Goal: Task Accomplishment & Management: Manage account settings

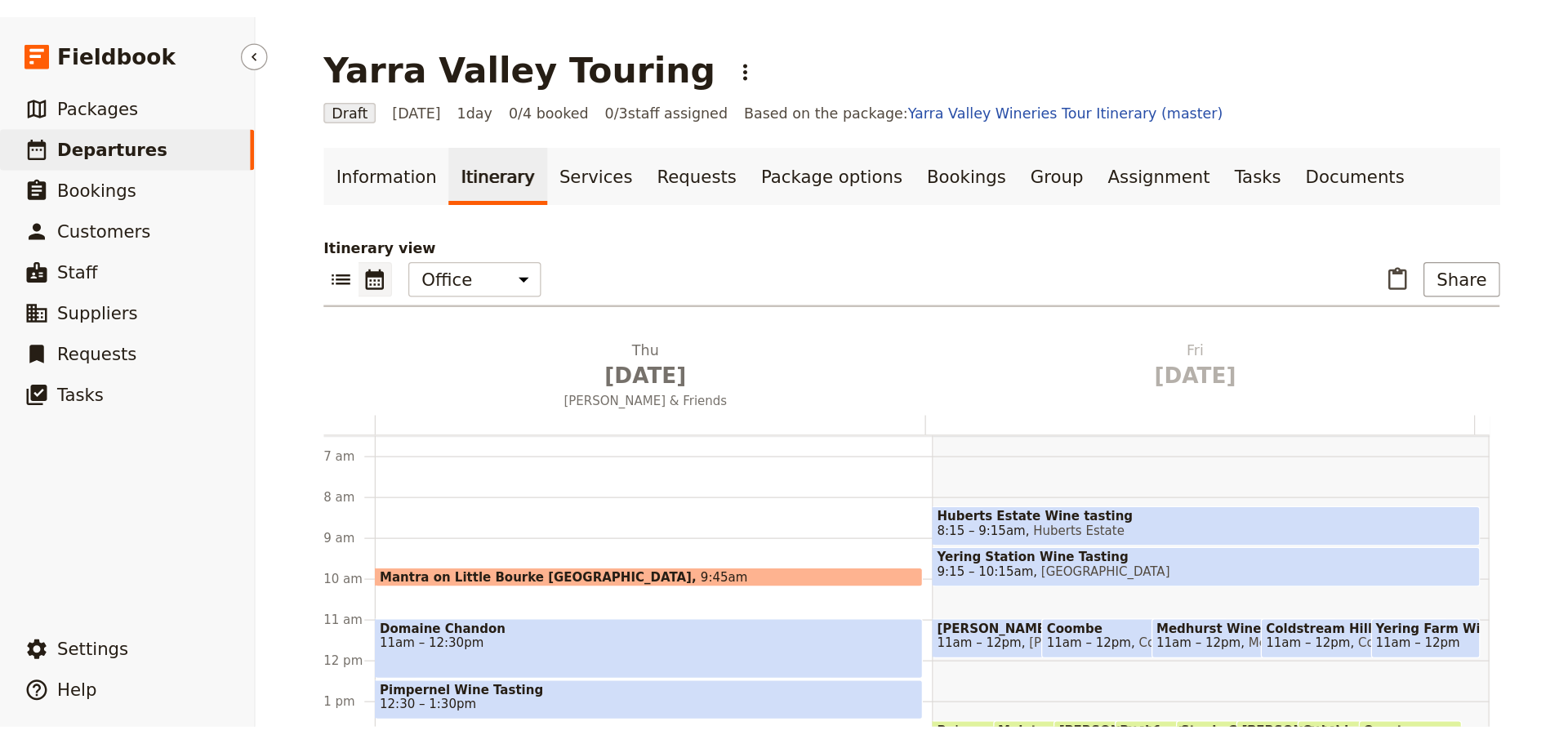
scroll to position [212, 0]
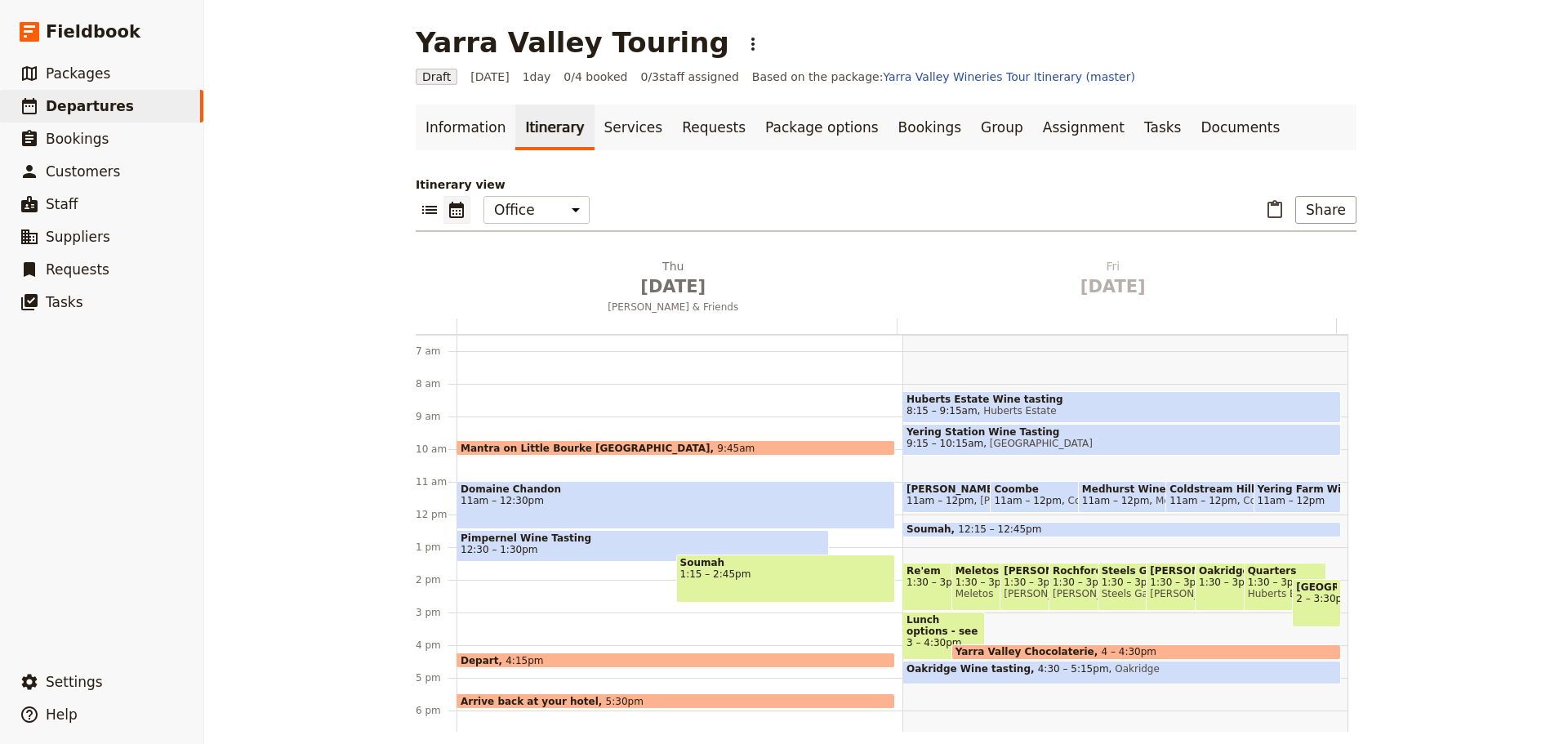
click at [523, 546] on span "12:30 – 1:30pm" at bounding box center [643, 550] width 364 height 12
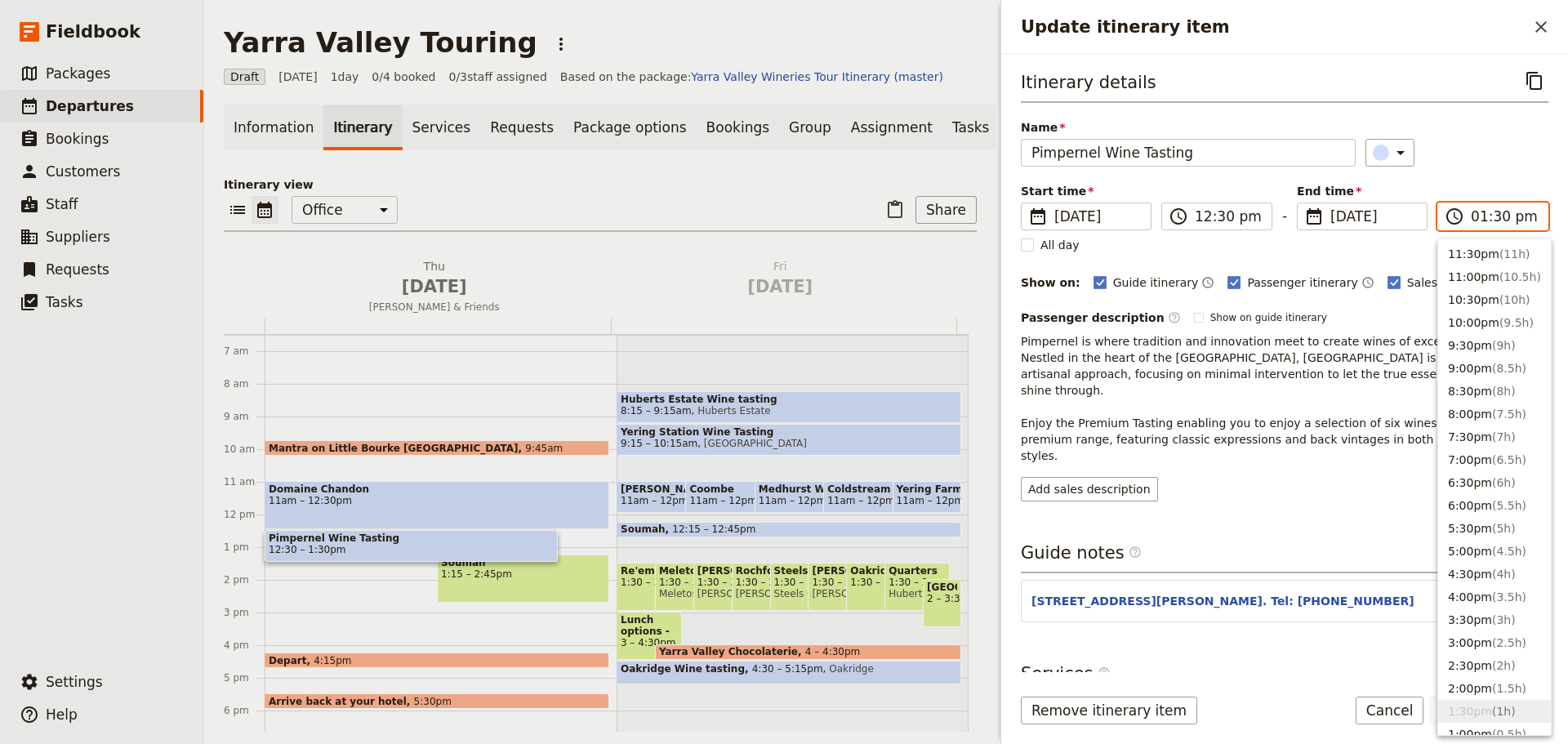
click at [1253, 217] on input "01:30 pm" at bounding box center [1504, 216] width 67 height 19
click at [1253, 567] on button "1:00pm ( 0.5h )" at bounding box center [1494, 652] width 113 height 23
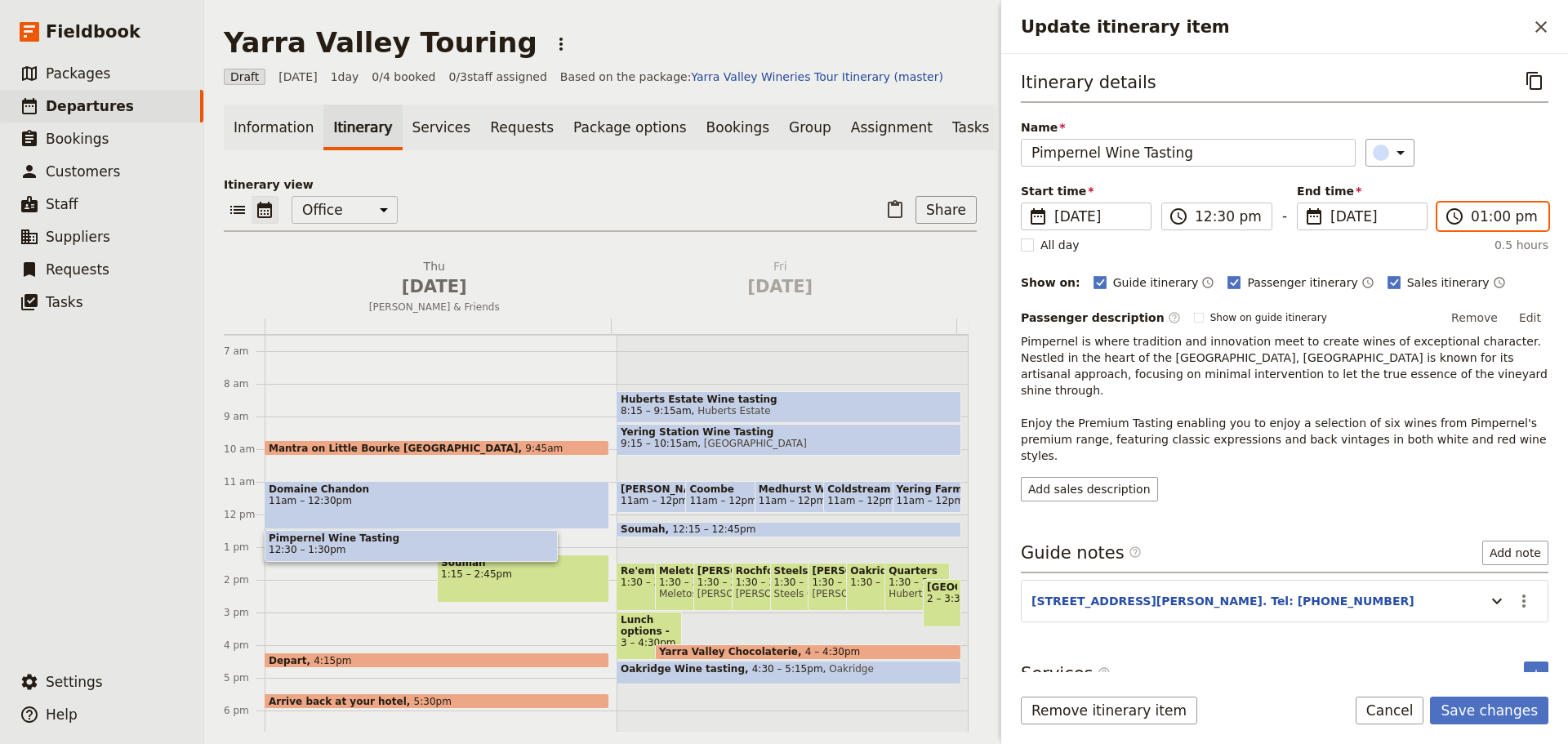
click at [1253, 217] on input "01:00 pm" at bounding box center [1504, 216] width 67 height 19
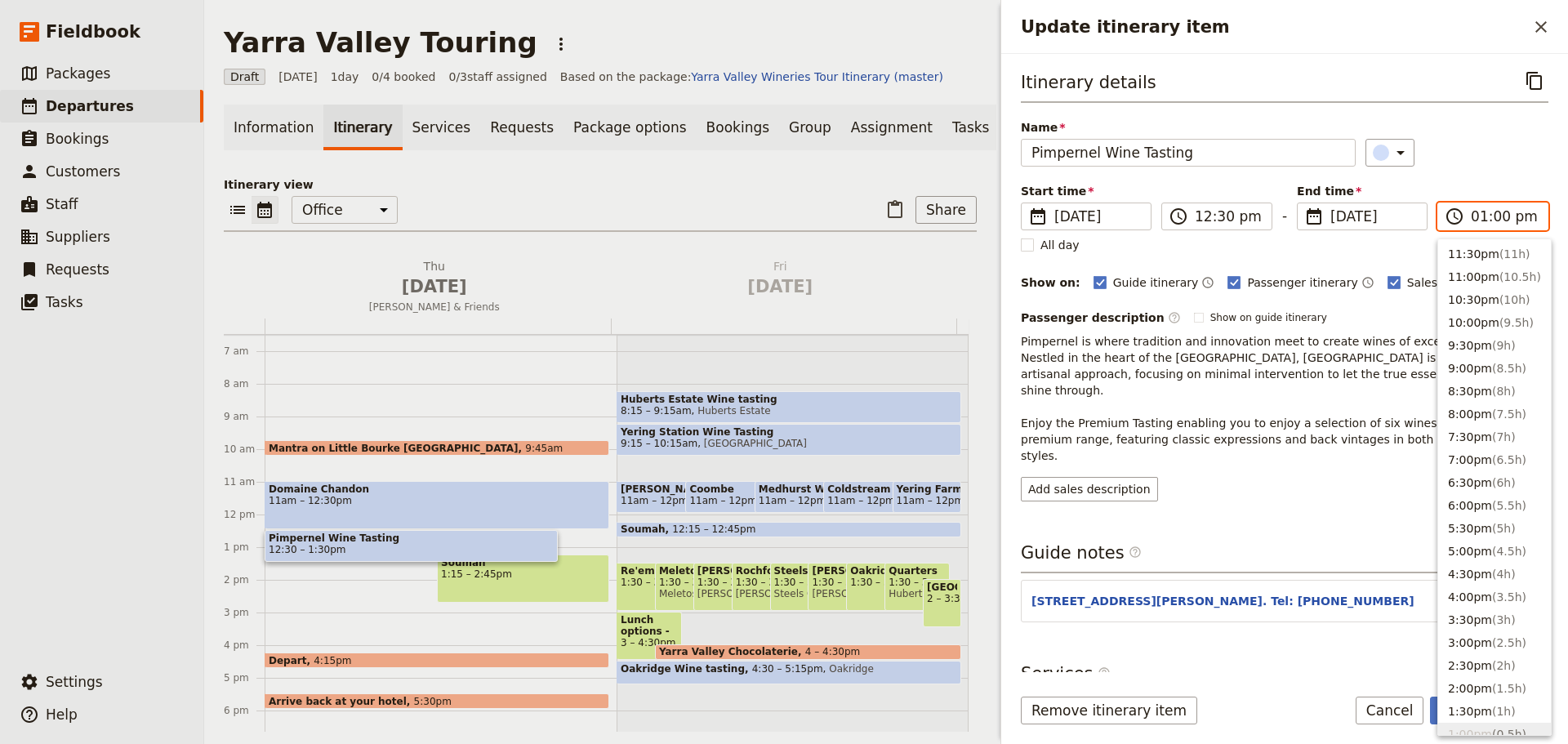
scroll to position [484, 0]
type input "01:15 pm"
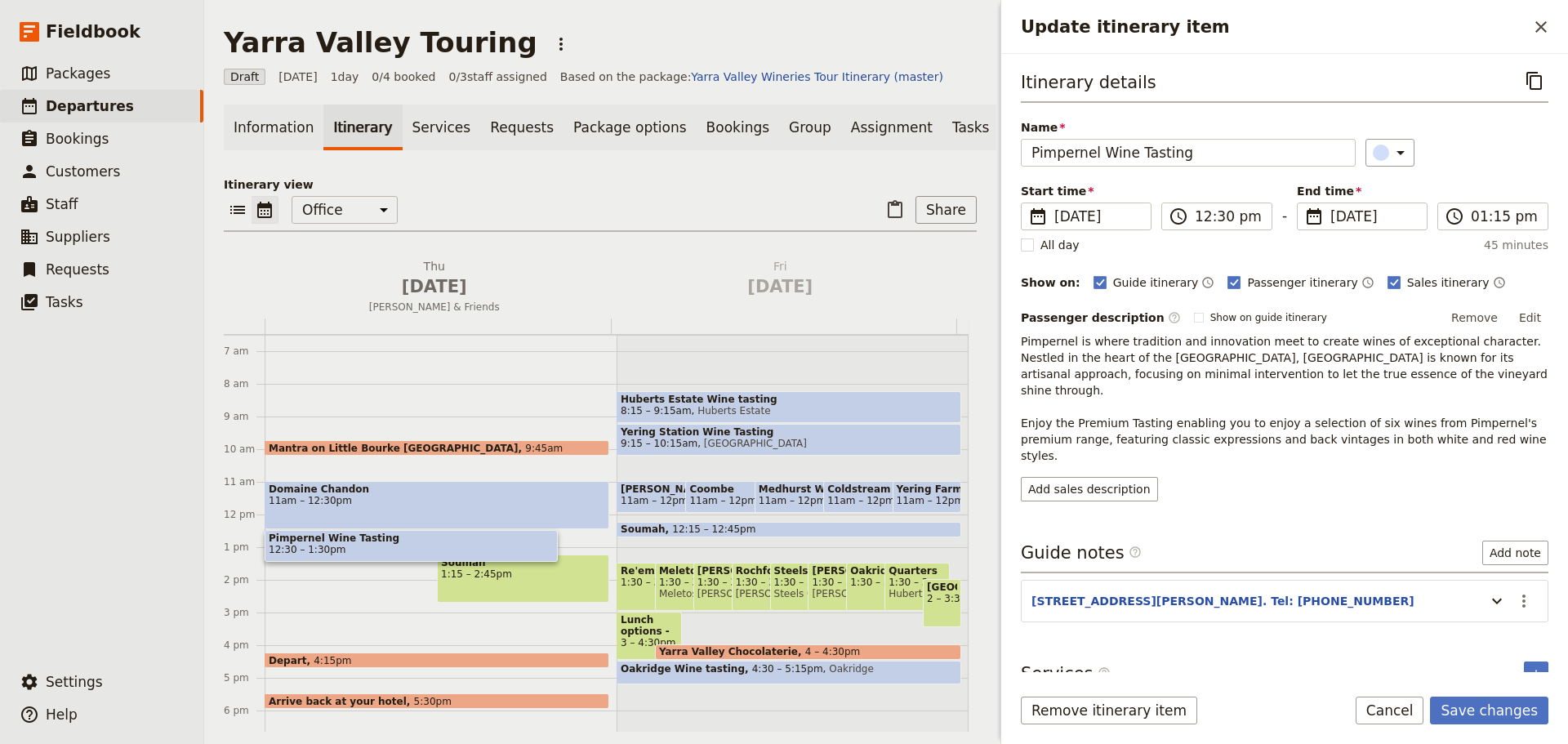
click at [1253, 160] on div "​" at bounding box center [1457, 153] width 184 height 28
click at [1253, 567] on button "Save changes" at bounding box center [1489, 710] width 119 height 28
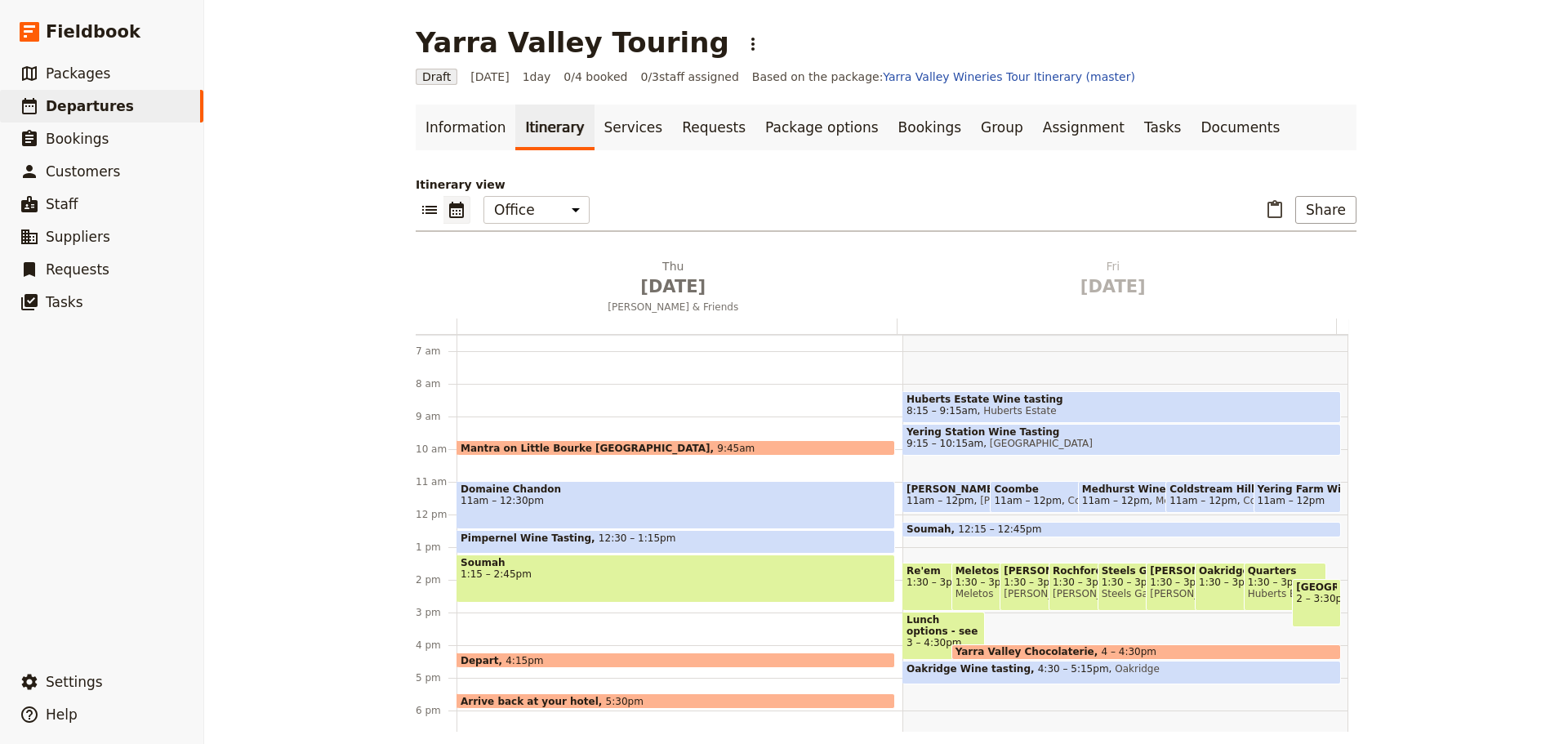
click at [611, 511] on div "Domaine Chandon 11am – 12:30pm" at bounding box center [675, 505] width 439 height 48
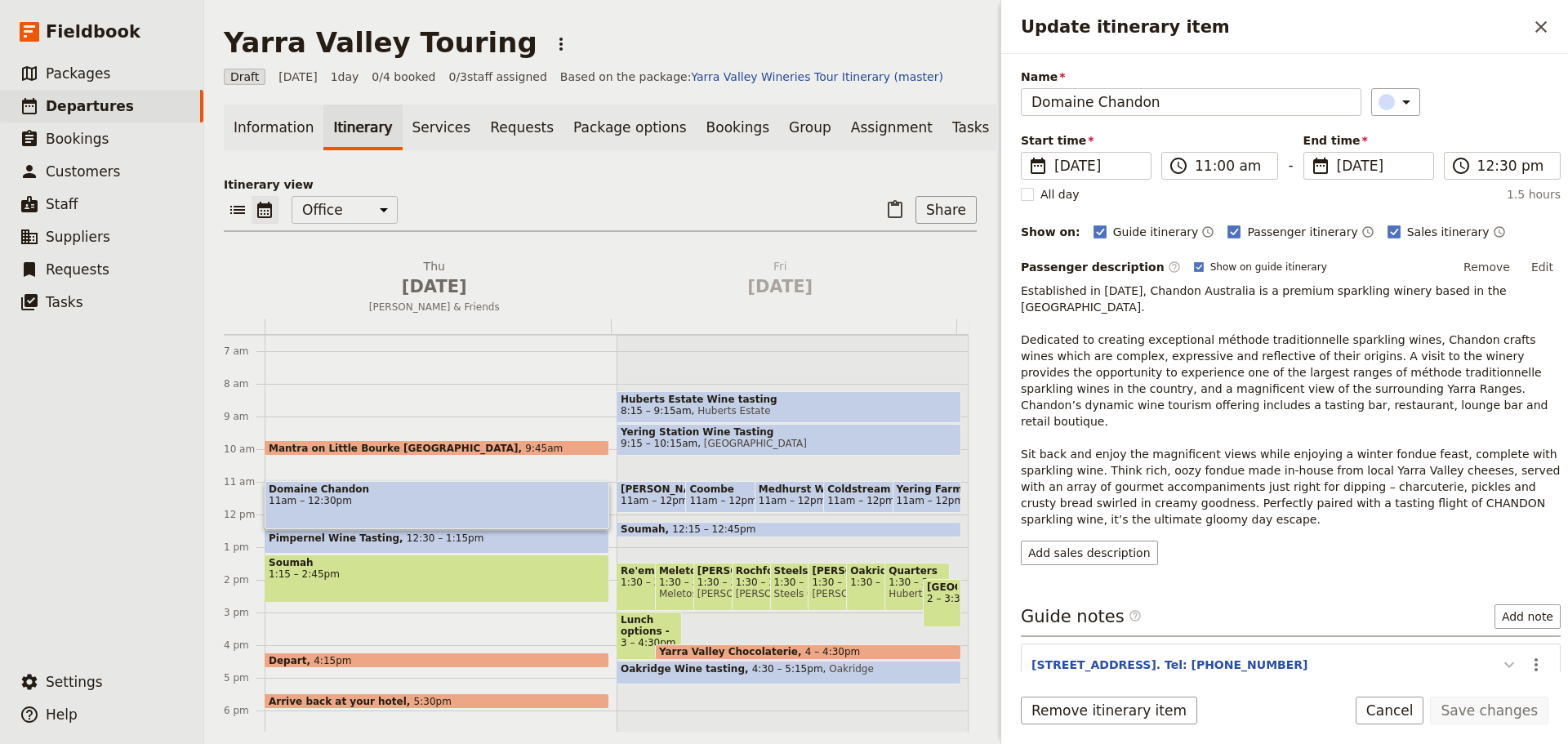
scroll to position [104, 0]
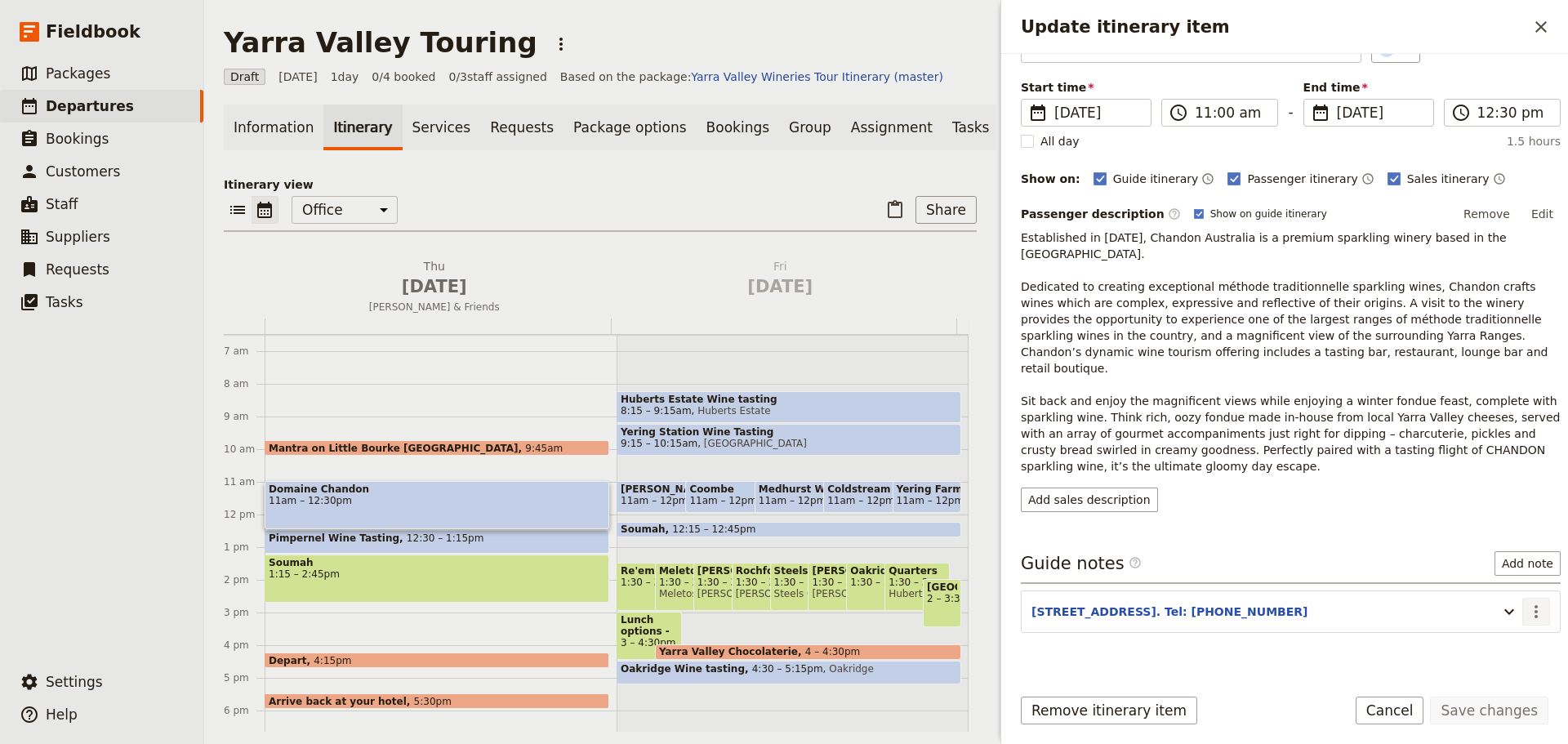
click at [1253, 567] on icon "Actions" at bounding box center [1535, 612] width 19 height 19
click at [1253, 567] on span "Edit note" at bounding box center [1489, 613] width 76 height 16
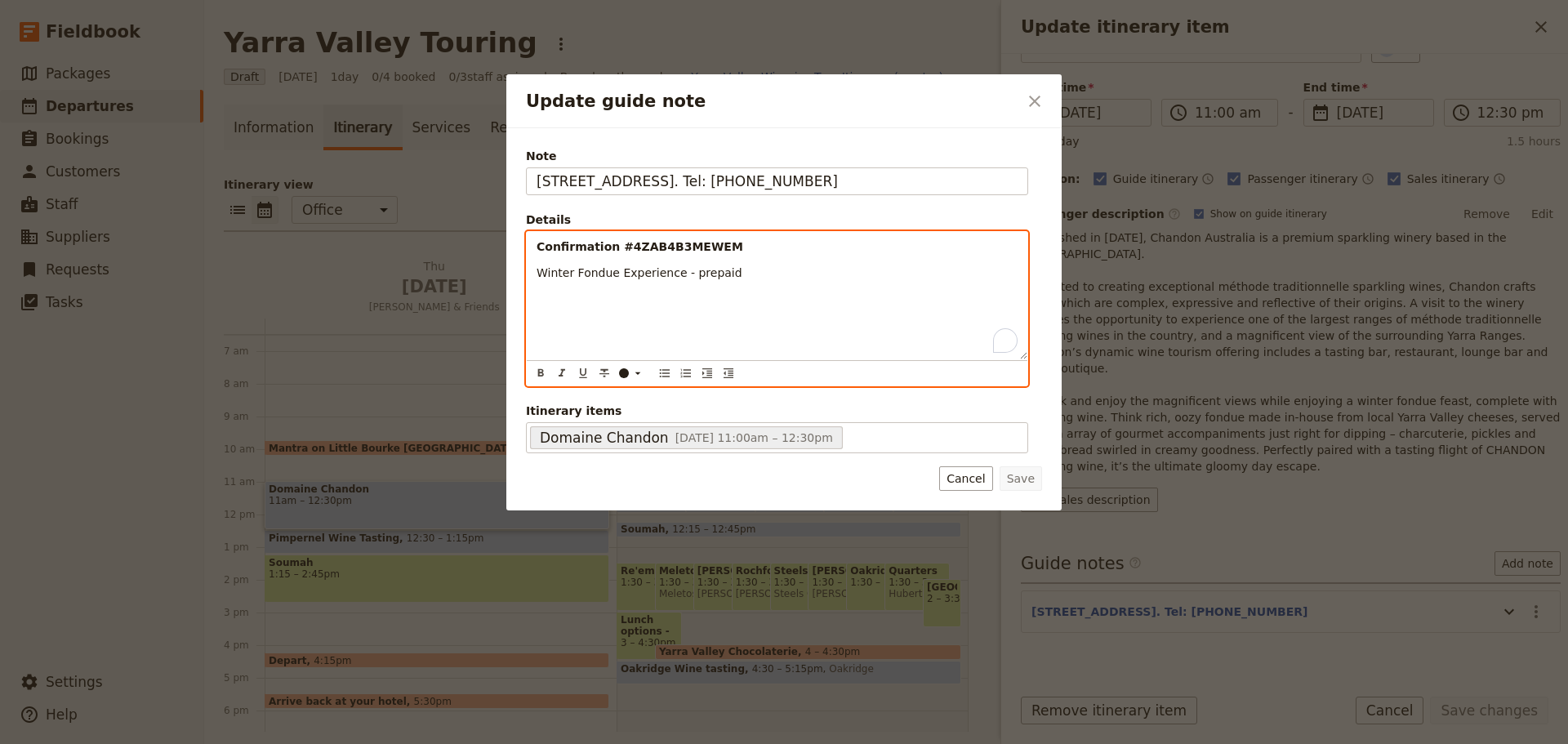
click at [755, 275] on p "Winter Fondue Experience - prepaid" at bounding box center [776, 272] width 481 height 16
drag, startPoint x: 816, startPoint y: 297, endPoint x: 660, endPoint y: 286, distance: 156.4
click at [660, 286] on div "Confirmation #4ZAB4B3MEWEM Winter Fondue Experience - prepaid Try to get them f…" at bounding box center [776, 295] width 500 height 127
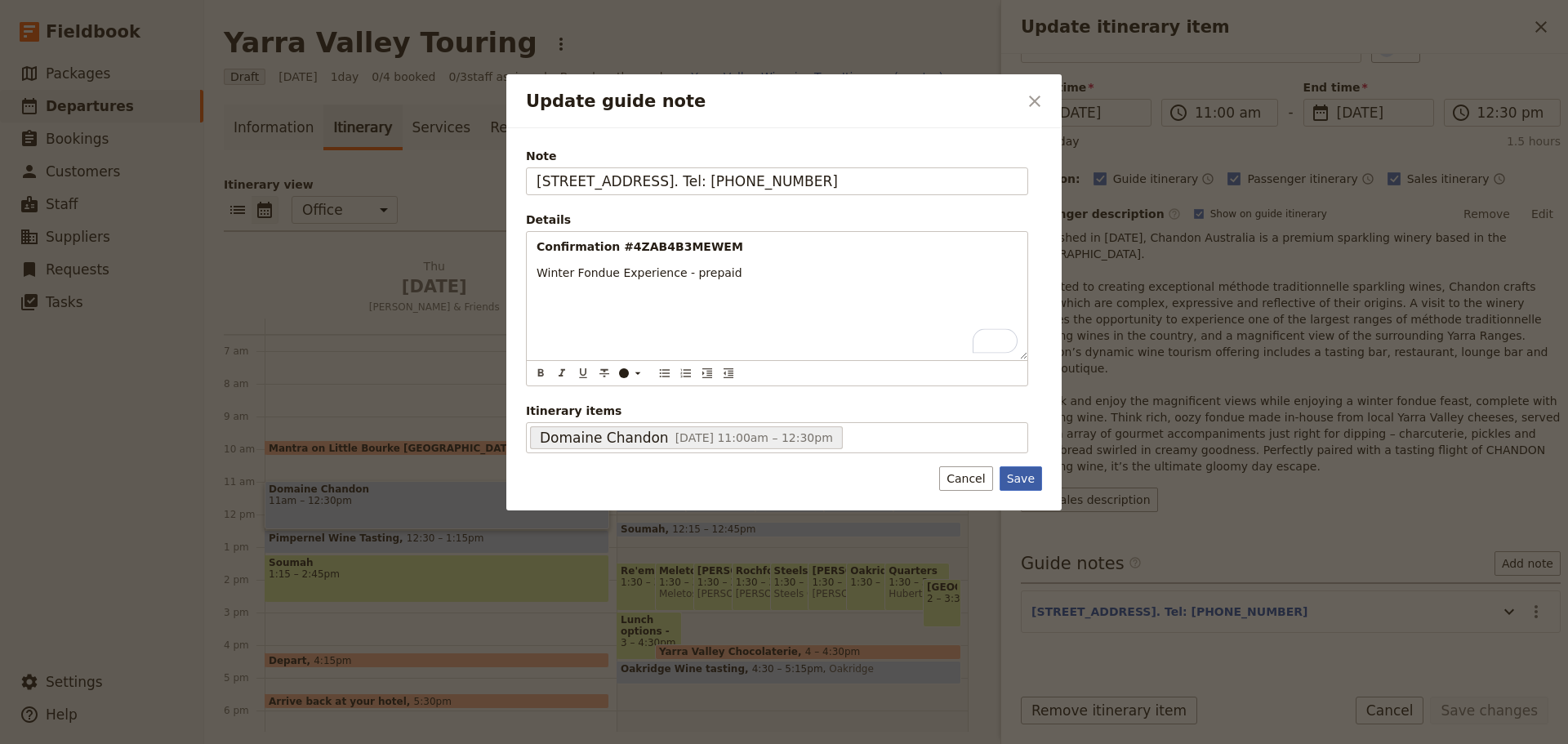
click at [1023, 481] on button "Save" at bounding box center [1021, 479] width 42 height 24
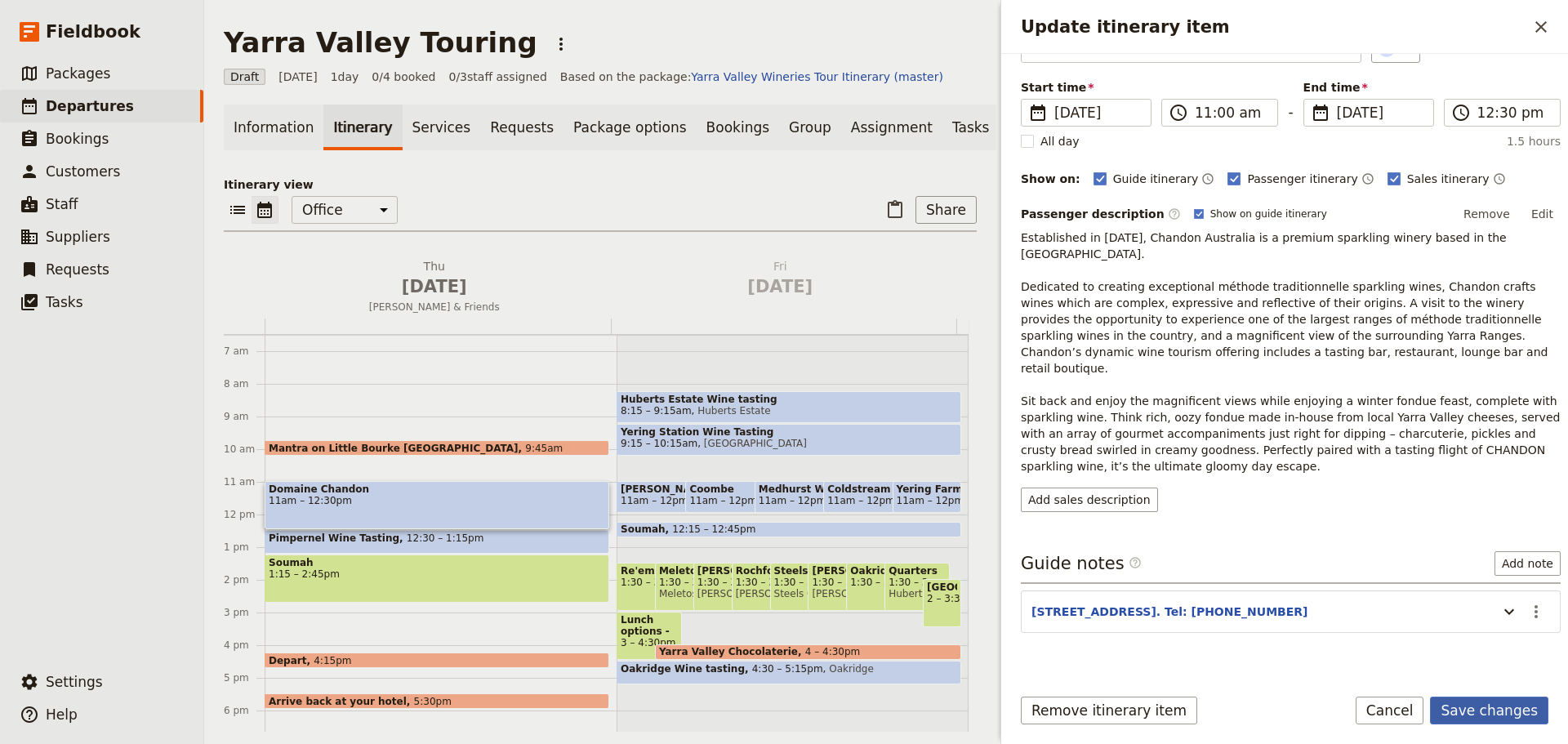
click at [1253, 567] on button "Save changes" at bounding box center [1489, 710] width 119 height 28
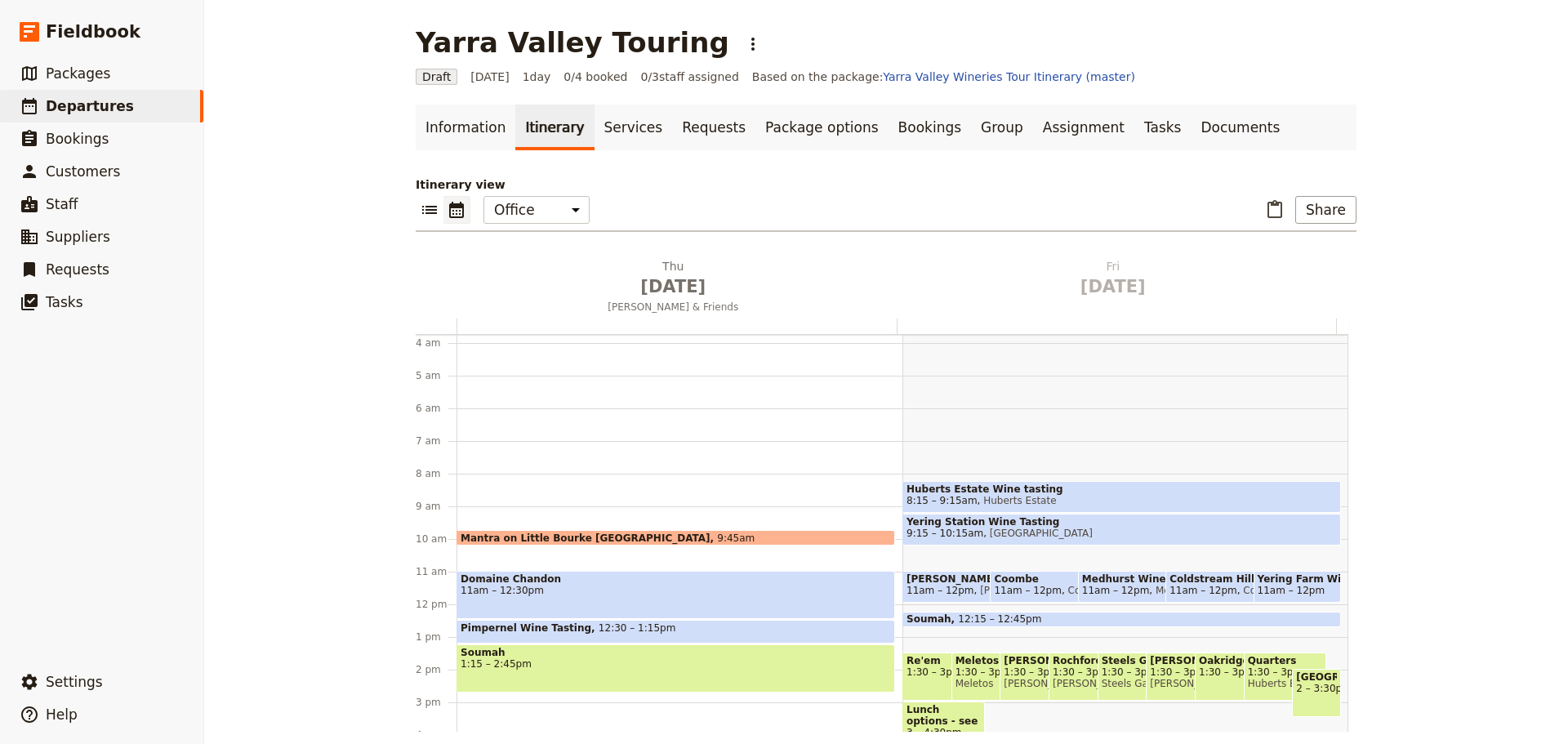
scroll to position [0, 0]
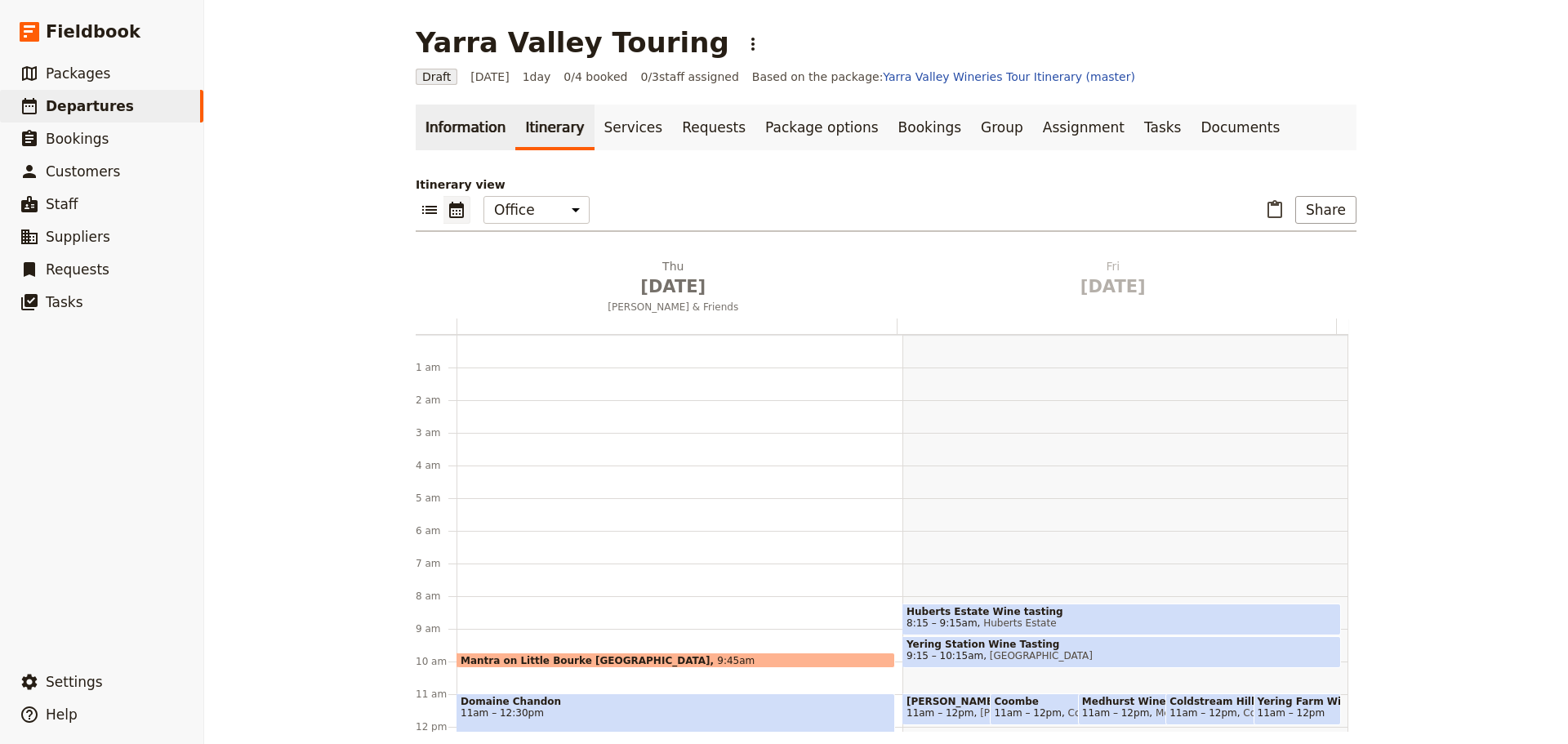
click at [450, 133] on link "Information" at bounding box center [465, 127] width 99 height 45
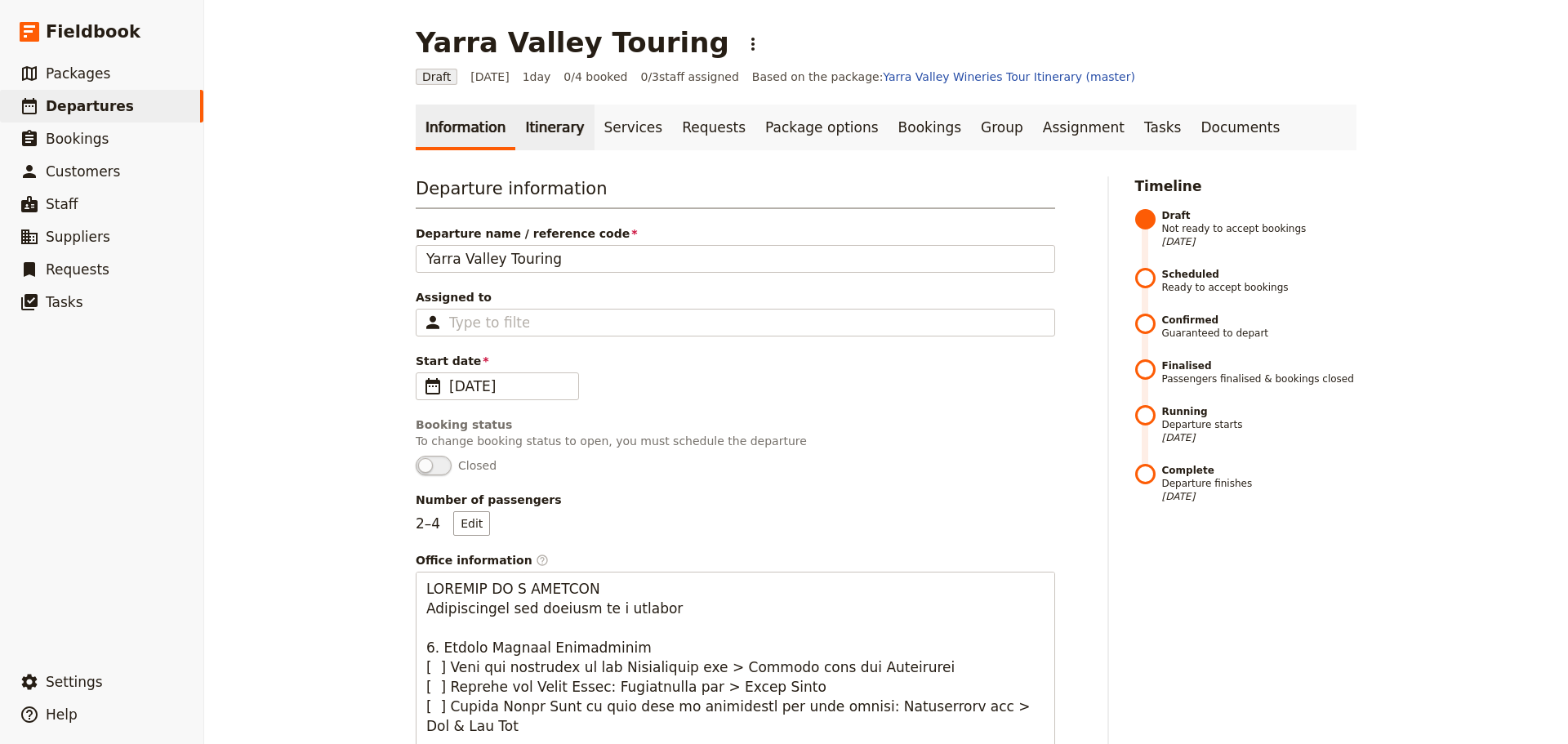
click at [519, 120] on link "Itinerary" at bounding box center [554, 127] width 78 height 45
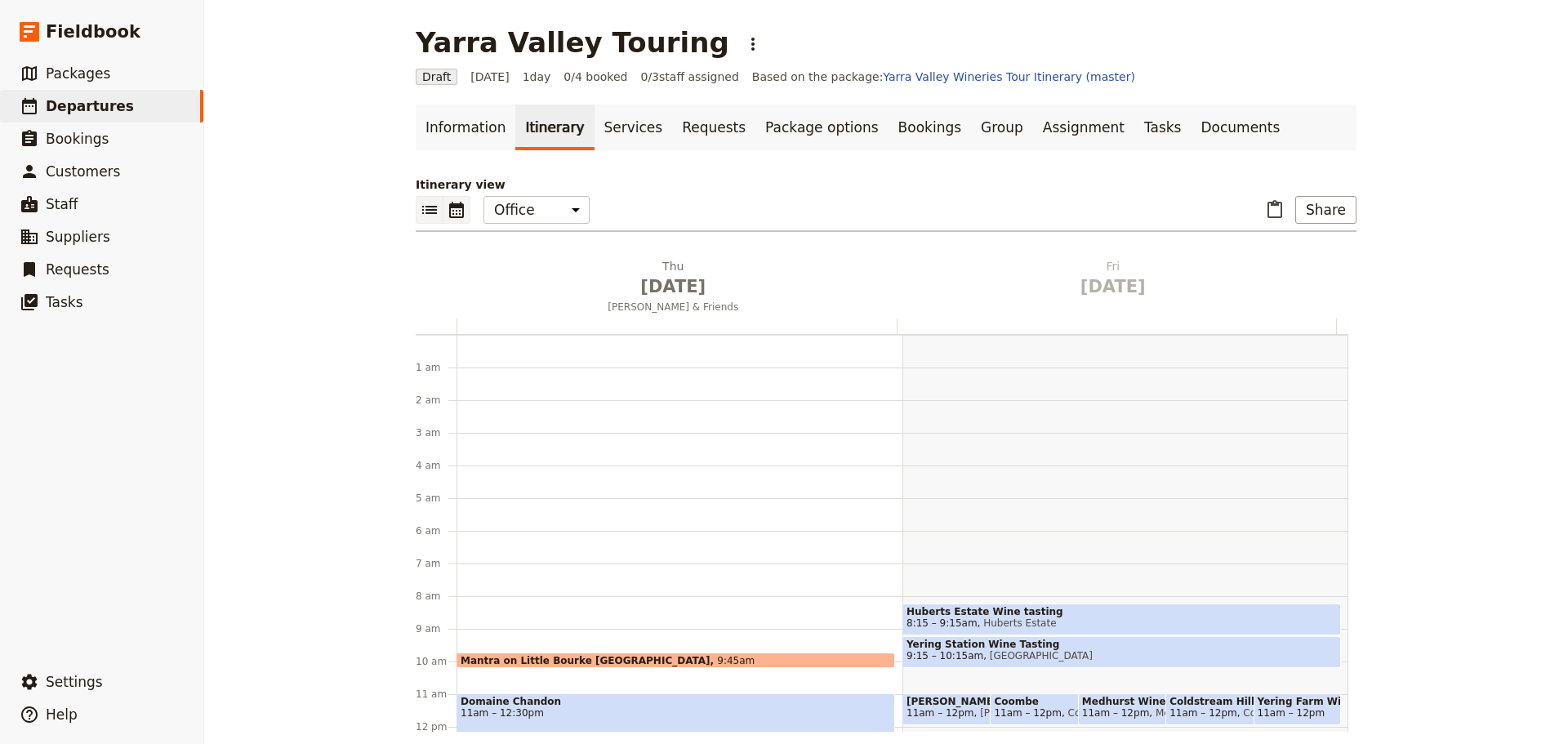
scroll to position [212, 0]
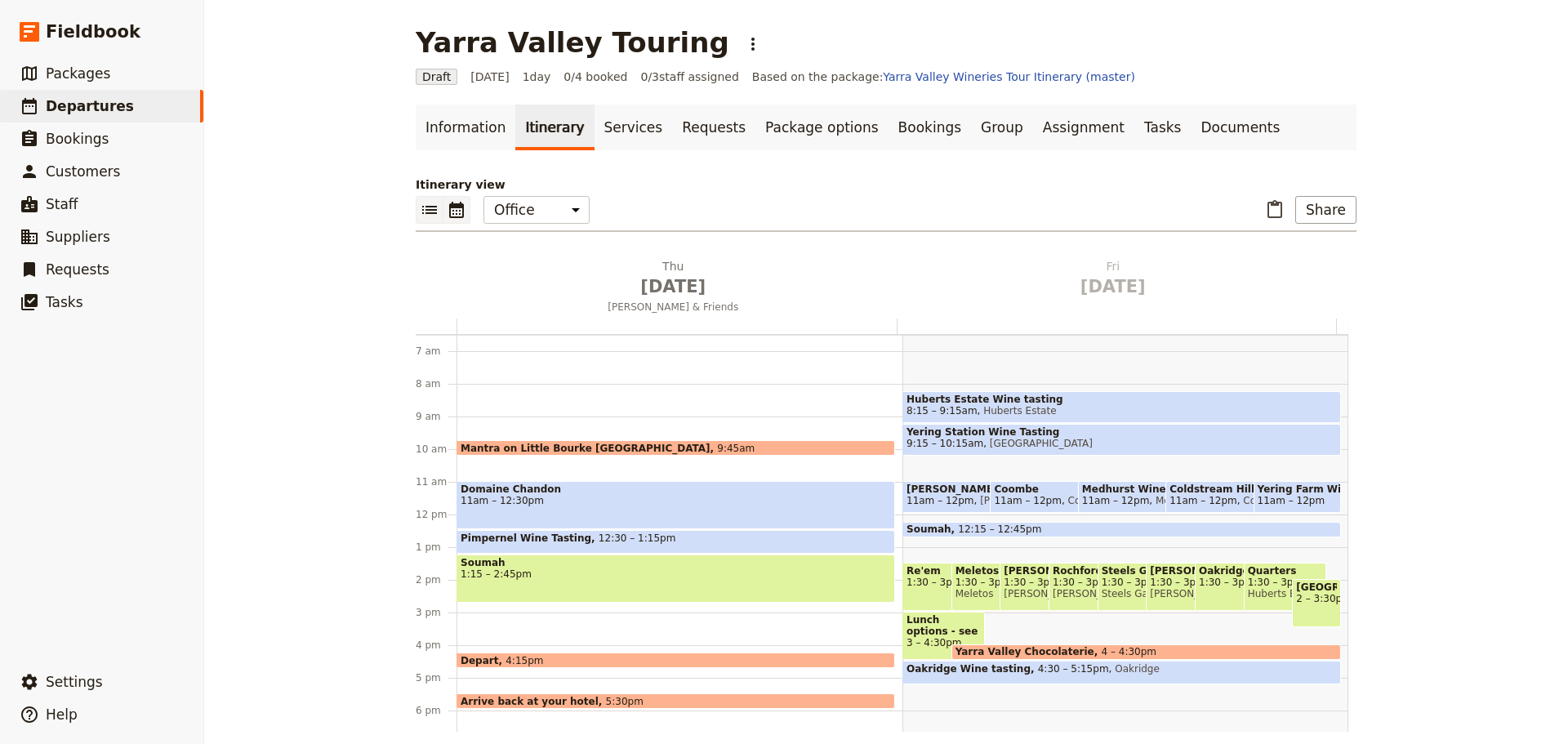
click at [415, 217] on button "​" at bounding box center [429, 210] width 28 height 28
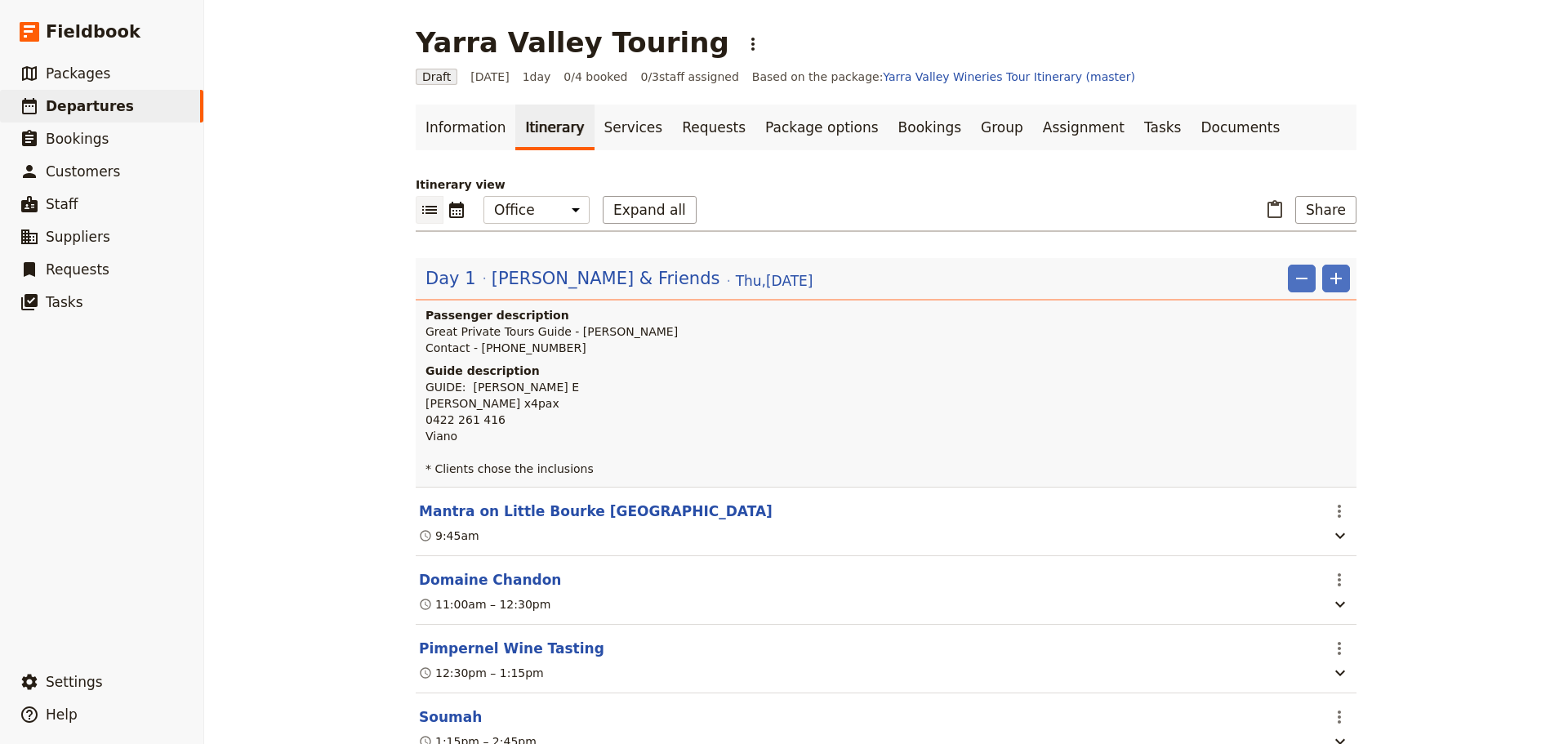
click at [573, 281] on span "[PERSON_NAME] & Friends" at bounding box center [605, 278] width 228 height 24
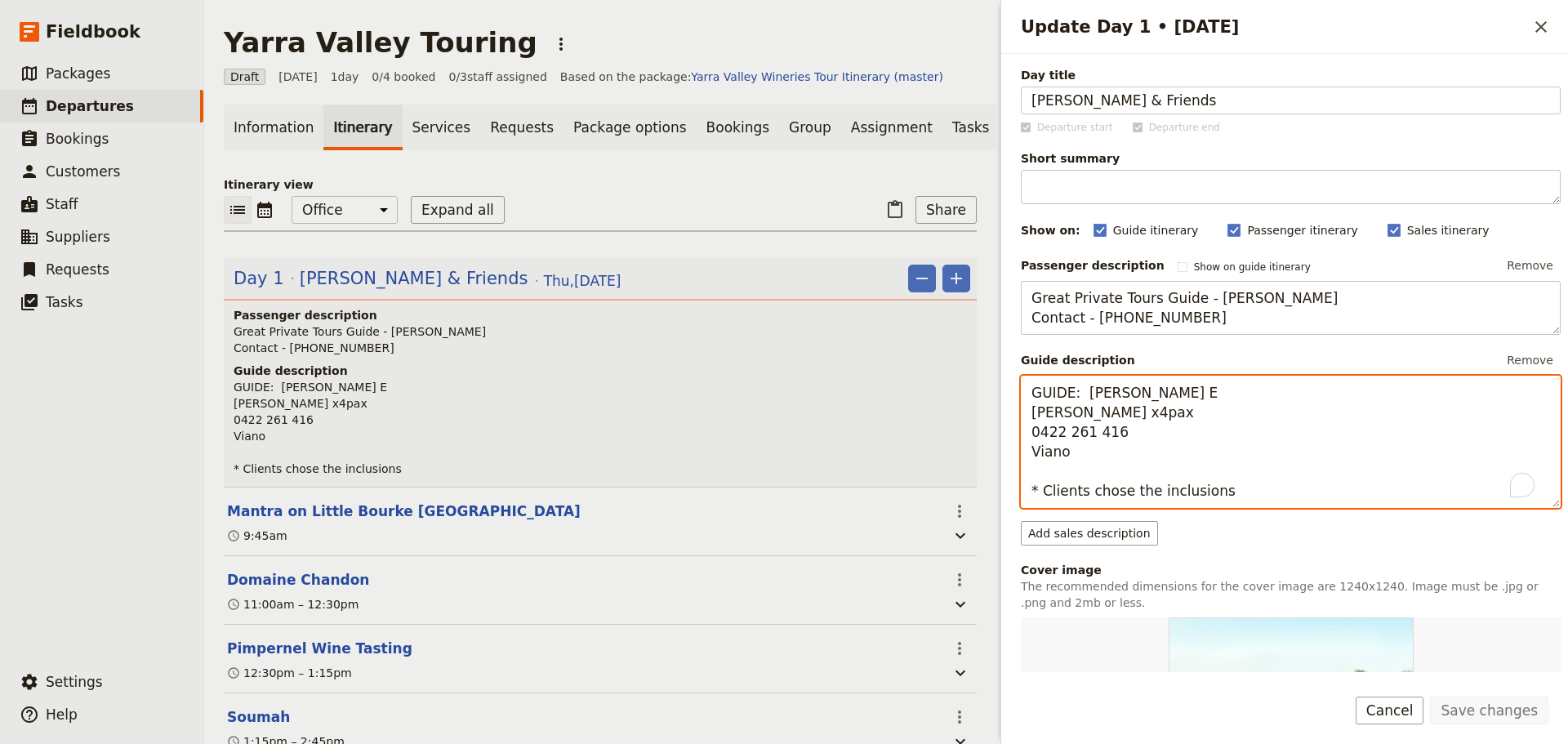
click at [1253, 497] on textarea "GUIDE: Alan E Fiona Lamont x4pax 0422 261 416 Viano * Clients chose the inclusi…" at bounding box center [1290, 442] width 540 height 132
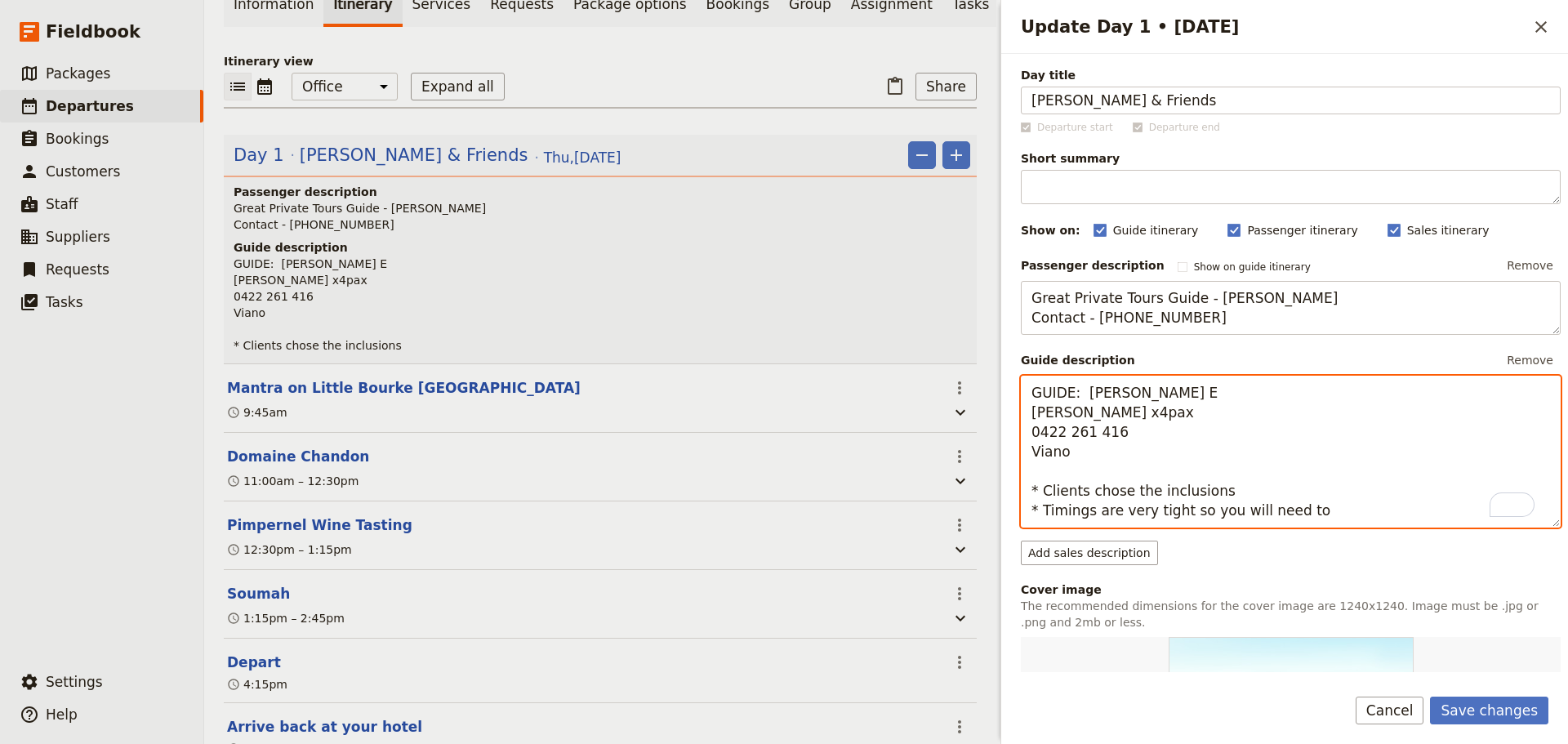
scroll to position [327, 0]
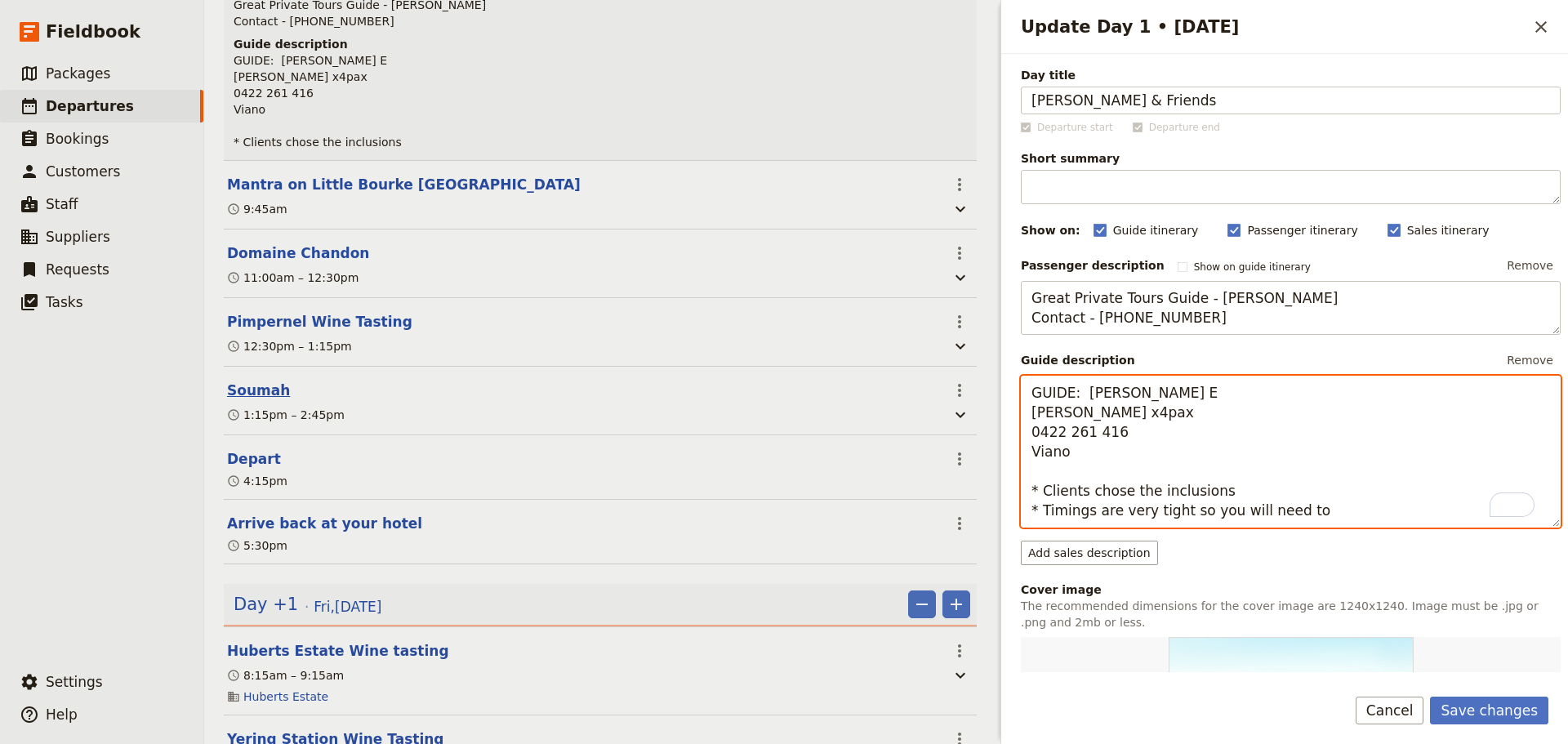
click at [248, 396] on button "Soumah" at bounding box center [259, 390] width 63 height 19
type textarea "GUIDE: Alan E Fiona Lamont x4pax 0422 261 416 Viano * Clients chose the inclusi…"
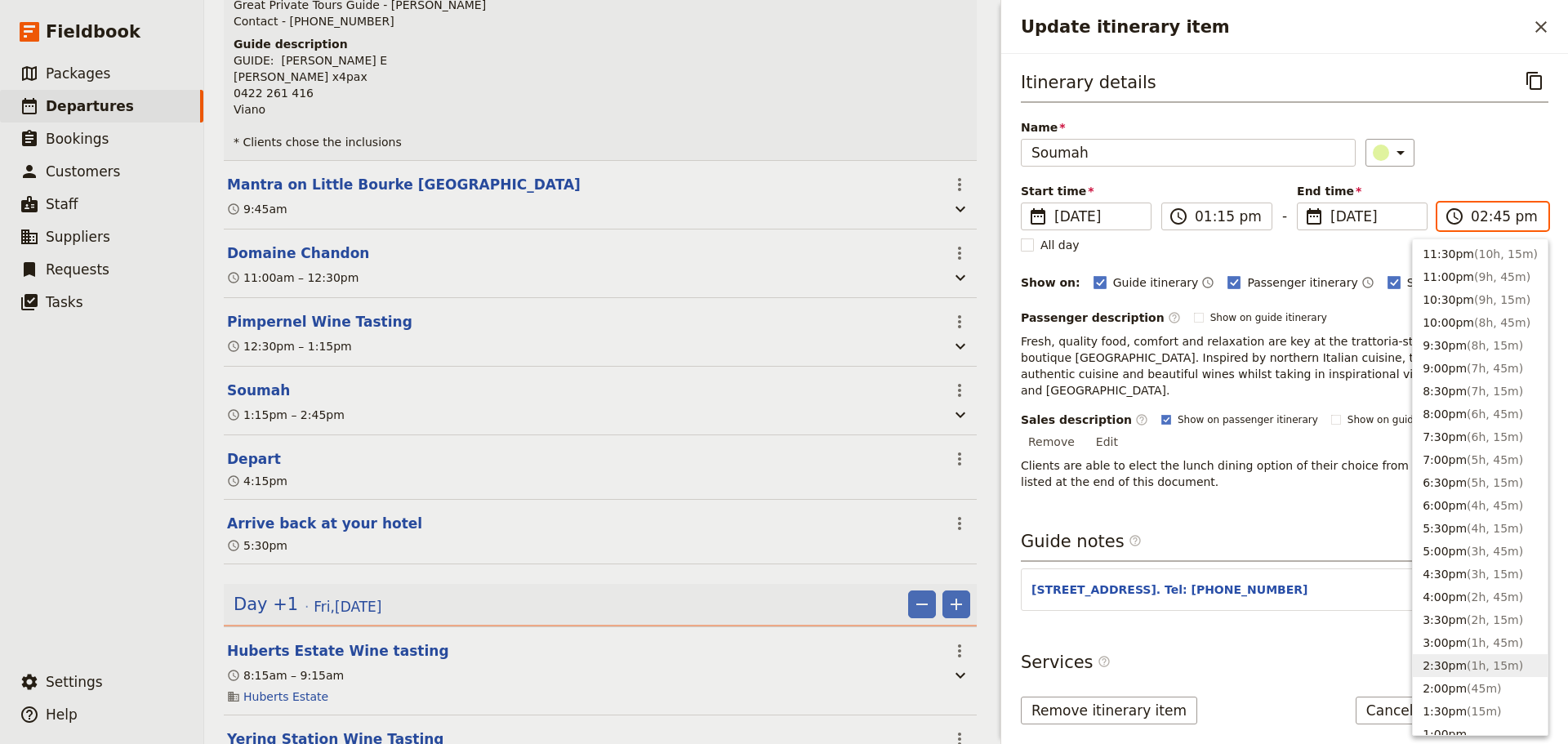
click at [1253, 219] on input "02:45 pm" at bounding box center [1504, 216] width 67 height 19
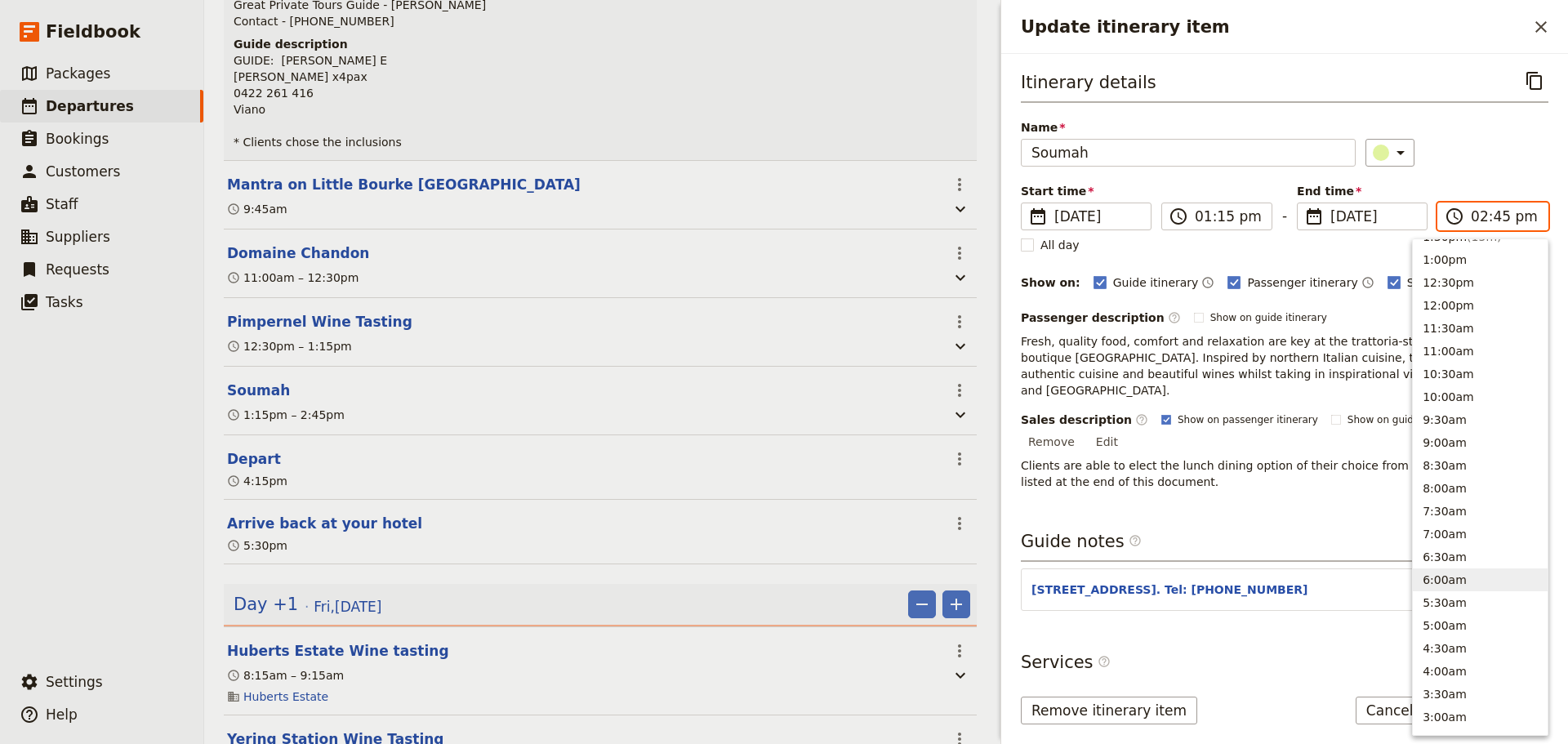
scroll to position [235, 0]
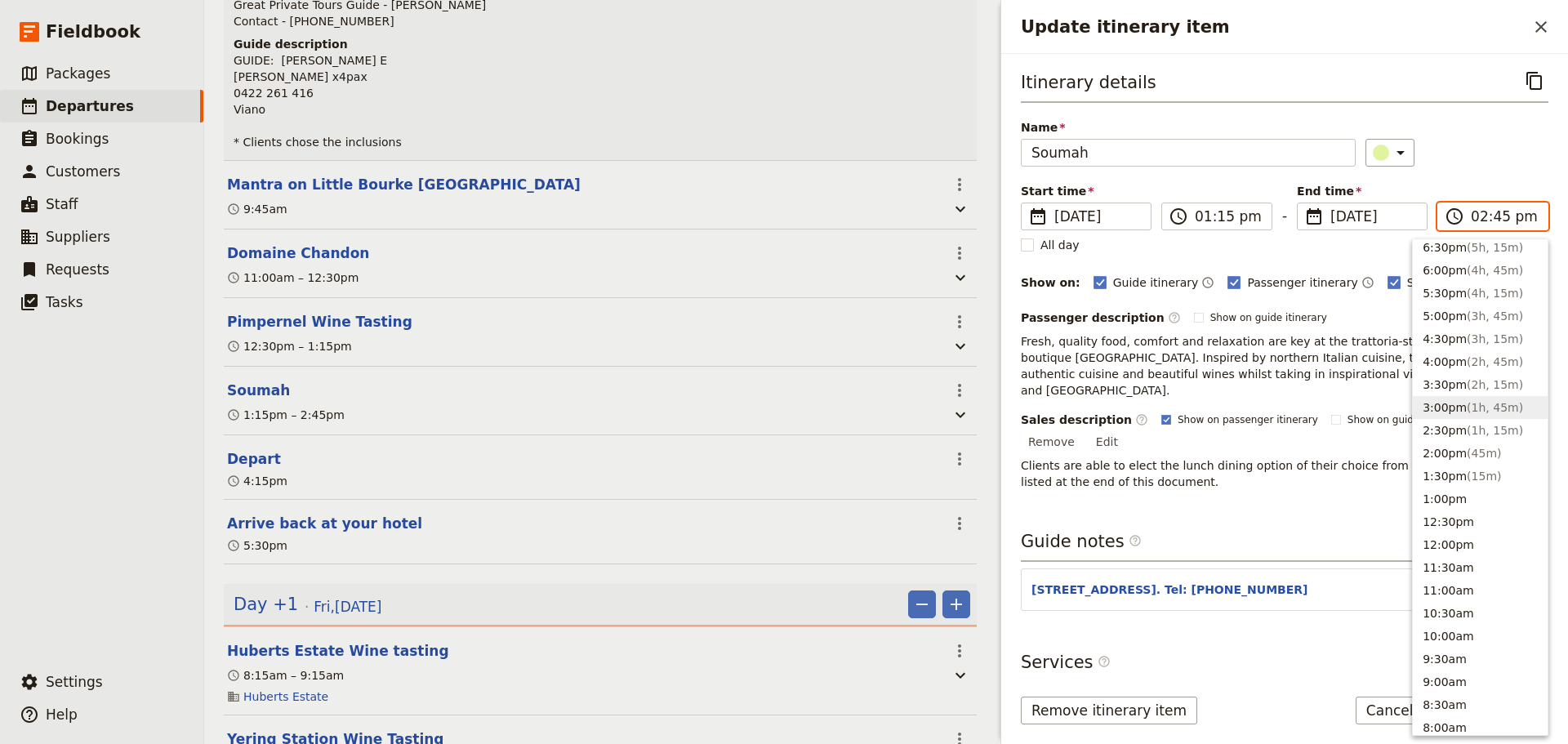
click at [1253, 409] on span "( 1h, 45m )" at bounding box center [1494, 408] width 56 height 13
type input "03:00 pm"
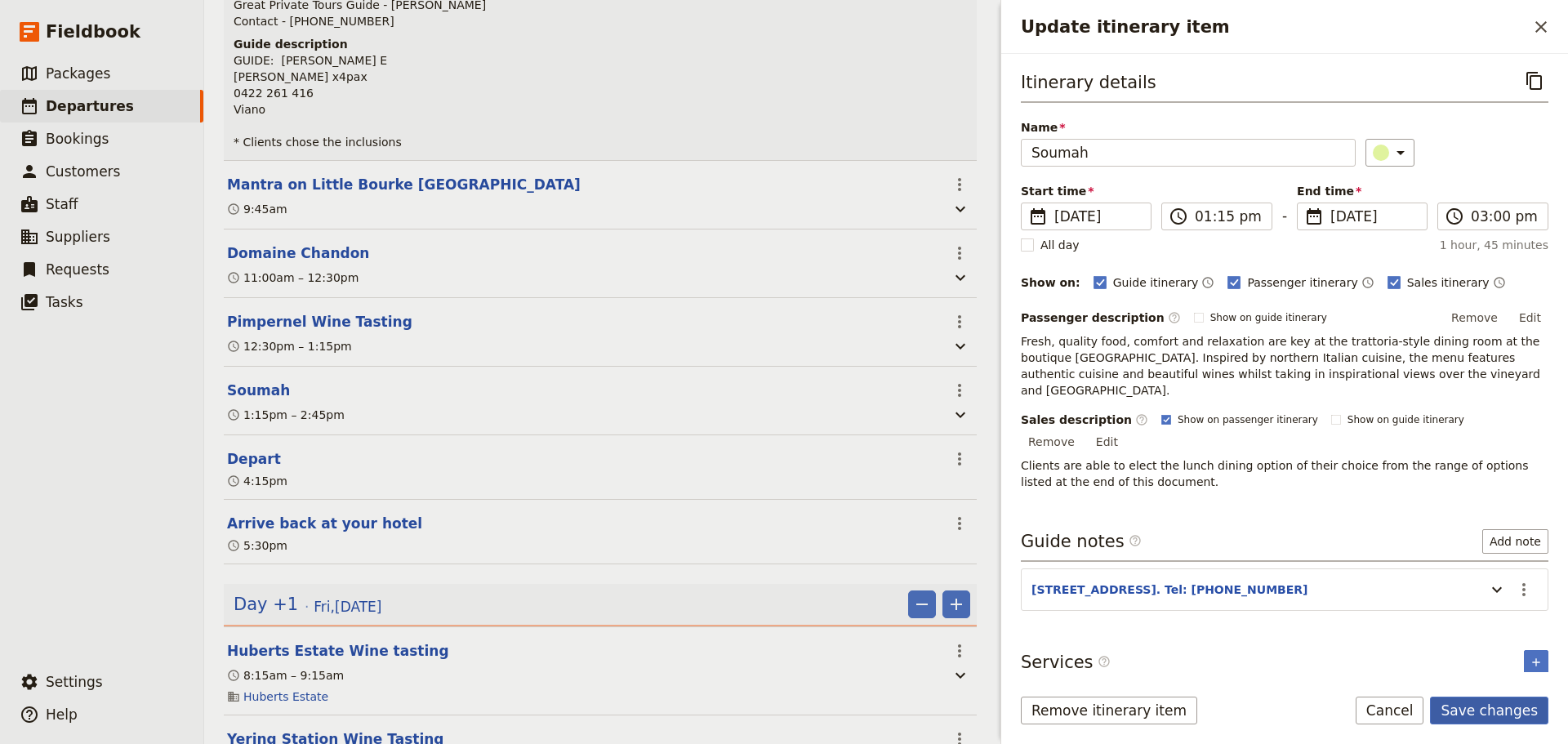
click at [1253, 567] on button "Save changes" at bounding box center [1489, 710] width 119 height 28
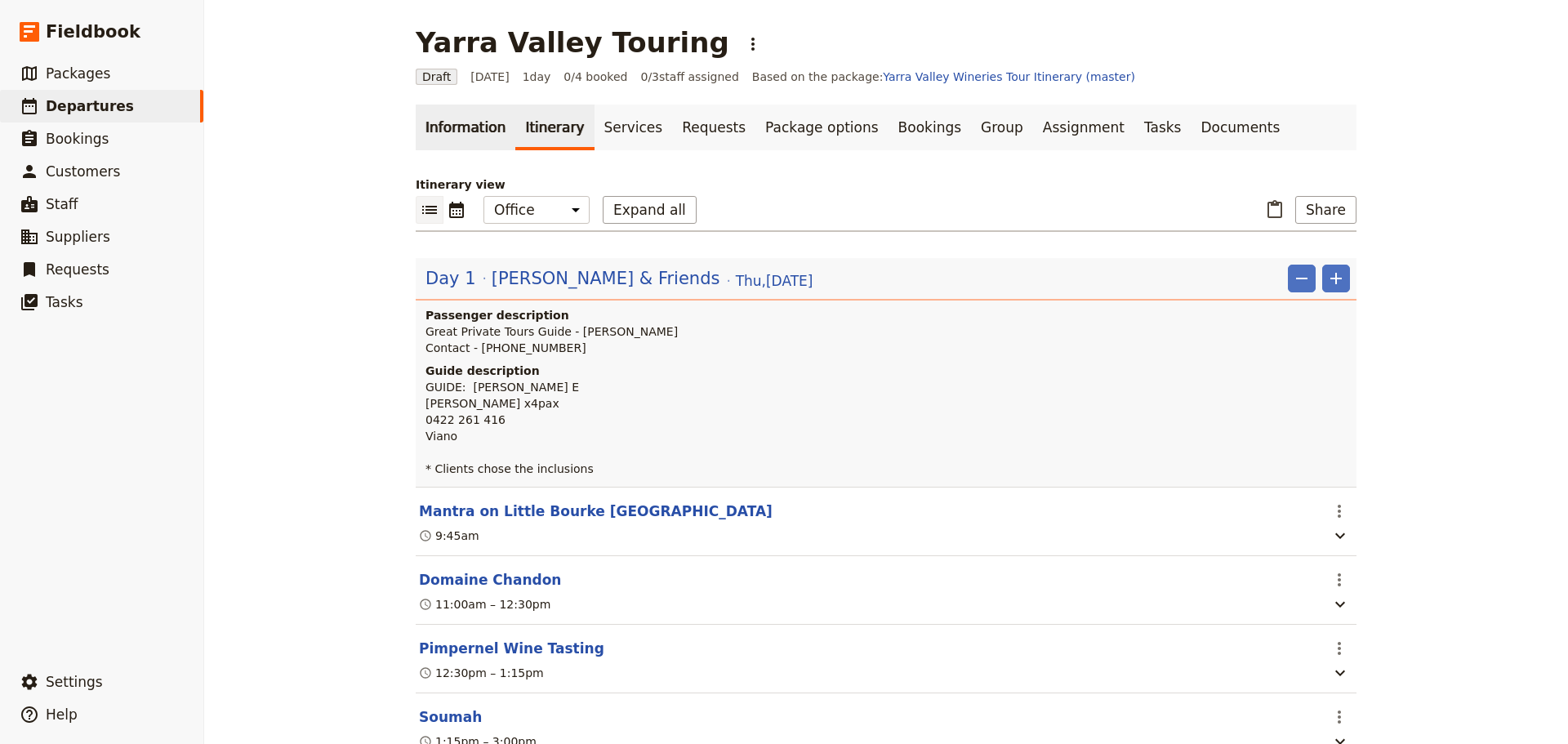
click at [445, 131] on link "Information" at bounding box center [465, 127] width 99 height 45
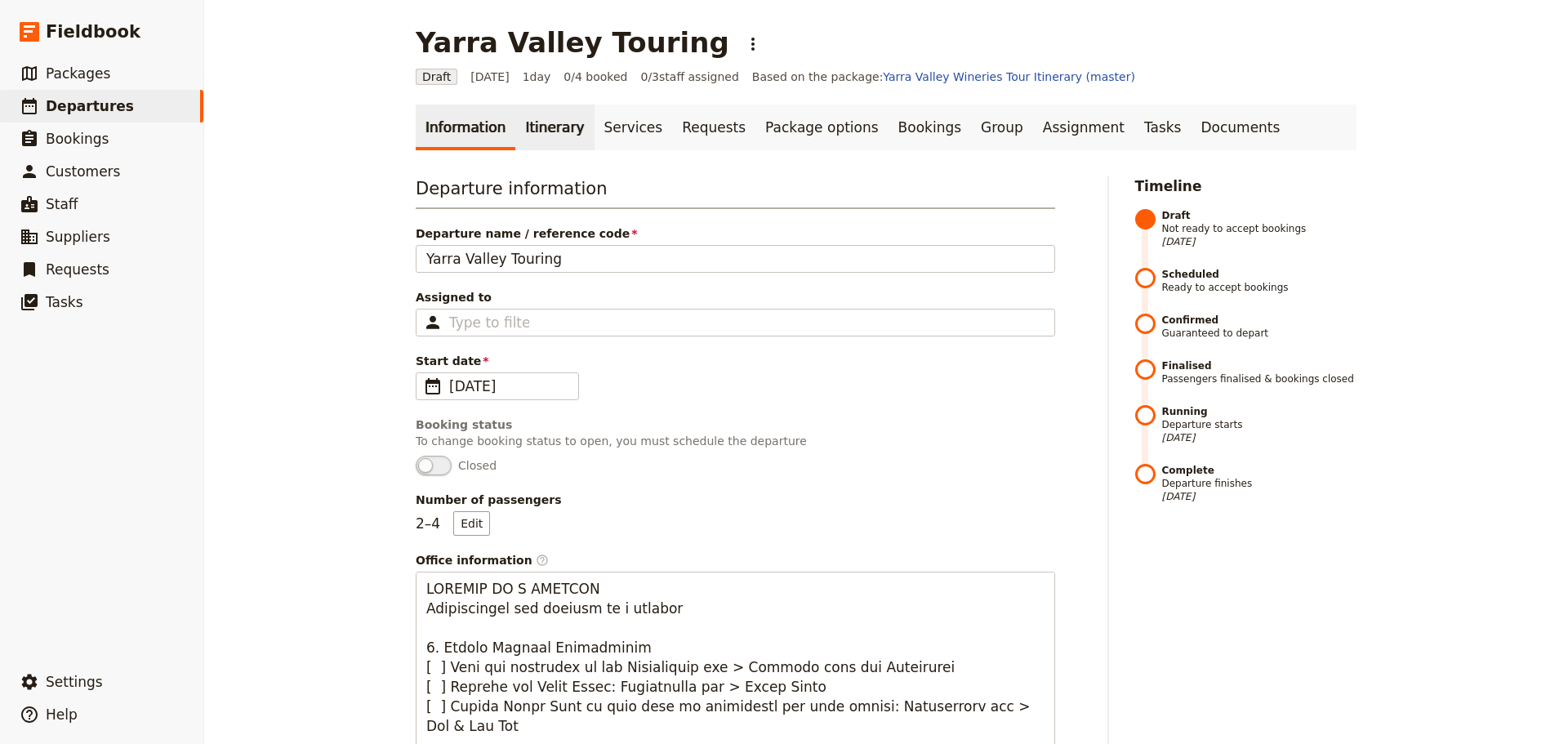
click at [543, 137] on link "Itinerary" at bounding box center [554, 127] width 78 height 45
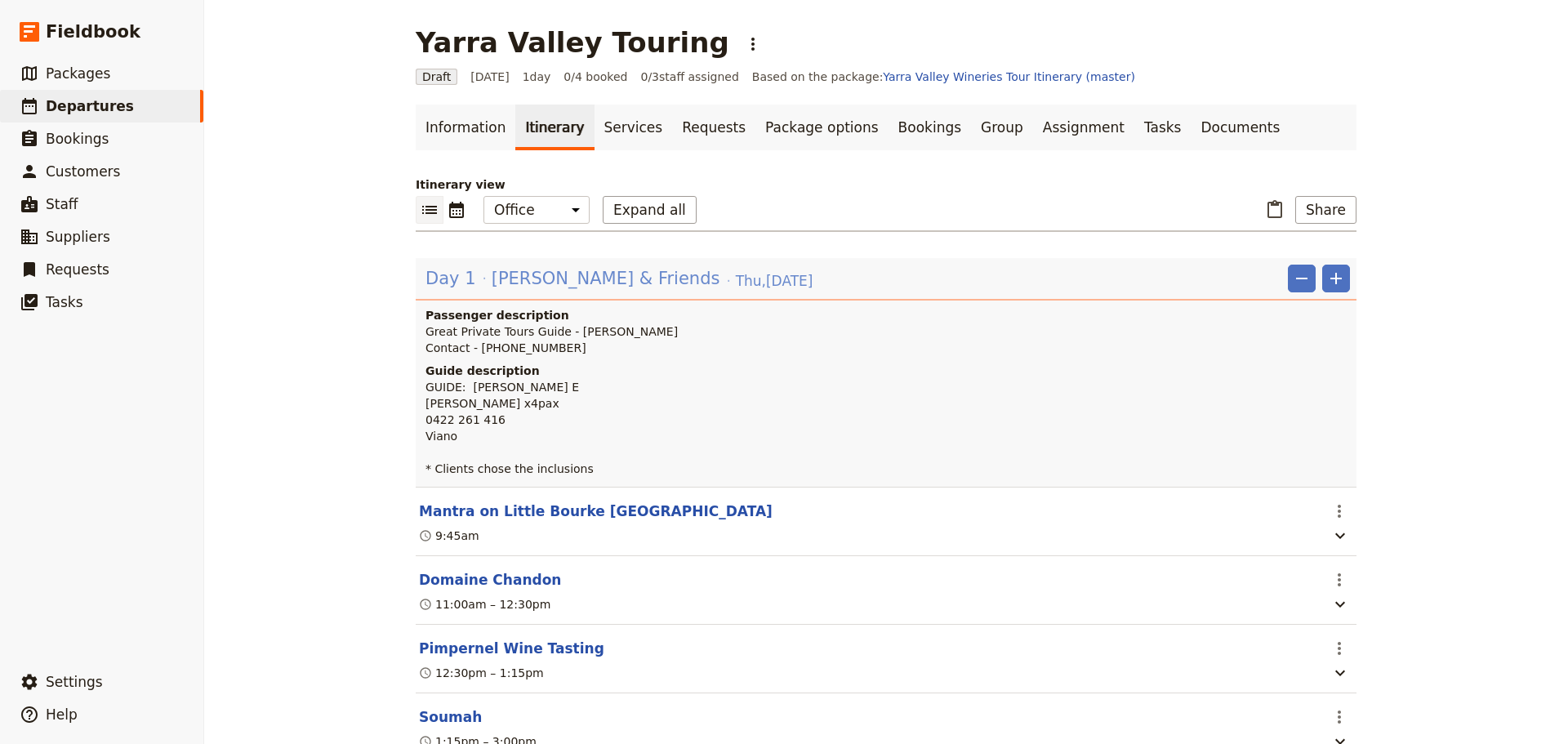
click at [462, 277] on span "Day 1" at bounding box center [451, 278] width 51 height 24
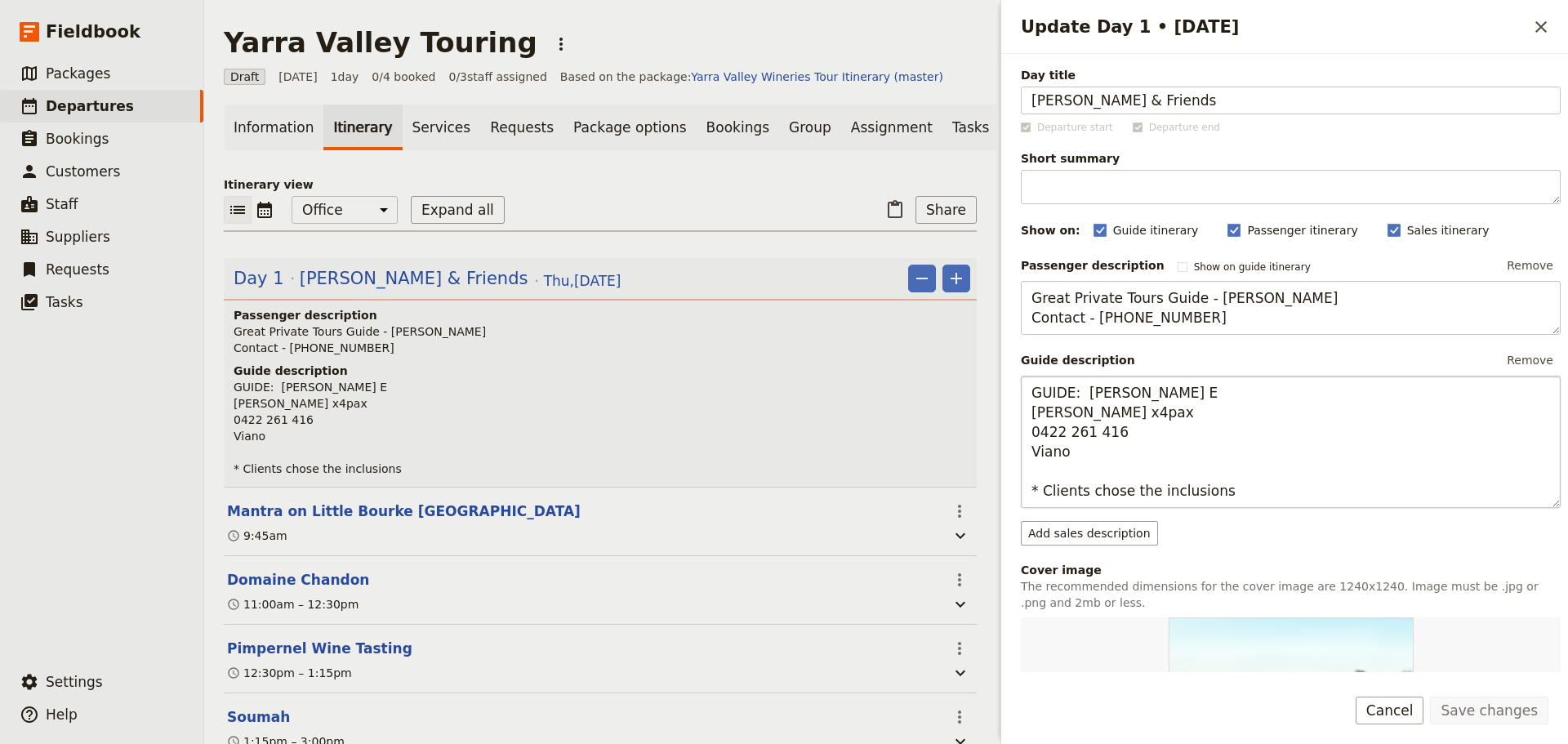
scroll to position [82, 0]
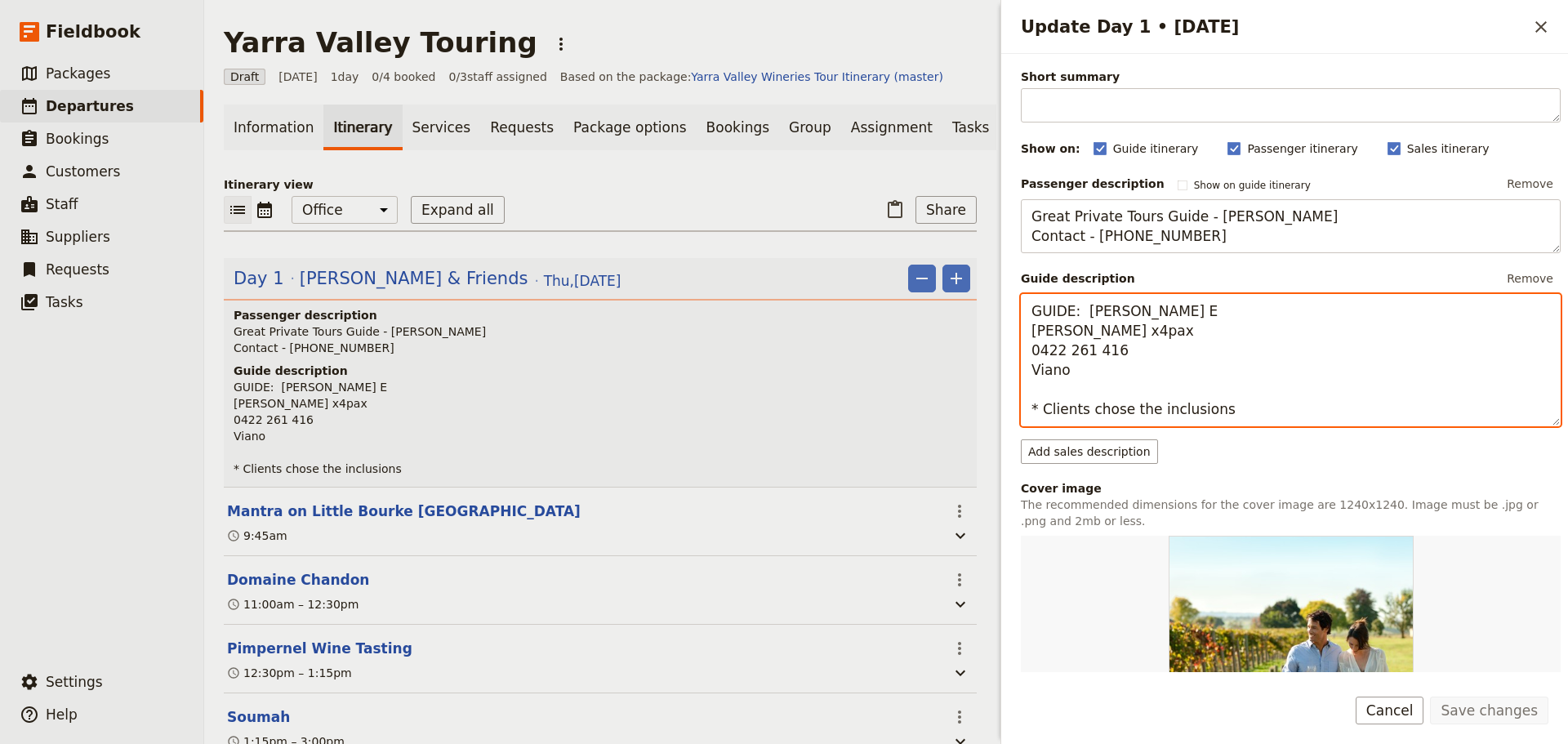
click at [1232, 415] on textarea "GUIDE: Alan E Fiona Lamont x4pax 0422 261 416 Viano * Clients chose the inclusi…" at bounding box center [1290, 360] width 540 height 132
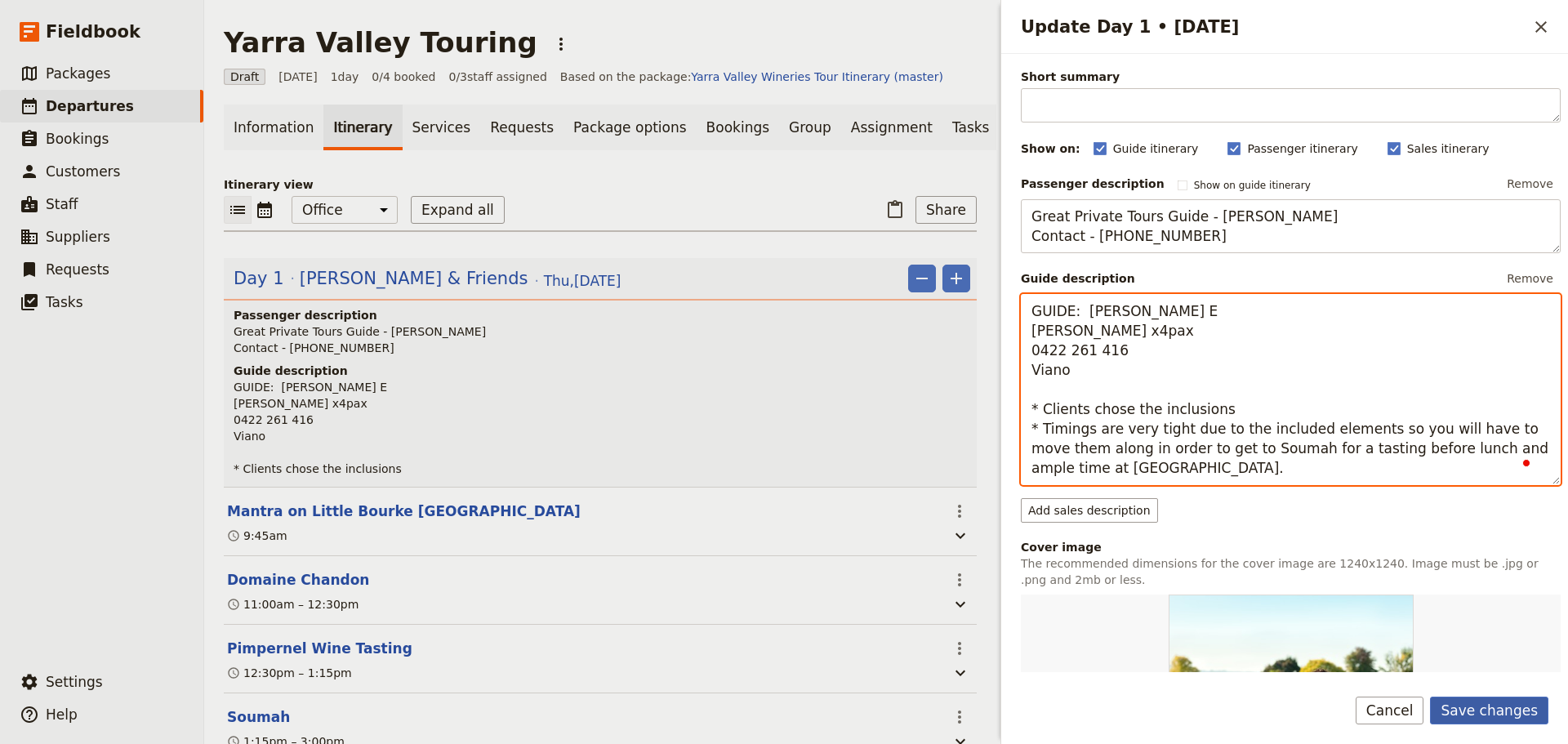
type textarea "GUIDE: [PERSON_NAME] E [PERSON_NAME] x4pax 0422 261 416 Viano * Clients chose t…"
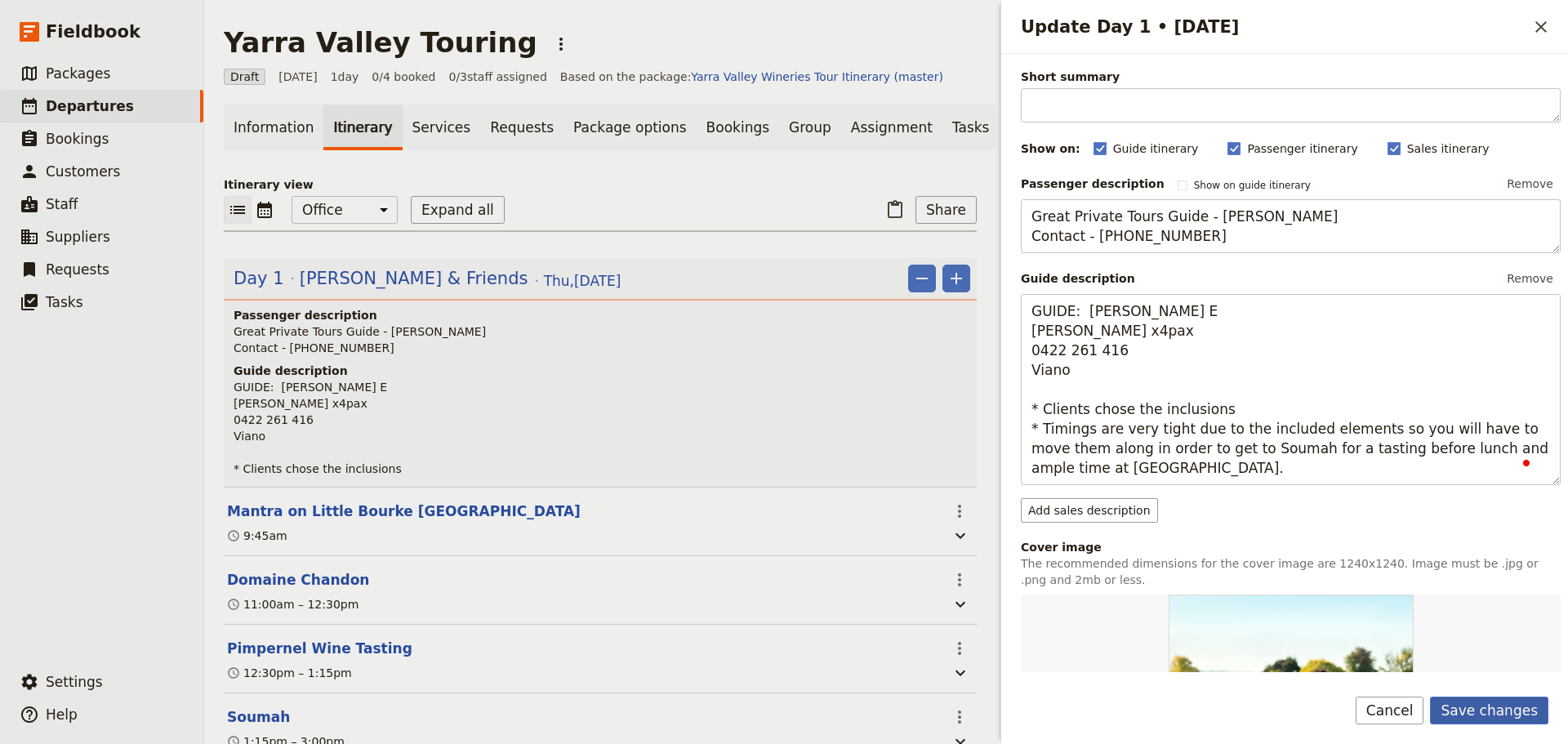
click at [1253, 567] on button "Save changes" at bounding box center [1489, 710] width 119 height 28
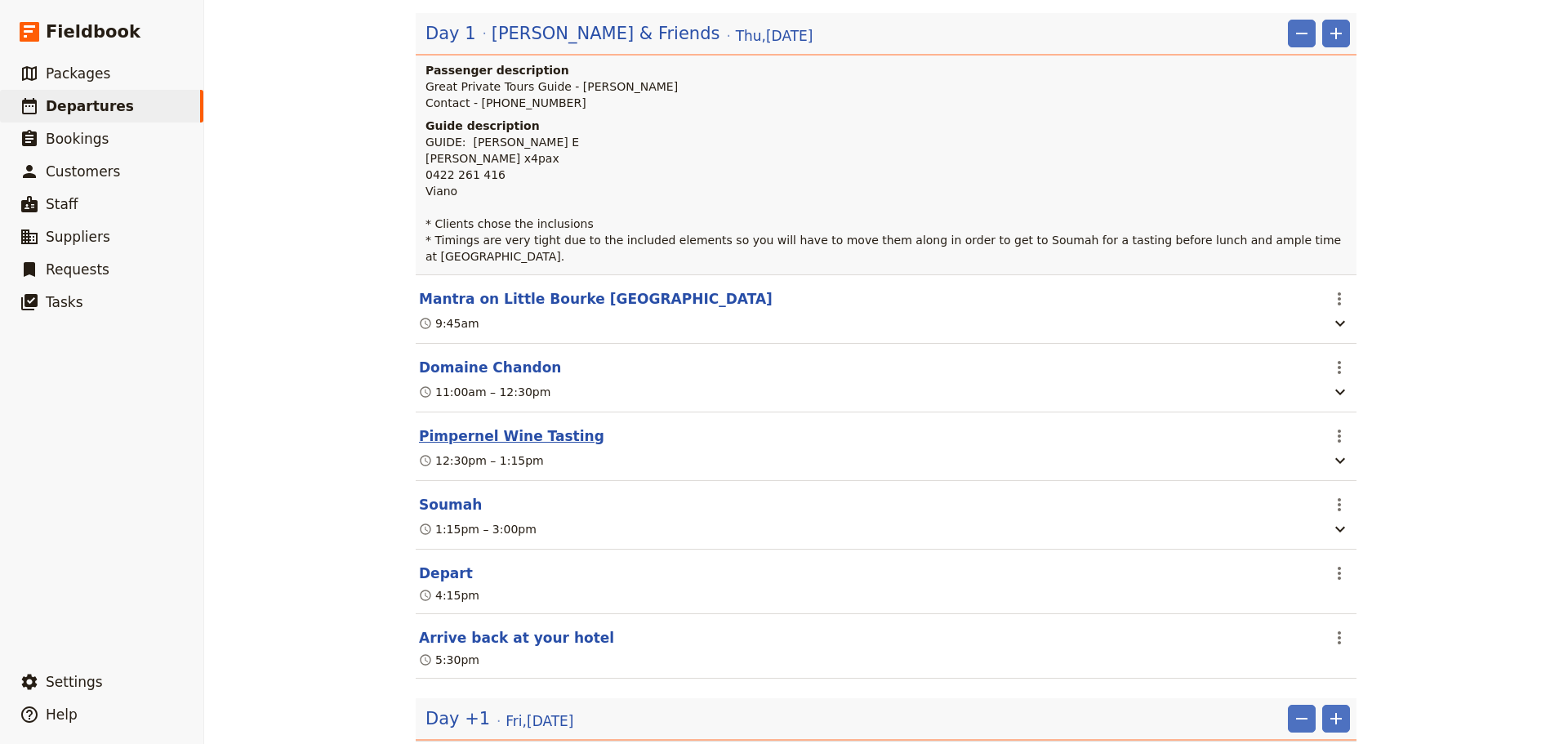
click at [504, 426] on button "Pimpernel Wine Tasting" at bounding box center [511, 436] width 185 height 19
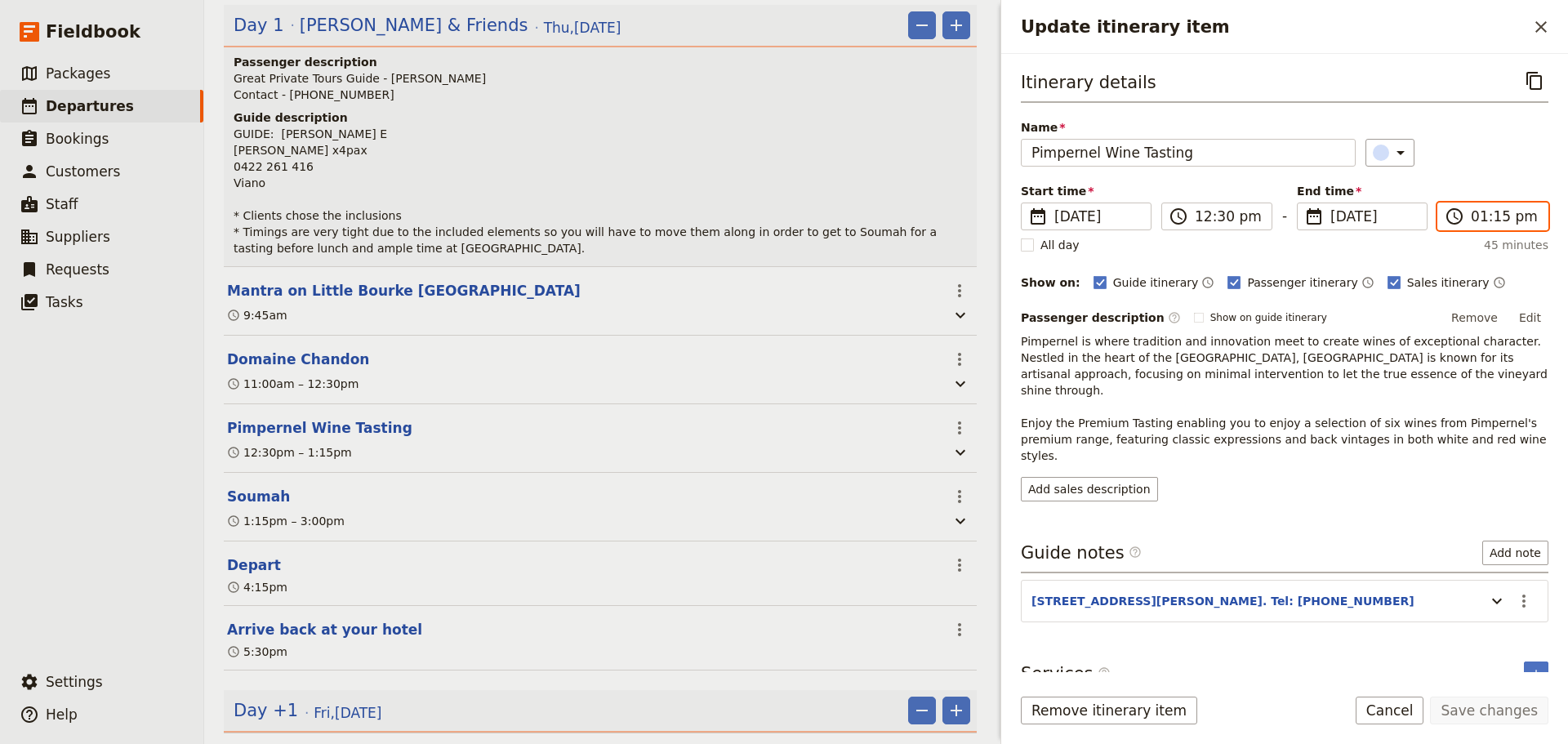
click at [1253, 215] on input "01:15 pm" at bounding box center [1504, 216] width 67 height 19
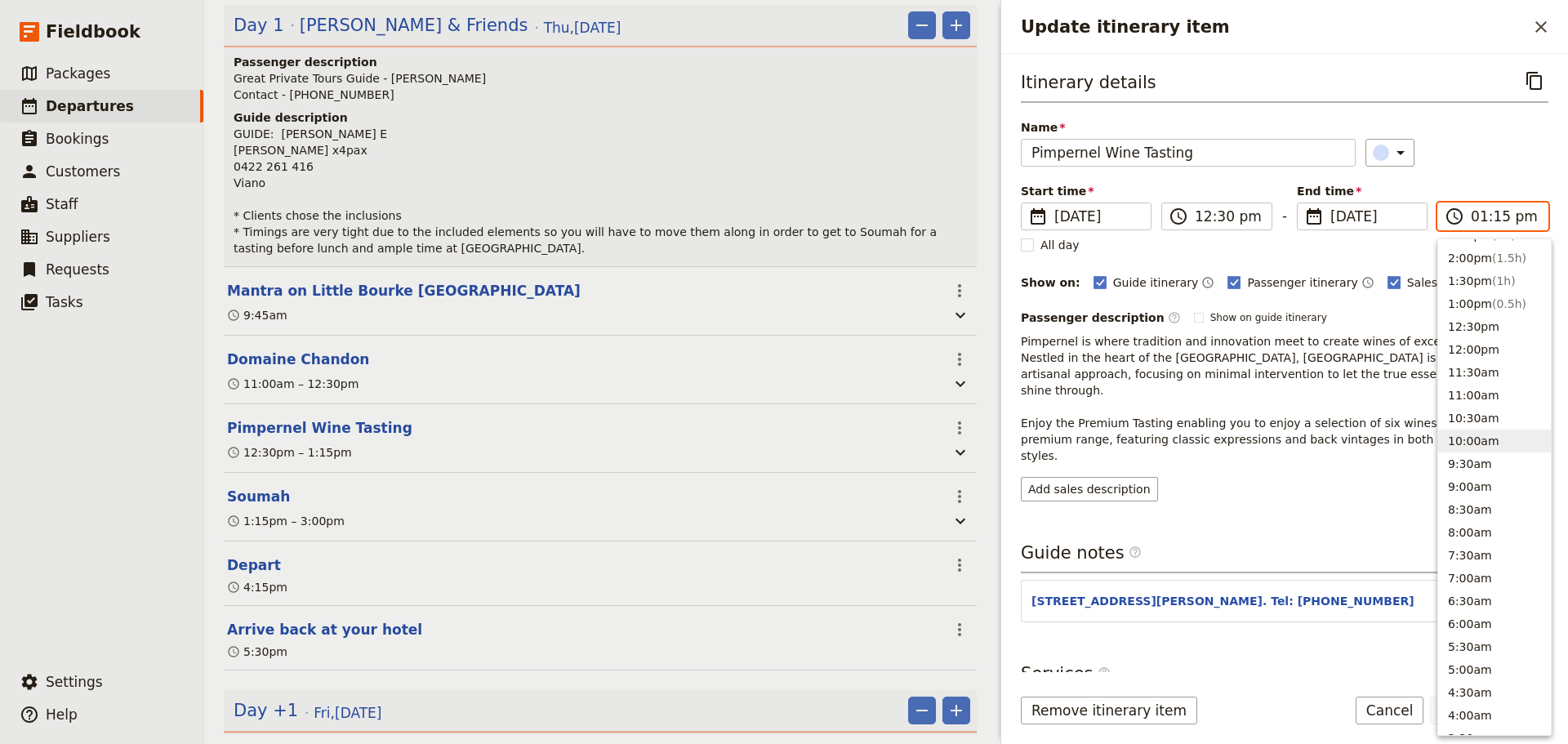
scroll to position [402, 0]
click at [1253, 338] on button "1:00pm ( 0.5h )" at bounding box center [1494, 332] width 113 height 23
type input "01:00 pm"
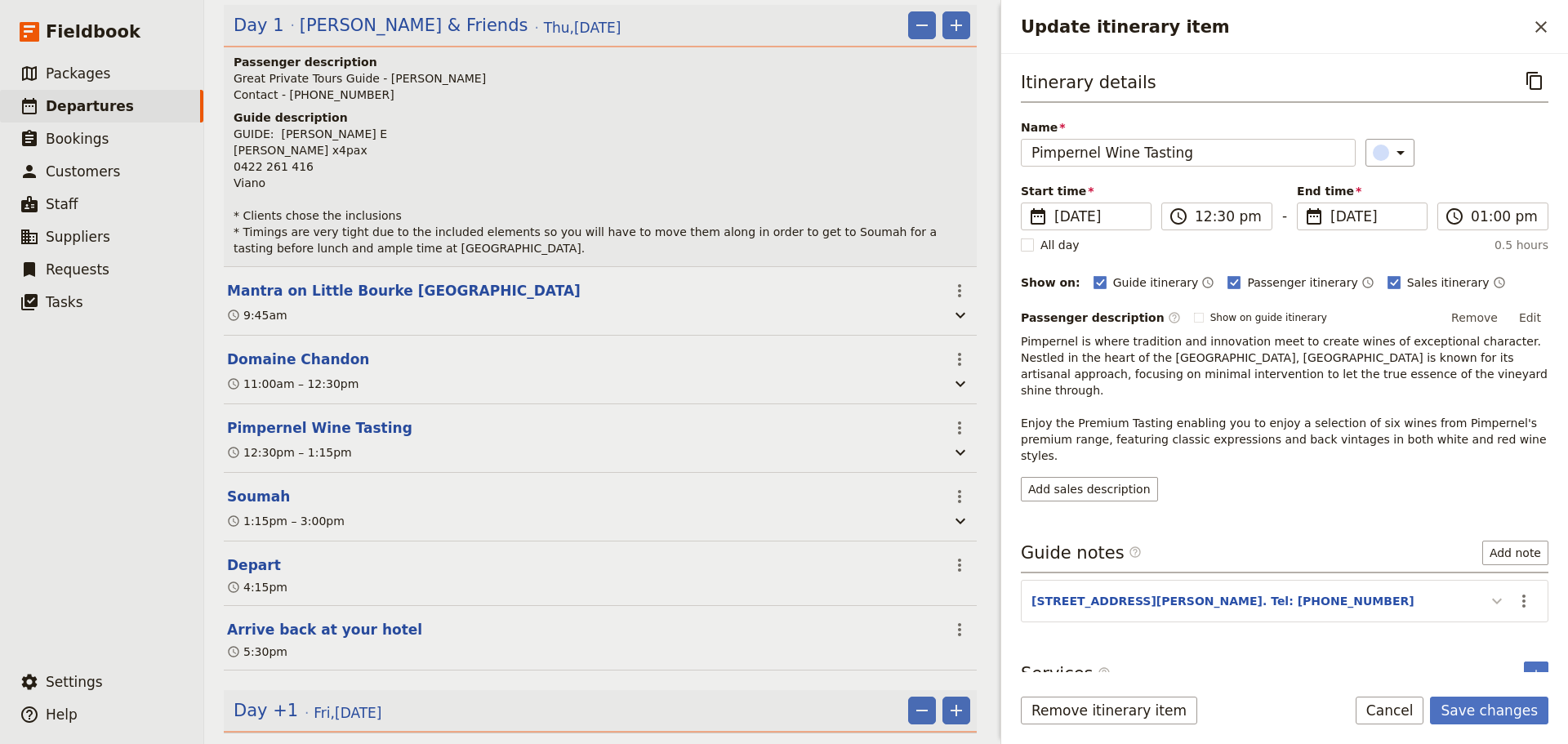
click at [1253, 567] on icon "Update itinerary item" at bounding box center [1496, 601] width 19 height 19
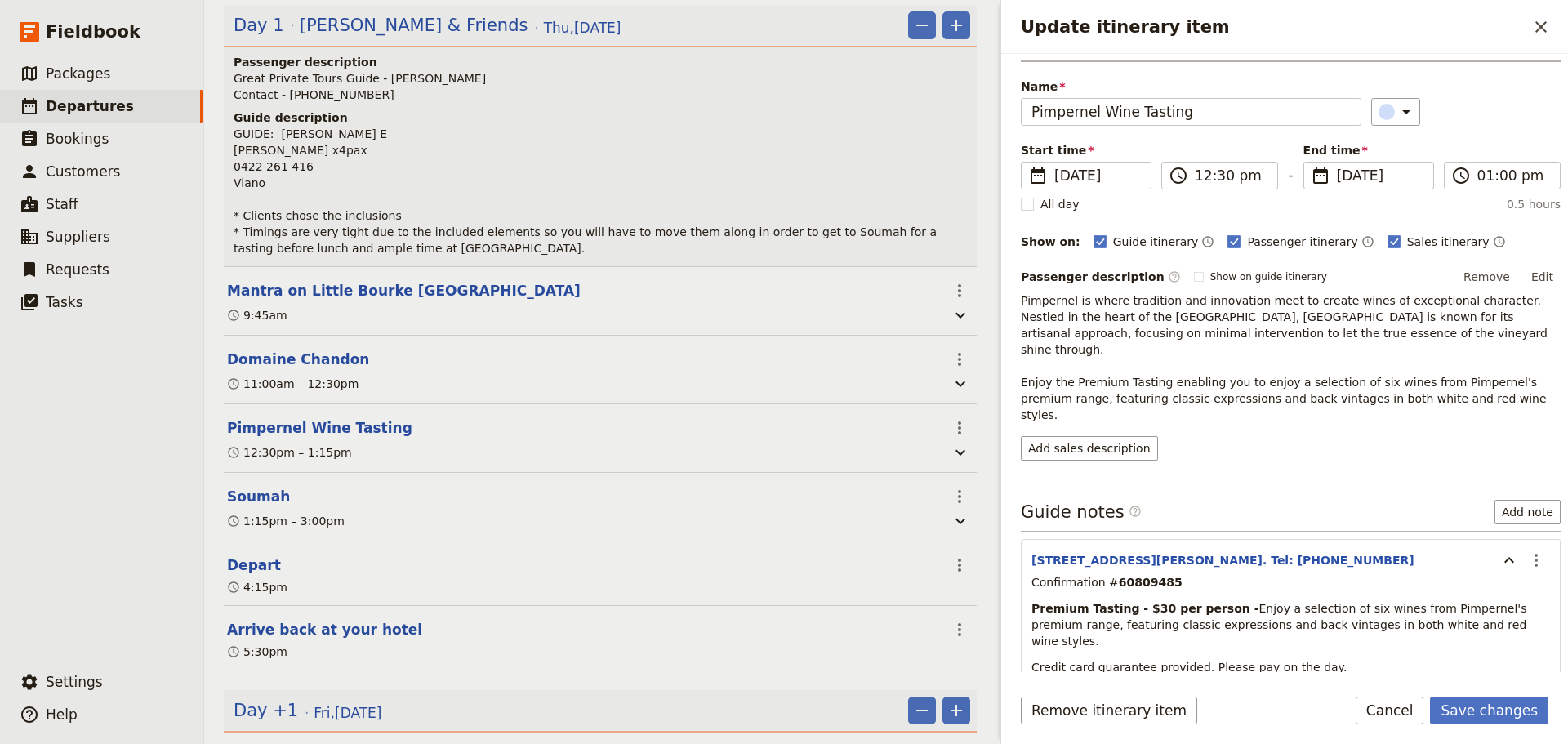
scroll to position [74, 0]
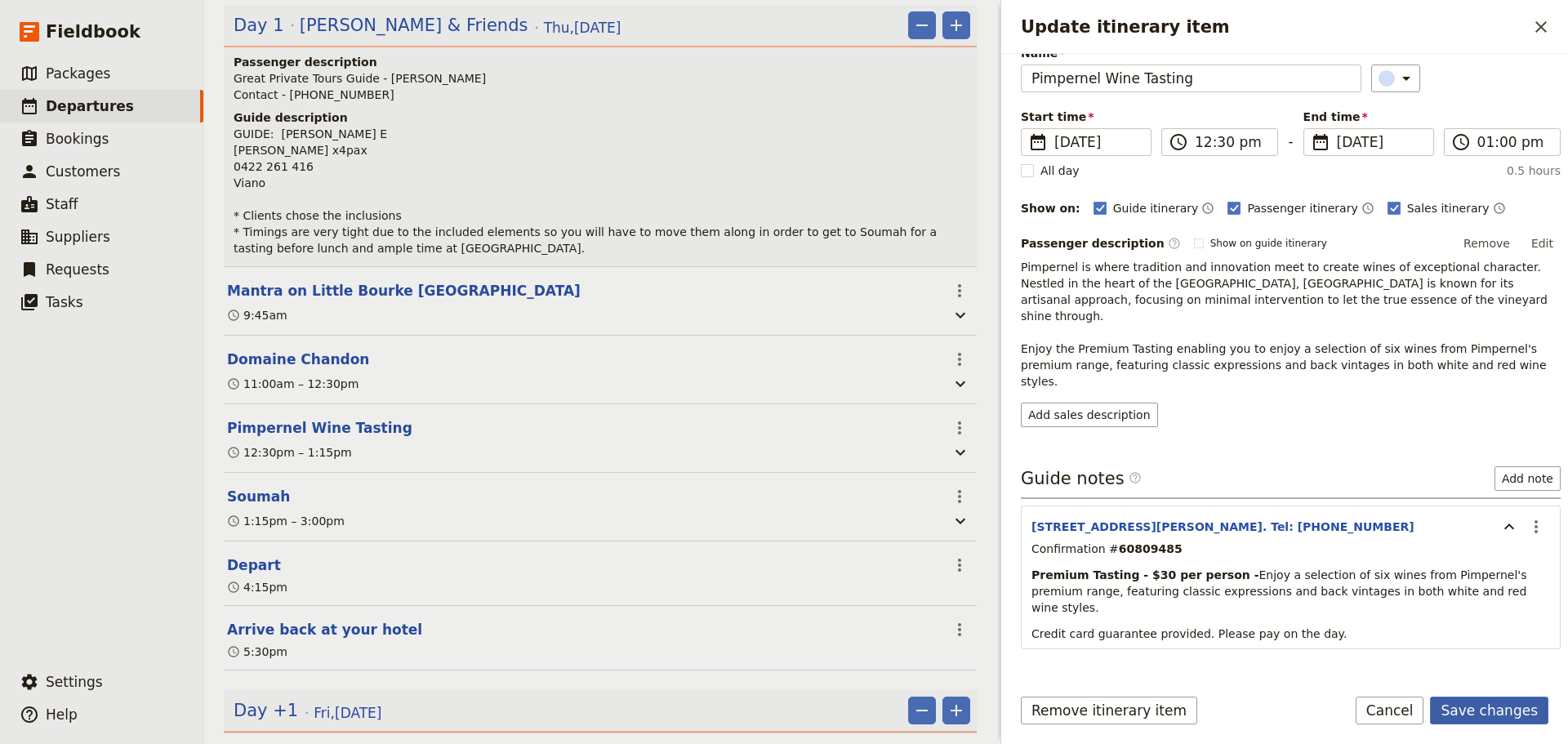
click at [1253, 567] on button "Save changes" at bounding box center [1489, 710] width 119 height 28
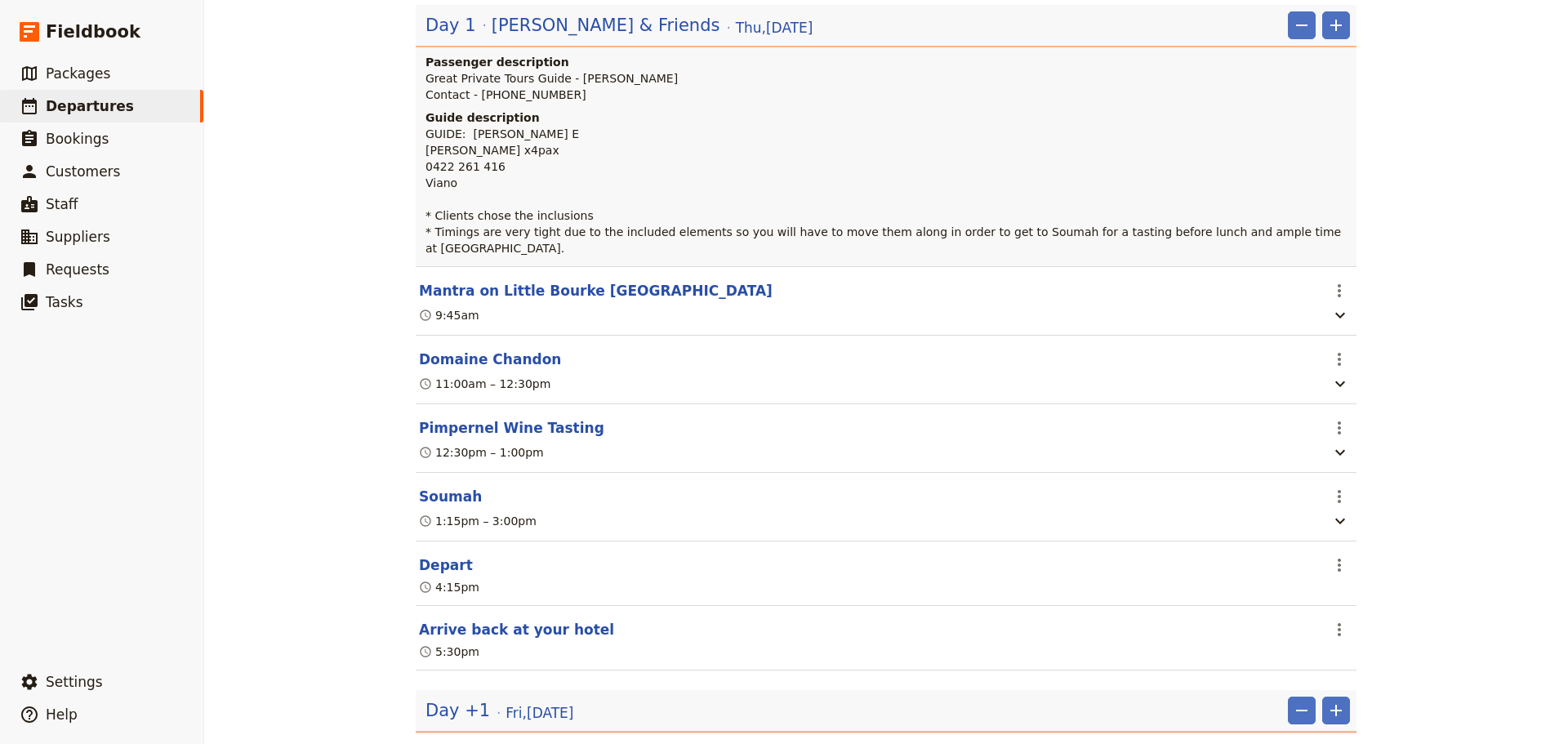
scroll to position [245, 0]
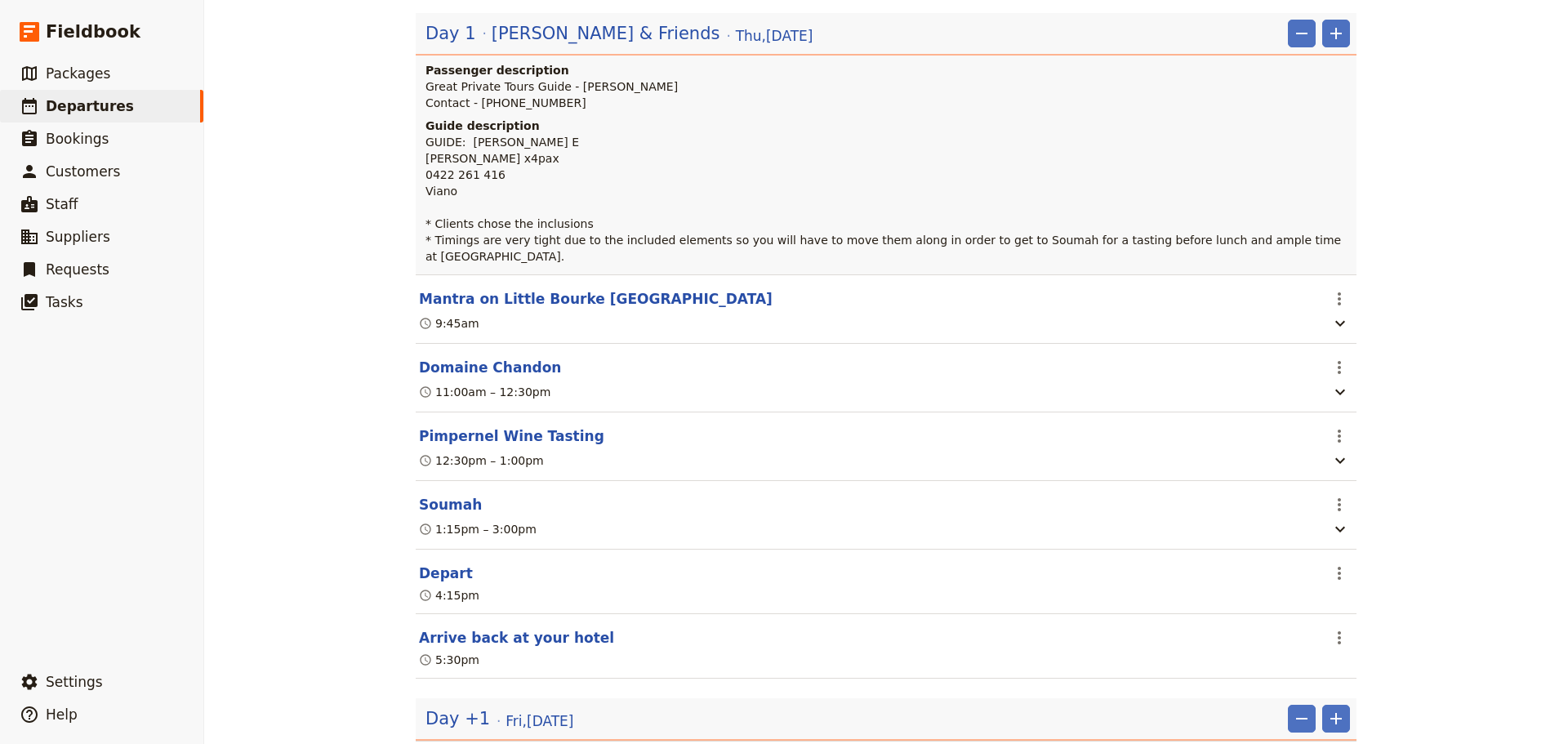
click at [475, 426] on button "Pimpernel Wine Tasting" at bounding box center [511, 436] width 185 height 19
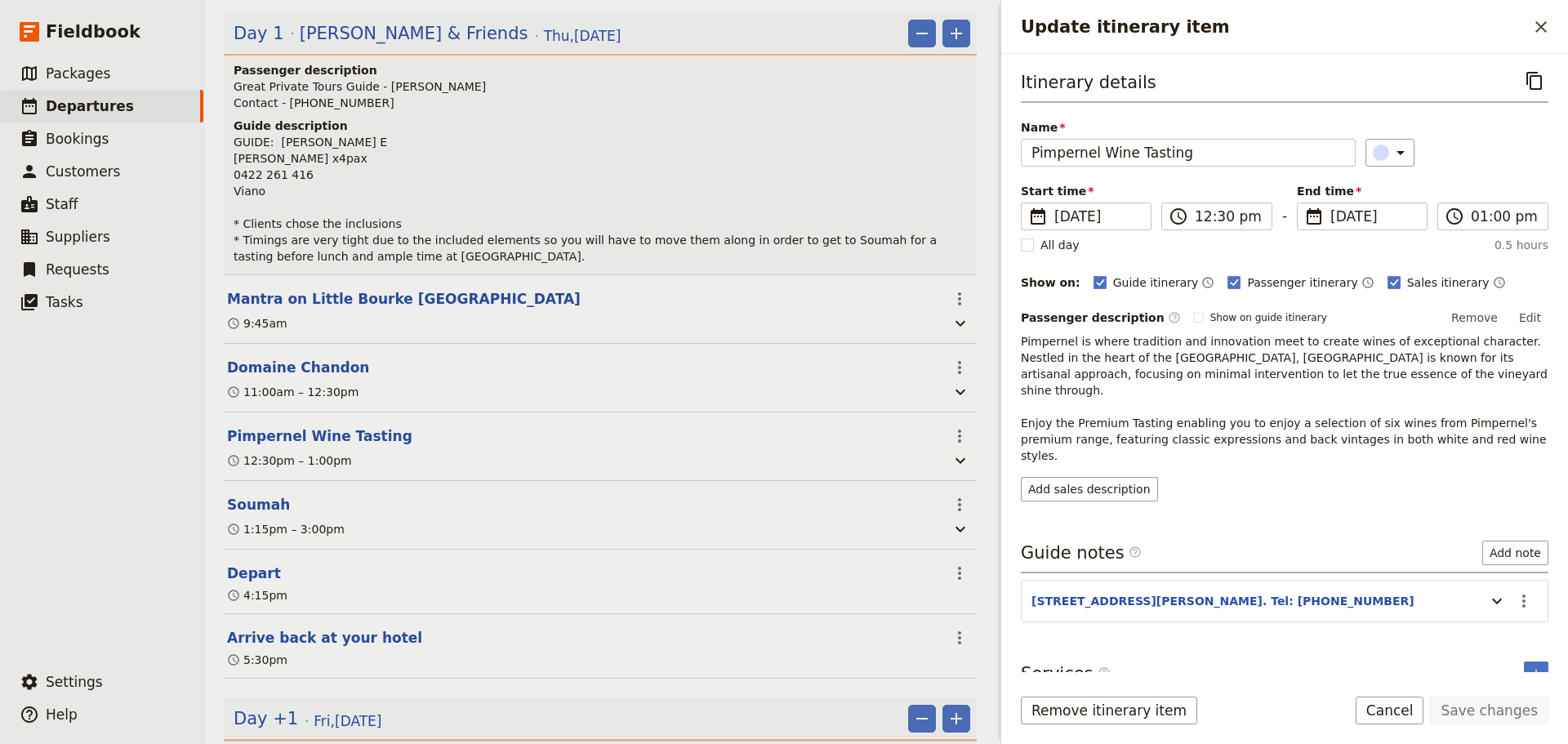
scroll to position [254, 0]
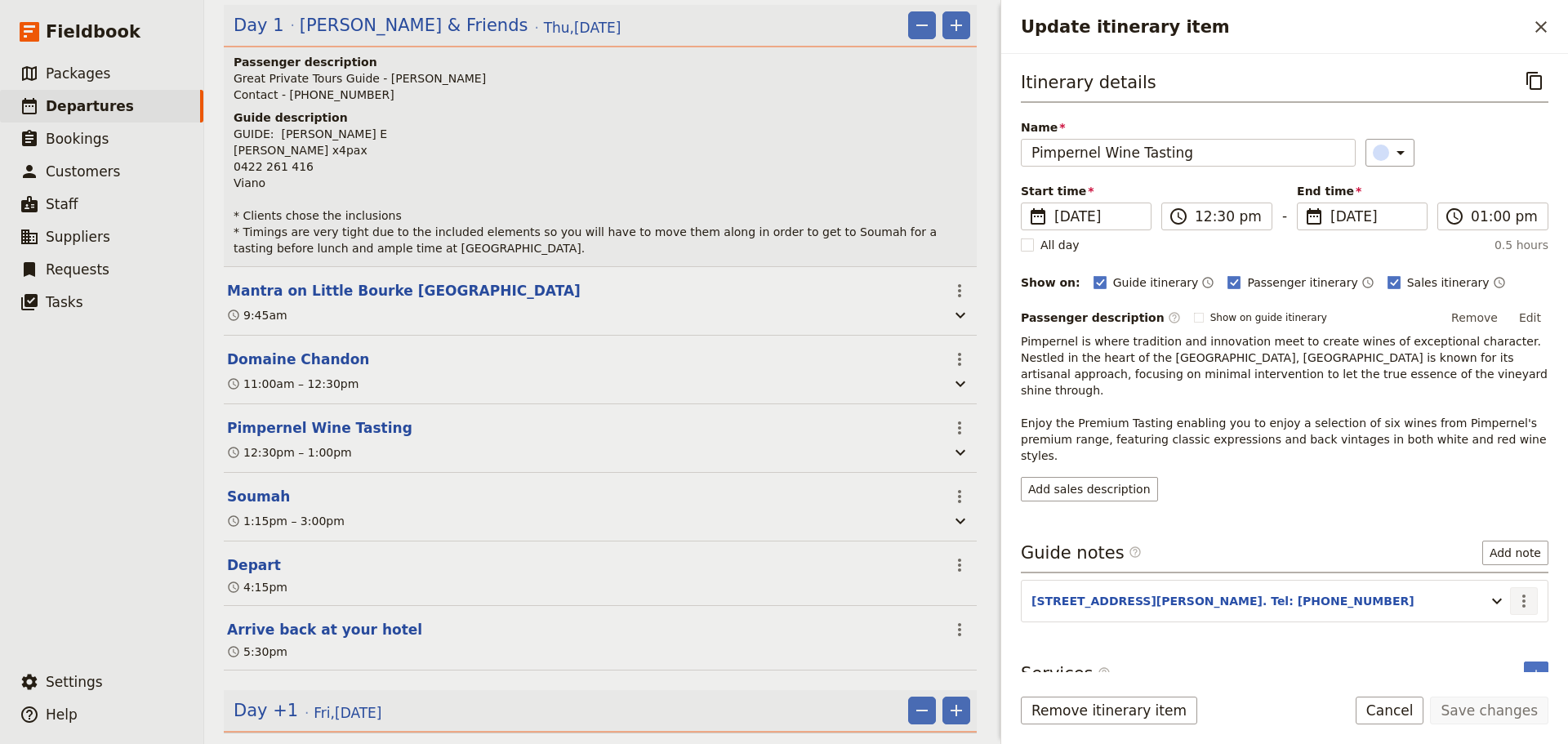
click at [1253, 567] on icon "Actions" at bounding box center [1523, 602] width 3 height 13
click at [1253, 381] on p "Pimpernel is where tradition and innovation meet to create wines of exceptional…" at bounding box center [1284, 399] width 527 height 131
click at [1253, 567] on icon "Actions" at bounding box center [1523, 601] width 19 height 19
click at [1253, 490] on div "Itinerary details ​ Name Pimpernel Wine Tasting ​ Start time ​ 21 Aug 2025 21/0…" at bounding box center [1284, 369] width 527 height 603
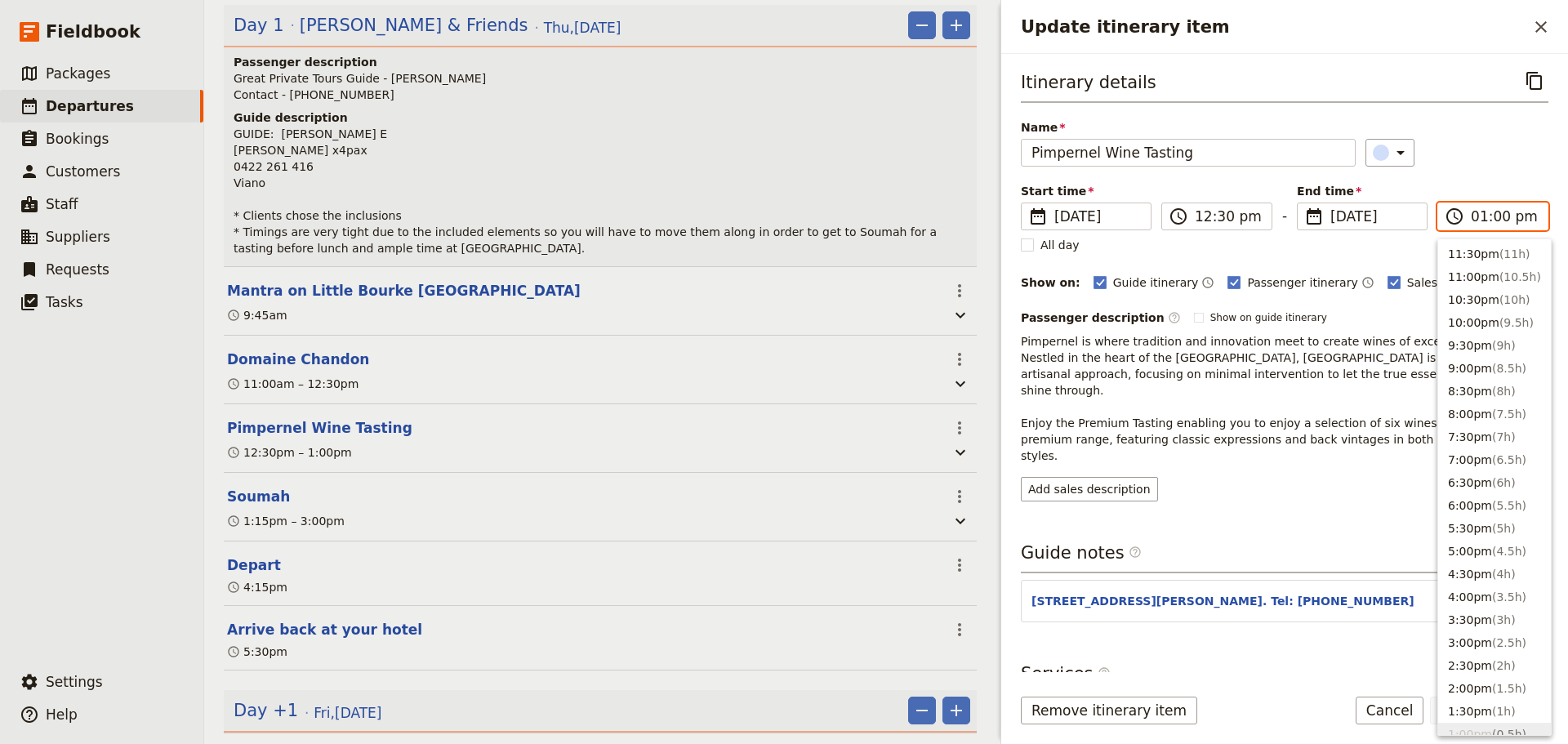
click at [1253, 221] on input "01:00 pm" at bounding box center [1504, 216] width 67 height 19
click at [1253, 217] on input "01:00 pm" at bounding box center [1504, 216] width 67 height 19
type input "01:15 pm"
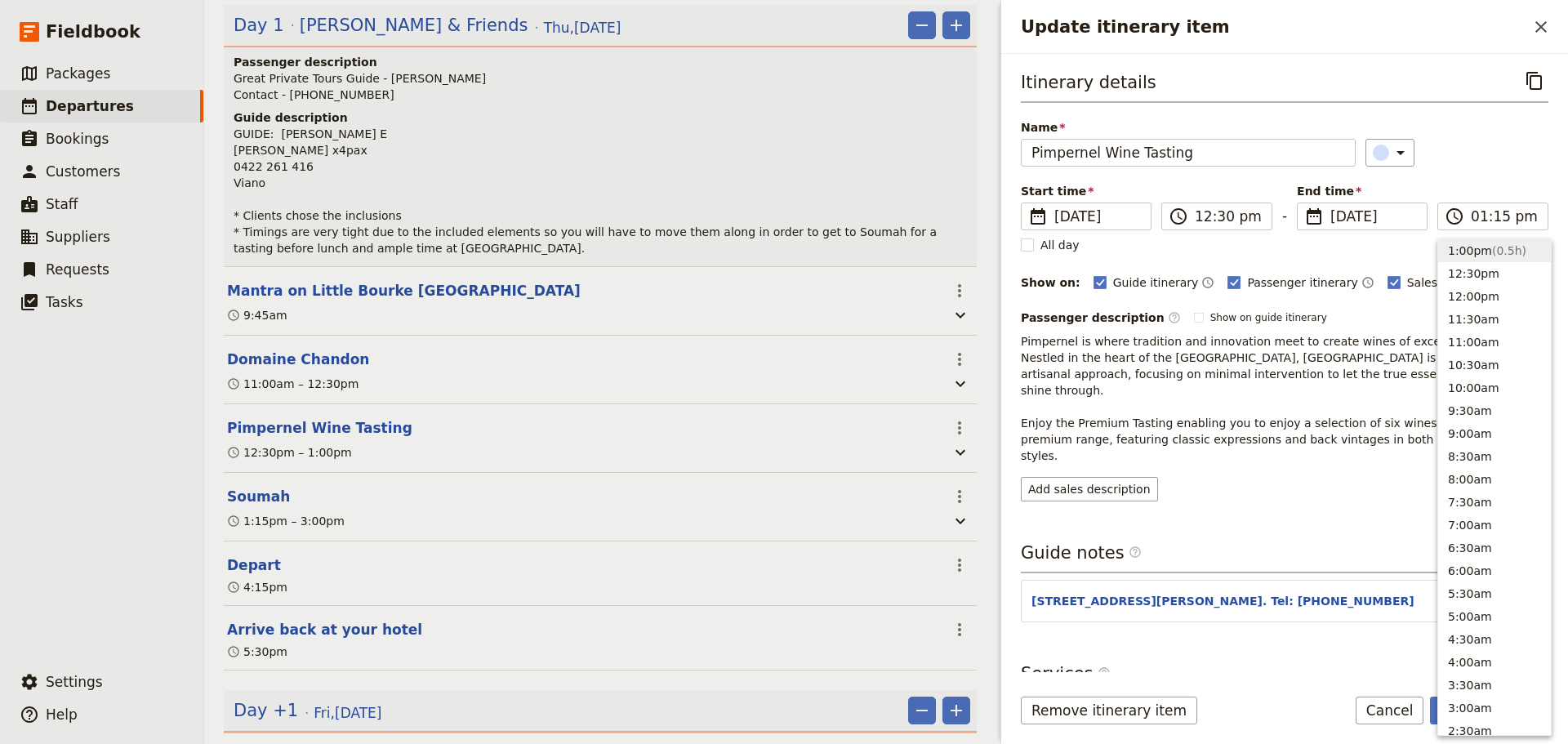
click at [1253, 165] on div "​" at bounding box center [1457, 153] width 184 height 28
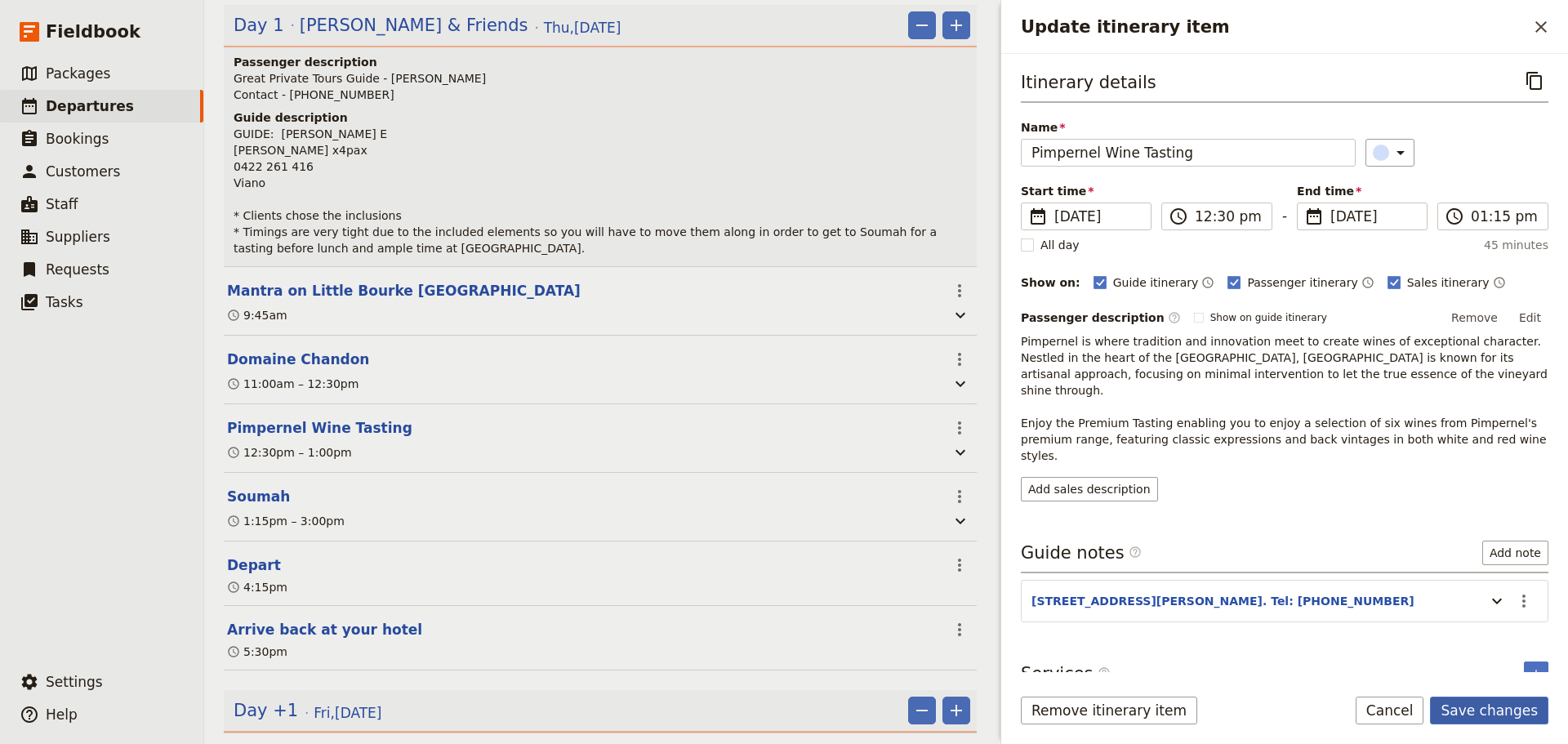
click at [1253, 567] on button "Save changes" at bounding box center [1489, 710] width 119 height 28
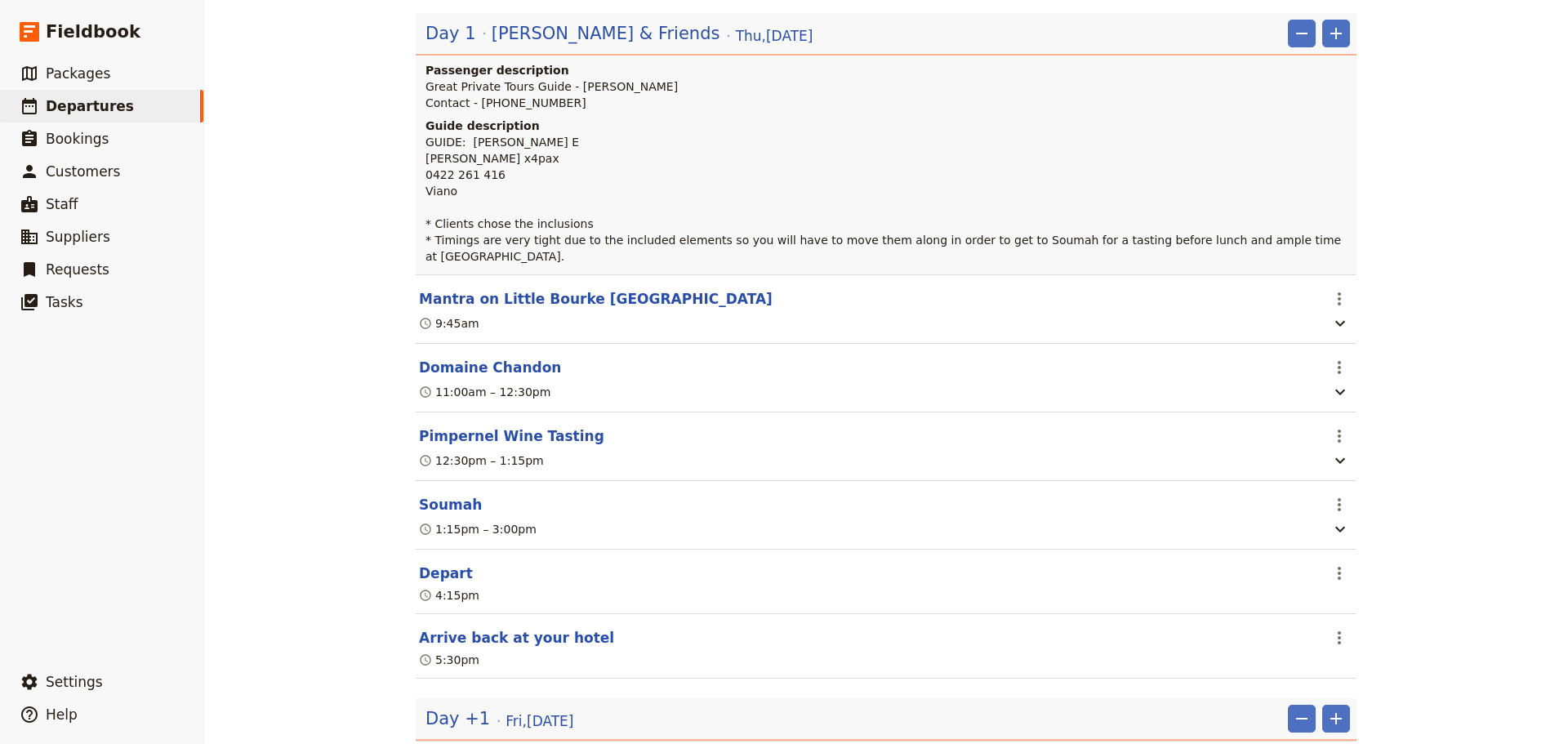
click at [445, 496] on button "Soumah" at bounding box center [450, 505] width 63 height 19
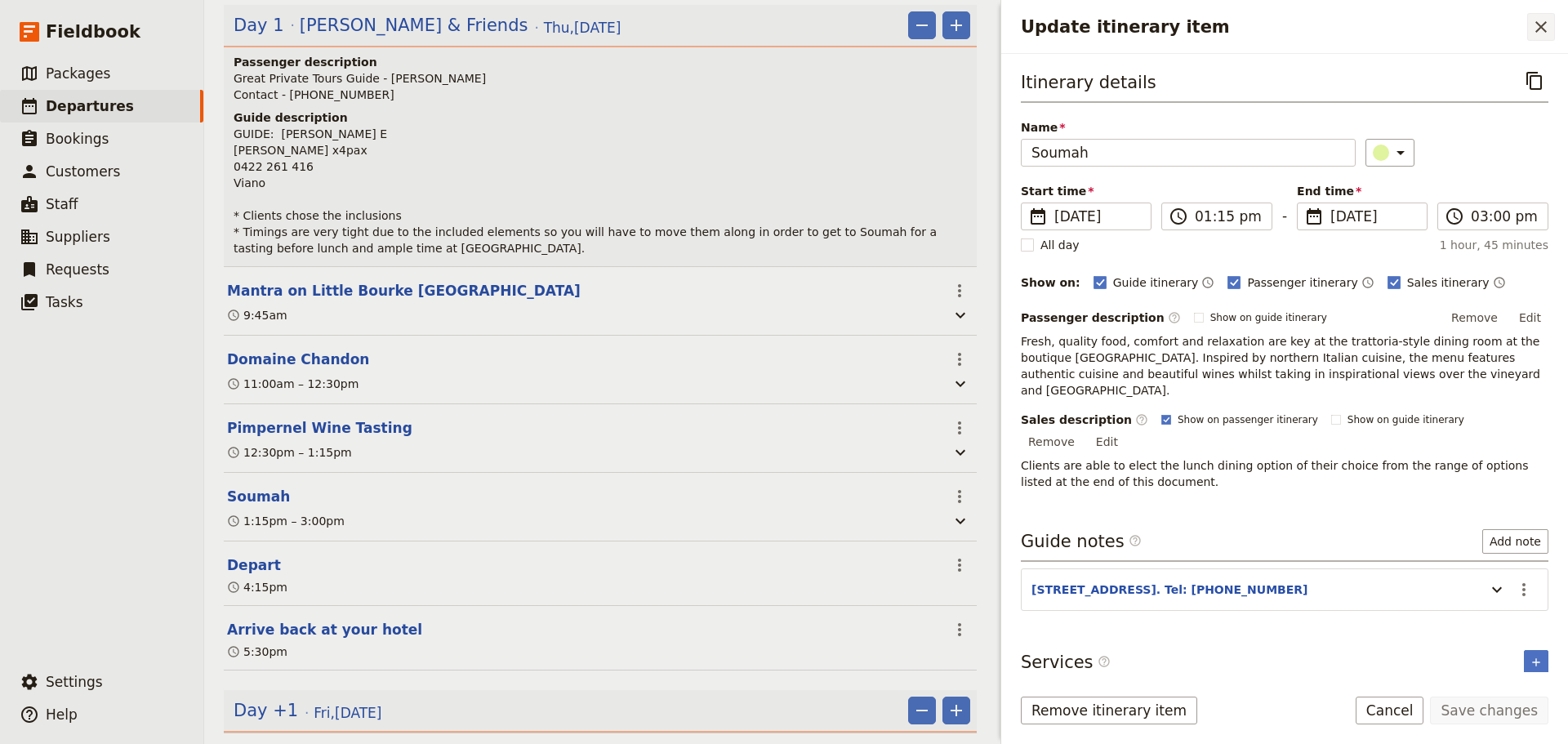
click at [1253, 28] on icon "Close drawer" at bounding box center [1541, 27] width 12 height 12
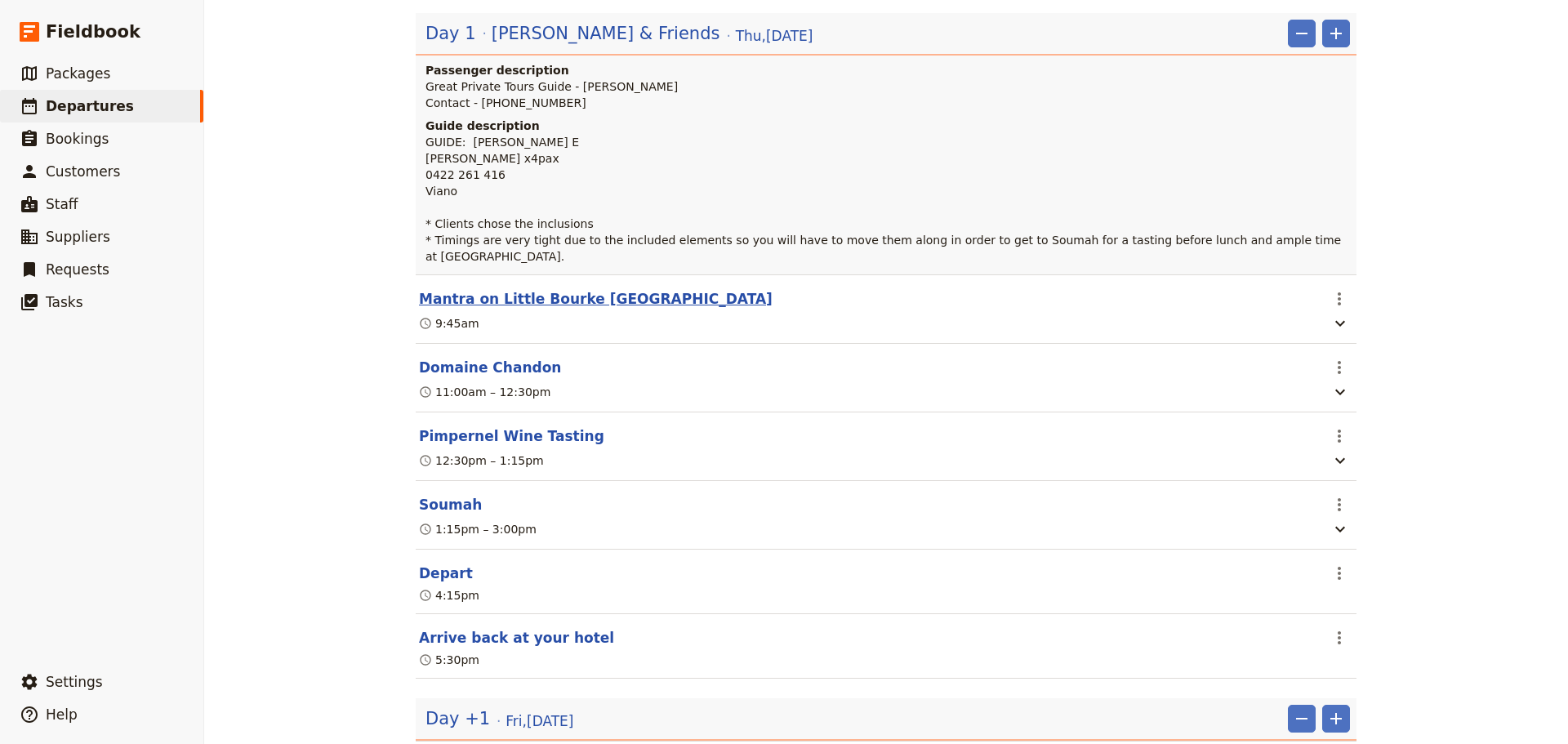
scroll to position [0, 0]
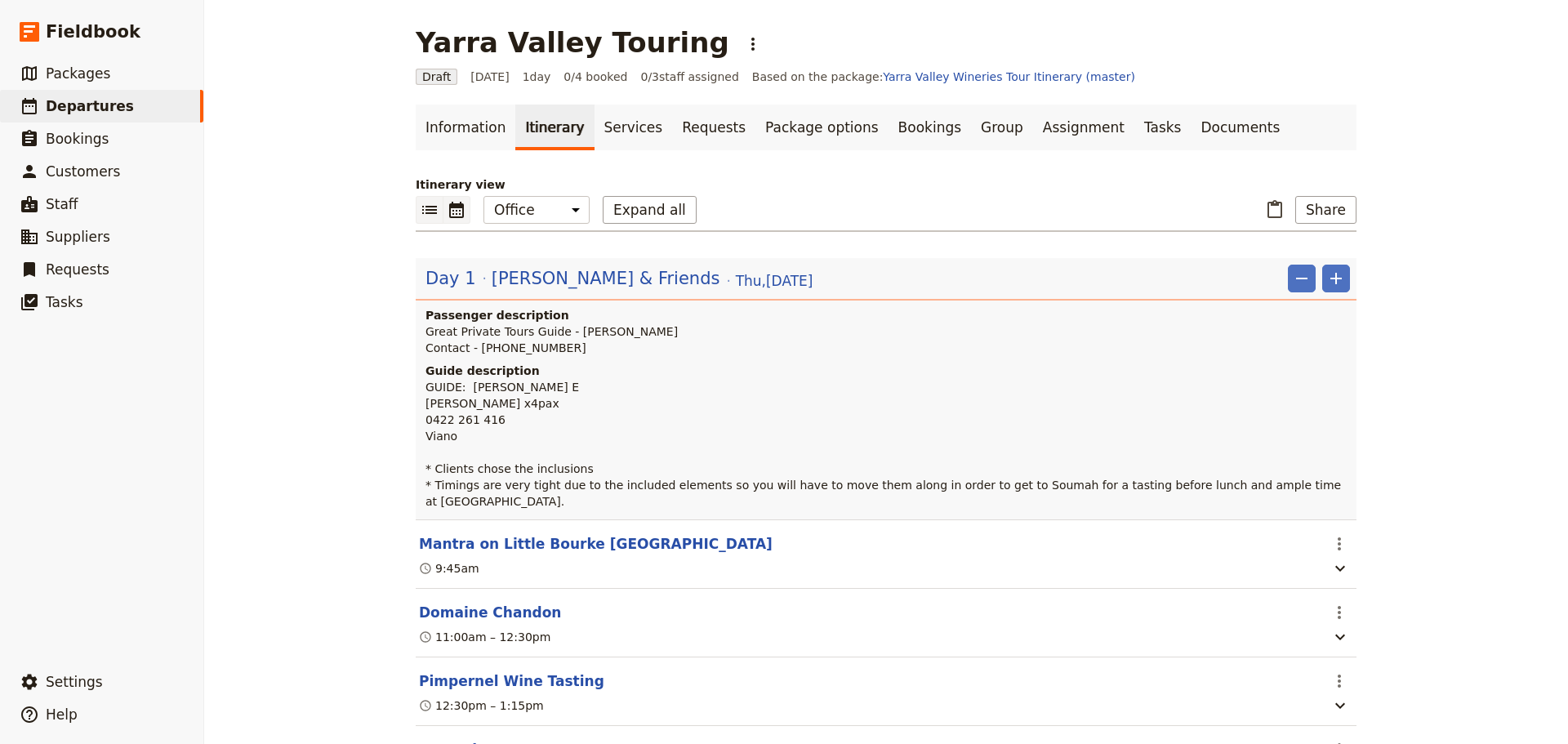
click at [458, 222] on button "​" at bounding box center [456, 210] width 27 height 28
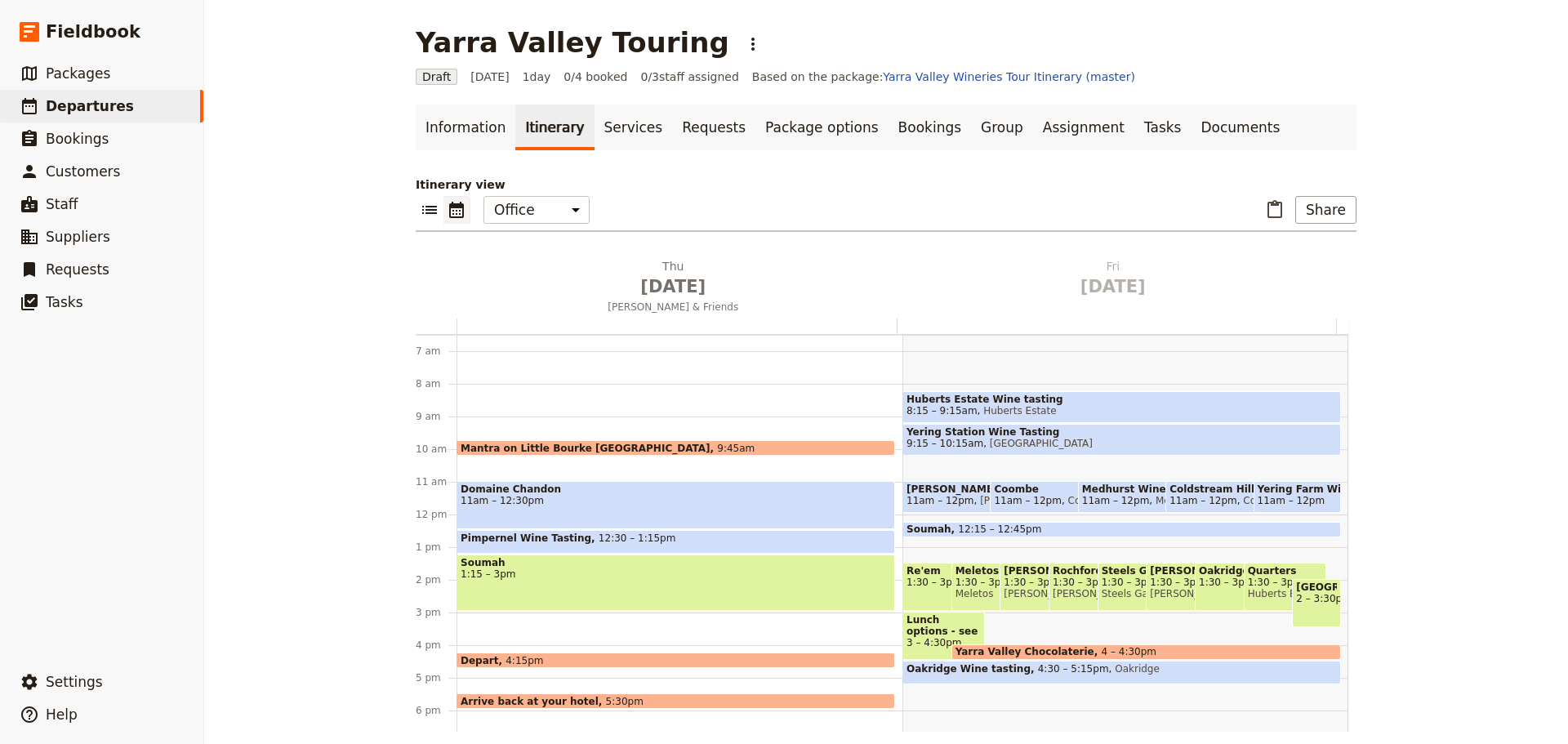
scroll to position [376, 0]
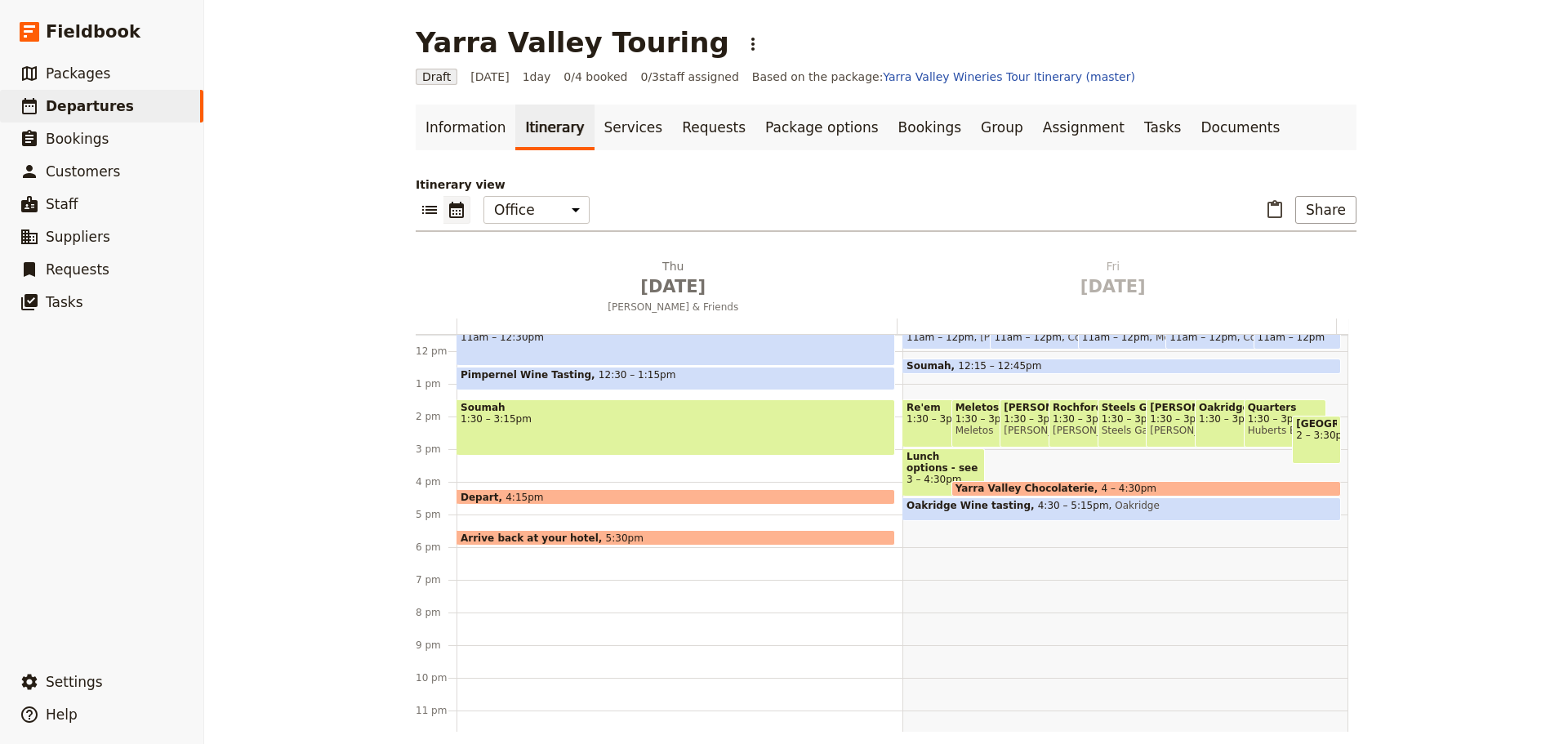
click at [554, 411] on span "Soumah" at bounding box center [675, 408] width 430 height 12
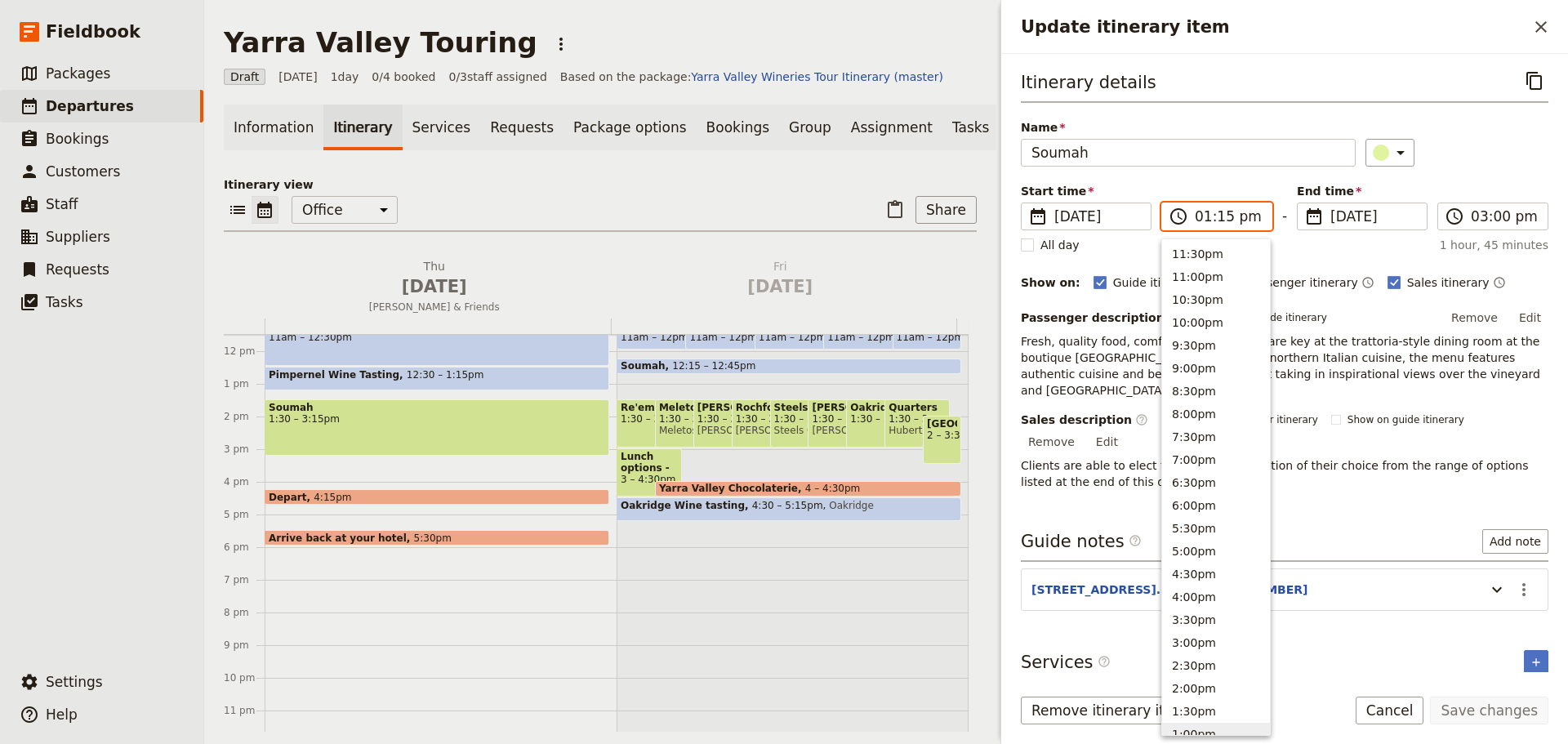
click at [1211, 222] on input "01:15 pm" at bounding box center [1228, 216] width 67 height 19
click at [1197, 250] on button "1:30pm" at bounding box center [1216, 250] width 108 height 23
type input "01:30 pm"
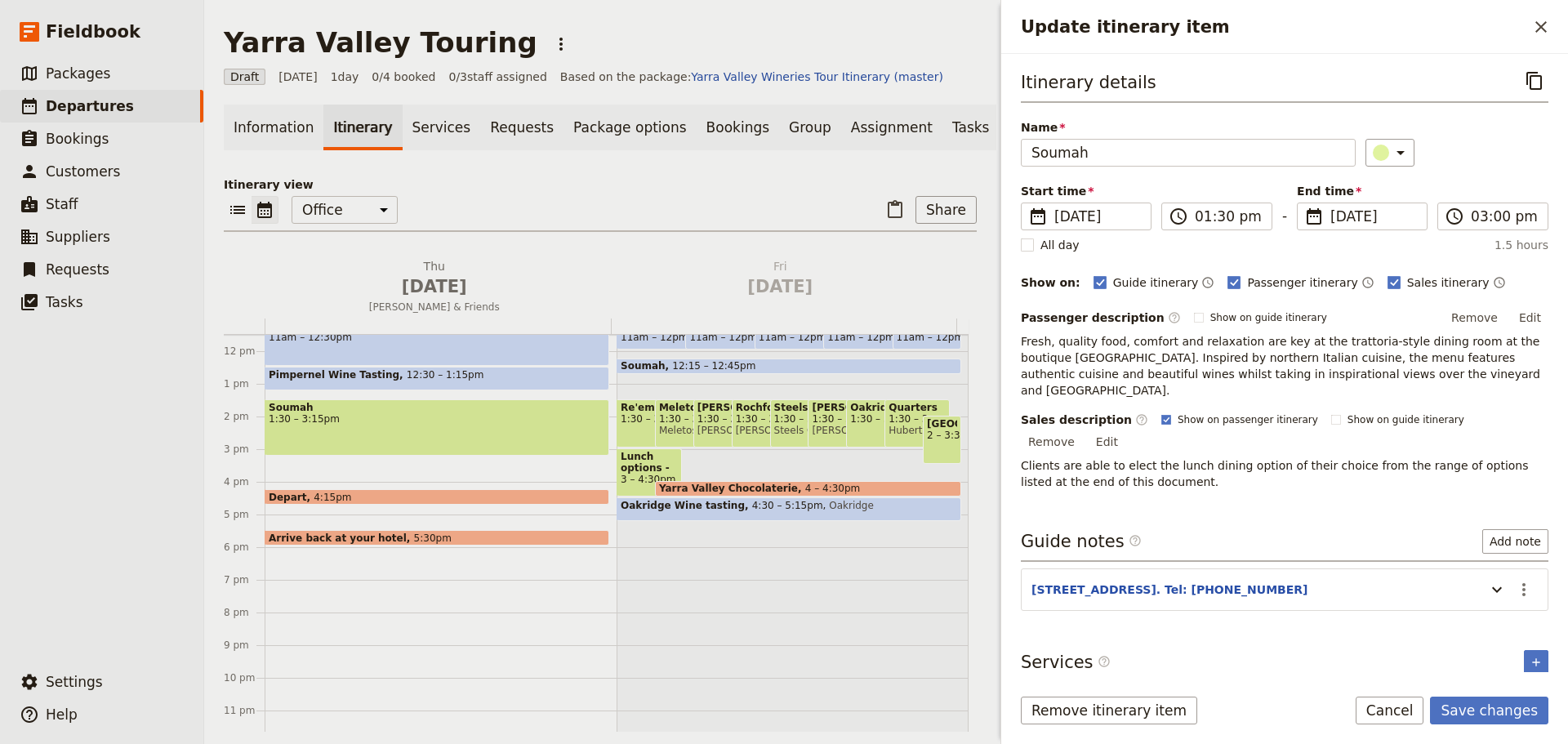
click at [1253, 126] on div "Name Soumah ​" at bounding box center [1284, 143] width 527 height 47
click at [1253, 567] on button "Save changes" at bounding box center [1489, 710] width 119 height 28
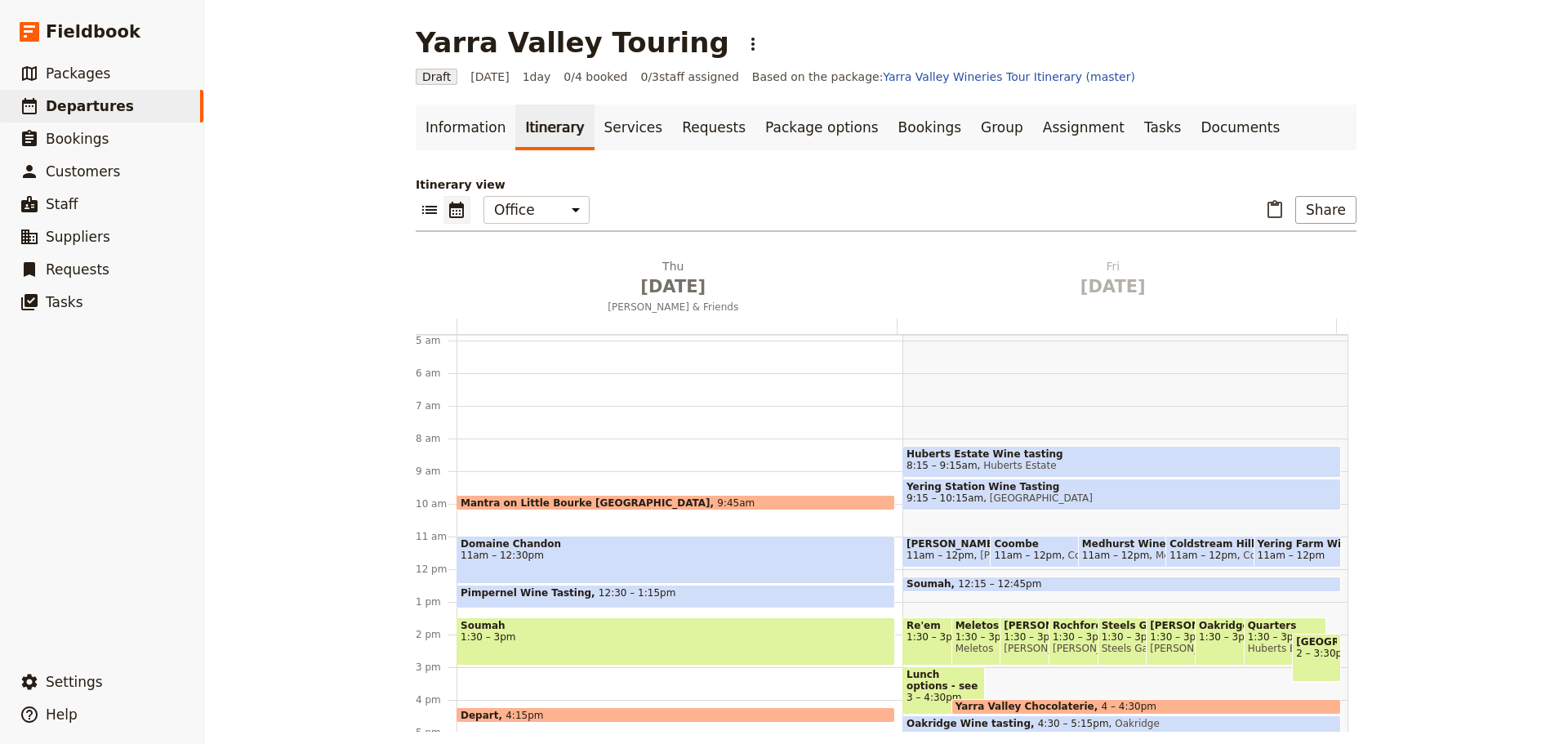
scroll to position [131, 0]
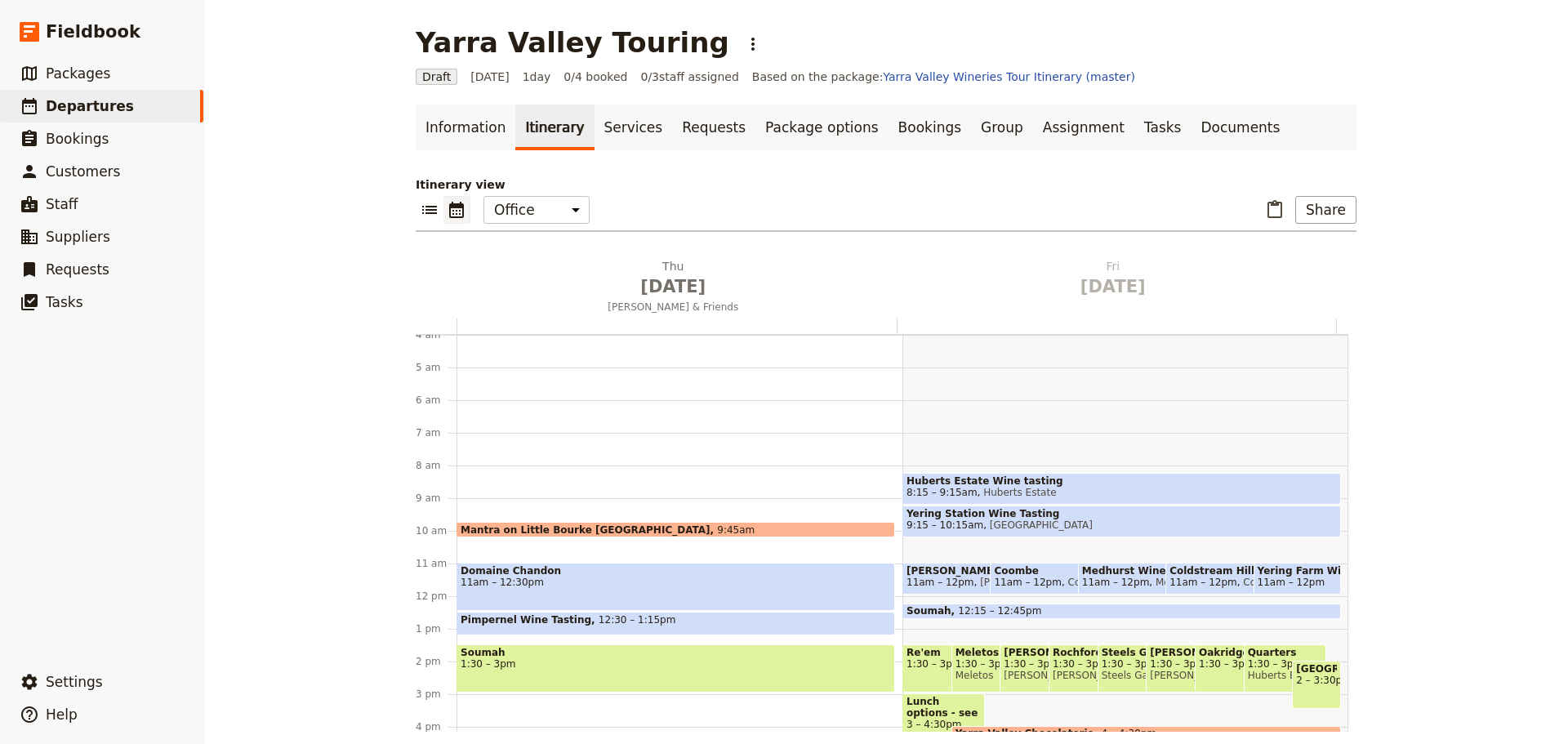
click at [1253, 254] on div "Itinerary view ​ ​ Office Guide Passenger Sales ​ Share Thu Aug 21 Fiona & Frie…" at bounding box center [885, 453] width 941 height 555
click at [1253, 259] on icon "Delete Fri Aug 22" at bounding box center [1317, 265] width 16 height 16
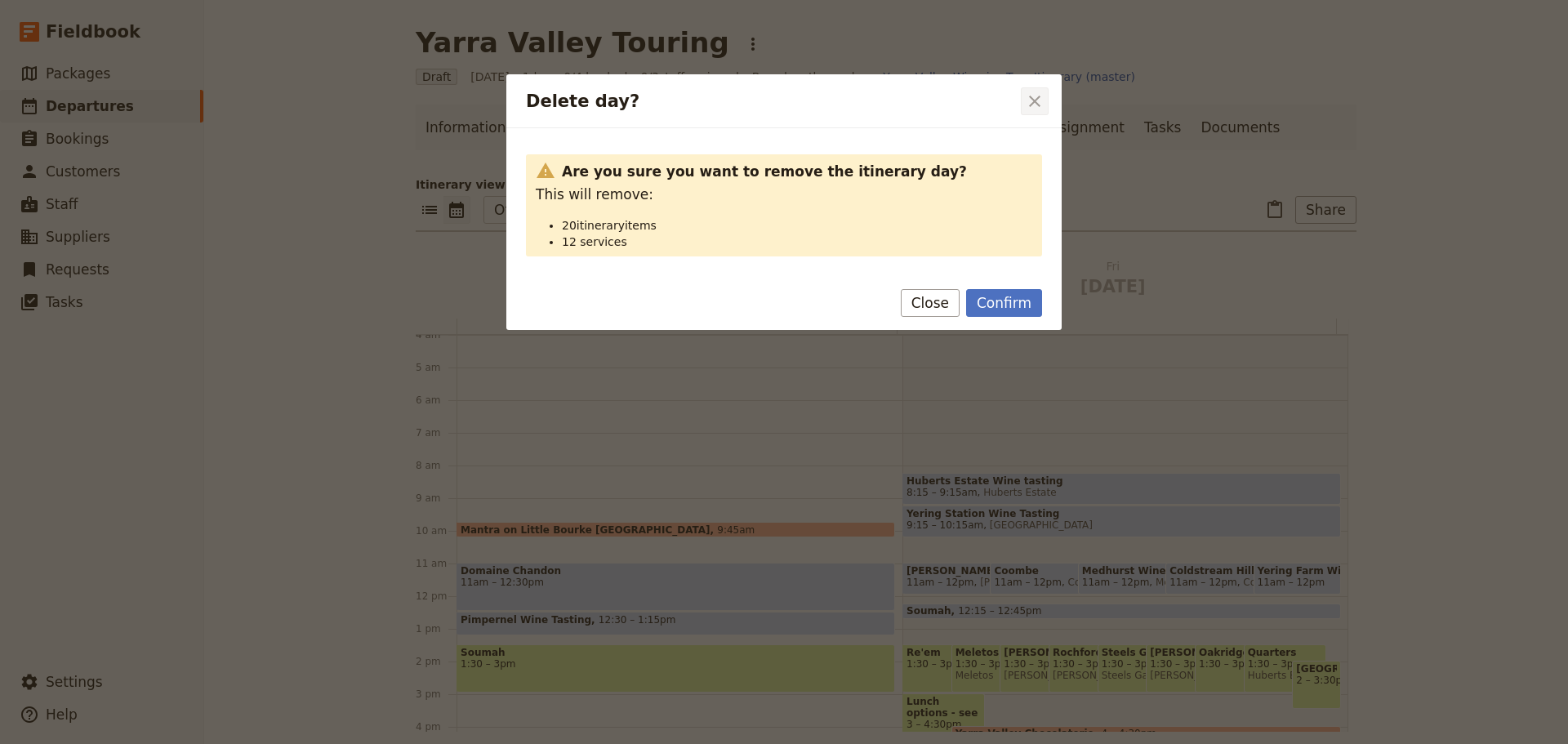
click at [1039, 99] on icon "Close dialog" at bounding box center [1034, 101] width 19 height 19
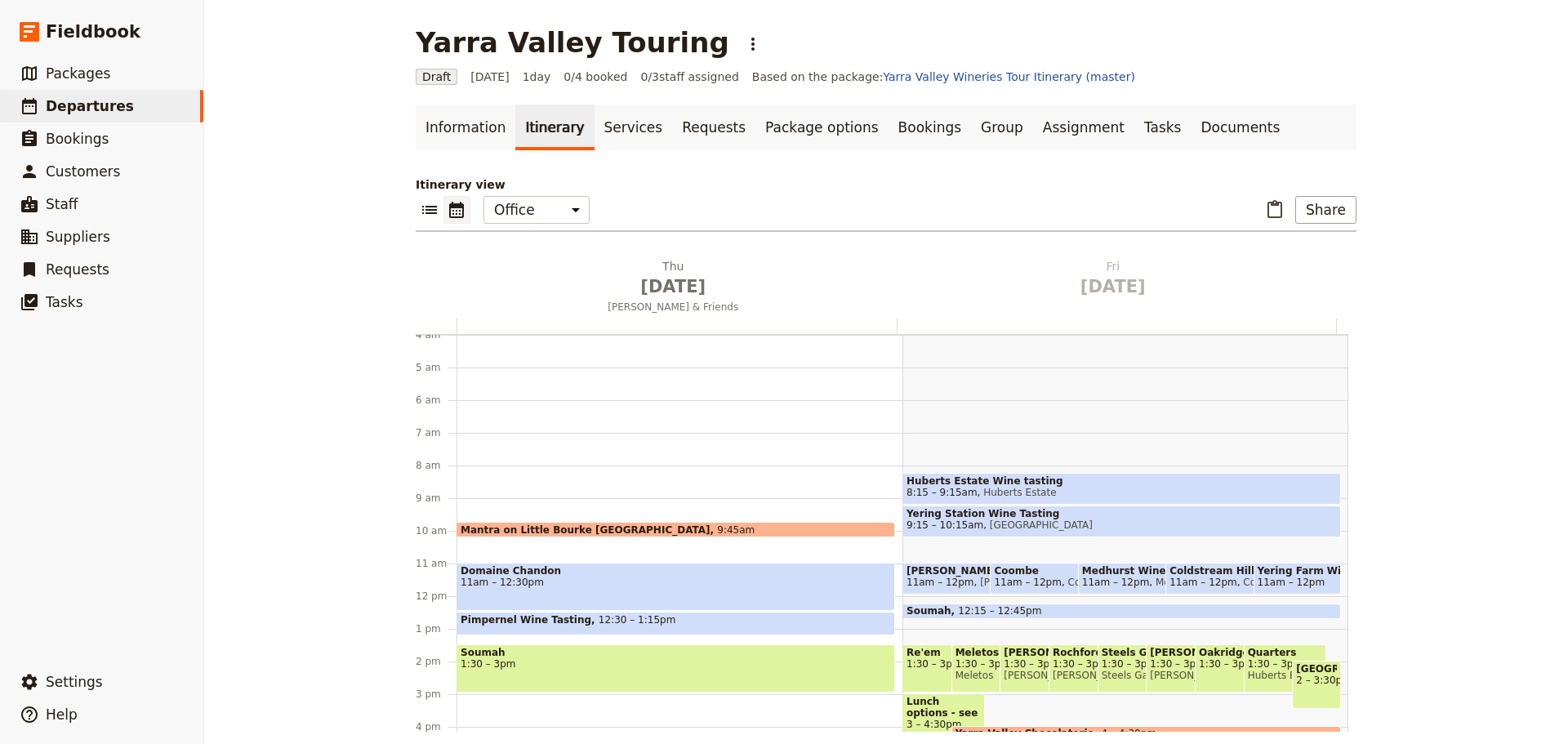
click at [606, 567] on span "1:30 – 3pm" at bounding box center [675, 664] width 430 height 12
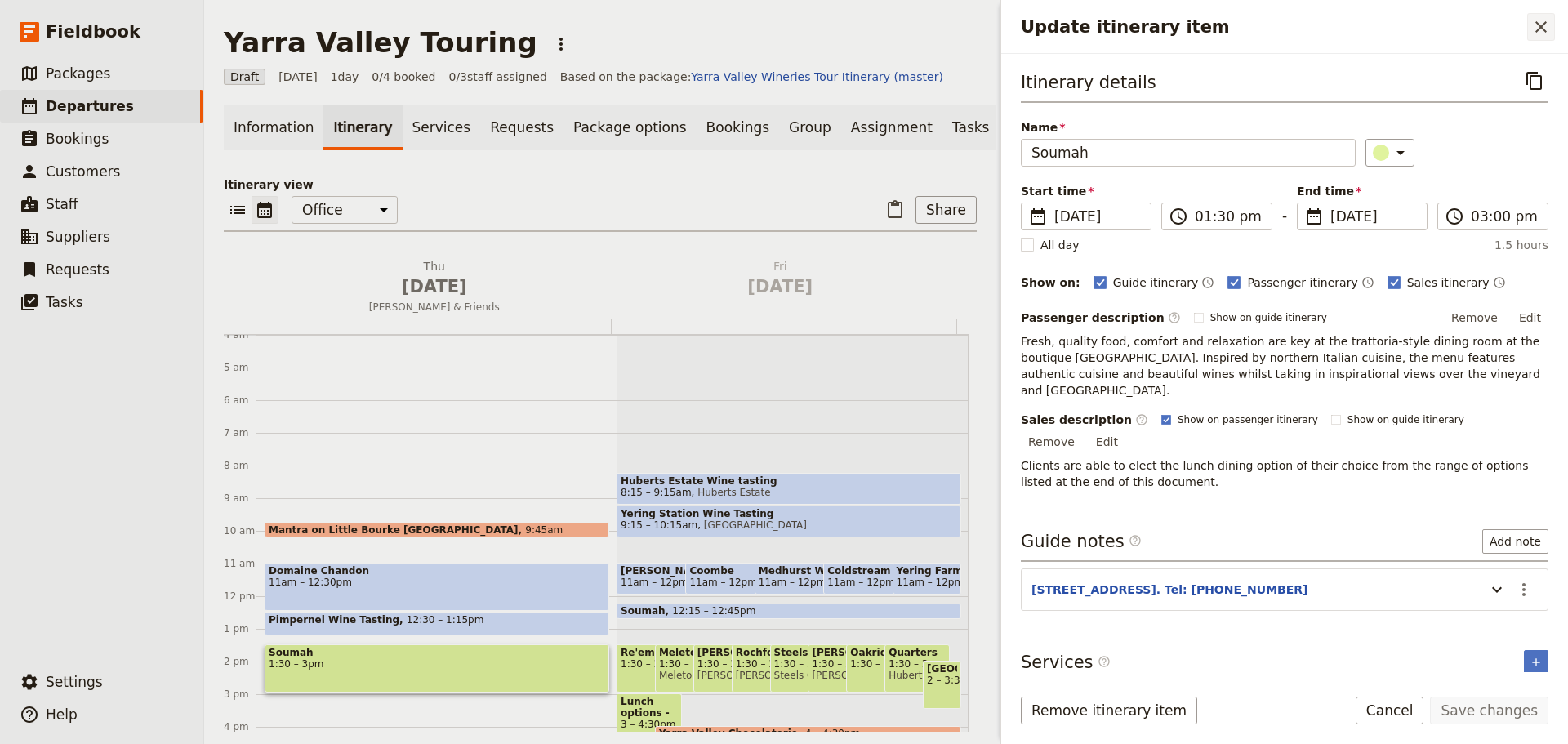
click at [1253, 26] on icon "Close drawer" at bounding box center [1540, 26] width 19 height 19
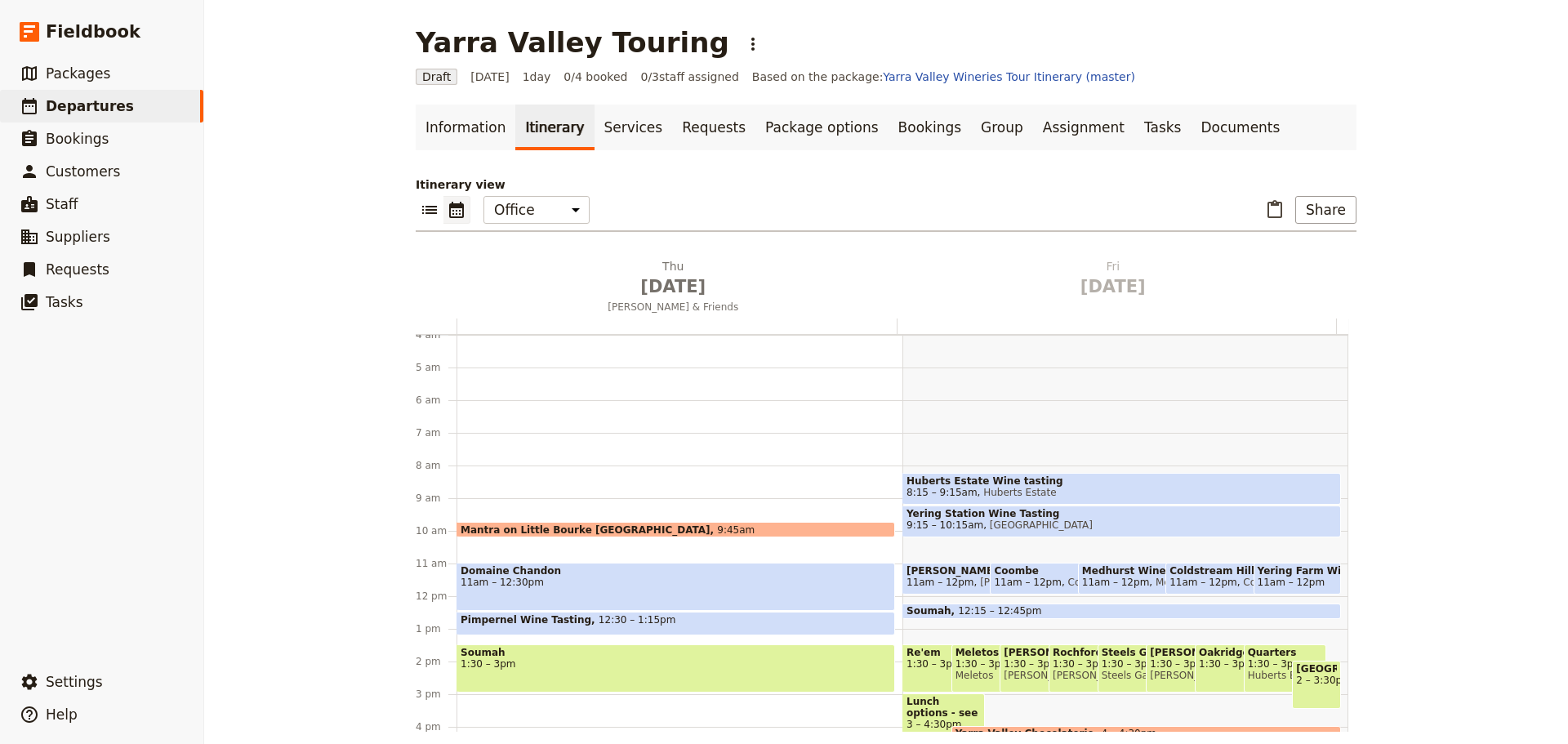
click at [957, 567] on span "12:15 – 12:45pm" at bounding box center [999, 611] width 83 height 12
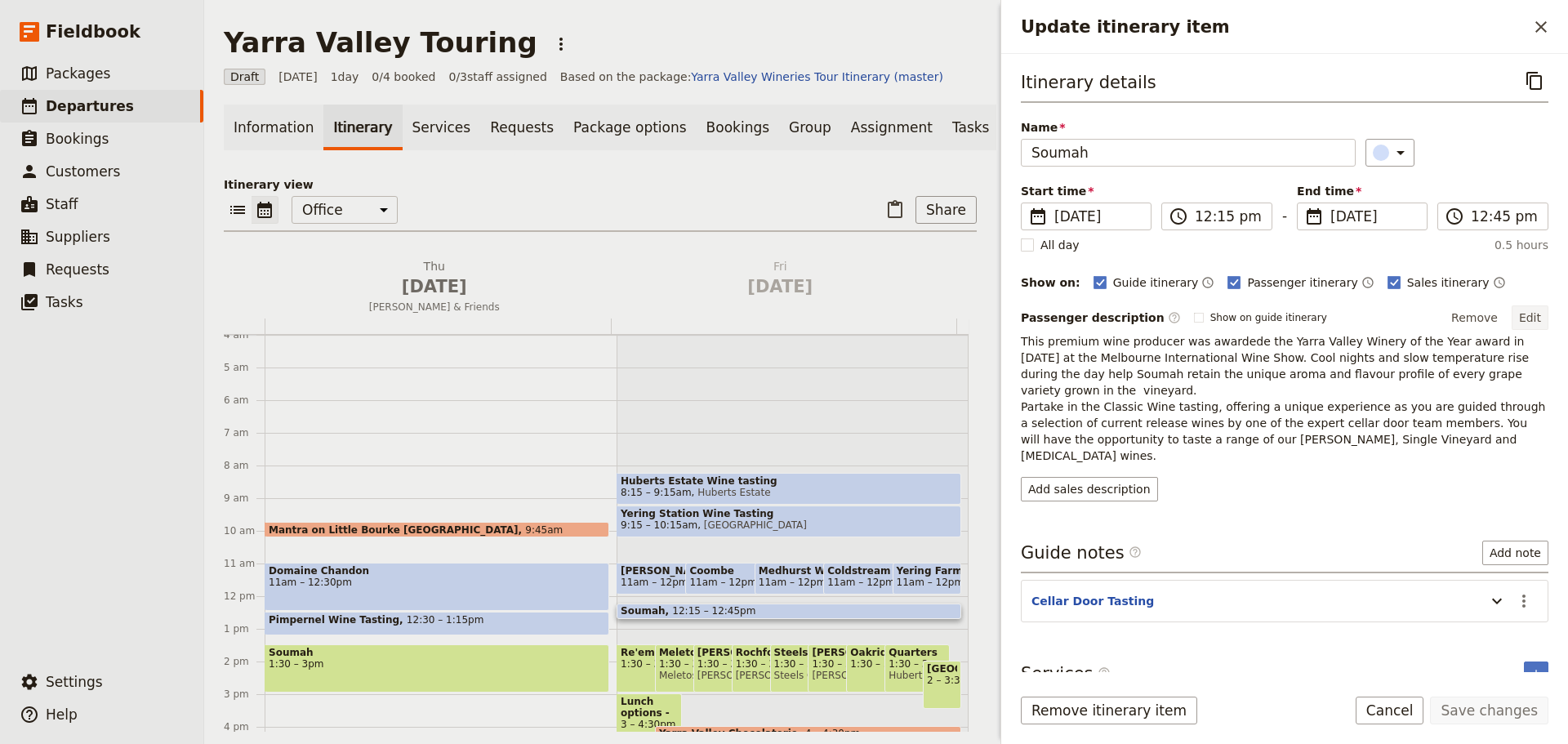
click at [1253, 313] on button "Edit" at bounding box center [1530, 318] width 37 height 24
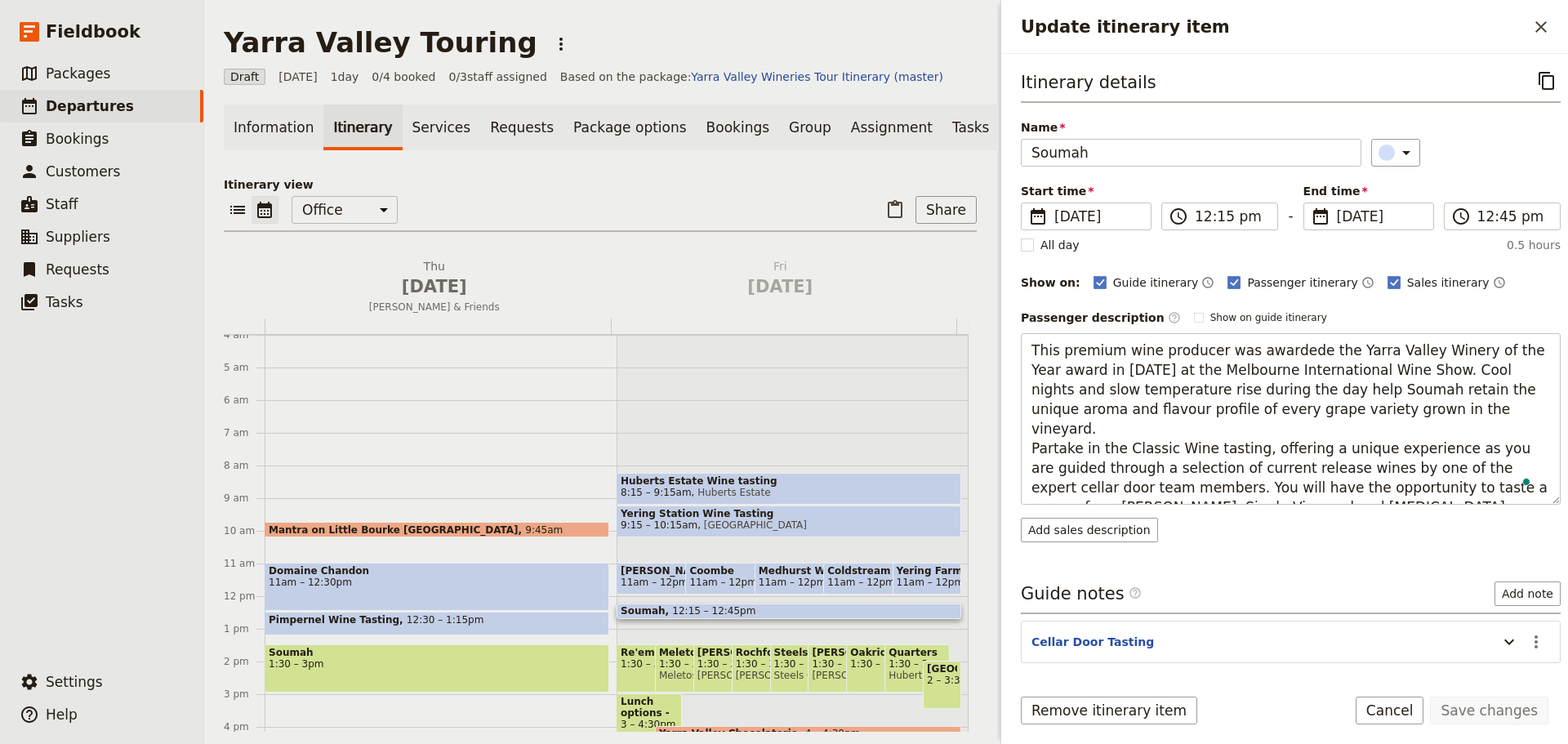
drag, startPoint x: 1220, startPoint y: 488, endPoint x: 1001, endPoint y: 347, distance: 260.5
click at [1001, 347] on div "Itinerary details ​ Name Soumah ​ Start time ​ 22 Aug 2025 22/08/2025 2025-08-2…" at bounding box center [1284, 363] width 567 height 618
drag, startPoint x: 1213, startPoint y: 371, endPoint x: 1309, endPoint y: 355, distance: 97.3
click at [1253, 372] on textarea "This premium wine producer was awardede the Yarra Valley Winery of the Year awa…" at bounding box center [1290, 420] width 540 height 172
click at [1253, 346] on textarea "This premium wine producer was awardede the Yarra Valley Winery of the Year awa…" at bounding box center [1290, 420] width 540 height 172
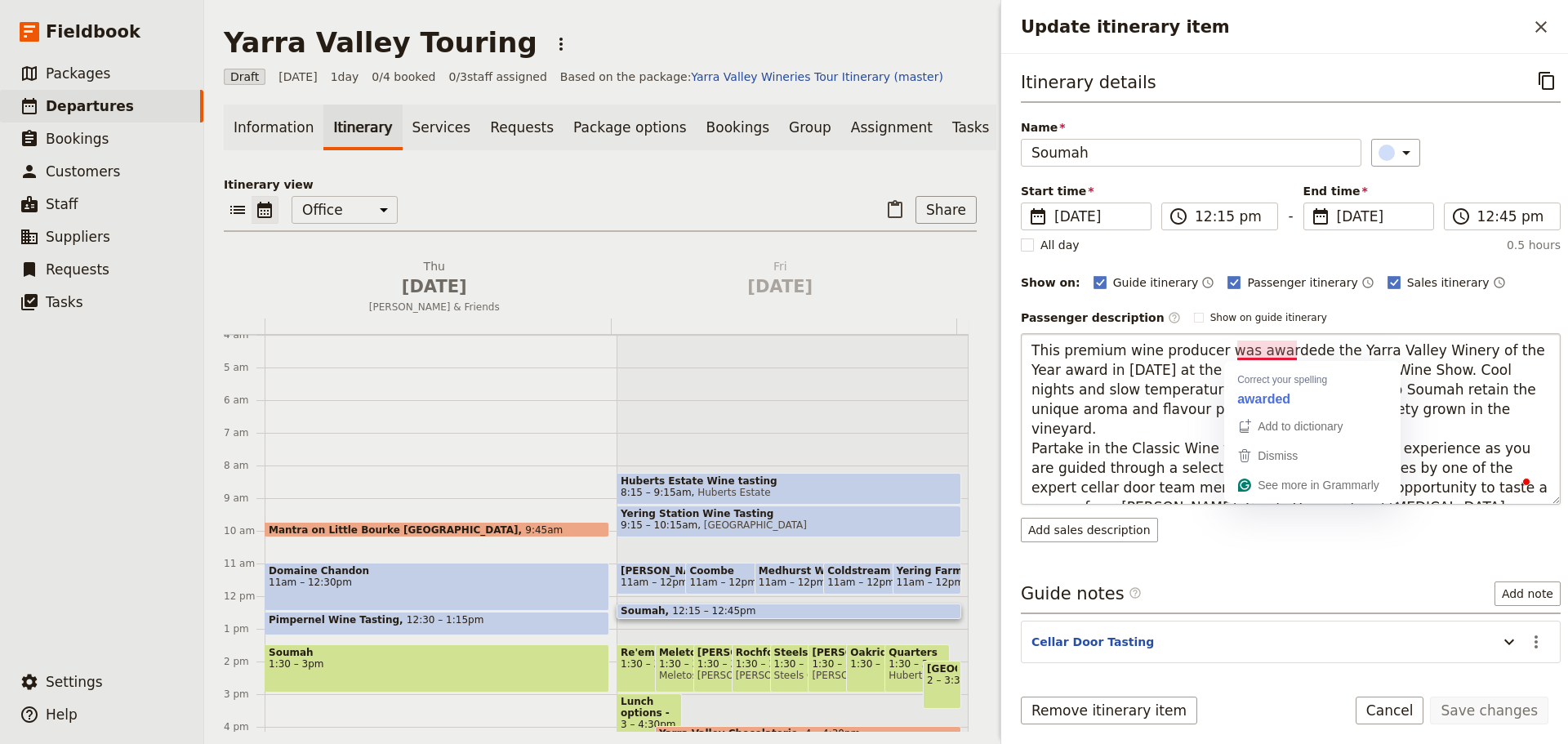
click at [1253, 348] on textarea "This premium wine producer was awardede the Yarra Valley Winery of the Year awa…" at bounding box center [1290, 420] width 540 height 172
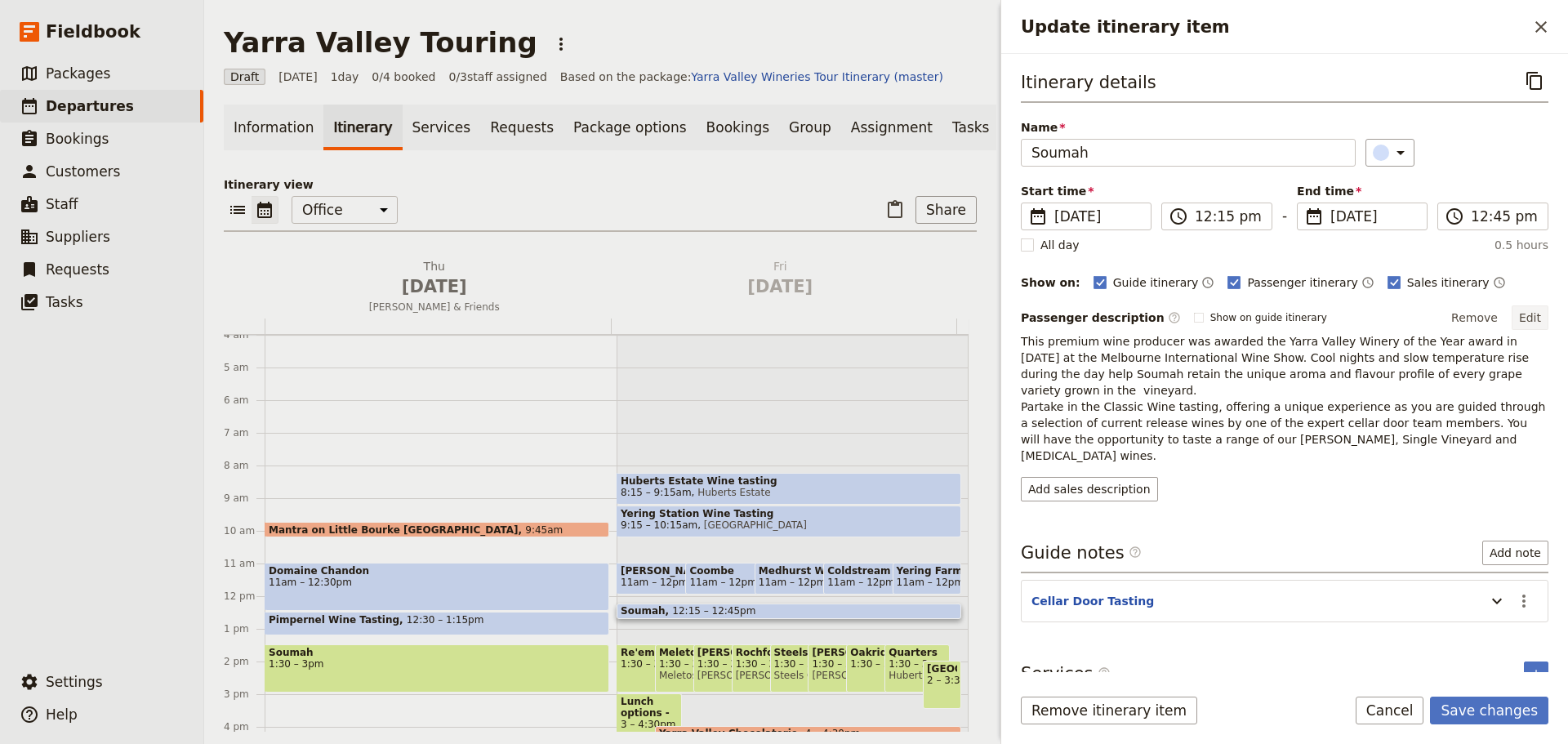
click at [1253, 313] on button "Edit" at bounding box center [1530, 318] width 37 height 24
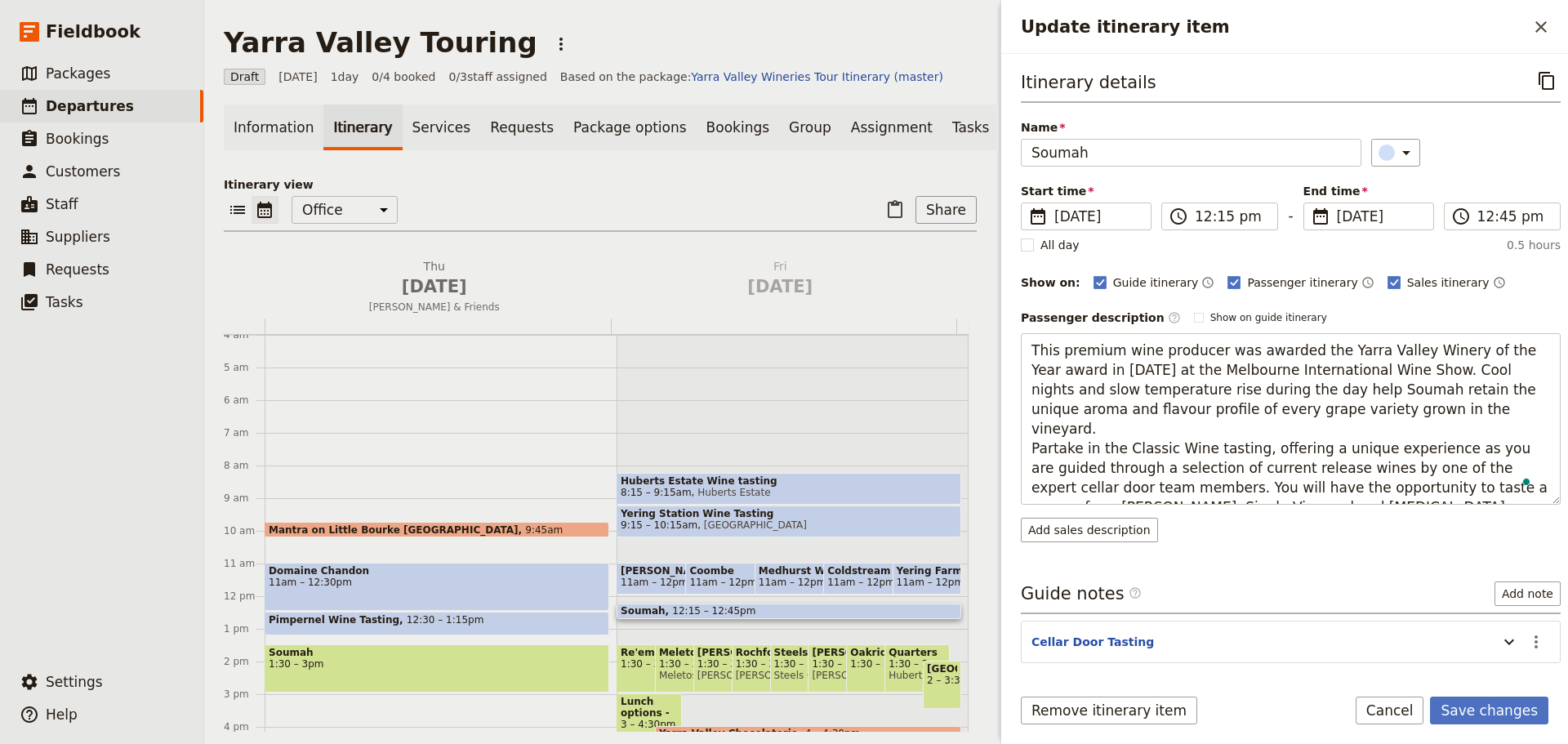
drag, startPoint x: 1194, startPoint y: 482, endPoint x: 957, endPoint y: 338, distance: 277.3
click at [957, 338] on div "Yarra Valley Touring ​ Draft 21 Aug 2025 1 day 0/4 booked 0 / 3 staff assigned …" at bounding box center [885, 372] width 1363 height 744
click at [1253, 567] on form "Itinerary details ​ Name Soumah ​ Start time ​ 22 Aug 2025 22/08/2025 2025-08-2…" at bounding box center [1284, 399] width 567 height 690
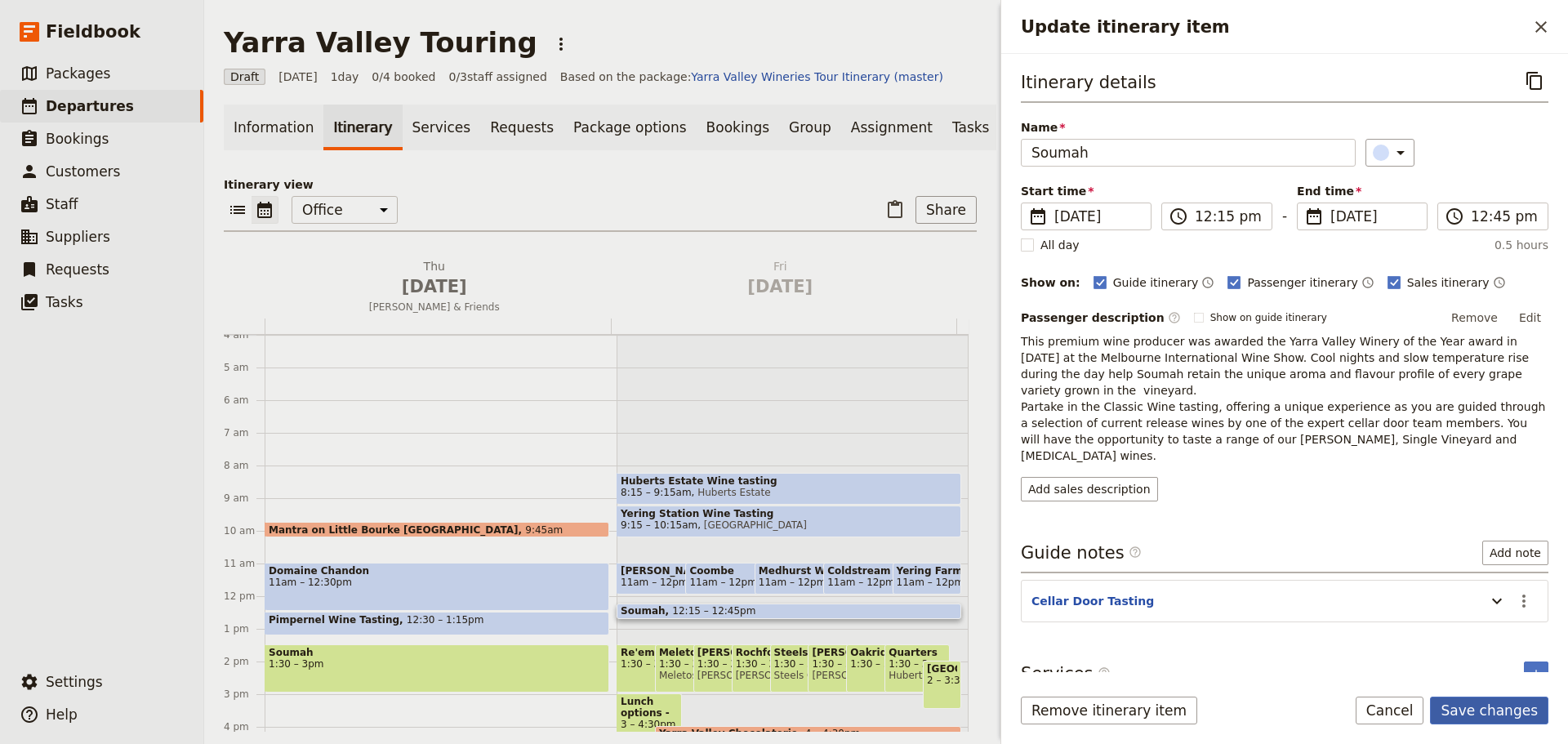
drag, startPoint x: 1464, startPoint y: 700, endPoint x: 1480, endPoint y: 698, distance: 16.1
click at [1253, 567] on button "Save changes" at bounding box center [1489, 710] width 119 height 28
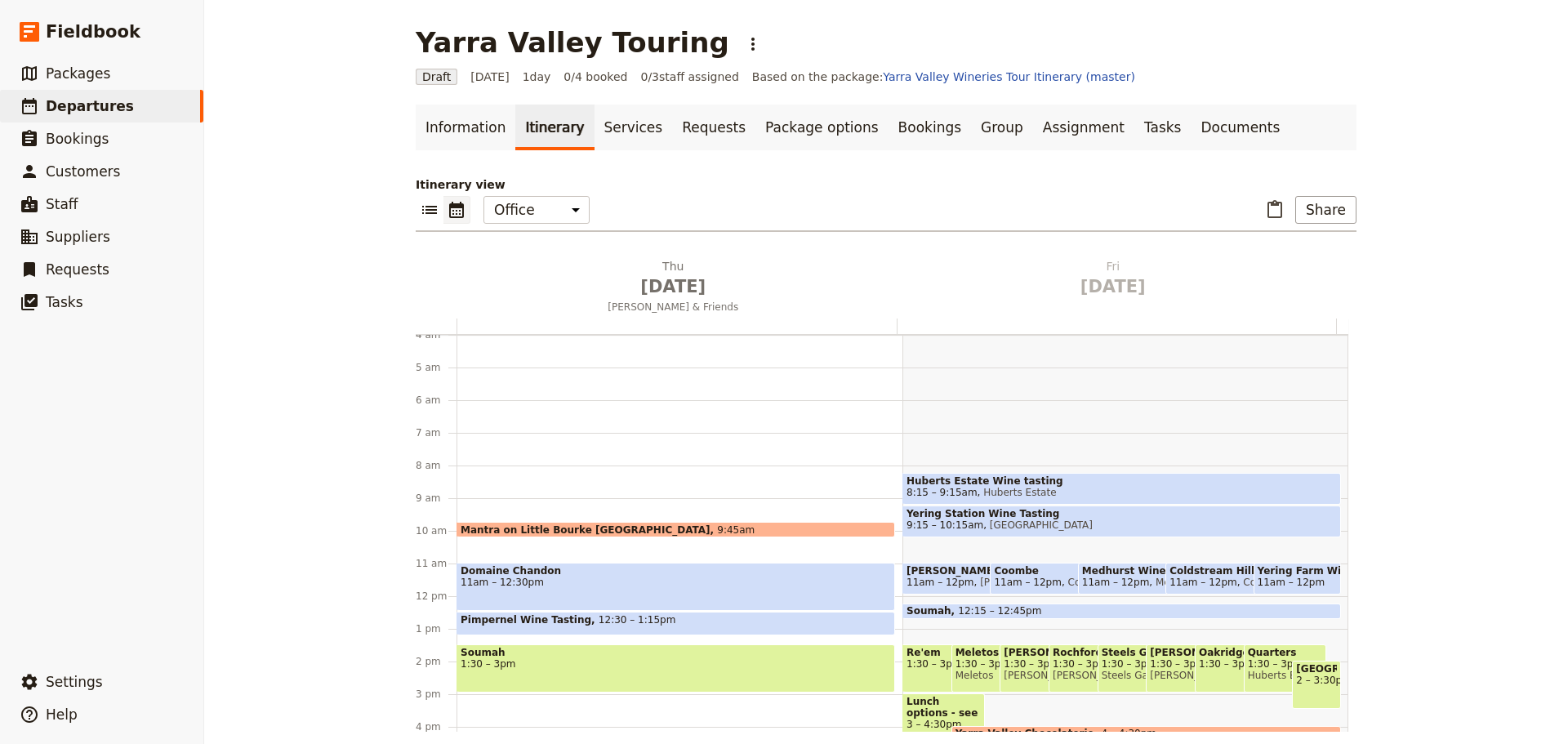
click at [585, 567] on span "1:30 – 3pm" at bounding box center [675, 664] width 430 height 12
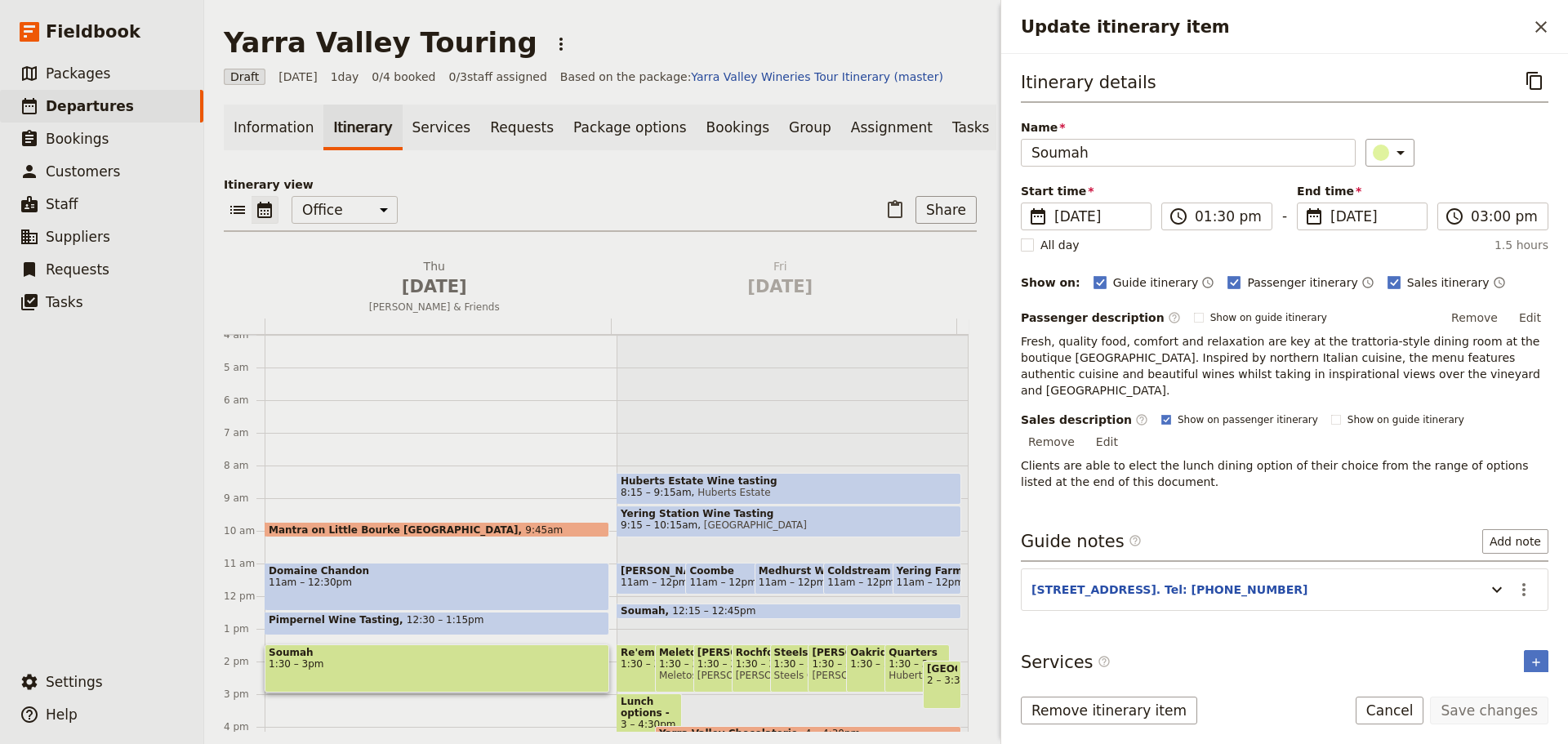
drag, startPoint x: 1517, startPoint y: 315, endPoint x: 1482, endPoint y: 320, distance: 35.4
click at [1253, 315] on button "Edit" at bounding box center [1530, 318] width 37 height 24
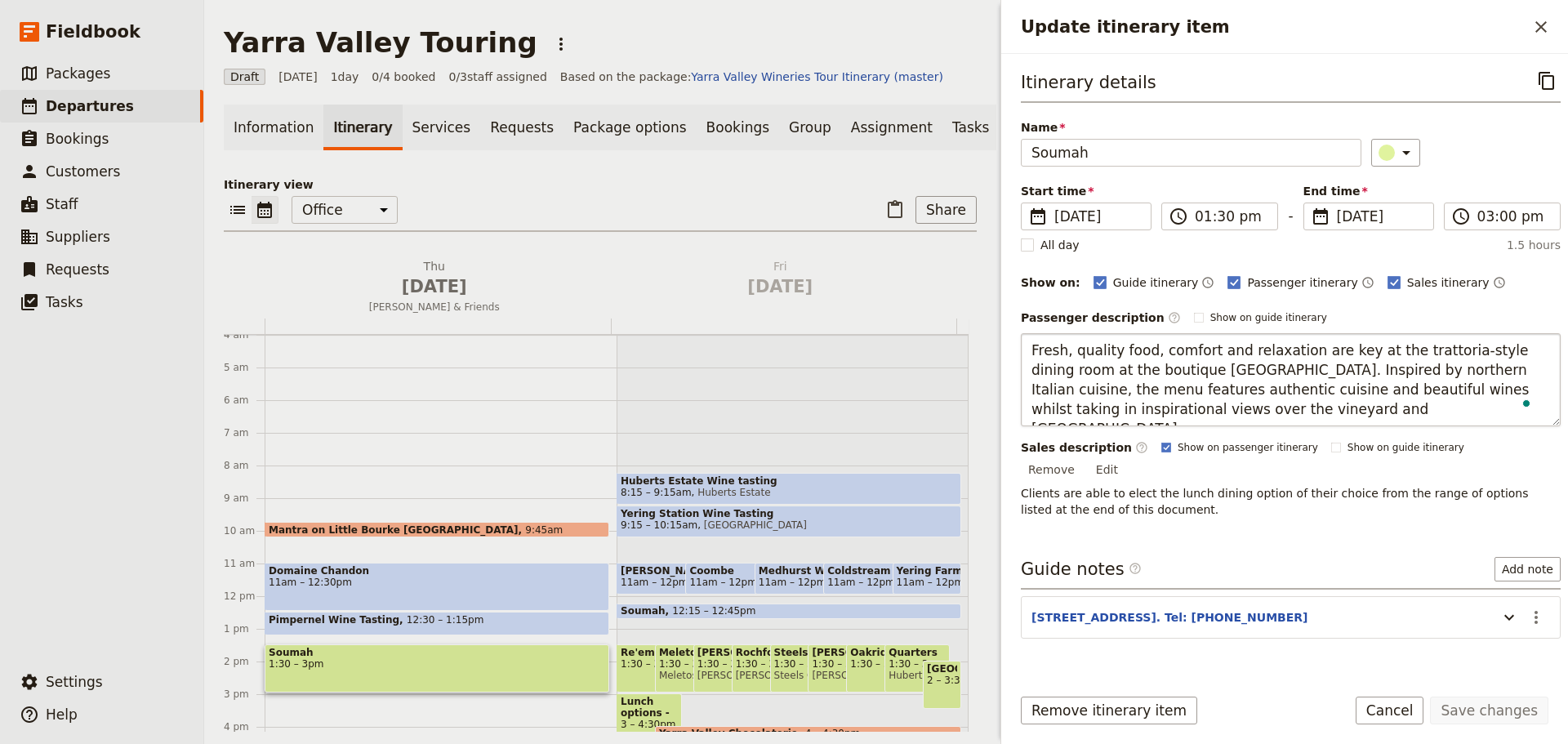
click at [1031, 346] on textarea "Fresh, quality food, comfort and relaxation are key at the trattoria-style dini…" at bounding box center [1290, 380] width 540 height 94
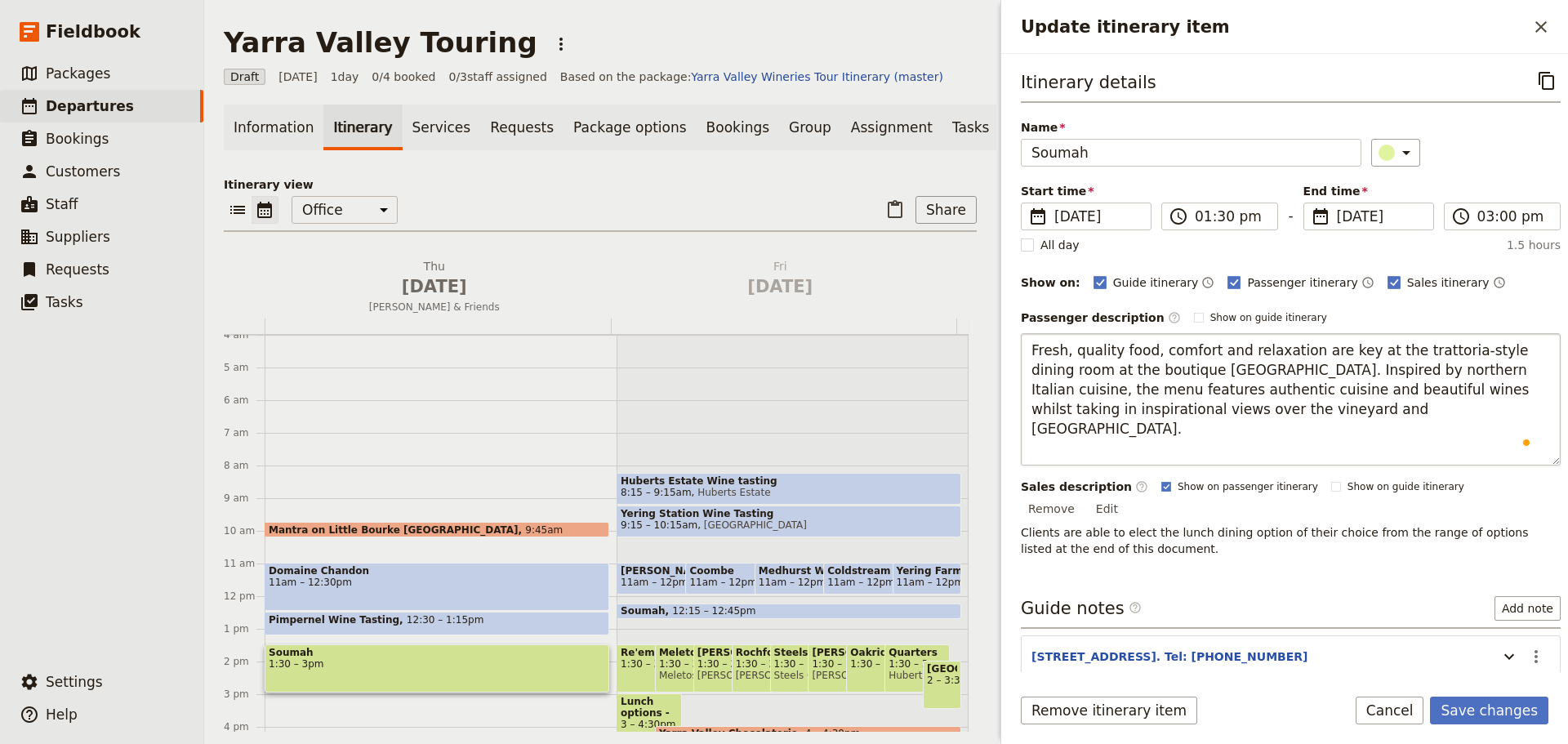
click at [1052, 344] on textarea "Fresh, quality food, comfort and relaxation are key at the trattoria-style dini…" at bounding box center [1290, 399] width 540 height 132
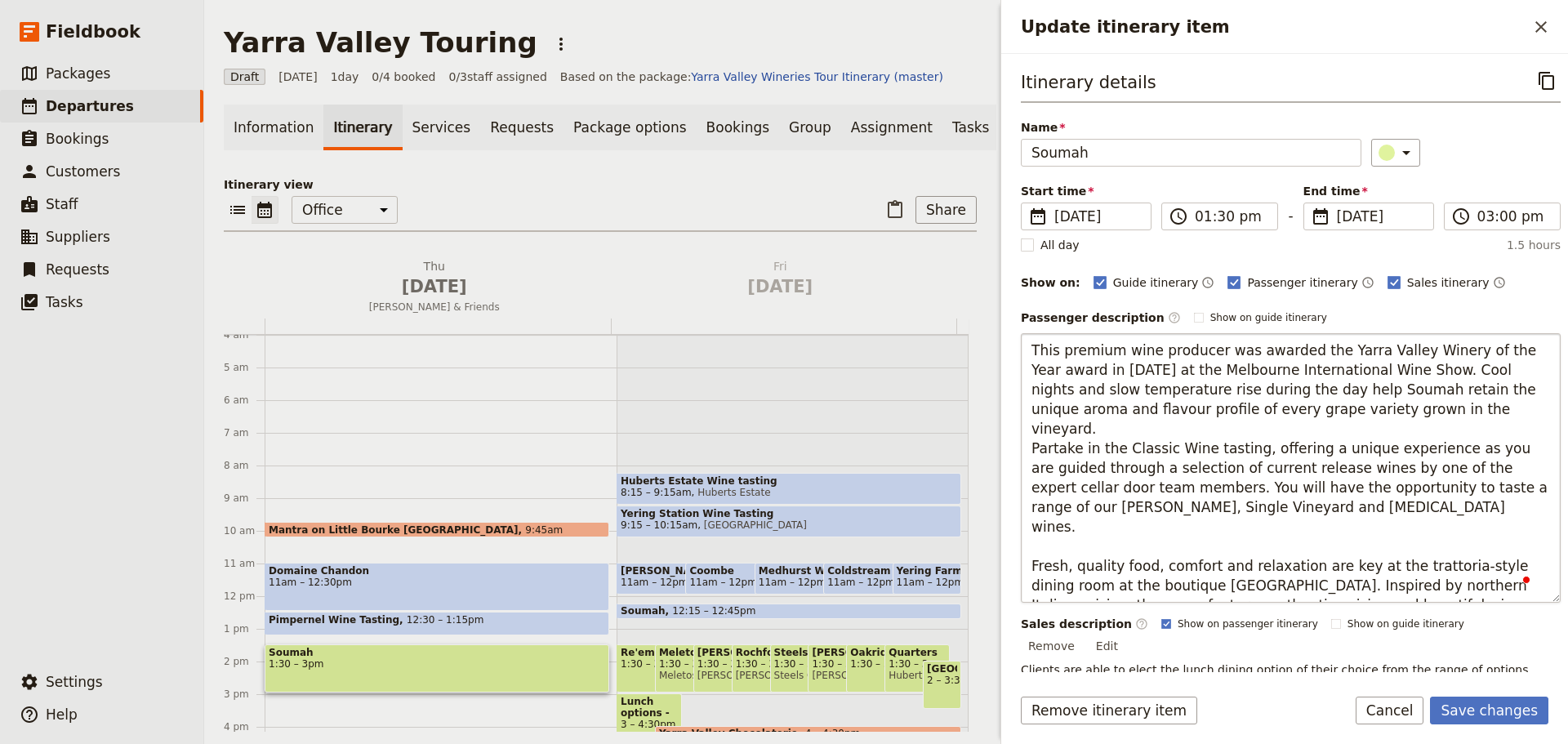
click at [1253, 408] on textarea "This premium wine producer was awarded the Yarra Valley Winery of the Year awar…" at bounding box center [1290, 468] width 540 height 270
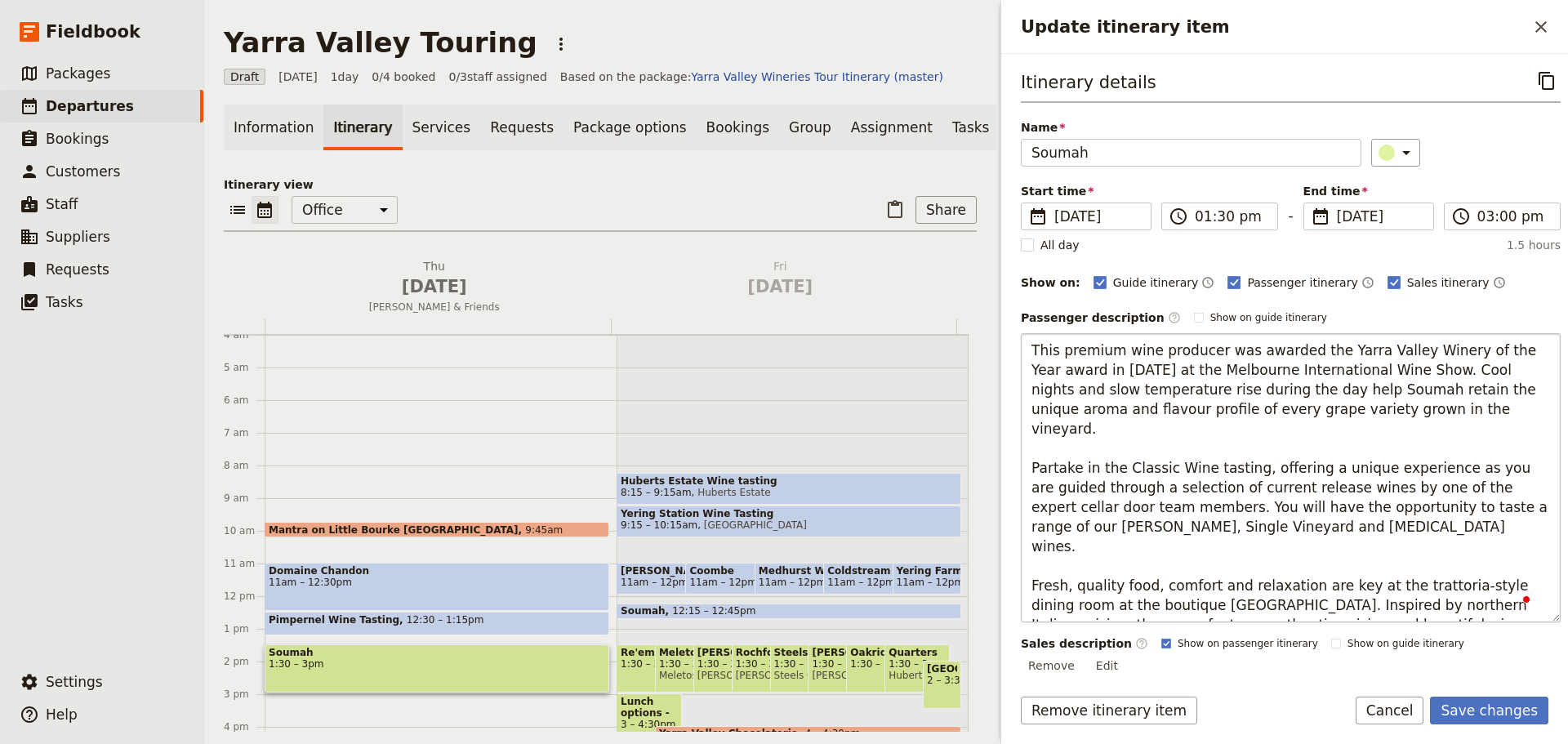
click at [1253, 444] on textarea "This premium wine producer was awarded the Yarra Valley Winery of the Year awar…" at bounding box center [1290, 478] width 540 height 289
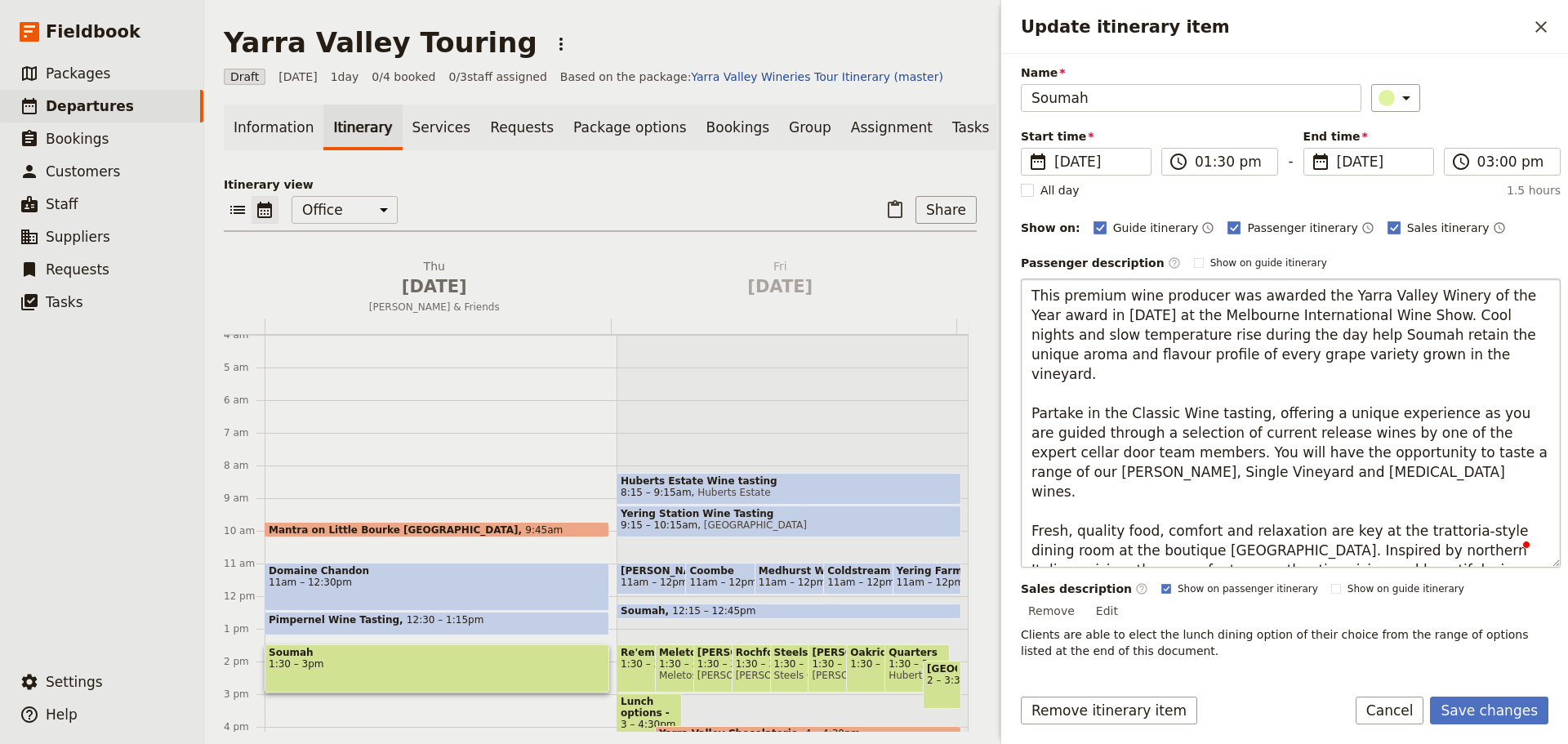
scroll to position [82, 0]
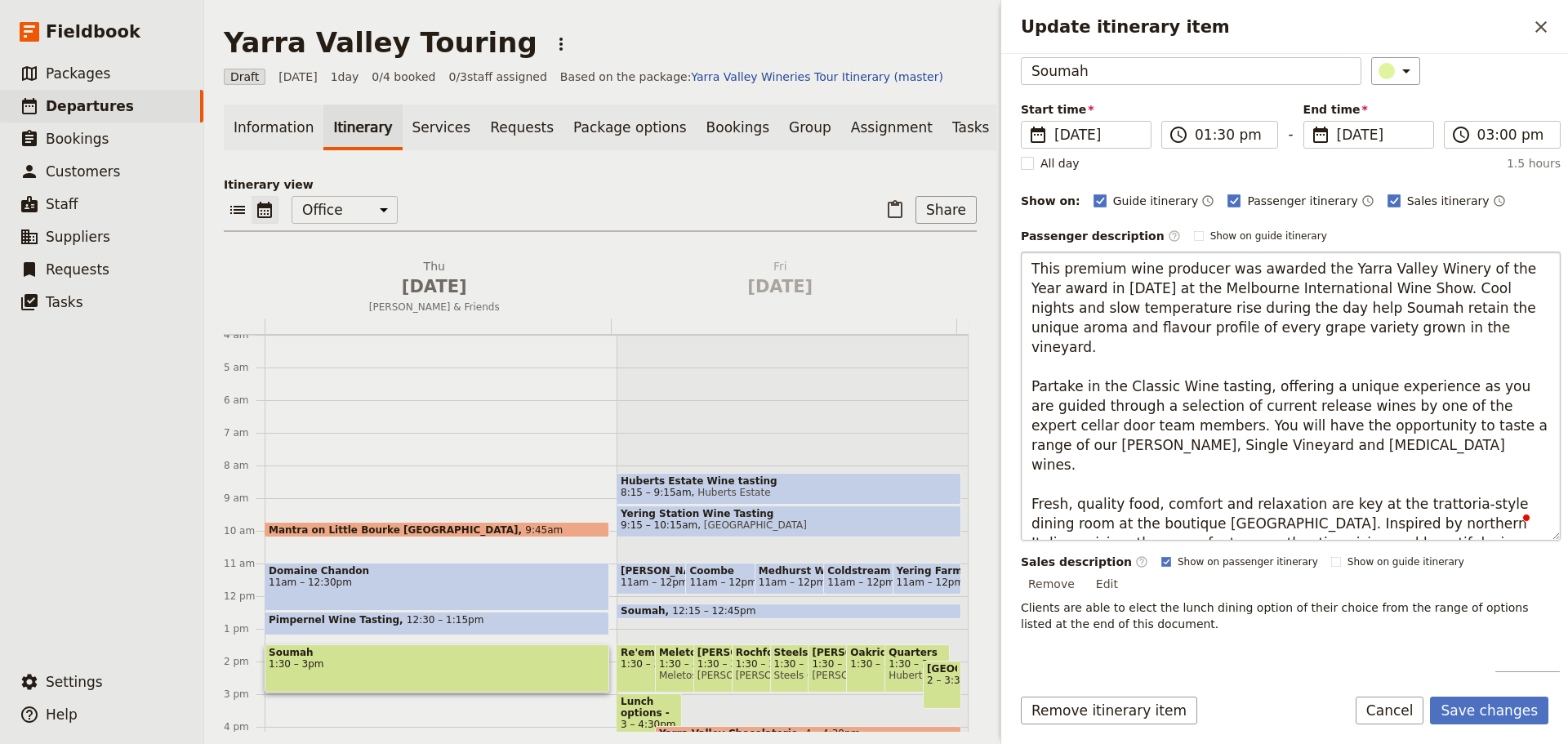
click at [1032, 469] on textarea "This premium wine producer was awarded the Yarra Valley Winery of the Year awar…" at bounding box center [1290, 396] width 540 height 289
click at [1253, 523] on textarea "This premium wine producer was awarded the Yarra Valley Winery of the Year awar…" at bounding box center [1290, 396] width 540 height 289
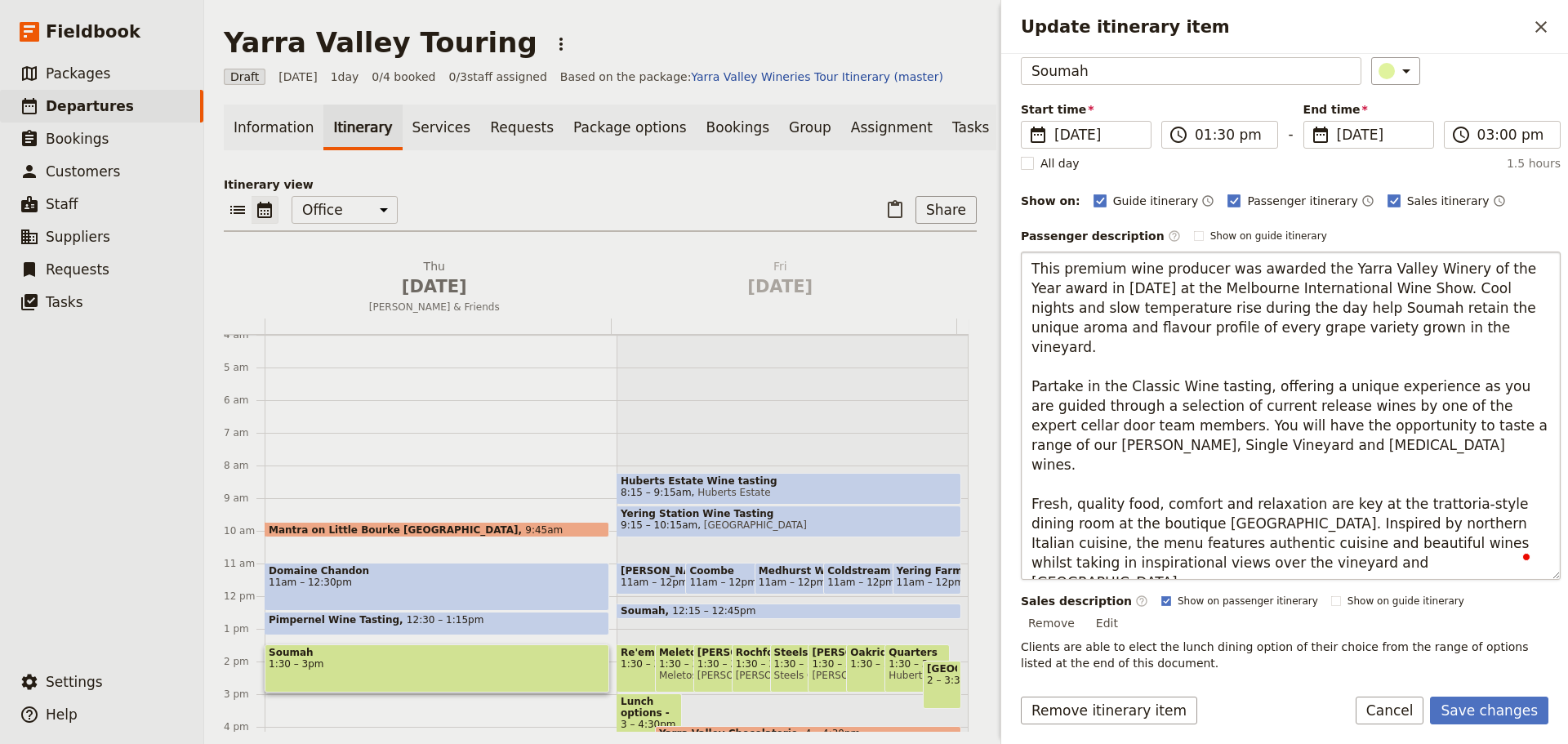
type textarea "This premium wine producer was awarded the Yarra Valley Winery of the Year awar…"
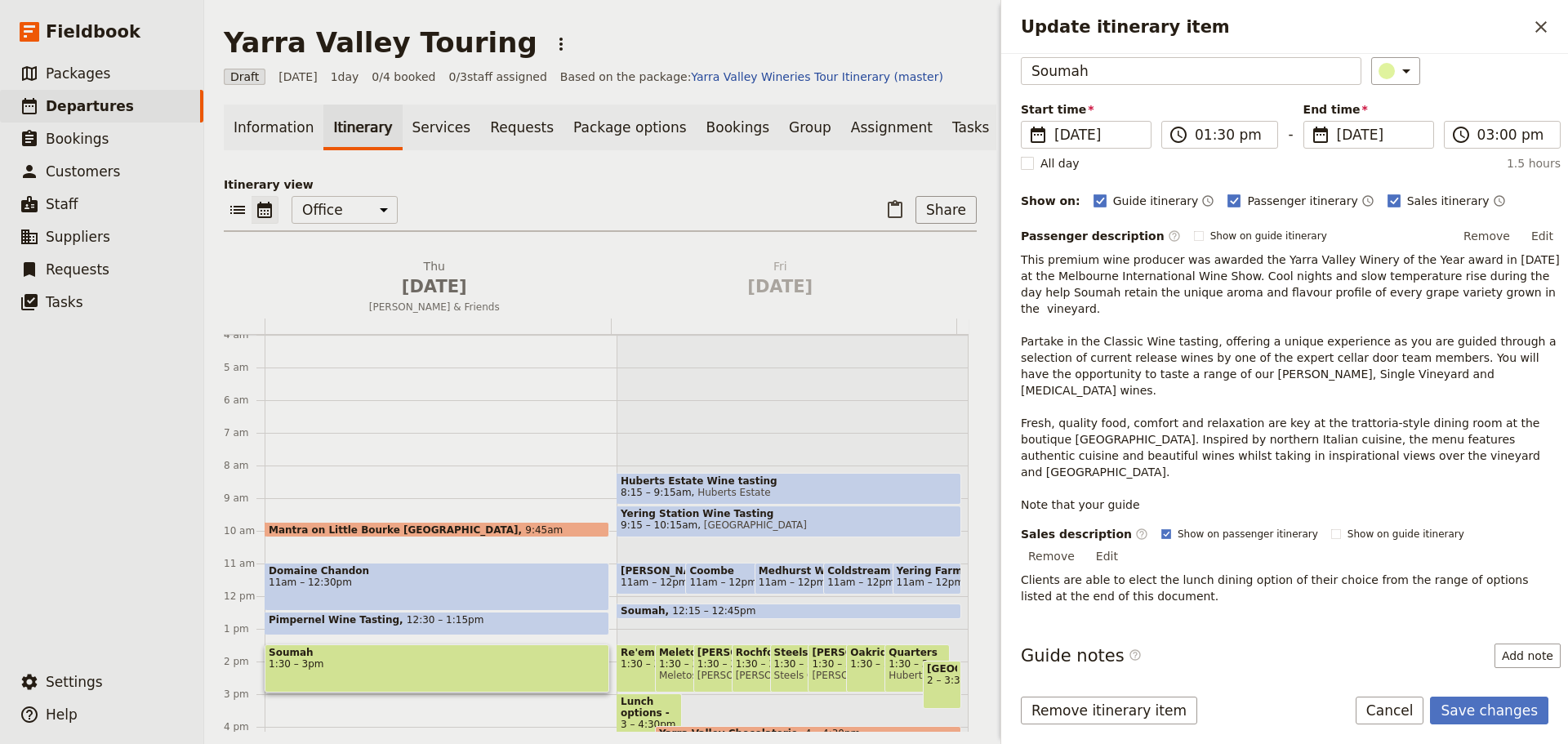
scroll to position [140, 0]
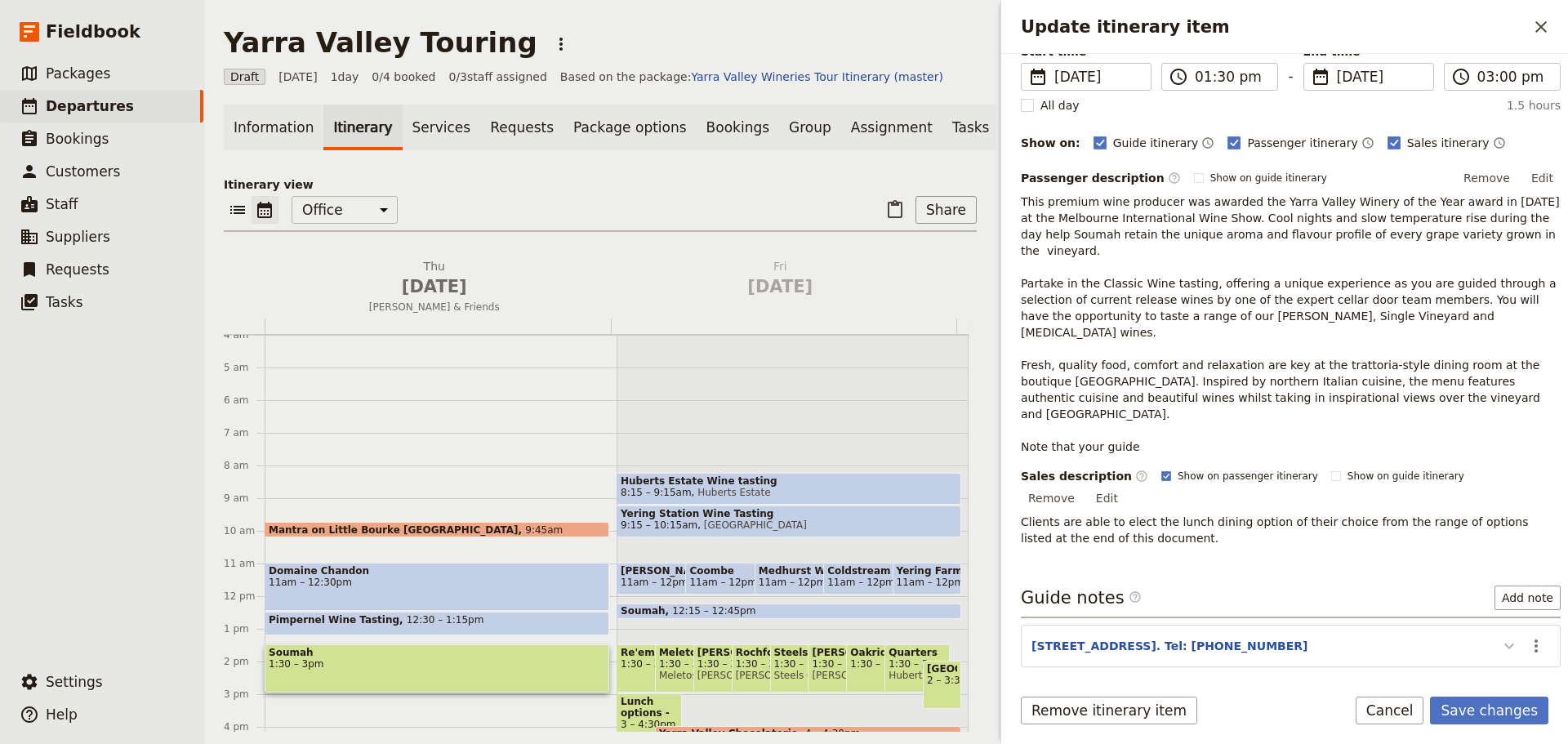
click at [1253, 567] on icon "Update itinerary item" at bounding box center [1508, 645] width 19 height 19
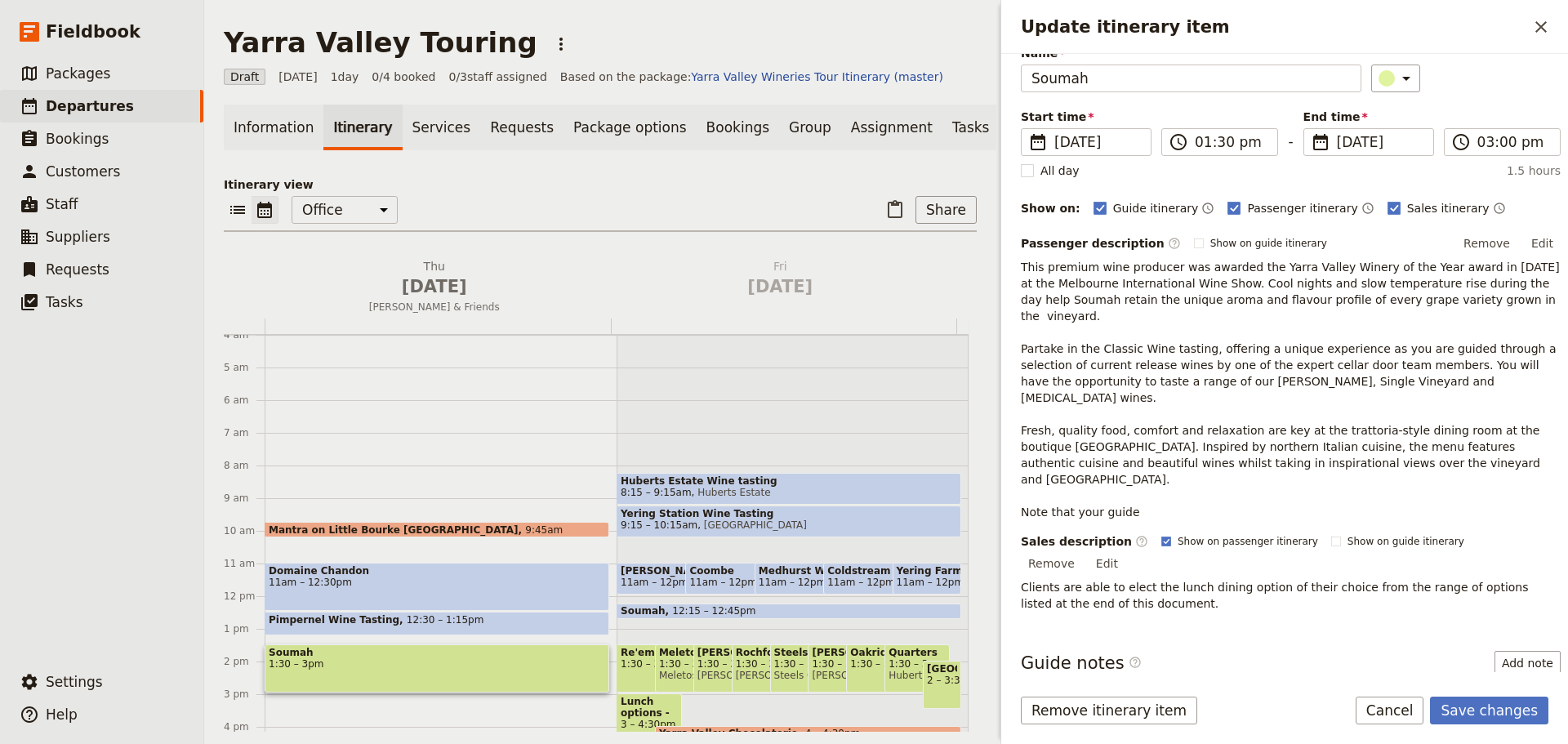
scroll to position [58, 0]
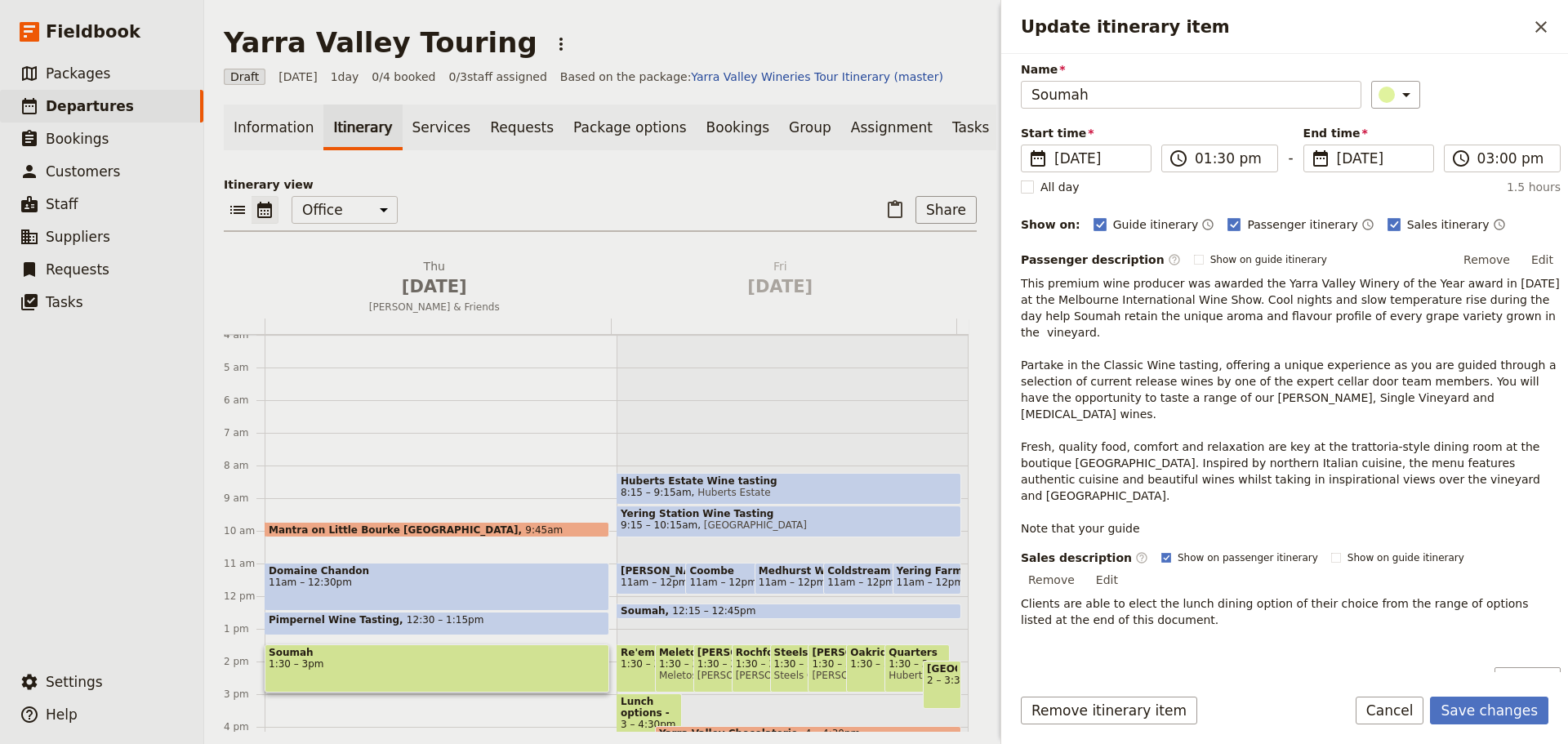
click at [1253, 254] on button "Edit" at bounding box center [1542, 260] width 37 height 24
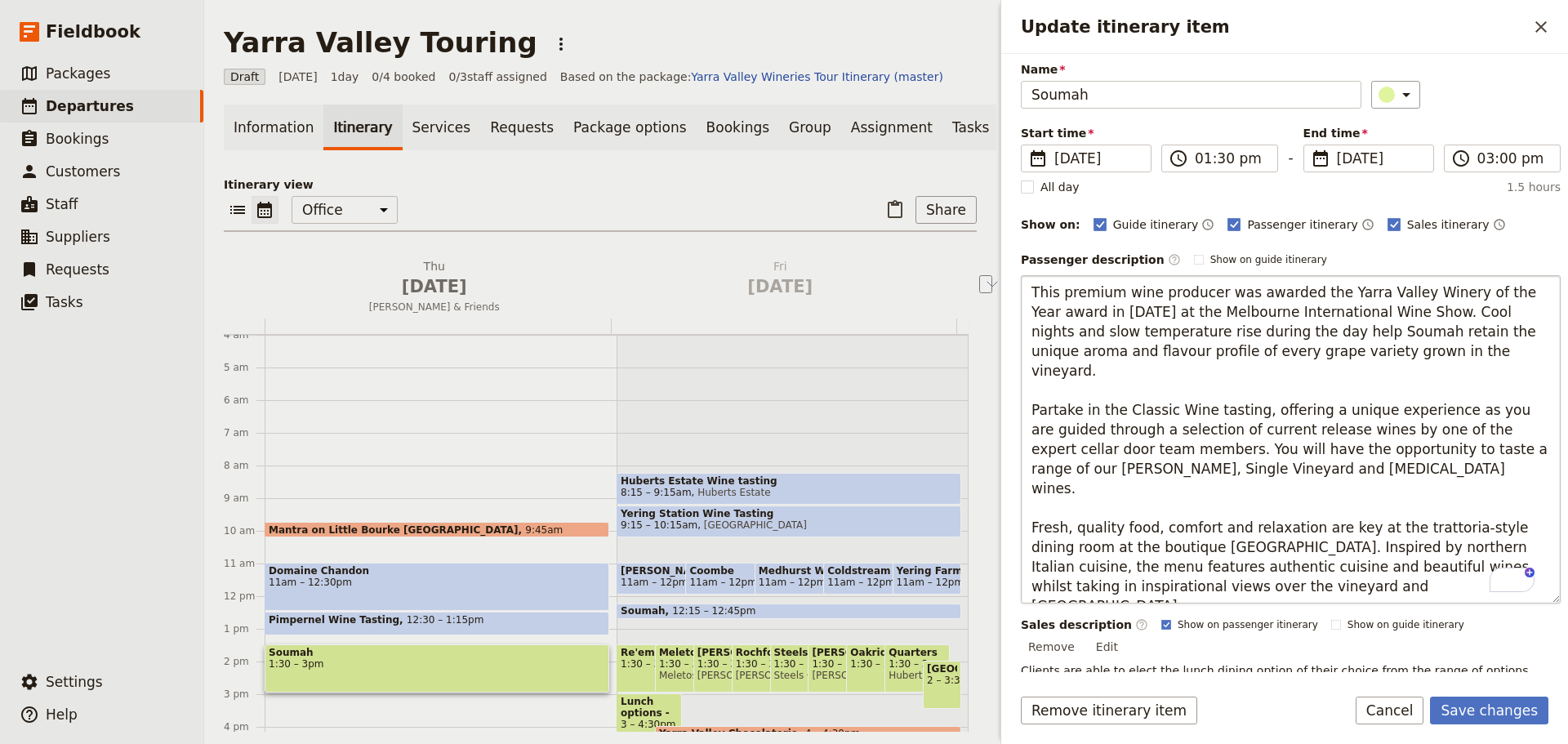
drag, startPoint x: 1160, startPoint y: 391, endPoint x: 1021, endPoint y: 393, distance: 139.0
click at [1021, 396] on textarea "This premium wine producer was awarded the Yarra Valley Winery of the Year awar…" at bounding box center [1290, 440] width 540 height 329
type textarea "This premium wine producer was awarded the Yarra Valley Winery of the Year awar…"
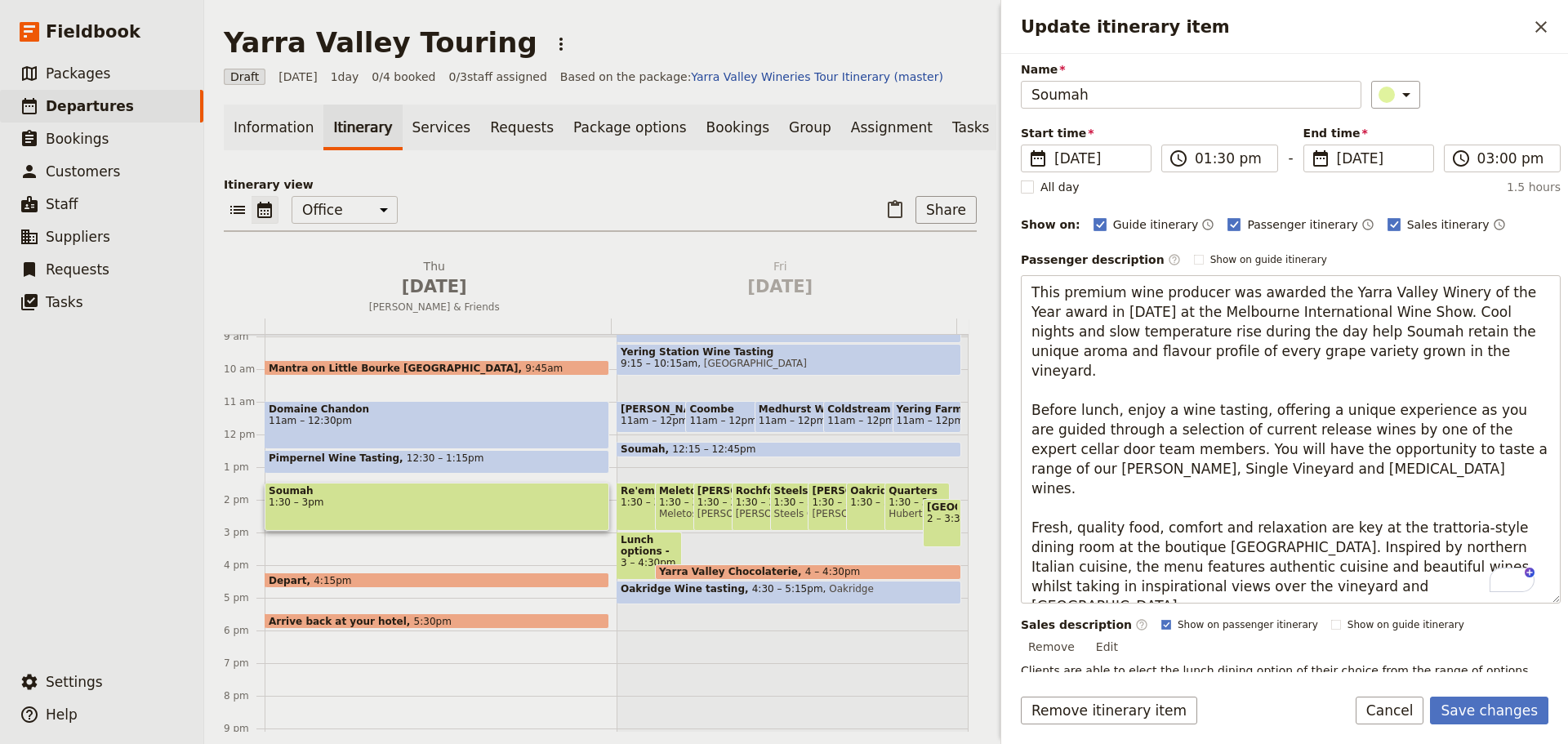
scroll to position [294, 0]
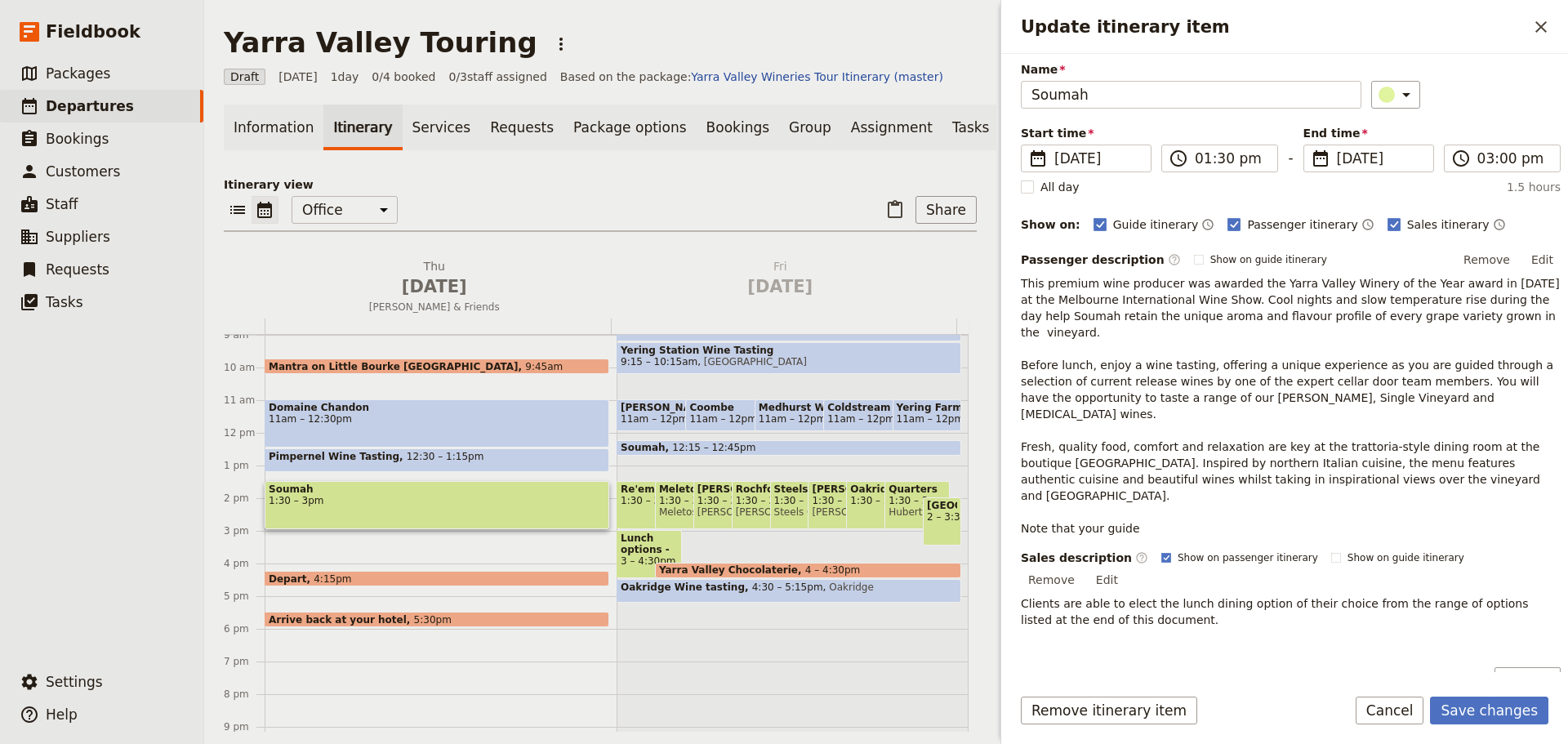
click at [1253, 255] on button "Edit" at bounding box center [1542, 260] width 37 height 24
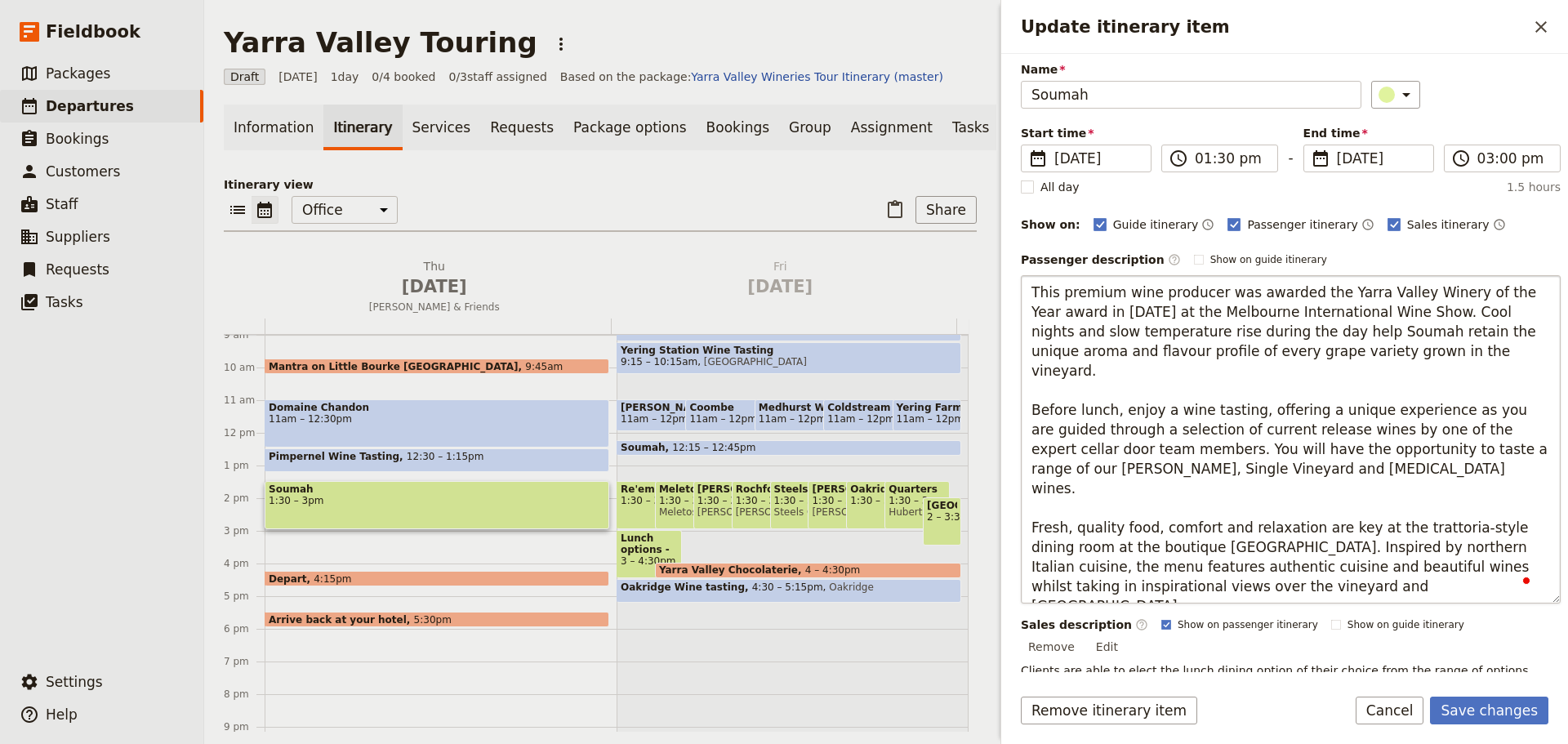
scroll to position [58, 0]
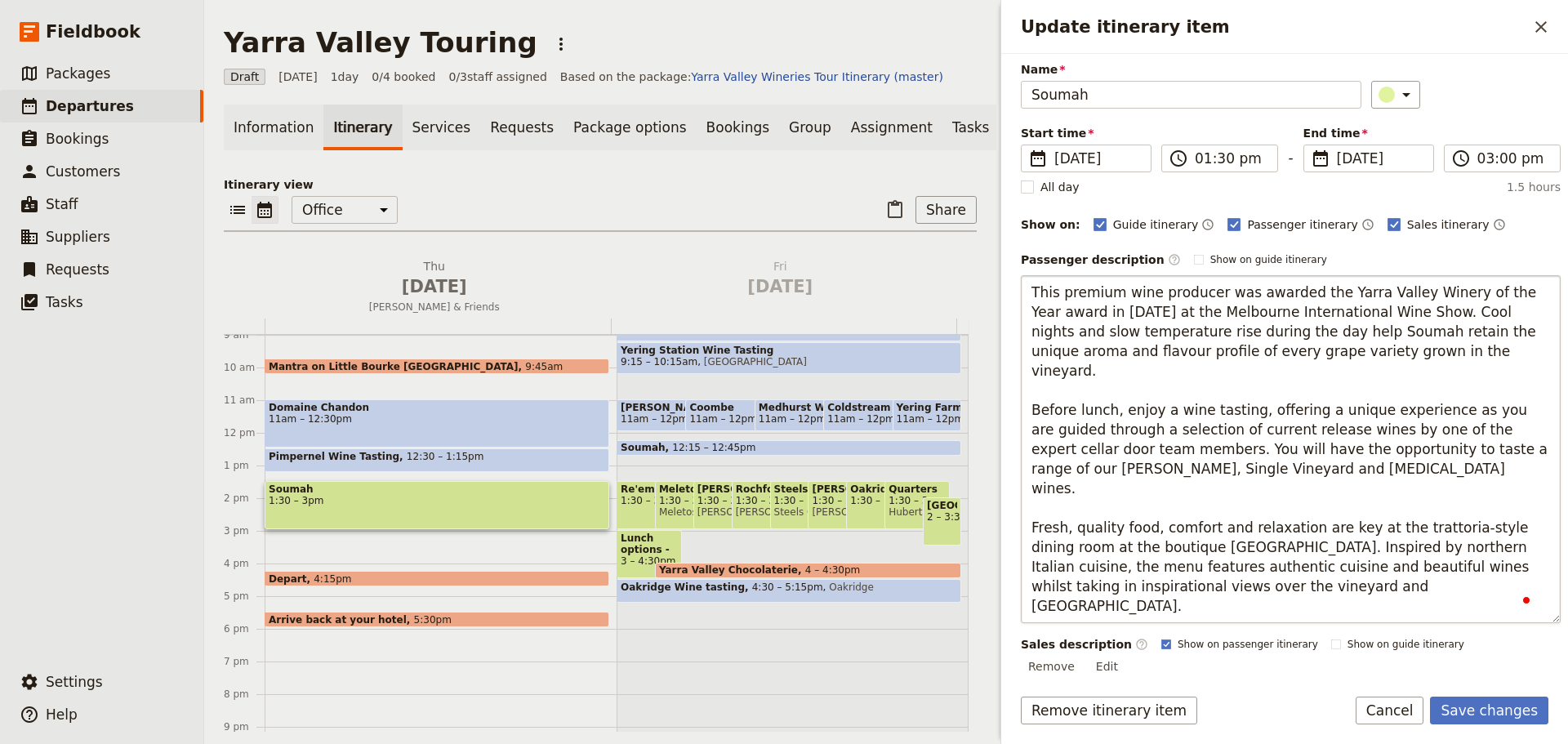
type textarea "This premium wine producer was awarded the Yarra Valley Winery of the Year awar…"
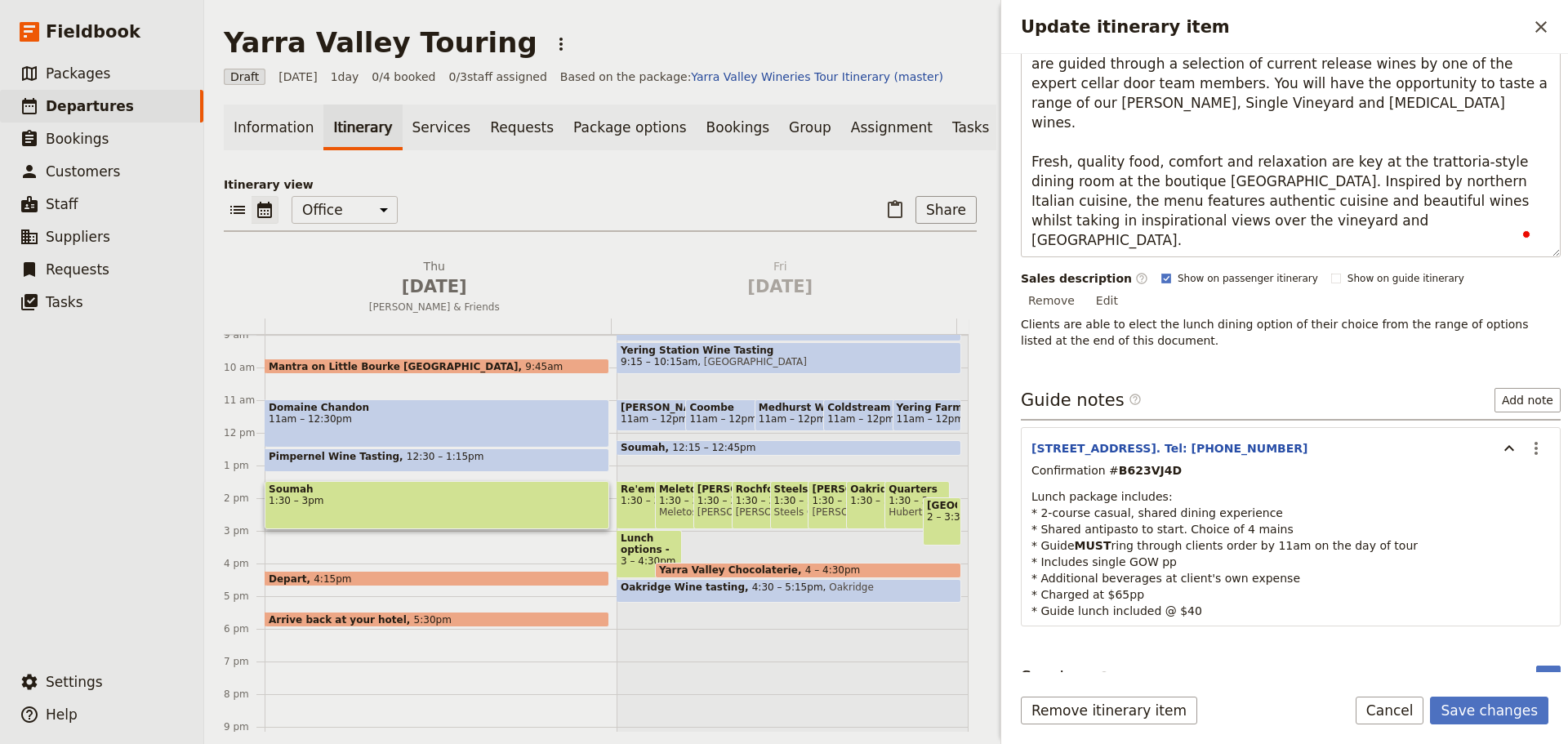
scroll to position [444, 0]
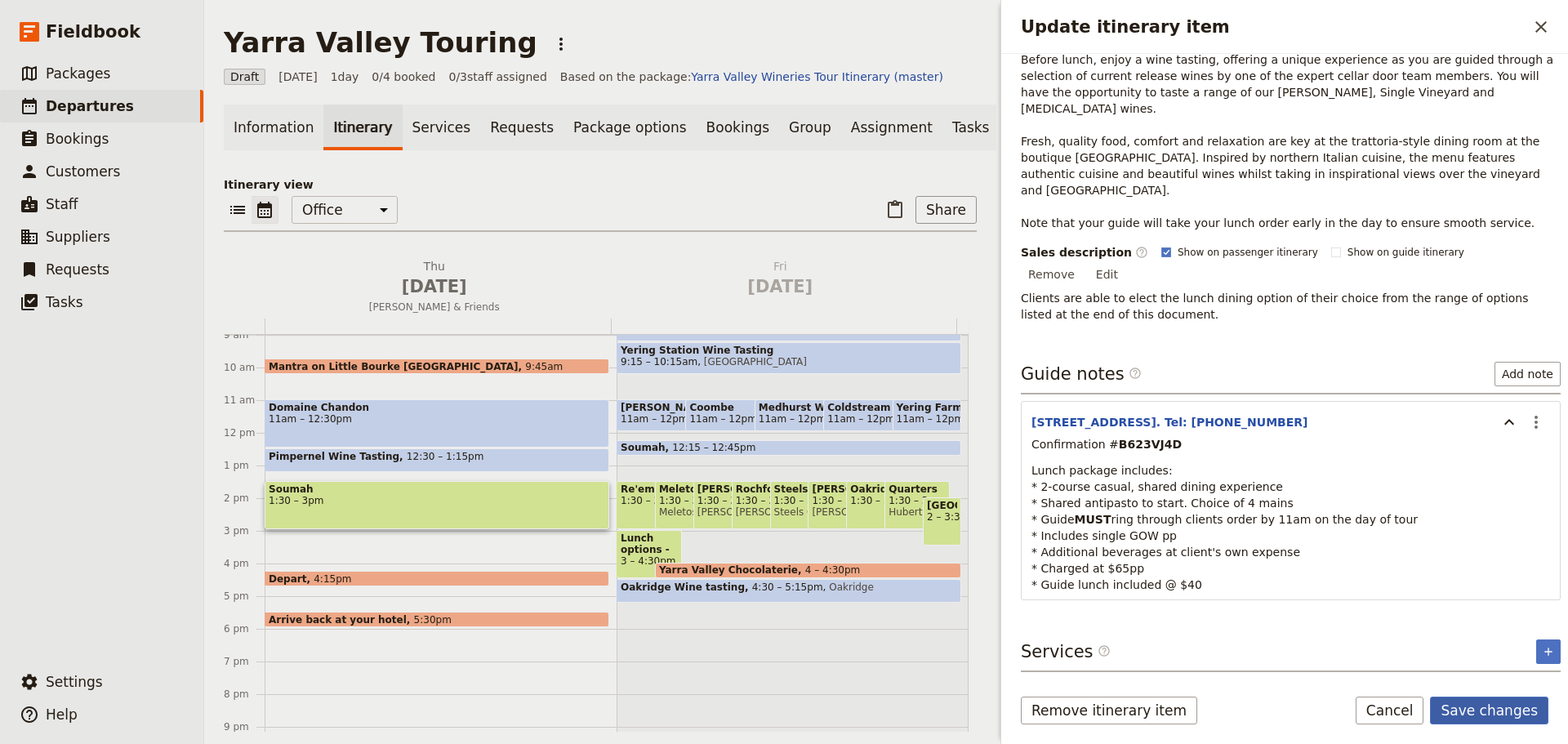
click at [1253, 567] on button "Save changes" at bounding box center [1489, 710] width 119 height 28
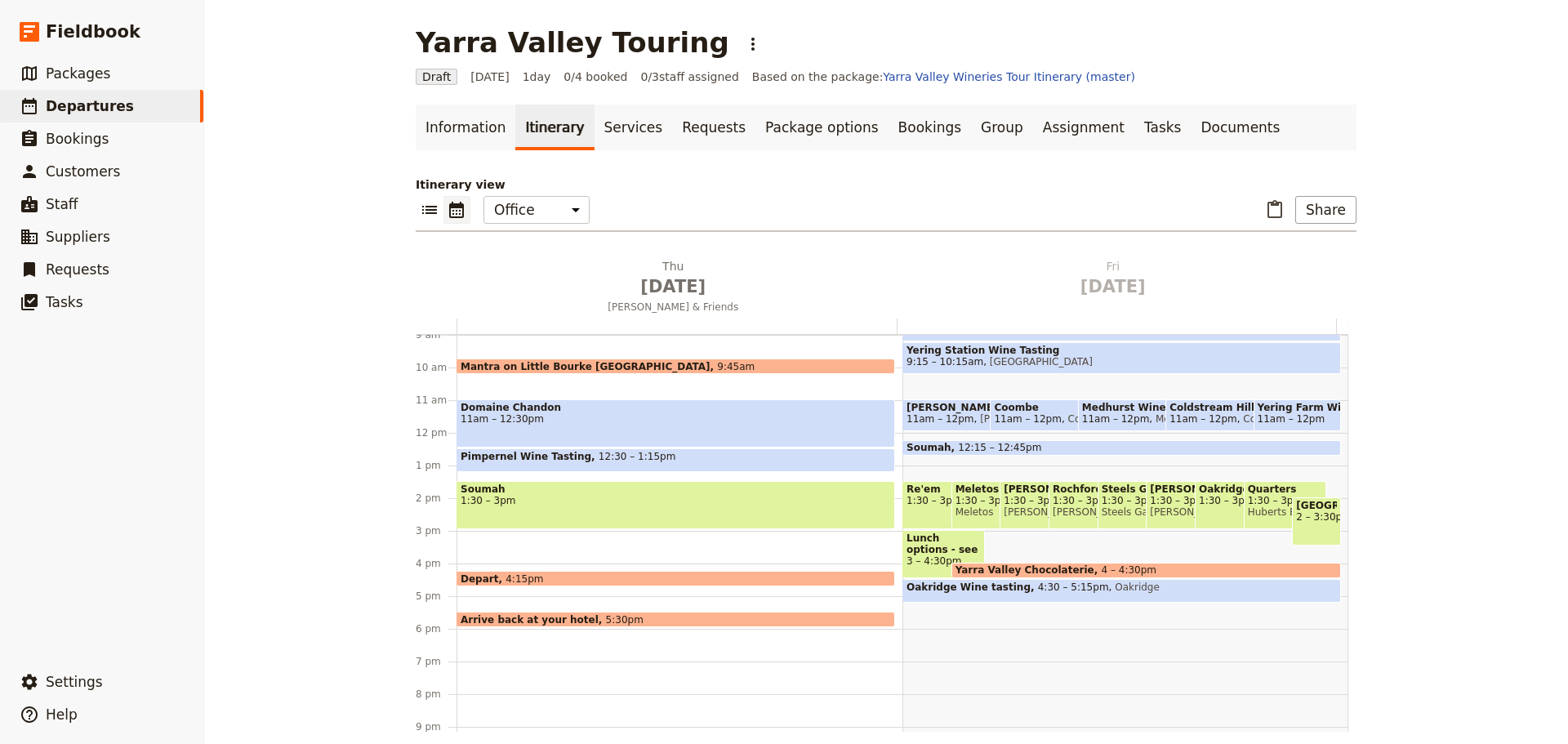
click at [510, 541] on div "Mantra on Little Bourke Melbourne 9:45am Domaine Chandon 11am – 12:30pm Pimpern…" at bounding box center [679, 432] width 445 height 784
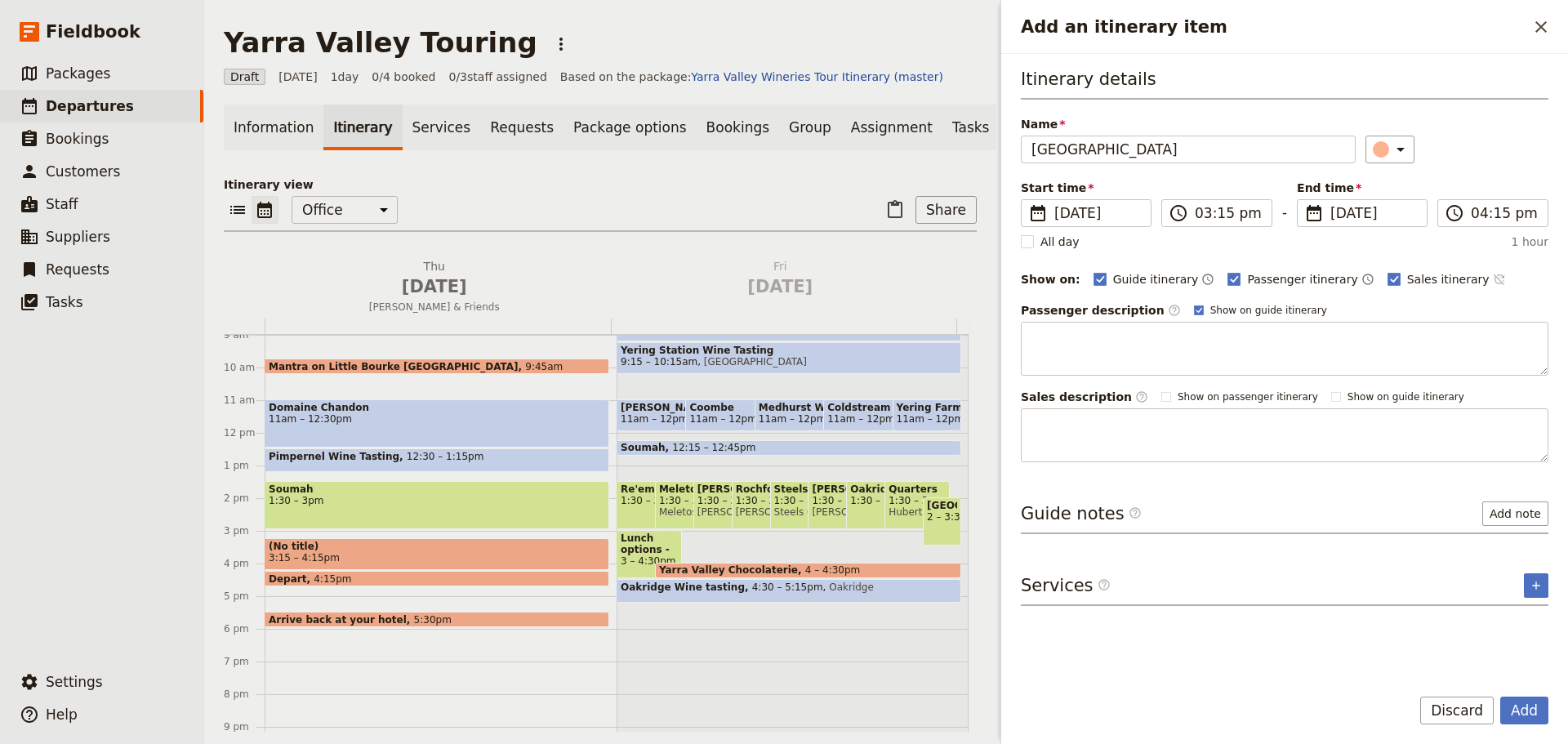
type input "TarraWarra Museum of Art"
click at [1253, 278] on icon "Time not shown on sales itinerary" at bounding box center [1499, 280] width 13 height 13
click at [1193, 315] on label "Show on guide itinerary" at bounding box center [1260, 311] width 133 height 13
click at [1193, 304] on input "Show on guide itinerary" at bounding box center [1193, 303] width 1 height 1
checkbox input "false"
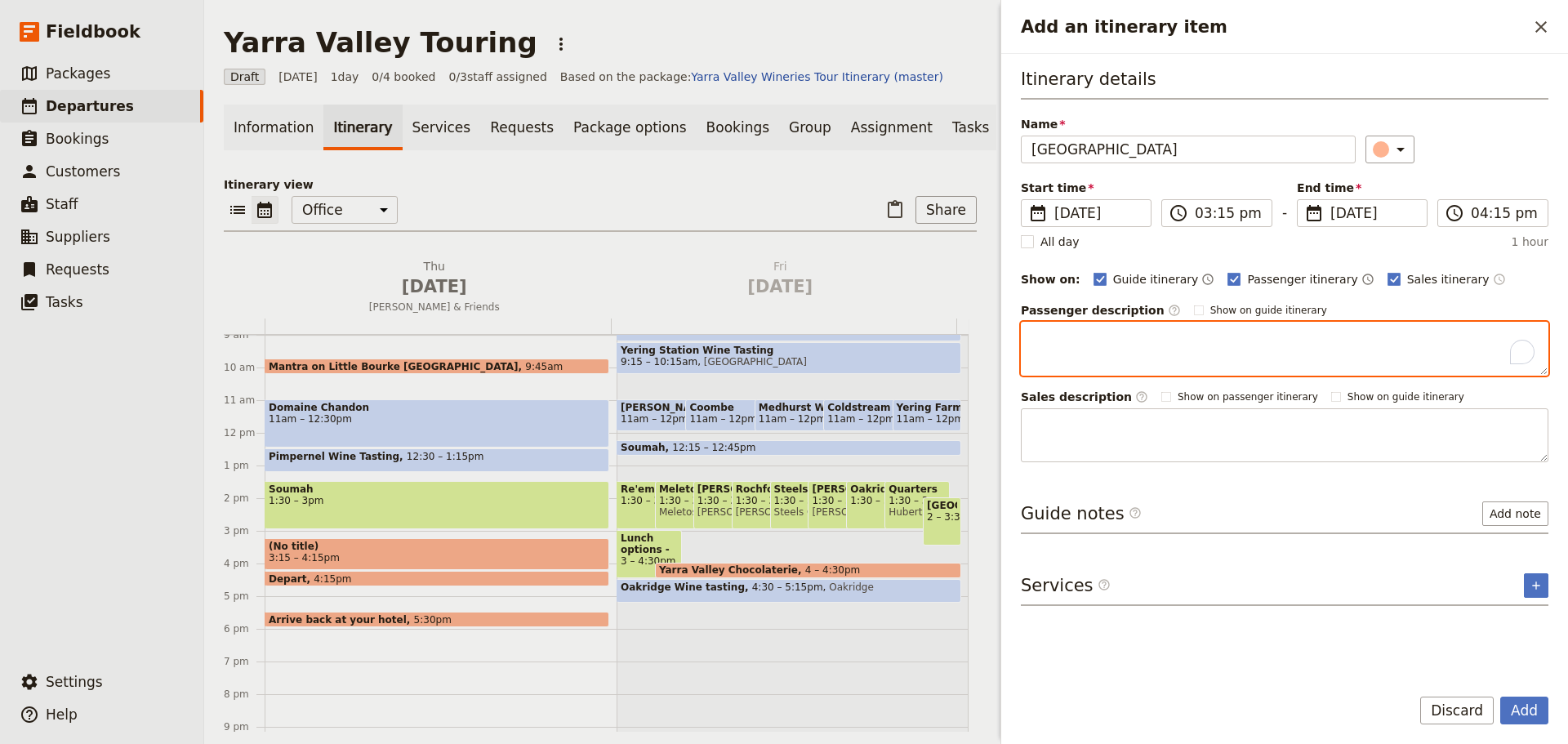
paste textarea "TarraWarra Museum of Art is more than just a gallery—it's a serene, beautifully…"
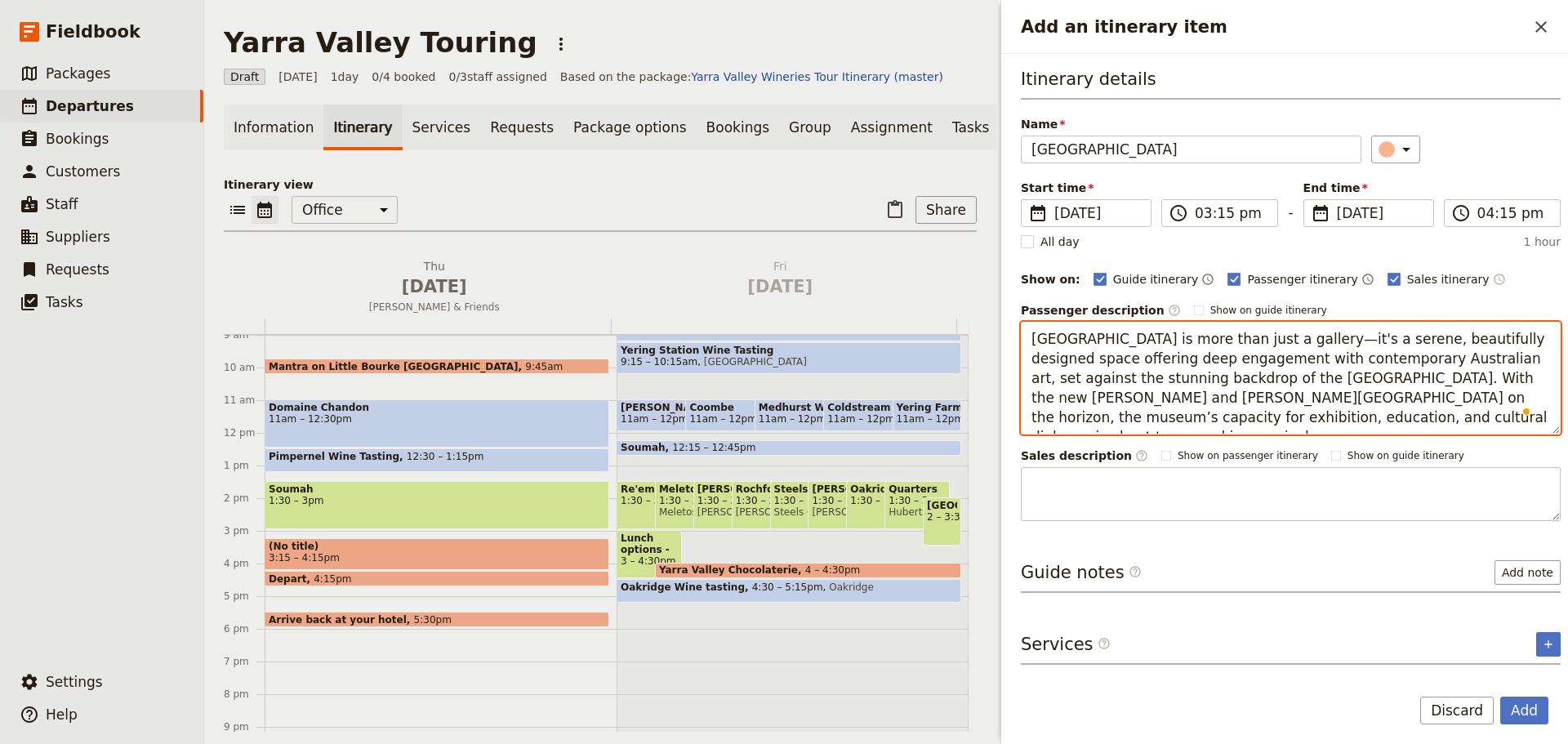
click at [1253, 414] on textarea "TarraWarra Museum of Art is more than just a gallery—it's a serene, beautifully…" at bounding box center [1290, 378] width 540 height 113
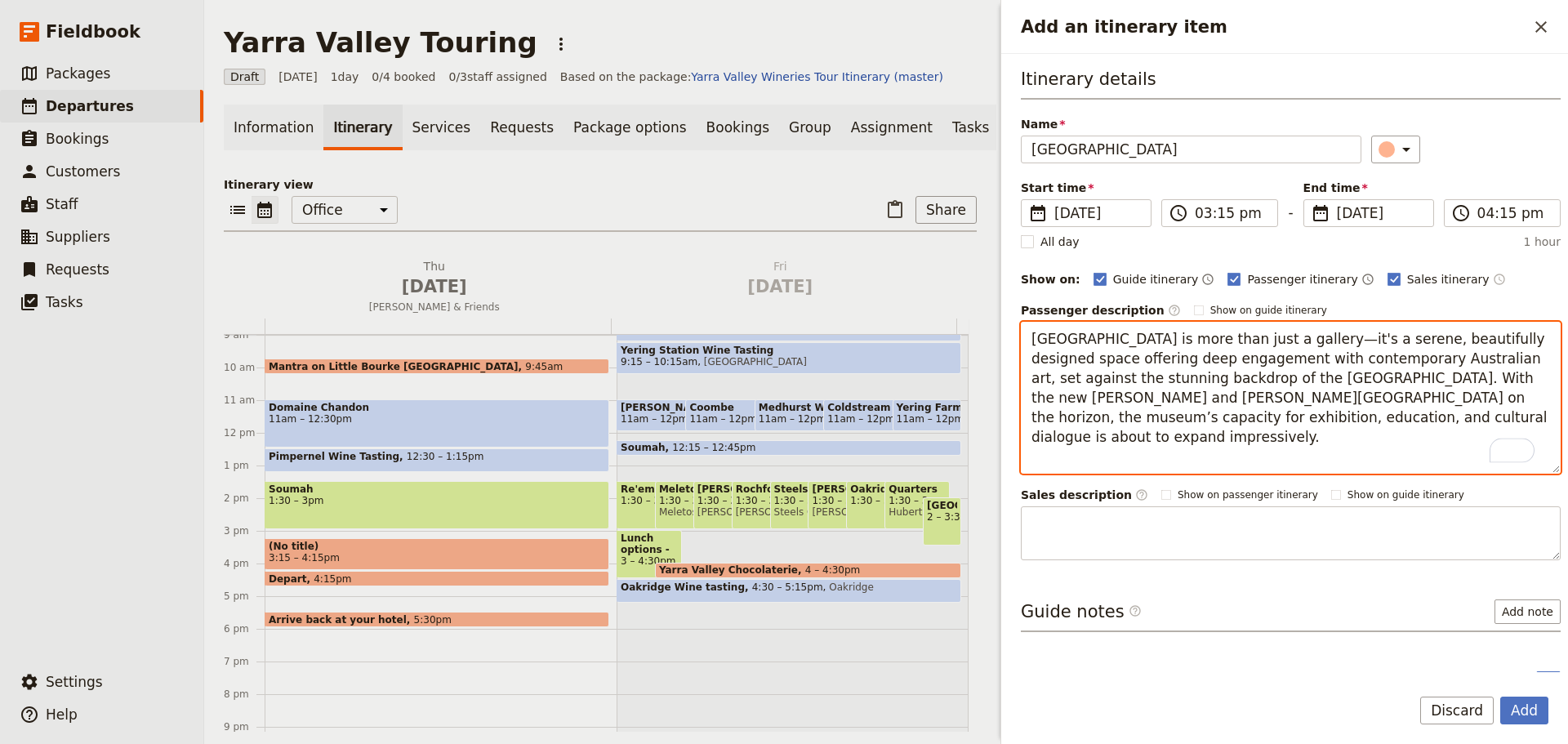
paste textarea "The museum offers a sensory and contemplative experience, emphasizing close, un…"
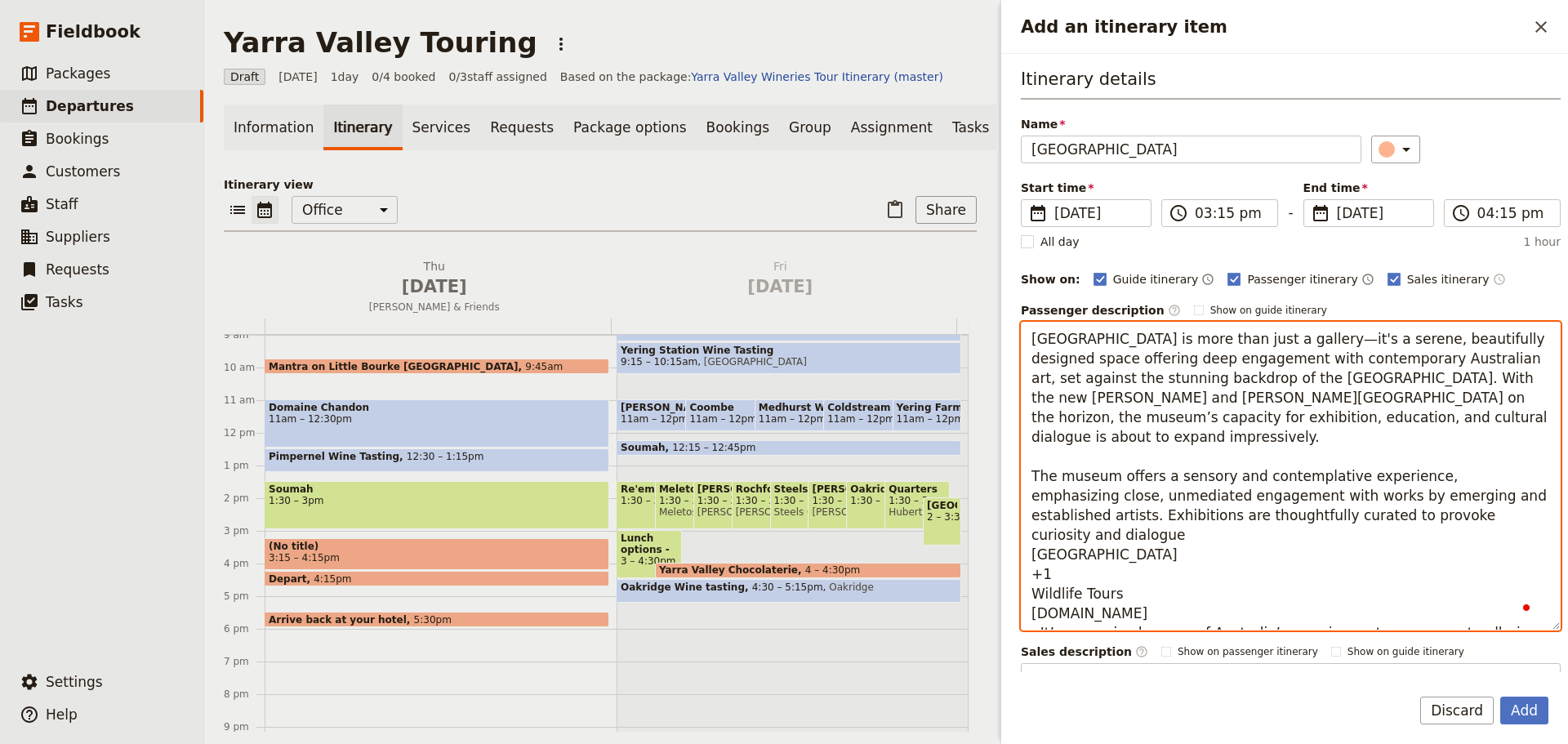
click at [1071, 535] on textarea "TarraWarra Museum of Art is more than just a gallery—it's a serene, beautifully…" at bounding box center [1290, 476] width 540 height 308
drag, startPoint x: 1173, startPoint y: 571, endPoint x: 1015, endPoint y: 520, distance: 166.0
click at [1015, 520] on div "Itinerary details Name TarraWarra Museum of Art ​ Start time ​ 21 Aug 2025 21/0…" at bounding box center [1284, 363] width 567 height 618
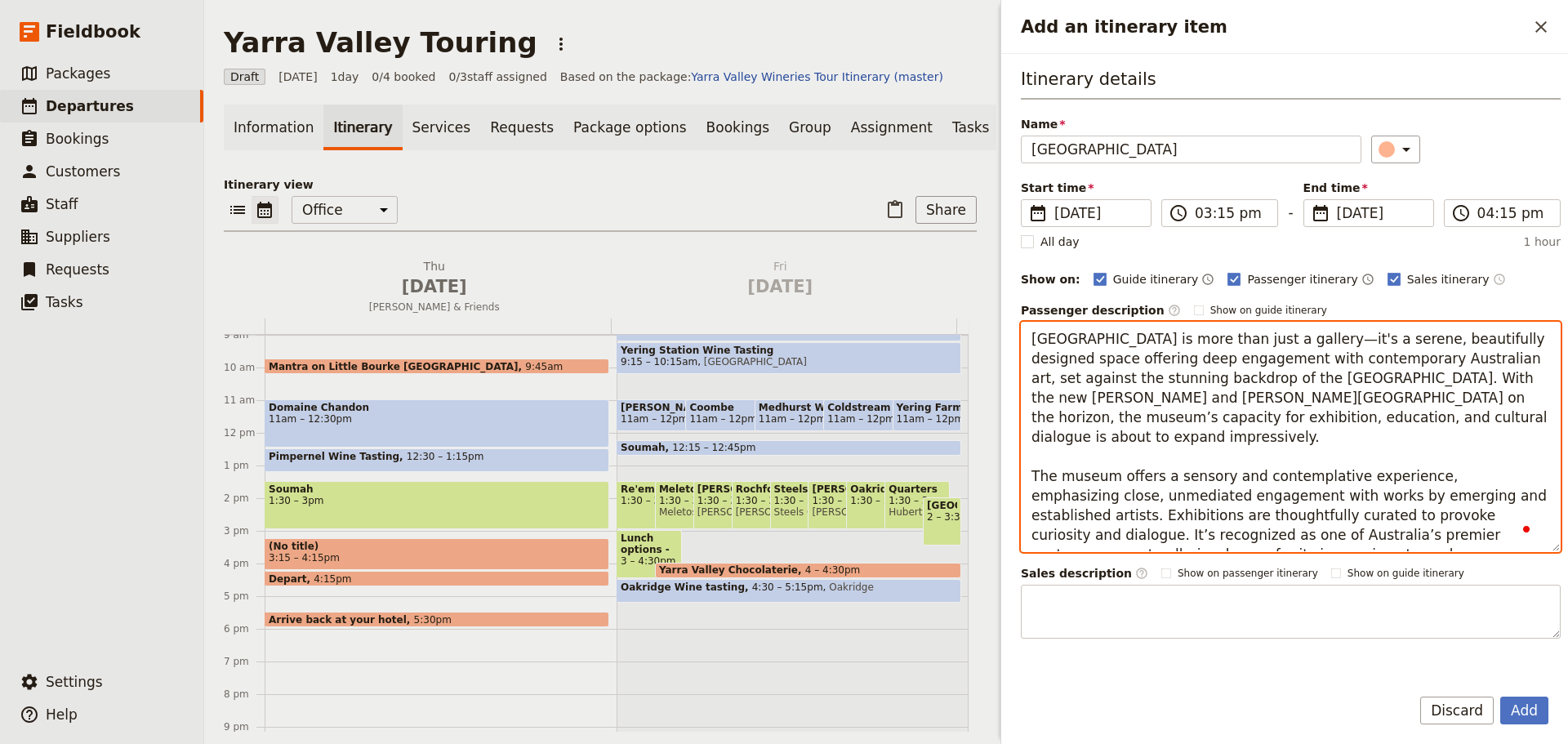
click at [1253, 539] on textarea "TarraWarra Museum of Art is more than just a gallery—it's a serene, beautifully…" at bounding box center [1290, 436] width 540 height 230
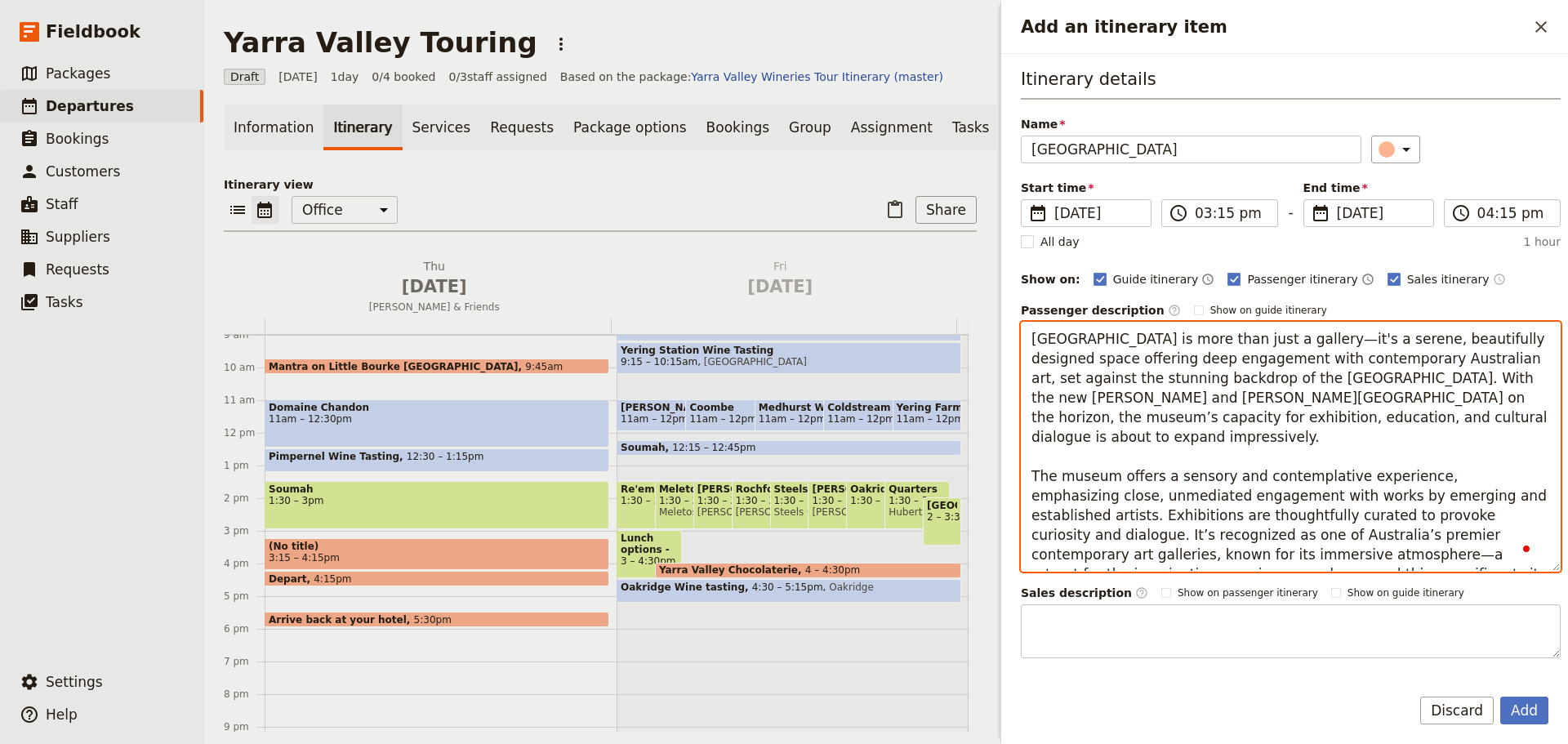
type textarea "TarraWarra Museum of Art is more than just a gallery—it's a serene, beautifully…"
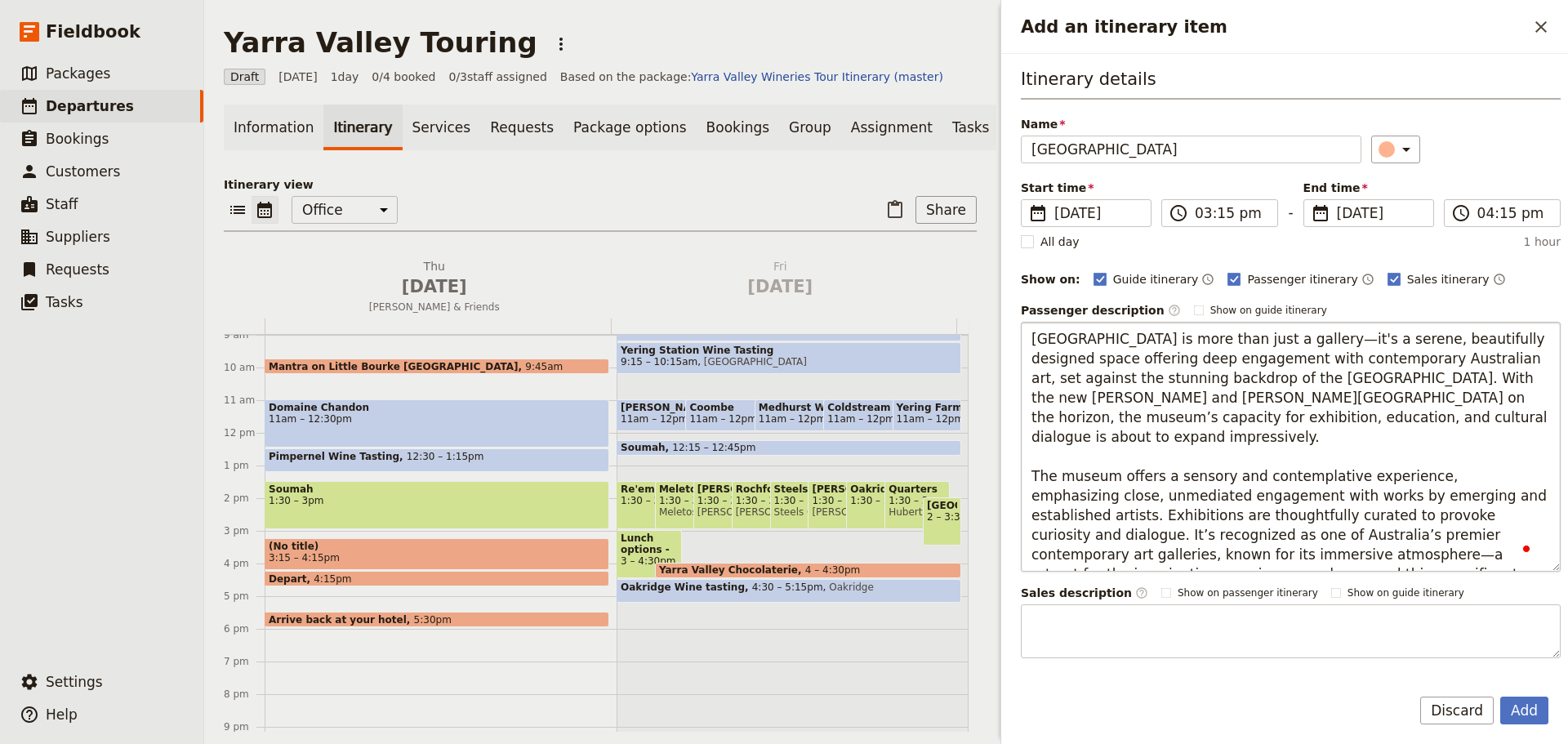
scroll to position [142, 0]
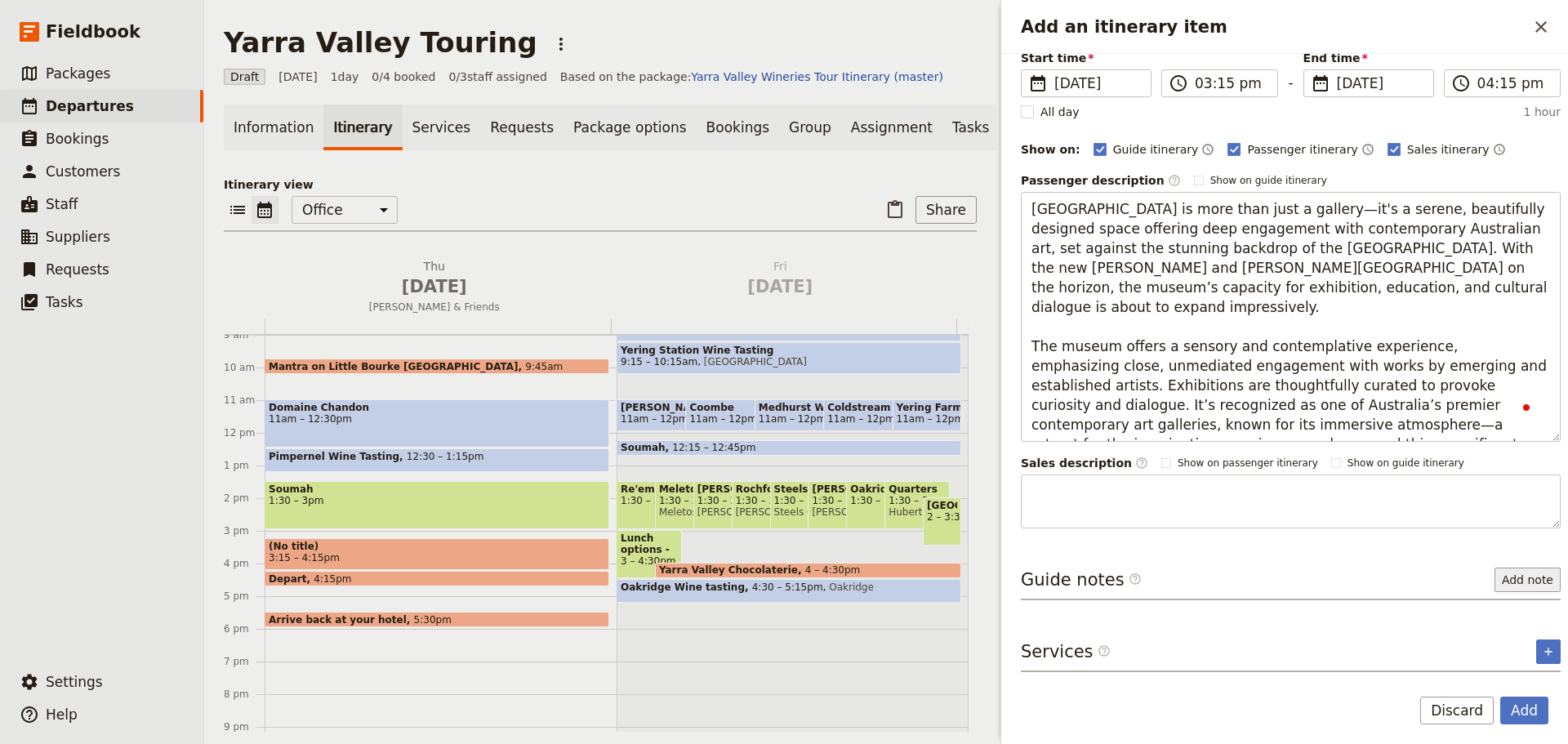
type textarea "[GEOGRAPHIC_DATA] is more than just a gallery—it's a serene, beautifully design…"
click at [1517, 572] on button "Add note" at bounding box center [1527, 580] width 67 height 24
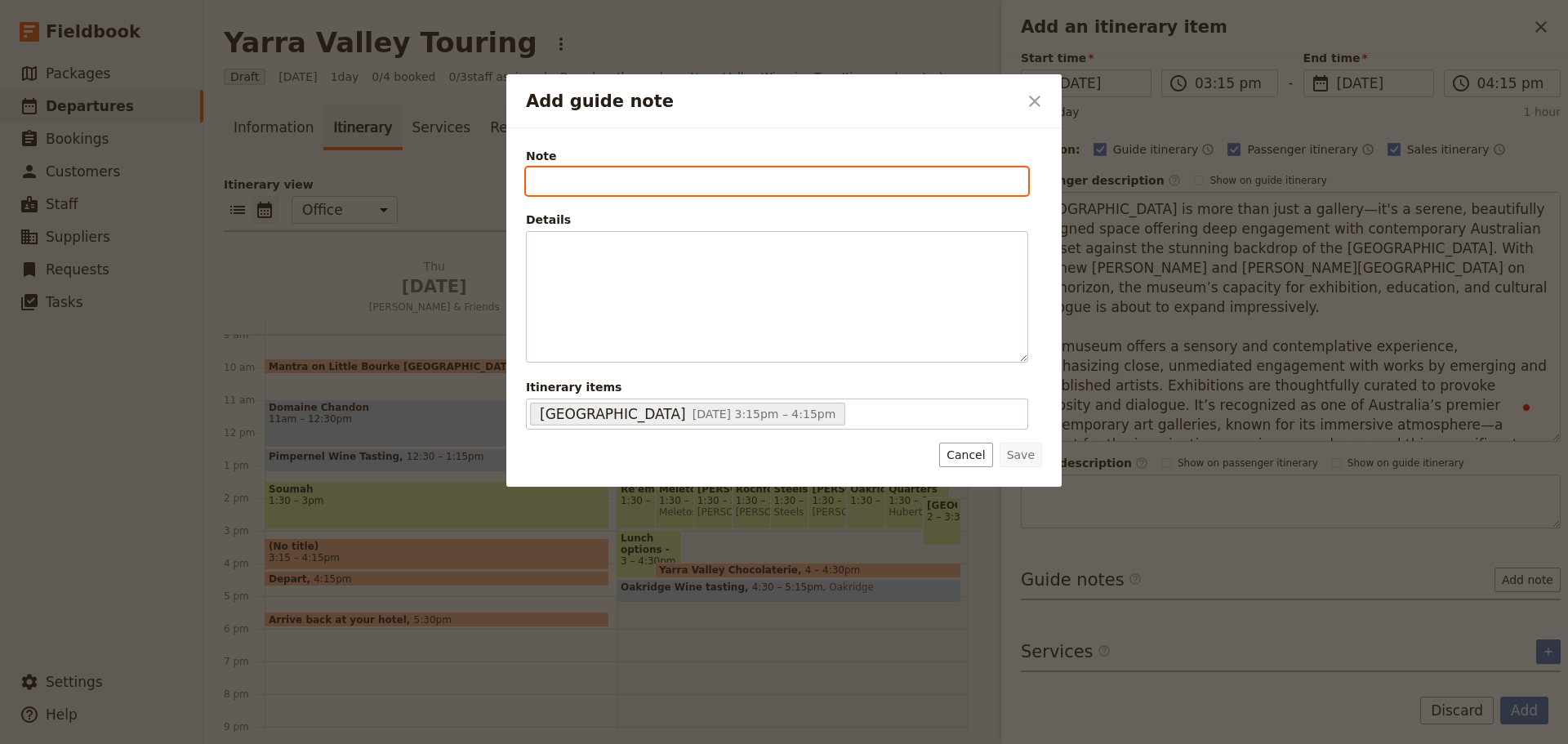
click at [565, 190] on input "Note" at bounding box center [776, 181] width 502 height 28
click at [775, 171] on input "[STREET_ADDRESS][PERSON_NAME]," at bounding box center [776, 181] width 502 height 28
type input "[STREET_ADDRESS][PERSON_NAME]. Tel: [PHONE_NUMBER]"
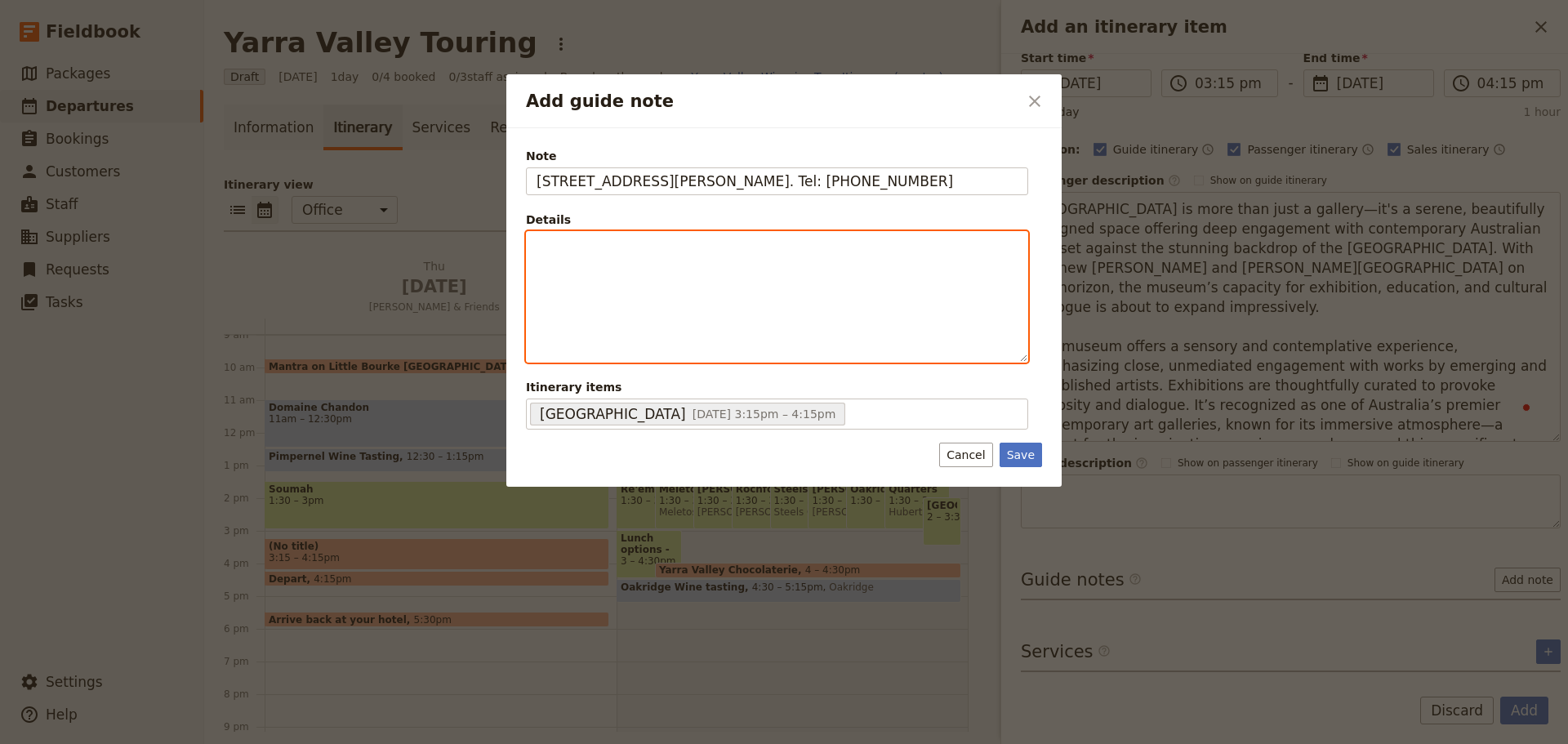
click at [726, 297] on div "Add guide note" at bounding box center [776, 297] width 500 height 130
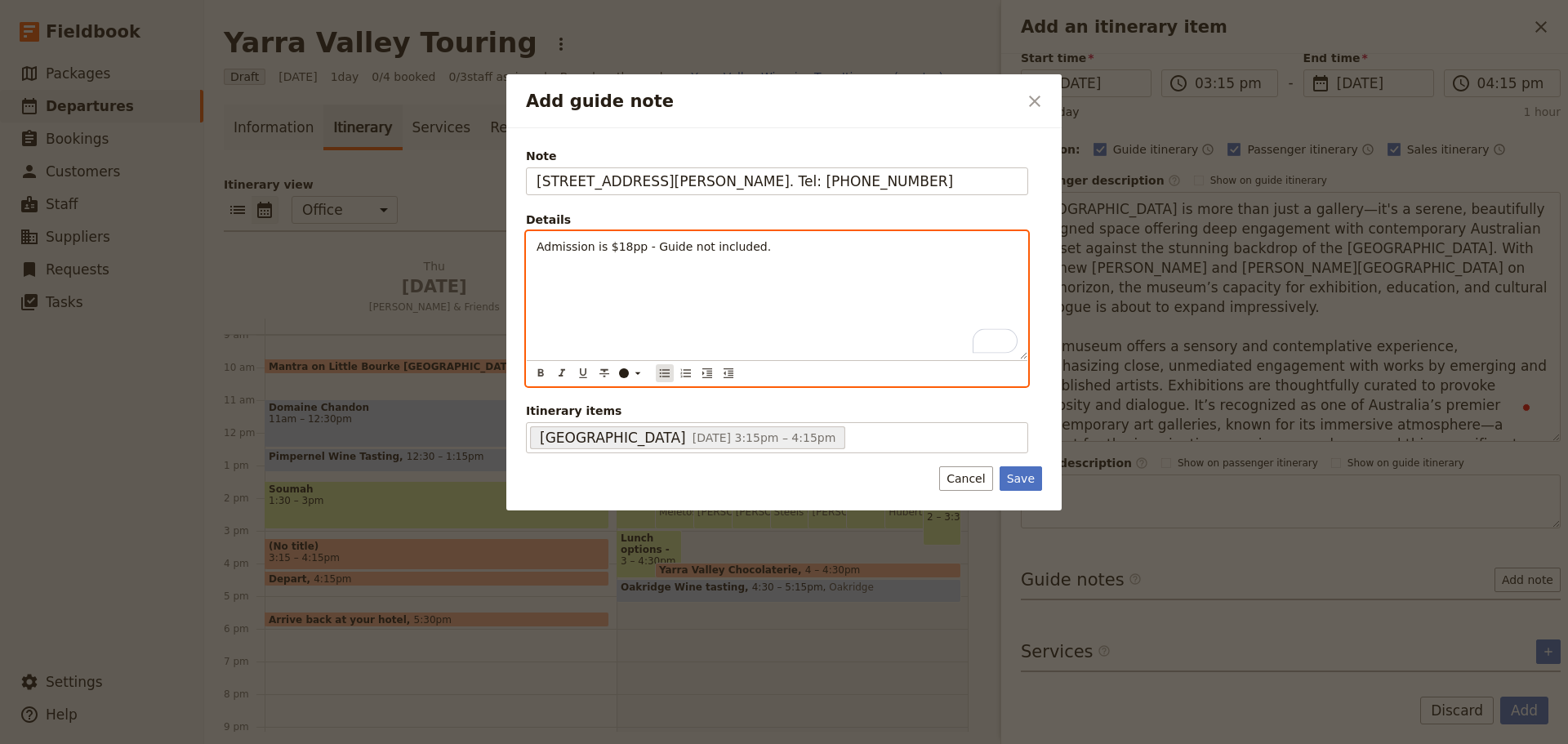
click at [664, 378] on icon "Bulleted list" at bounding box center [664, 373] width 13 height 13
click at [819, 249] on li "Admission is $18pp - Guide not included." at bounding box center [790, 246] width 455 height 16
click at [562, 247] on ul "Admission is $18pp - Guide not included. Pls pay on the day. Open until 5pm" at bounding box center [776, 254] width 481 height 33
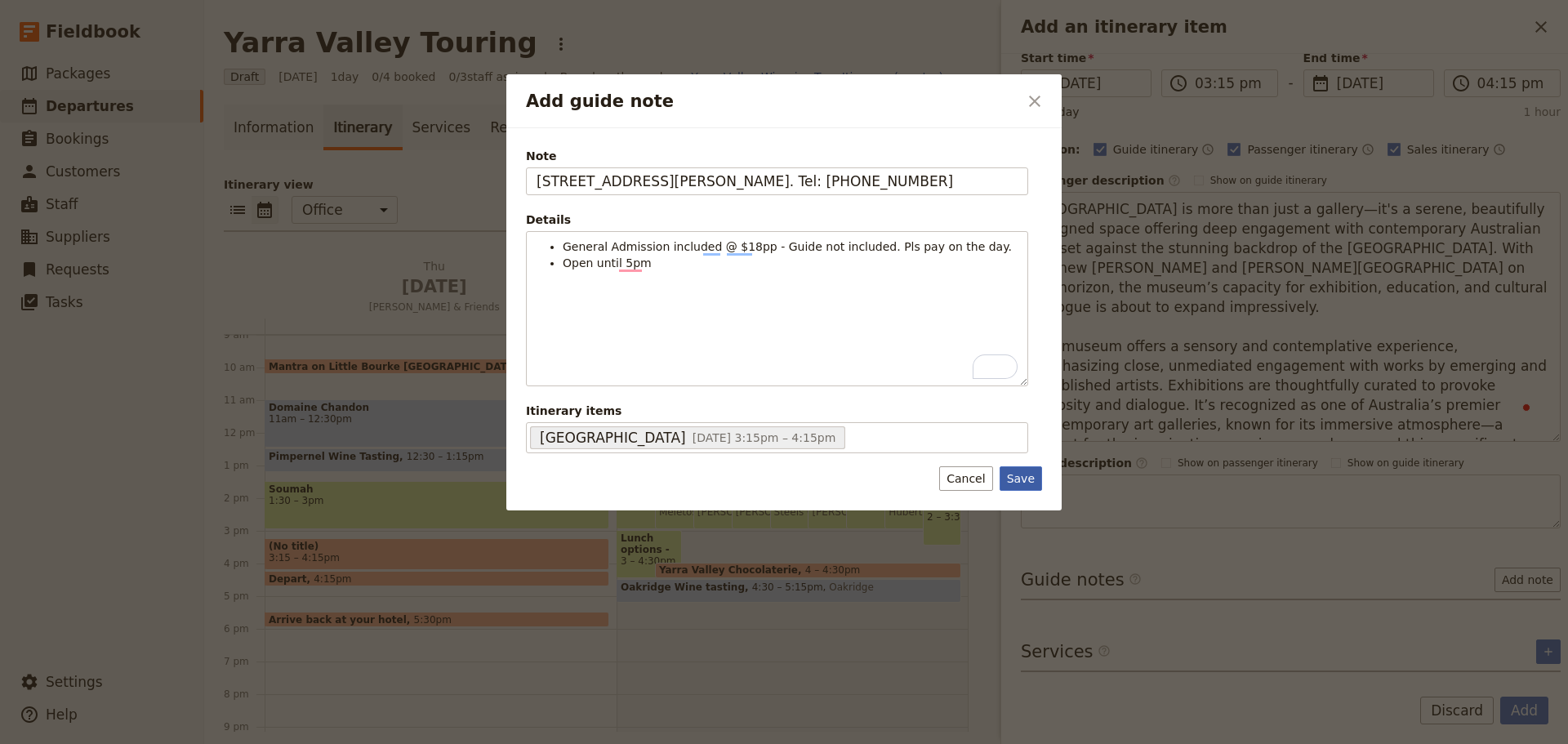
click at [1015, 476] on button "Save" at bounding box center [1021, 479] width 42 height 24
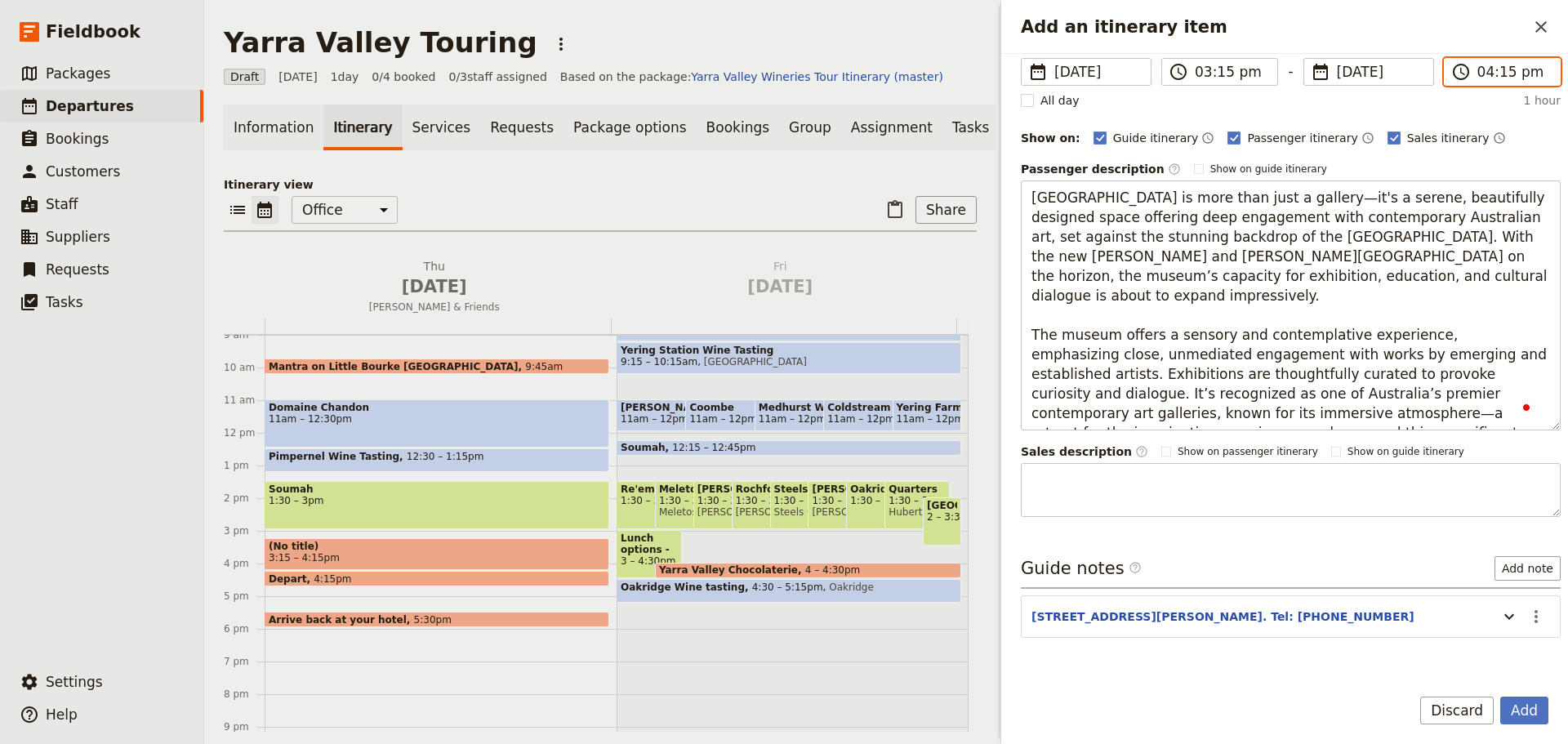
click at [1507, 75] on input "04:15 pm" at bounding box center [1513, 72] width 72 height 19
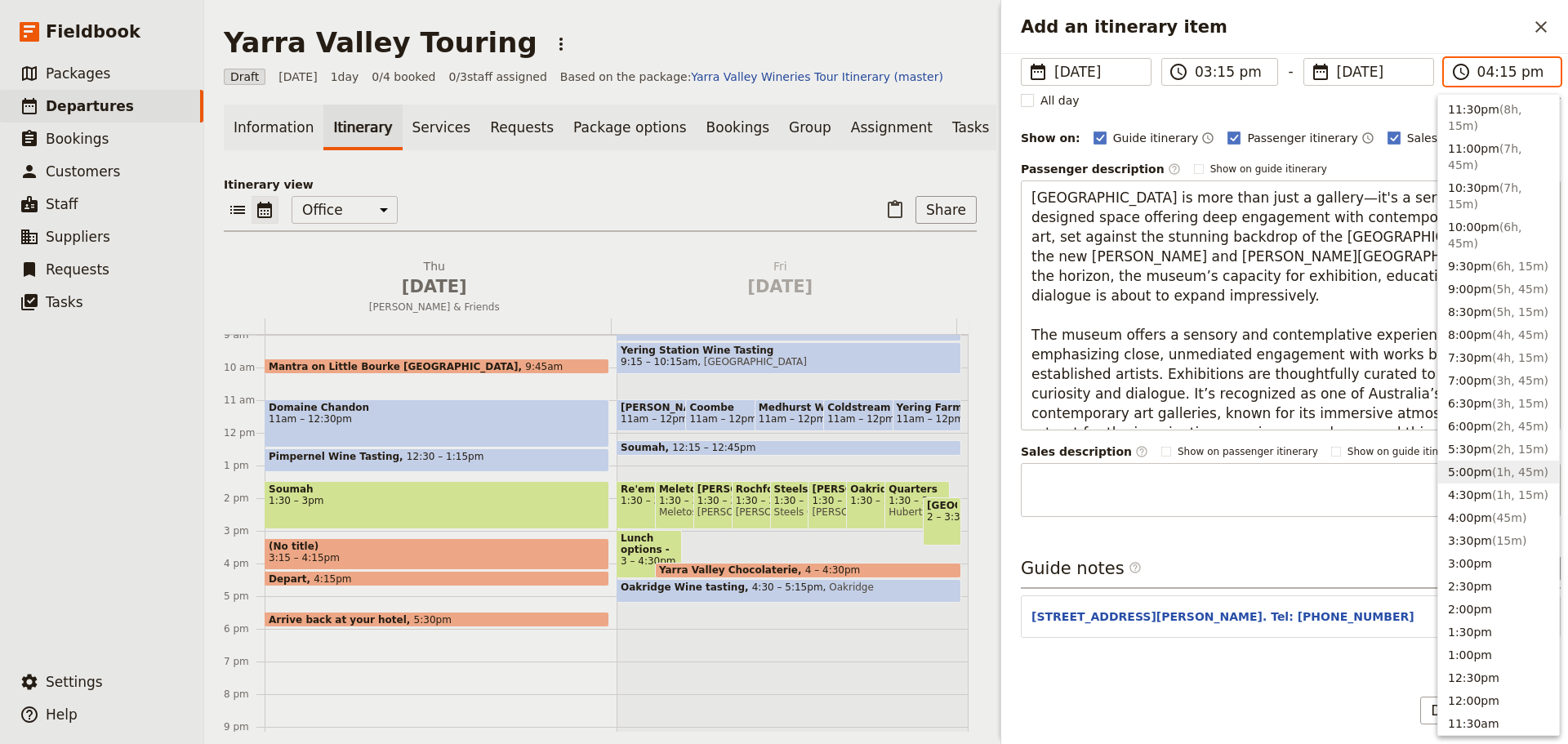
click at [1496, 476] on span "( 1h, 45m )" at bounding box center [1519, 473] width 56 height 13
type input "05:00 pm"
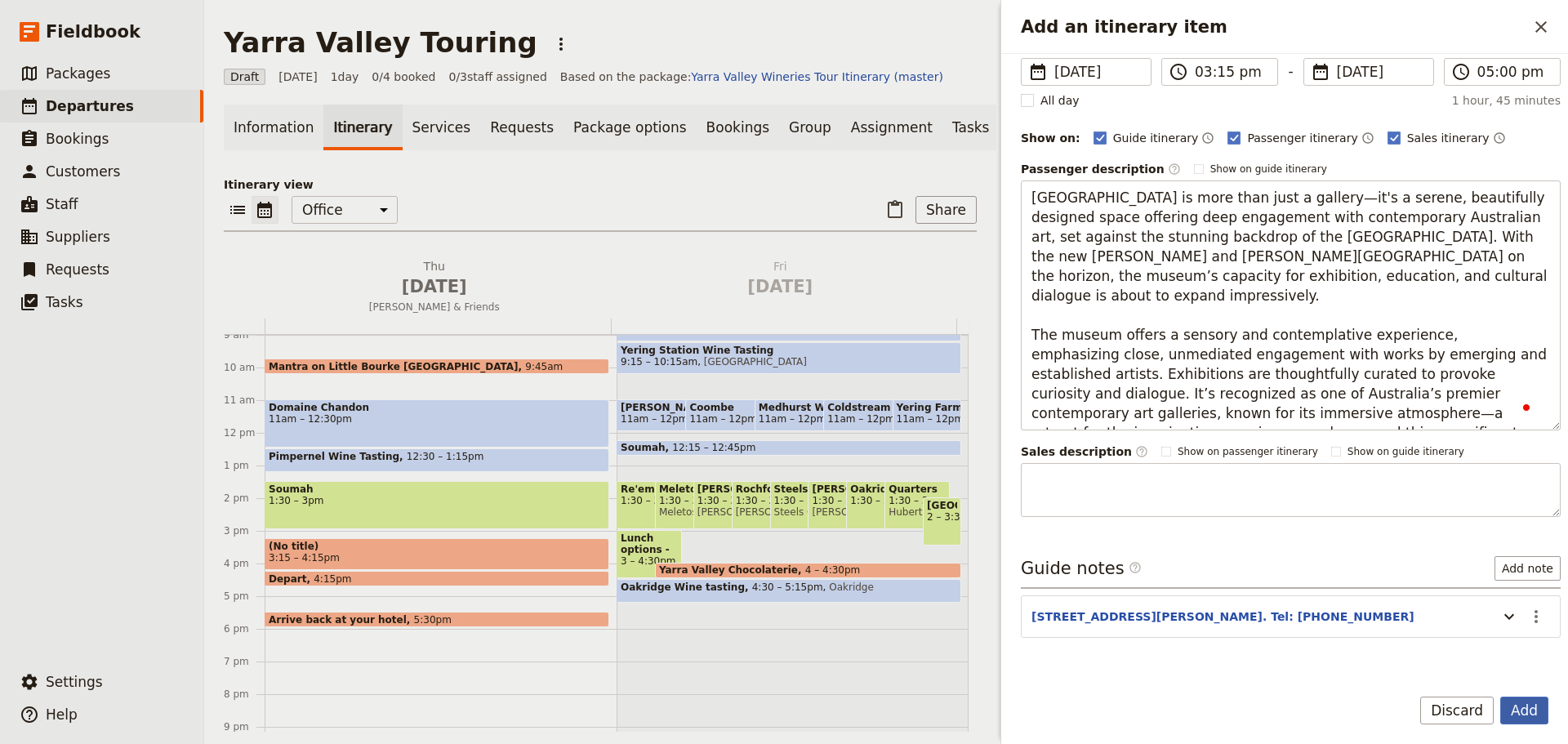
click at [1514, 697] on button "Add" at bounding box center [1523, 710] width 48 height 28
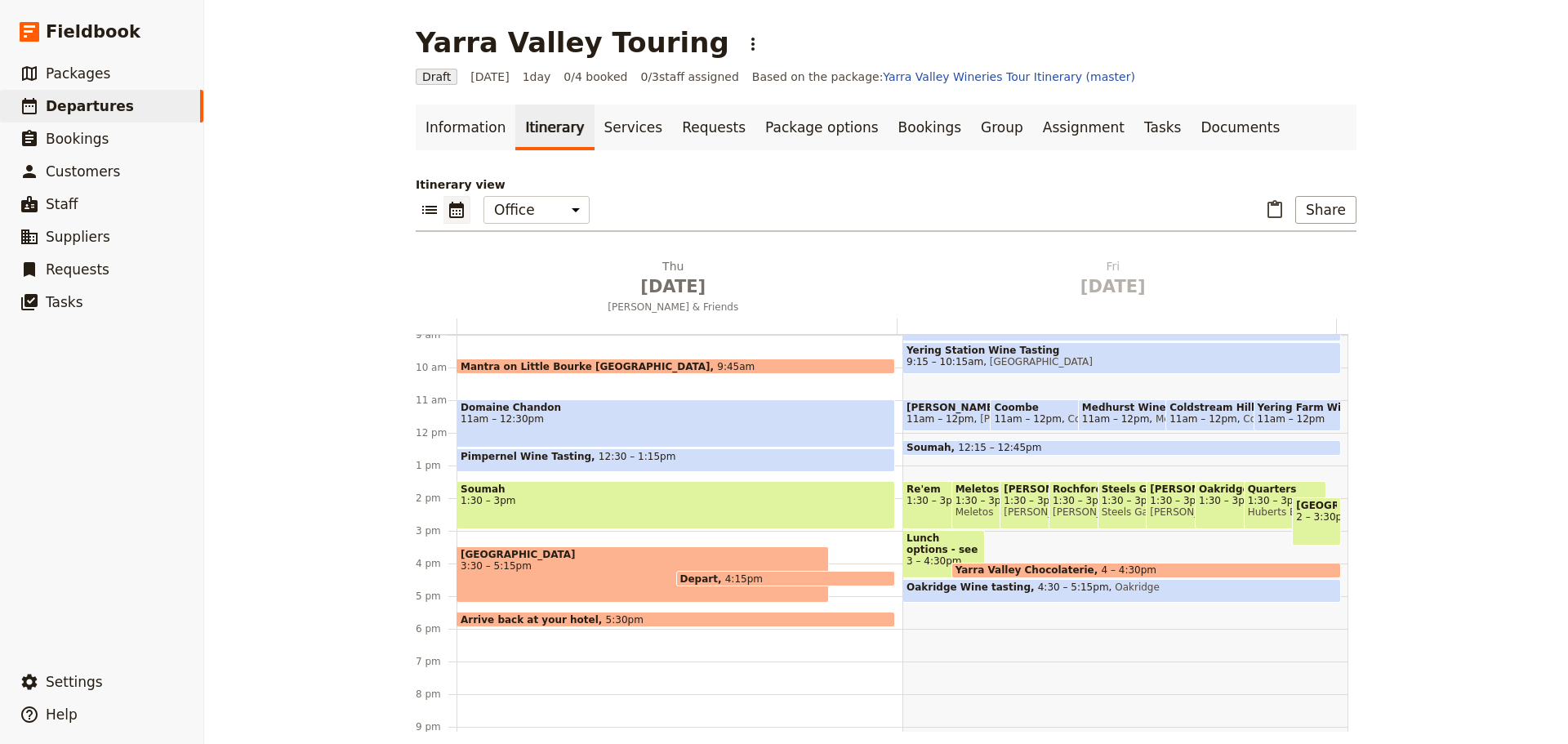
click at [548, 560] on span "3:30 – 5:15pm" at bounding box center [643, 566] width 364 height 12
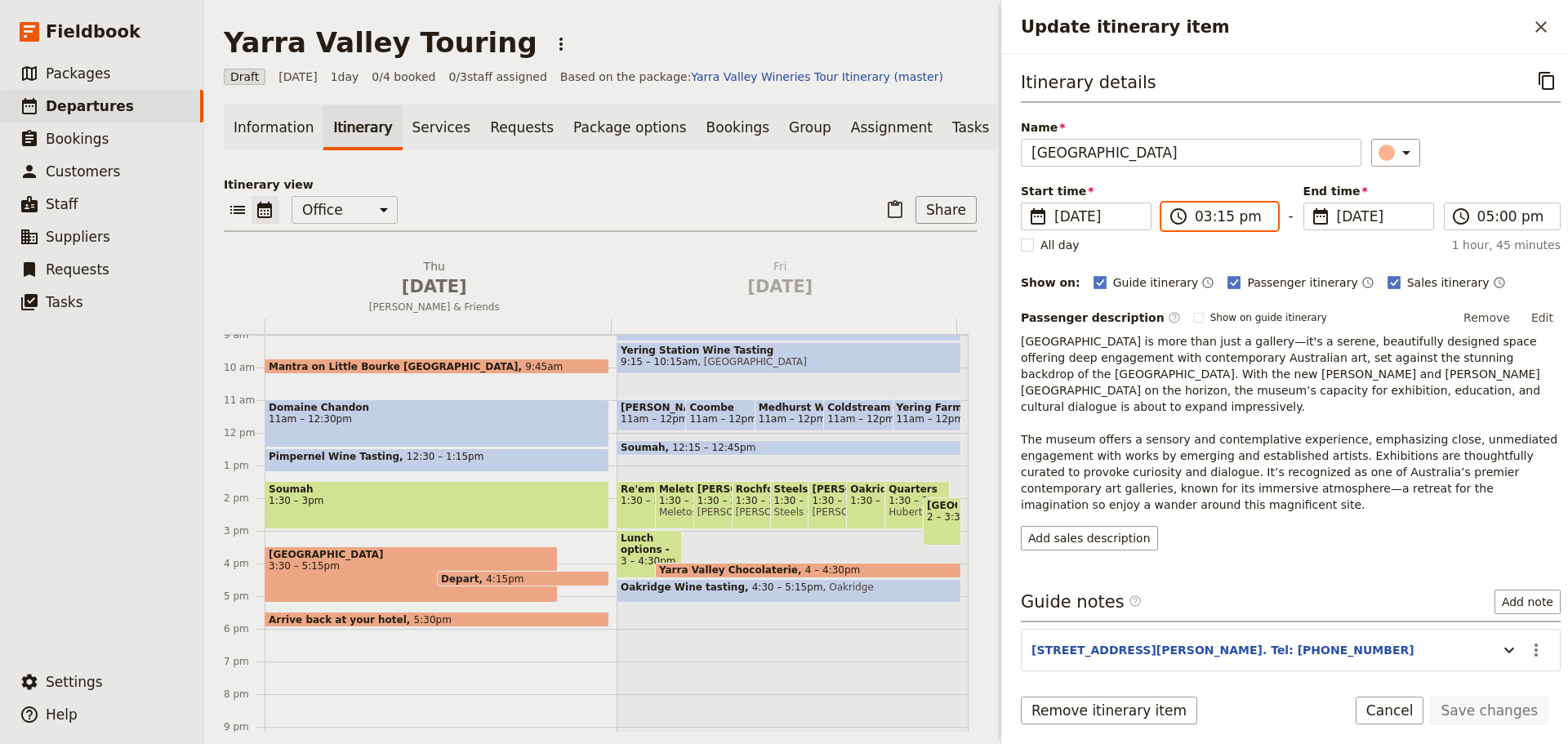
drag, startPoint x: 1211, startPoint y: 217, endPoint x: 1220, endPoint y: 211, distance: 10.8
click at [1212, 217] on input "03:15 pm" at bounding box center [1230, 216] width 72 height 19
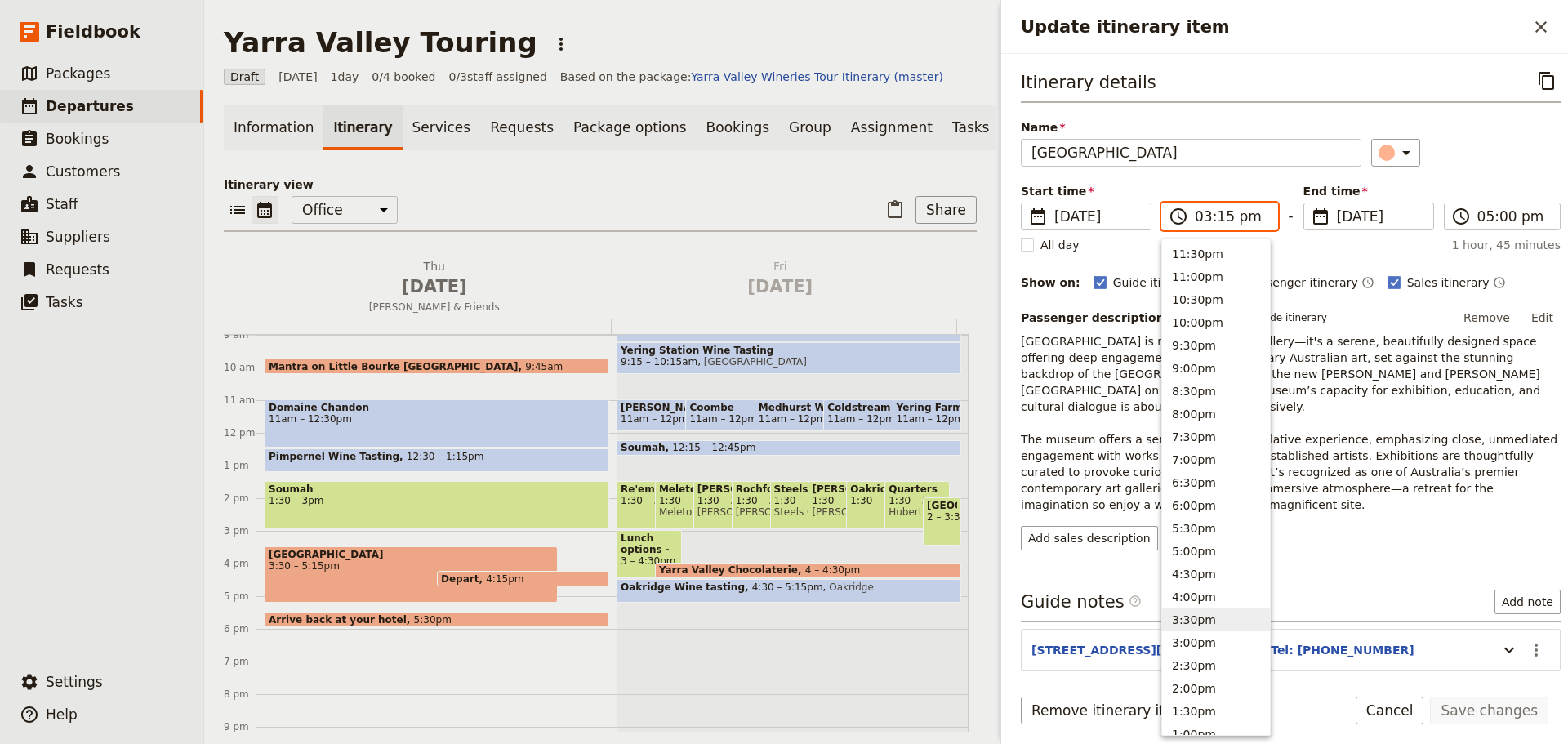
click at [1189, 628] on button "3:30pm" at bounding box center [1216, 619] width 108 height 23
type input "03:30 pm"
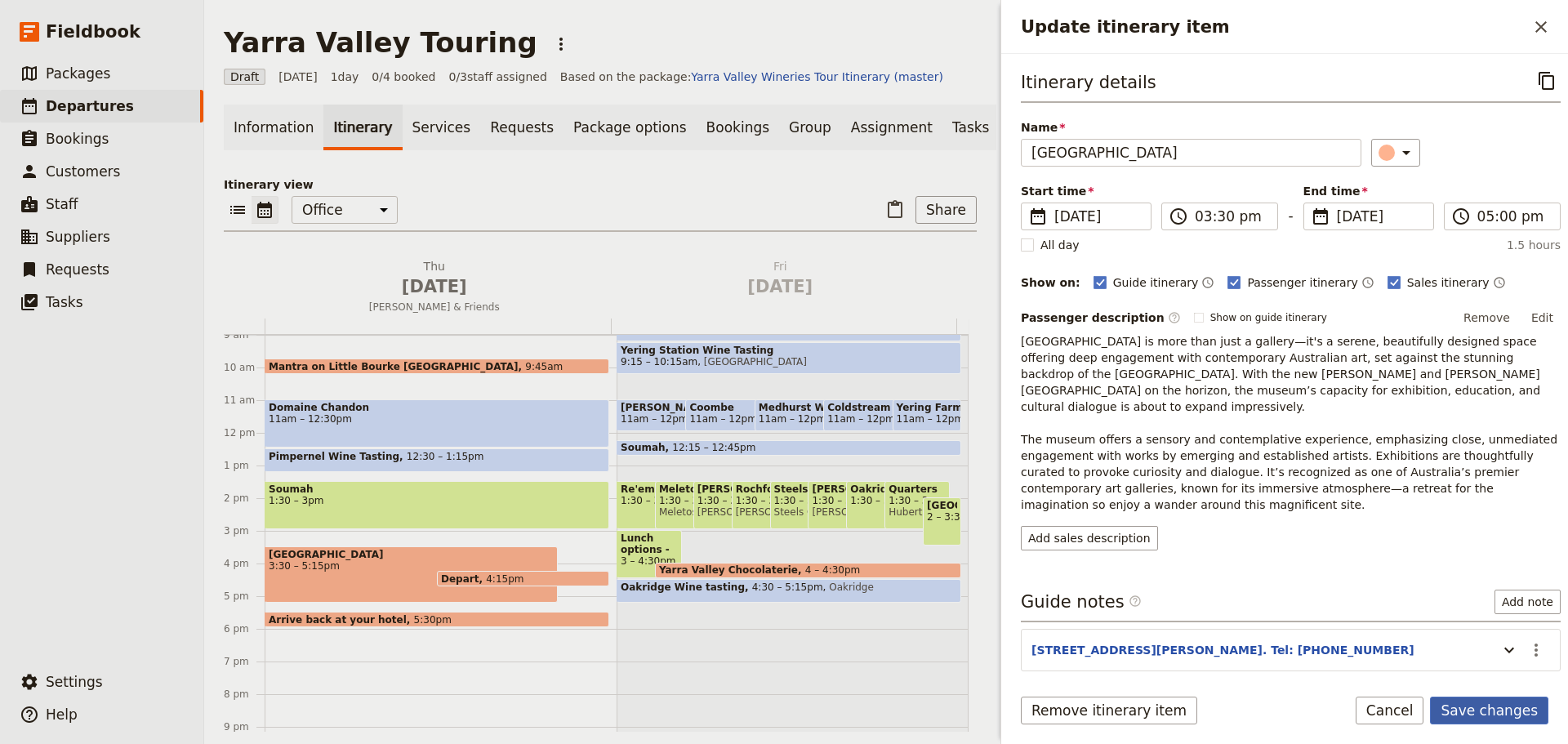
click at [1464, 703] on button "Save changes" at bounding box center [1489, 710] width 119 height 28
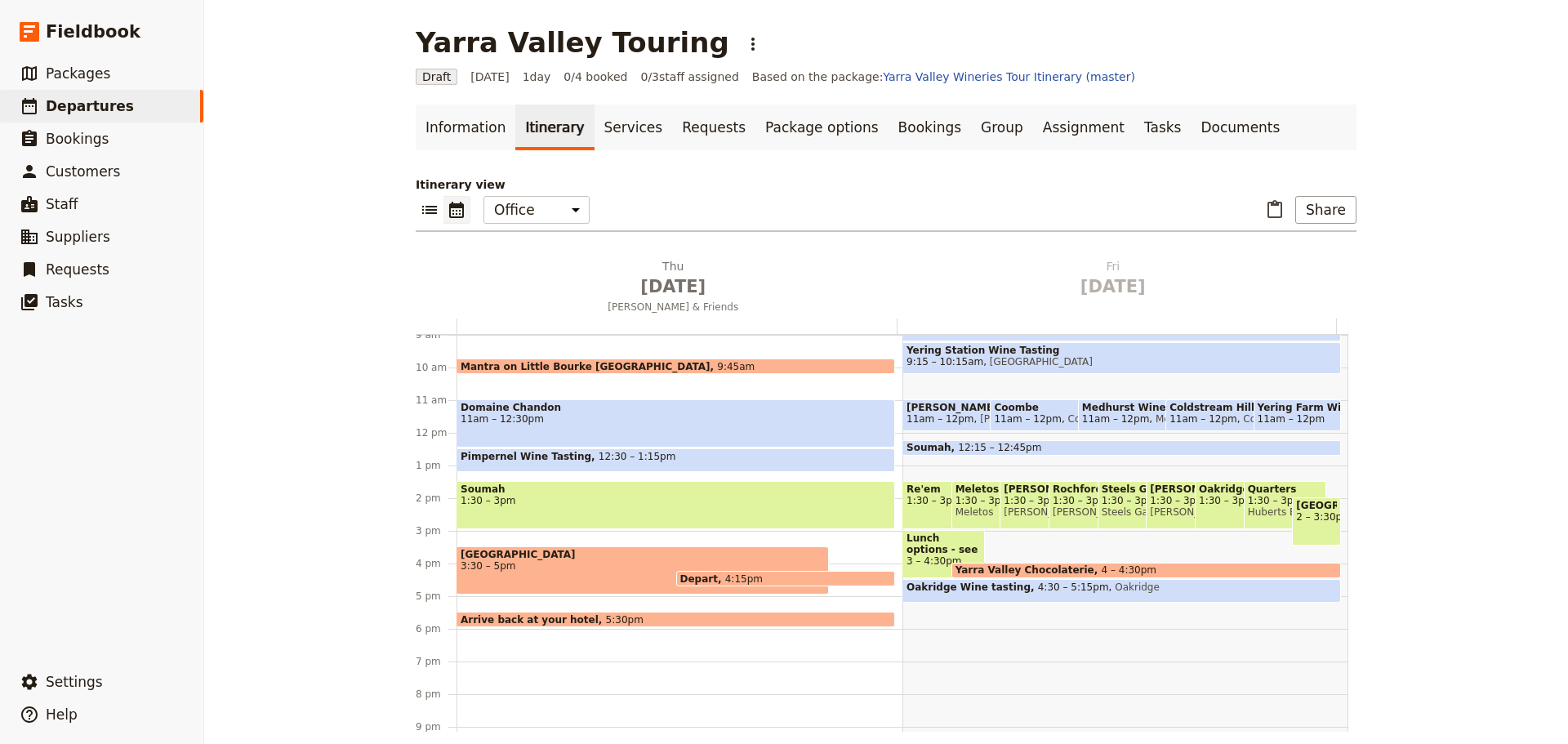
click at [642, 508] on div "Soumah 1:30 – 3pm" at bounding box center [675, 505] width 439 height 48
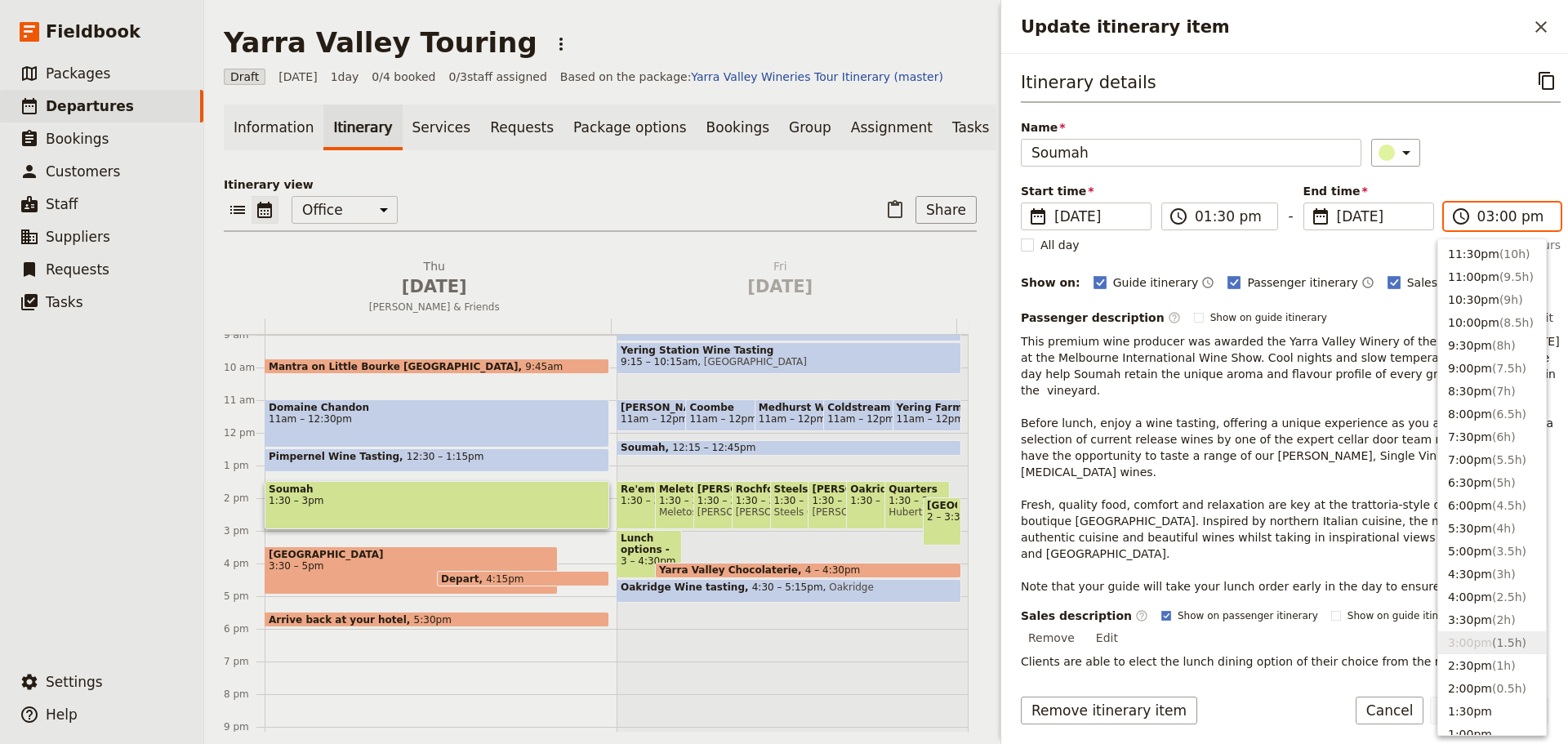
click at [1498, 226] on input "03:00 pm" at bounding box center [1513, 216] width 72 height 19
click at [1492, 222] on input "03:00 pm" at bounding box center [1513, 216] width 72 height 19
type input "03:15 pm"
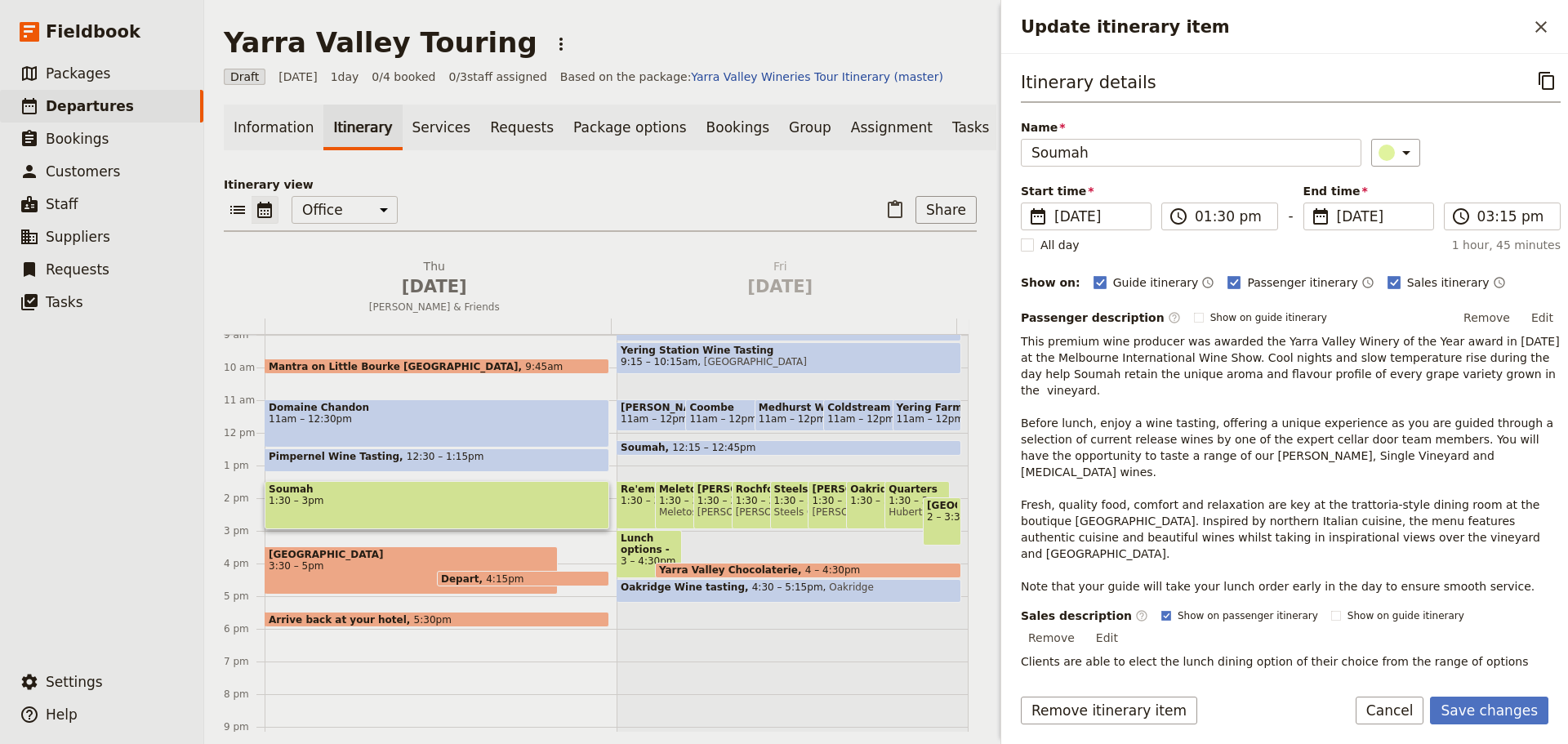
click at [1504, 148] on div "​" at bounding box center [1465, 153] width 189 height 28
click at [1498, 710] on button "Save changes" at bounding box center [1489, 710] width 119 height 28
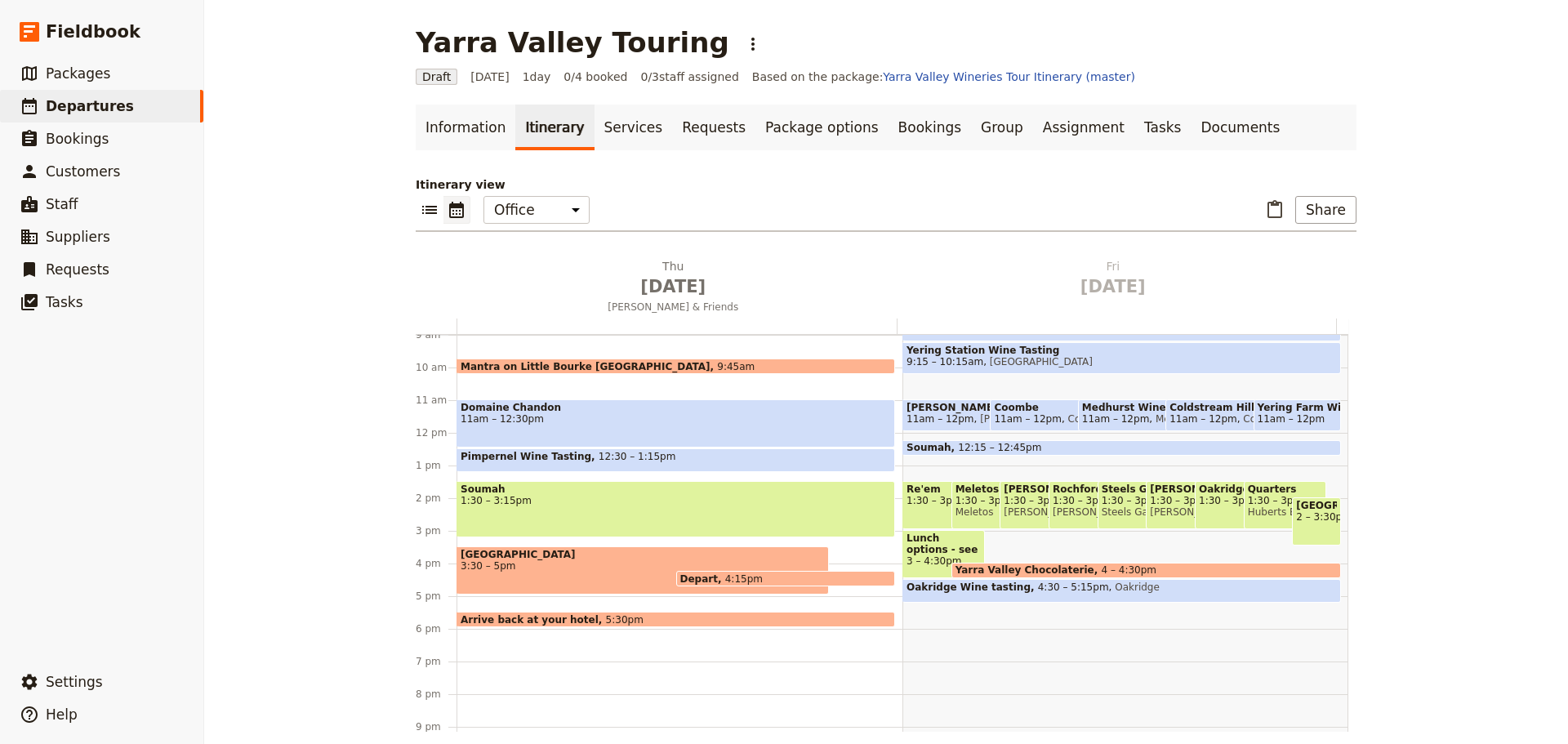
click at [650, 453] on div "Pimpernel Wine Tasting 12:30 – 1:15pm" at bounding box center [675, 460] width 439 height 24
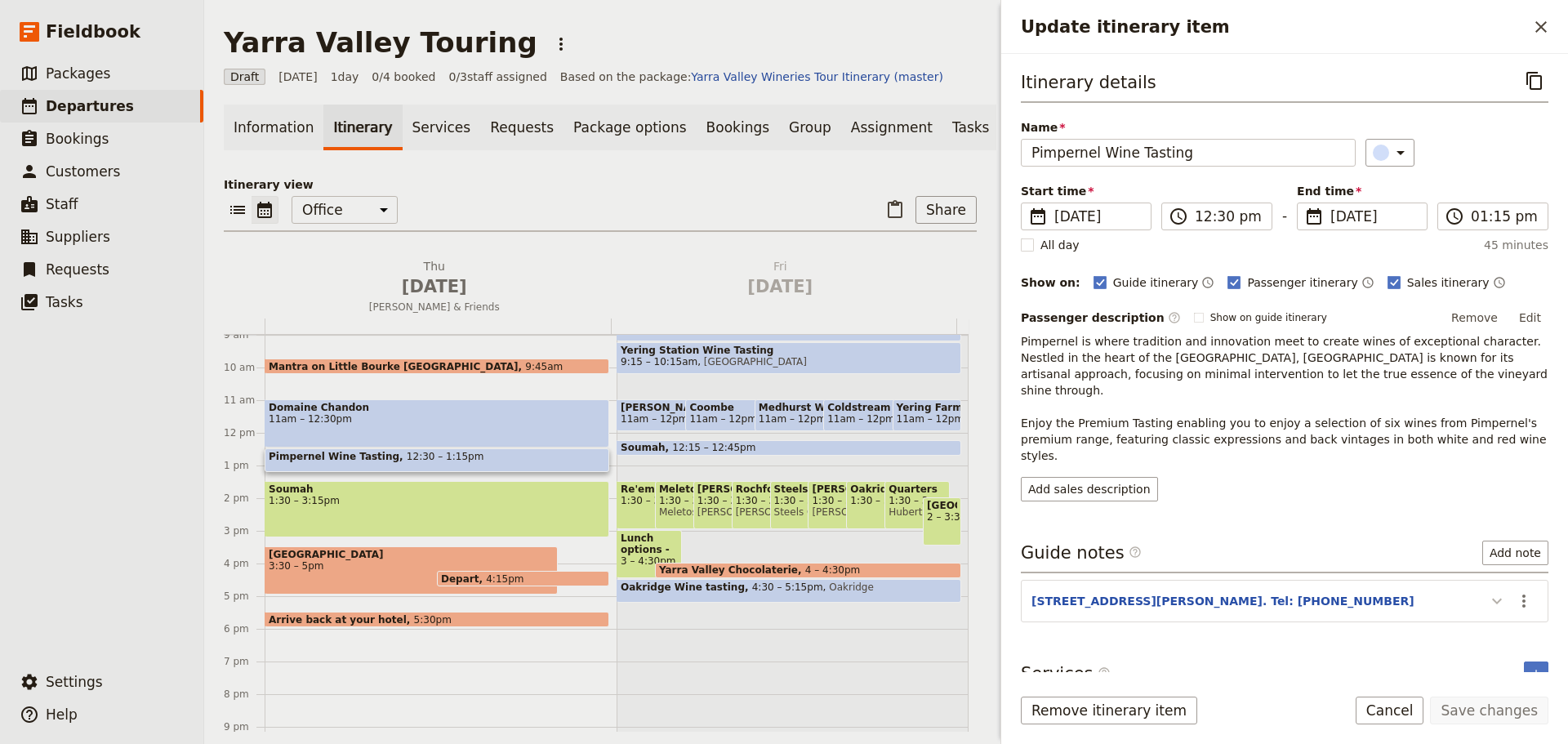
click at [1497, 591] on icon "Update itinerary item" at bounding box center [1496, 601] width 19 height 19
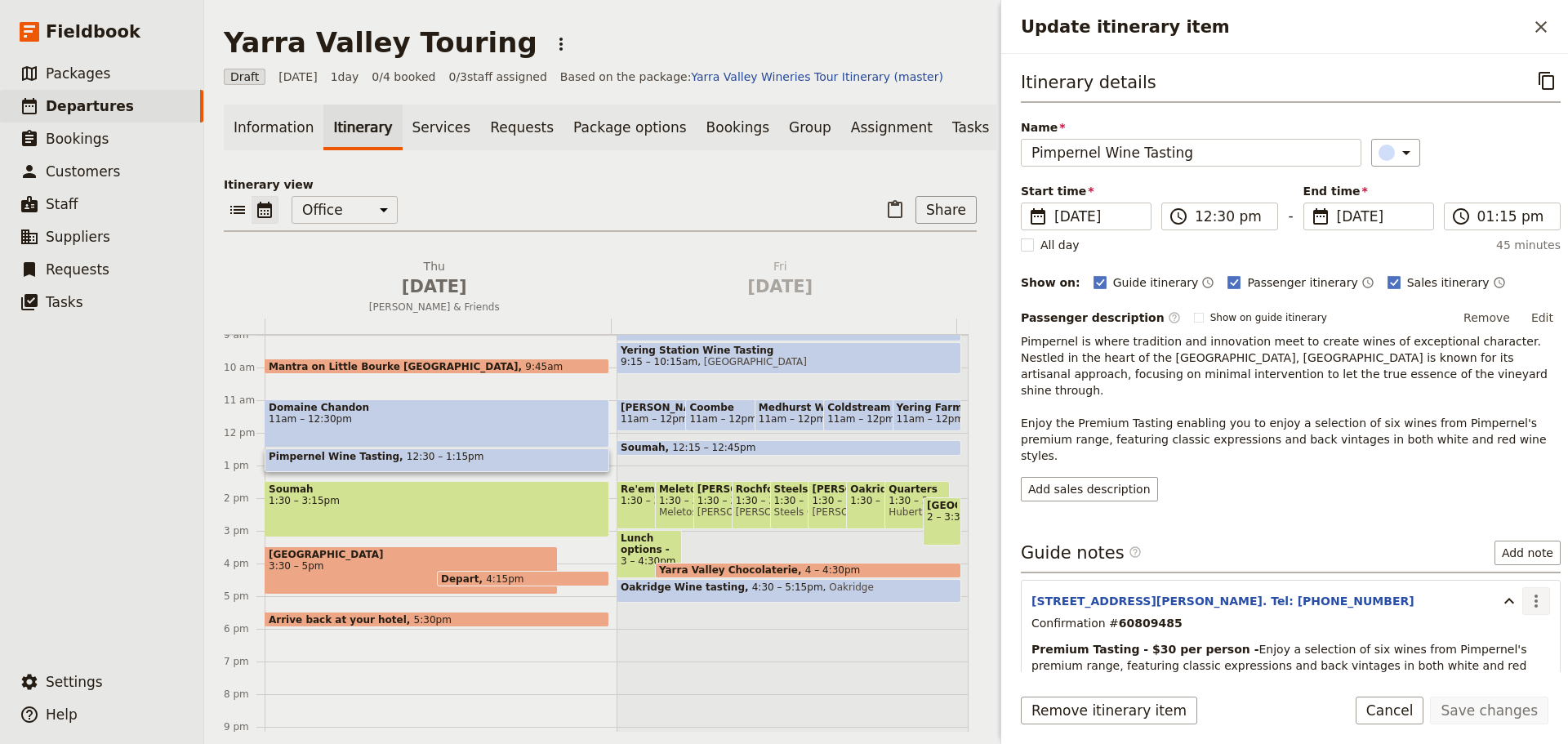
click at [1526, 591] on icon "Actions" at bounding box center [1535, 601] width 19 height 19
click at [1507, 610] on span "Edit note" at bounding box center [1489, 603] width 76 height 16
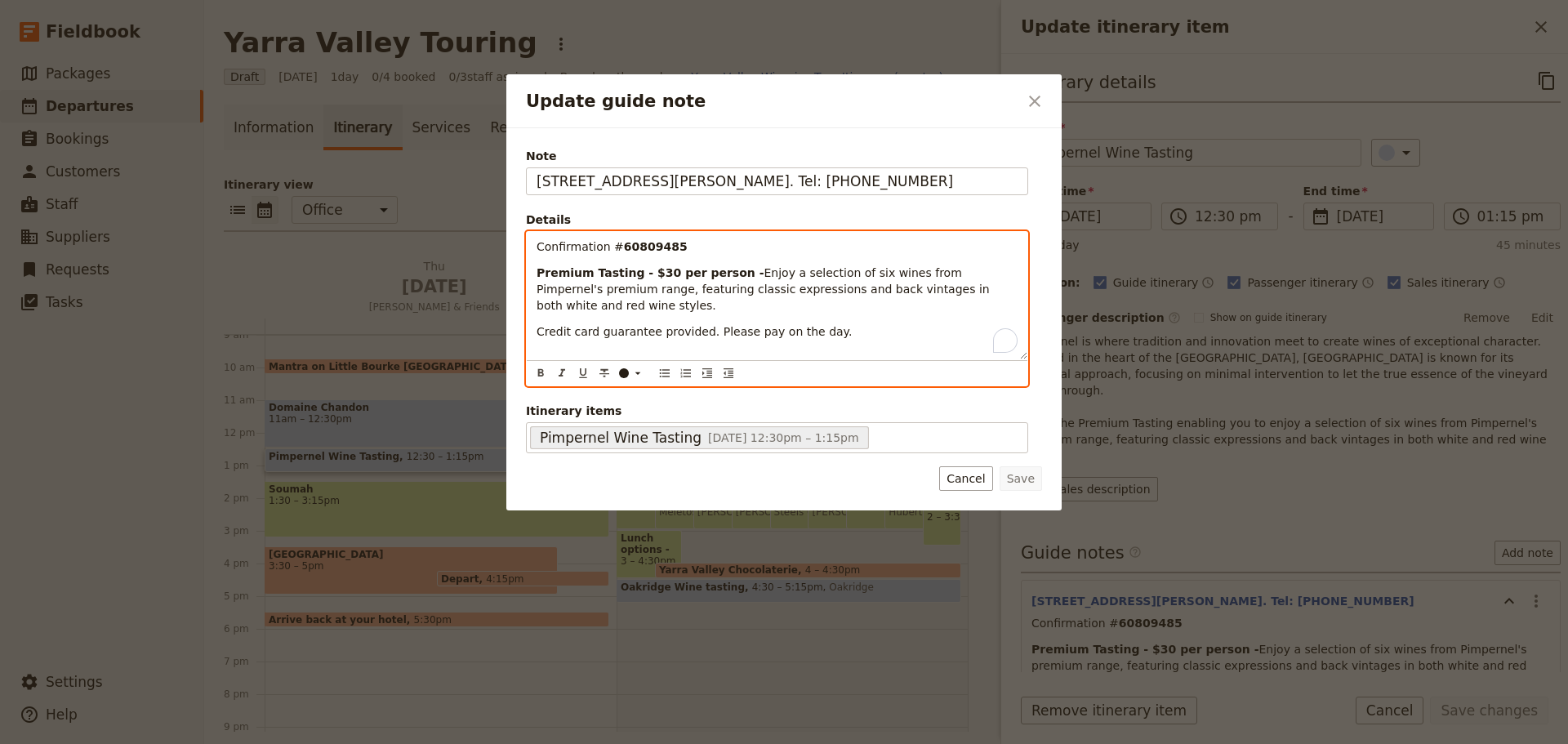
click at [833, 324] on p "Credit card guarantee provided. Please pay on the day." at bounding box center [776, 331] width 481 height 16
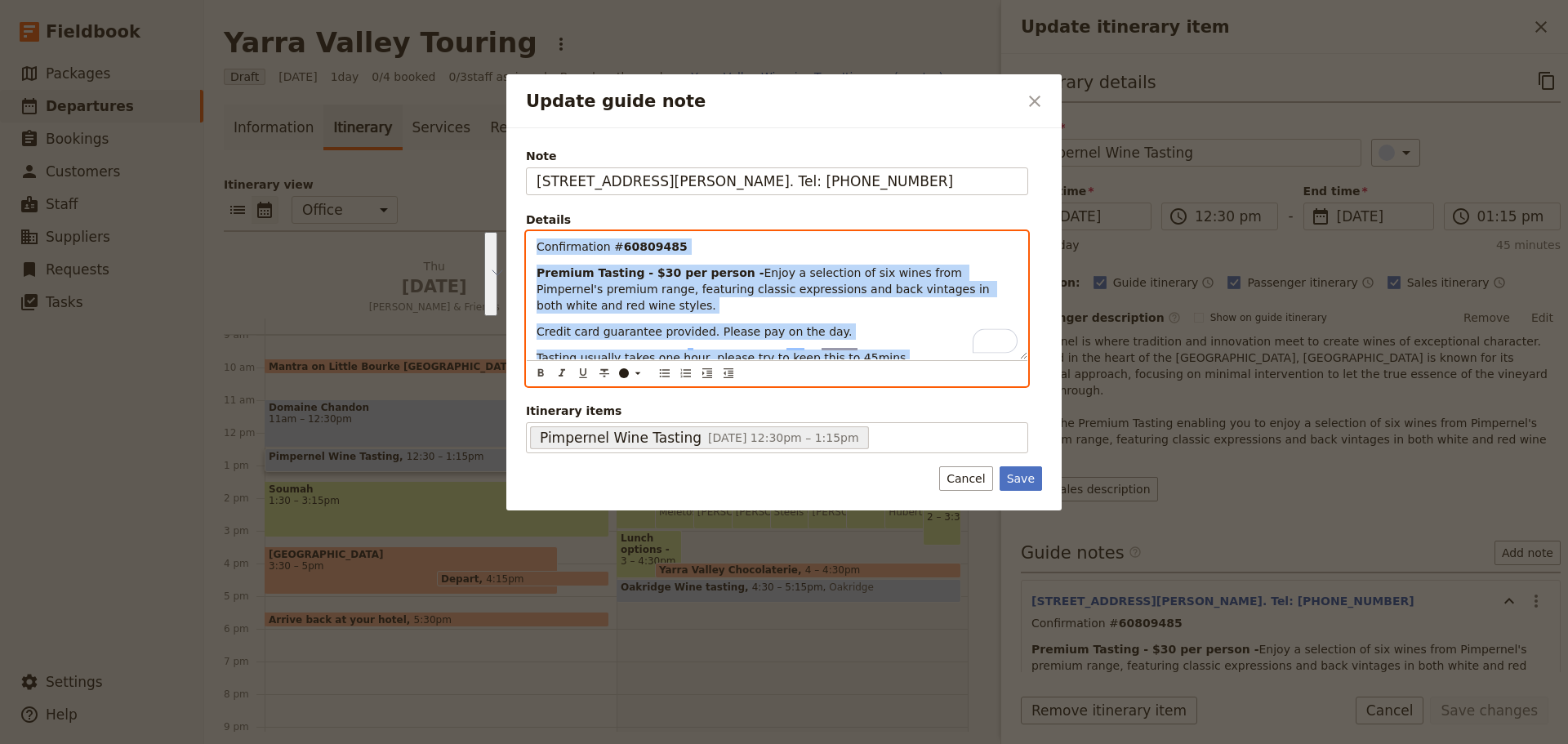
drag, startPoint x: 867, startPoint y: 351, endPoint x: 461, endPoint y: 240, distance: 420.9
click at [461, 743] on div "Update guide note ​ Note [STREET_ADDRESS][PERSON_NAME]. Tel: [PHONE_NUMBER] Det…" at bounding box center [784, 744] width 1568 height 0
click at [663, 376] on icon "Bulleted list" at bounding box center [664, 373] width 13 height 13
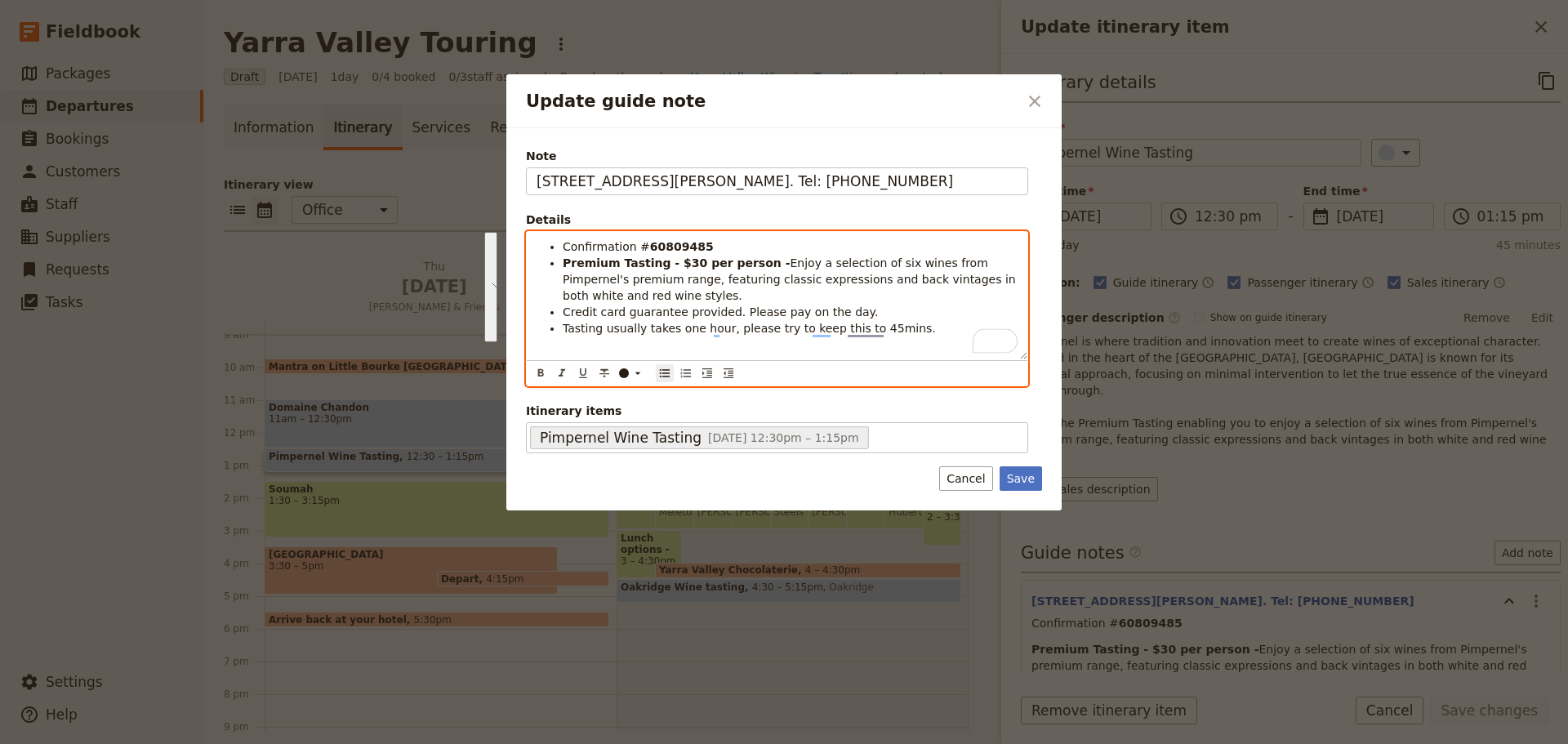
click at [611, 324] on span "Tasting usually takes one hour, please try to keep this to 45mins." at bounding box center [749, 329] width 373 height 13
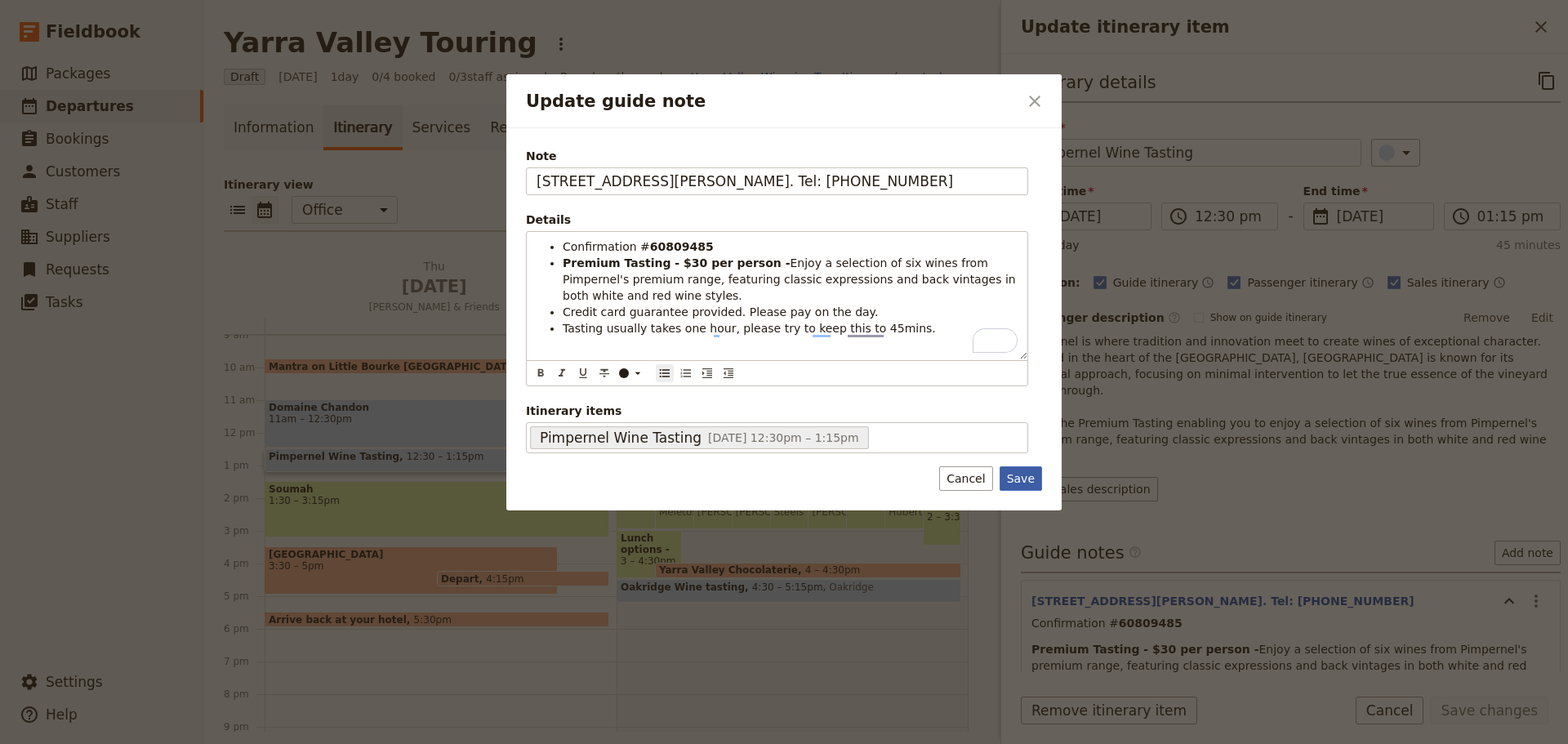
click at [1027, 478] on button "Save" at bounding box center [1021, 479] width 42 height 24
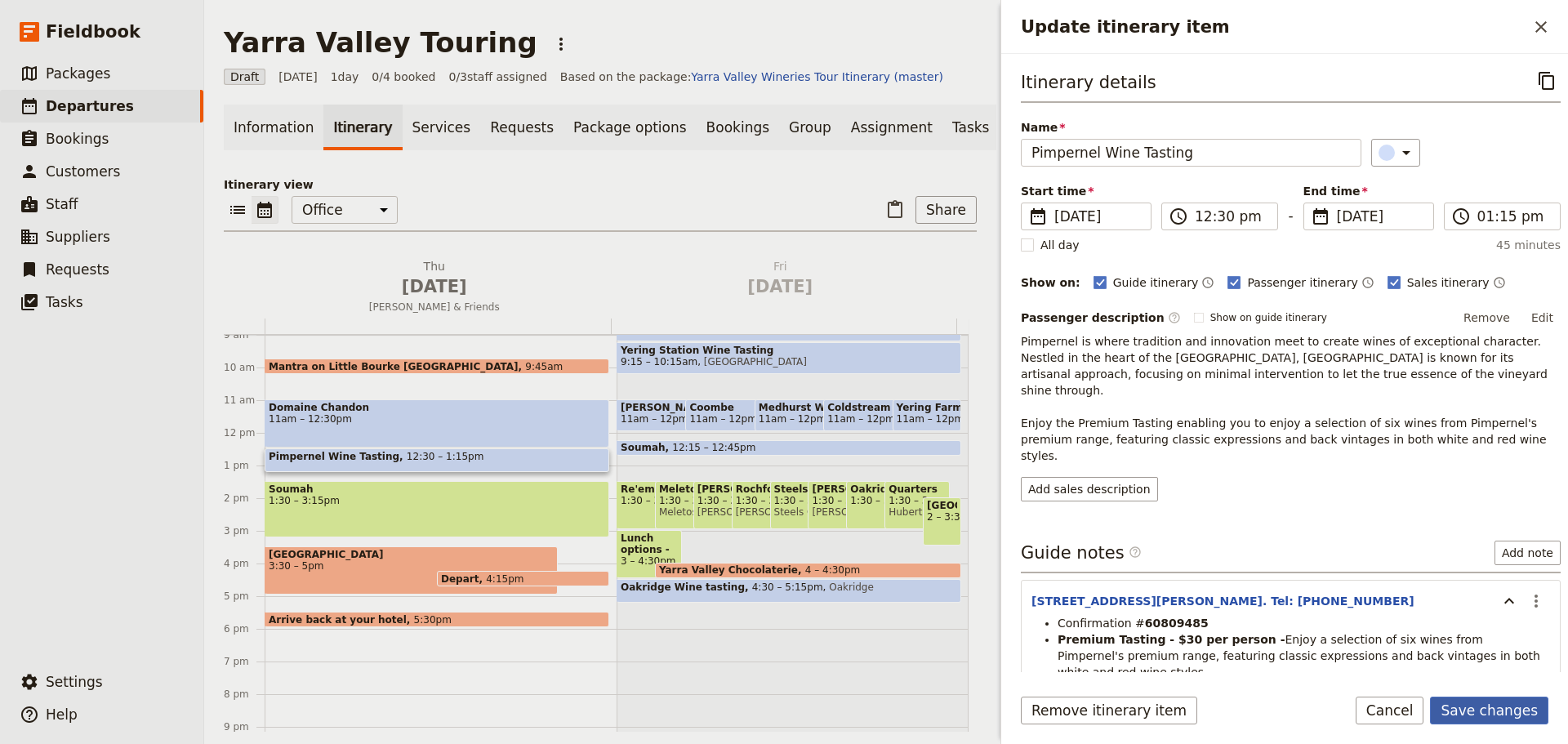
click at [1501, 702] on button "Save changes" at bounding box center [1489, 710] width 119 height 28
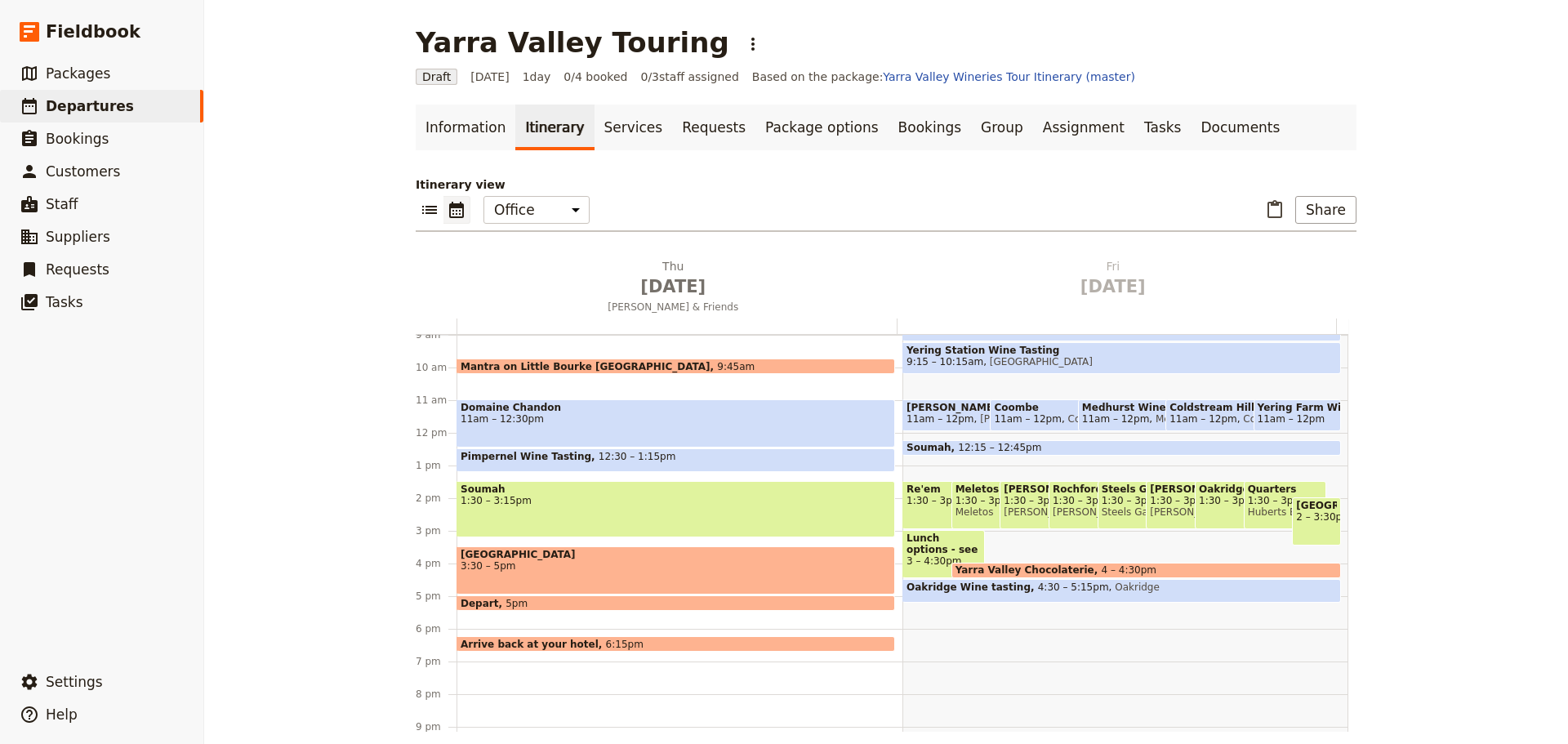
click at [563, 568] on span "3:30 – 5pm" at bounding box center [675, 566] width 430 height 12
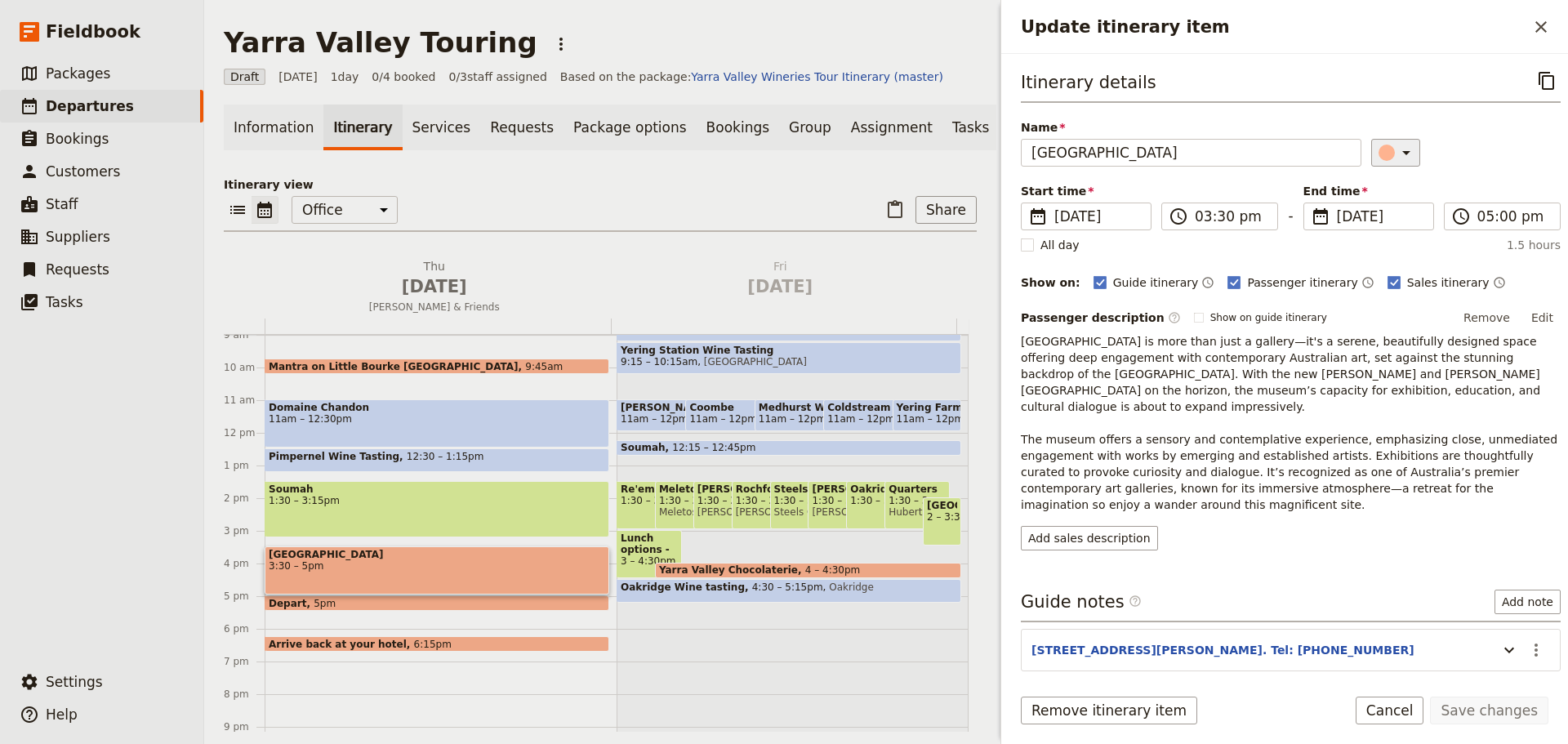
click at [1396, 151] on icon "Update itinerary item" at bounding box center [1405, 153] width 19 height 19
click at [1388, 185] on div "button" at bounding box center [1389, 186] width 16 height 16
click at [1488, 698] on button "Save changes" at bounding box center [1489, 710] width 119 height 28
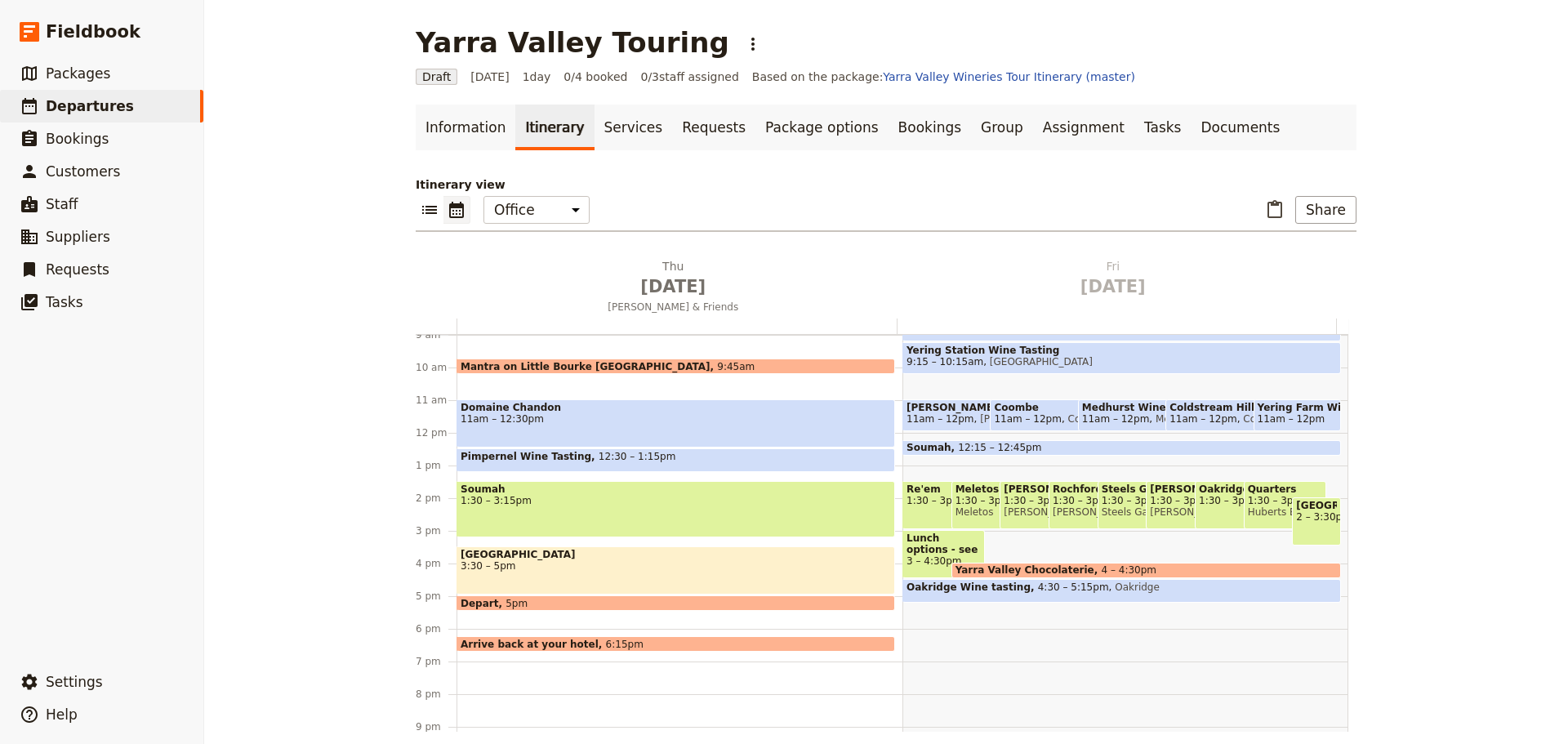
click at [608, 454] on span "12:30 – 1:15pm" at bounding box center [637, 460] width 77 height 19
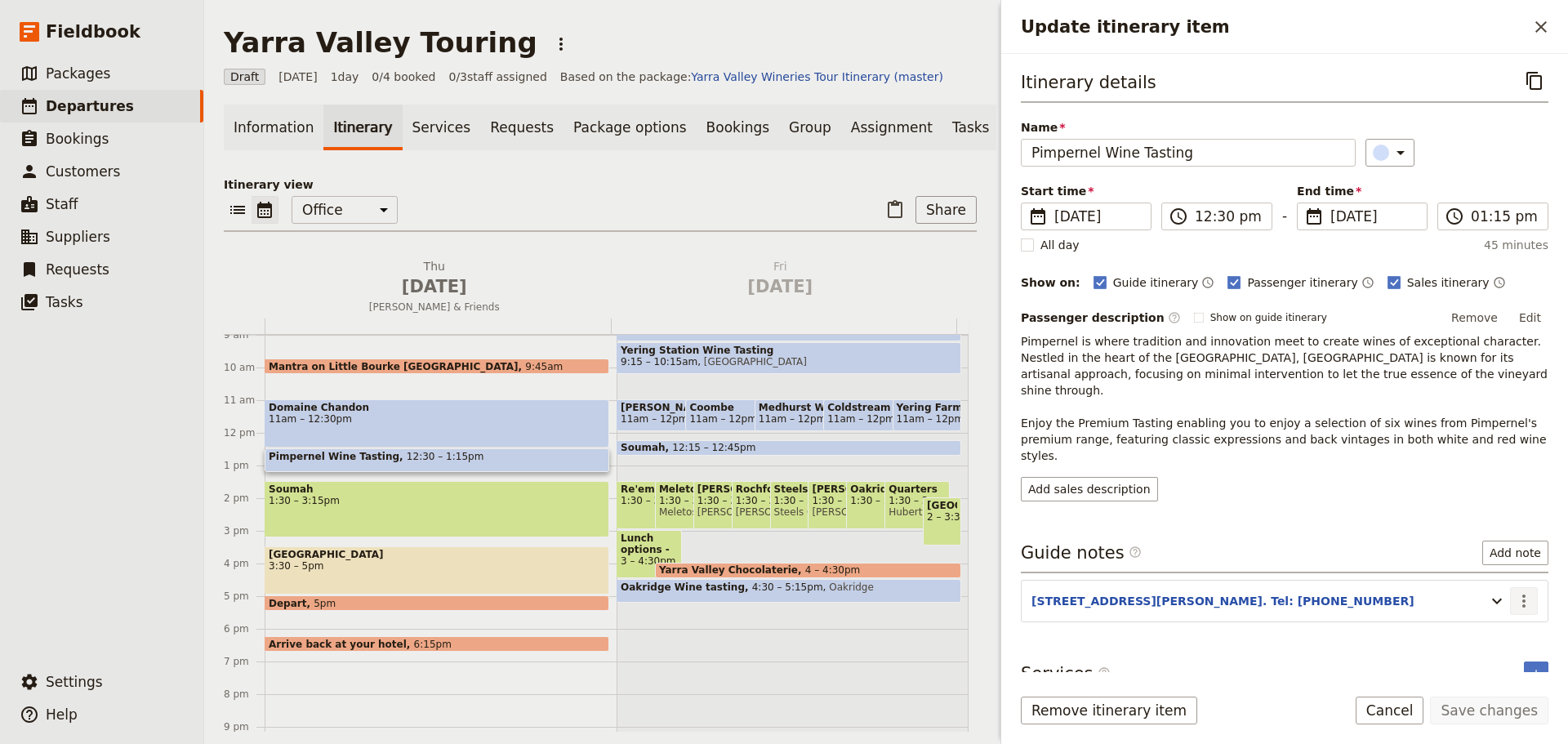
click at [1523, 591] on icon "Actions" at bounding box center [1523, 601] width 19 height 19
click at [1491, 606] on span "Edit note" at bounding box center [1476, 603] width 51 height 16
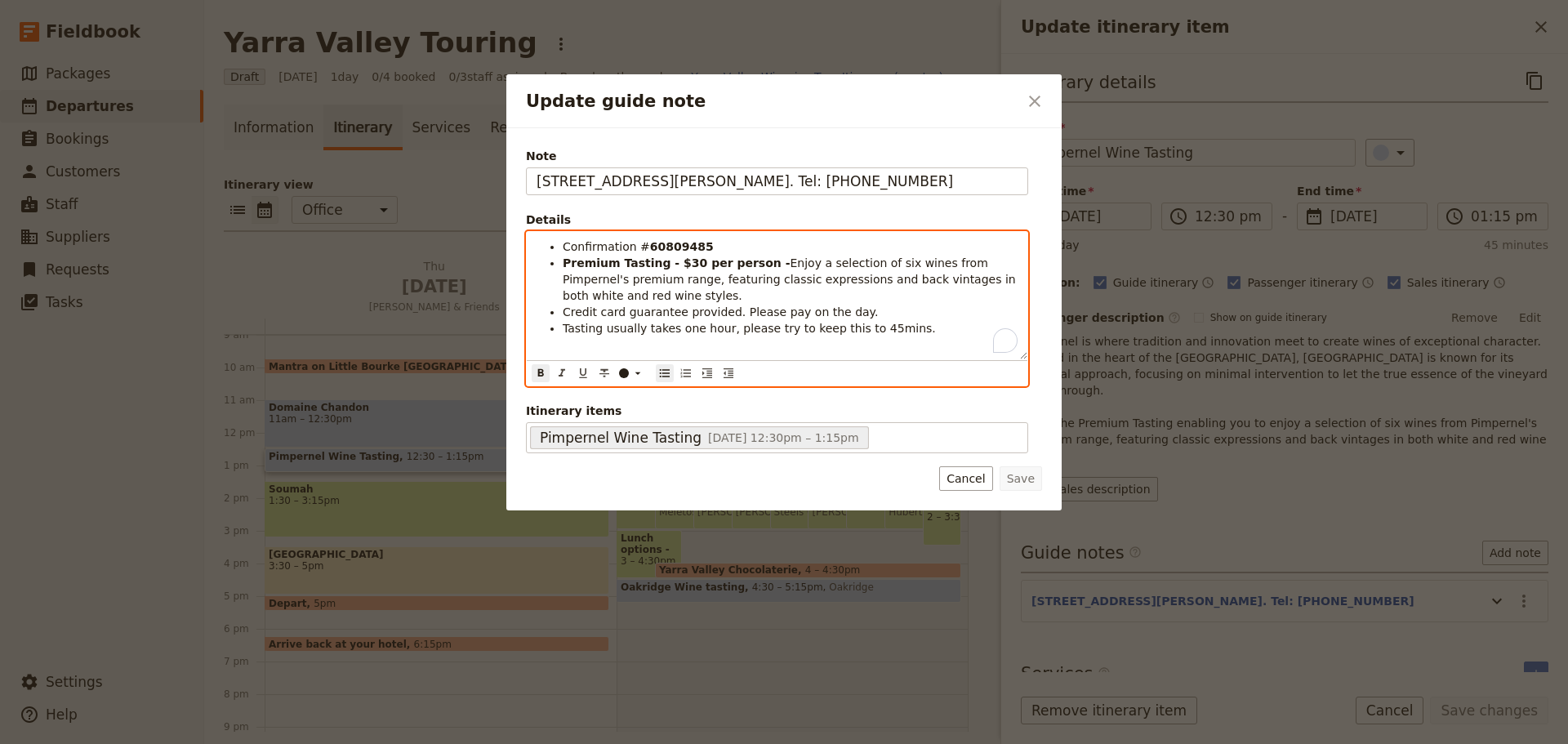
drag, startPoint x: 695, startPoint y: 248, endPoint x: 640, endPoint y: 251, distance: 55.1
click at [640, 251] on li "Confirmation # 60809485" at bounding box center [790, 246] width 455 height 16
copy strong "60809485"
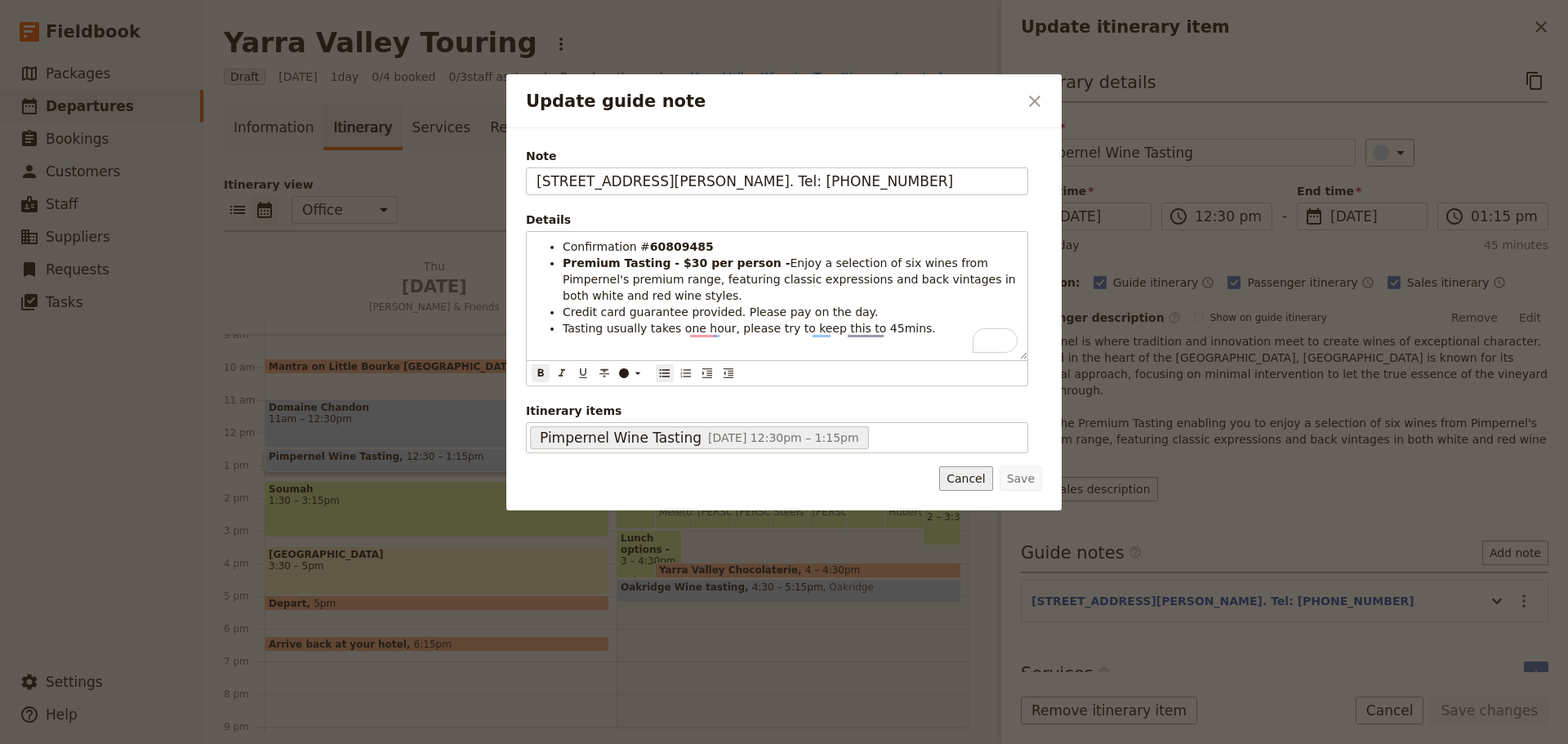
click at [962, 475] on button "Cancel" at bounding box center [965, 479] width 53 height 24
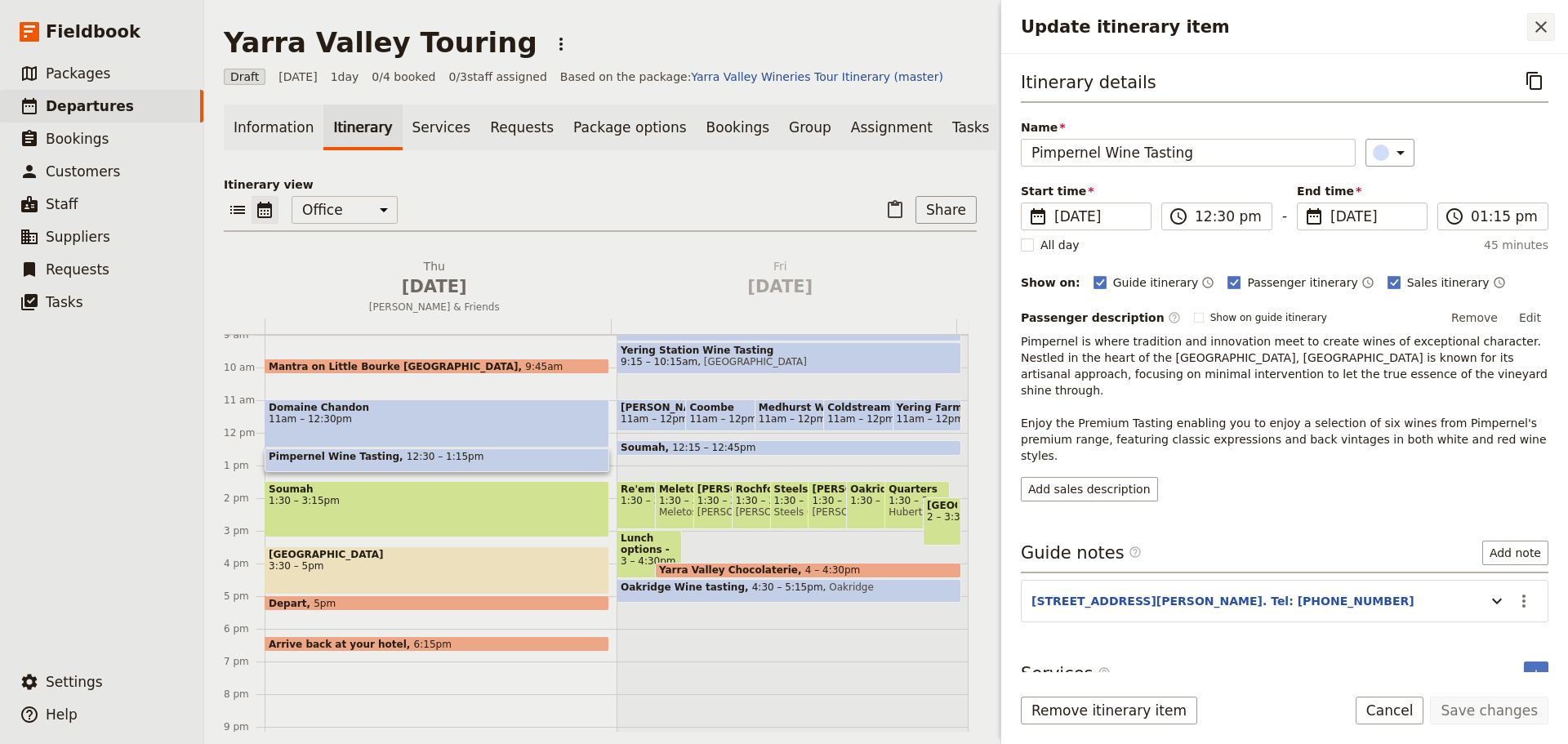
click at [1537, 29] on icon "Close drawer" at bounding box center [1540, 26] width 19 height 19
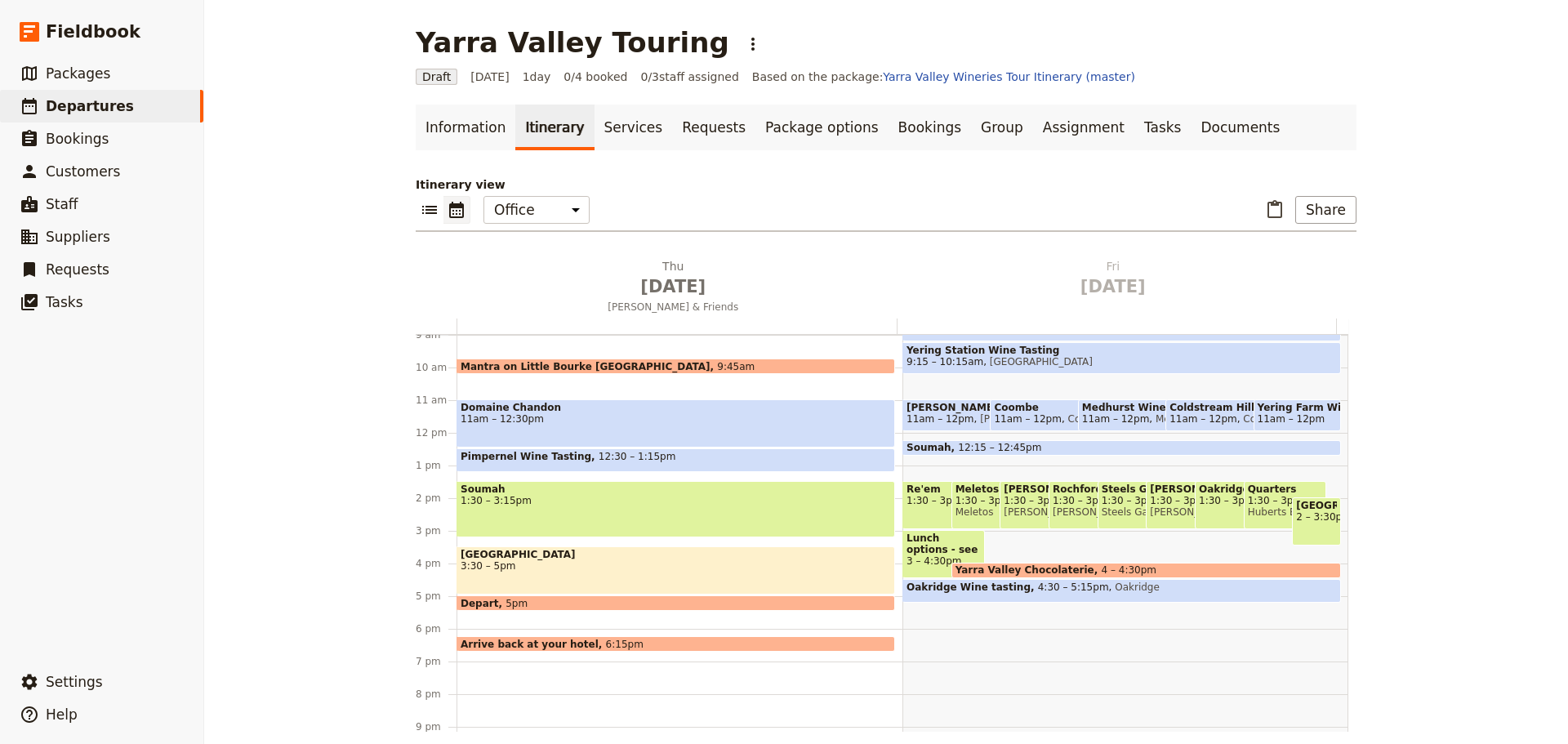
click at [599, 456] on span "12:30 – 1:15pm" at bounding box center [637, 460] width 77 height 19
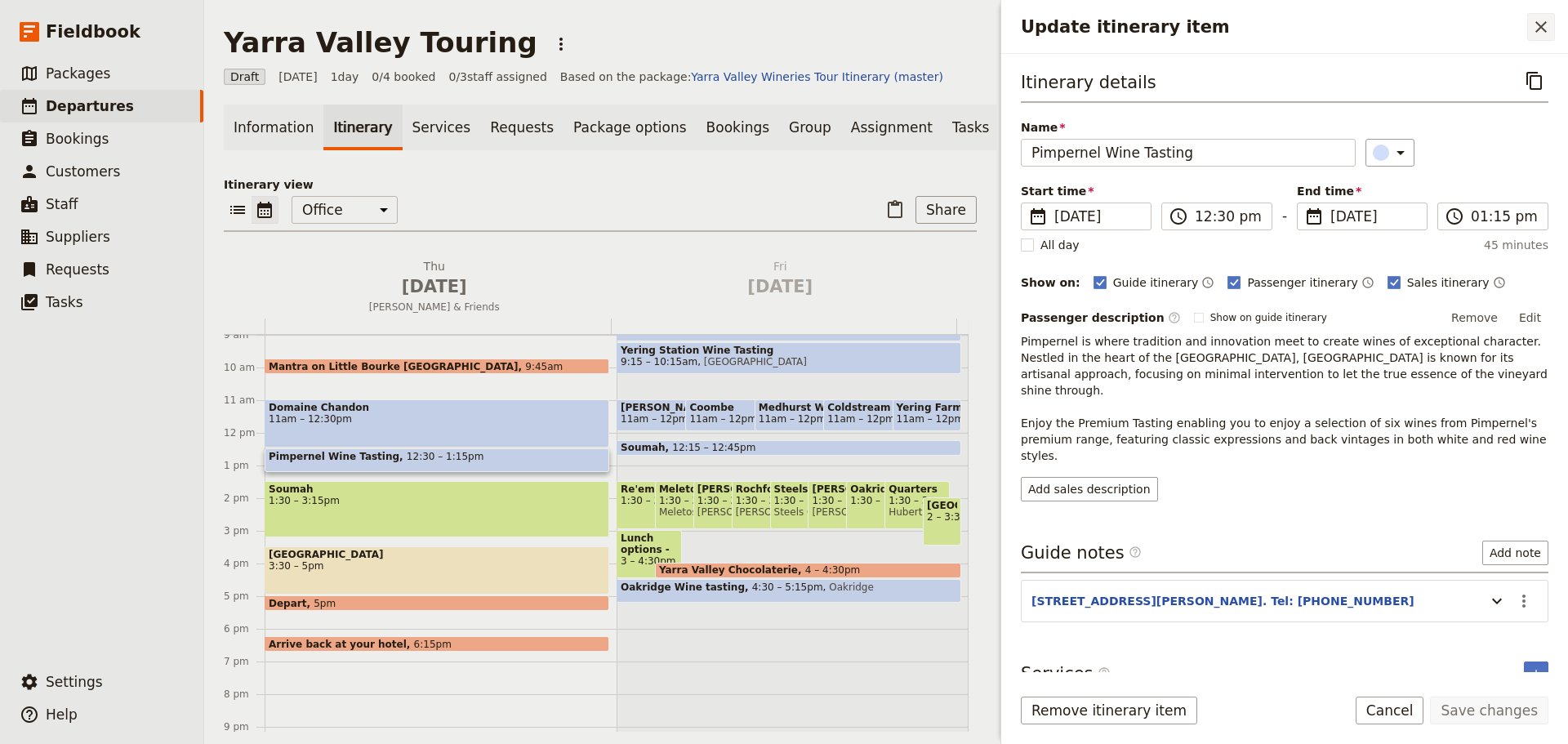
click at [1545, 32] on icon "Close drawer" at bounding box center [1540, 26] width 19 height 19
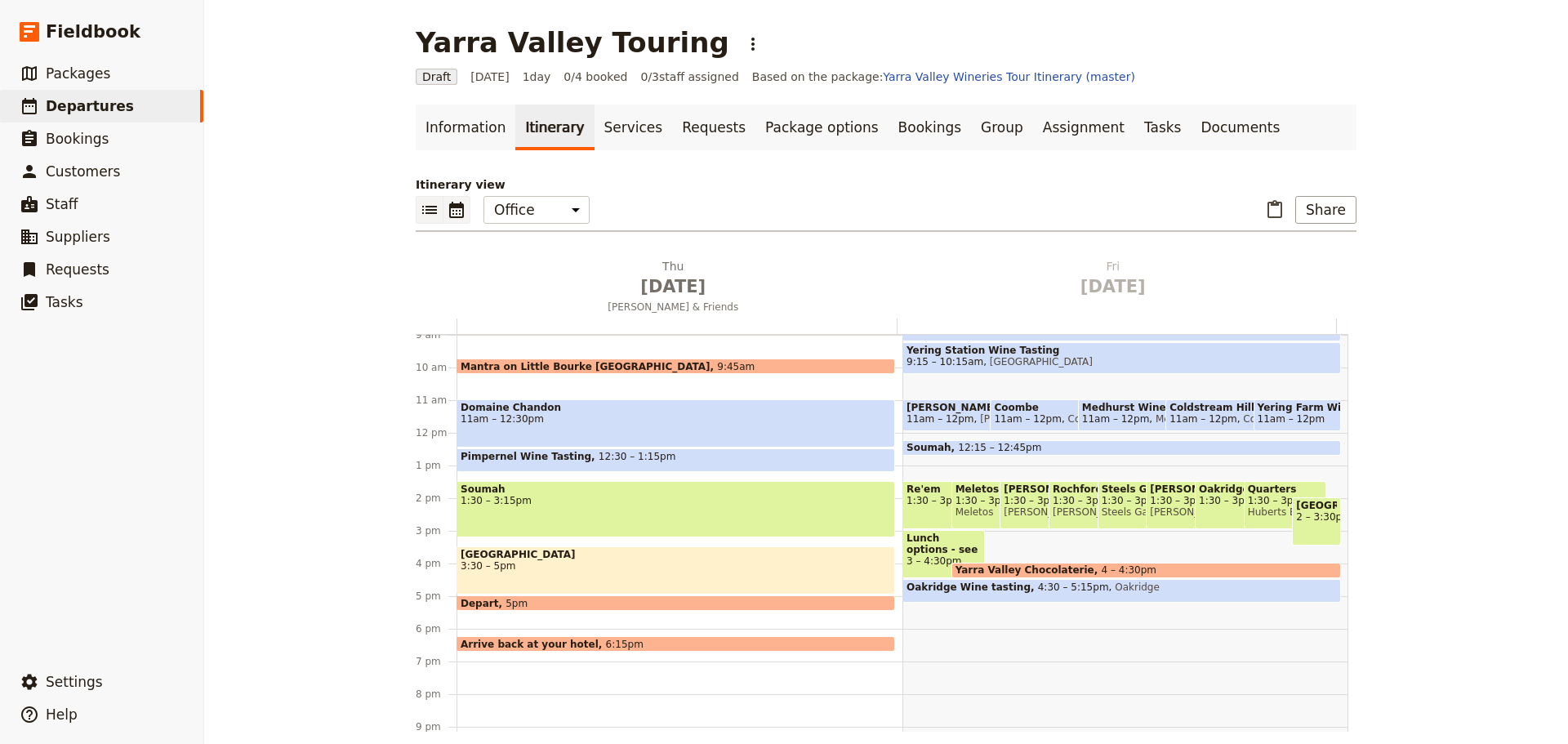
click at [415, 211] on button "​" at bounding box center [429, 210] width 28 height 28
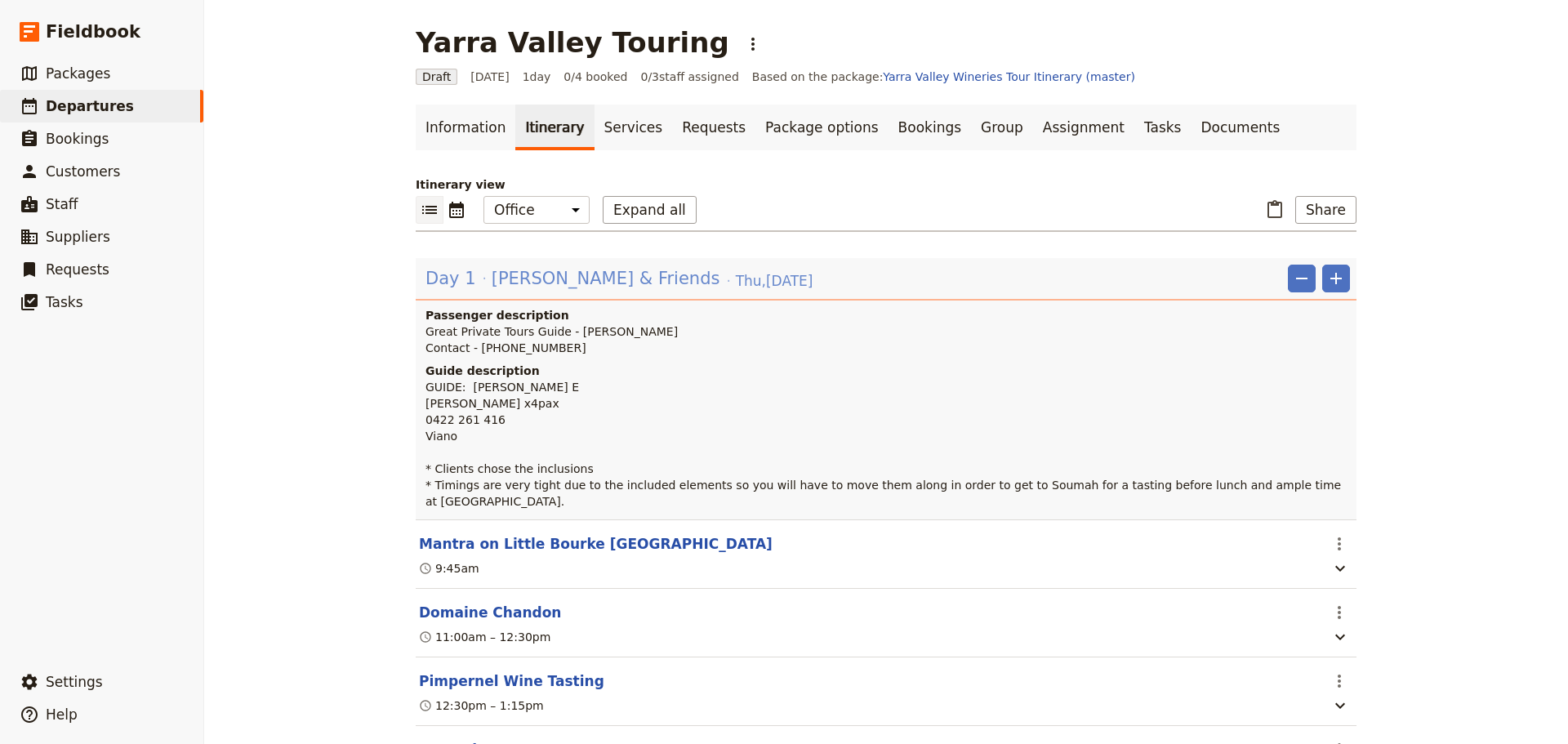
click at [531, 272] on span "[PERSON_NAME] & Friends" at bounding box center [605, 278] width 228 height 24
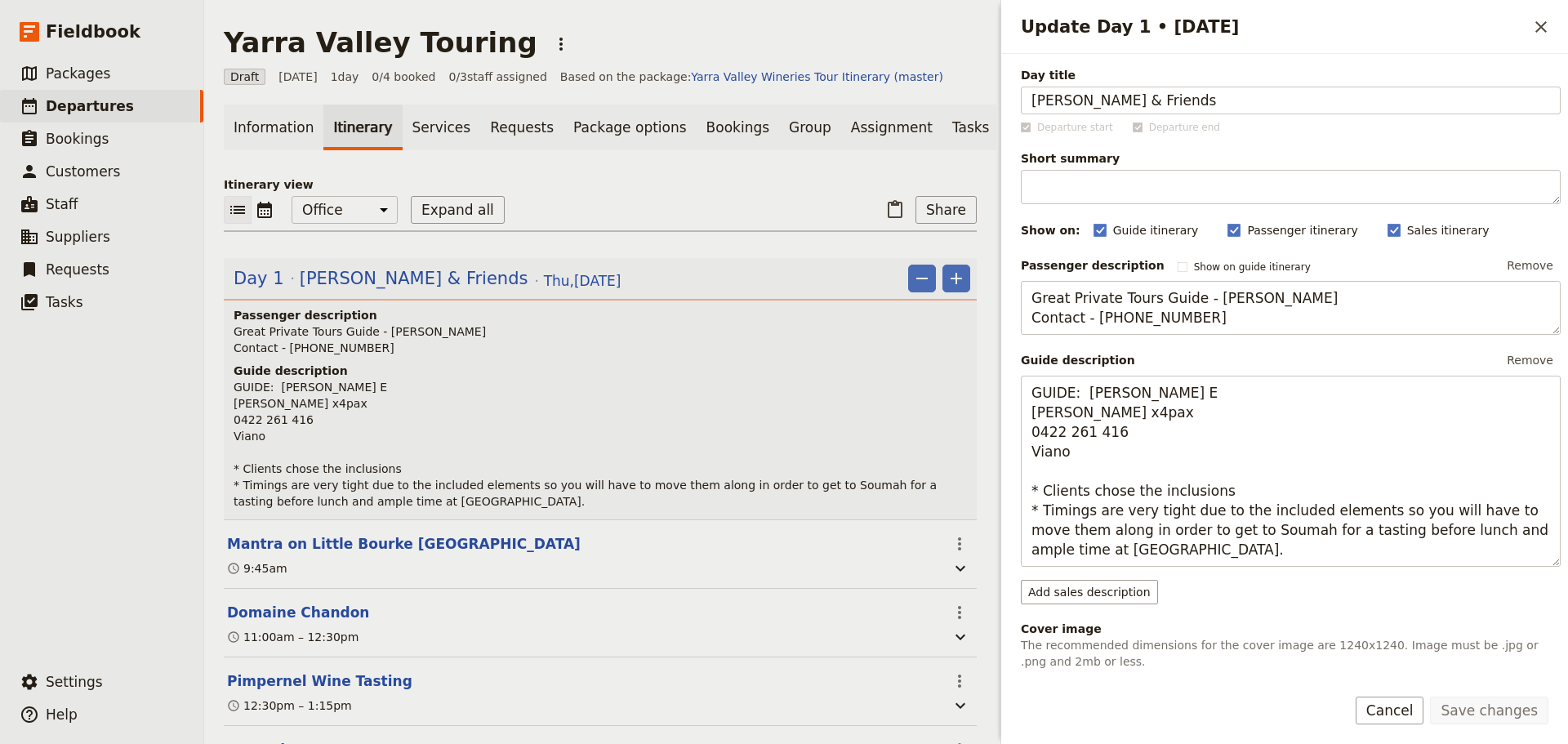
click at [389, 509] on p "GUIDE: [PERSON_NAME] E [PERSON_NAME] x4pax 0422 261 416 Viano * Clients chose t…" at bounding box center [601, 444] width 737 height 131
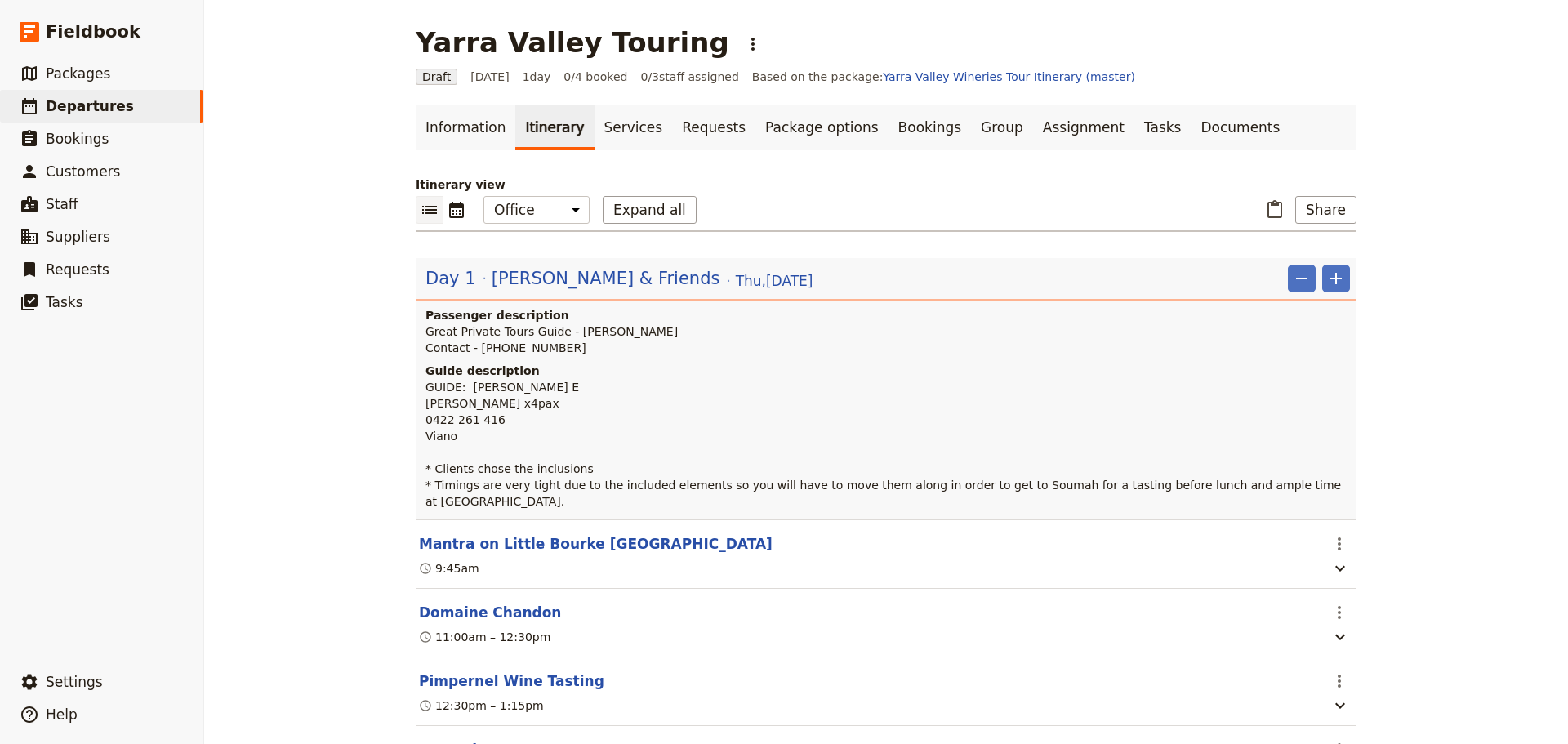
click at [1283, 484] on p "GUIDE: [PERSON_NAME] E [PERSON_NAME] x4pax 0422 261 416 Viano * Clients chose t…" at bounding box center [888, 444] width 925 height 131
click at [1284, 490] on p "GUIDE: [PERSON_NAME] E [PERSON_NAME] x4pax 0422 261 416 Viano * Clients chose t…" at bounding box center [888, 444] width 925 height 131
click at [504, 286] on span "[PERSON_NAME] & Friends" at bounding box center [605, 278] width 228 height 24
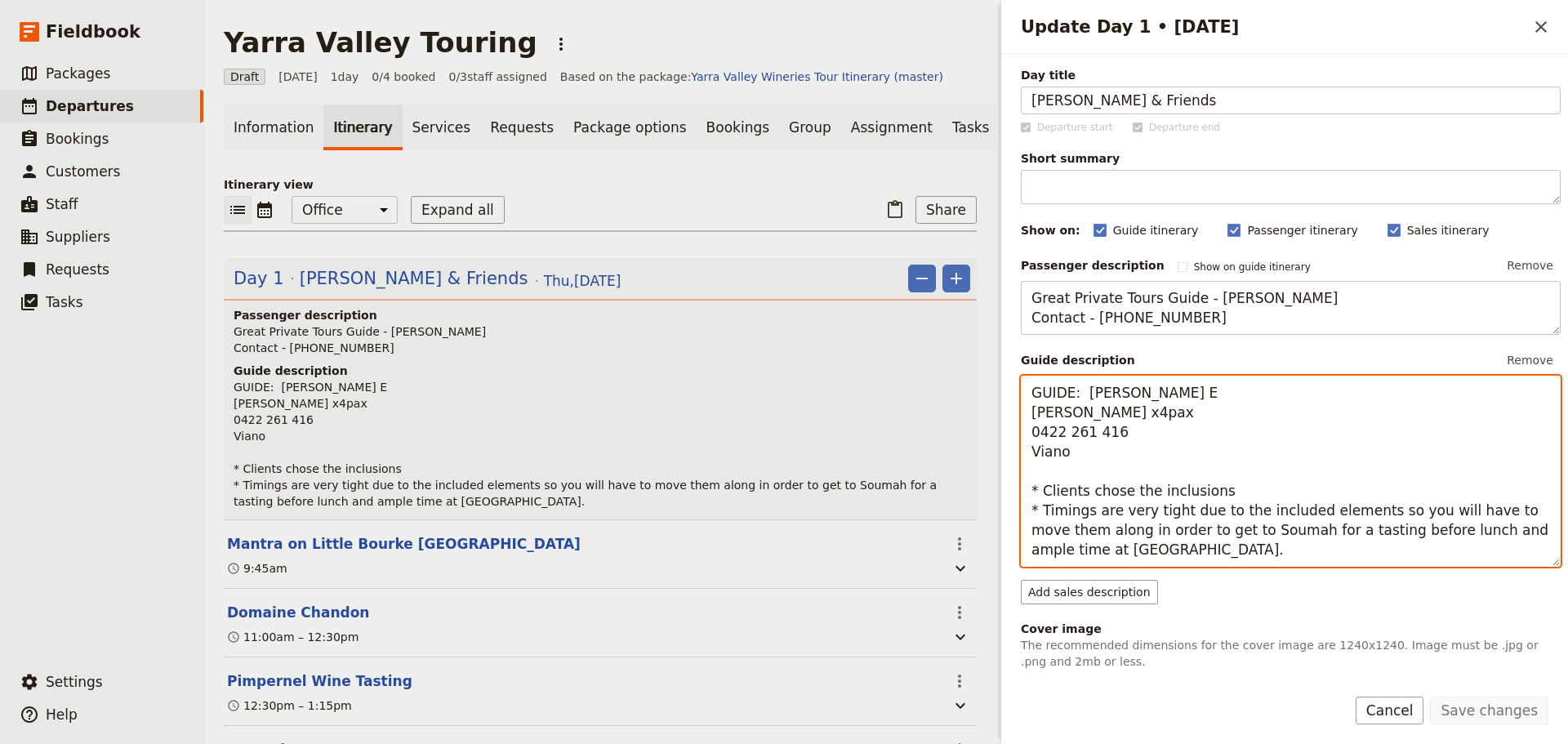
click at [1184, 555] on textarea "GUIDE: [PERSON_NAME] E [PERSON_NAME] x4pax 0422 261 416 Viano * Clients chose t…" at bounding box center [1290, 471] width 540 height 191
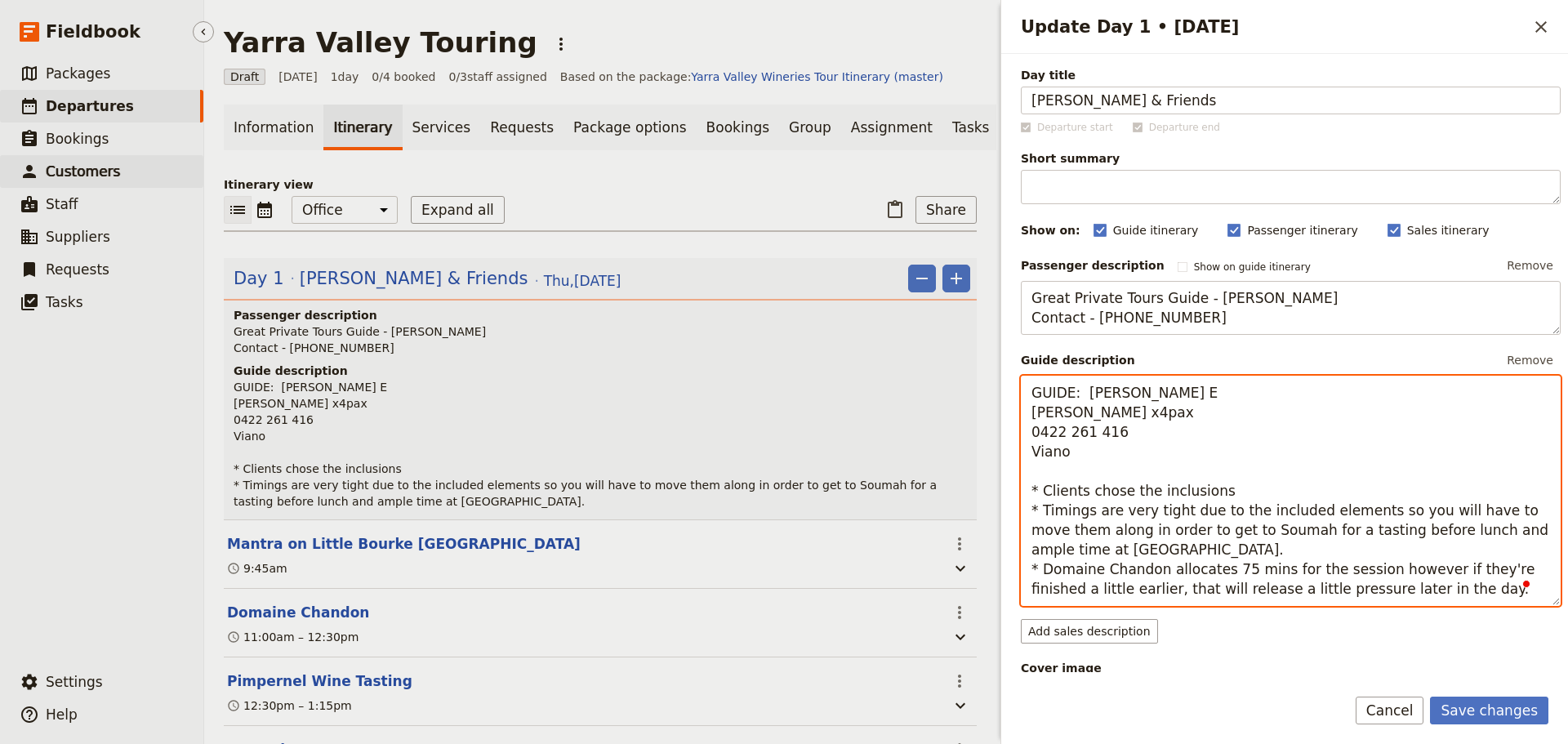
type textarea "GUIDE: [PERSON_NAME] E [PERSON_NAME] x4pax 0422 261 416 Viano * Clients chose t…"
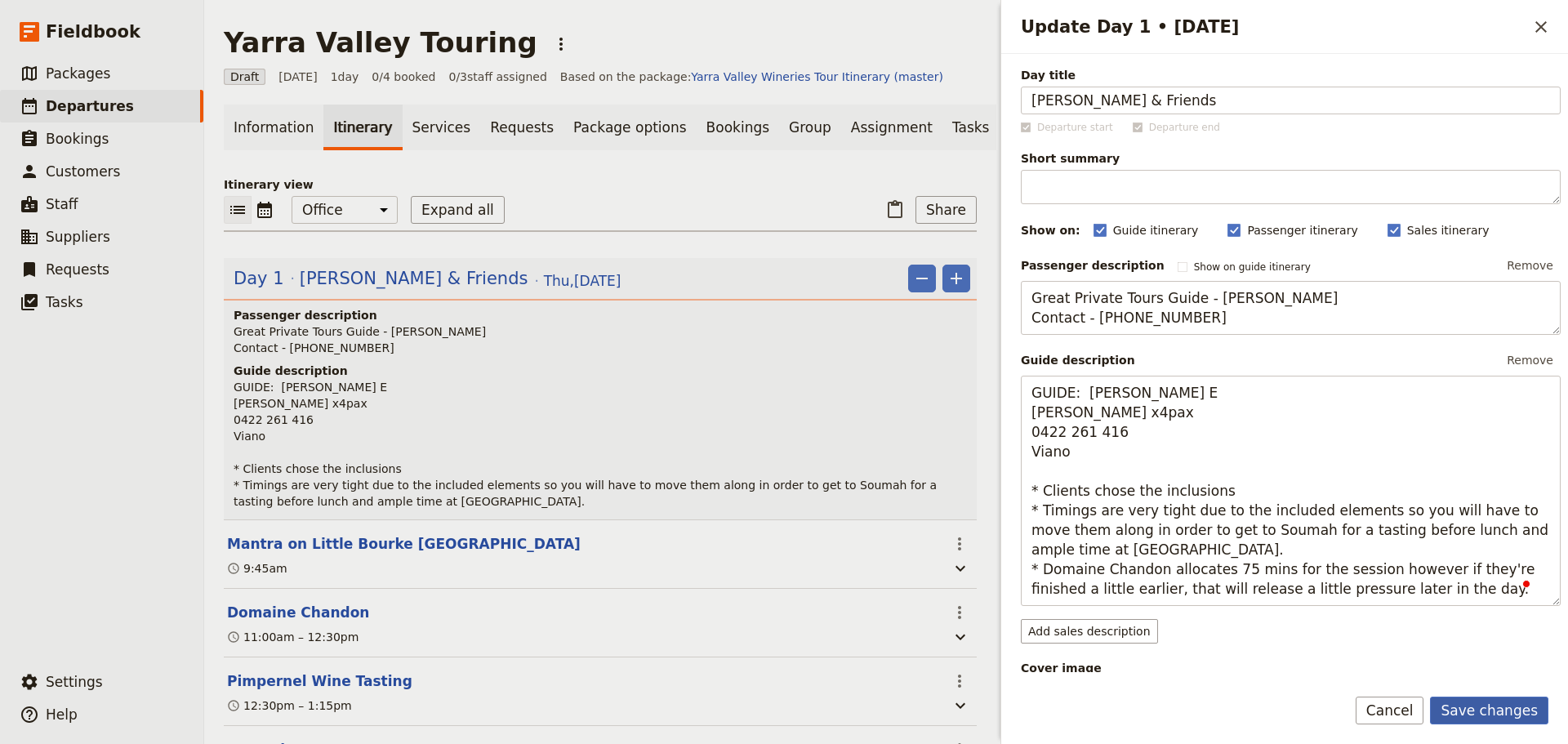
click at [1514, 701] on button "Save changes" at bounding box center [1489, 710] width 119 height 28
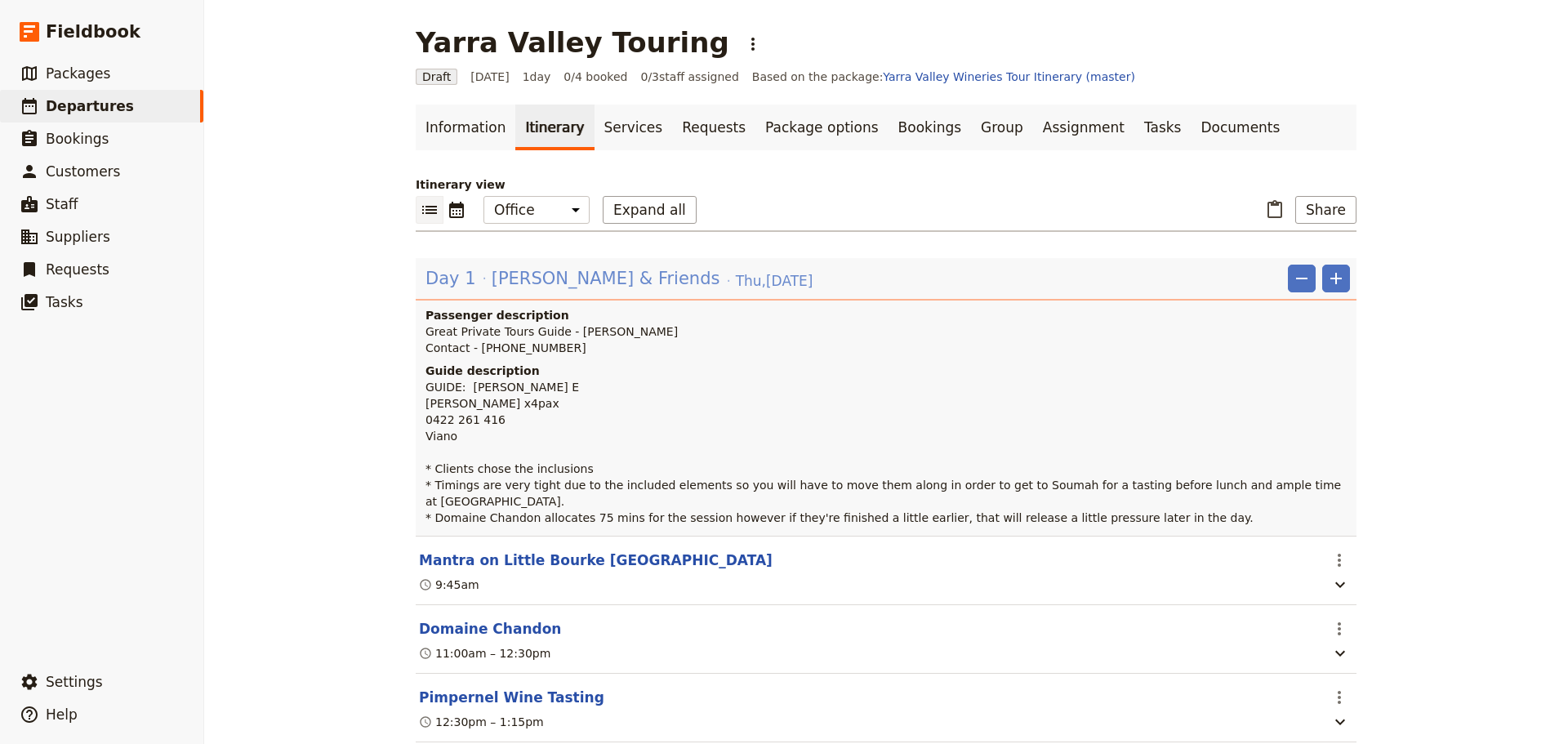
click at [517, 287] on span "[PERSON_NAME] & Friends" at bounding box center [605, 278] width 228 height 24
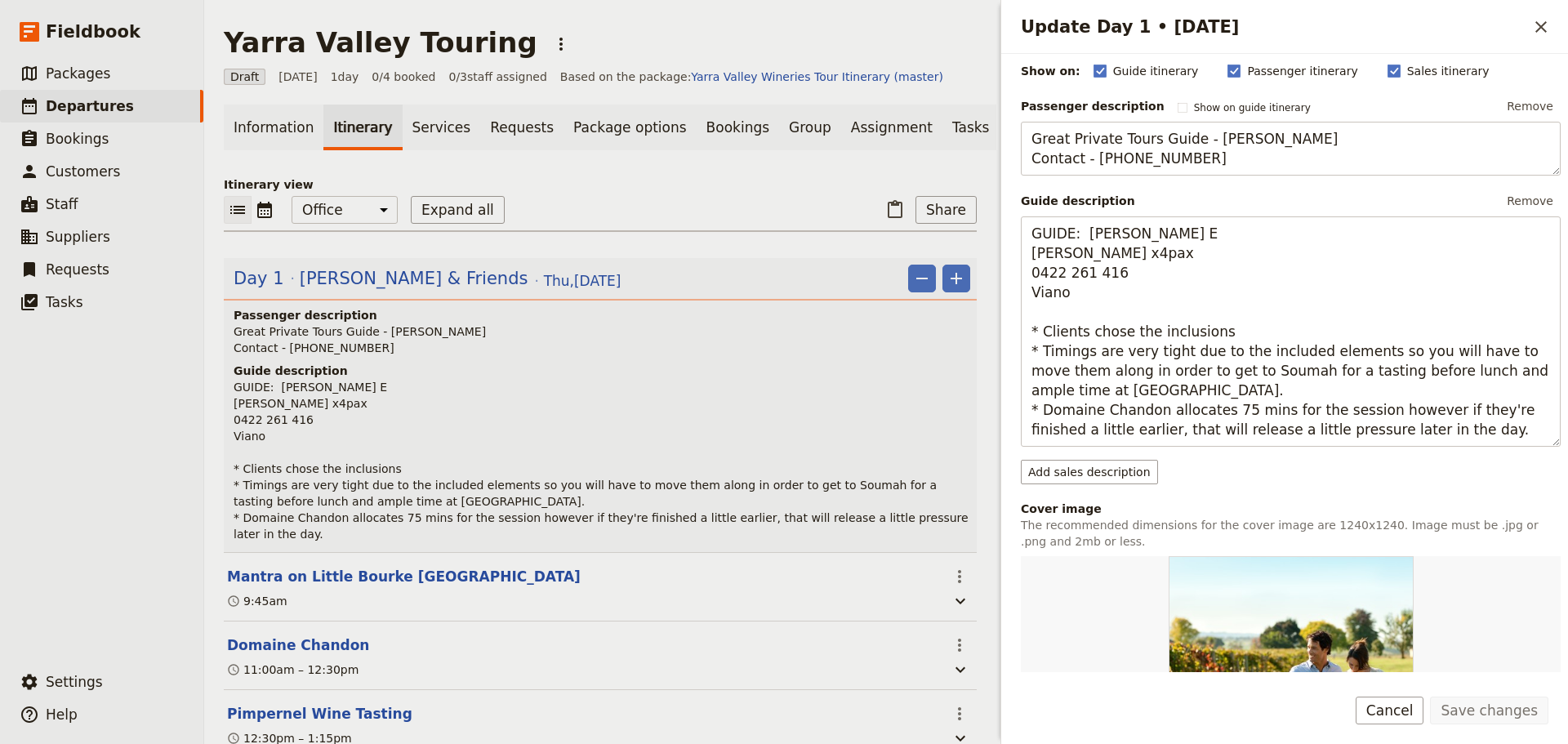
scroll to position [163, 0]
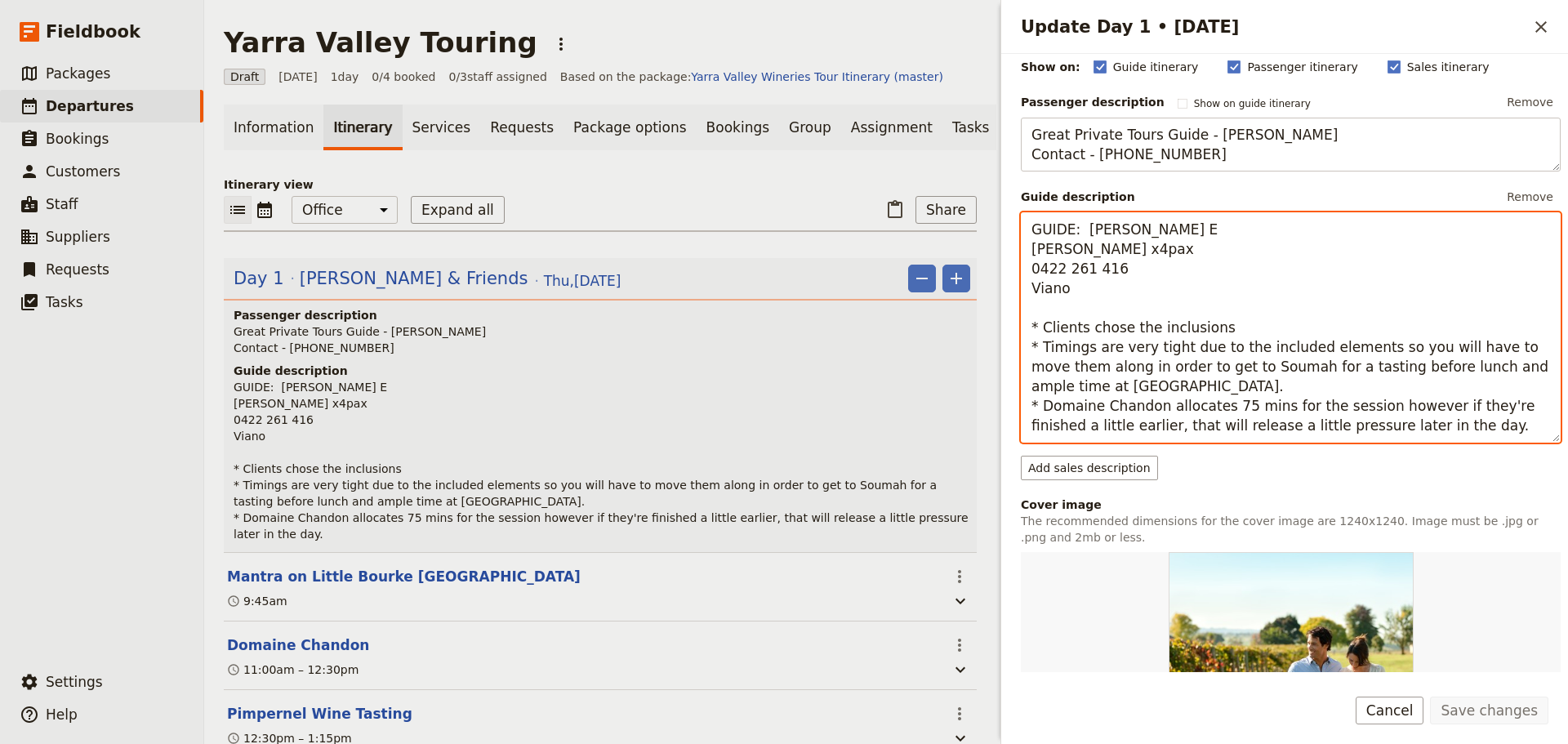
click at [1429, 431] on textarea "GUIDE: [PERSON_NAME] E [PERSON_NAME] x4pax 0422 261 416 Viano * Clients chose t…" at bounding box center [1290, 327] width 540 height 230
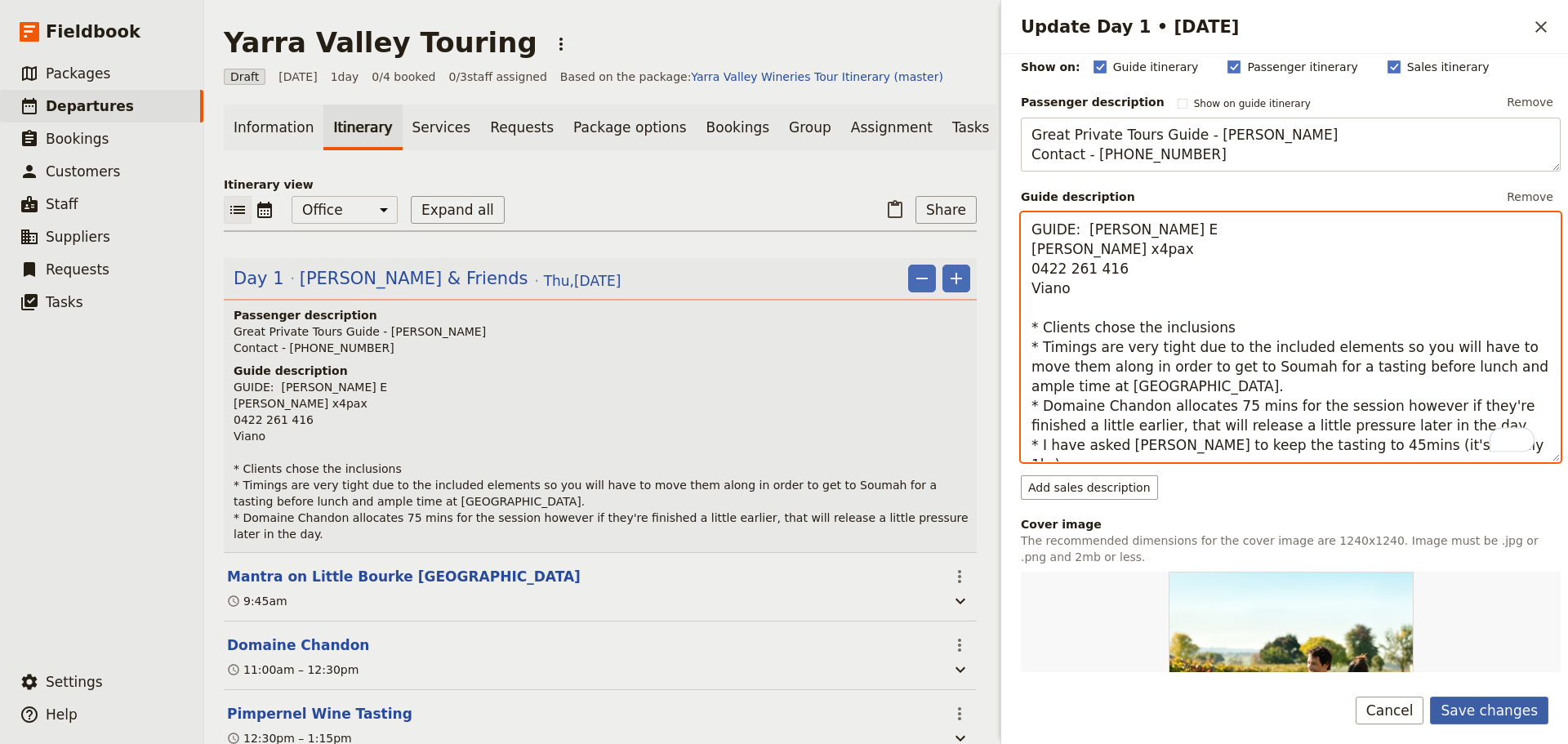
type textarea "GUIDE: [PERSON_NAME] E [PERSON_NAME] x4pax 0422 261 416 Viano * Clients chose t…"
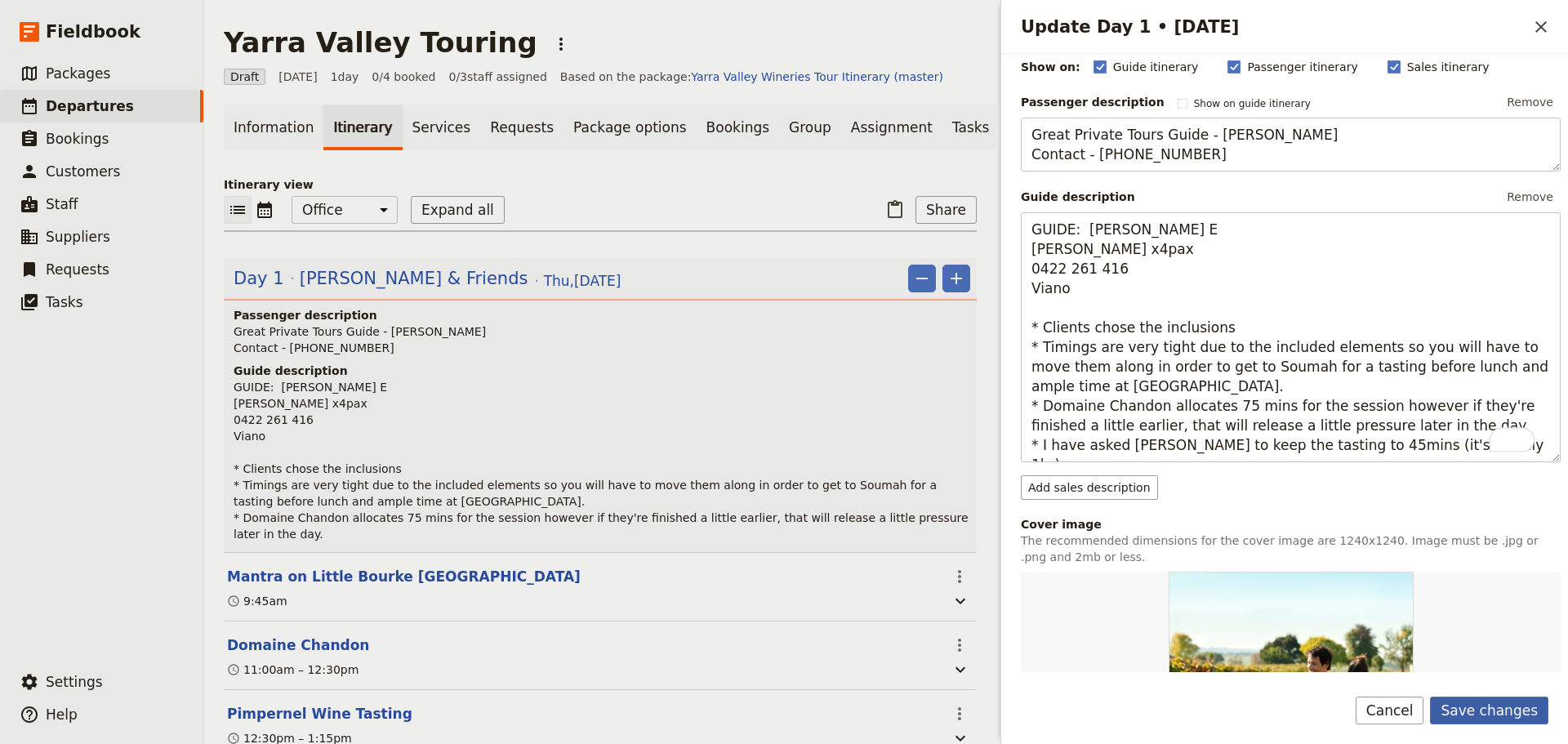
click at [1480, 697] on button "Save changes" at bounding box center [1489, 710] width 119 height 28
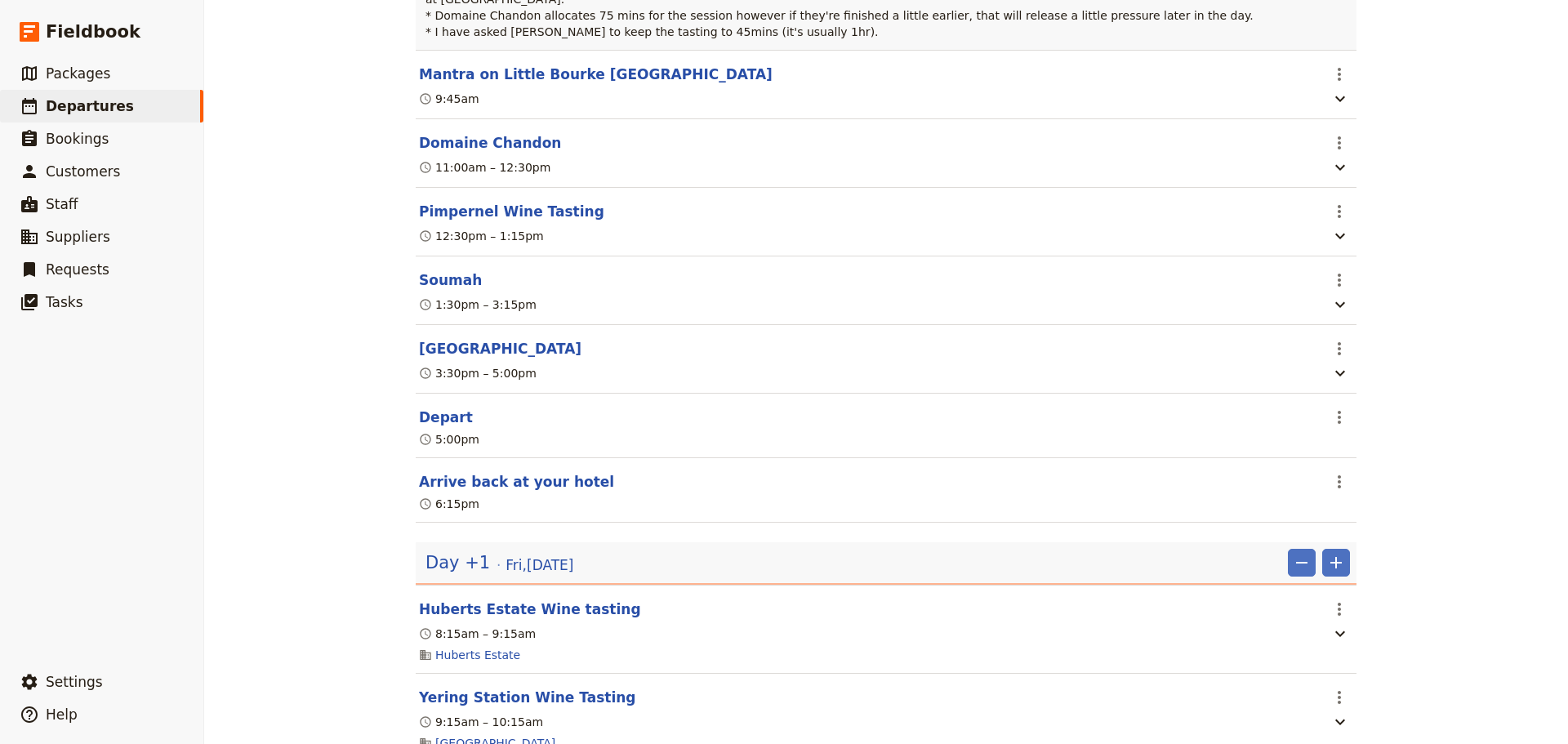
scroll to position [572, 0]
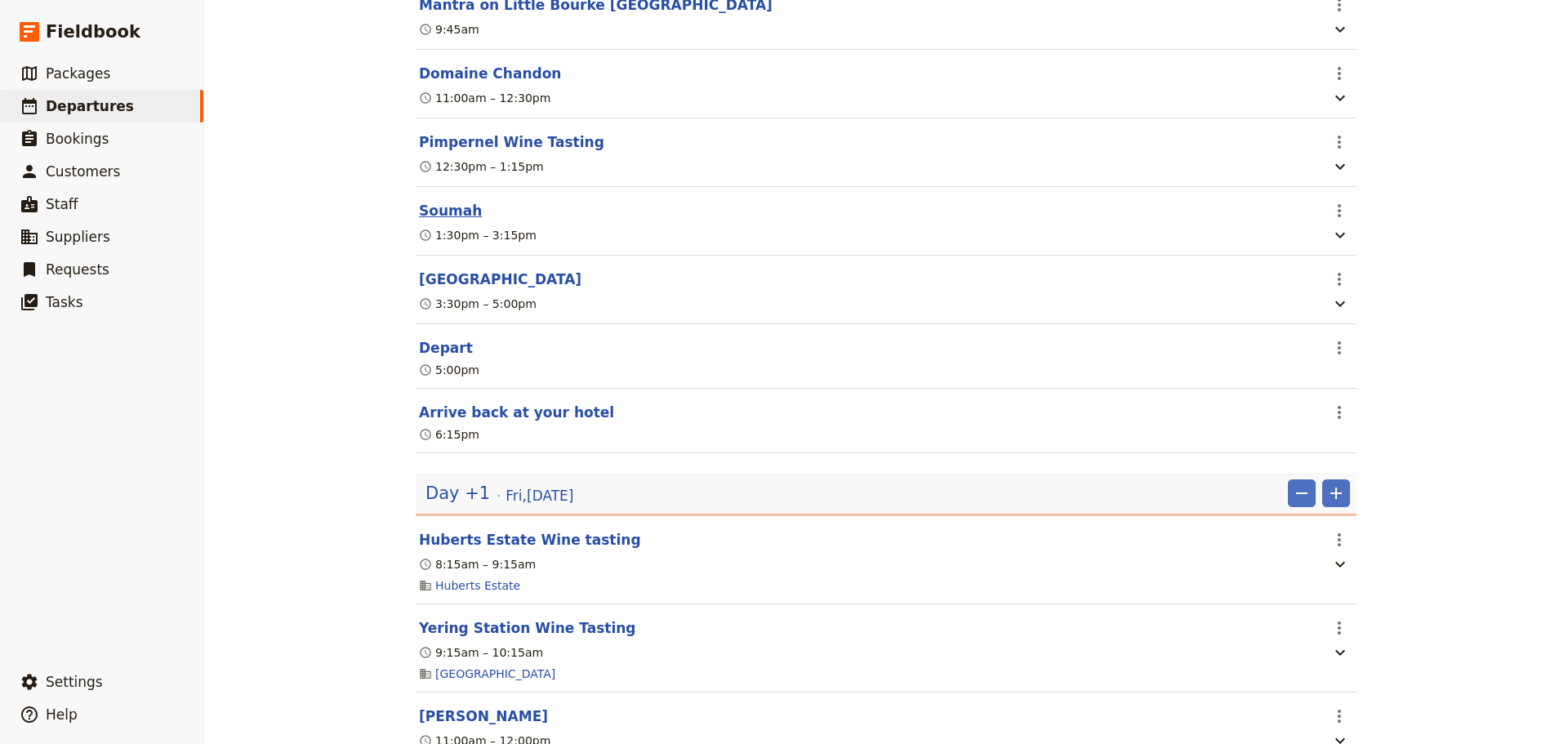
click at [423, 201] on button "Soumah" at bounding box center [450, 211] width 63 height 19
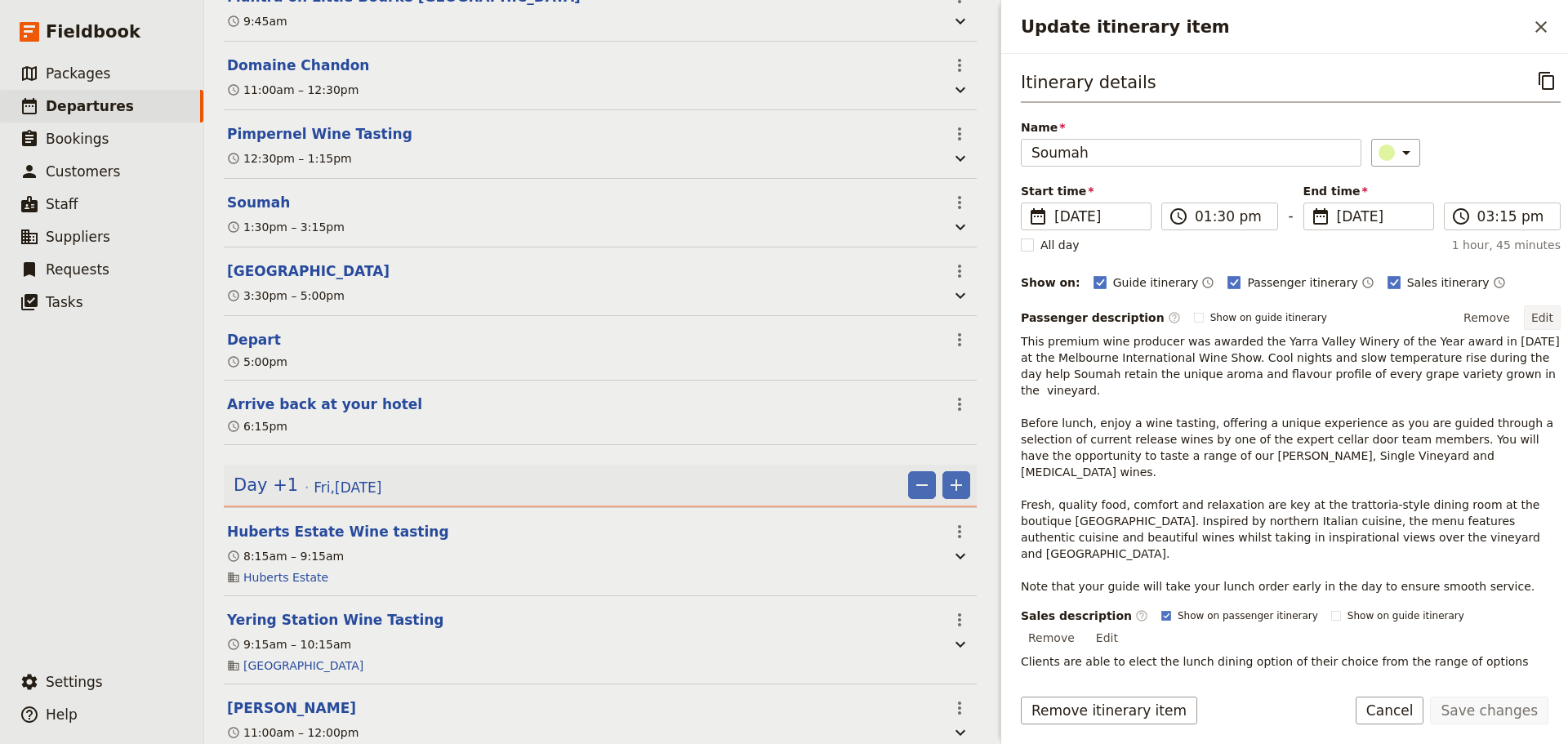
click at [1535, 319] on button "Edit" at bounding box center [1542, 318] width 37 height 24
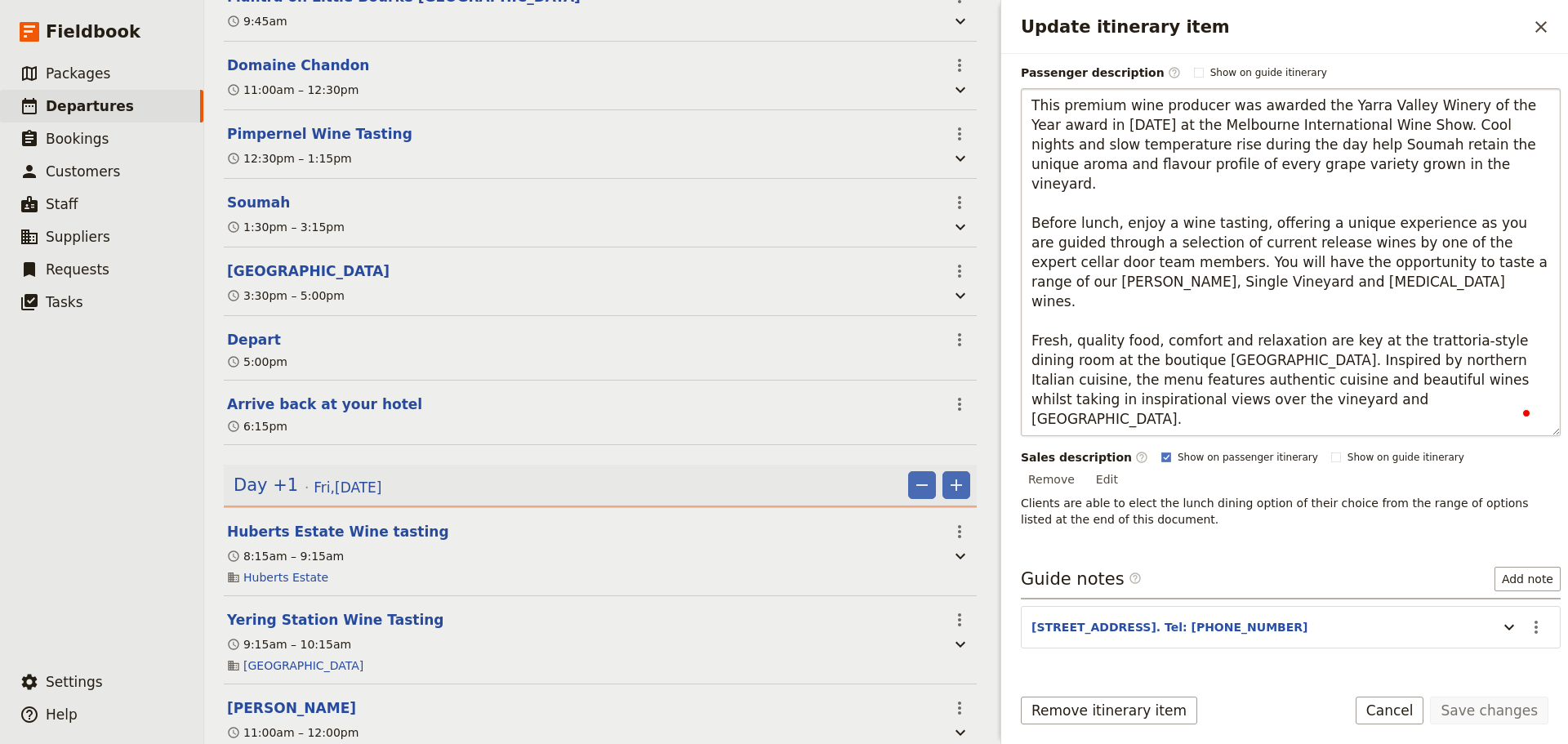
click at [1231, 258] on textarea "This premium wine producer was awarded the Yarra Valley Winery of the Year awar…" at bounding box center [1290, 262] width 540 height 348
click at [1390, 370] on textarea "This premium wine producer was awarded the Yarra Valley Winery of the Year awar…" at bounding box center [1290, 262] width 540 height 348
click at [1368, 366] on textarea "This premium wine producer was awarded the Yarra Valley Winery of the Year awar…" at bounding box center [1290, 262] width 540 height 348
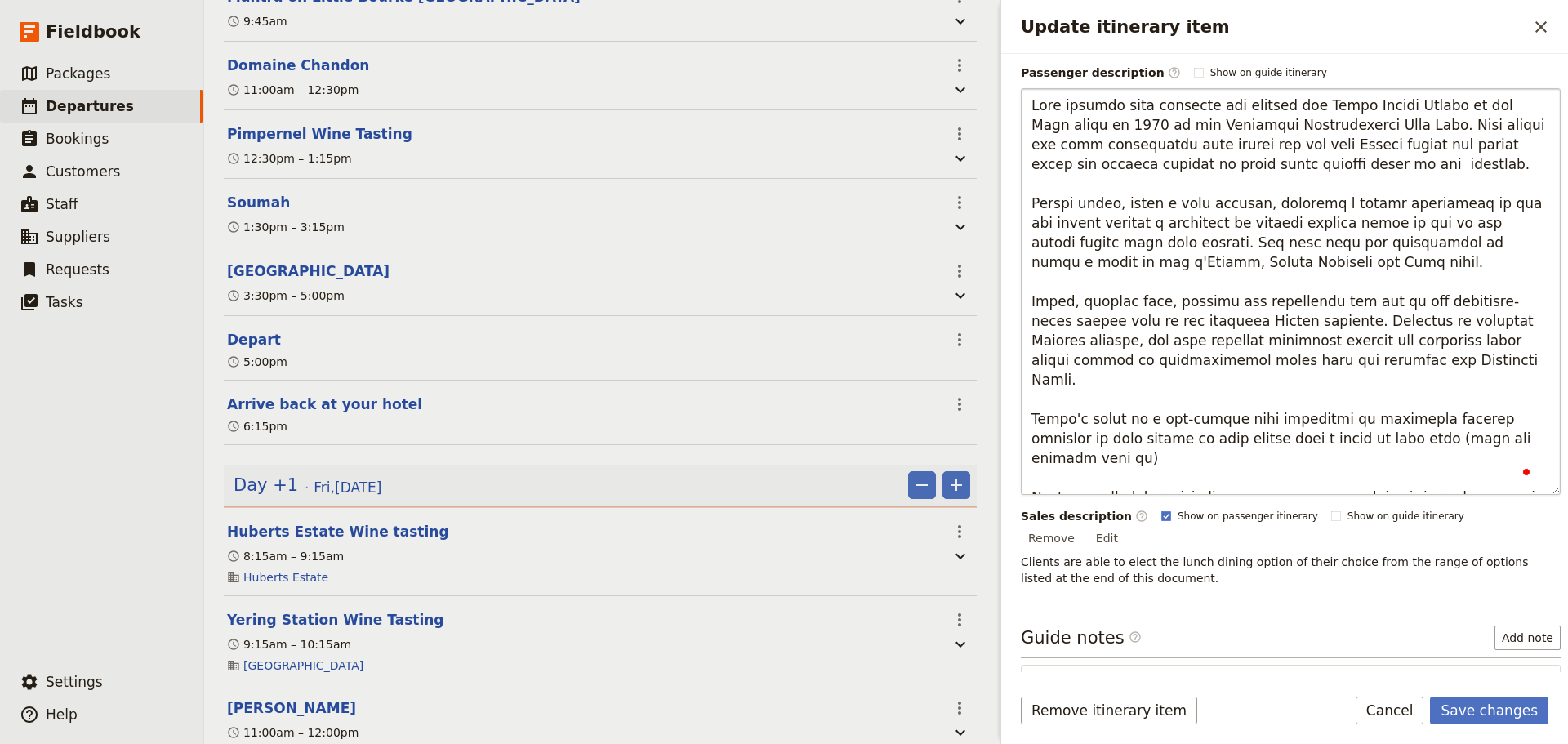
type textarea "This premium wine producer was awarded the Yarra Valley Winery of the Year awar…"
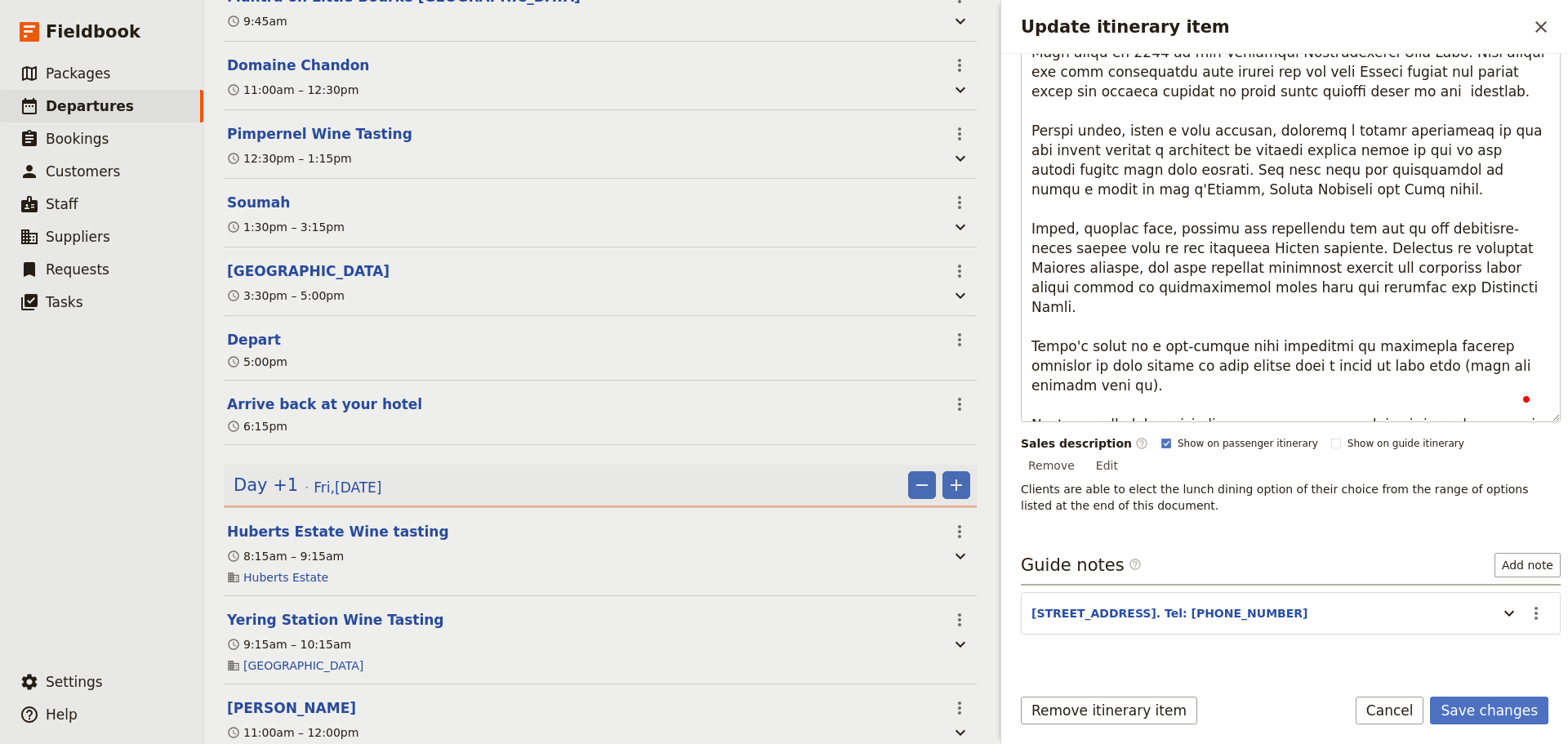
scroll to position [346, 0]
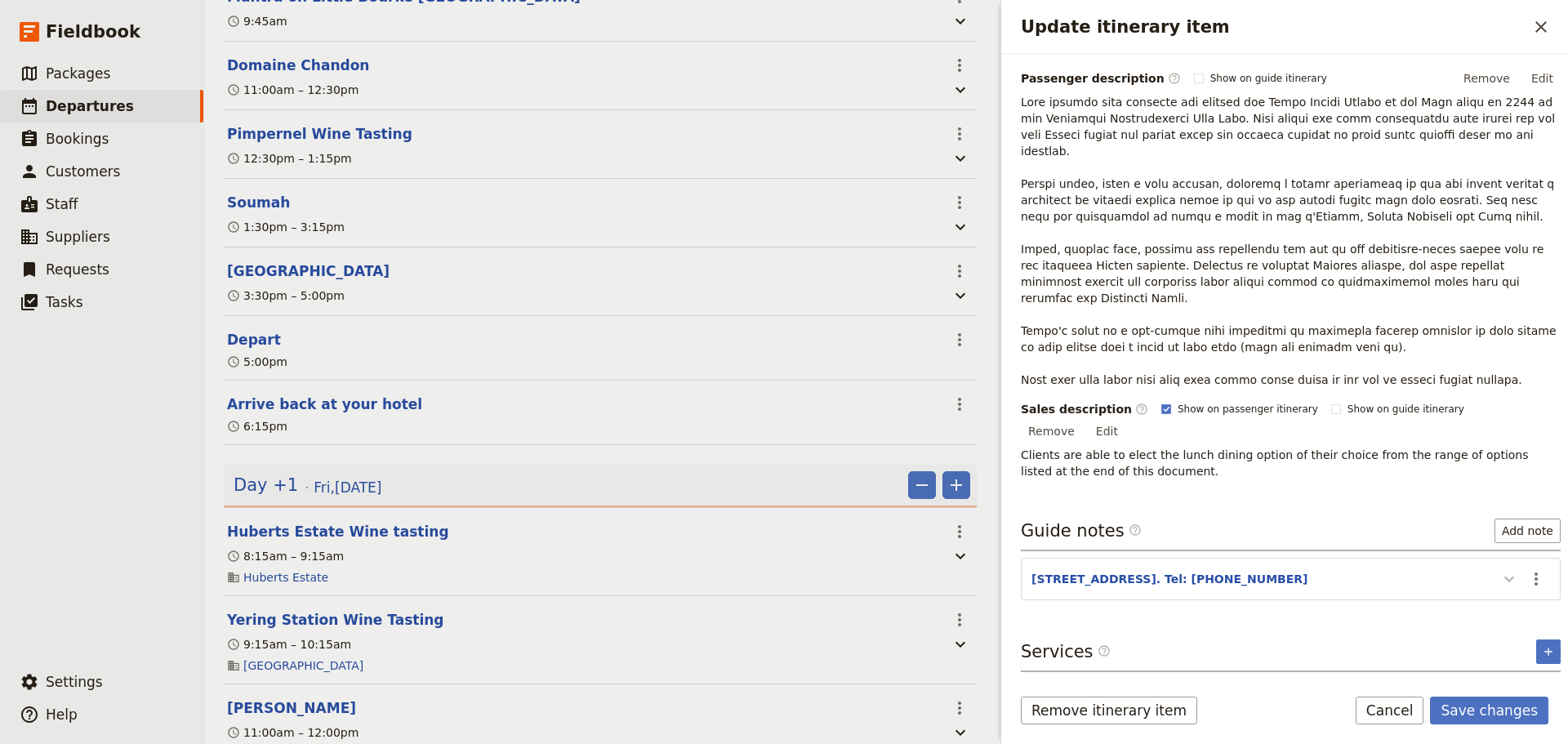
click at [1500, 563] on section "[STREET_ADDRESS]. Tel: [PHONE_NUMBER] ​" at bounding box center [1290, 579] width 540 height 42
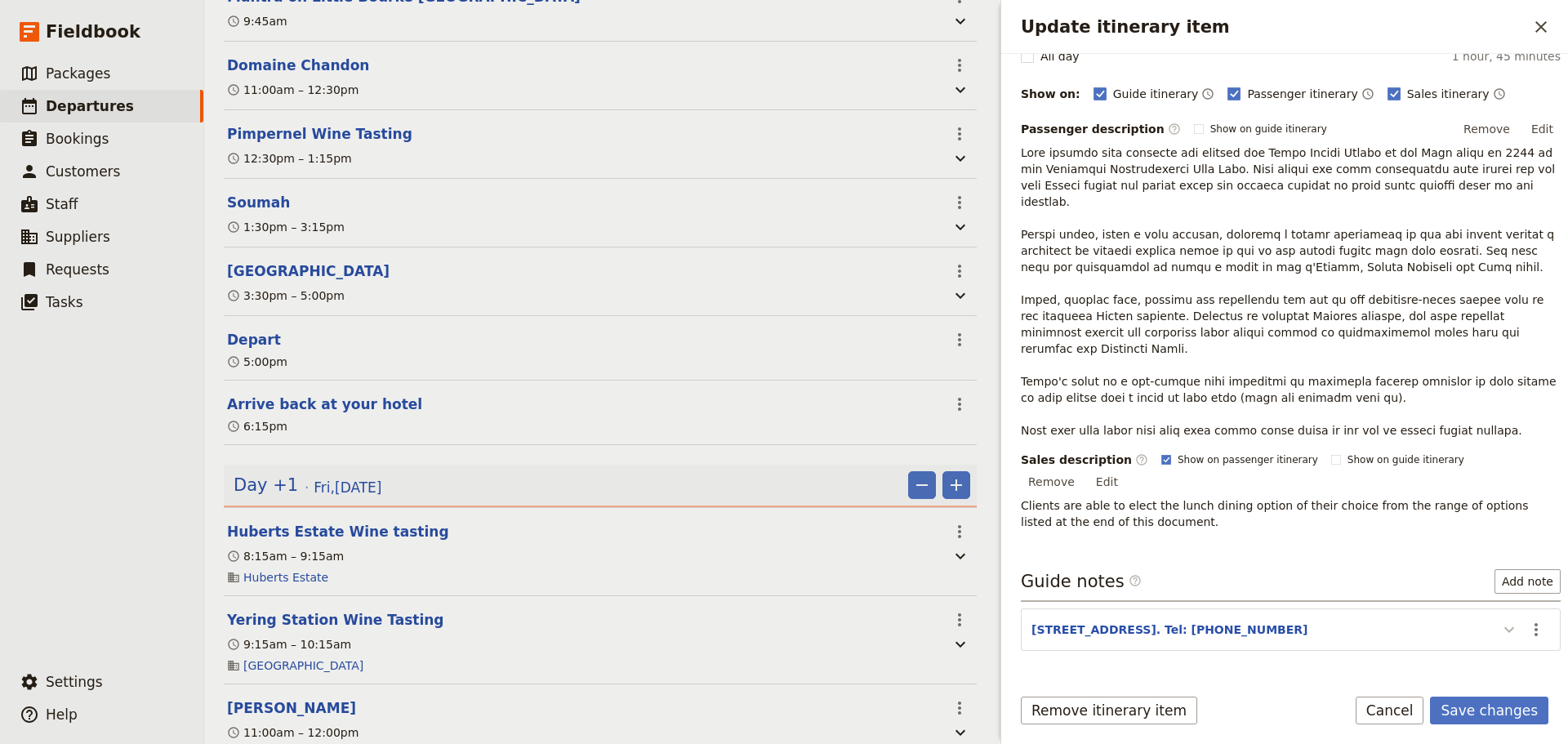
click at [1499, 620] on icon "Update itinerary item" at bounding box center [1508, 629] width 19 height 19
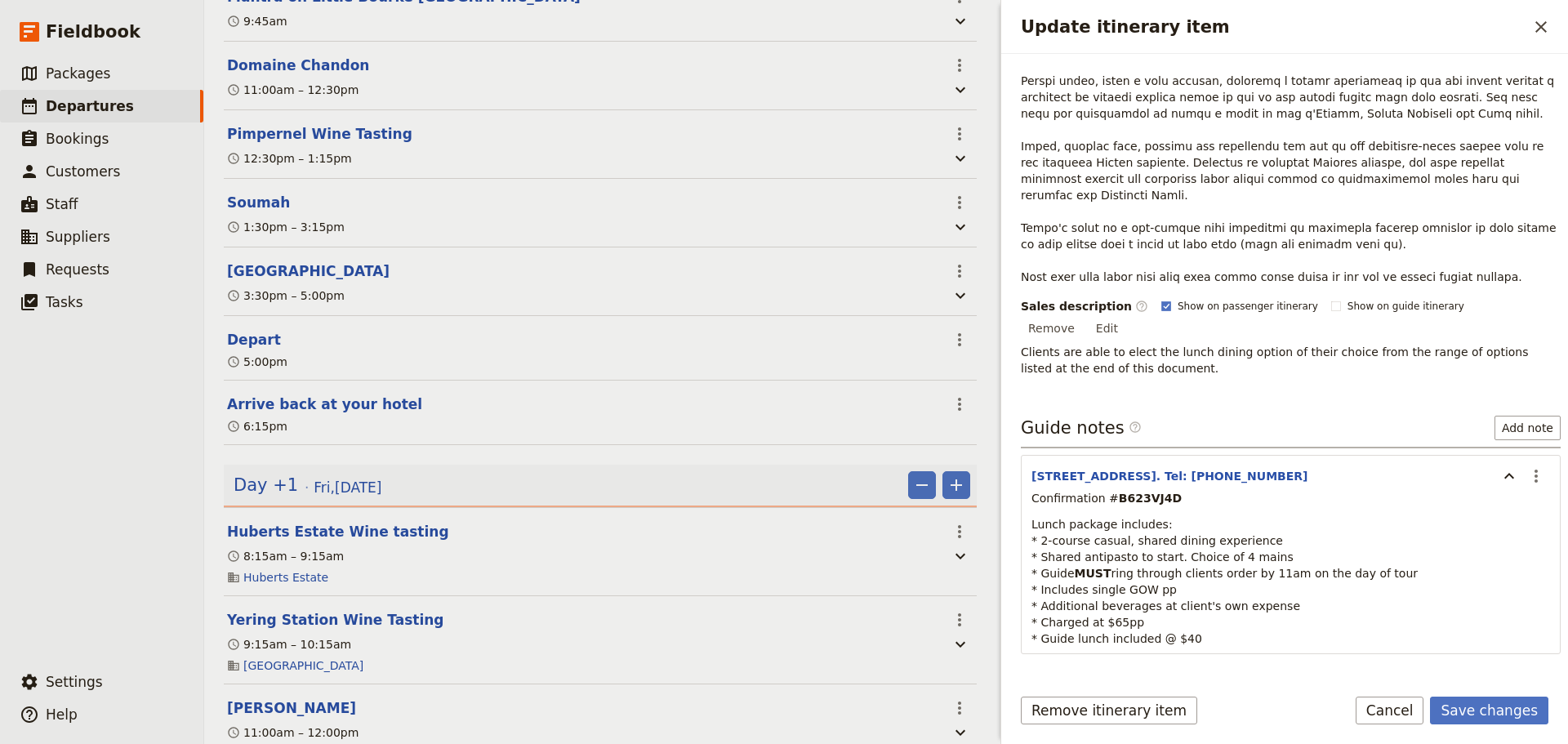
scroll to position [345, 0]
click at [1486, 707] on button "Save changes" at bounding box center [1489, 710] width 119 height 28
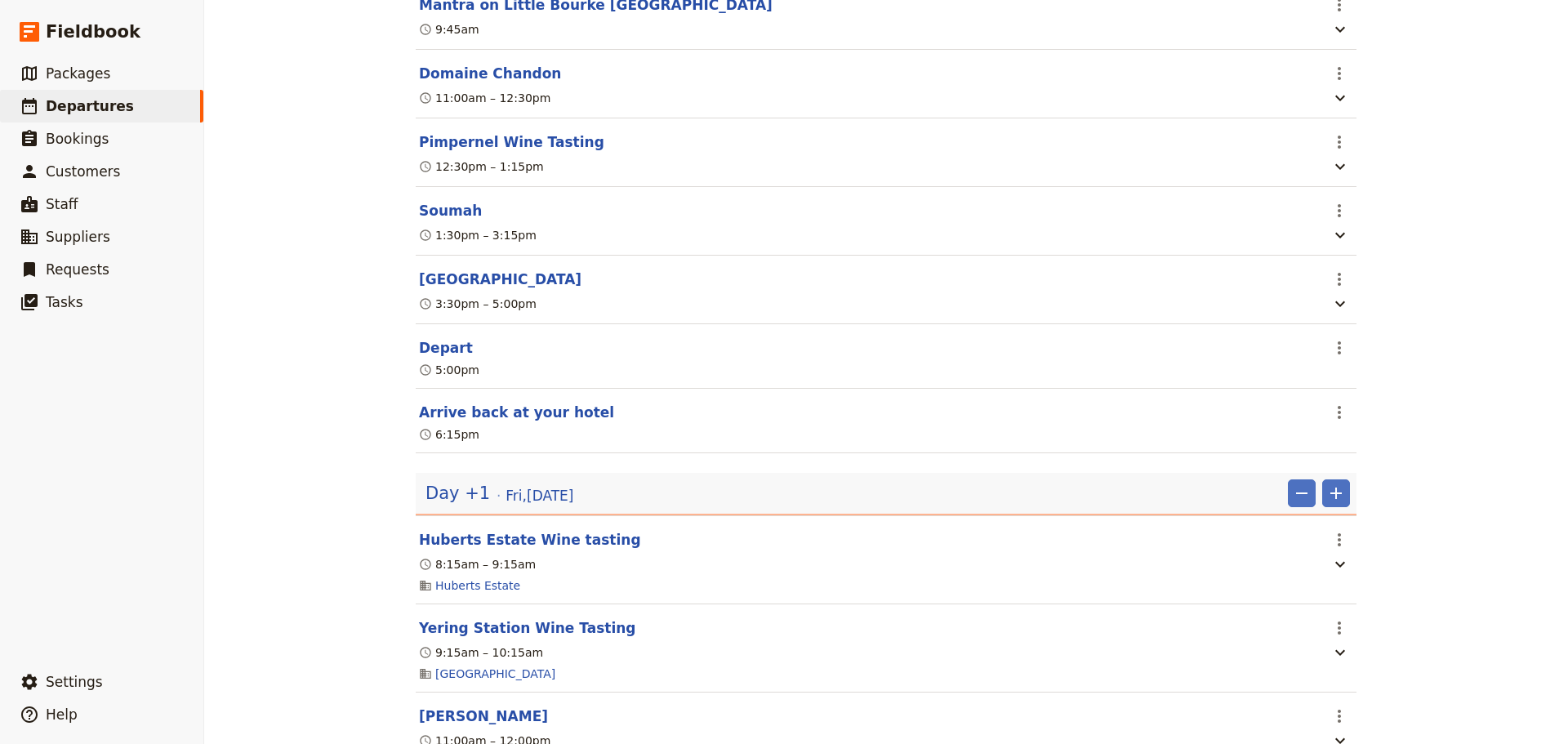
click at [434, 201] on button "Soumah" at bounding box center [450, 211] width 63 height 19
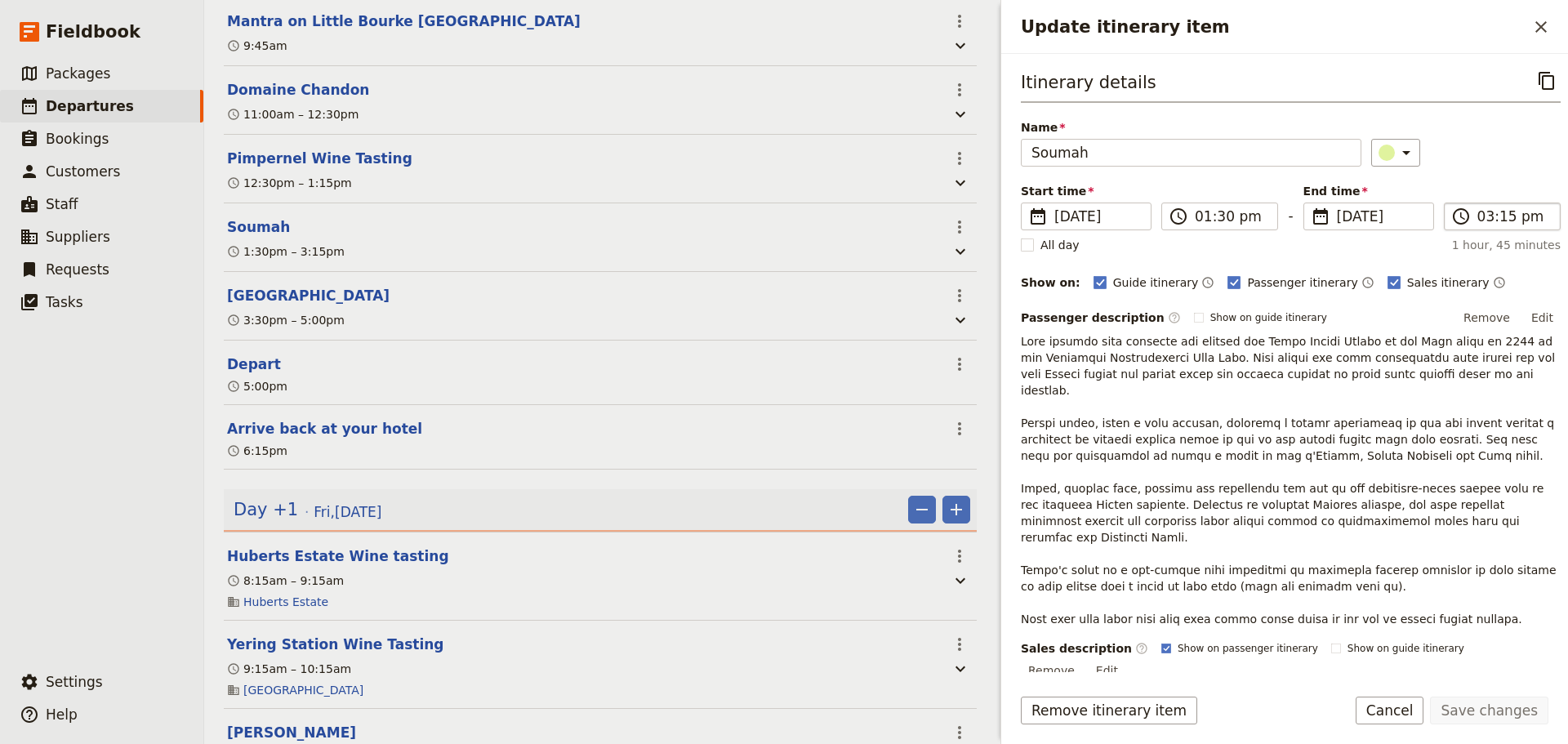
scroll to position [597, 0]
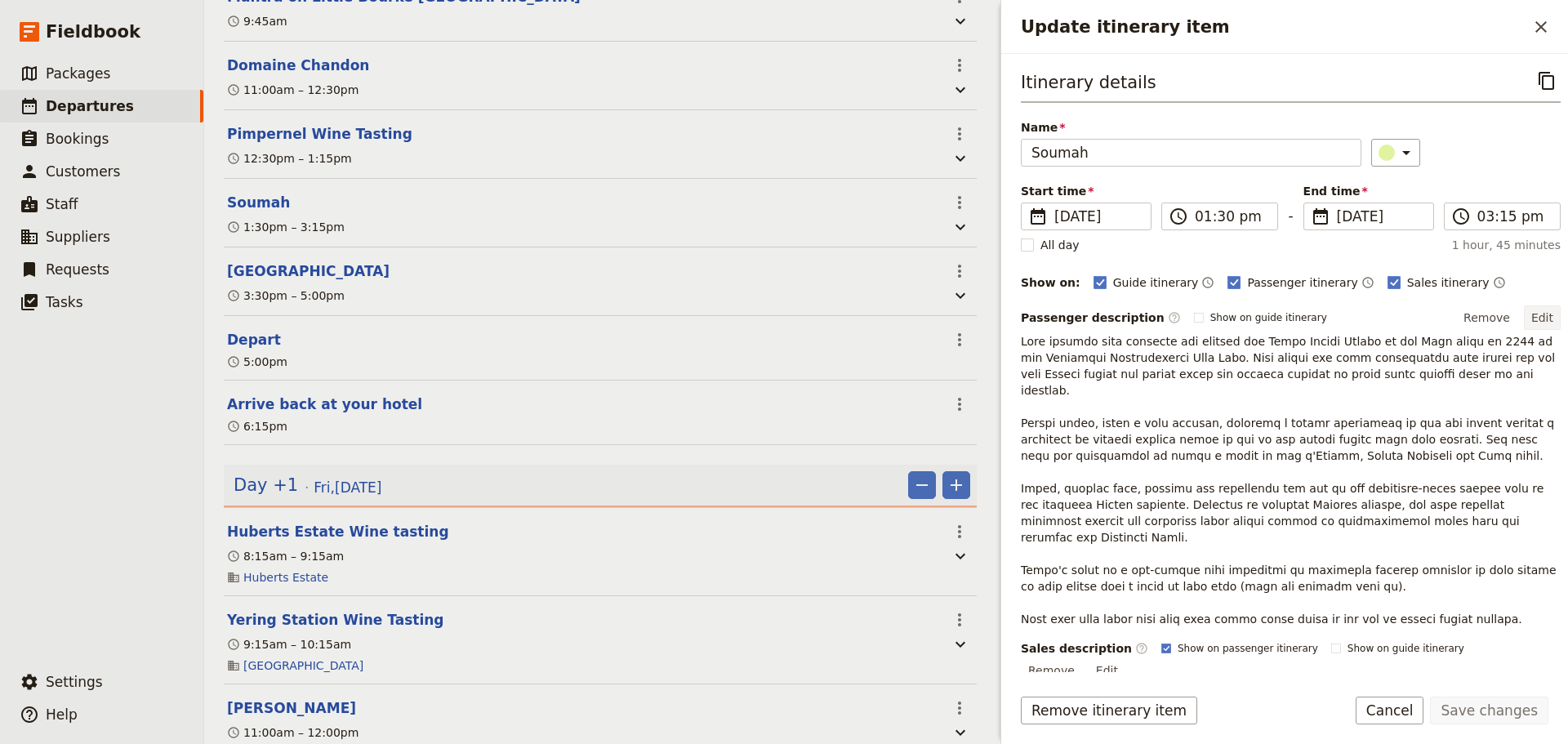
click at [1523, 314] on button "Edit" at bounding box center [1542, 318] width 37 height 24
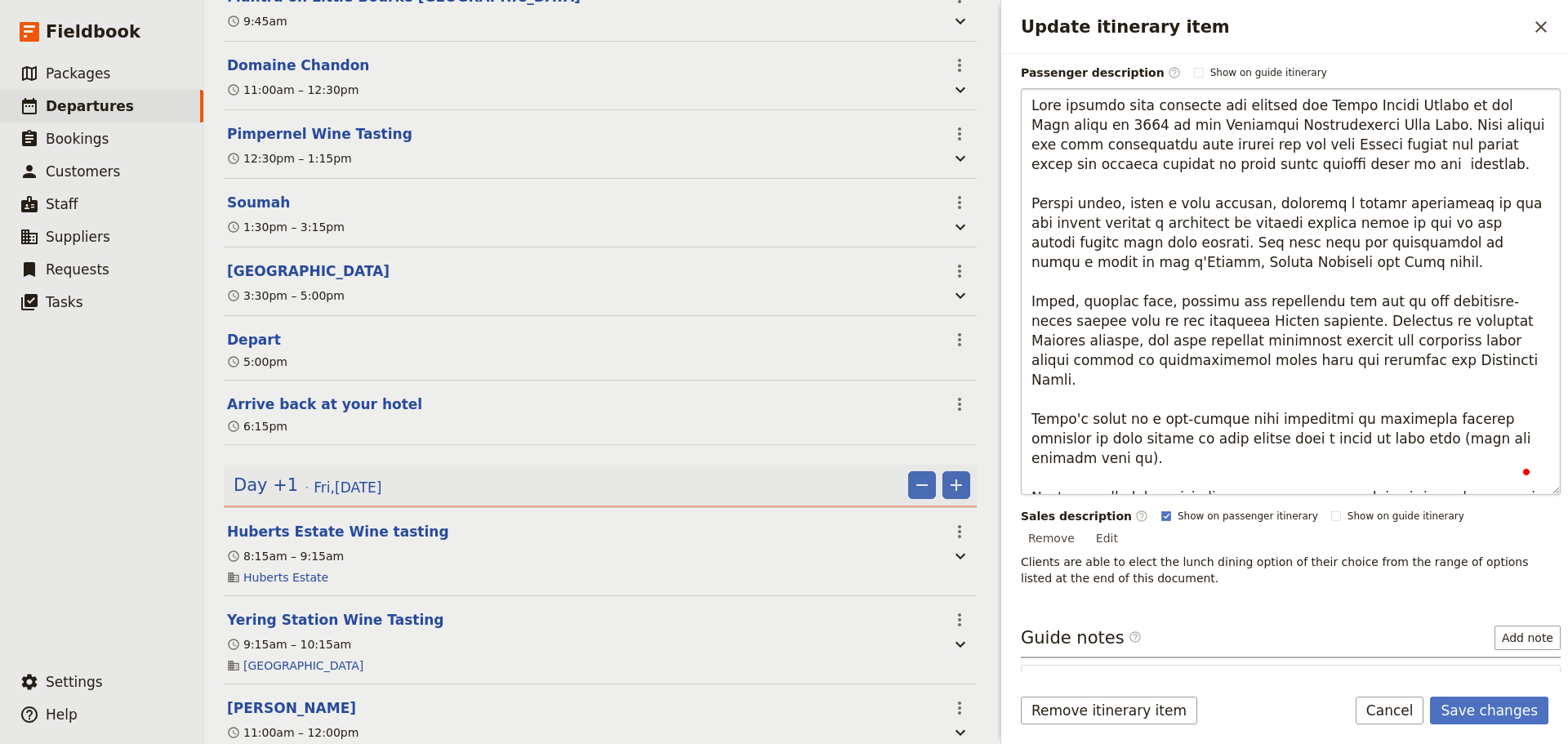
type textarea "This premium wine producer was awarded the Yarra Valley Winery of the Year awar…"
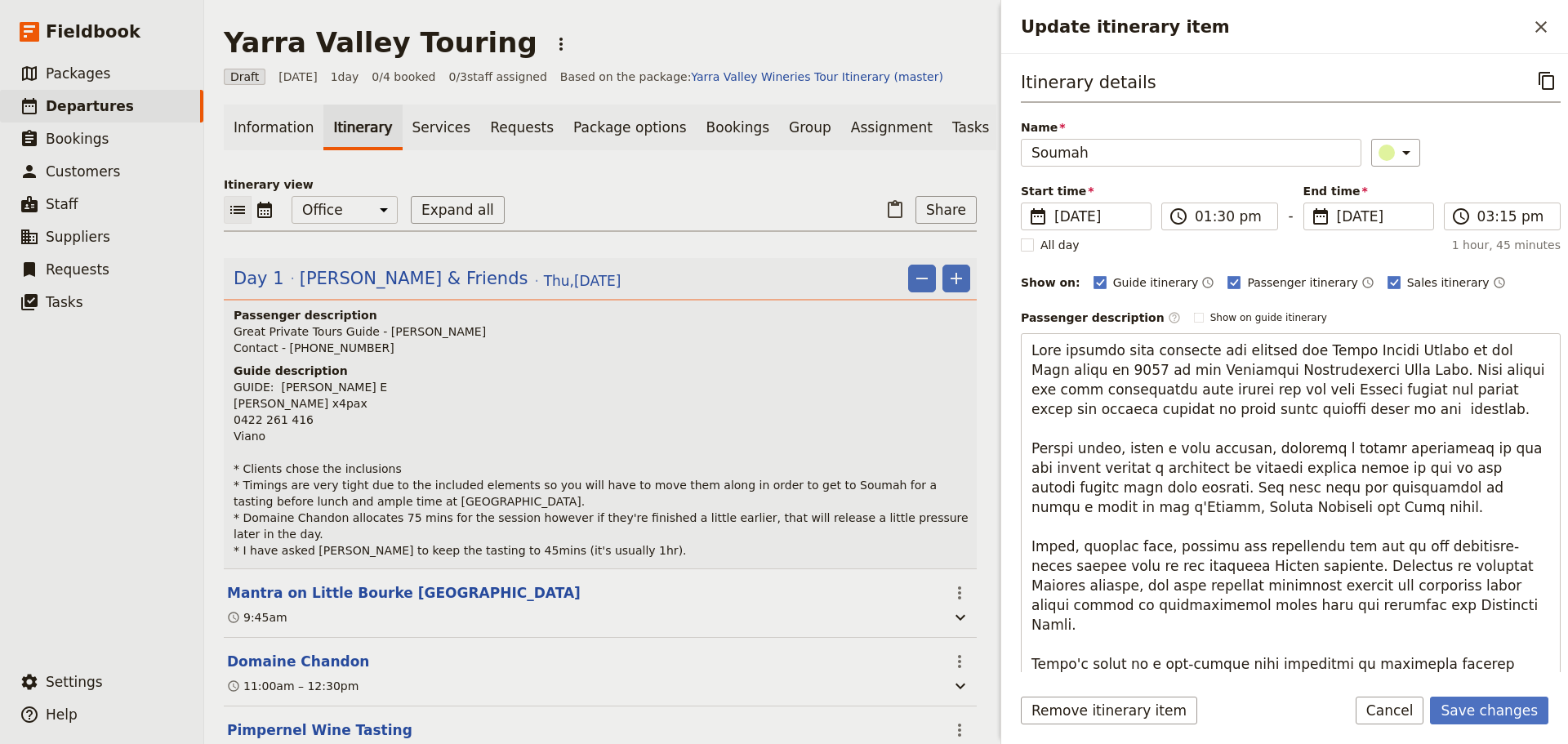
scroll to position [245, 0]
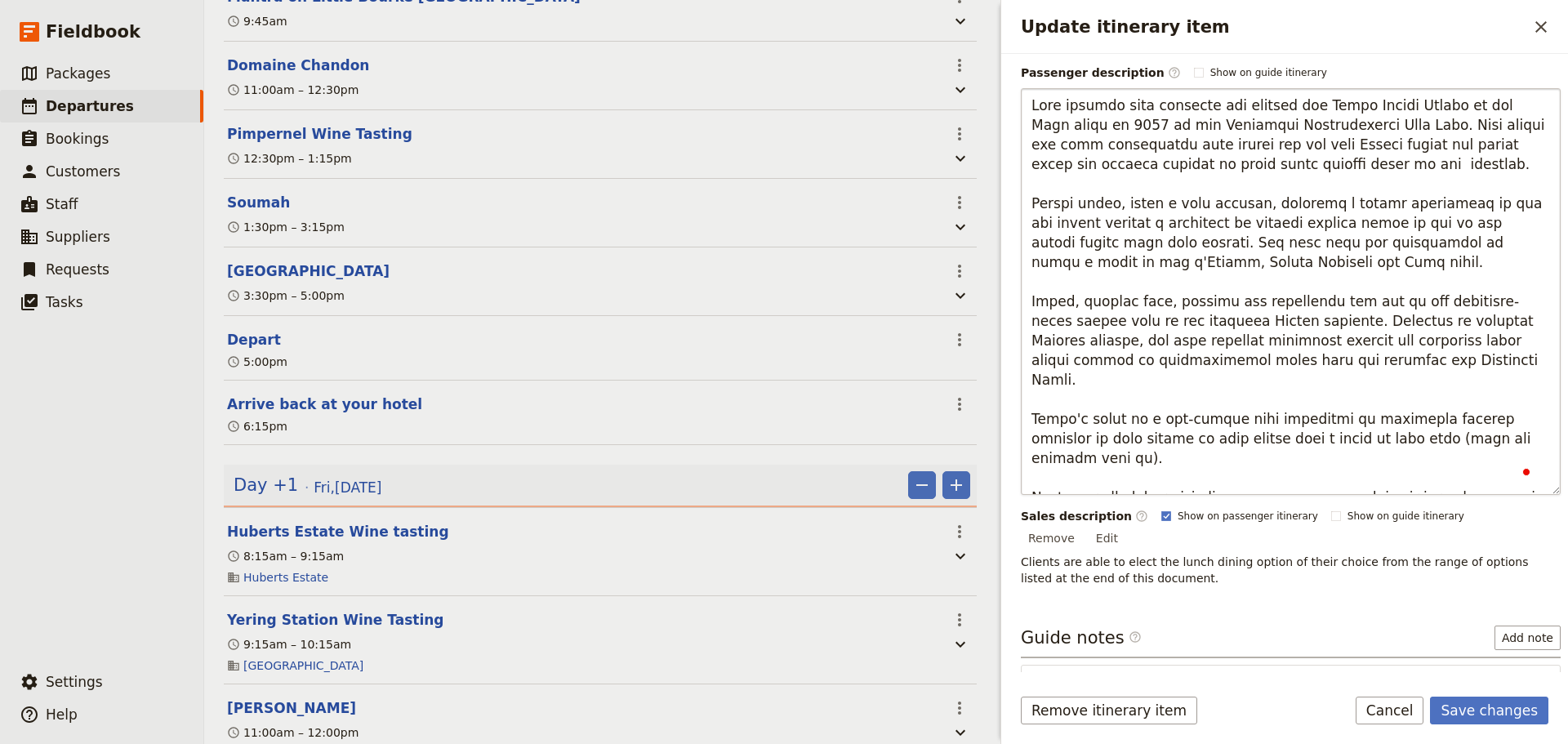
drag, startPoint x: 1336, startPoint y: 479, endPoint x: 1248, endPoint y: 474, distance: 88.1
click at [1251, 477] on textarea "To enrich screen reader interactions, please activate Accessibility in Grammarl…" at bounding box center [1290, 292] width 540 height 407
click at [1468, 694] on form "Itinerary details ​ Name Soumah ​ Start time ​ 21 Aug 2025 21/08/2025 2025-08-2…" at bounding box center [1284, 399] width 567 height 690
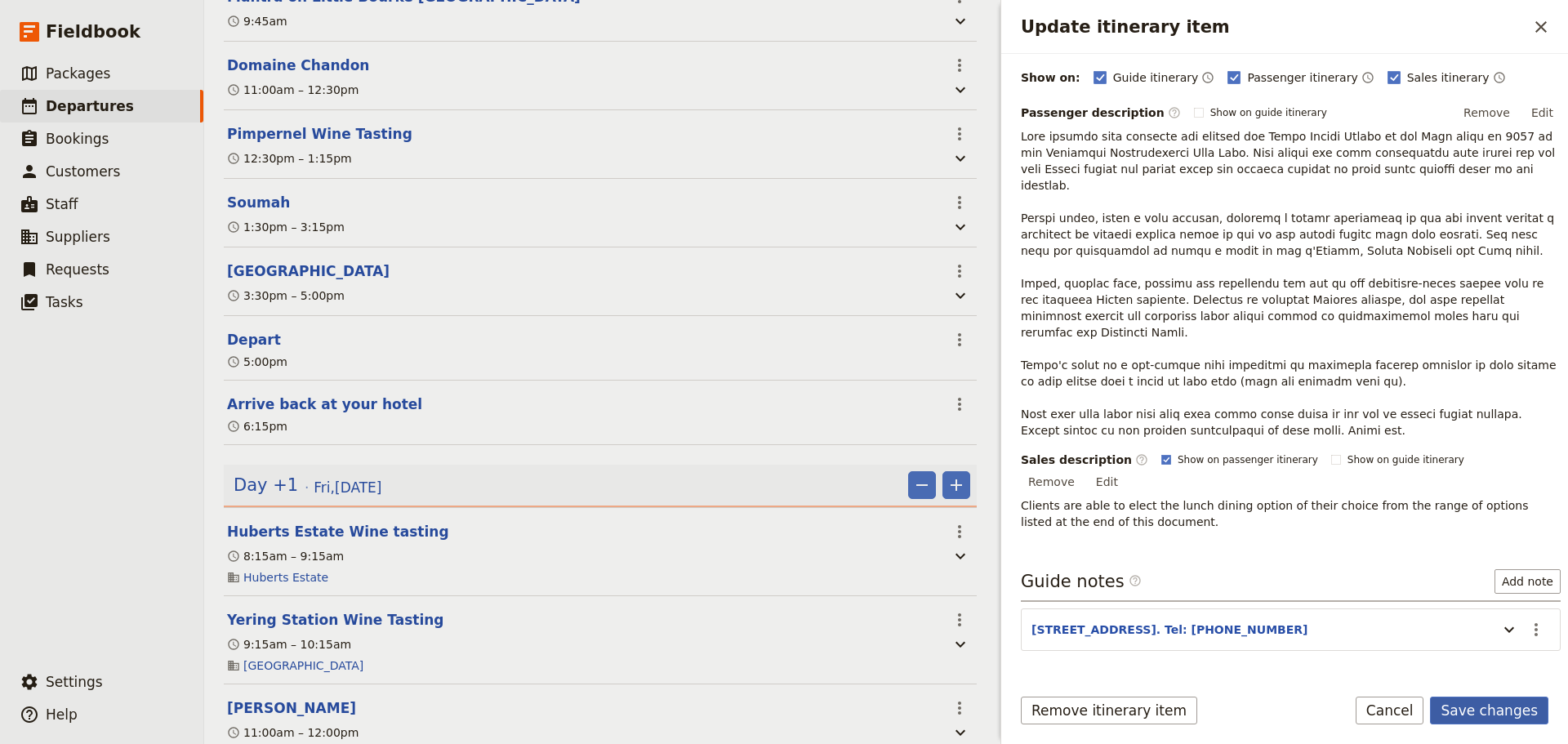
click at [1500, 704] on button "Save changes" at bounding box center [1489, 710] width 119 height 28
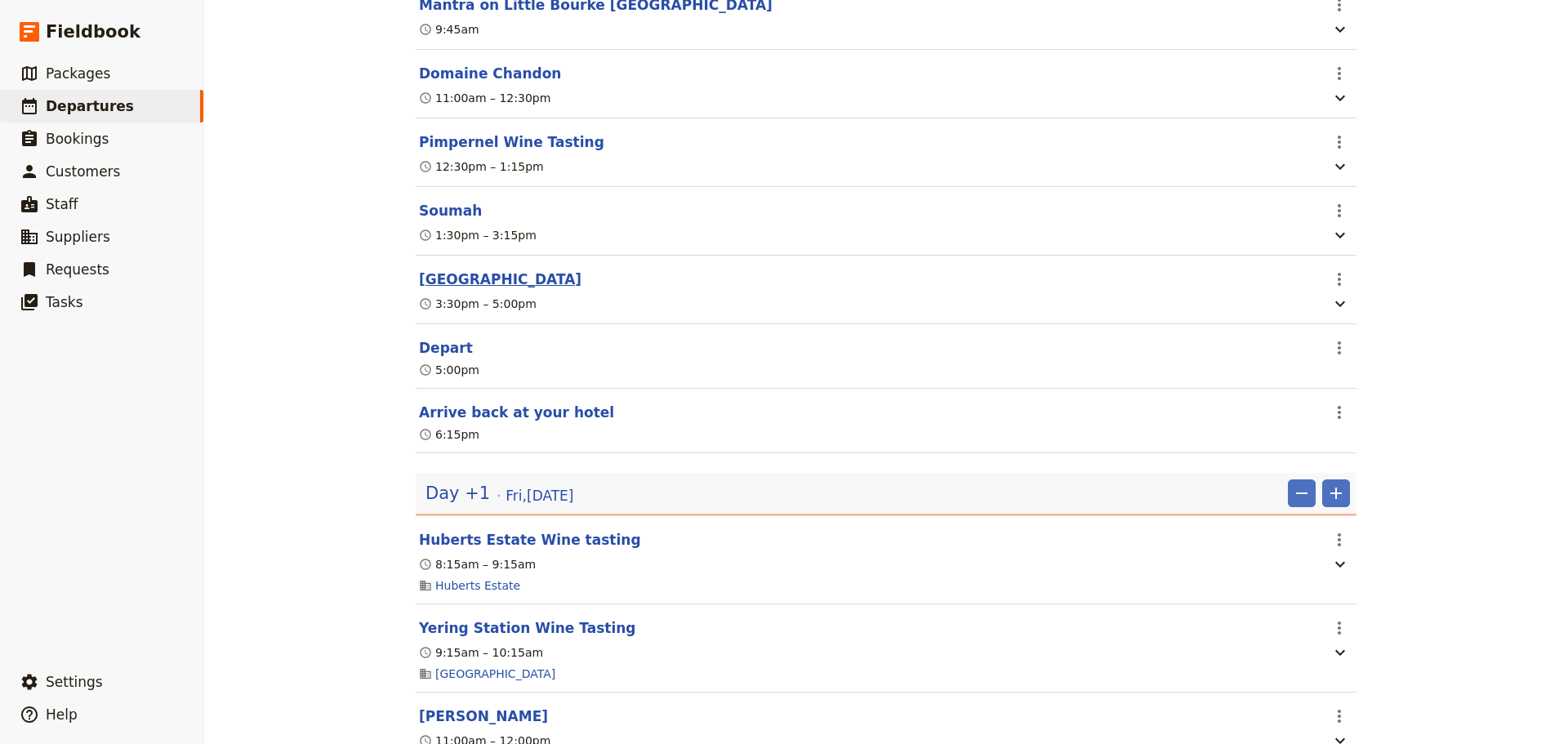
click at [565, 272] on button "[GEOGRAPHIC_DATA]" at bounding box center [499, 279] width 163 height 19
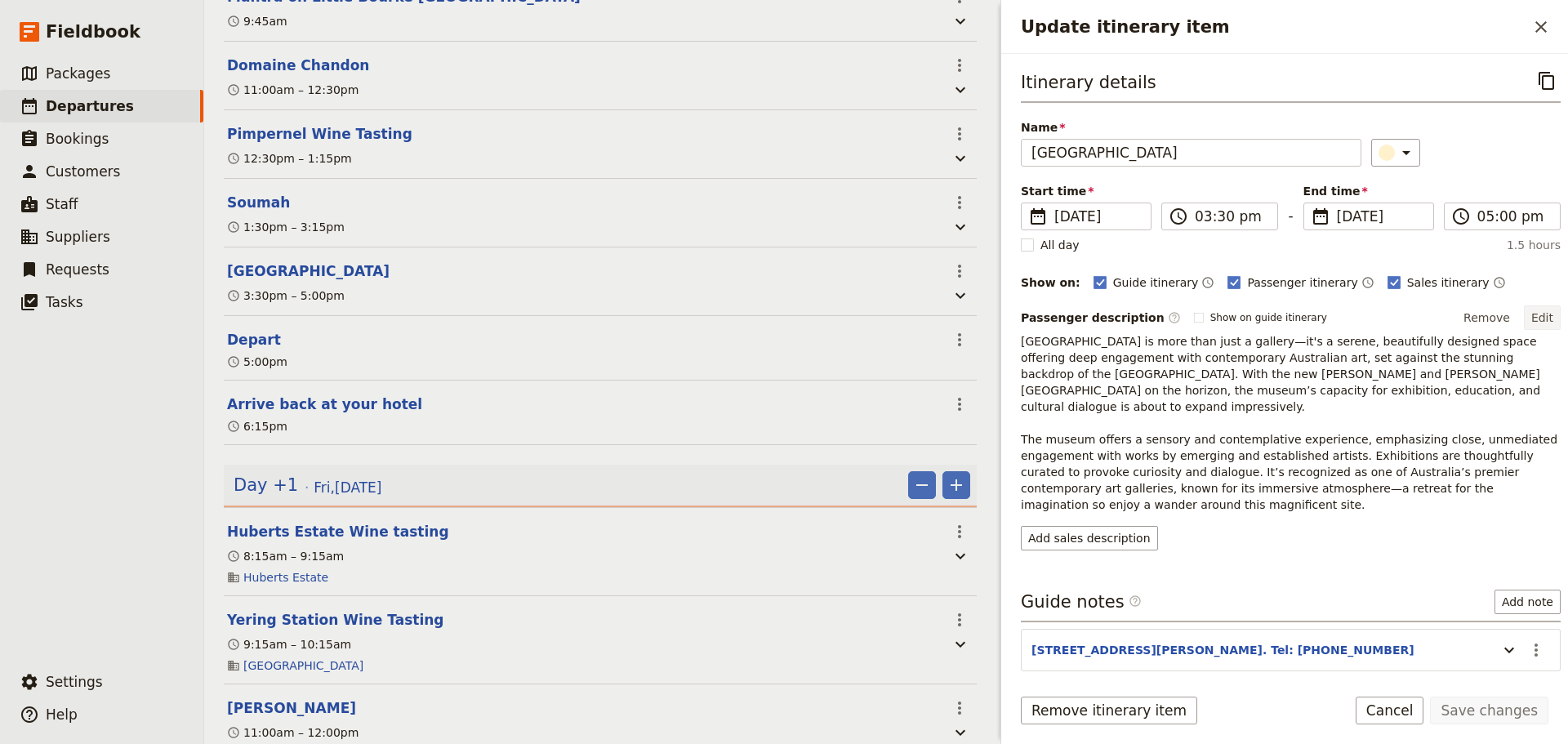
click at [1526, 308] on button "Edit" at bounding box center [1542, 318] width 37 height 24
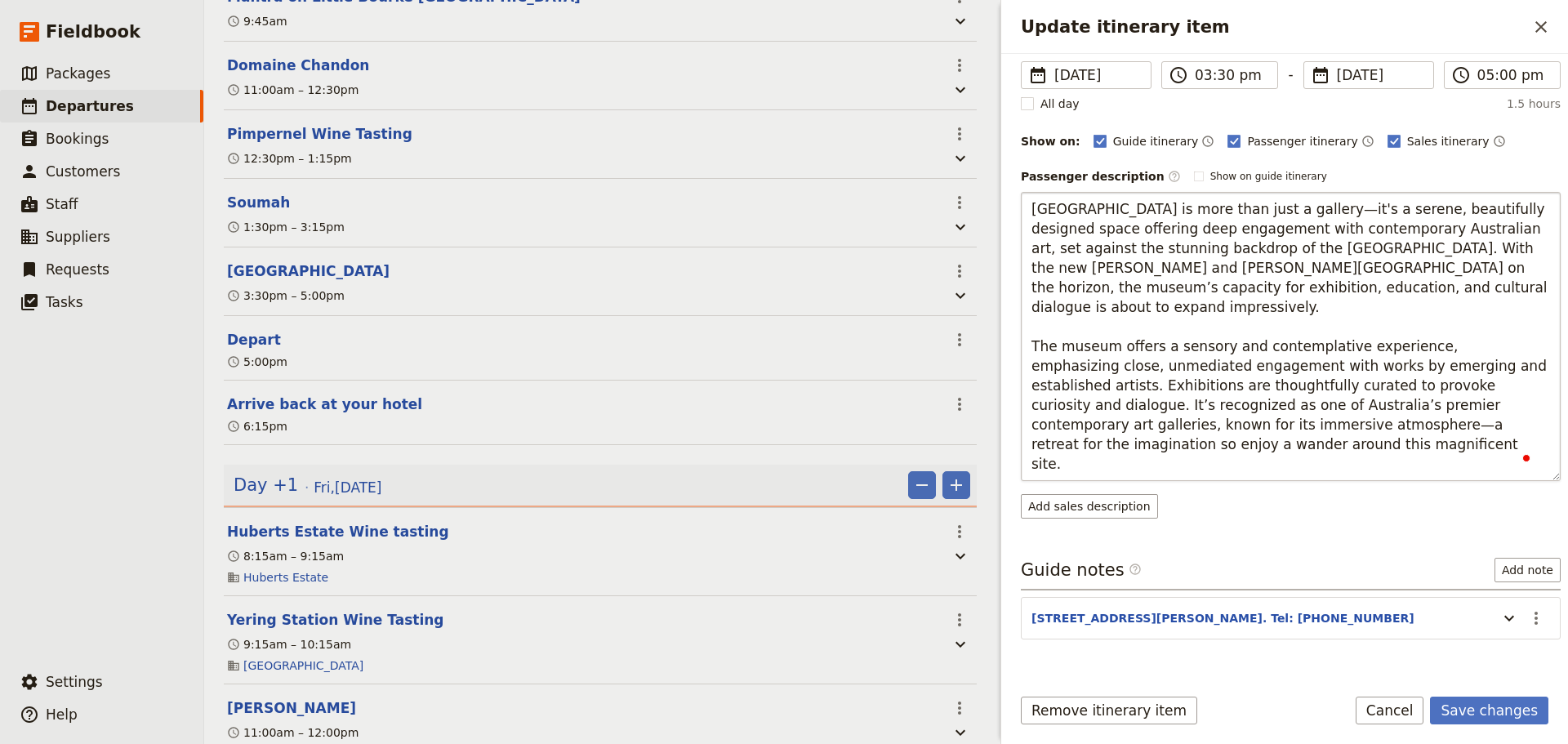
type textarea "TarraWarra Museum of Art is more than just a gallery—it's a serene, beautifully…"
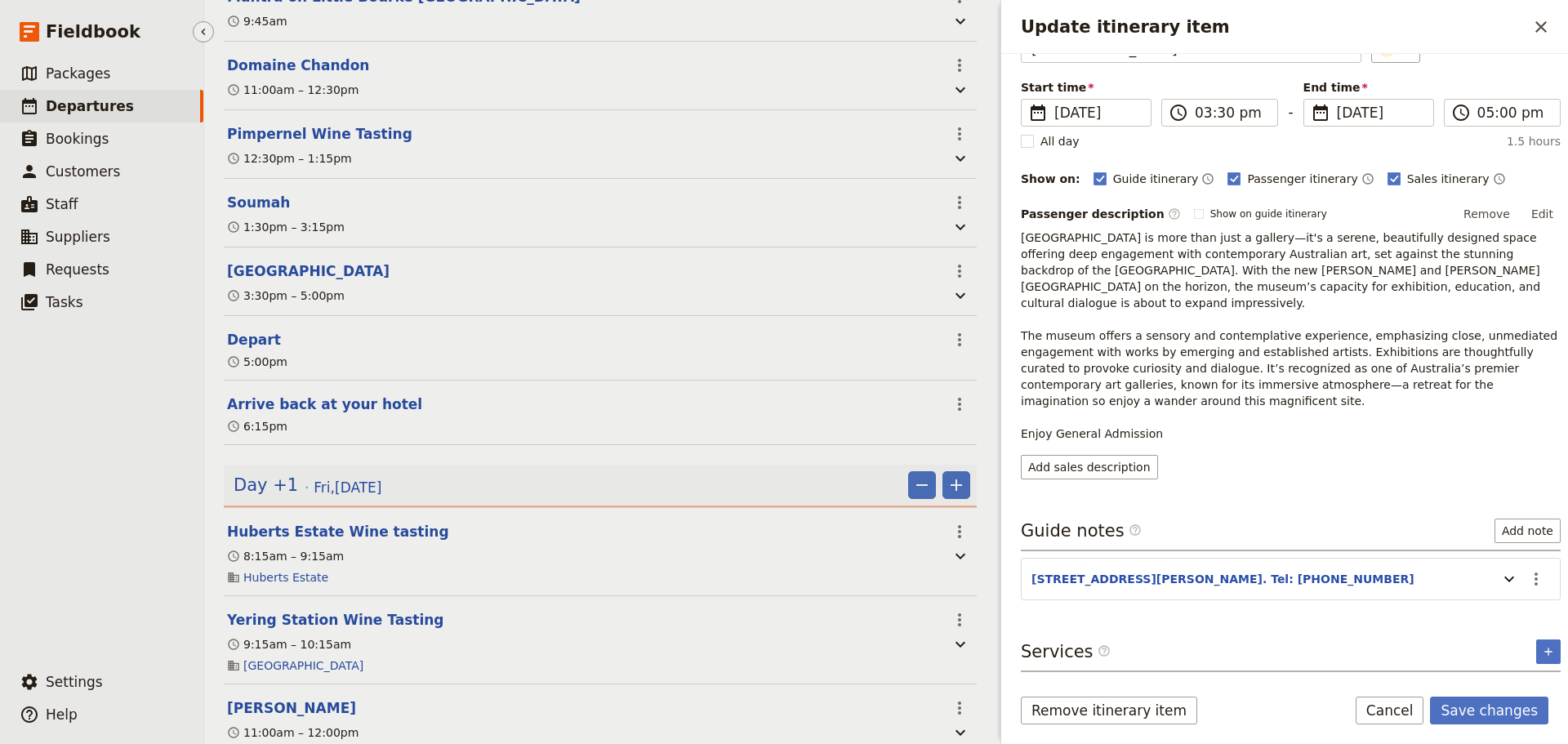
scroll to position [88, 0]
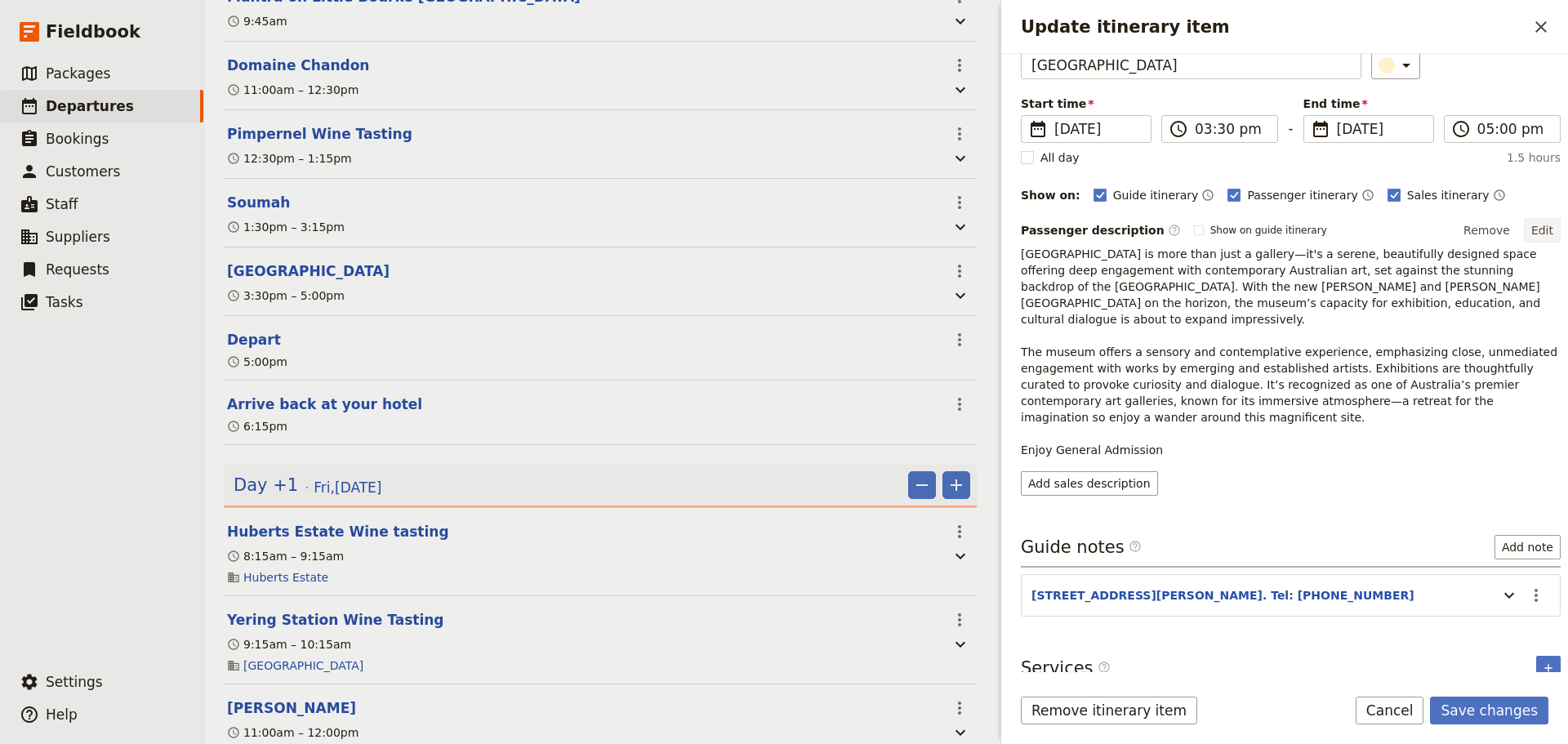
click at [1528, 229] on button "Edit" at bounding box center [1542, 230] width 37 height 24
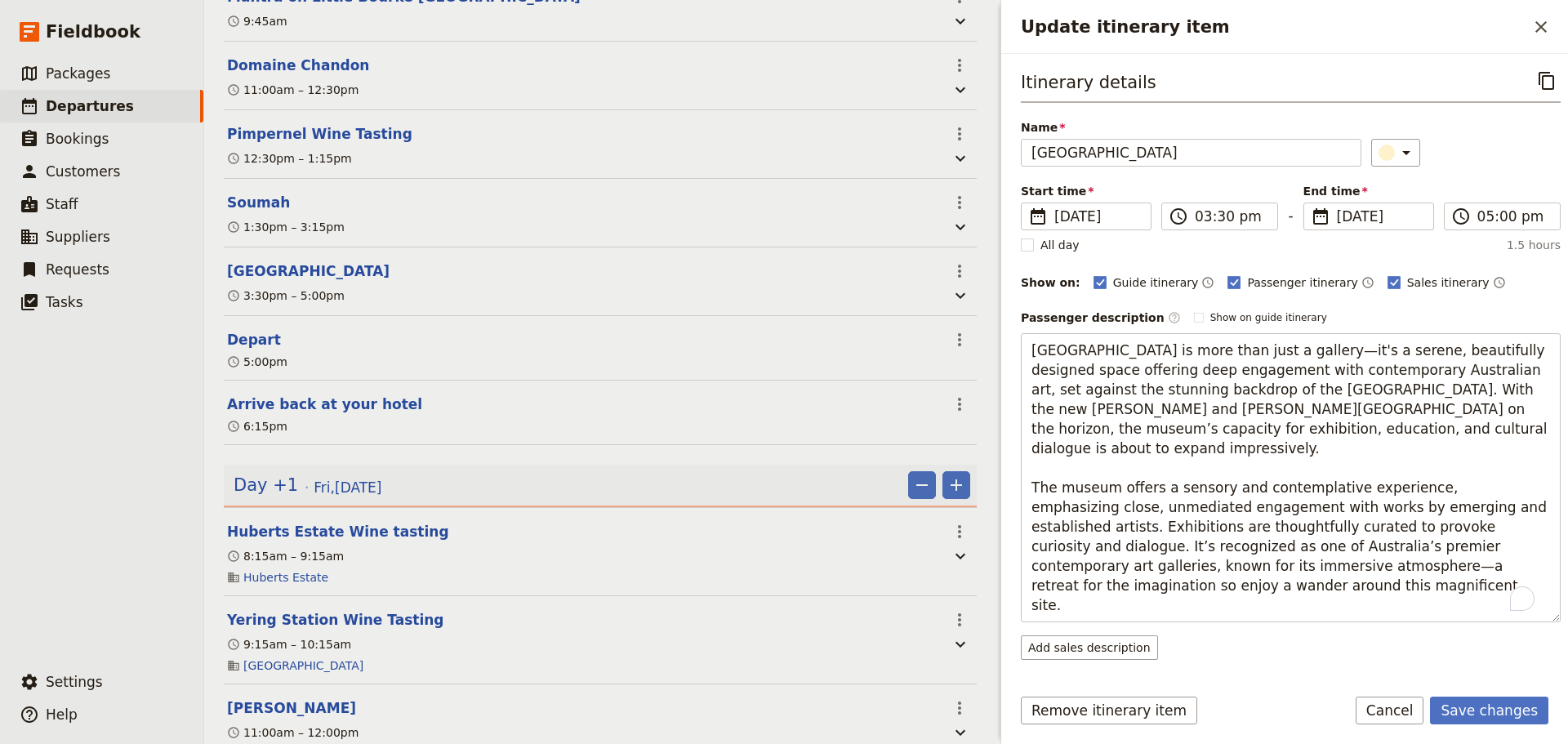
drag, startPoint x: 1201, startPoint y: 603, endPoint x: 992, endPoint y: 602, distance: 209.0
click at [992, 602] on div "Yarra Valley Touring ​ Draft 21 Aug 2025 1 day 0/4 booked 0 / 3 staff assigned …" at bounding box center [885, 372] width 1363 height 744
type textarea "TarraWarra Museum of Art is more than just a gallery—it's a serene, beautifully…"
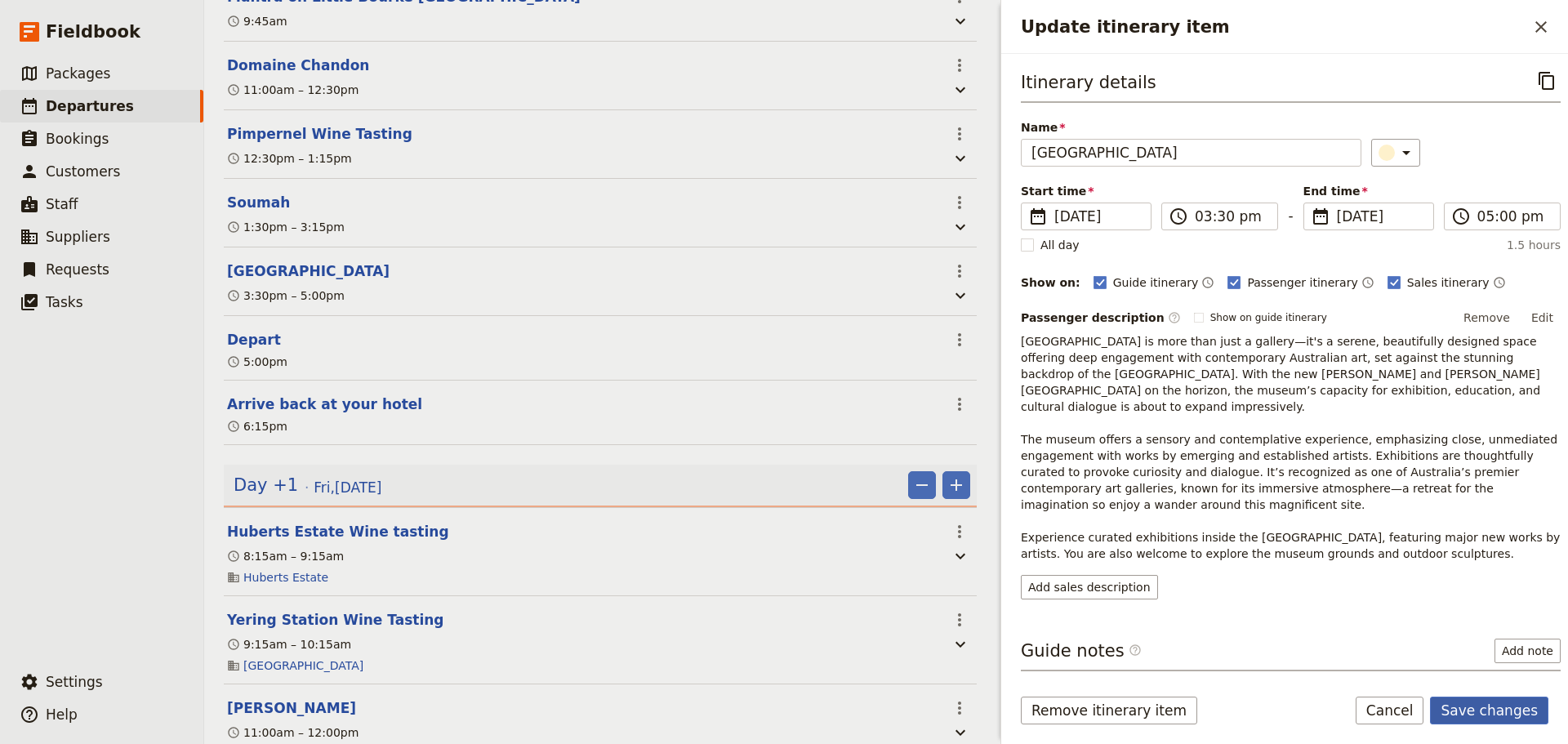
click at [1512, 713] on button "Save changes" at bounding box center [1489, 710] width 119 height 28
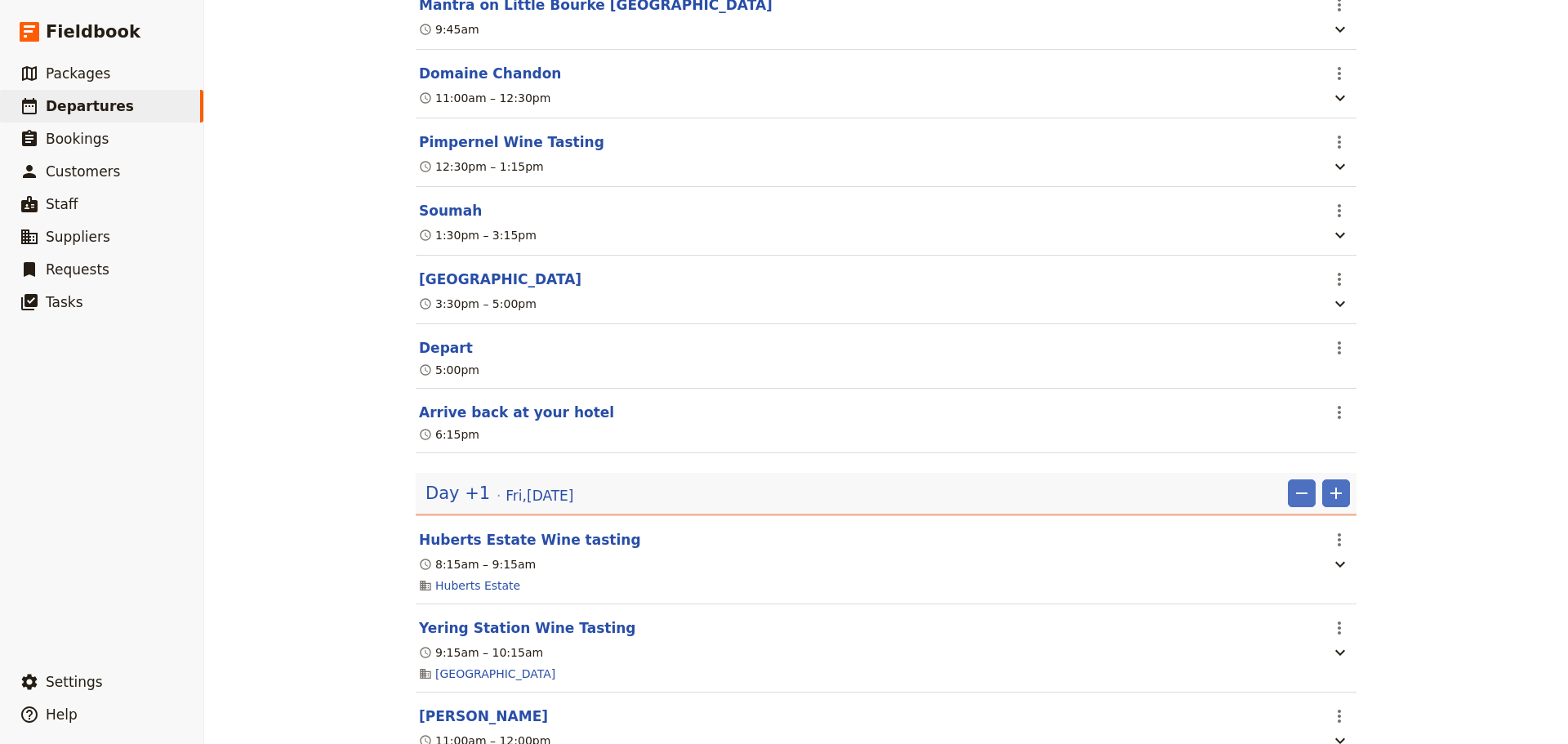
scroll to position [82, 0]
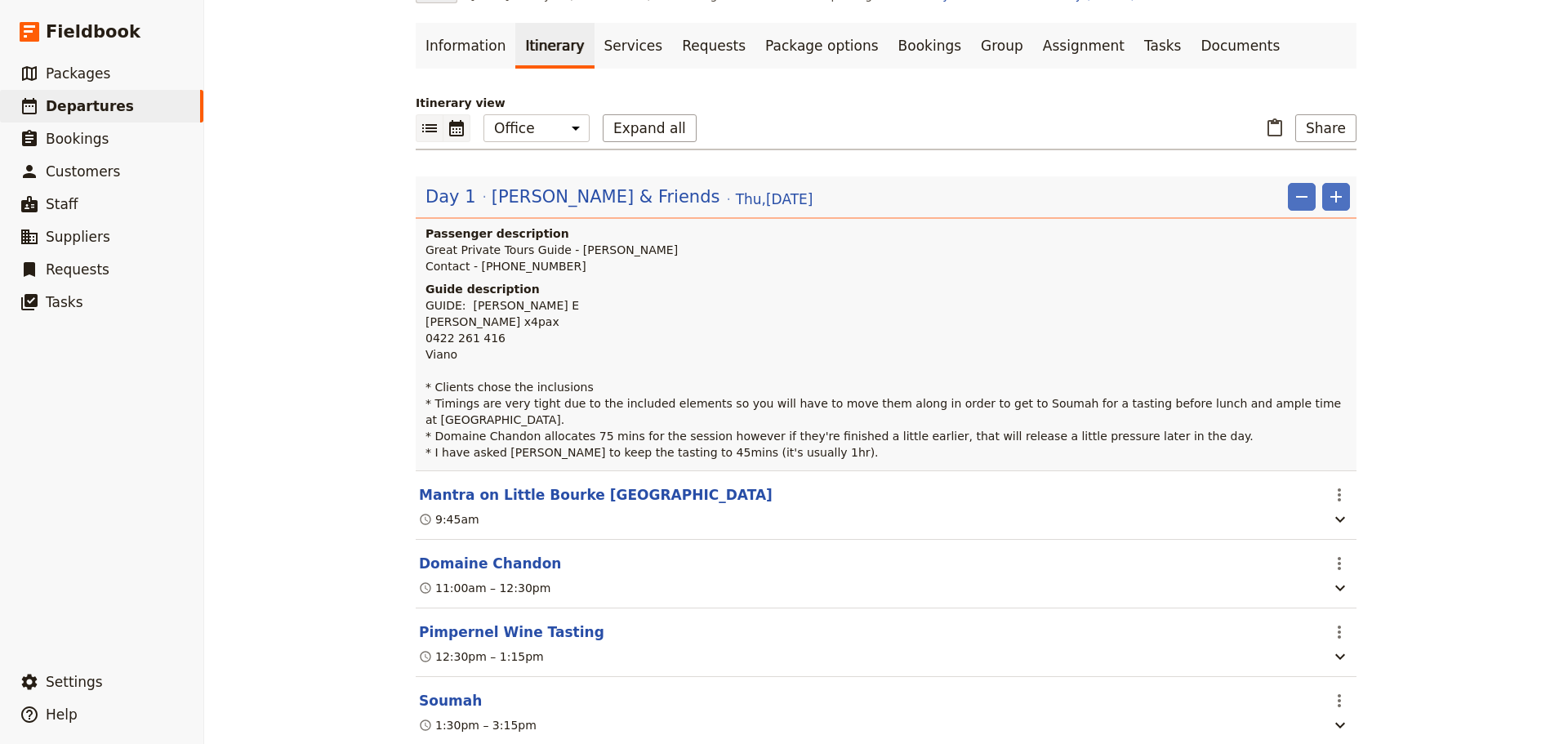
click at [458, 133] on icon "Calendar view" at bounding box center [456, 128] width 19 height 19
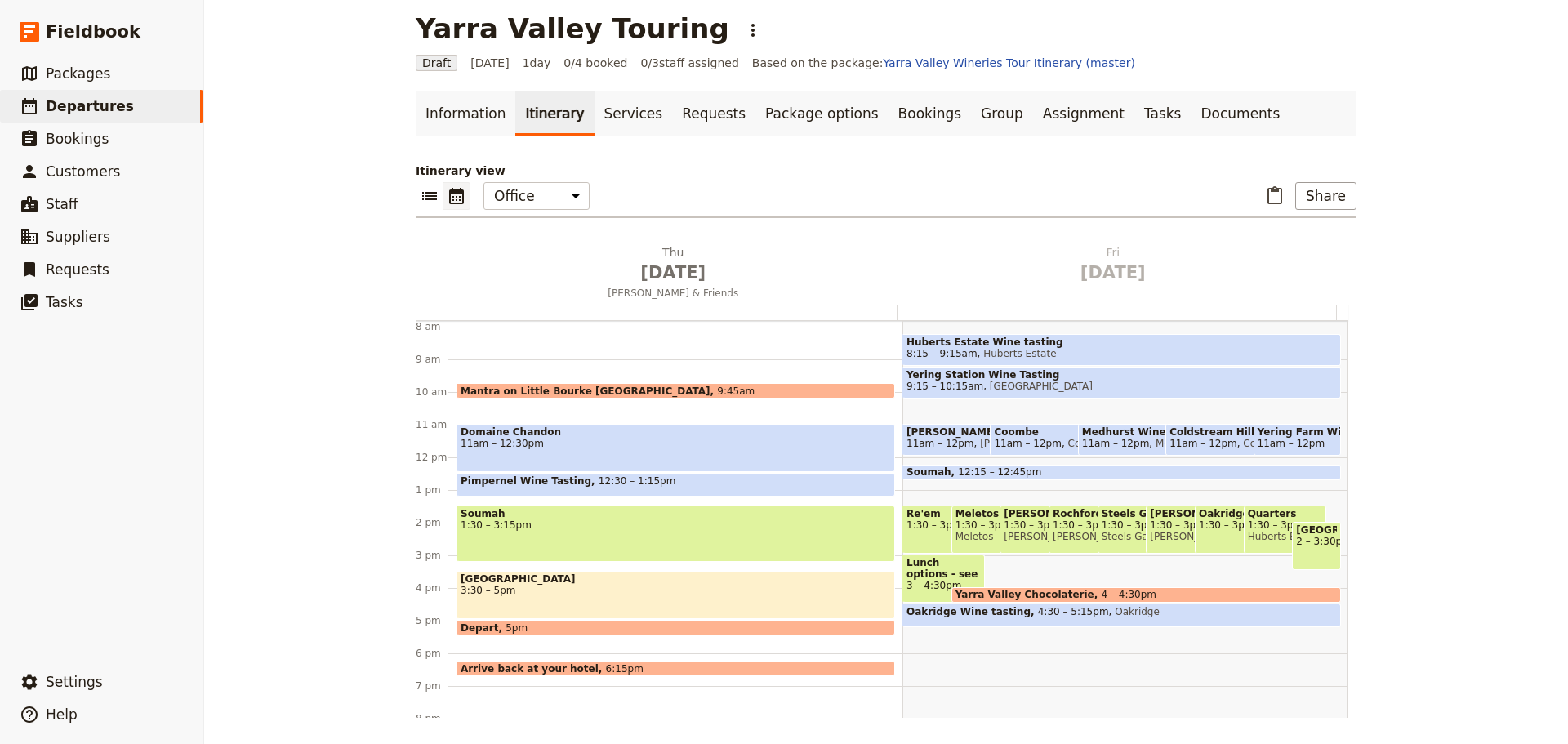
scroll to position [294, 0]
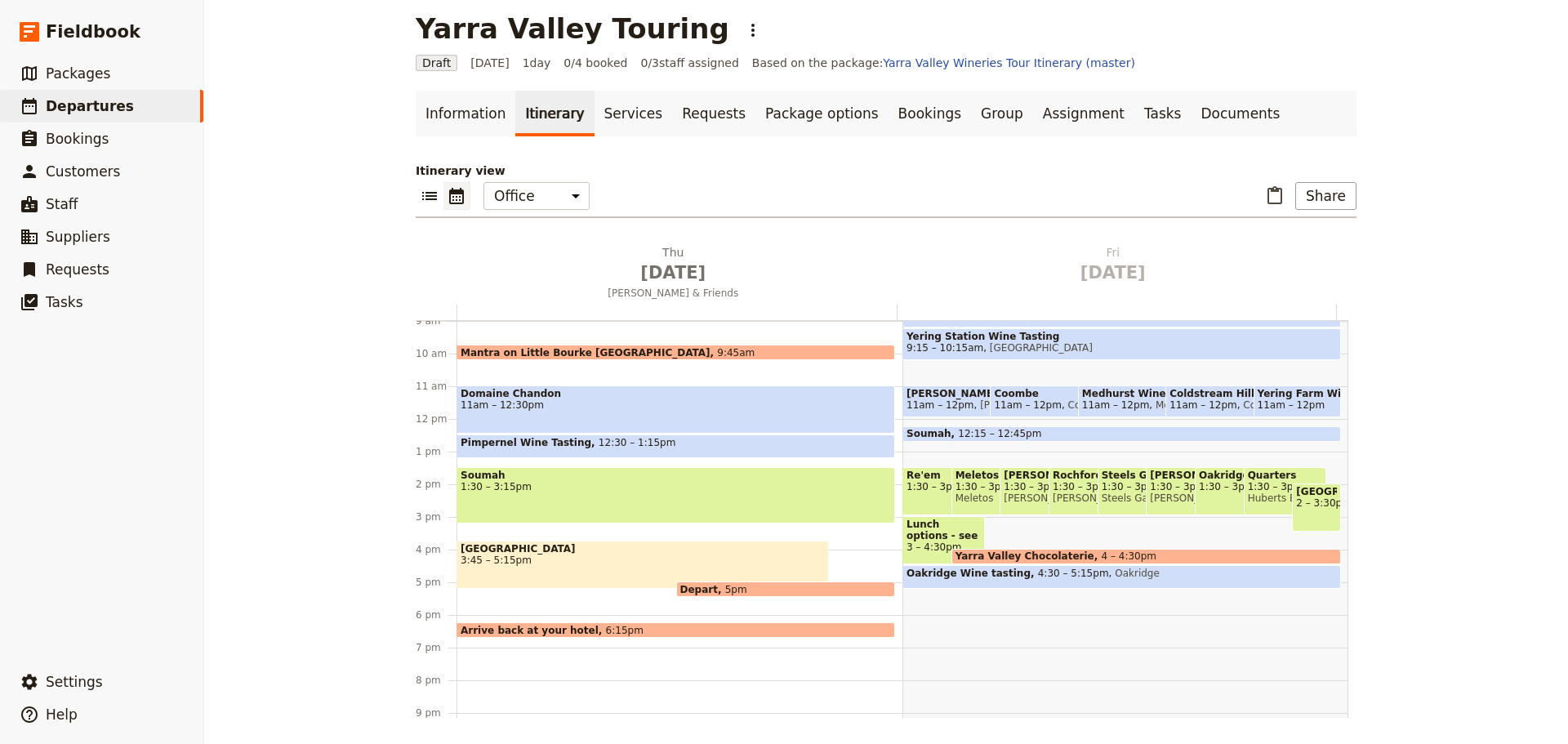
click at [586, 549] on span "[GEOGRAPHIC_DATA]" at bounding box center [643, 549] width 364 height 12
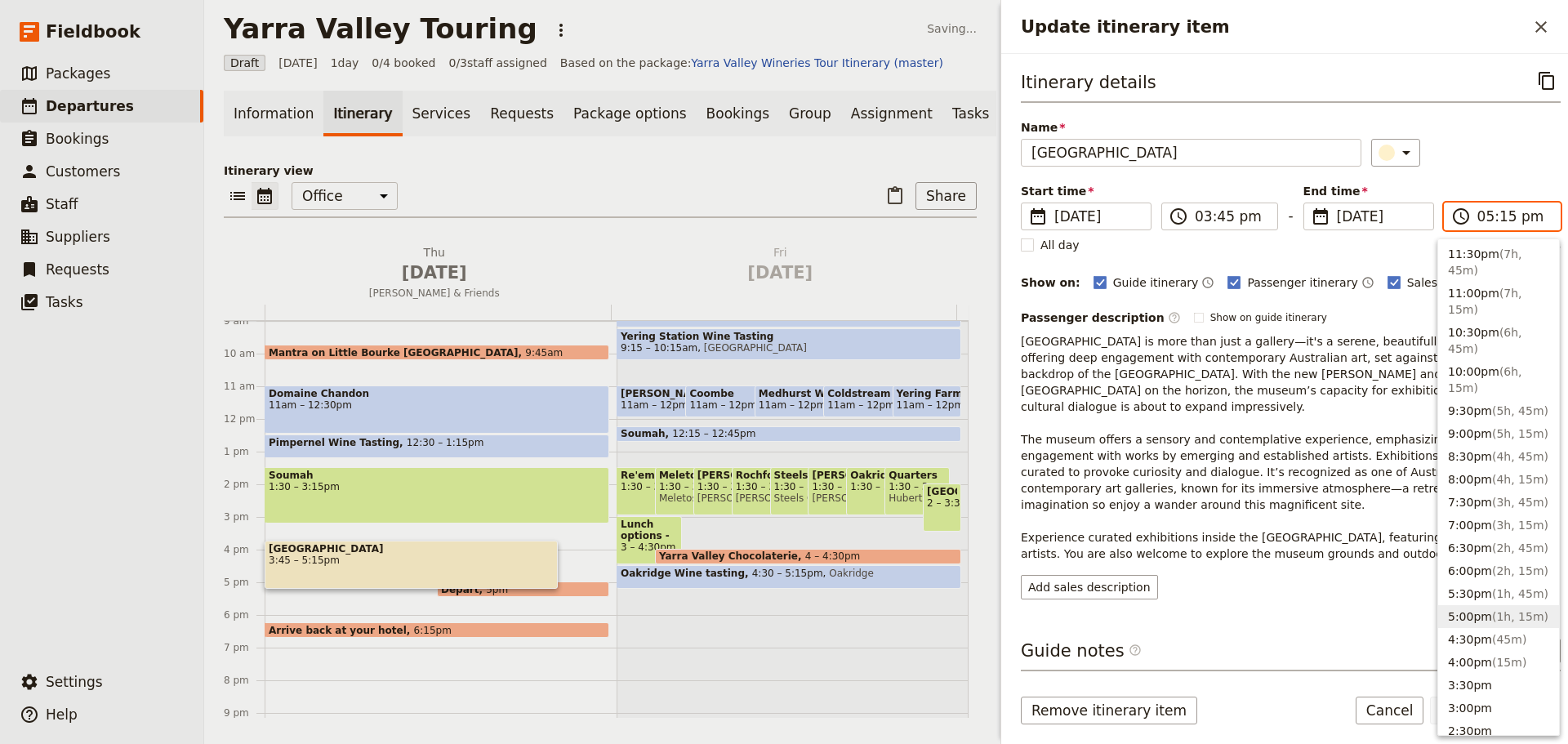
click at [1522, 220] on input "05:15 pm" at bounding box center [1513, 216] width 72 height 19
click at [1464, 622] on button "5:00pm ( 1h, 15m )" at bounding box center [1497, 616] width 120 height 23
type input "05:00 pm"
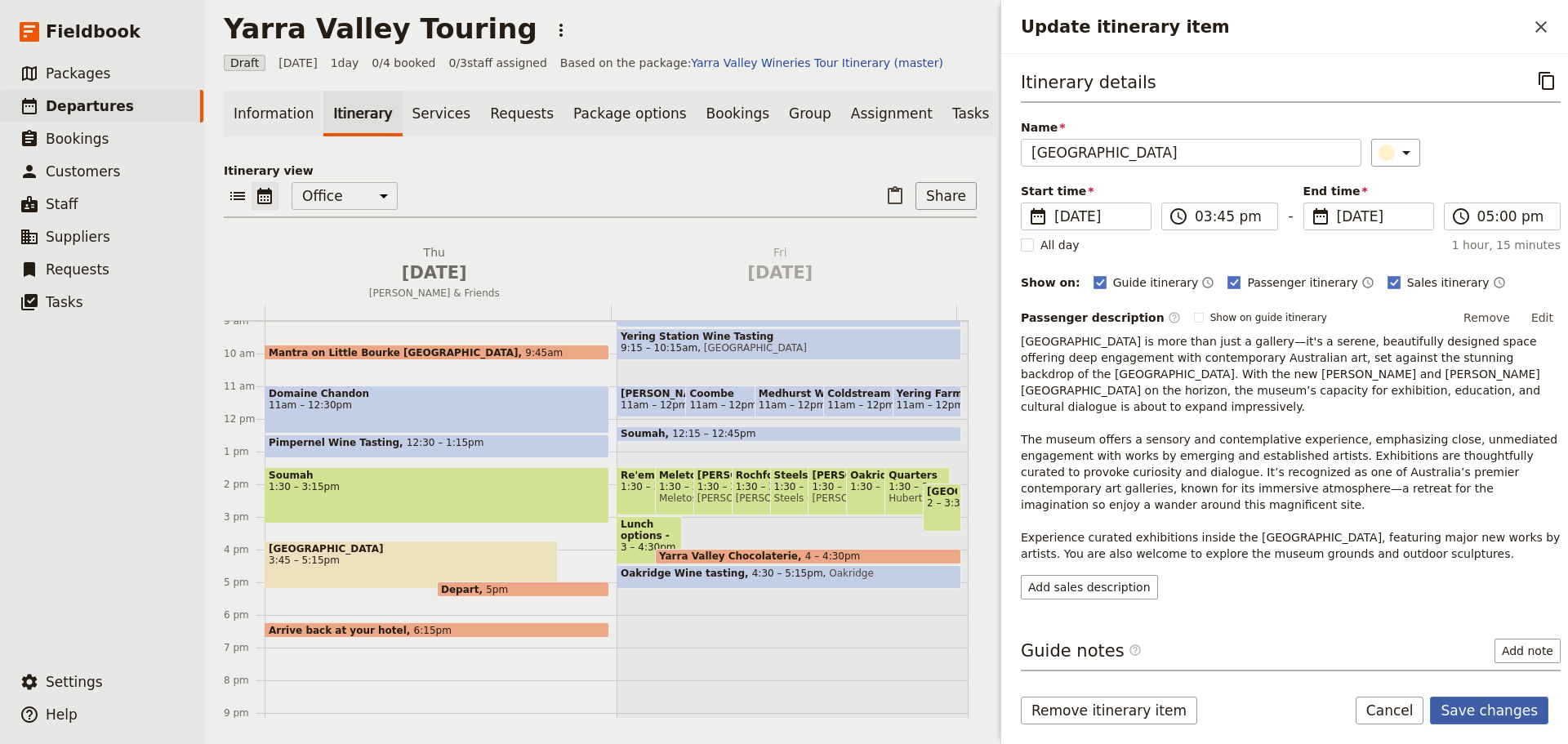
click at [1494, 715] on button "Save changes" at bounding box center [1489, 710] width 119 height 28
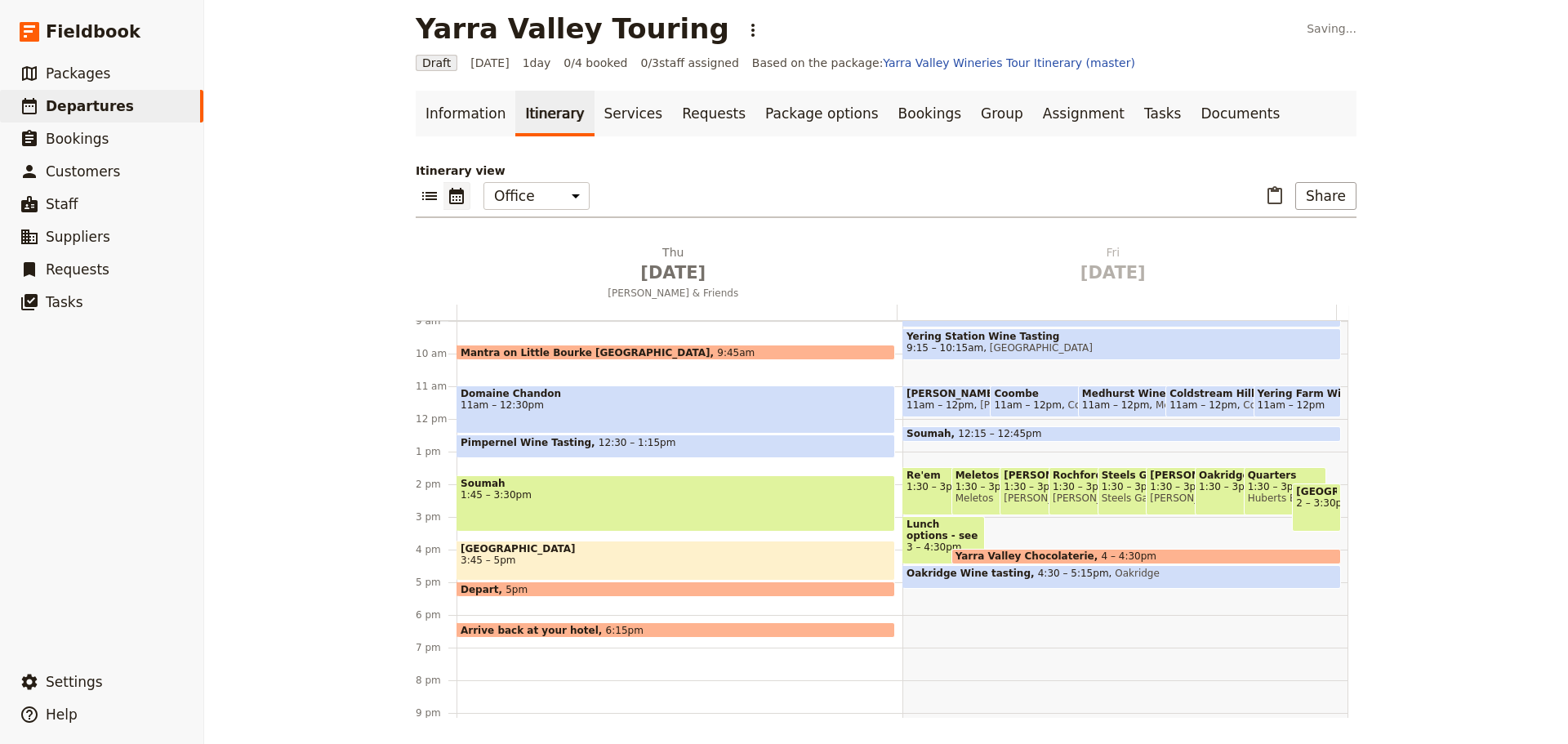
click at [513, 498] on span "1:45 – 3:30pm" at bounding box center [675, 495] width 430 height 12
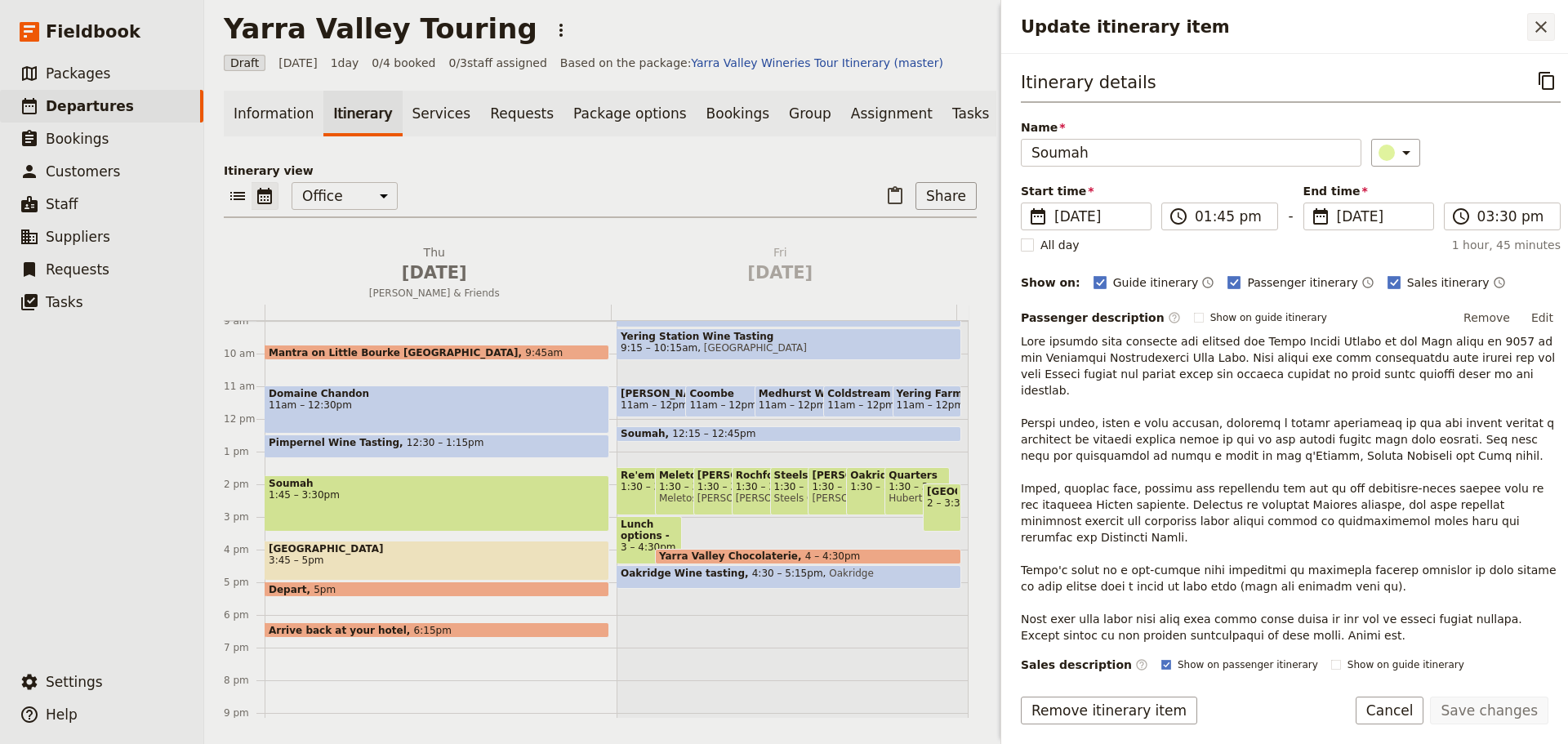
click at [1533, 28] on icon "Close drawer" at bounding box center [1540, 26] width 19 height 19
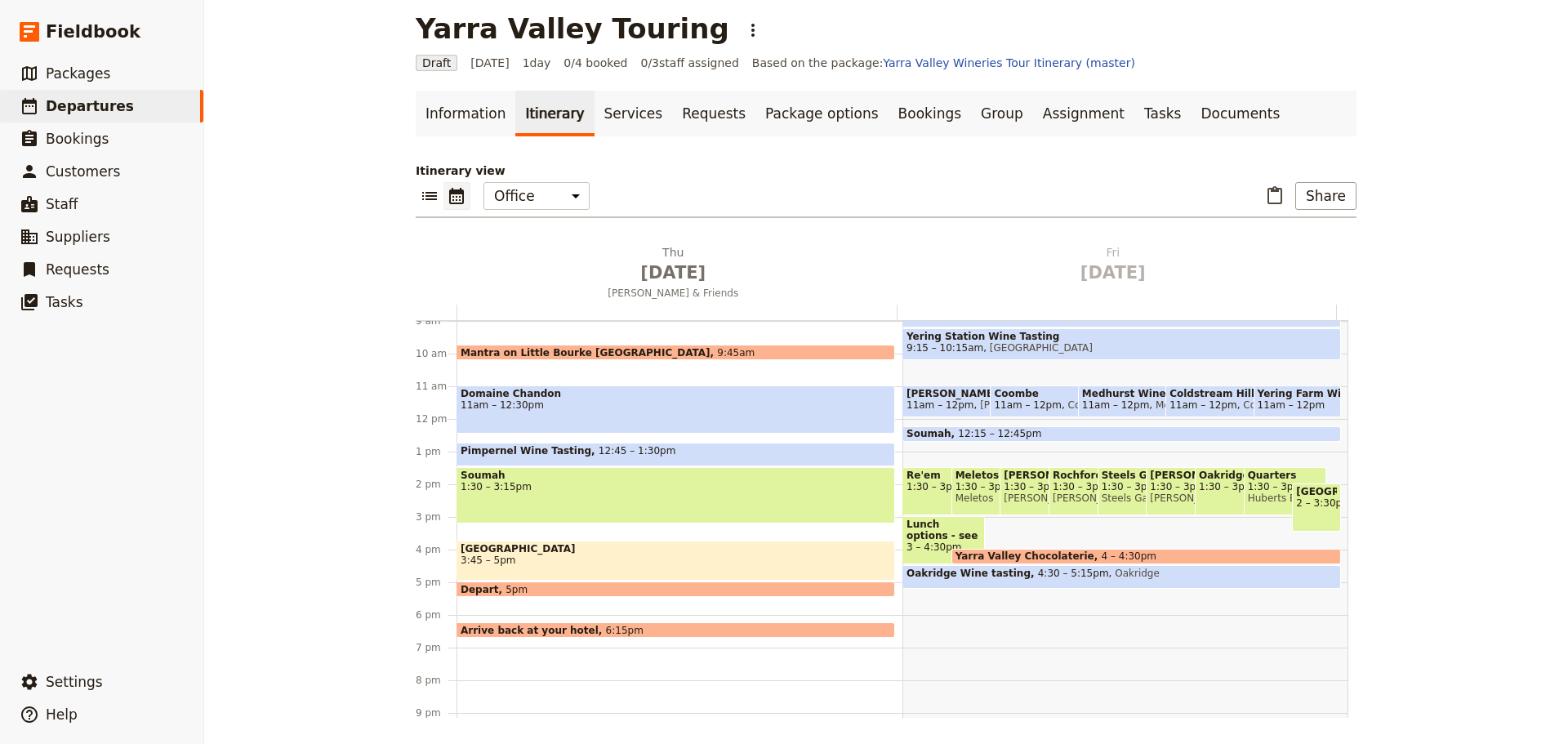
click at [577, 490] on span "1:30 – 3:15pm" at bounding box center [675, 487] width 430 height 12
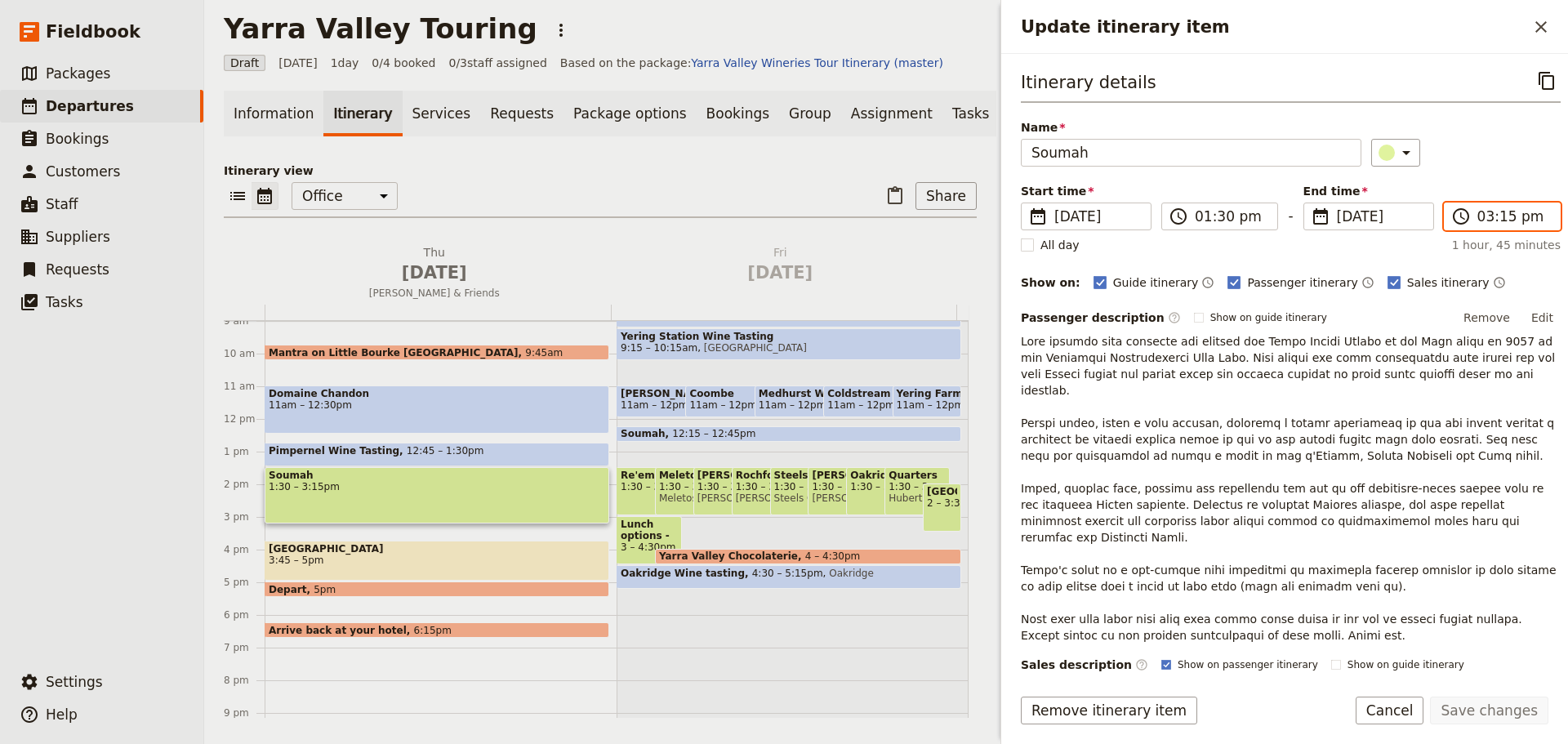
click at [1521, 217] on input "03:15 pm" at bounding box center [1513, 216] width 72 height 19
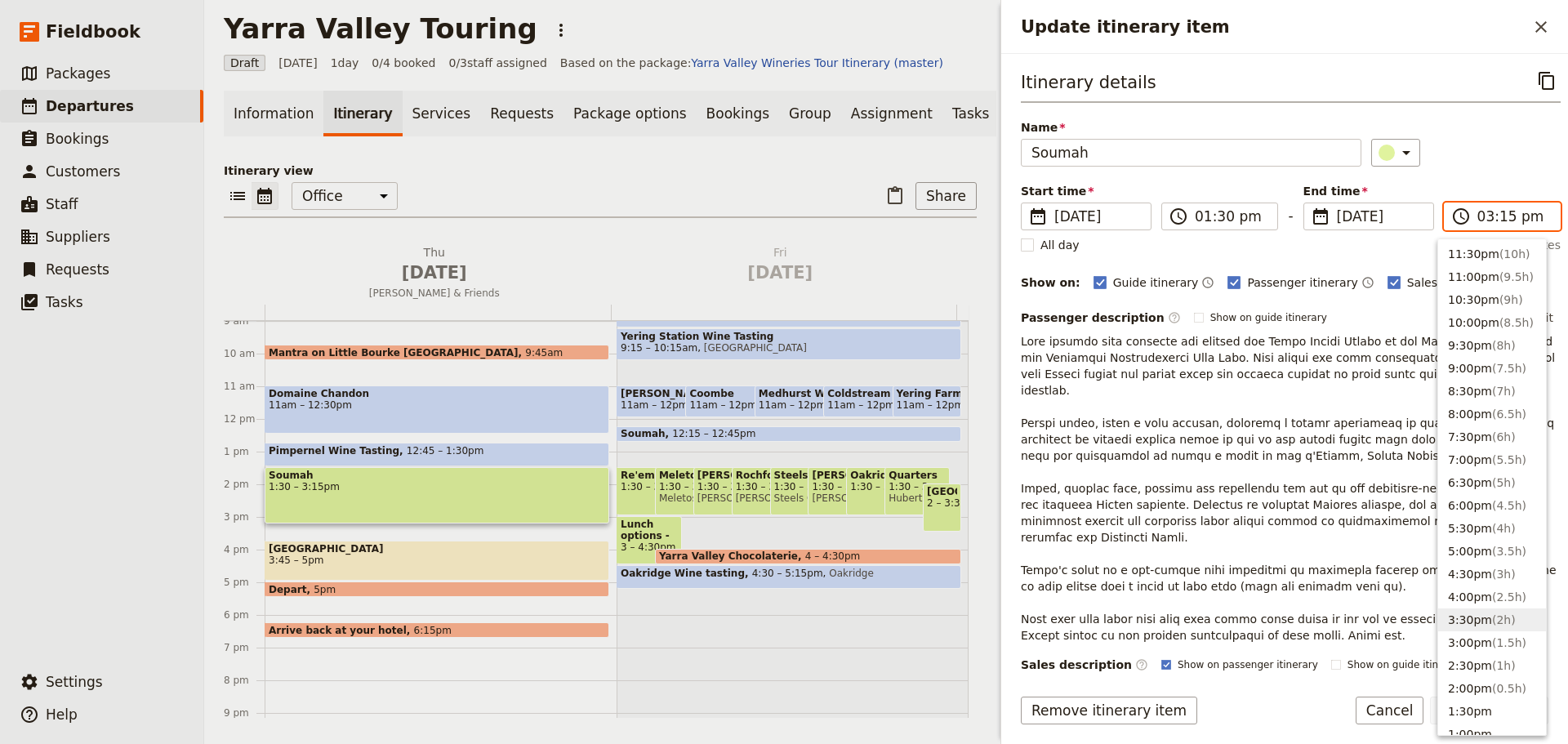
click at [1491, 624] on span "( 2h )" at bounding box center [1503, 620] width 24 height 13
type input "03:30 pm"
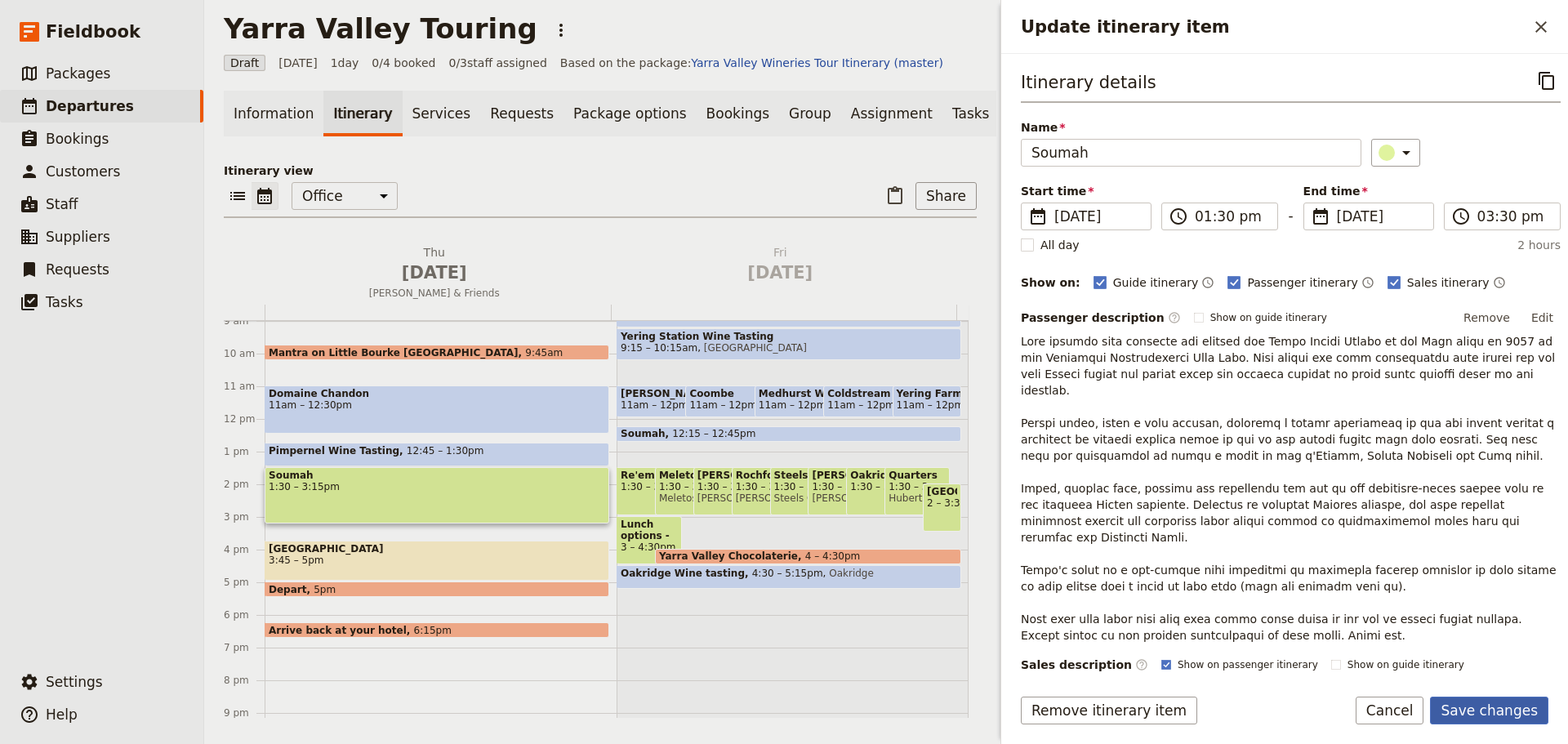
click at [1501, 712] on button "Save changes" at bounding box center [1489, 710] width 119 height 28
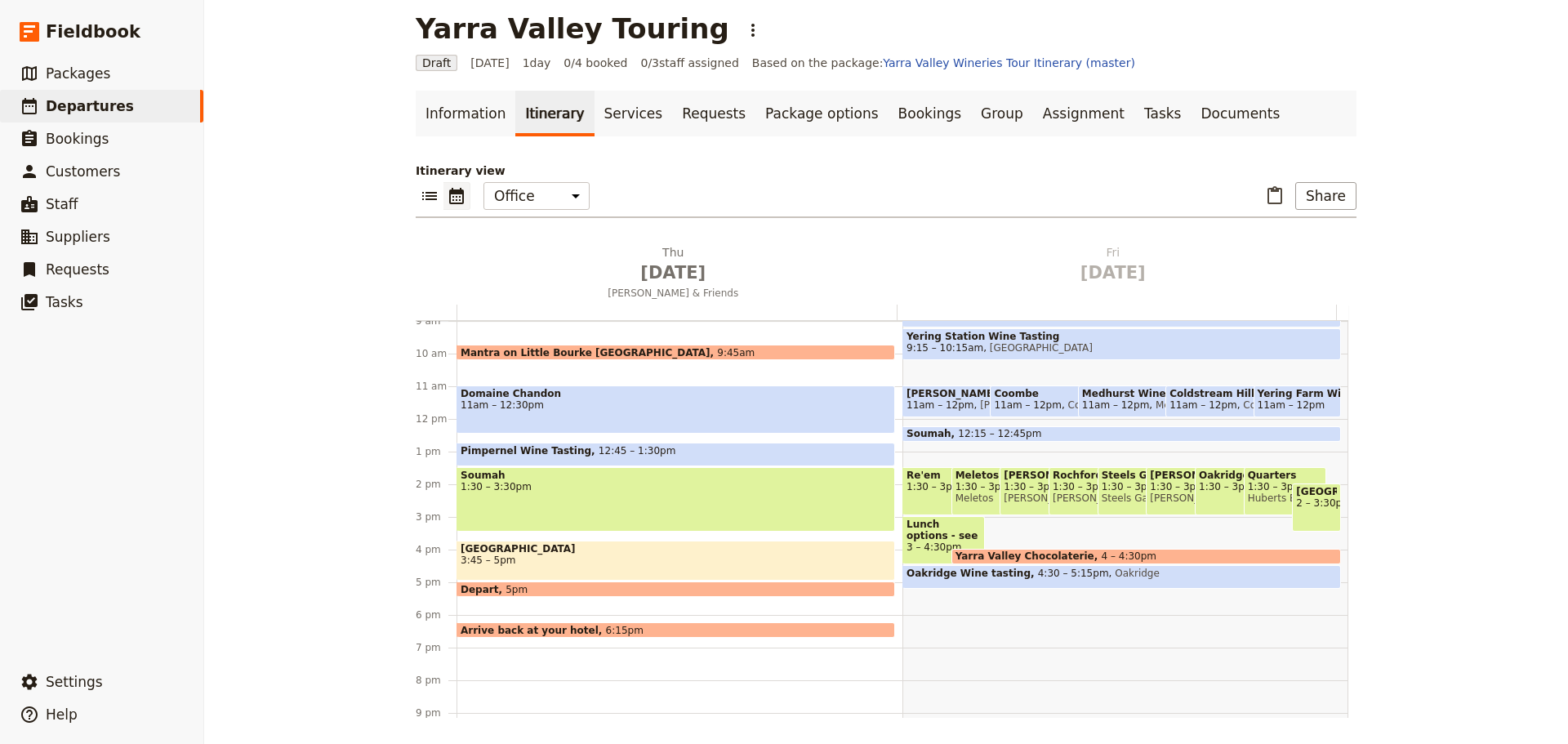
click at [483, 536] on div "Mantra on Little Bourke Melbourne 9:45am Domaine Chandon 11am – 12:30pm Pimpern…" at bounding box center [679, 419] width 445 height 784
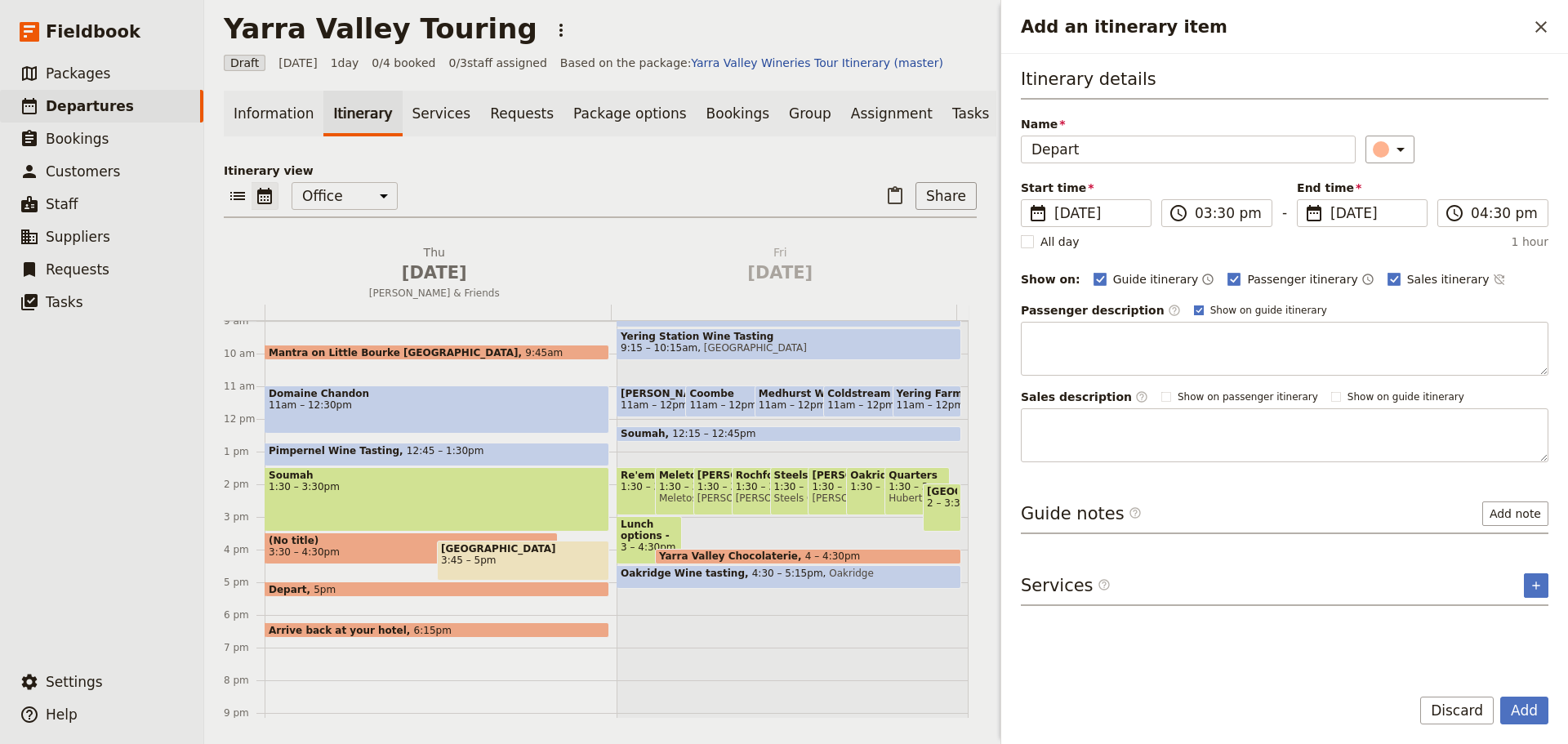
type input "Depart"
click at [1193, 310] on rect "Add an itinerary item" at bounding box center [1197, 310] width 9 height 9
click at [1193, 304] on input "Show on guide itinerary" at bounding box center [1193, 303] width 1 height 1
checkbox input "false"
click at [1492, 279] on icon "Time not shown on sales itinerary" at bounding box center [1499, 280] width 13 height 13
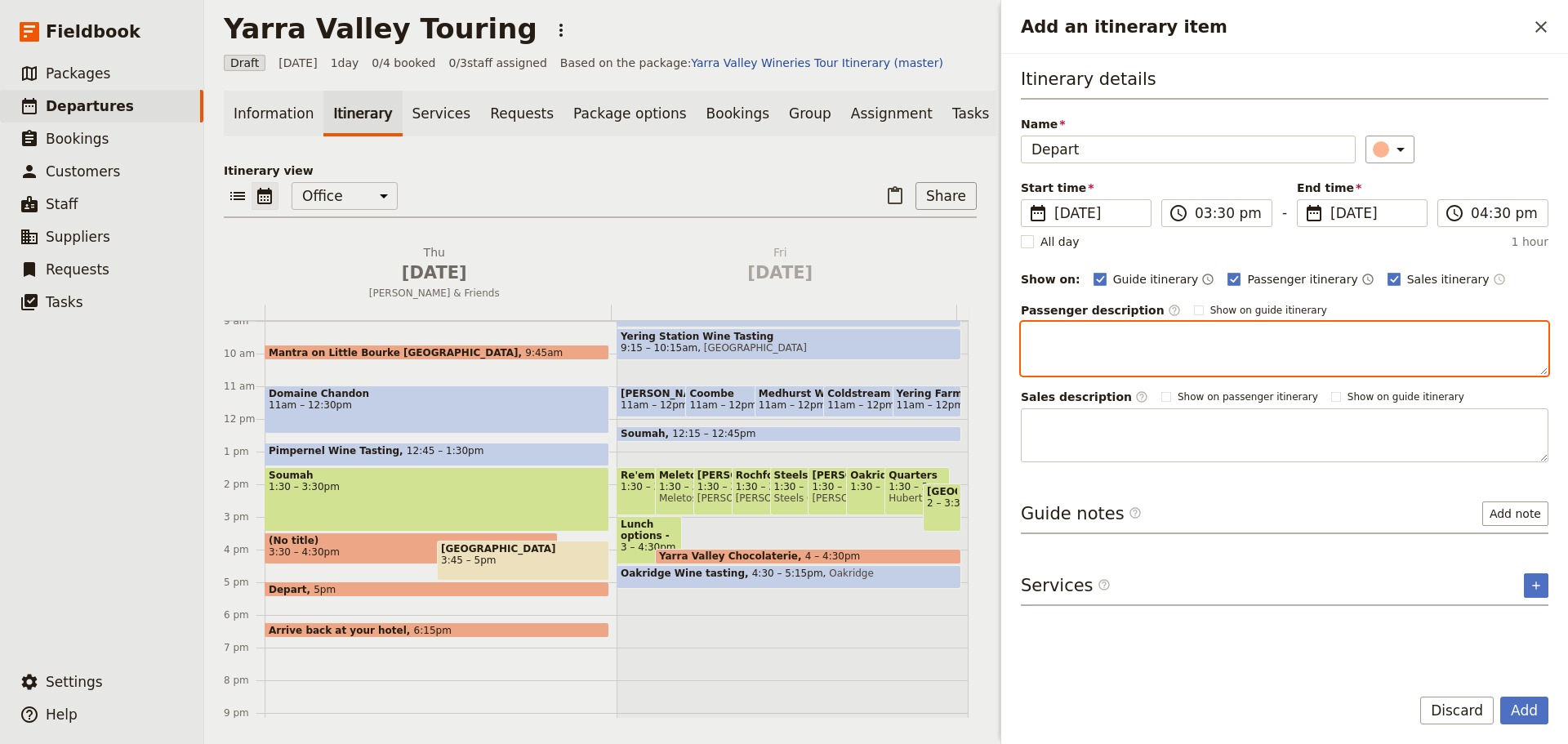
click at [1338, 333] on textarea "Add an itinerary item" at bounding box center [1284, 349] width 527 height 54
type textarea "Enjoy the scenery as you travel to your final destination for the day."
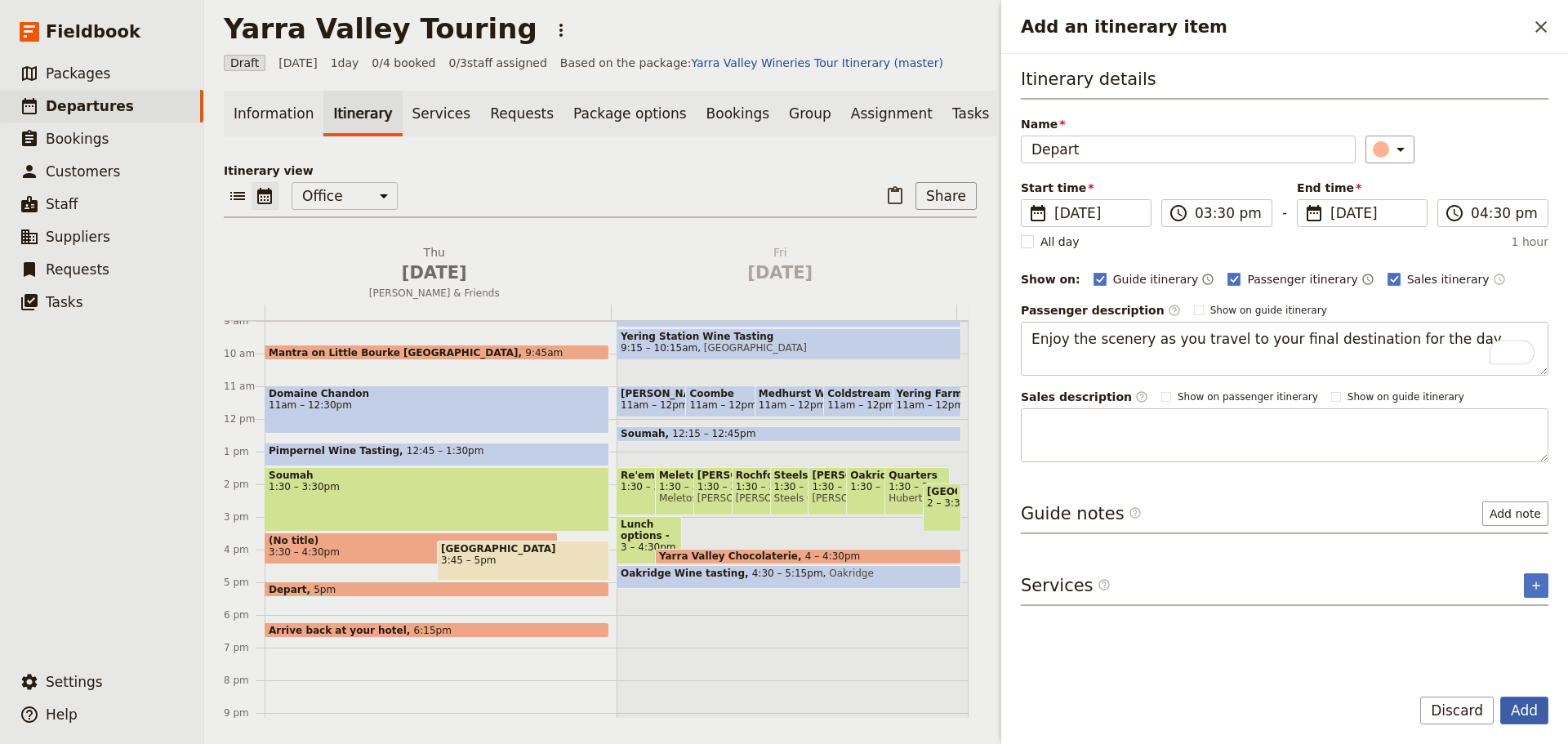
click at [1507, 700] on button "Add" at bounding box center [1523, 710] width 48 height 28
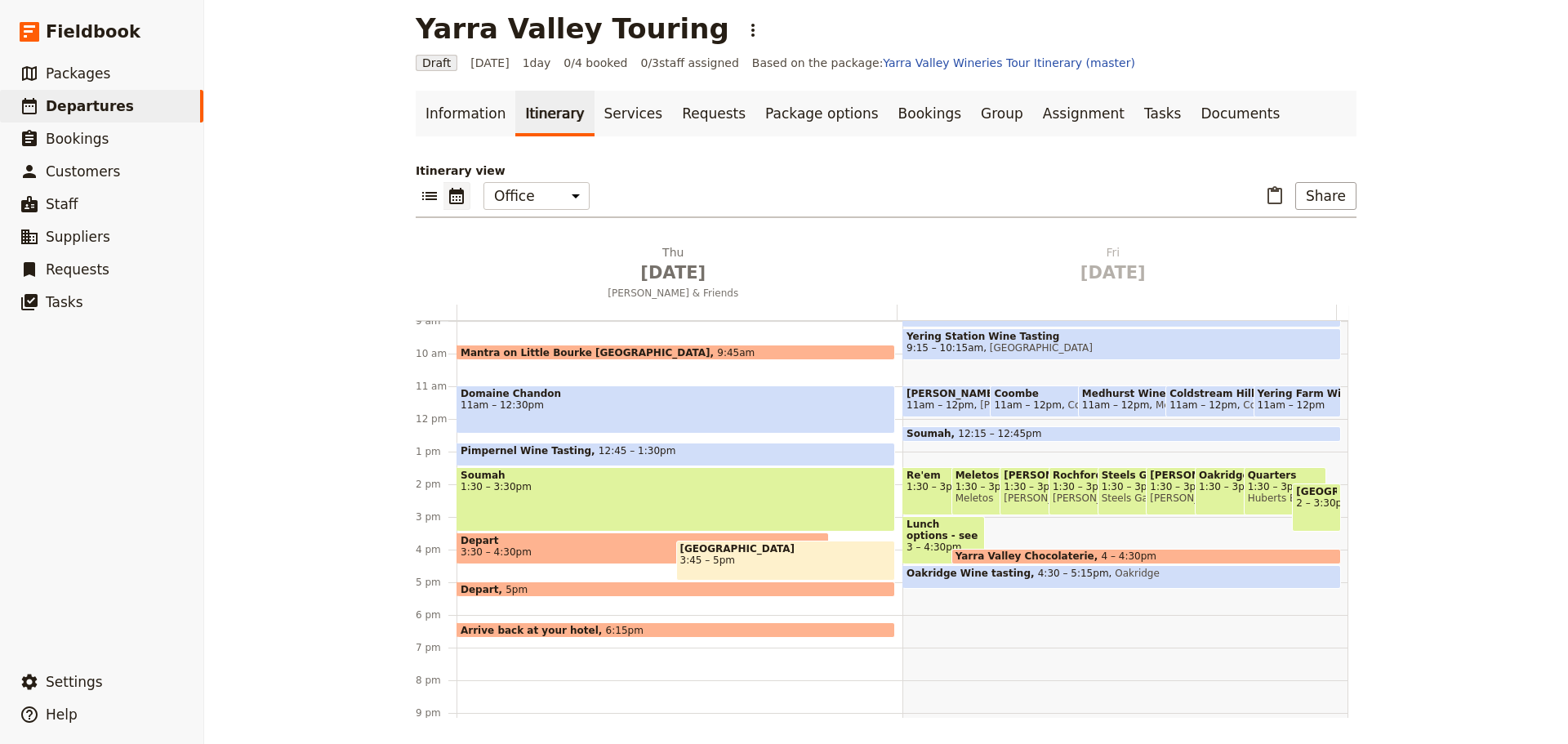
click at [530, 550] on span "3:30 – 4:30pm" at bounding box center [643, 553] width 364 height 12
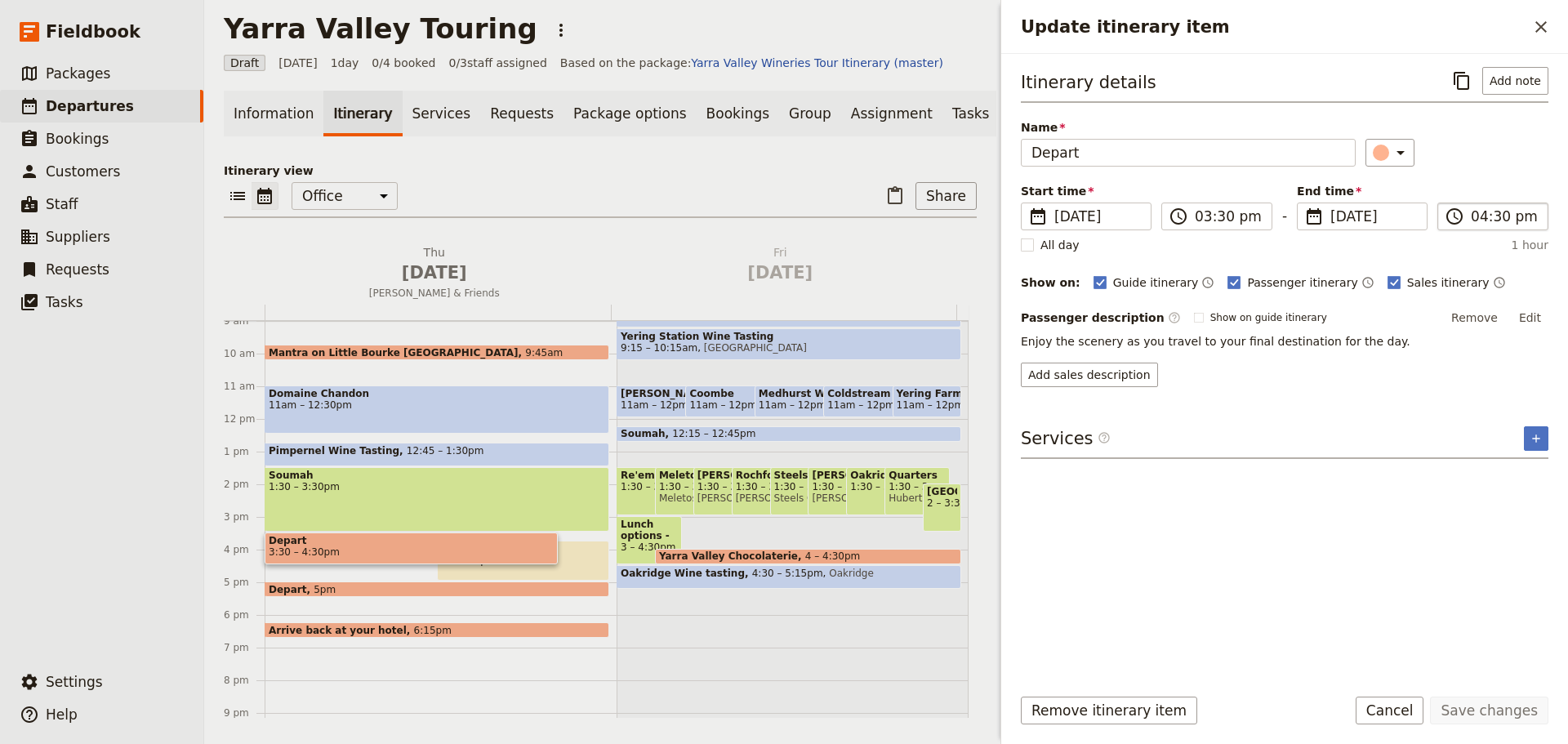
click at [1500, 228] on label "​ 04:30 pm" at bounding box center [1492, 216] width 111 height 28
click at [1500, 227] on input "04:30 pm" at bounding box center [1504, 216] width 67 height 19
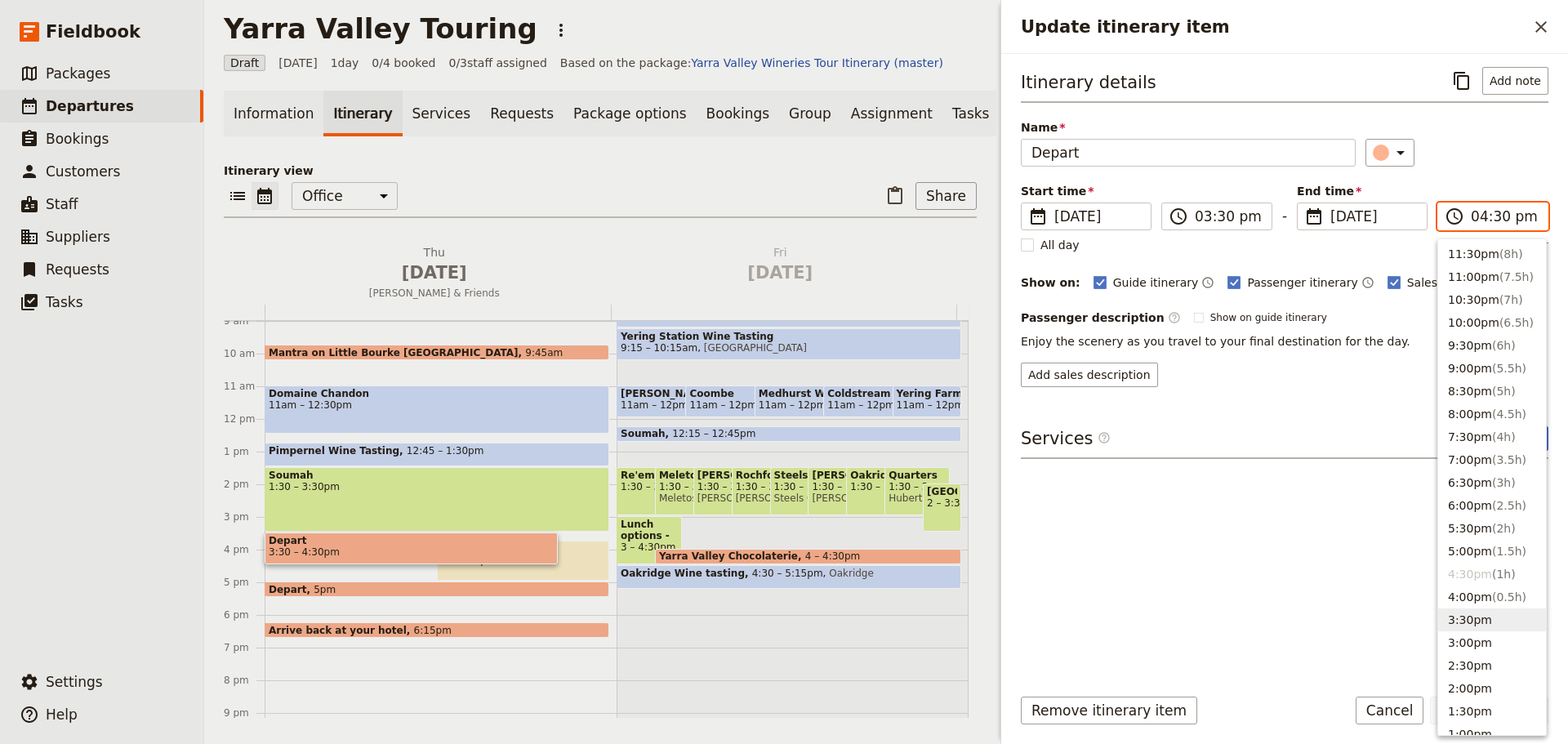
click at [1485, 618] on button "3:30pm" at bounding box center [1491, 619] width 108 height 23
type input "03:30 pm"
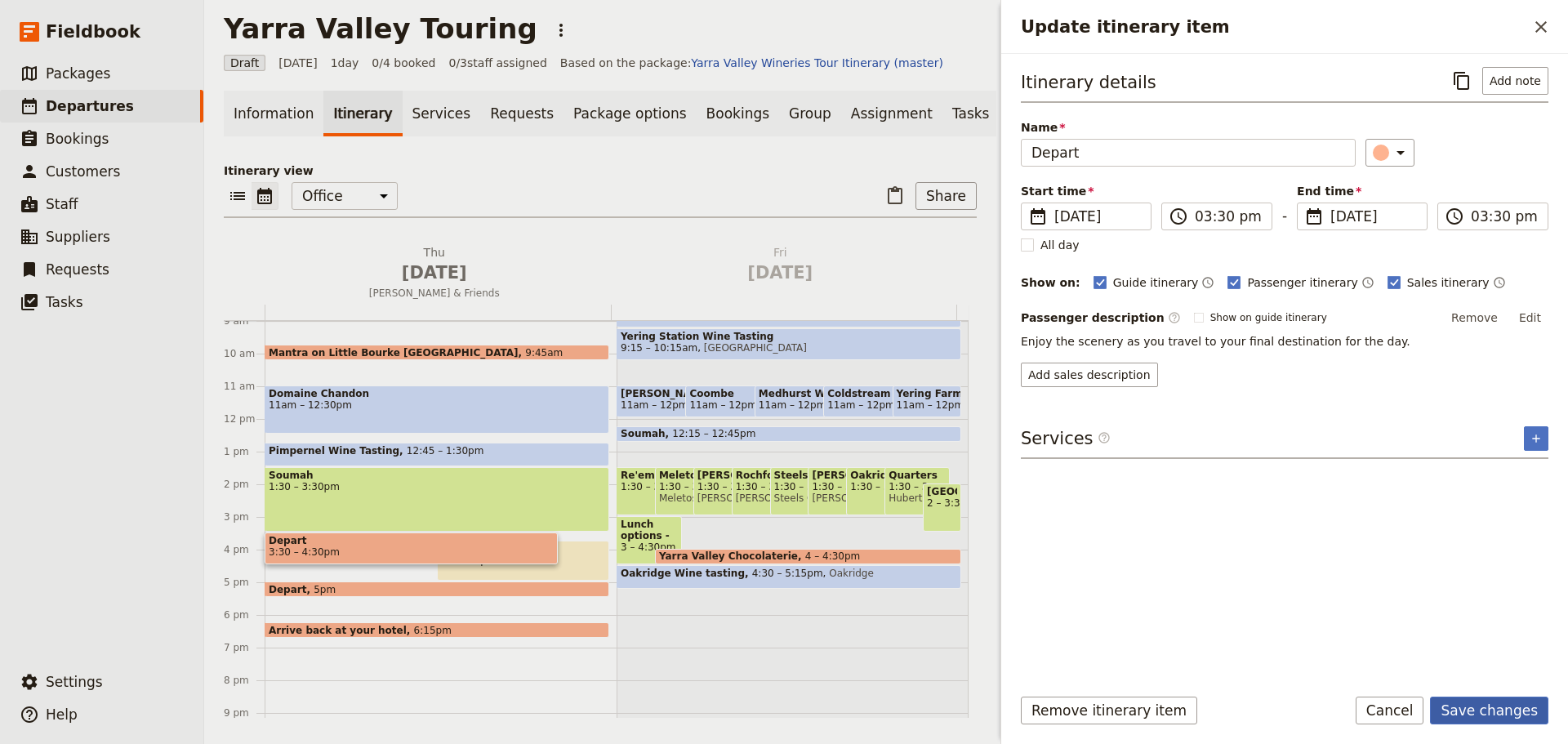
click at [1481, 711] on button "Save changes" at bounding box center [1489, 710] width 119 height 28
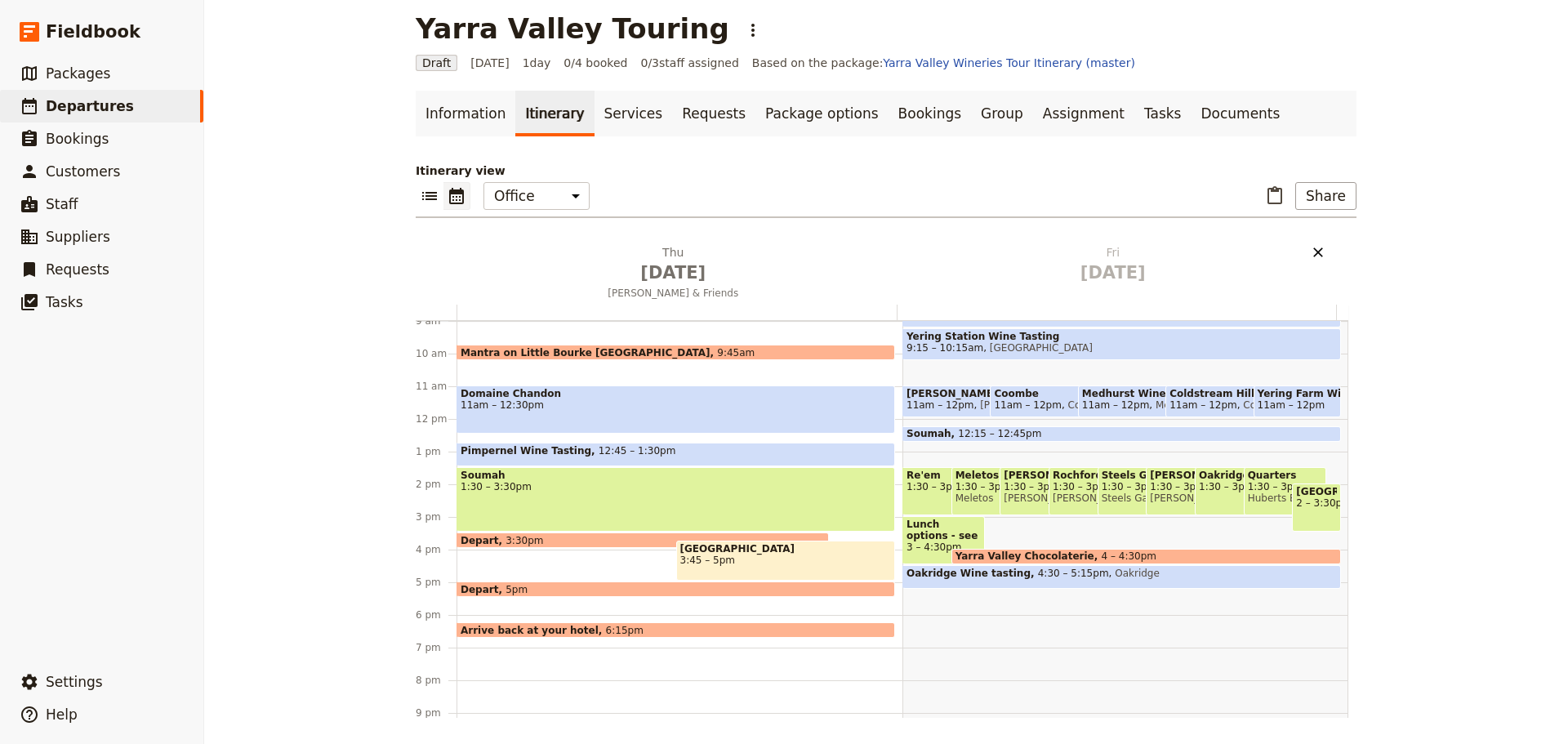
click at [1315, 251] on icon "Delete Fri Aug 22" at bounding box center [1317, 252] width 16 height 16
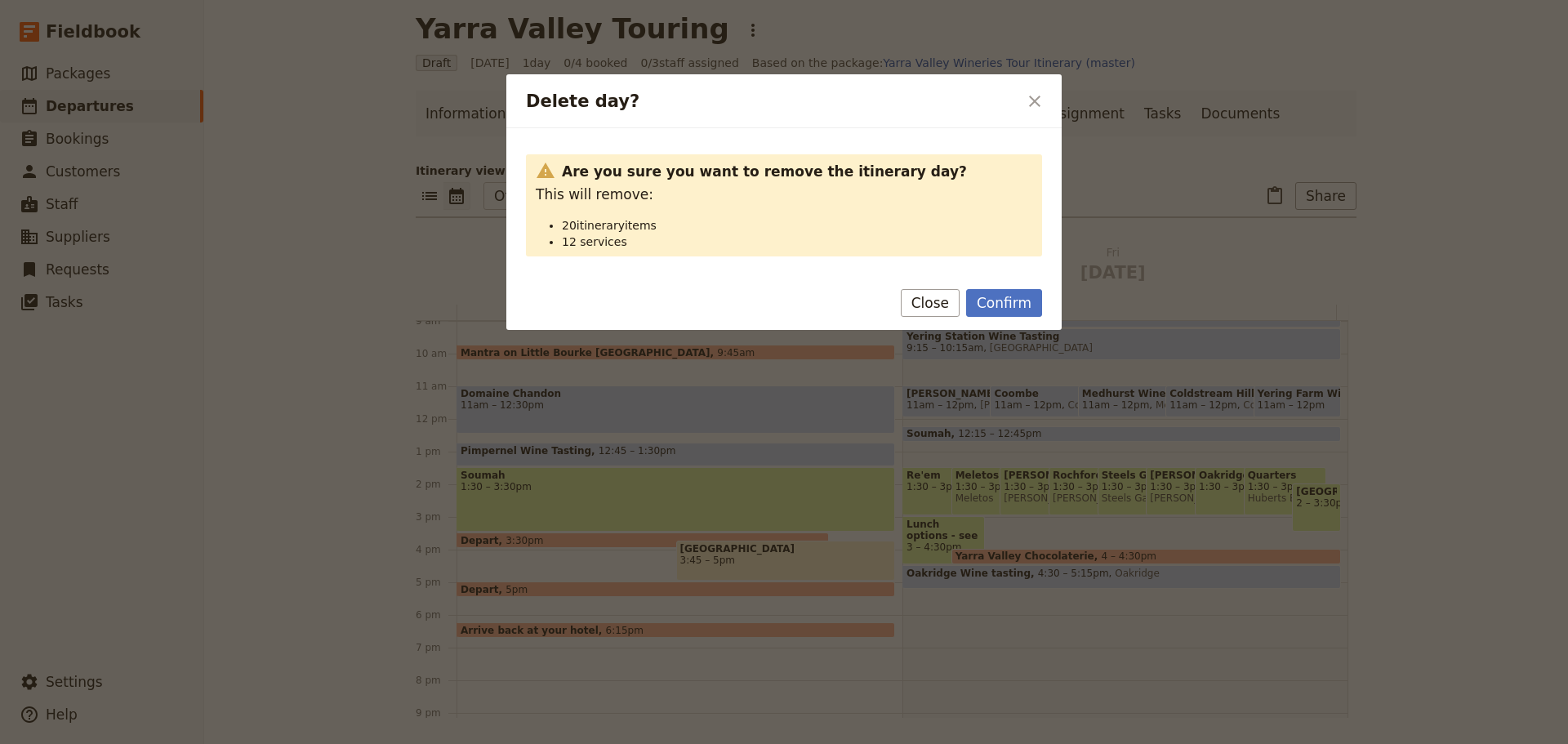
click at [970, 313] on button "Confirm" at bounding box center [1004, 302] width 76 height 28
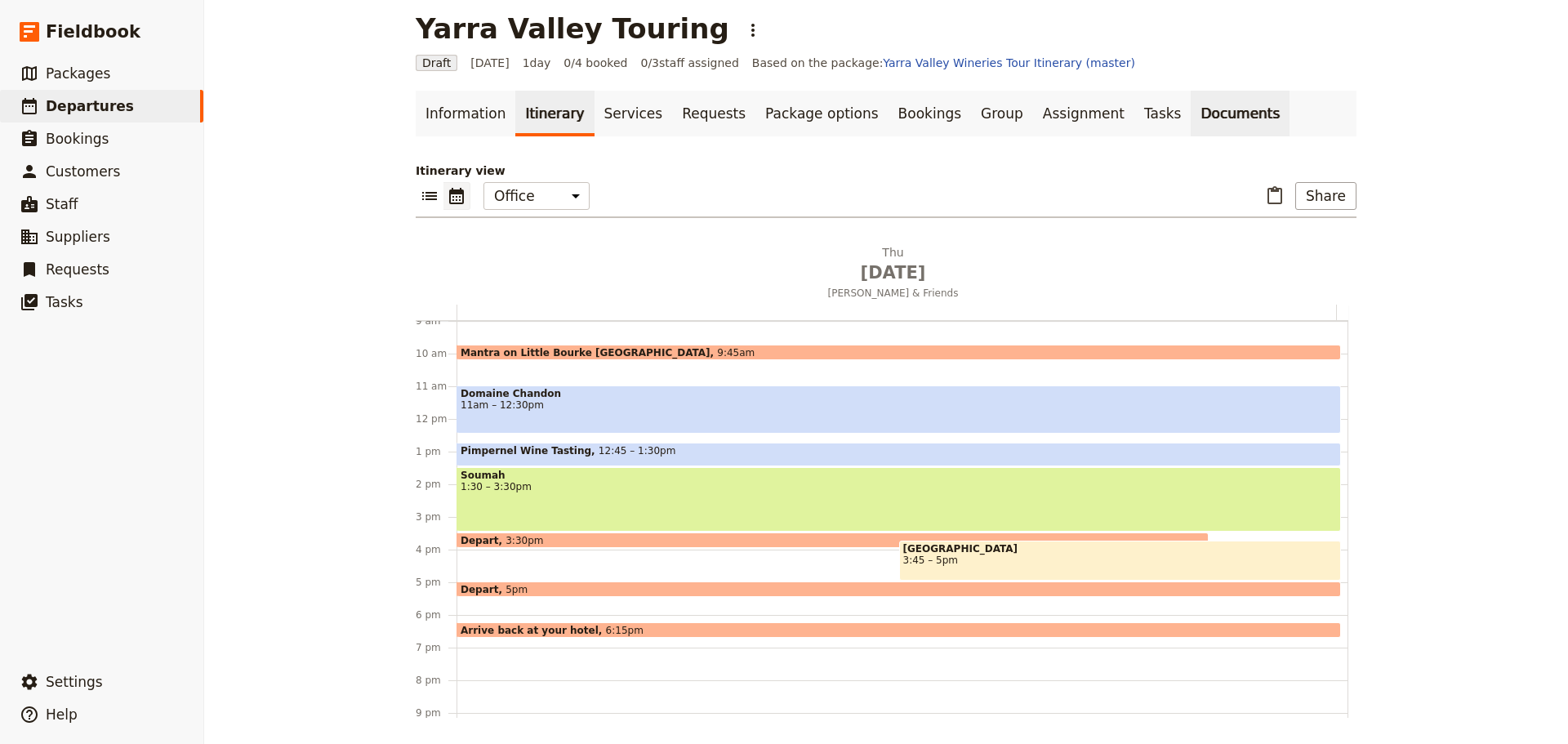
click at [1191, 115] on link "Documents" at bounding box center [1240, 114] width 99 height 45
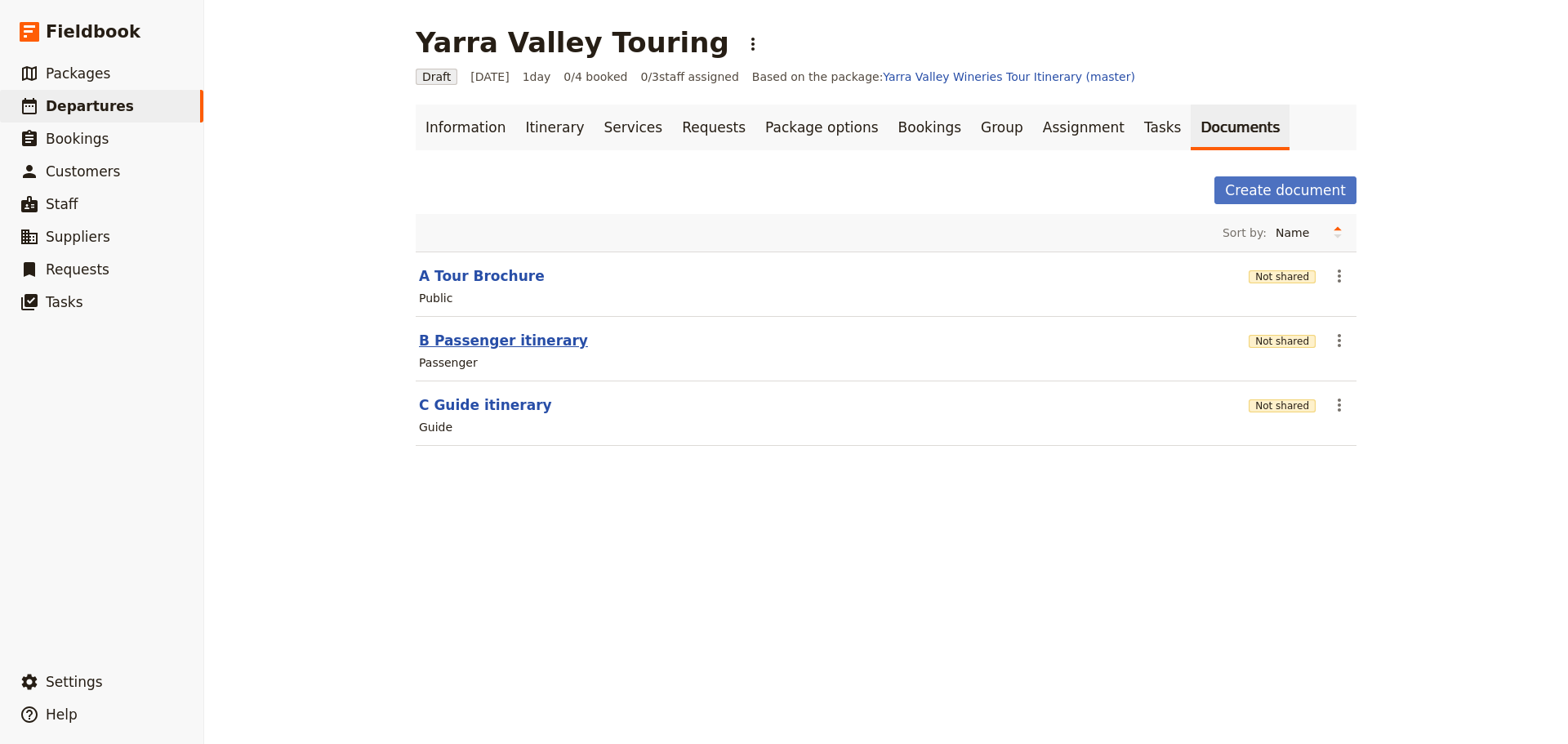
click at [442, 343] on button "B Passenger itinerary" at bounding box center [503, 340] width 169 height 19
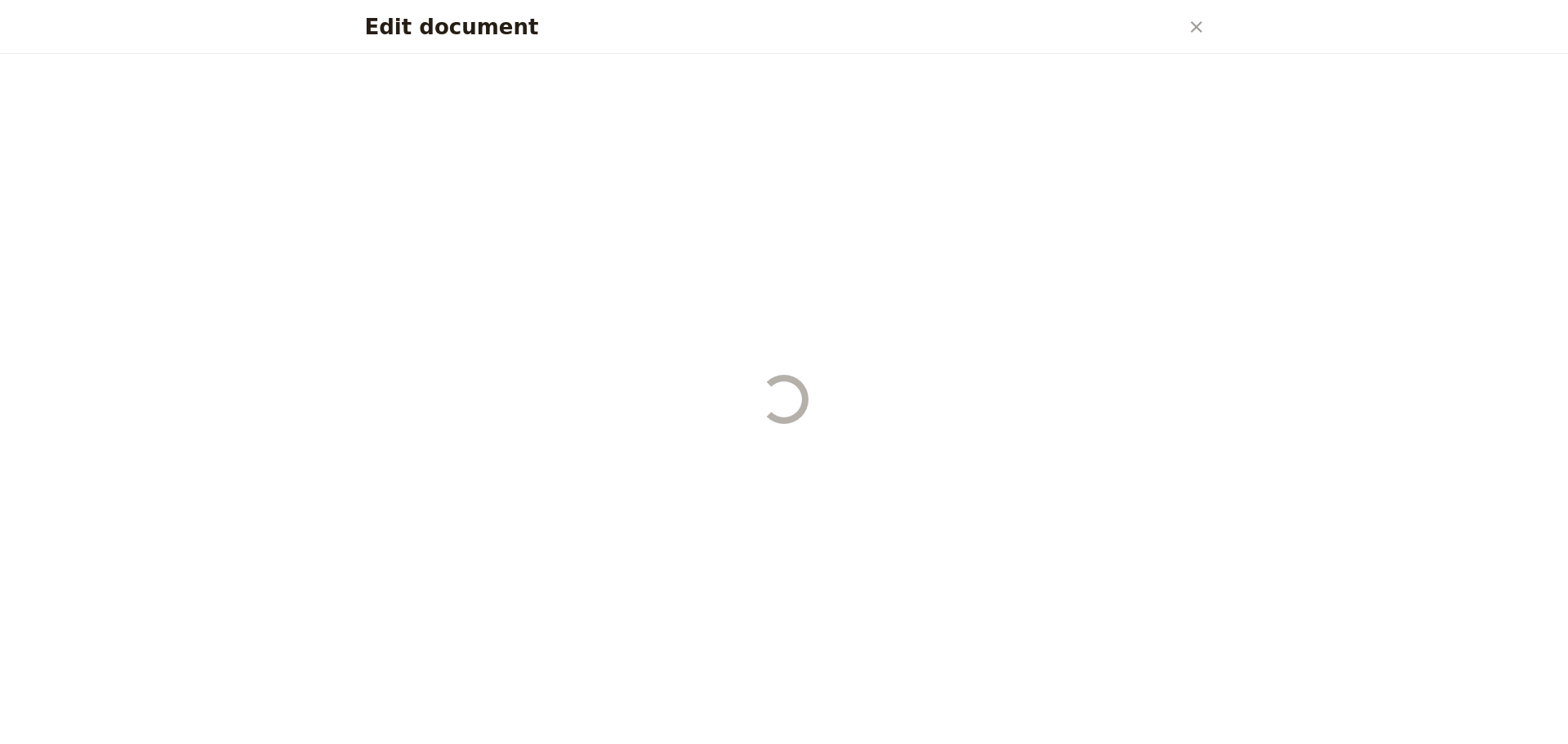
select select "PASSENGER"
select select "DEFAULT"
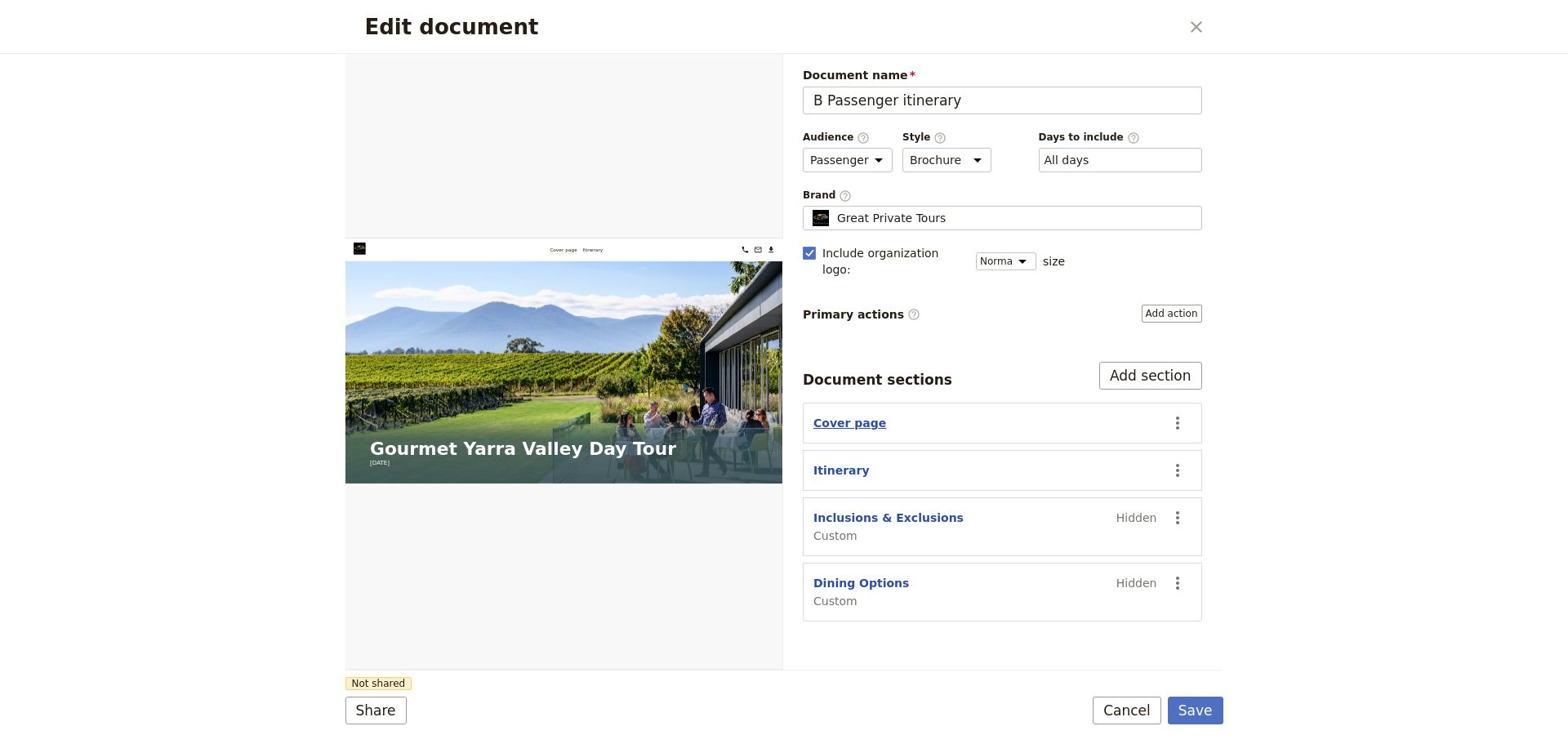
click at [842, 415] on button "Cover page" at bounding box center [850, 423] width 72 height 16
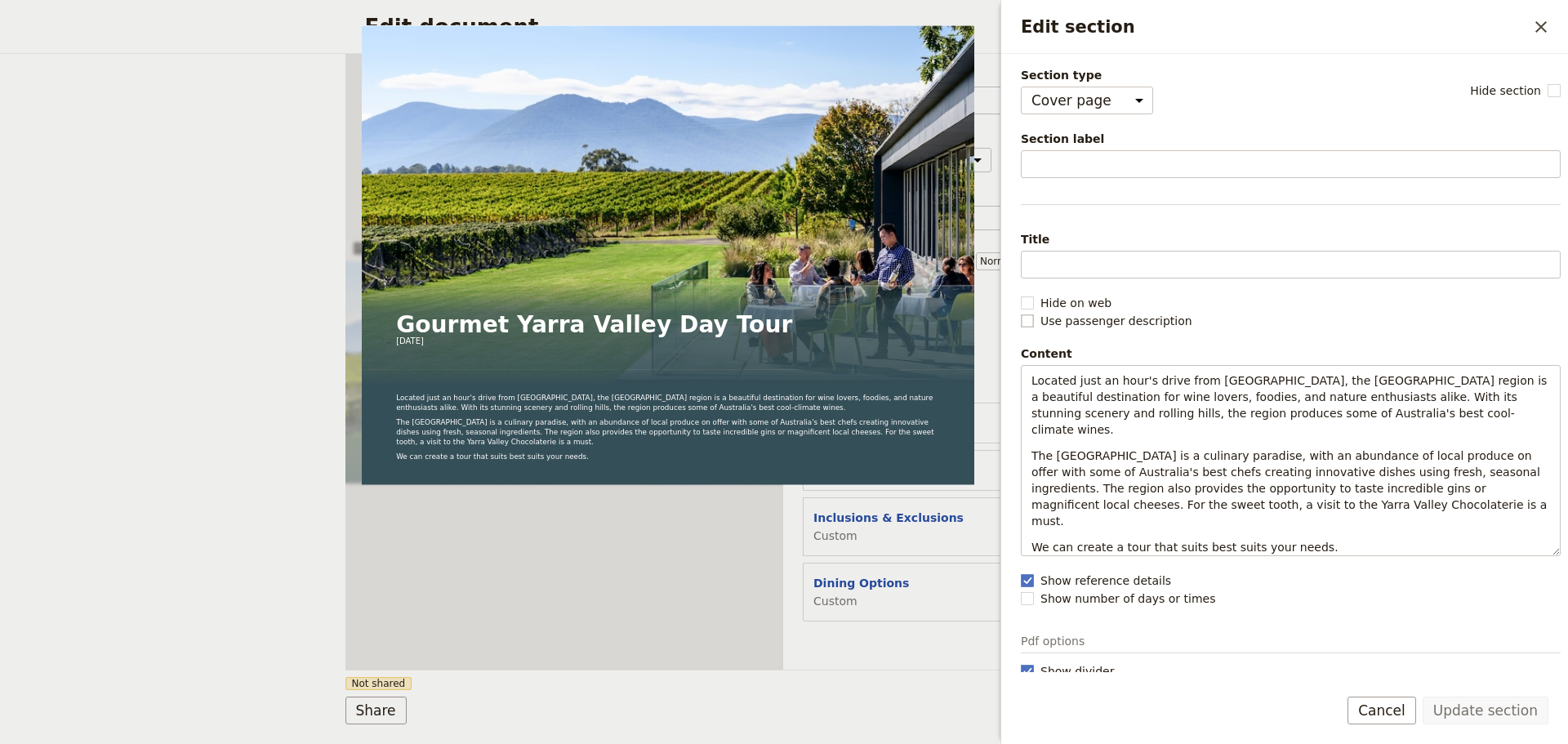
click at [1032, 321] on rect "Edit section" at bounding box center [1027, 320] width 13 height 13
click at [1021, 313] on input "Use passenger description" at bounding box center [1020, 312] width 1 height 1
checkbox input "true"
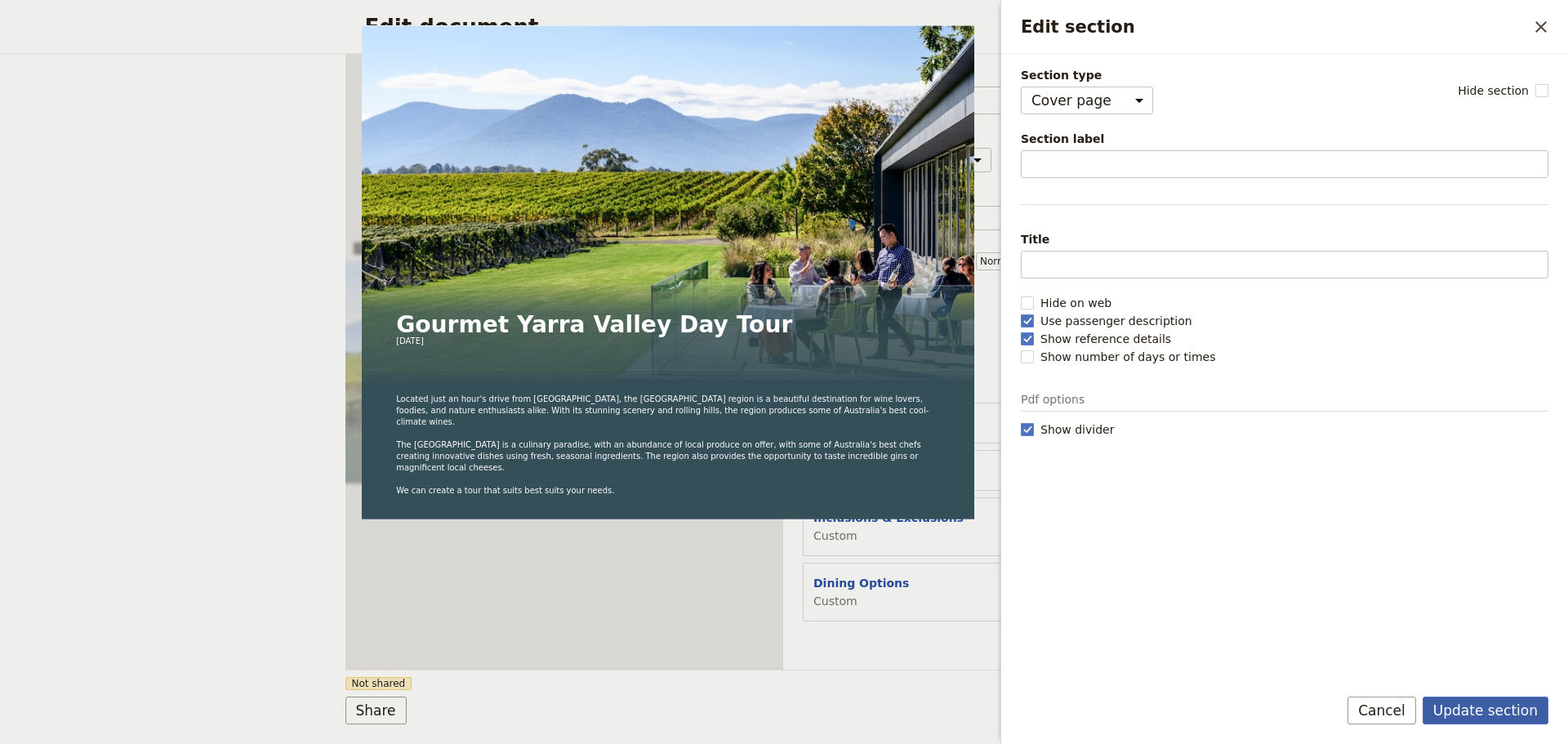
click at [1499, 709] on button "Update section" at bounding box center [1485, 710] width 125 height 28
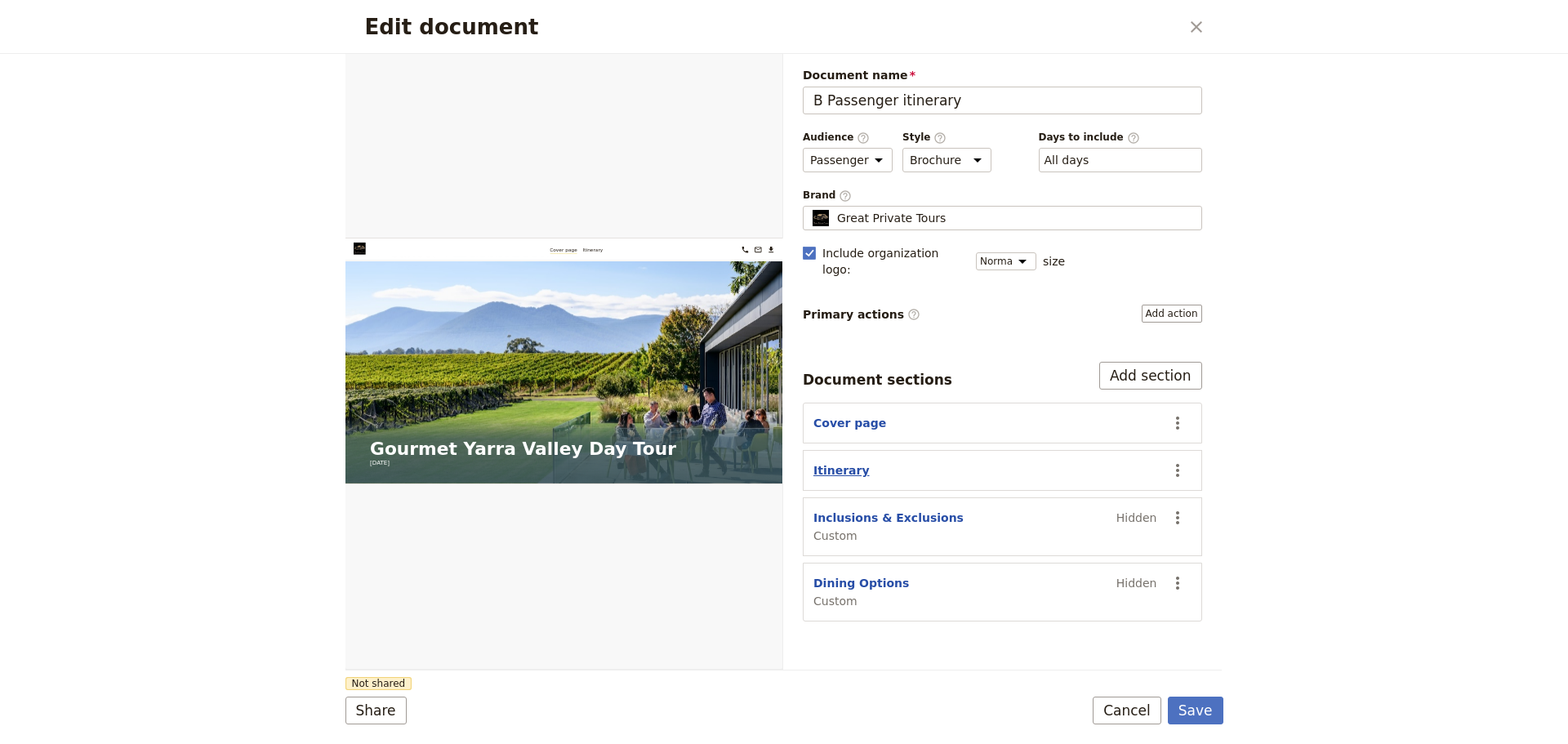
click at [835, 463] on button "Itinerary" at bounding box center [841, 470] width 56 height 16
select select "ITINERARY"
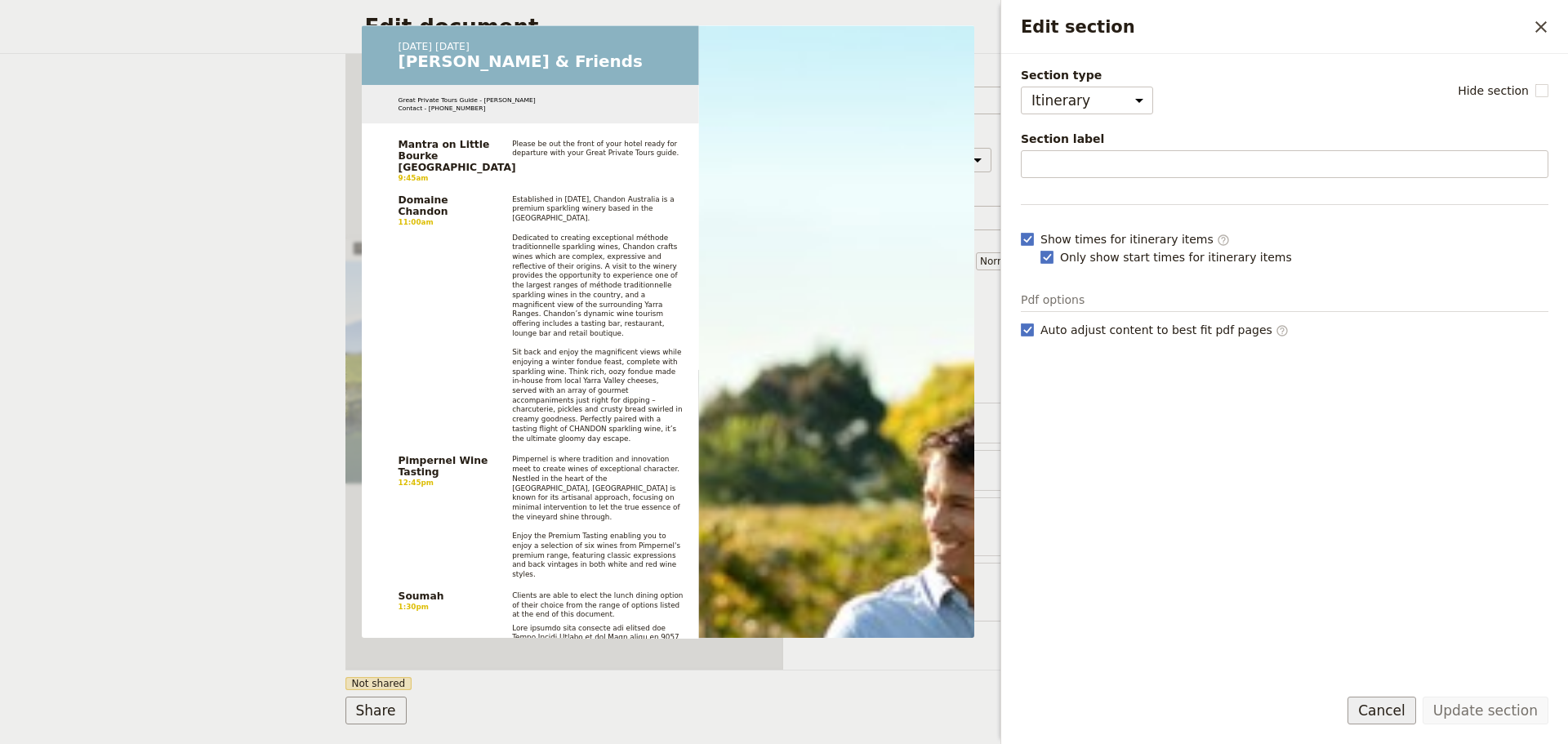
click at [1407, 716] on button "Cancel" at bounding box center [1381, 710] width 68 height 28
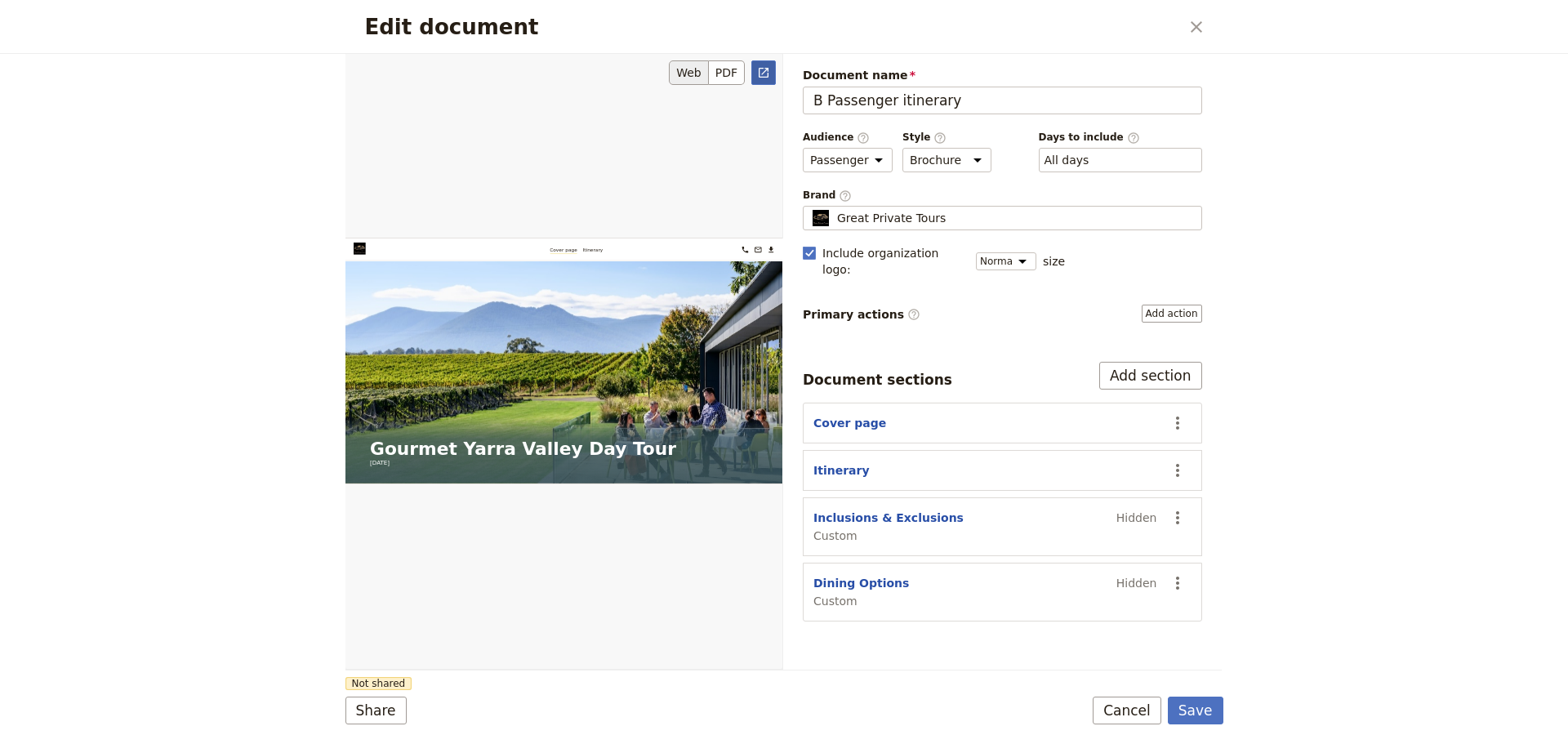
click at [759, 77] on icon "Open full preview" at bounding box center [764, 73] width 13 height 13
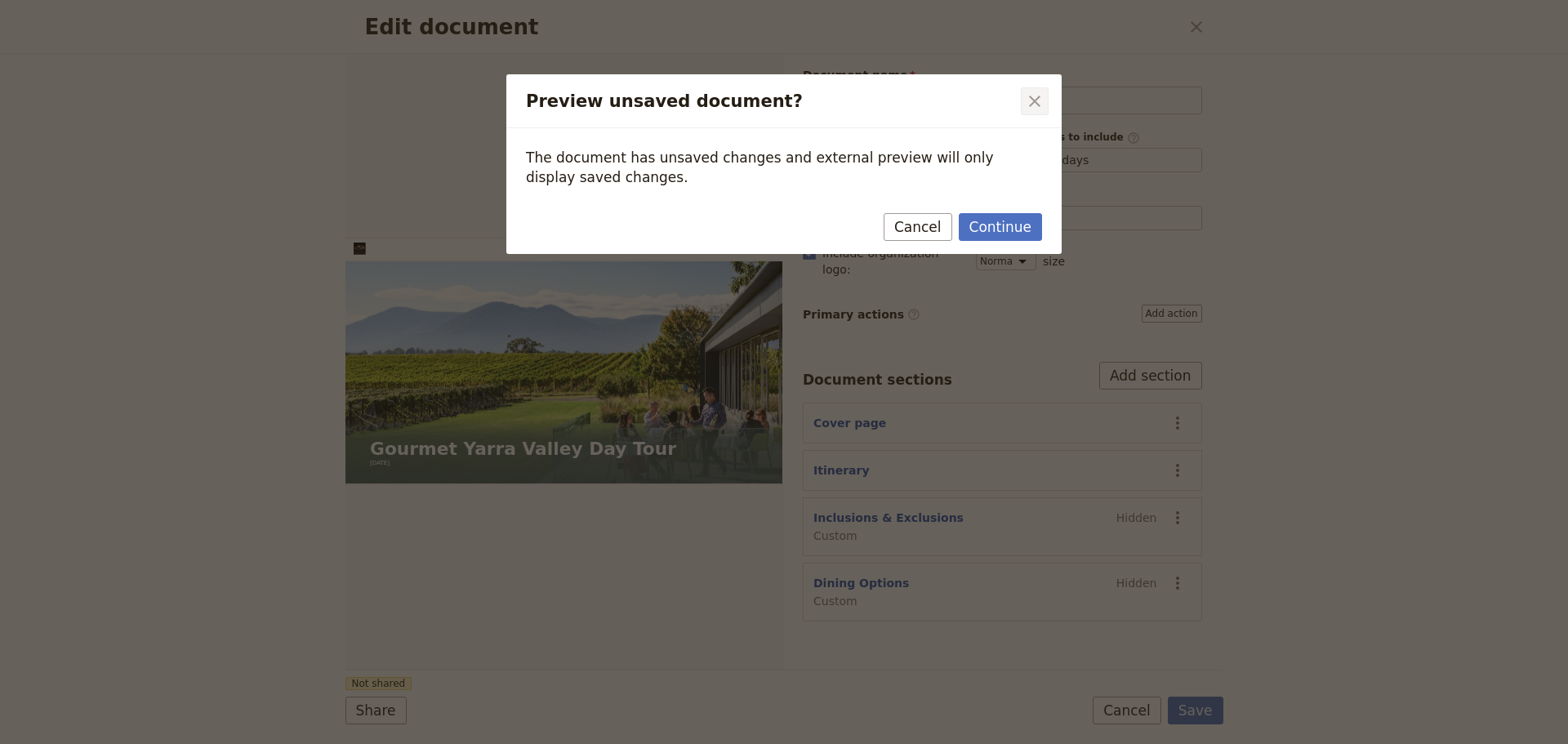
click at [1043, 98] on icon "Close dialog" at bounding box center [1034, 101] width 19 height 19
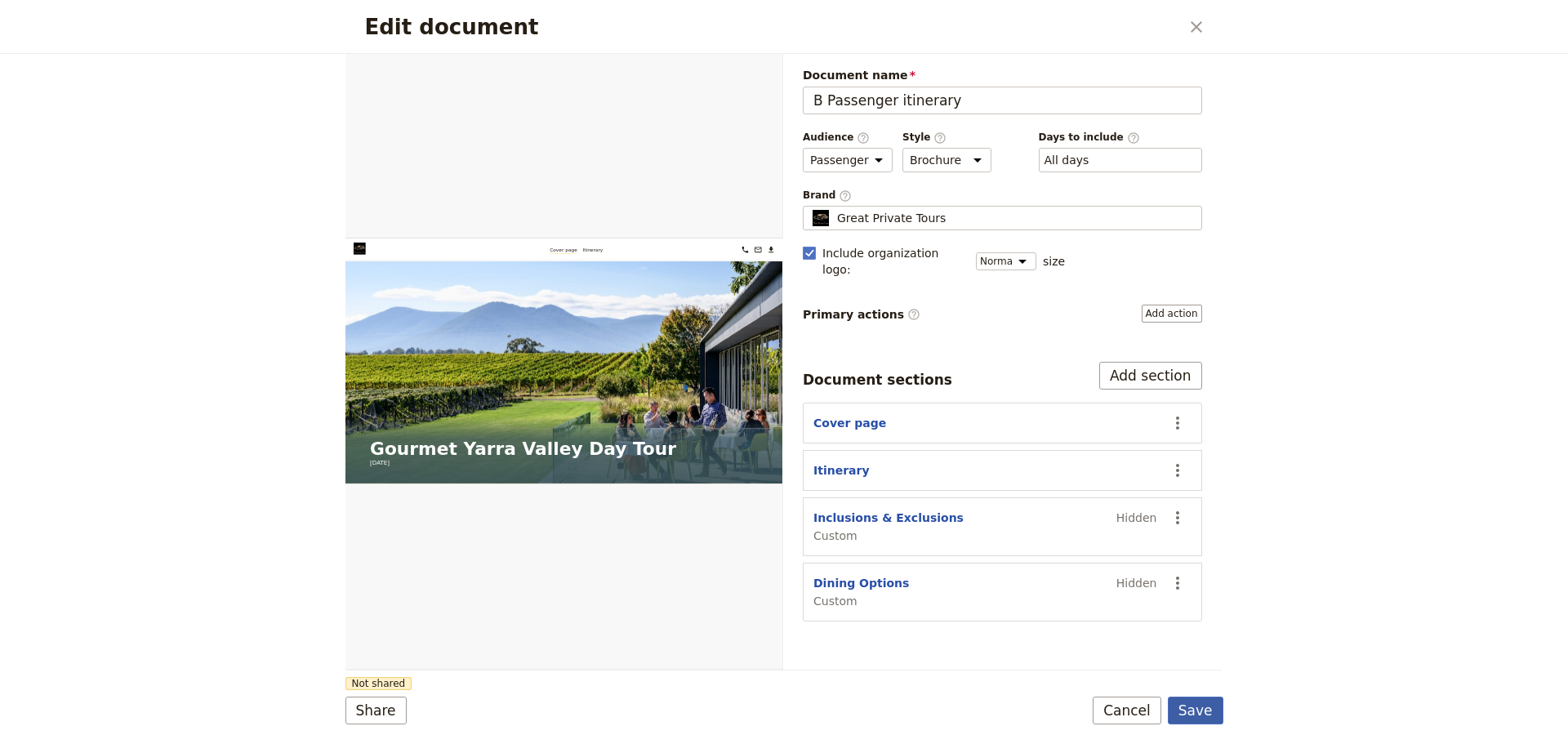
click at [1206, 704] on button "Save" at bounding box center [1195, 710] width 56 height 28
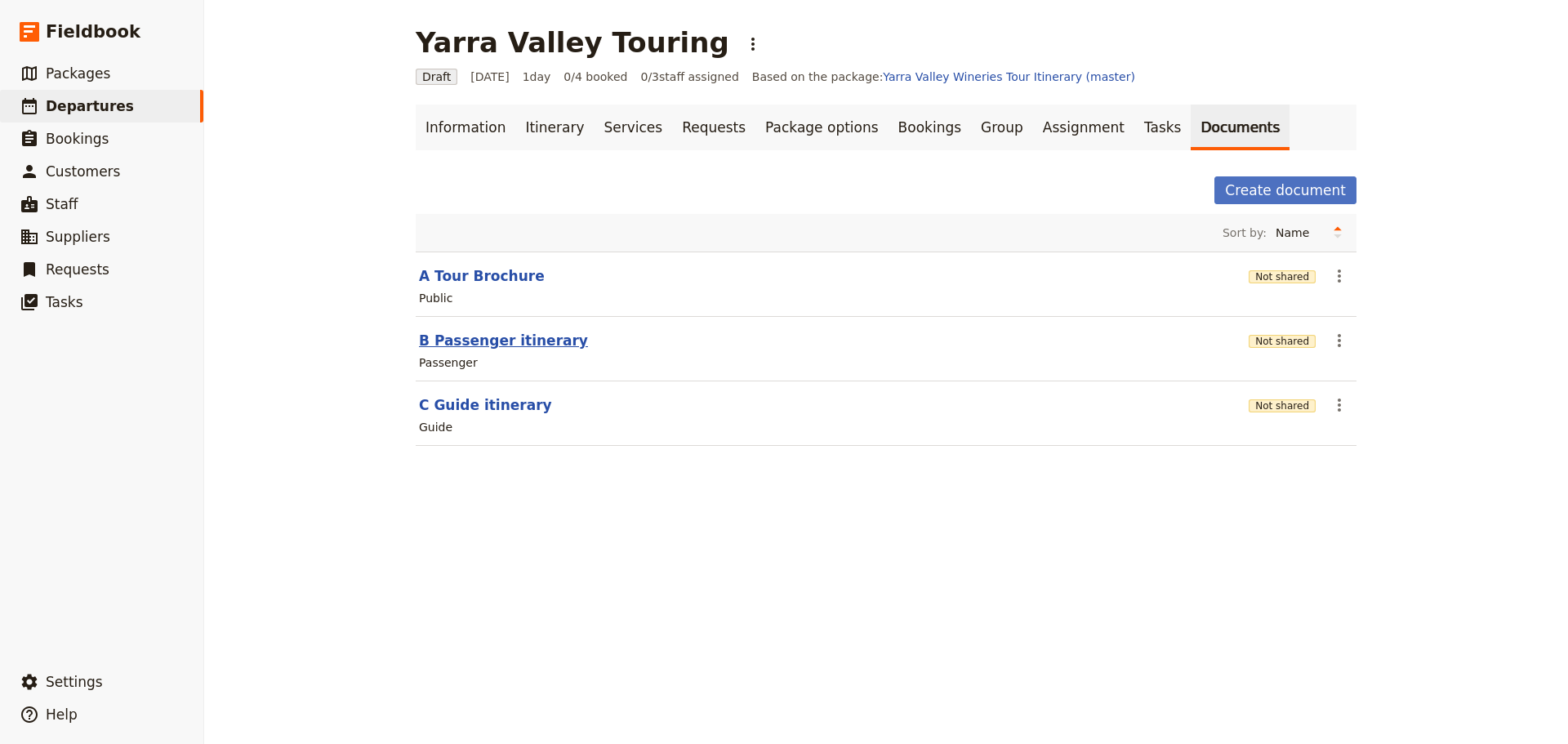
click at [498, 339] on button "B Passenger itinerary" at bounding box center [503, 340] width 169 height 19
select select "PASSENGER"
select select "DEFAULT"
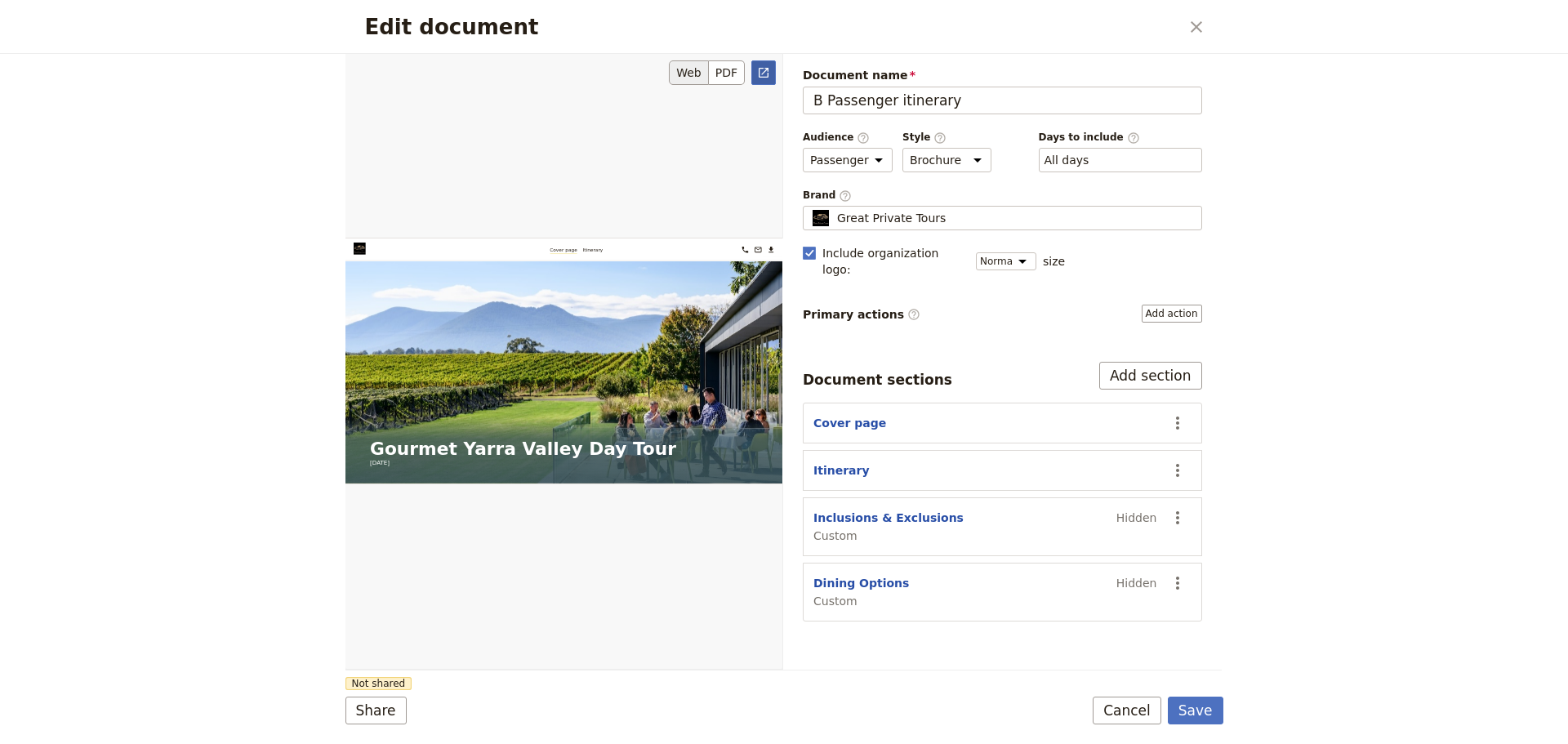
click at [770, 69] on link "​" at bounding box center [763, 72] width 24 height 24
click at [1109, 711] on button "Cancel" at bounding box center [1126, 710] width 68 height 28
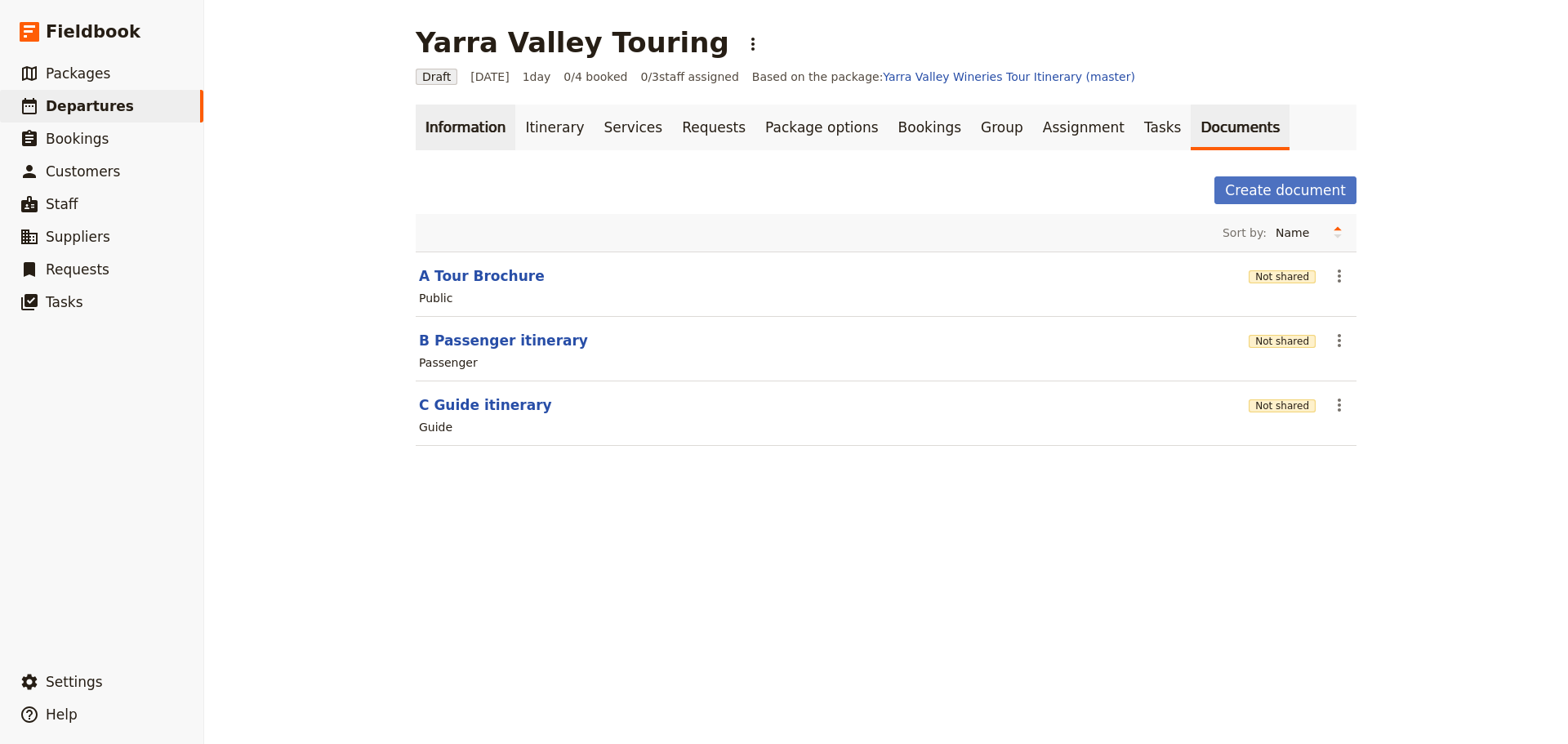
click at [488, 126] on link "Information" at bounding box center [465, 127] width 99 height 45
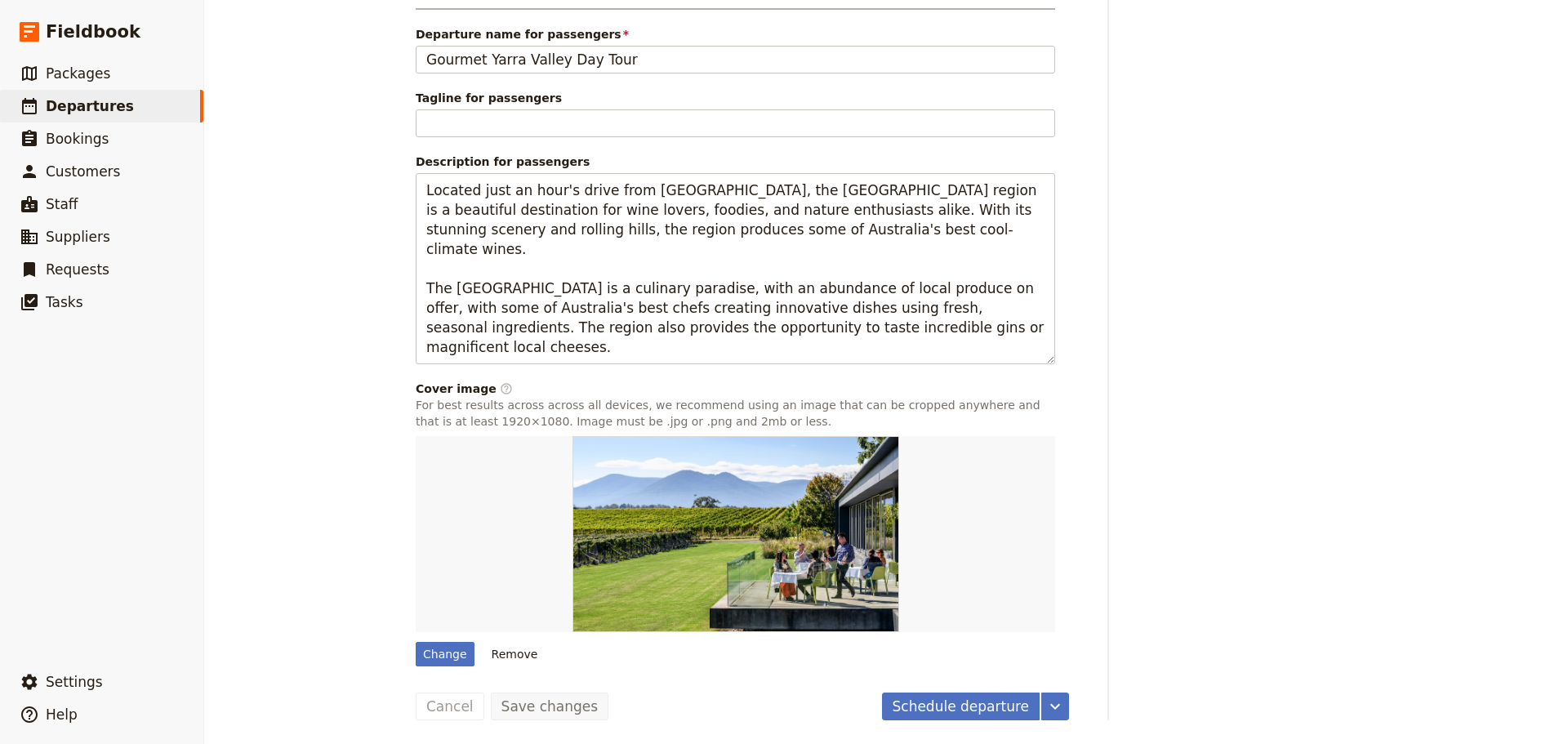
scroll to position [1159, 0]
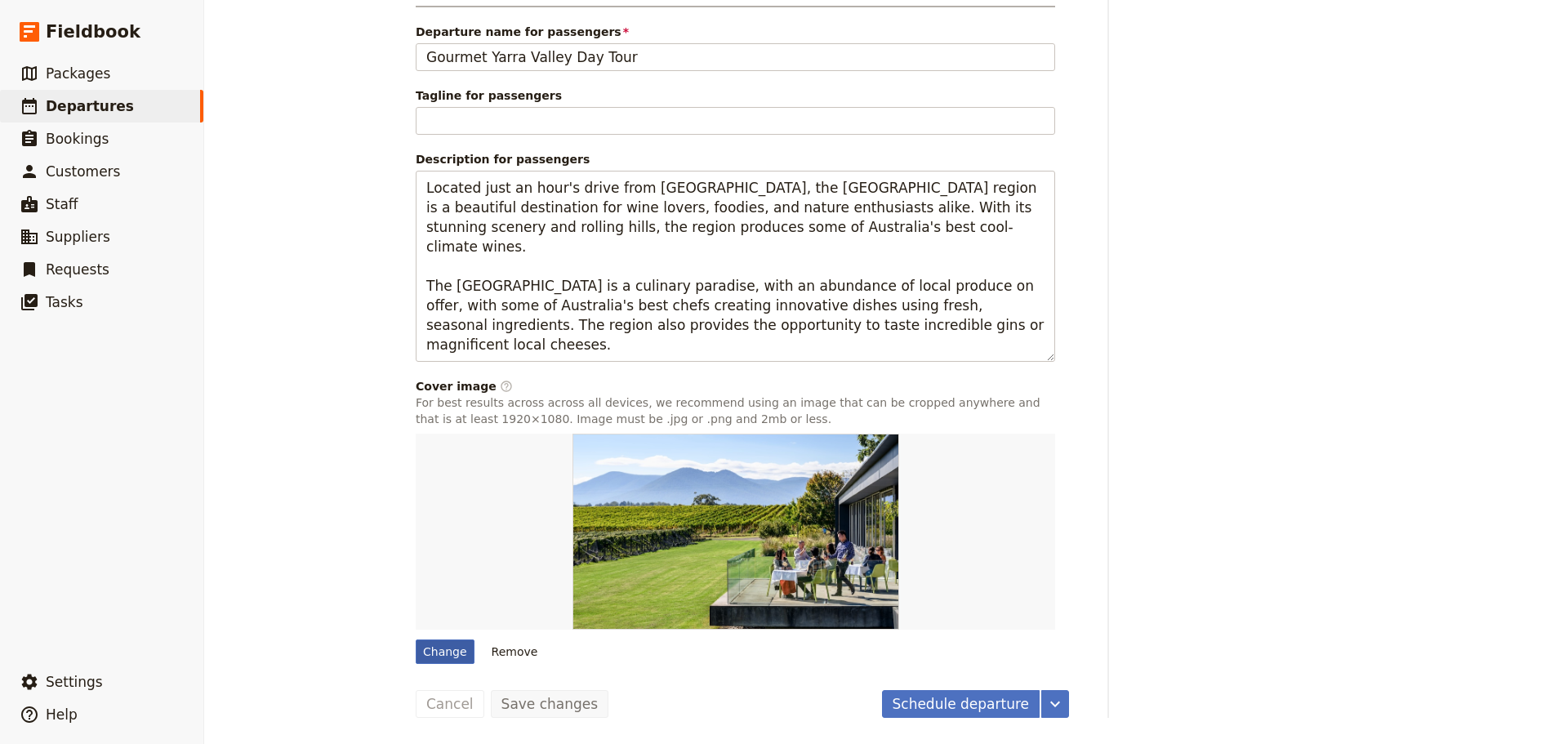
click at [430, 655] on div "Change" at bounding box center [445, 651] width 59 height 24
click at [415, 640] on input "Change" at bounding box center [415, 639] width 1 height 1
click at [435, 650] on div "Change" at bounding box center [445, 651] width 59 height 24
click at [415, 640] on input "Change" at bounding box center [415, 639] width 1 height 1
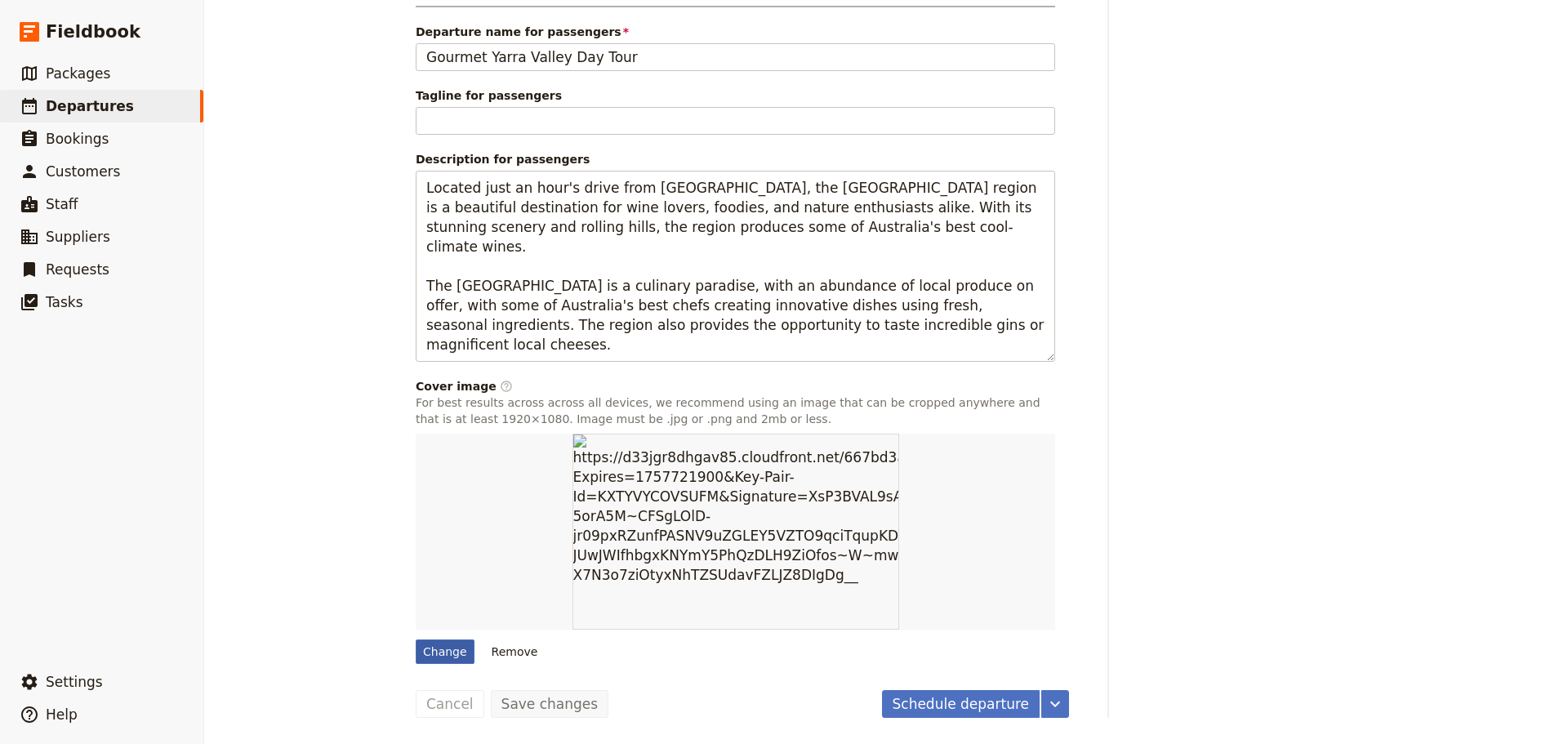
click at [427, 647] on div "Change" at bounding box center [445, 651] width 59 height 24
click at [415, 640] on input "Change" at bounding box center [415, 639] width 1 height 1
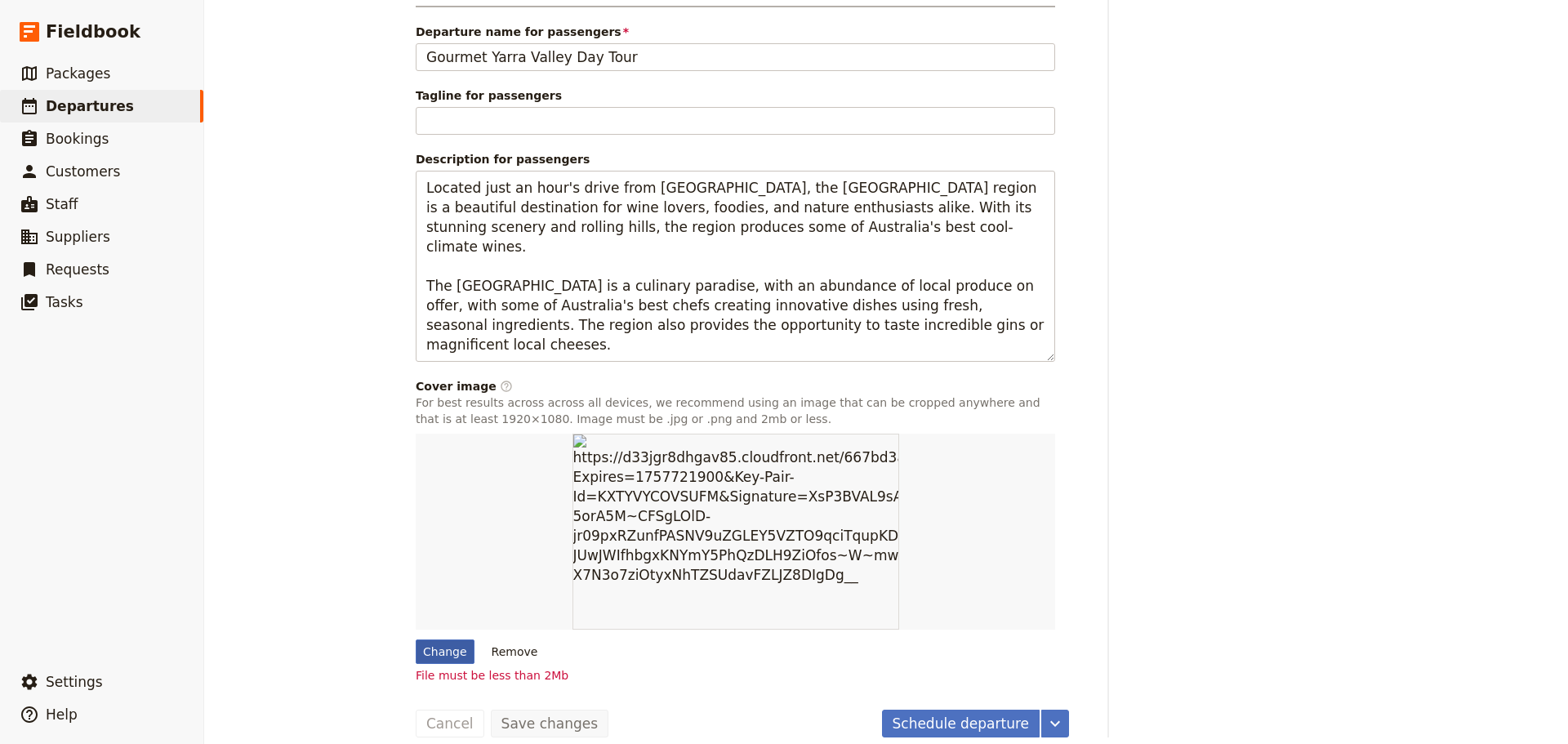
click at [432, 646] on div "Change" at bounding box center [445, 651] width 59 height 24
click at [415, 640] on input "Change" at bounding box center [415, 639] width 1 height 1
type input "C:\fakepath\TW Musuem of Art exterior.jpg"
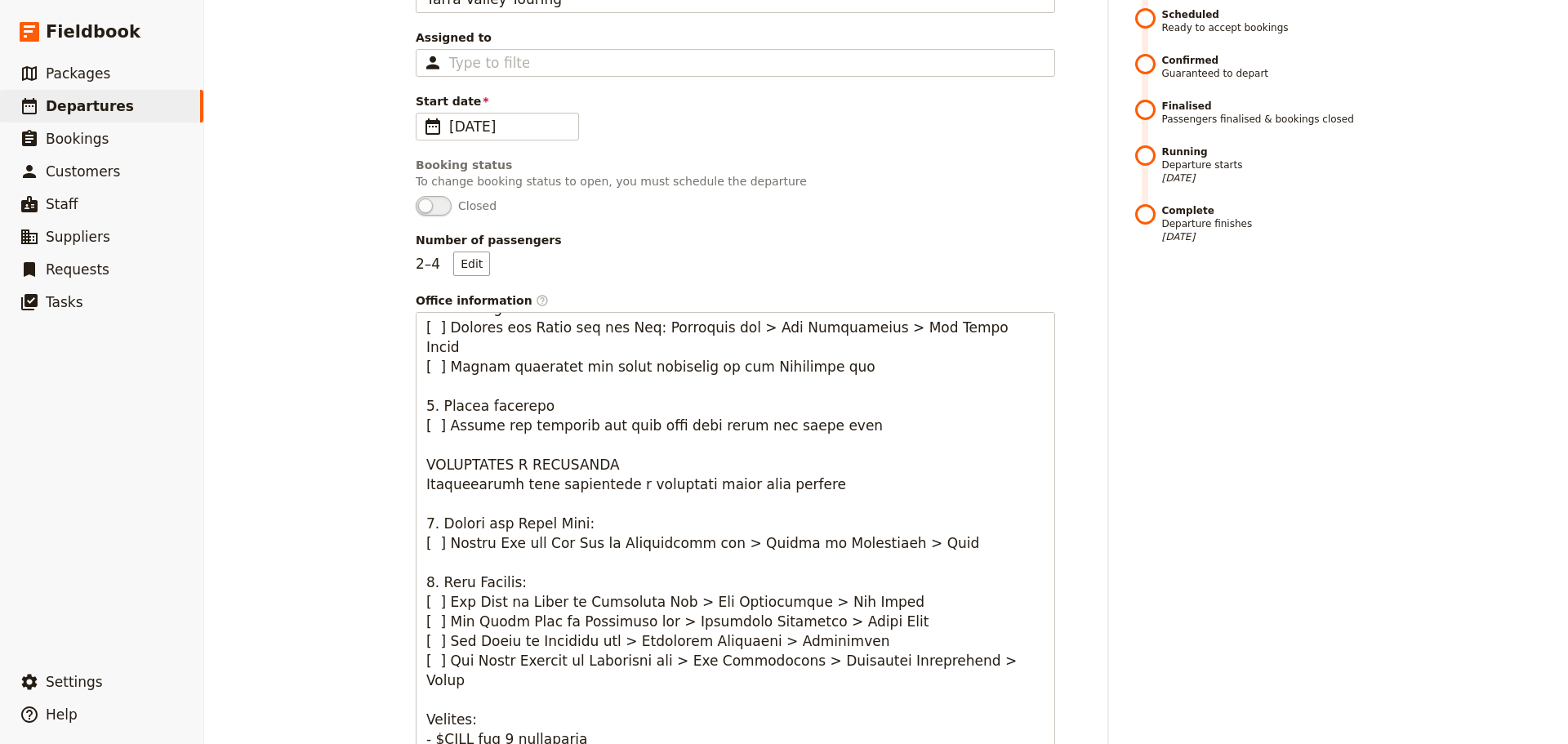
scroll to position [15, 0]
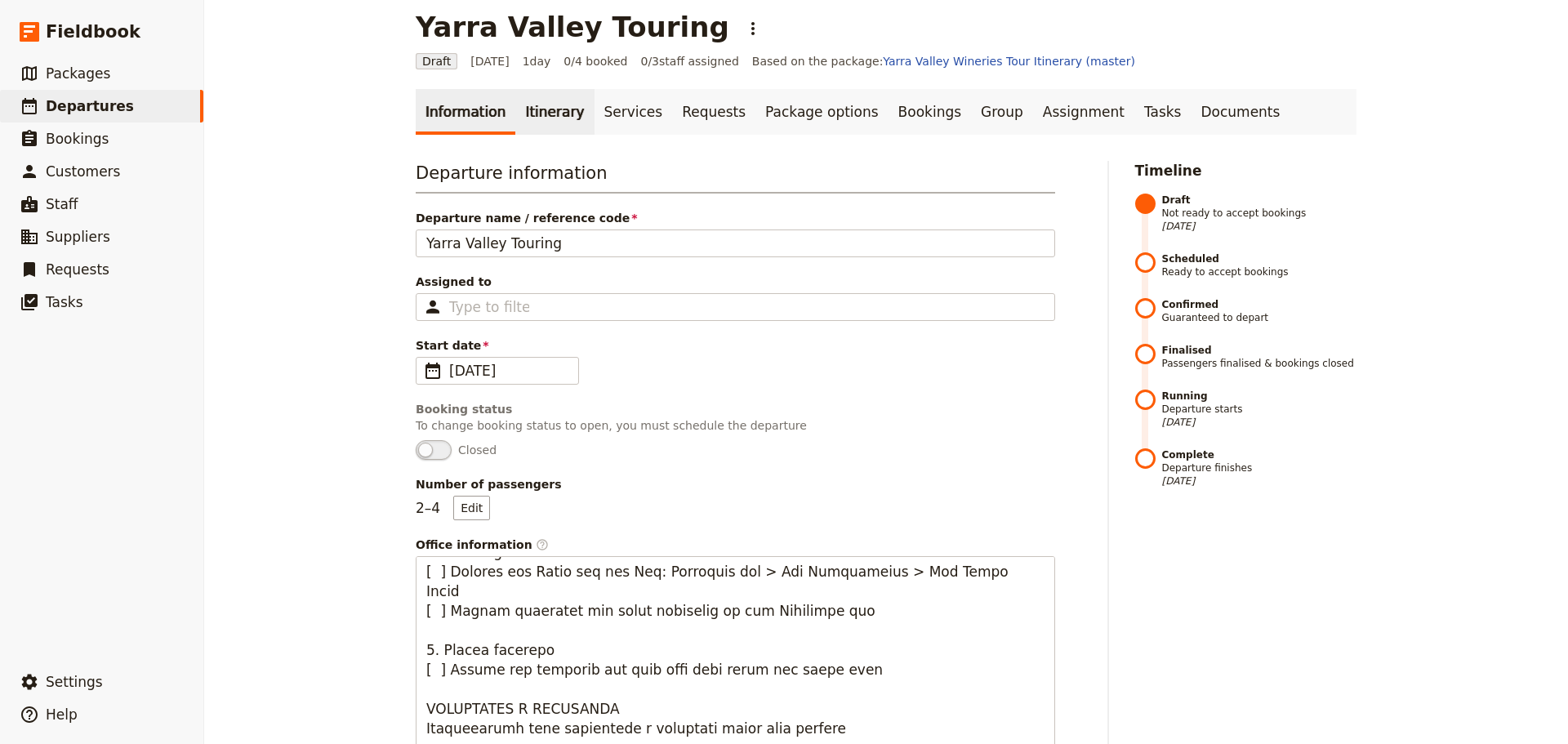
click at [531, 113] on link "Itinerary" at bounding box center [554, 112] width 78 height 45
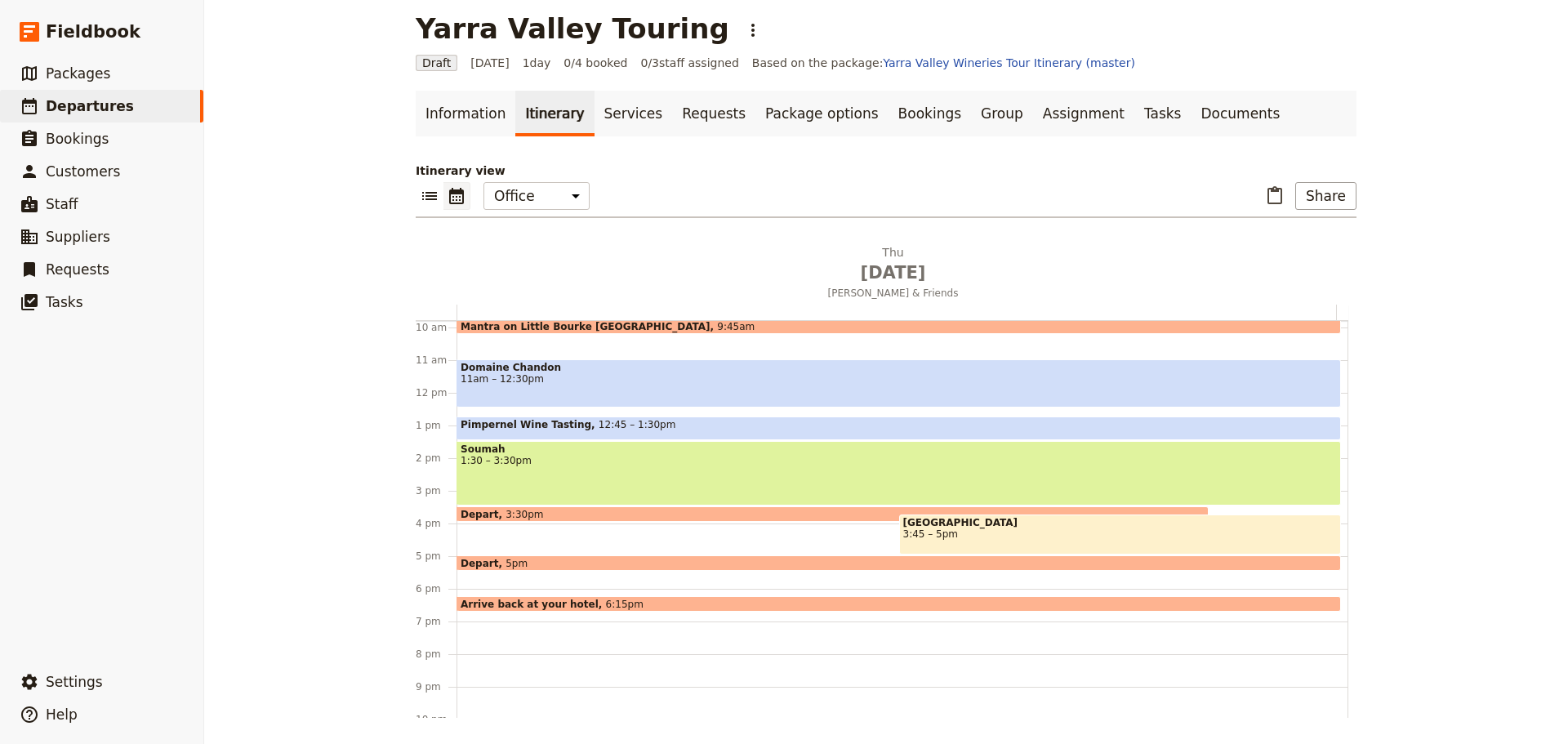
scroll to position [388, 0]
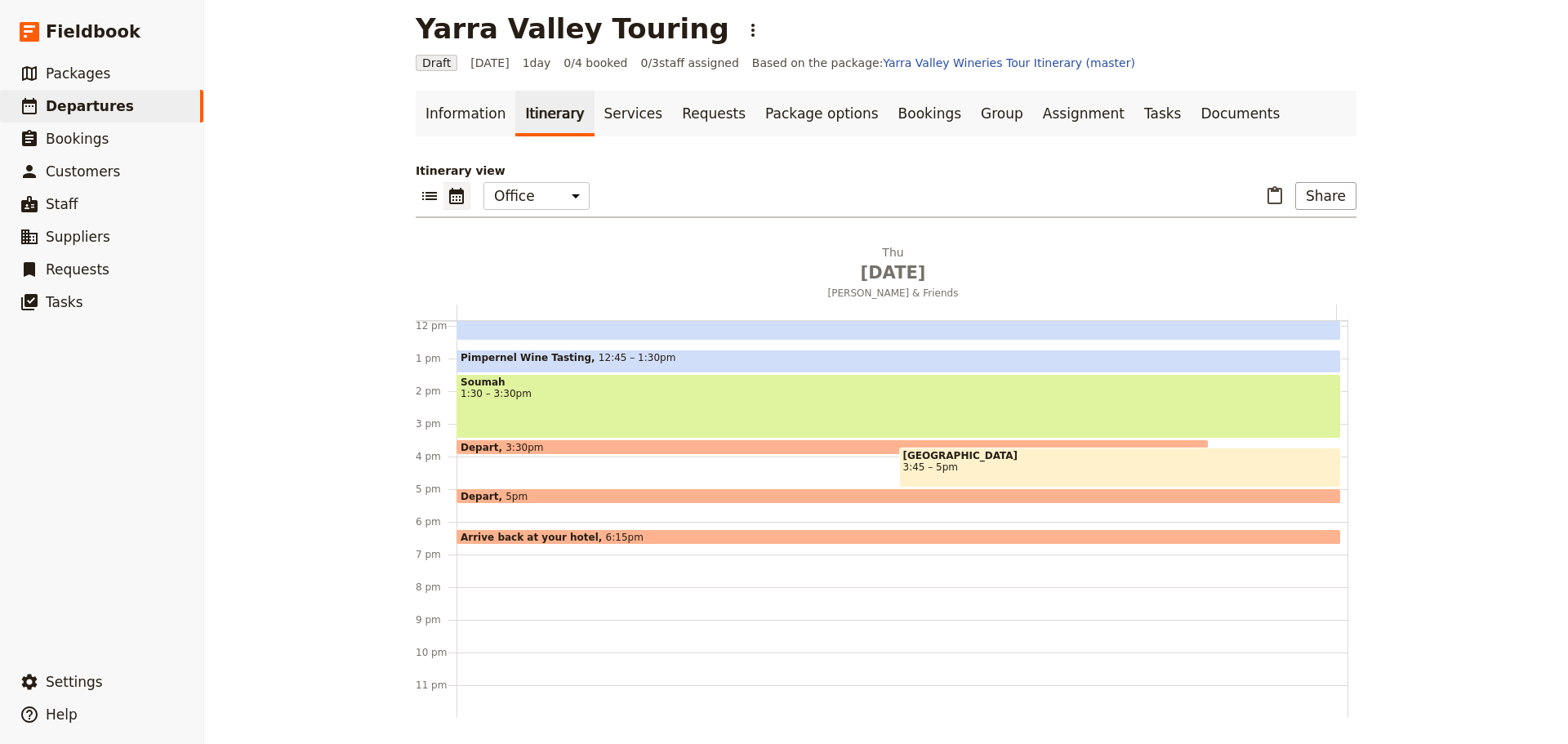
click at [531, 495] on div "Depart 5pm" at bounding box center [899, 496] width 884 height 15
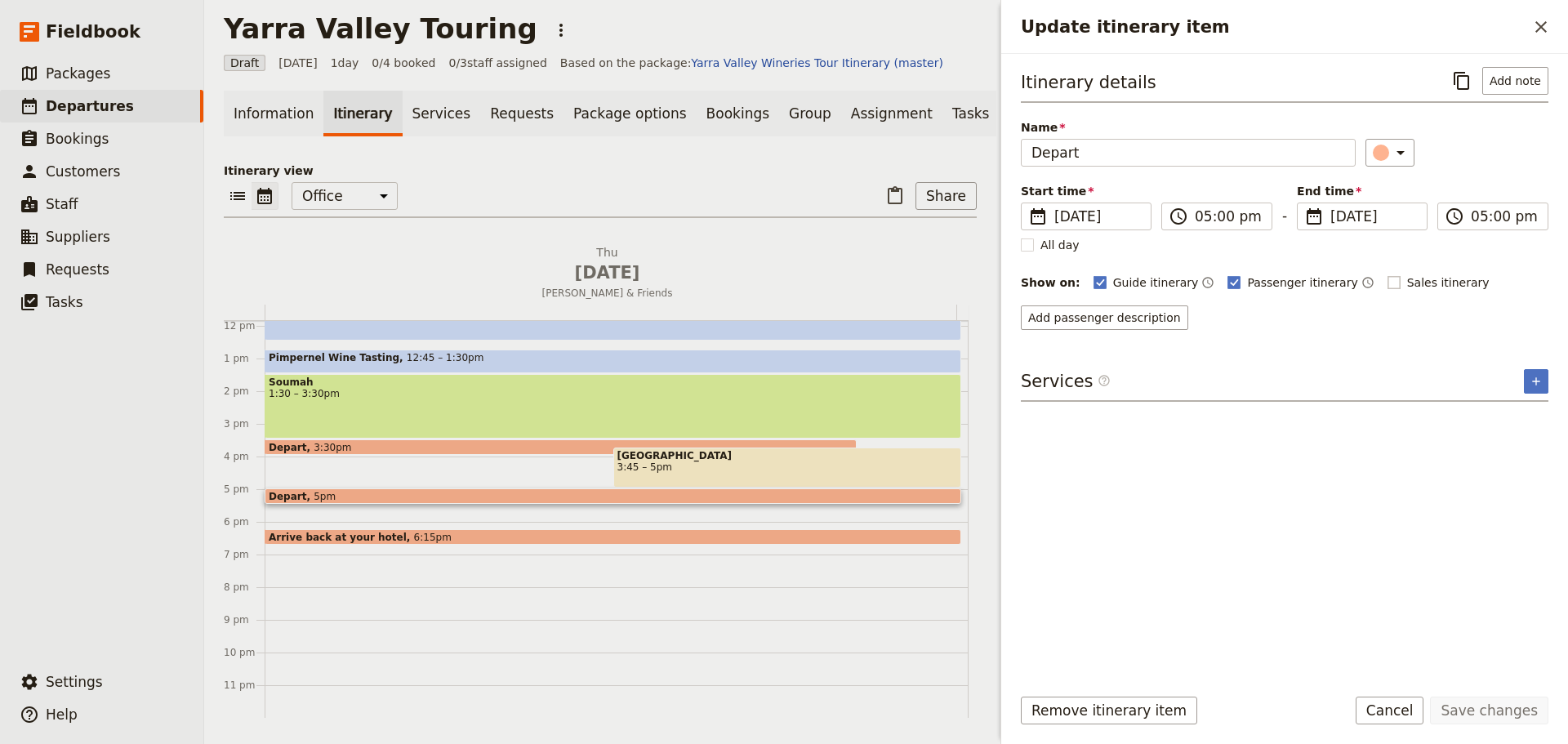
click at [1387, 282] on label "Sales itinerary" at bounding box center [1437, 282] width 102 height 16
click at [1386, 275] on input "Sales itinerary" at bounding box center [1386, 274] width 1 height 1
checkbox input "true"
click at [1492, 281] on icon "Time not shown on sales itinerary" at bounding box center [1499, 283] width 13 height 13
click at [1060, 321] on button "Add description" at bounding box center [1072, 318] width 104 height 24
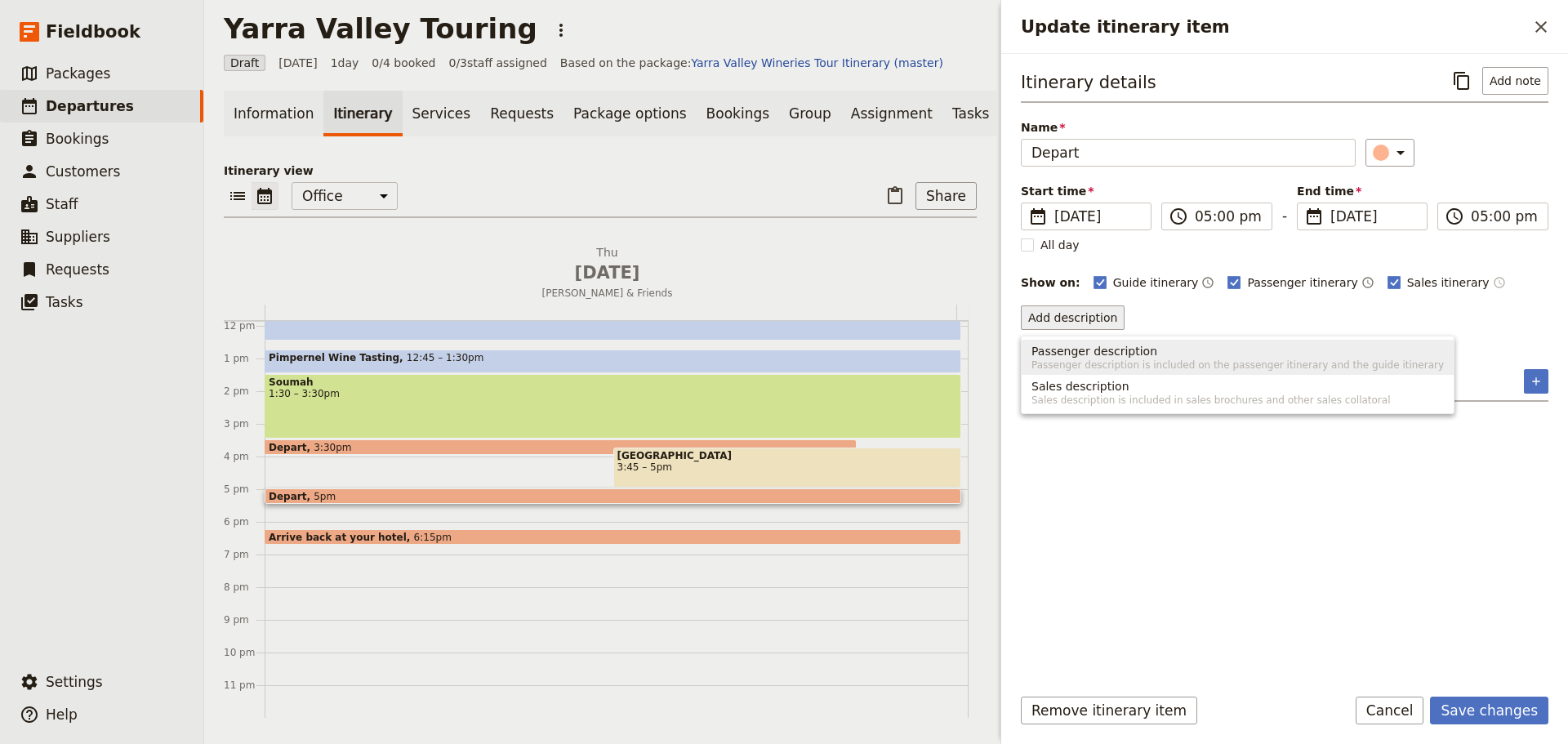
click at [1060, 352] on span "Passenger description" at bounding box center [1094, 351] width 125 height 16
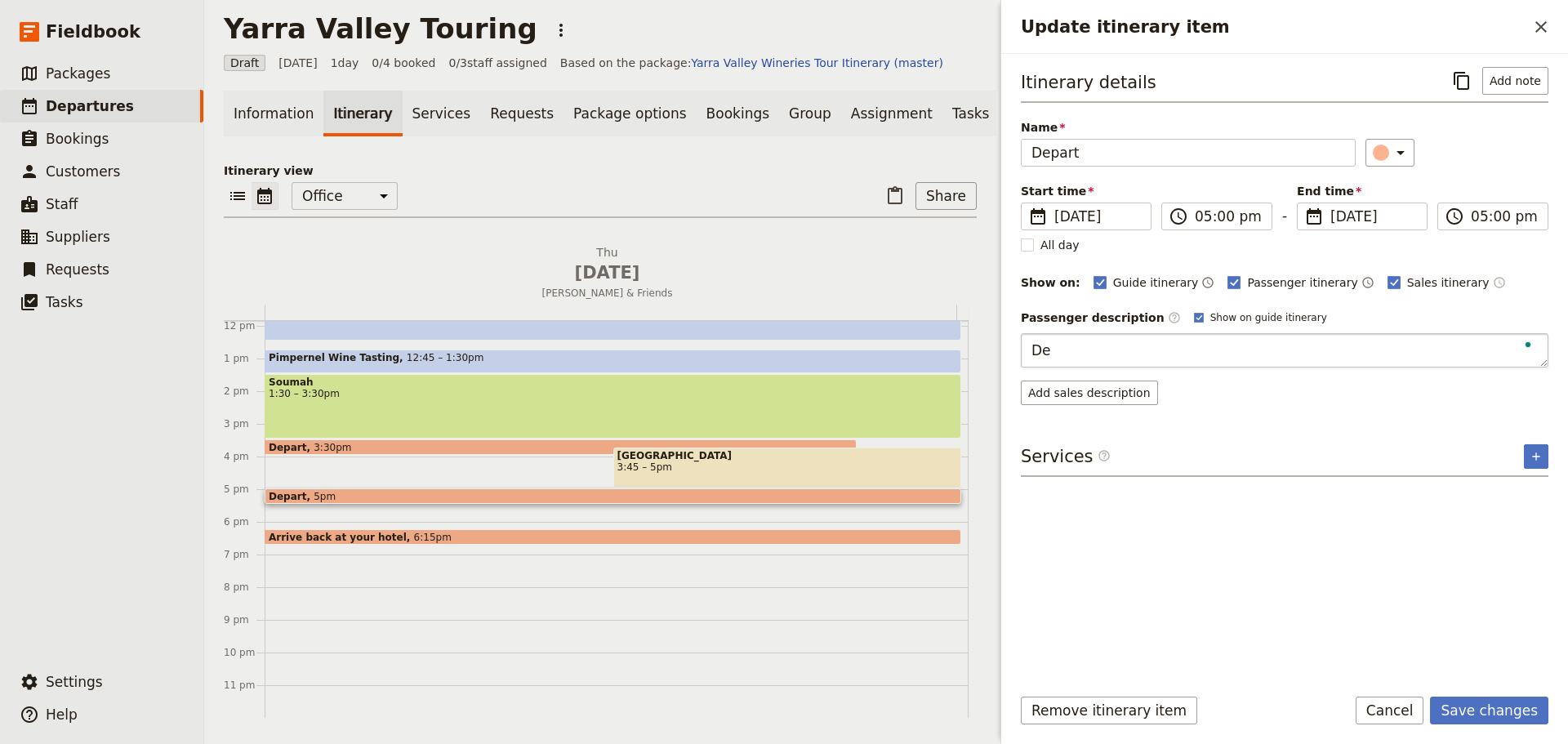
type textarea "D"
type textarea "Head back to Melbourne via the eastern suburbs."
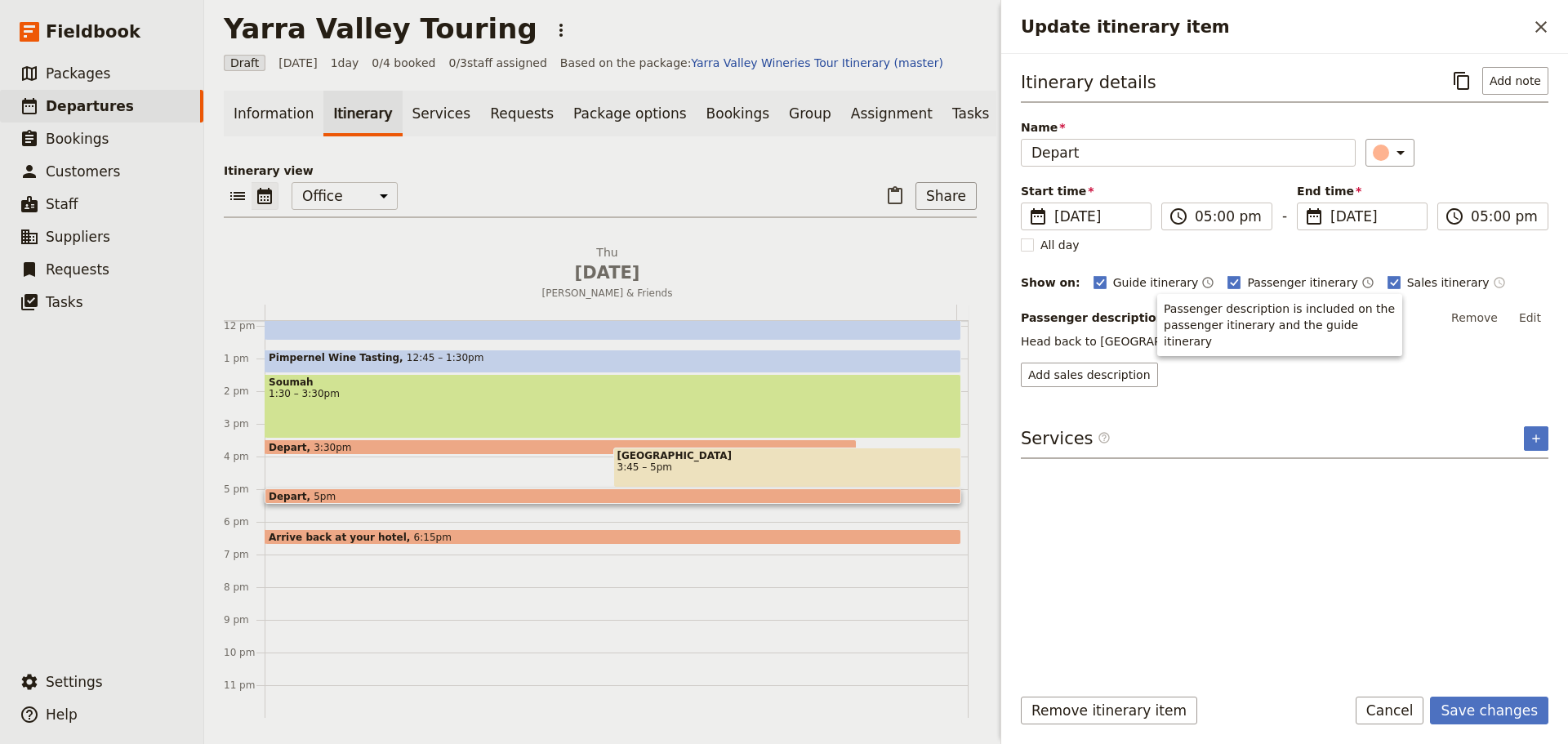
click at [1173, 312] on body "Fieldbook ​ ​ Fieldbook ​ ​ Packages ​ Departures ​ Bookings ​ Customers ​ Staf…" at bounding box center [784, 372] width 1568 height 744
click at [1193, 318] on rect "Update itinerary item" at bounding box center [1197, 317] width 9 height 9
click at [1193, 311] on input "Show on guide itinerary" at bounding box center [1193, 310] width 1 height 1
checkbox input "false"
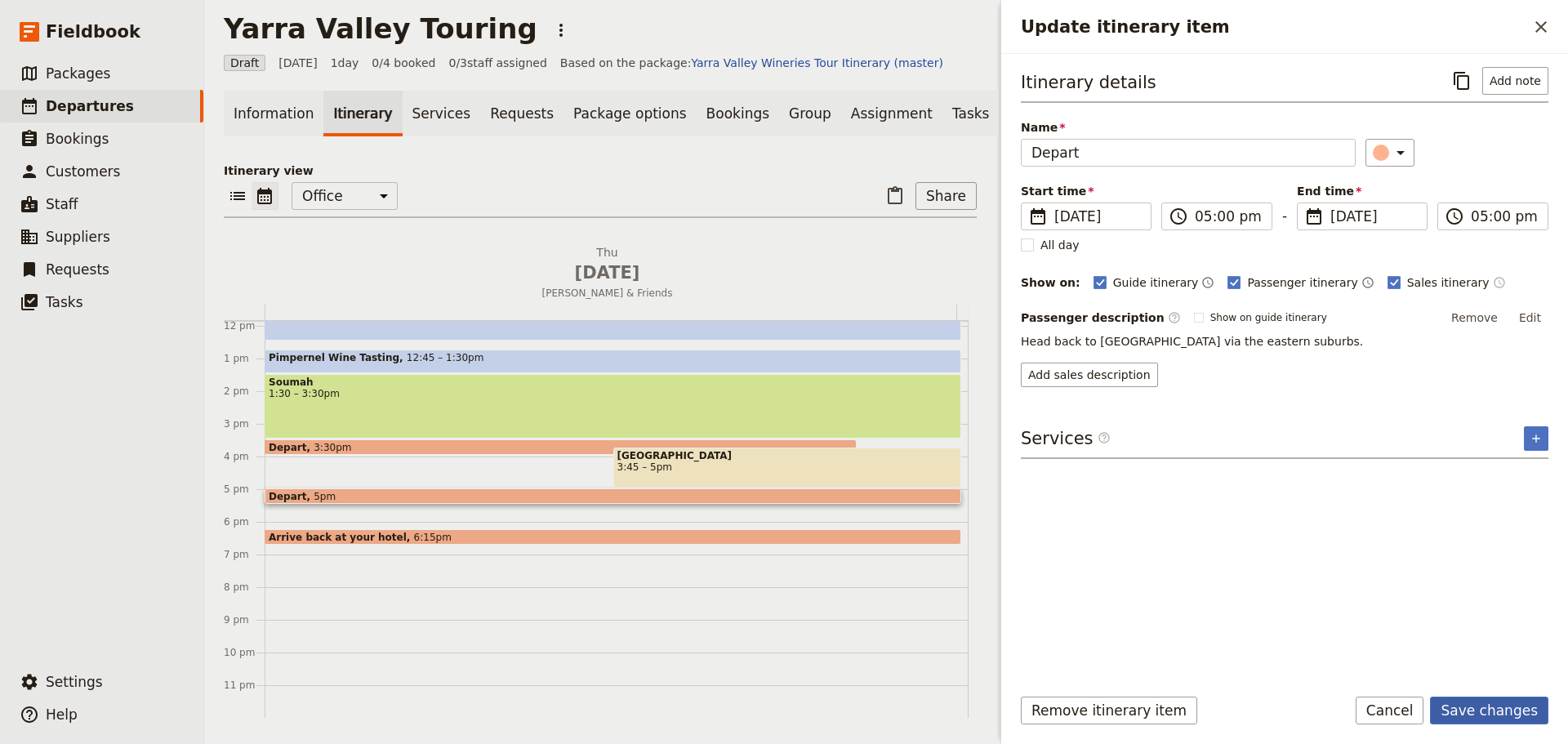
click at [1485, 708] on button "Save changes" at bounding box center [1489, 710] width 119 height 28
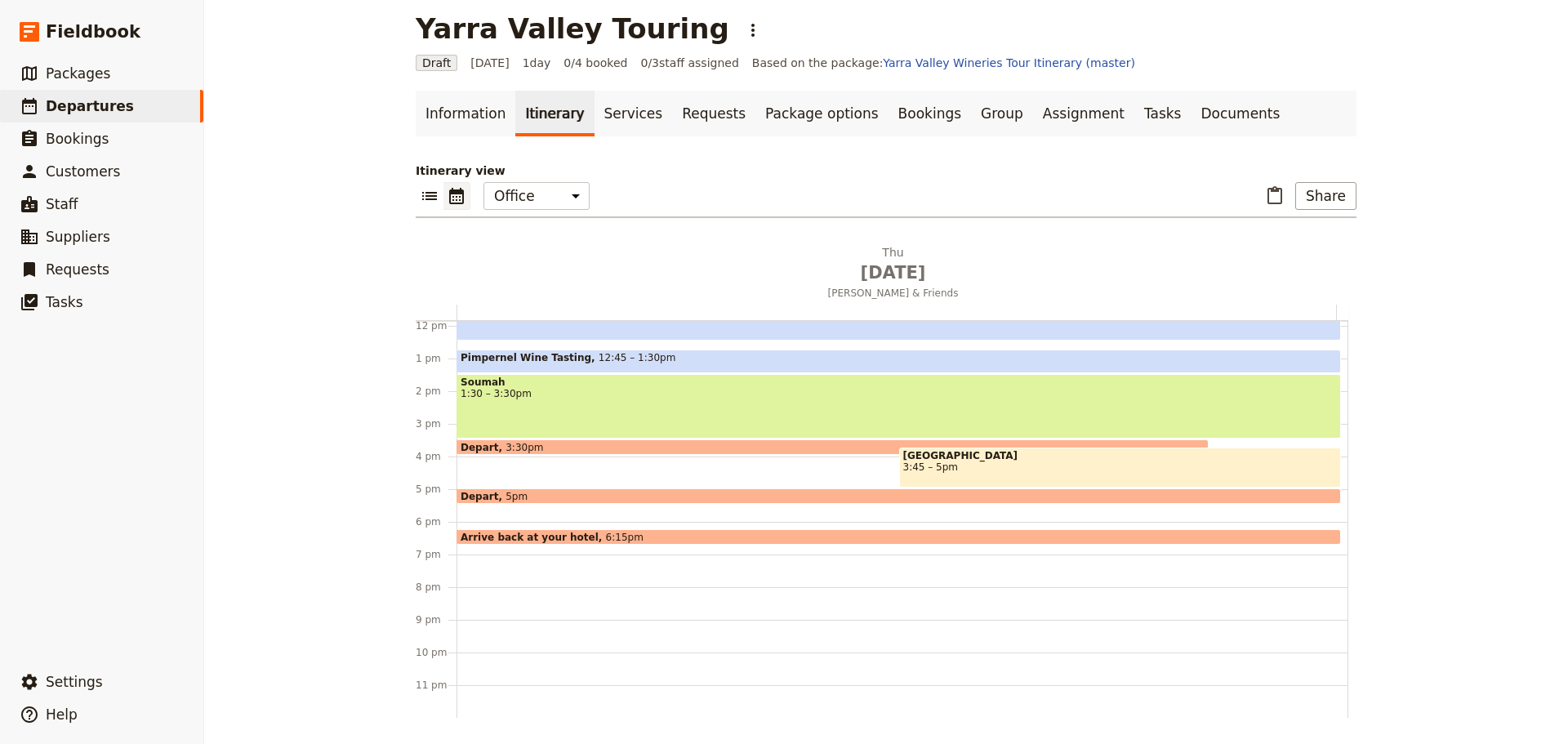
click at [559, 535] on span "Arrive back at your hotel" at bounding box center [533, 537] width 146 height 11
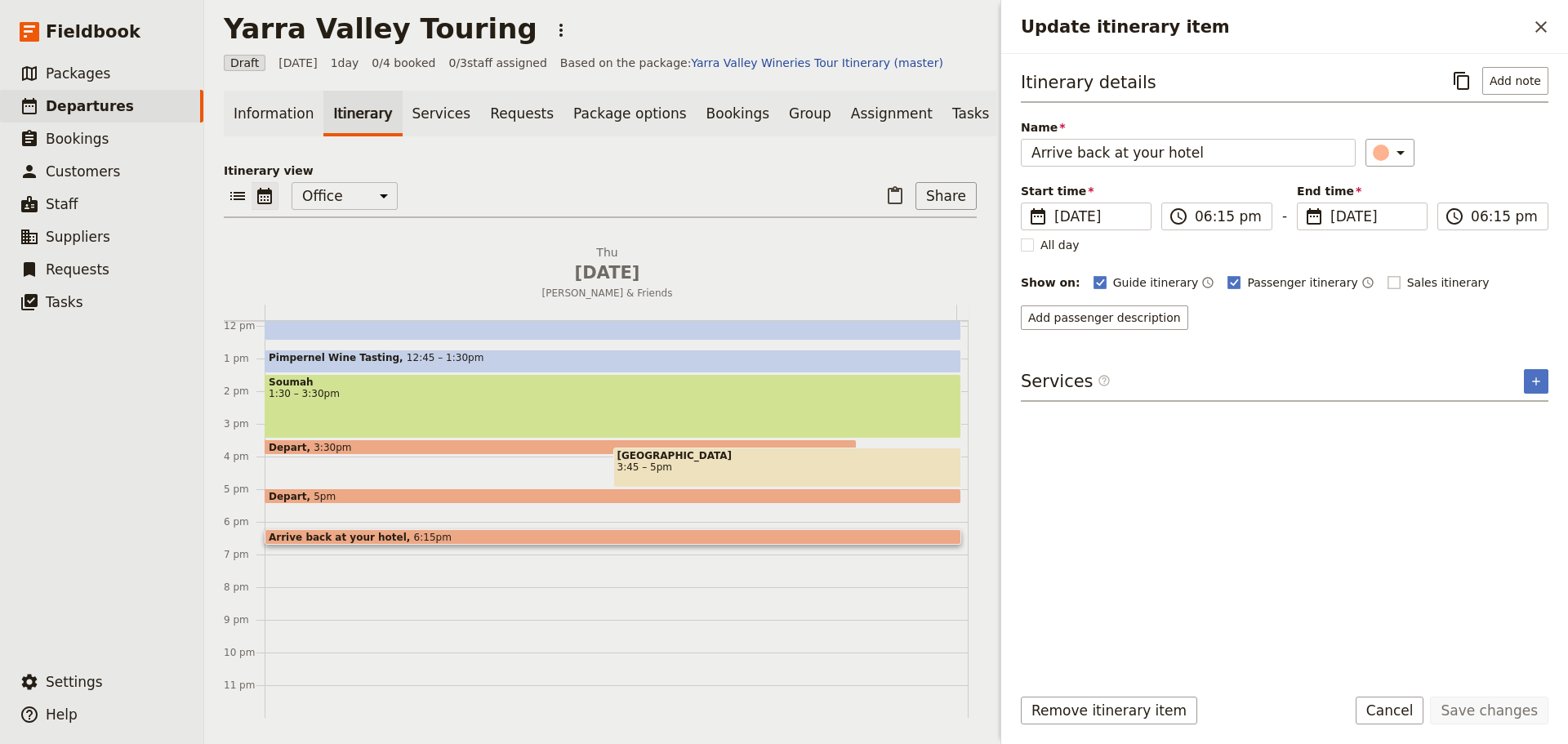
click at [1387, 286] on label "Sales itinerary" at bounding box center [1437, 282] width 102 height 16
click at [1386, 275] on input "Sales itinerary" at bounding box center [1386, 274] width 1 height 1
checkbox input "true"
click at [1492, 281] on icon "Time not shown on sales itinerary" at bounding box center [1499, 283] width 13 height 13
click at [1074, 308] on button "Add description" at bounding box center [1072, 318] width 104 height 24
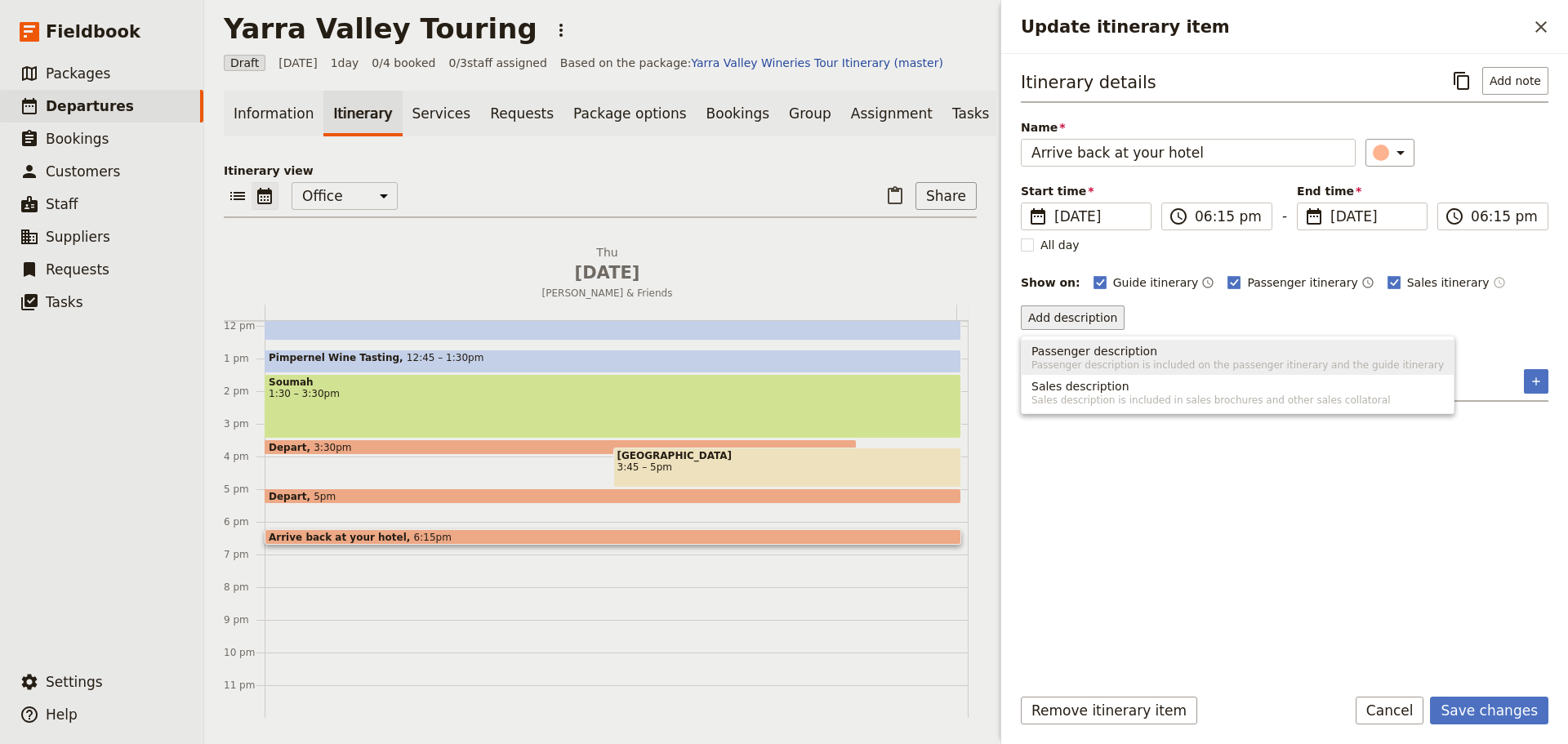
click at [1091, 355] on span "Passenger description" at bounding box center [1094, 351] width 125 height 16
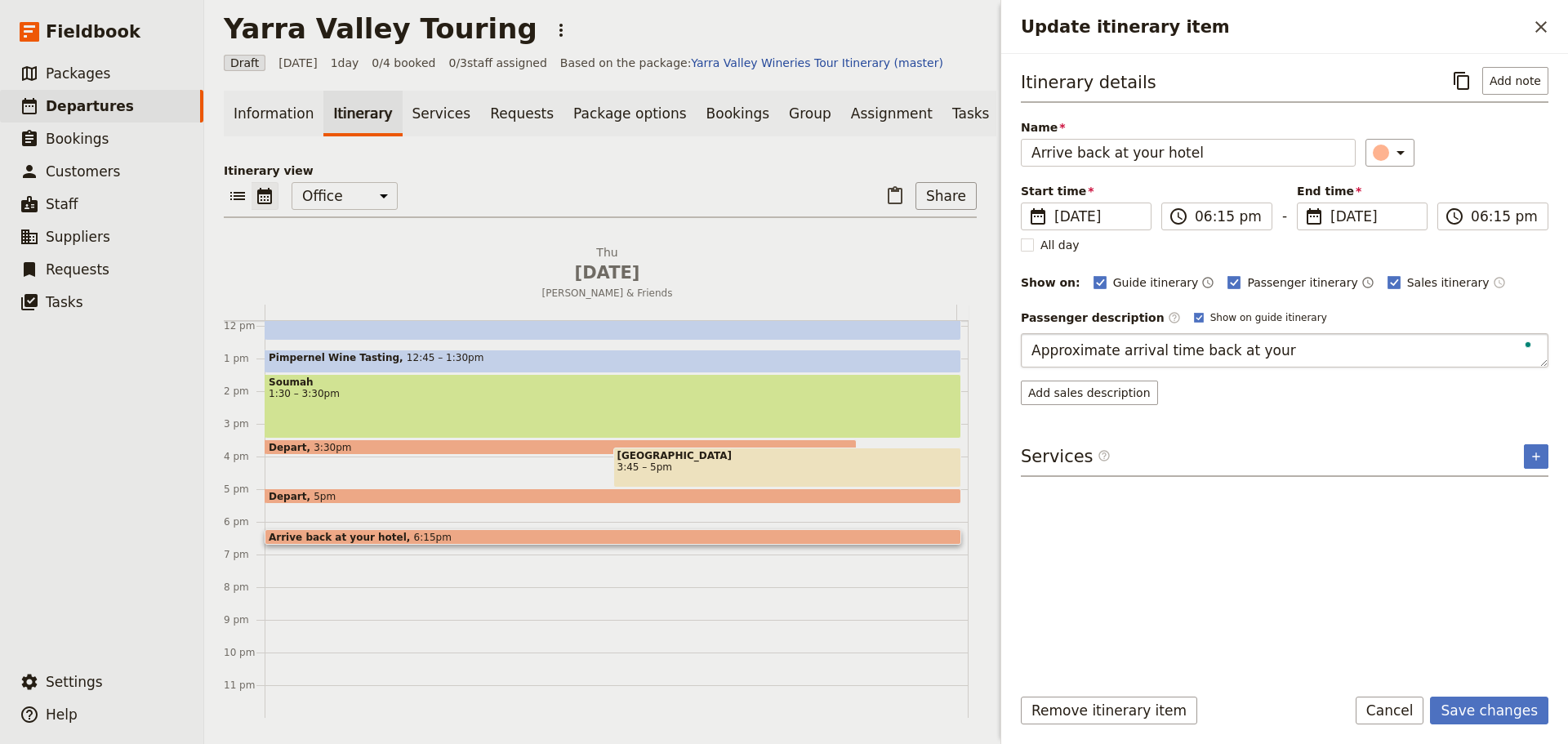
type textarea "Approximate arrival time back at your h"
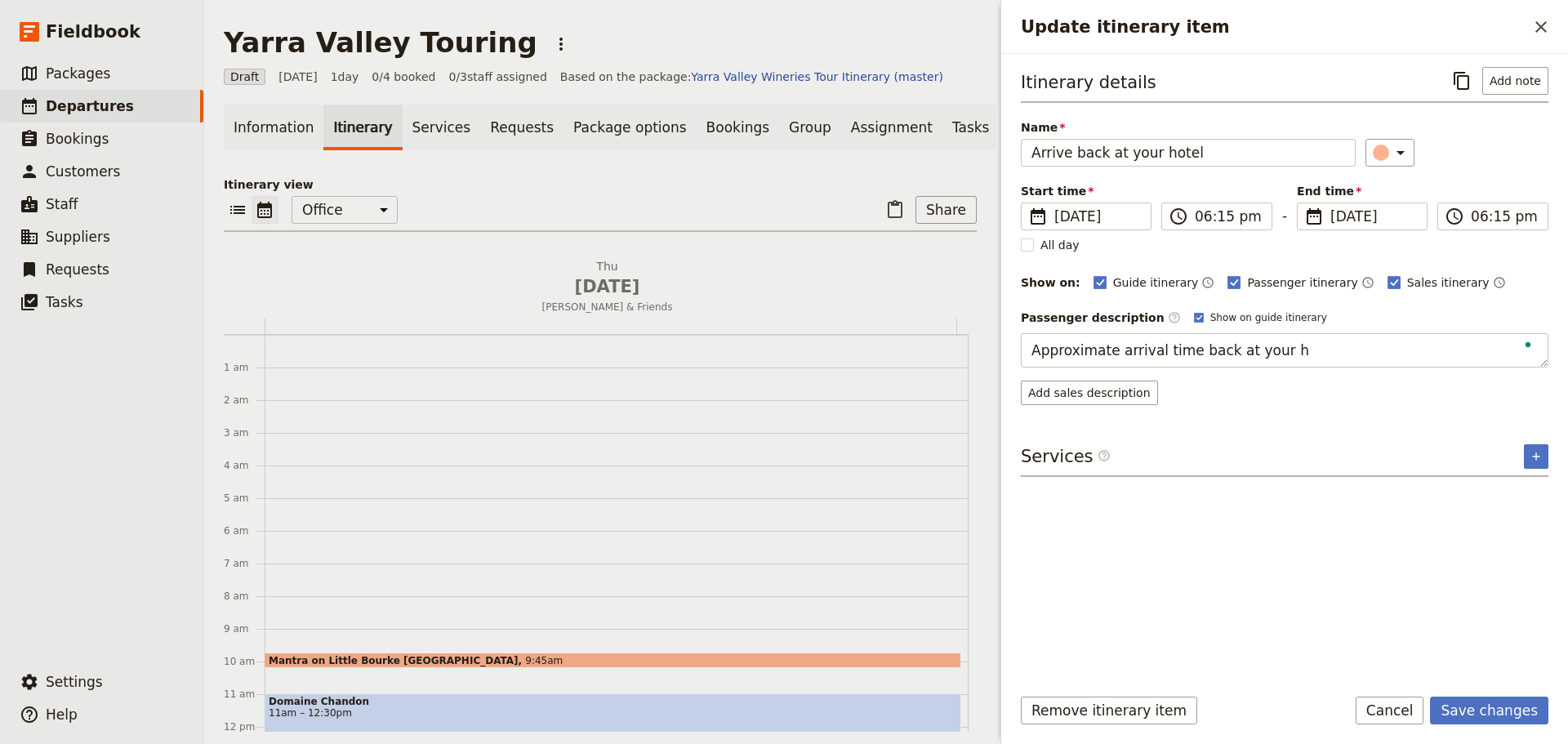
scroll to position [388, 0]
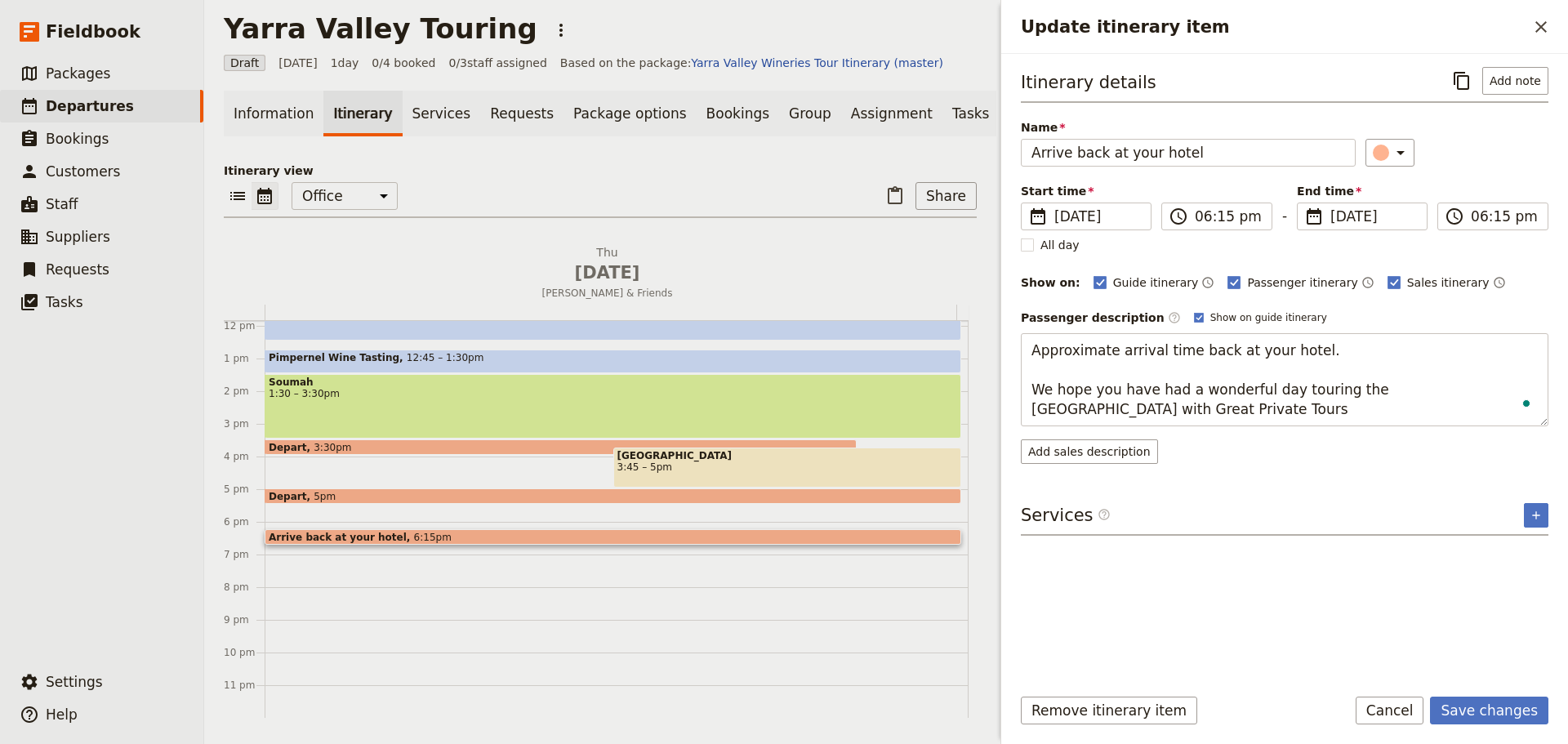
type textarea "Approximate arrival time back at your hotel. We hope you have had a wonderful d…"
click at [1499, 703] on button "Save changes" at bounding box center [1489, 710] width 119 height 28
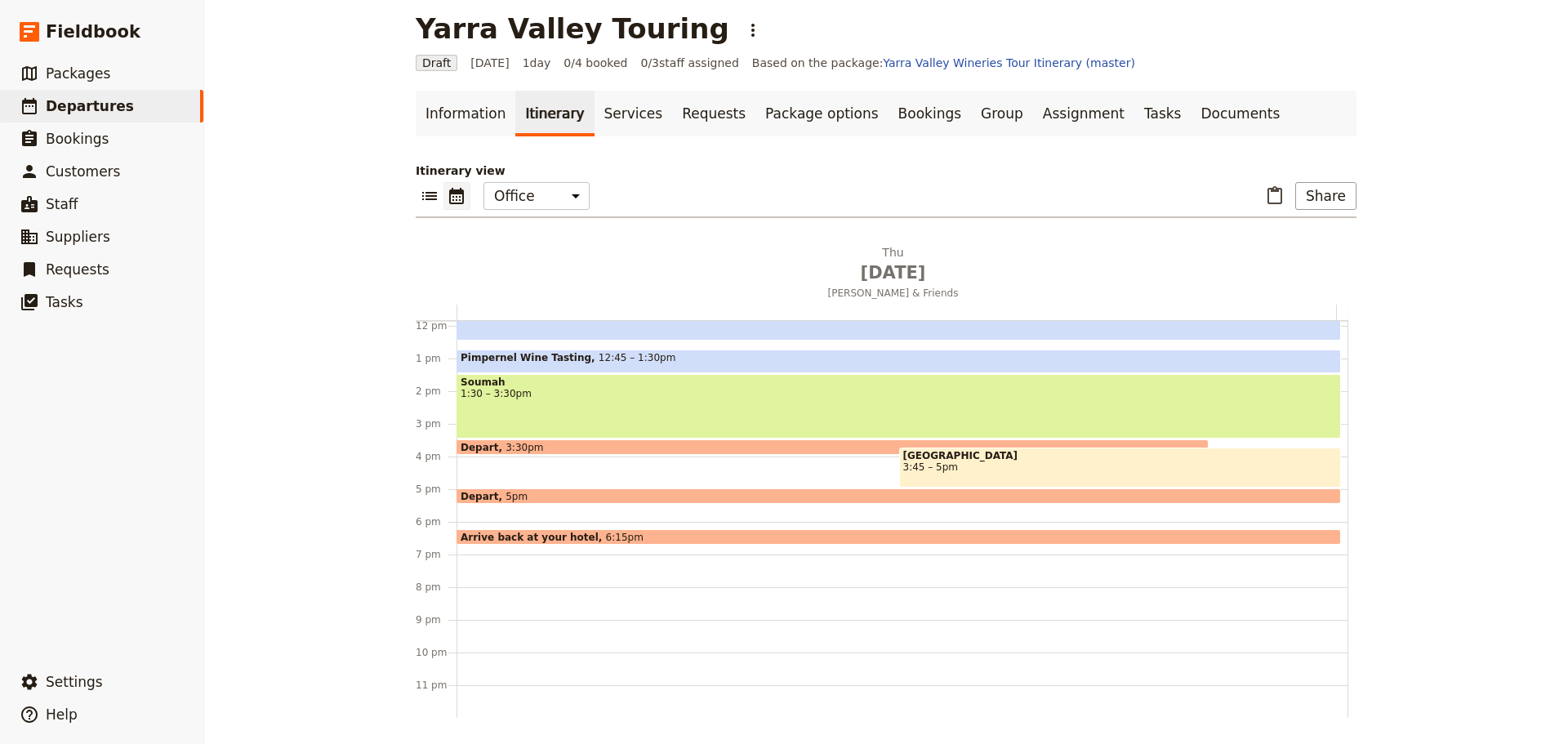
scroll to position [0, 0]
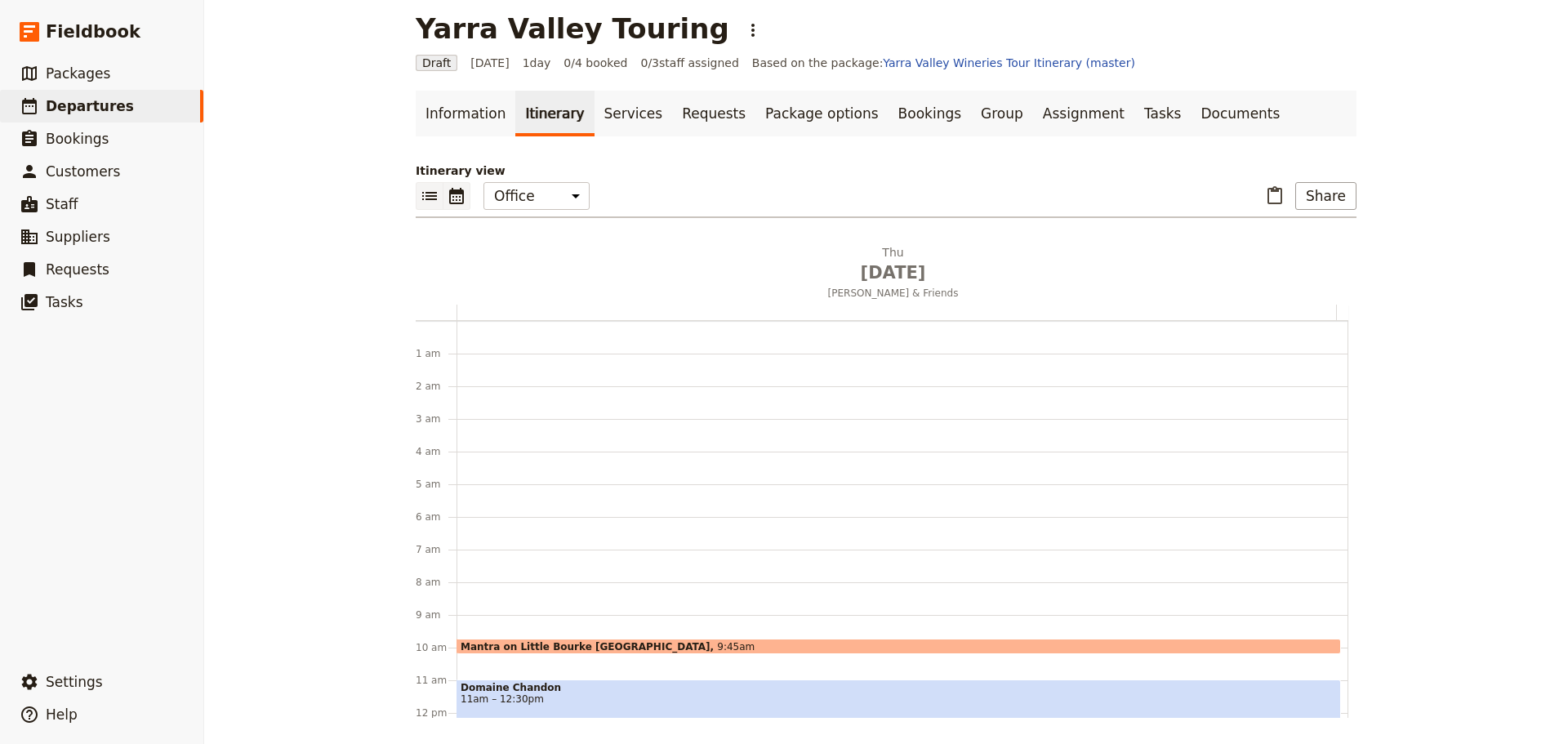
click at [419, 190] on icon "List view" at bounding box center [429, 195] width 19 height 19
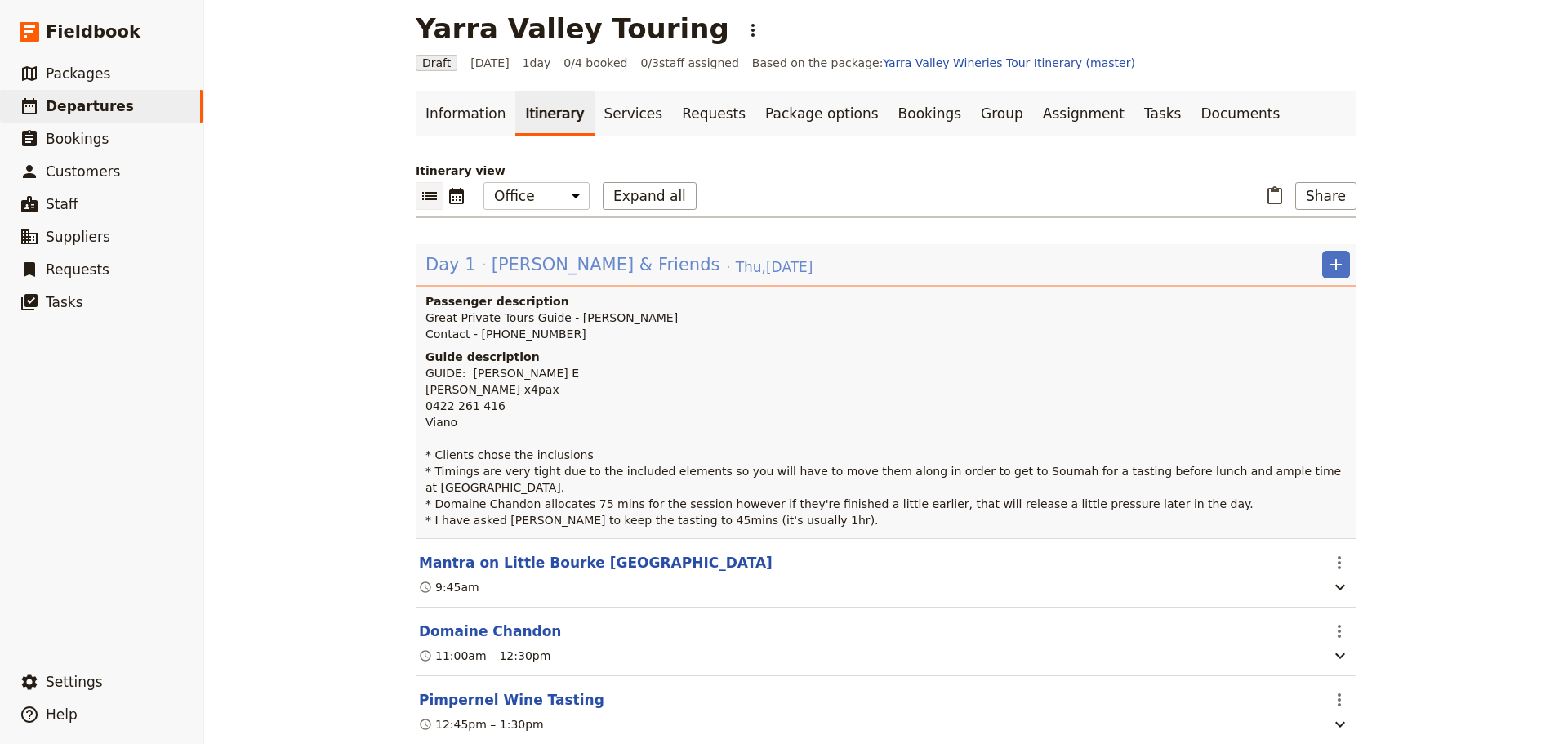
click at [579, 270] on span "[PERSON_NAME] & Friends" at bounding box center [605, 265] width 228 height 24
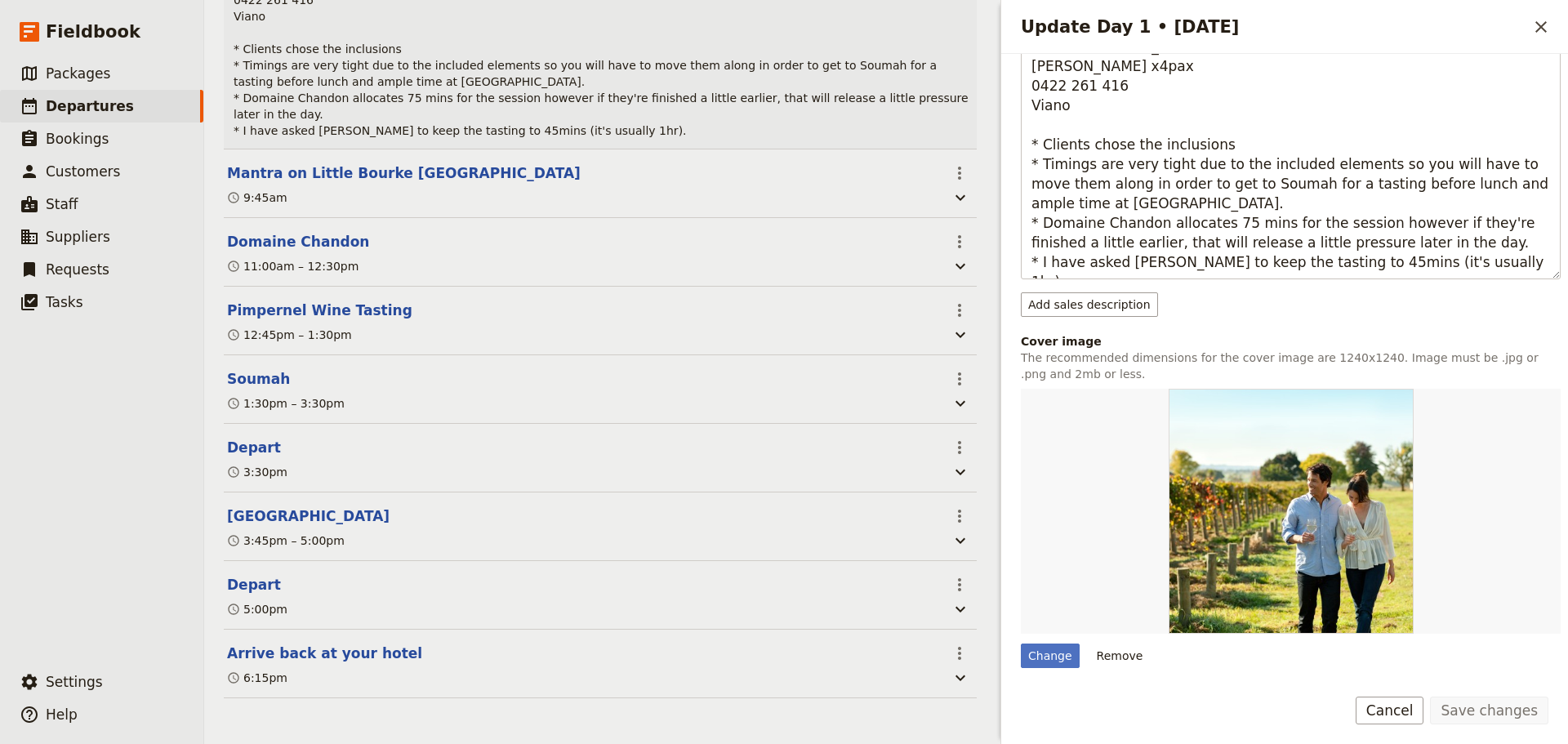
scroll to position [586, 0]
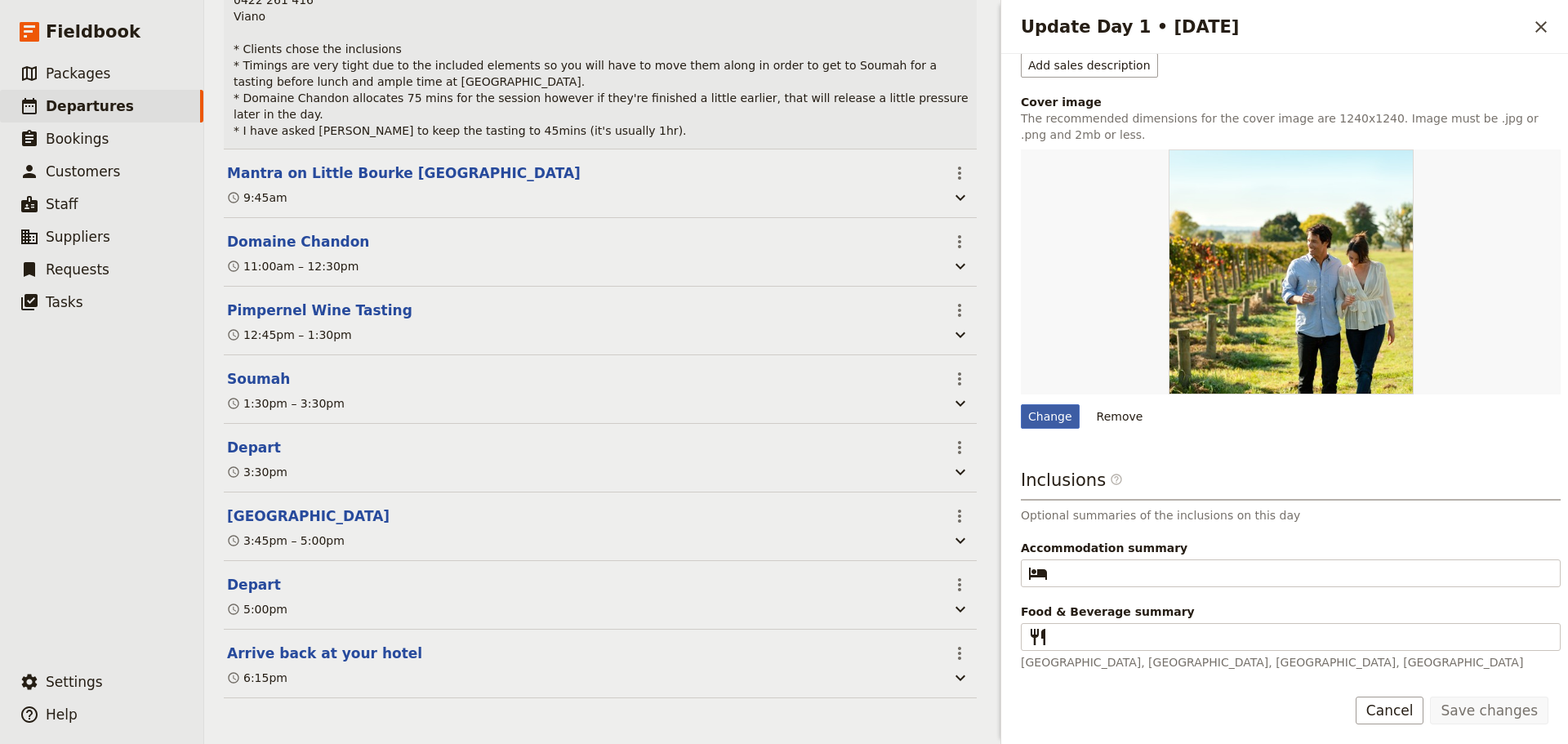
click at [1036, 419] on div "Change" at bounding box center [1050, 416] width 59 height 24
click at [1021, 404] on input "Change" at bounding box center [1020, 404] width 1 height 1
type input "C:\fakepath\TarraWarra aerial.jpg"
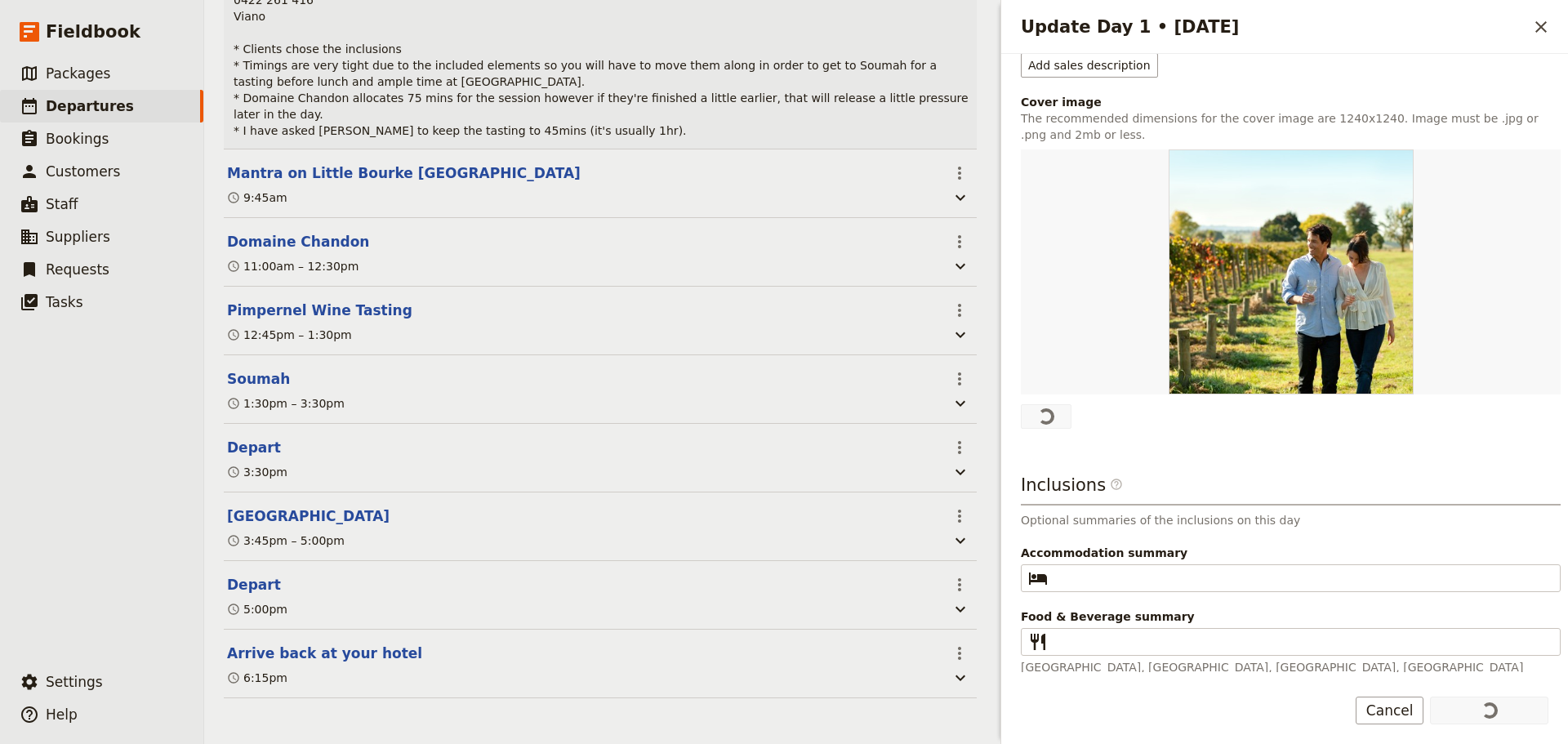
scroll to position [0, 0]
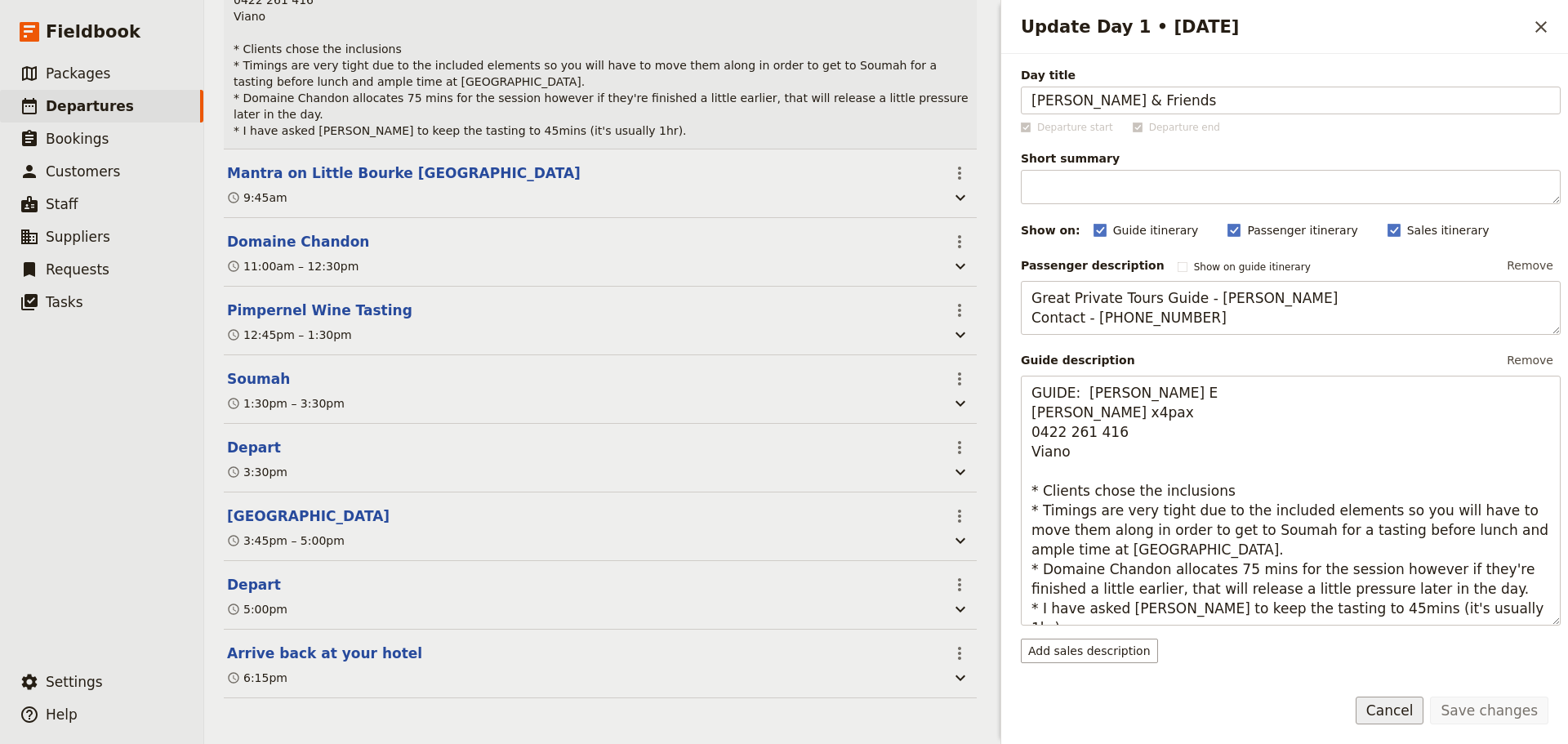
click at [1414, 712] on button "Cancel" at bounding box center [1389, 710] width 68 height 28
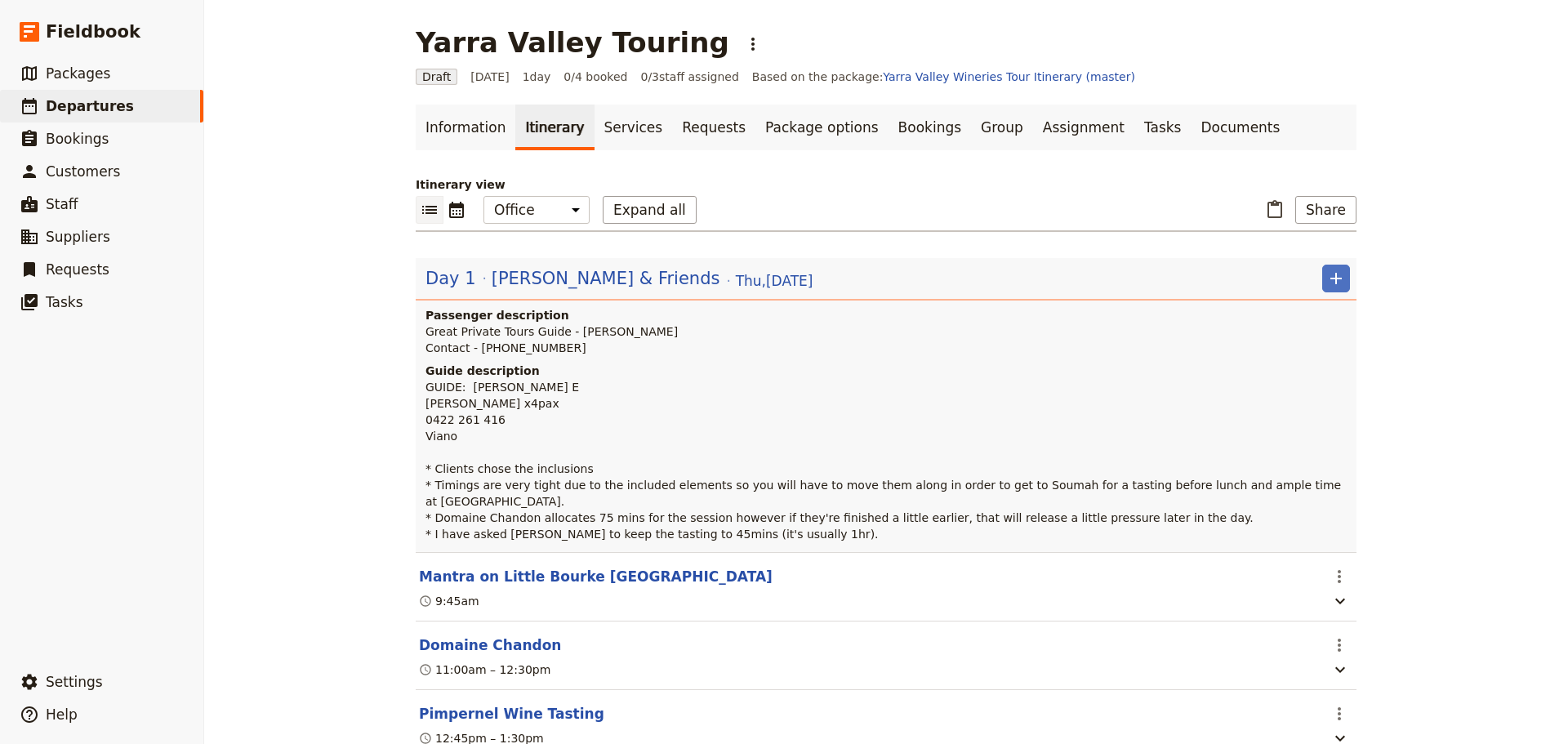
click at [428, 206] on icon "List view" at bounding box center [429, 210] width 14 height 8
click at [453, 126] on link "Information" at bounding box center [465, 127] width 99 height 45
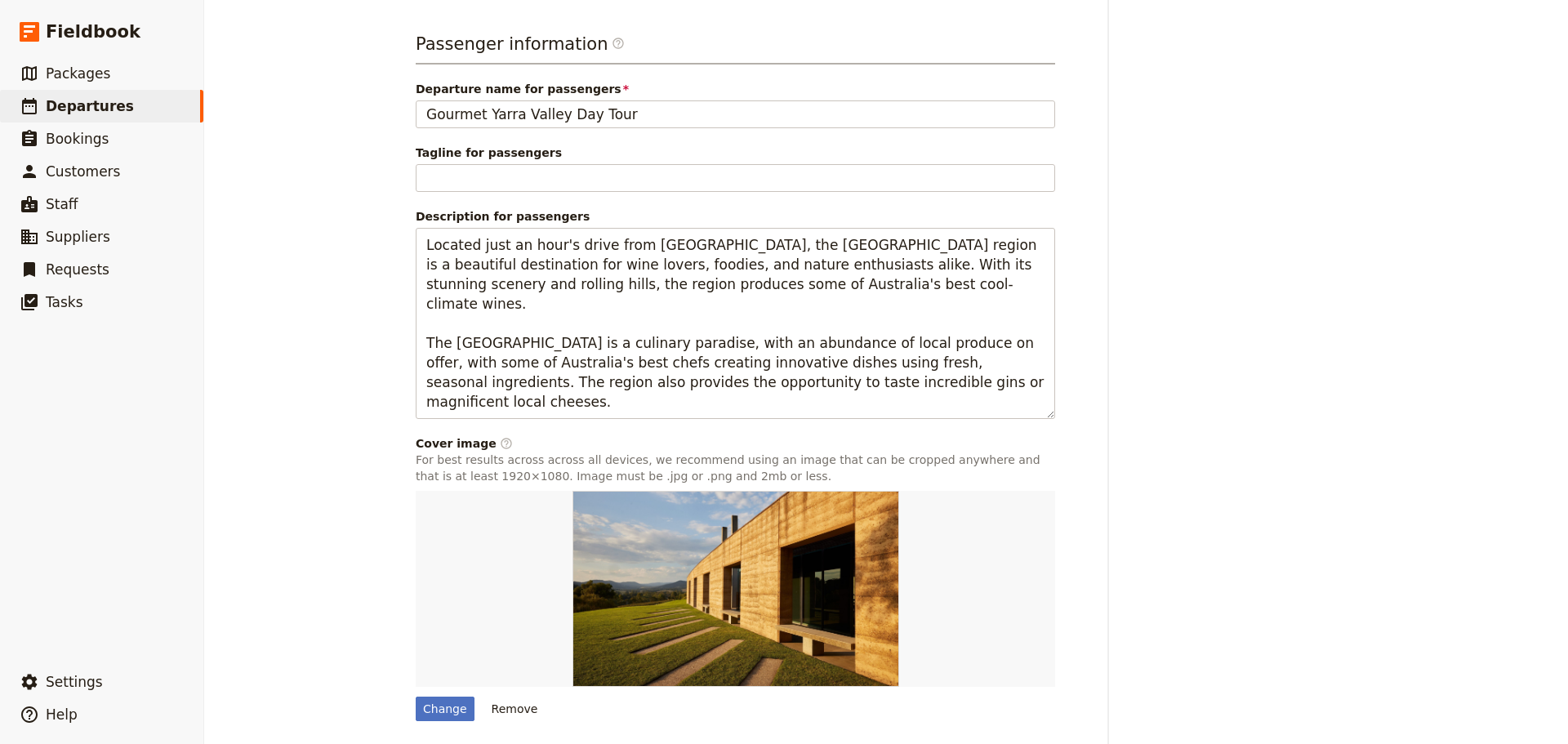
scroll to position [1159, 0]
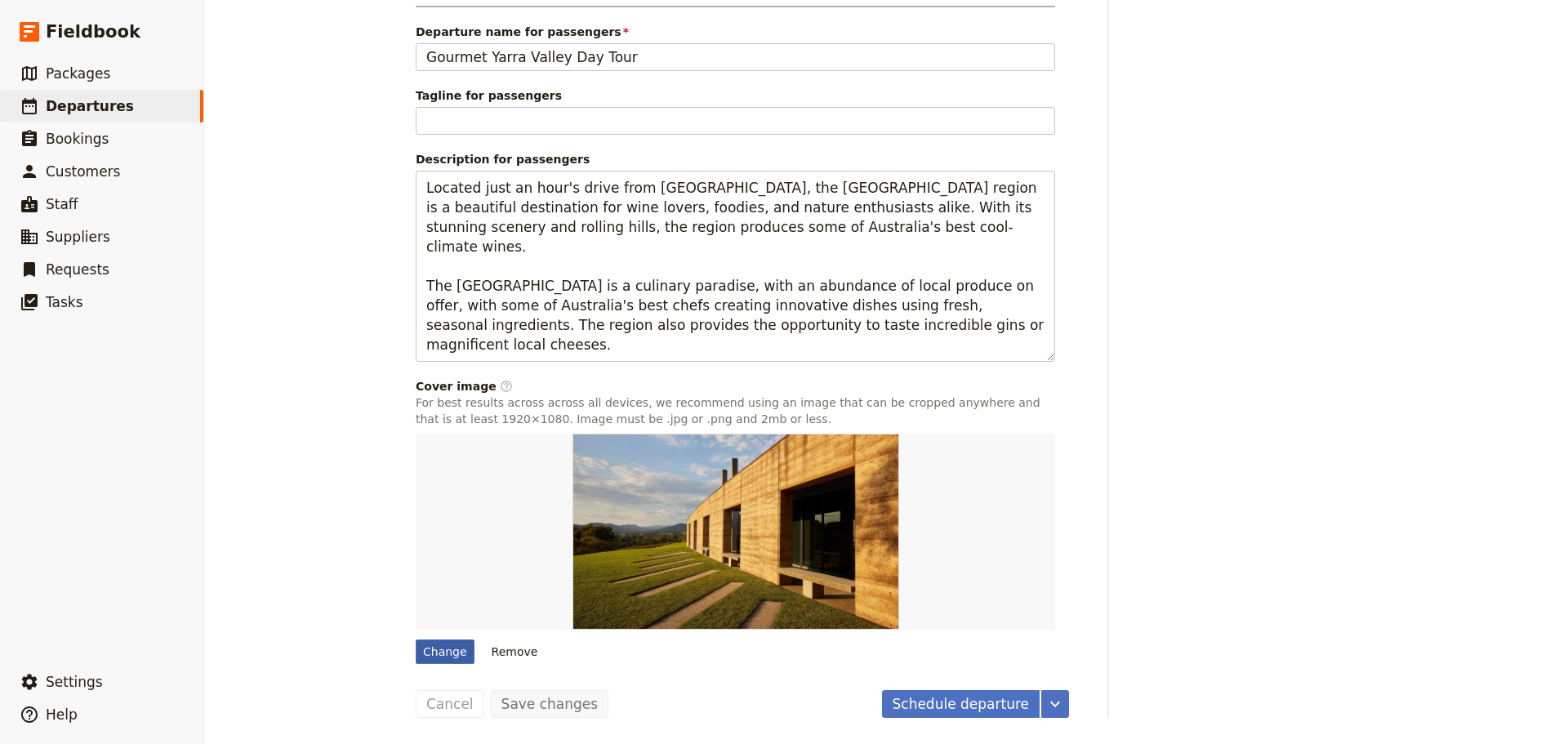
click at [430, 650] on div "Change" at bounding box center [445, 651] width 59 height 24
click at [415, 640] on input "Change" at bounding box center [415, 639] width 1 height 1
click at [445, 649] on div "Change" at bounding box center [445, 651] width 59 height 24
click at [415, 640] on input "Change" at bounding box center [415, 639] width 1 height 1
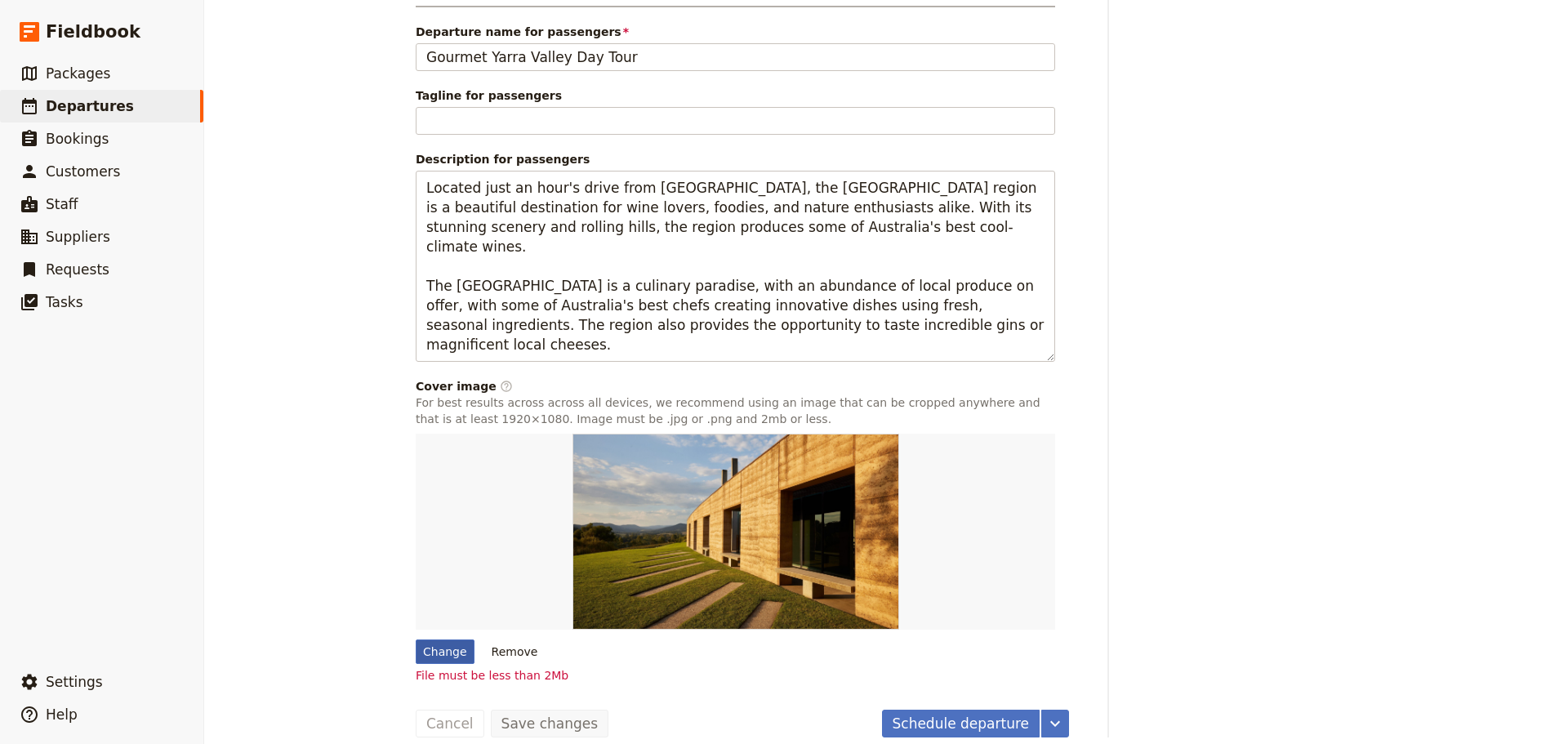
click at [429, 647] on div "Change" at bounding box center [445, 651] width 59 height 24
click at [415, 640] on input "Change" at bounding box center [415, 639] width 1 height 1
type input "C:\fakepath\Dom Chandon with Oysters.jpg"
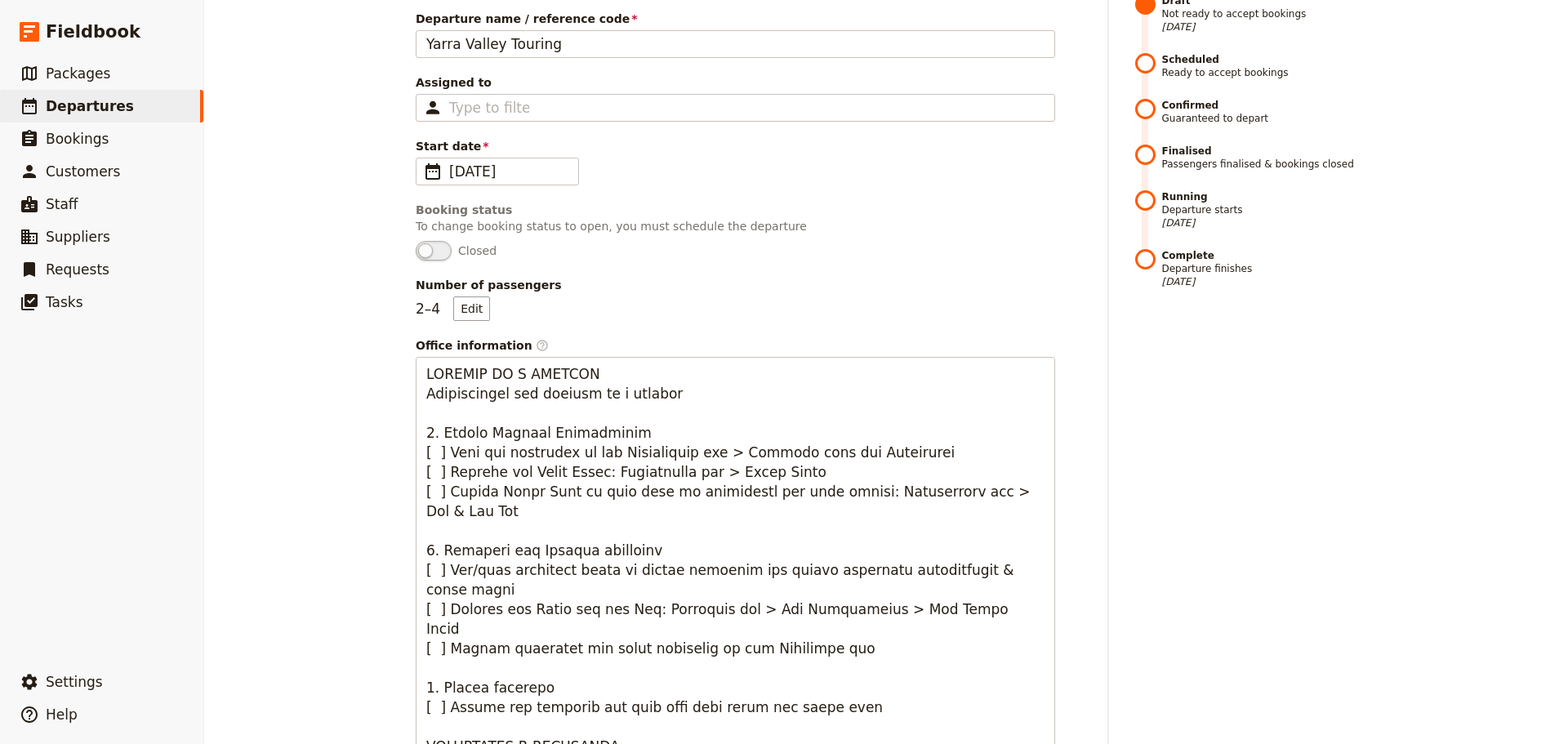
scroll to position [15, 0]
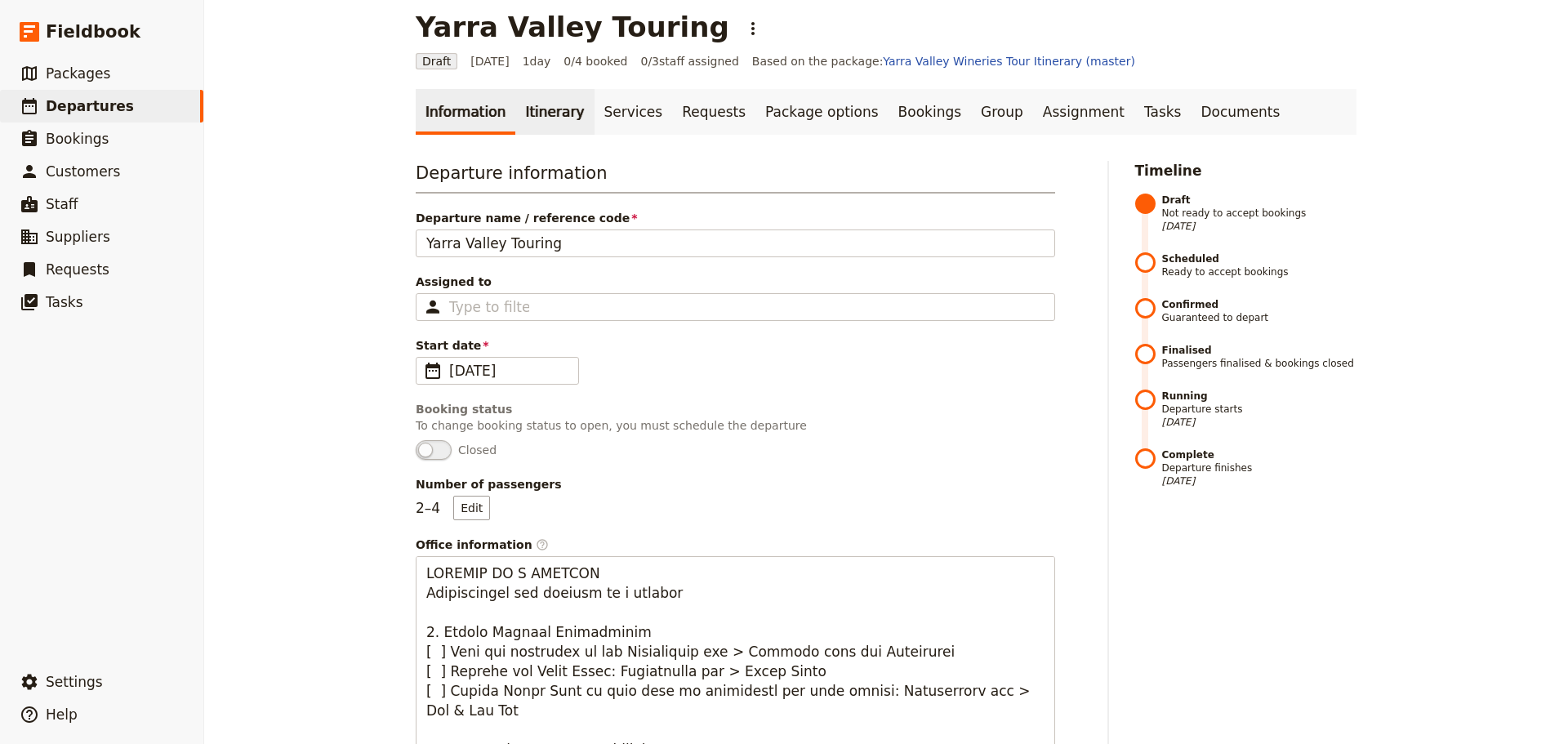
click at [529, 107] on link "Itinerary" at bounding box center [554, 112] width 78 height 45
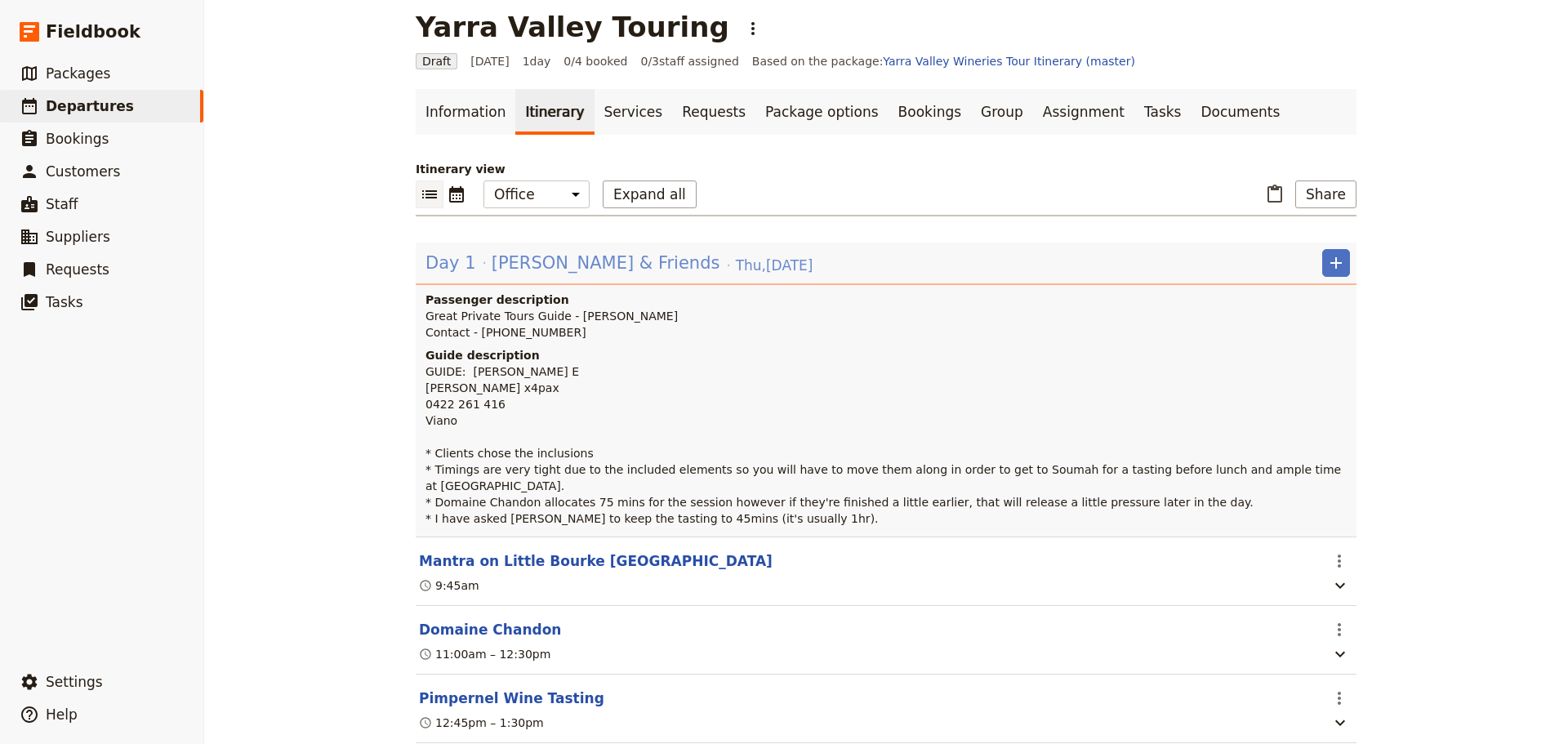
click at [499, 258] on span "[PERSON_NAME] & Friends" at bounding box center [605, 263] width 228 height 24
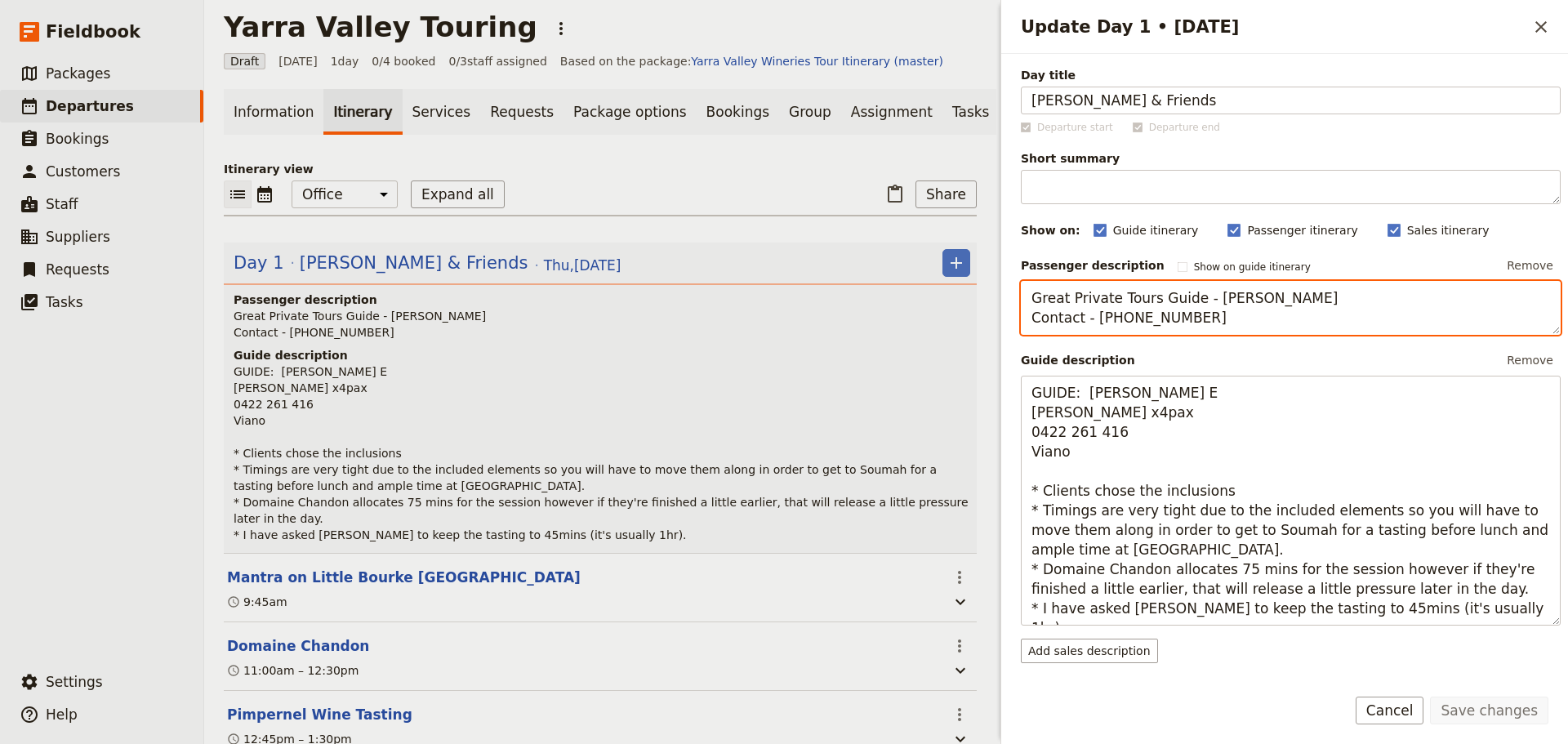
click at [1203, 322] on textarea "Great Private Tours Guide - [PERSON_NAME] Contact - [PHONE_NUMBER]" at bounding box center [1290, 308] width 540 height 54
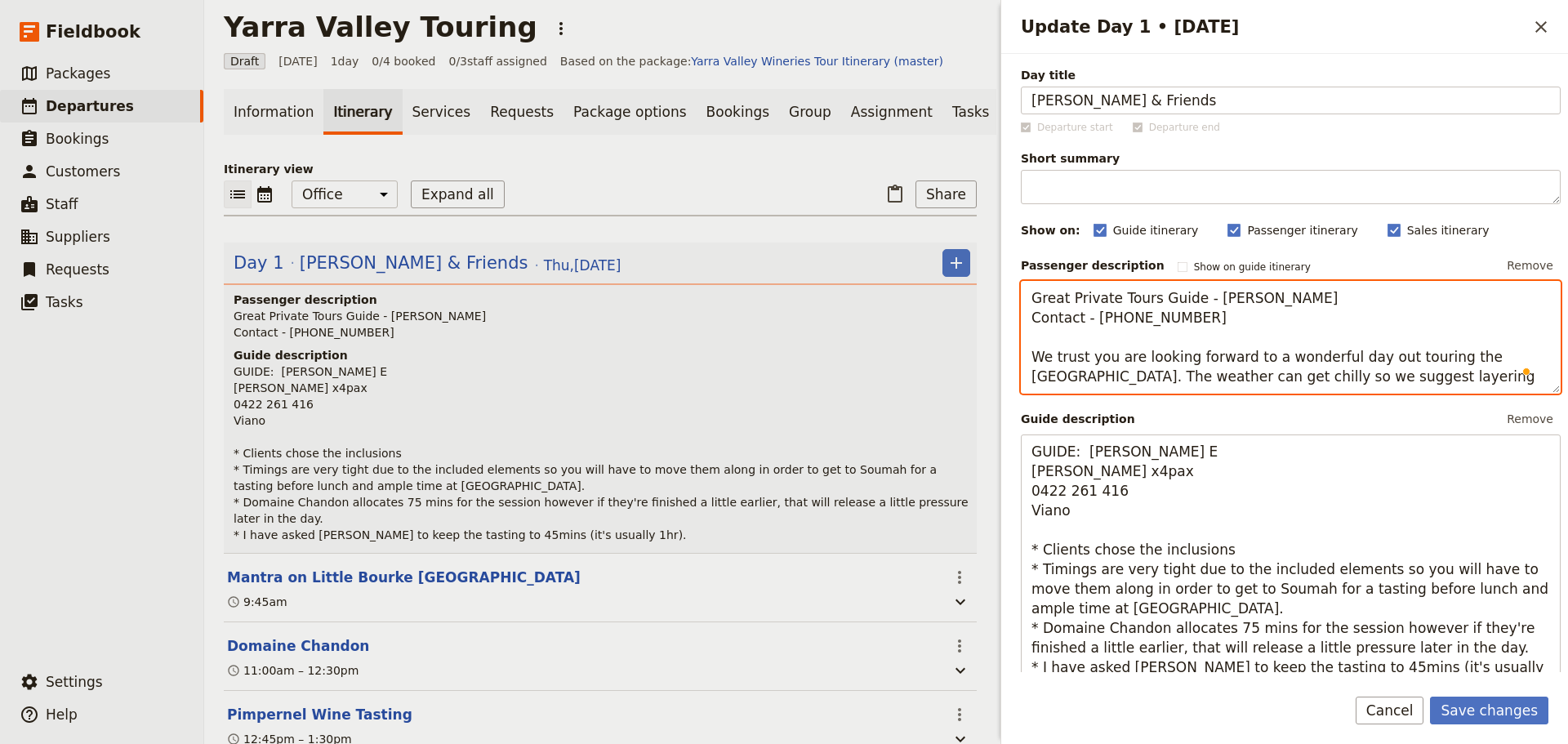
click at [1195, 379] on textarea "Great Private Tours Guide - Alan Edwards Contact - 0403 611 077 We trust you ar…" at bounding box center [1290, 338] width 540 height 113
click at [1384, 380] on textarea "Great Private Tours Guide - Alan Edwards Contact - 0403 611 077 We trust you ar…" at bounding box center [1290, 338] width 540 height 113
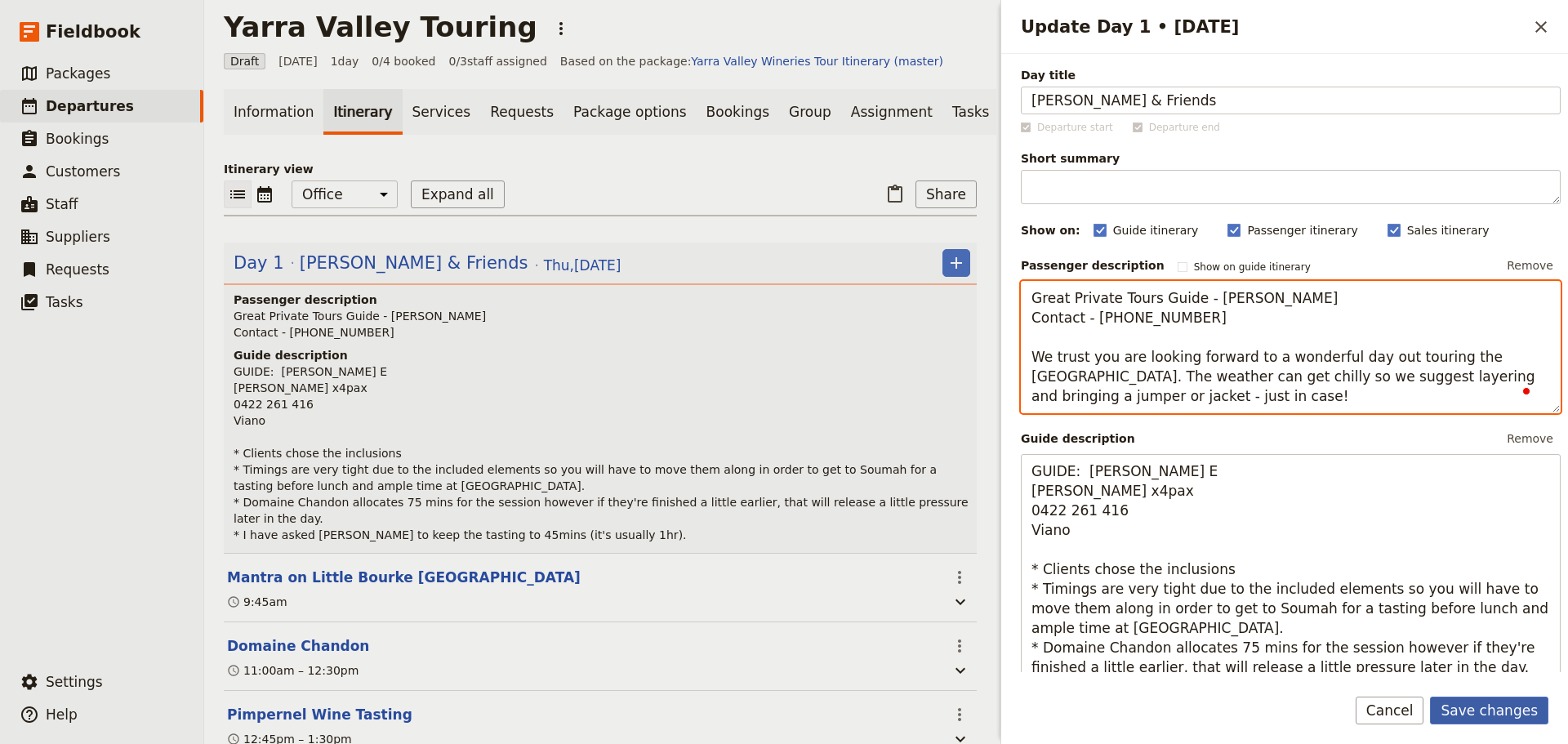
type textarea "Great Private Tours Guide - Alan Edwards Contact - 0403 611 077 We trust you ar…"
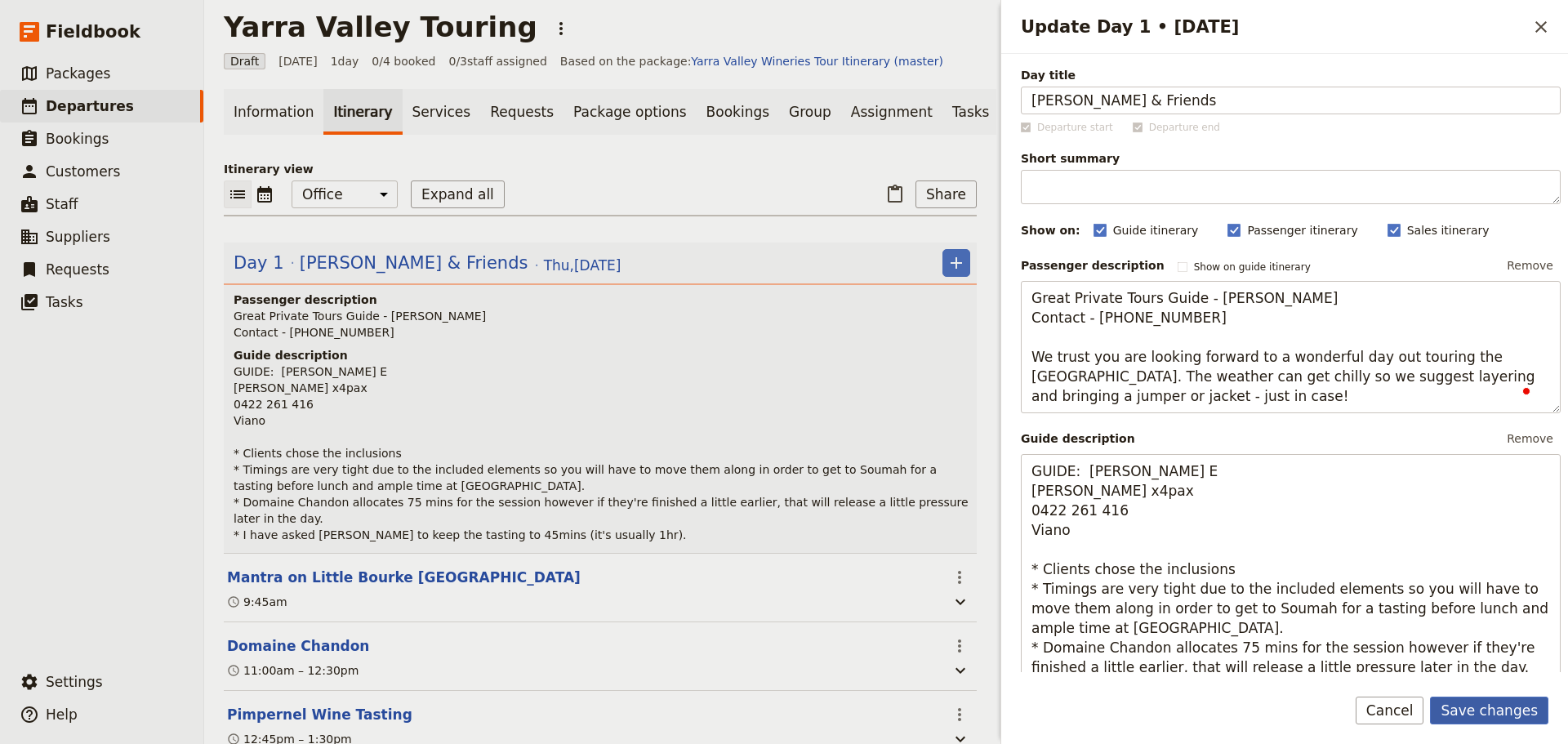
click at [1500, 698] on button "Save changes" at bounding box center [1489, 710] width 119 height 28
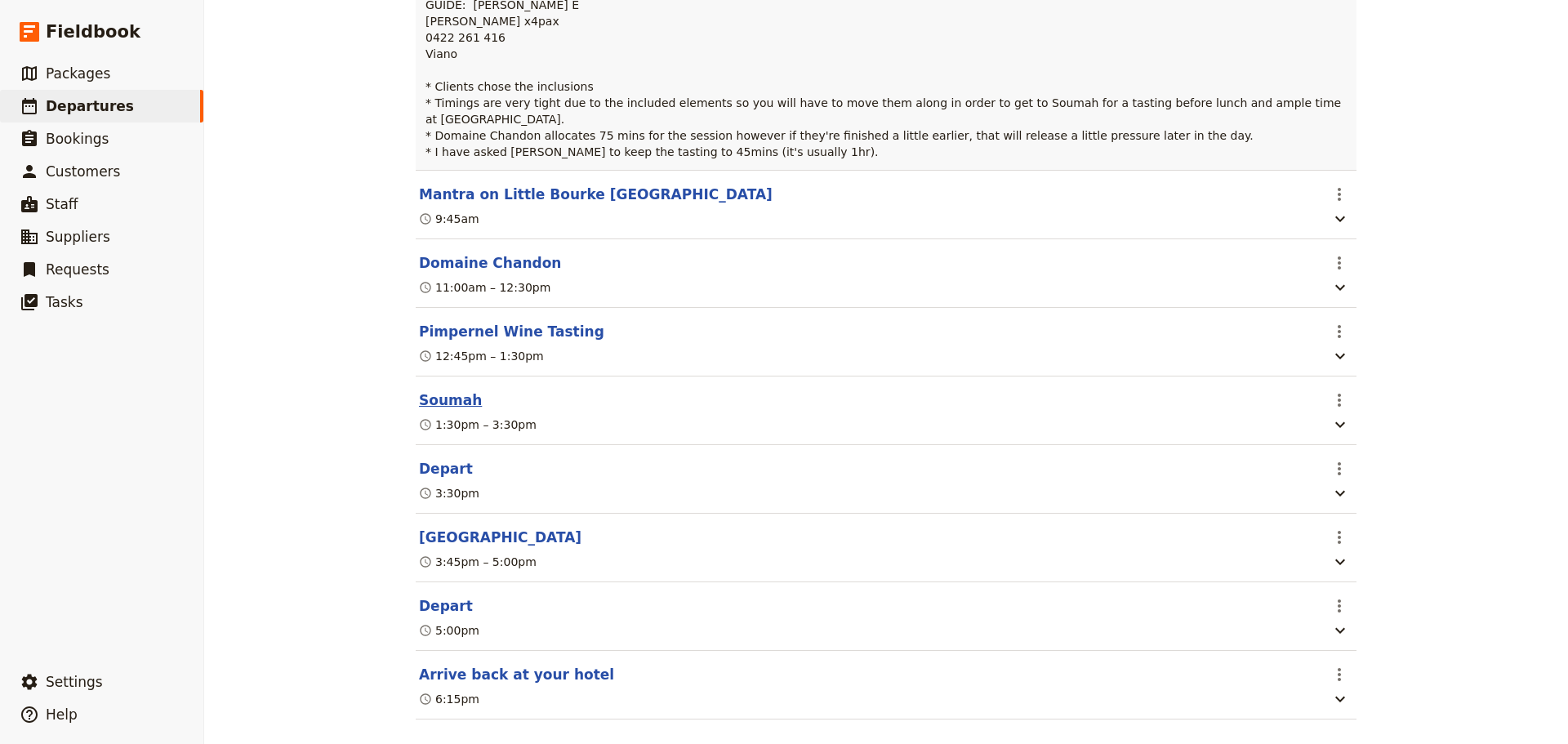
click at [441, 390] on button "Soumah" at bounding box center [450, 399] width 63 height 19
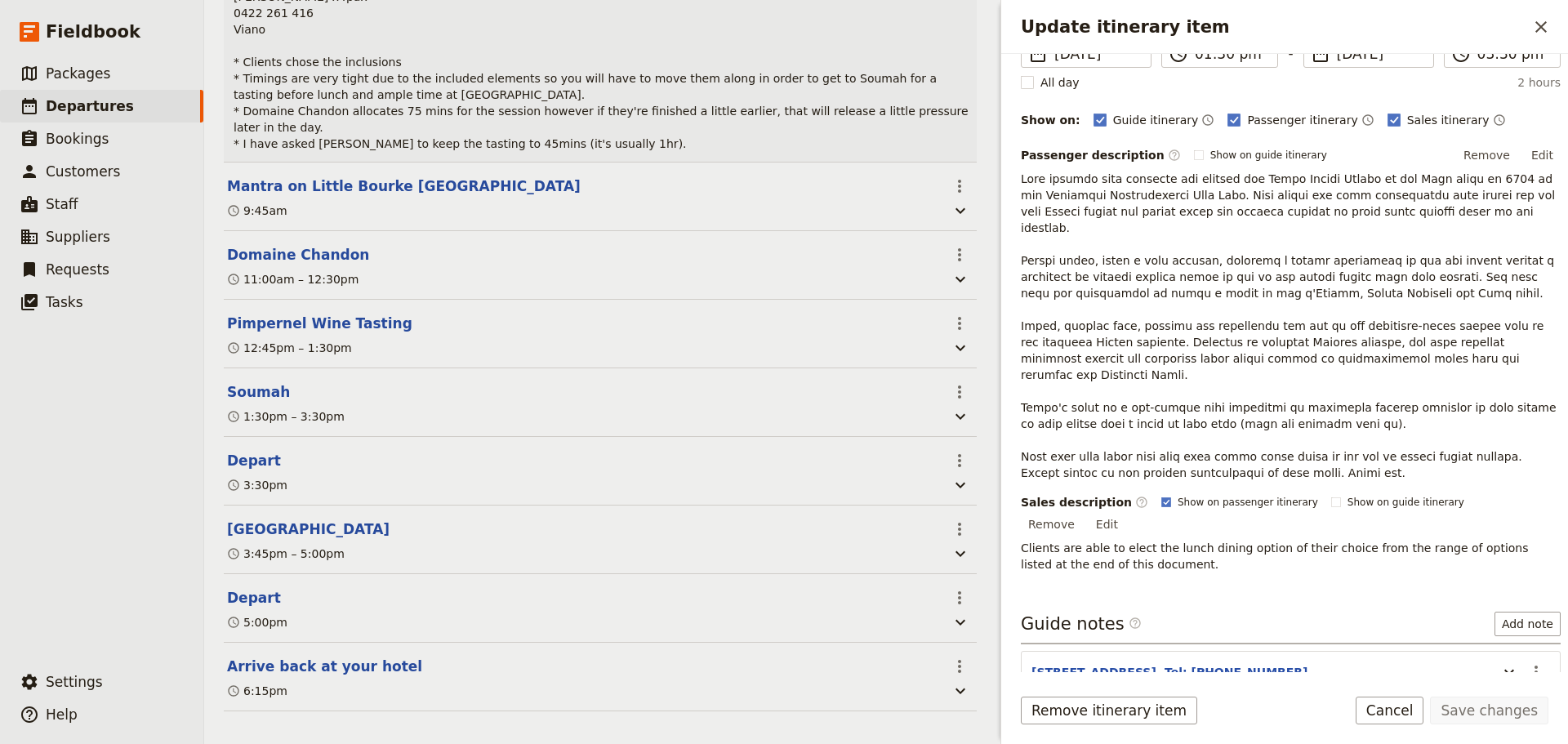
scroll to position [163, 0]
click at [1163, 497] on polygon "Update itinerary item" at bounding box center [1166, 500] width 7 height 7
click at [1160, 495] on input "Show on passenger itinerary" at bounding box center [1160, 495] width 1 height 1
checkbox input "false"
click at [1517, 705] on button "Save changes" at bounding box center [1489, 710] width 119 height 28
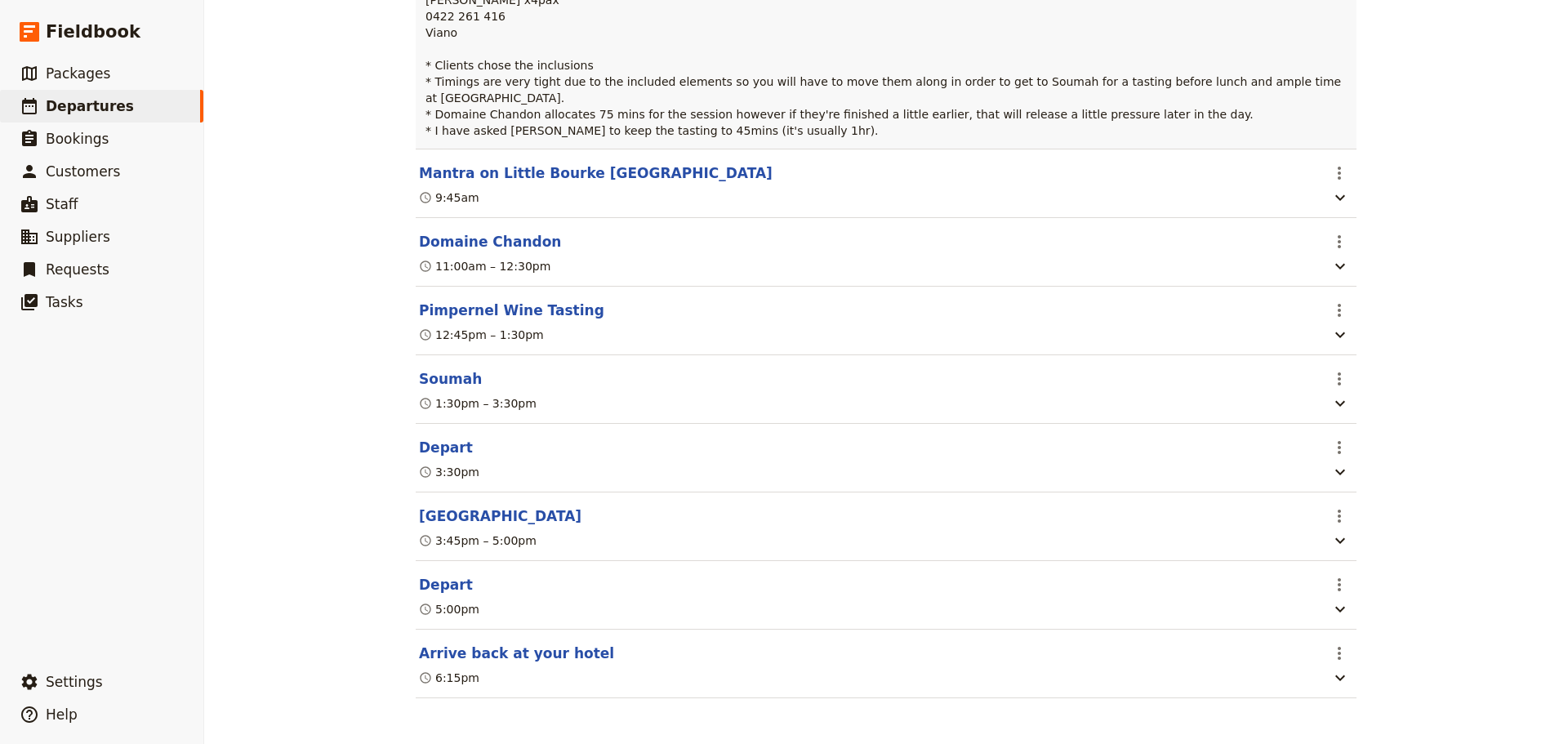
scroll to position [431, 0]
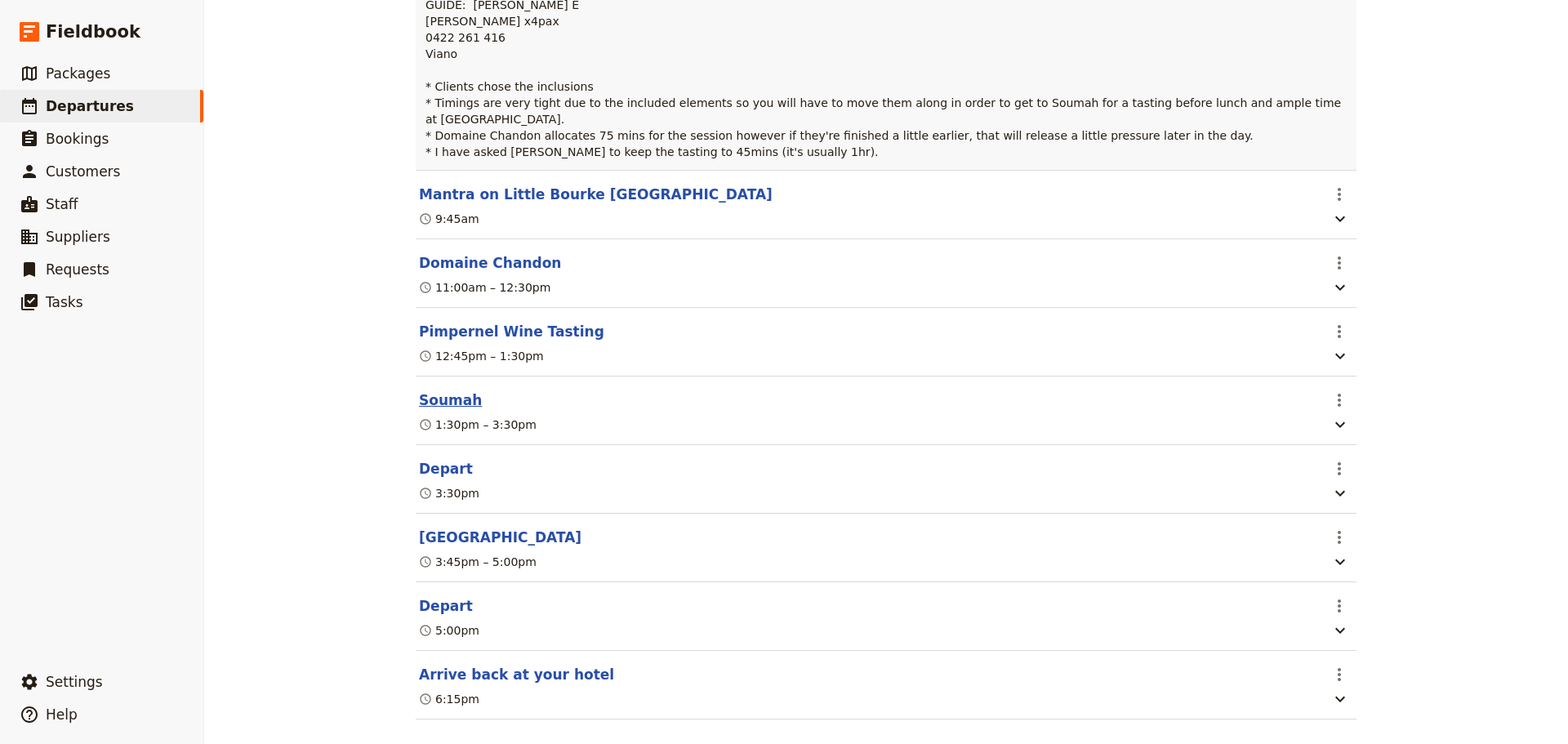
click at [441, 390] on button "Soumah" at bounding box center [450, 399] width 63 height 19
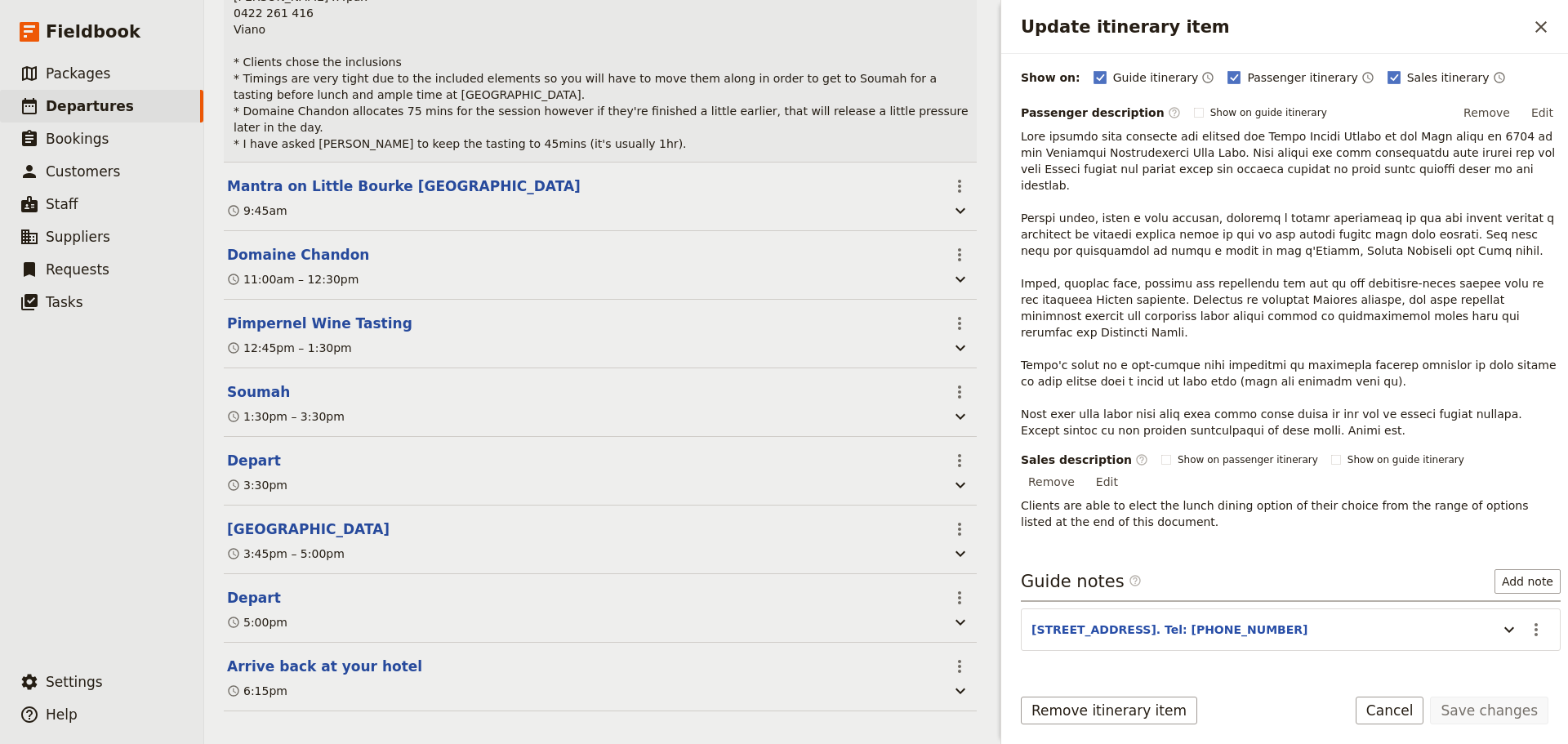
scroll to position [0, 0]
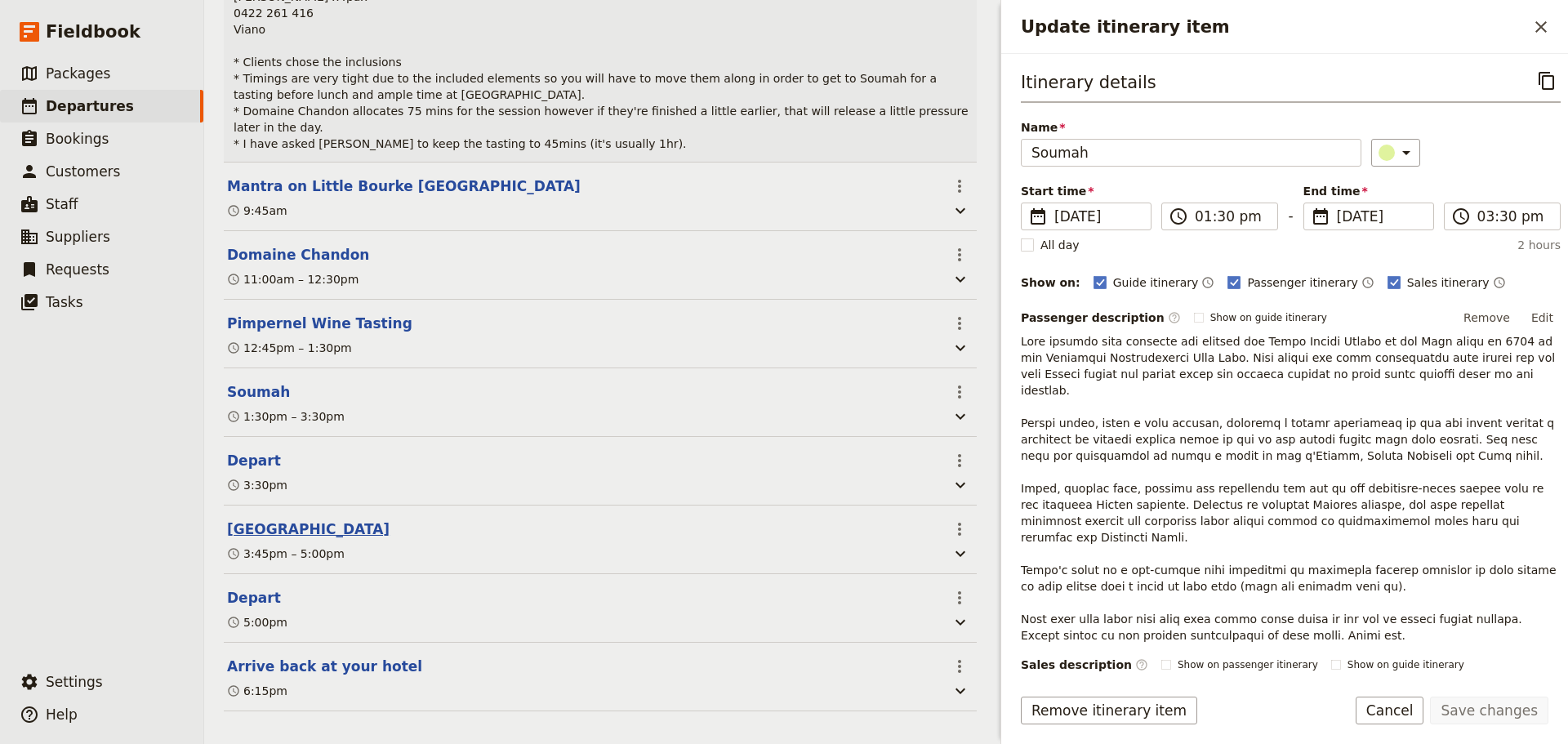
click at [296, 528] on button "[GEOGRAPHIC_DATA]" at bounding box center [308, 529] width 163 height 19
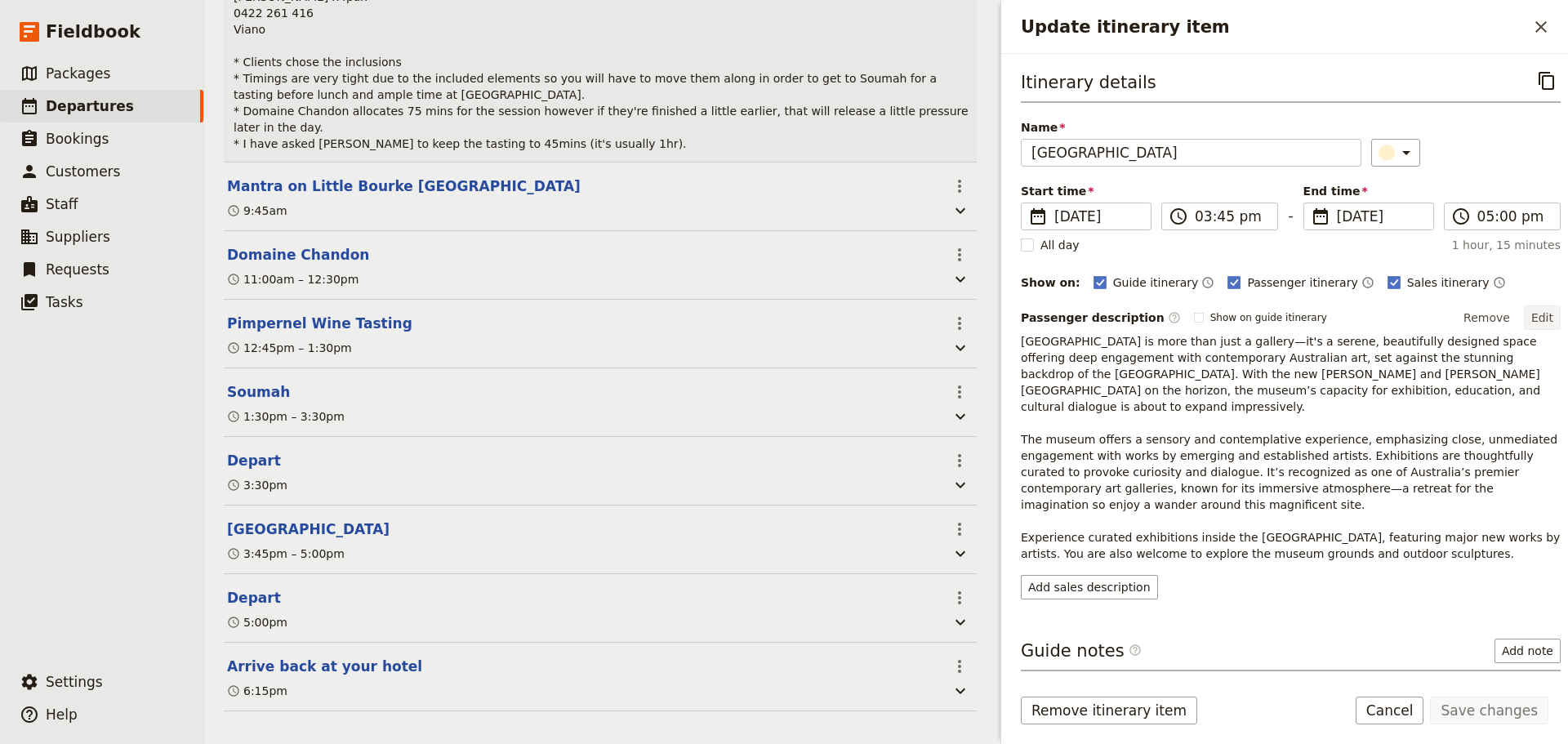
click at [1543, 308] on button "Edit" at bounding box center [1542, 318] width 37 height 24
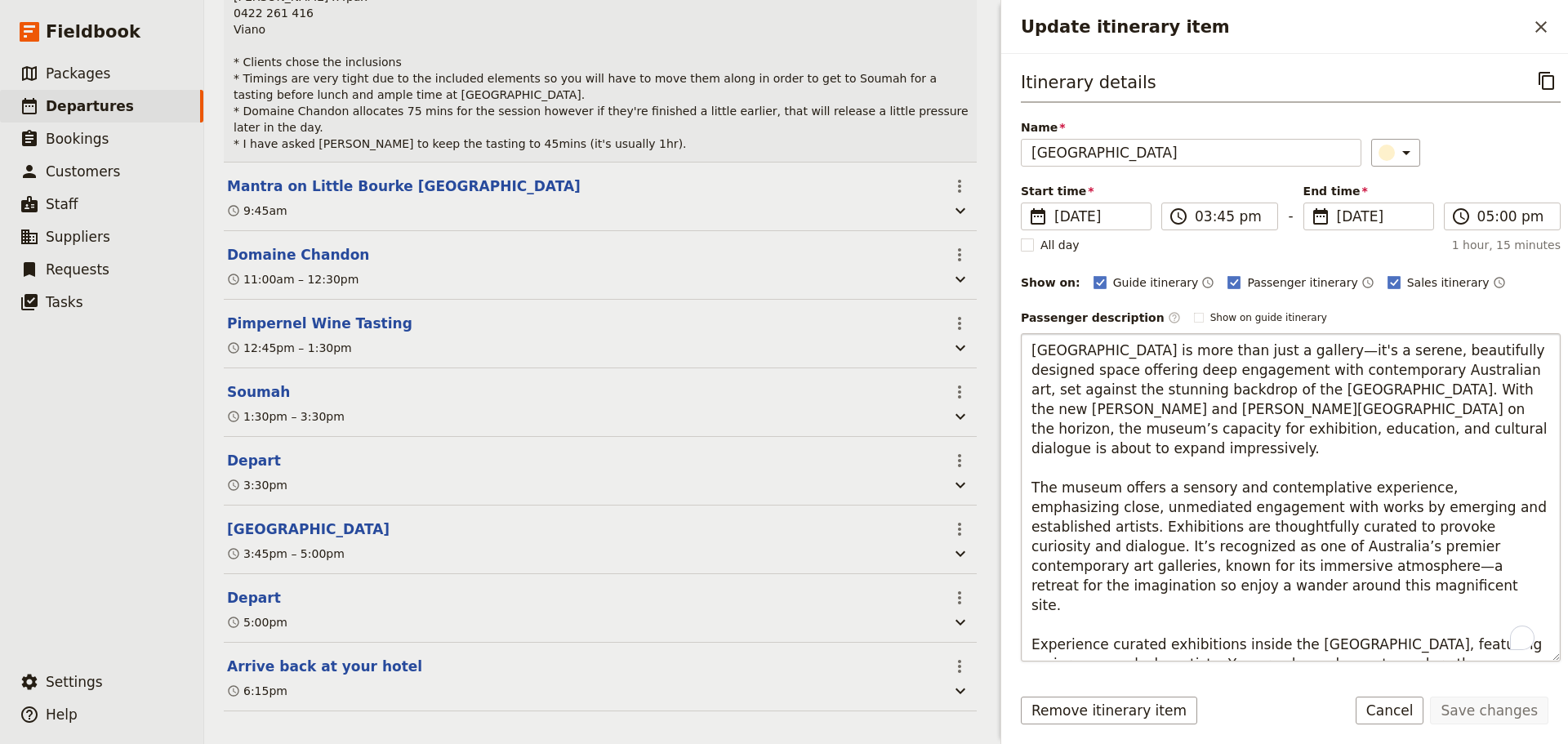
drag, startPoint x: 1363, startPoint y: 431, endPoint x: 1342, endPoint y: 392, distance: 44.3
click at [1342, 392] on textarea "TarraWarra Museum of Art is more than just a gallery—it's a serene, beautifully…" at bounding box center [1290, 498] width 540 height 329
type textarea "TarraWarra Museum of Art is more than just a gallery—it's a serene, beautifully…"
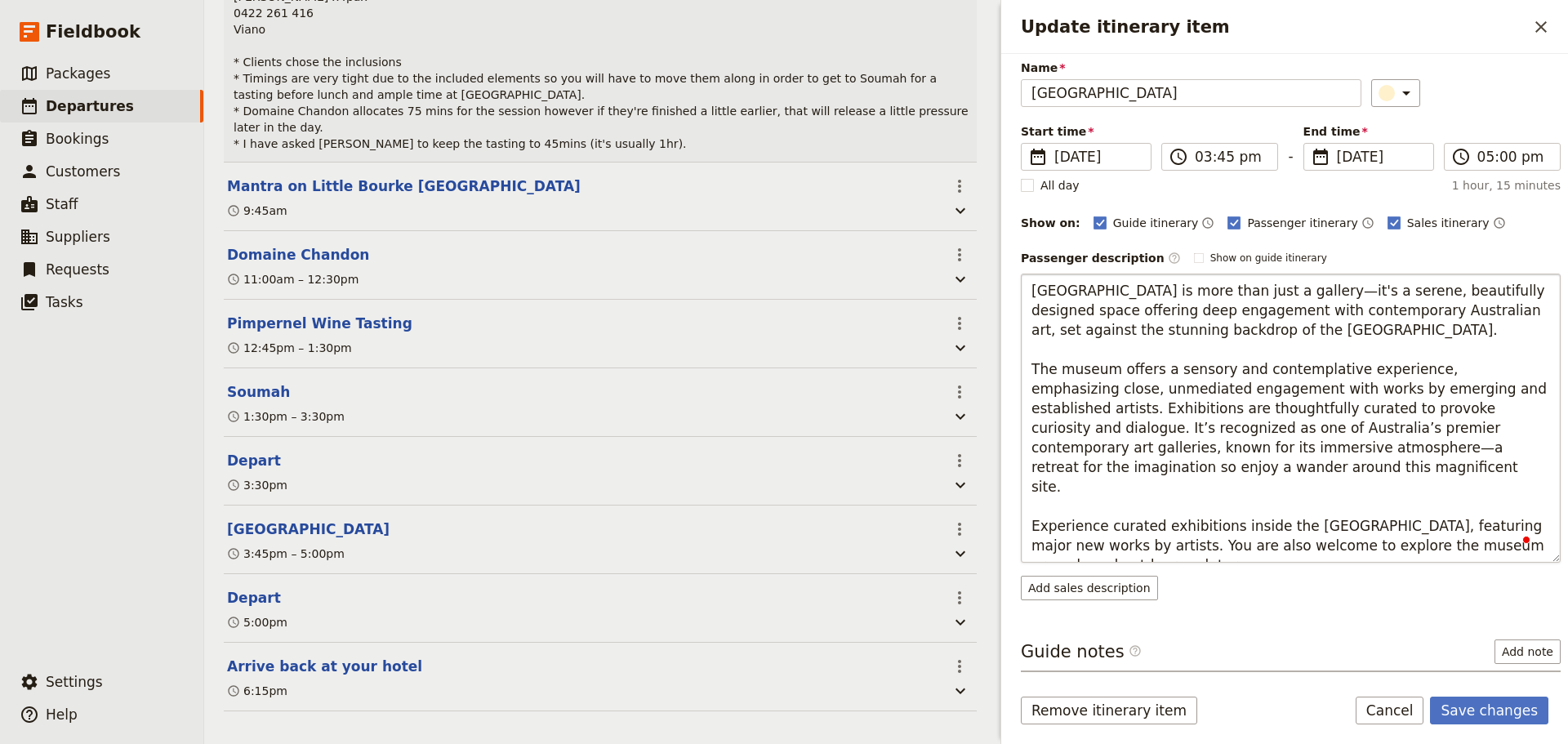
scroll to position [82, 0]
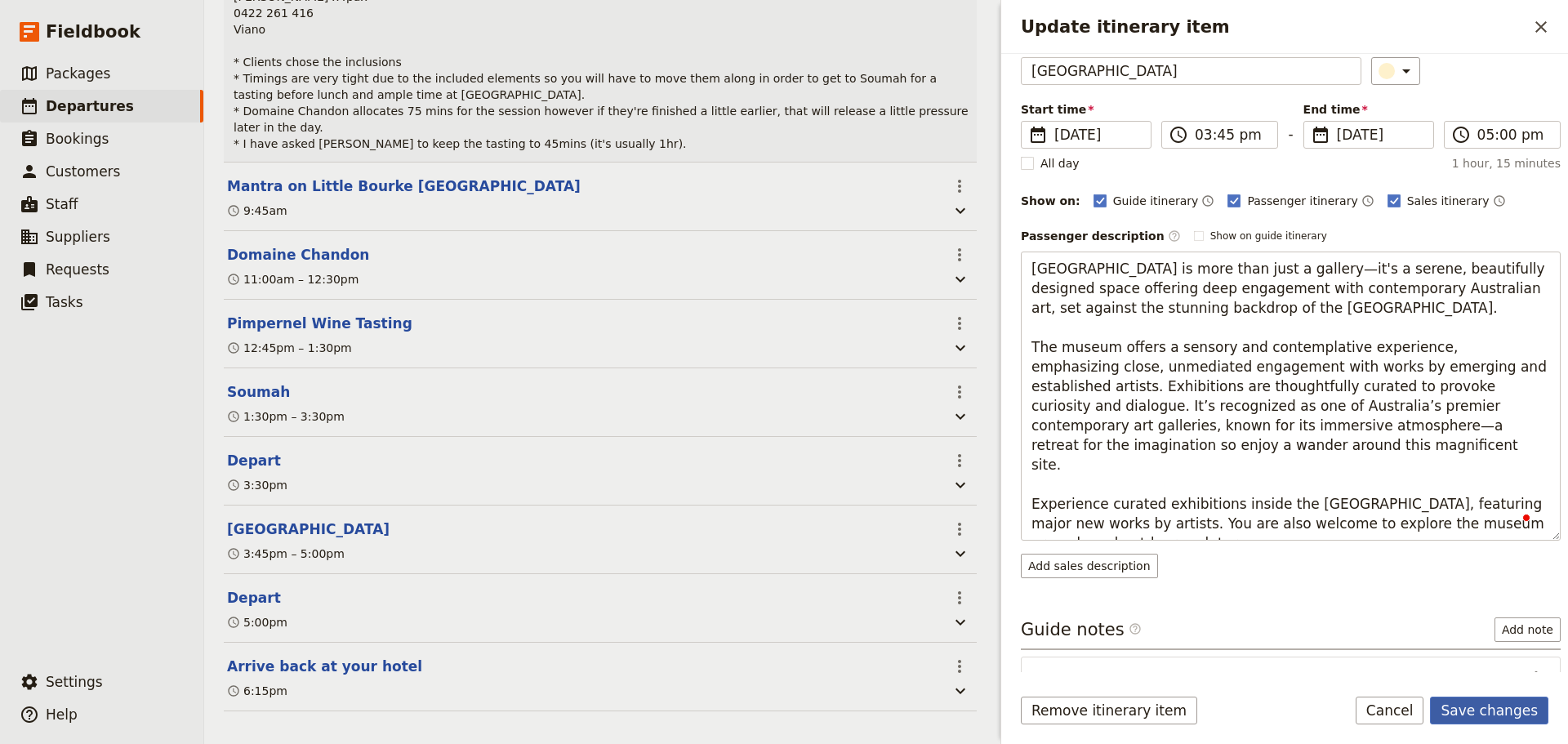
click at [1487, 698] on button "Save changes" at bounding box center [1489, 710] width 119 height 28
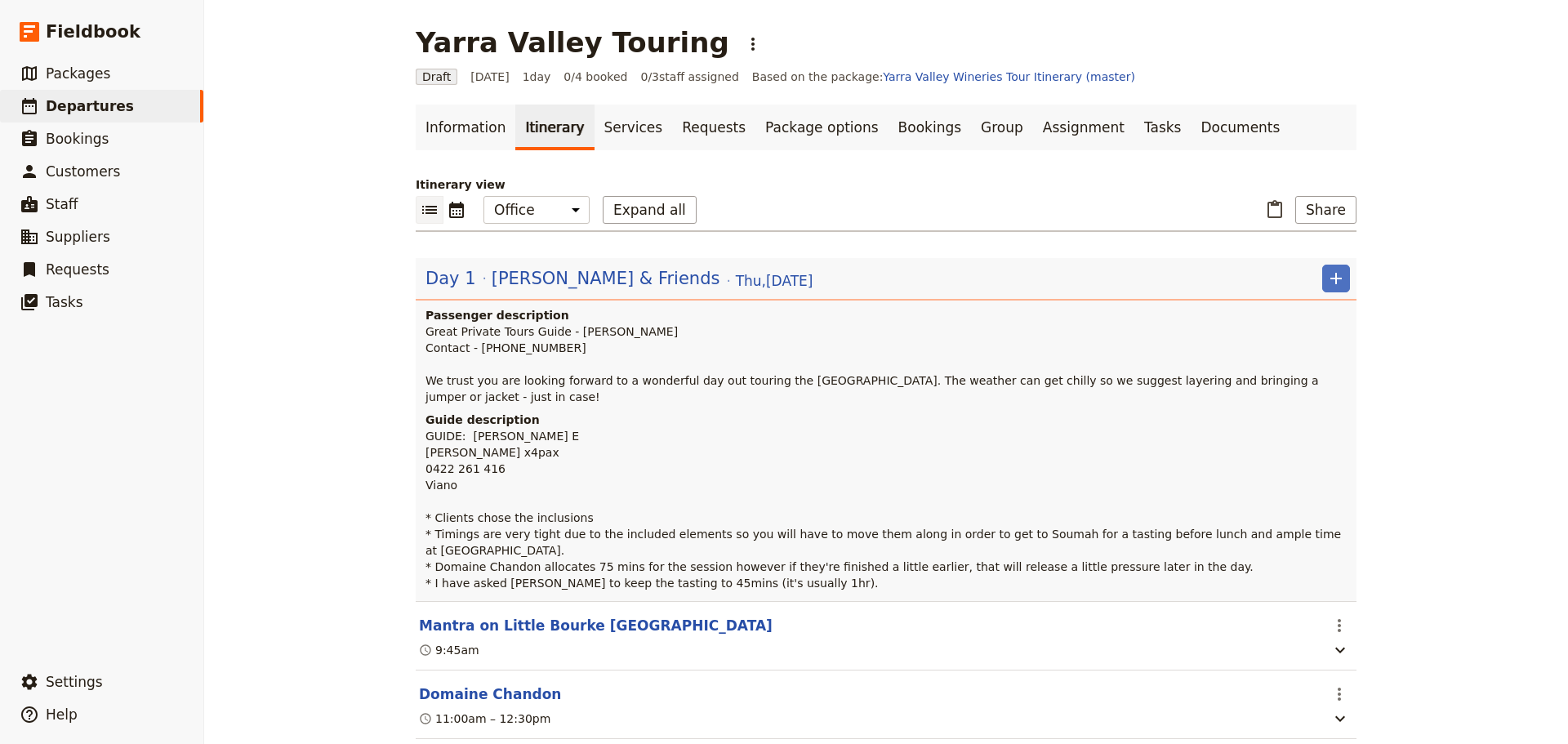
scroll to position [431, 0]
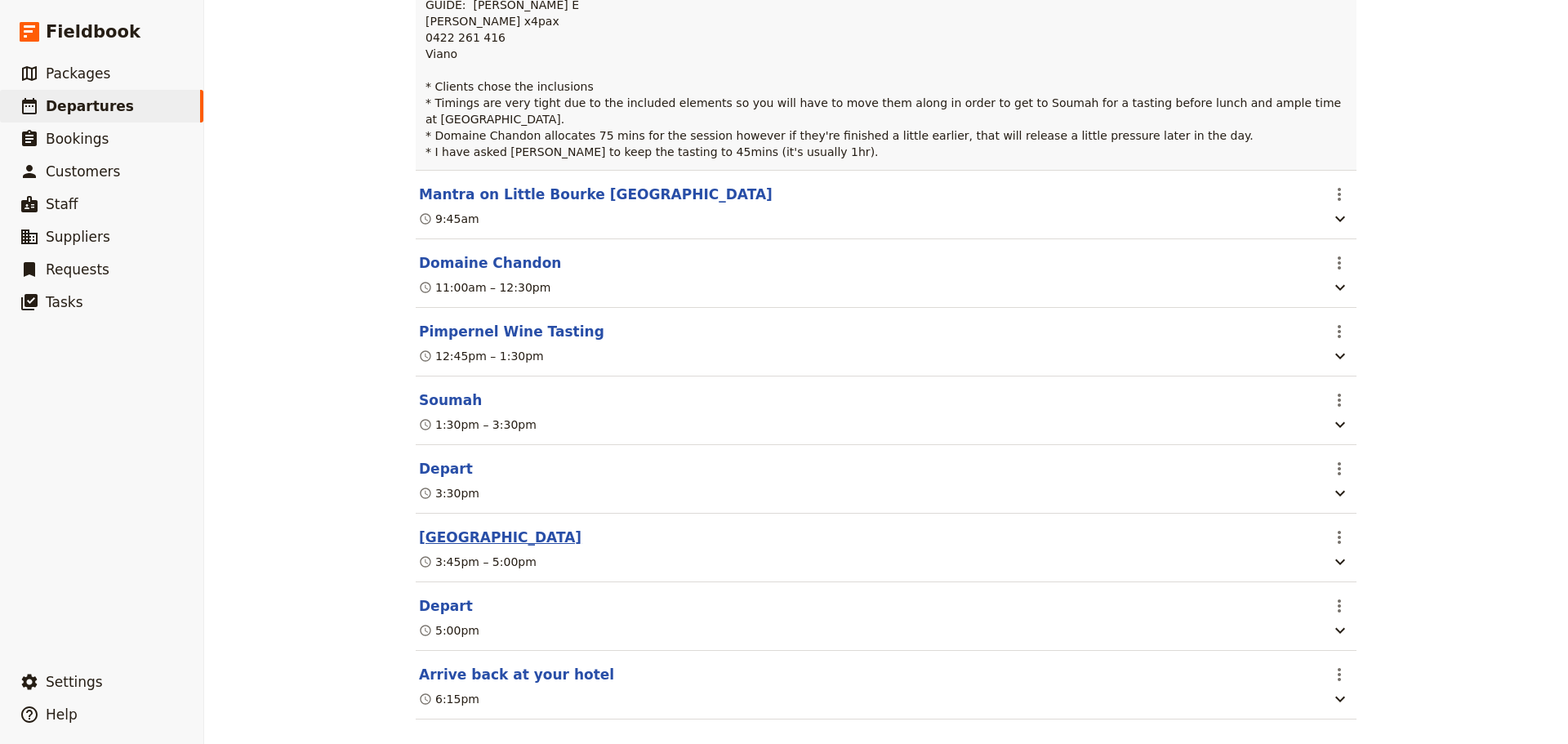
click at [469, 527] on button "[GEOGRAPHIC_DATA]" at bounding box center [499, 537] width 163 height 19
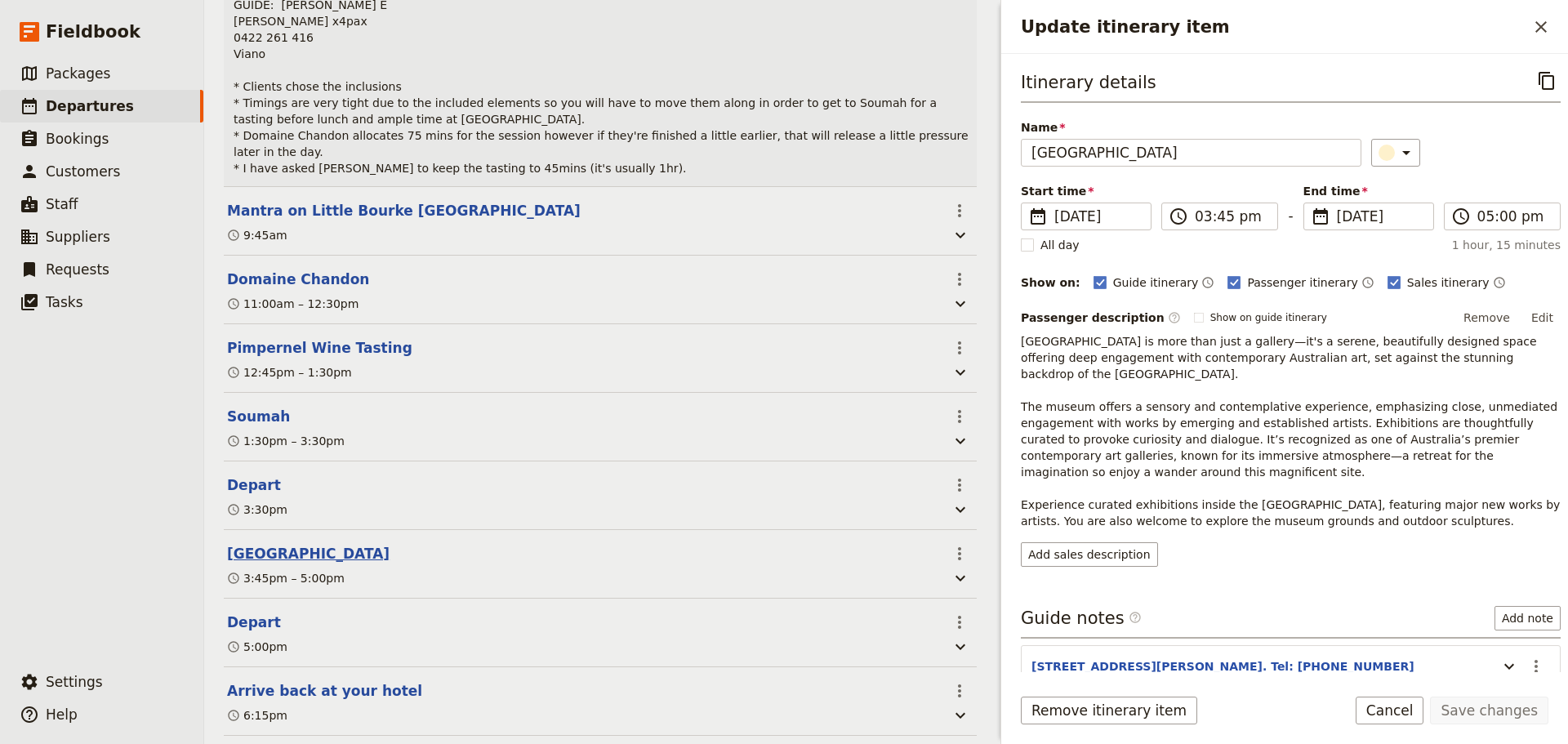
scroll to position [456, 0]
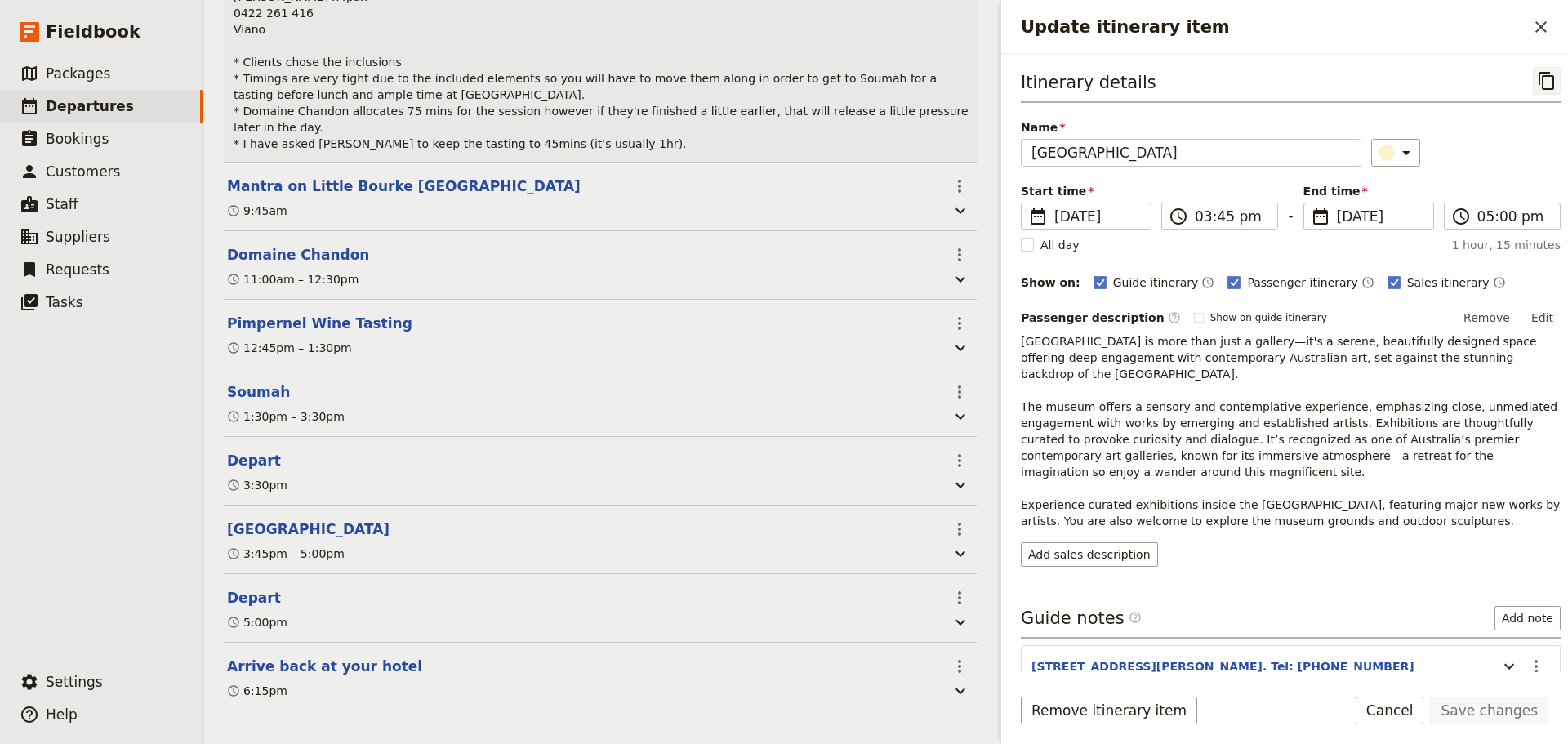
click at [1539, 81] on icon "Copy itinerary item" at bounding box center [1546, 80] width 15 height 18
click at [1538, 24] on icon "Close drawer" at bounding box center [1541, 27] width 12 height 12
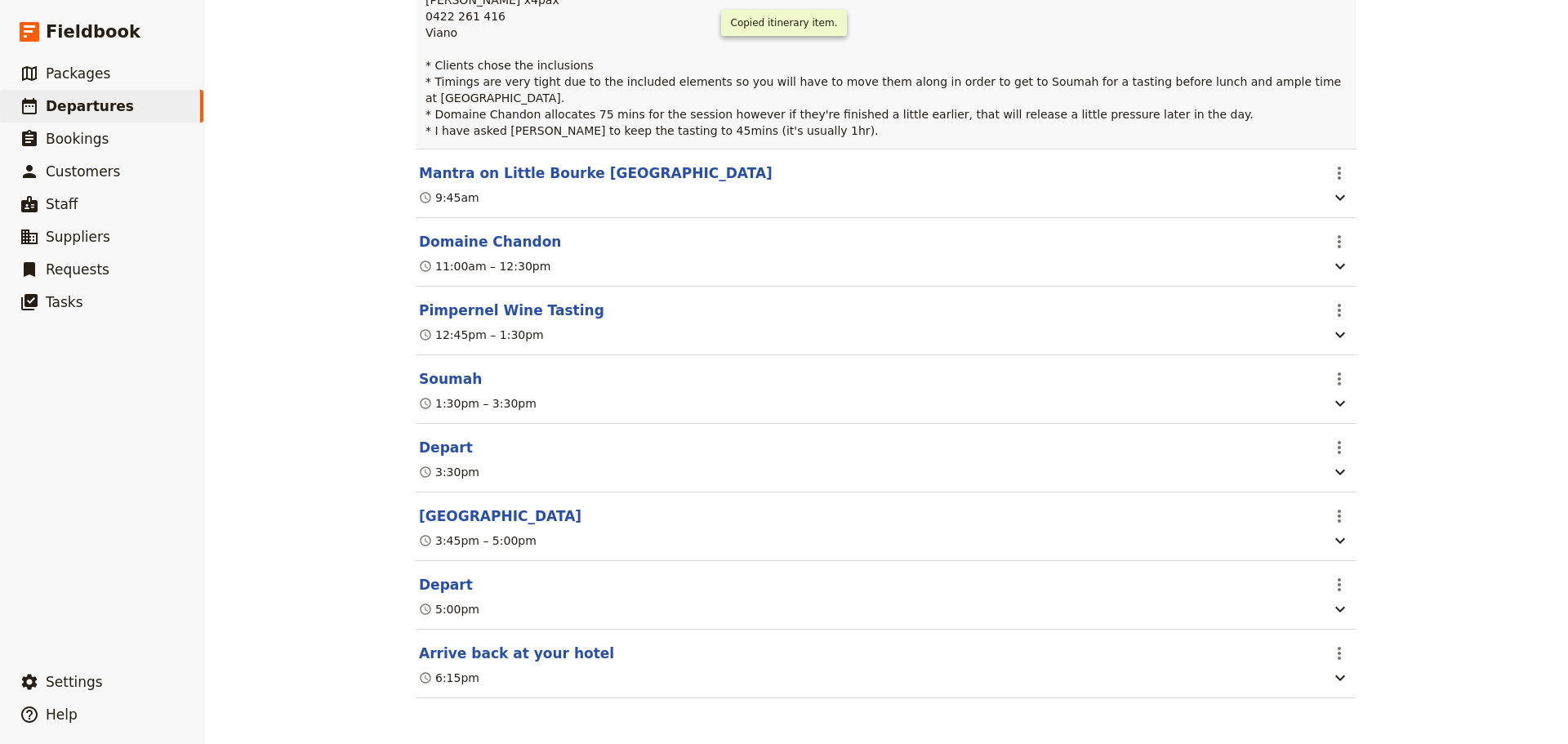
scroll to position [431, 0]
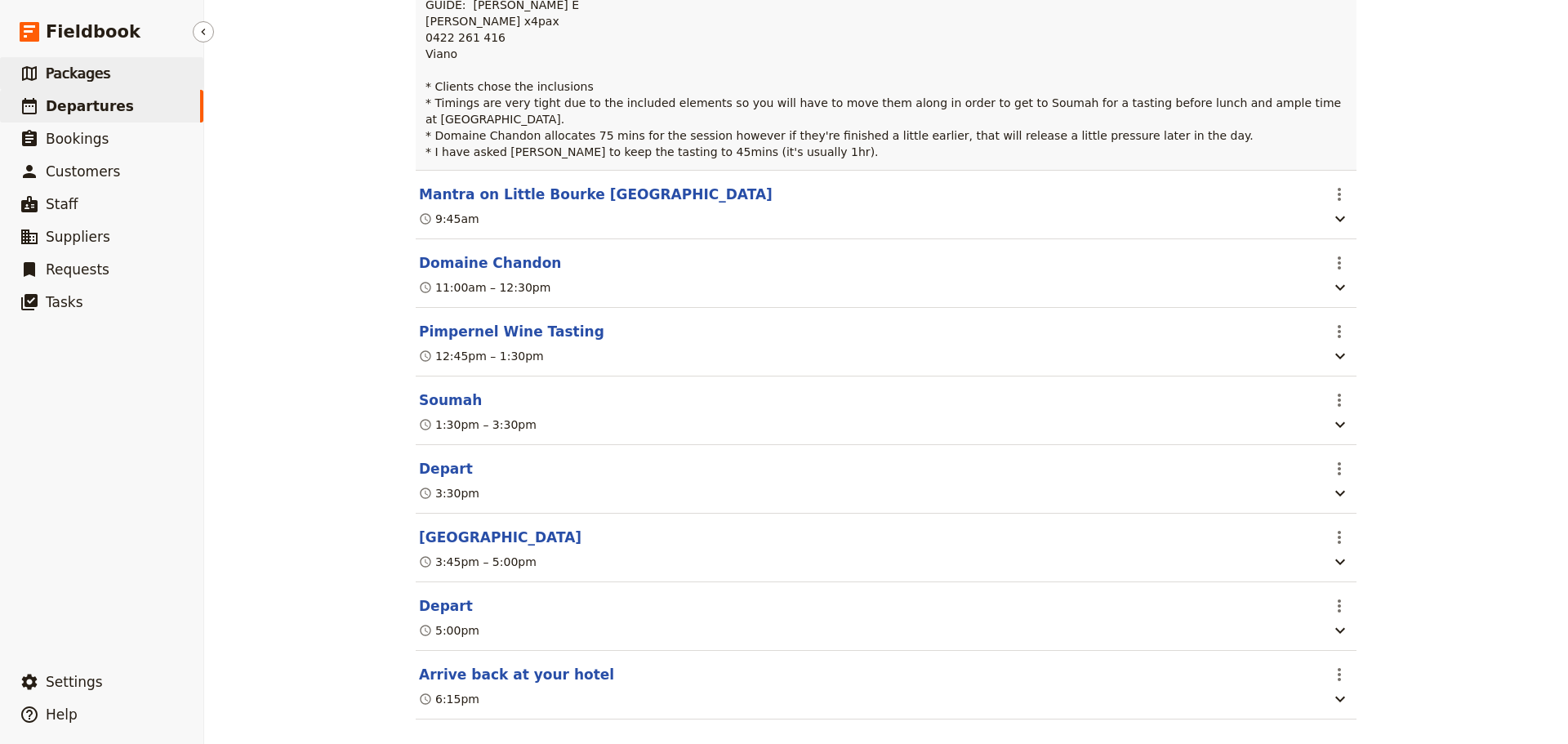
click at [75, 62] on link "​ Packages" at bounding box center [101, 73] width 203 height 33
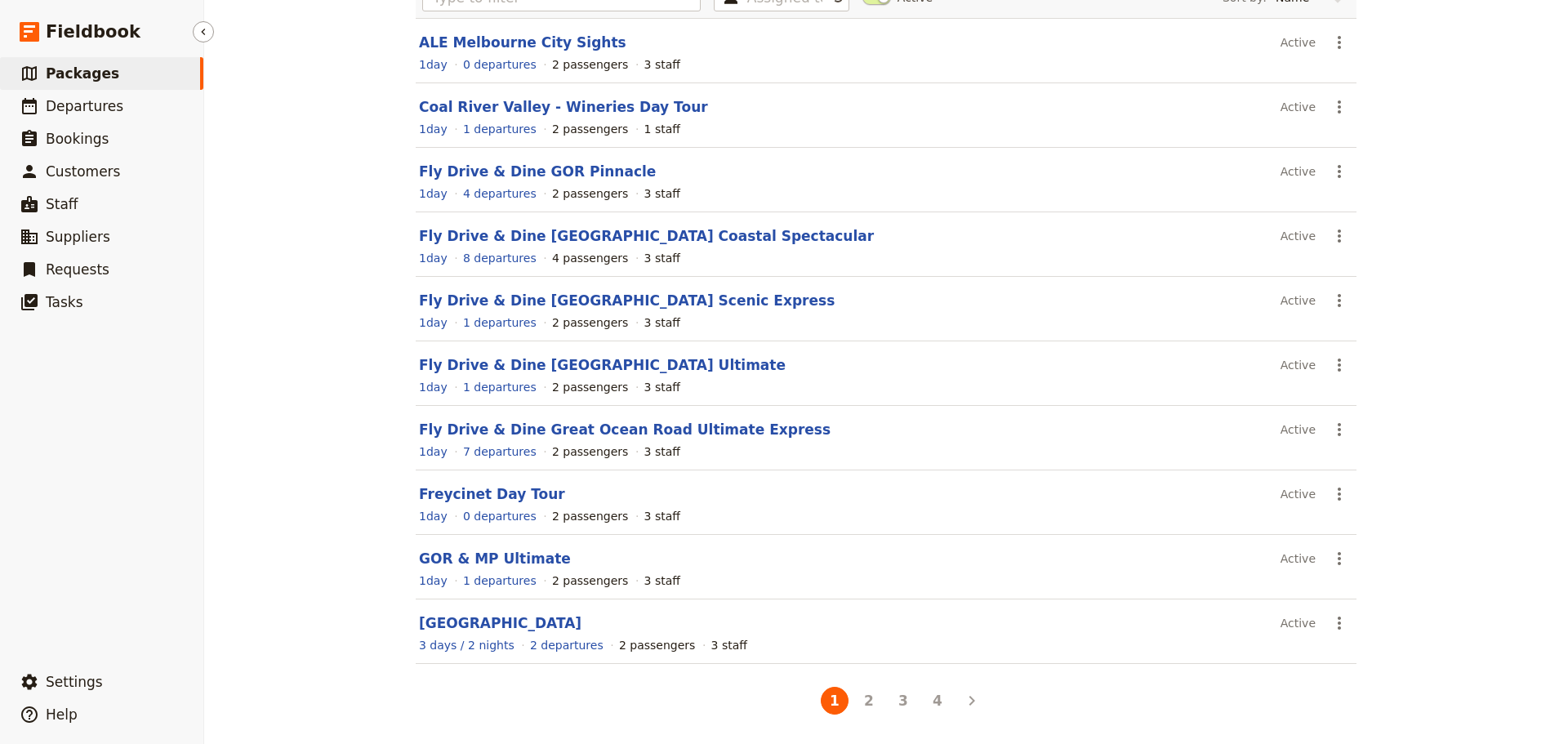
scroll to position [139, 0]
click at [935, 704] on button "4" at bounding box center [937, 700] width 28 height 28
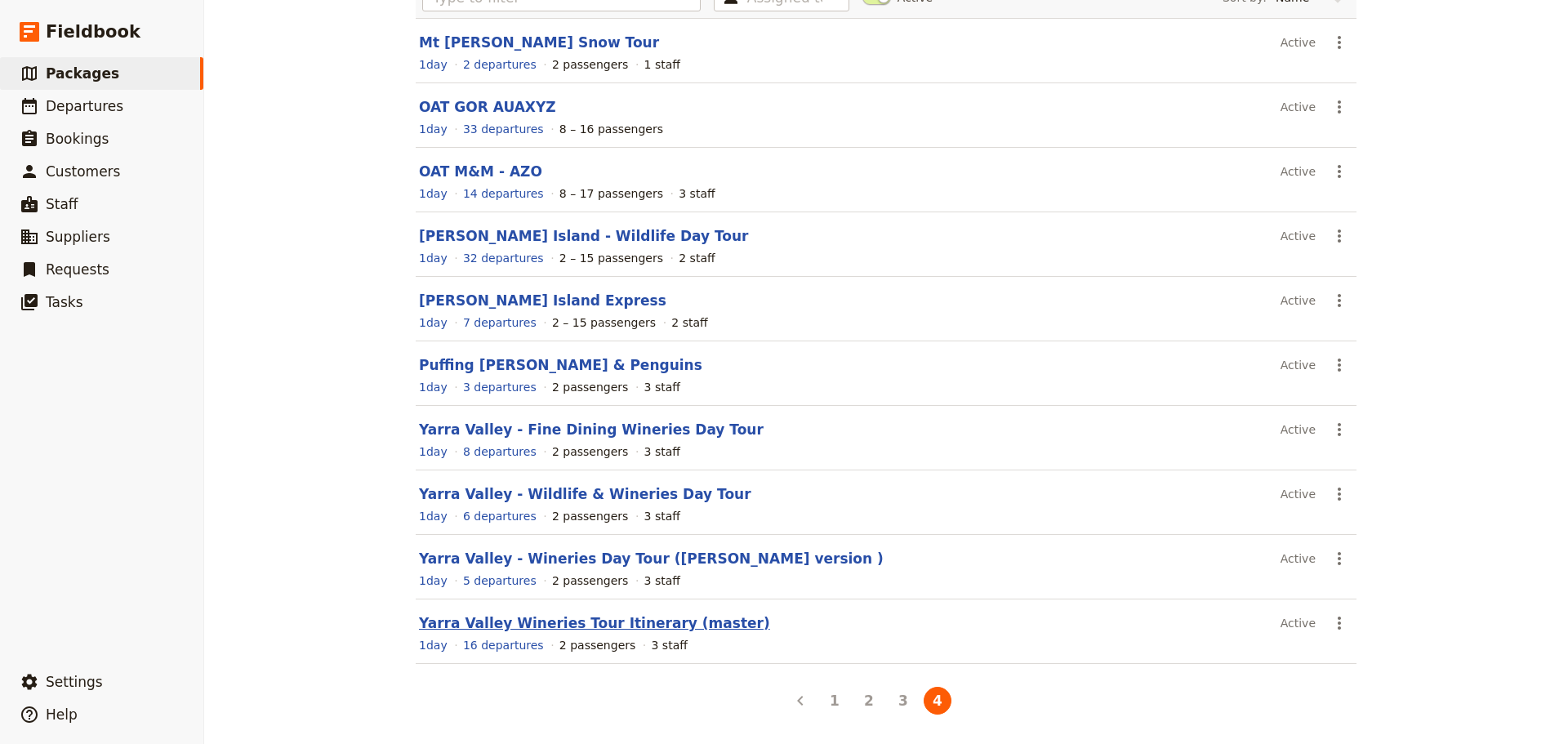
click at [510, 626] on link "Yarra Valley Wineries Tour Itinerary (master)" at bounding box center [594, 623] width 351 height 16
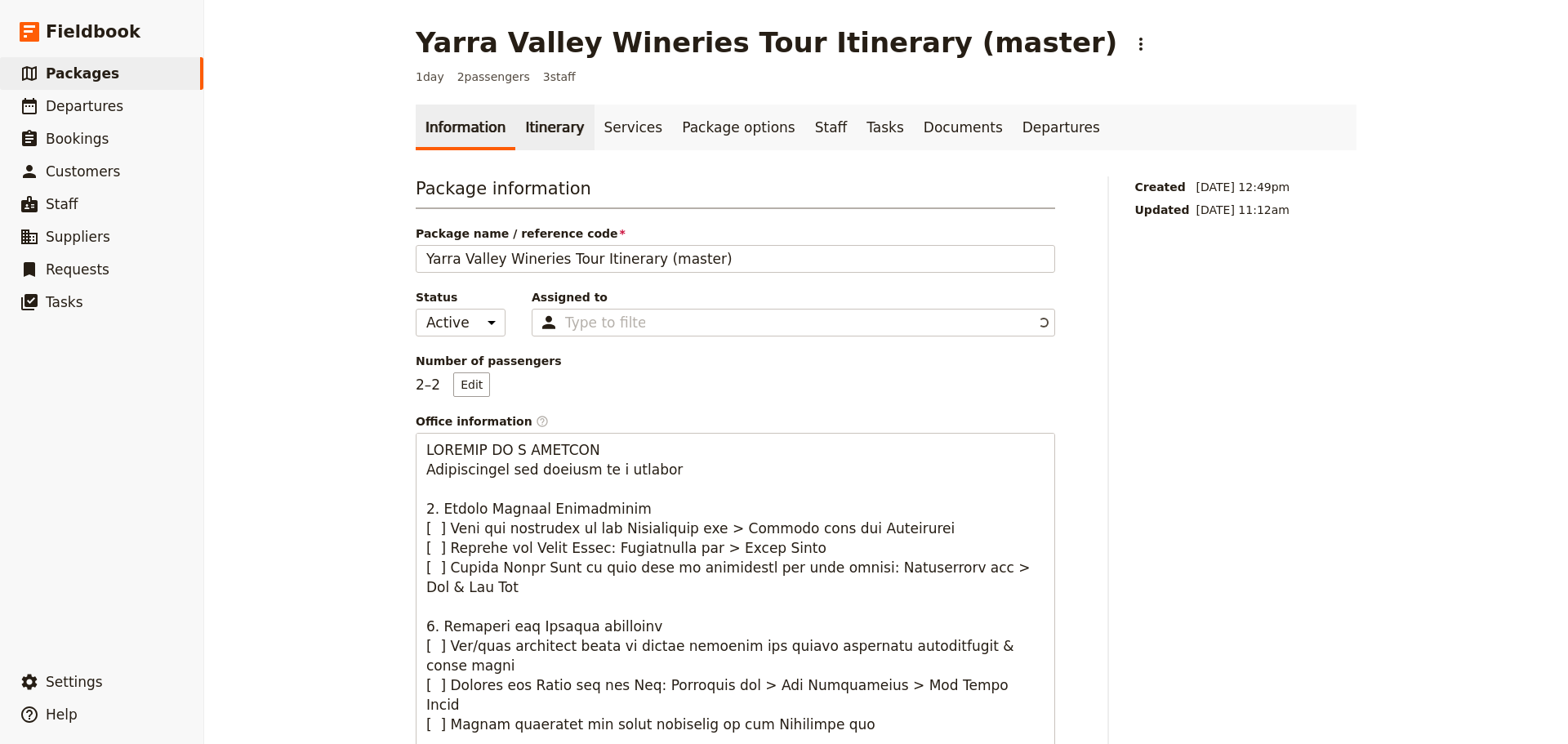
click at [543, 139] on link "Itinerary" at bounding box center [554, 127] width 78 height 45
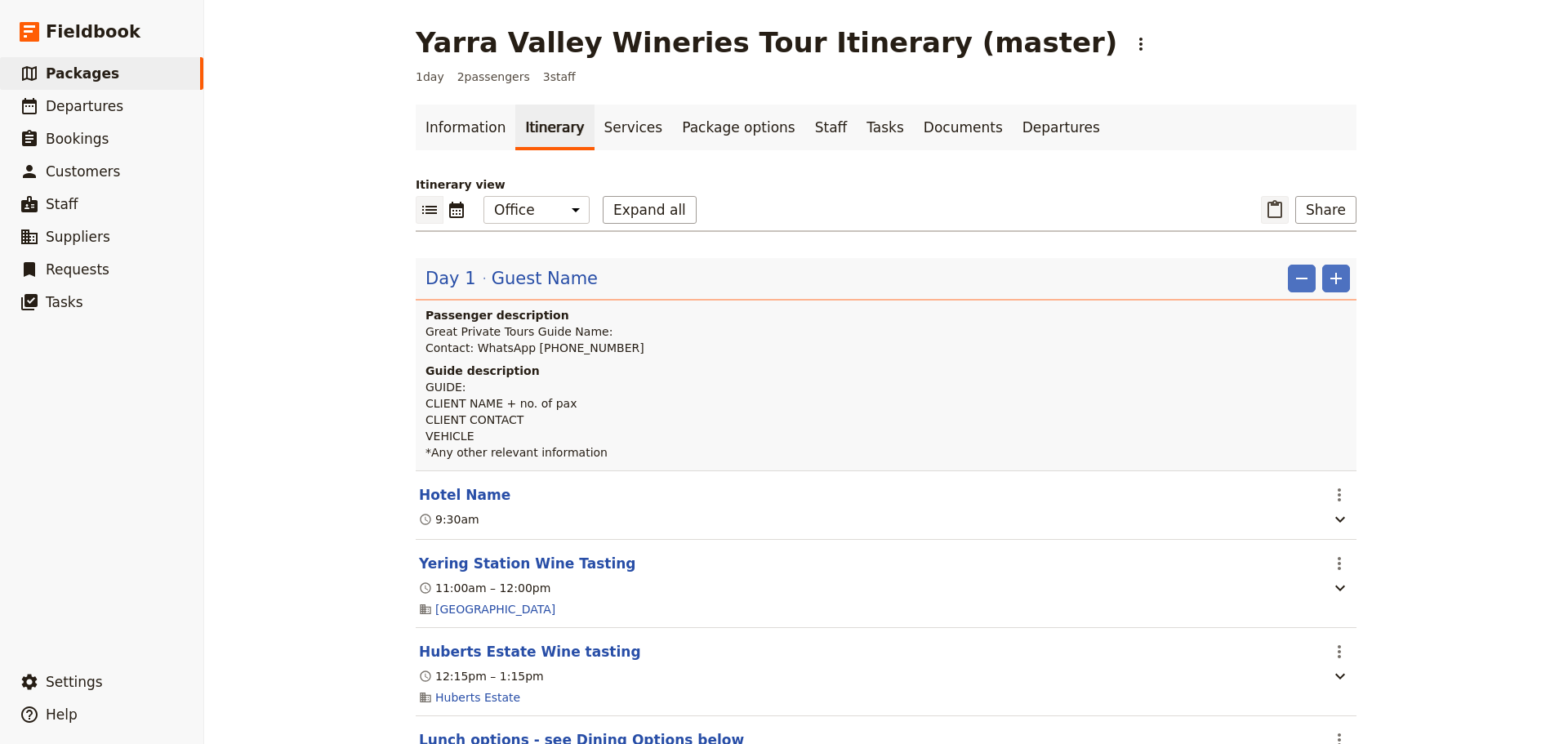
click at [1268, 206] on icon "Paste itinerary item" at bounding box center [1274, 210] width 19 height 19
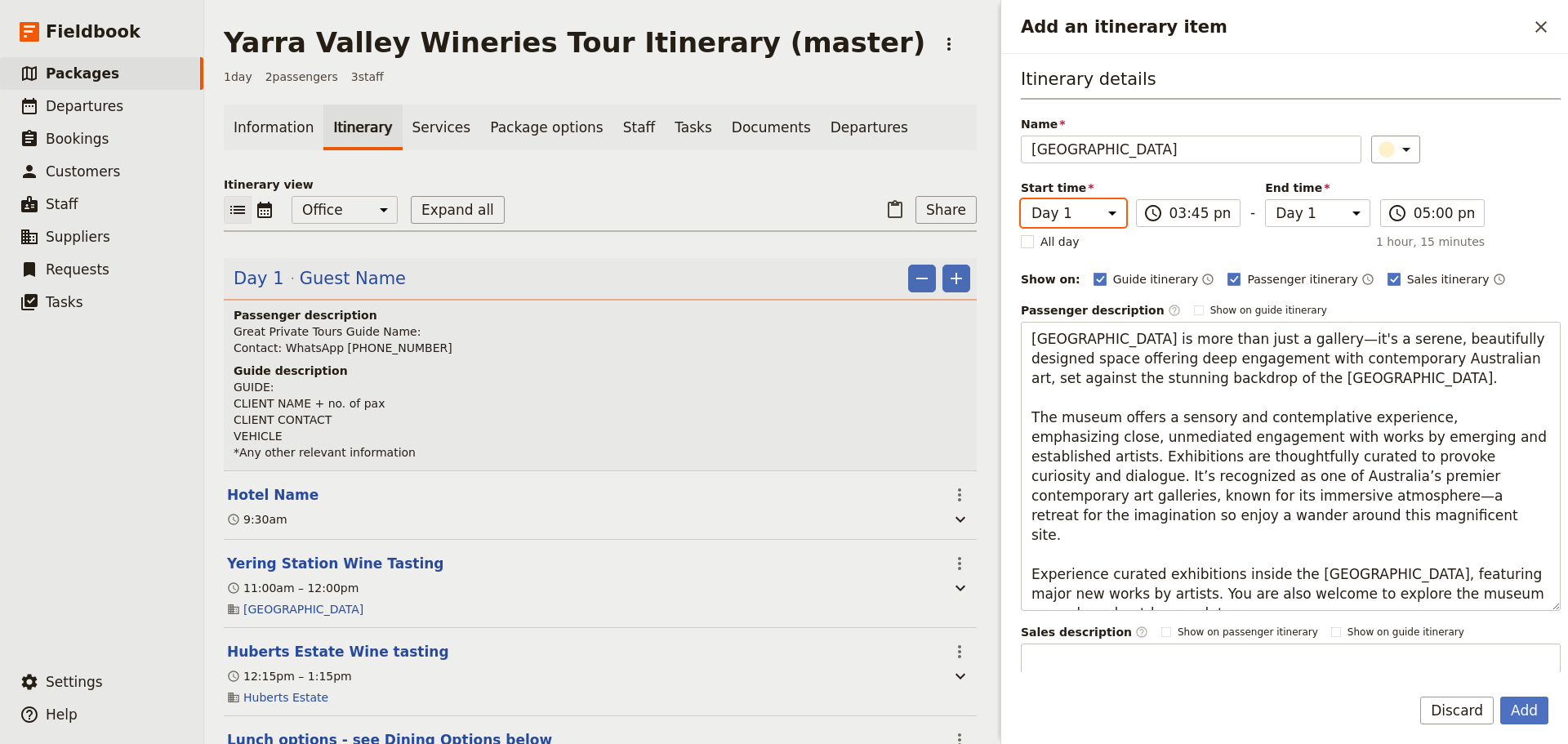
click at [1105, 220] on select "Day 1 Day +1" at bounding box center [1073, 213] width 105 height 28
select select "2"
click at [1021, 200] on select "Day 1 Day +1" at bounding box center [1073, 213] width 105 height 28
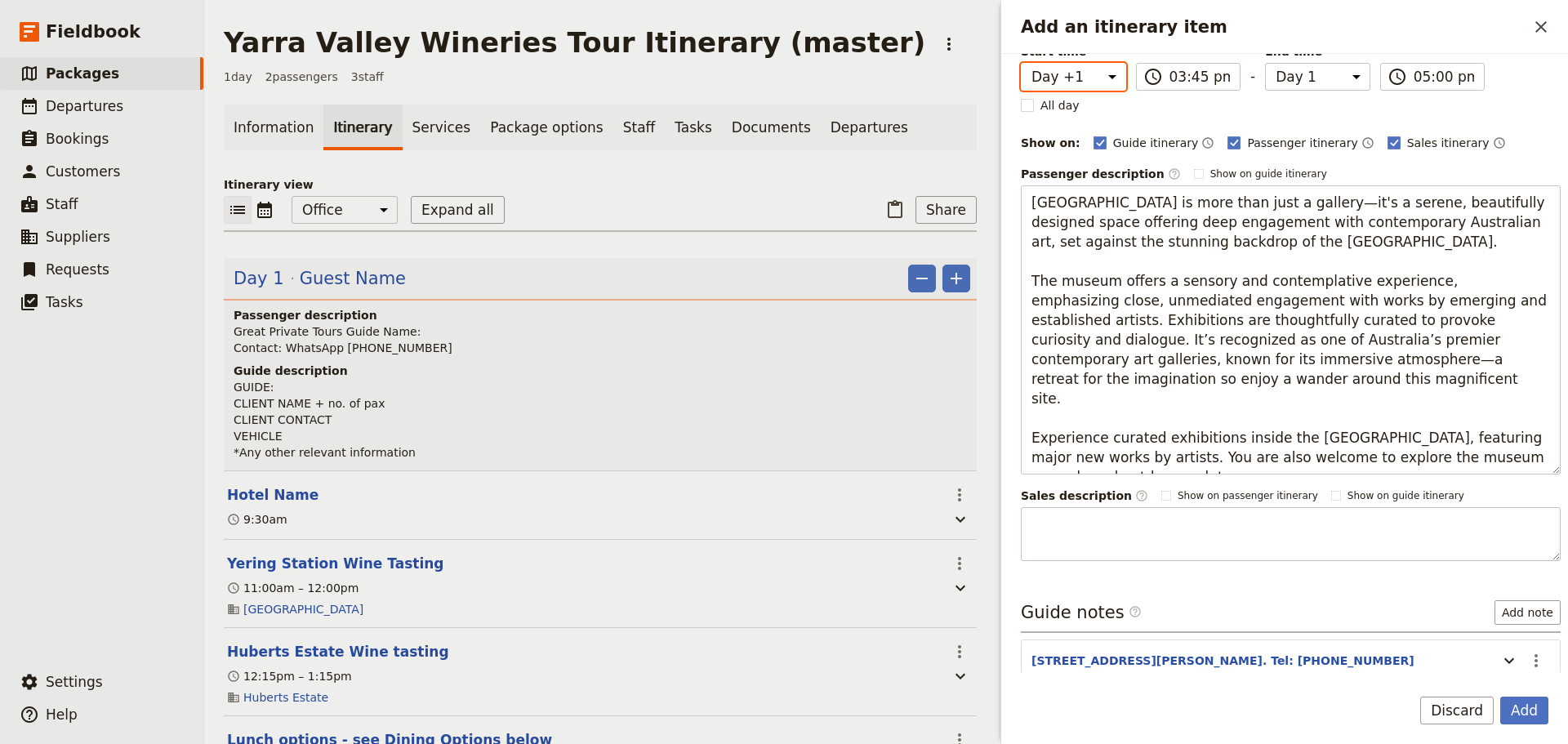
scroll to position [218, 0]
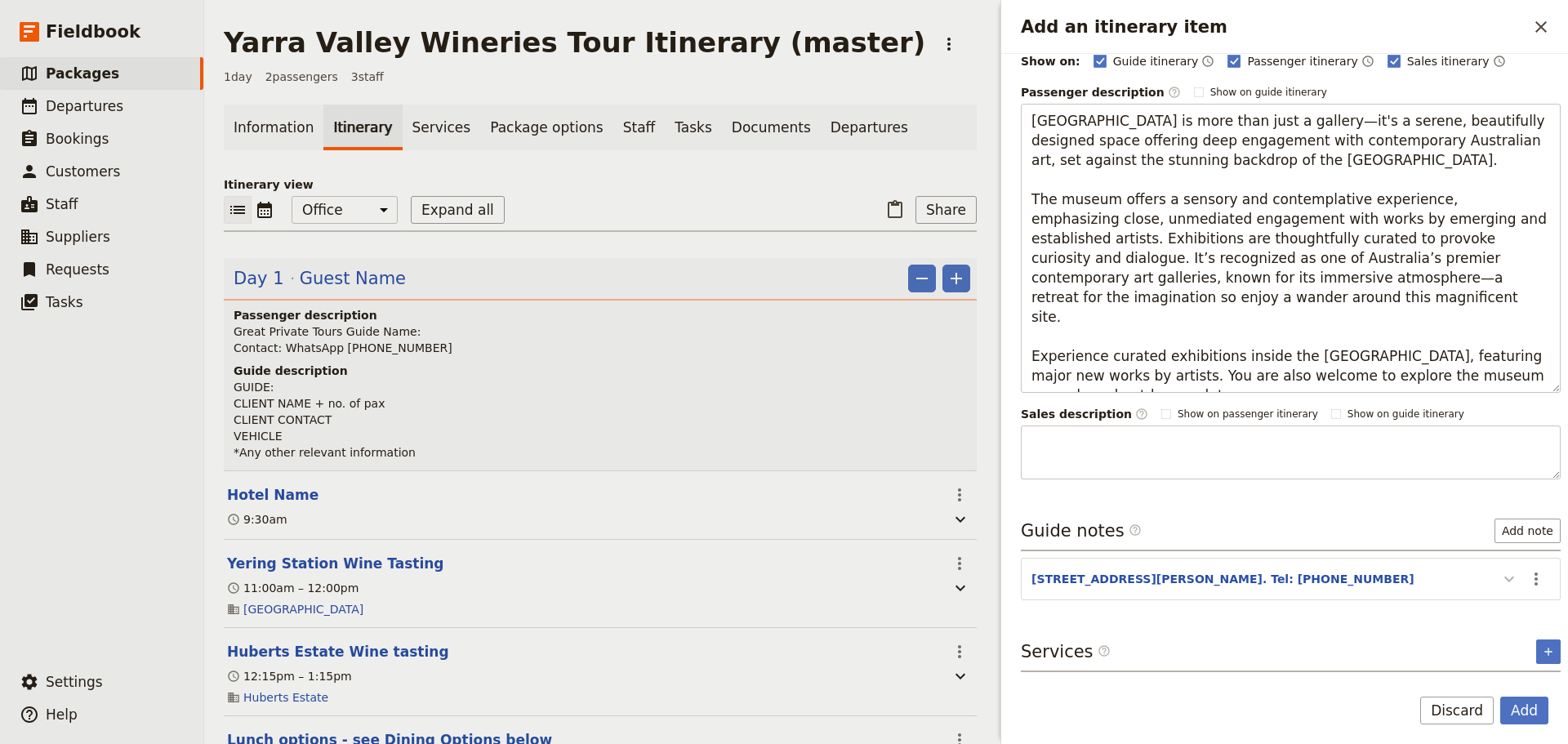
select select "2"
click at [1491, 452] on div "Itinerary details Name TarraWarra Museum of Art ​ Start time Day 1 Day +1 15:45…" at bounding box center [1290, 151] width 540 height 603
click at [1499, 576] on icon "Add an itinerary item" at bounding box center [1508, 579] width 19 height 19
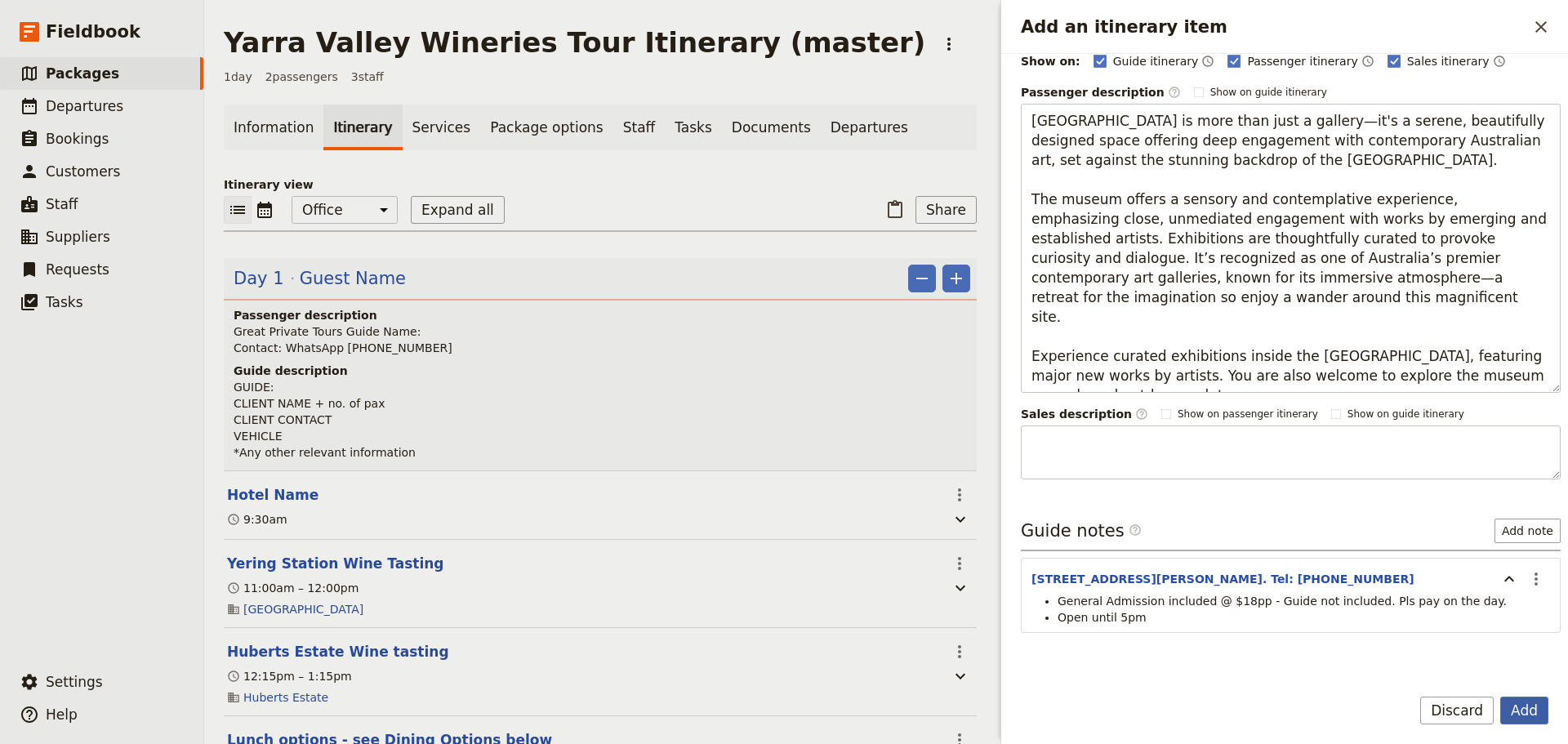
click at [1521, 711] on button "Add" at bounding box center [1523, 710] width 48 height 28
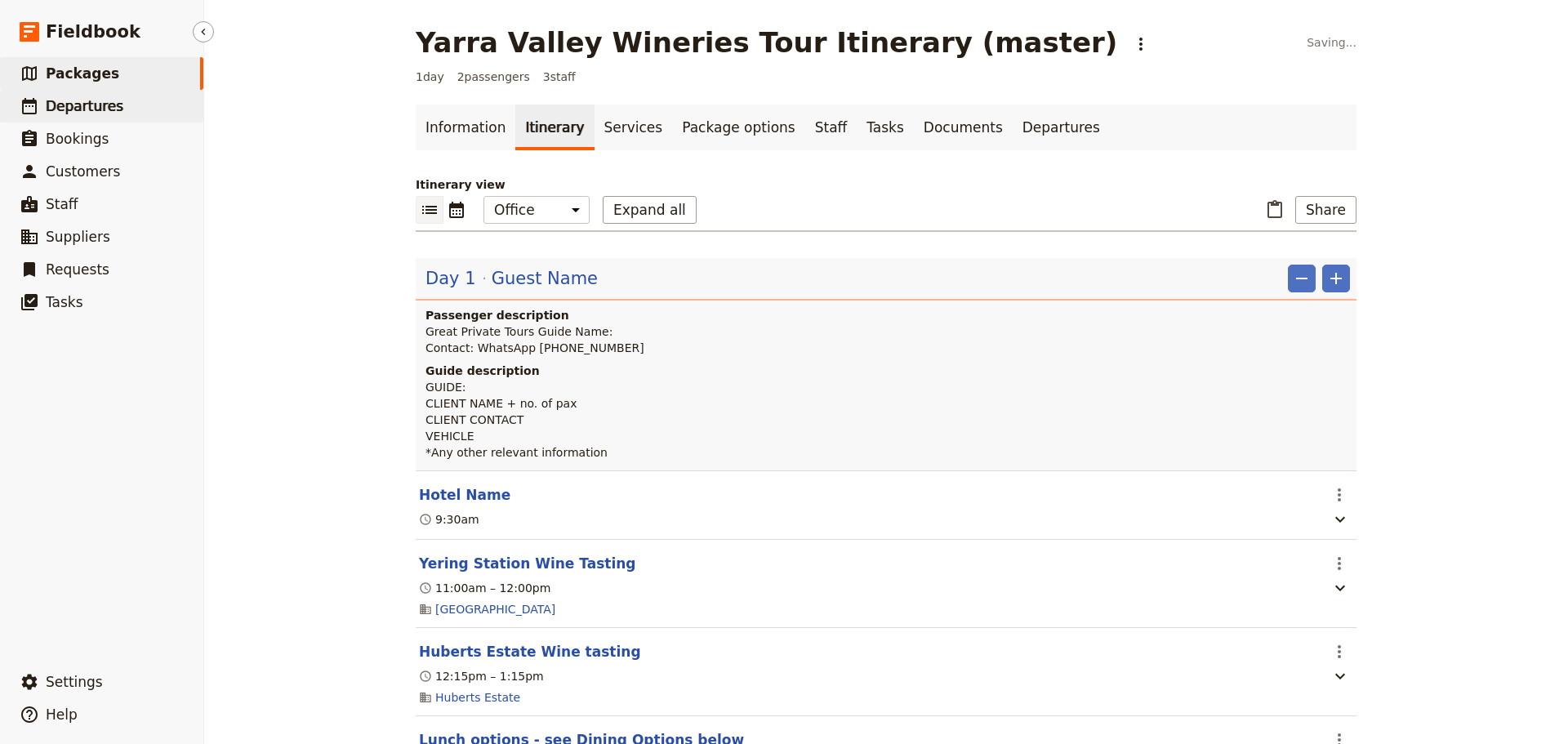
click at [98, 103] on span "Departures" at bounding box center [84, 105] width 77 height 16
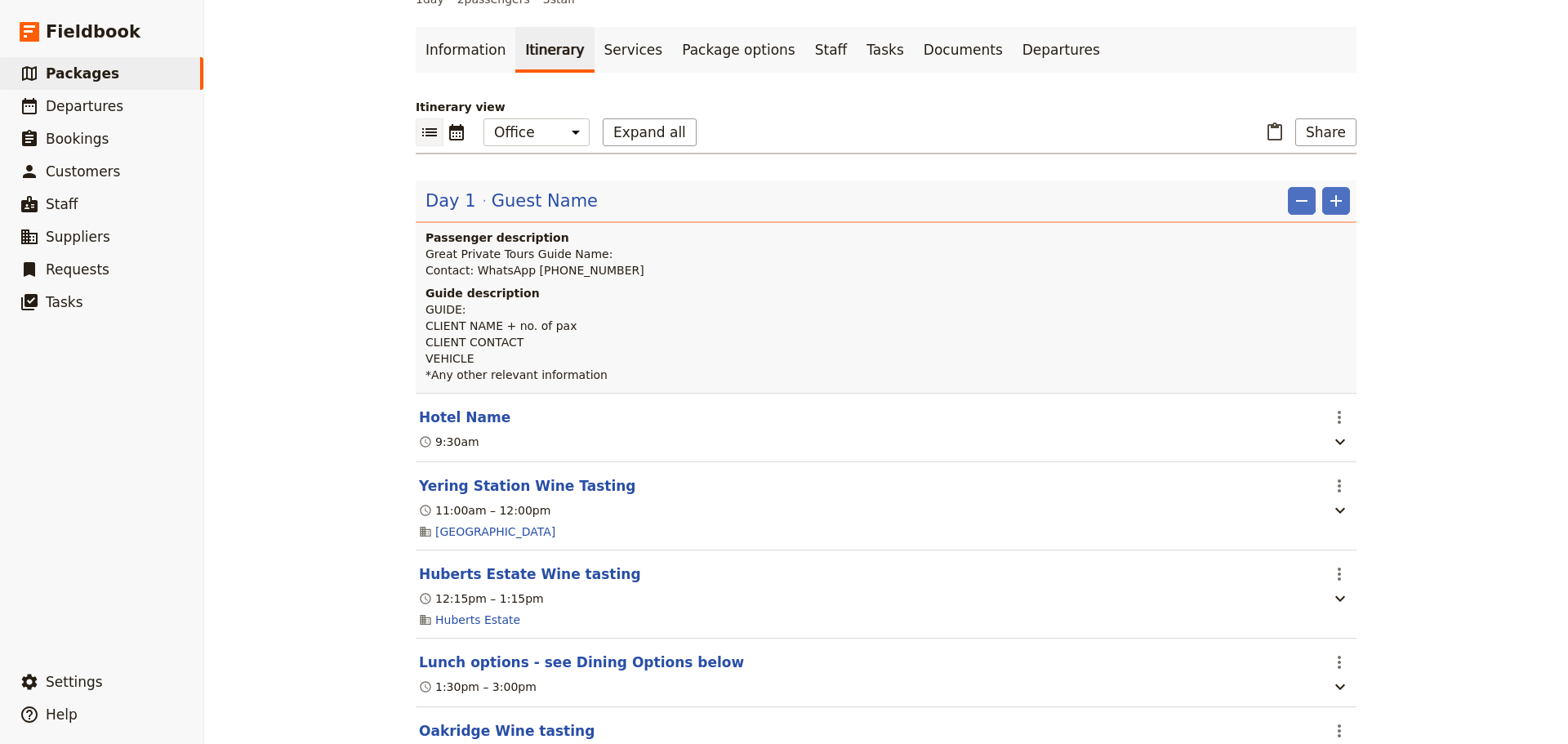
scroll to position [0, 0]
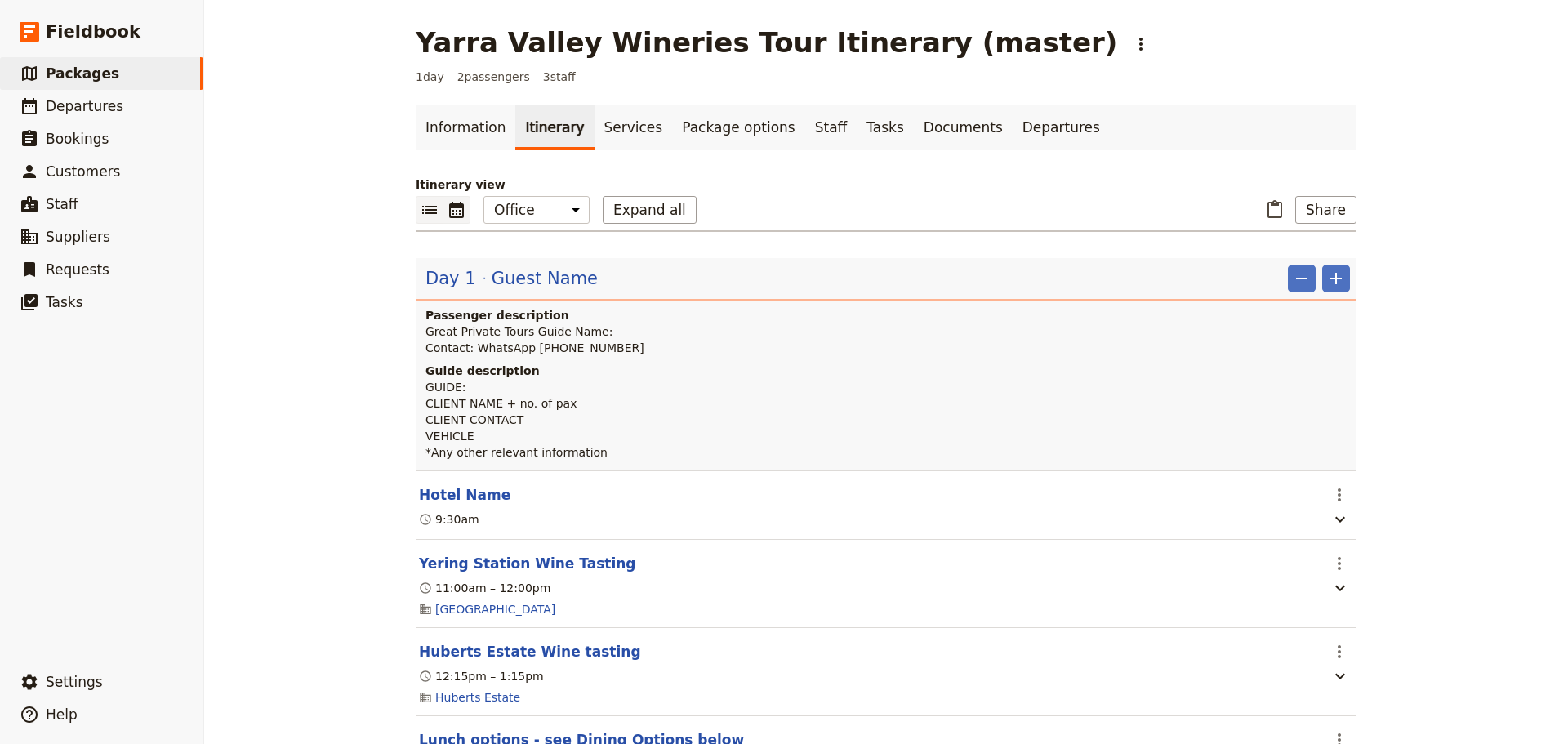
click at [450, 202] on icon "Calendar view" at bounding box center [456, 210] width 19 height 19
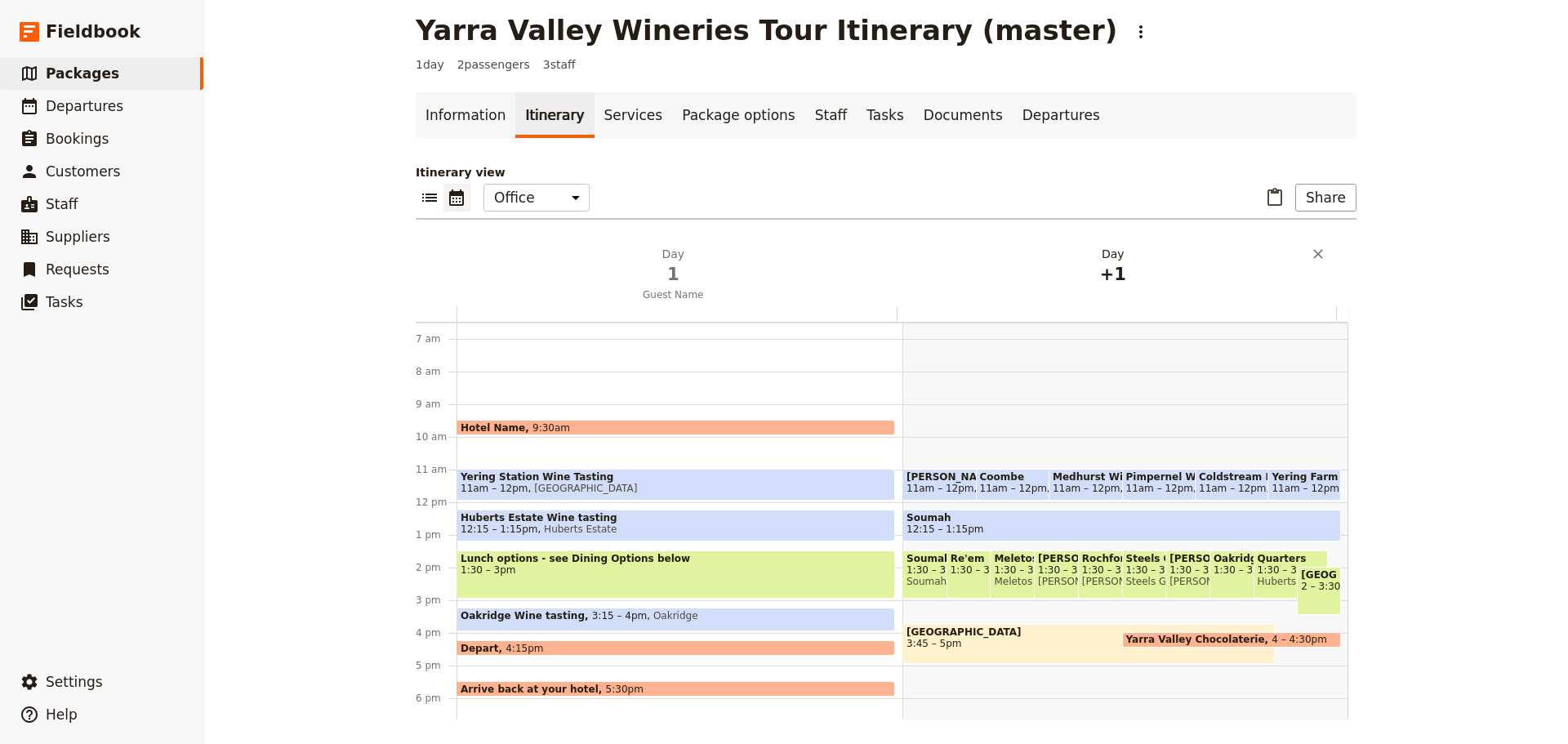
scroll to position [13, 0]
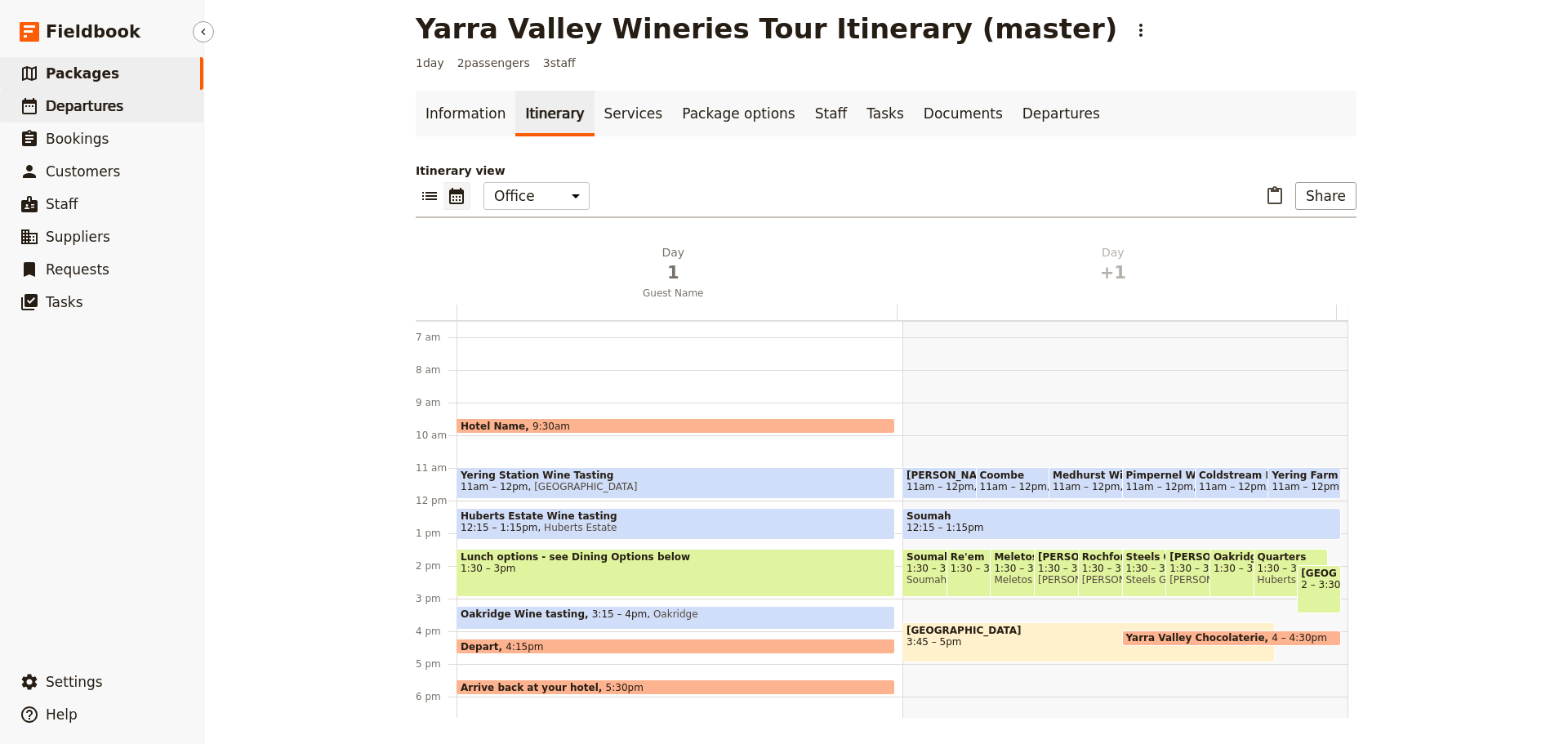
click at [118, 115] on link "​ Departures" at bounding box center [101, 106] width 203 height 33
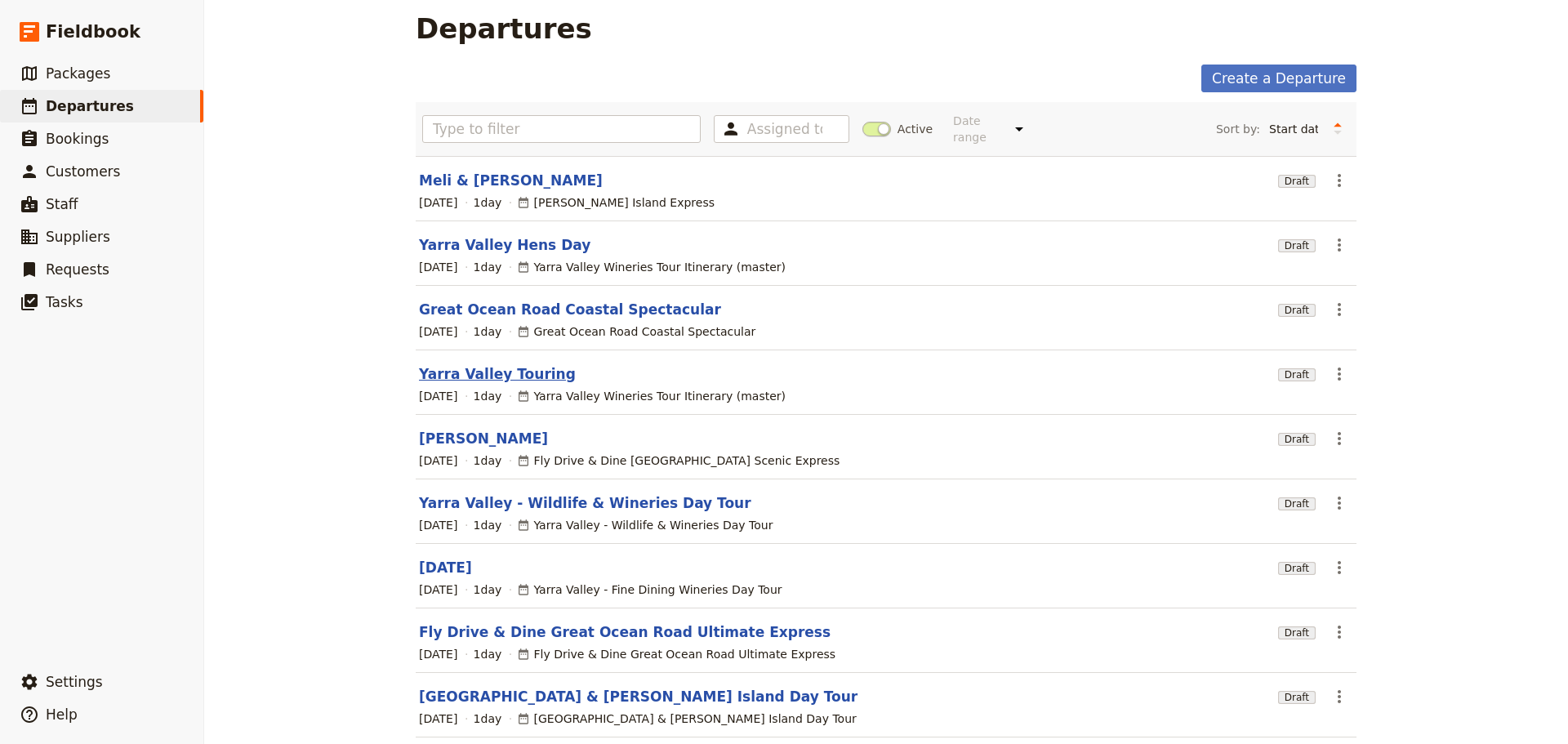
click at [481, 364] on link "Yarra Valley Touring" at bounding box center [497, 373] width 157 height 19
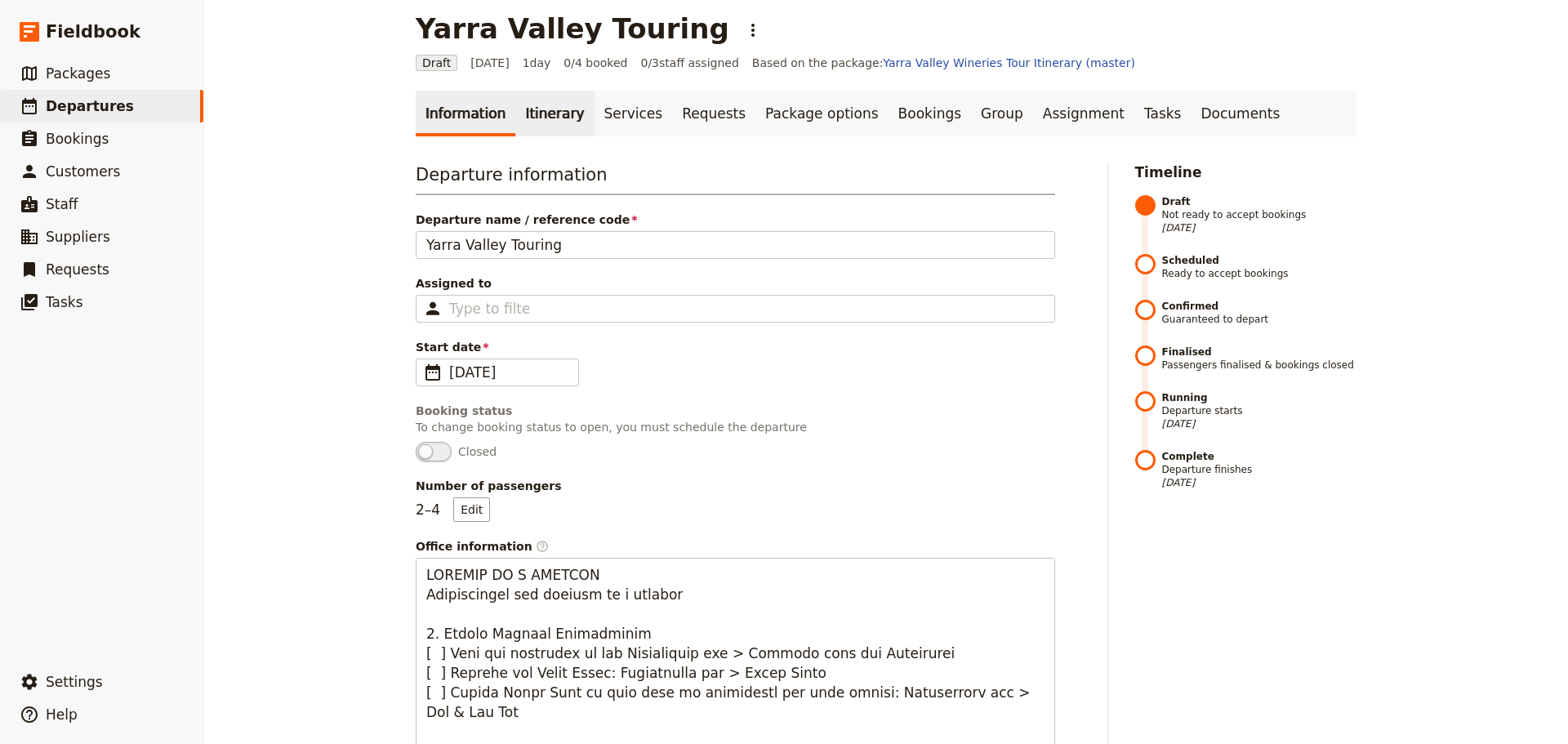
click at [536, 106] on link "Itinerary" at bounding box center [554, 114] width 78 height 45
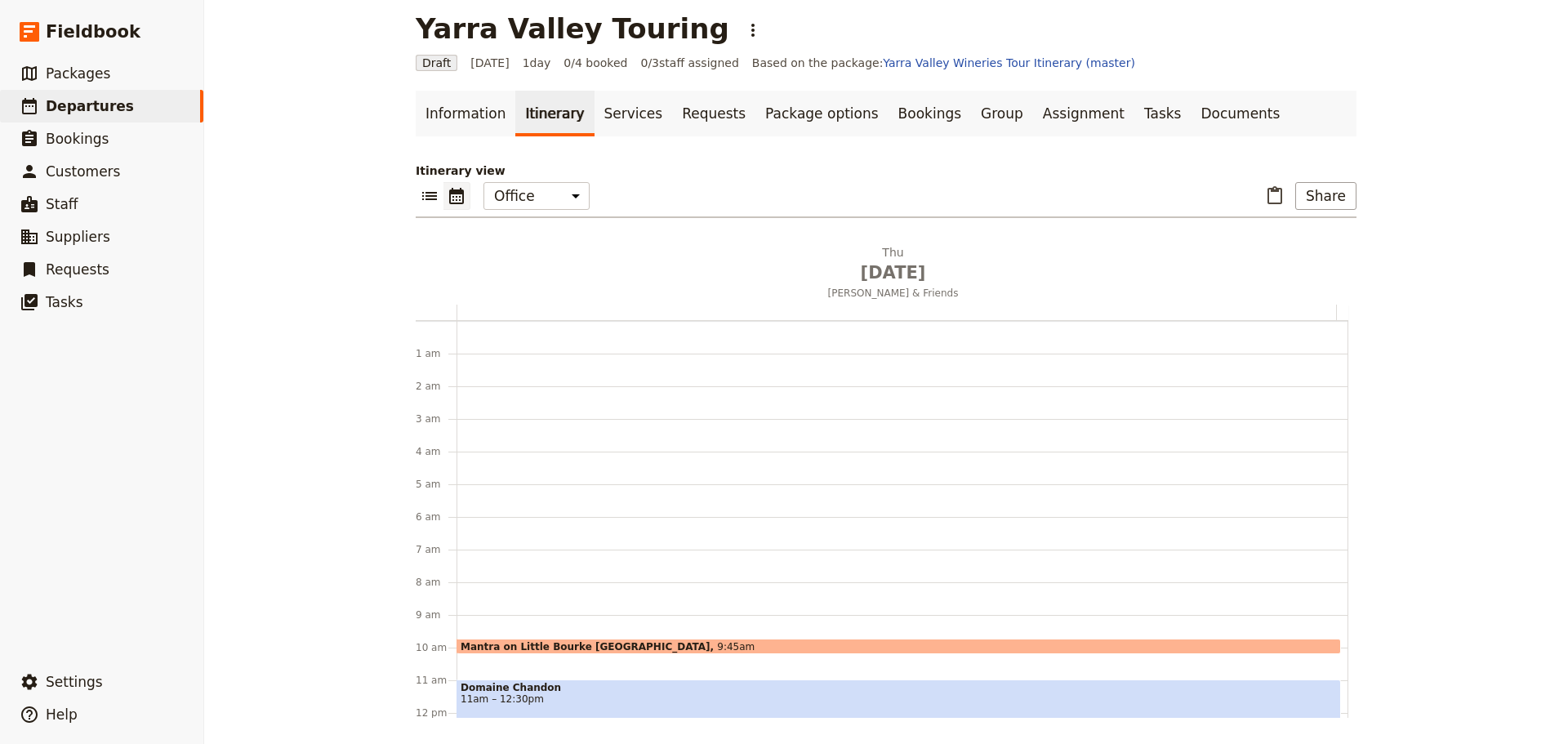
scroll to position [212, 0]
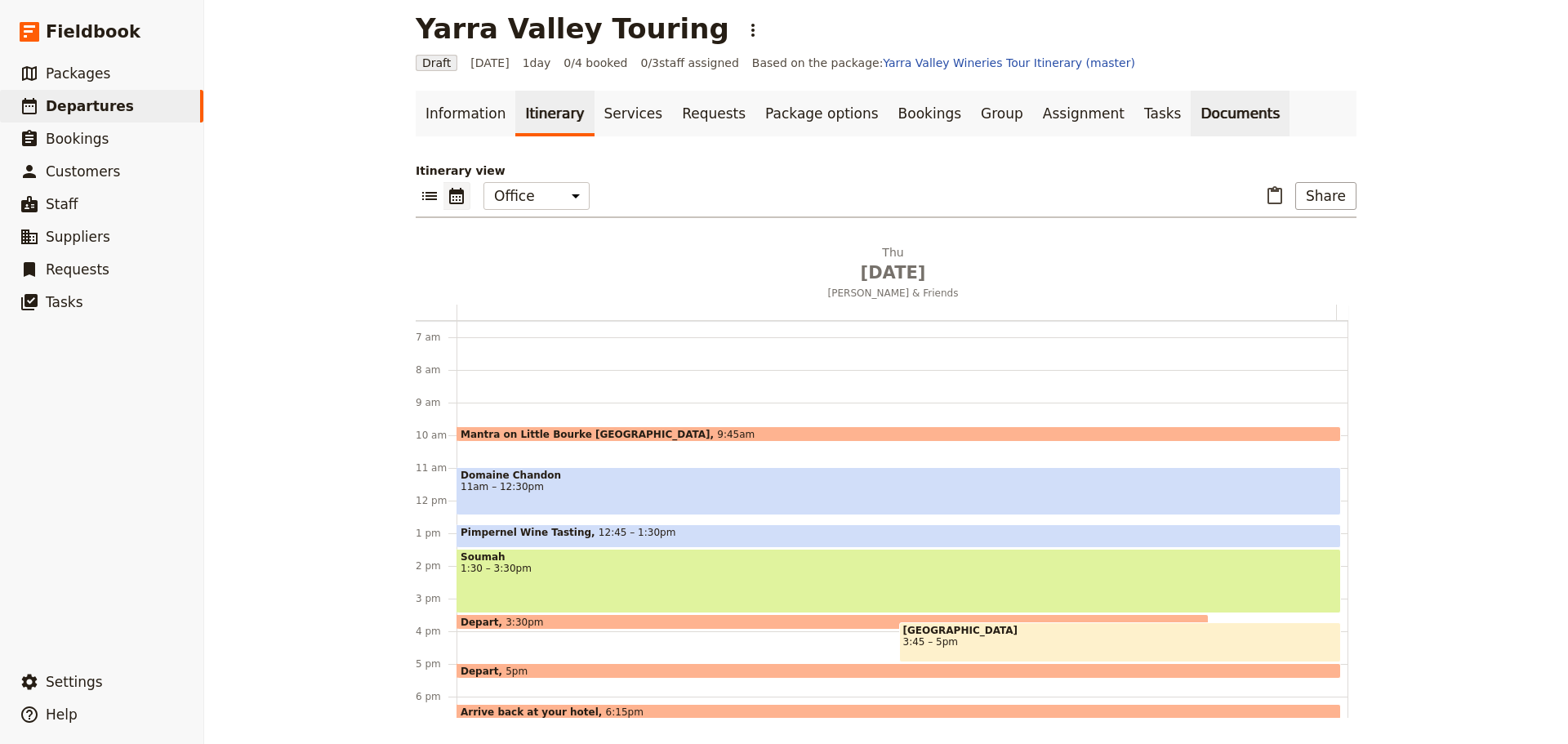
click at [1191, 112] on link "Documents" at bounding box center [1240, 114] width 99 height 45
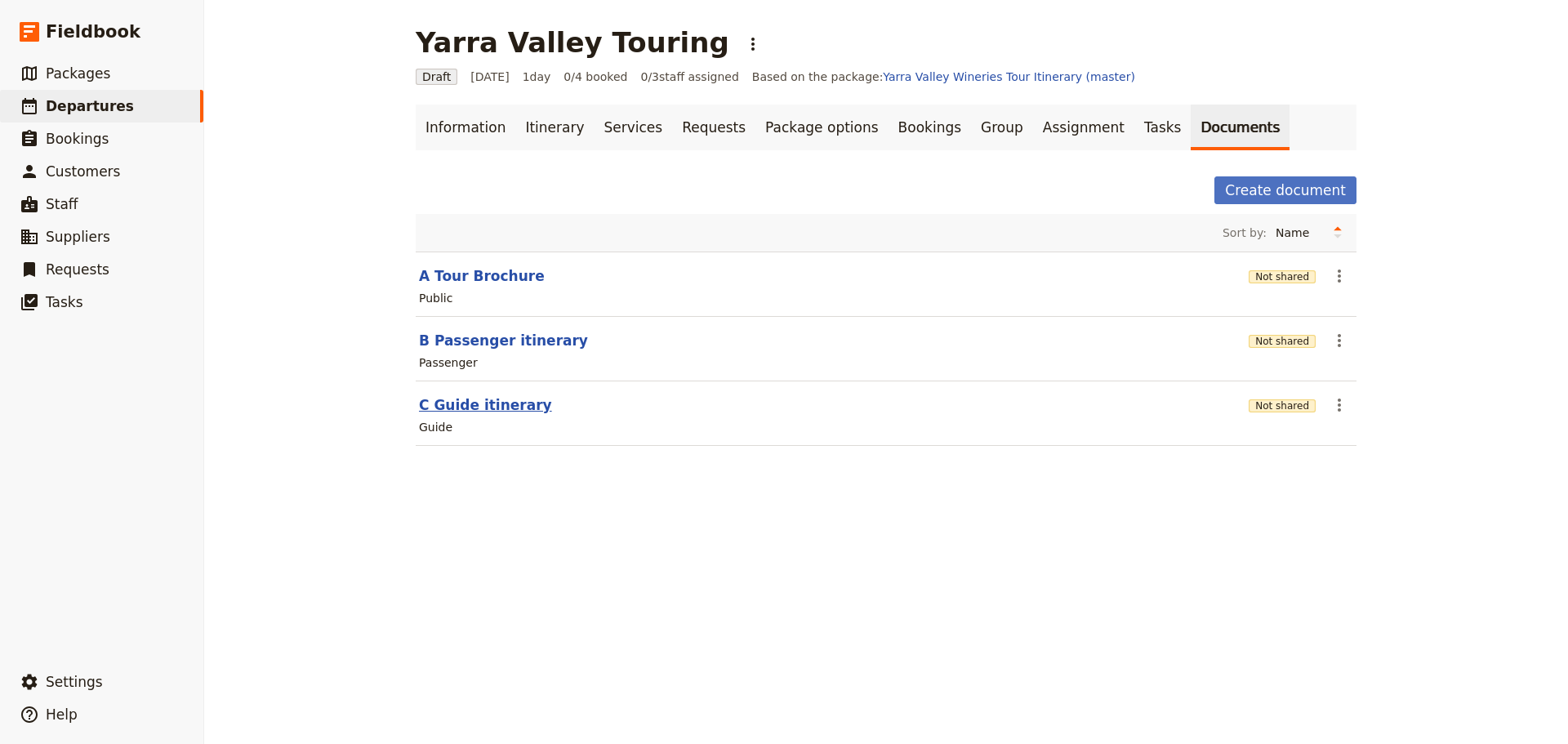
click at [481, 400] on button "C Guide itinerary" at bounding box center [485, 404] width 133 height 19
select select "STAFF"
select select "RUN_SHEET"
select select "DEFAULT"
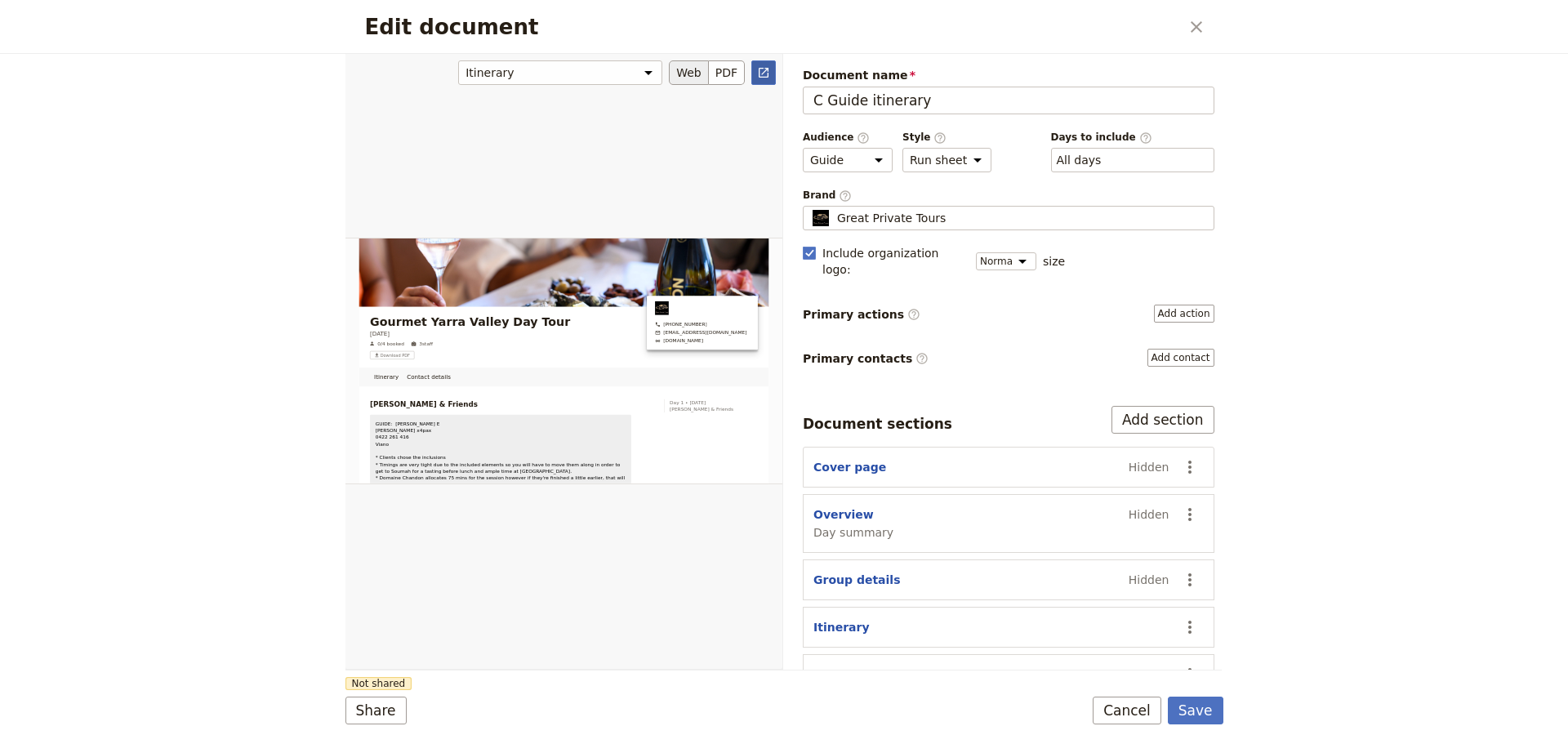
click at [767, 69] on icon "Open full preview" at bounding box center [764, 72] width 10 height 10
click at [1143, 709] on button "Cancel" at bounding box center [1126, 710] width 68 height 28
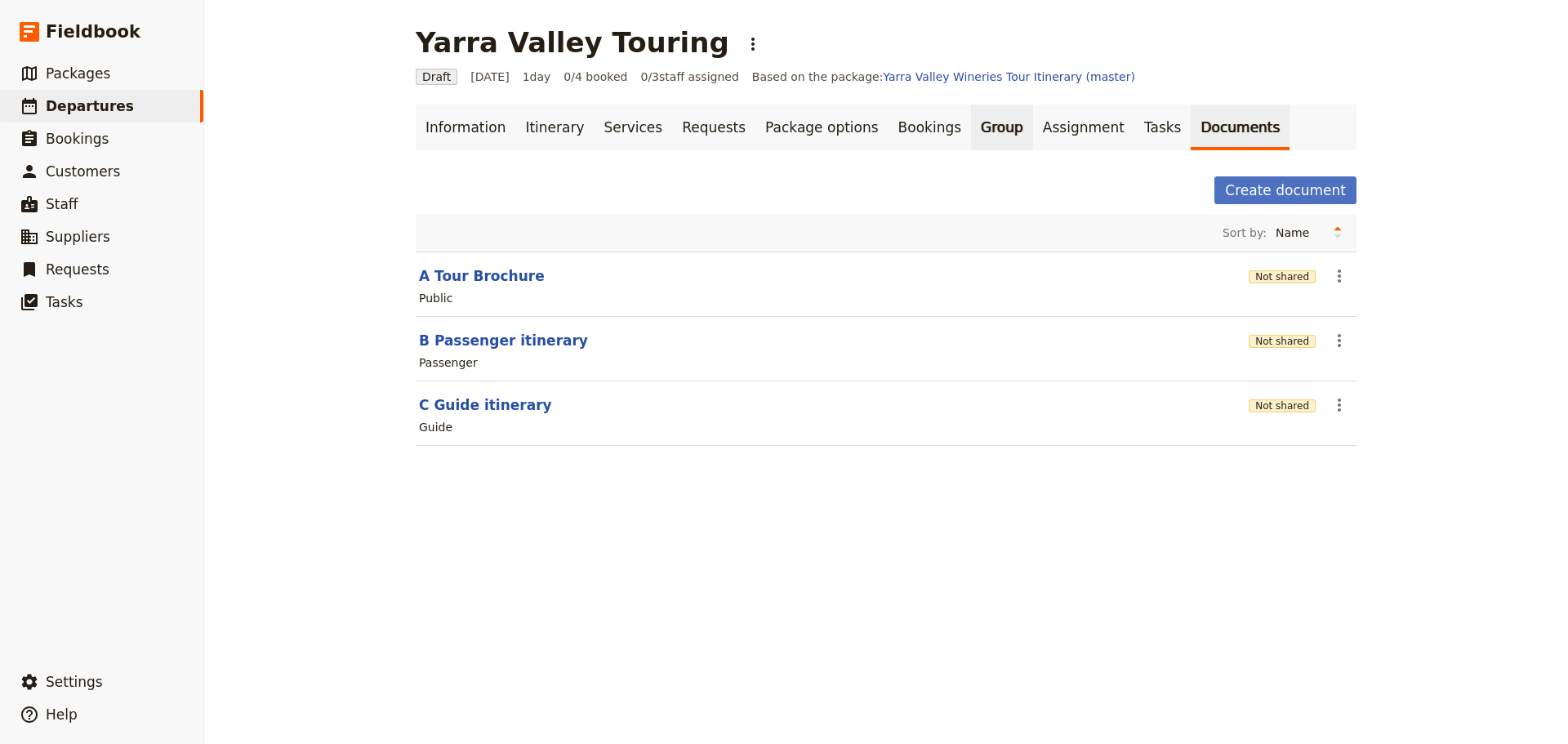
click at [971, 133] on link "Group" at bounding box center [1002, 127] width 62 height 45
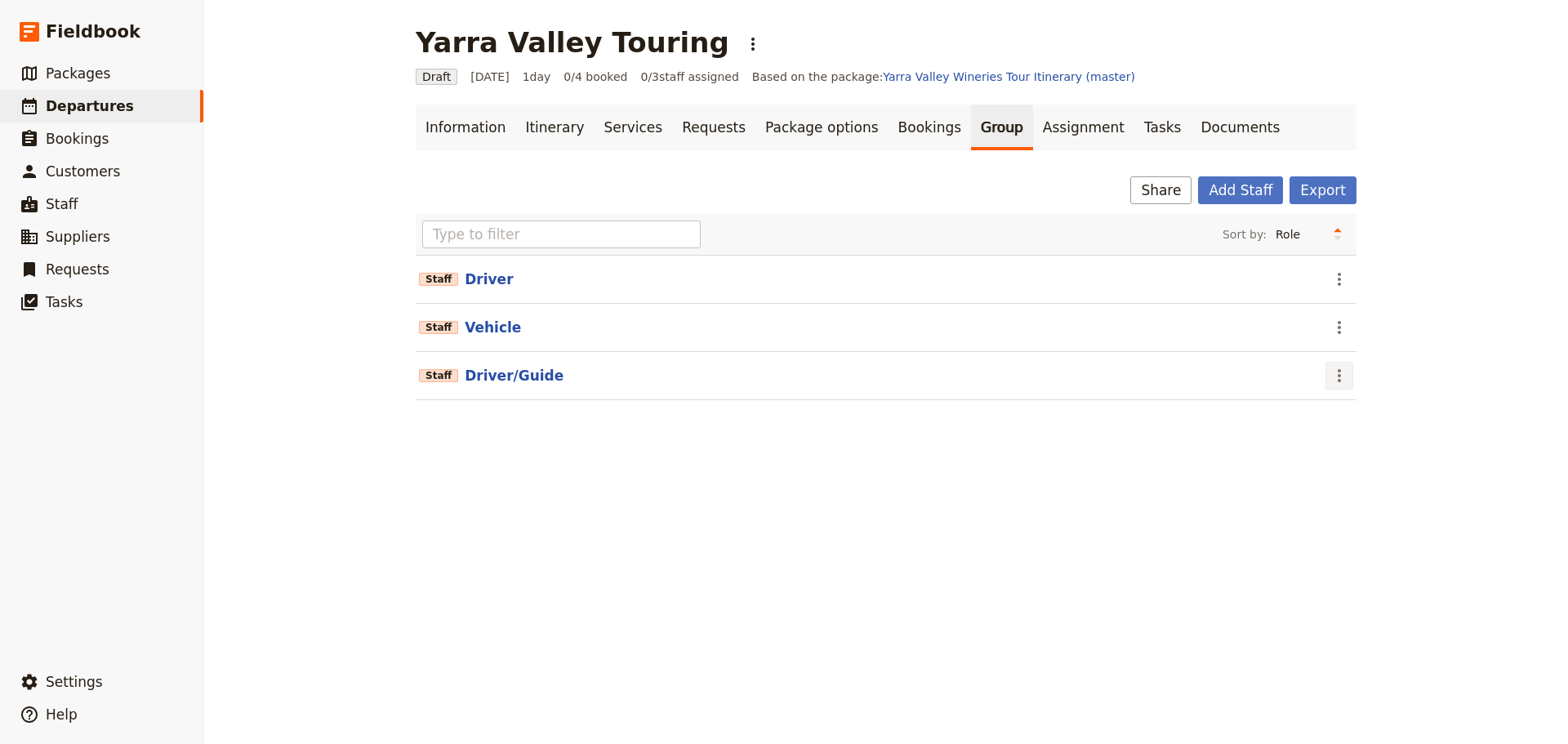
click at [1337, 380] on icon "Actions" at bounding box center [1339, 376] width 3 height 13
click at [1341, 409] on span "Edit staff" at bounding box center [1355, 411] width 51 height 16
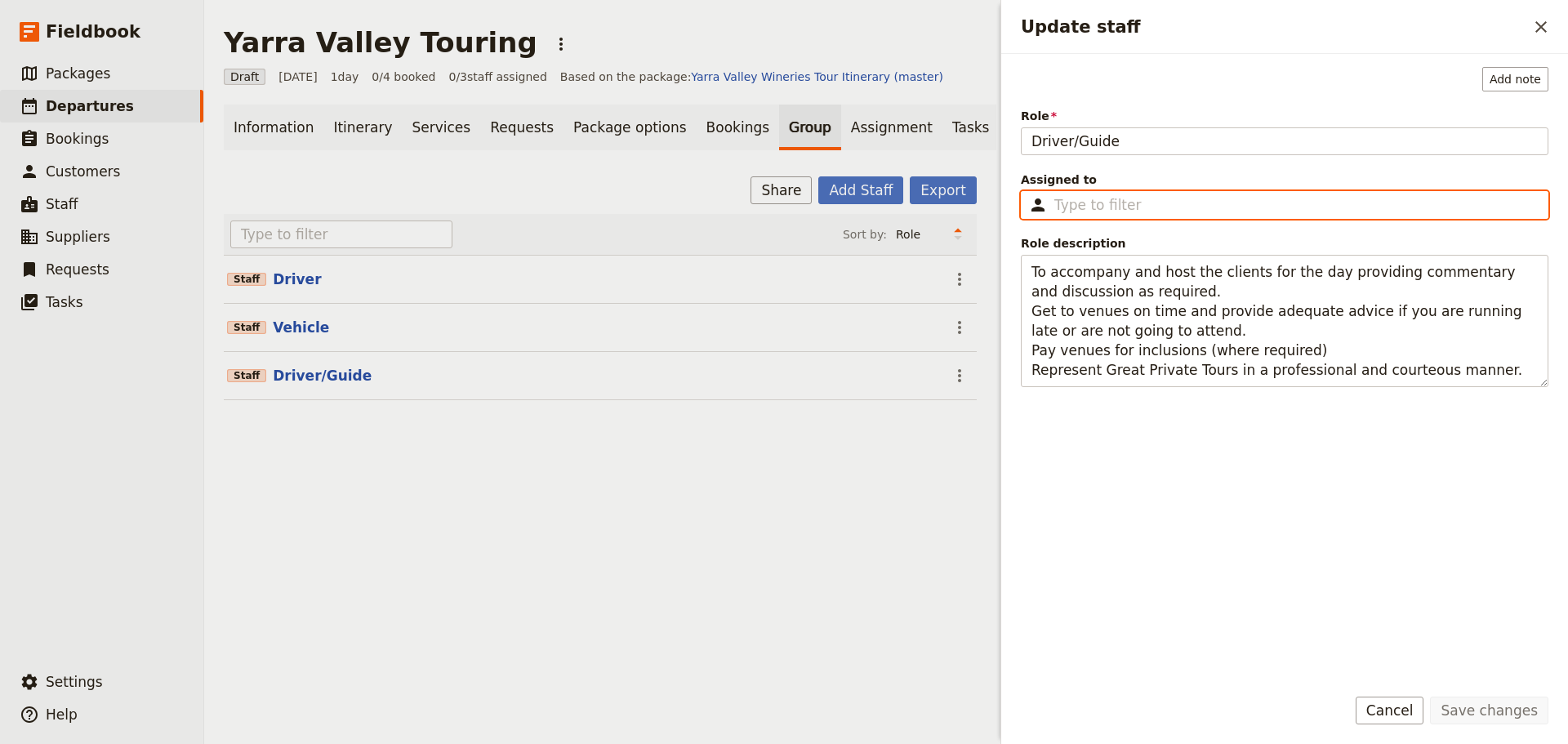
click at [1140, 212] on input "Assigned to ​" at bounding box center [1296, 205] width 483 height 19
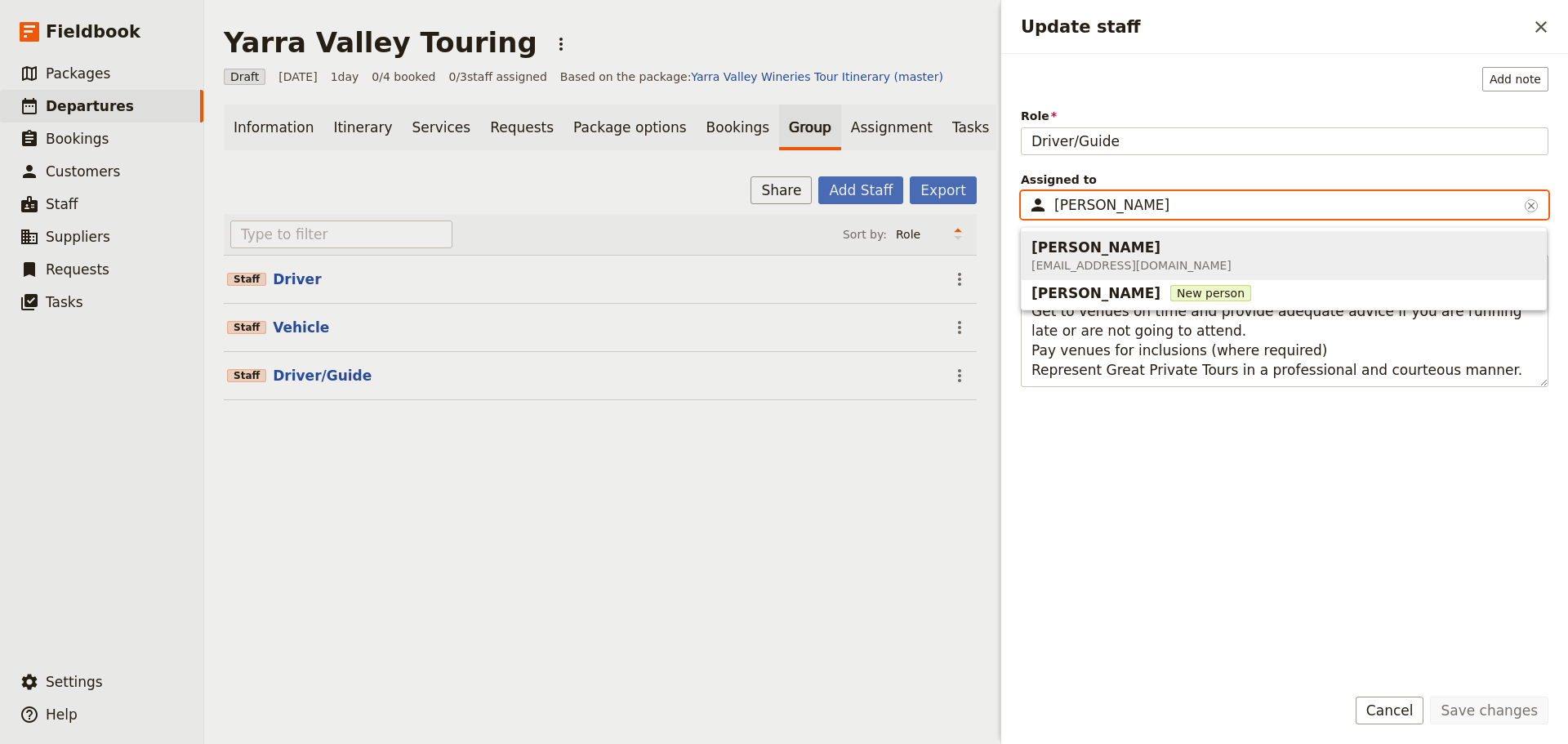
click at [1139, 250] on div "Alan Edwards" at bounding box center [1132, 247] width 200 height 19
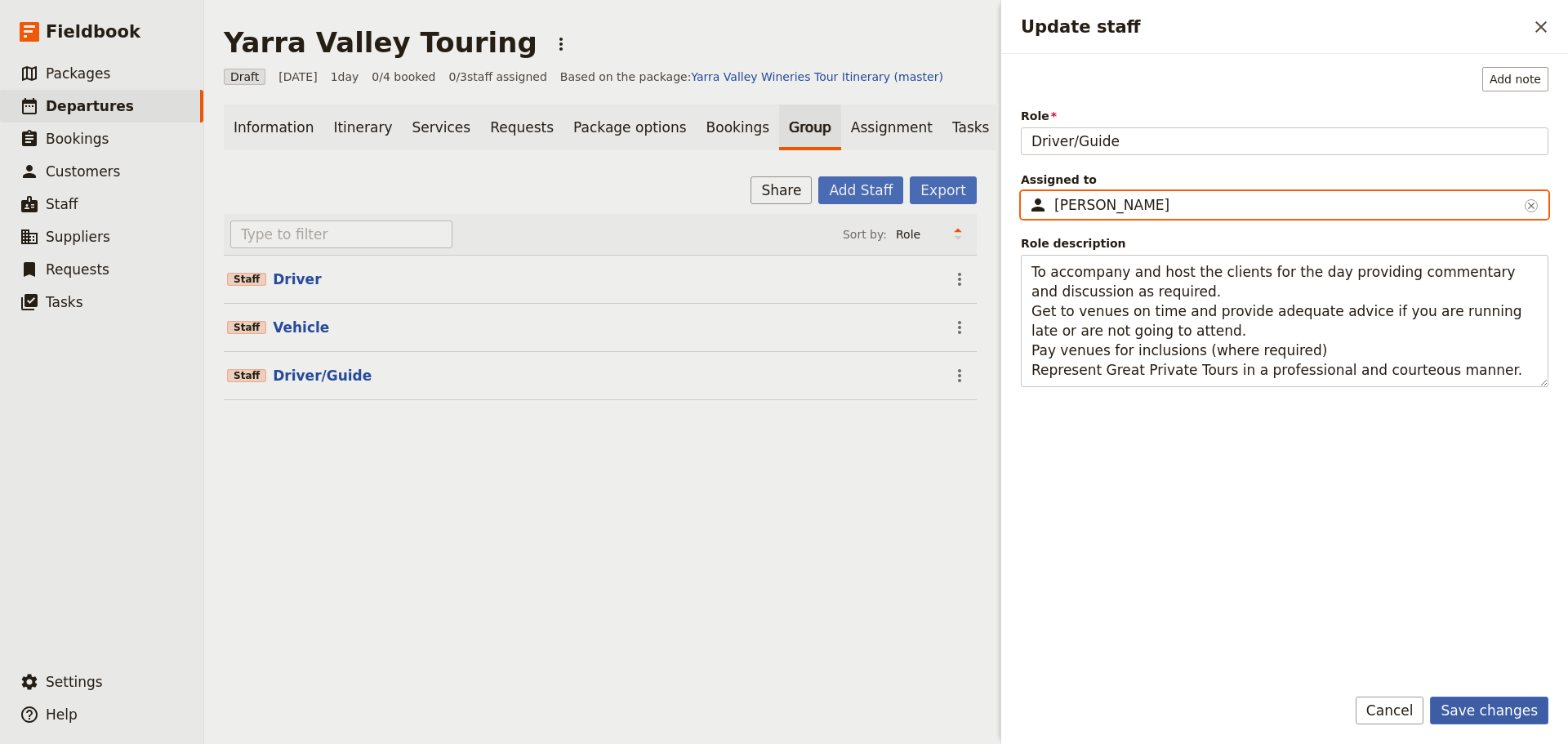
type input "Alan Edwards"
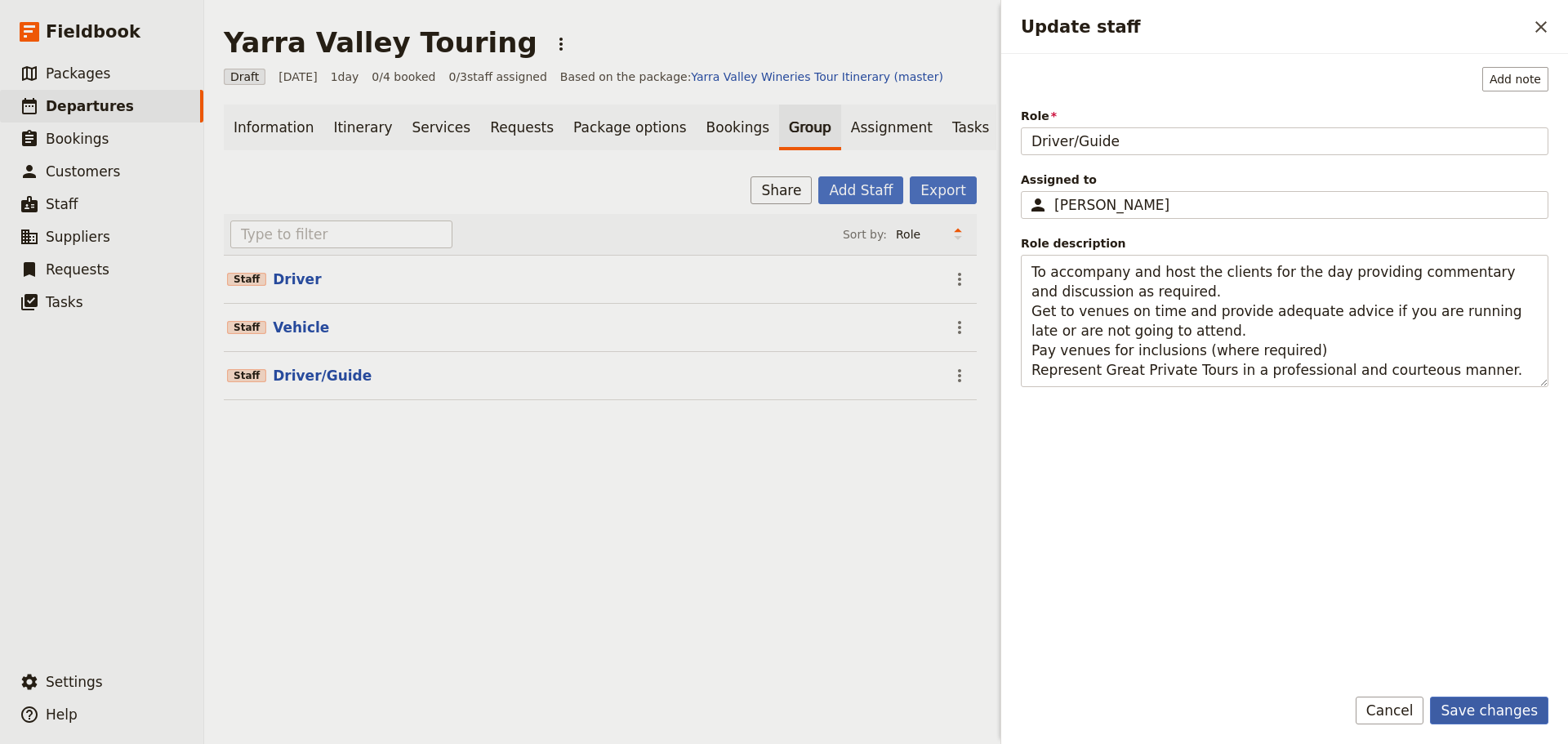
click at [1473, 709] on button "Save changes" at bounding box center [1489, 710] width 119 height 28
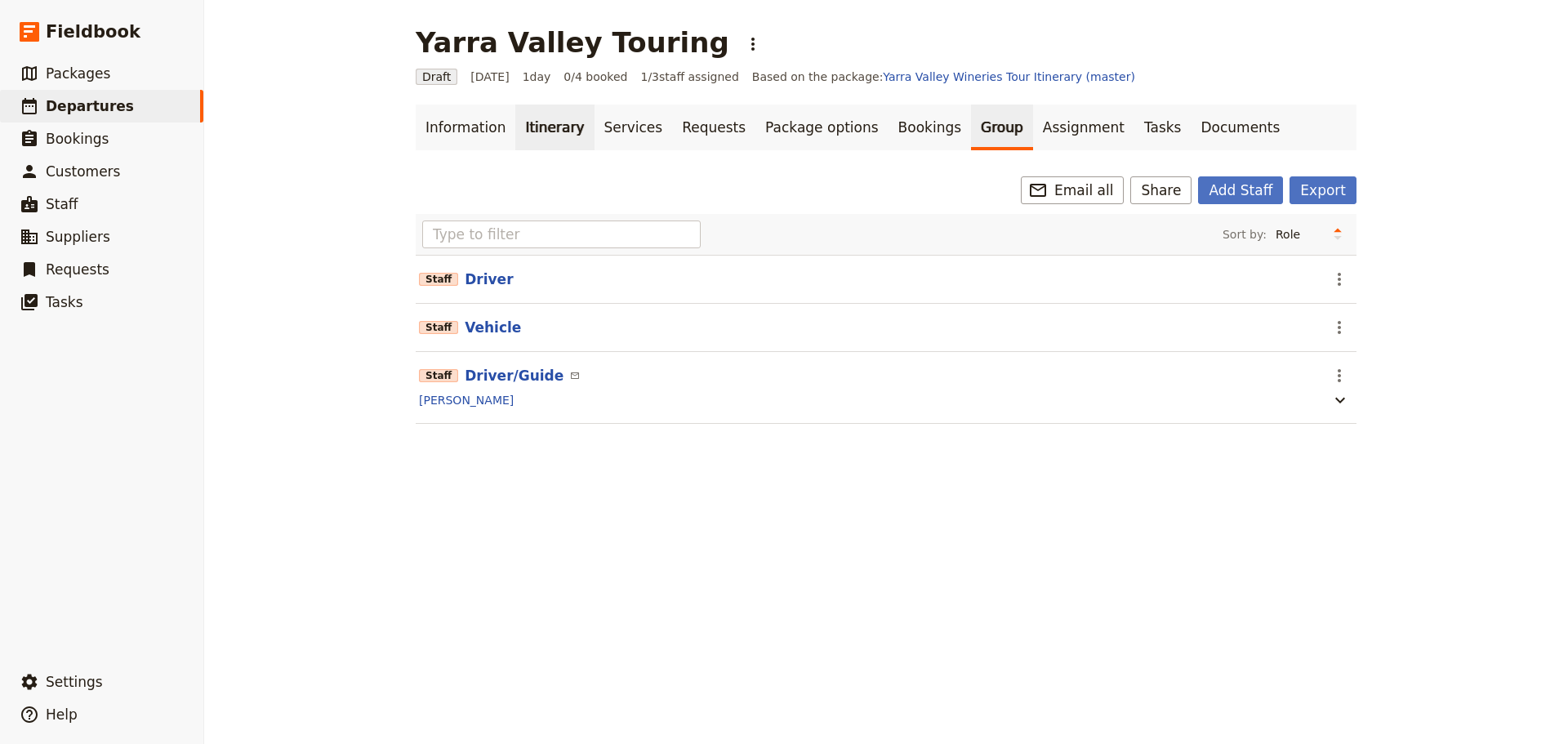
click at [531, 134] on link "Itinerary" at bounding box center [554, 127] width 78 height 45
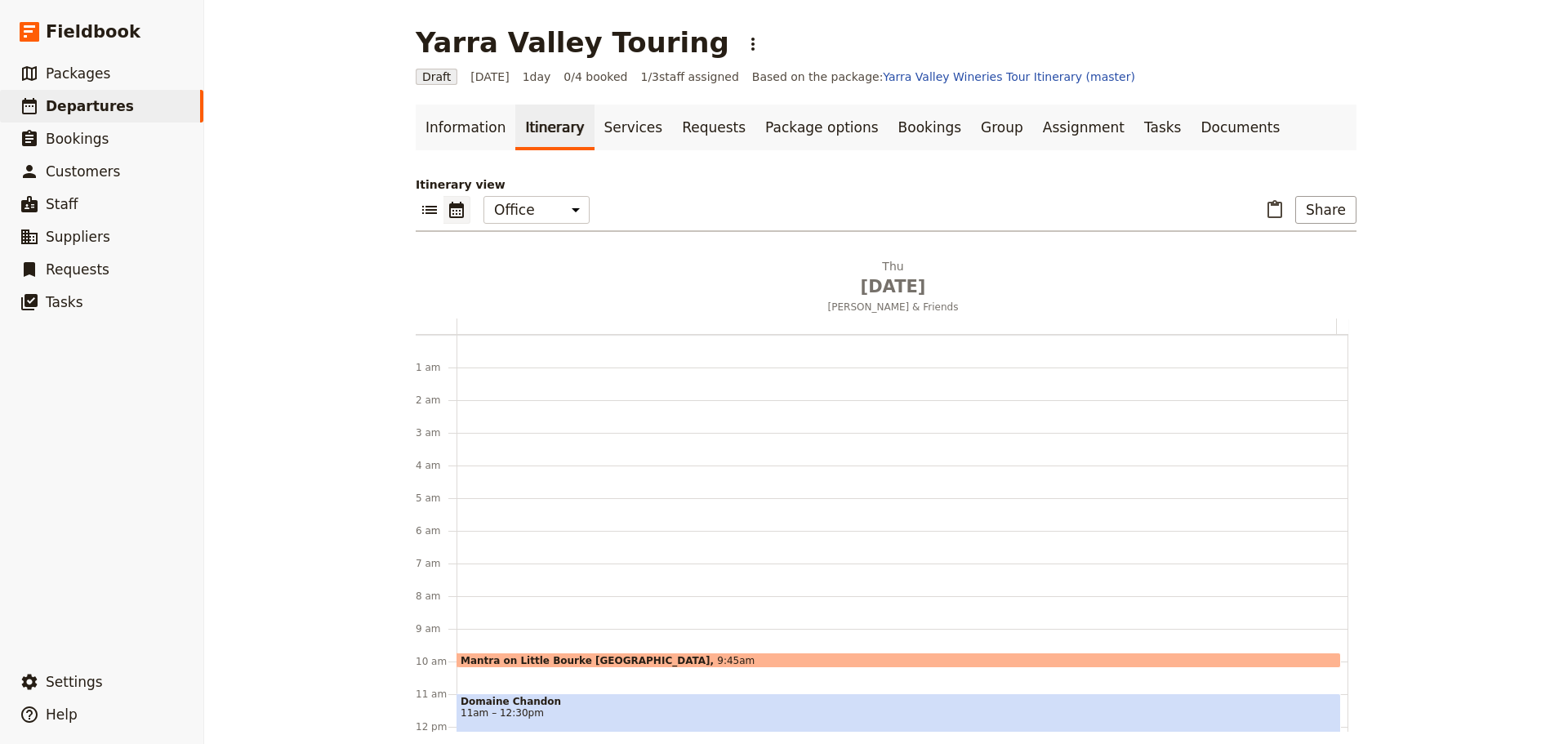
scroll to position [212, 0]
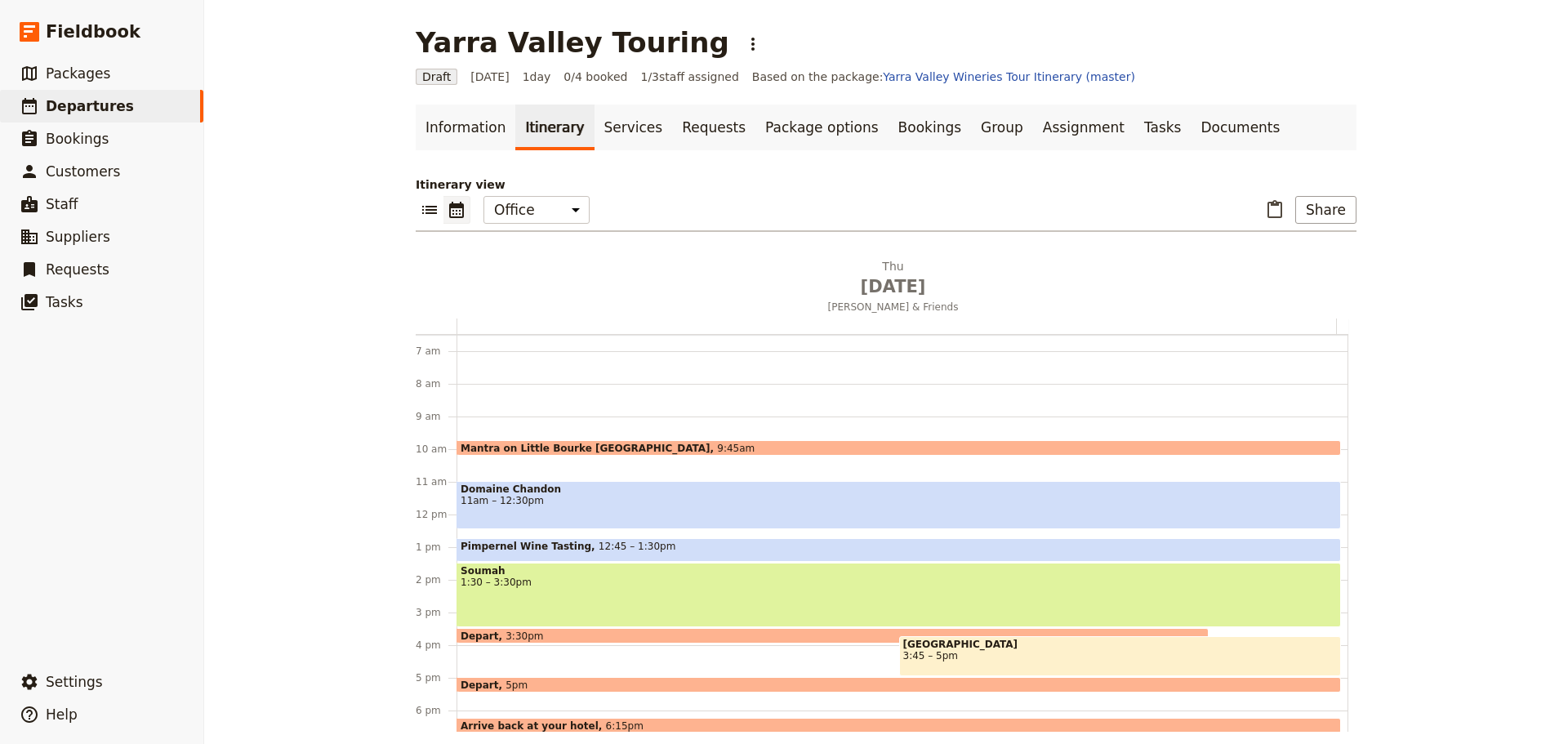
click at [537, 445] on span "Mantra on Little Bourke [GEOGRAPHIC_DATA]" at bounding box center [589, 447] width 256 height 11
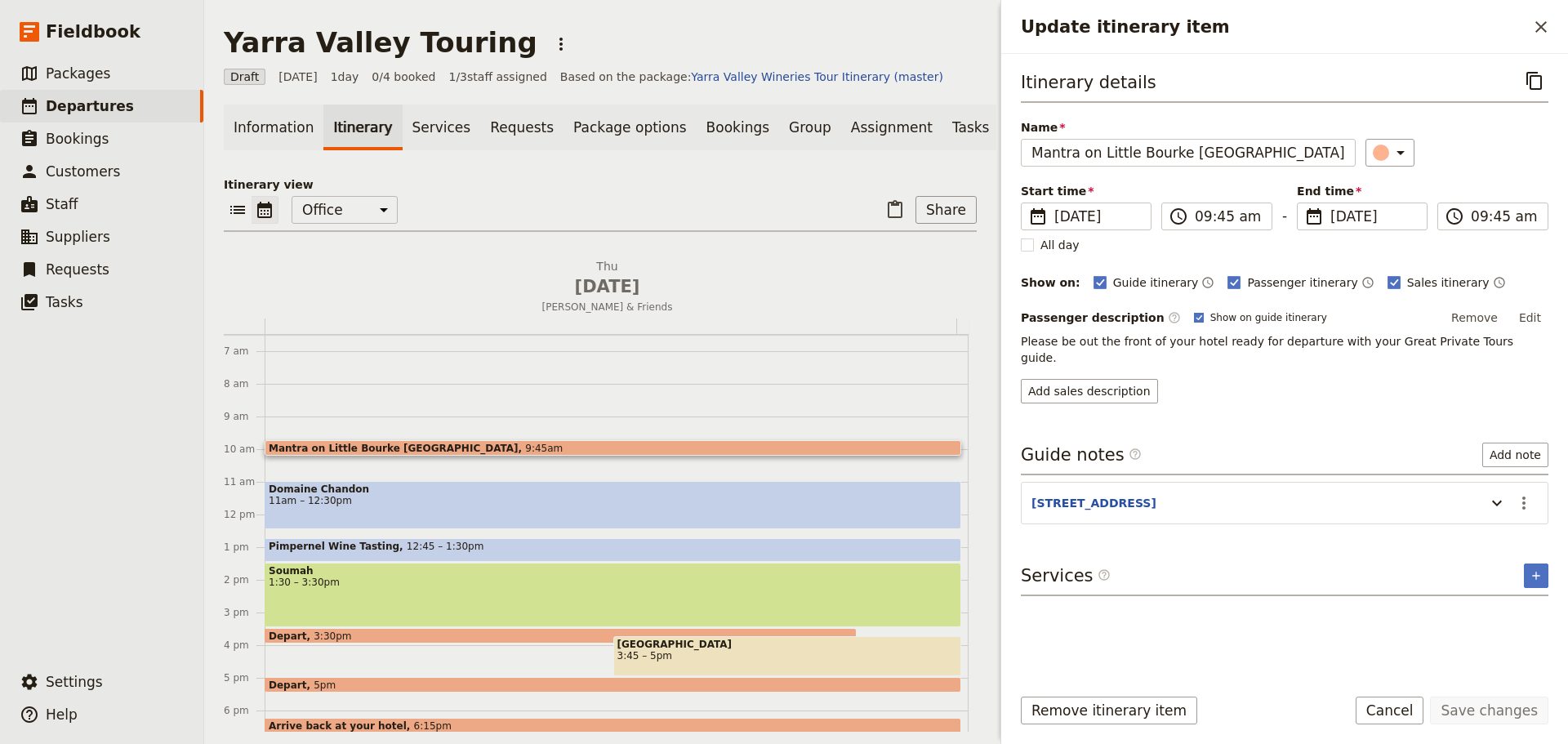
click at [1193, 317] on rect "Update itinerary item" at bounding box center [1197, 317] width 9 height 9
click at [1193, 311] on input "Show on guide itinerary" at bounding box center [1193, 310] width 1 height 1
checkbox input "false"
click at [1533, 711] on button "Save changes" at bounding box center [1489, 710] width 119 height 28
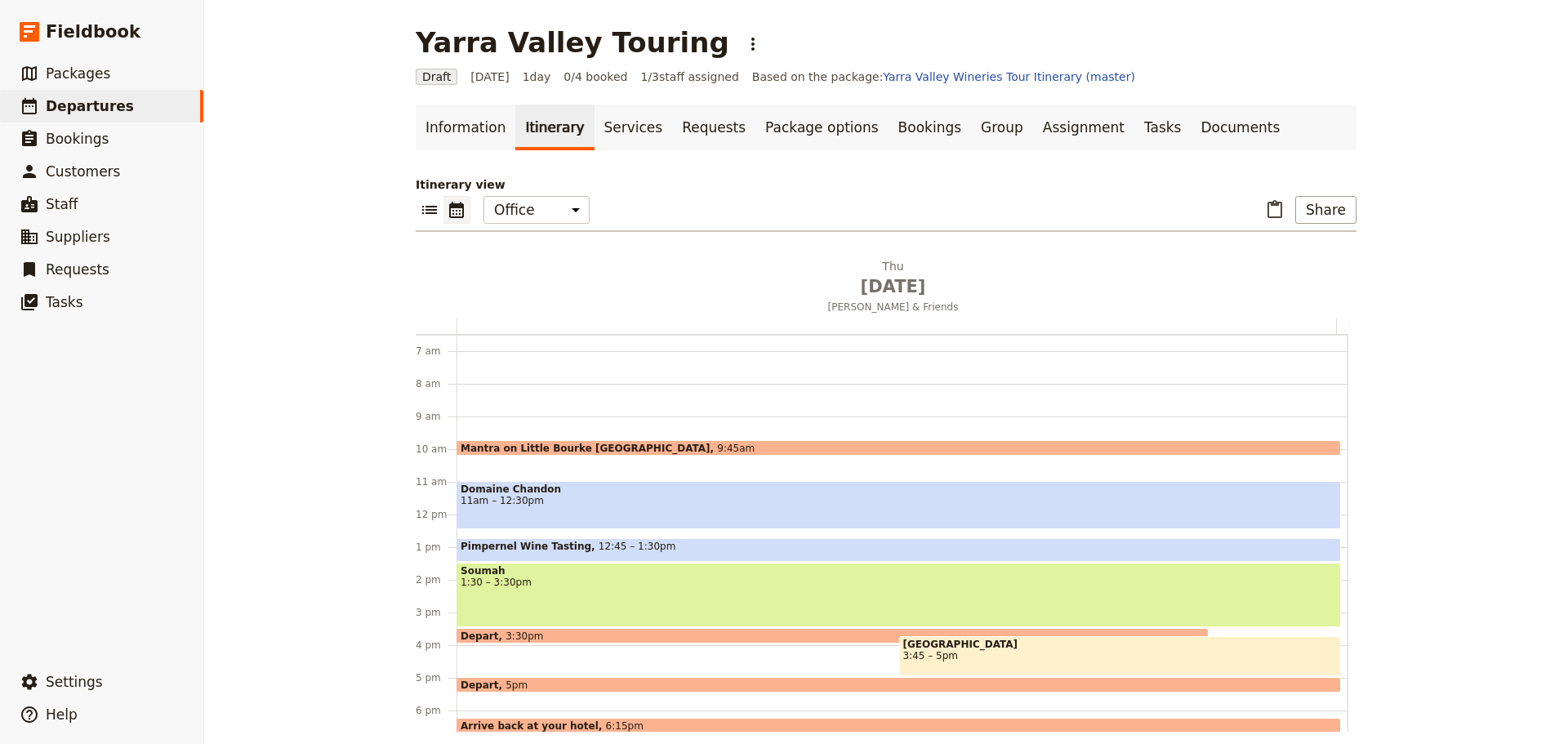
click at [536, 502] on span "11am – 12:30pm" at bounding box center [899, 501] width 876 height 12
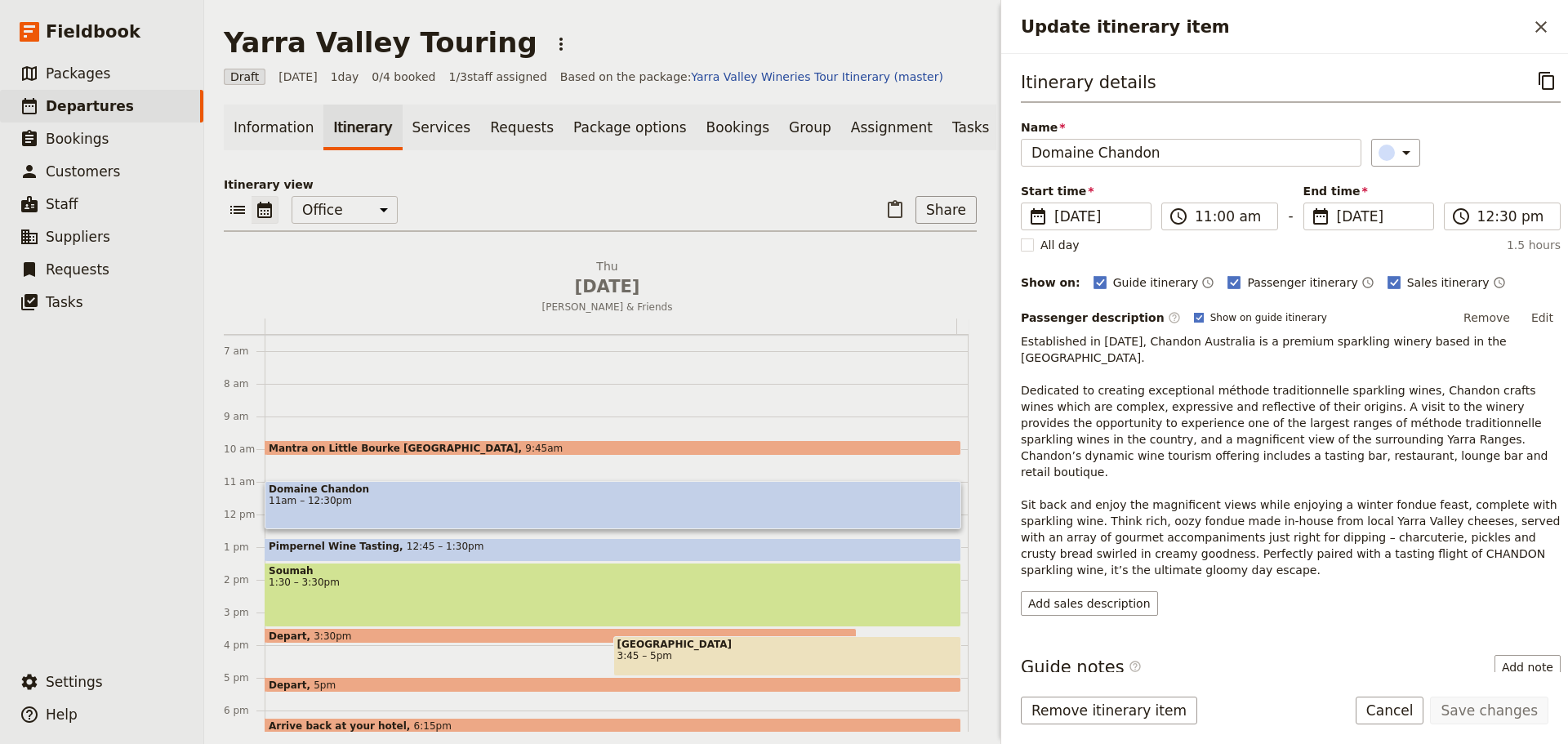
click at [1193, 314] on rect "Update itinerary item" at bounding box center [1197, 317] width 9 height 9
click at [1193, 311] on input "Show on guide itinerary" at bounding box center [1193, 310] width 1 height 1
checkbox input "false"
click at [1487, 715] on button "Save changes" at bounding box center [1489, 710] width 119 height 28
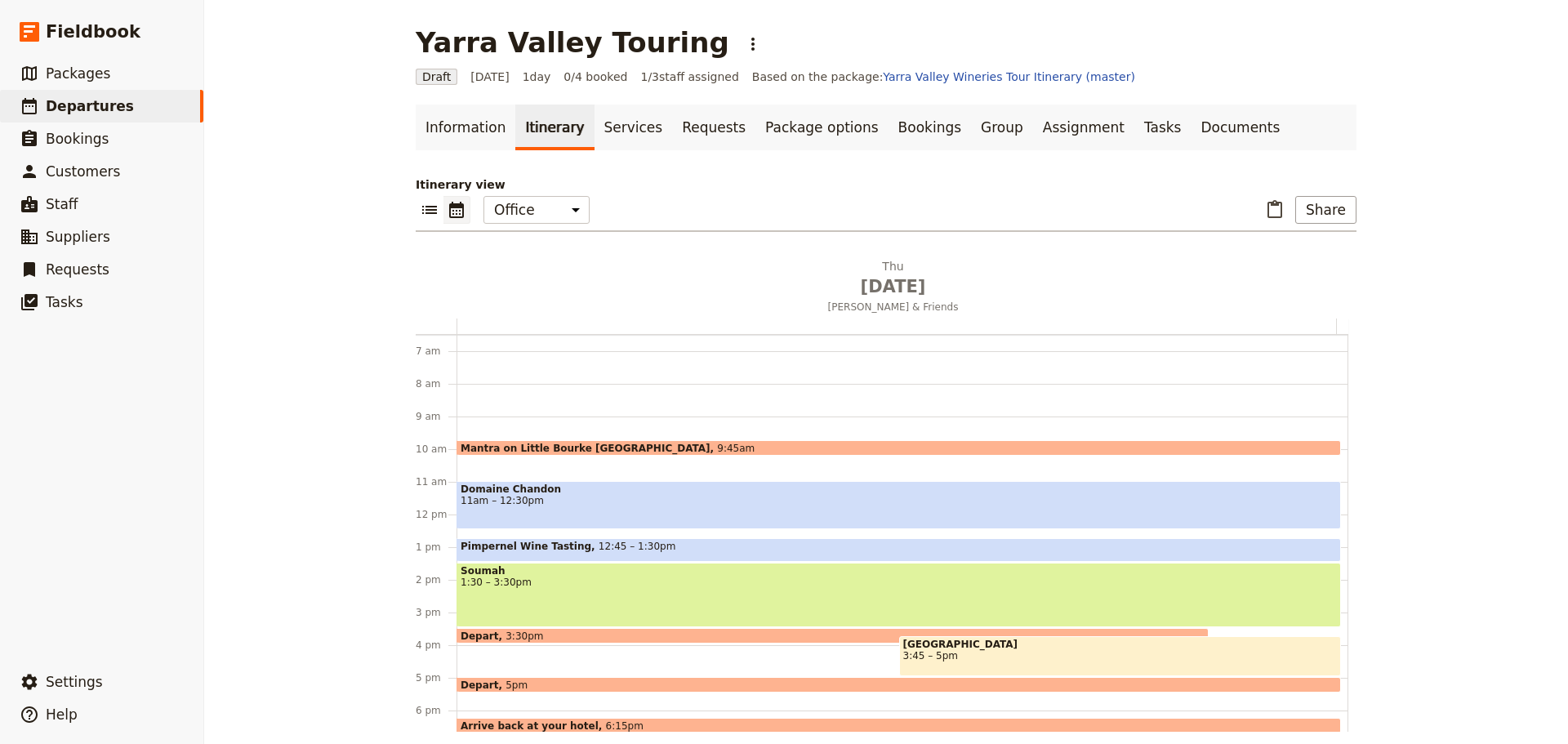
click at [579, 503] on span "11am – 12:30pm" at bounding box center [899, 501] width 876 height 12
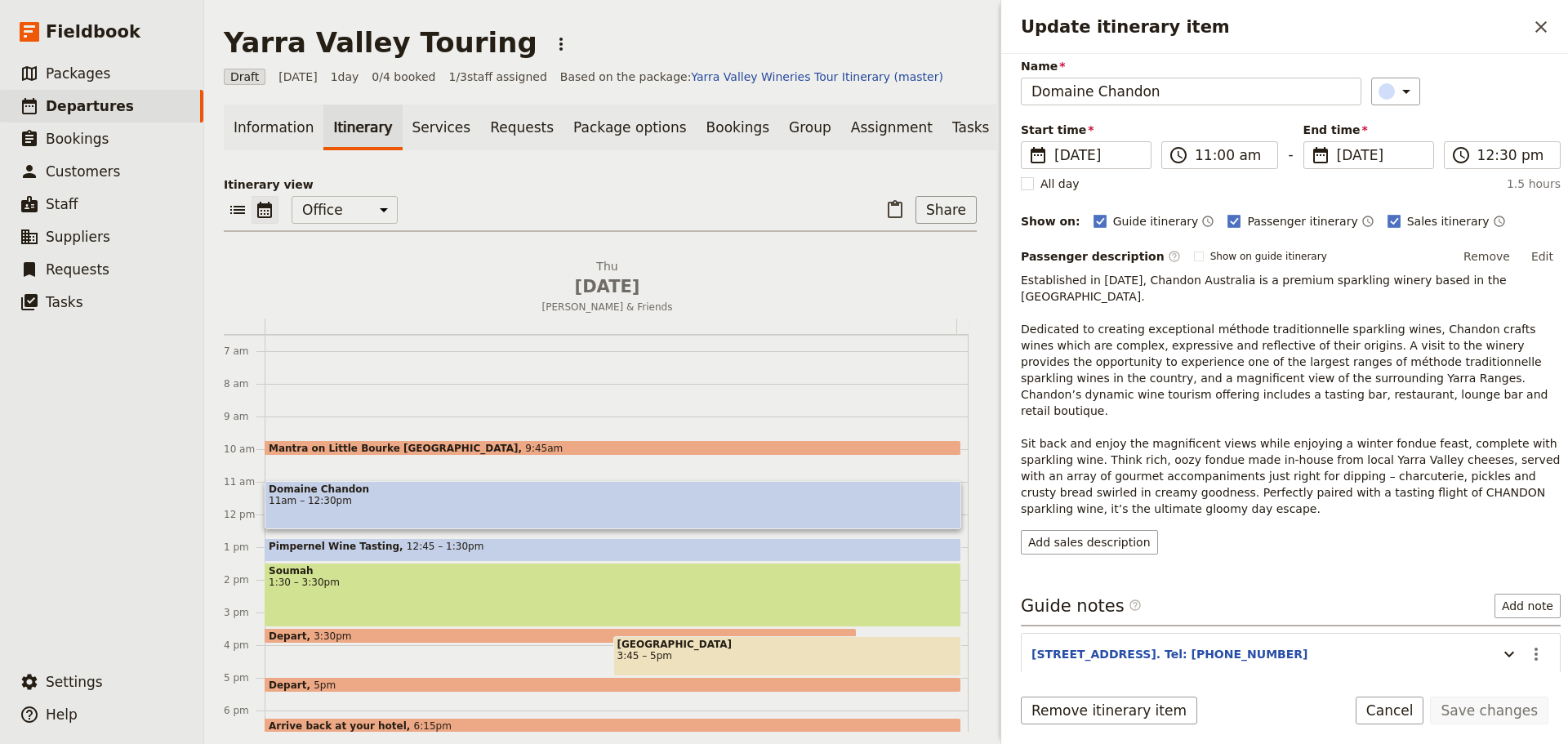
scroll to position [104, 0]
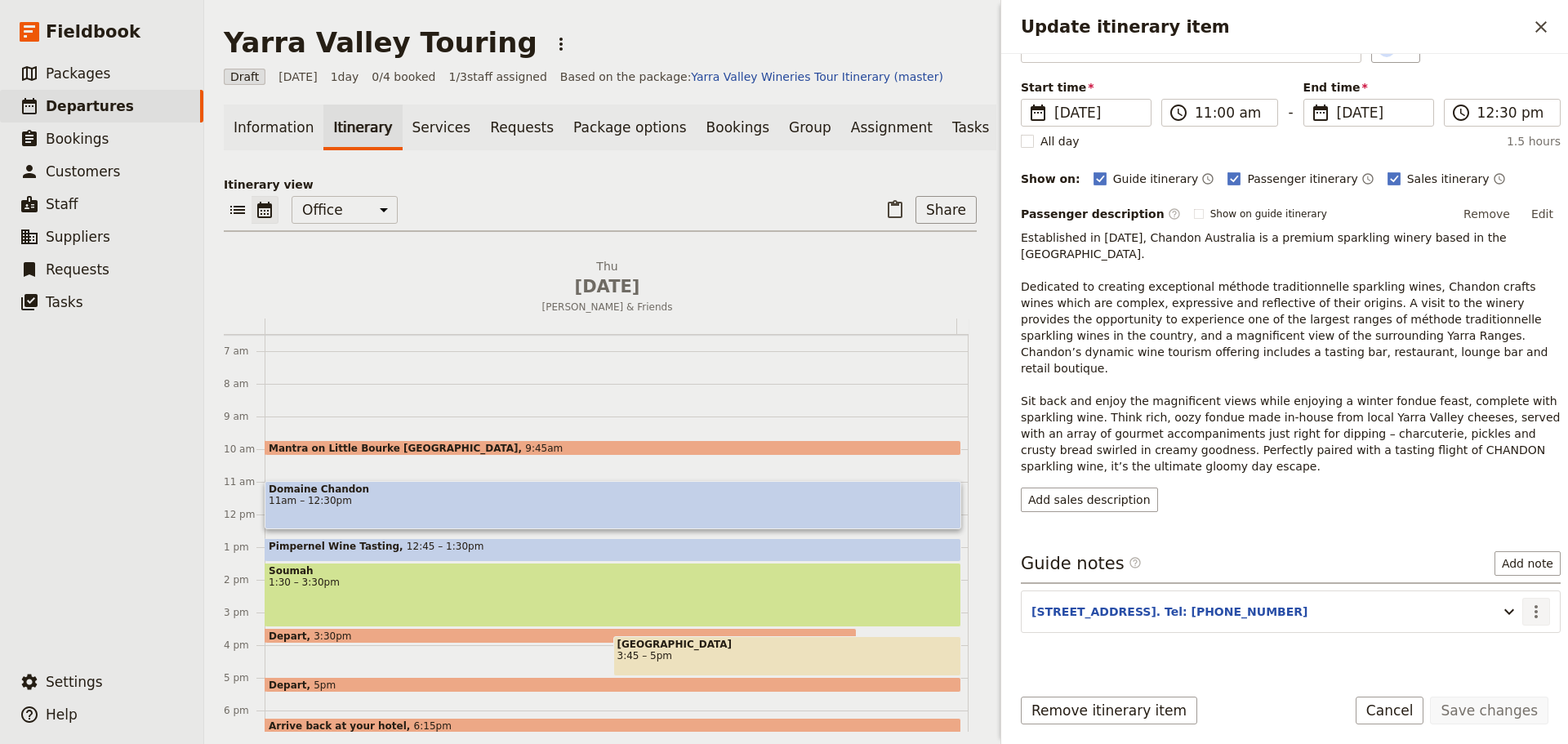
click at [1526, 602] on icon "Actions" at bounding box center [1535, 612] width 19 height 19
click at [1508, 611] on span "Edit note" at bounding box center [1489, 613] width 76 height 16
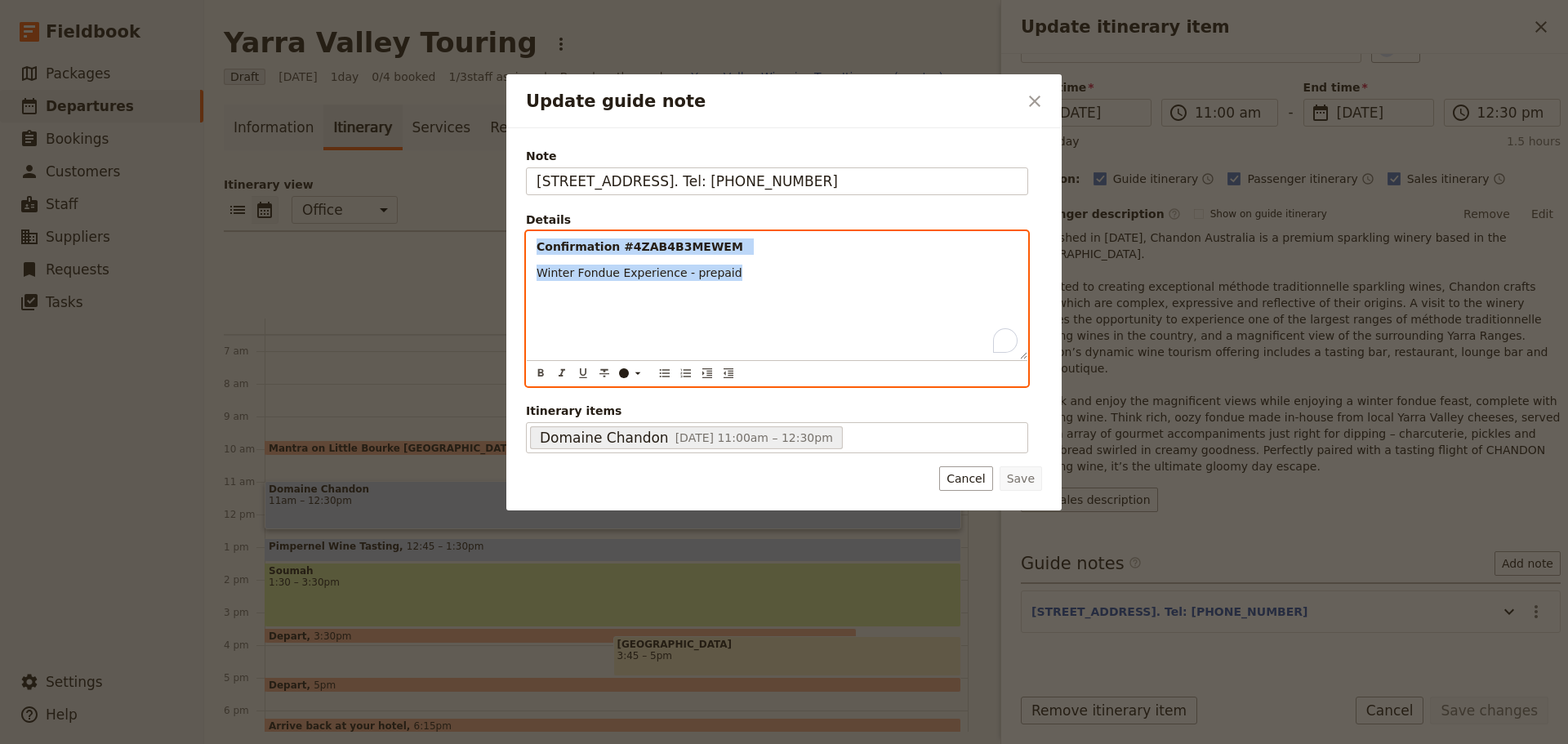
drag, startPoint x: 729, startPoint y: 274, endPoint x: 459, endPoint y: 228, distance: 273.9
click at [459, 743] on div "Update guide note ​ Note 727 Maroondah Hwy, Coldstream. Tel: 9738 9200 Details …" at bounding box center [784, 744] width 1568 height 0
click at [663, 374] on icon "Bulleted list" at bounding box center [664, 373] width 13 height 13
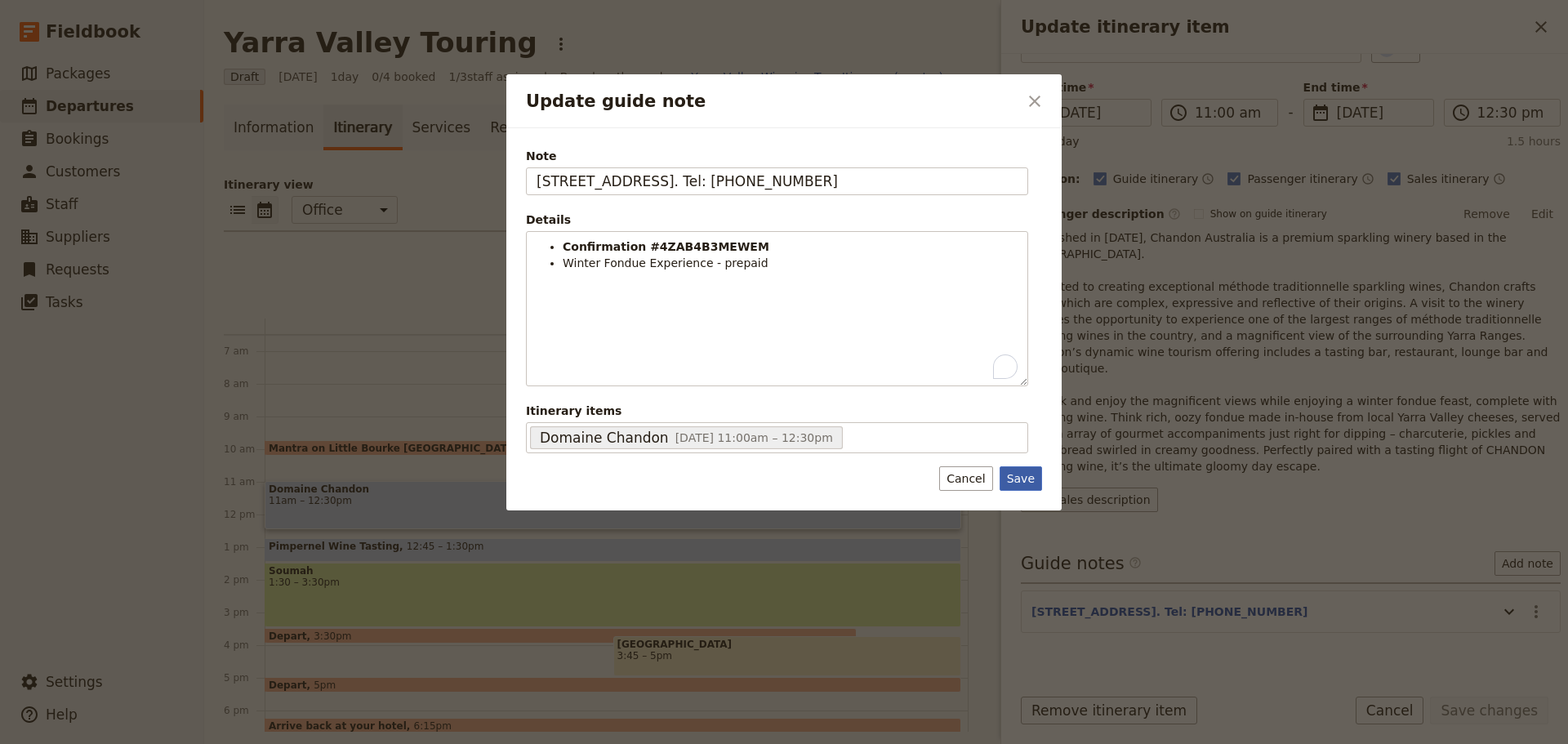
click at [1020, 474] on button "Save" at bounding box center [1021, 479] width 42 height 24
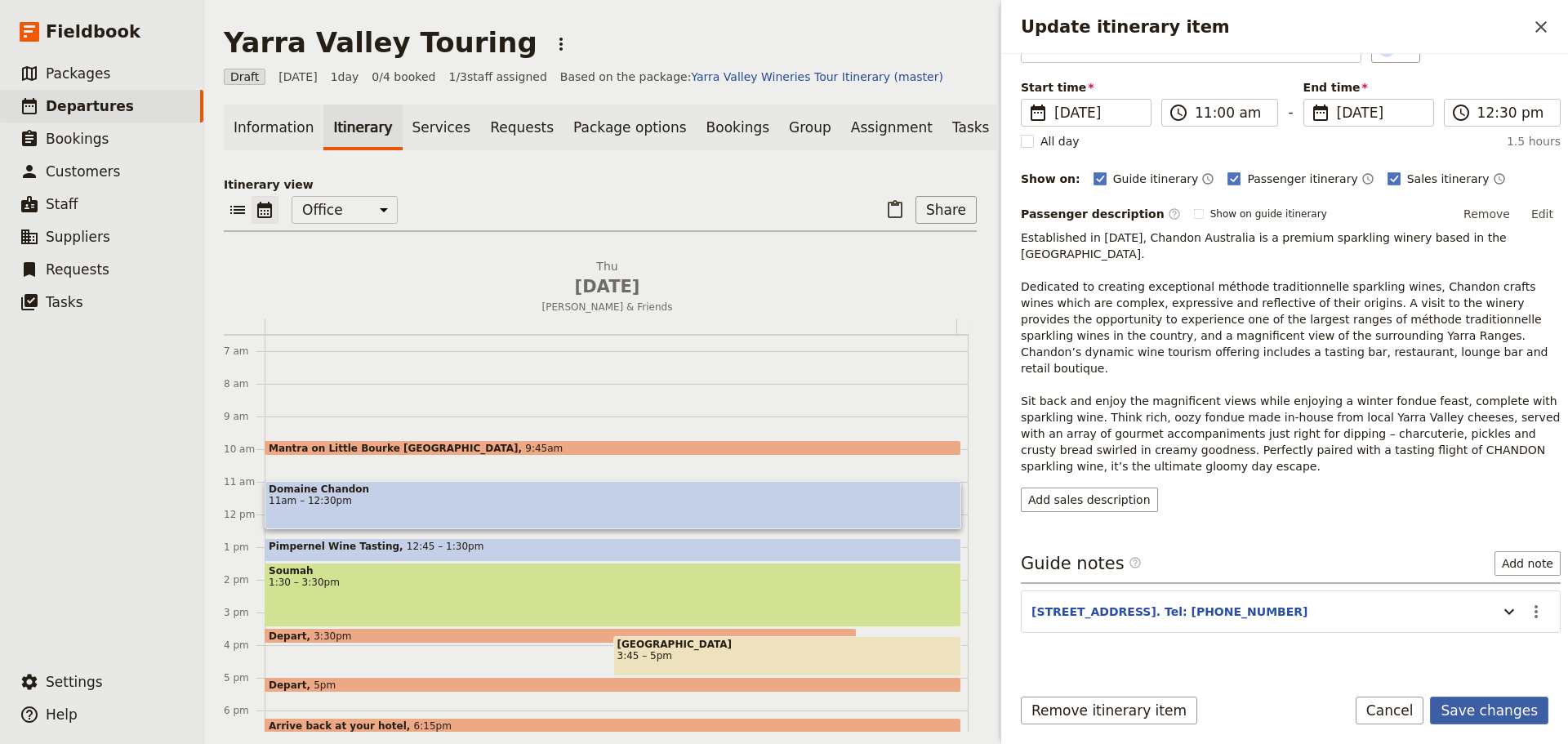
click at [1500, 709] on button "Save changes" at bounding box center [1489, 710] width 119 height 28
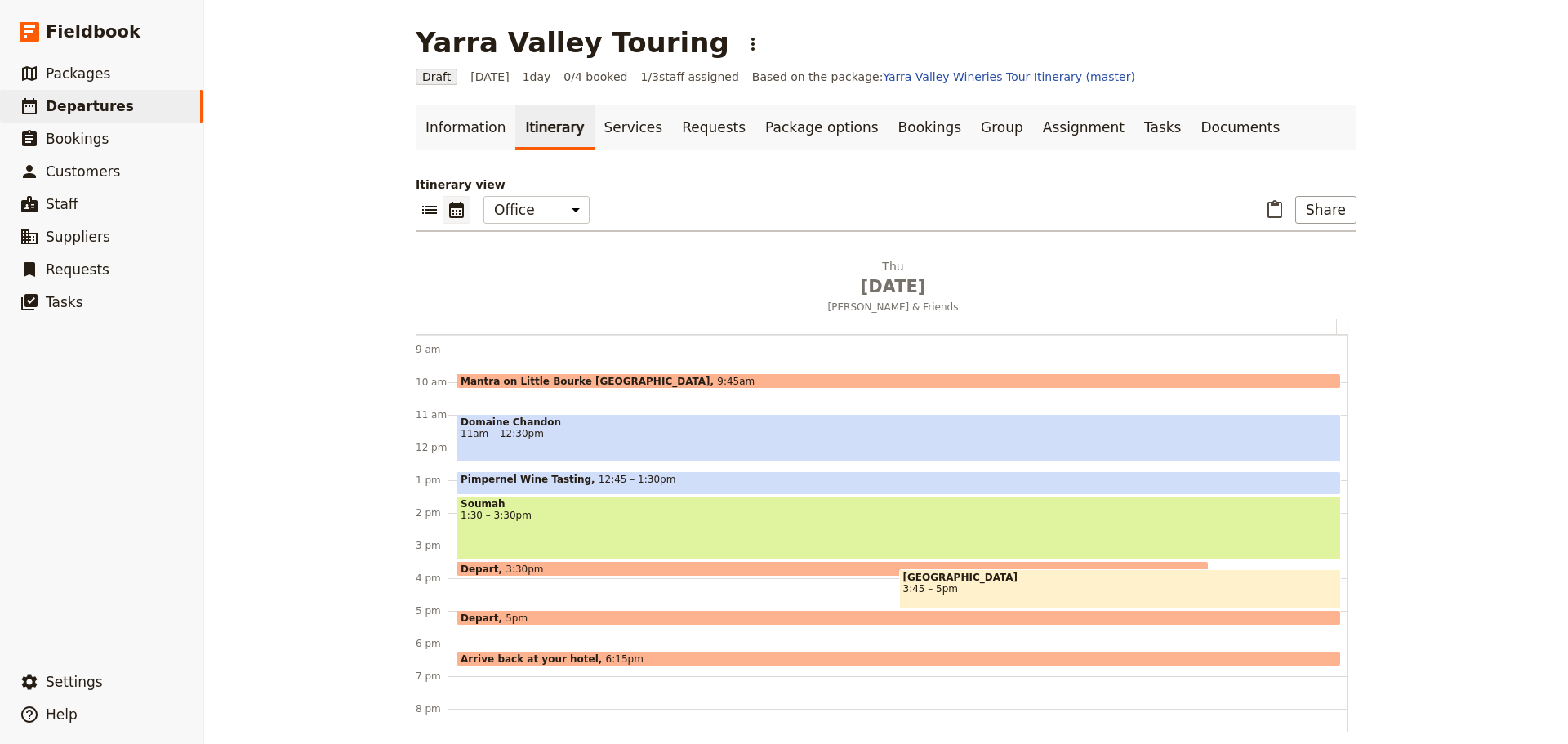
scroll to position [388, 0]
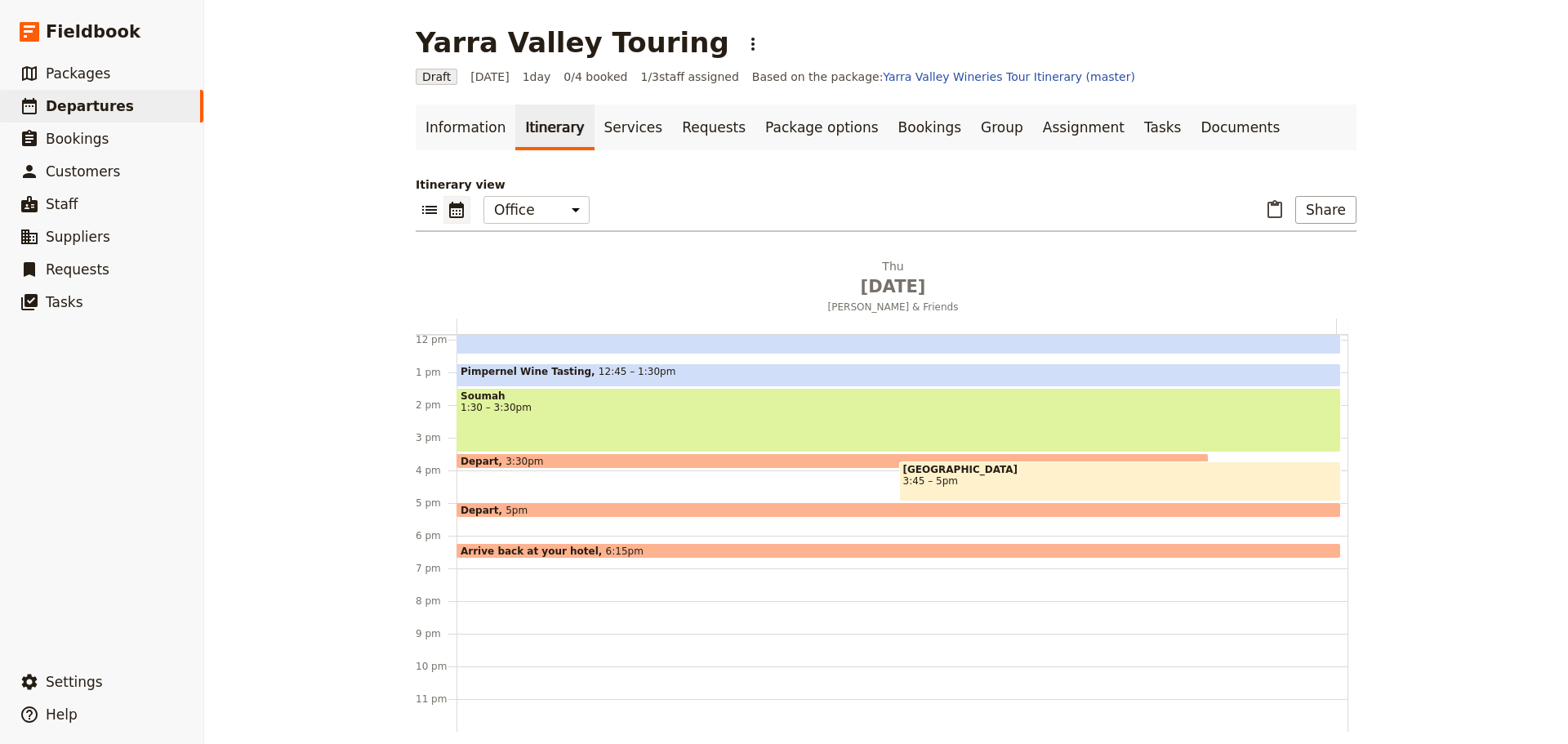
click at [531, 549] on span "Arrive back at your hotel" at bounding box center [533, 551] width 146 height 11
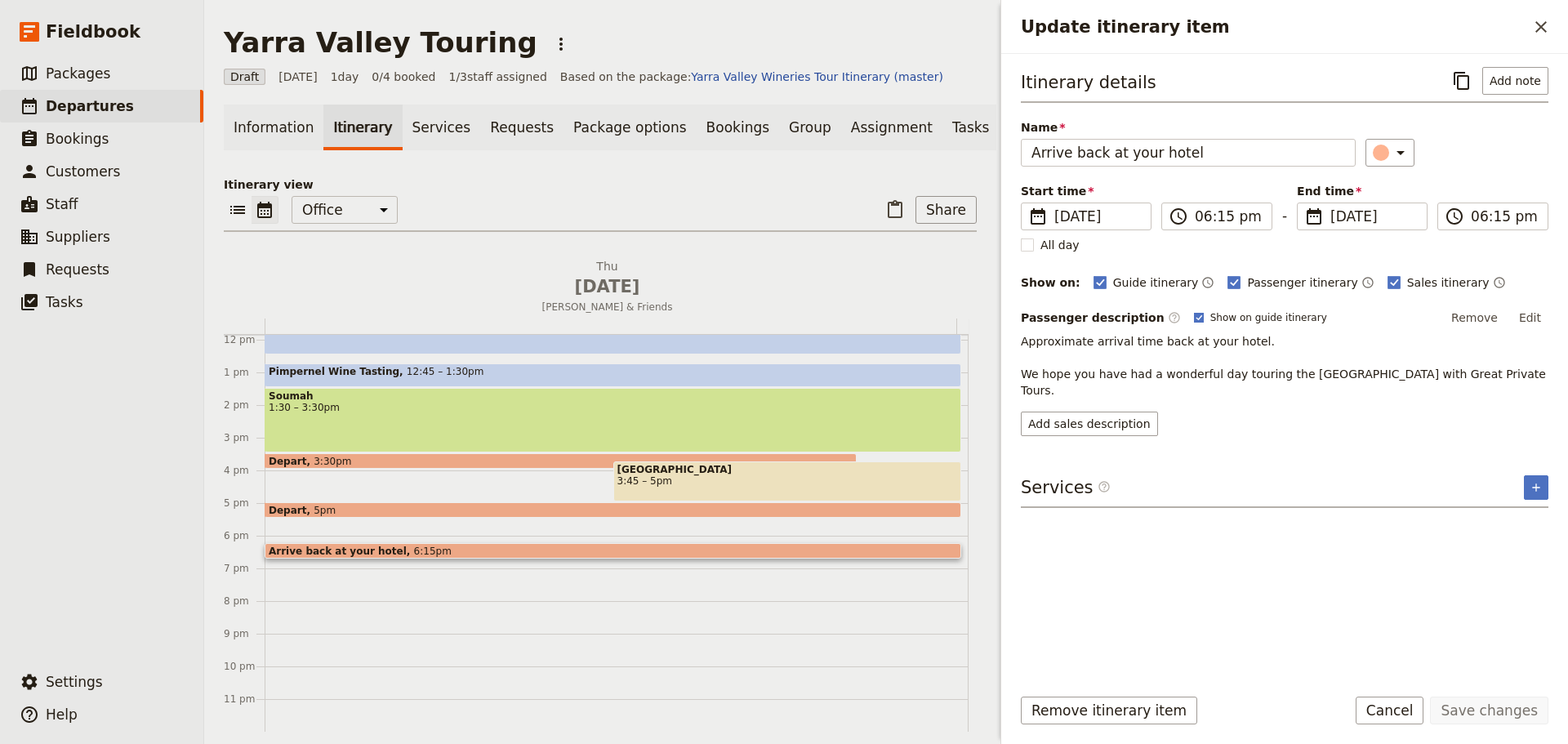
click at [1193, 313] on label "Show on guide itinerary" at bounding box center [1260, 318] width 133 height 13
click at [1193, 311] on input "Show on guide itinerary" at bounding box center [1193, 310] width 1 height 1
checkbox input "false"
click at [1491, 708] on button "Save changes" at bounding box center [1489, 710] width 119 height 28
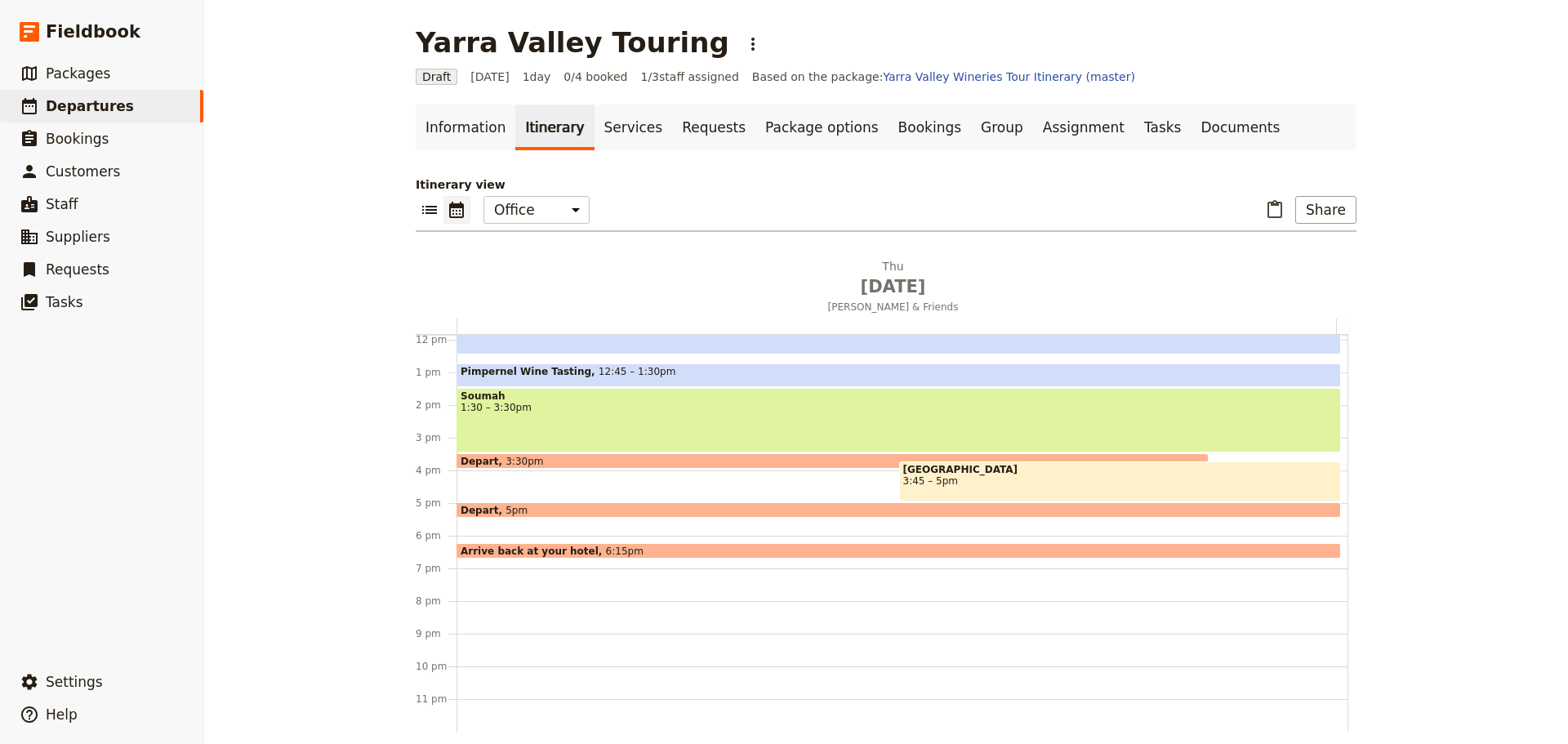
click at [593, 509] on div "Depart 5pm" at bounding box center [899, 510] width 884 height 15
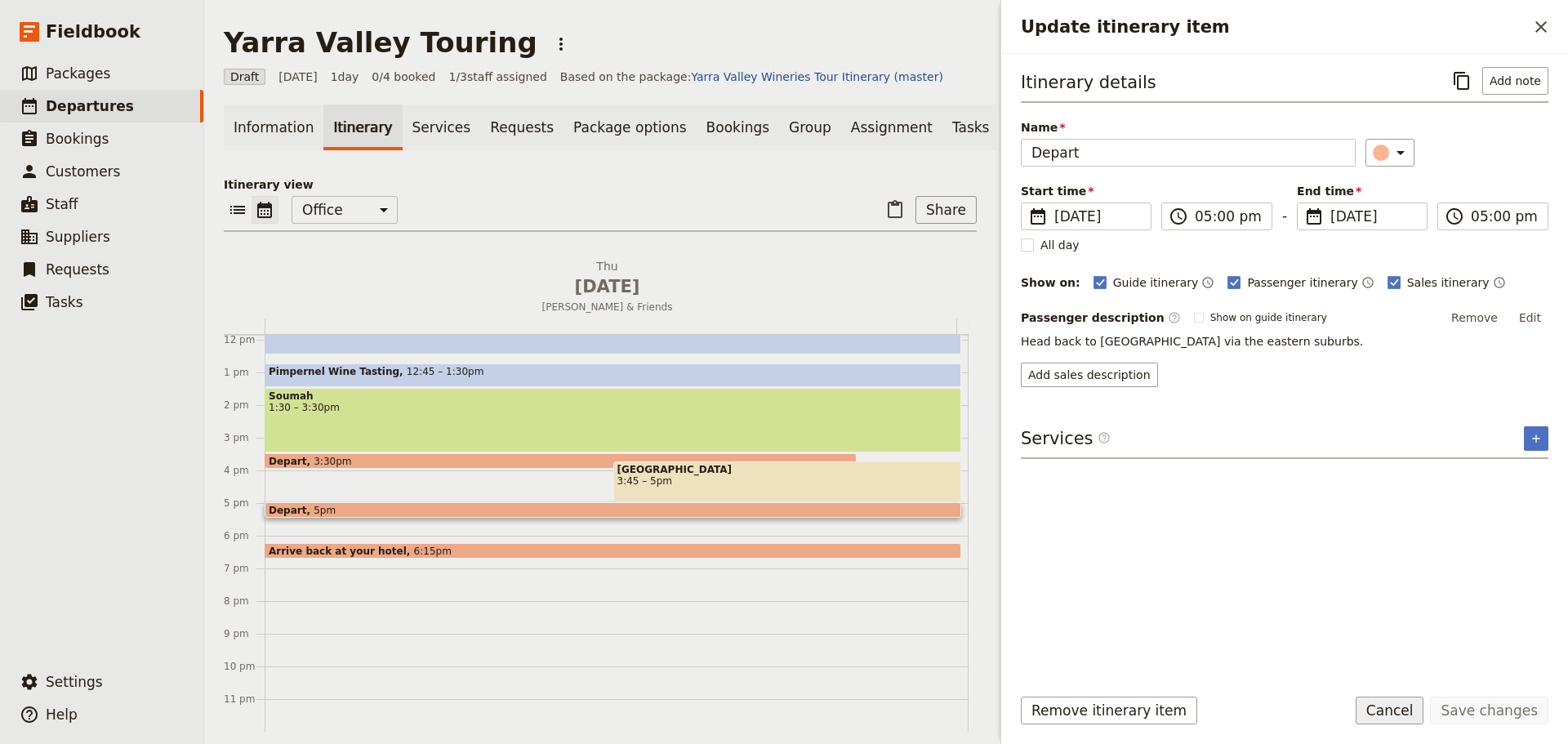
click at [1407, 699] on button "Cancel" at bounding box center [1389, 710] width 68 height 28
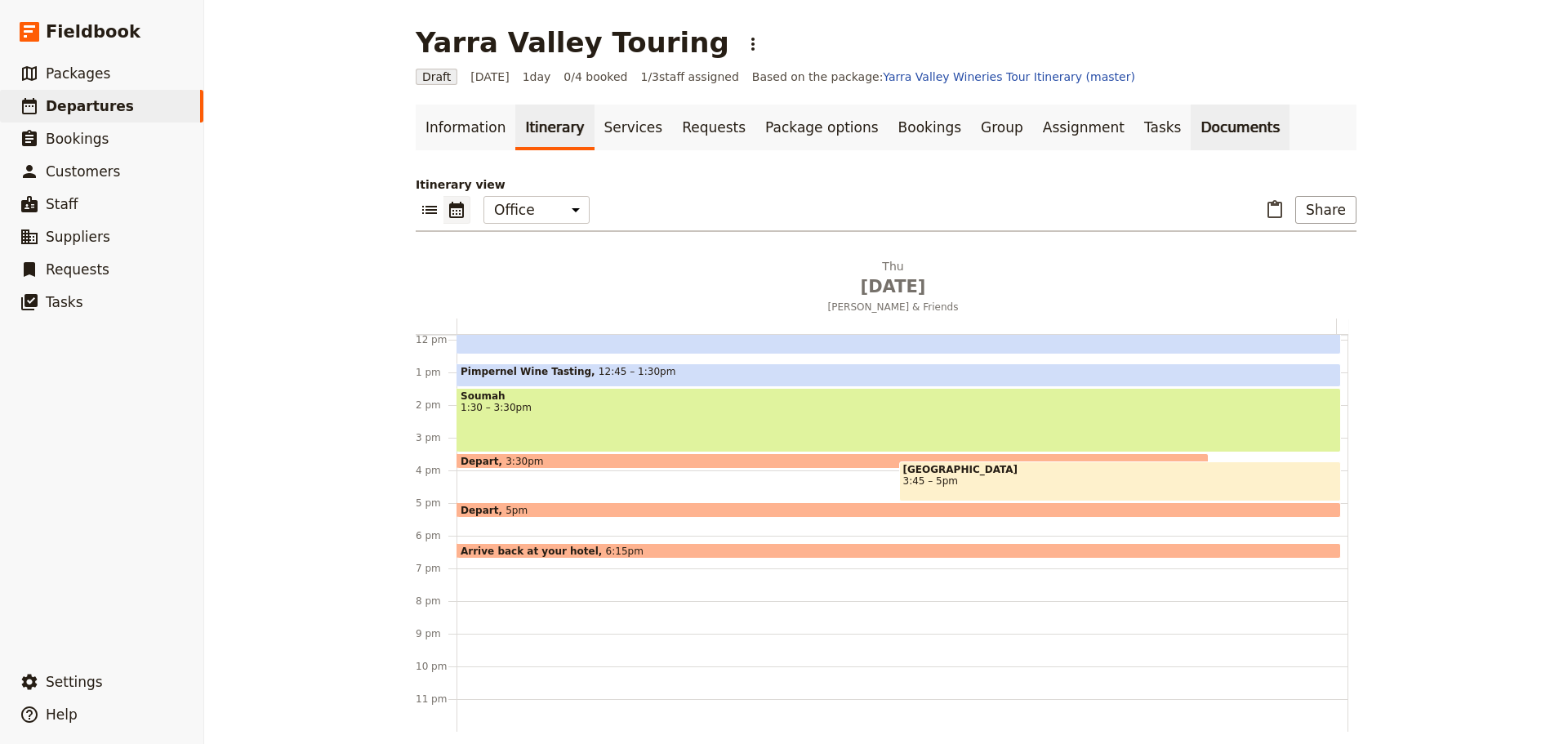
click at [1191, 128] on link "Documents" at bounding box center [1240, 127] width 99 height 45
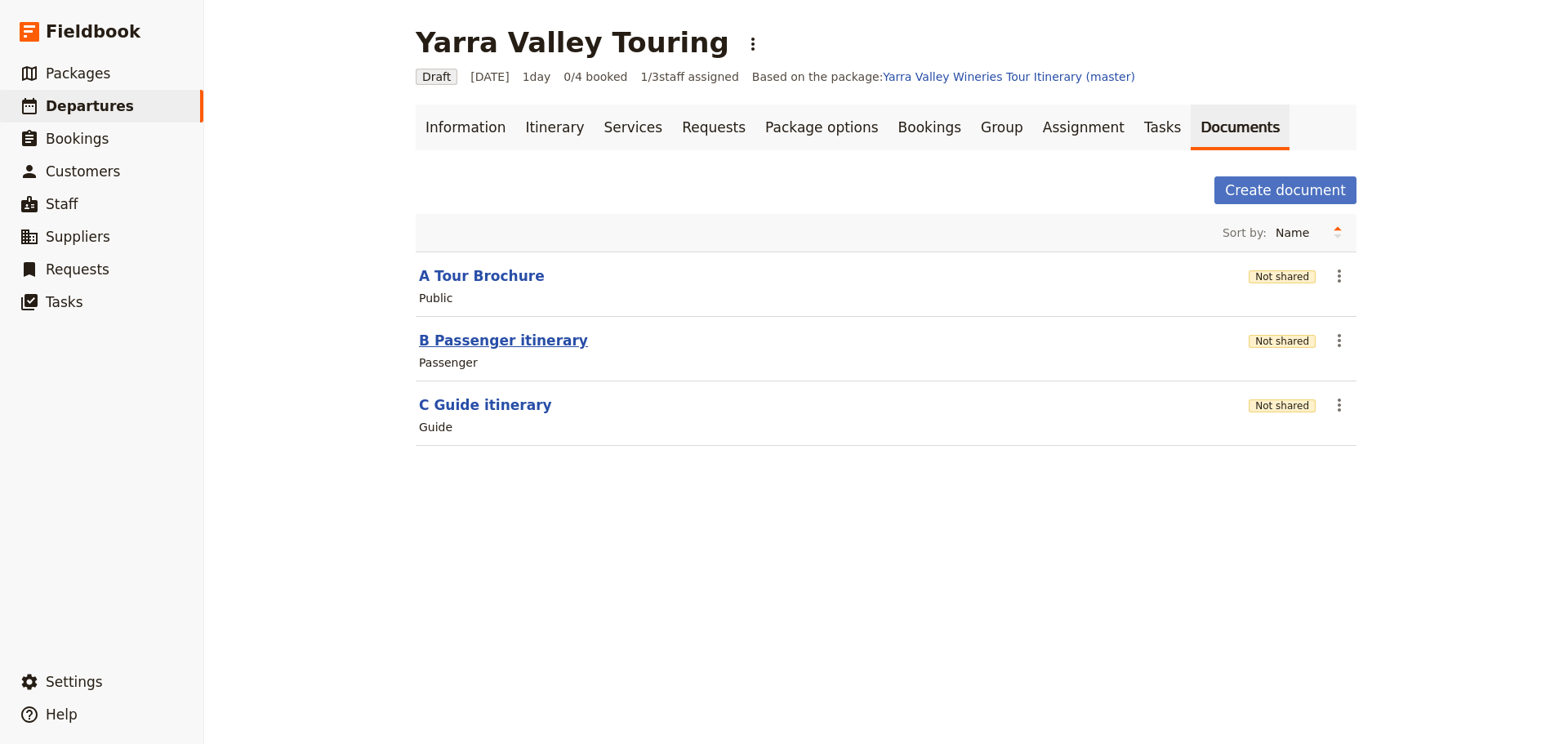
click at [472, 341] on button "B Passenger itinerary" at bounding box center [503, 340] width 169 height 19
select select "PASSENGER"
select select "DEFAULT"
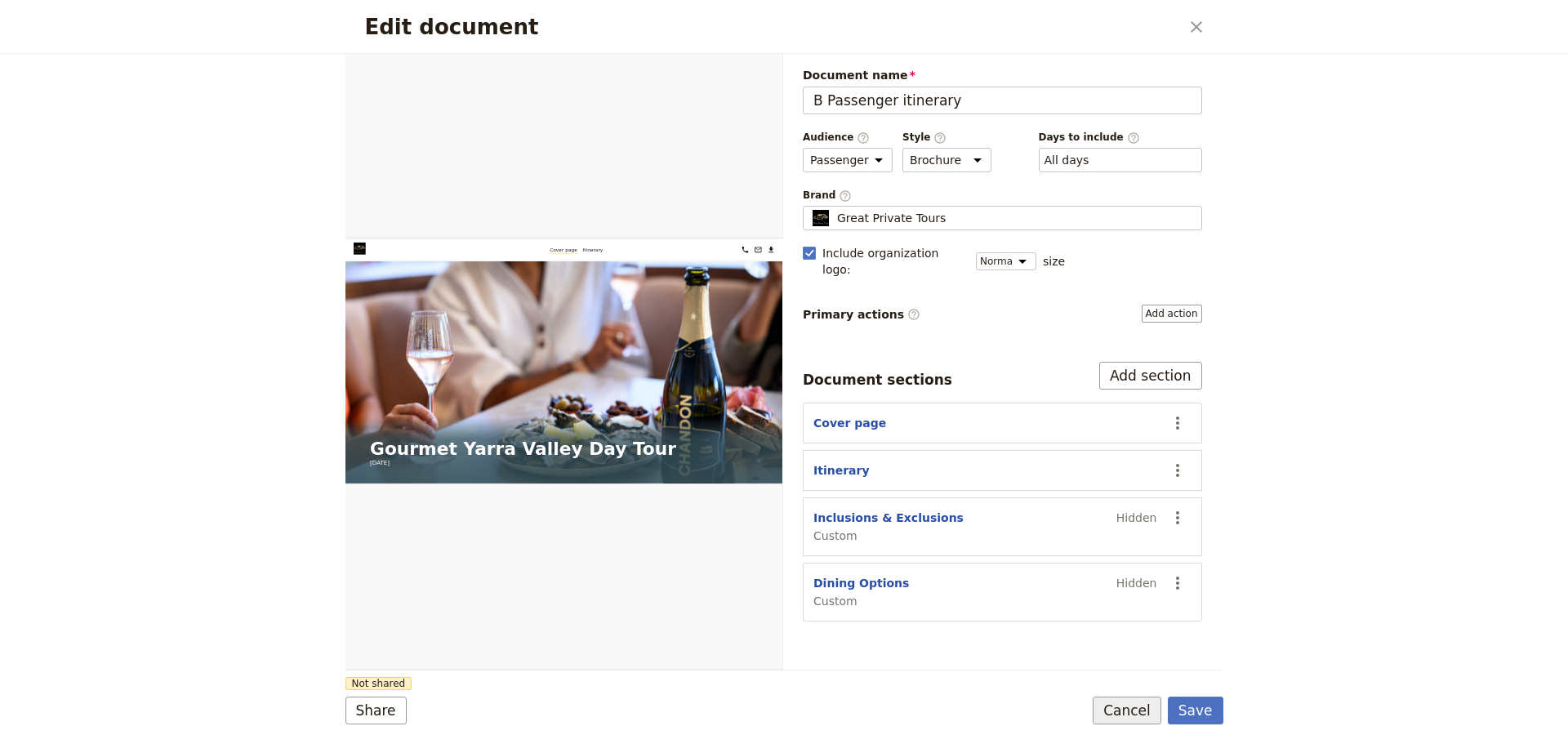
click at [1145, 720] on button "Cancel" at bounding box center [1126, 710] width 68 height 28
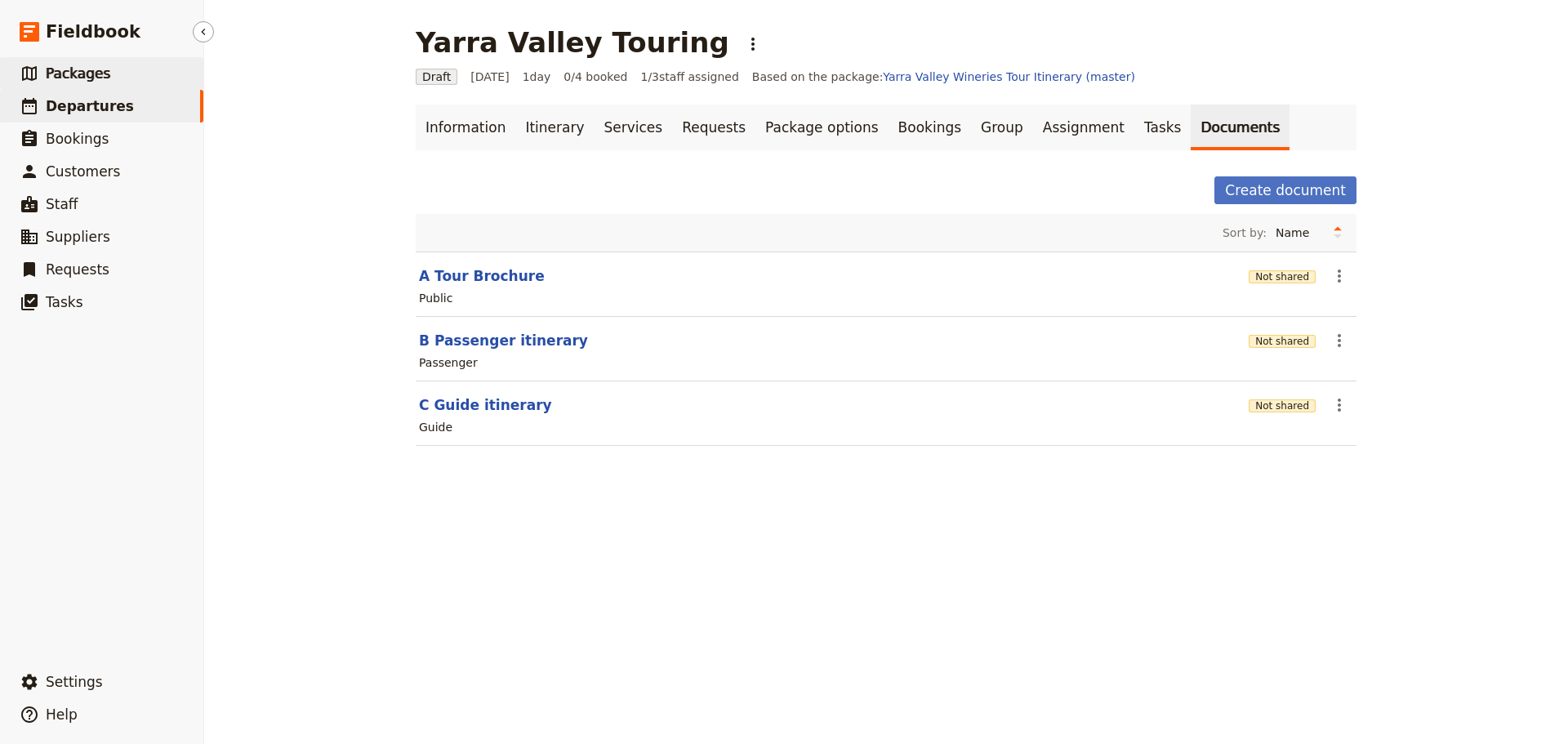
click at [74, 74] on span "Packages" at bounding box center [77, 73] width 65 height 16
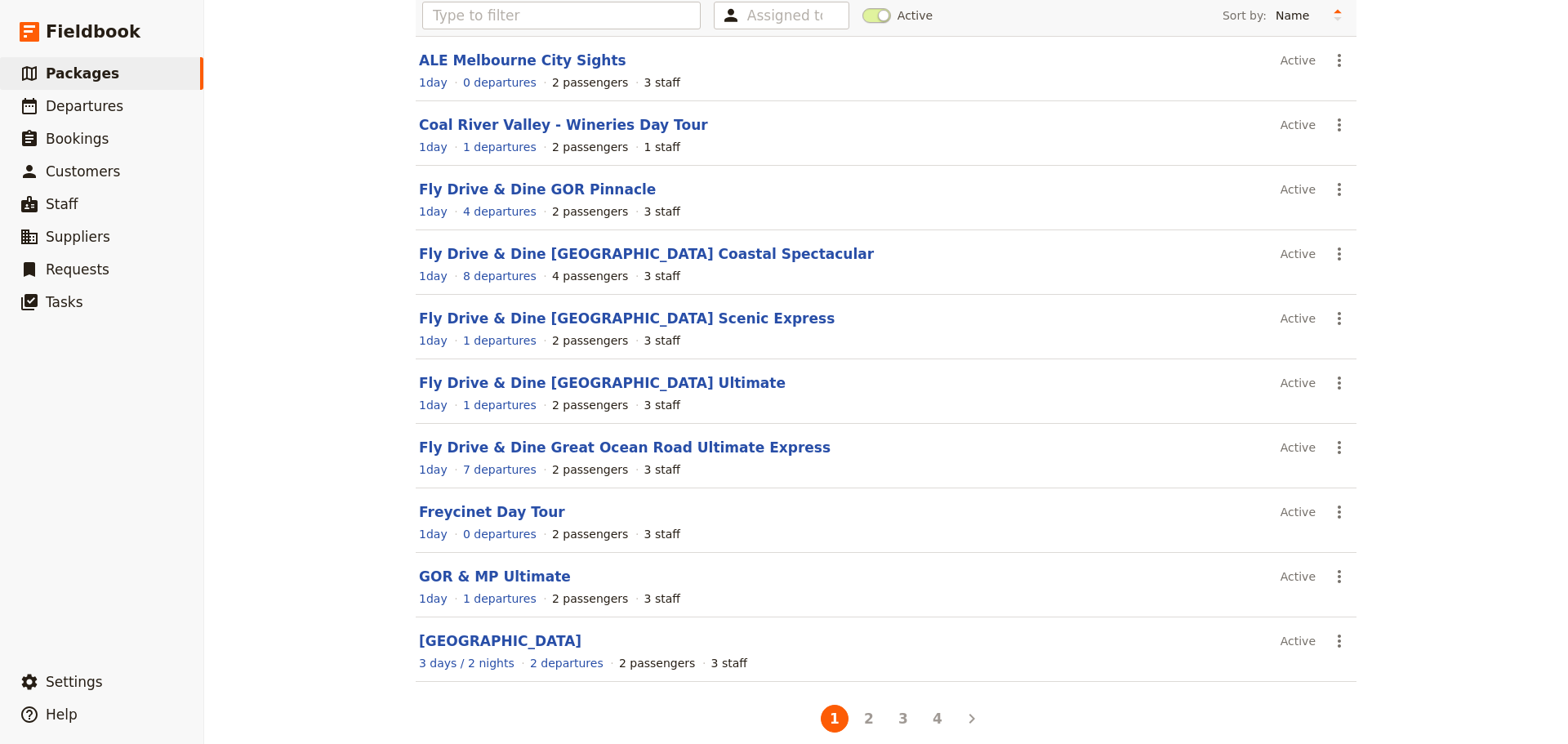
scroll to position [139, 0]
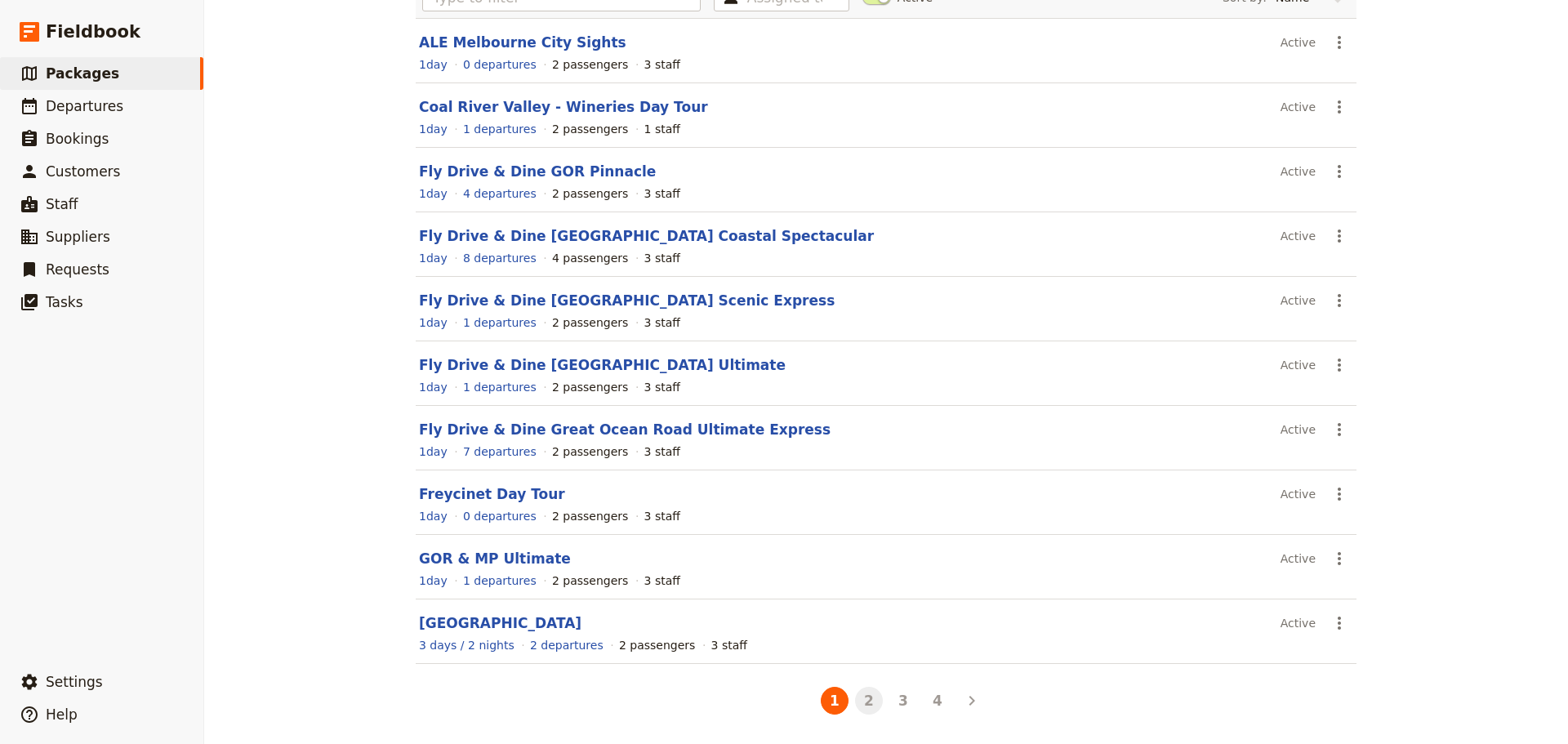
click at [864, 701] on button "2" at bounding box center [868, 700] width 28 height 28
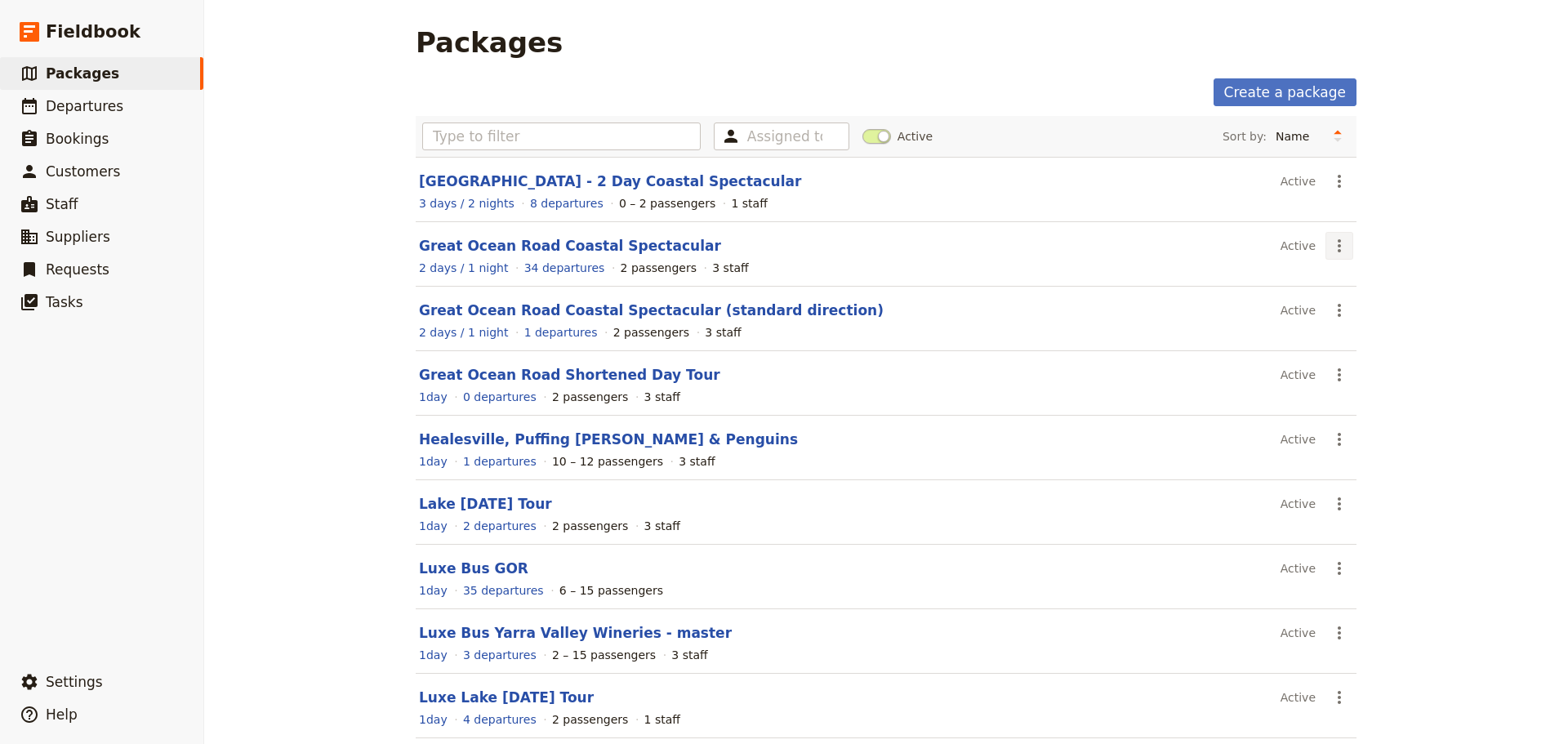
click at [1329, 239] on icon "Actions" at bounding box center [1338, 245] width 19 height 19
click at [1373, 302] on span "Schedule a departure" at bounding box center [1391, 304] width 123 height 16
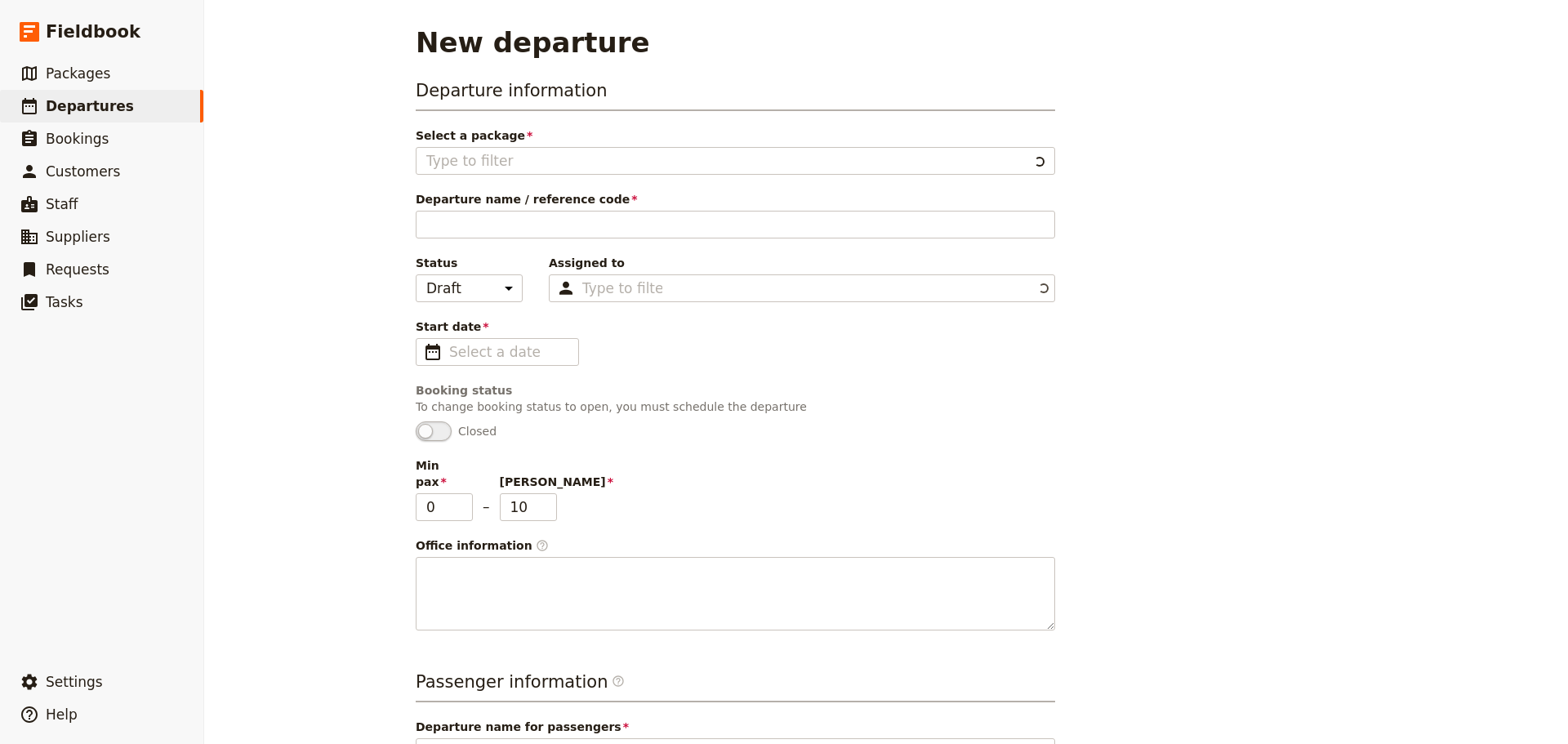
type input "Great Ocean Road Coastal Spectacular"
type textarea "SETUP INSTRUCTIONS Group Size: [ ] Change Min and Max Pax in Information tab > …"
type input "Great Ocean Road Coastal Spectacular"
type textarea "The Great Ocean Road is one of Australia's most breathtaking coastal drives, sp…"
type input "Great Ocean Road Coastal Spectacular"
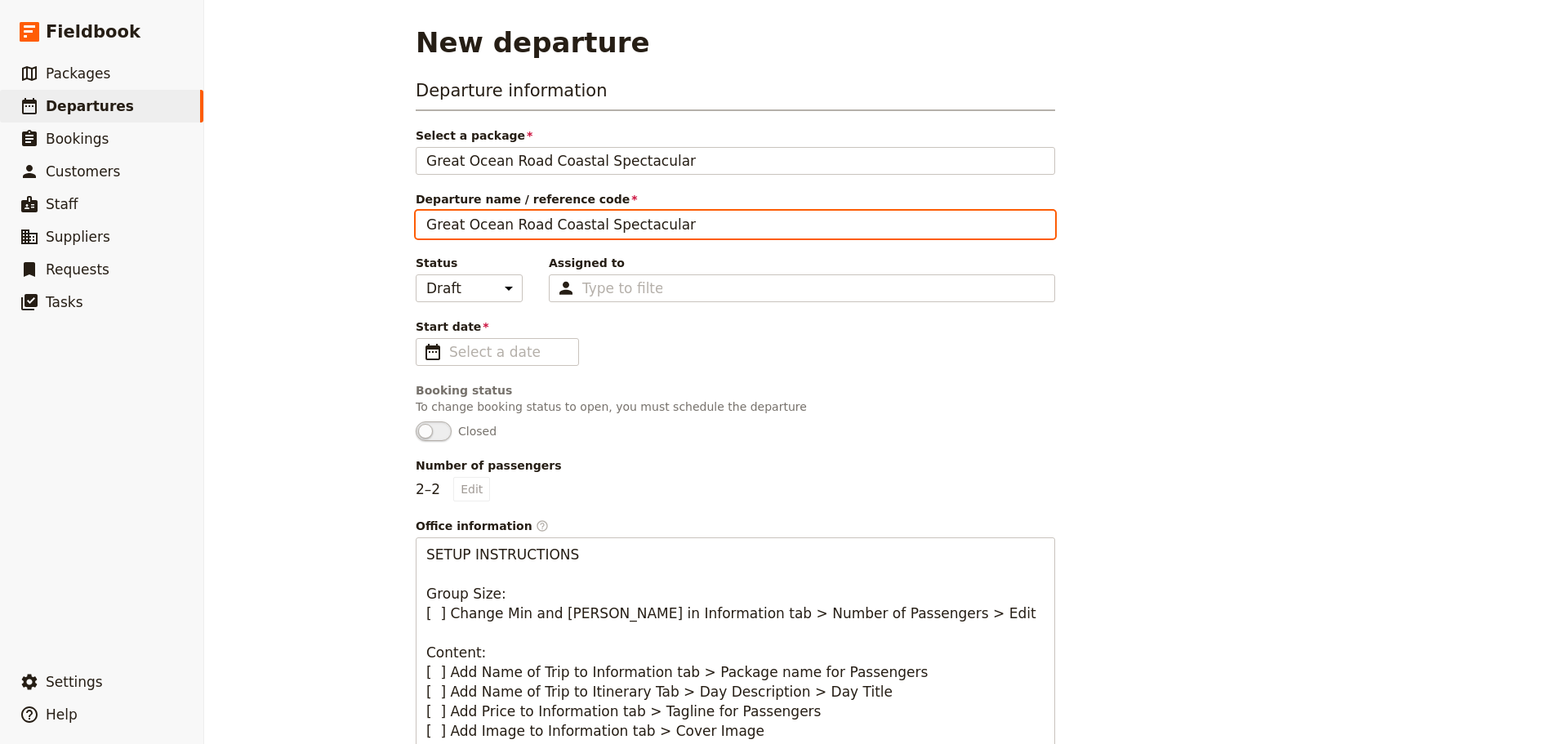
drag, startPoint x: 686, startPoint y: 228, endPoint x: 237, endPoint y: 212, distance: 449.3
click at [237, 212] on div "New departure Departure information Select a package Great Ocean Road Coastal S…" at bounding box center [885, 372] width 1363 height 744
type input "[PERSON_NAME]"
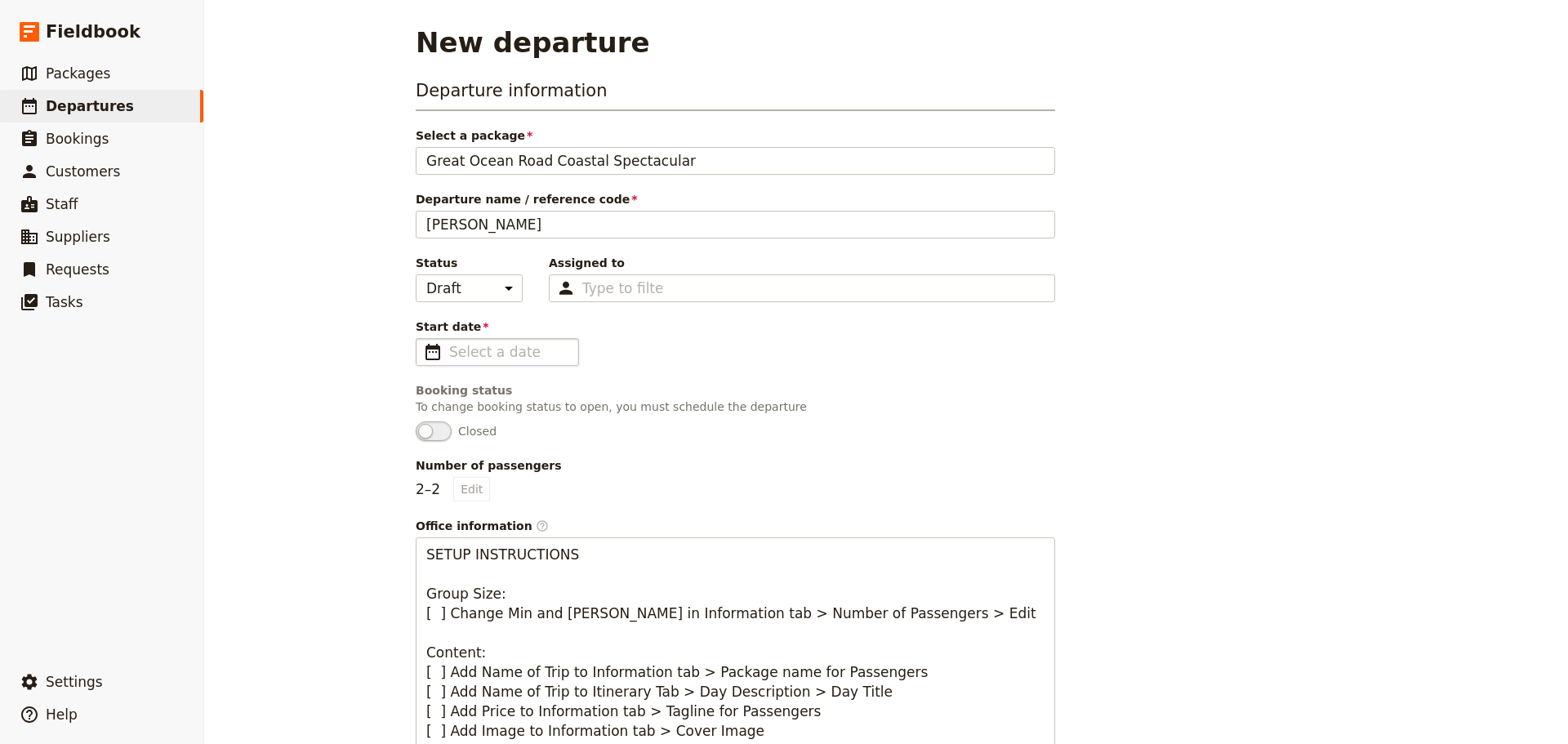
click at [423, 354] on span "​" at bounding box center [432, 351] width 19 height 19
click at [449, 354] on input "Start date ​" at bounding box center [509, 351] width 120 height 19
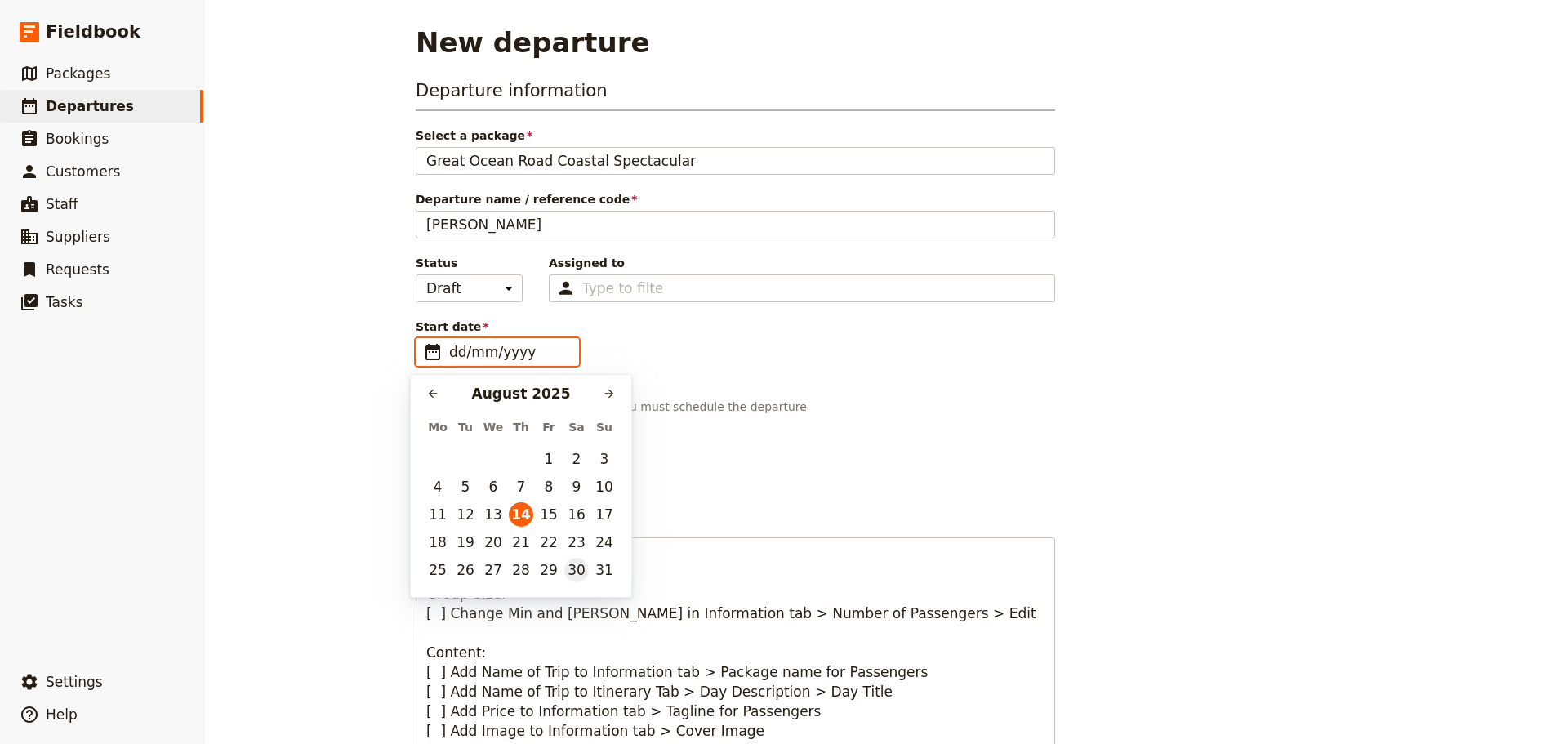
click at [582, 573] on button "30" at bounding box center [576, 570] width 24 height 24
type input "[DATE]"
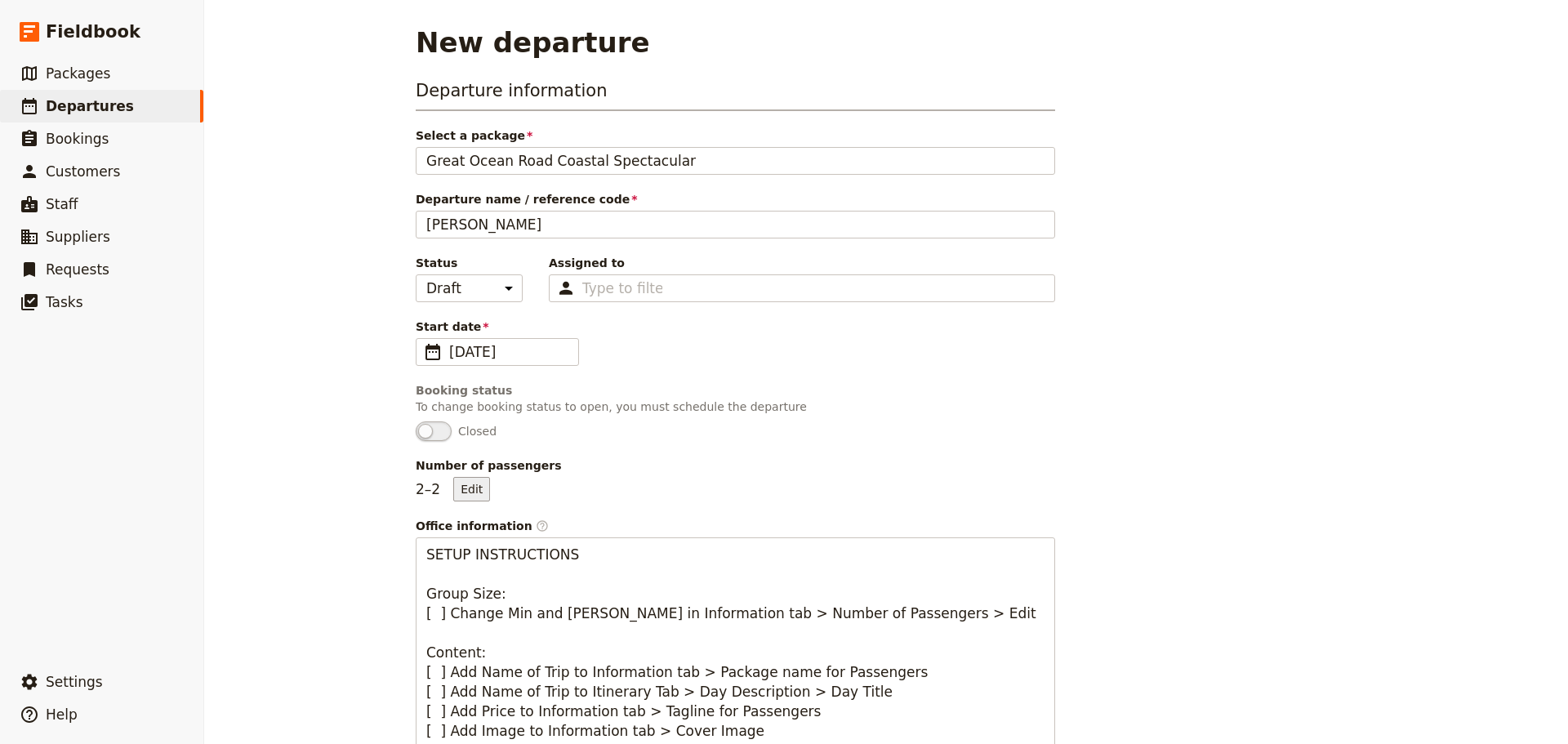
click at [478, 491] on button "Edit" at bounding box center [472, 489] width 37 height 24
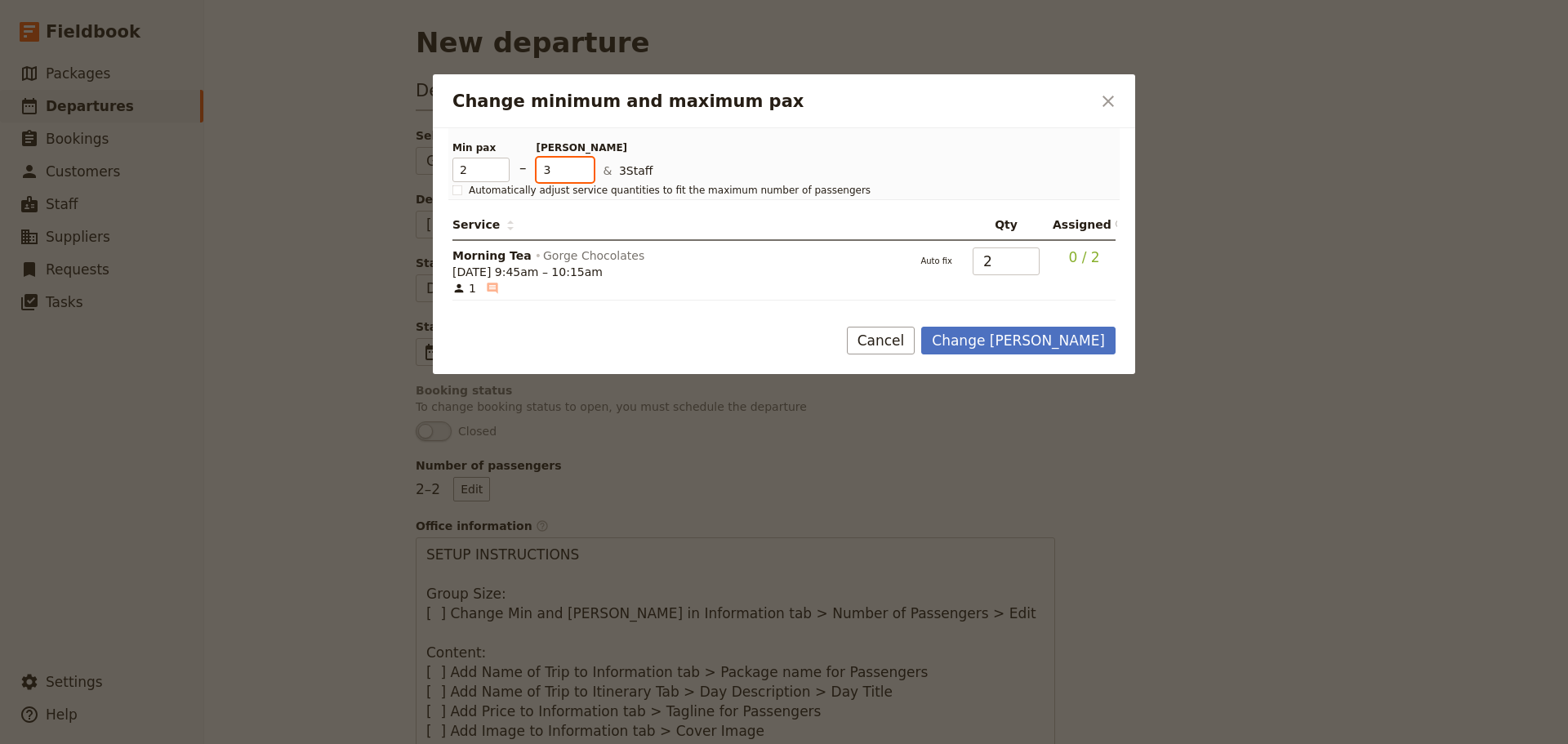
click at [587, 165] on input "3" at bounding box center [565, 169] width 57 height 24
type input "4"
click at [587, 165] on input "4" at bounding box center [565, 169] width 57 height 24
click at [1069, 342] on button "Change [PERSON_NAME]" at bounding box center [1018, 340] width 195 height 28
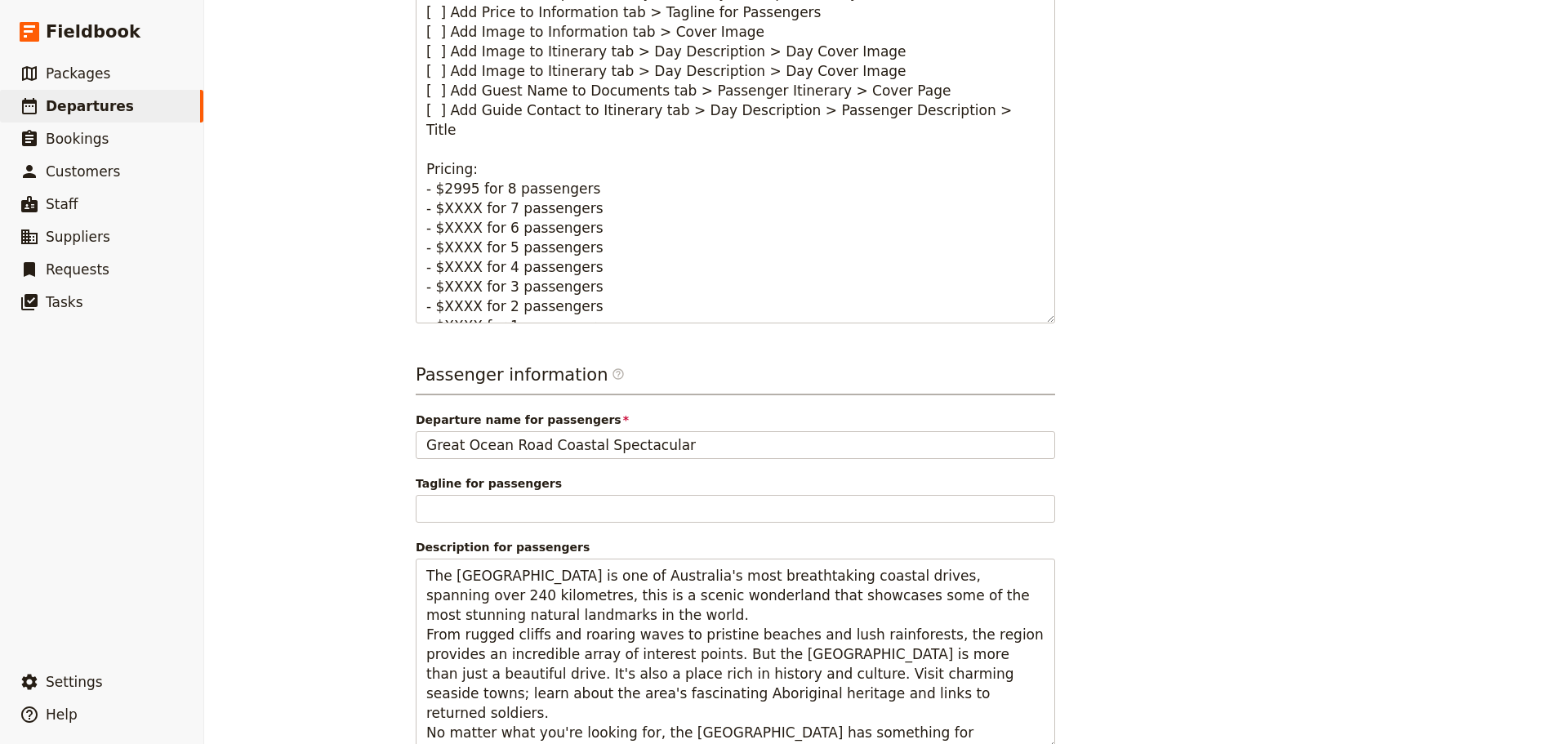
scroll to position [803, 0]
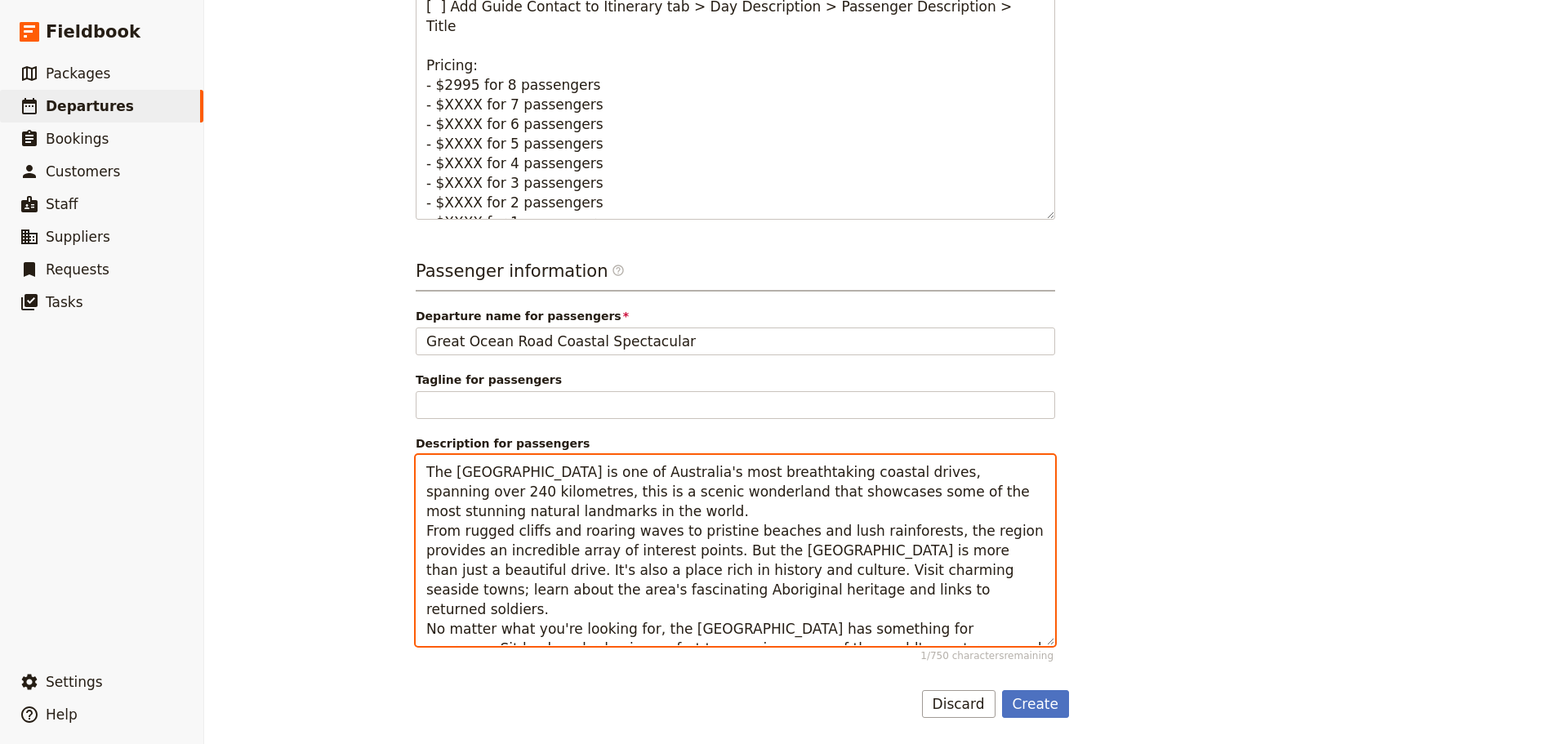
click at [941, 515] on textarea "The [GEOGRAPHIC_DATA] is one of Australia's most breathtaking coastal drives, s…" at bounding box center [734, 550] width 639 height 191
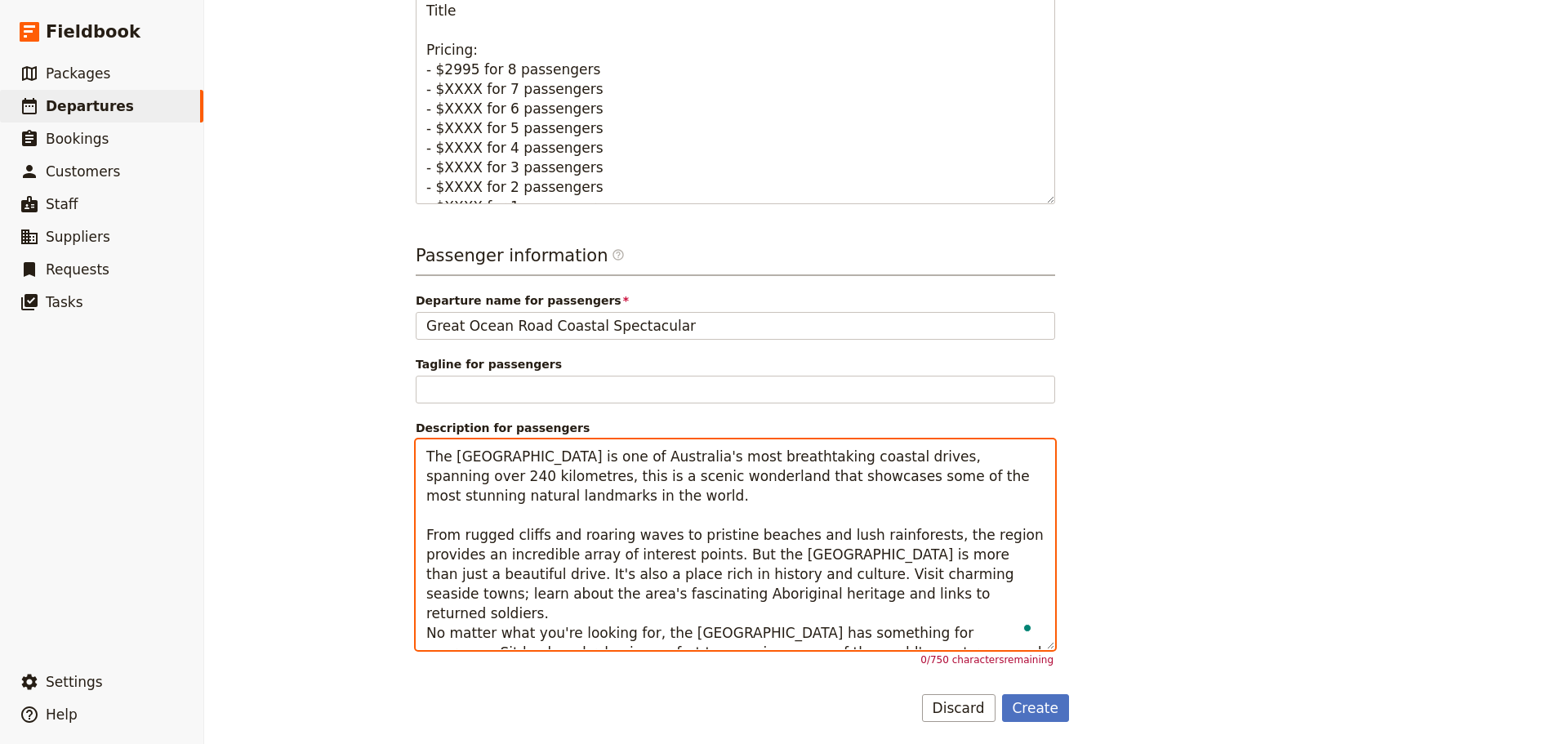
scroll to position [822, 0]
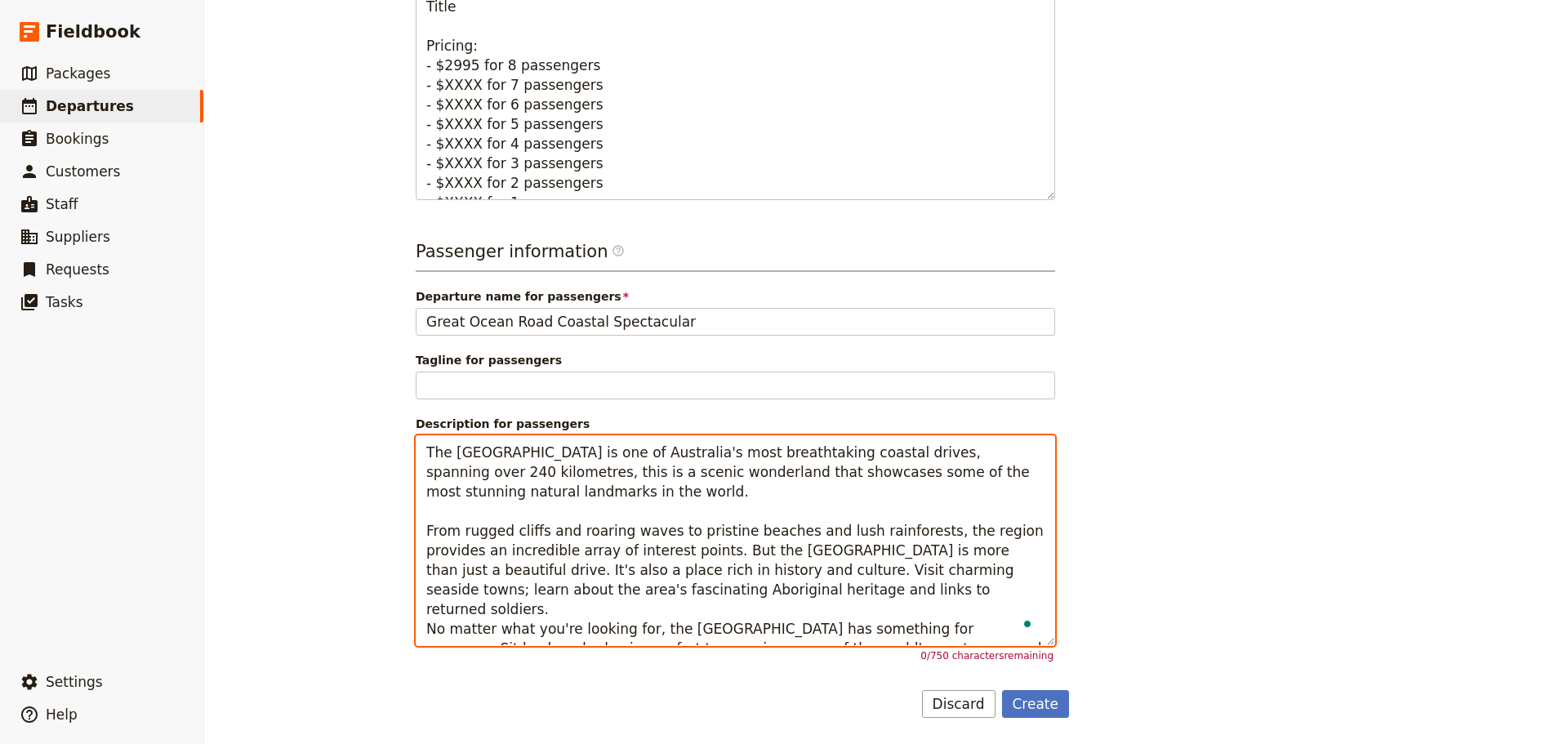
click at [881, 577] on textarea "The Great Ocean Road is one of Australia's most breathtaking coastal drives, sp…" at bounding box center [734, 541] width 639 height 211
click at [859, 588] on textarea "The Great Ocean Road is one of Australia's most breathtaking coastal drives, sp…" at bounding box center [734, 541] width 639 height 211
drag, startPoint x: 630, startPoint y: 506, endPoint x: 620, endPoint y: 517, distance: 14.9
click at [627, 510] on textarea "The Great Ocean Road is one of Australia's most breathtaking coastal drives, sp…" at bounding box center [734, 541] width 639 height 211
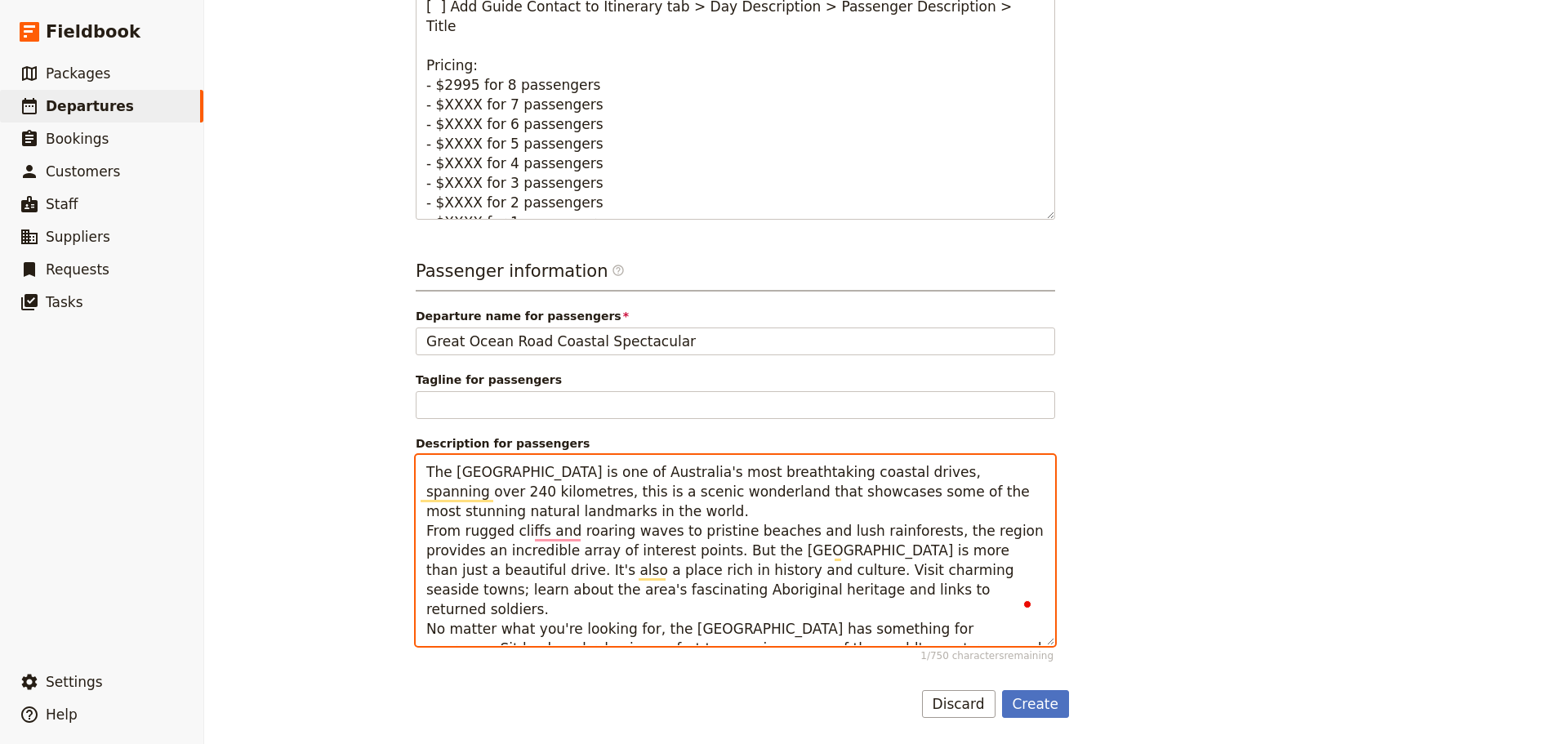
scroll to position [803, 0]
click at [1000, 580] on textarea "The [GEOGRAPHIC_DATA] is one of Australia's most breathtaking coastal drives, s…" at bounding box center [734, 550] width 639 height 191
click at [968, 575] on textarea "The [GEOGRAPHIC_DATA] is one of Australia's most breathtaking coastal drives, s…" at bounding box center [734, 550] width 639 height 191
click at [978, 591] on textarea "The Great Ocean Road is one of Australia's most breathtaking coastal drives, sp…" at bounding box center [734, 550] width 639 height 191
click at [867, 618] on textarea "The Great Ocean Road is one of Australia's most breathtaking coastal drives, sp…" at bounding box center [734, 550] width 639 height 191
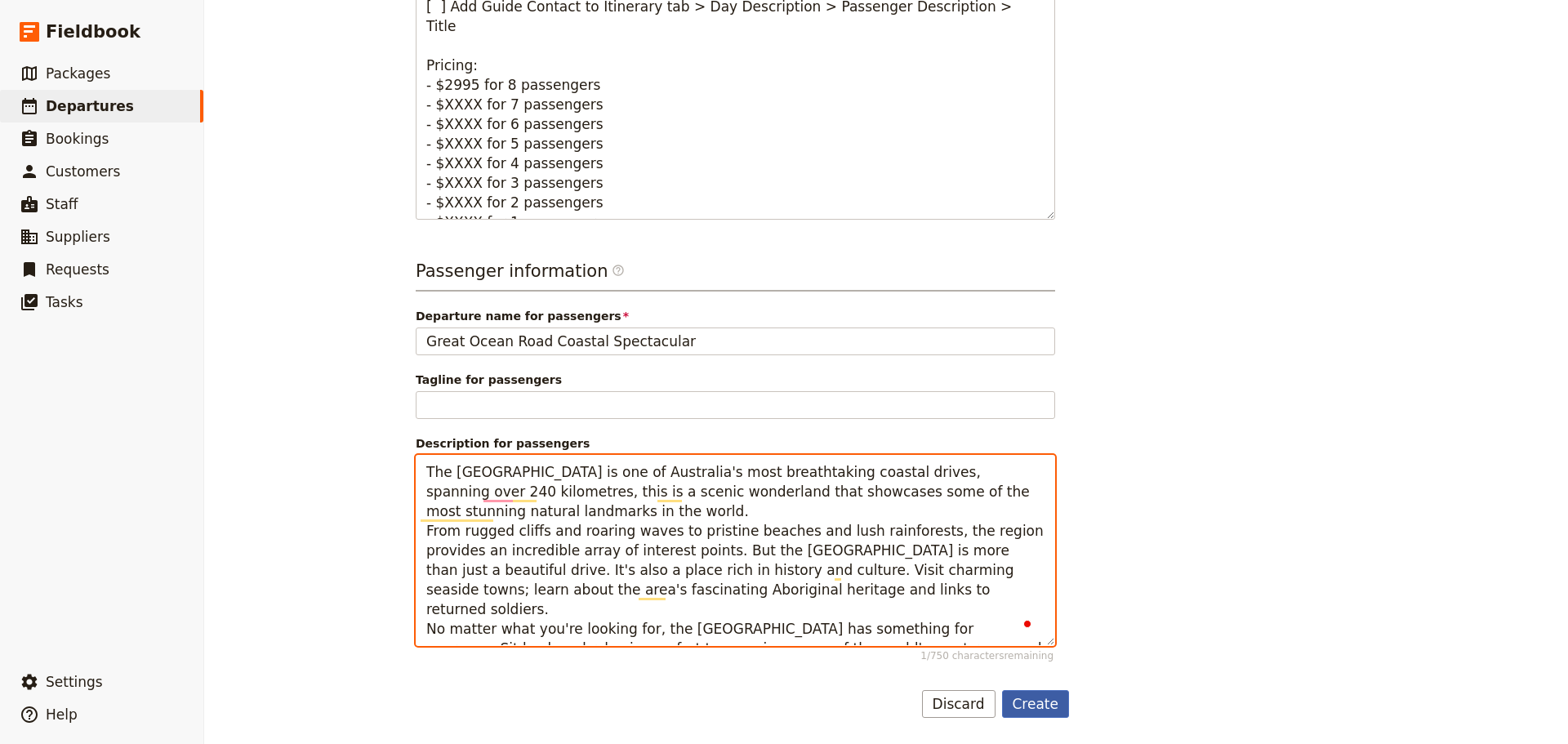
type textarea "The [GEOGRAPHIC_DATA] is one of Australia's most breathtaking coastal drives, s…"
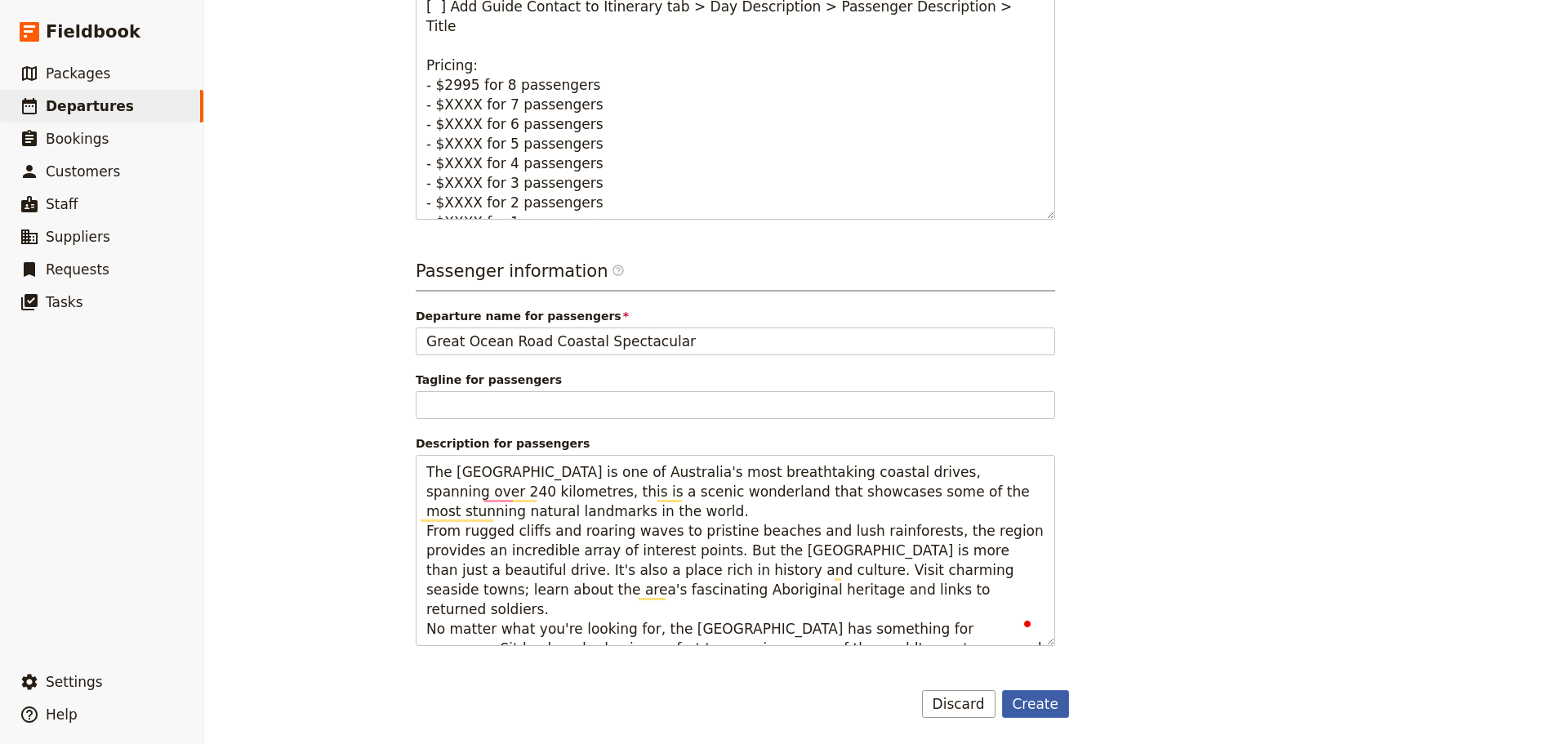
click at [1016, 708] on button "Create" at bounding box center [1036, 704] width 67 height 28
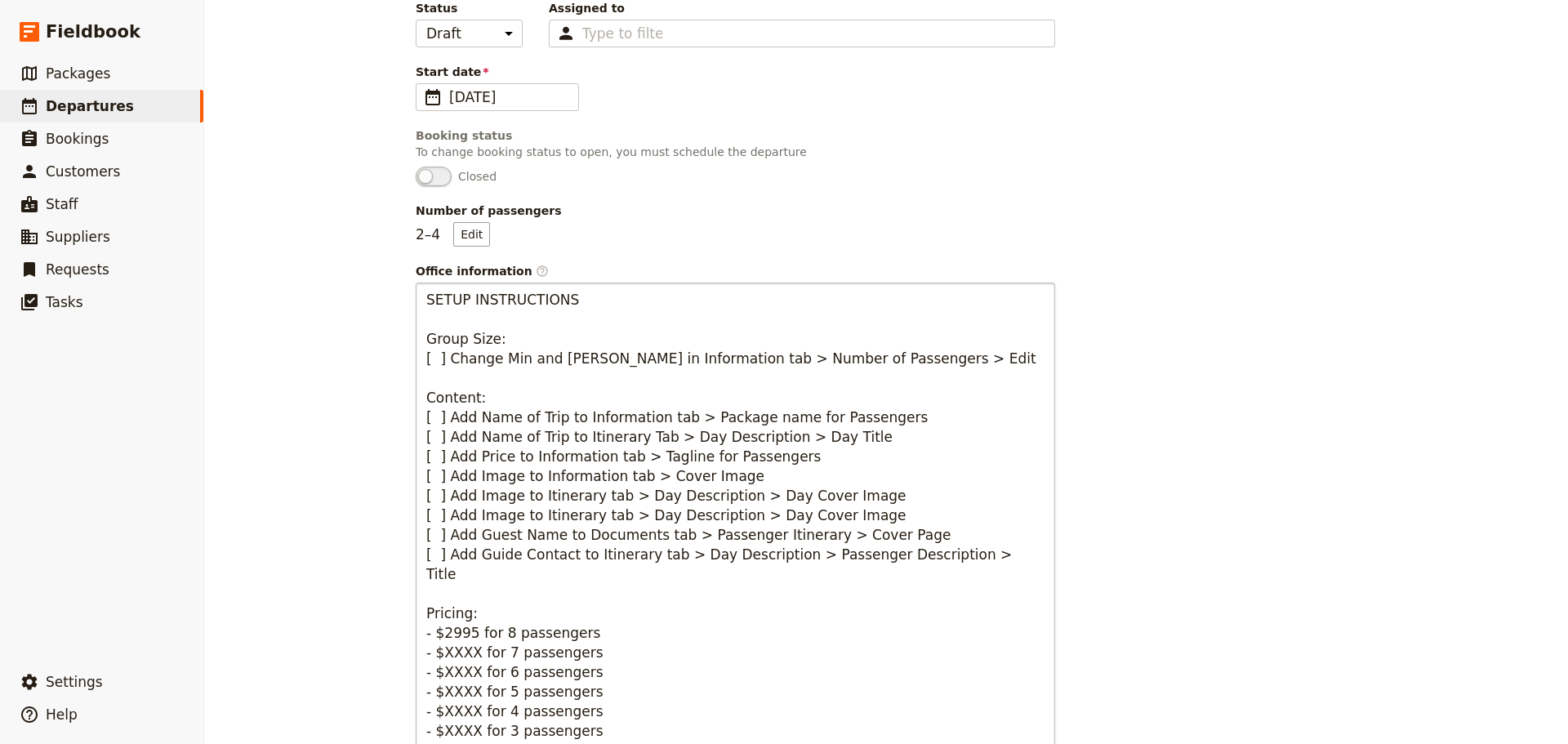
scroll to position [149, 0]
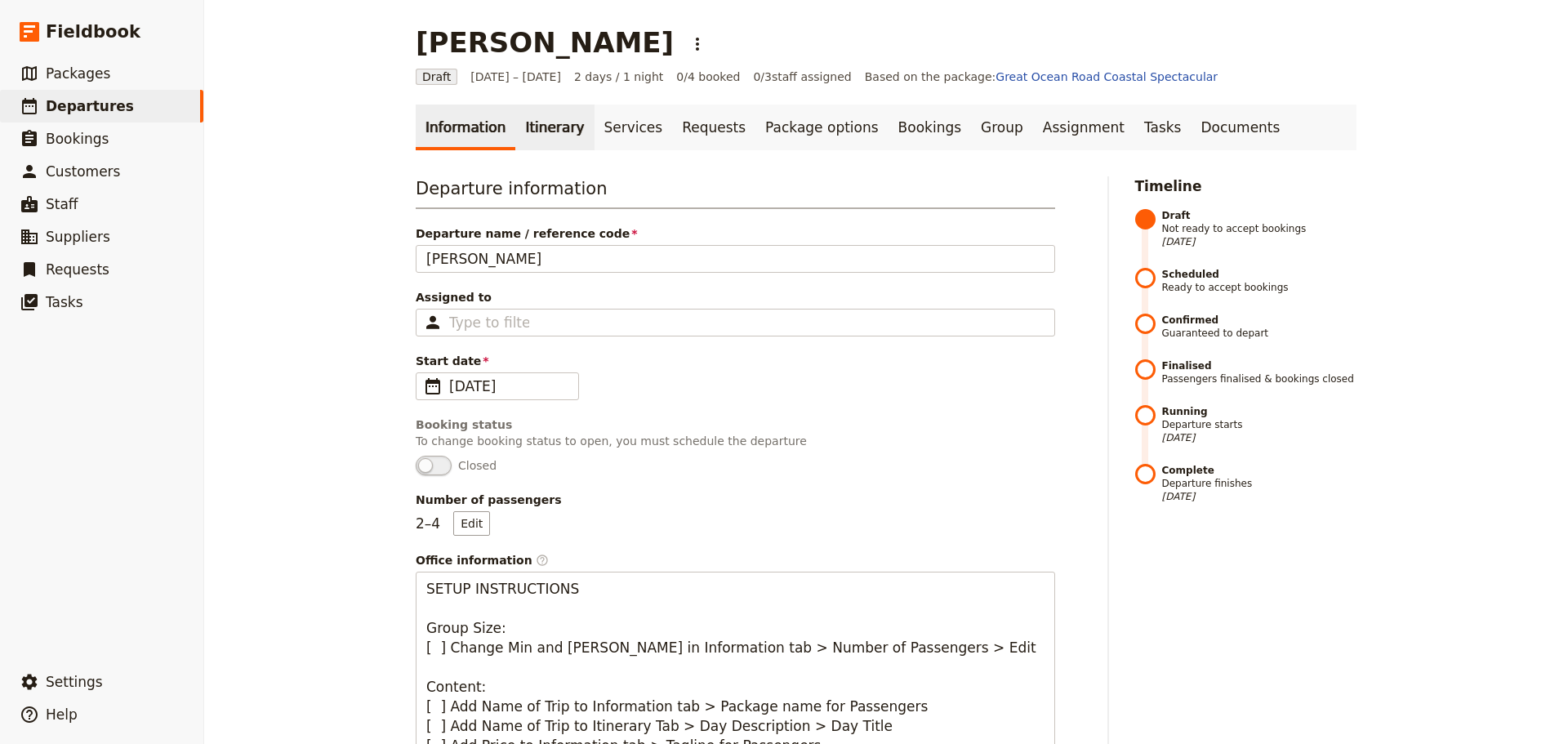
click at [547, 136] on link "Itinerary" at bounding box center [554, 127] width 78 height 45
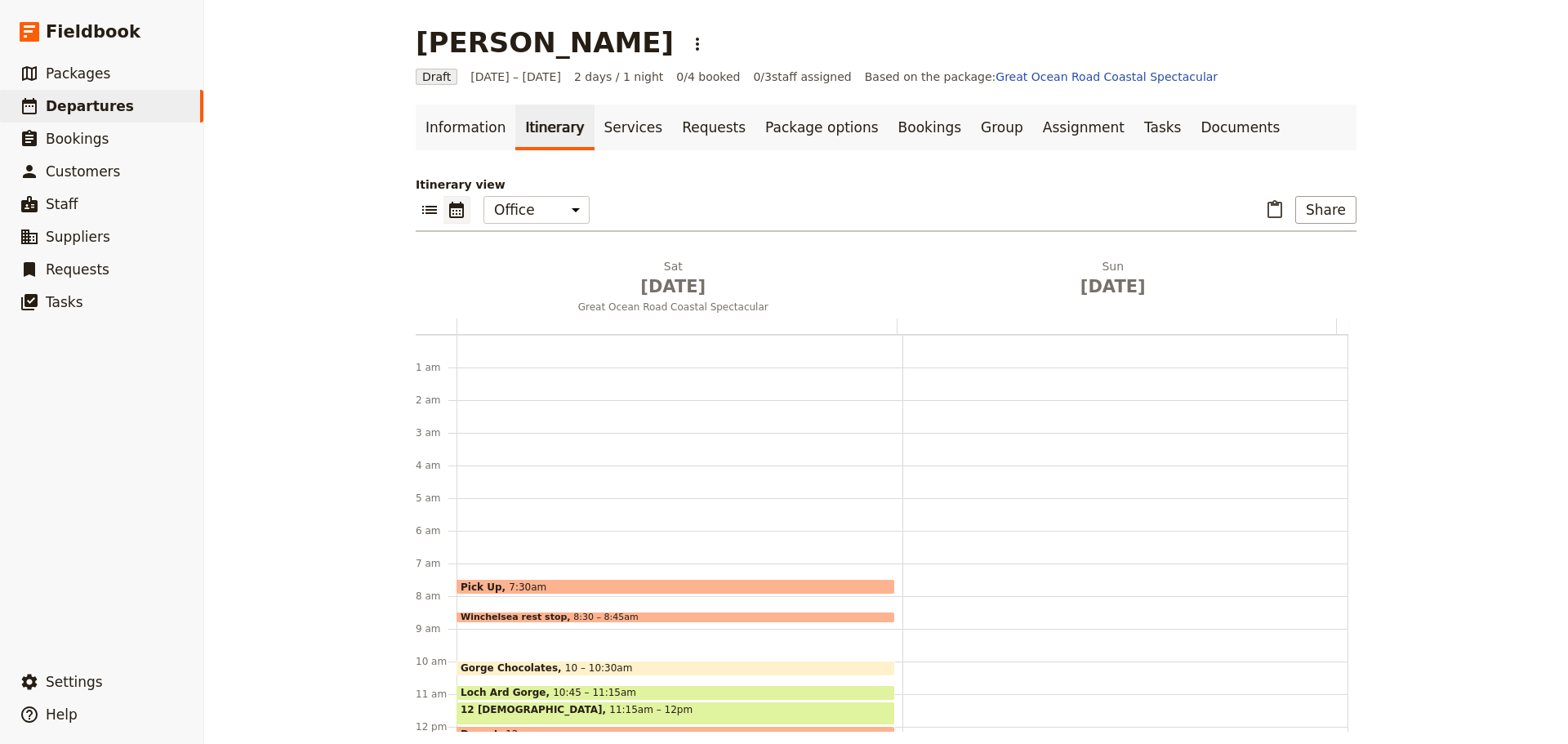
scroll to position [212, 0]
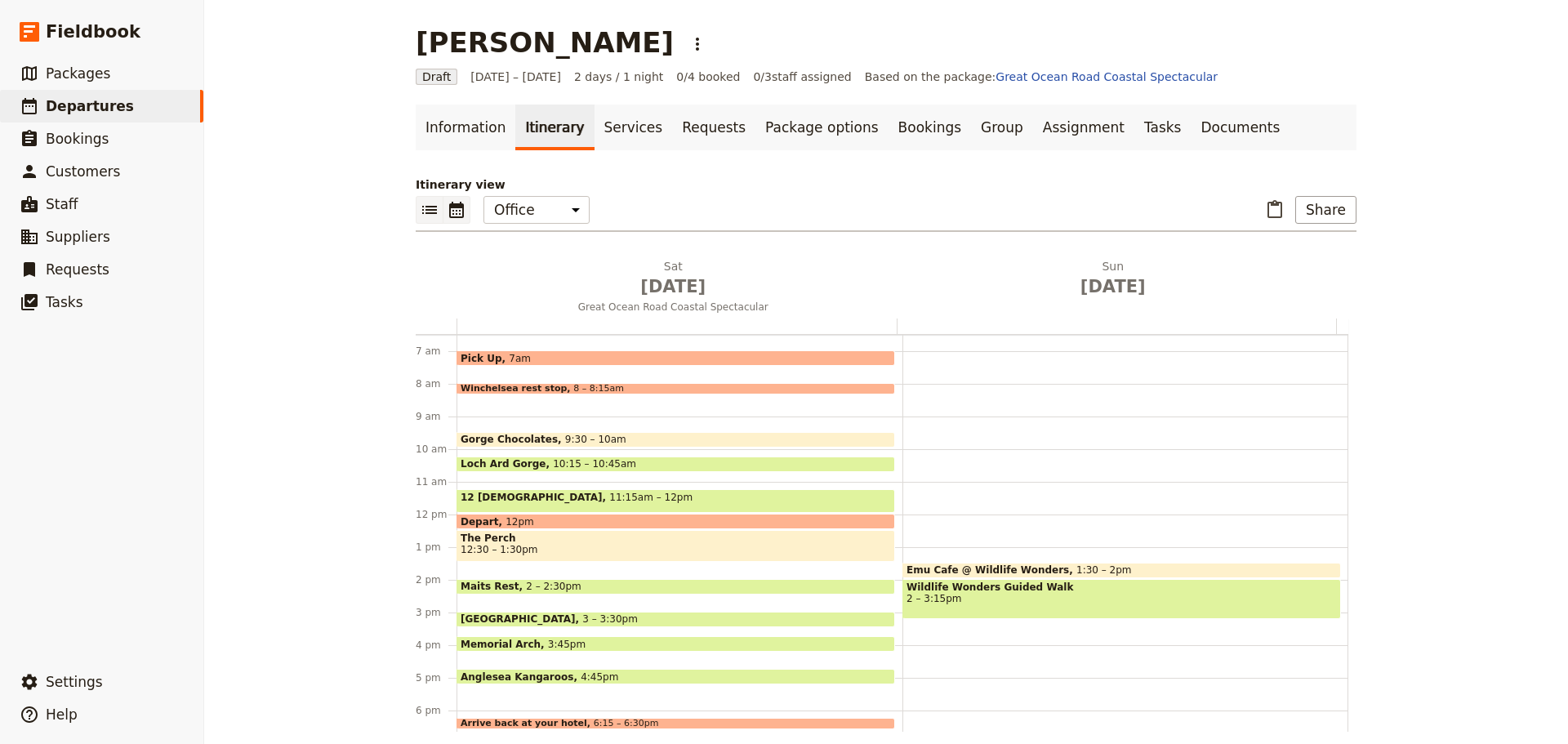
click at [419, 215] on icon "List view" at bounding box center [429, 210] width 19 height 19
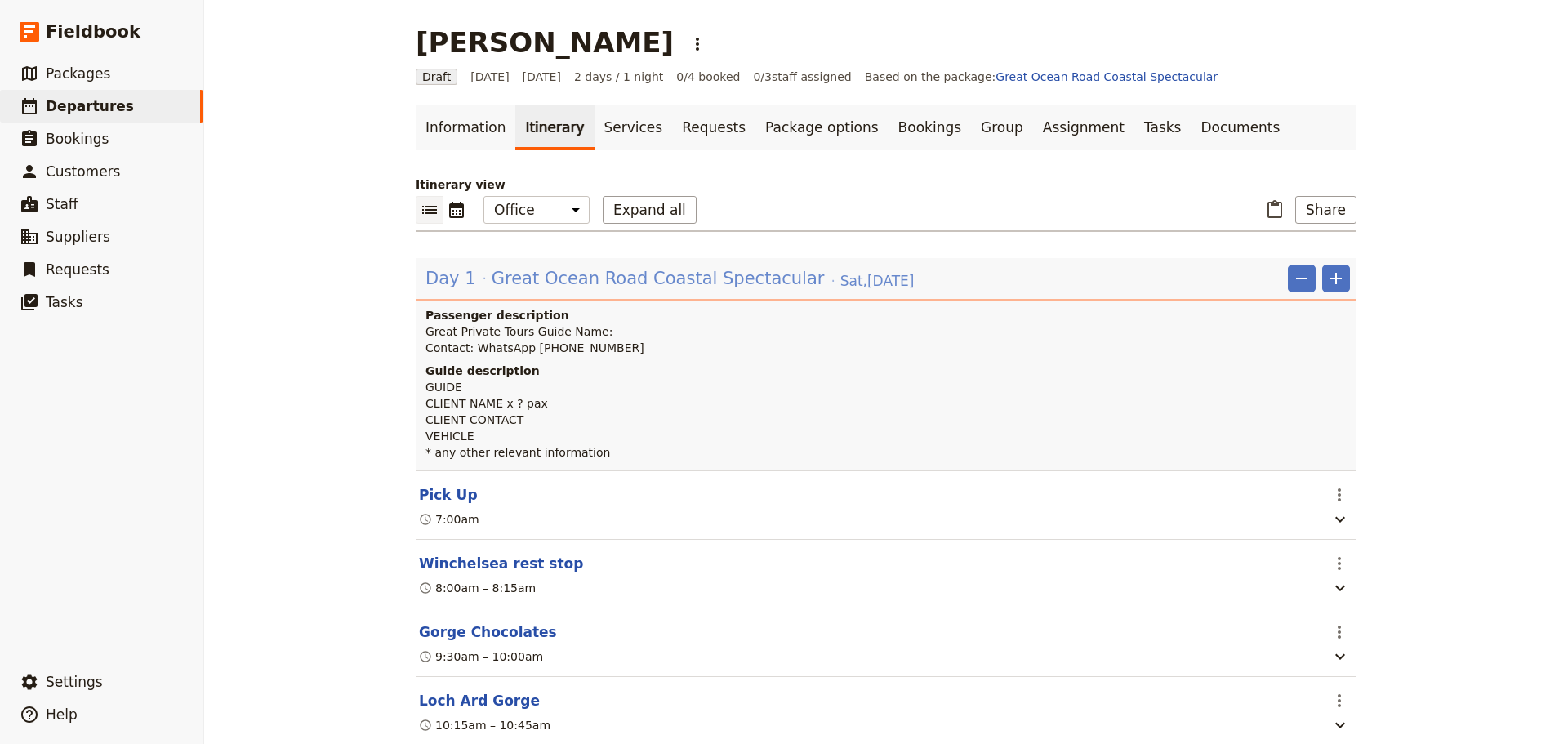
click at [595, 280] on span "Great Ocean Road Coastal Spectacular" at bounding box center [659, 278] width 333 height 24
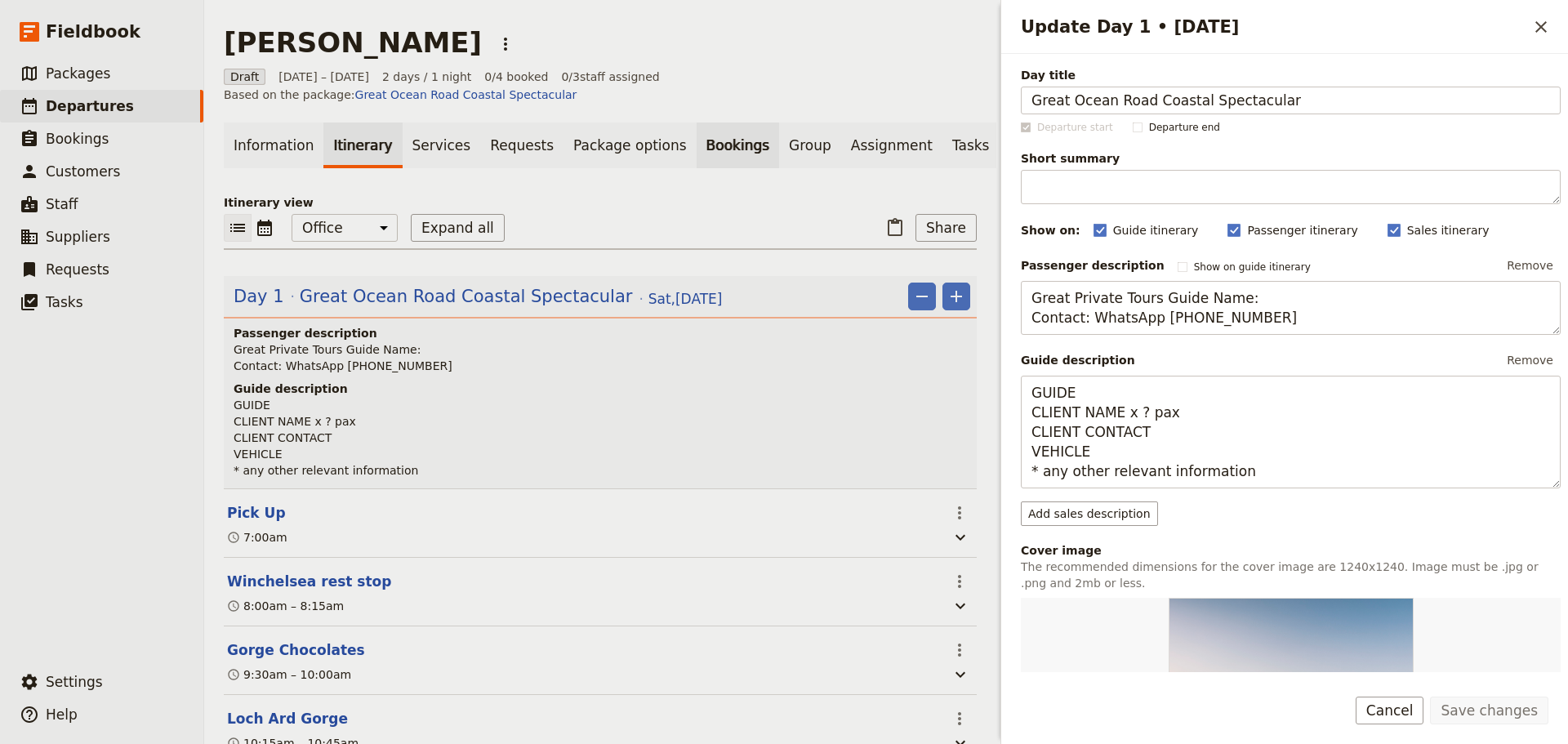
drag, startPoint x: 1289, startPoint y: 103, endPoint x: 723, endPoint y: 110, distance: 566.0
click at [723, 104] on div "Paul Liu ​ Draft 30 – 31 Aug 2025 2 days / 1 night 0/4 booked 0 / 3 staff assig…" at bounding box center [885, 372] width 1363 height 744
type input "[PERSON_NAME]"
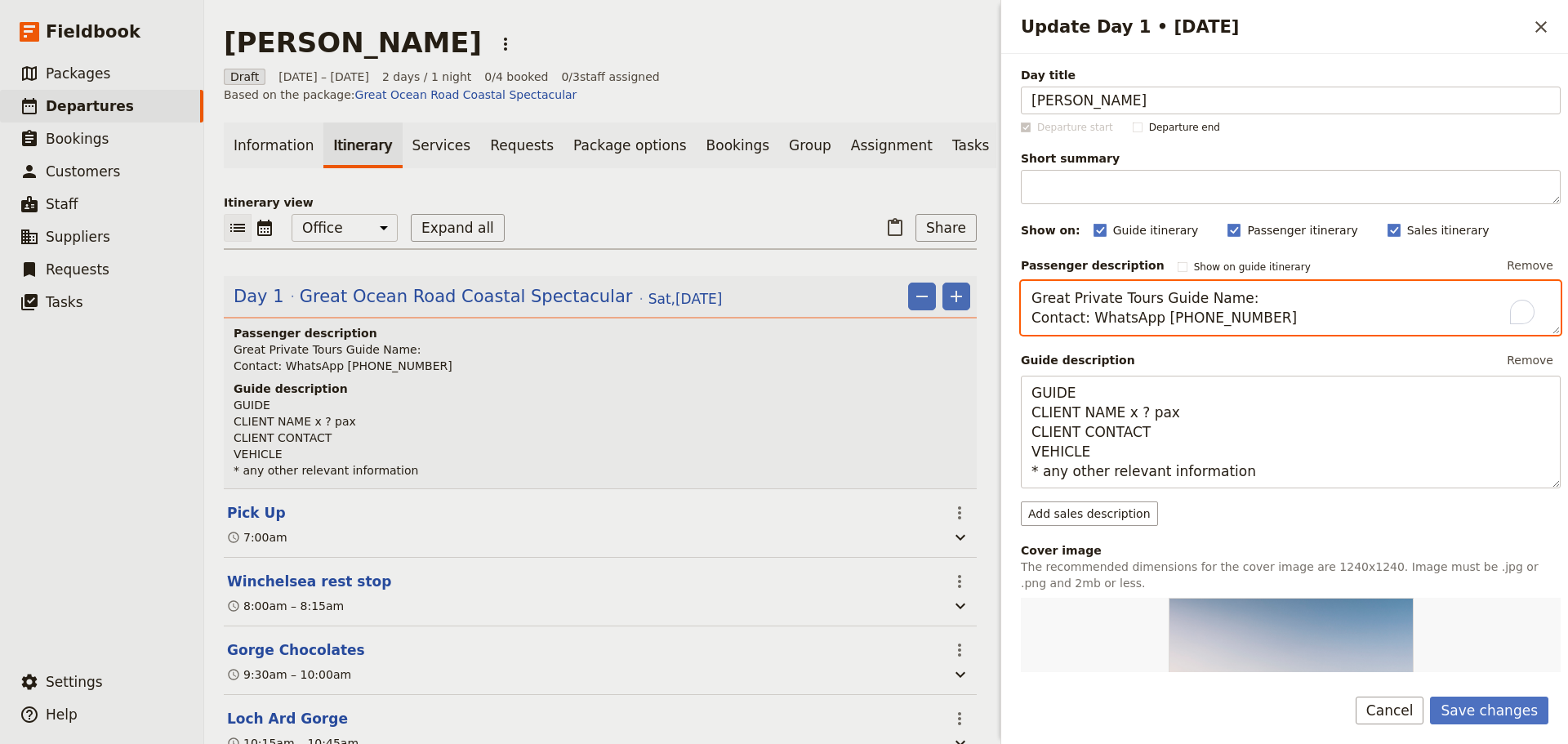
drag, startPoint x: 1243, startPoint y: 297, endPoint x: 1222, endPoint y: 282, distance: 25.8
click at [1199, 293] on textarea "Great Private Tours Guide Name: Contact: WhatsApp +61 400 000 000" at bounding box center [1290, 308] width 540 height 54
drag, startPoint x: 1086, startPoint y: 319, endPoint x: 957, endPoint y: 317, distance: 129.0
click at [957, 317] on div "Paul Liu ​ Draft 30 – 31 Aug 2025 2 days / 1 night 0/4 booked 0 / 3 staff assig…" at bounding box center [885, 372] width 1363 height 744
drag, startPoint x: 1211, startPoint y: 318, endPoint x: 1135, endPoint y: 322, distance: 76.1
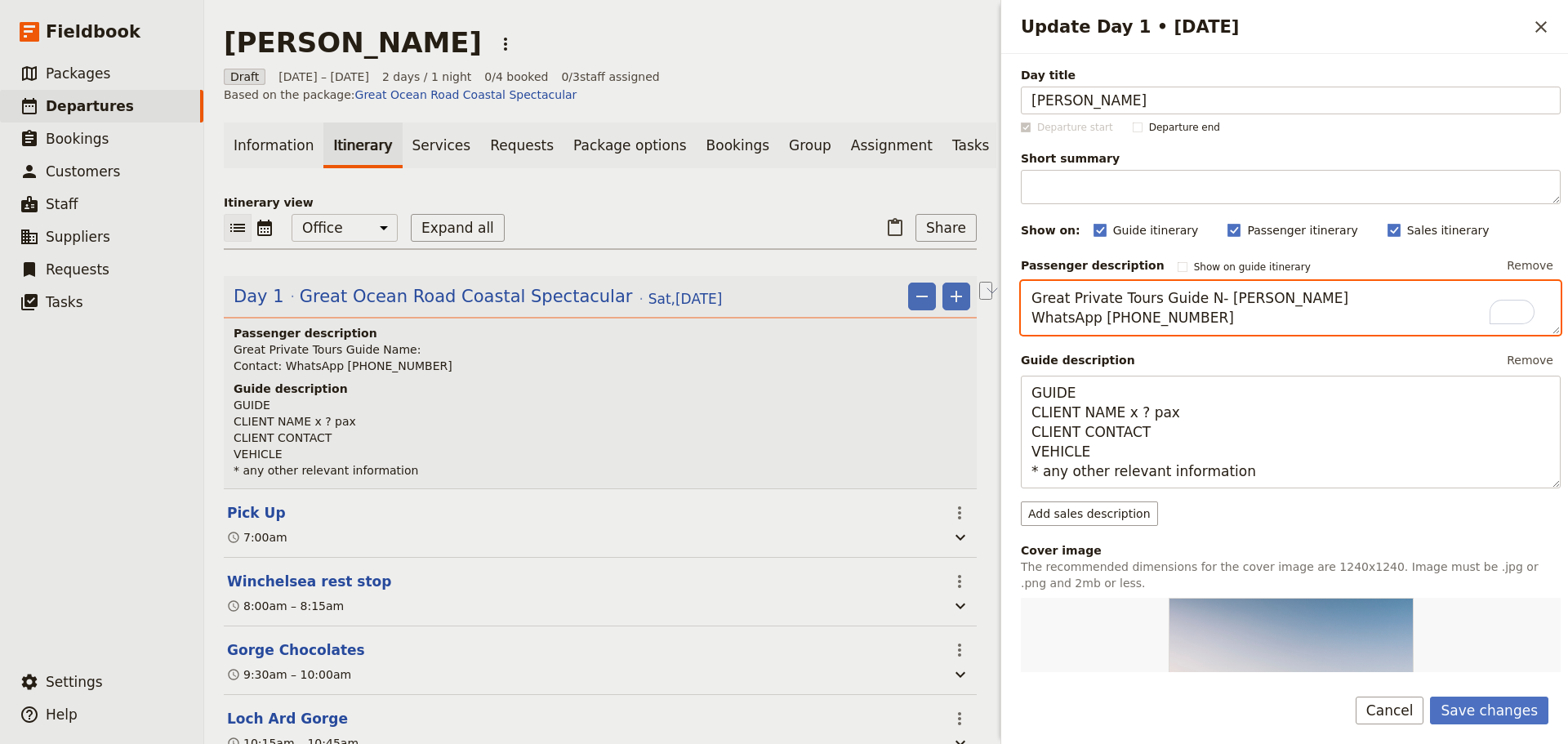
click at [1135, 322] on textarea "Great Private Tours Guide N- Fiona Hennessey WhatsApp +61 400 000 000" at bounding box center [1290, 308] width 540 height 54
type textarea "Great Private Tours Guide N- [PERSON_NAME] WhatsApp [PHONE_NUMBER]"
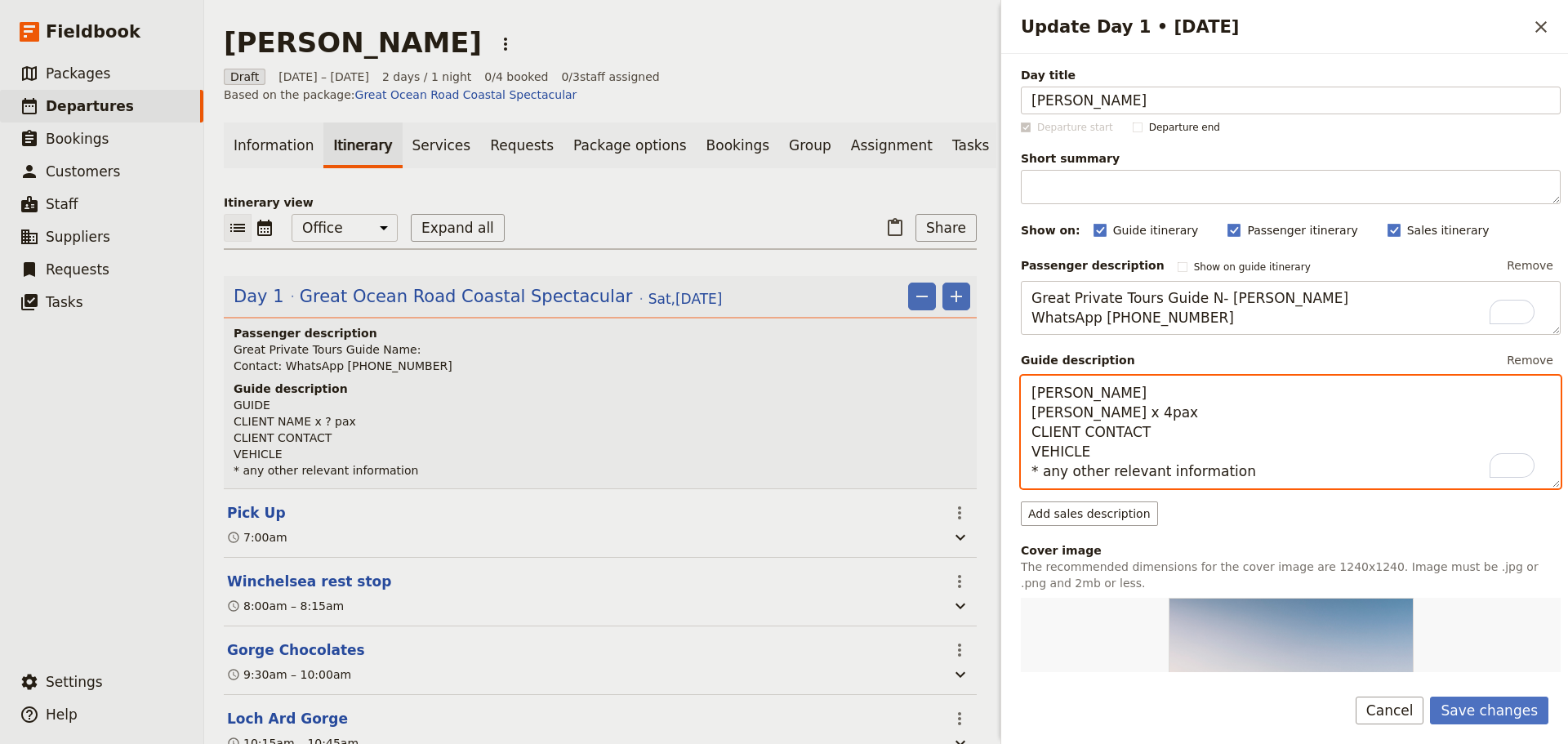
drag, startPoint x: 1085, startPoint y: 452, endPoint x: 1037, endPoint y: 455, distance: 48.1
click at [1037, 455] on textarea "Fiona Paul Liu x 4pax CLIENT CONTACT VEHICLE * any other relevant information" at bounding box center [1290, 432] width 540 height 113
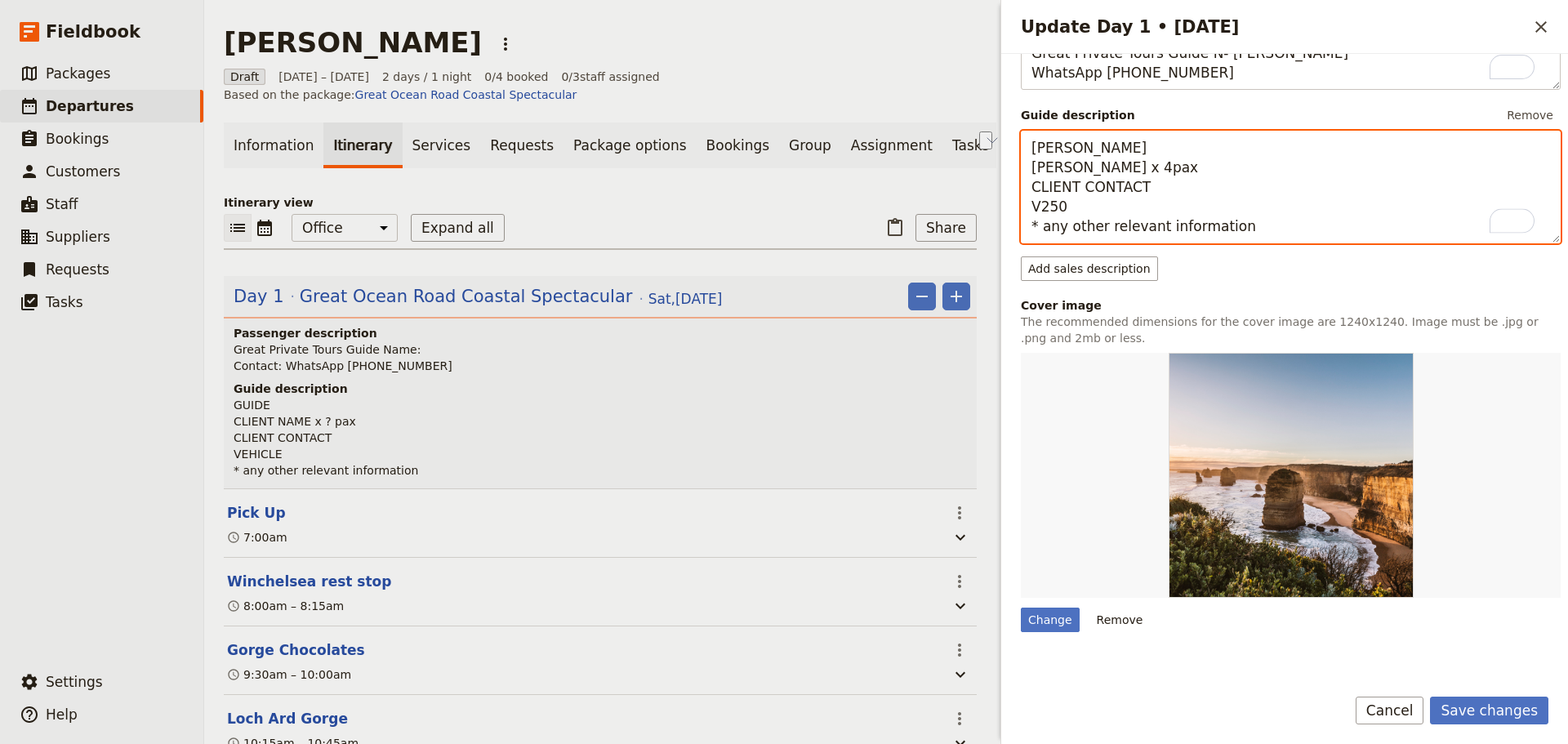
drag, startPoint x: 1240, startPoint y: 233, endPoint x: 1042, endPoint y: 241, distance: 198.2
click at [1042, 240] on textarea "Fiona Paul Liu x 4pax CLIENT CONTACT V250 * any other relevant information" at bounding box center [1290, 187] width 540 height 113
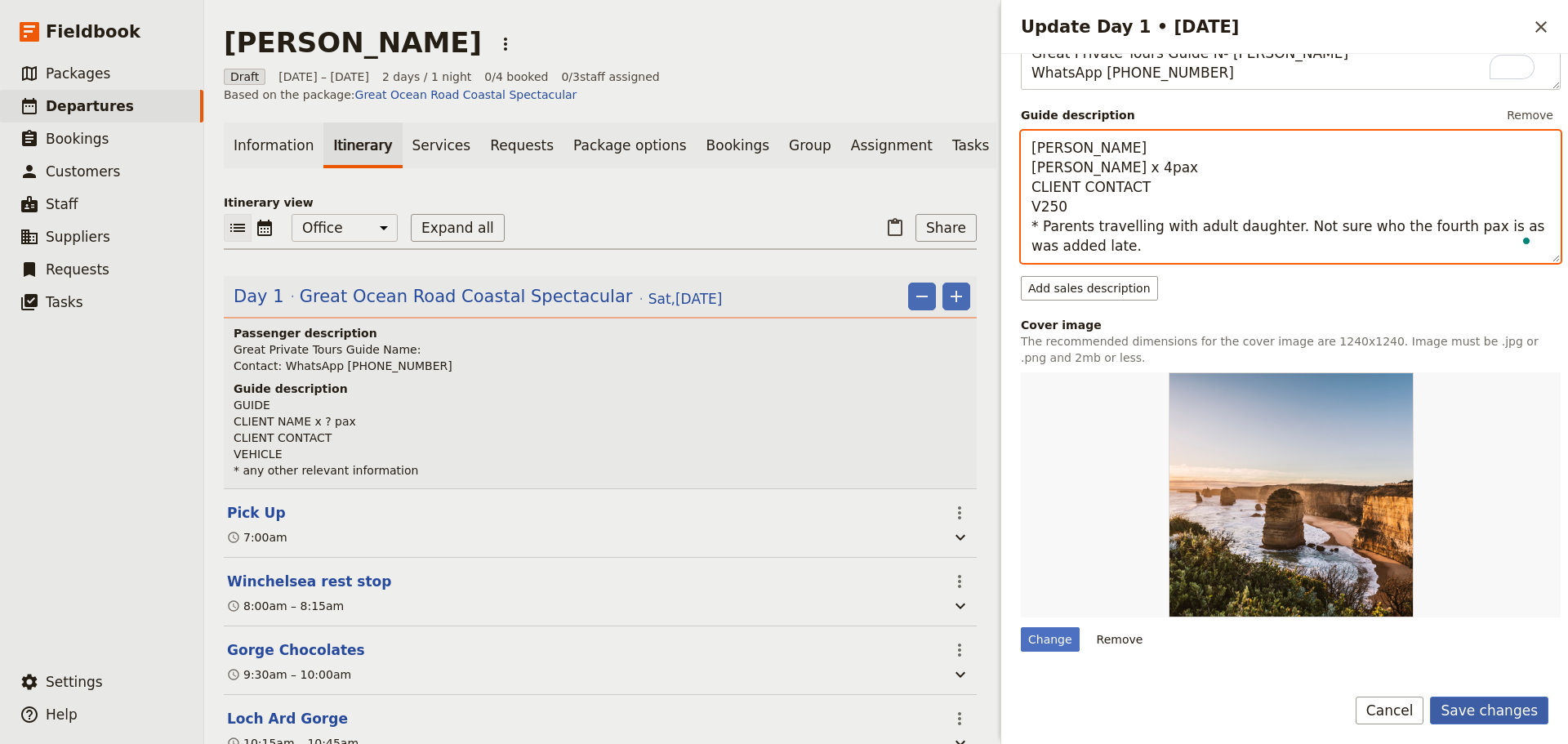
type textarea "Fiona Paul Liu x 4pax CLIENT CONTACT V250 * Parents travelling with adult daugh…"
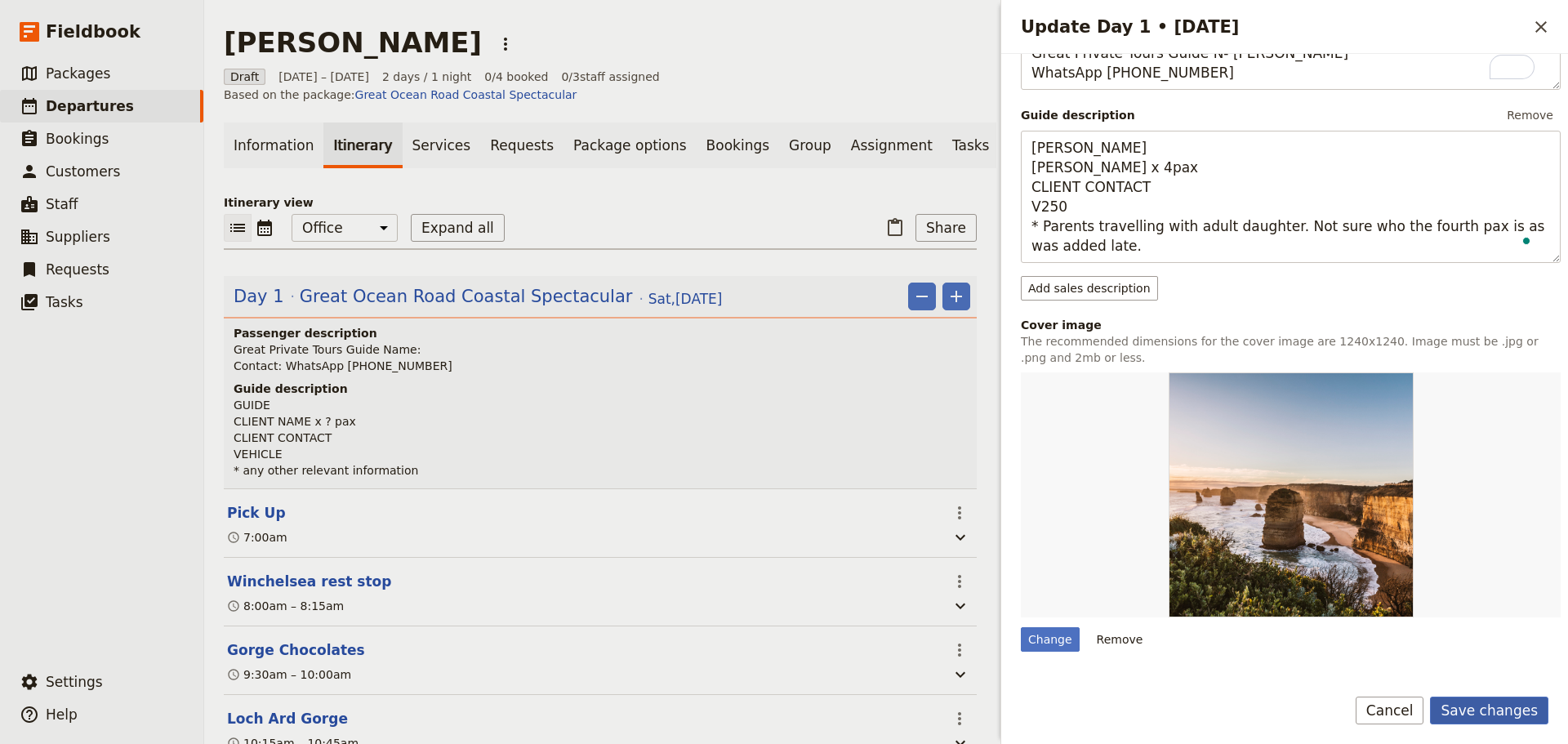
click at [1458, 697] on button "Save changes" at bounding box center [1489, 710] width 119 height 28
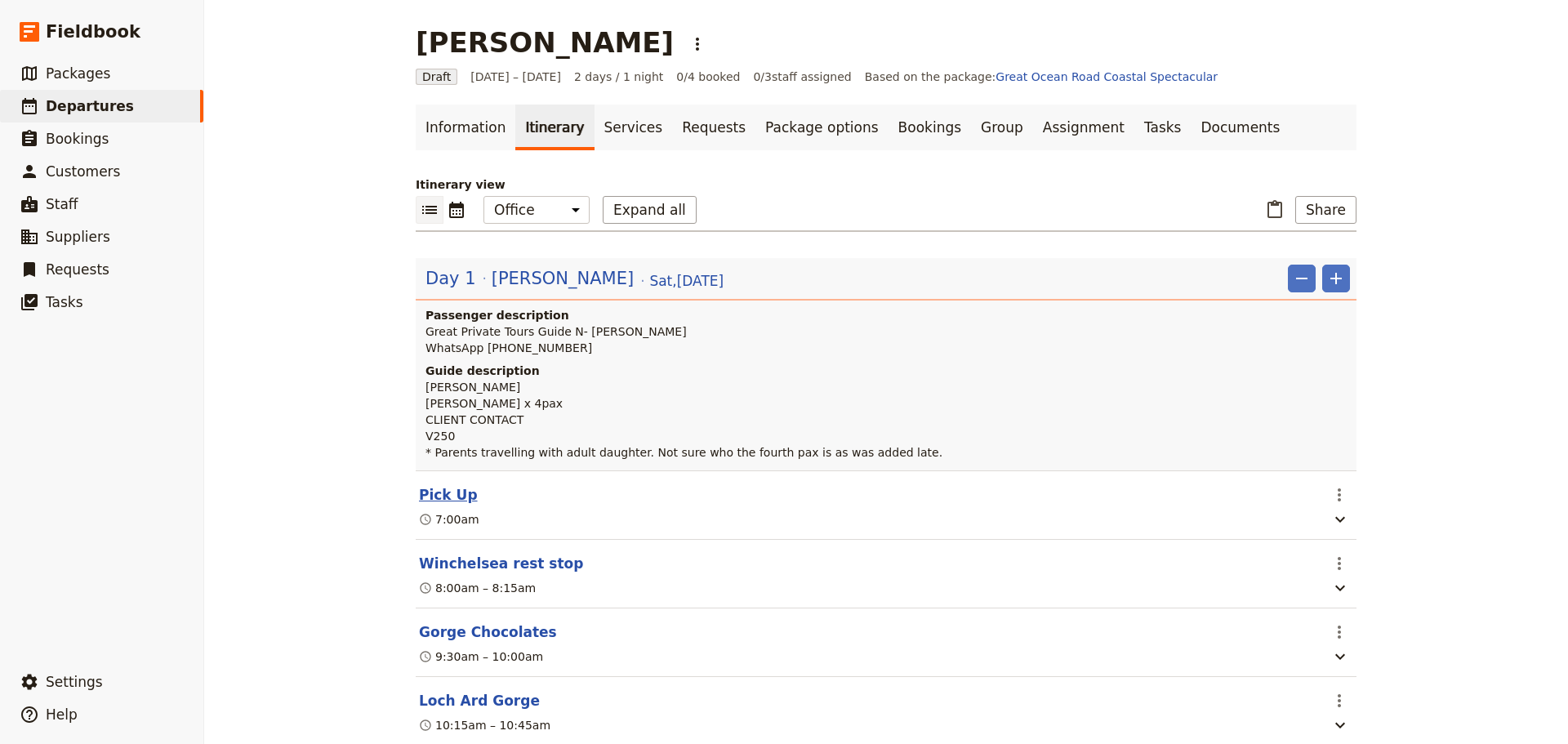
click at [442, 498] on button "Pick Up" at bounding box center [448, 495] width 59 height 19
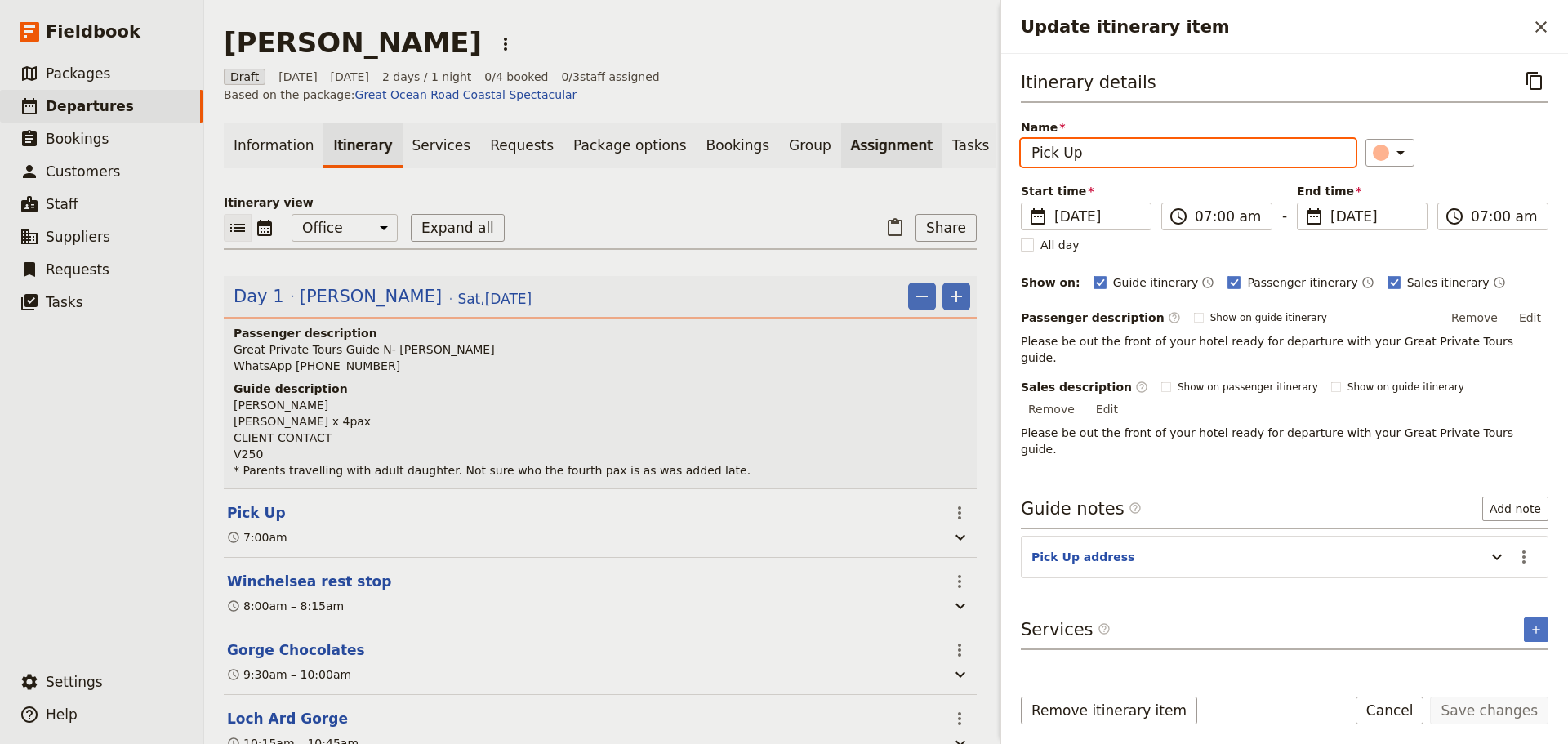
drag, startPoint x: 1080, startPoint y: 161, endPoint x: 858, endPoint y: 132, distance: 223.9
click at [858, 132] on div "Paul Liu ​ Draft 30 – 31 Aug 2025 2 days / 1 night 0/4 booked 0 / 3 staff assig…" at bounding box center [885, 372] width 1363 height 744
type input "Ritz Carlton [GEOGRAPHIC_DATA]"
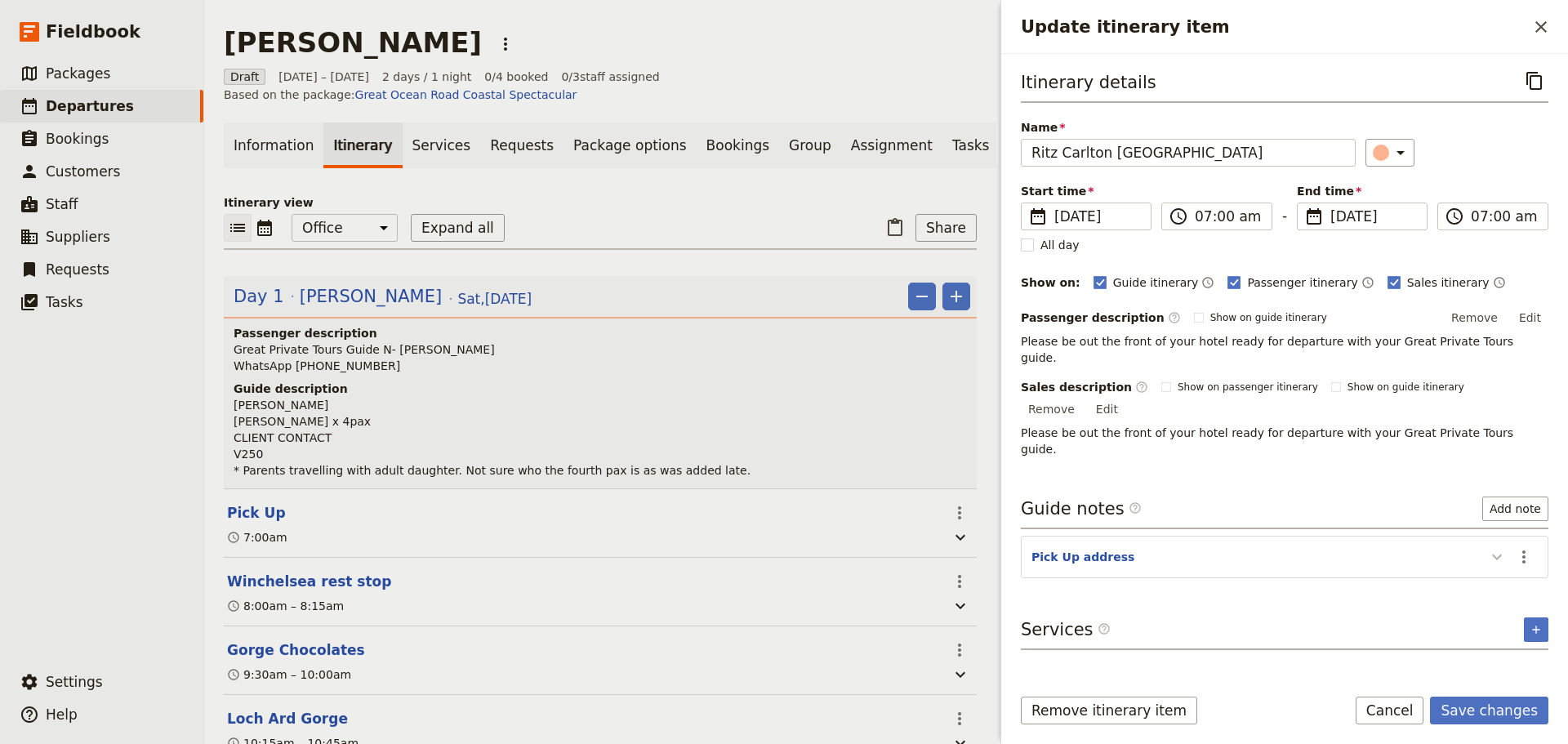
click at [1501, 548] on icon "Update itinerary item" at bounding box center [1496, 557] width 19 height 19
click at [1535, 543] on button "​" at bounding box center [1523, 557] width 28 height 28
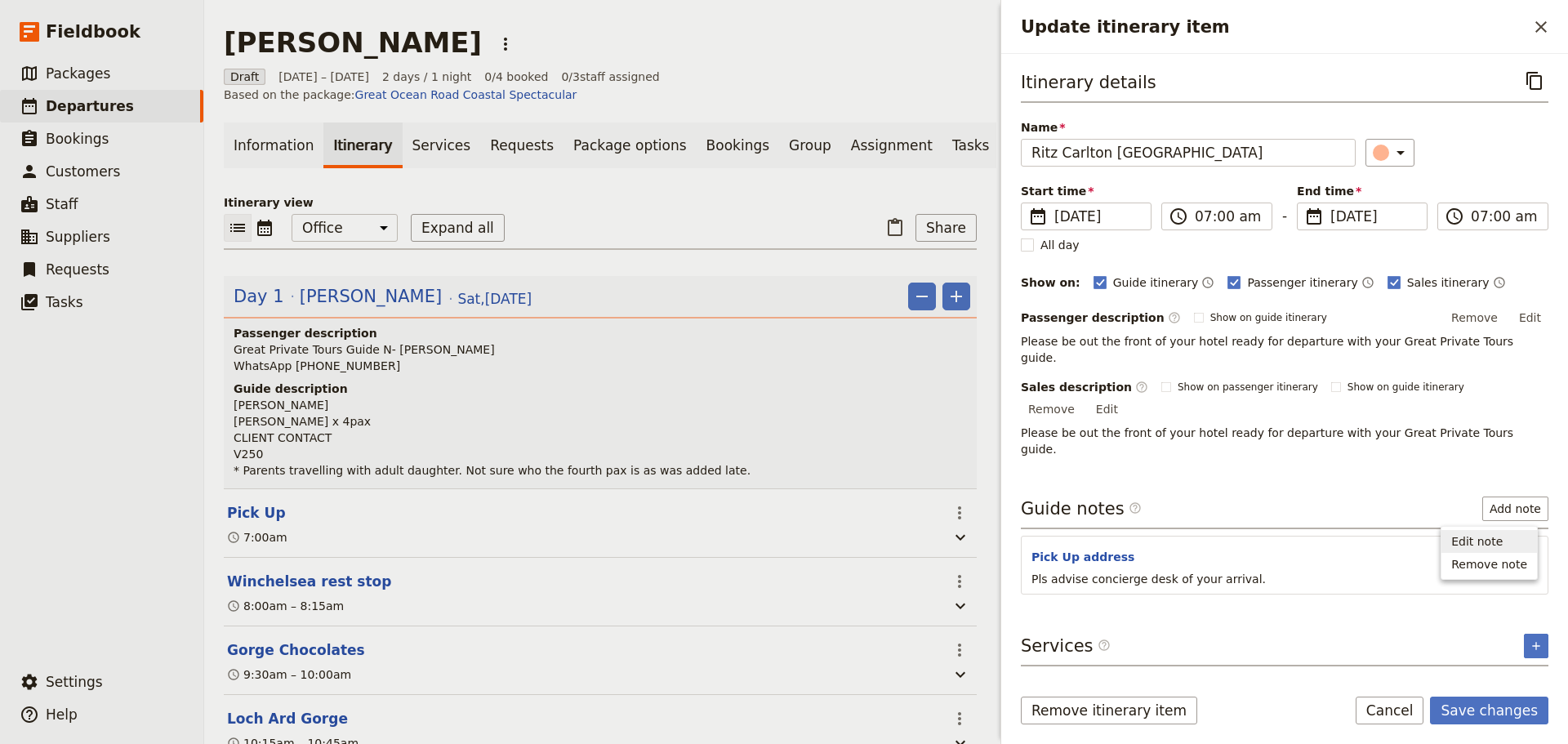
click at [1521, 546] on span "Edit note" at bounding box center [1489, 541] width 76 height 16
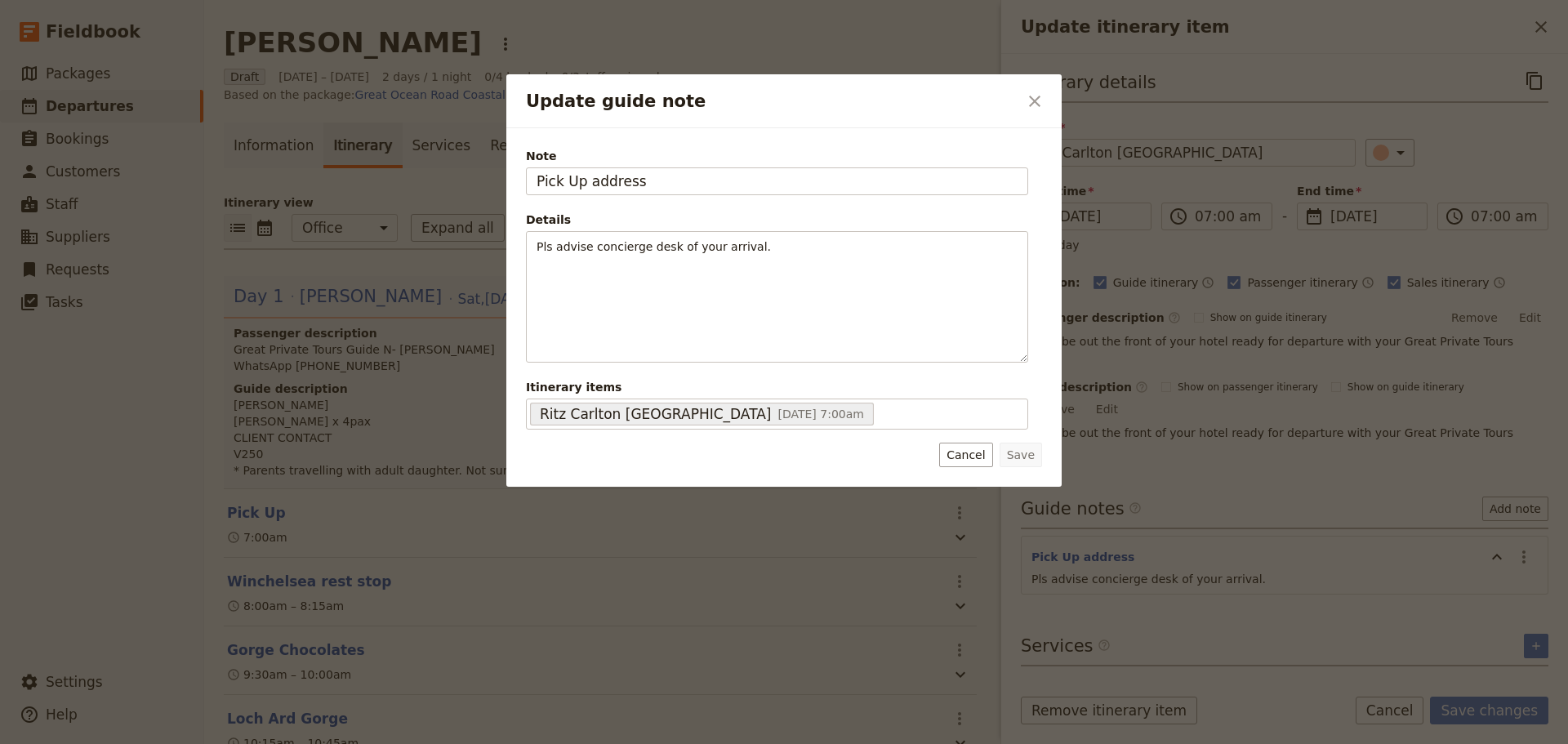
drag, startPoint x: 694, startPoint y: 184, endPoint x: 397, endPoint y: 174, distance: 297.2
click at [397, 743] on div "Update guide note ​ Note Pick Up address Details Pls advise concierge desk of y…" at bounding box center [784, 744] width 1568 height 0
type input "650 Lonsdale St"
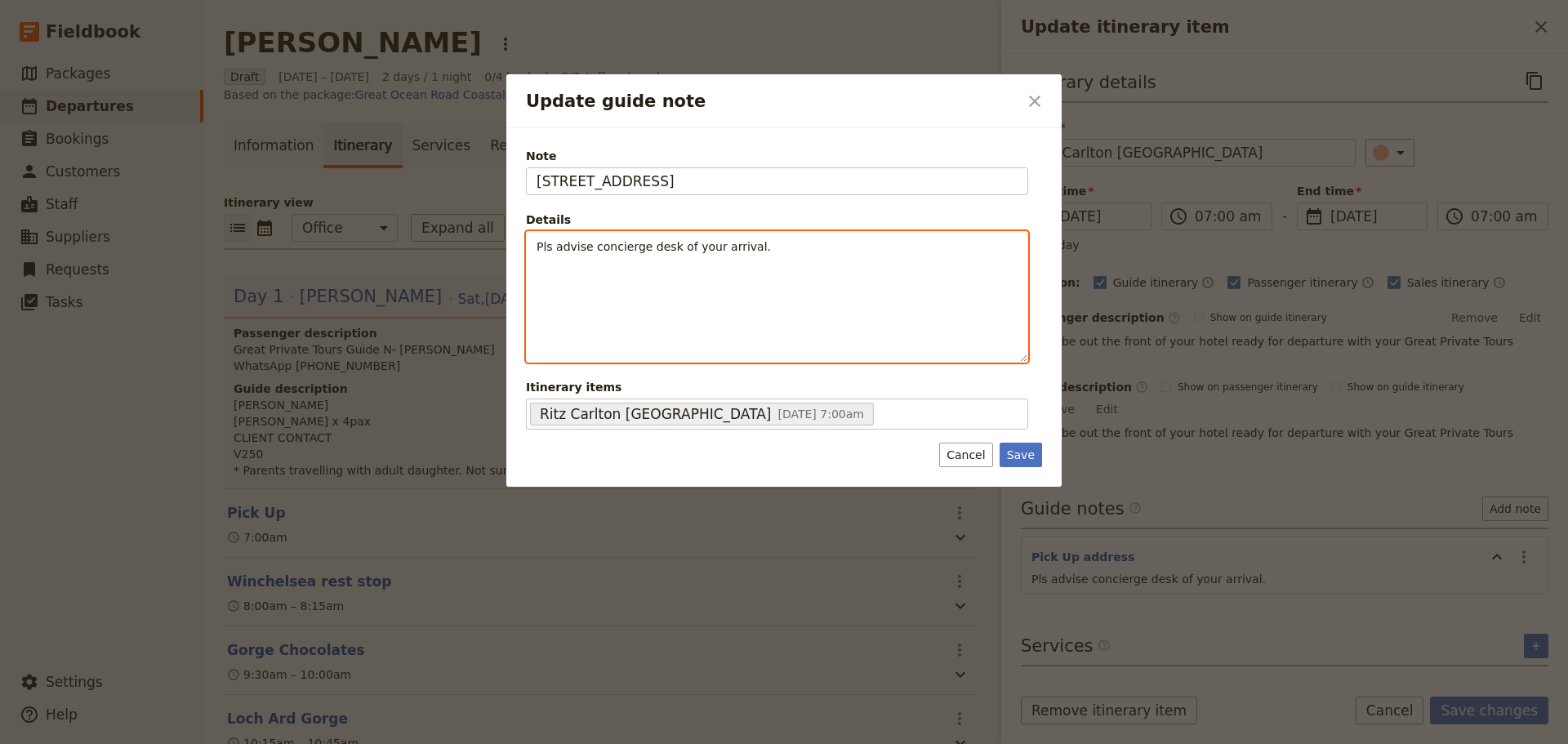
click at [554, 249] on span "Pls advise concierge desk of your arrival." at bounding box center [653, 247] width 234 height 13
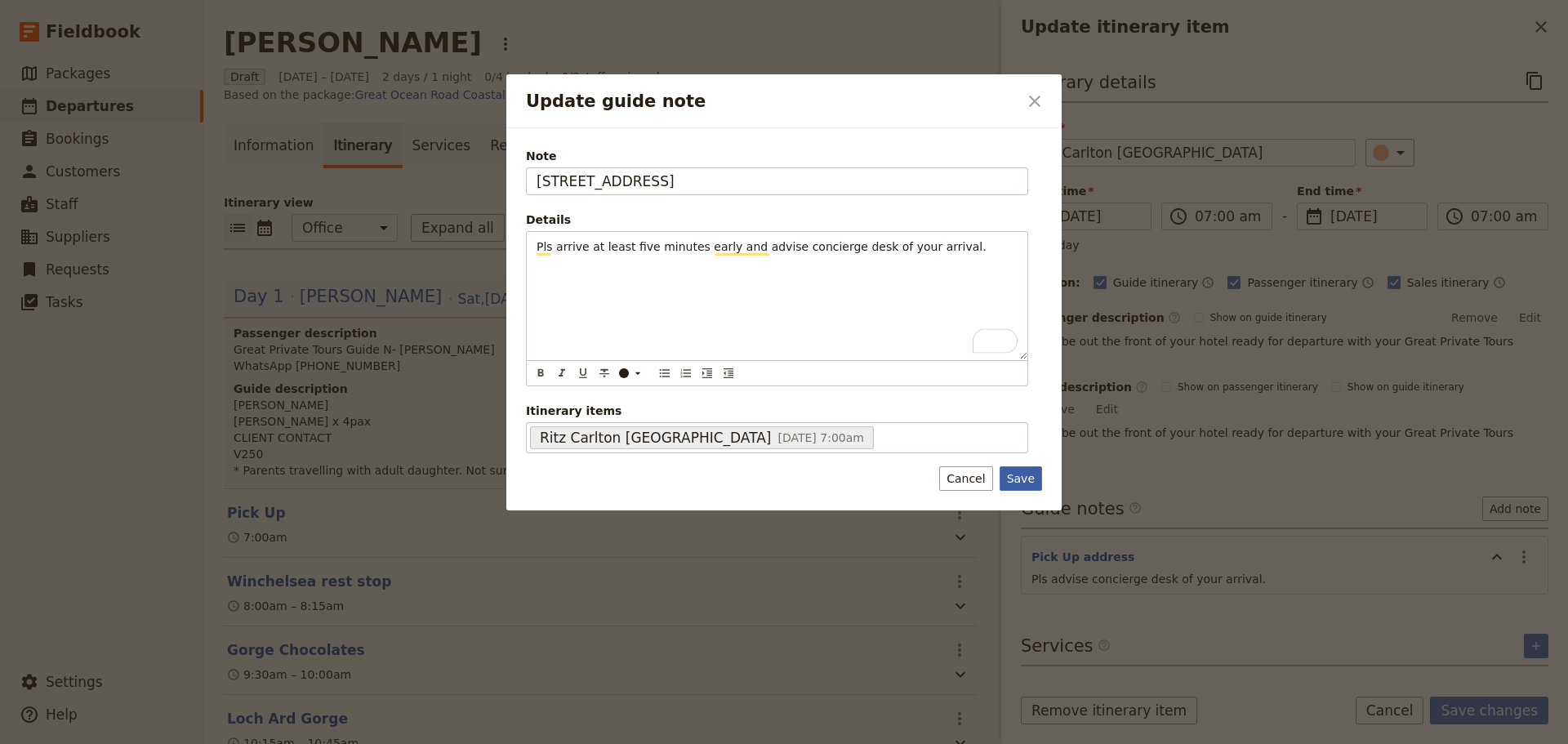
click at [1024, 482] on button "Save" at bounding box center [1021, 479] width 42 height 24
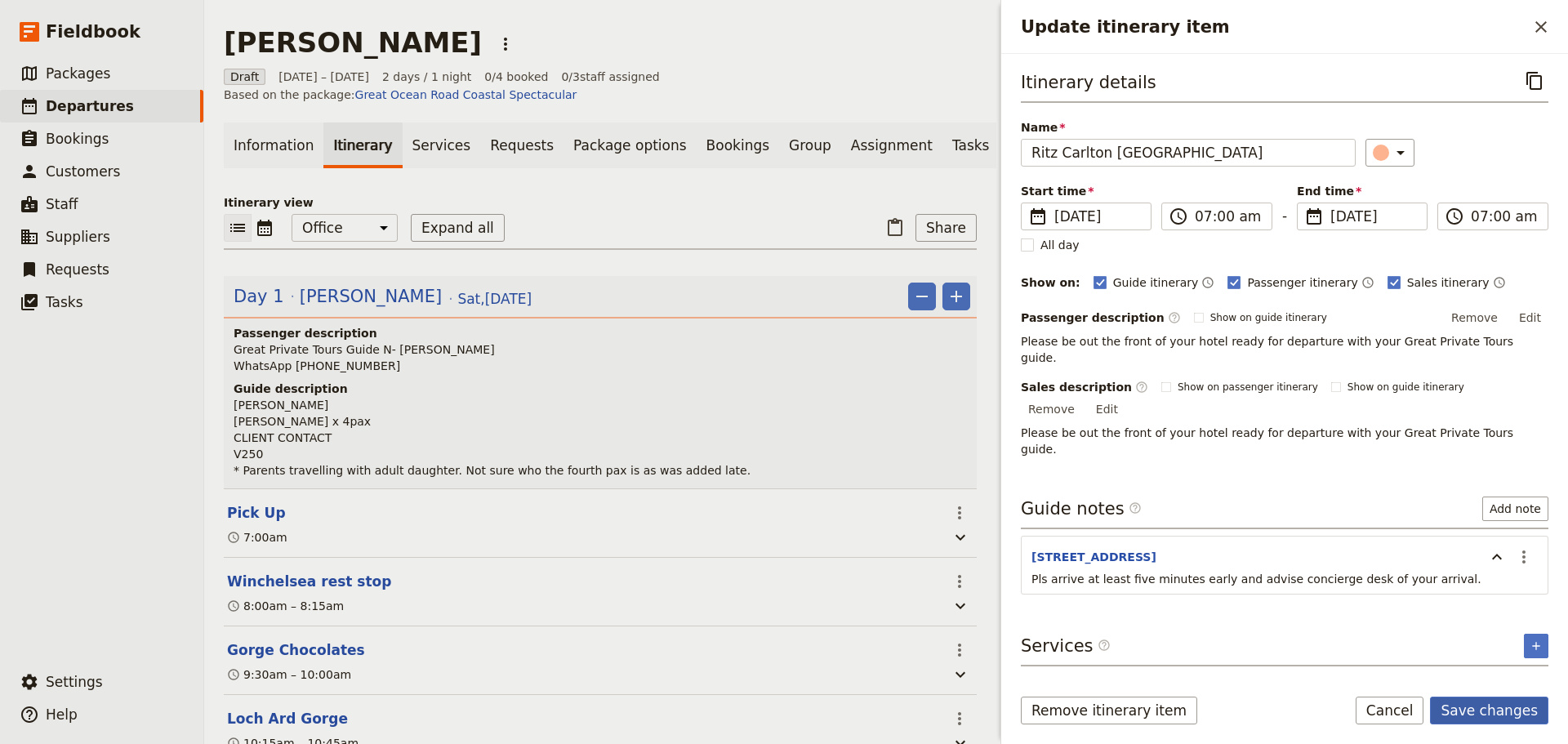
click at [1506, 709] on button "Save changes" at bounding box center [1489, 710] width 119 height 28
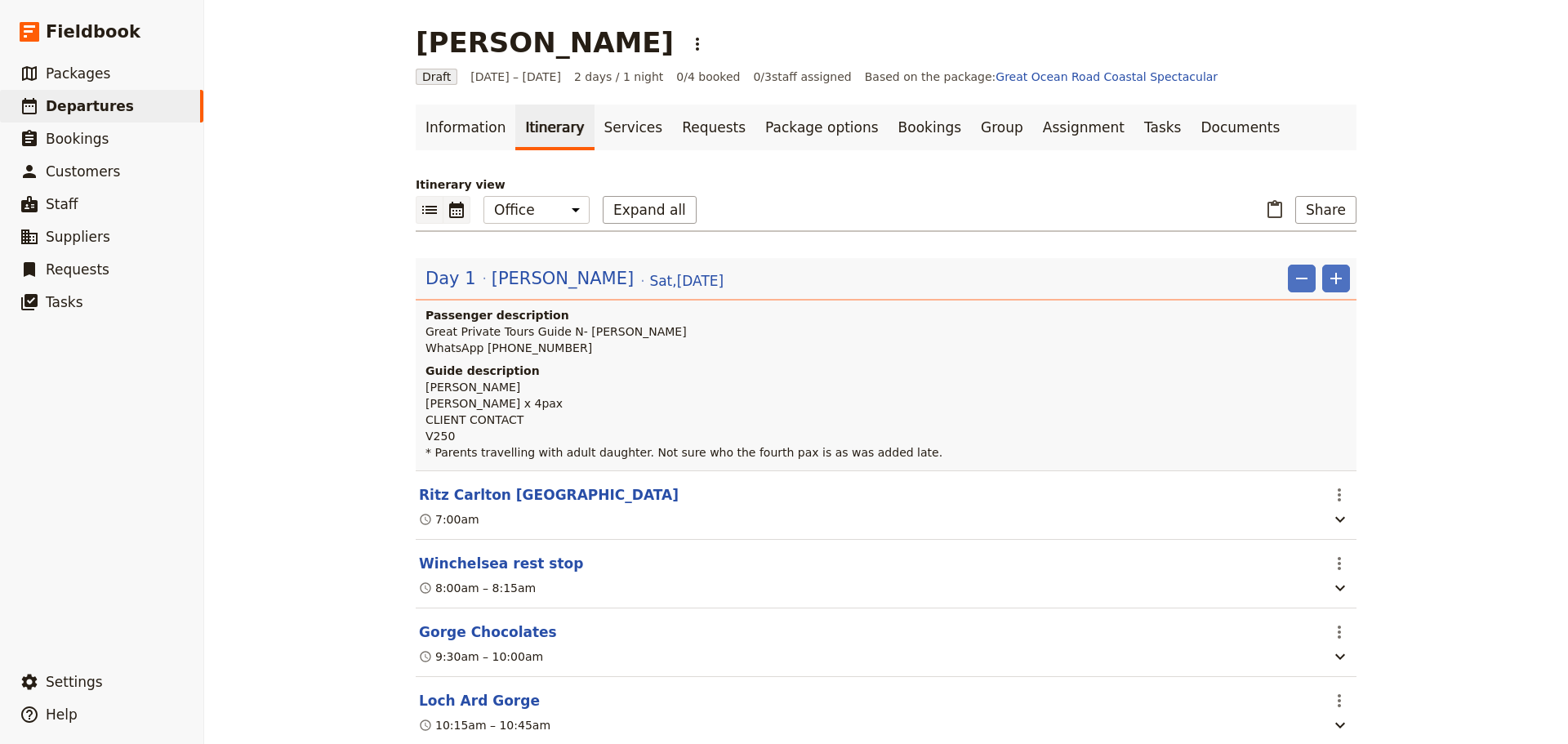
click at [449, 206] on icon "Calendar view" at bounding box center [456, 209] width 14 height 16
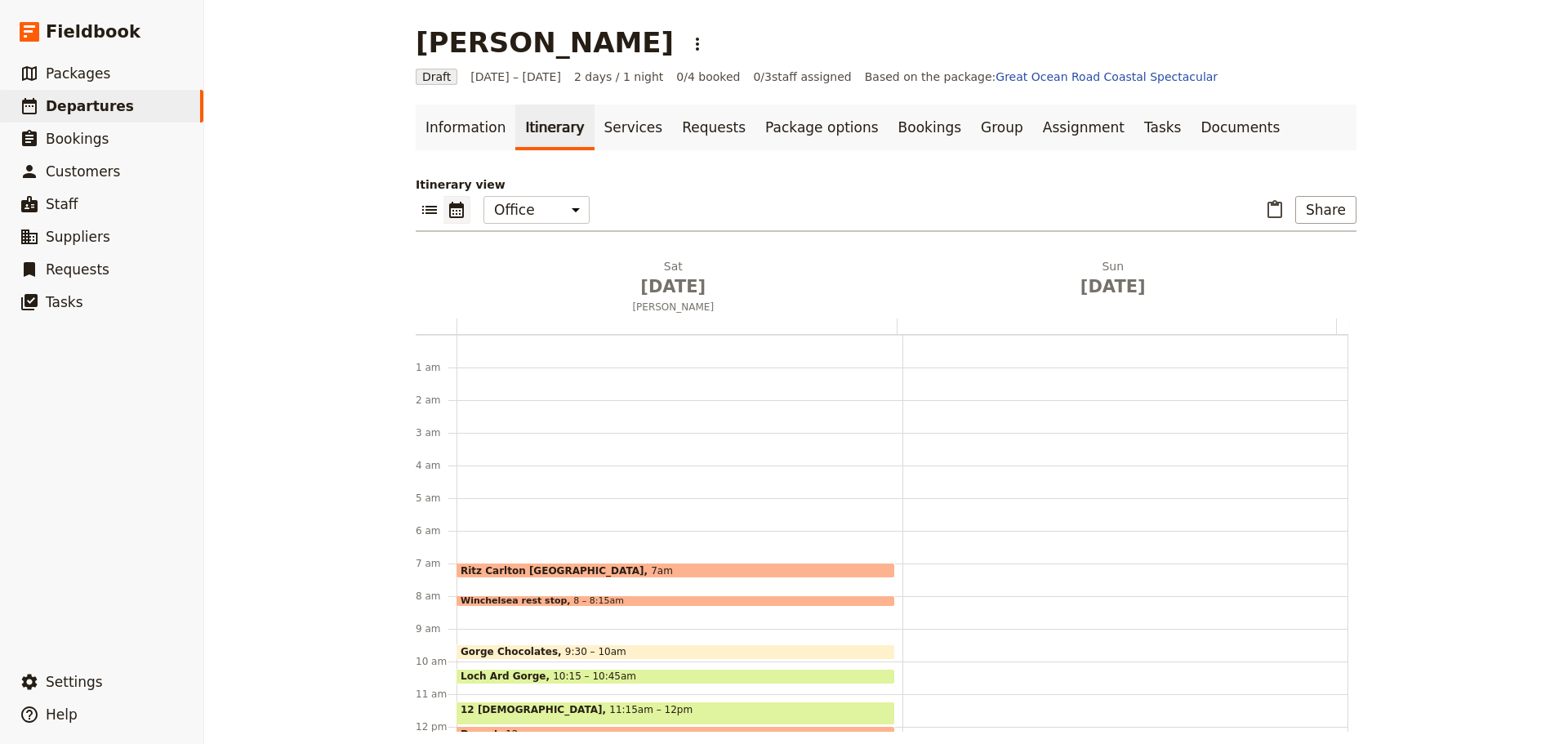
scroll to position [212, 0]
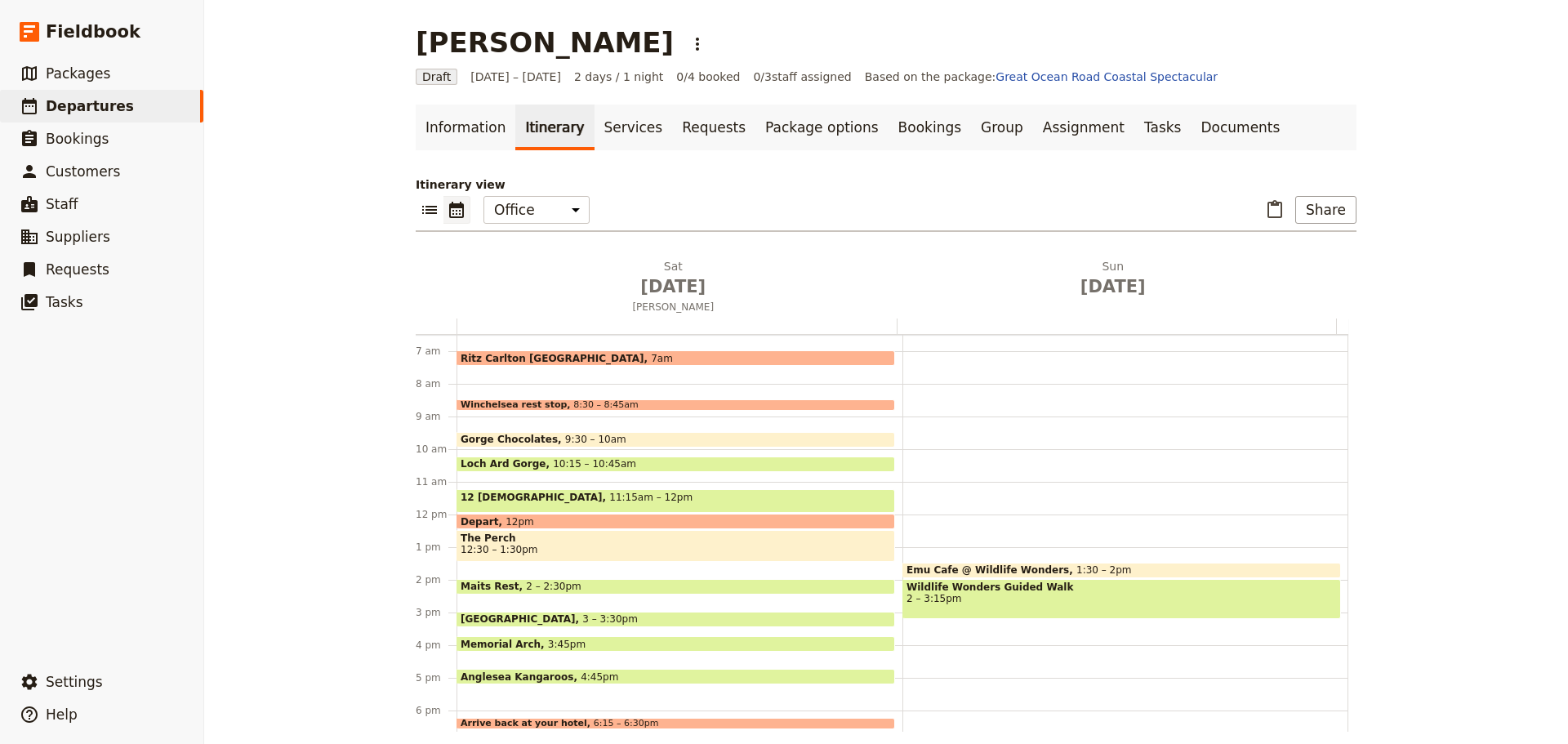
click at [615, 403] on div "Winchelsea rest stop 8:30 – 8:45am" at bounding box center [675, 405] width 439 height 12
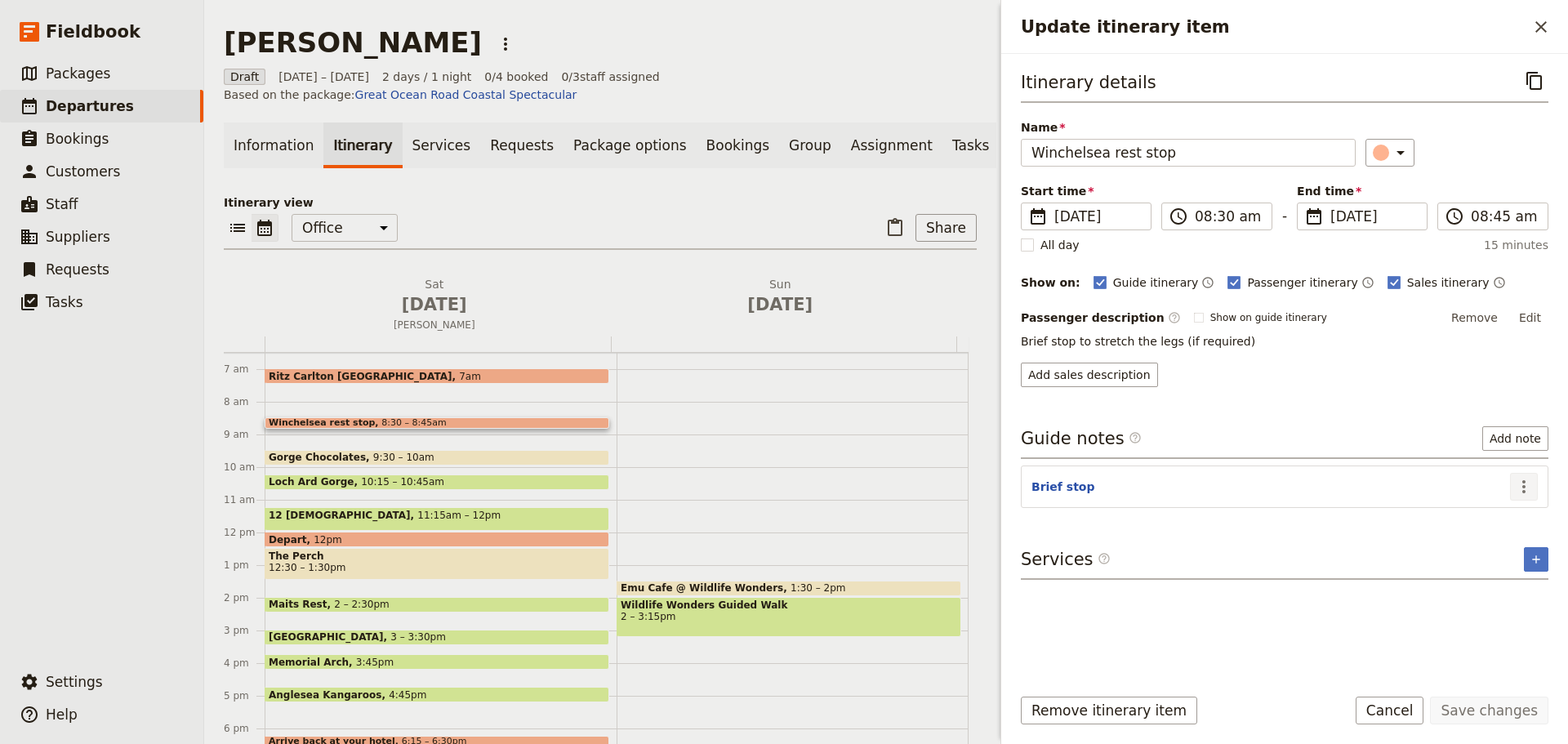
click at [1520, 482] on icon "Actions" at bounding box center [1523, 486] width 19 height 19
click at [1495, 526] on span "Edit note" at bounding box center [1476, 522] width 51 height 16
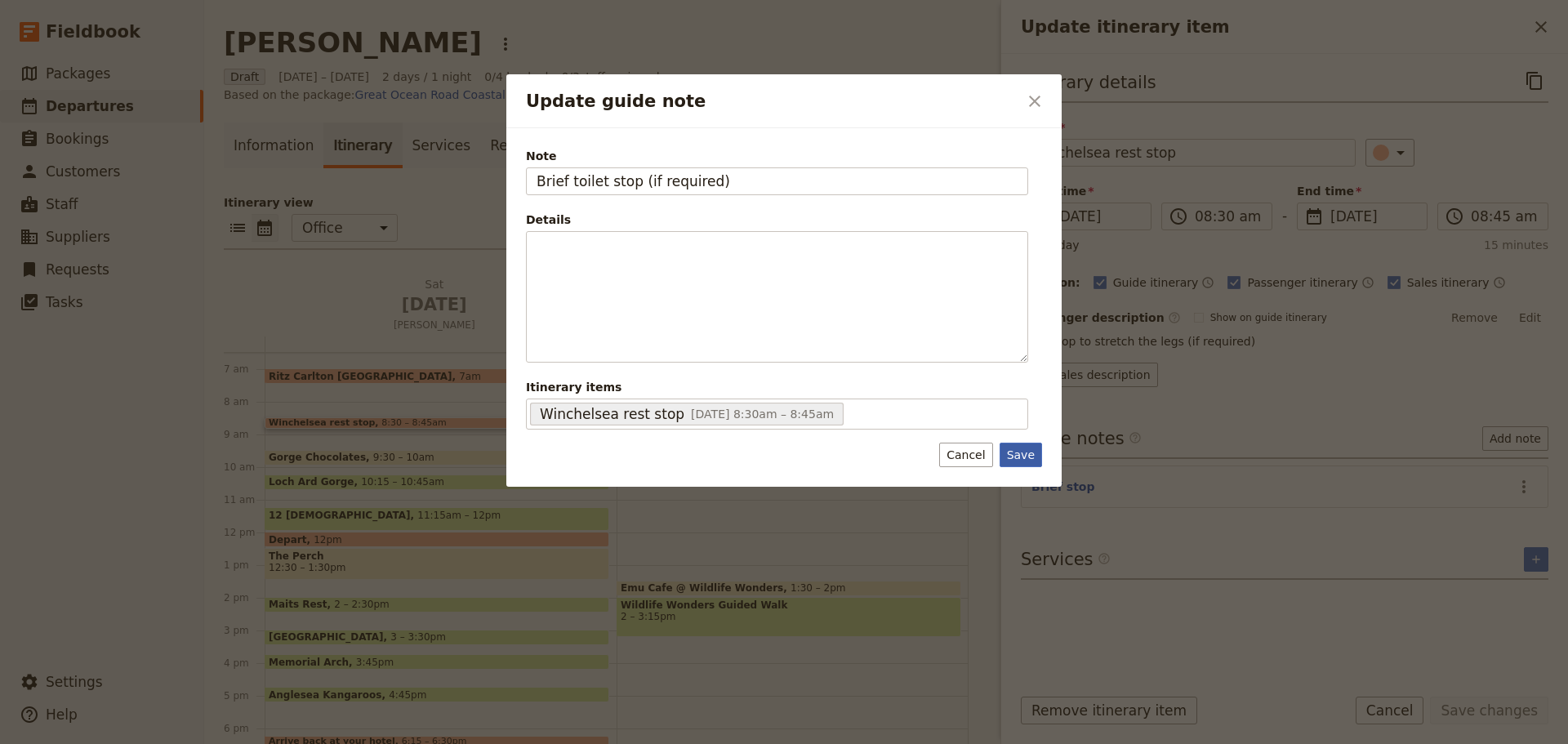
type input "Brief toilet stop (if required)"
click at [1005, 458] on button "Save" at bounding box center [1021, 454] width 42 height 24
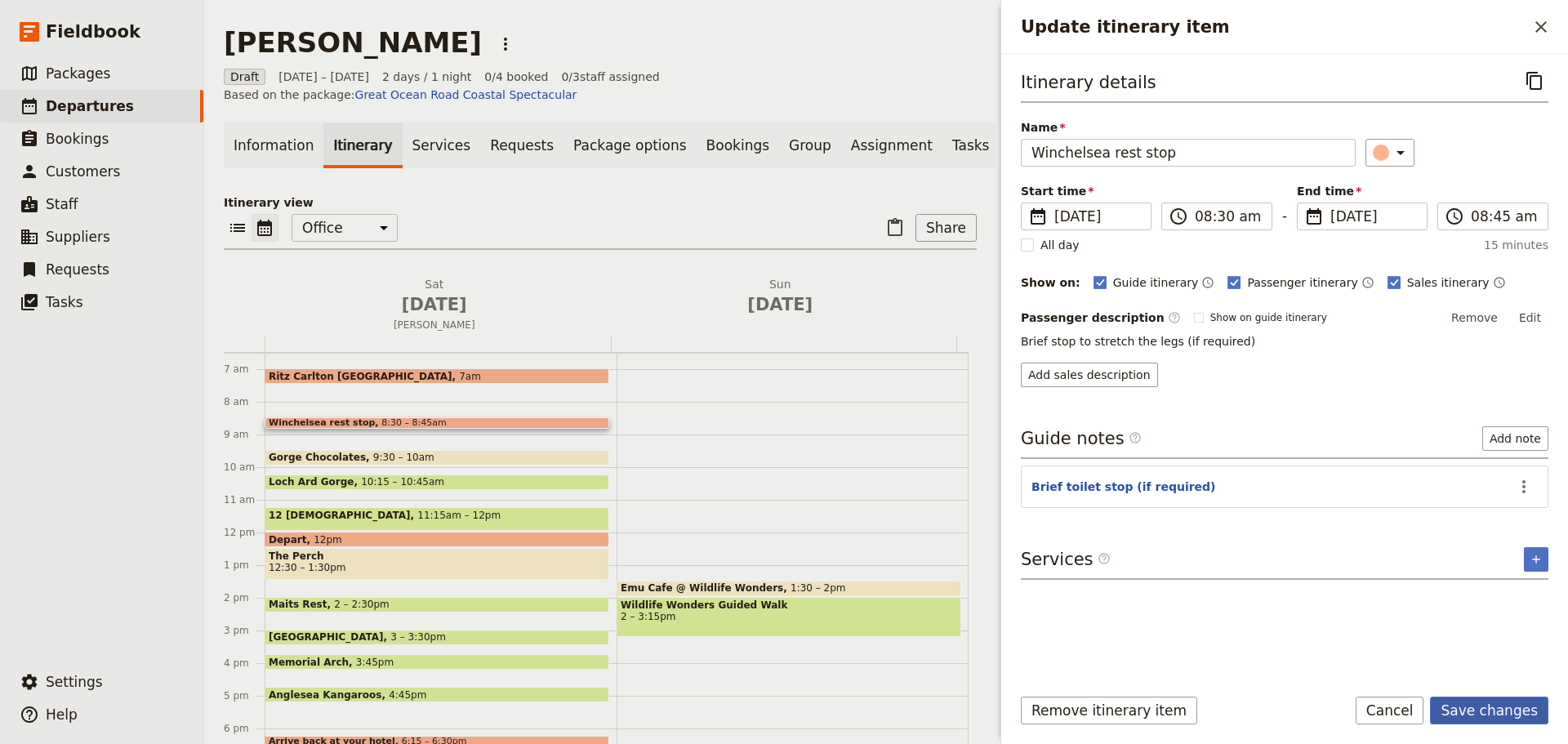
click at [1458, 711] on button "Save changes" at bounding box center [1489, 710] width 119 height 28
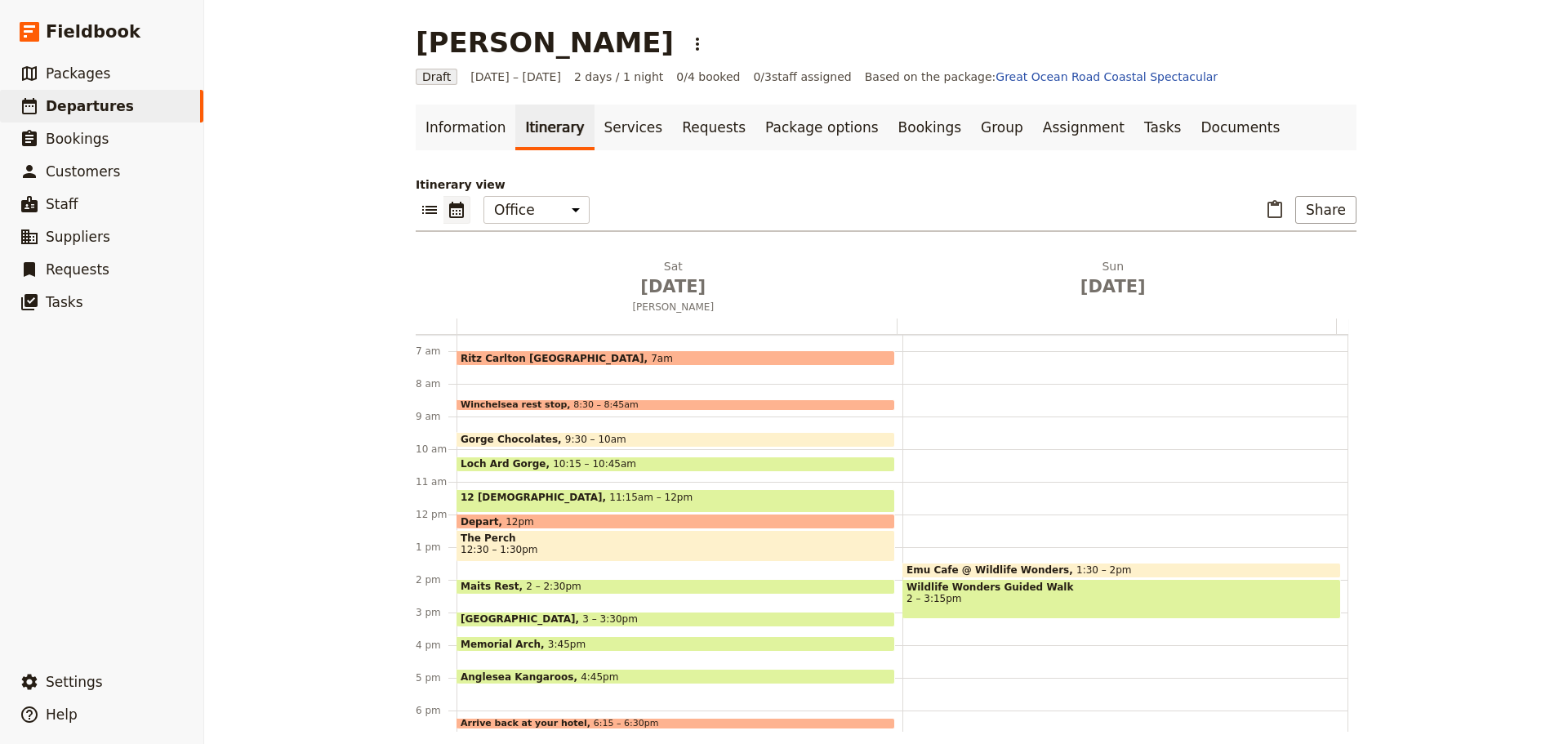
click at [573, 401] on span "8:30 – 8:45am" at bounding box center [605, 405] width 65 height 10
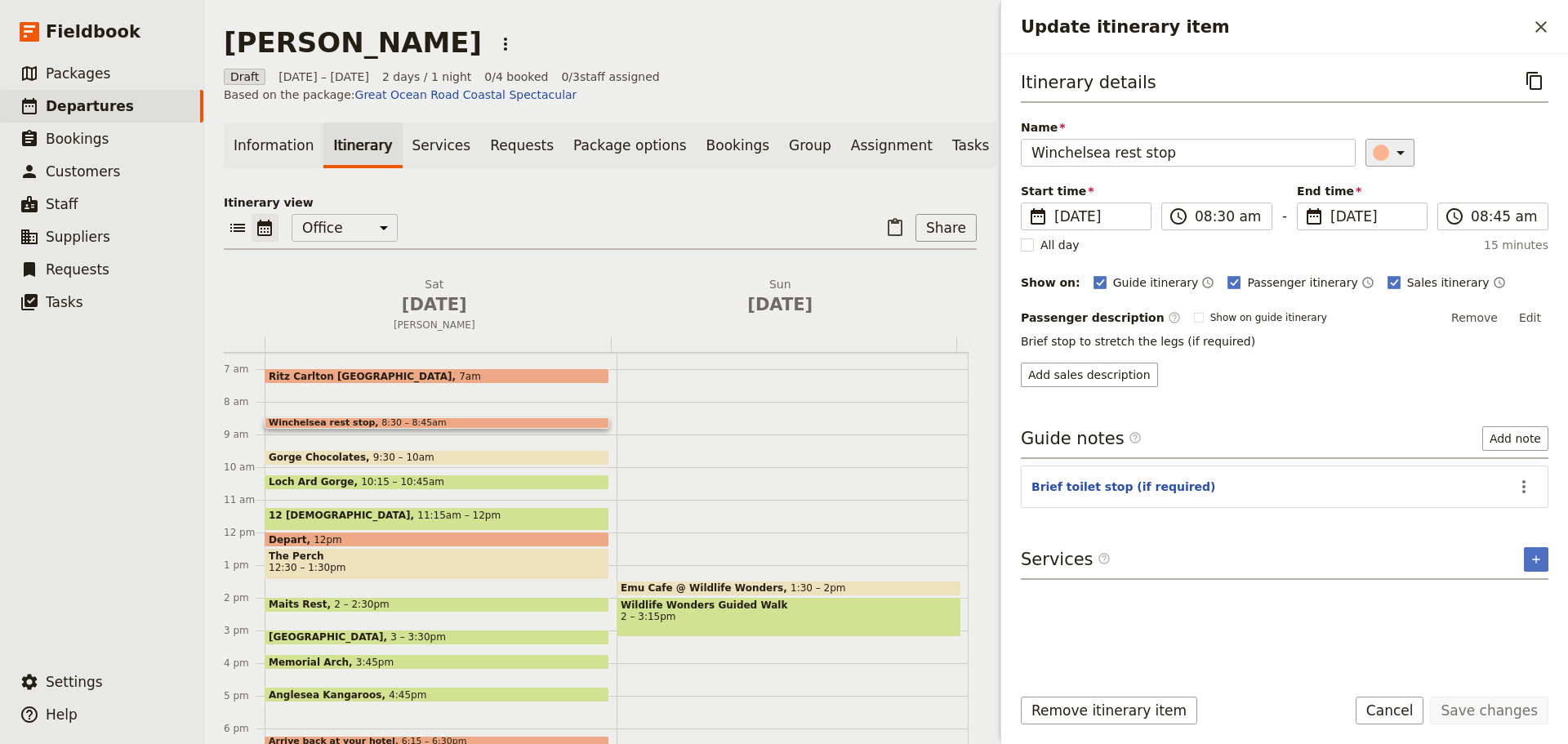
click at [1390, 150] on icon "Update itinerary item" at bounding box center [1400, 153] width 19 height 19
click at [1389, 190] on div "button" at bounding box center [1389, 186] width 16 height 16
click at [1400, 155] on icon "Update itinerary item" at bounding box center [1400, 153] width 19 height 19
click at [1369, 230] on div "button" at bounding box center [1369, 226] width 16 height 16
click at [1494, 711] on button "Save changes" at bounding box center [1489, 710] width 119 height 28
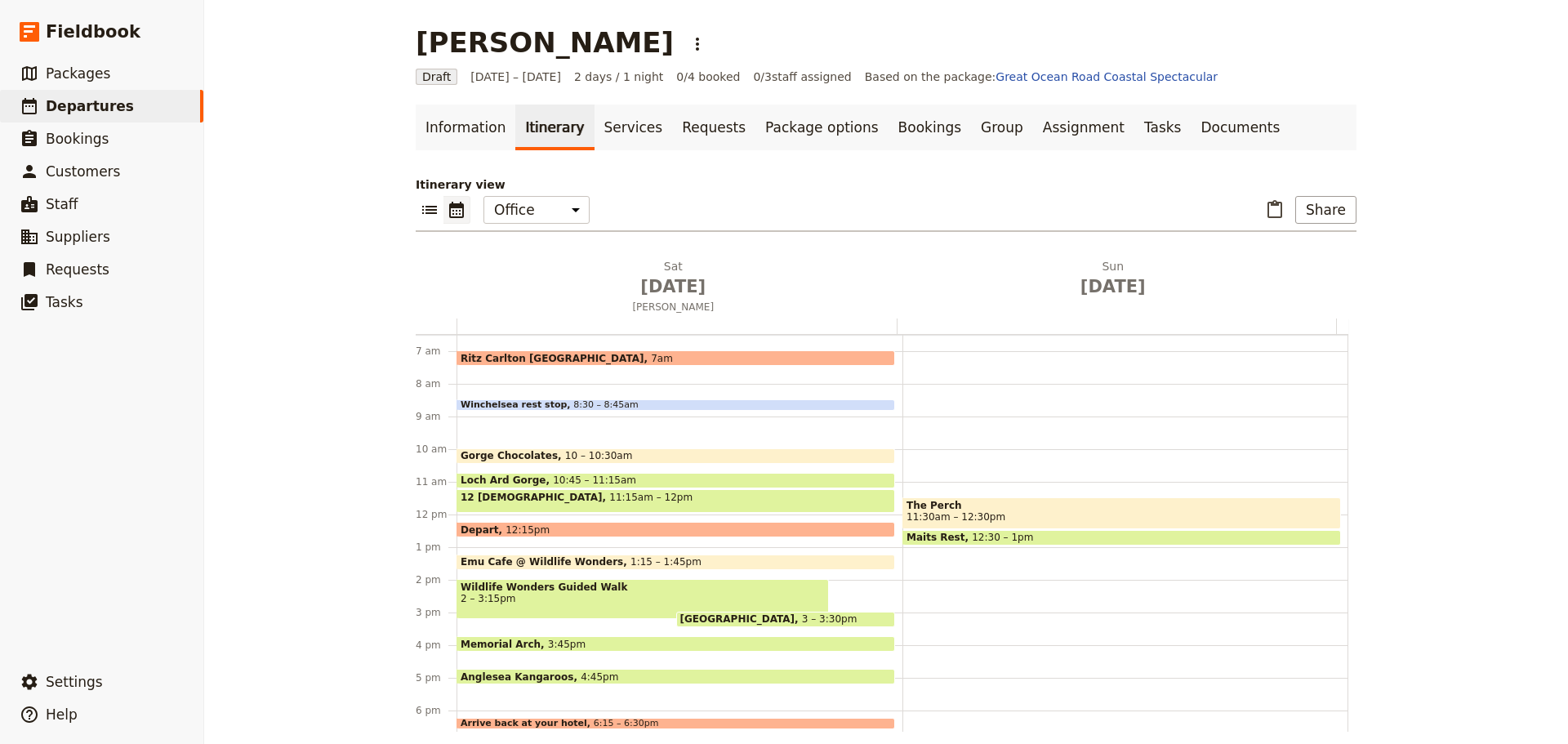
click at [598, 452] on div "Gorge Chocolates 10 – 10:30am" at bounding box center [675, 456] width 439 height 15
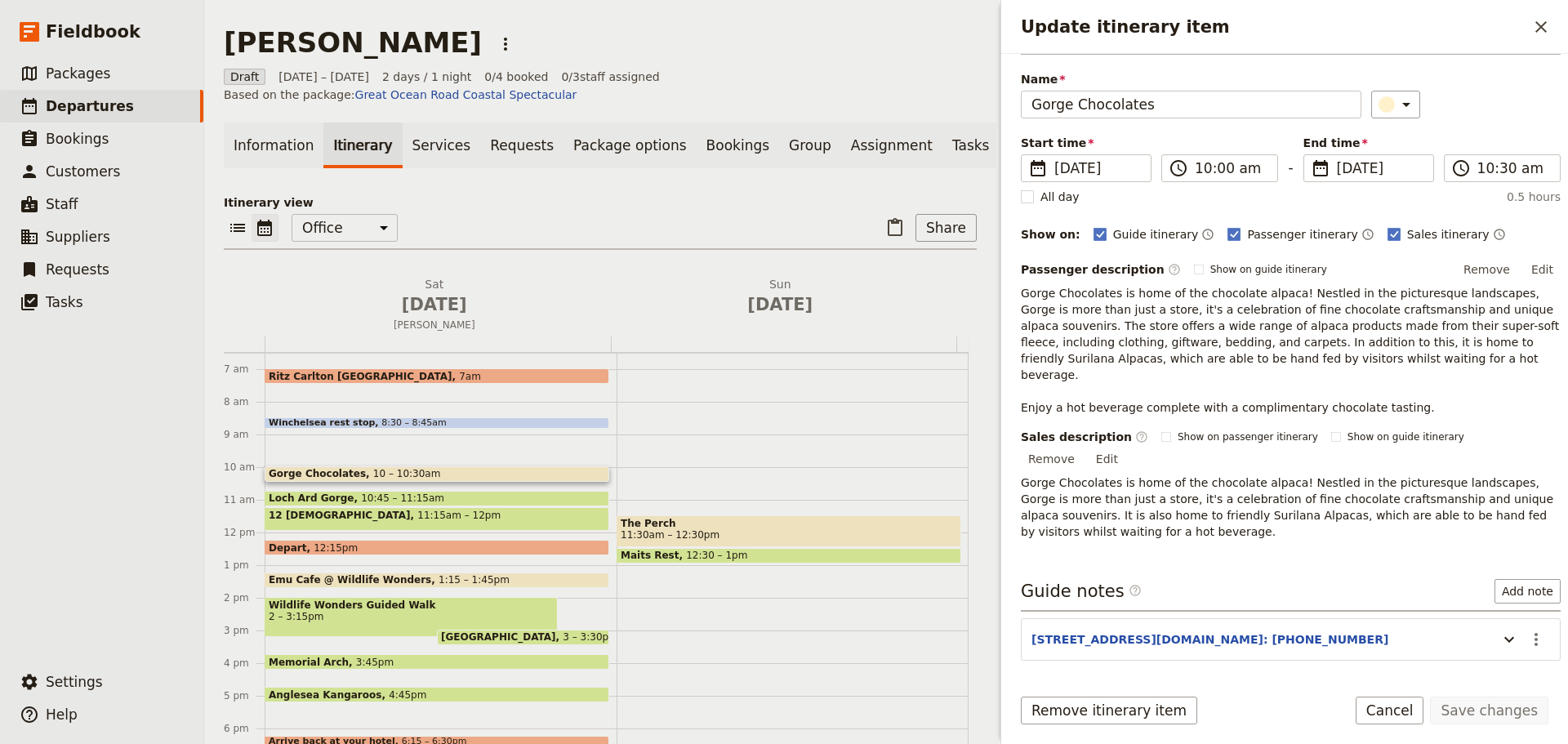
scroll to position [74, 0]
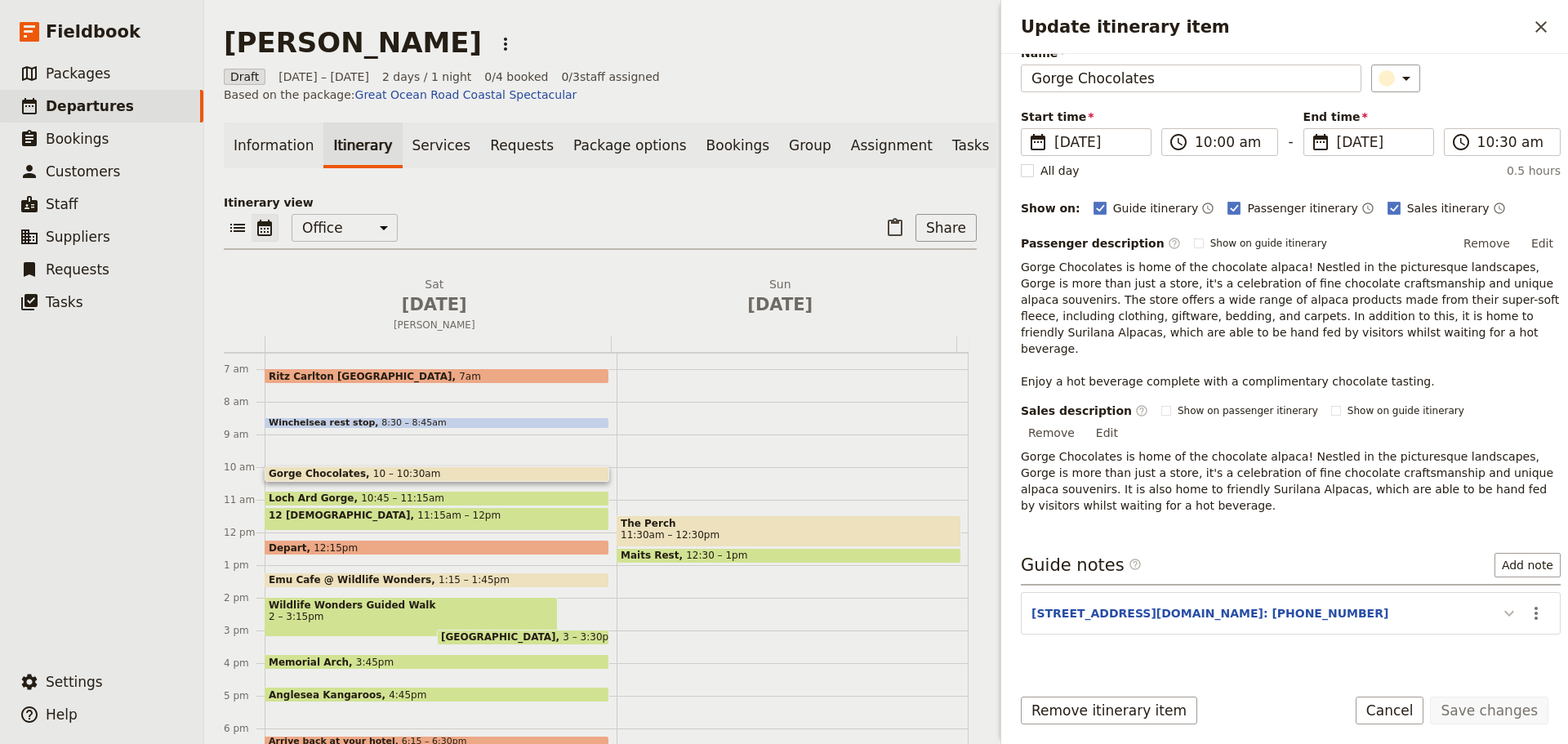
click at [1496, 600] on button "Update itinerary item" at bounding box center [1508, 613] width 26 height 27
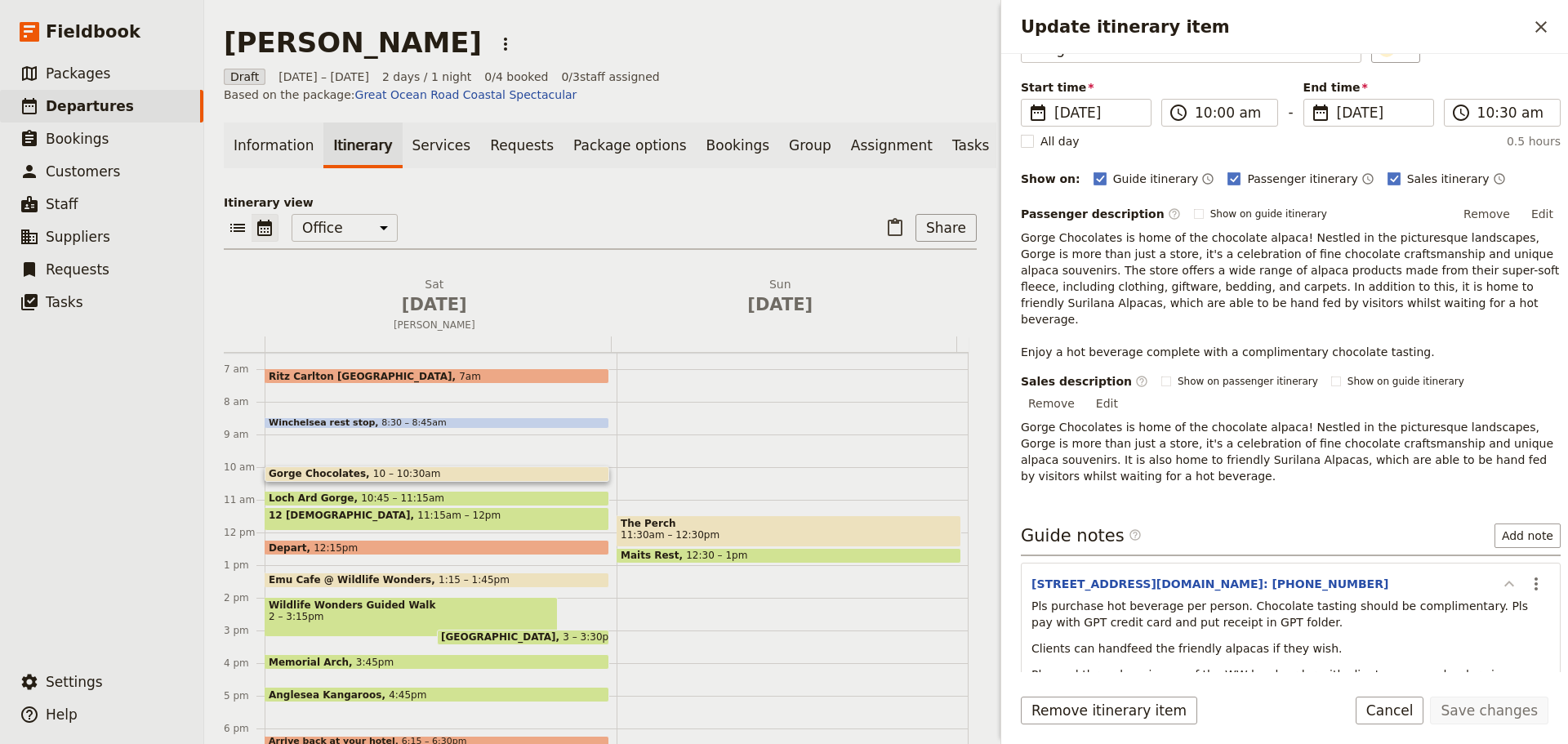
scroll to position [156, 0]
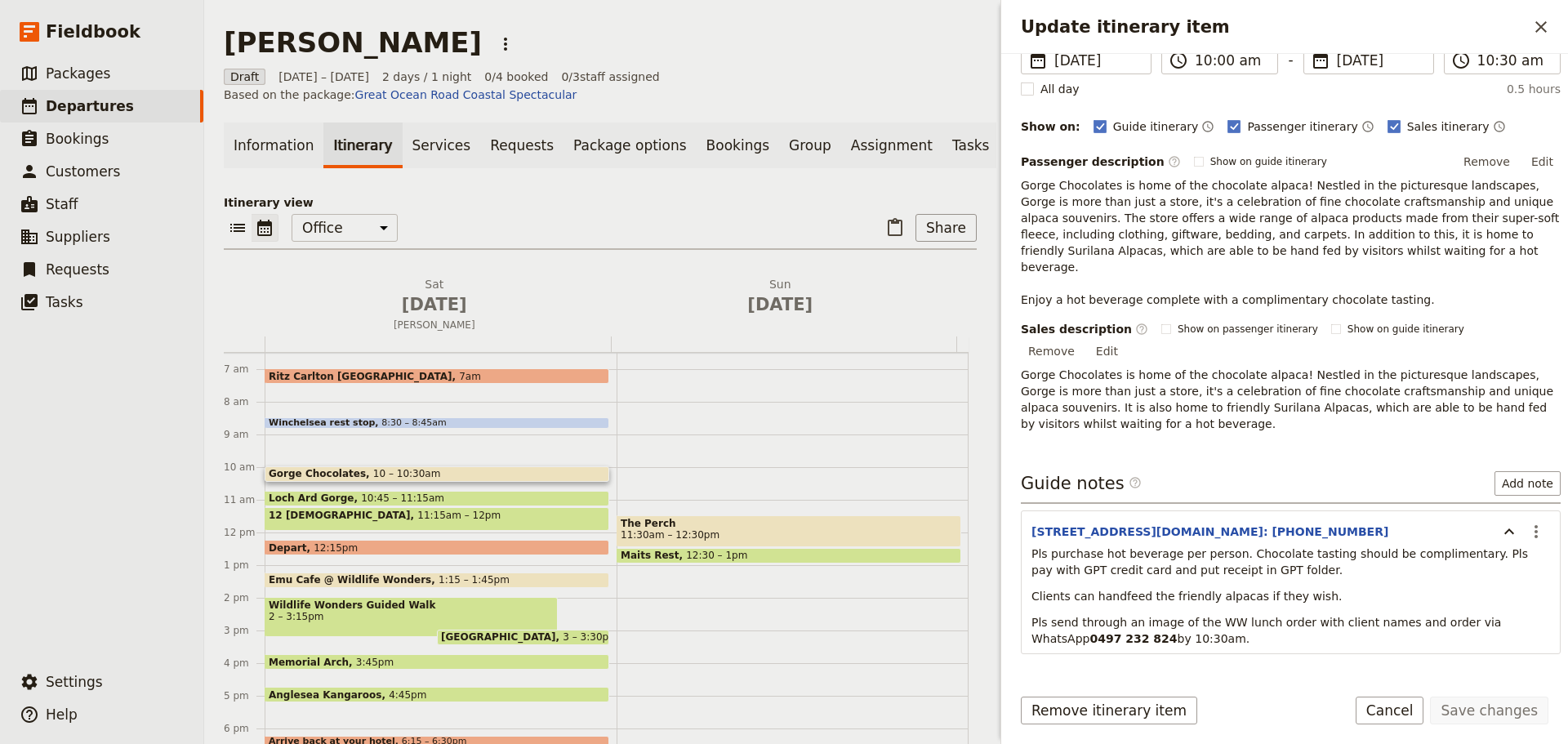
click at [412, 493] on span "10:45 – 11:15am" at bounding box center [403, 499] width 83 height 12
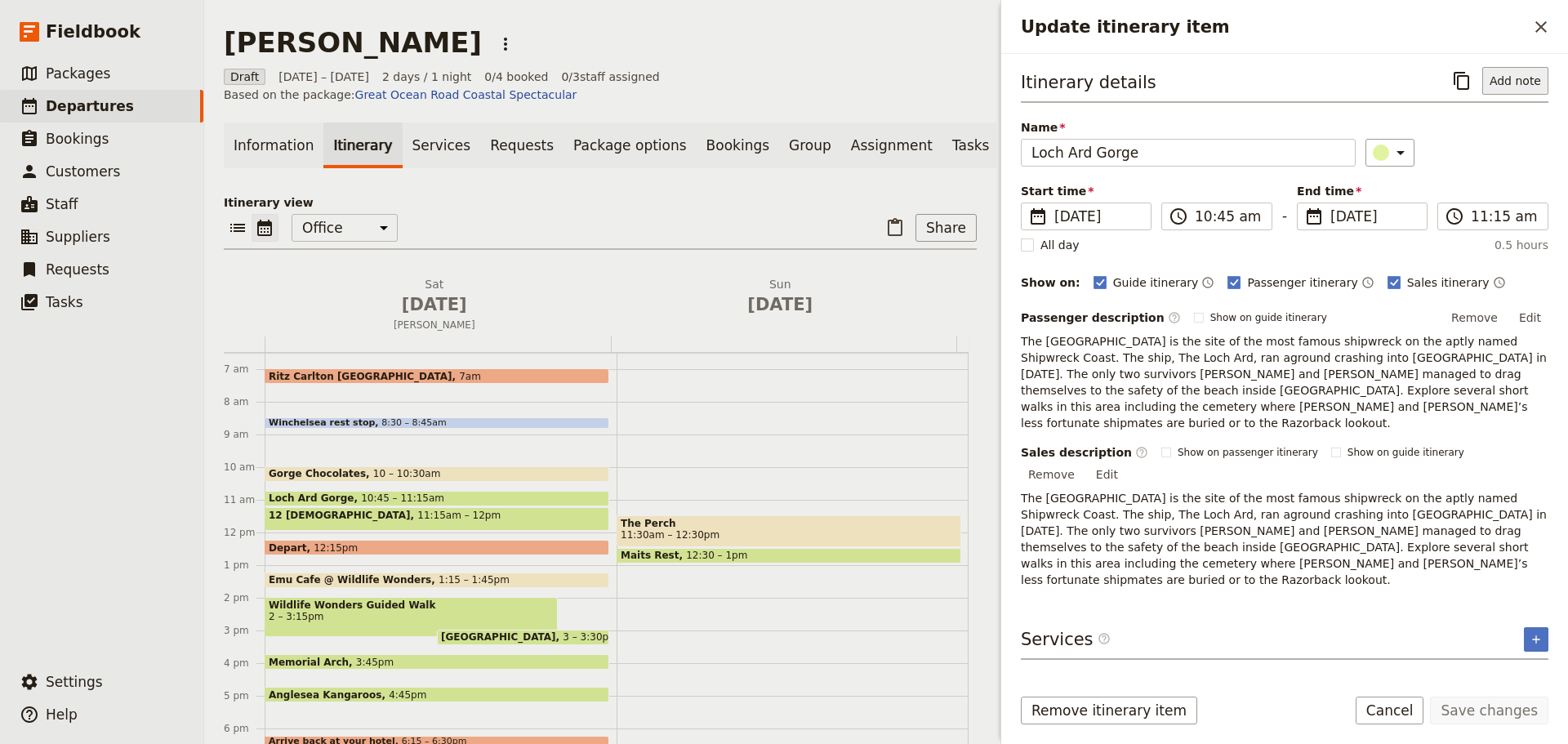
click at [1510, 72] on button "Add note" at bounding box center [1515, 81] width 67 height 28
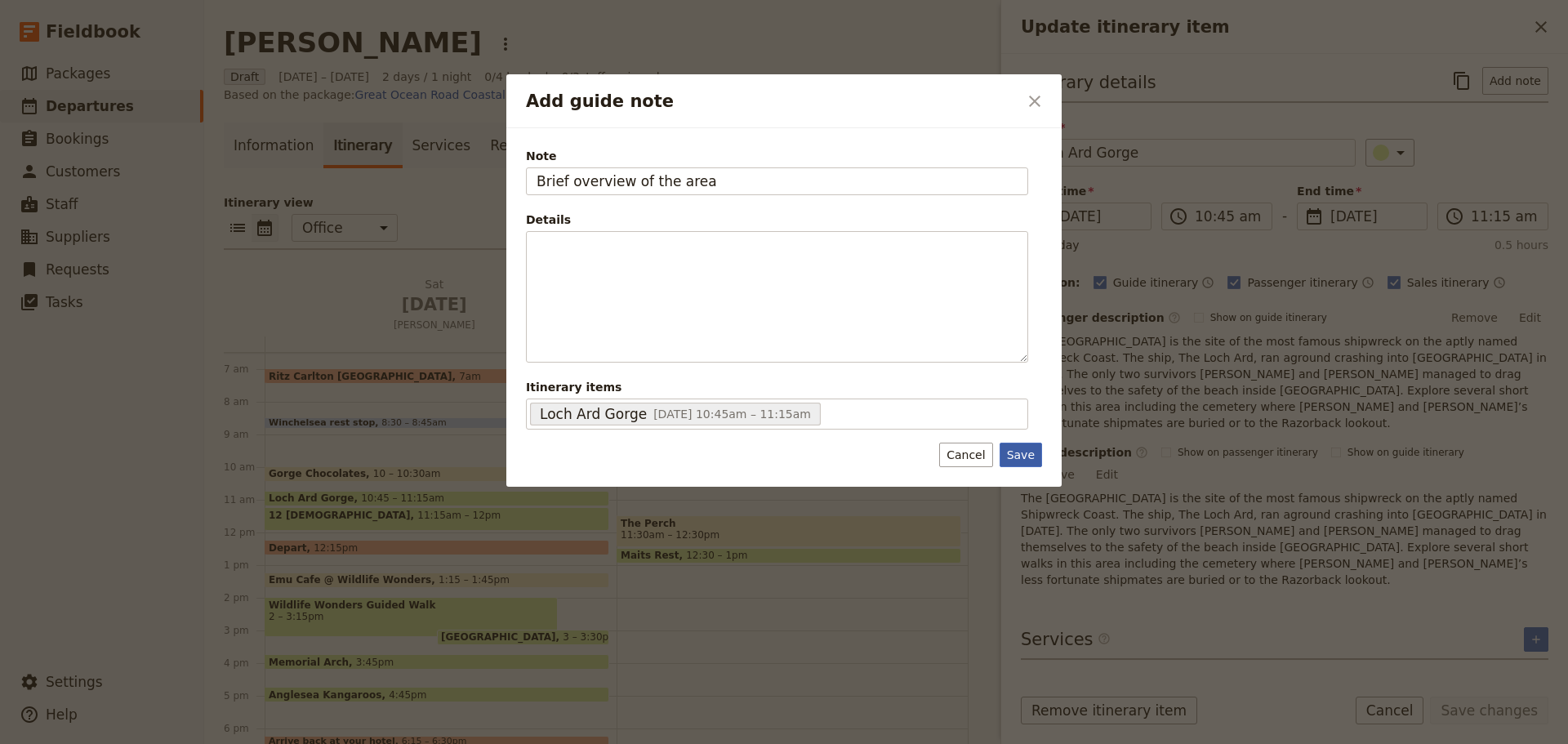
type input "Brief overview of the area"
drag, startPoint x: 1022, startPoint y: 457, endPoint x: 1192, endPoint y: 525, distance: 183.1
click at [1022, 458] on button "Save" at bounding box center [1021, 454] width 42 height 24
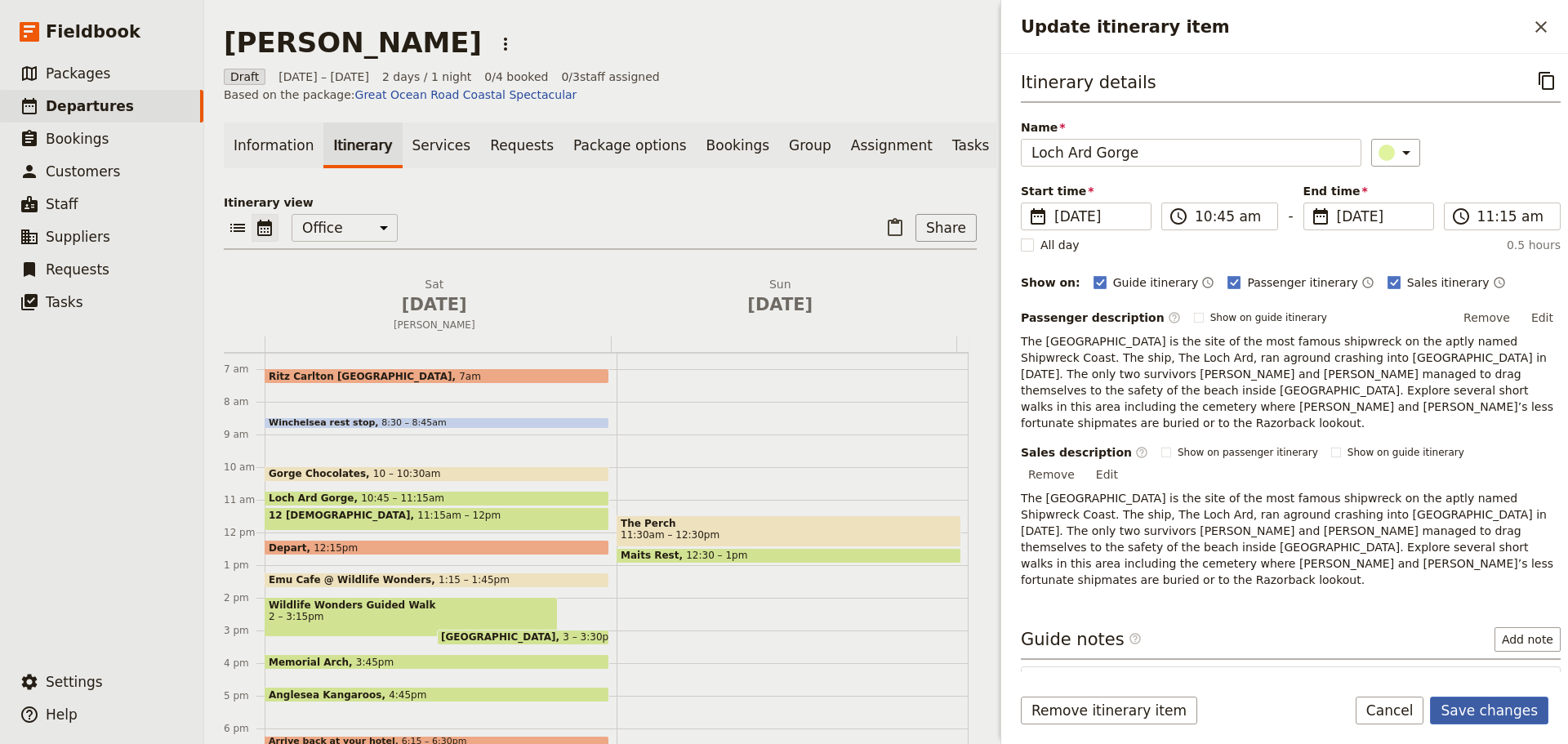
click at [1482, 714] on button "Save changes" at bounding box center [1489, 710] width 119 height 28
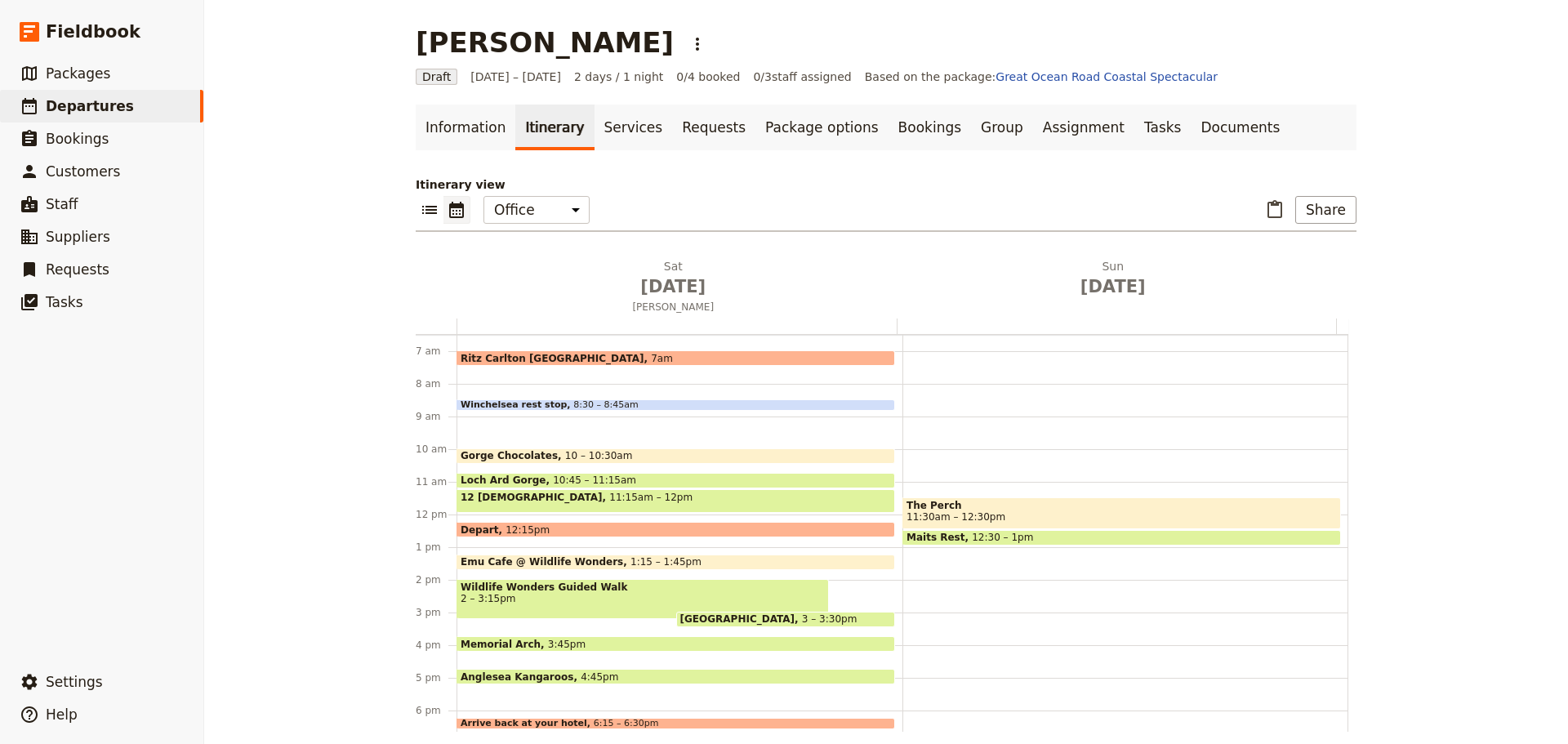
click at [609, 505] on span "11:15am – 12pm" at bounding box center [650, 501] width 83 height 19
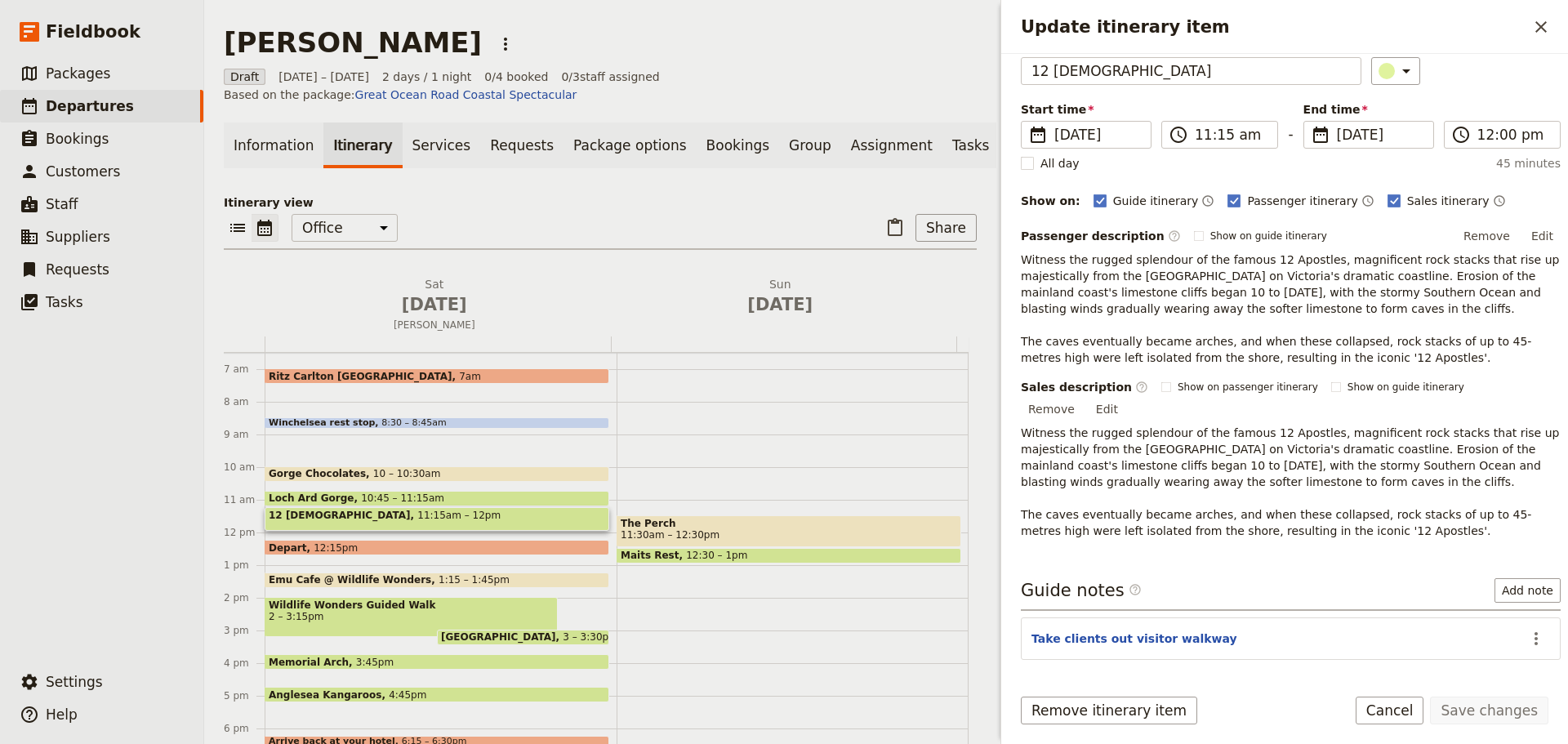
scroll to position [122, 0]
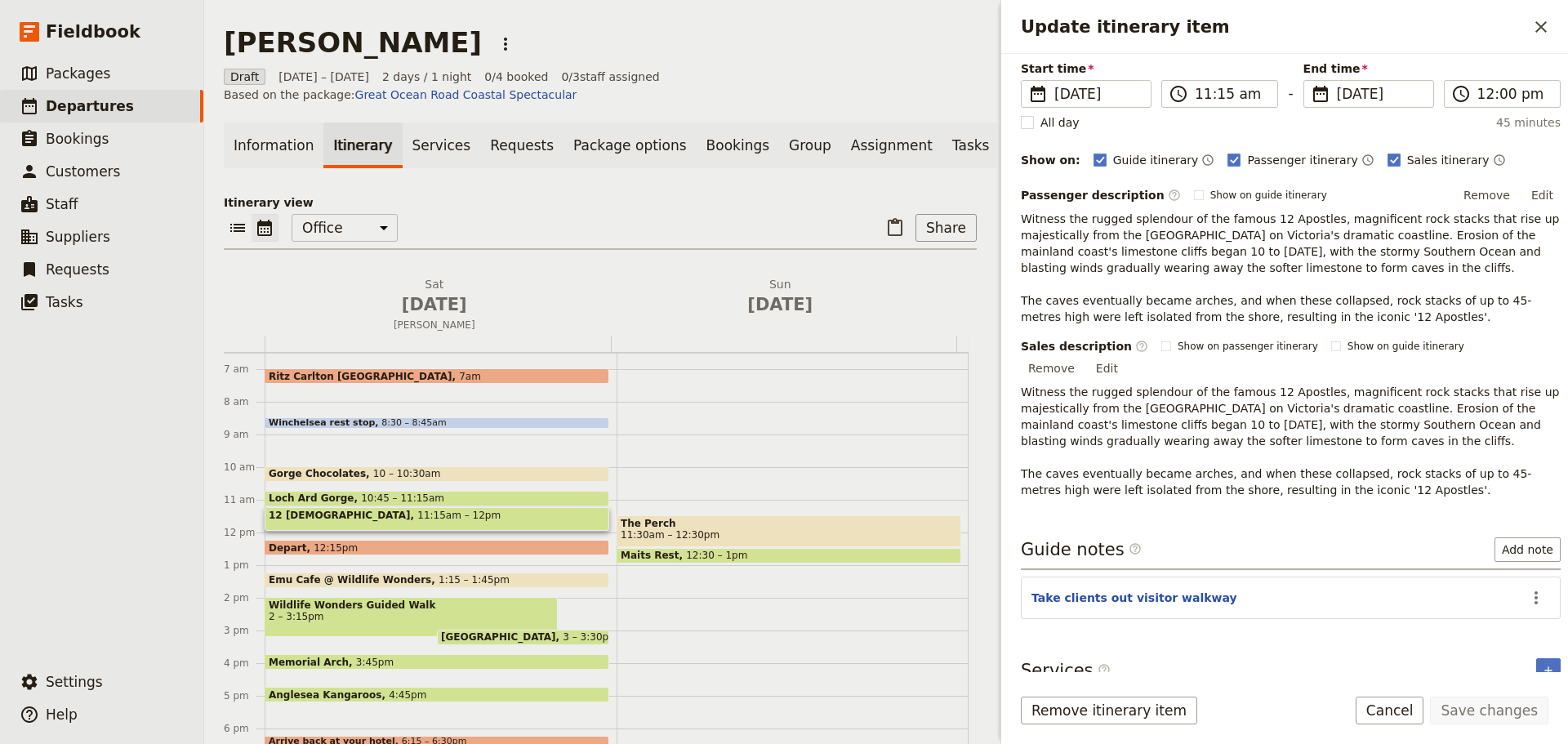
click at [315, 543] on span "12:15pm" at bounding box center [335, 548] width 44 height 11
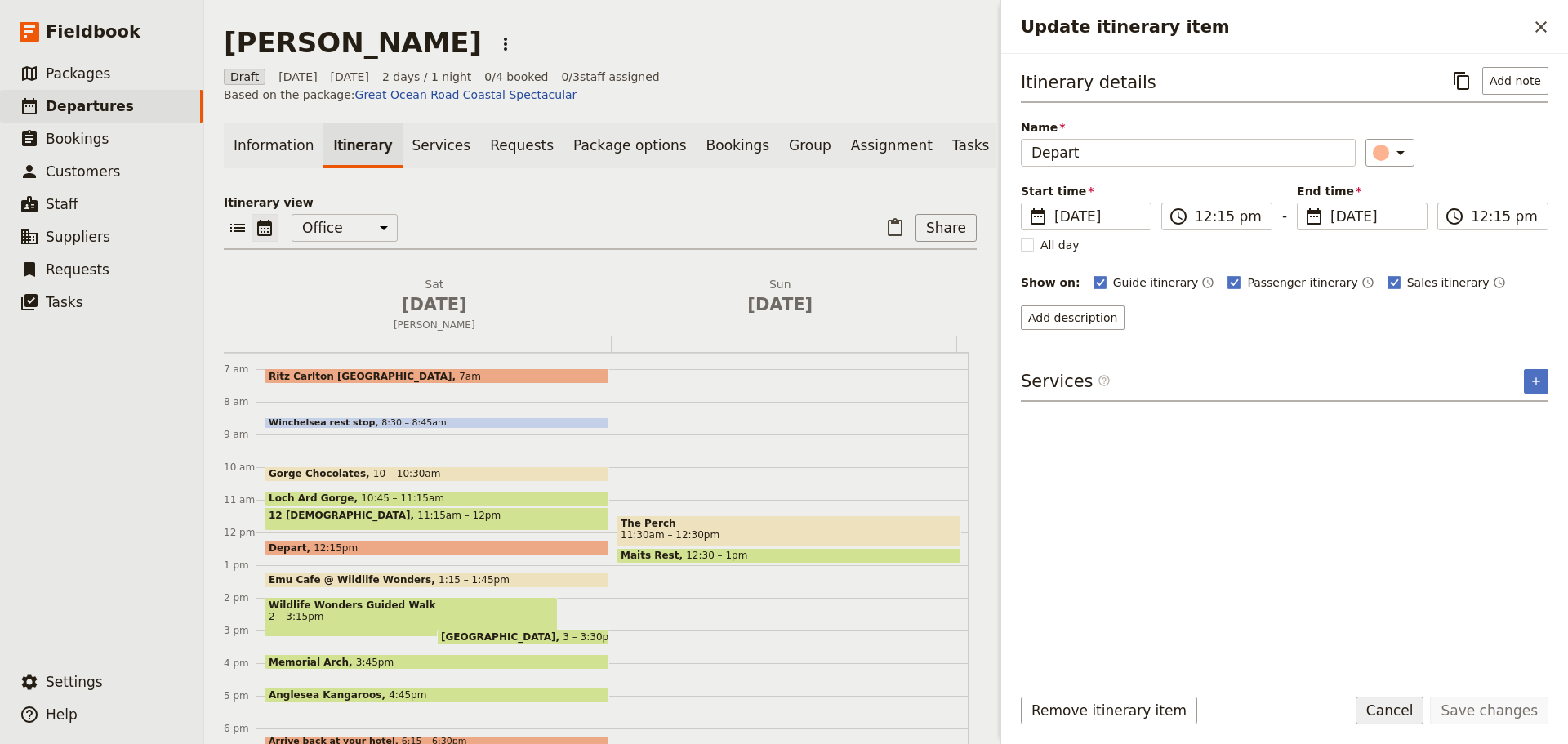
click at [1418, 711] on button "Cancel" at bounding box center [1389, 710] width 68 height 28
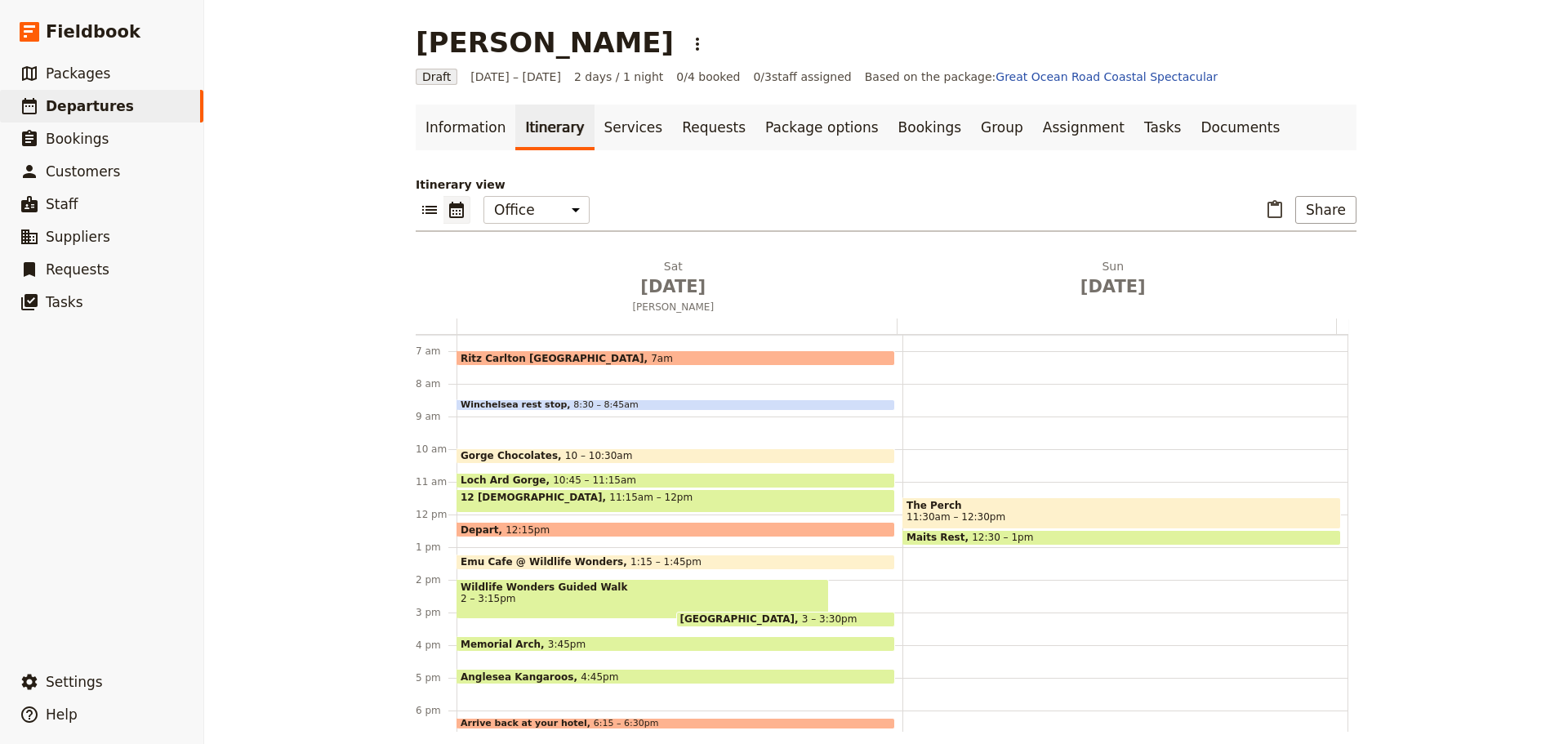
click at [527, 561] on span "Emu Cafe @ Wildlife Wonders" at bounding box center [546, 562] width 170 height 12
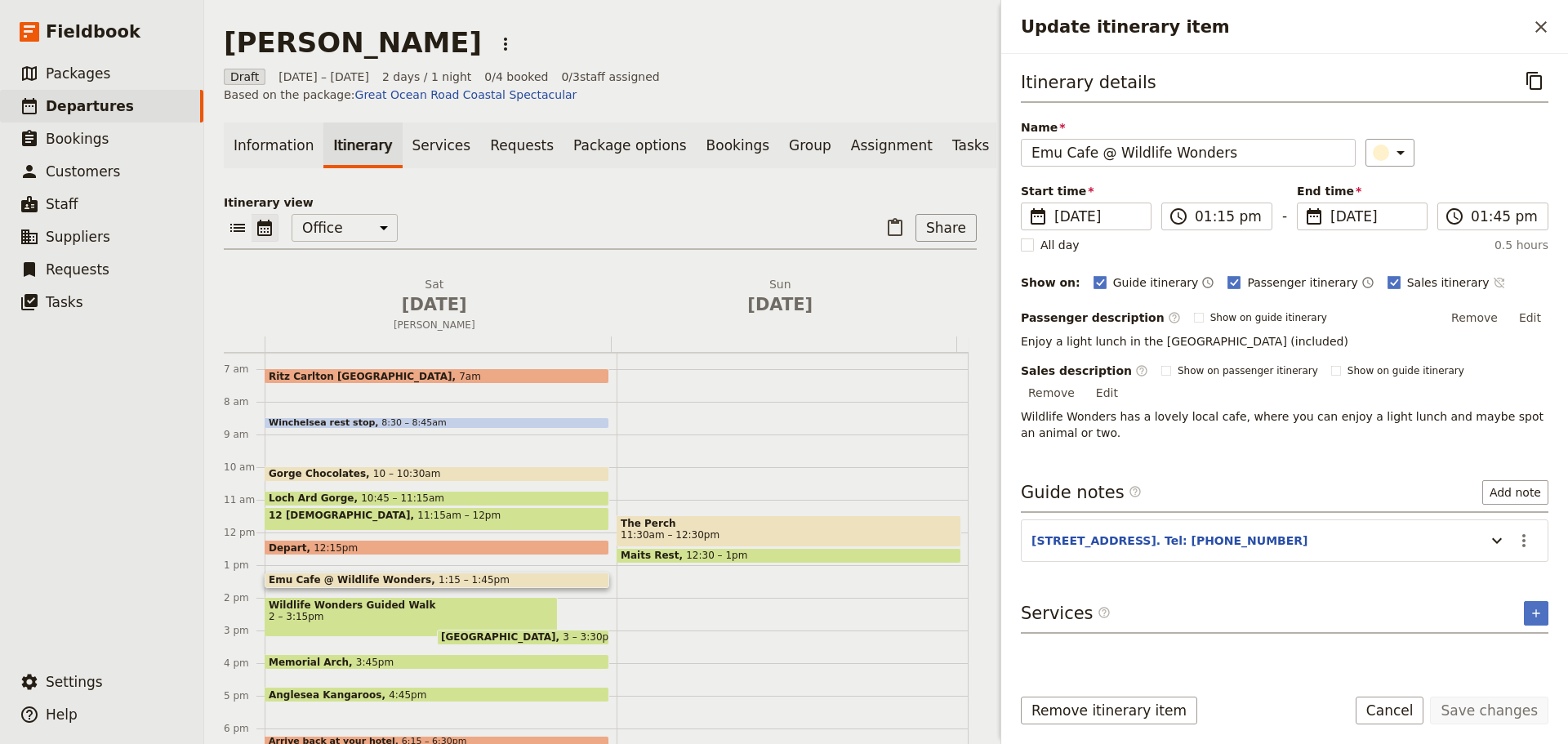
click at [1492, 281] on icon "Time not shown on sales itinerary" at bounding box center [1499, 283] width 13 height 13
click at [1525, 313] on button "Edit" at bounding box center [1530, 318] width 37 height 24
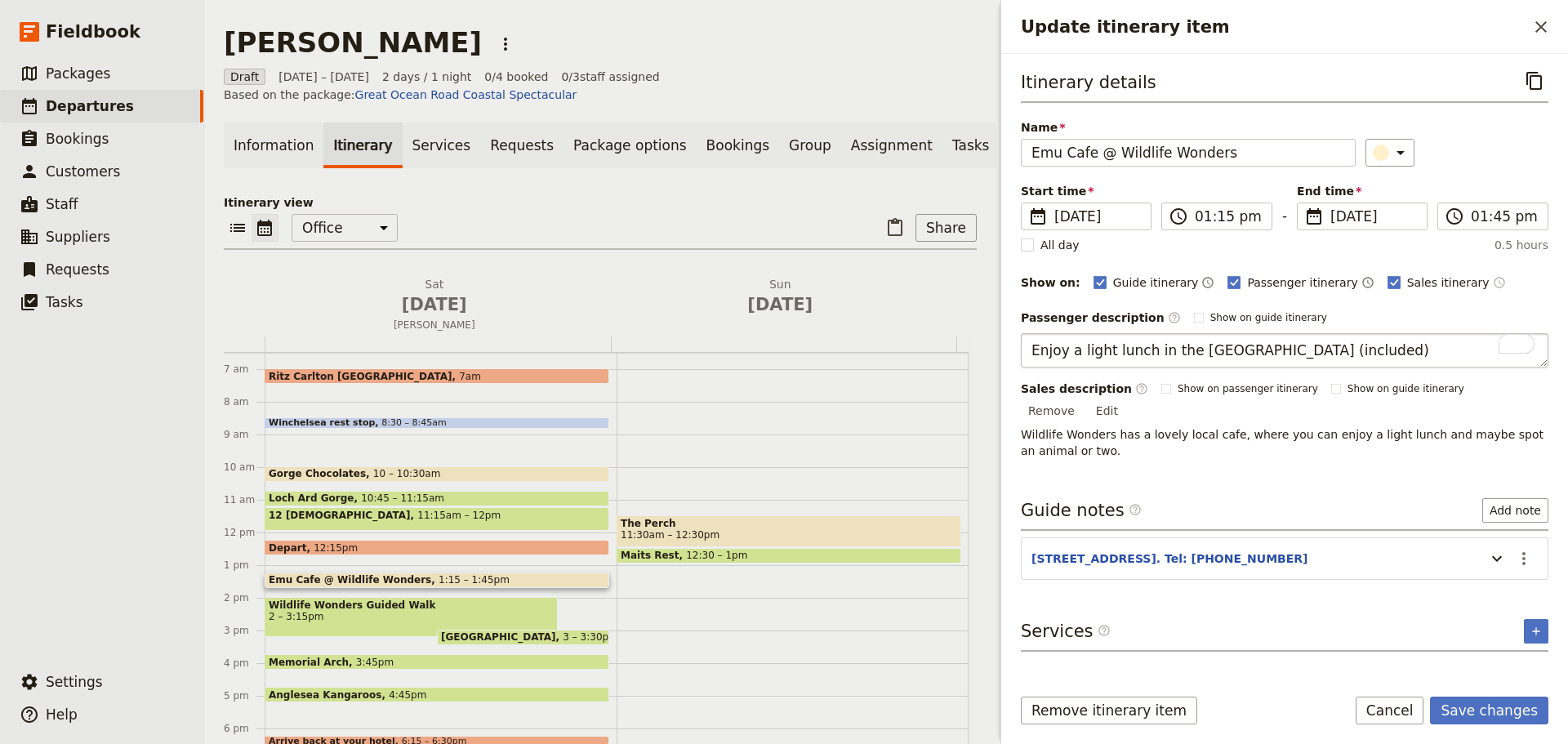
click at [1031, 351] on textarea "Enjoy a light lunch in the Emu Cafe (included)" at bounding box center [1284, 351] width 527 height 35
drag, startPoint x: 1499, startPoint y: 354, endPoint x: 1434, endPoint y: 355, distance: 65.0
click at [1434, 355] on textarea "Arrive at Wildlife Wonders and enjoy a light lunch in the Emu Cafe (included)" at bounding box center [1284, 351] width 527 height 35
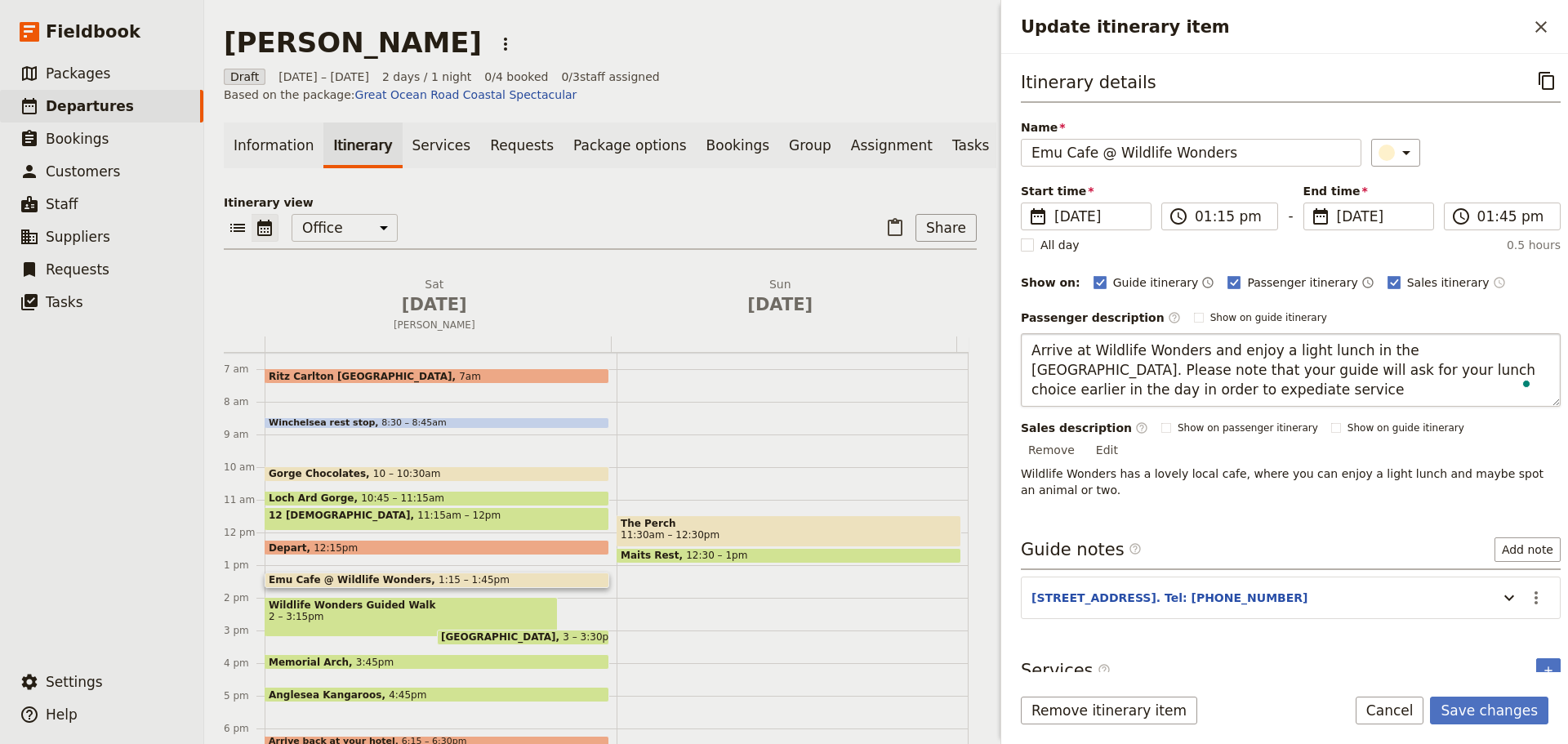
type textarea "Arrive at Wildlife Wonders and enjoy a light lunch in the Emu Cafe. Please note…"
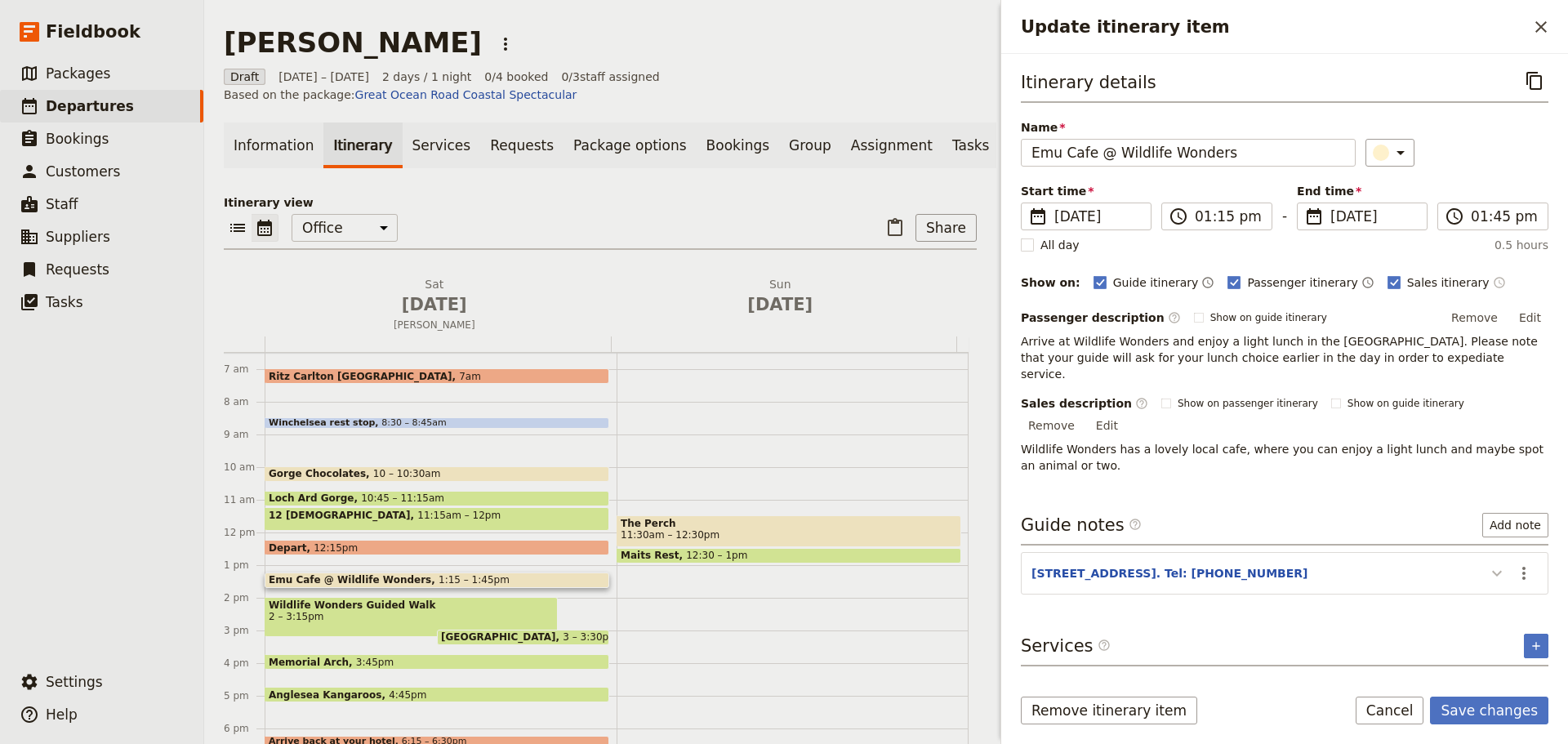
click at [1497, 581] on div "Itinerary details ​ Name Emu Cafe @ Wildlife Wonders ​ Start time ​ 30 Aug 2025…" at bounding box center [1284, 369] width 527 height 603
click at [1501, 564] on icon "Update itinerary item" at bounding box center [1496, 573] width 19 height 19
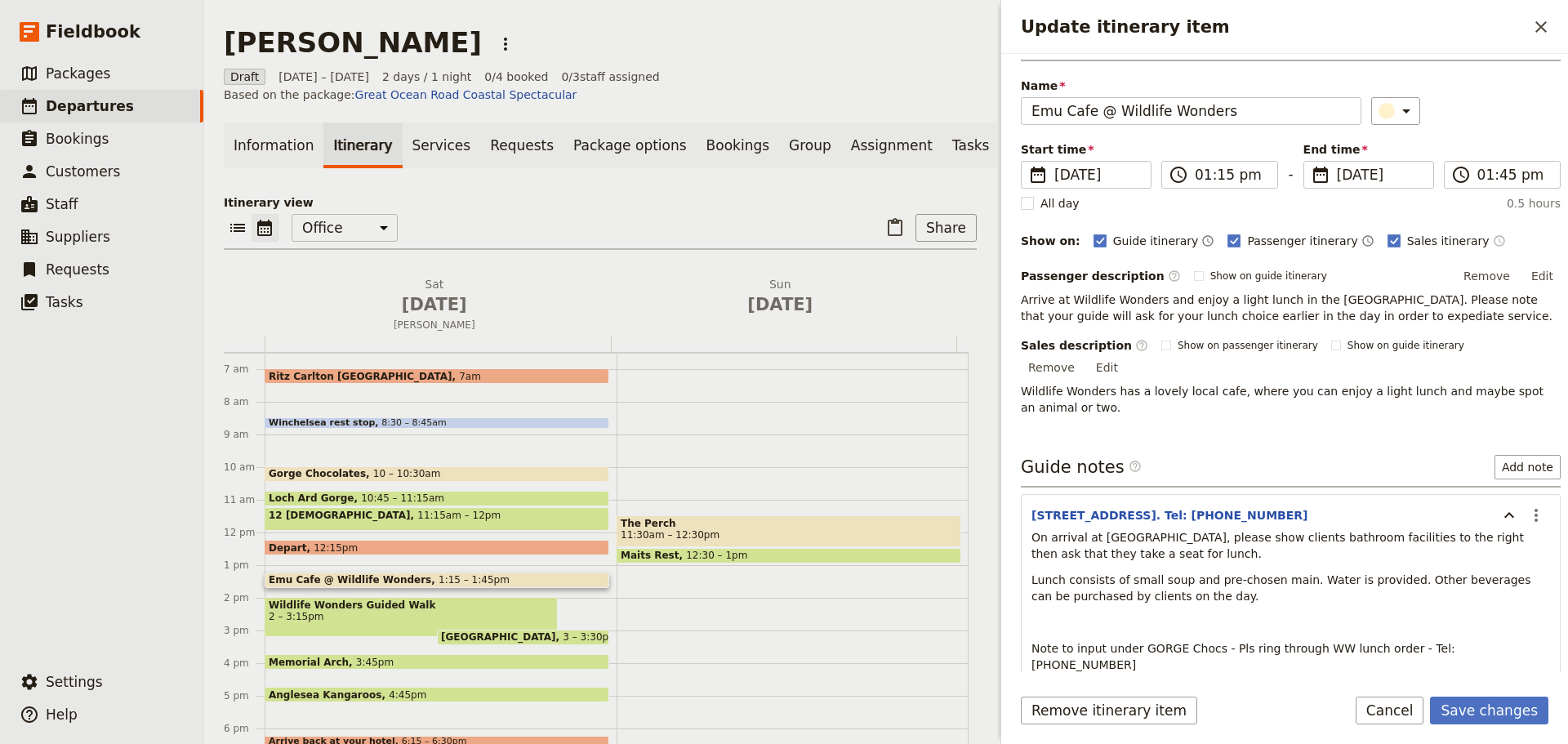
scroll to position [88, 0]
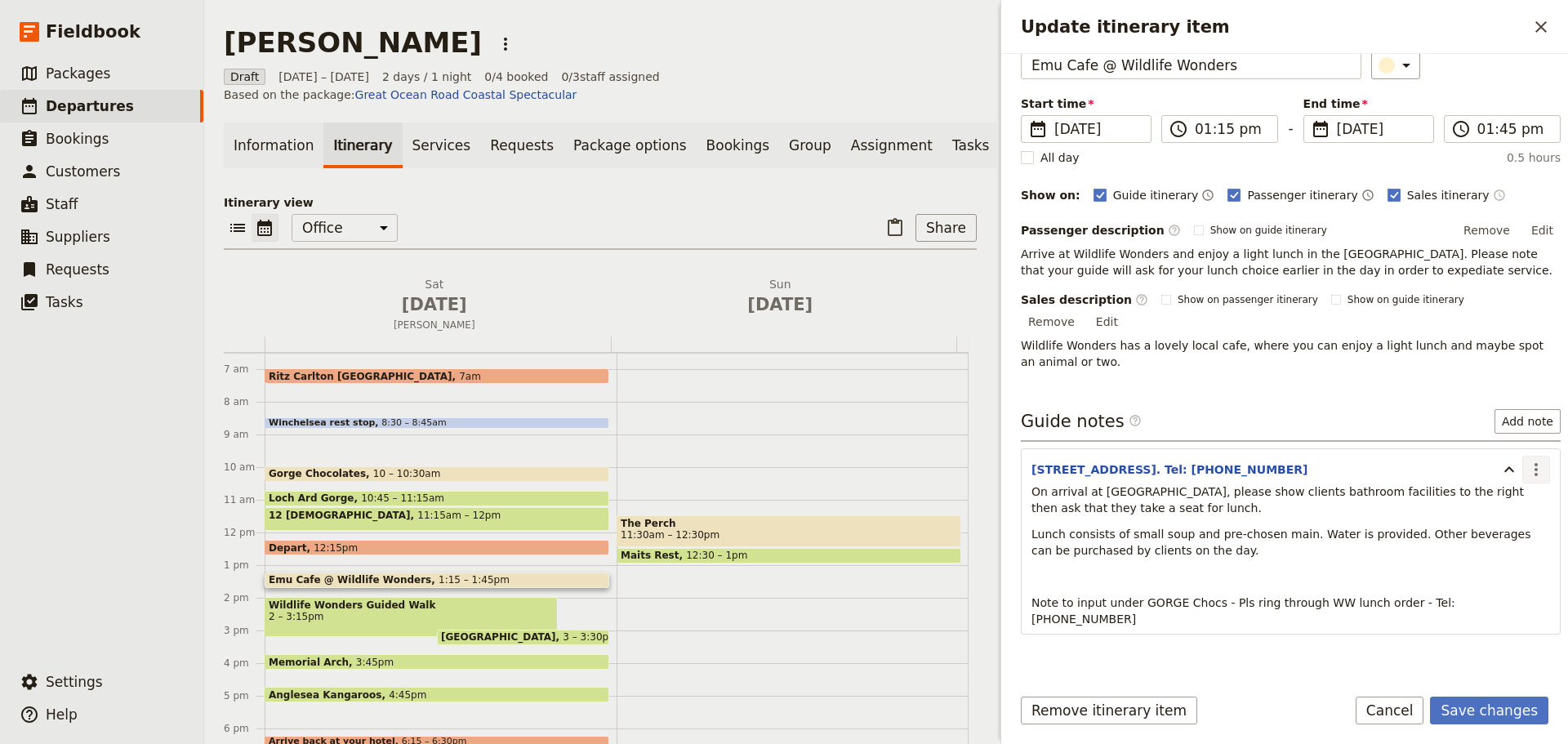
click at [1526, 460] on icon "Actions" at bounding box center [1535, 469] width 19 height 19
click at [1507, 490] on span "Edit note" at bounding box center [1489, 486] width 76 height 16
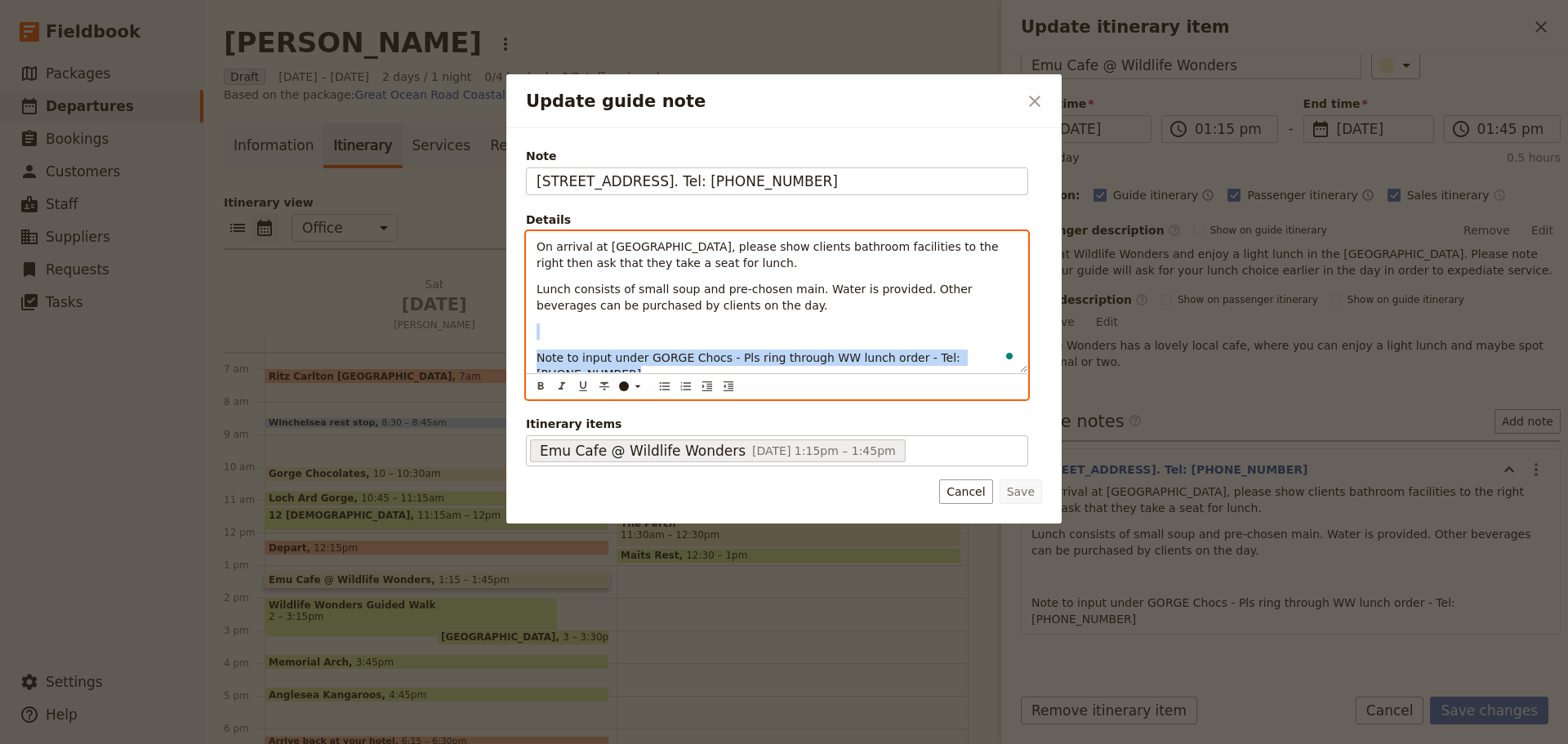
drag, startPoint x: 583, startPoint y: 324, endPoint x: 1207, endPoint y: 407, distance: 629.5
click at [1207, 743] on div "Update guide note ​ Note 475 Great Ocean Rd, Apollo Bay. Tel: 7046 1664 Details…" at bounding box center [784, 744] width 1568 height 0
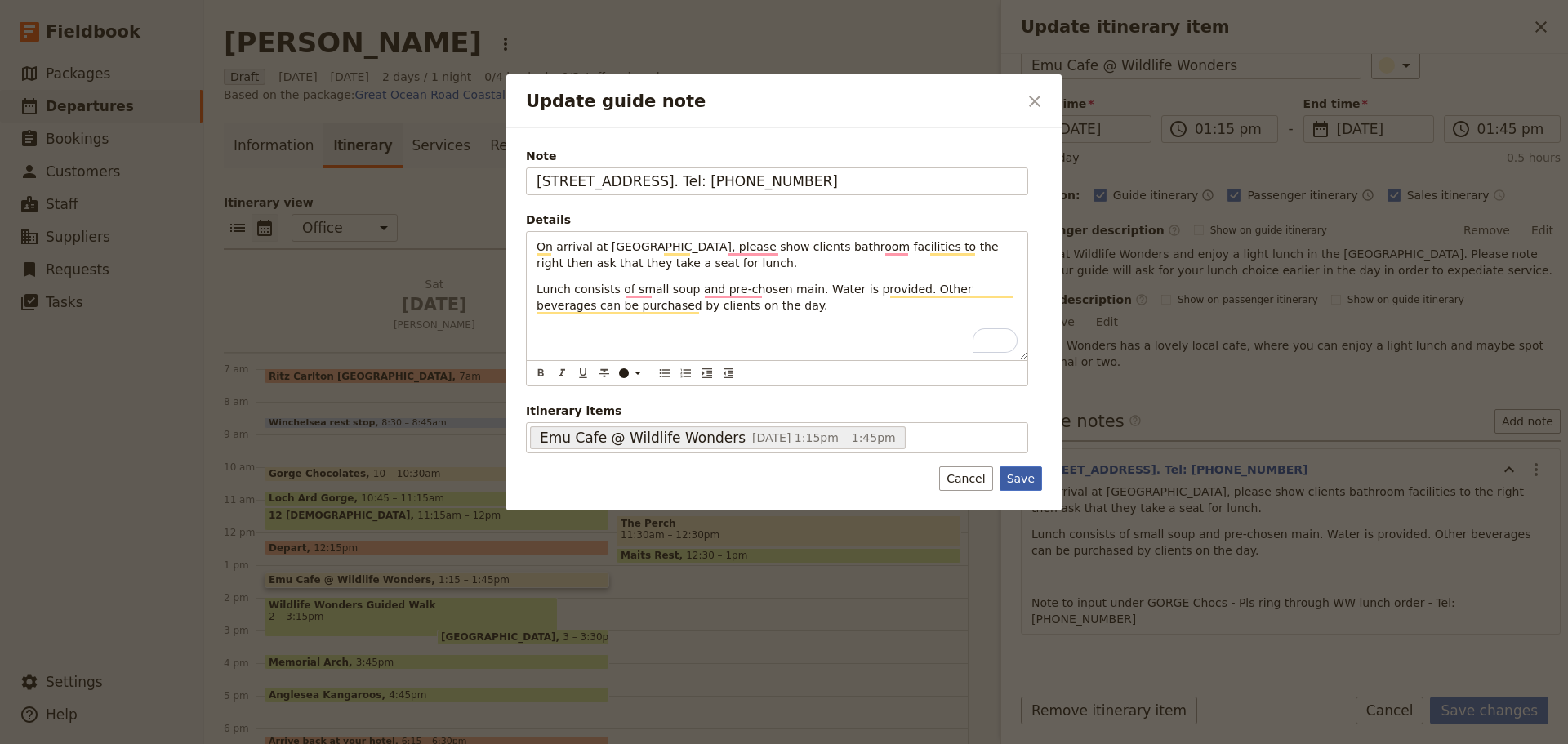
click at [1011, 480] on button "Save" at bounding box center [1021, 479] width 42 height 24
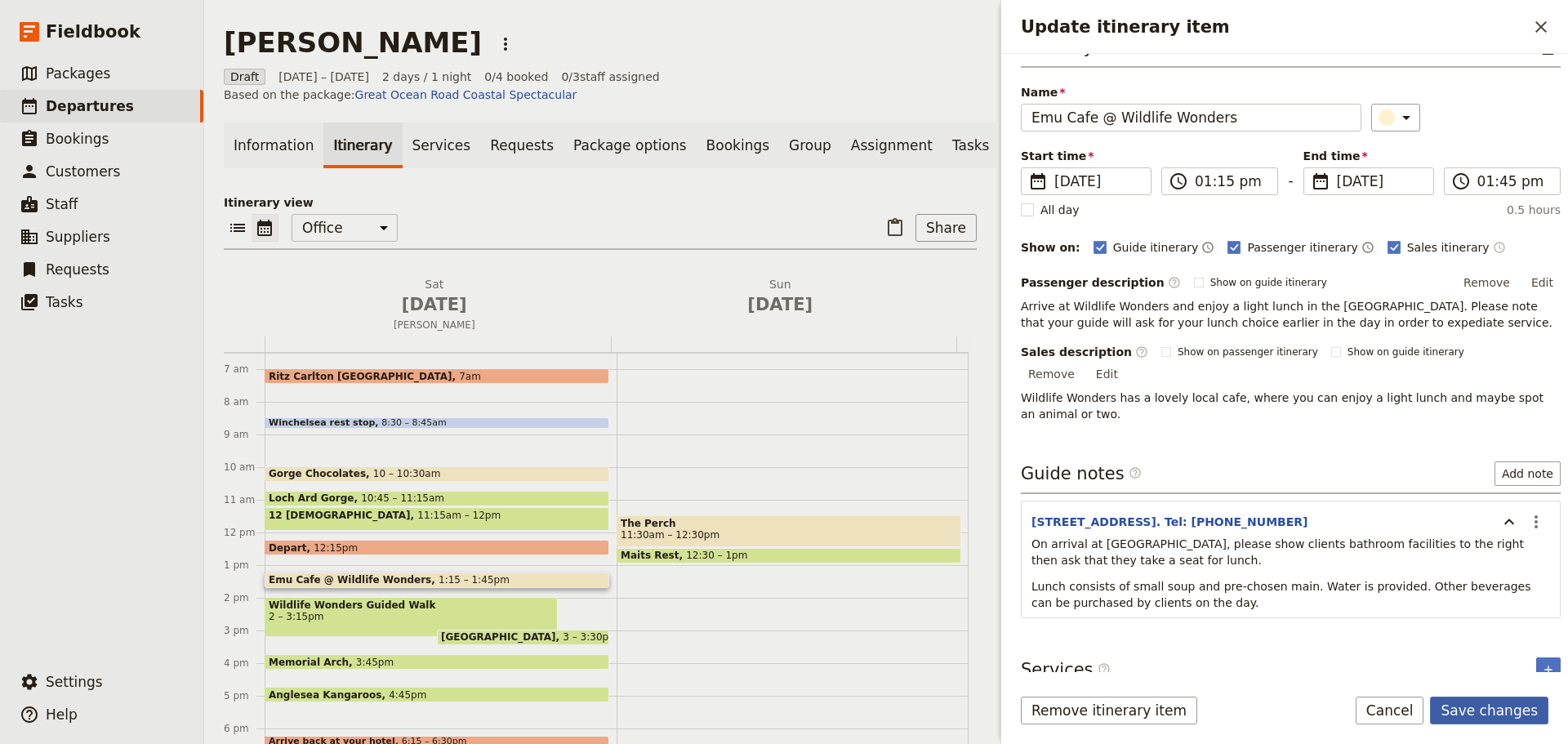
click at [1495, 714] on button "Save changes" at bounding box center [1489, 710] width 119 height 28
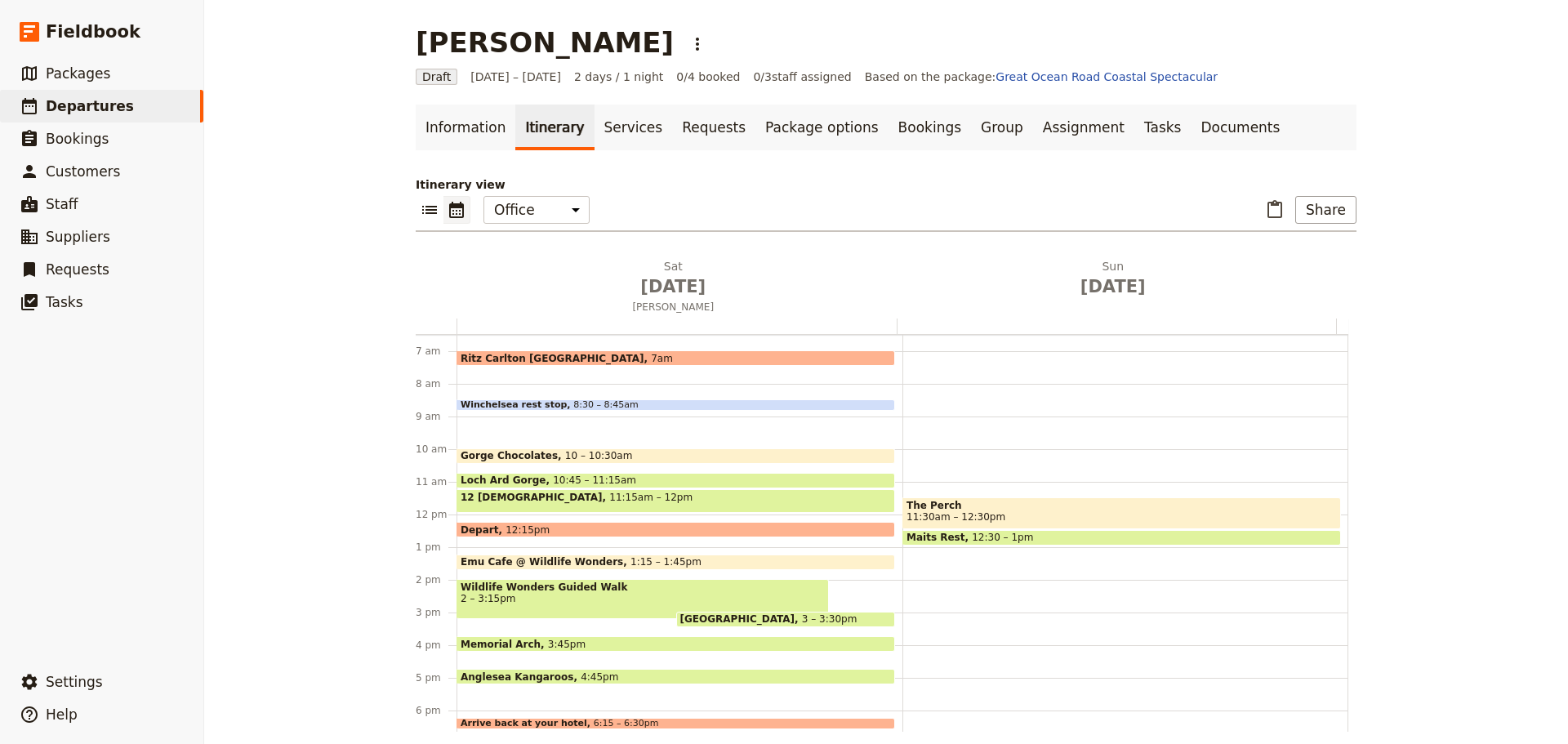
click at [522, 592] on span "Wildlife Wonders Guided Walk" at bounding box center [643, 587] width 364 height 12
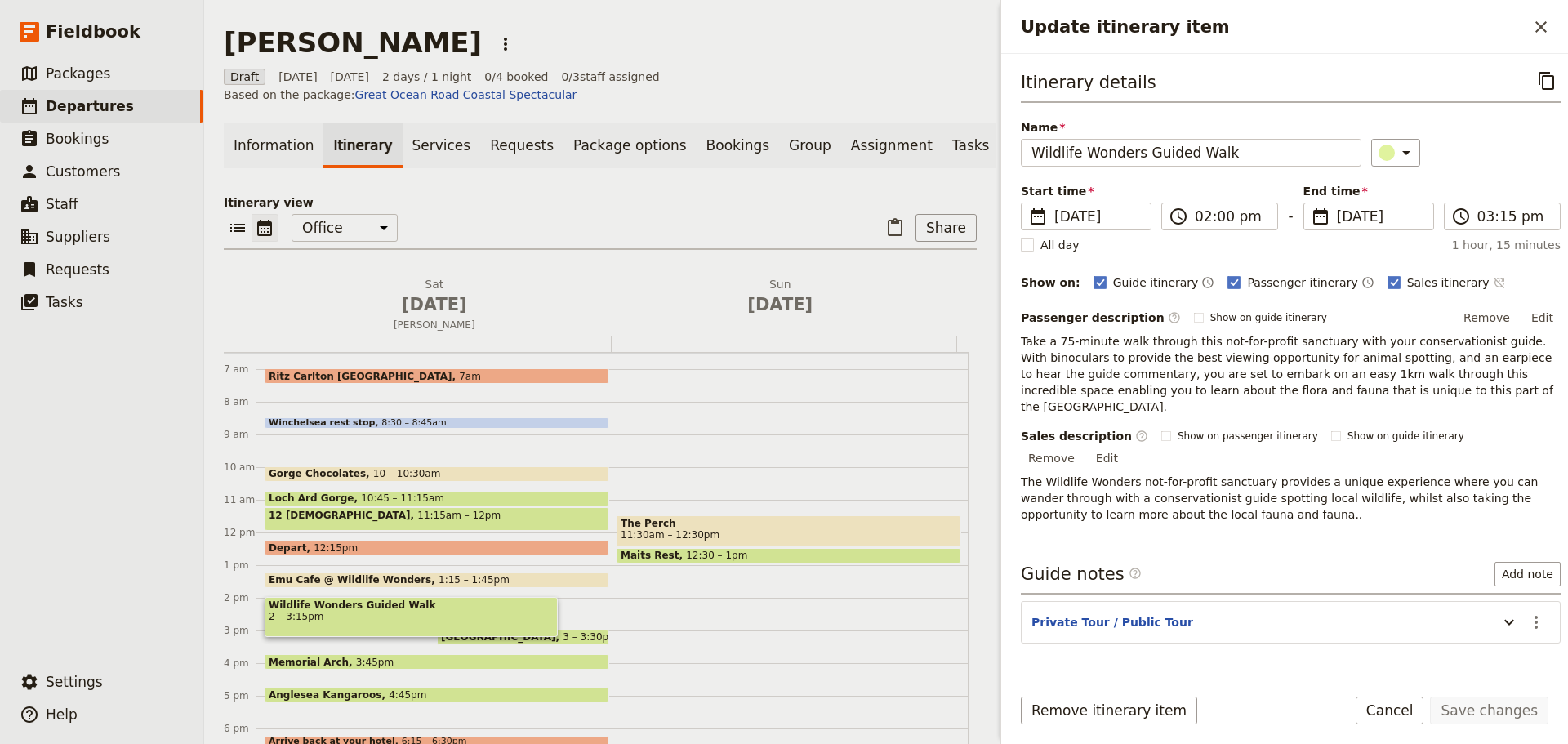
click at [1492, 282] on icon "Time not shown on sales itinerary" at bounding box center [1499, 283] width 13 height 13
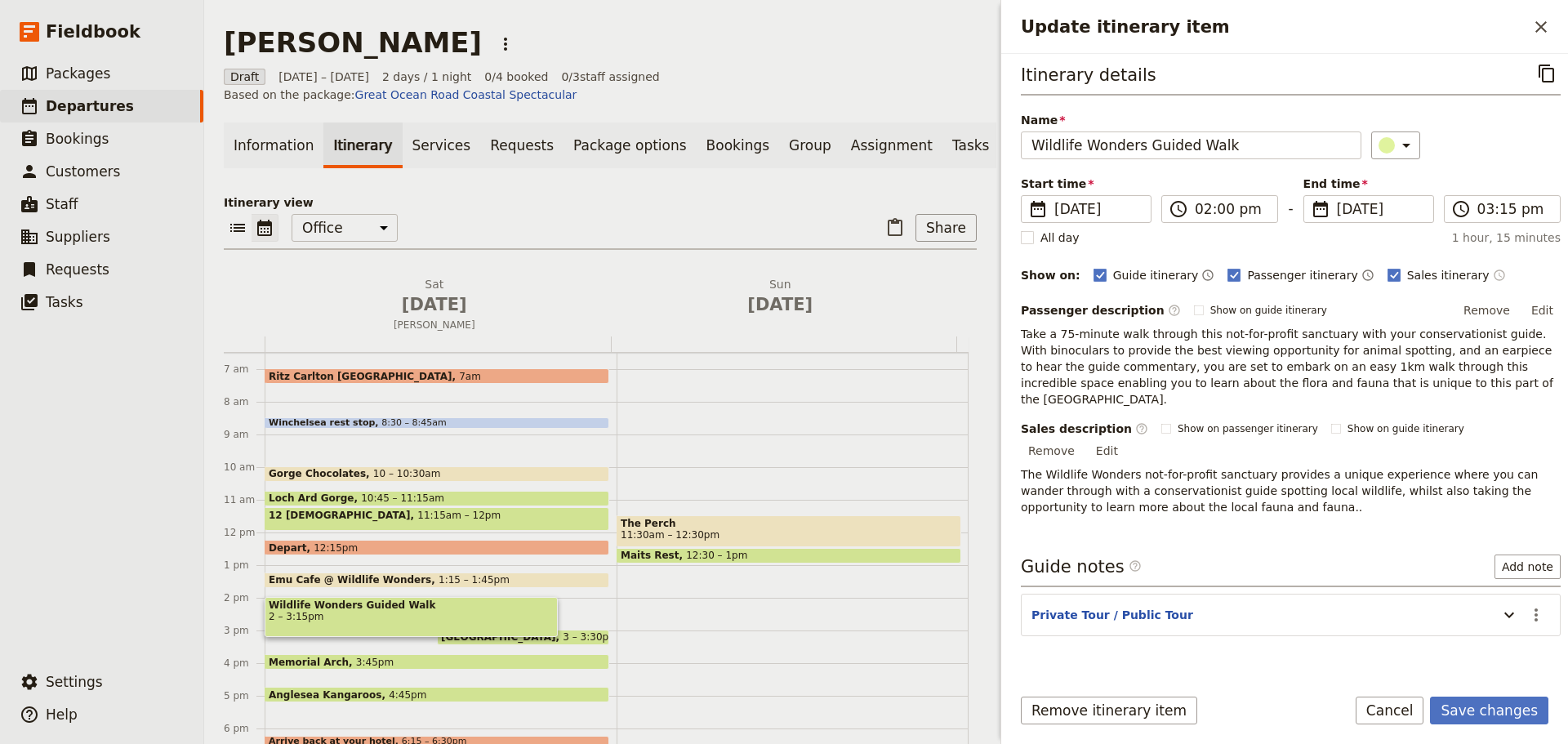
scroll to position [9, 0]
click at [1527, 603] on icon "Actions" at bounding box center [1535, 613] width 19 height 19
click at [1513, 611] on span "Edit note" at bounding box center [1489, 613] width 76 height 16
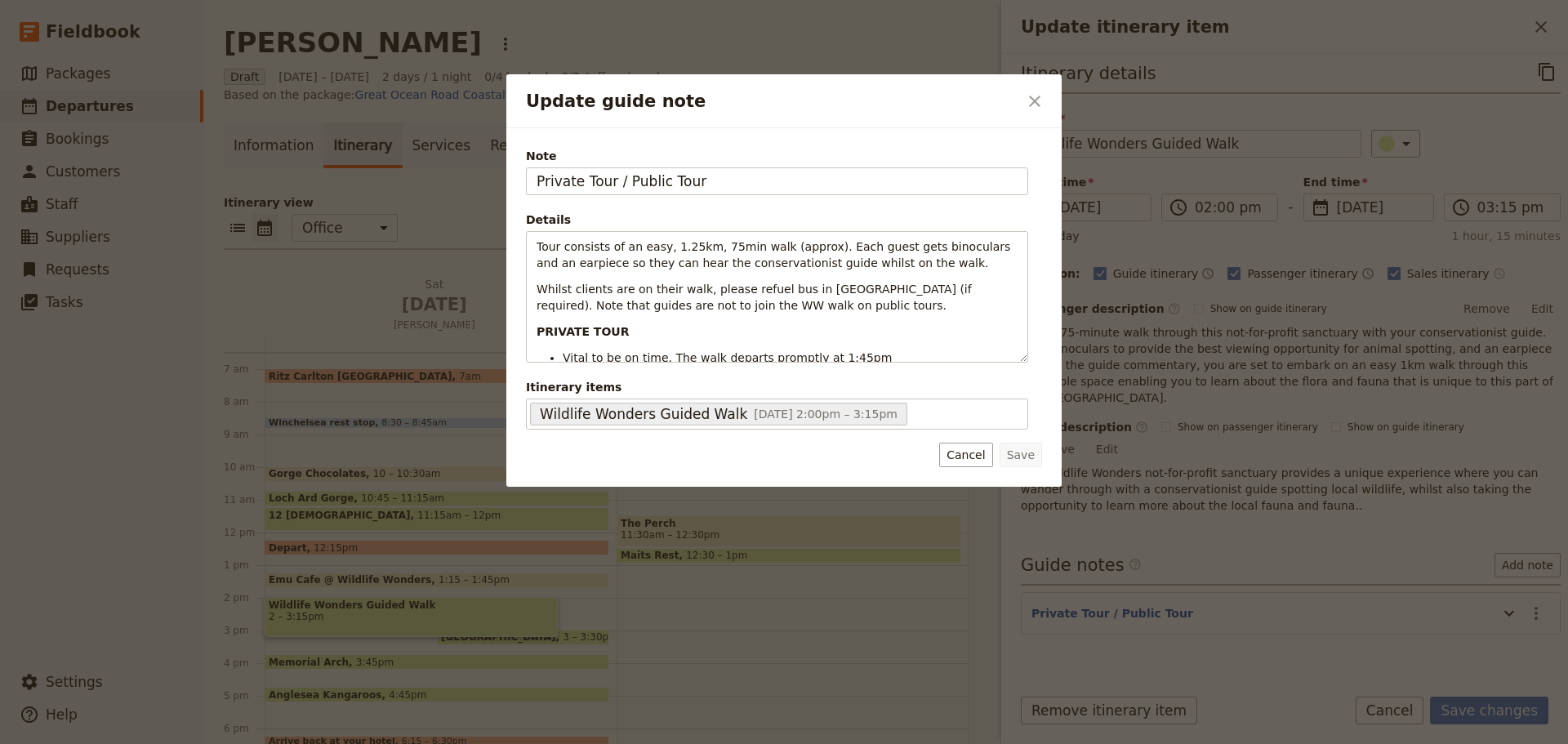
drag, startPoint x: 626, startPoint y: 187, endPoint x: 383, endPoint y: 183, distance: 243.0
click at [383, 743] on div "Update guide note ​ Note Private Tour / Public Tour Details Tour consists of an…" at bounding box center [784, 744] width 1568 height 0
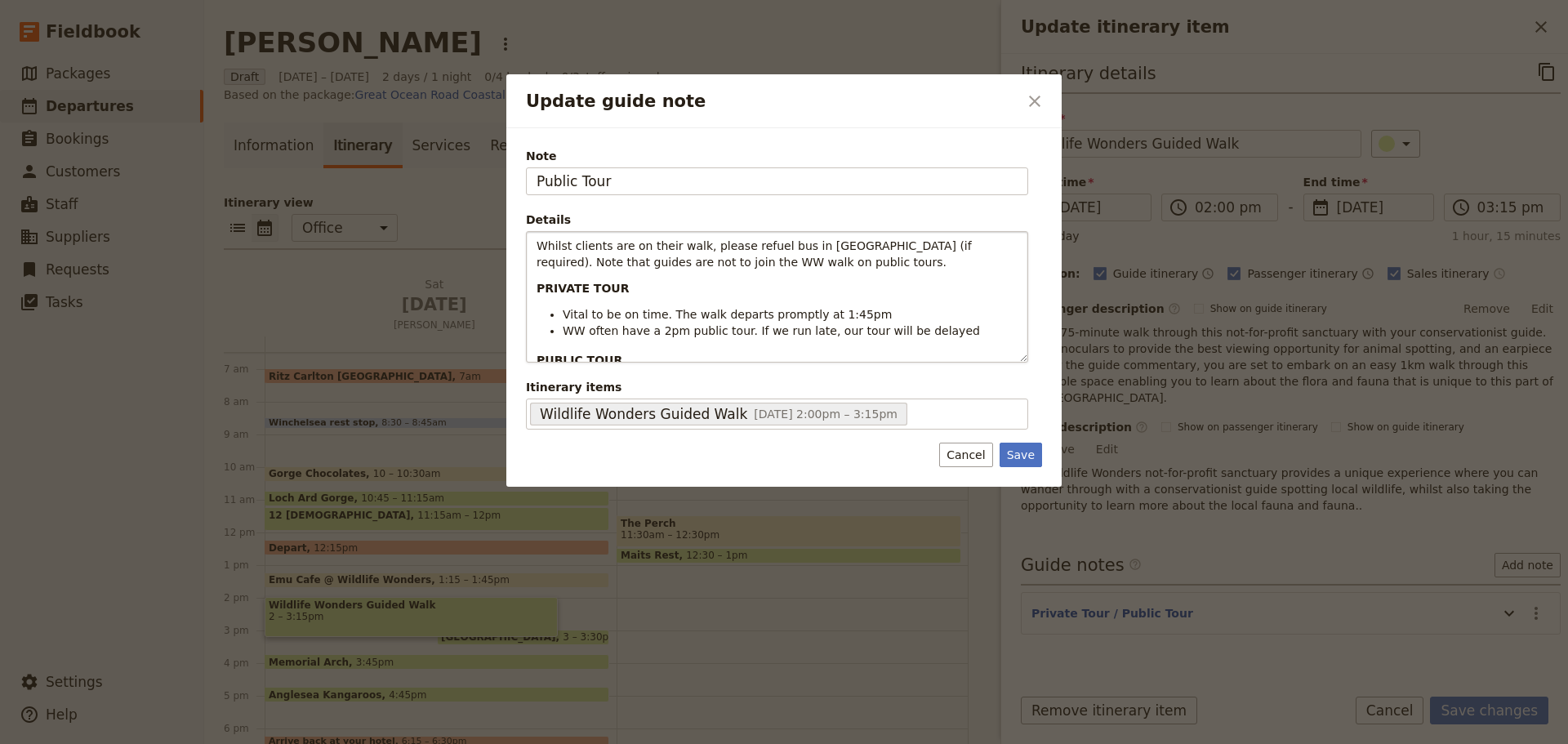
scroll to position [82, 0]
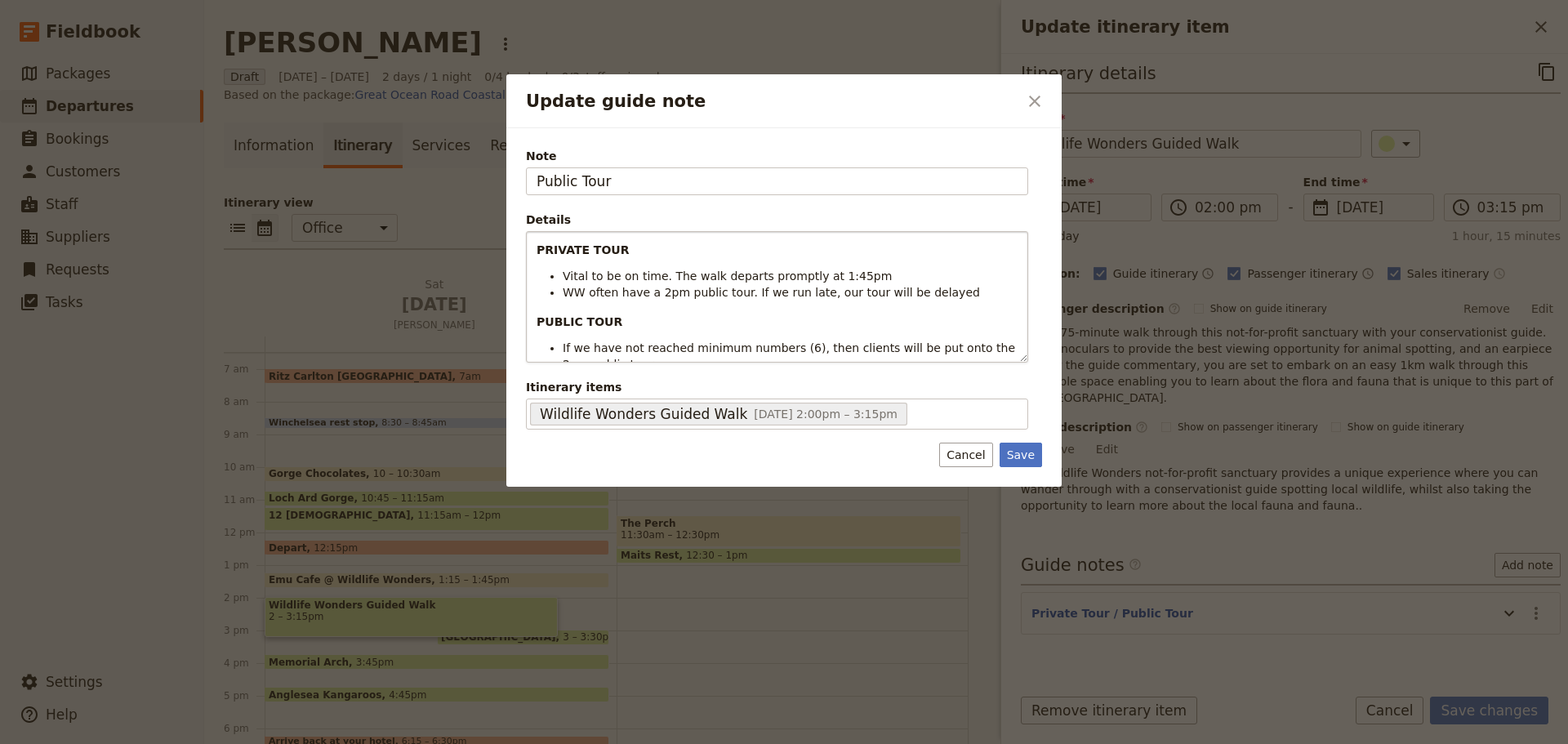
type input "Public Tour"
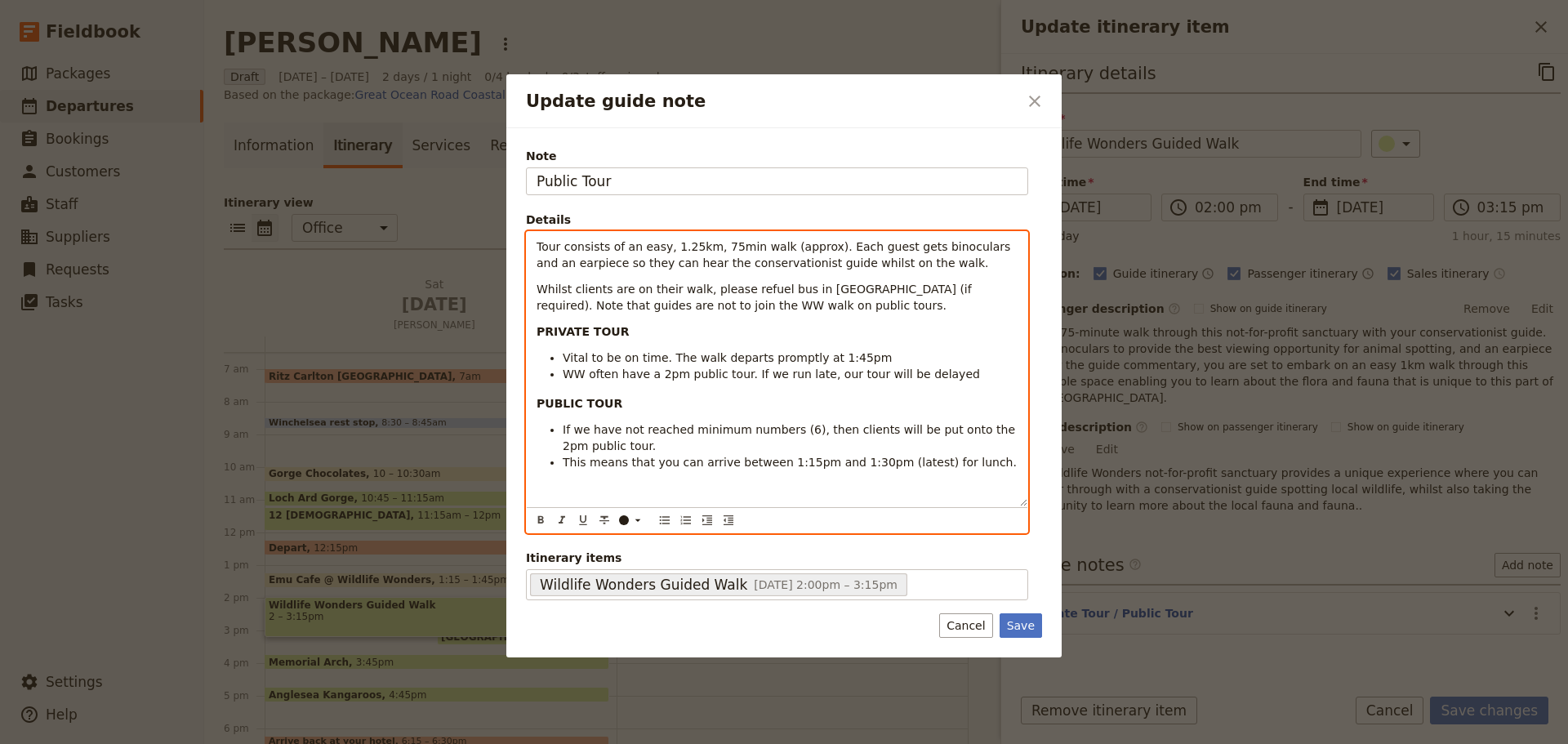
scroll to position [0, 0]
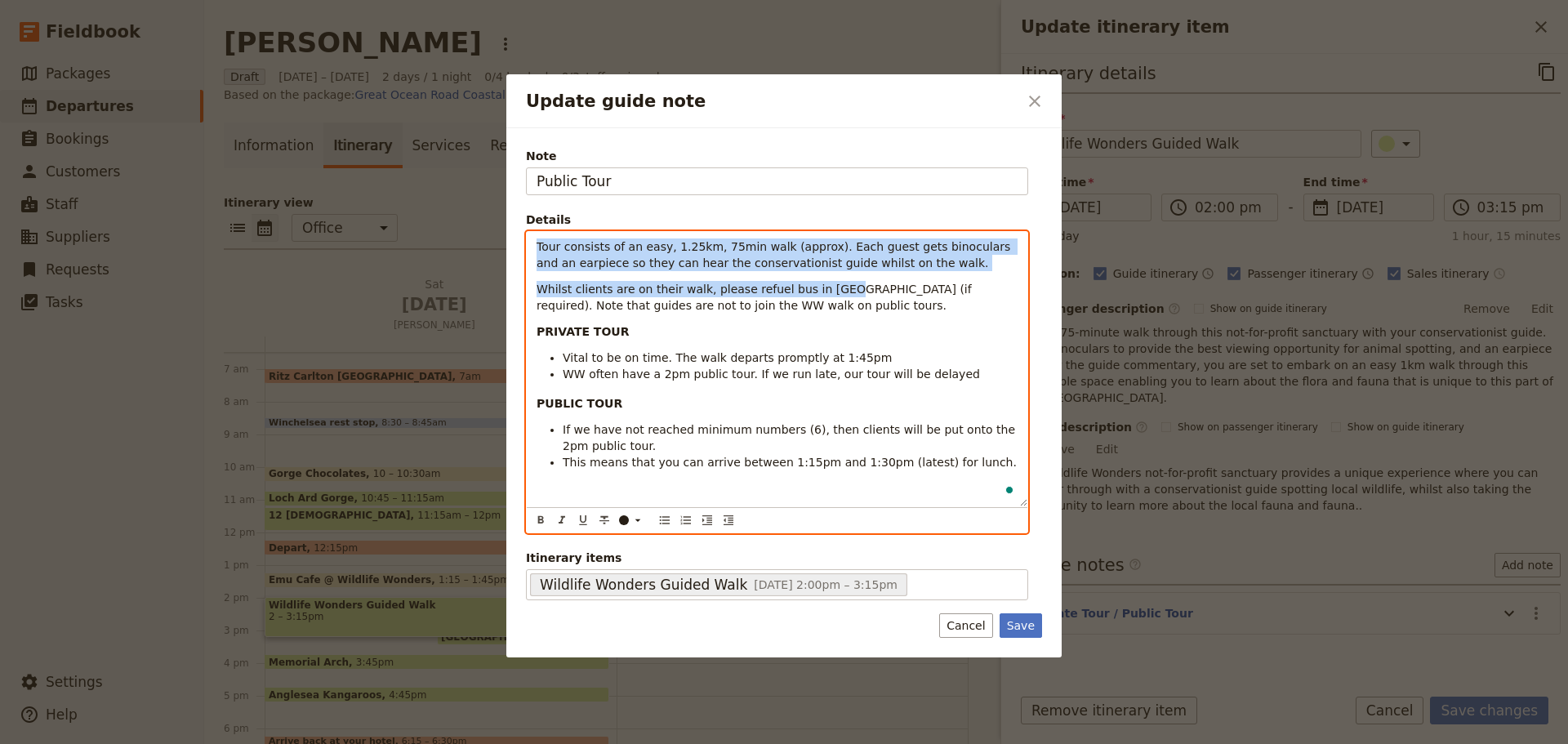
drag, startPoint x: 535, startPoint y: 248, endPoint x: 819, endPoint y: 277, distance: 285.5
click at [819, 277] on div "Tour consists of an easy, 1.25km, 75min walk (approx). Each guest gets binocula…" at bounding box center [776, 369] width 500 height 275
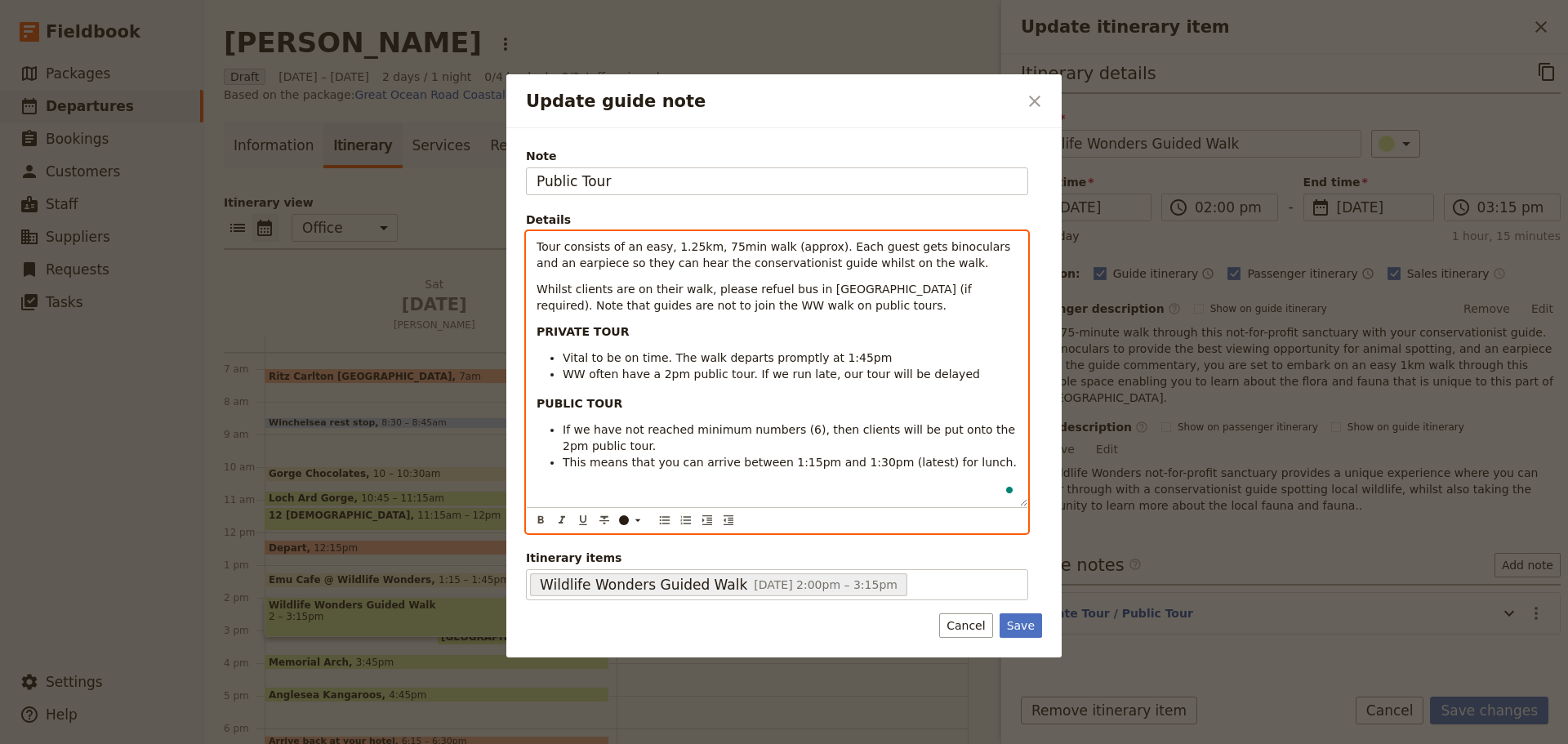
click at [750, 345] on div "Tour consists of an easy, 1.25km, 75min walk (approx). Each guest gets binocula…" at bounding box center [776, 369] width 500 height 275
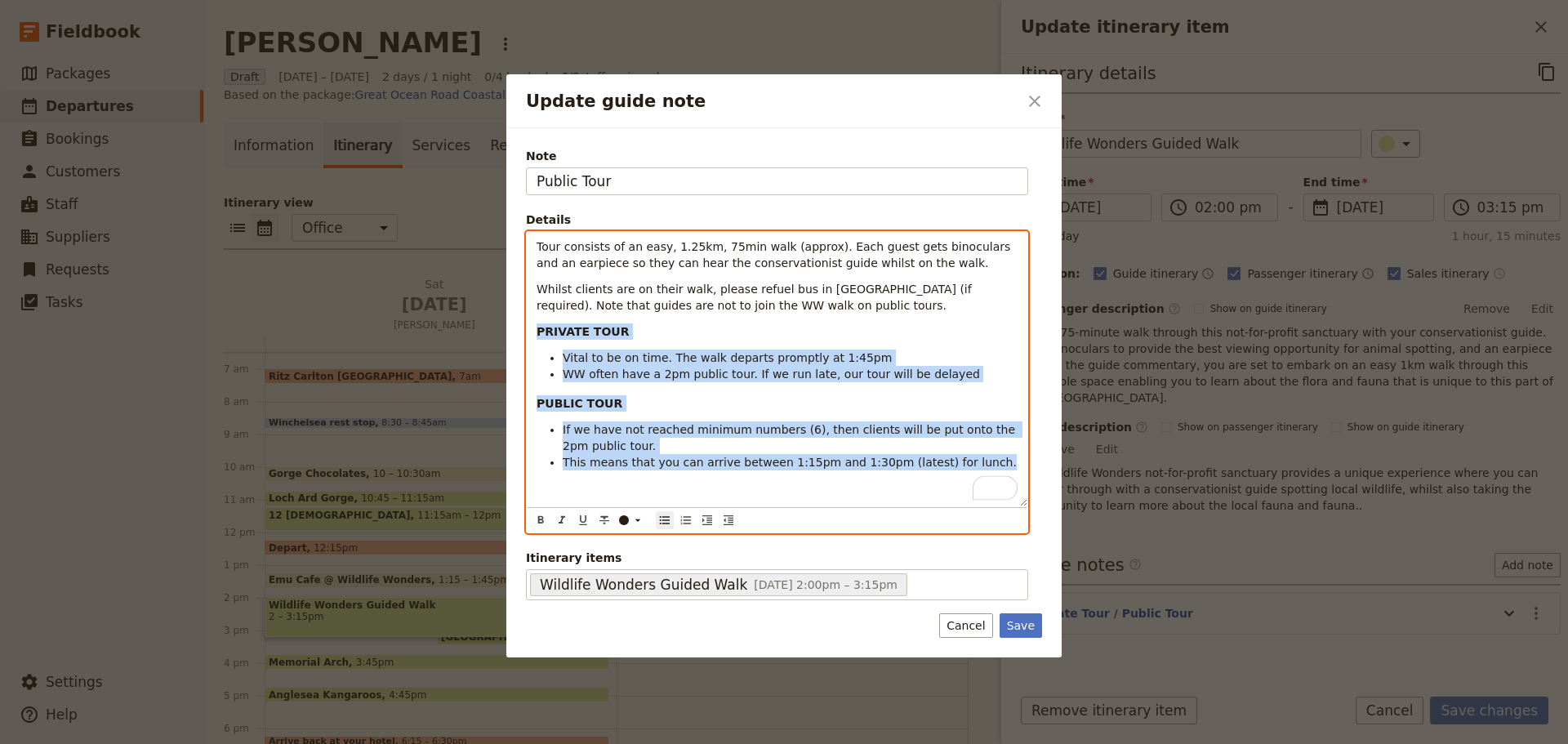
drag, startPoint x: 675, startPoint y: 419, endPoint x: 536, endPoint y: 329, distance: 165.6
click at [536, 329] on div "Tour consists of an easy, 1.25km, 75min walk (approx). Each guest gets binocula…" at bounding box center [776, 369] width 500 height 275
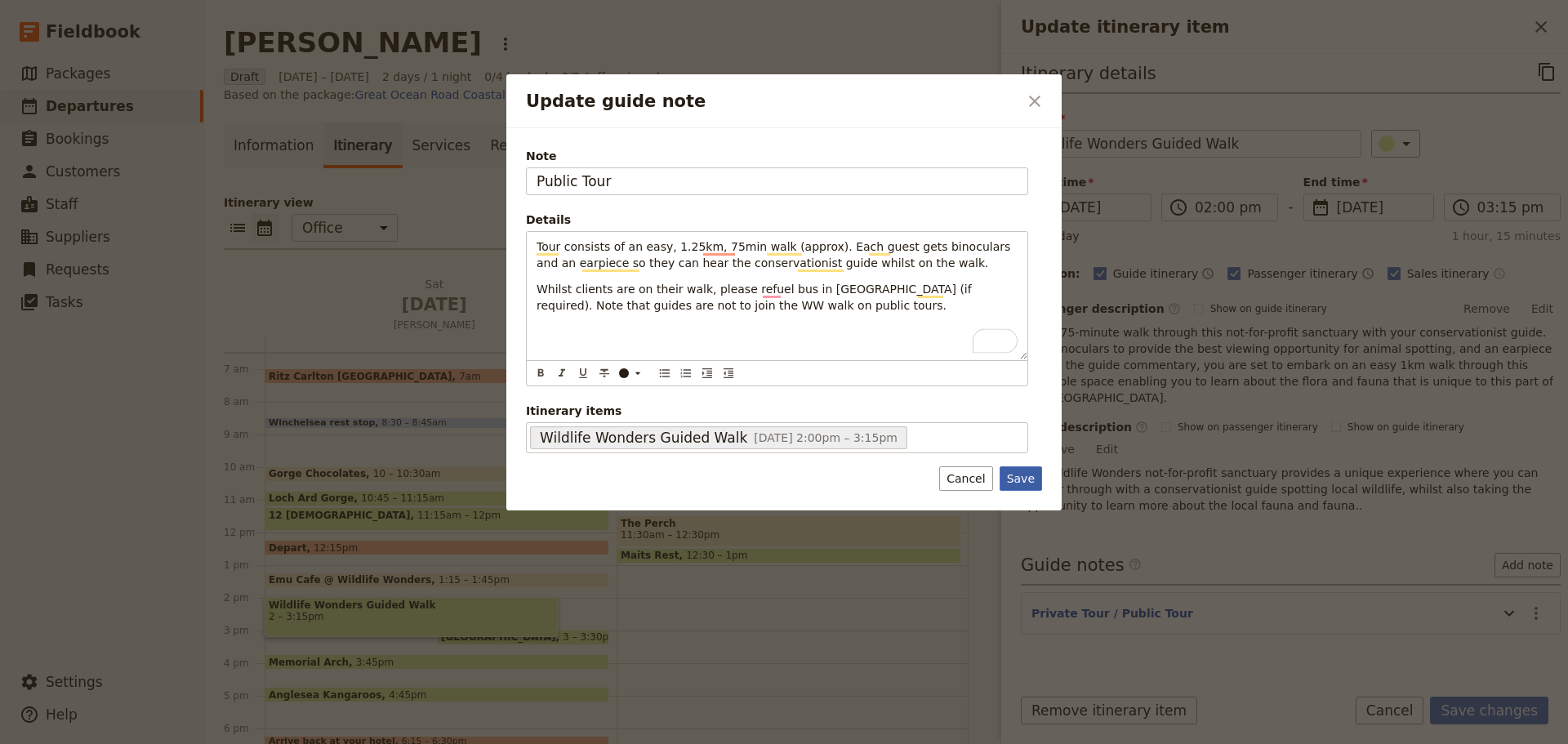
click at [1016, 477] on button "Save" at bounding box center [1021, 479] width 42 height 24
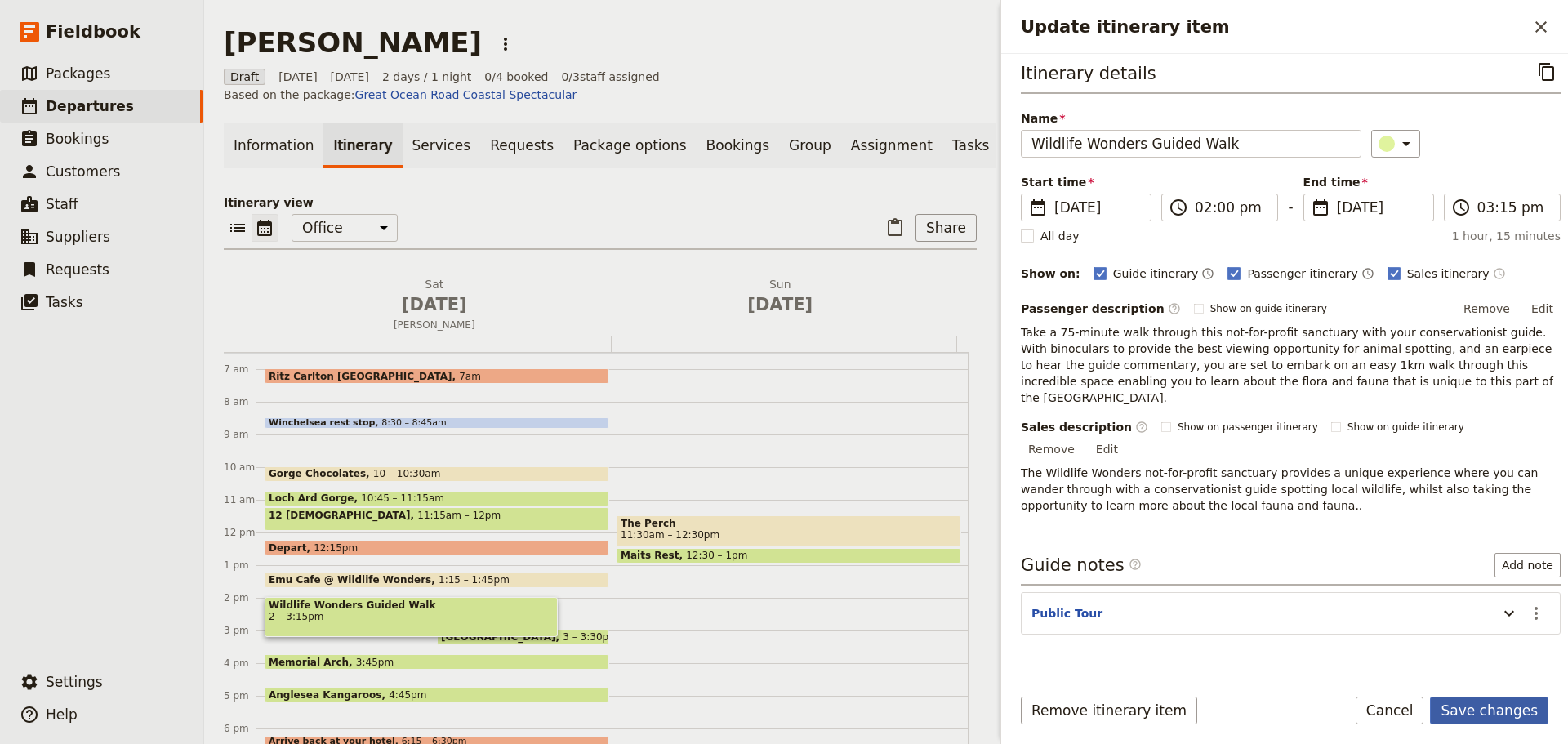
click at [1480, 705] on button "Save changes" at bounding box center [1489, 710] width 119 height 28
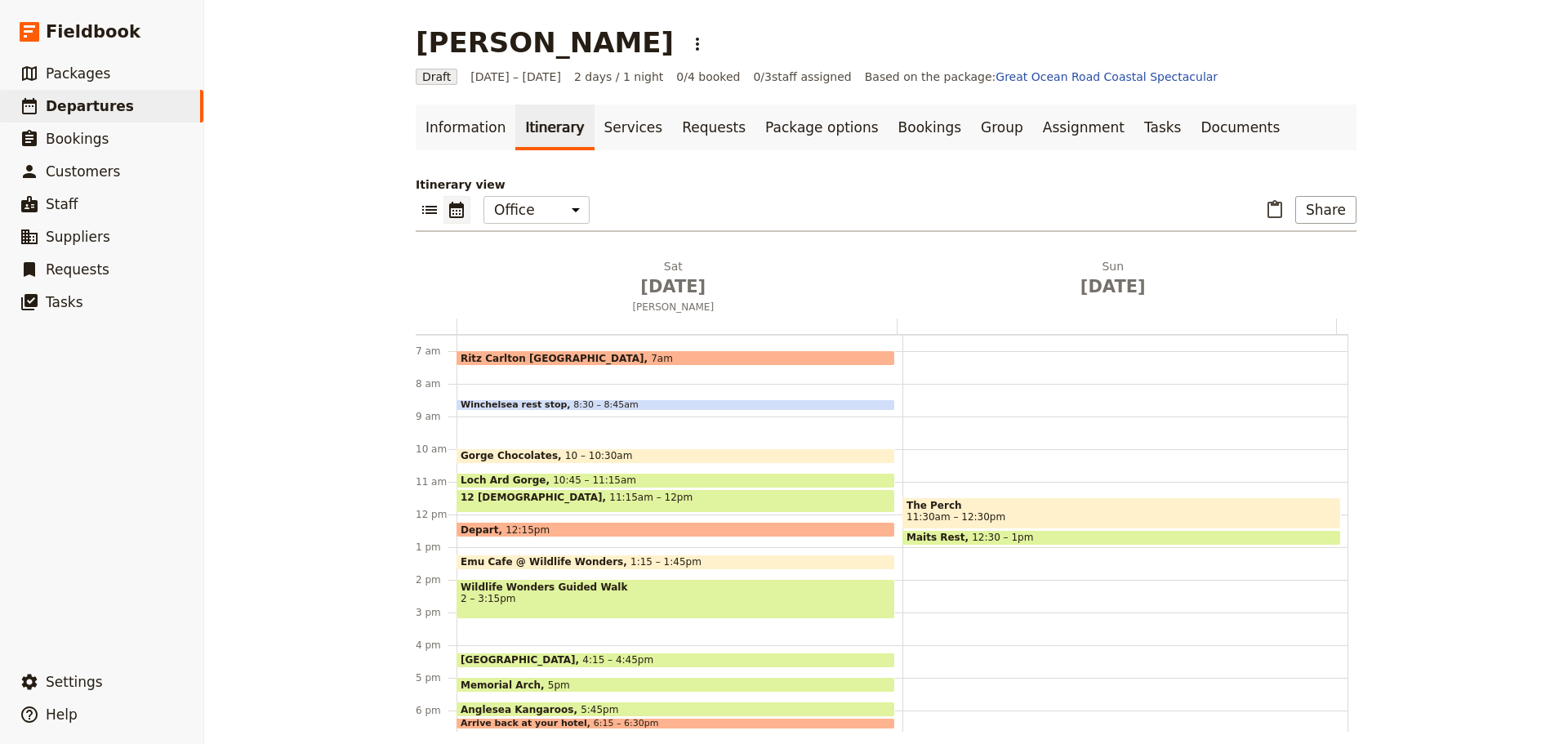
click at [501, 660] on span "Lorne Beach" at bounding box center [521, 661] width 121 height 12
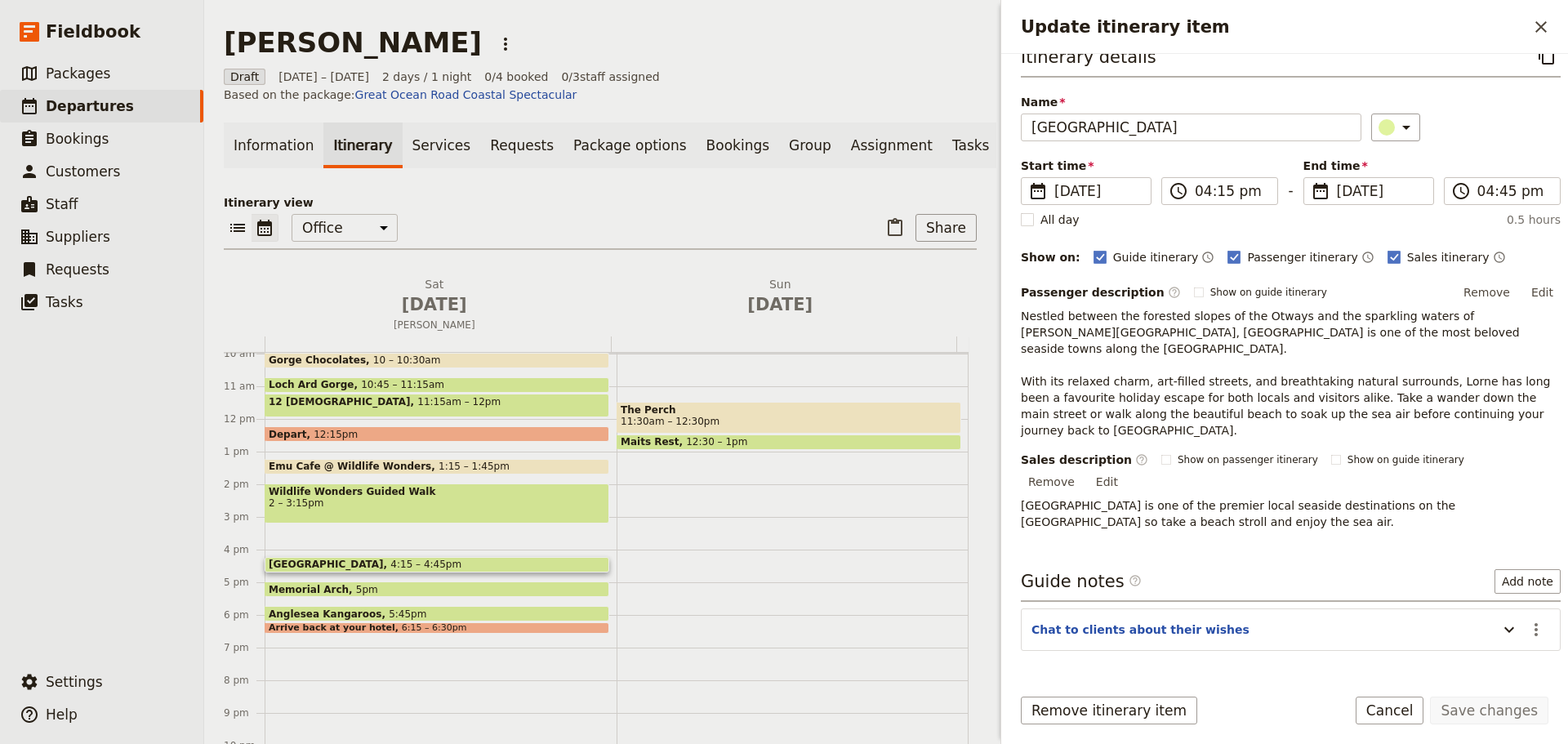
scroll to position [376, 0]
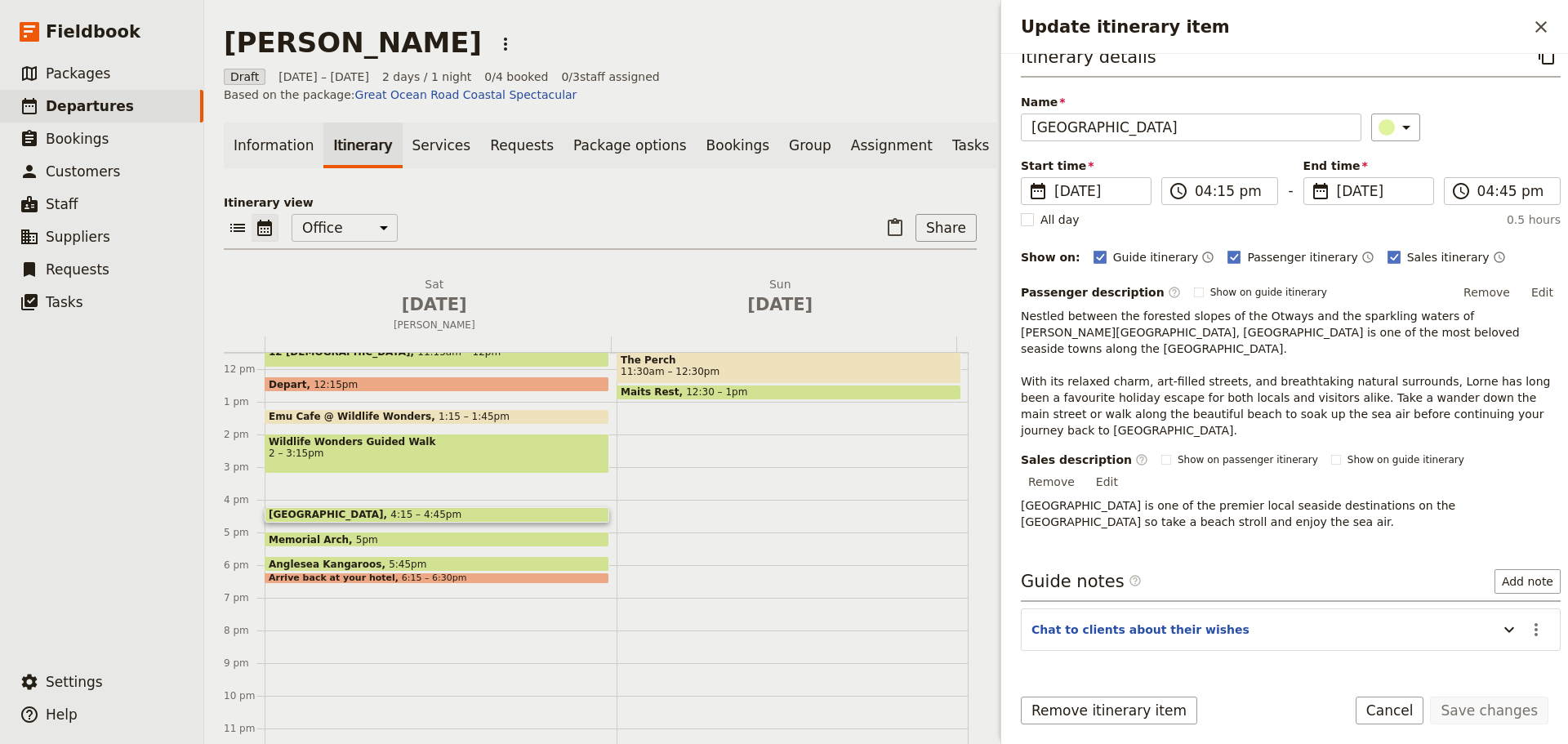
click at [390, 509] on span "4:15 – 4:45pm" at bounding box center [425, 515] width 71 height 12
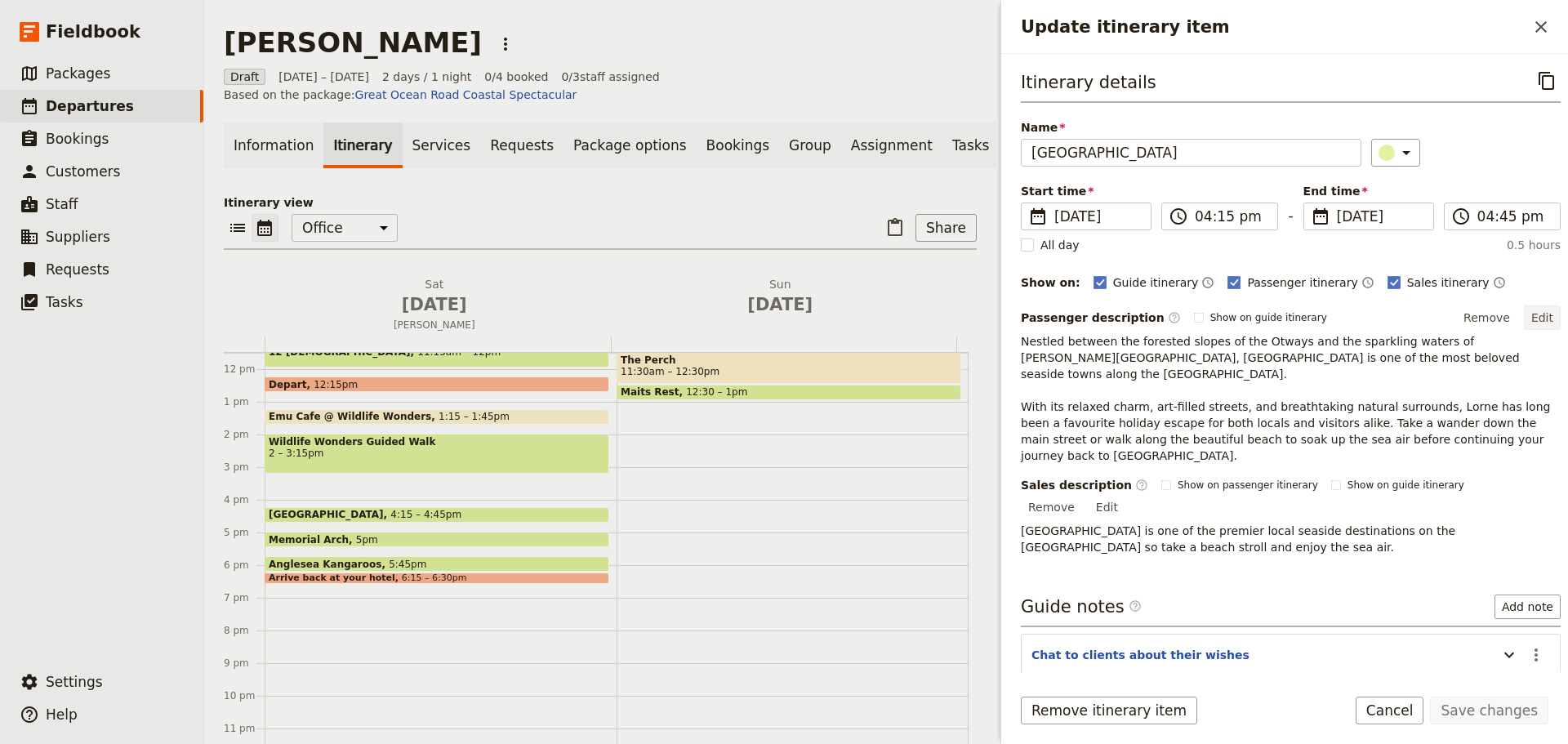
click at [1525, 316] on button "Edit" at bounding box center [1542, 318] width 37 height 24
click at [1404, 699] on button "Cancel" at bounding box center [1389, 710] width 68 height 28
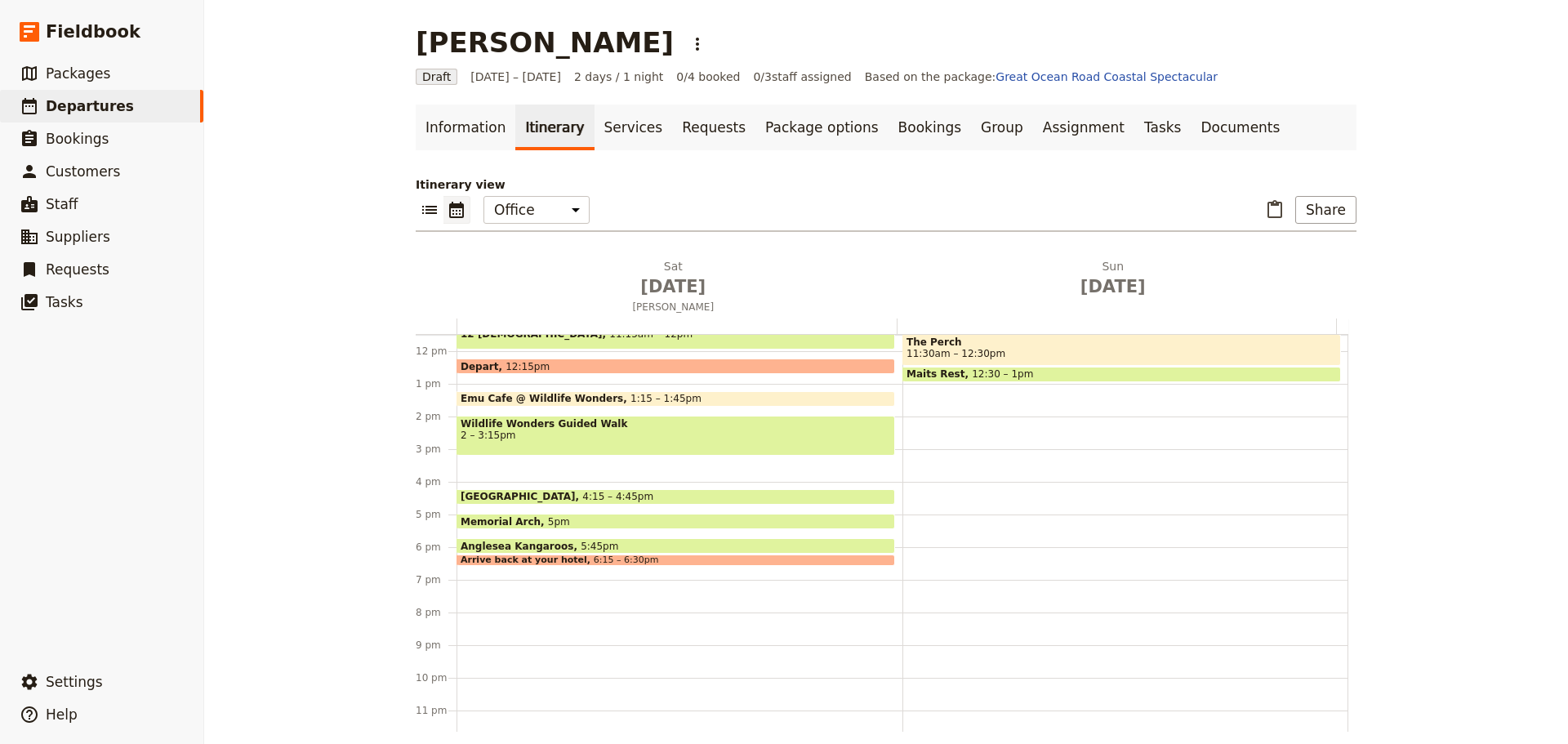
click at [608, 520] on div "Memorial Arch 5pm" at bounding box center [675, 522] width 439 height 15
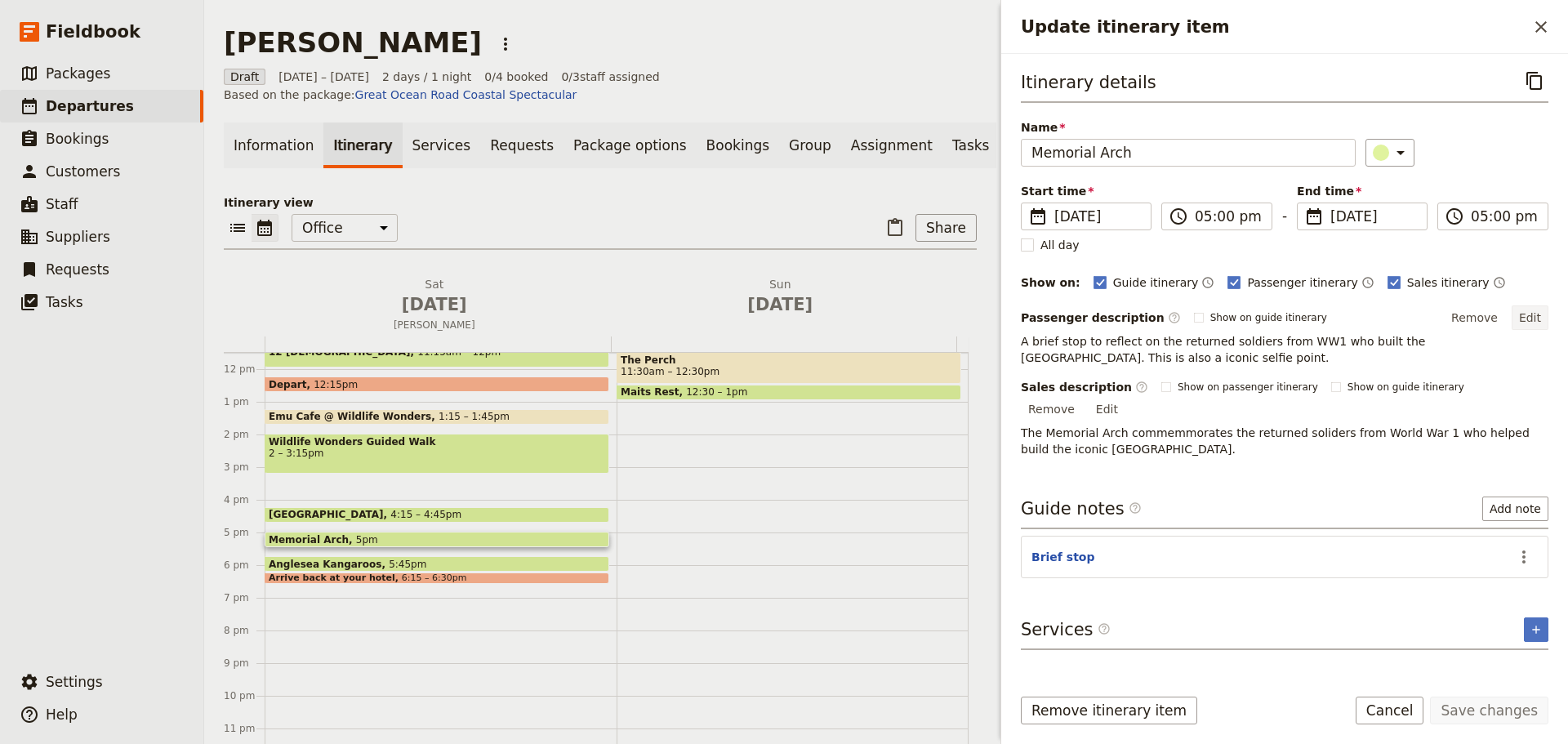
click at [1542, 314] on button "Edit" at bounding box center [1530, 318] width 37 height 24
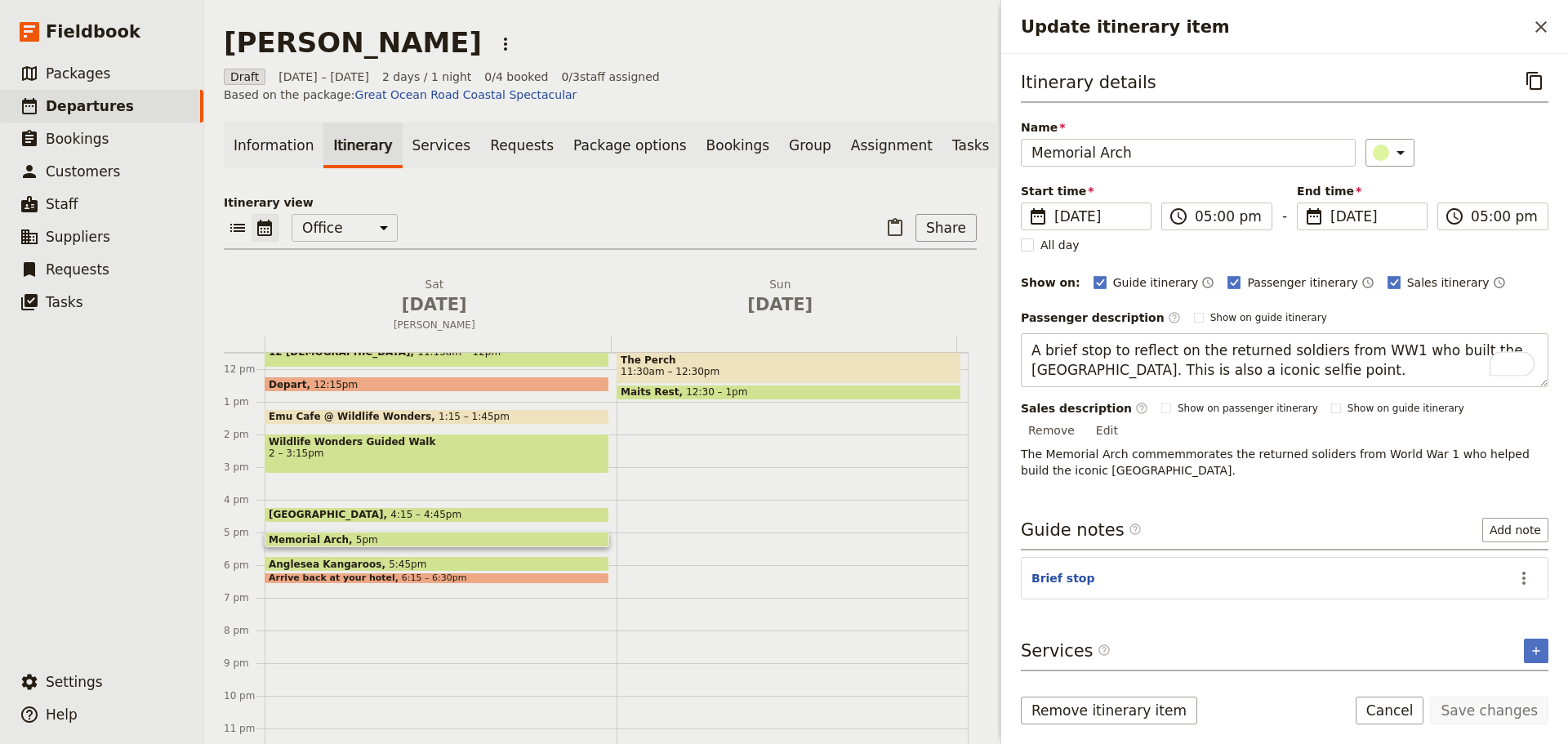
drag, startPoint x: 1036, startPoint y: 346, endPoint x: 1016, endPoint y: 353, distance: 21.2
click at [1016, 353] on div "Itinerary details ​ Name Memorial Arch ​ Start time ​ 30 Aug 2025 30/08/2025 20…" at bounding box center [1284, 363] width 567 height 618
type textarea "If you wish, take a brief stop to reflect on the returned soldiers from WW1 who…"
click at [1523, 560] on div "Itinerary details ​ Name Memorial Arch ​ Start time ​ 30 Aug 2025 30/08/2025 20…" at bounding box center [1284, 369] width 527 height 603
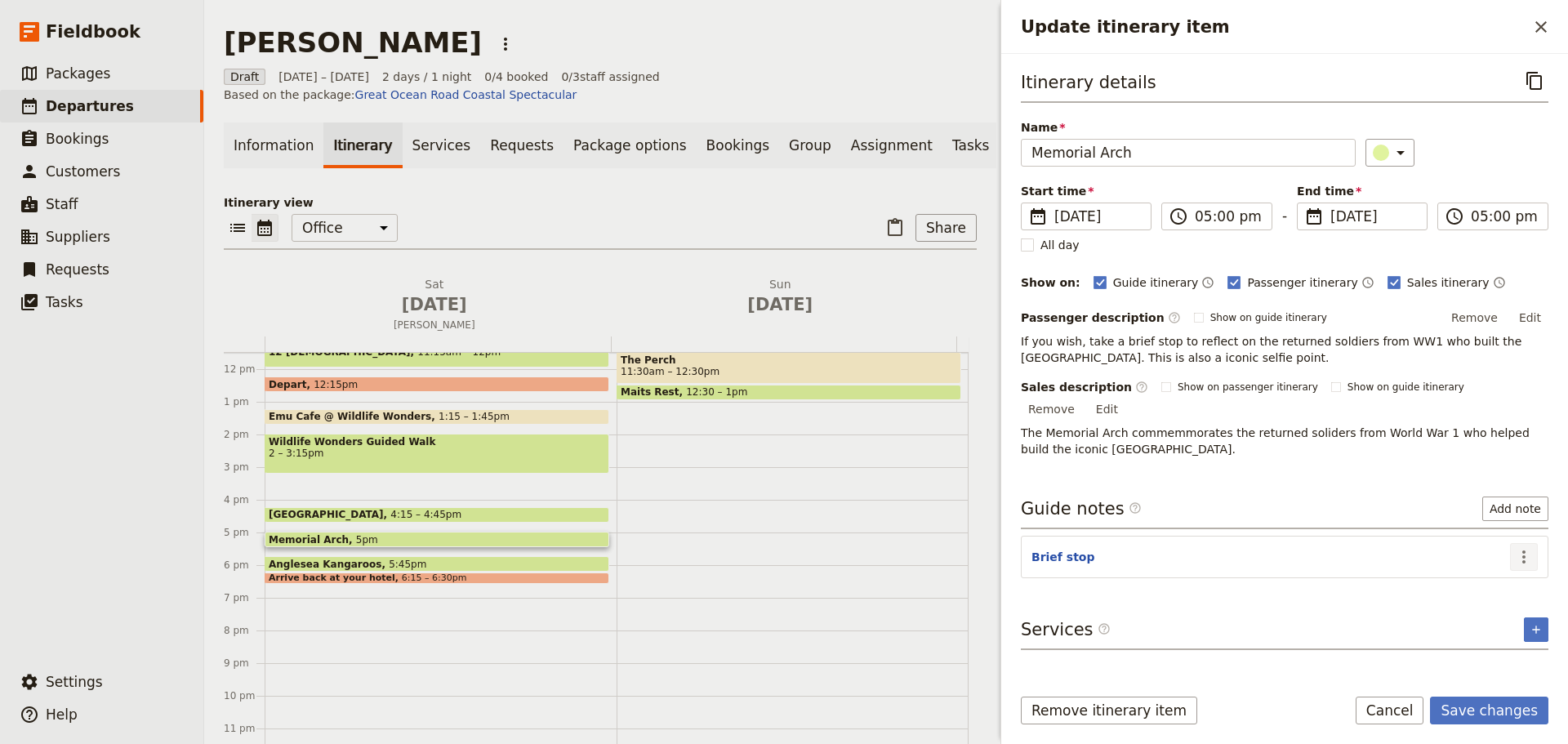
click at [1516, 544] on button "​" at bounding box center [1523, 557] width 28 height 28
click at [1507, 573] on span "Edit note" at bounding box center [1489, 574] width 76 height 16
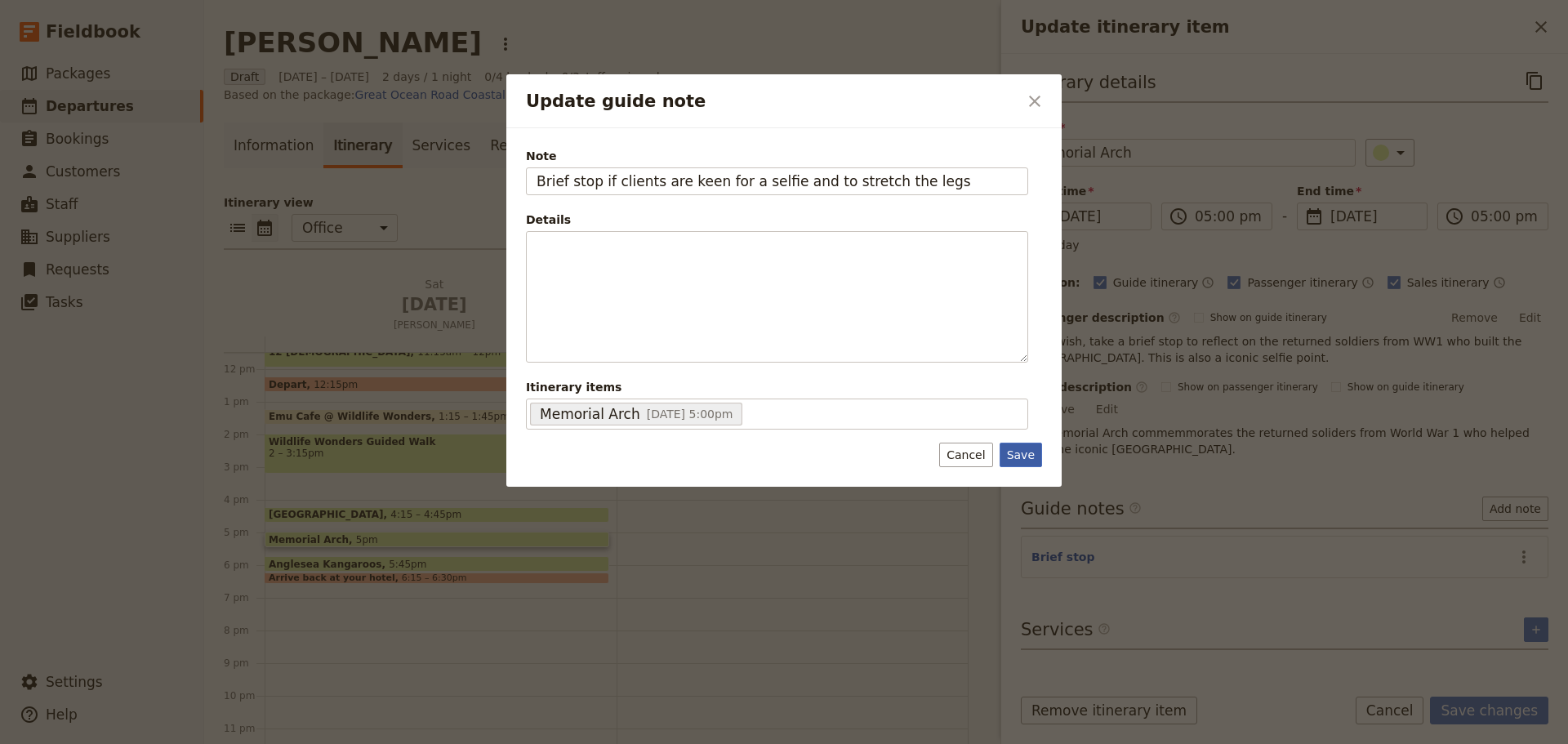
type input "Brief stop if clients are keen for a selfie and to stretch the legs"
drag, startPoint x: 1030, startPoint y: 455, endPoint x: 1354, endPoint y: 634, distance: 370.2
click at [1029, 455] on button "Save" at bounding box center [1021, 454] width 42 height 24
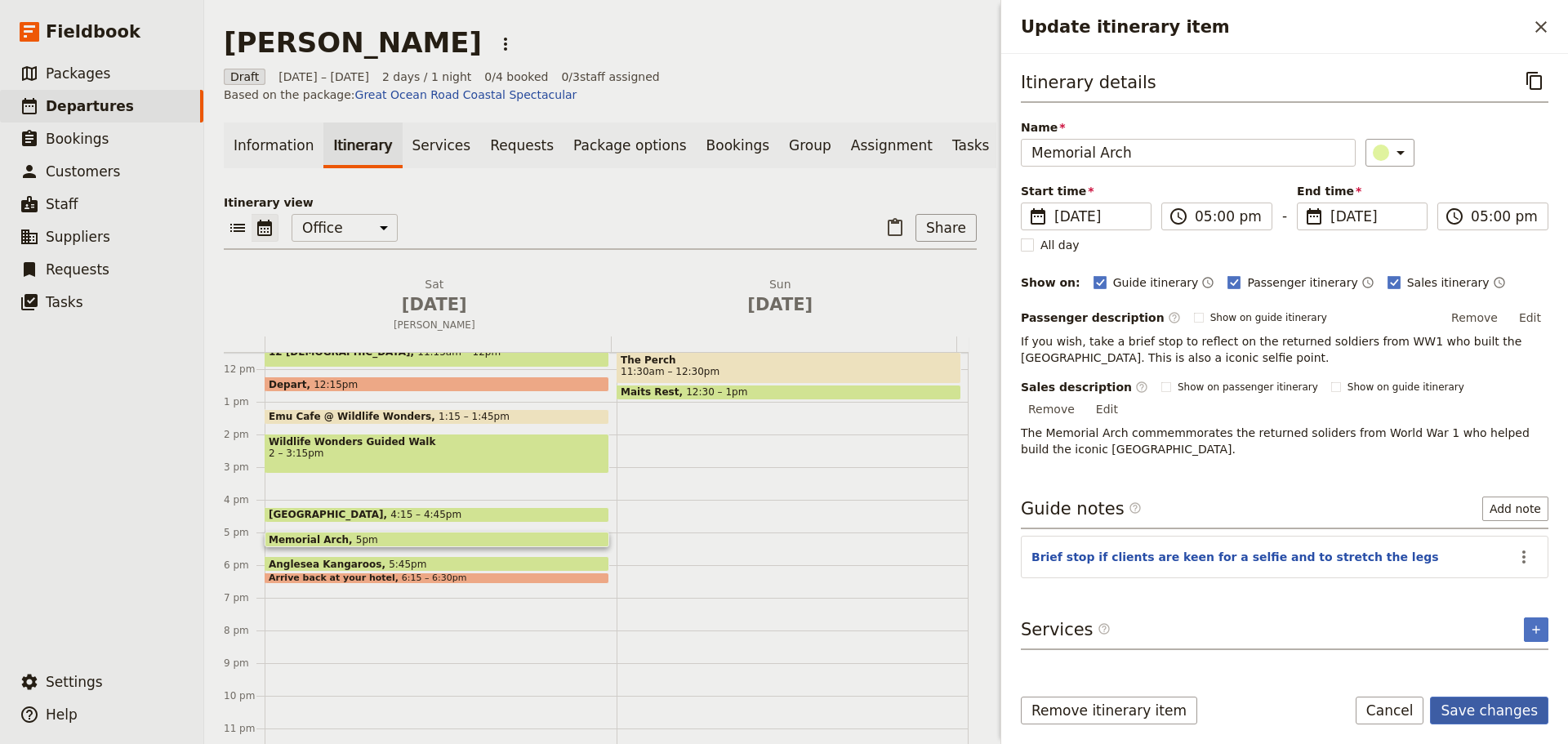
drag, startPoint x: 1483, startPoint y: 711, endPoint x: 1476, endPoint y: 704, distance: 9.9
click at [1484, 711] on button "Save changes" at bounding box center [1489, 710] width 119 height 28
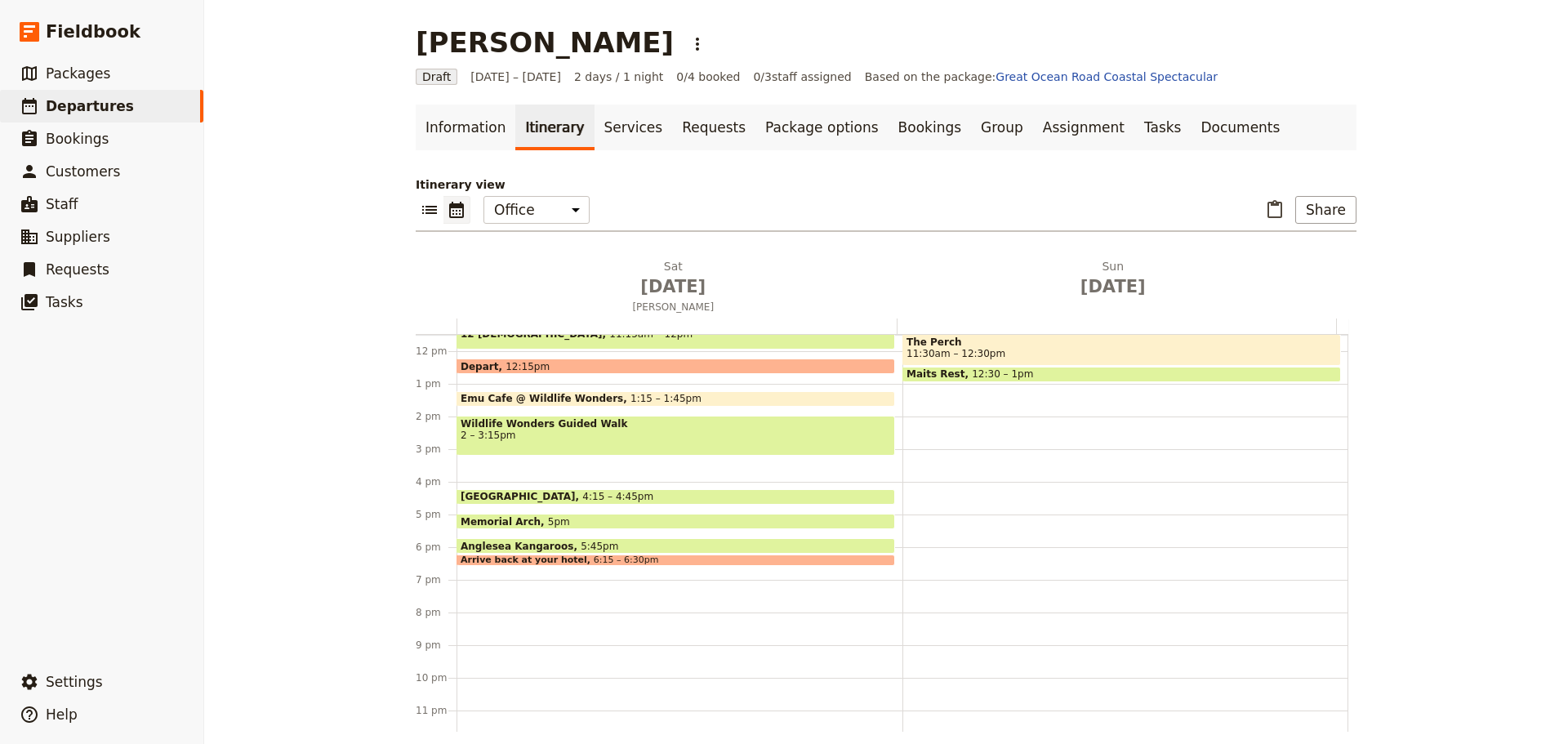
click at [582, 494] on span "4:15 – 4:45pm" at bounding box center [617, 497] width 71 height 12
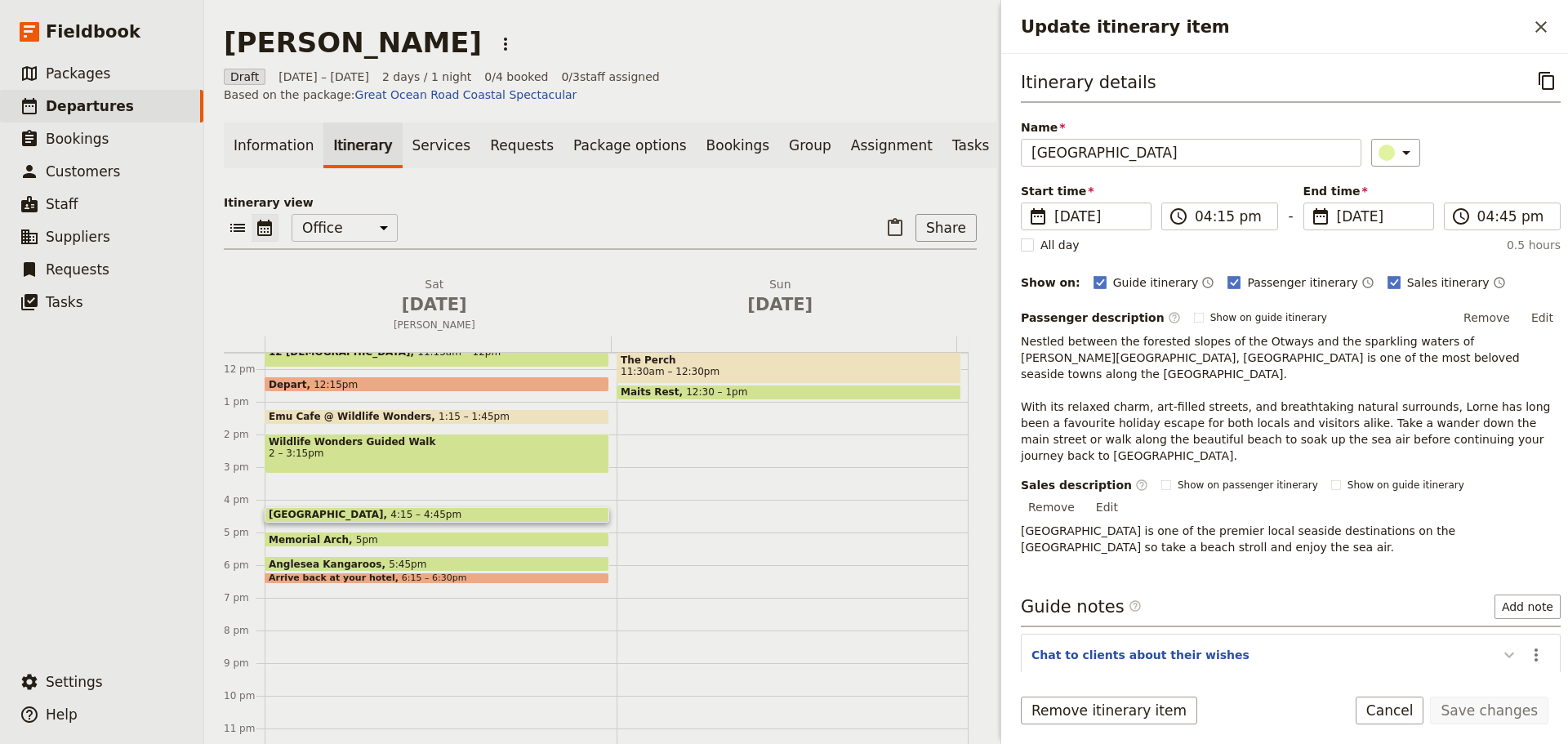
click at [1508, 641] on button "Update itinerary item" at bounding box center [1508, 655] width 26 height 27
click at [1530, 645] on icon "Actions" at bounding box center [1535, 655] width 19 height 19
click at [1415, 714] on button "Cancel" at bounding box center [1389, 710] width 68 height 28
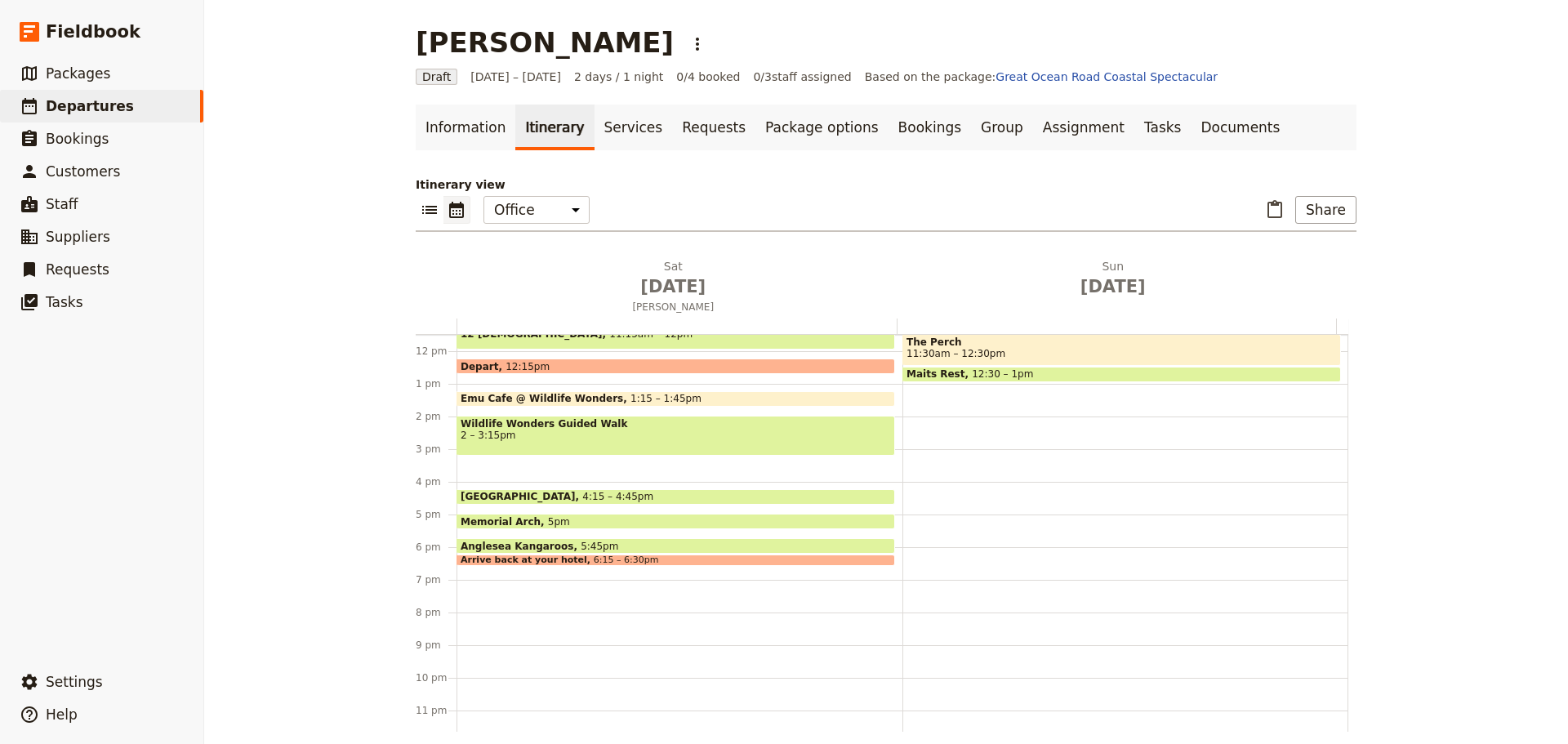
click at [616, 542] on div "Anglesea Kangaroos 5:45pm" at bounding box center [675, 546] width 439 height 15
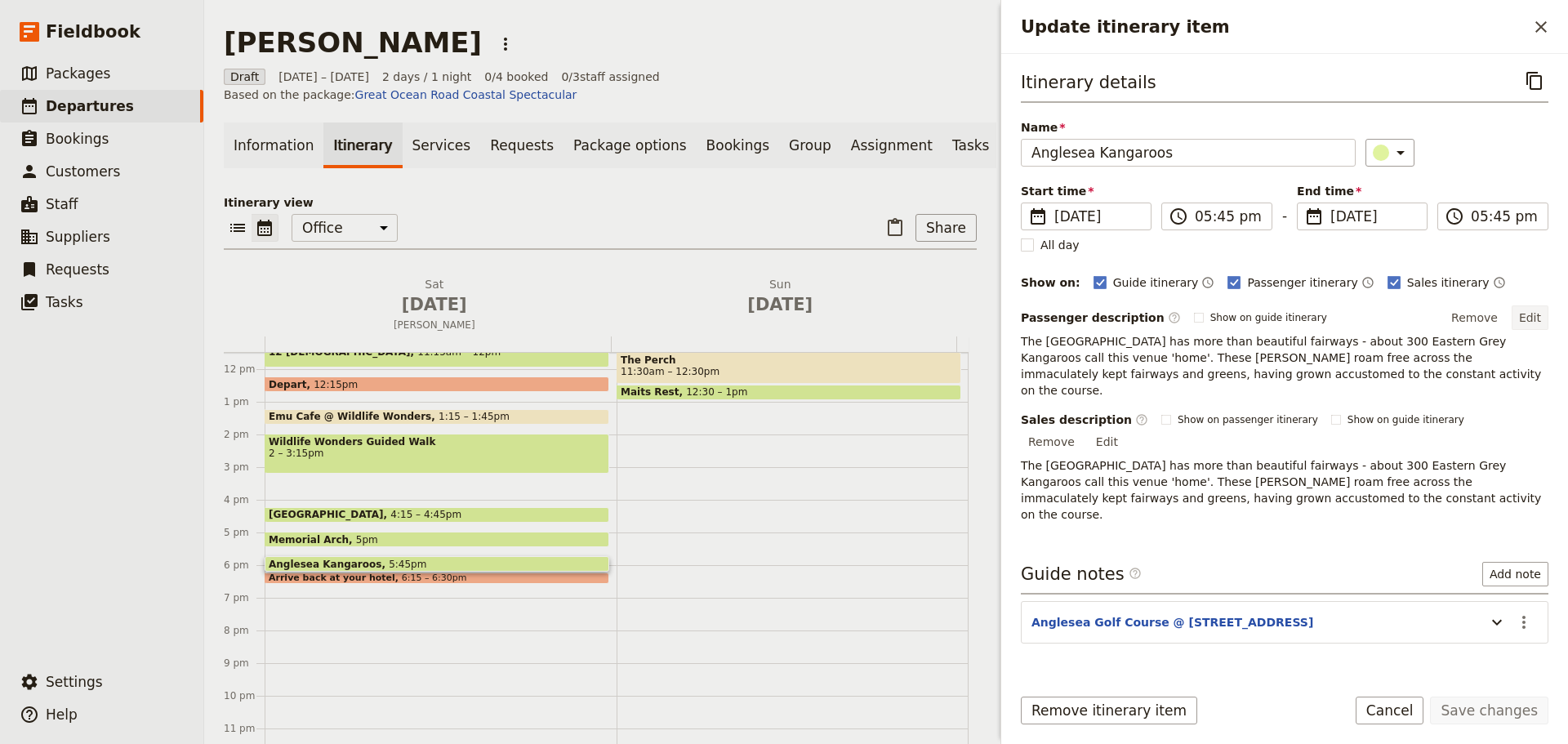
click at [1537, 322] on button "Edit" at bounding box center [1530, 318] width 37 height 24
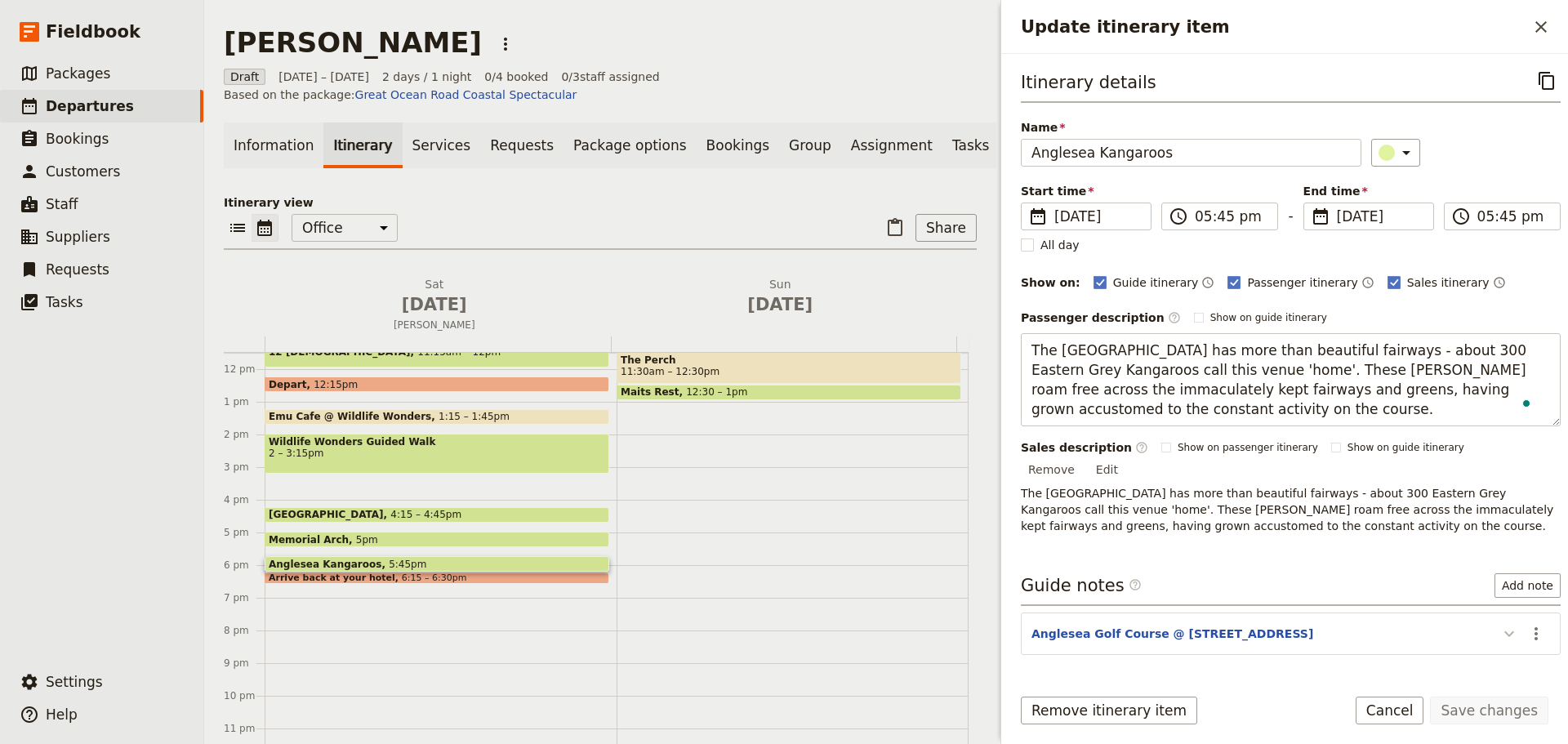
click at [1496, 622] on div "Itinerary details ​ Name Anglesea Kangaroos ​ Start time ​ 30 Aug 2025 30/08/20…" at bounding box center [1290, 369] width 540 height 603
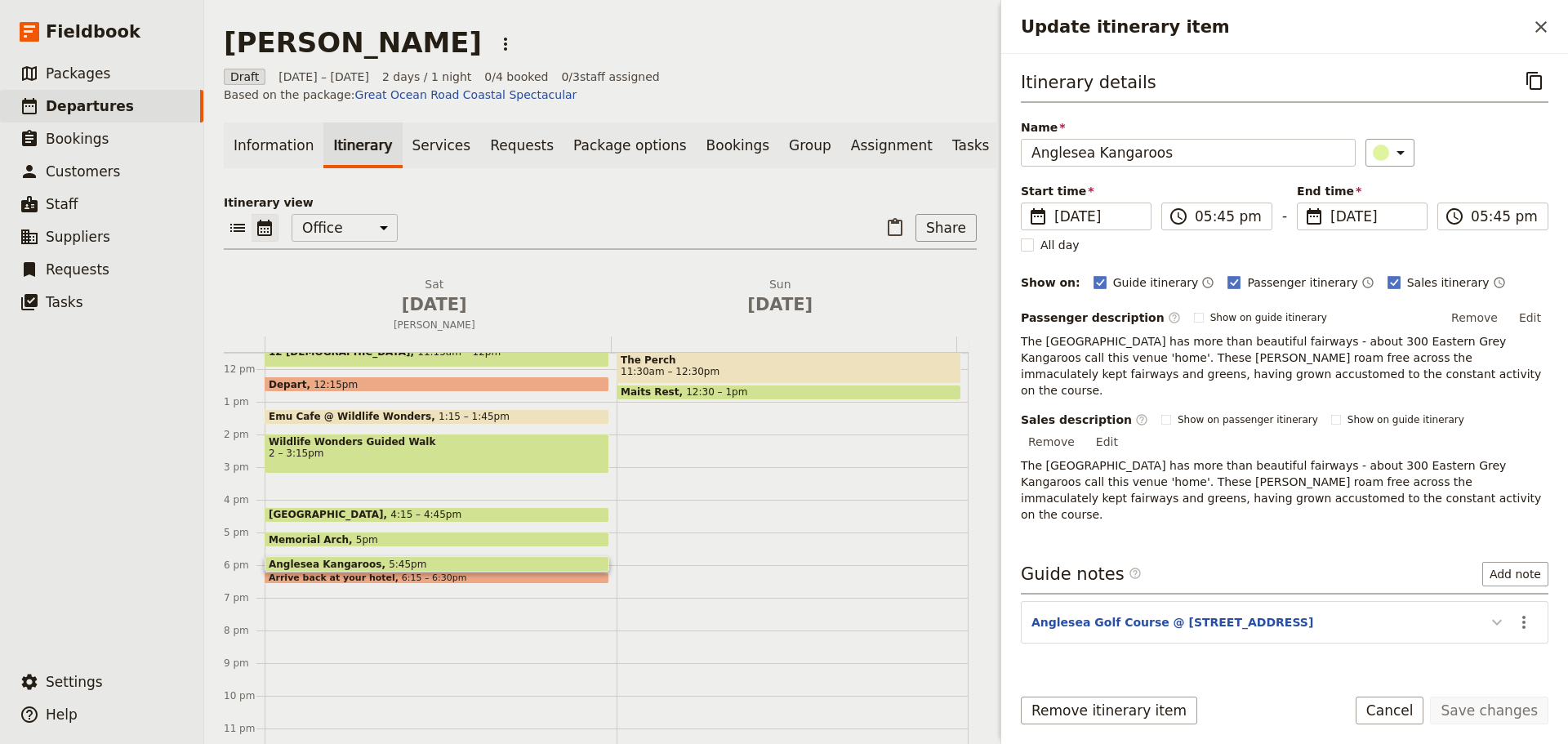
click at [1498, 613] on icon "Update itinerary item" at bounding box center [1496, 622] width 19 height 19
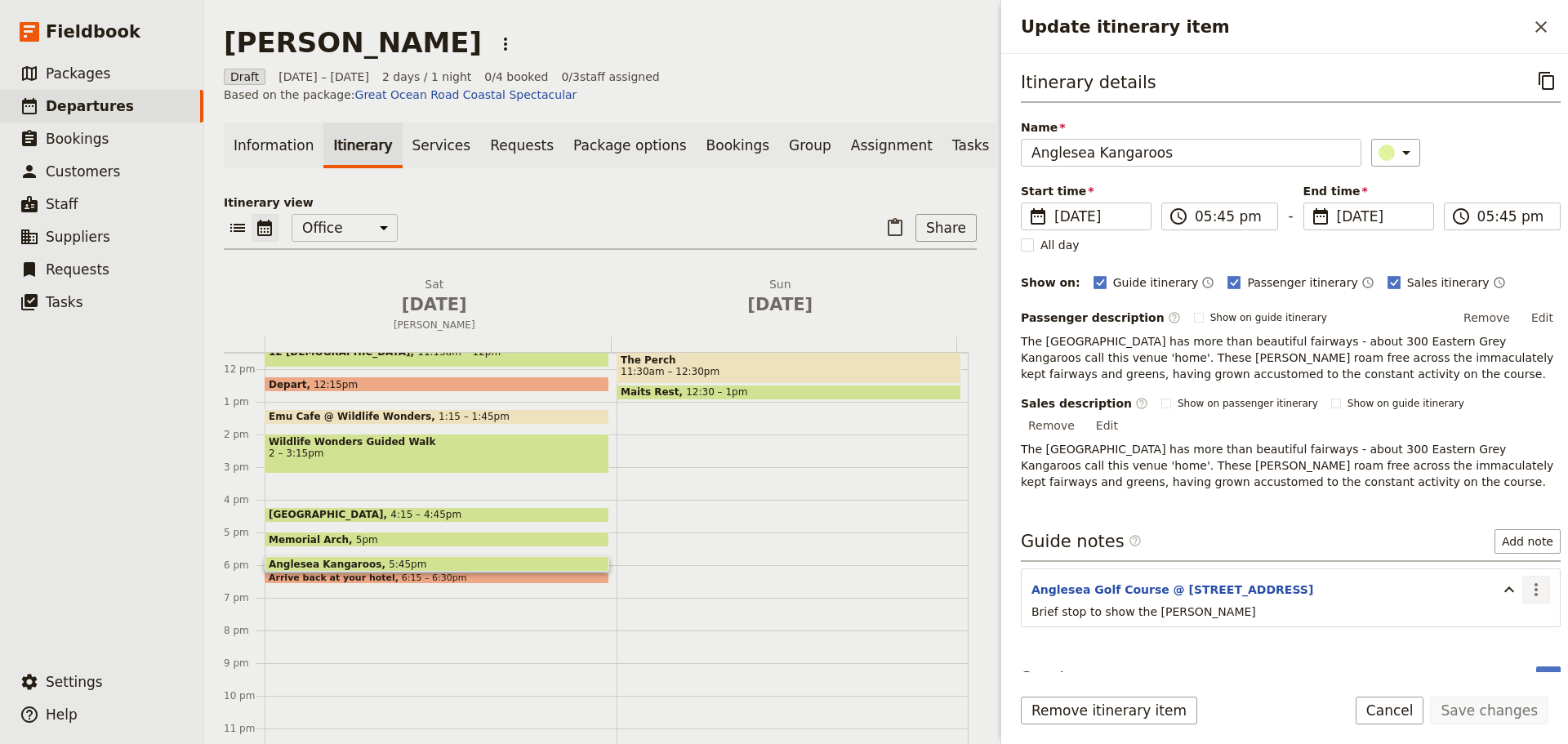
click at [1526, 580] on icon "Actions" at bounding box center [1535, 589] width 19 height 19
click at [1514, 602] on span "Edit note" at bounding box center [1489, 607] width 76 height 16
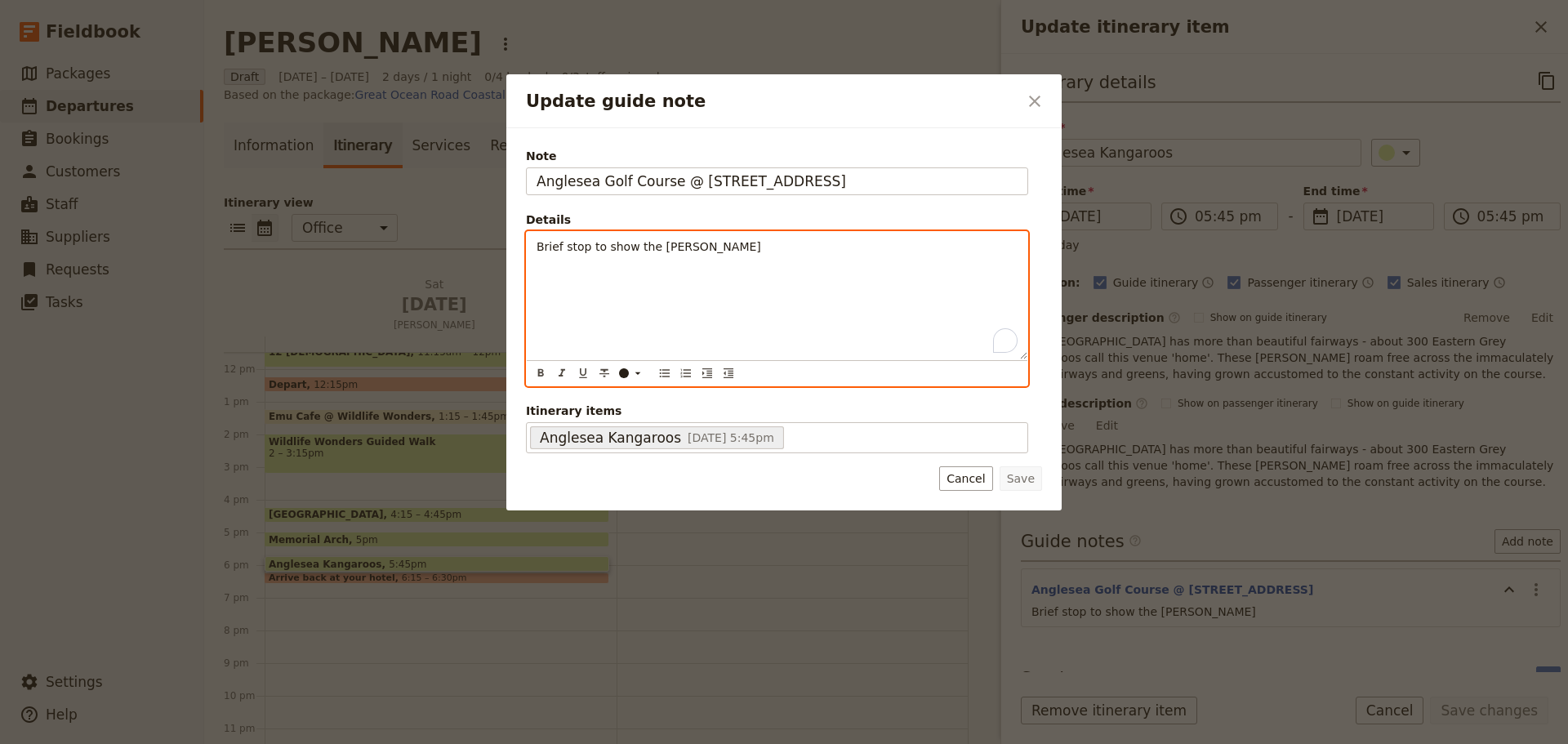
click at [733, 238] on div "Brief stop to show the roos" at bounding box center [776, 295] width 500 height 127
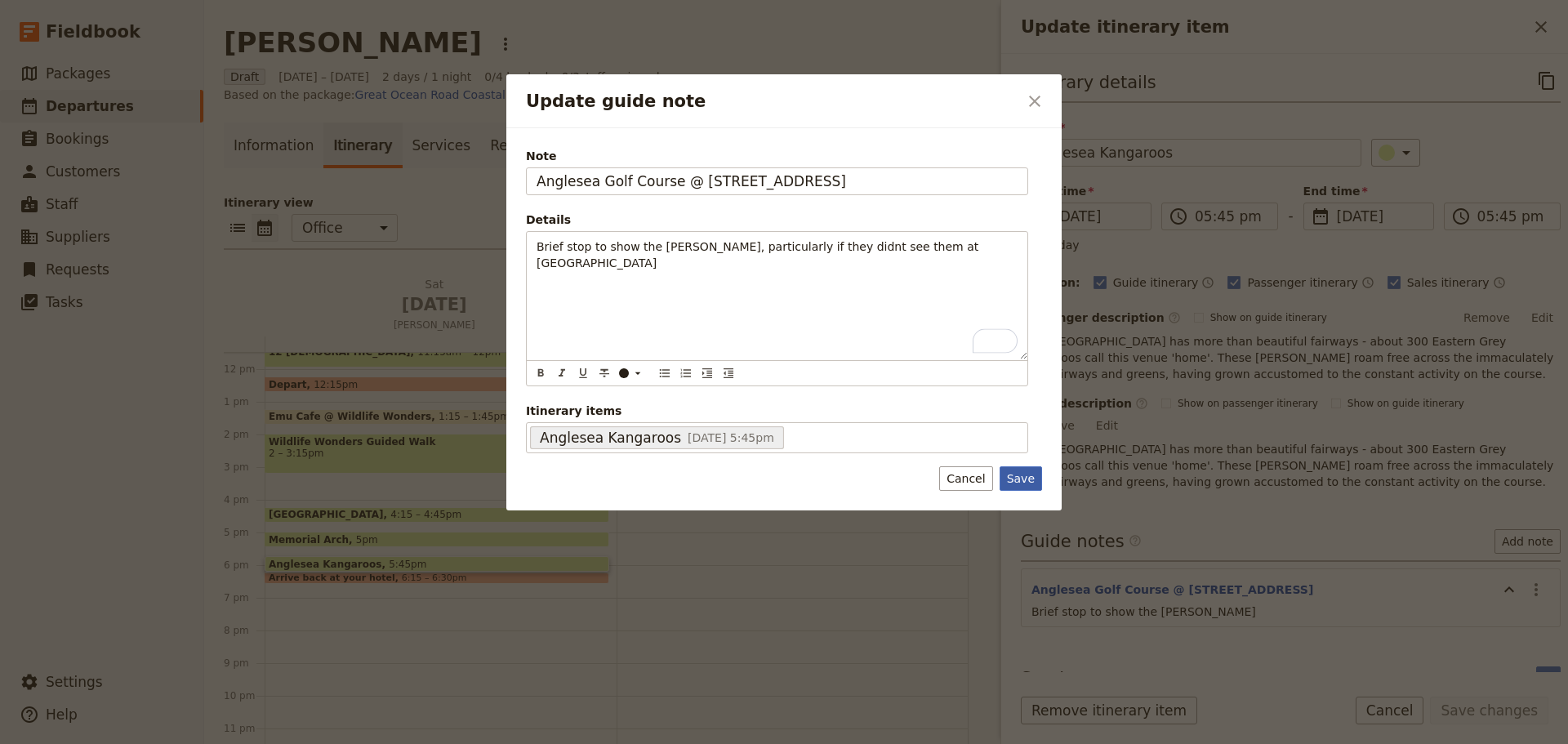
click at [1026, 479] on button "Save" at bounding box center [1021, 479] width 42 height 24
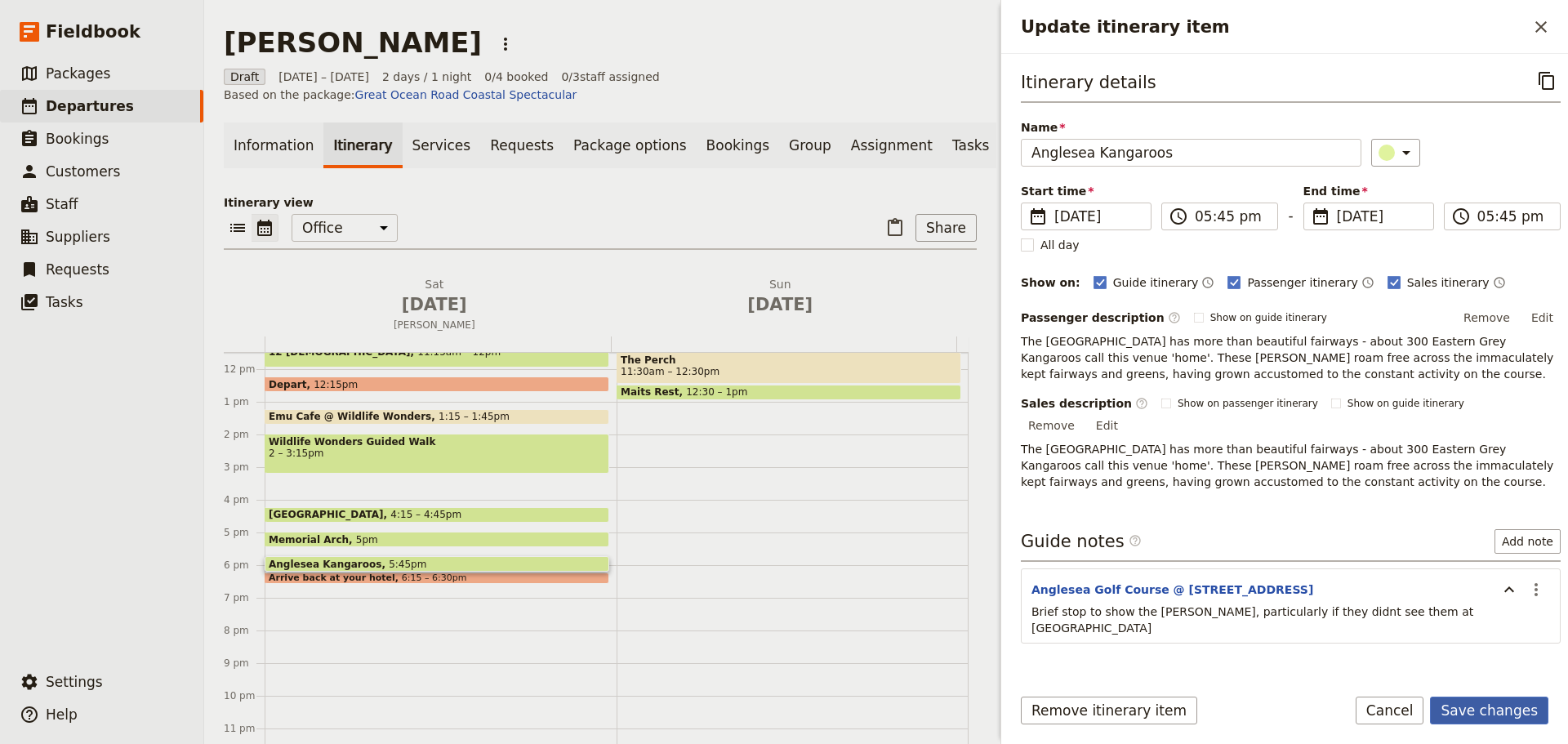
click at [1511, 708] on button "Save changes" at bounding box center [1489, 710] width 119 height 28
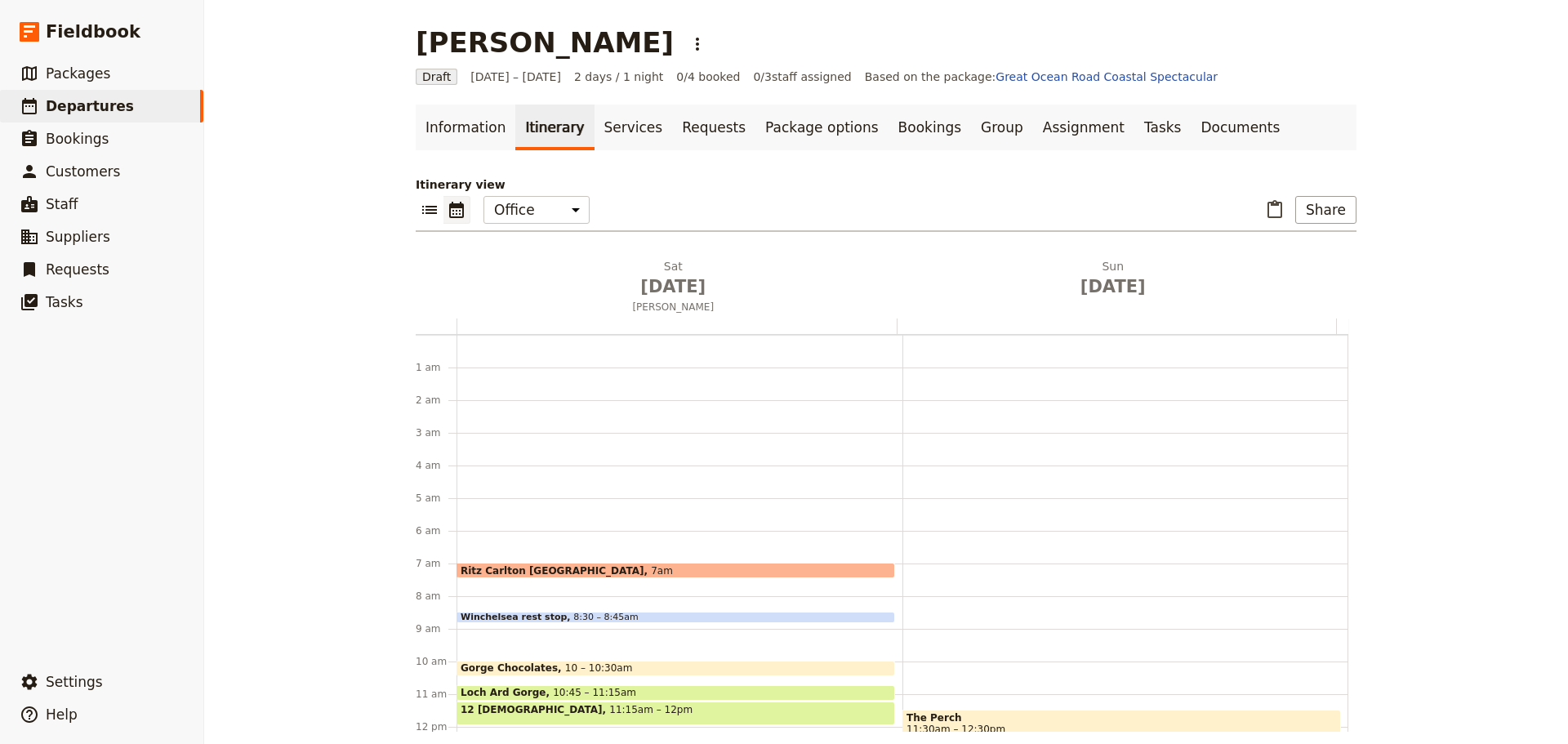
scroll to position [376, 0]
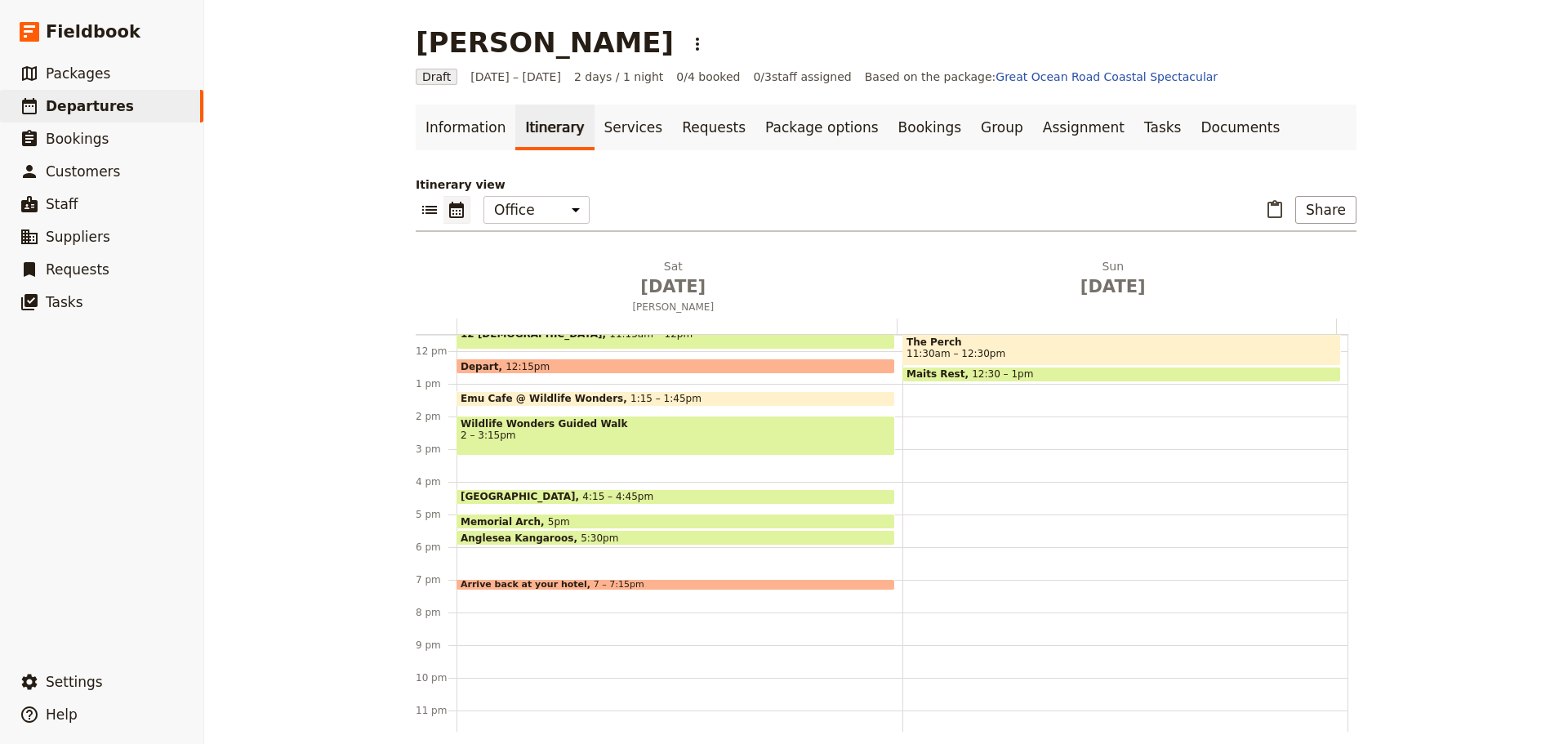
click at [594, 582] on span "7 – 7:15pm" at bounding box center [619, 585] width 51 height 10
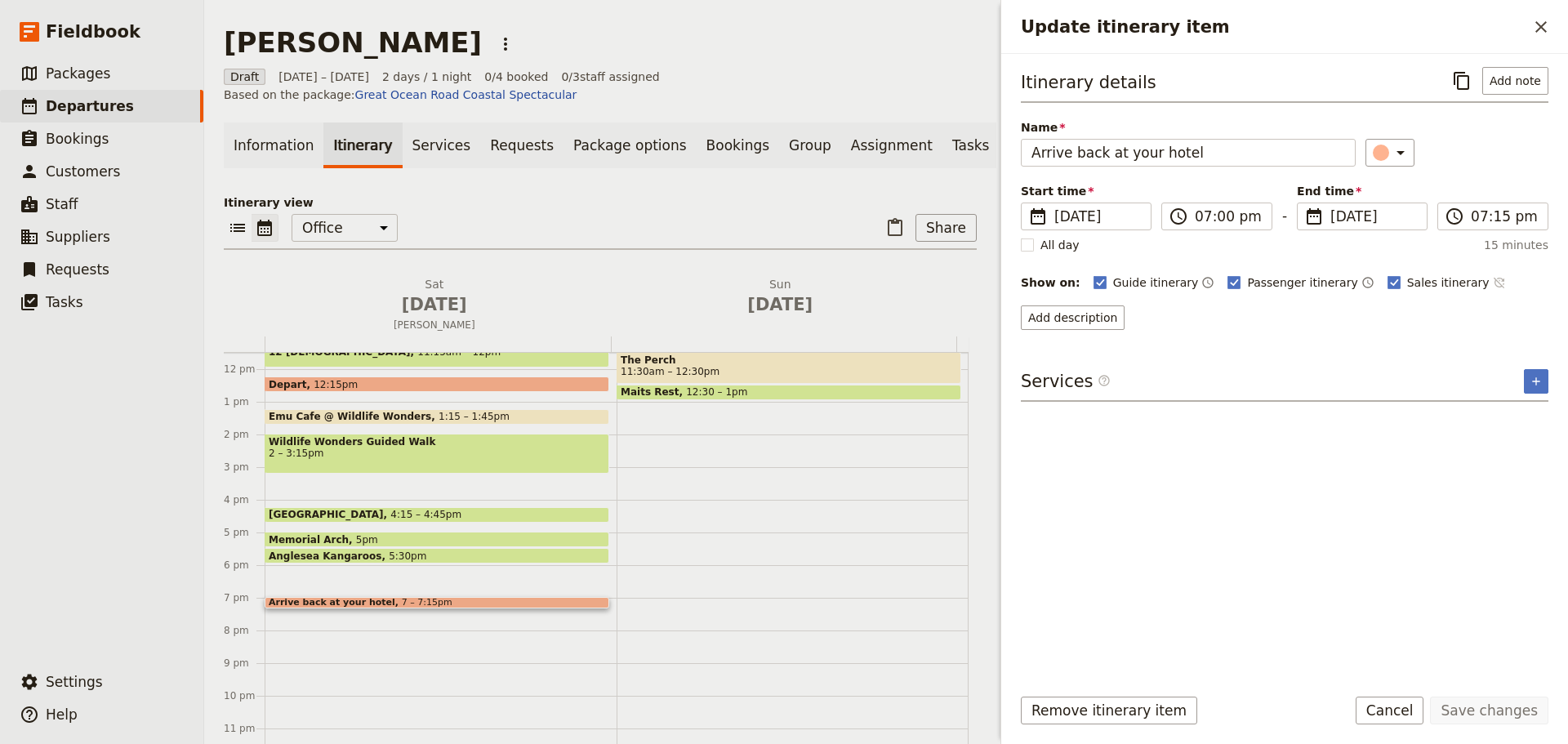
click at [1492, 278] on icon "Time not shown on sales itinerary" at bounding box center [1499, 283] width 13 height 13
click at [1082, 308] on button "Add description" at bounding box center [1072, 318] width 104 height 24
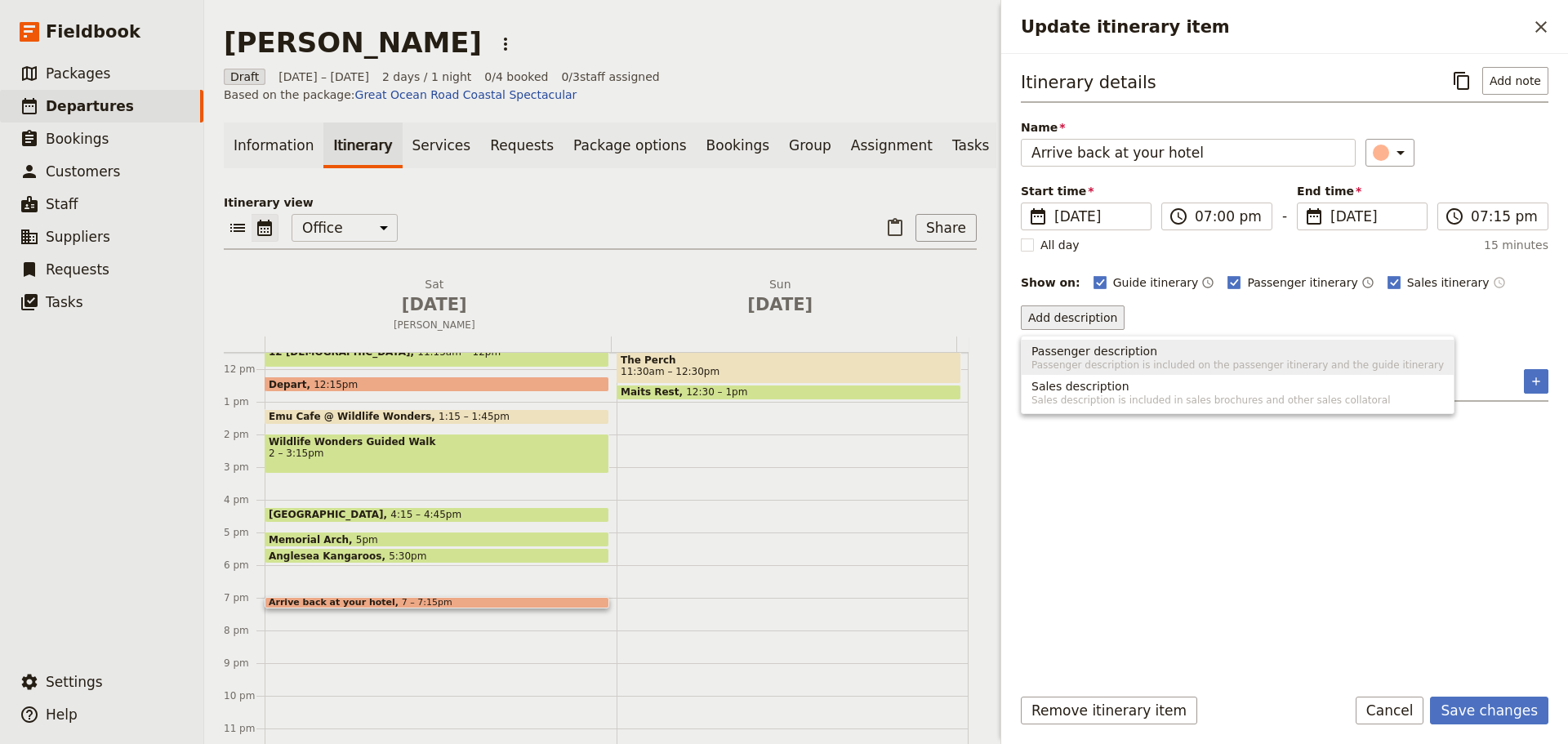
click at [1103, 355] on span "Passenger description" at bounding box center [1094, 351] width 125 height 16
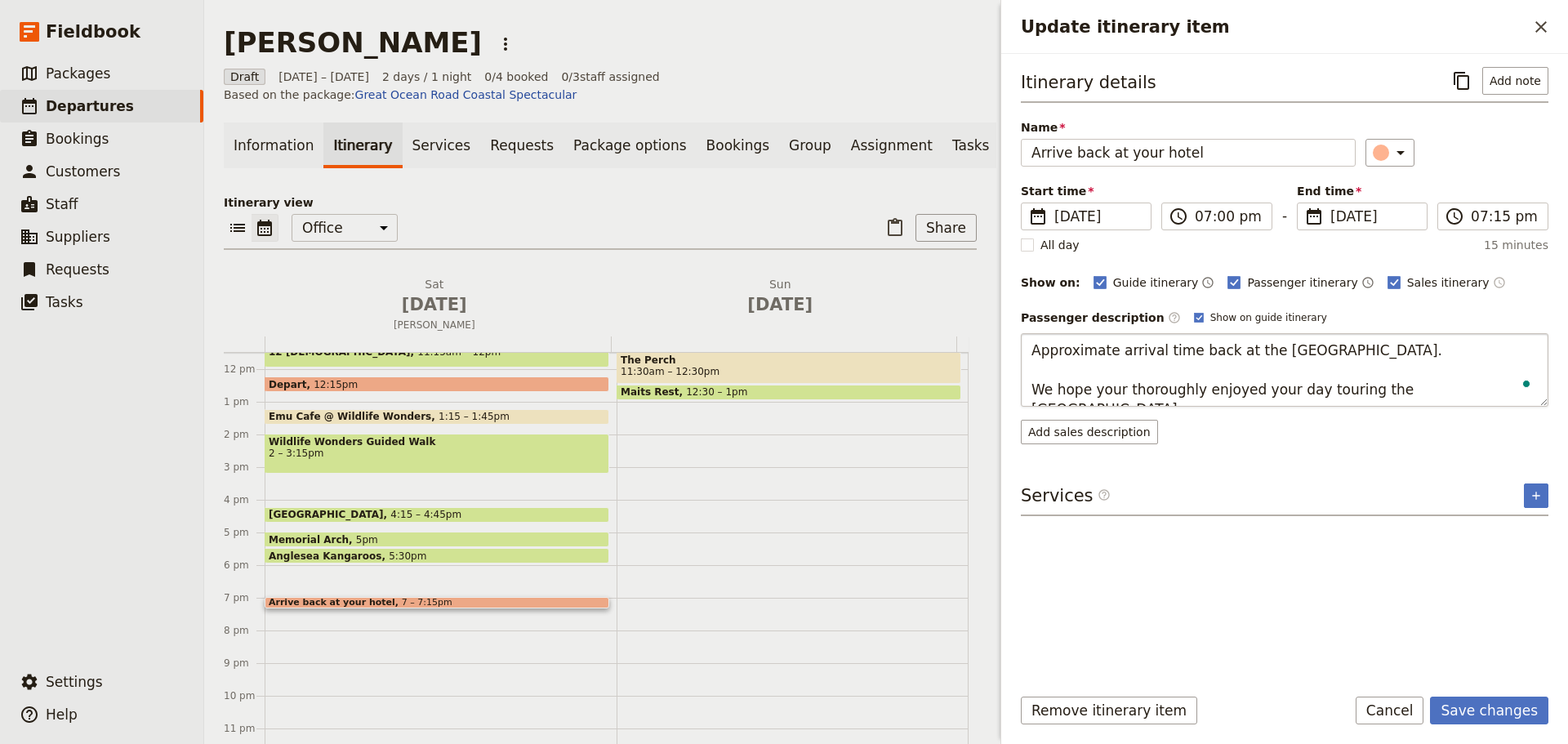
type textarea "Approximate arrival time back at the [GEOGRAPHIC_DATA]. We hope your thoroughly…"
click at [1524, 704] on button "Save changes" at bounding box center [1489, 710] width 119 height 28
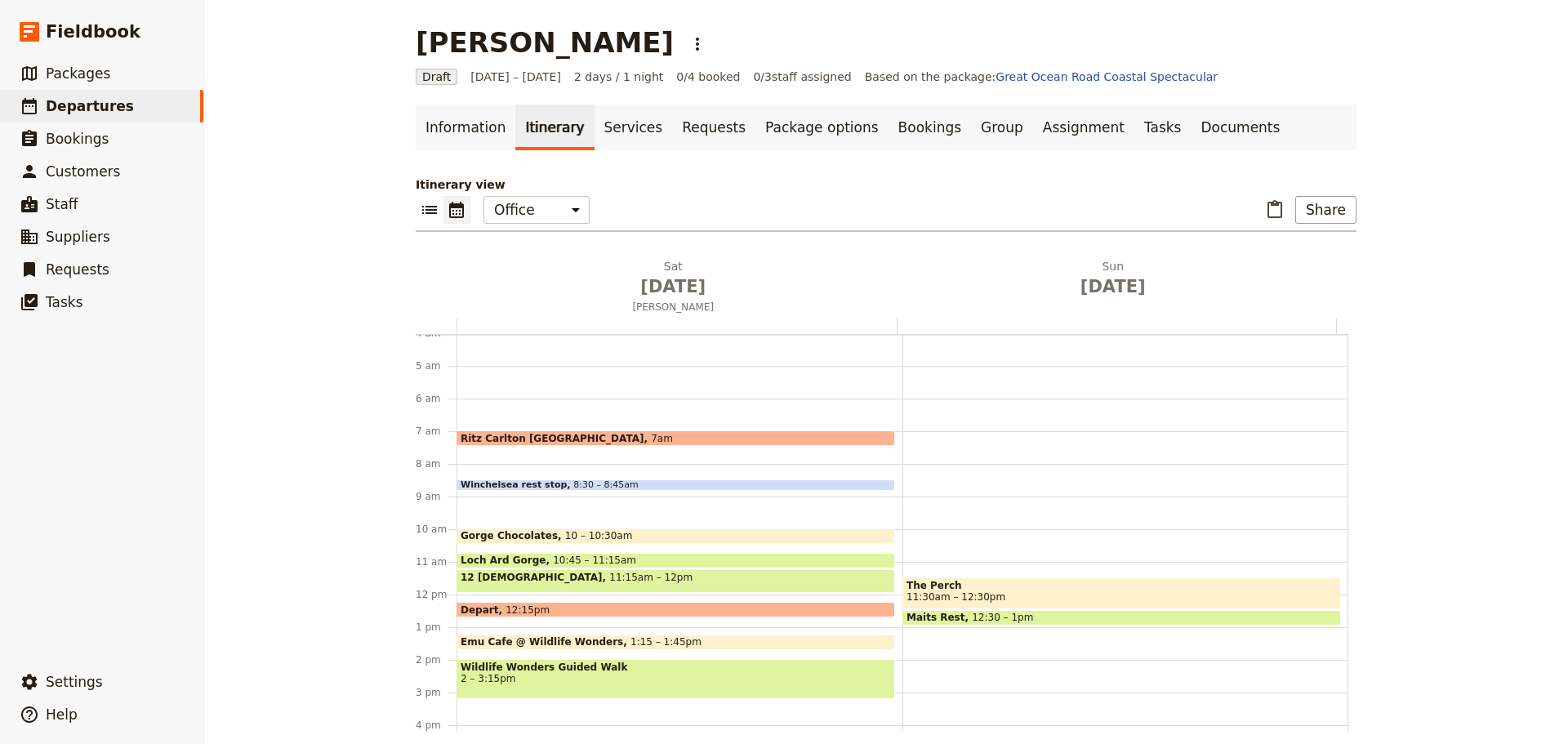
scroll to position [131, 0]
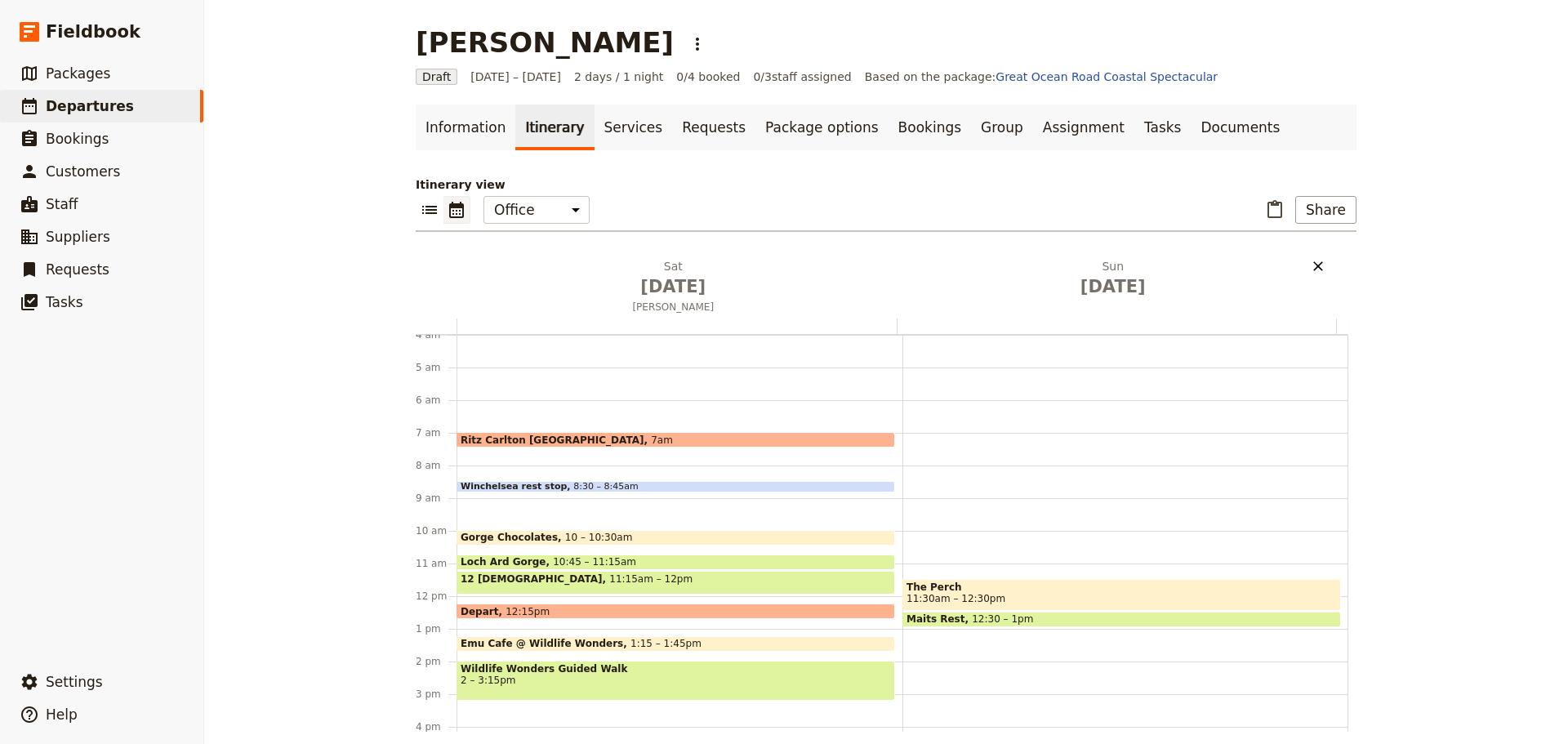
click at [1311, 268] on icon "Delete Sun Aug 31" at bounding box center [1317, 265] width 16 height 16
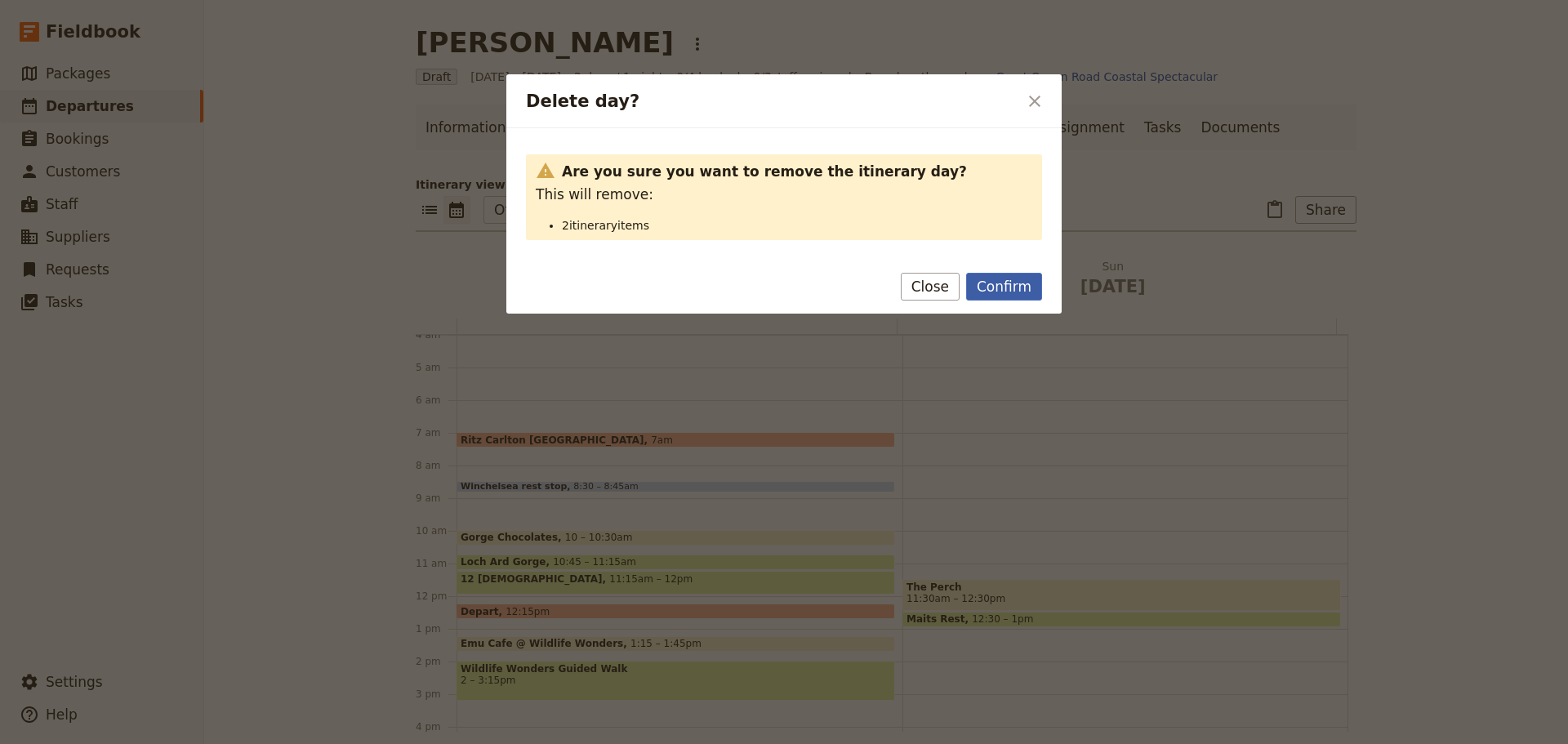
click at [1016, 294] on button "Confirm" at bounding box center [1004, 286] width 76 height 28
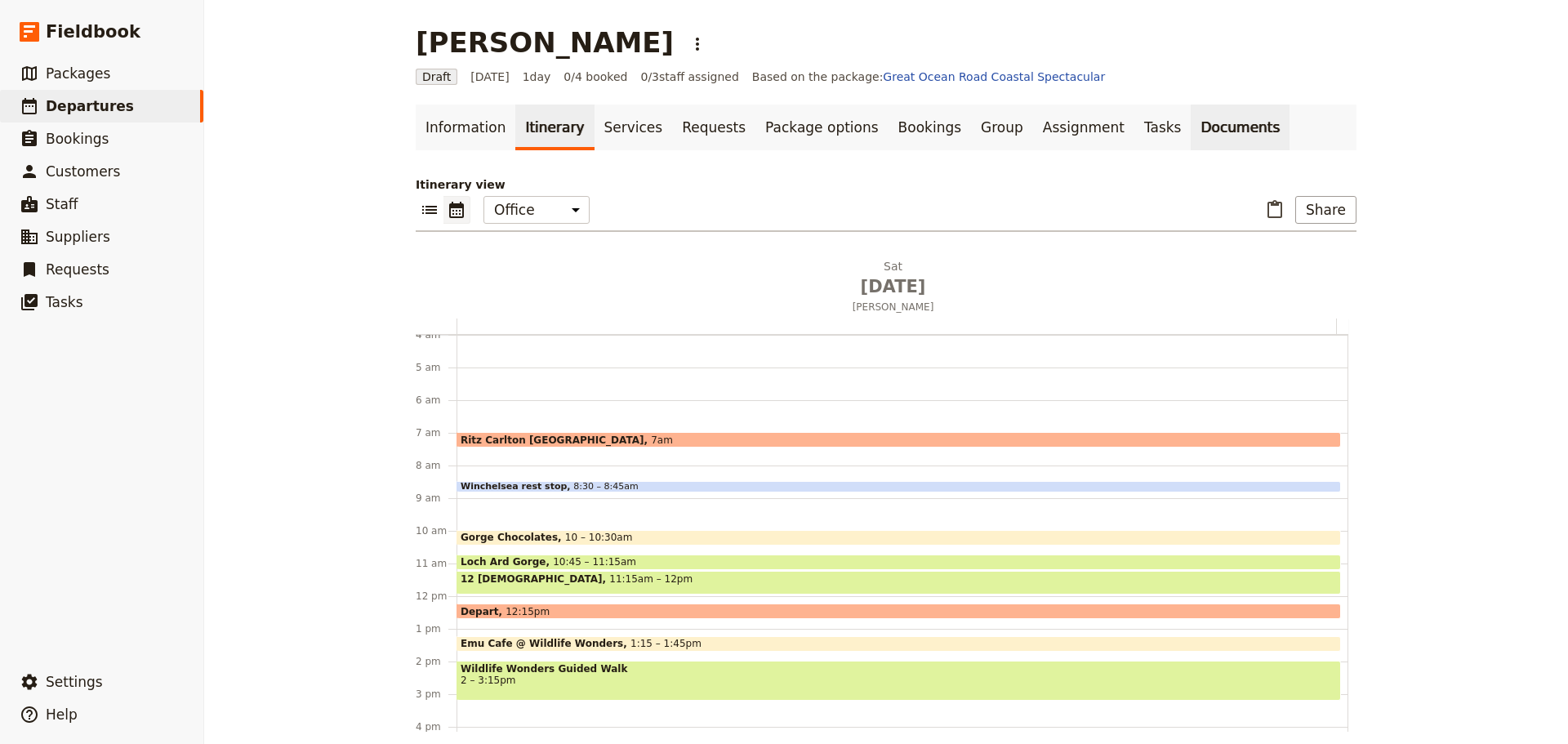
click at [1191, 121] on link "Documents" at bounding box center [1240, 127] width 99 height 45
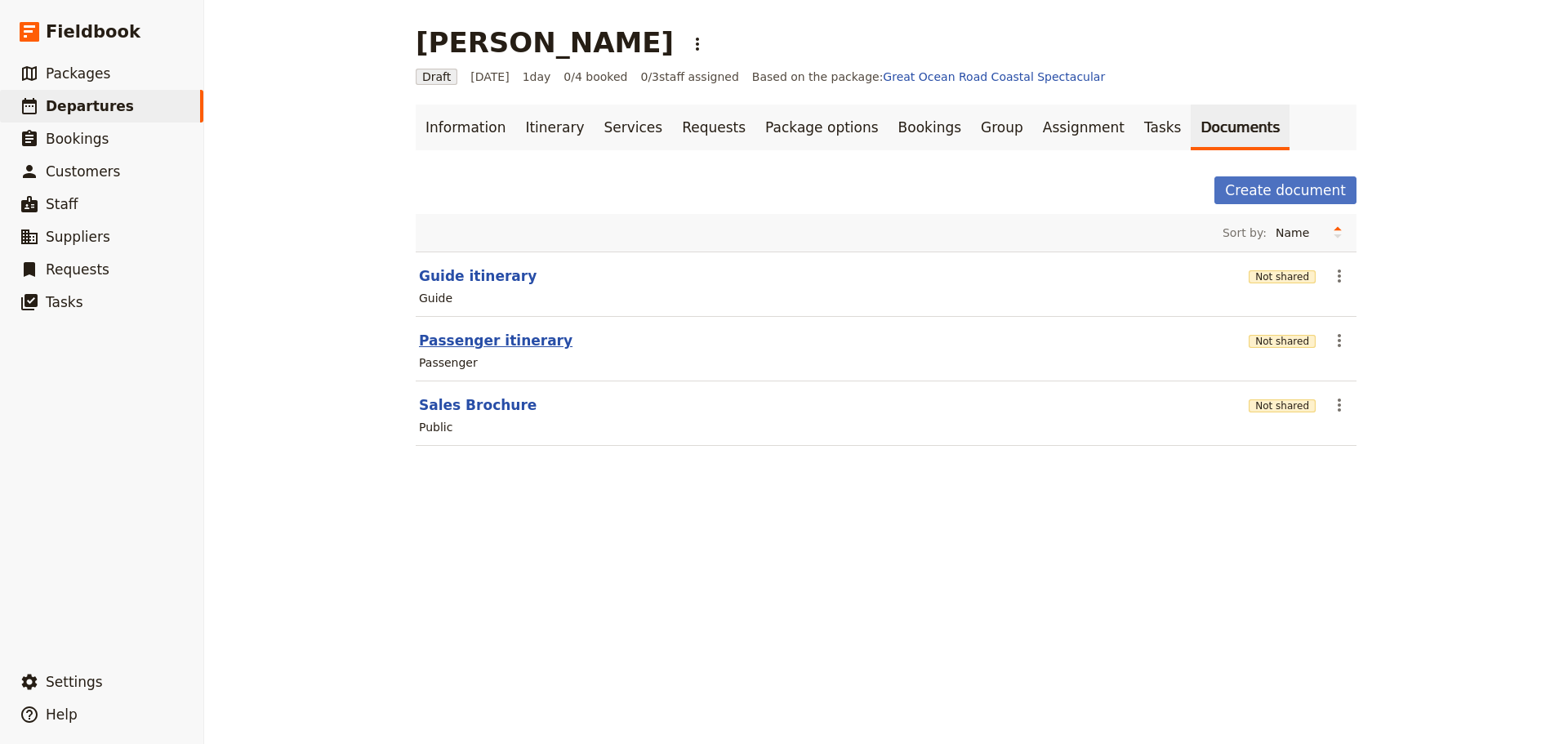
click at [435, 346] on button "Passenger itinerary" at bounding box center [495, 340] width 153 height 19
select select "PASSENGER"
select select "DEFAULT"
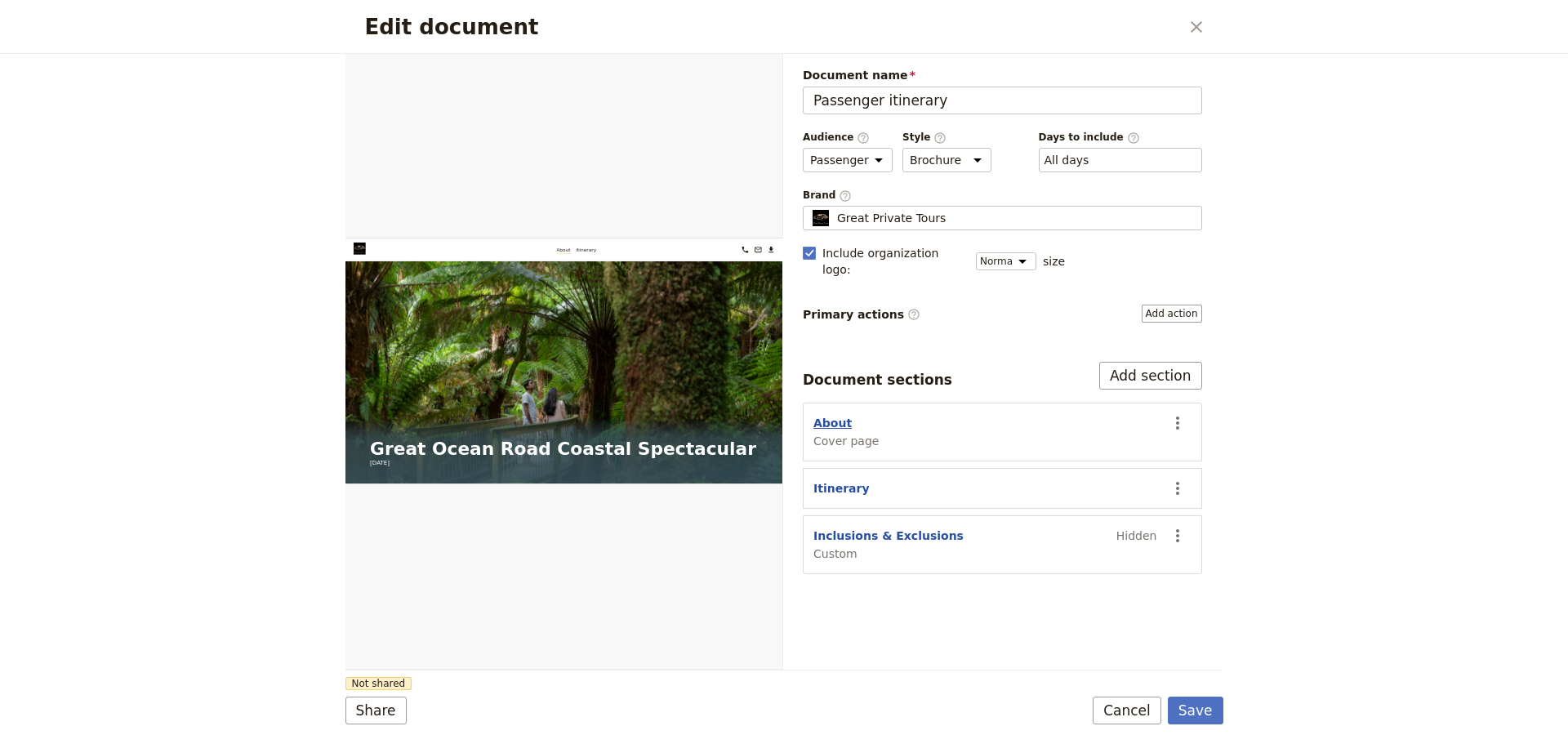
click at [817, 415] on button "About" at bounding box center [833, 423] width 39 height 16
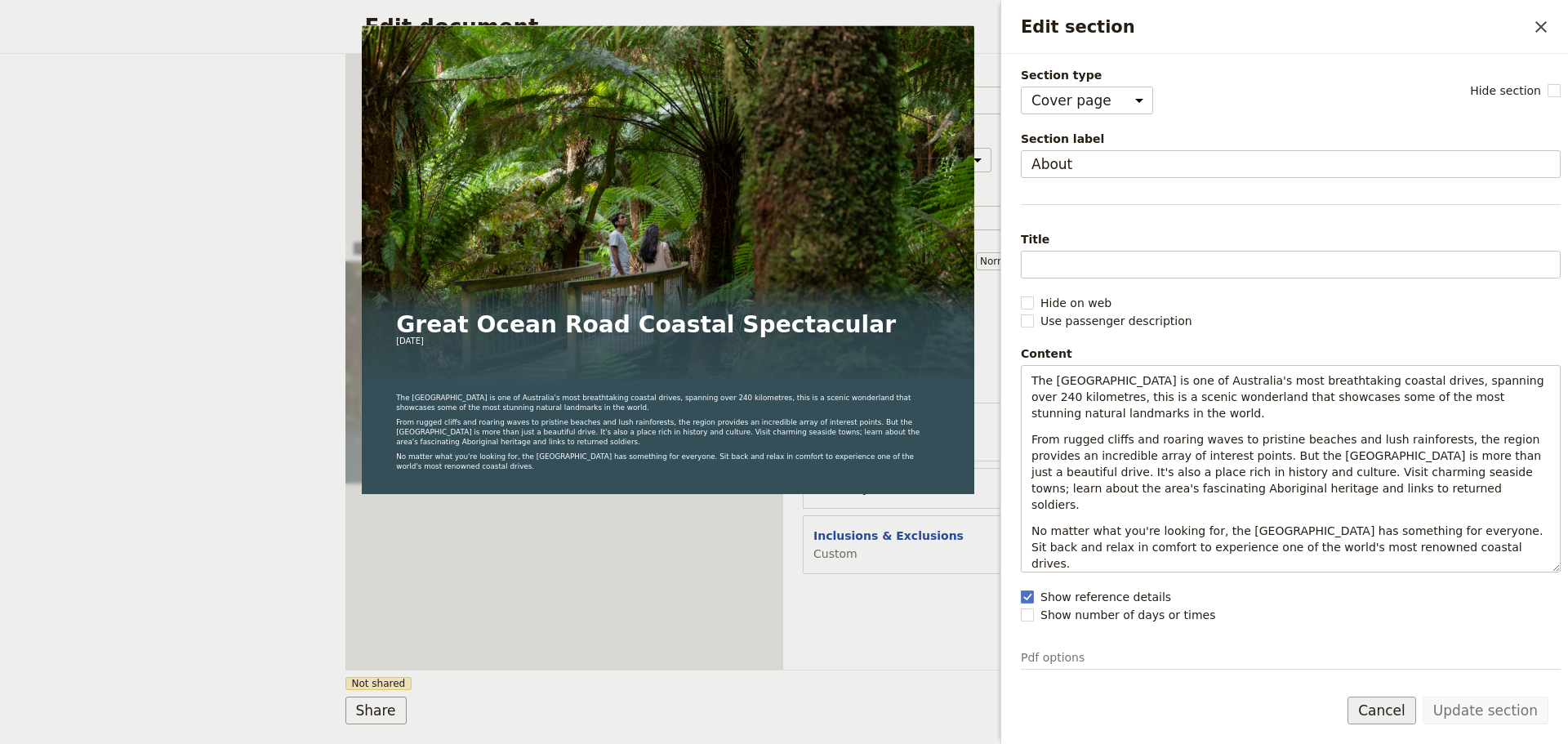
click at [1387, 706] on button "Cancel" at bounding box center [1381, 710] width 68 height 28
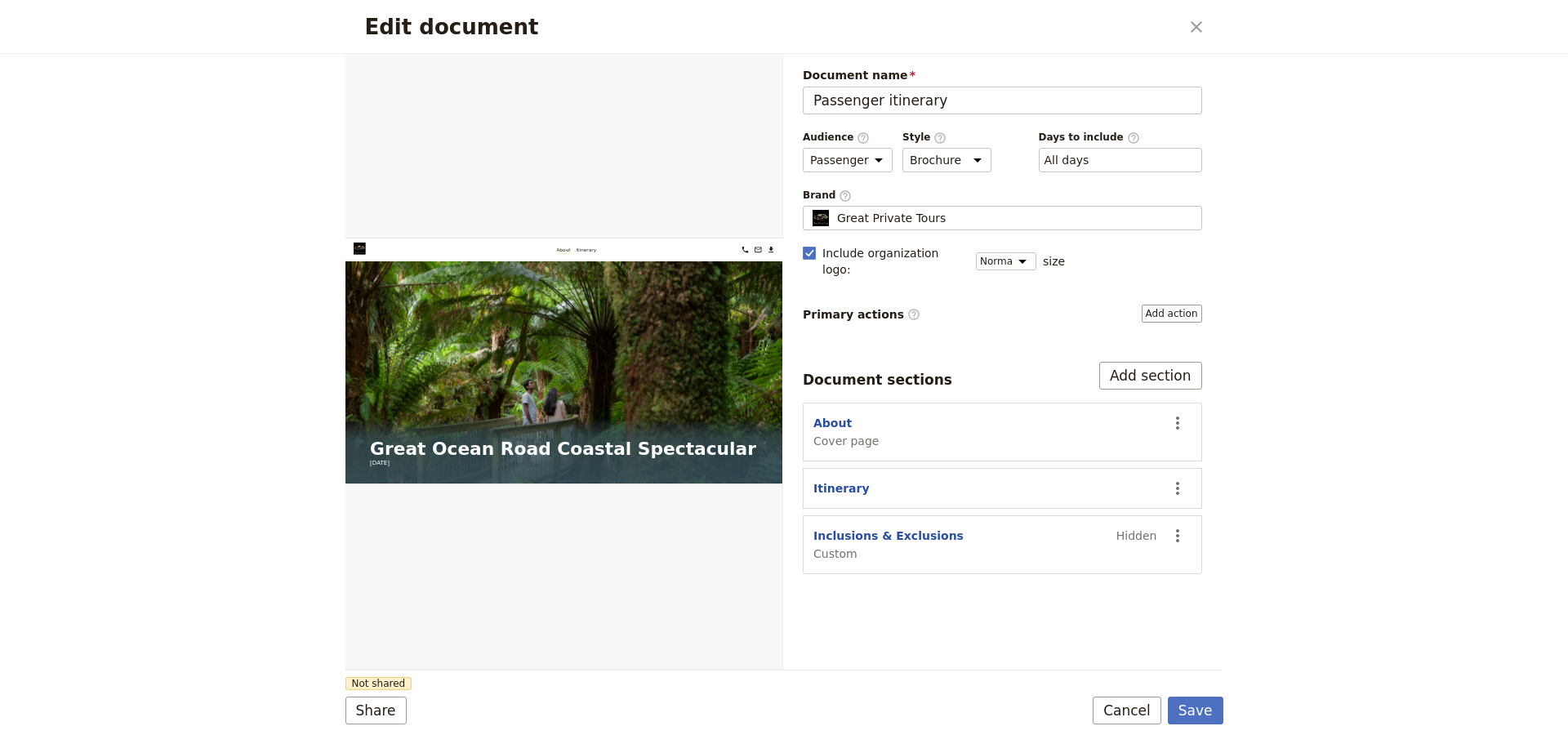
drag, startPoint x: 1102, startPoint y: 716, endPoint x: 1085, endPoint y: 665, distance: 53.8
click at [1103, 716] on div "Share Not shared Save Cancel" at bounding box center [784, 710] width 877 height 28
drag, startPoint x: 1099, startPoint y: 706, endPoint x: 1141, endPoint y: 733, distance: 49.9
click at [1129, 731] on form "Web PDF ​ Document name Passenger itinerary Preview Audience ​ Public Passenger…" at bounding box center [784, 399] width 877 height 690
drag, startPoint x: 1108, startPoint y: 711, endPoint x: 1134, endPoint y: 711, distance: 26.0
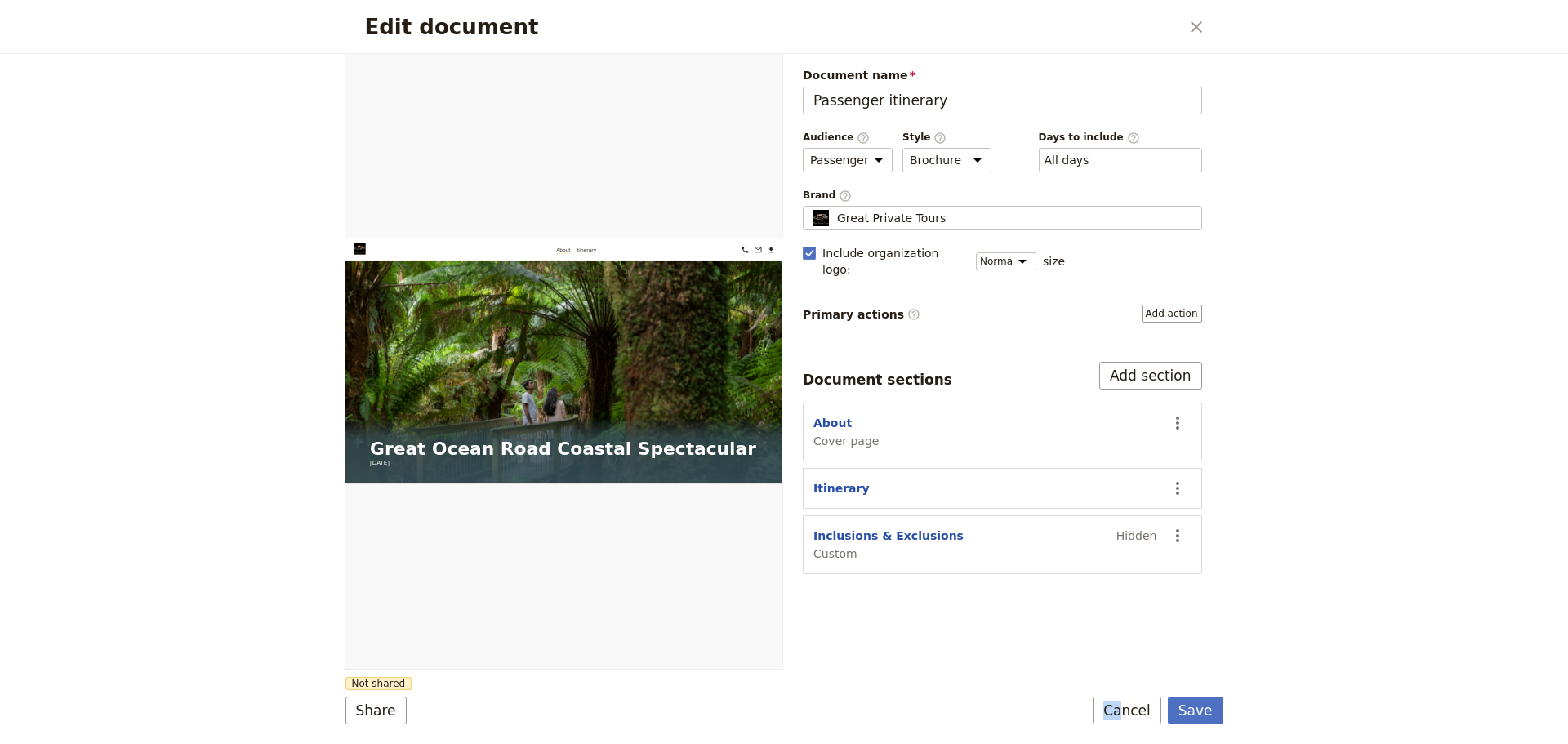
click at [1108, 711] on button "Cancel" at bounding box center [1126, 710] width 68 height 28
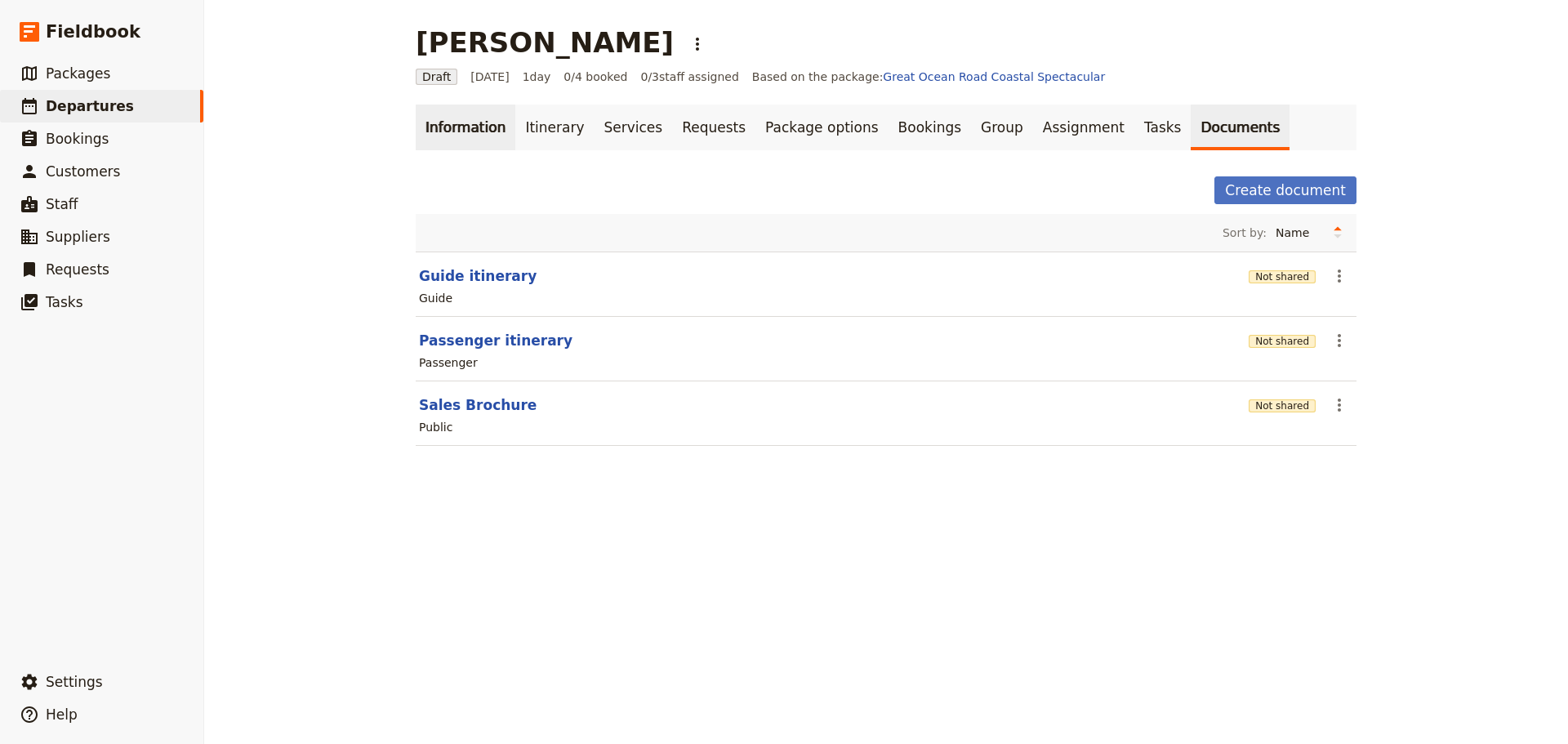
click at [461, 130] on link "Information" at bounding box center [465, 127] width 99 height 45
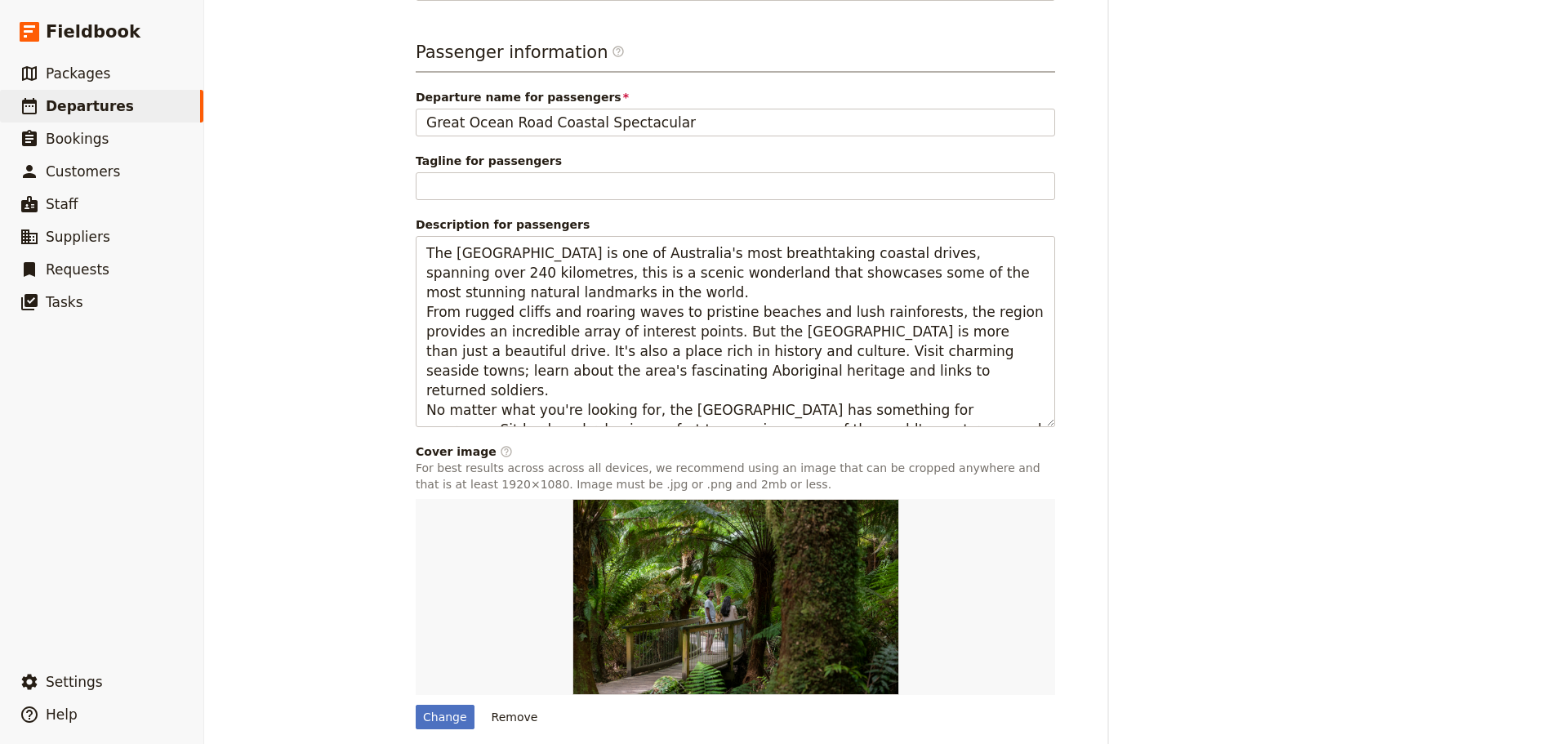
scroll to position [1121, 0]
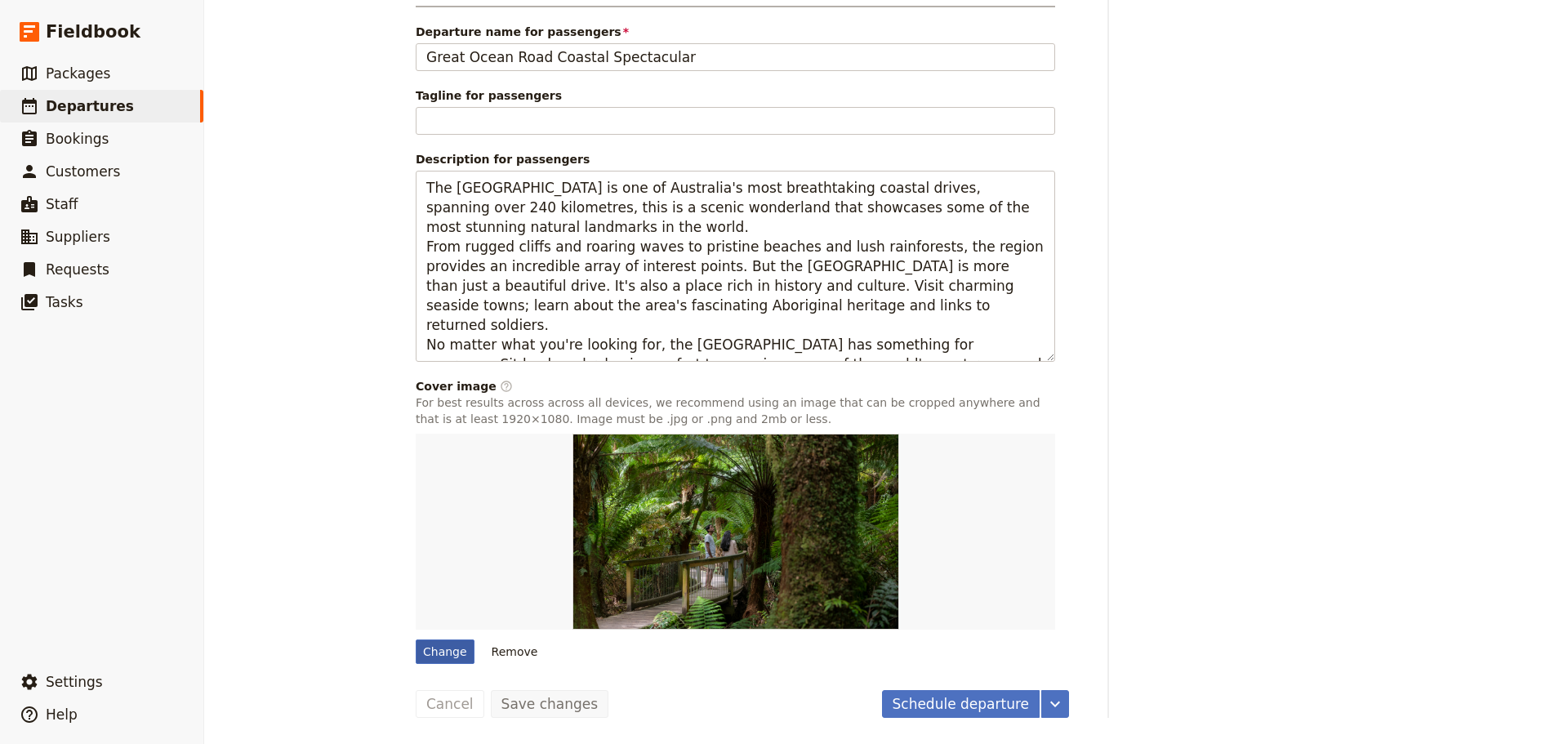
click at [435, 647] on div "Change" at bounding box center [445, 651] width 59 height 24
click at [415, 640] on input "Change" at bounding box center [415, 639] width 1 height 1
type input "C:\fakepath\Wildlife Wonders guided walk - boardwalk with guide.jpg"
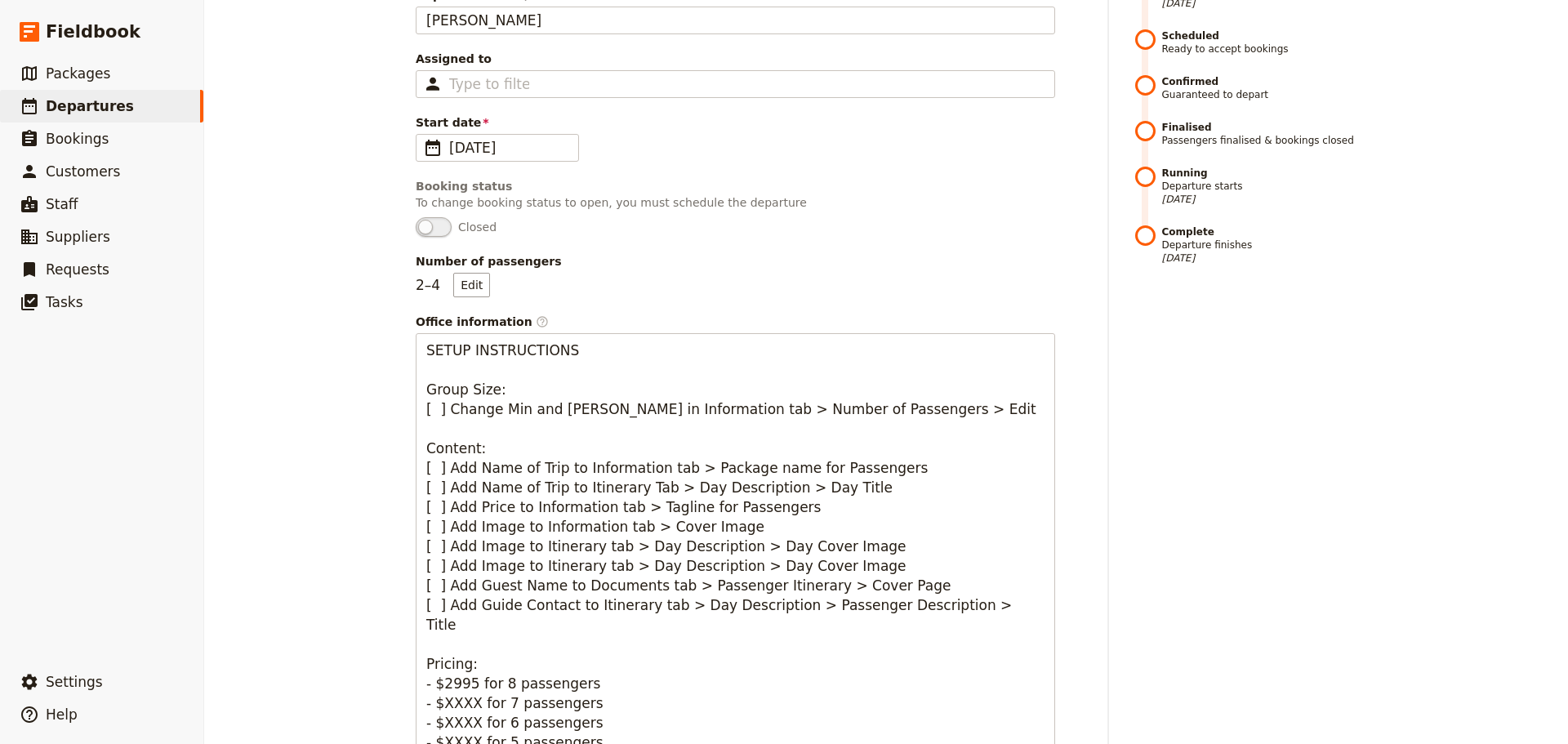
scroll to position [60, 0]
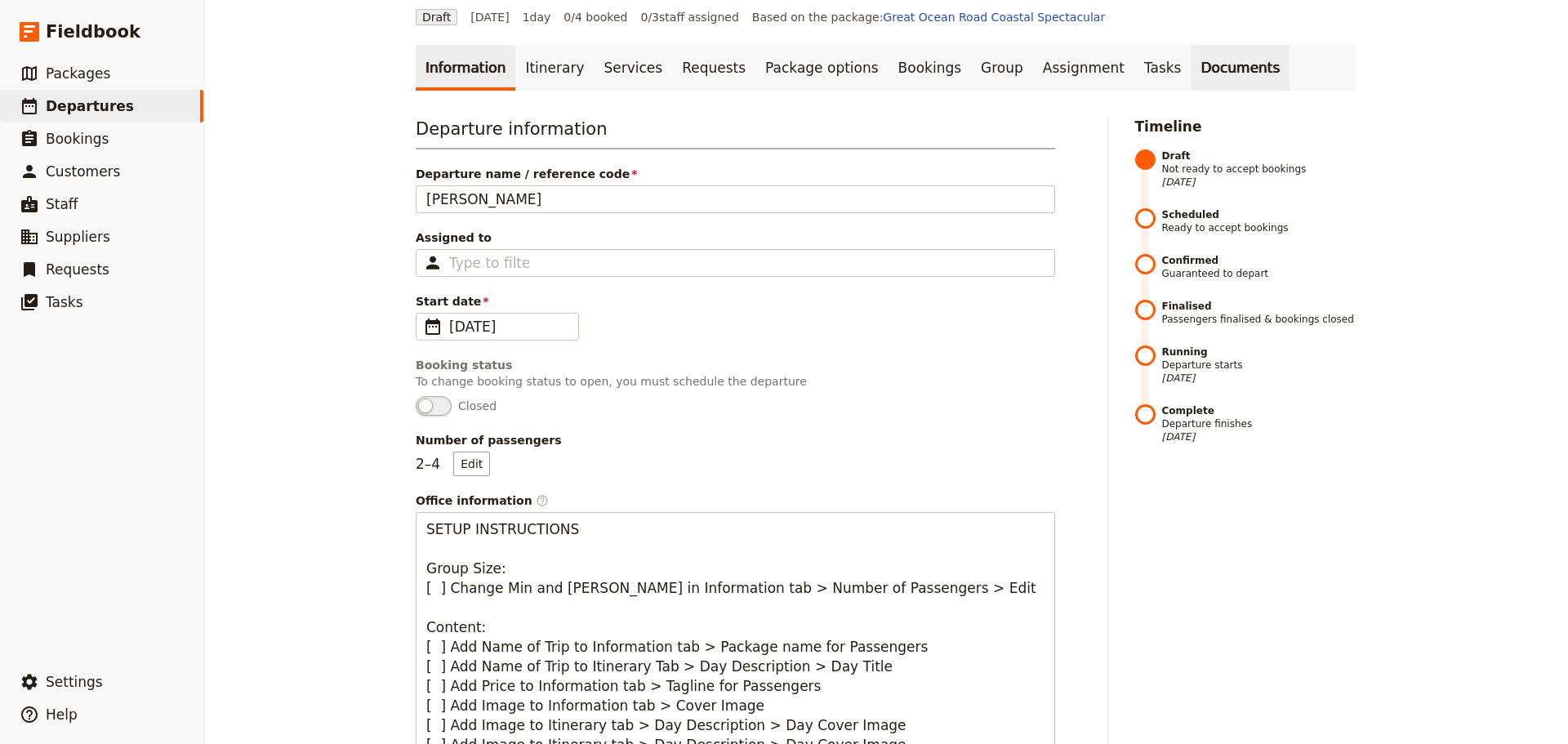
click at [1191, 76] on link "Documents" at bounding box center [1240, 67] width 99 height 45
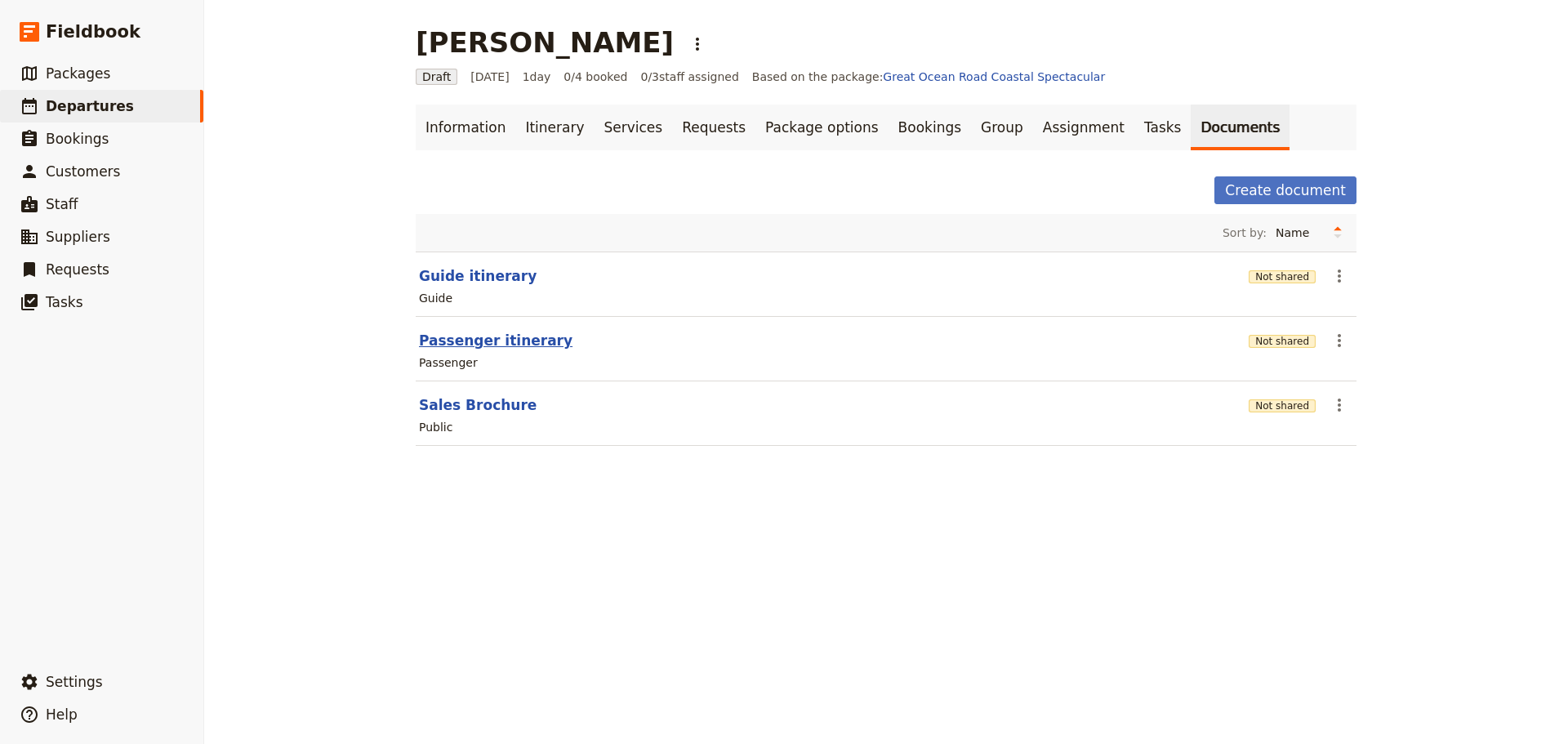
click at [462, 344] on button "Passenger itinerary" at bounding box center [495, 340] width 153 height 19
select select "PASSENGER"
select select "DEFAULT"
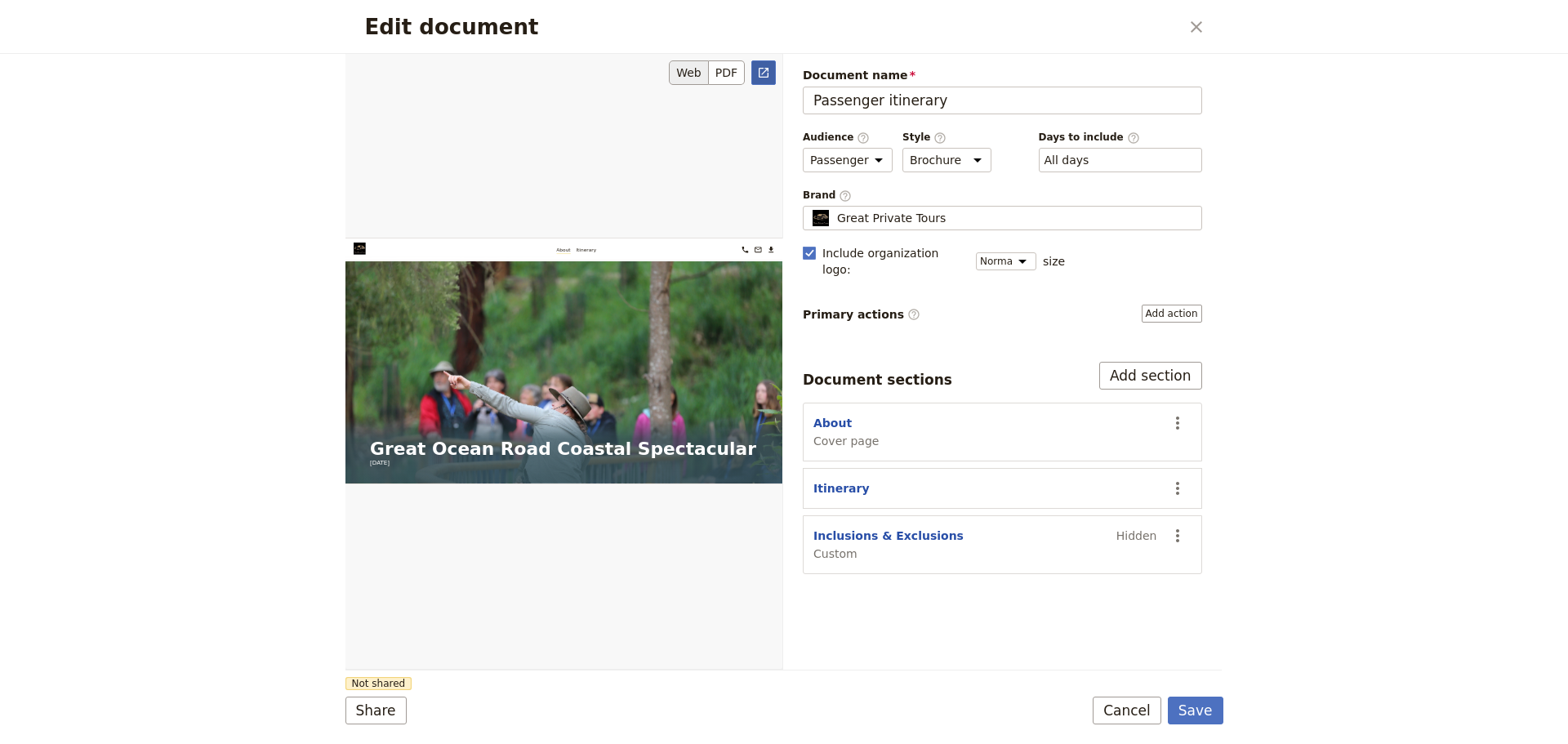
click at [765, 75] on icon "Open full preview" at bounding box center [764, 73] width 13 height 13
click at [1112, 710] on button "Cancel" at bounding box center [1126, 710] width 68 height 28
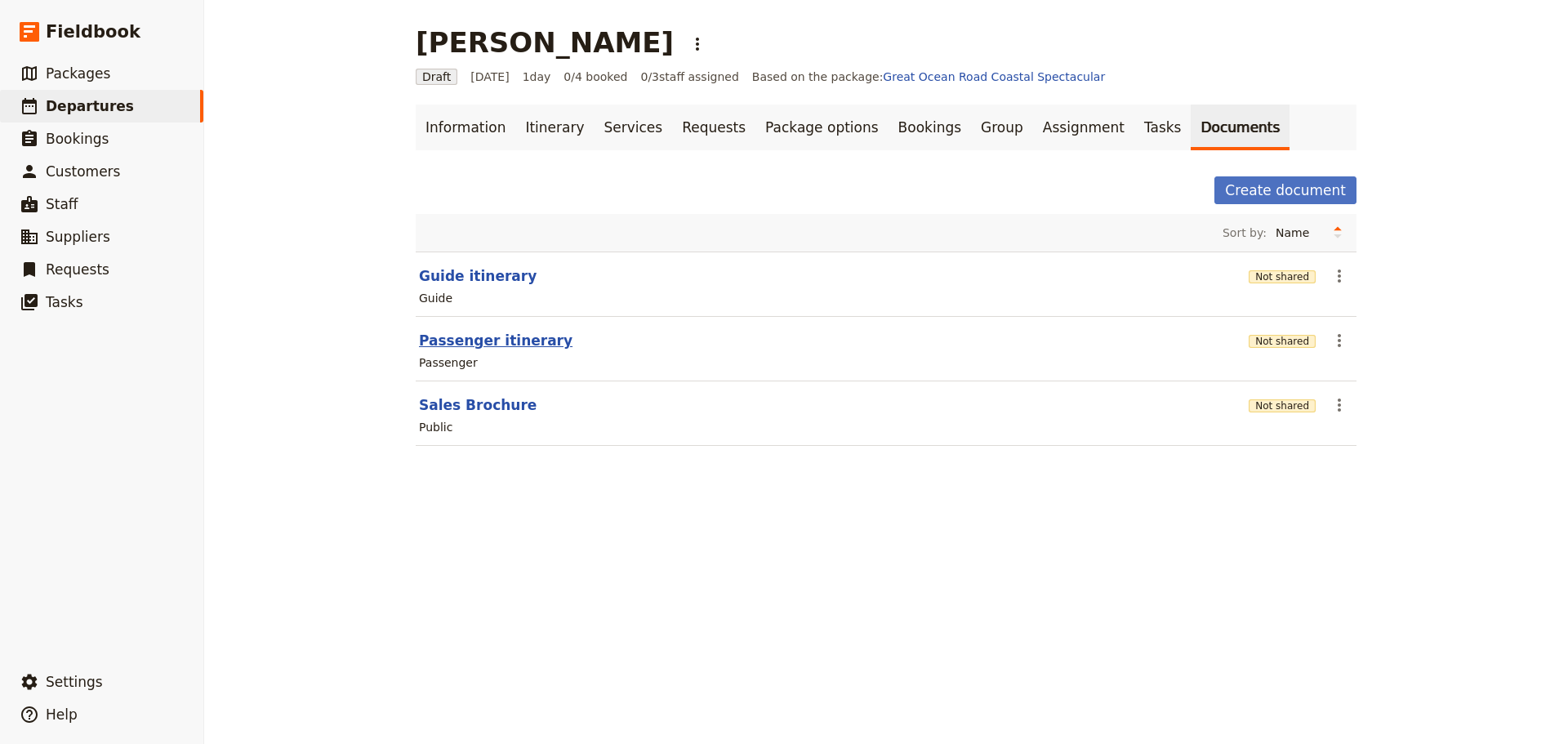
click at [467, 345] on button "Passenger itinerary" at bounding box center [495, 340] width 153 height 19
select select "PASSENGER"
select select "DEFAULT"
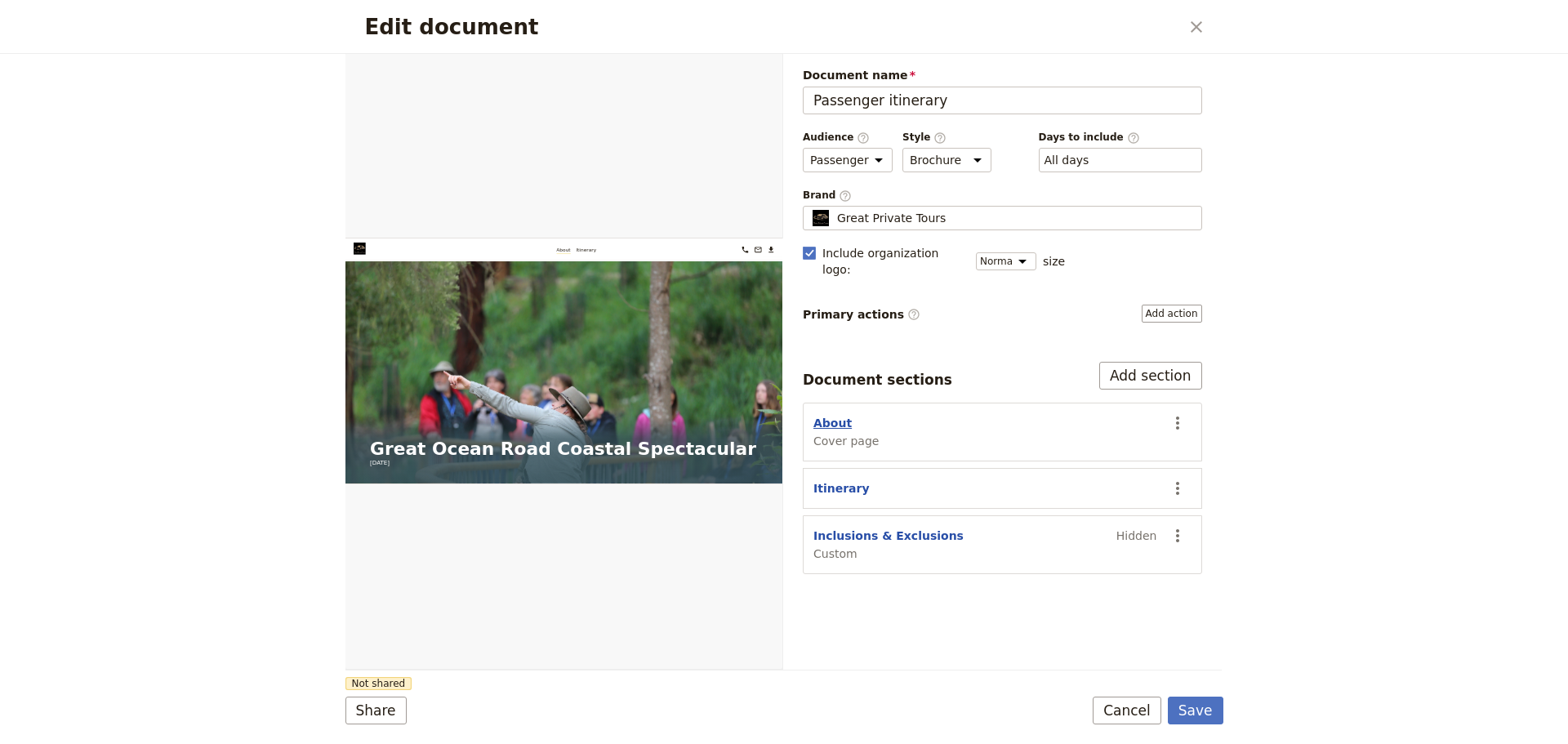
click at [821, 415] on button "About" at bounding box center [833, 423] width 39 height 16
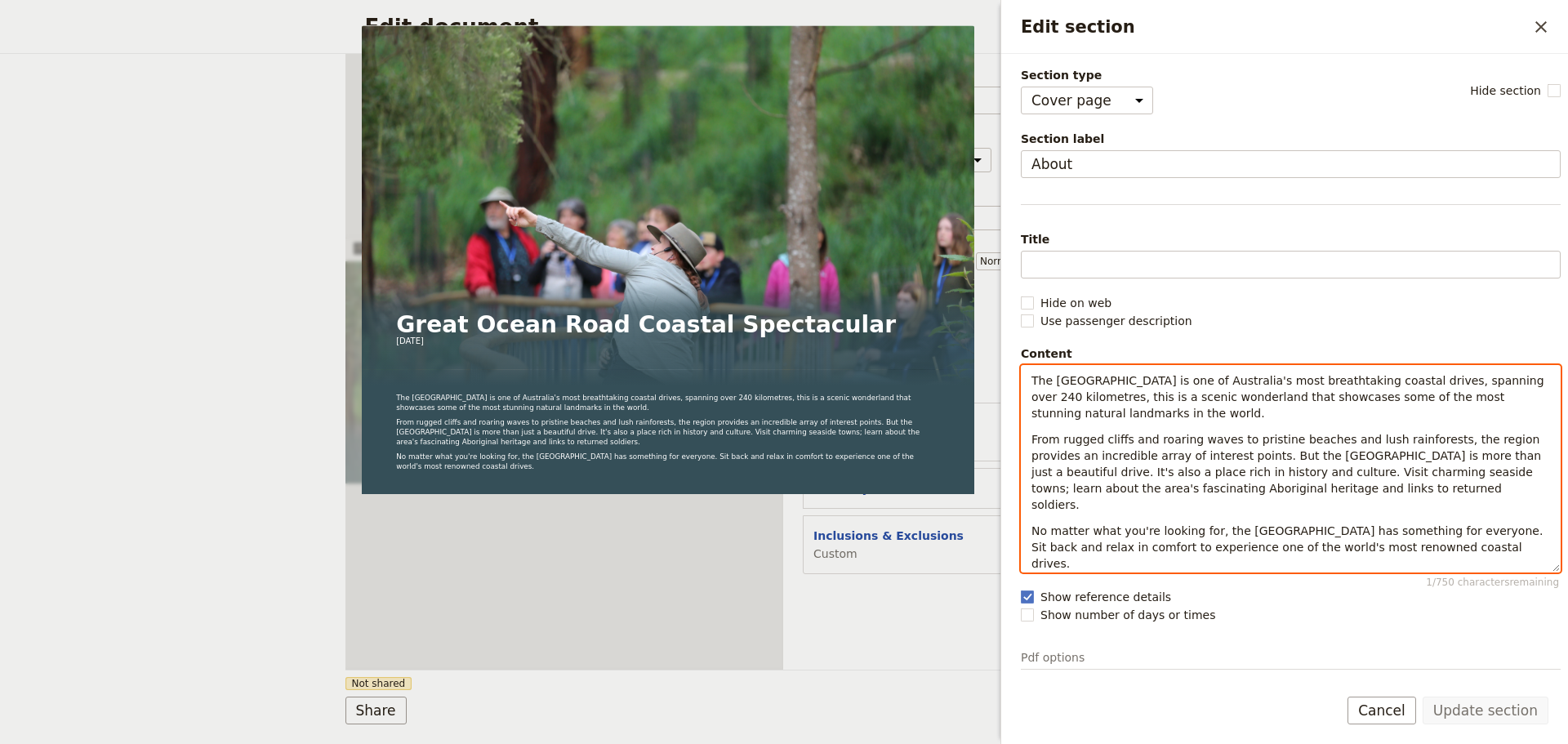
click at [1364, 486] on p "From rugged cliffs and roaring waves to pristine beaches and lush rainforests, …" at bounding box center [1291, 472] width 519 height 82
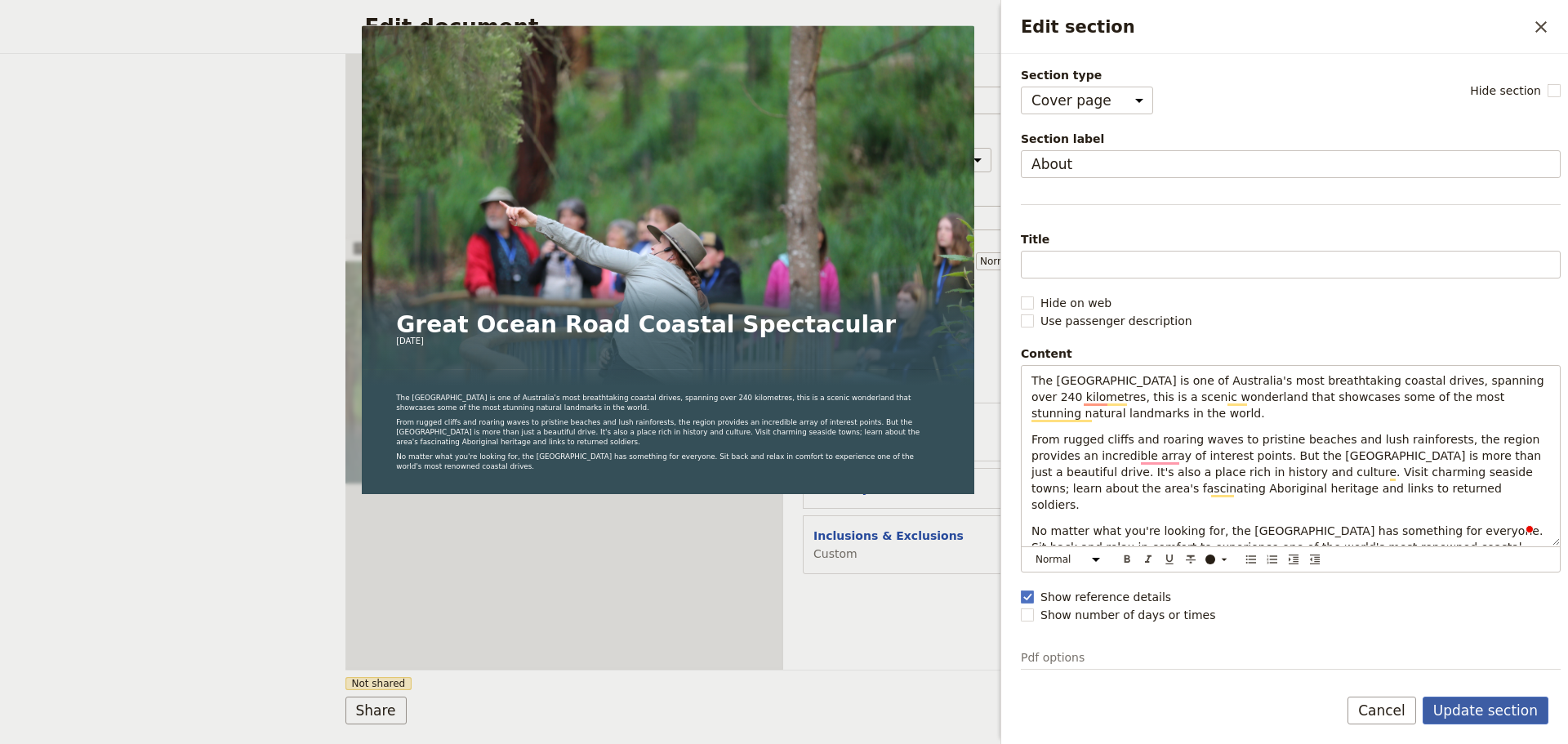
click at [1476, 699] on button "Update section" at bounding box center [1485, 710] width 125 height 28
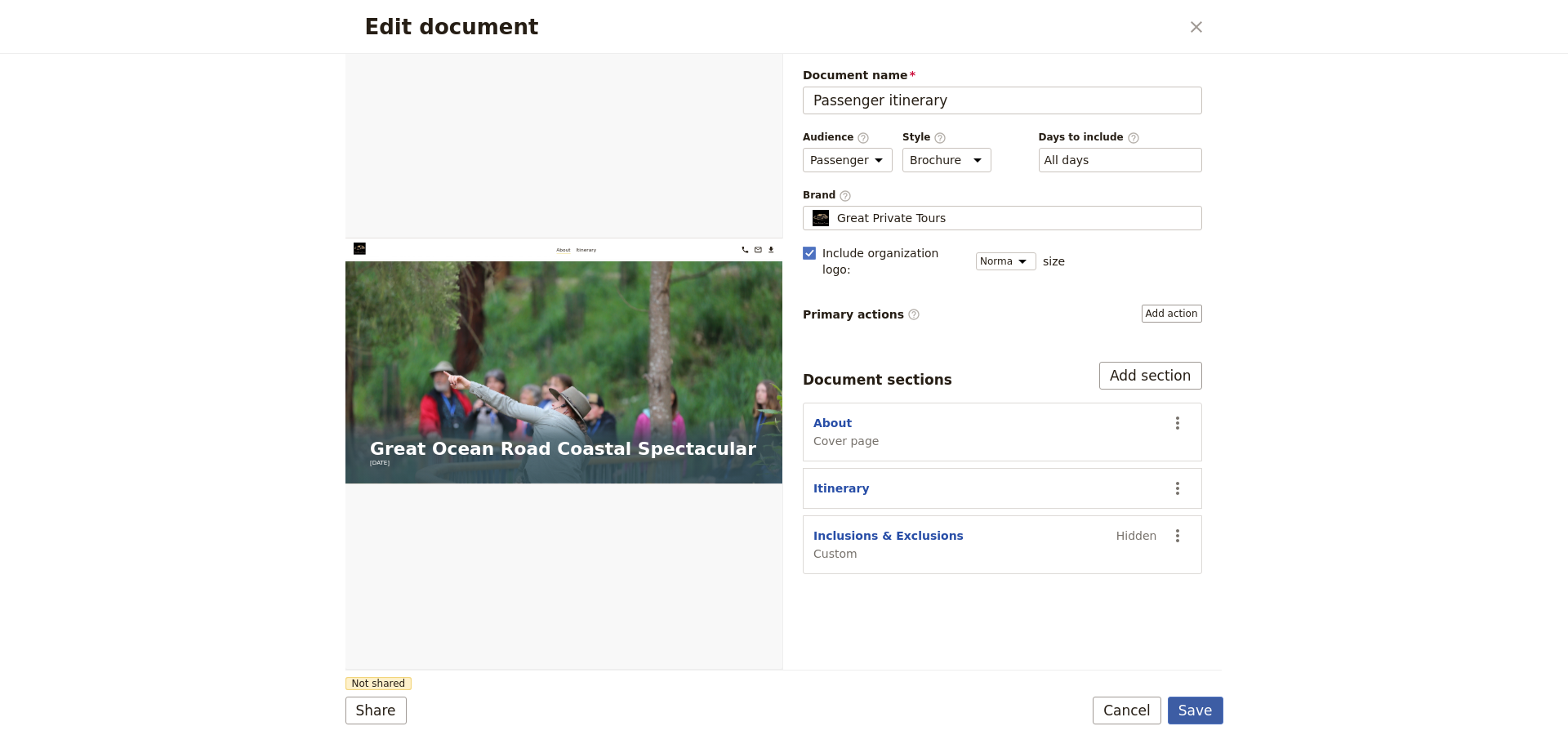
click at [1195, 706] on button "Save" at bounding box center [1195, 710] width 56 height 28
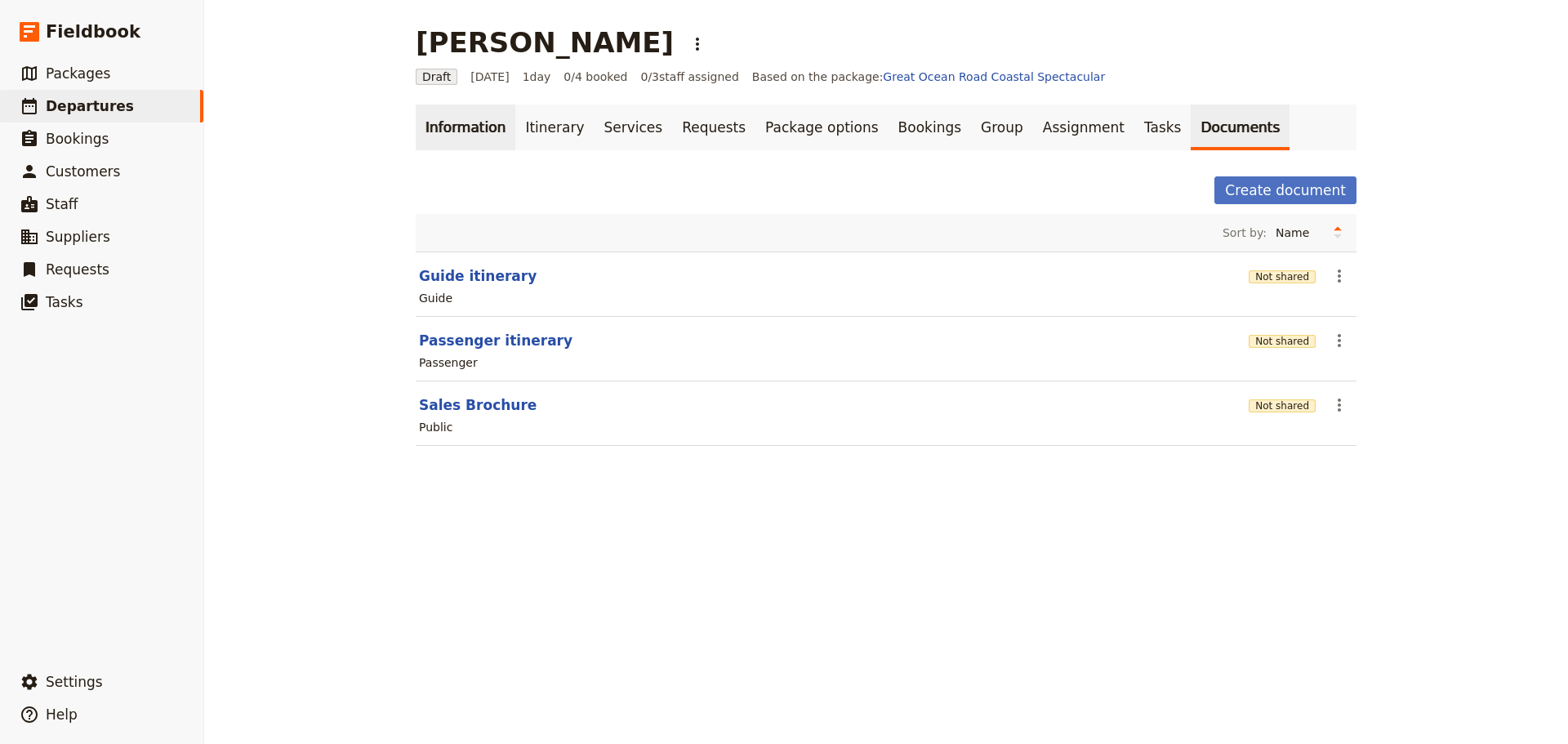
click at [472, 134] on link "Information" at bounding box center [465, 127] width 99 height 45
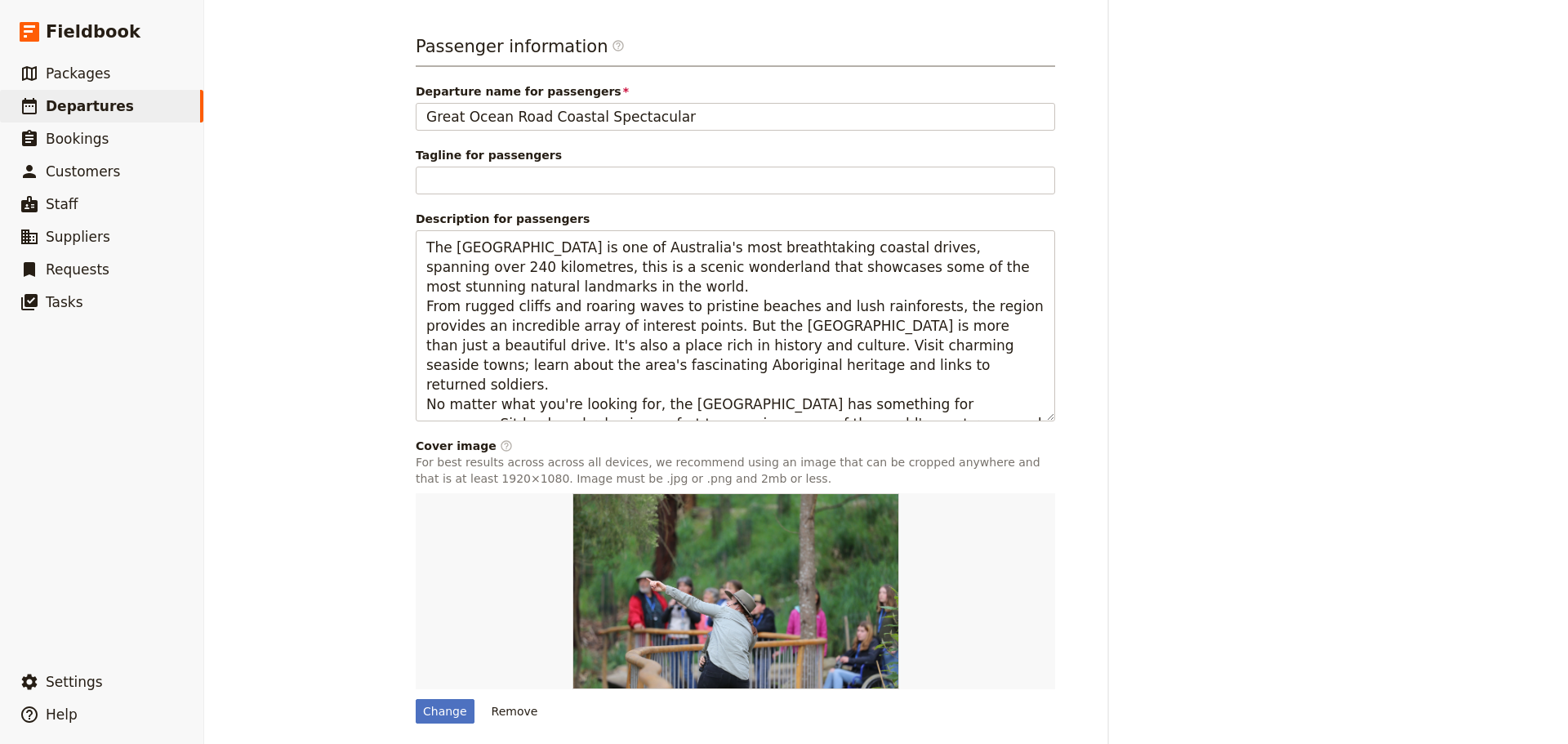
scroll to position [1121, 0]
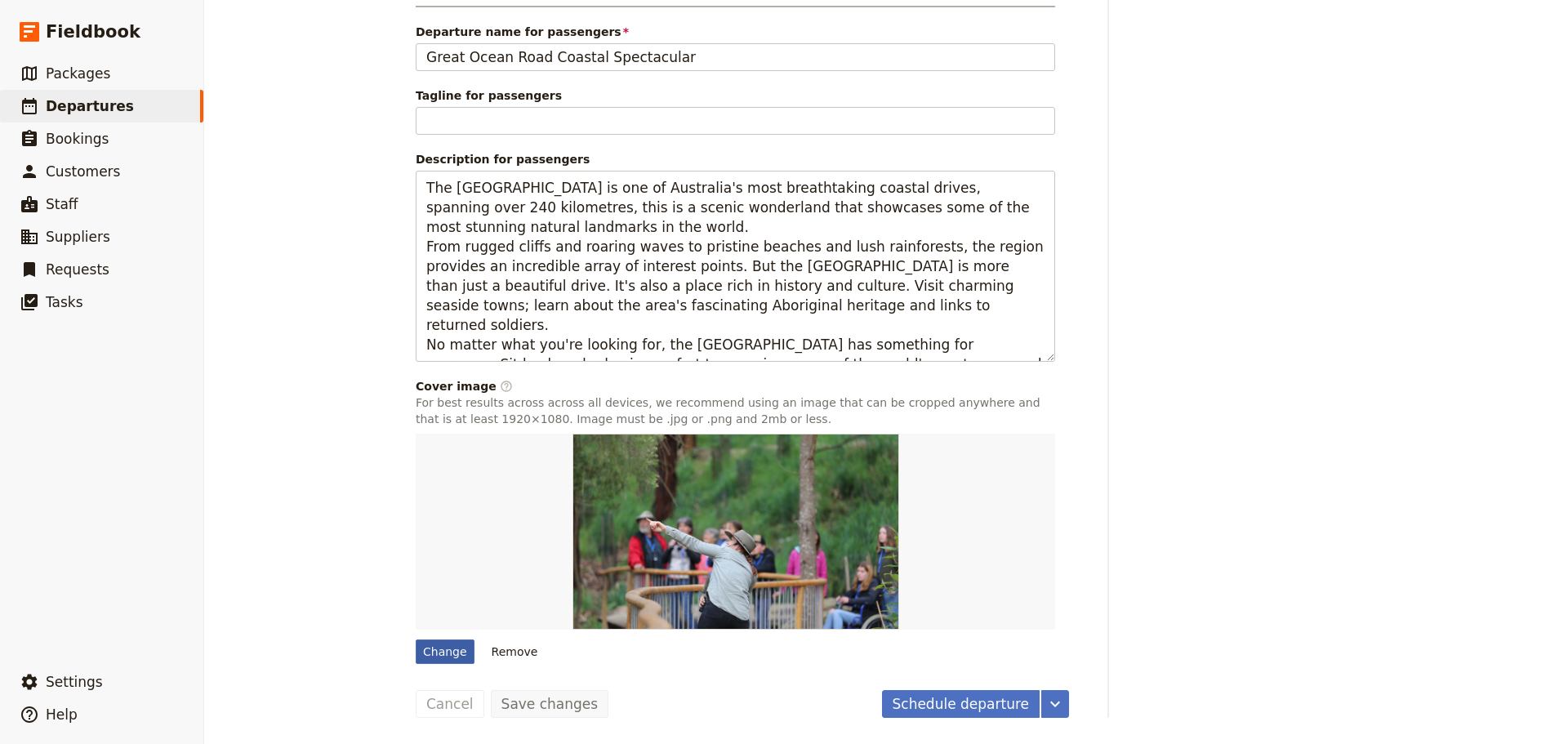
click at [426, 647] on div "Change" at bounding box center [445, 651] width 59 height 24
click at [415, 640] on input "Change" at bounding box center [415, 639] width 1 height 1
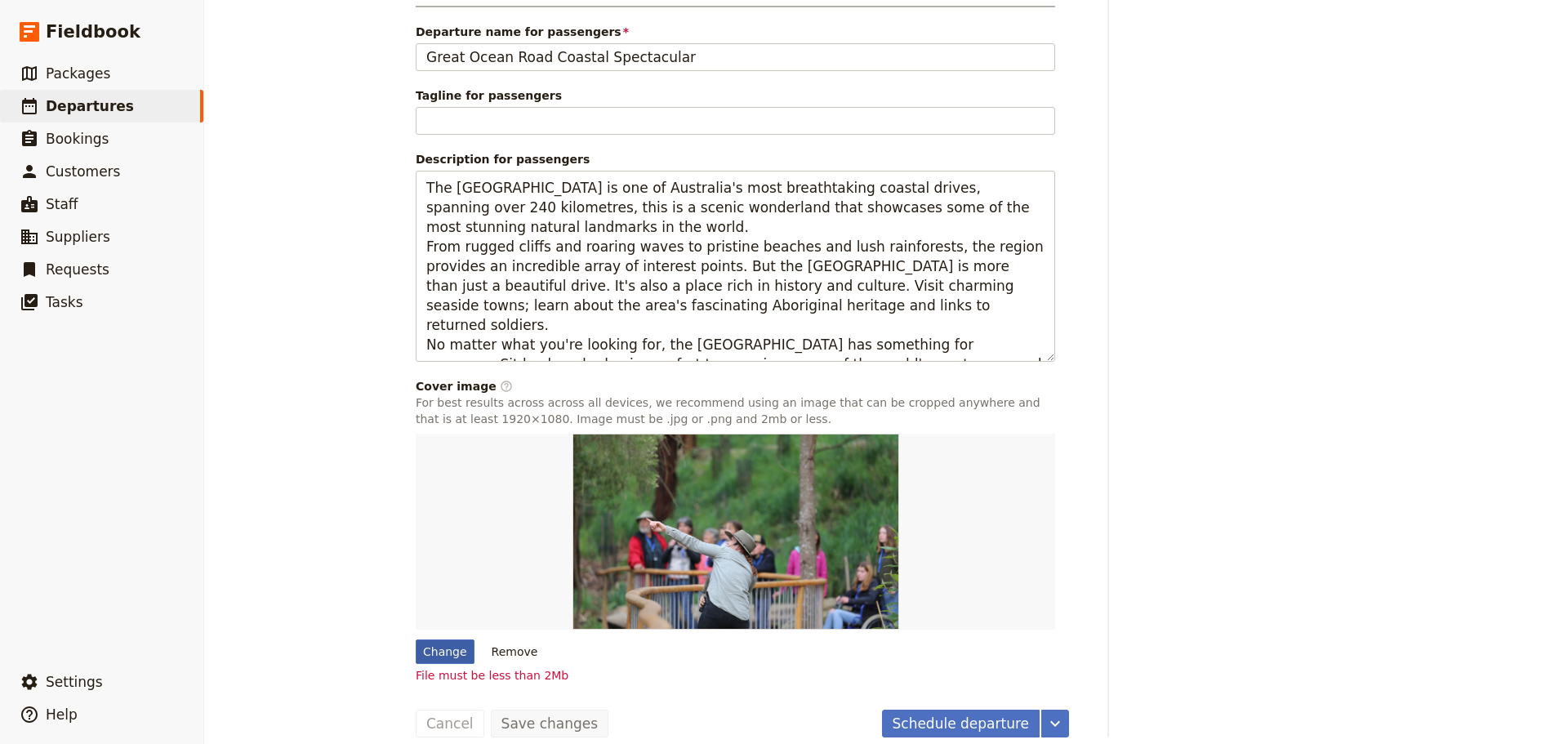
click at [435, 650] on div "Change" at bounding box center [445, 651] width 59 height 24
click at [415, 640] on input "Change" at bounding box center [415, 639] width 1 height 1
type input "C:\fakepath\WildlifeWonders binoculars.jpg"
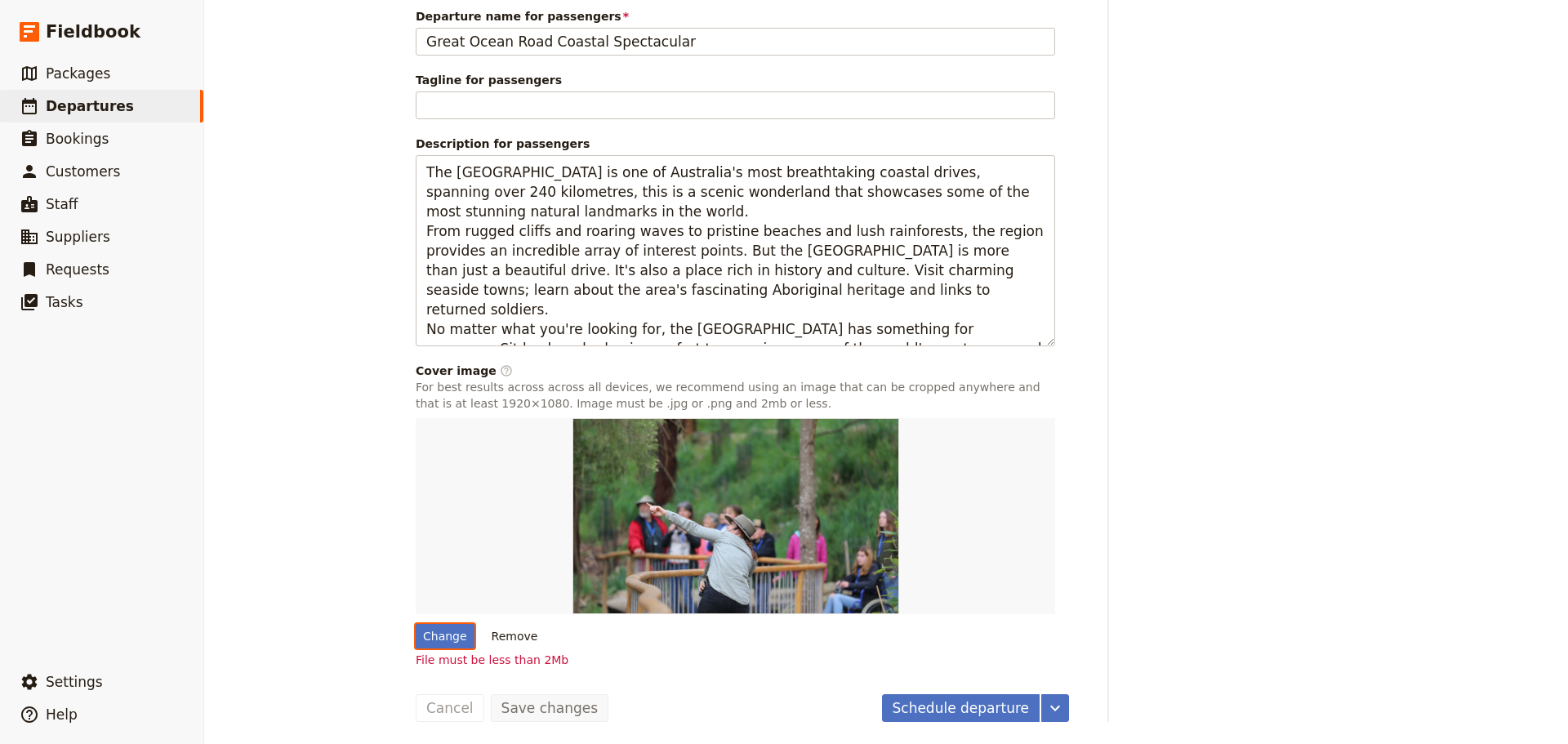
scroll to position [1141, 0]
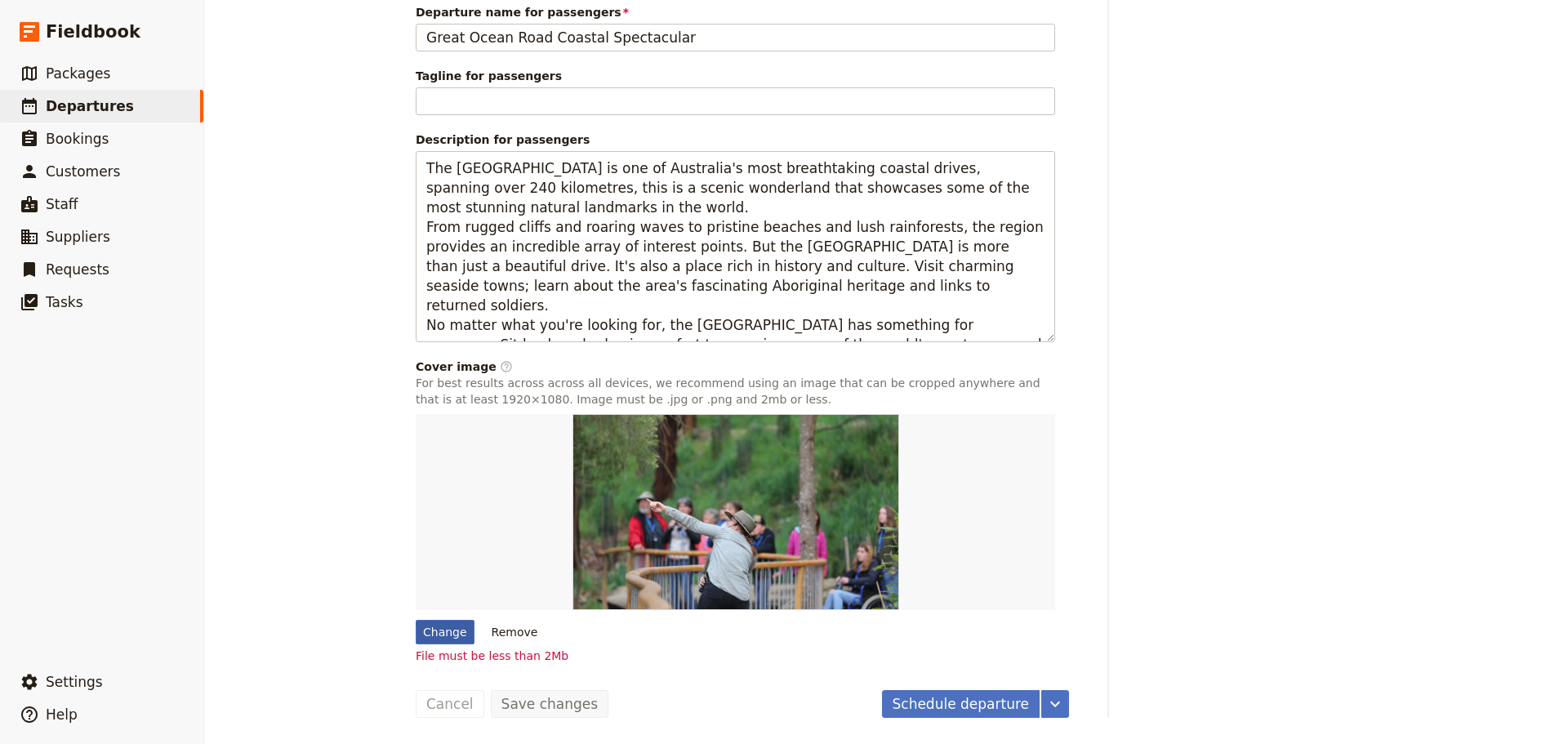
click at [454, 631] on div "Change" at bounding box center [445, 632] width 59 height 24
click at [415, 620] on input "Change" at bounding box center [415, 619] width 1 height 1
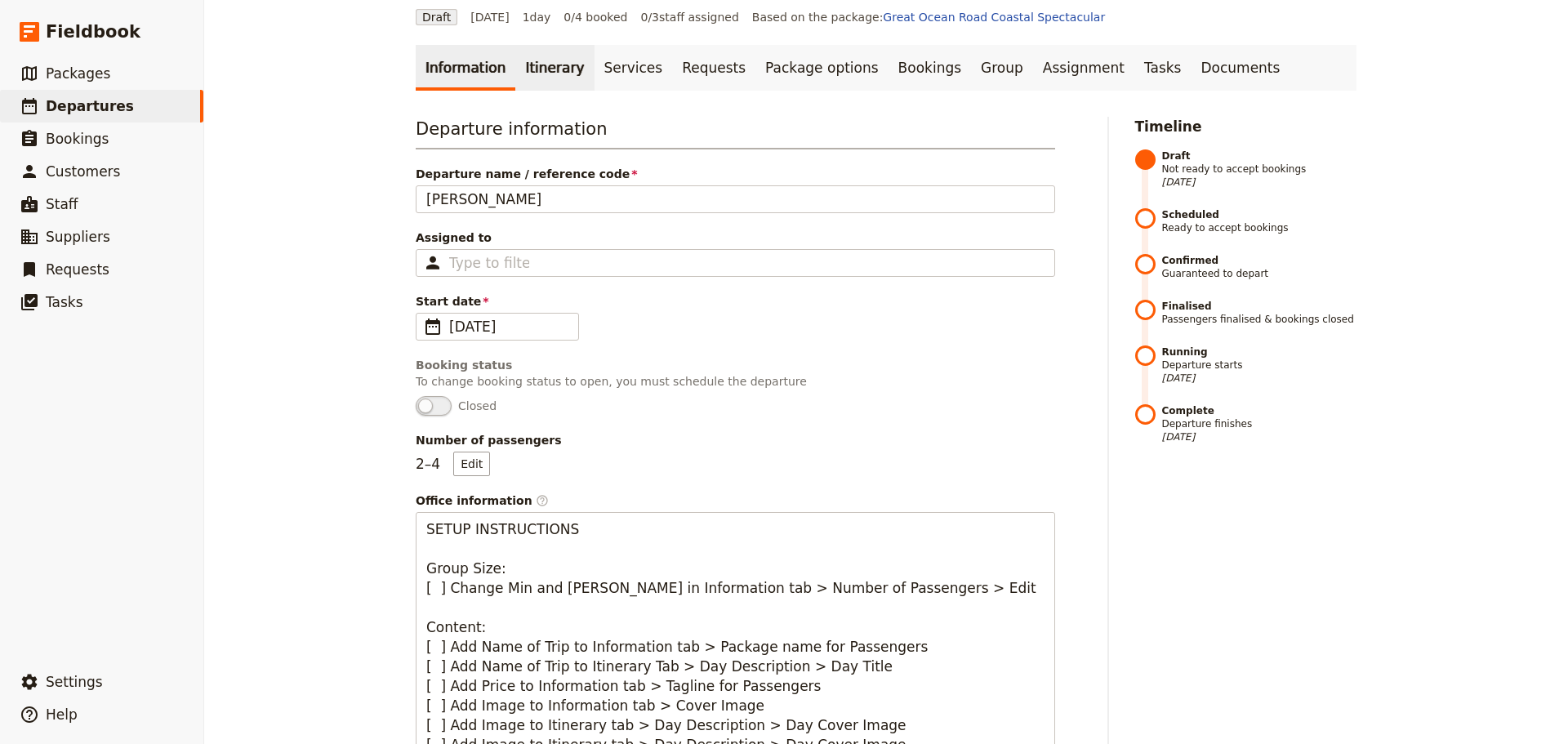
click at [547, 59] on link "Itinerary" at bounding box center [554, 67] width 78 height 45
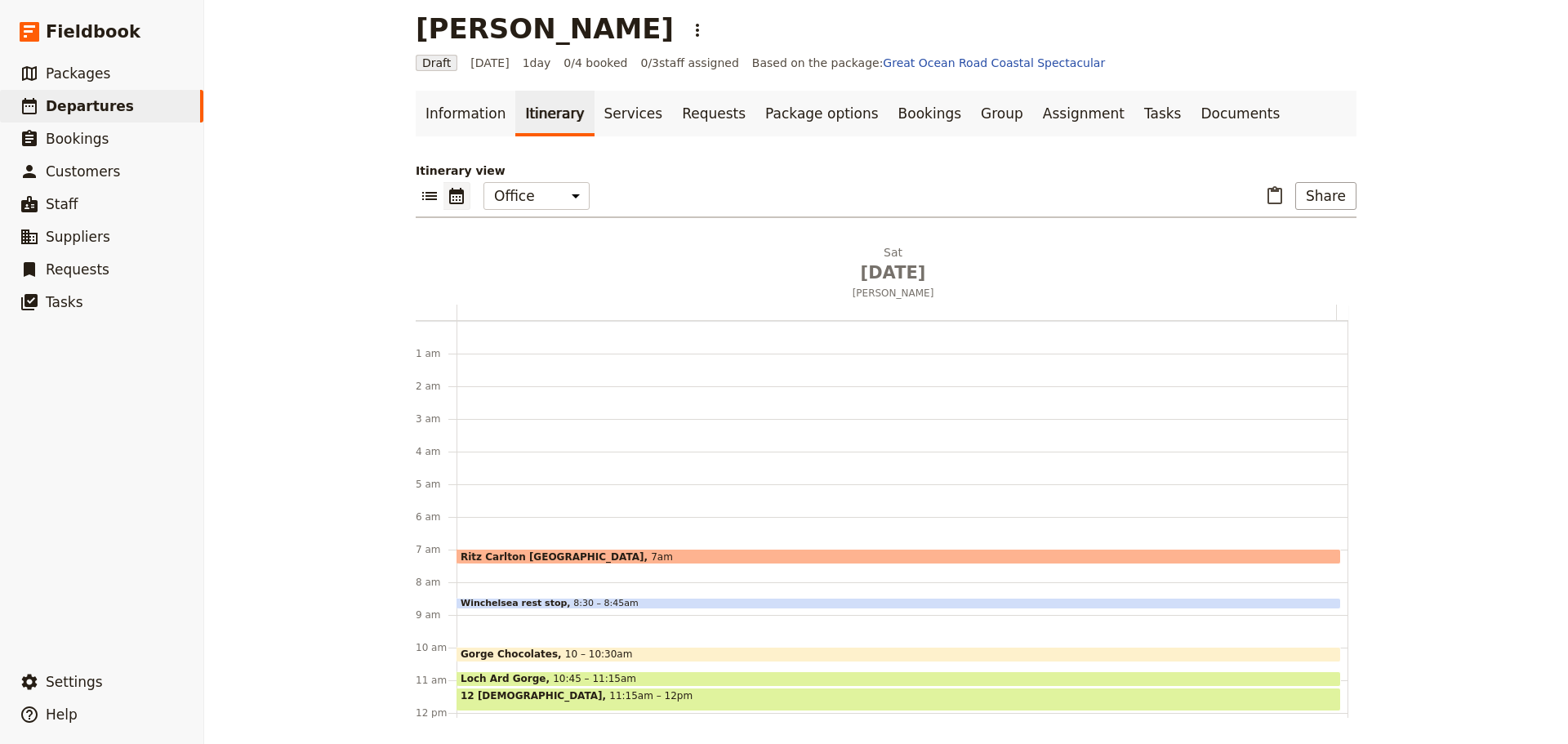
scroll to position [212, 0]
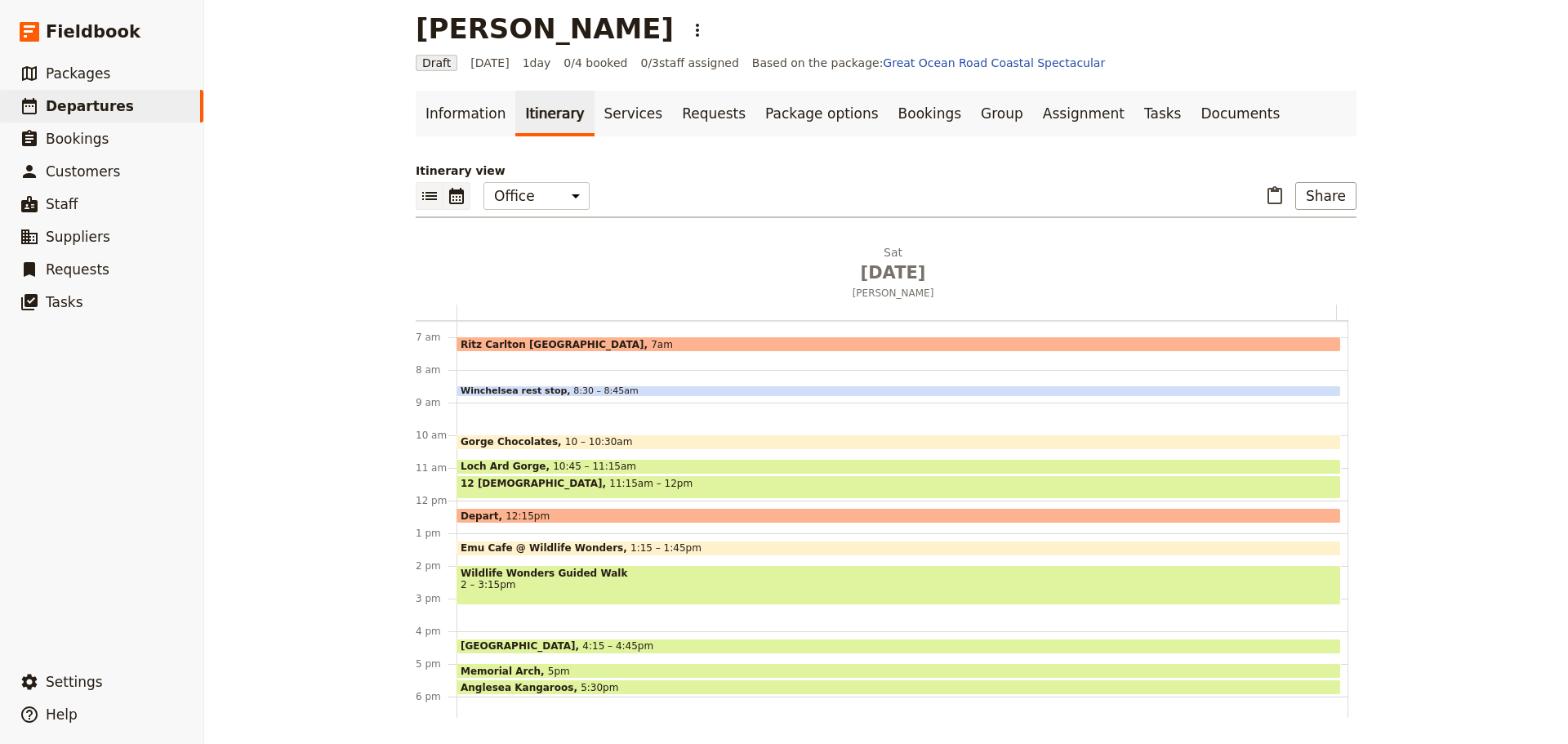
click at [422, 188] on button "​" at bounding box center [429, 195] width 28 height 28
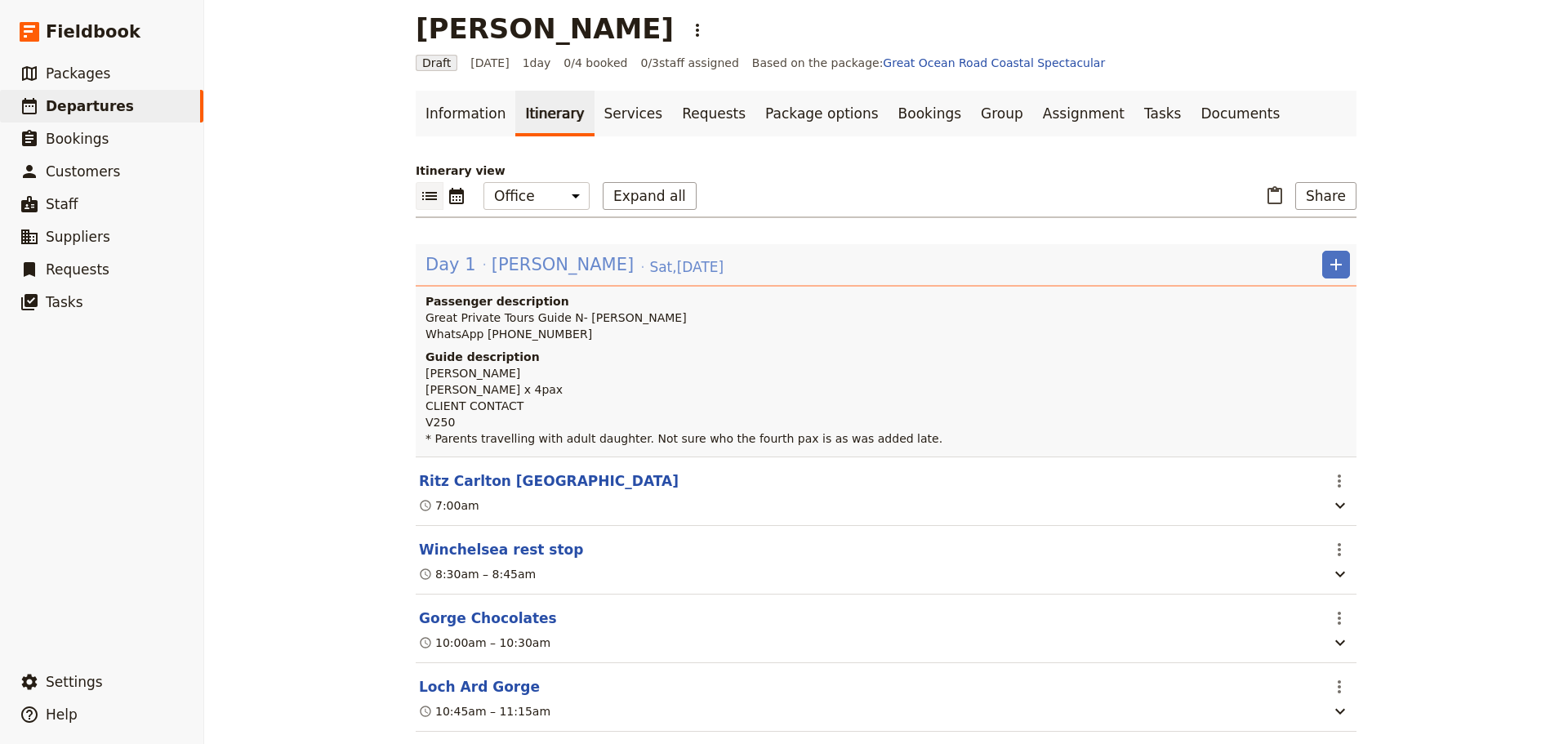
click at [539, 265] on div "Day 1 Paul Liu Sat , 30 Aug 2025" at bounding box center [574, 265] width 301 height 28
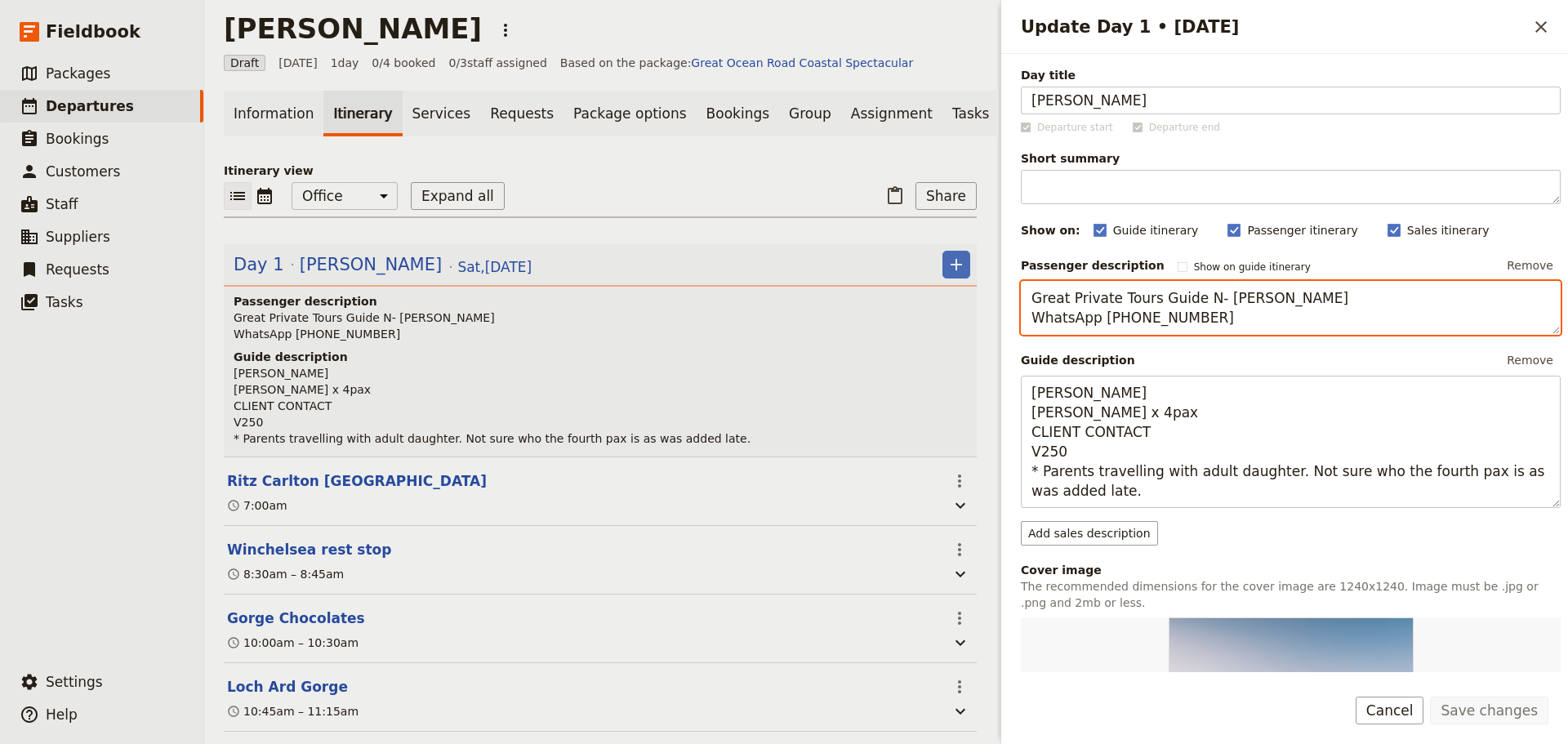
click at [1199, 305] on textarea "Great Private Tours Guide N- Fiona Hennessey WhatsApp +61 414 830 270" at bounding box center [1290, 308] width 540 height 54
click at [1258, 316] on textarea "Great Private Tours Guide - Fiona Hennessey WhatsApp +61 414 830 270" at bounding box center [1290, 308] width 540 height 54
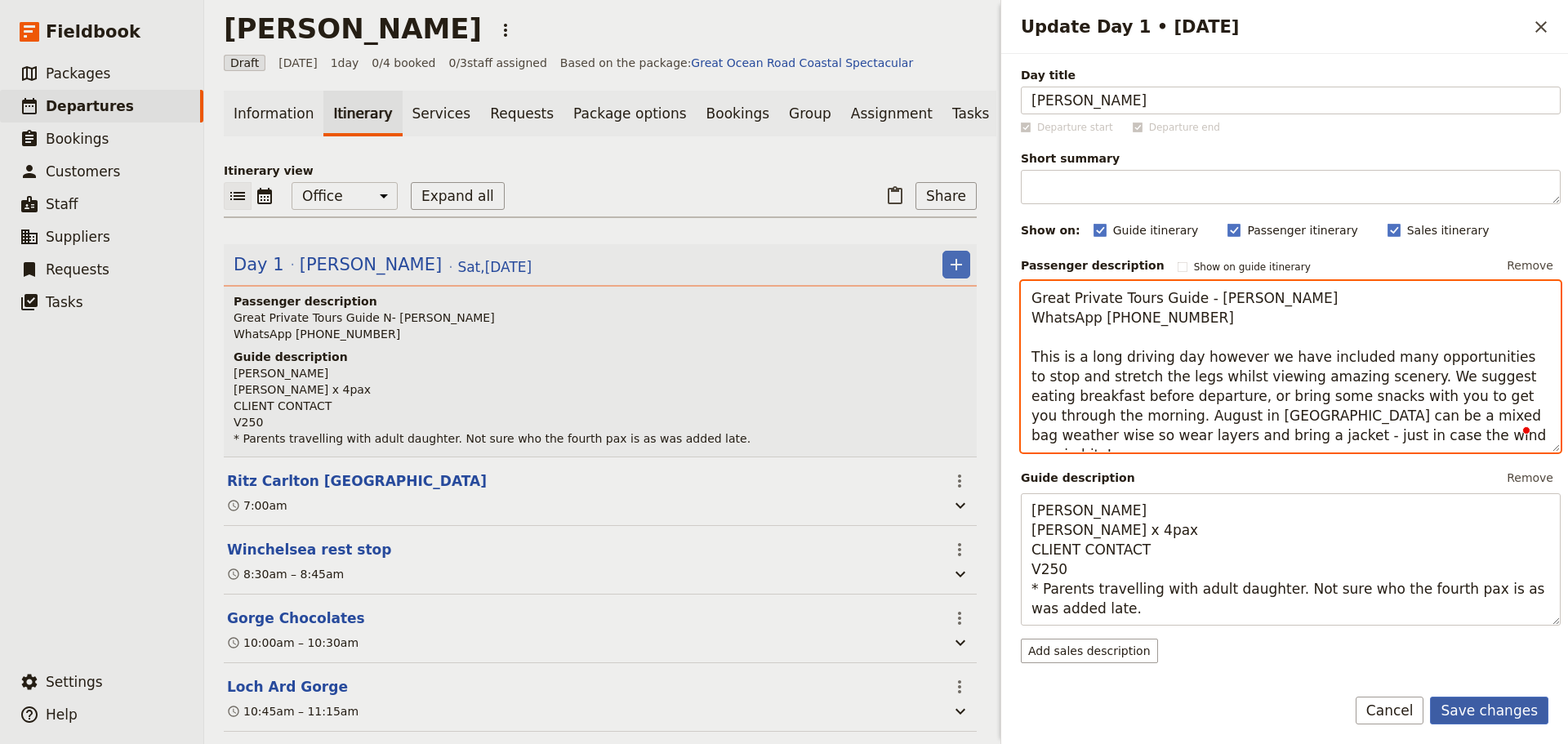
type textarea "Great Private Tours Guide - Fiona Hennessey WhatsApp +61 414 830 270 This is a …"
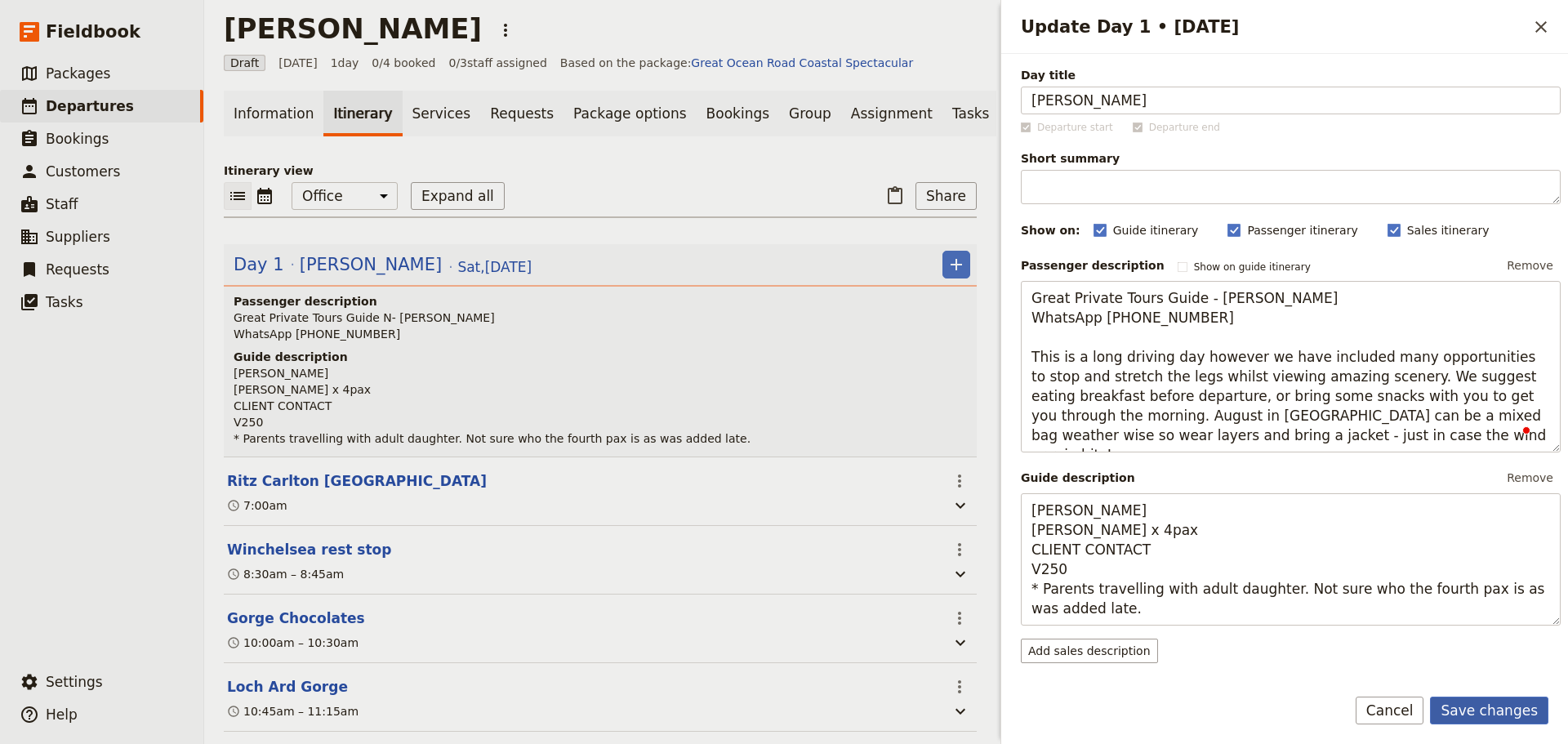
click at [1499, 697] on button "Save changes" at bounding box center [1489, 710] width 119 height 28
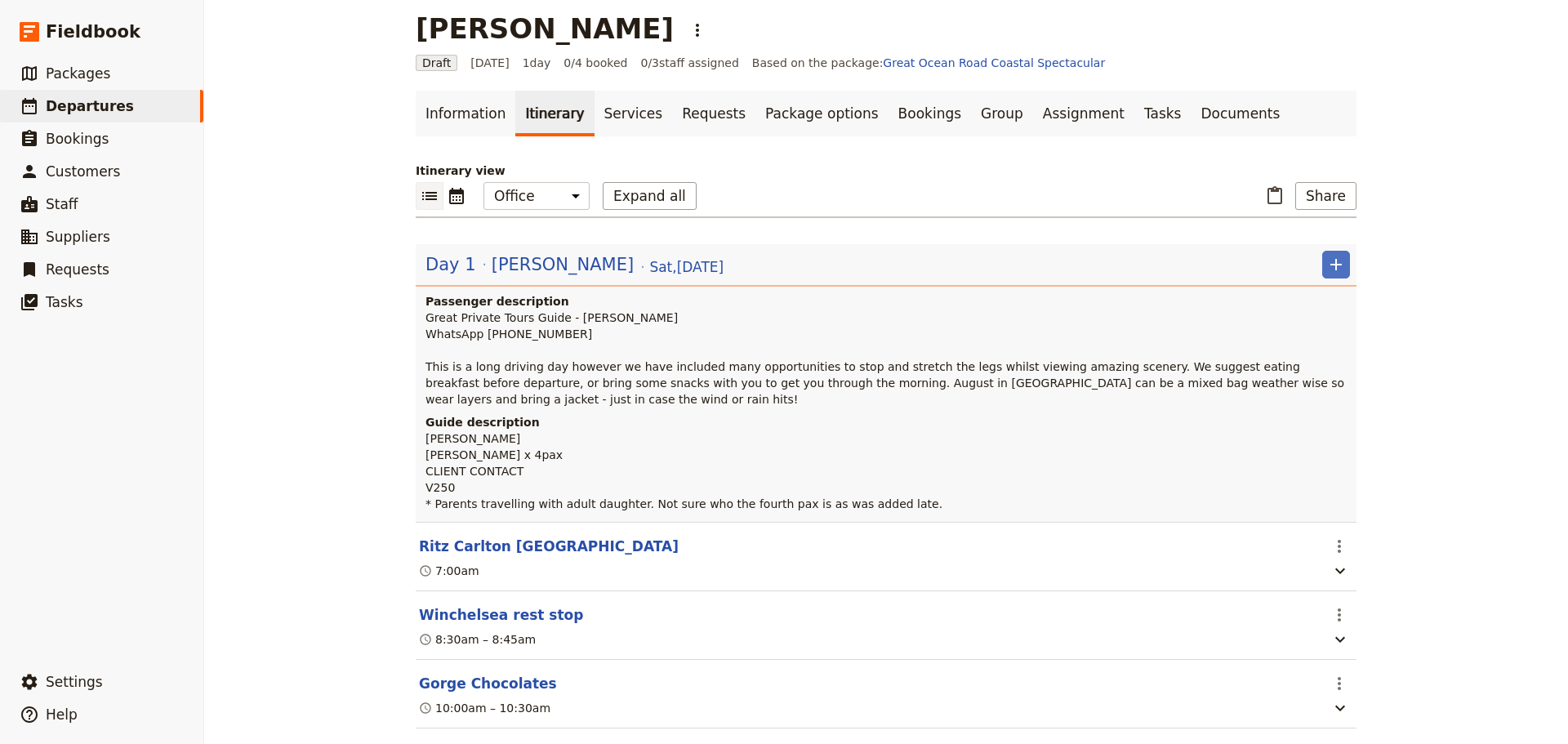
scroll to position [259, 0]
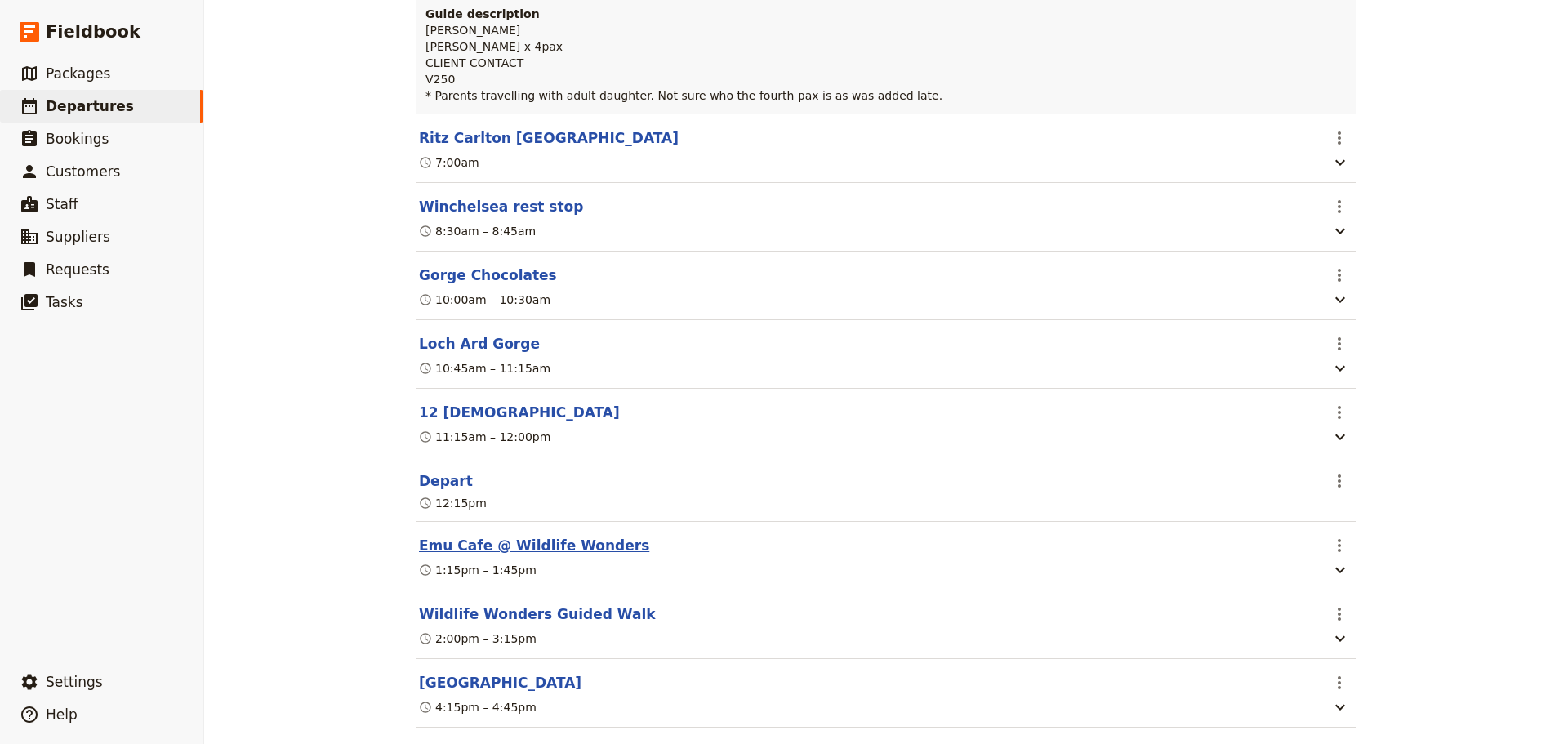
click at [473, 546] on button "Emu Cafe @ Wildlife Wonders" at bounding box center [533, 545] width 230 height 19
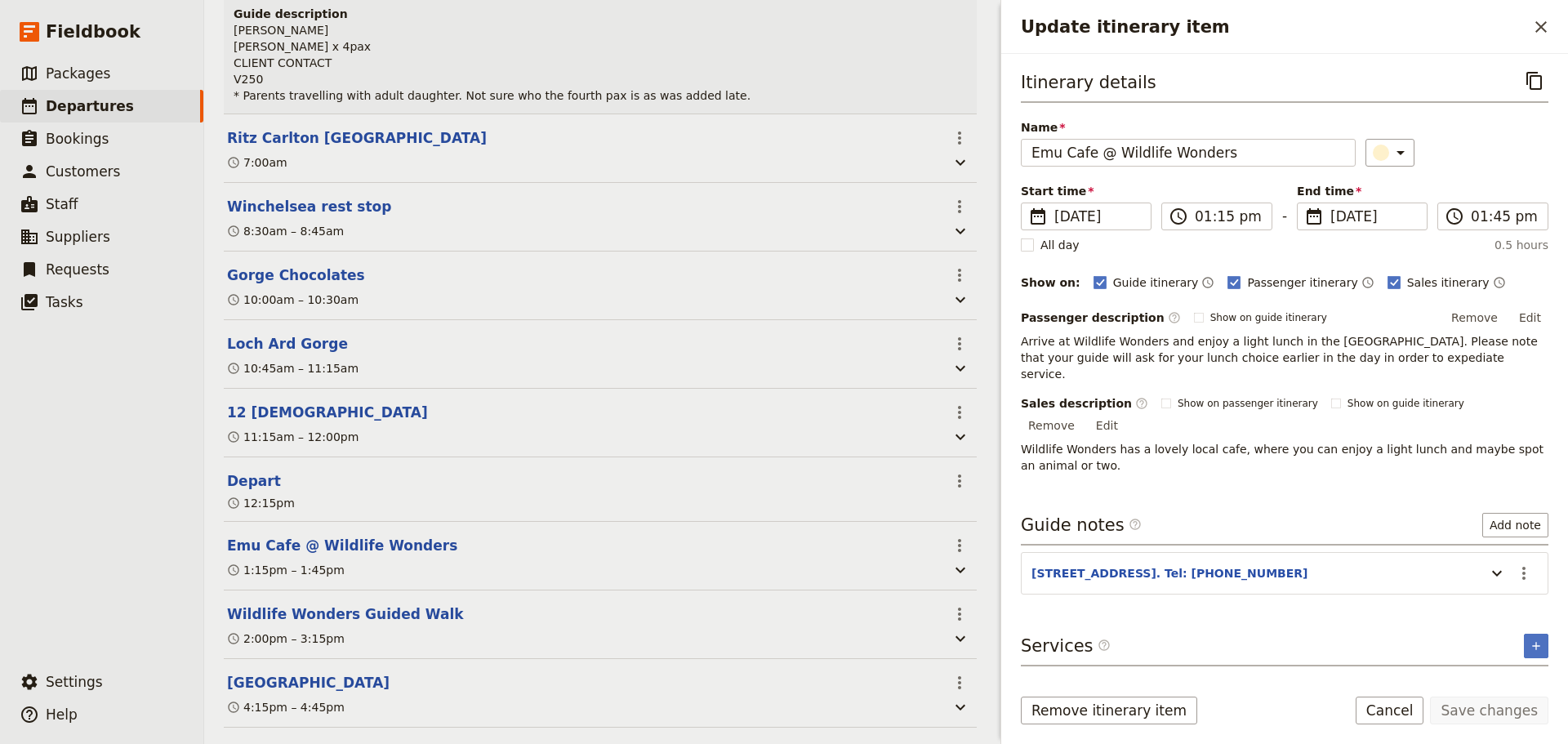
scroll to position [447, 0]
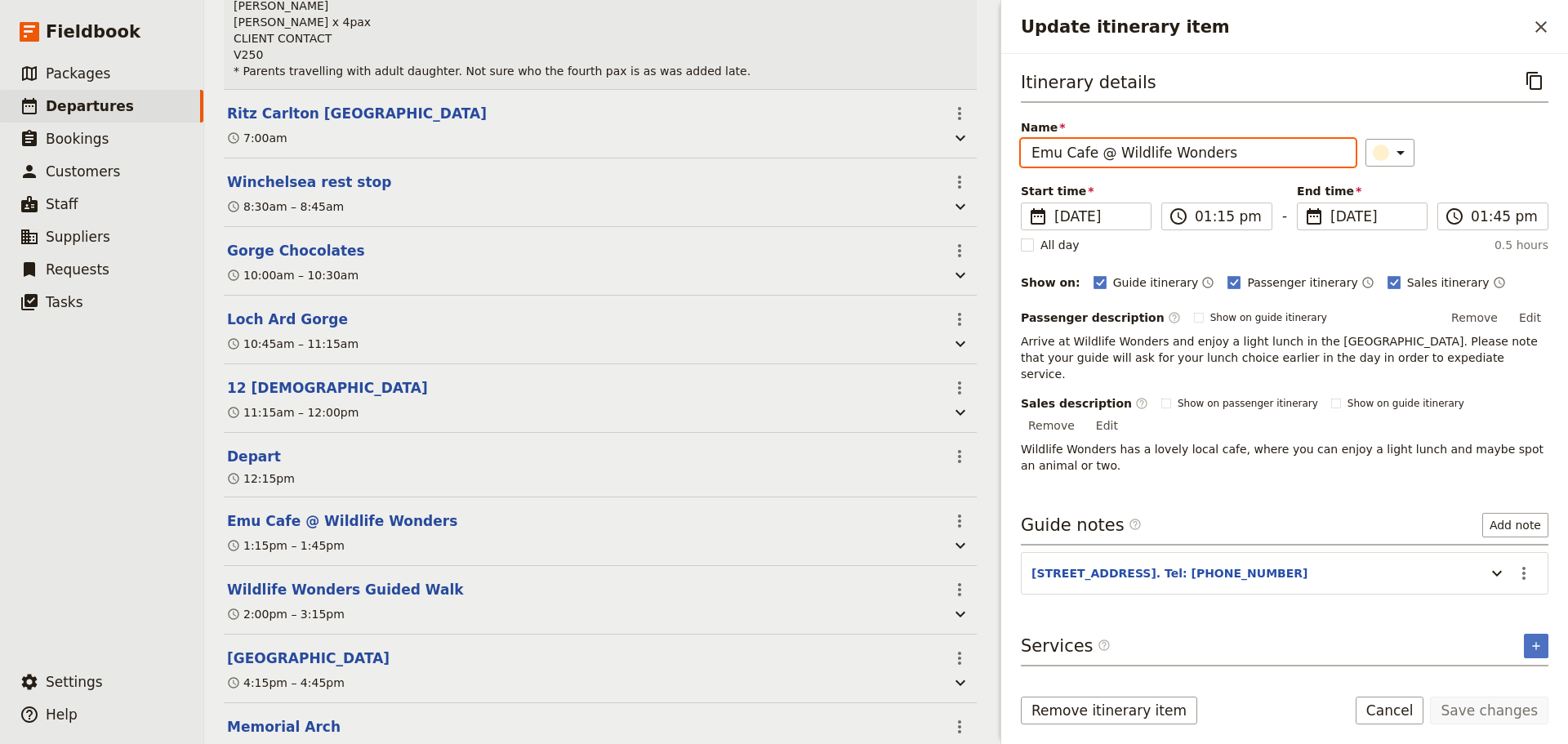
drag, startPoint x: 1128, startPoint y: 158, endPoint x: 1090, endPoint y: 165, distance: 38.6
click at [1090, 165] on input "Emu Cafe @ Wildlife Wonders" at bounding box center [1188, 153] width 335 height 28
type input "Emu Cafe"
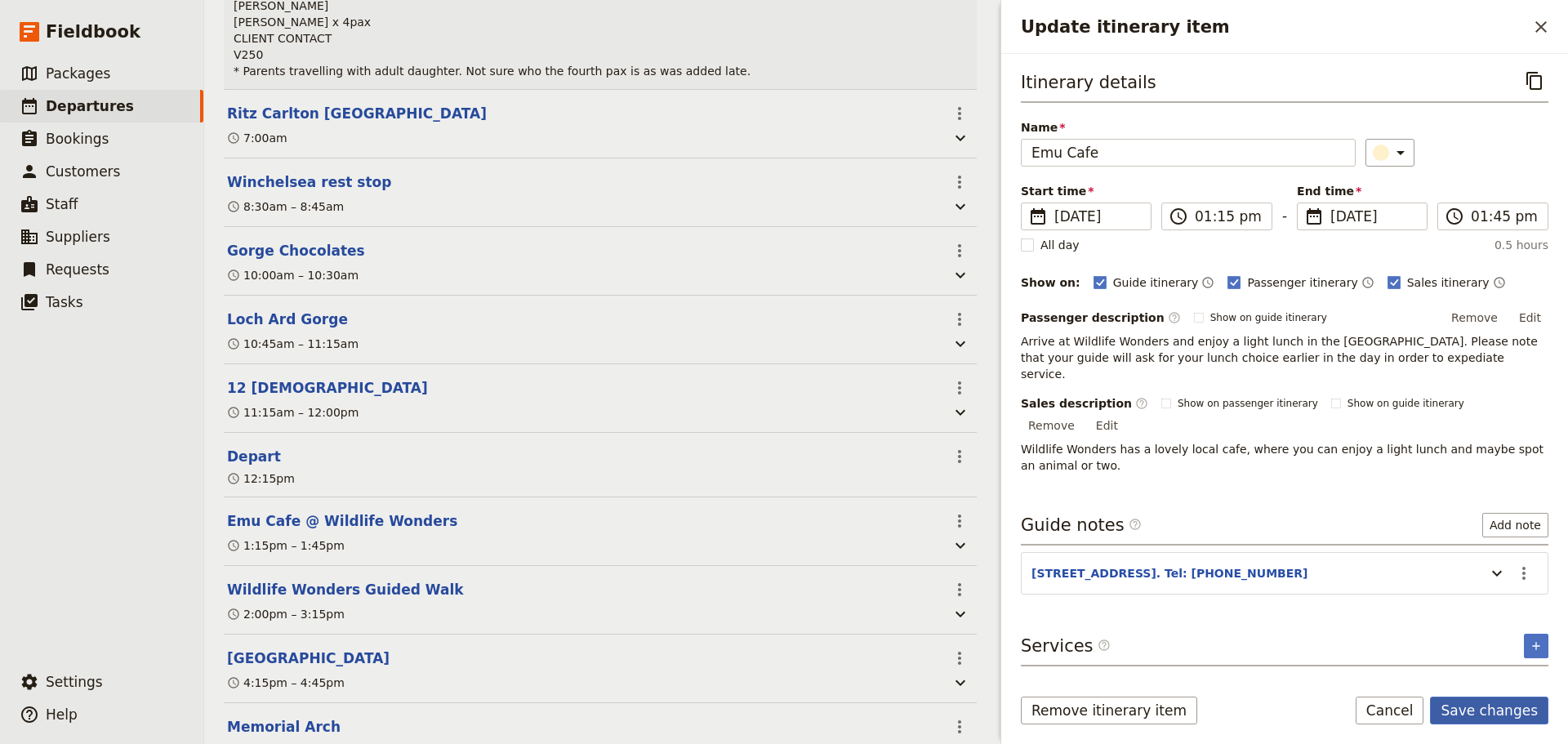
click at [1505, 716] on button "Save changes" at bounding box center [1489, 710] width 119 height 28
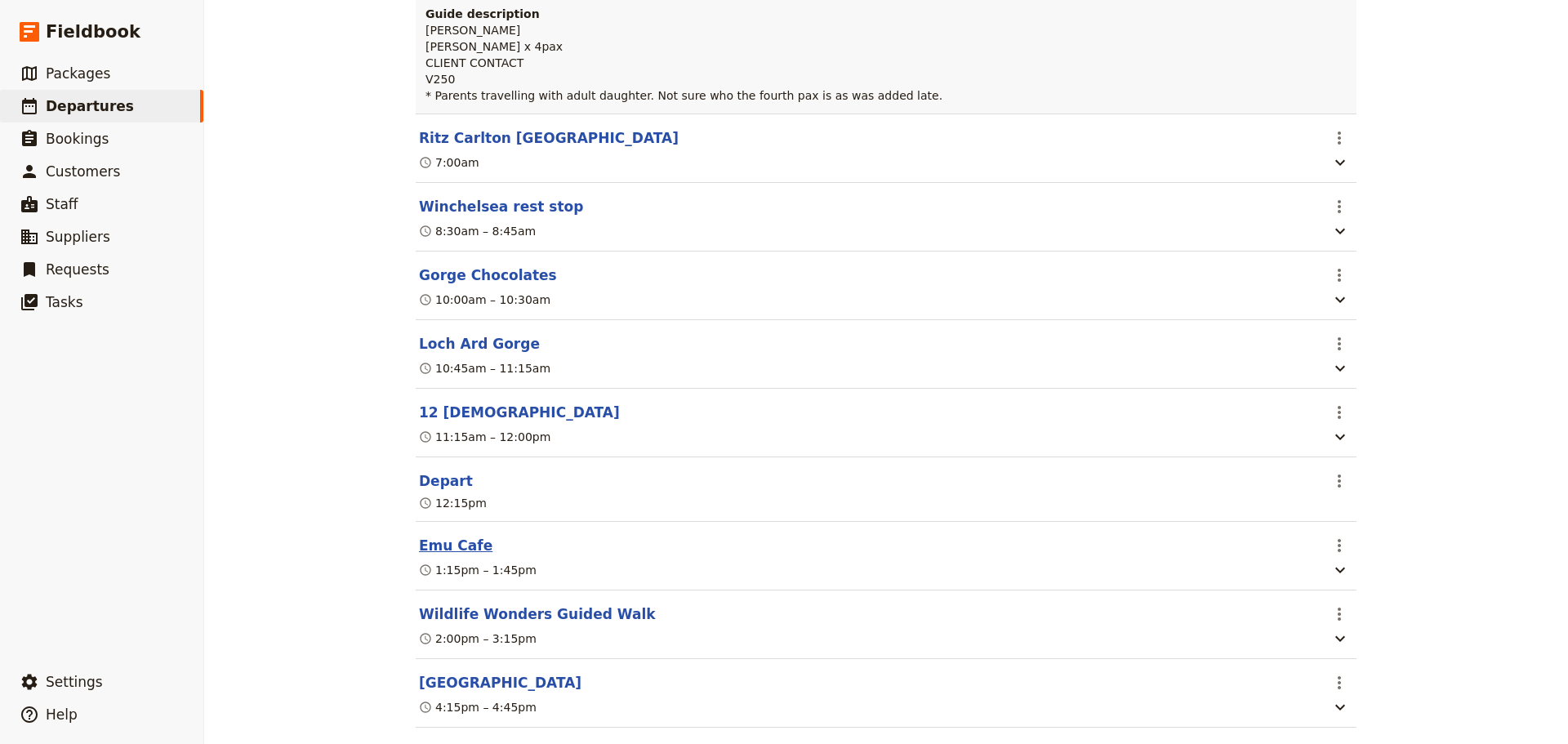
click at [438, 536] on button "Emu Cafe" at bounding box center [455, 545] width 73 height 19
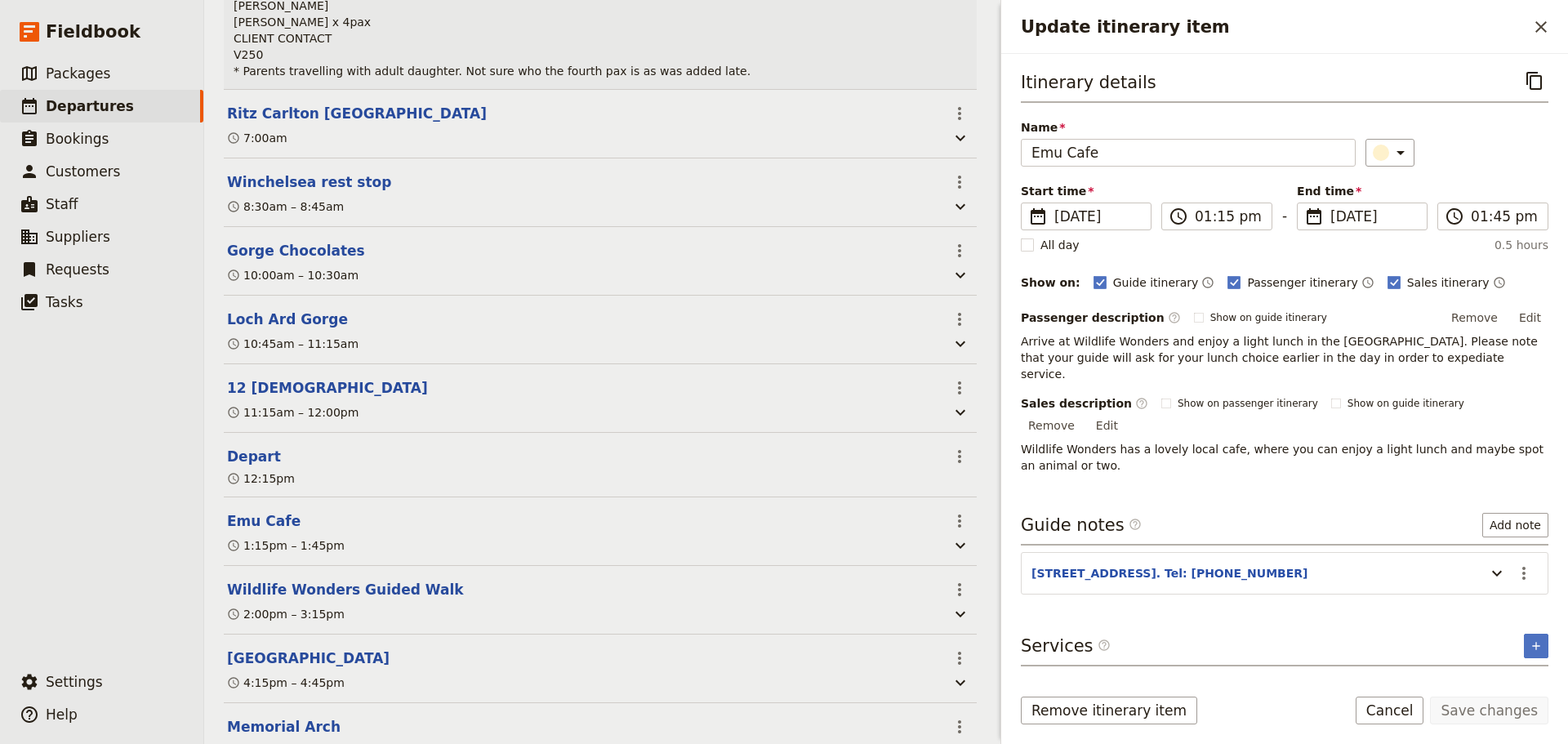
click at [1411, 725] on div "Remove itinerary item Save changes Cancel" at bounding box center [1284, 720] width 567 height 47
click at [1405, 715] on button "Cancel" at bounding box center [1389, 710] width 68 height 28
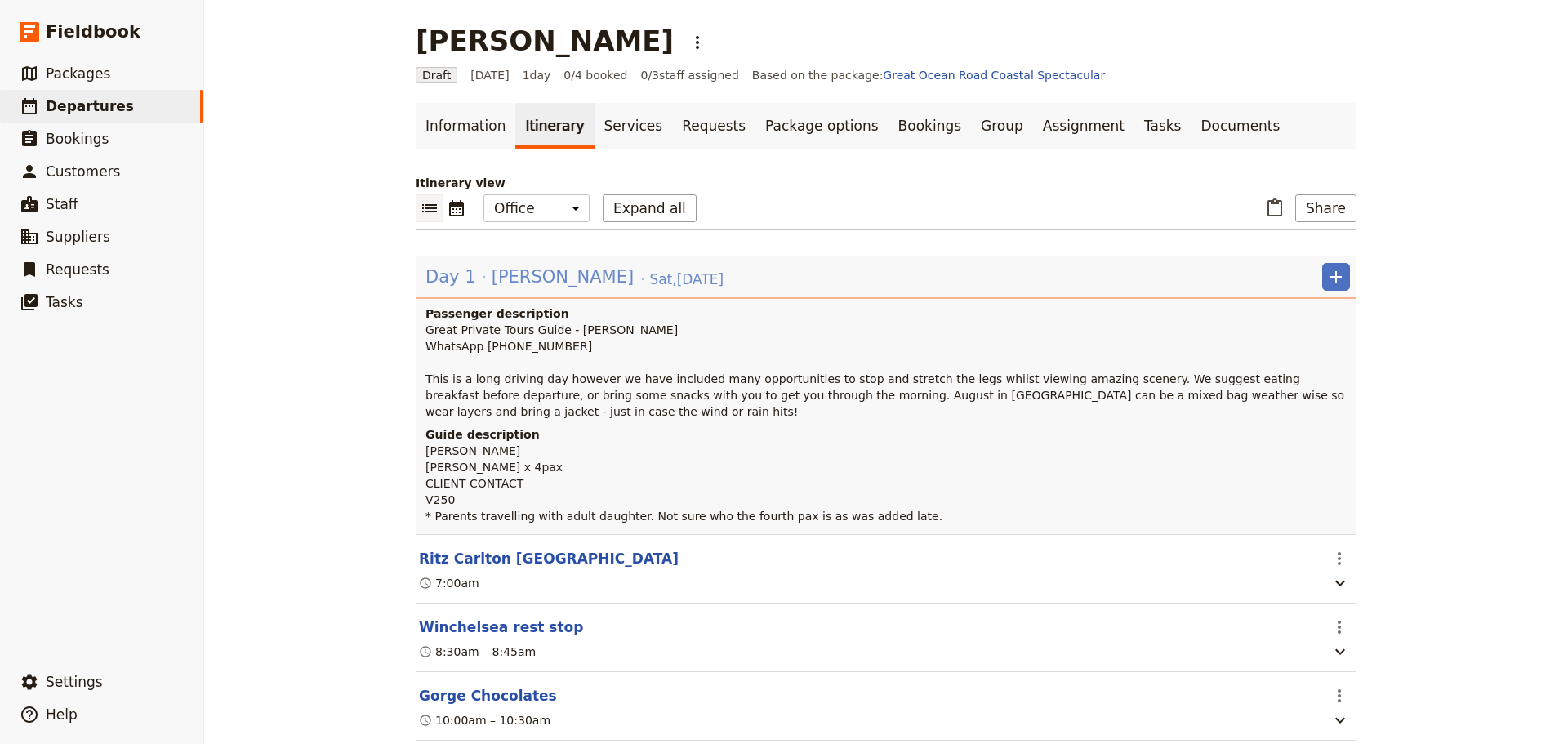
scroll to position [0, 0]
click at [455, 215] on icon "Calendar view" at bounding box center [456, 210] width 19 height 19
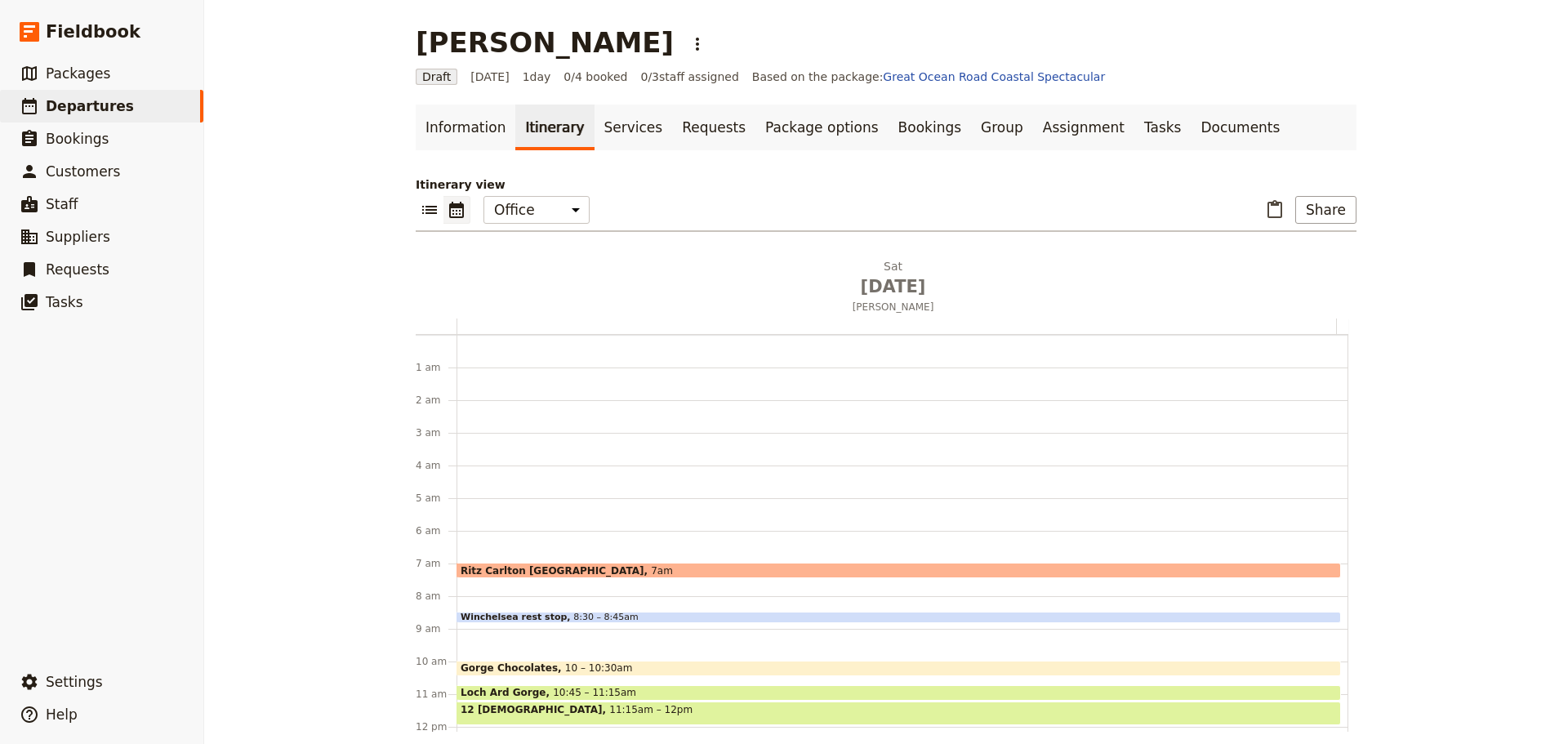
scroll to position [212, 0]
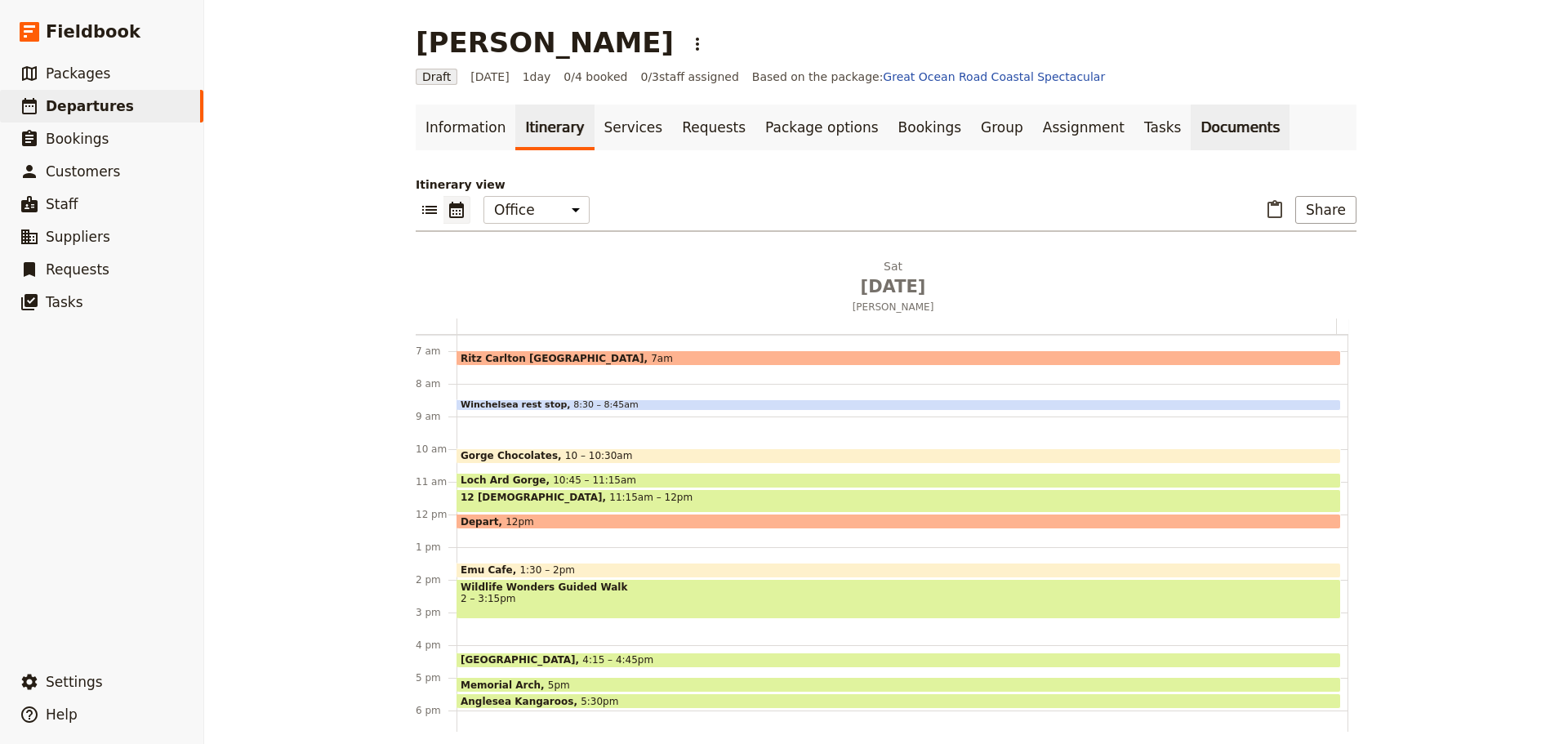
click at [1191, 119] on link "Documents" at bounding box center [1240, 127] width 99 height 45
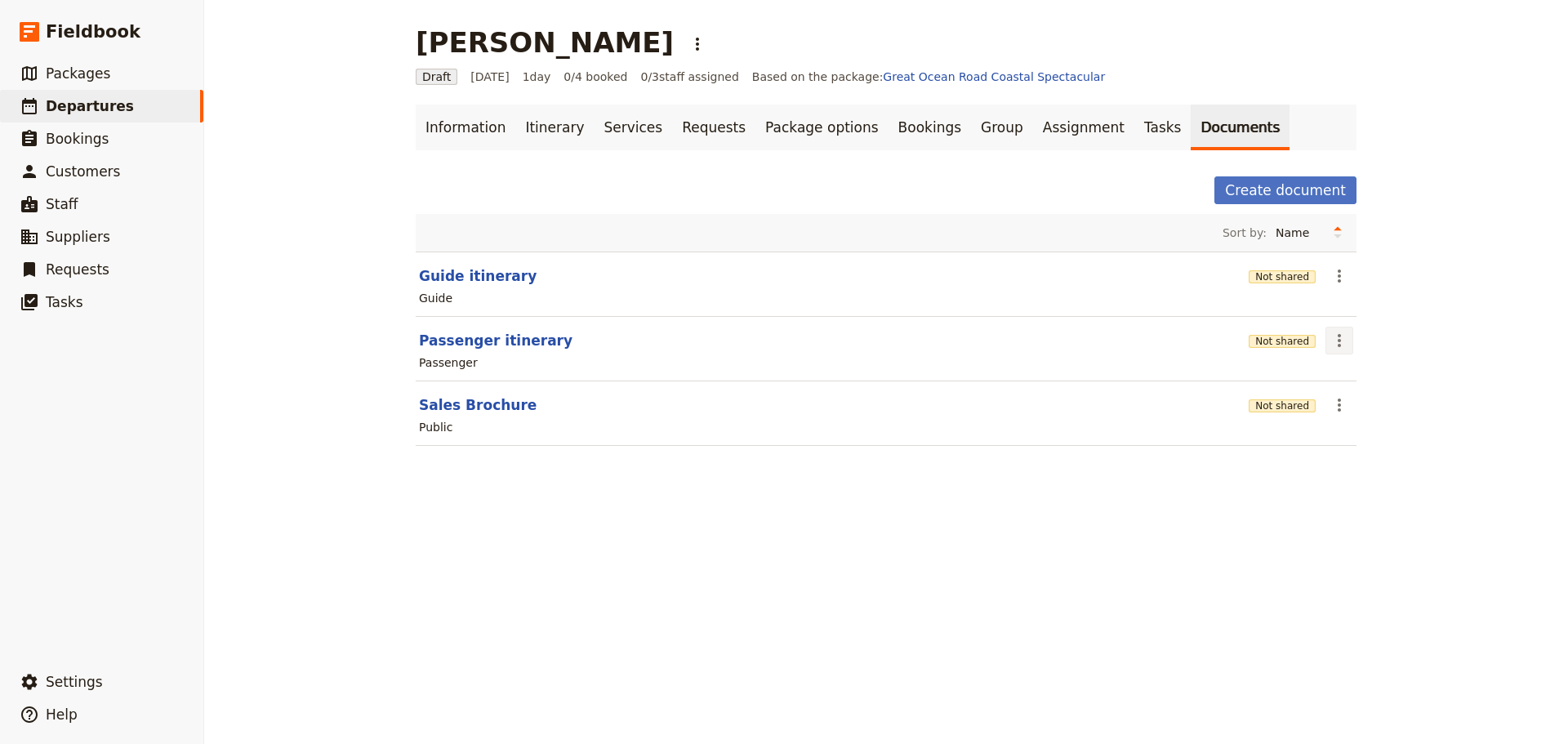
click at [1341, 336] on icon "Actions" at bounding box center [1338, 340] width 19 height 19
click at [1341, 375] on span "Share" at bounding box center [1346, 376] width 33 height 16
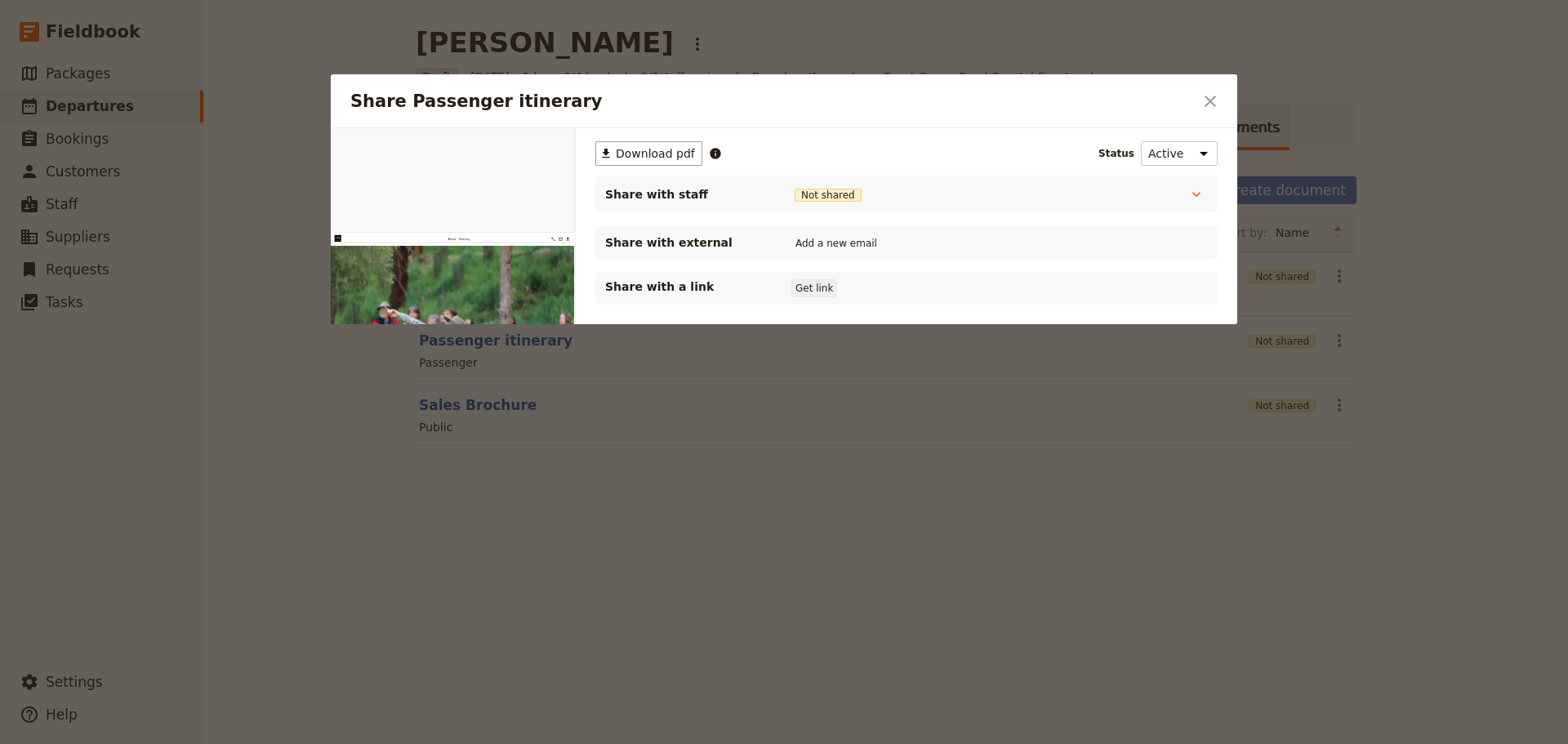
click at [811, 290] on button "Get link" at bounding box center [813, 288] width 45 height 18
click at [1216, 104] on icon "Close dialog" at bounding box center [1209, 101] width 19 height 19
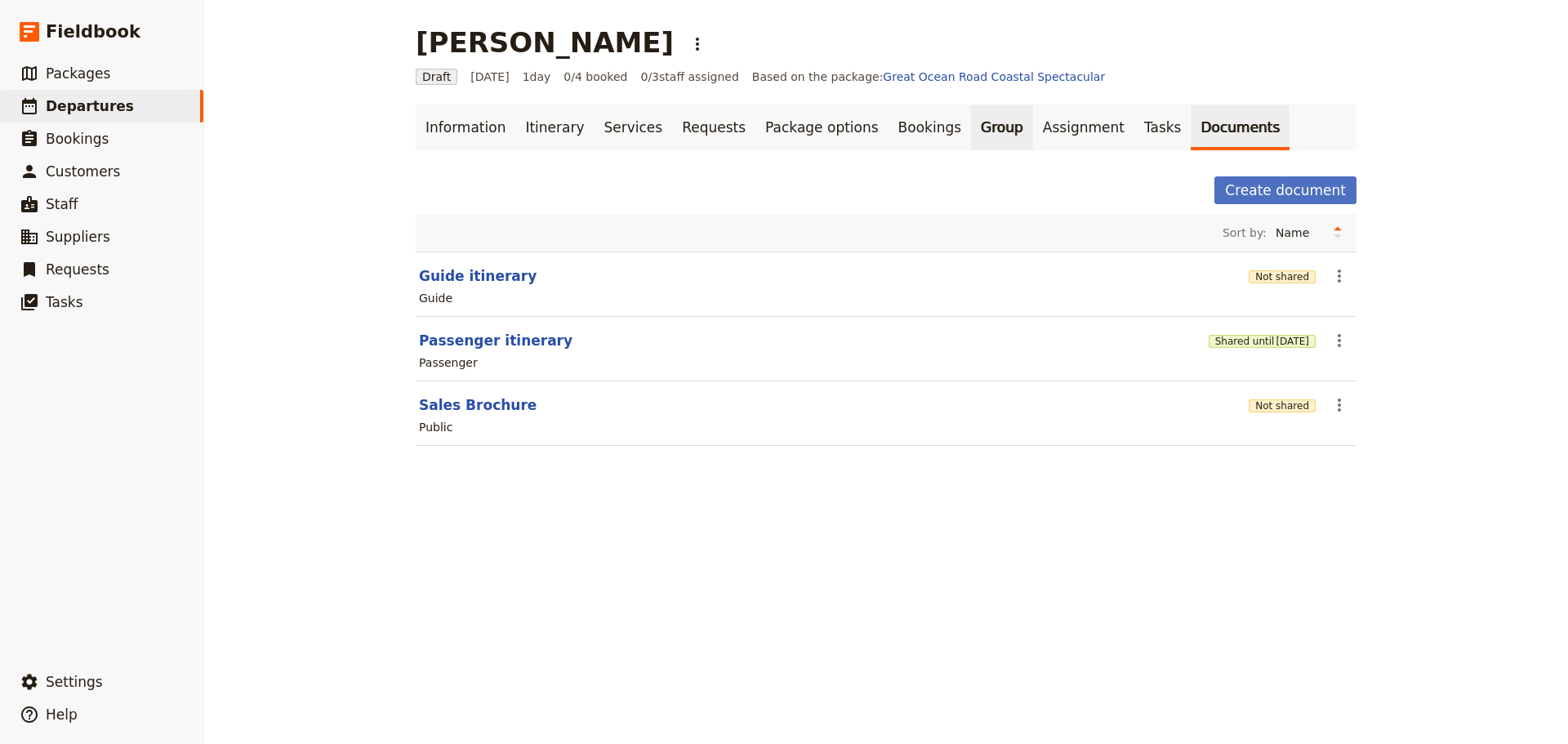
click at [971, 117] on link "Group" at bounding box center [1002, 127] width 62 height 45
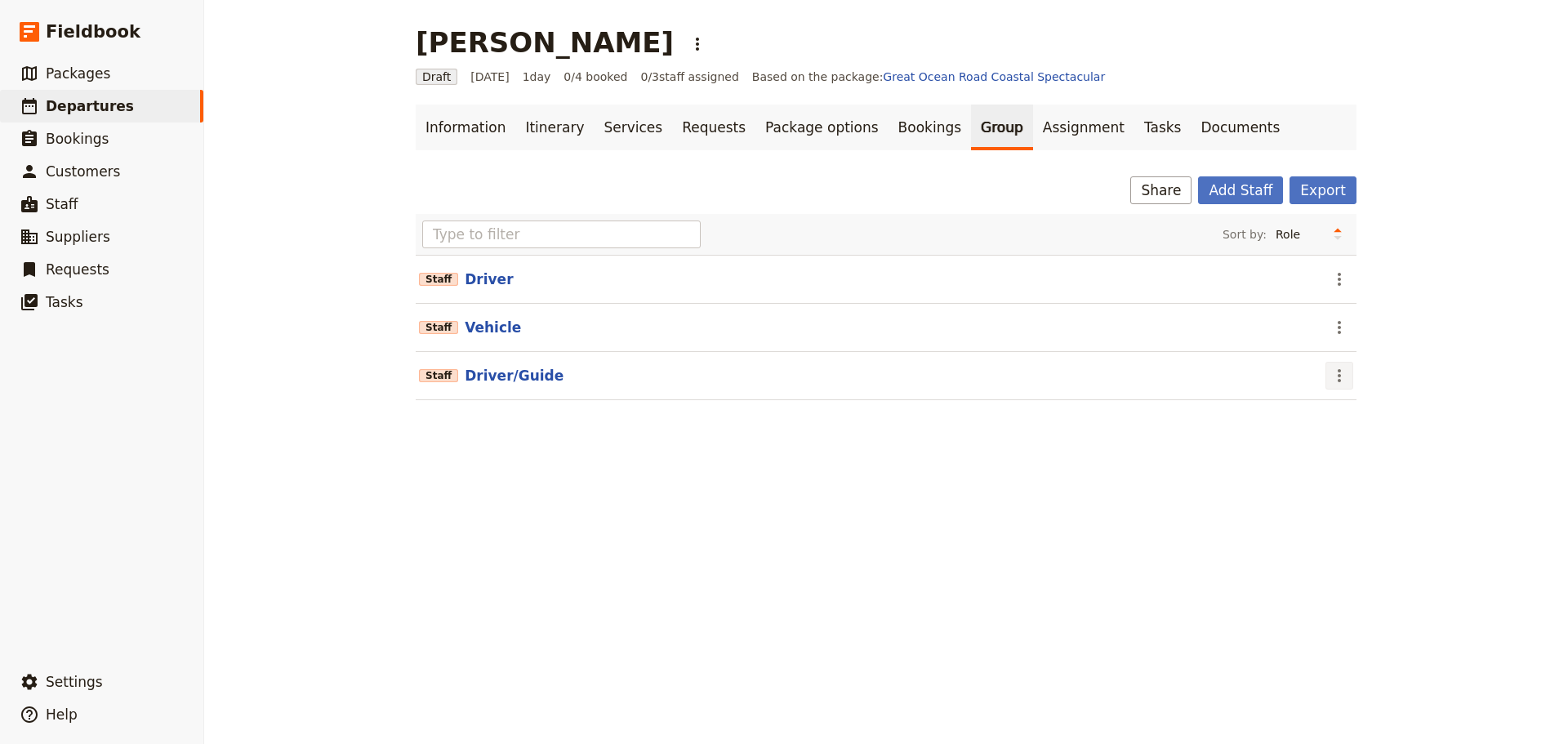
click at [1336, 383] on icon "Actions" at bounding box center [1338, 375] width 19 height 19
click at [1344, 409] on span "Edit staff" at bounding box center [1355, 411] width 51 height 16
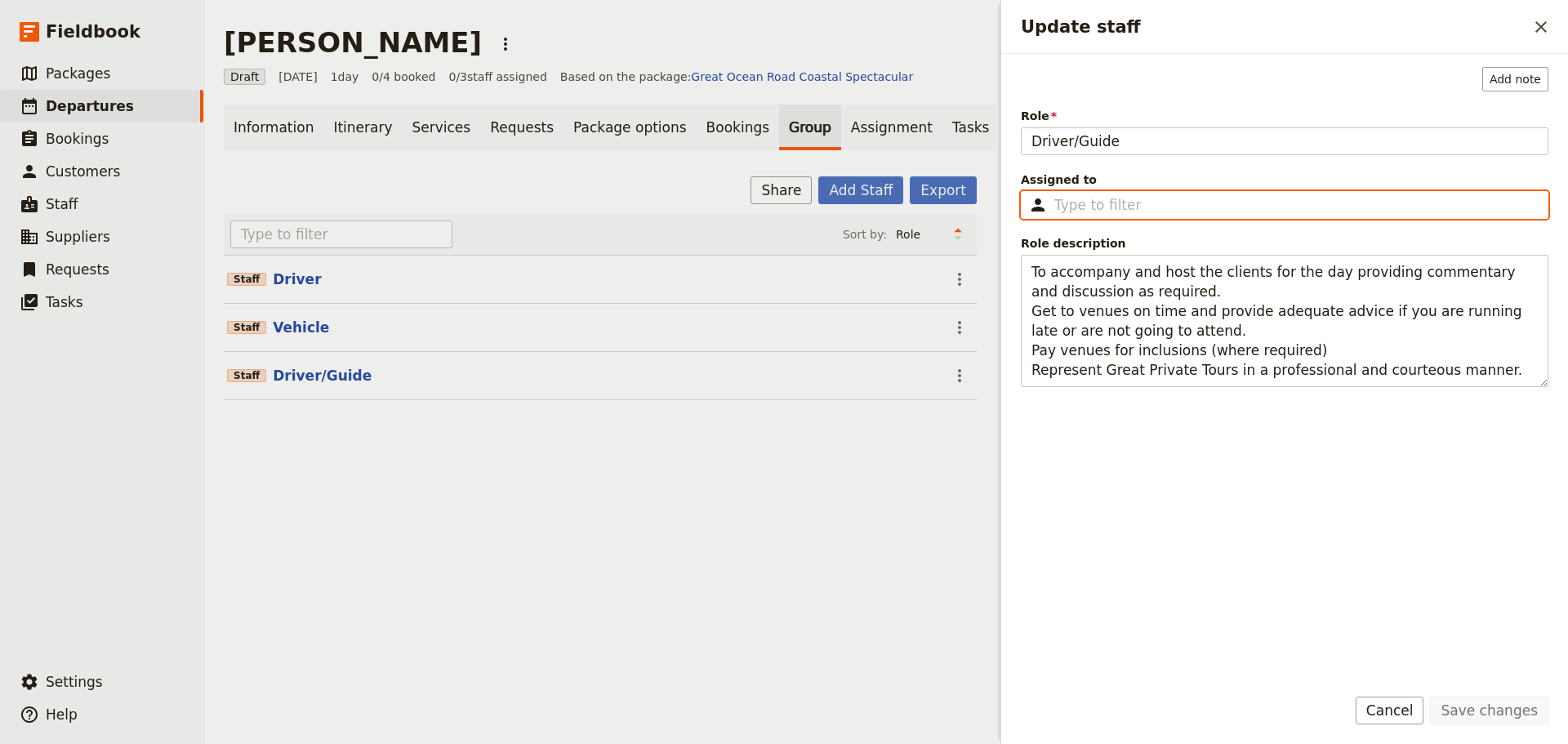
click at [1109, 209] on input "Assigned to ​" at bounding box center [1296, 205] width 483 height 19
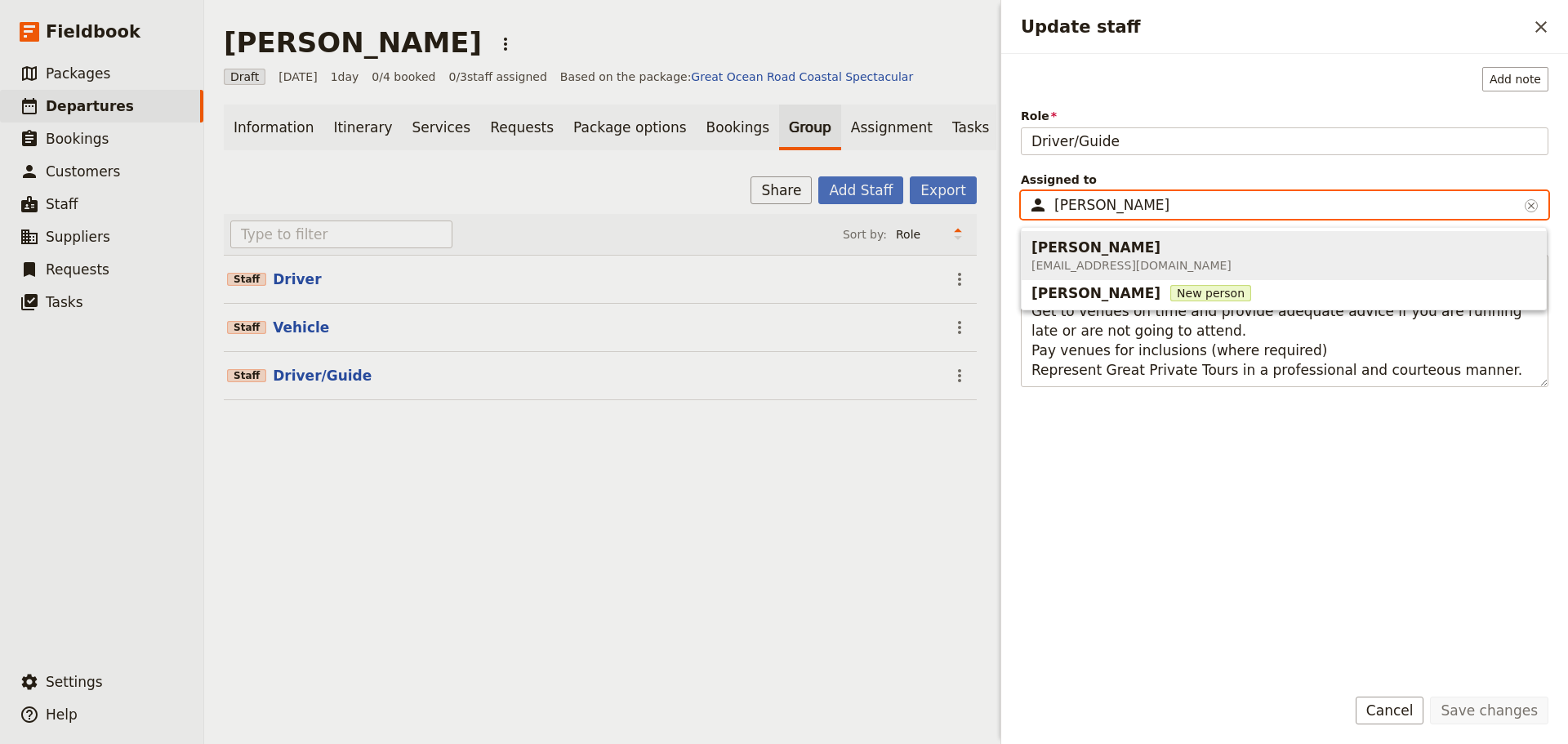
click at [1165, 240] on span "Fiona Hennessey fiona.h3@gmail.com" at bounding box center [1283, 255] width 504 height 42
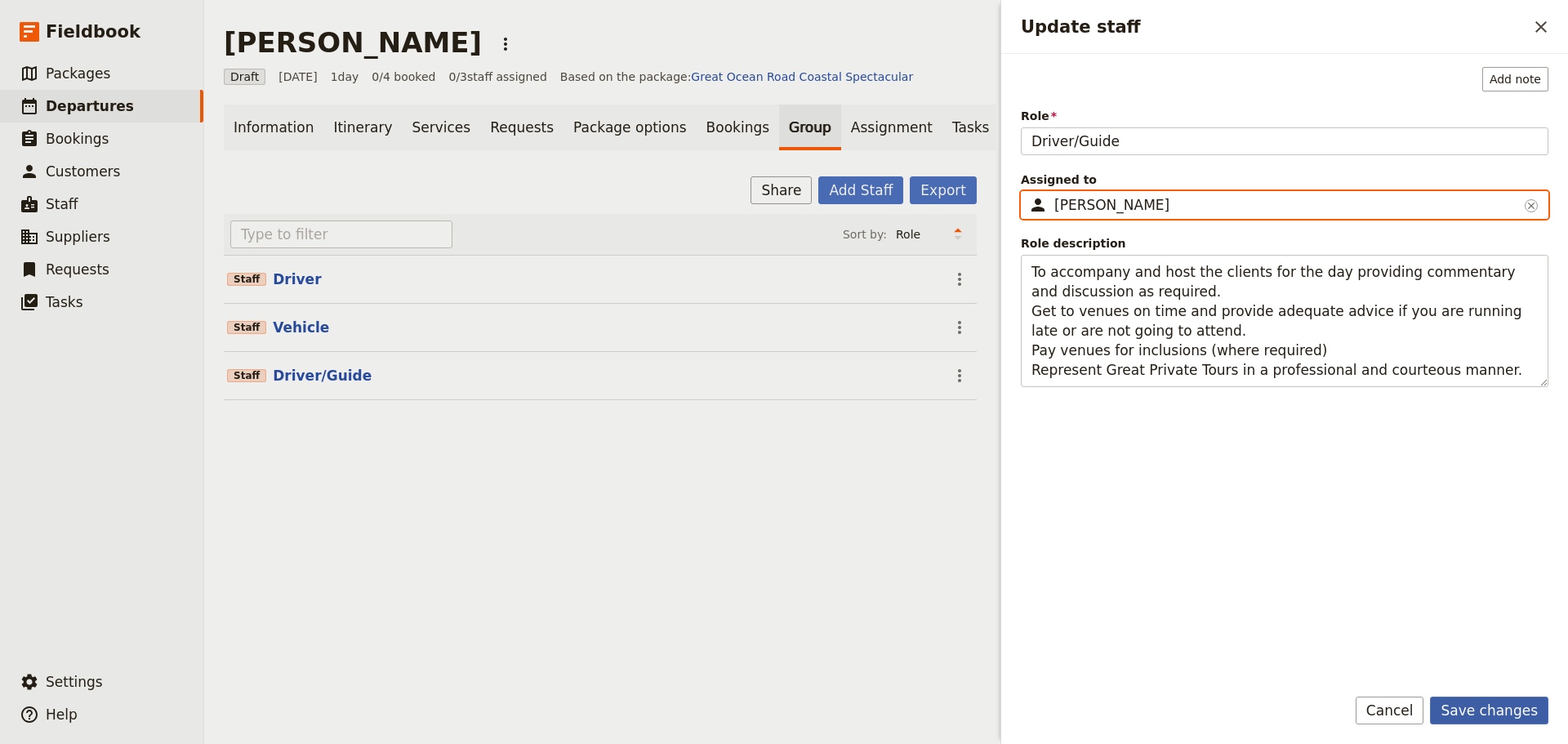
type input "Fiona Hennessey"
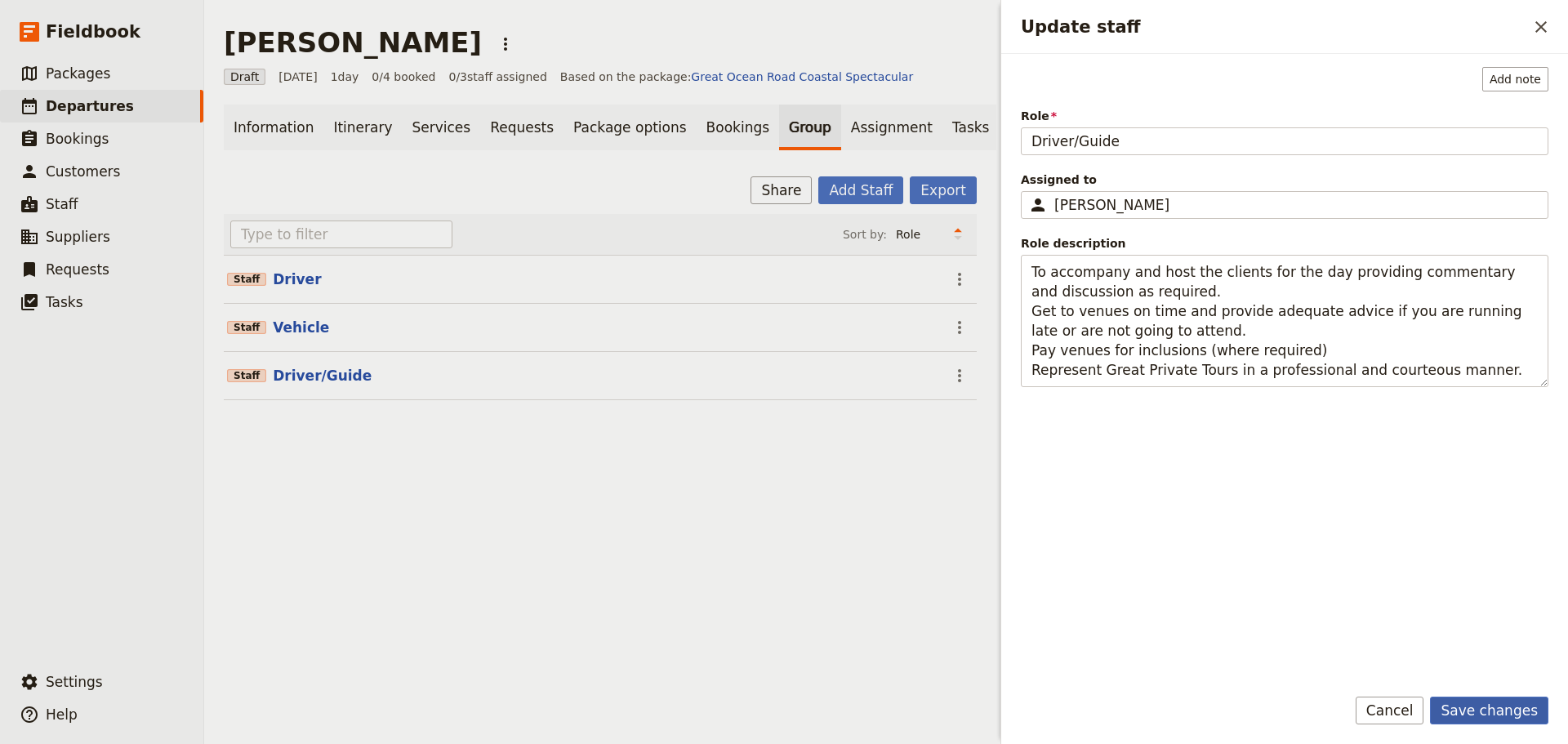
click at [1529, 723] on button "Save changes" at bounding box center [1489, 710] width 119 height 28
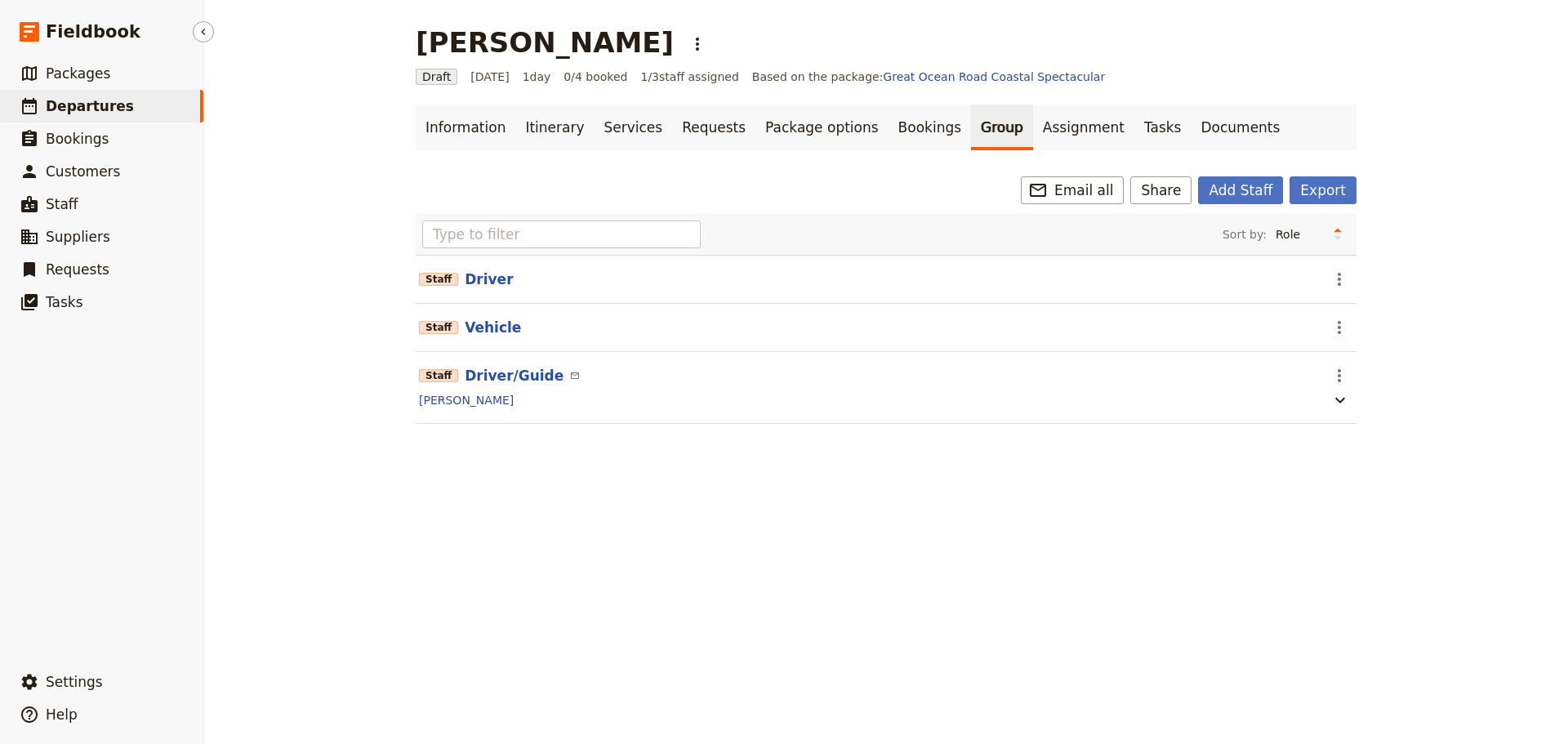
click at [120, 110] on link "​ Departures" at bounding box center [101, 106] width 203 height 33
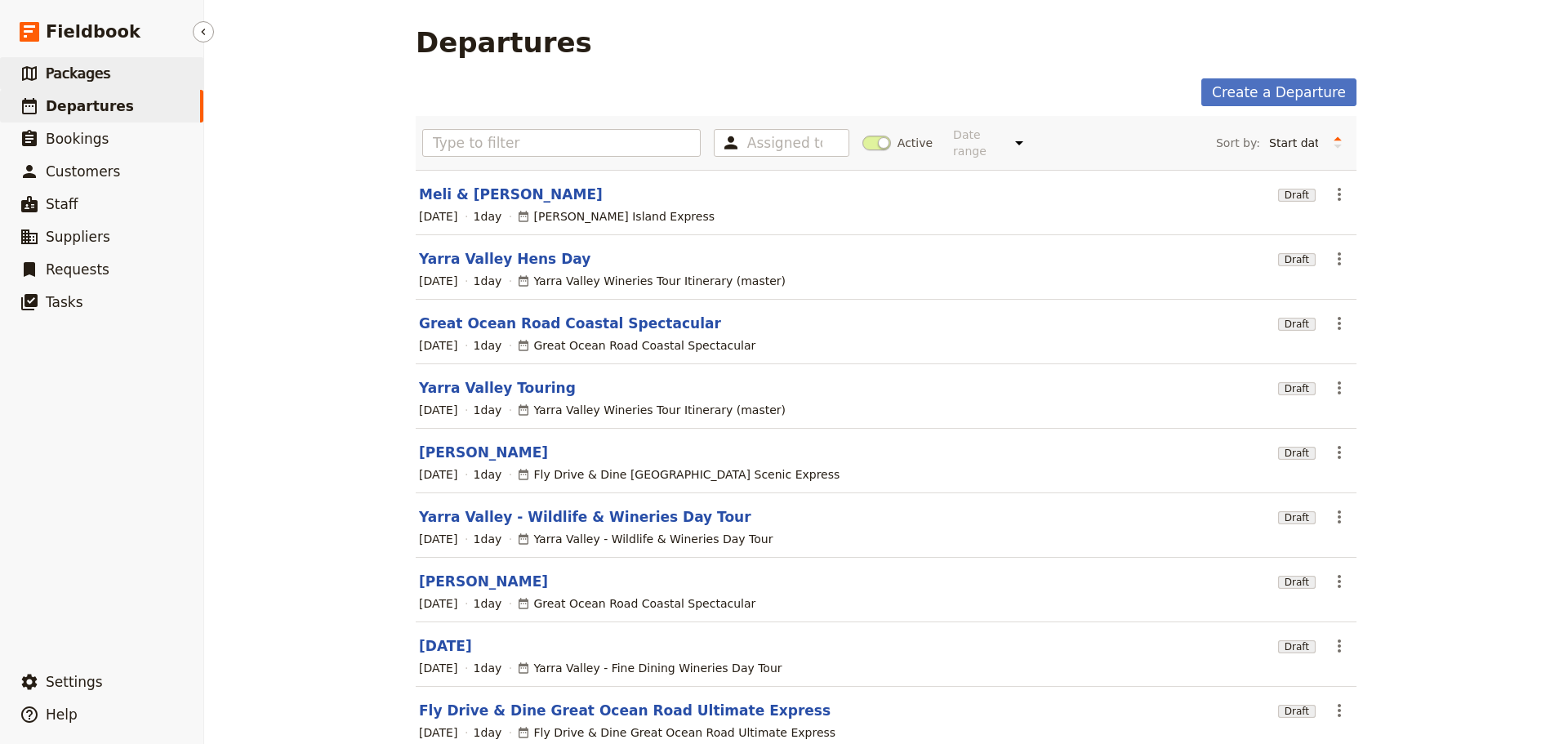
click at [135, 78] on link "​ Packages" at bounding box center [101, 73] width 203 height 33
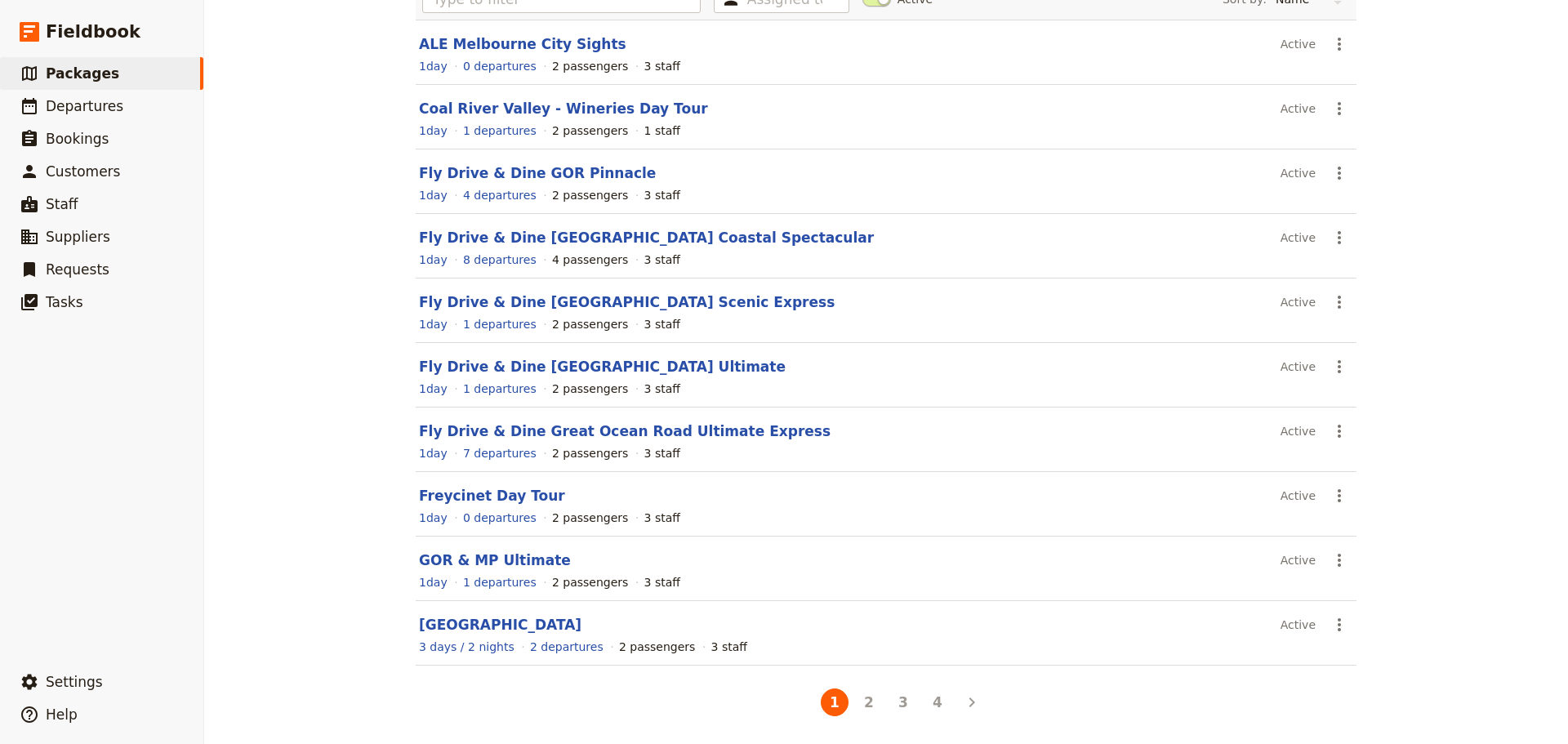
scroll to position [139, 0]
click at [861, 704] on button "2" at bounding box center [868, 700] width 28 height 28
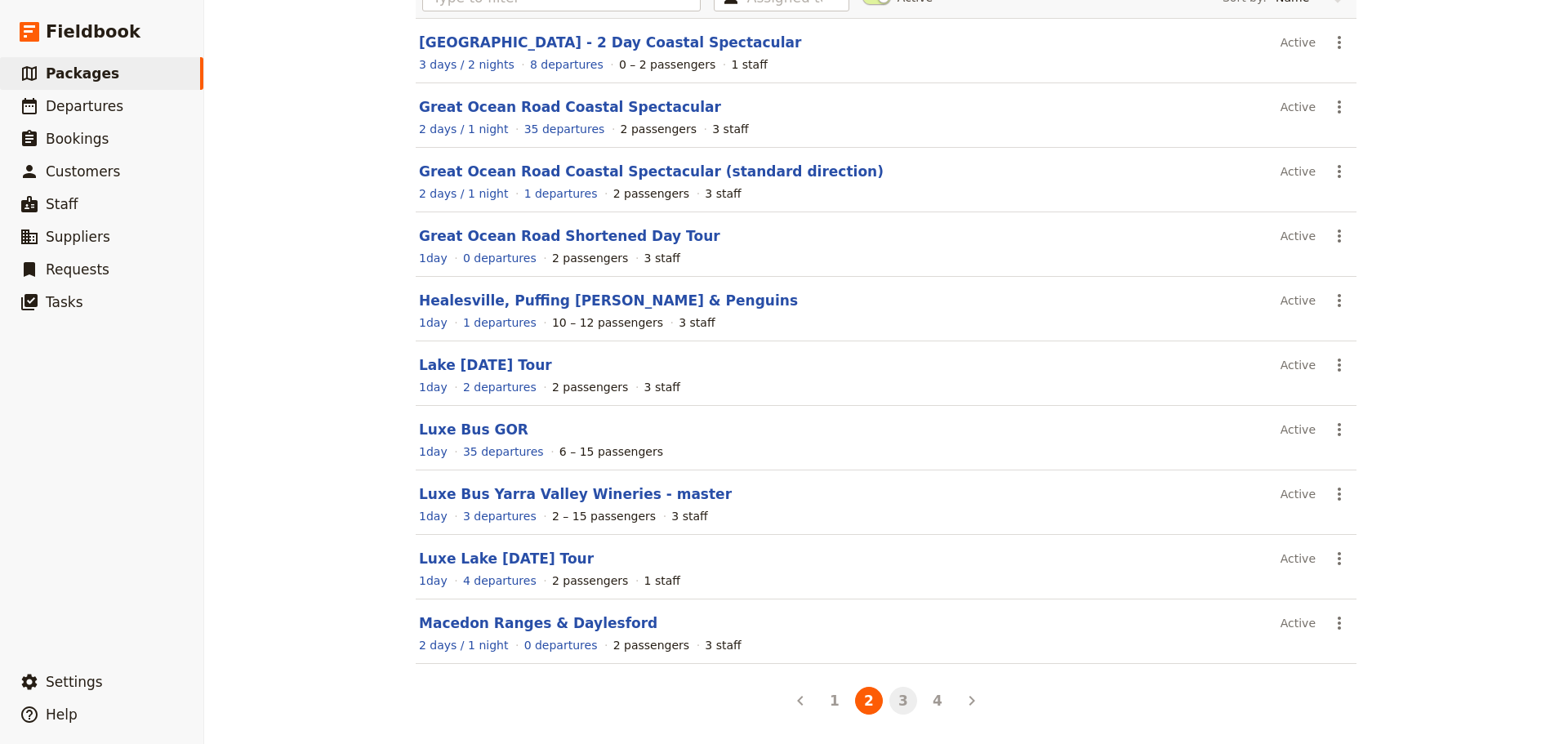
click at [896, 709] on button "3" at bounding box center [903, 700] width 28 height 28
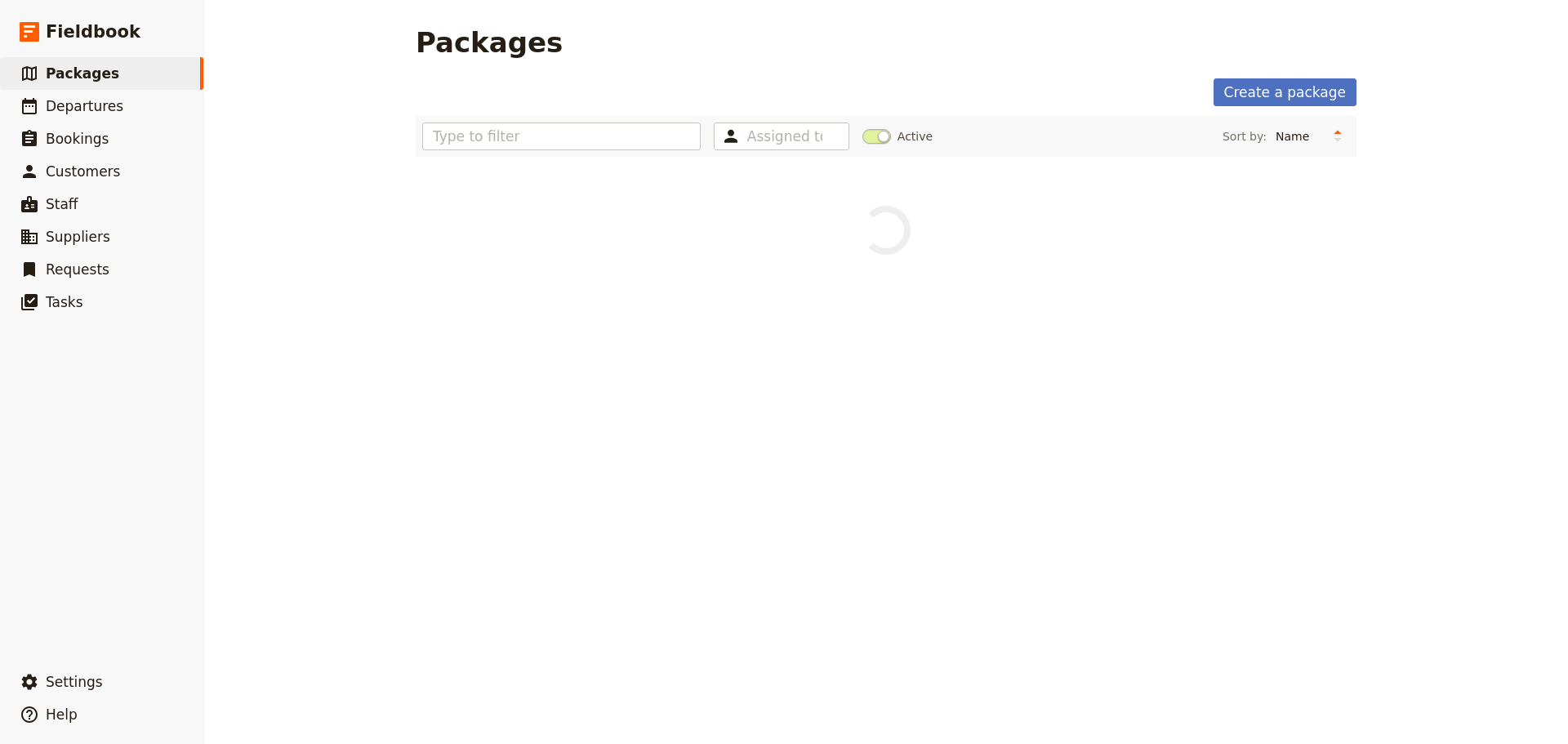
scroll to position [0, 0]
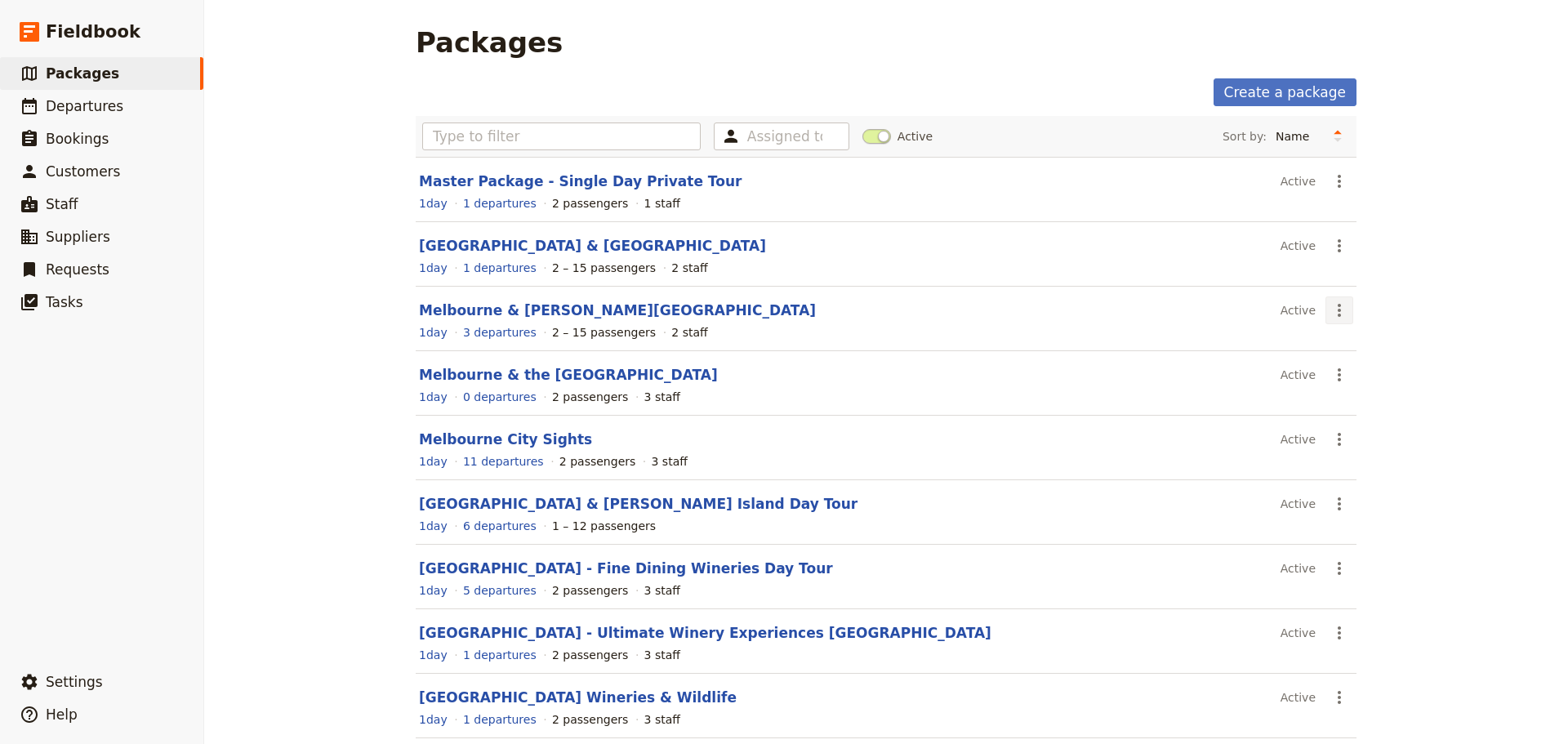
click at [1330, 313] on icon "Actions" at bounding box center [1338, 310] width 19 height 19
click at [1341, 370] on span "Schedule a departure" at bounding box center [1391, 369] width 123 height 16
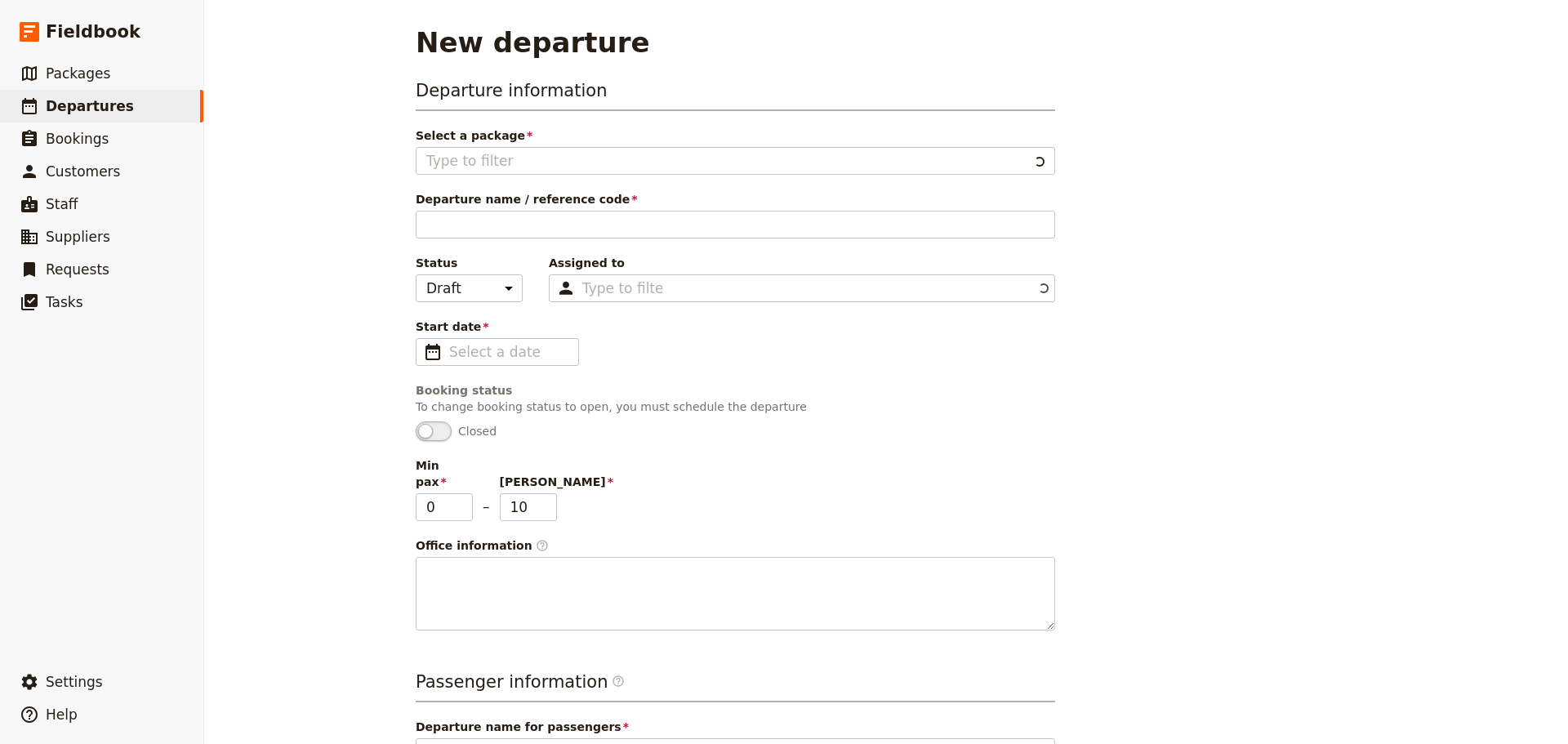
type input "Melbourne & [PERSON_NAME][GEOGRAPHIC_DATA]"
type textarea "Itinerary Colour Coding: - Green: Attractions - Orange: Transfers - Pink: - Blu…"
type input "Melbourne & [PERSON_NAME][GEOGRAPHIC_DATA]"
type textarea "Enjoy an incredible tour featuring two regions [DATE]. Start the day with a tou…"
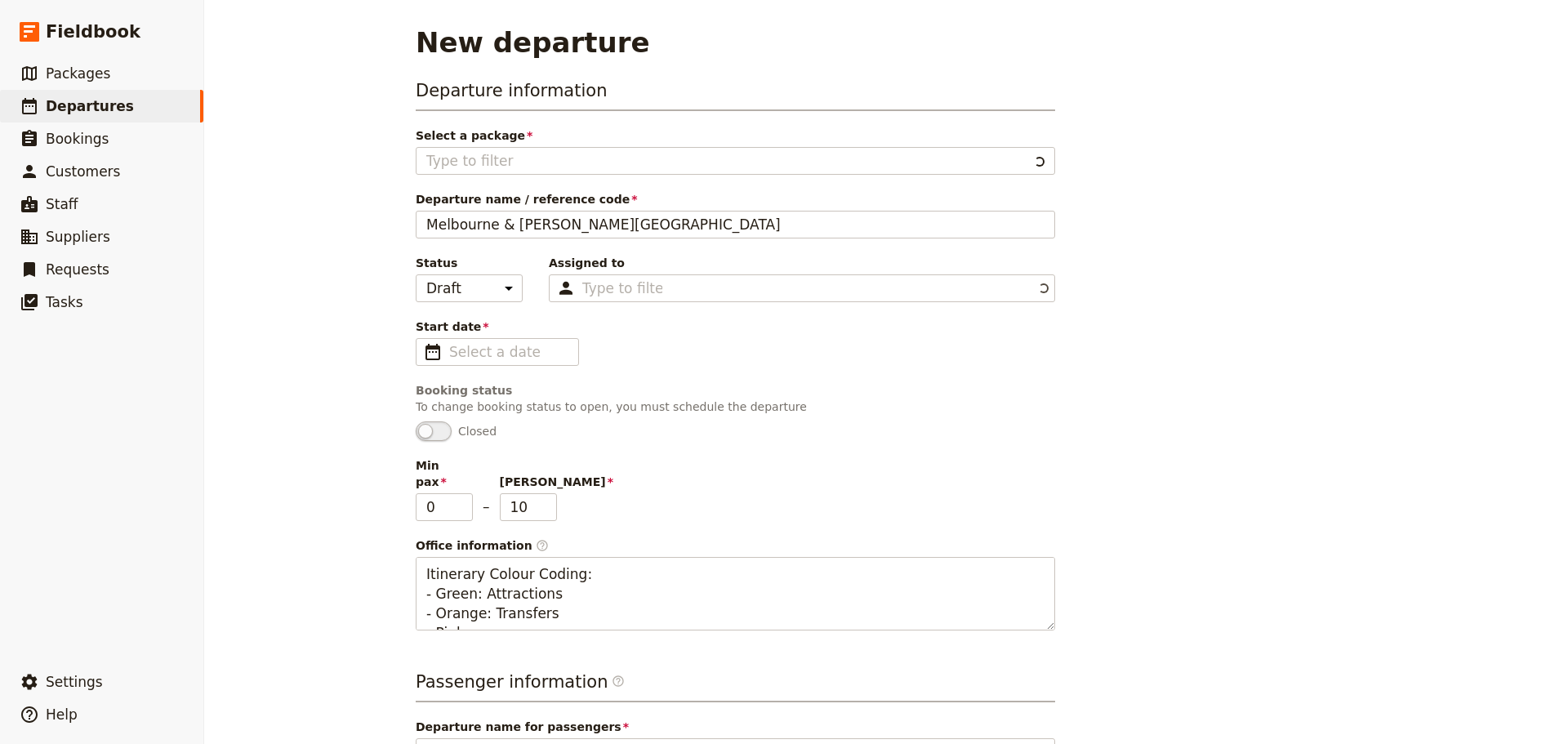
type input "Melbourne & [PERSON_NAME][GEOGRAPHIC_DATA]"
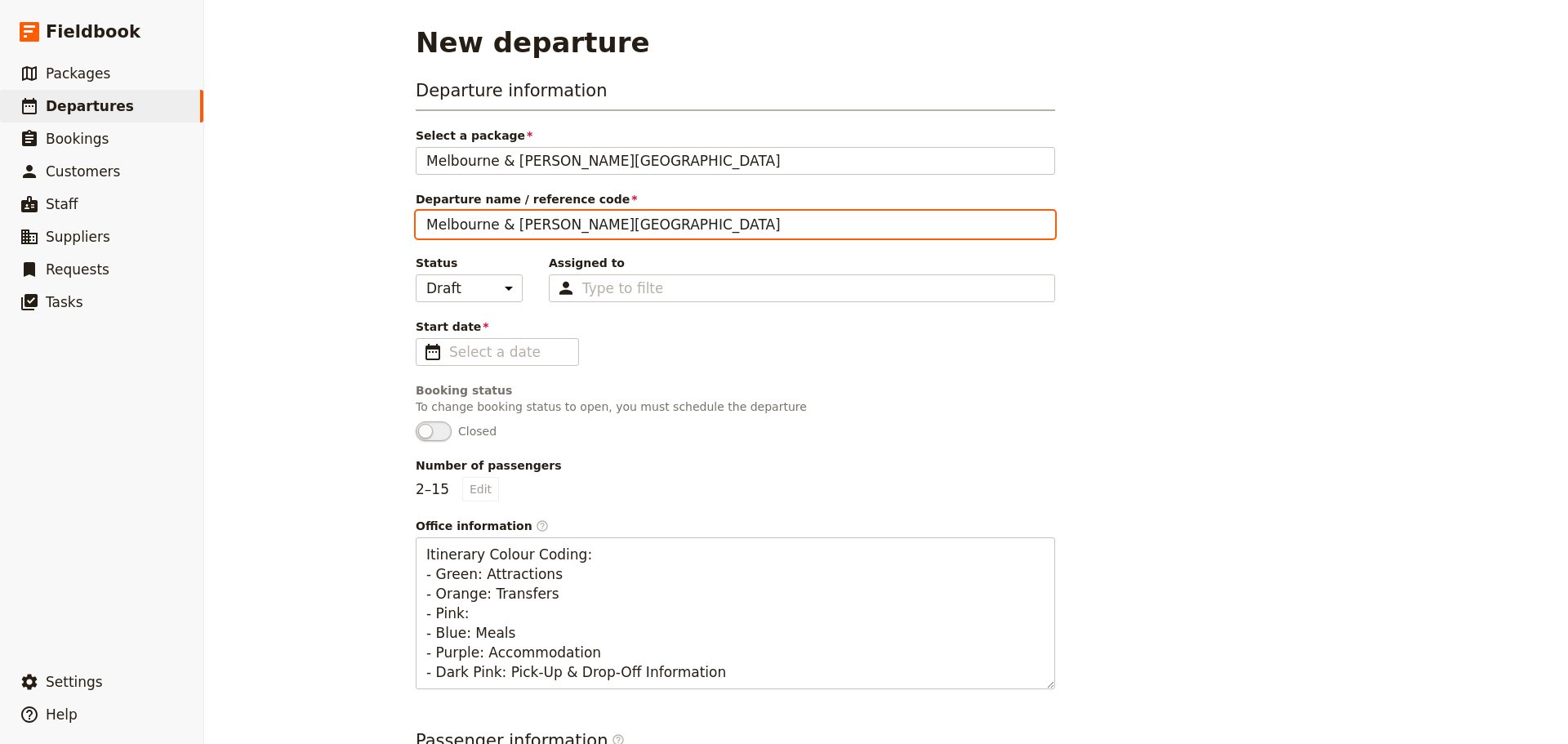
drag, startPoint x: 630, startPoint y: 227, endPoint x: 254, endPoint y: 201, distance: 376.9
click at [254, 201] on div "New departure Departure information Select a package Melbourne & Phillip Island…" at bounding box center [885, 372] width 1363 height 744
type input "[PERSON_NAME]"
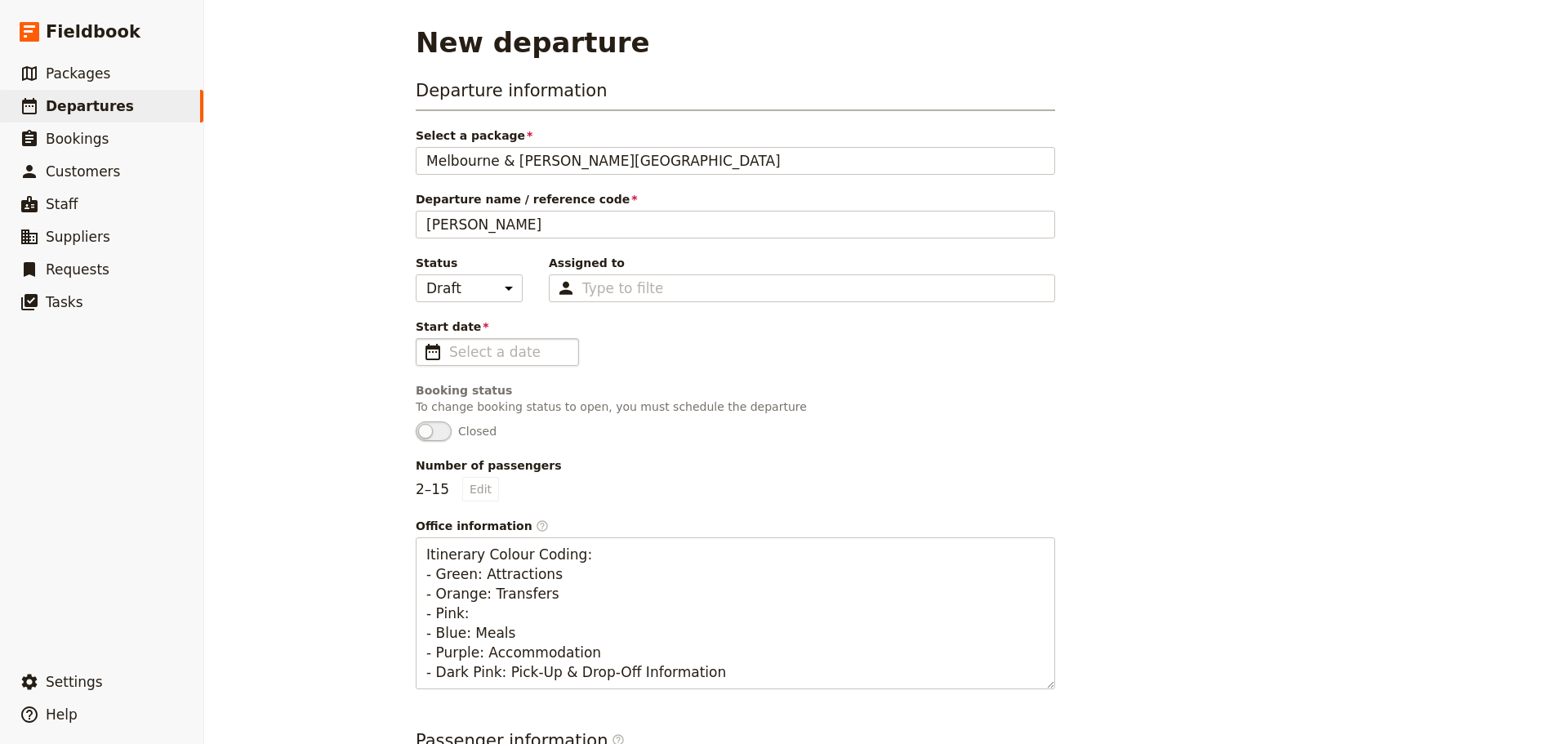
click at [428, 350] on span "​" at bounding box center [432, 351] width 19 height 19
click at [449, 350] on input "Start date ​" at bounding box center [509, 351] width 120 height 19
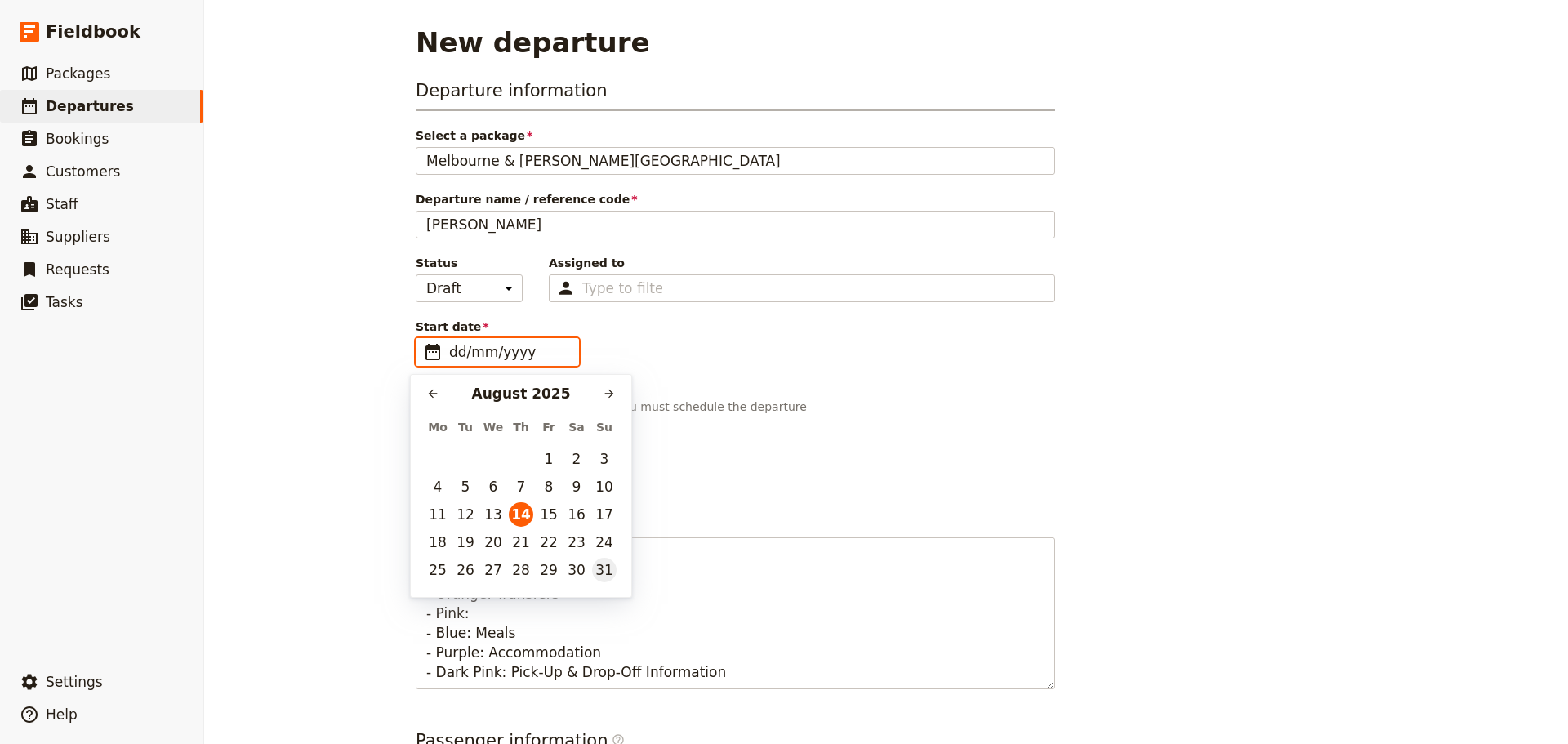
click at [599, 571] on button "31" at bounding box center [604, 570] width 24 height 24
type input "[DATE]"
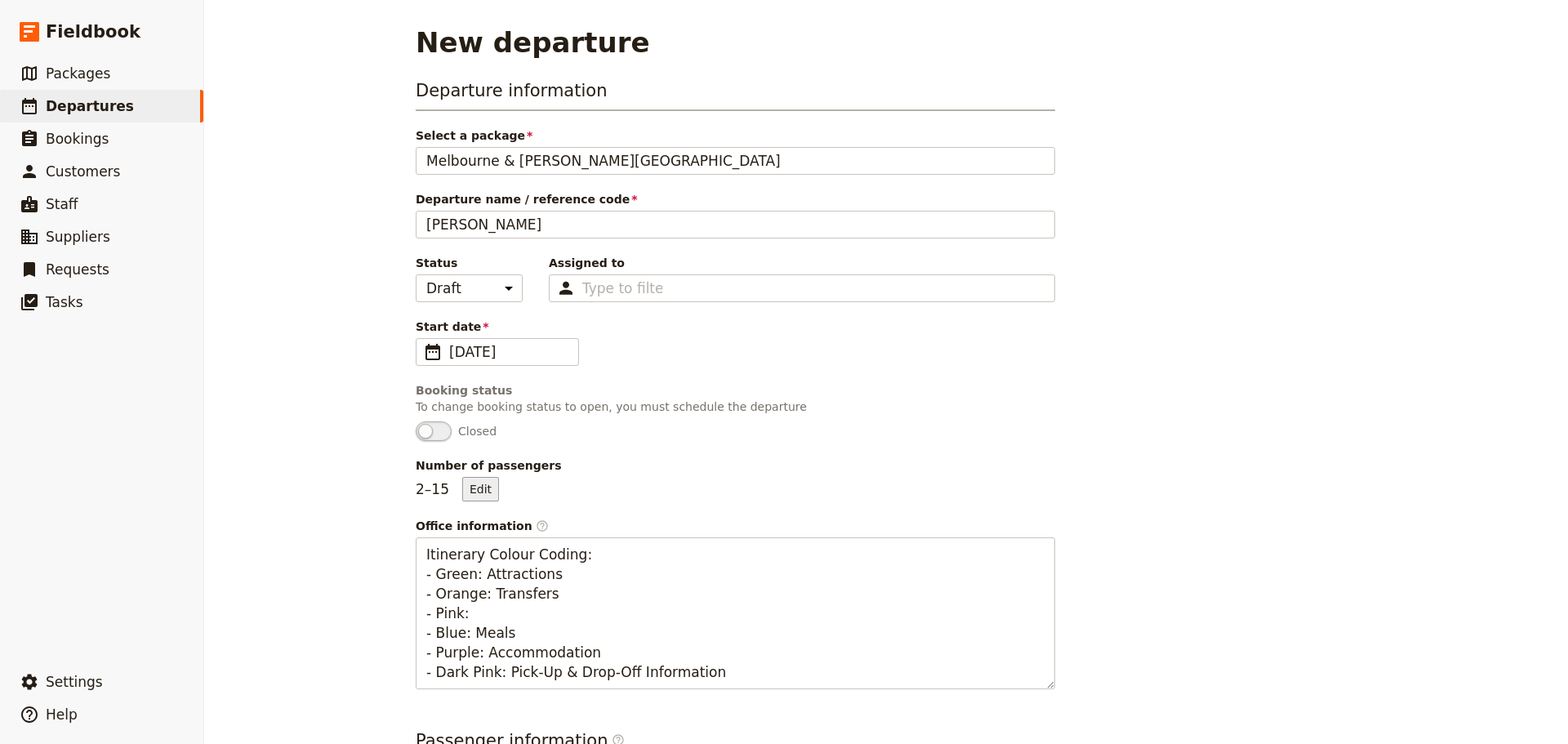
click at [467, 486] on button "Edit" at bounding box center [481, 489] width 37 height 24
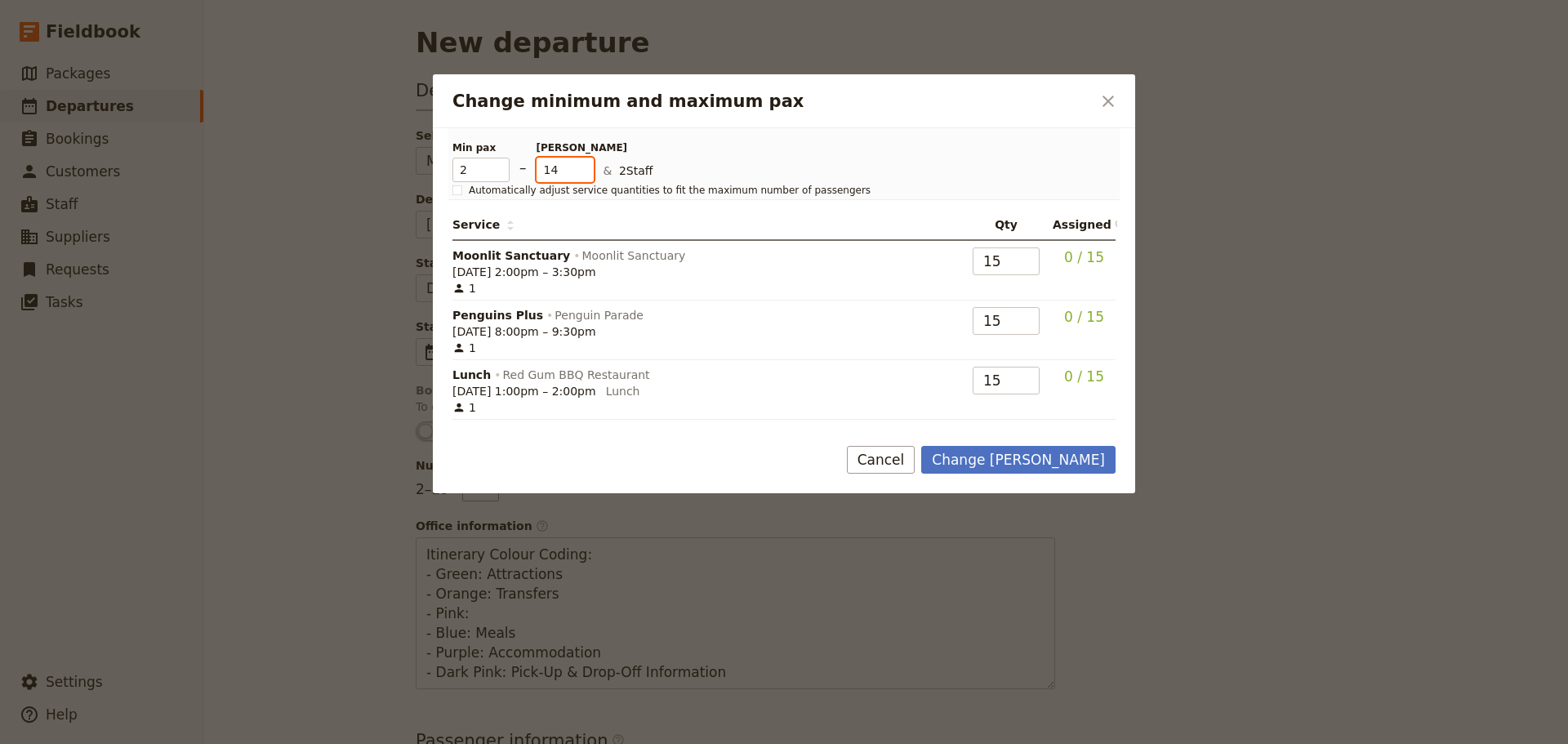
click at [585, 176] on input "14" at bounding box center [565, 169] width 57 height 24
click at [585, 176] on input "13" at bounding box center [565, 169] width 57 height 24
click at [585, 176] on input "12" at bounding box center [565, 169] width 57 height 24
click at [585, 176] on input "11" at bounding box center [565, 169] width 57 height 24
click at [585, 176] on input "10" at bounding box center [565, 169] width 57 height 24
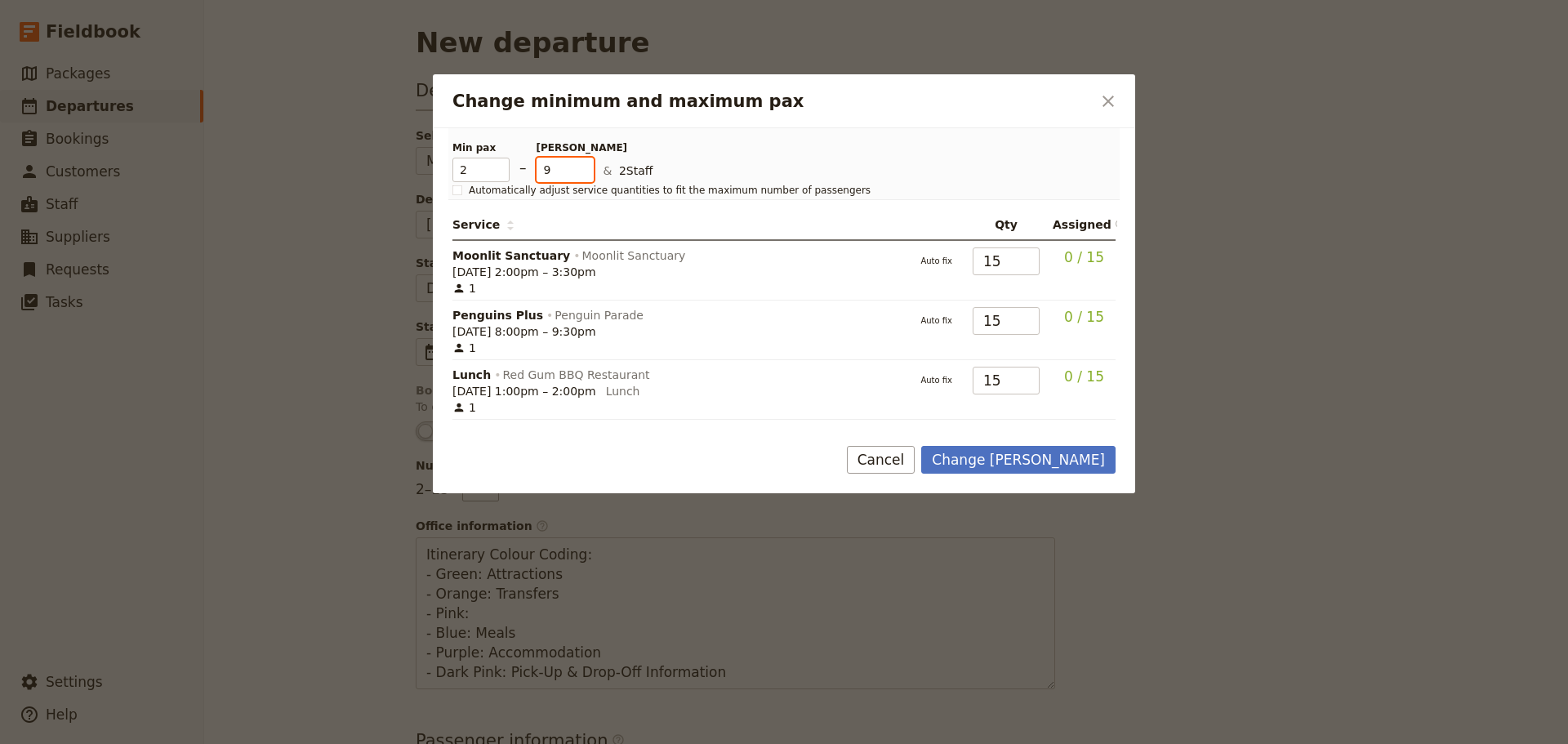
click at [585, 176] on input "9" at bounding box center [565, 169] width 57 height 24
click at [585, 177] on input "8" at bounding box center [565, 169] width 57 height 24
click at [585, 177] on input "7" at bounding box center [565, 169] width 57 height 24
click at [585, 177] on input "6" at bounding box center [565, 169] width 57 height 24
click at [585, 177] on input "5" at bounding box center [565, 169] width 57 height 24
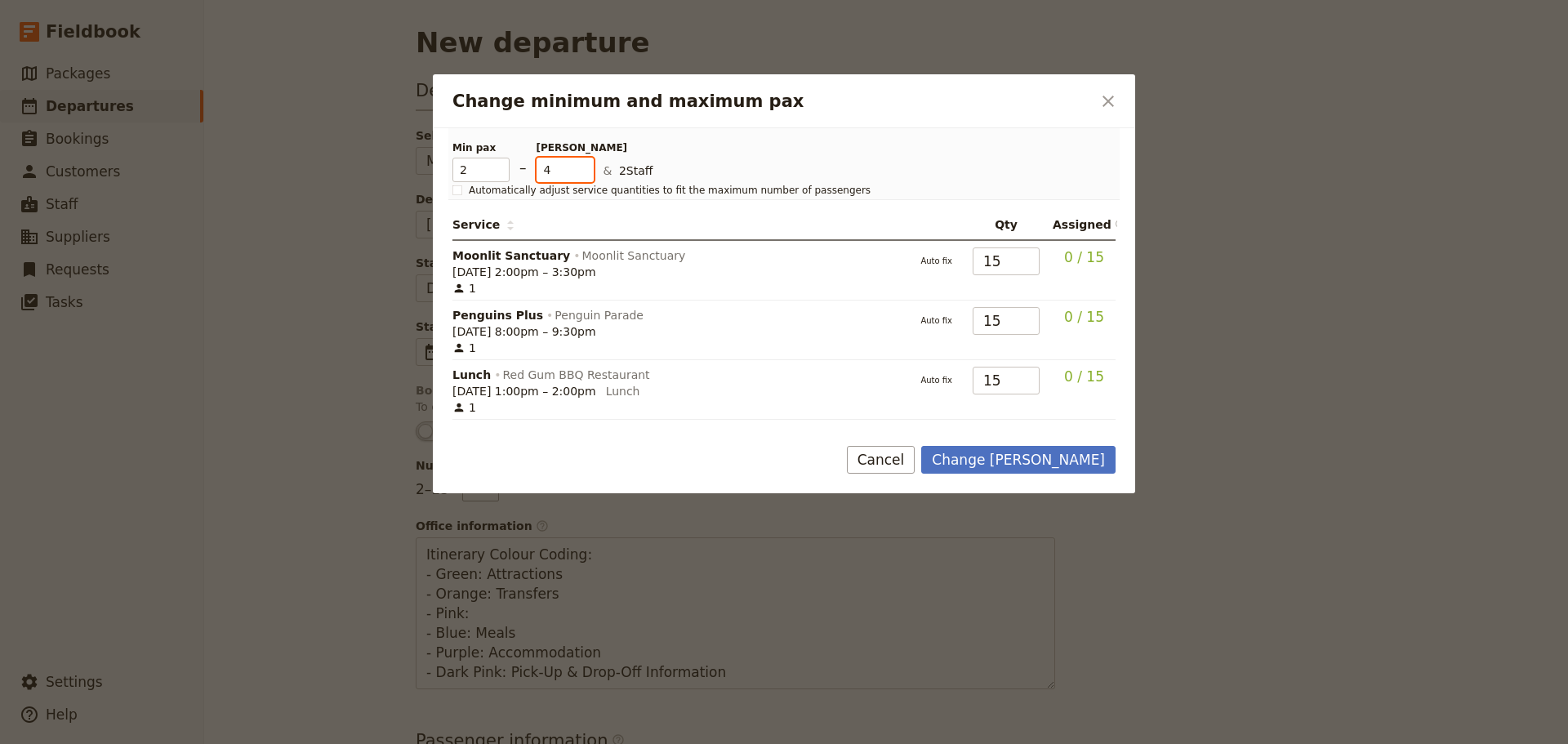
click at [585, 177] on input "4" at bounding box center [565, 169] width 57 height 24
type input "3"
click at [585, 177] on input "3" at bounding box center [565, 169] width 57 height 24
click at [1021, 452] on button "Change max pax" at bounding box center [1018, 459] width 195 height 28
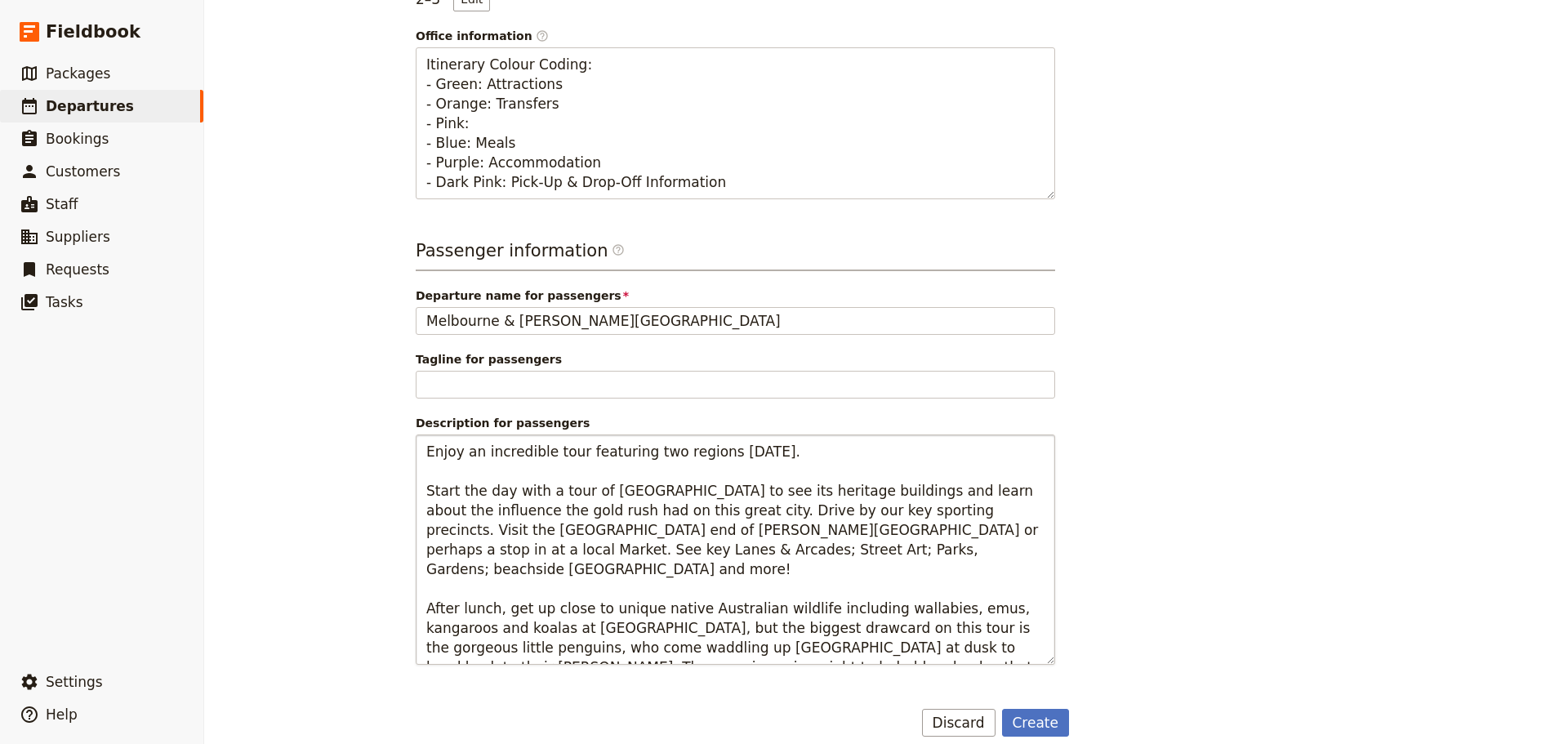
scroll to position [509, 0]
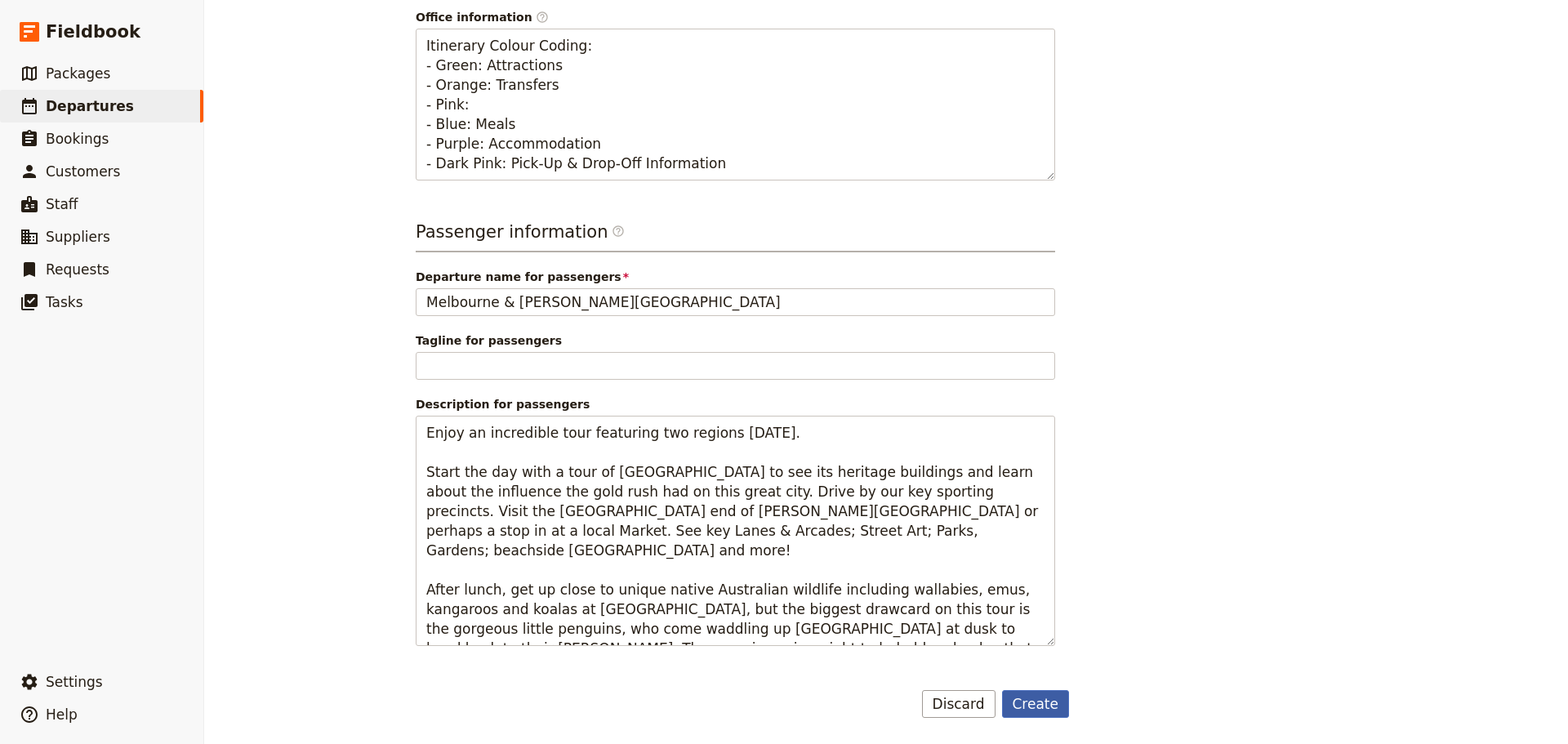
click at [1028, 705] on button "Create" at bounding box center [1036, 704] width 67 height 28
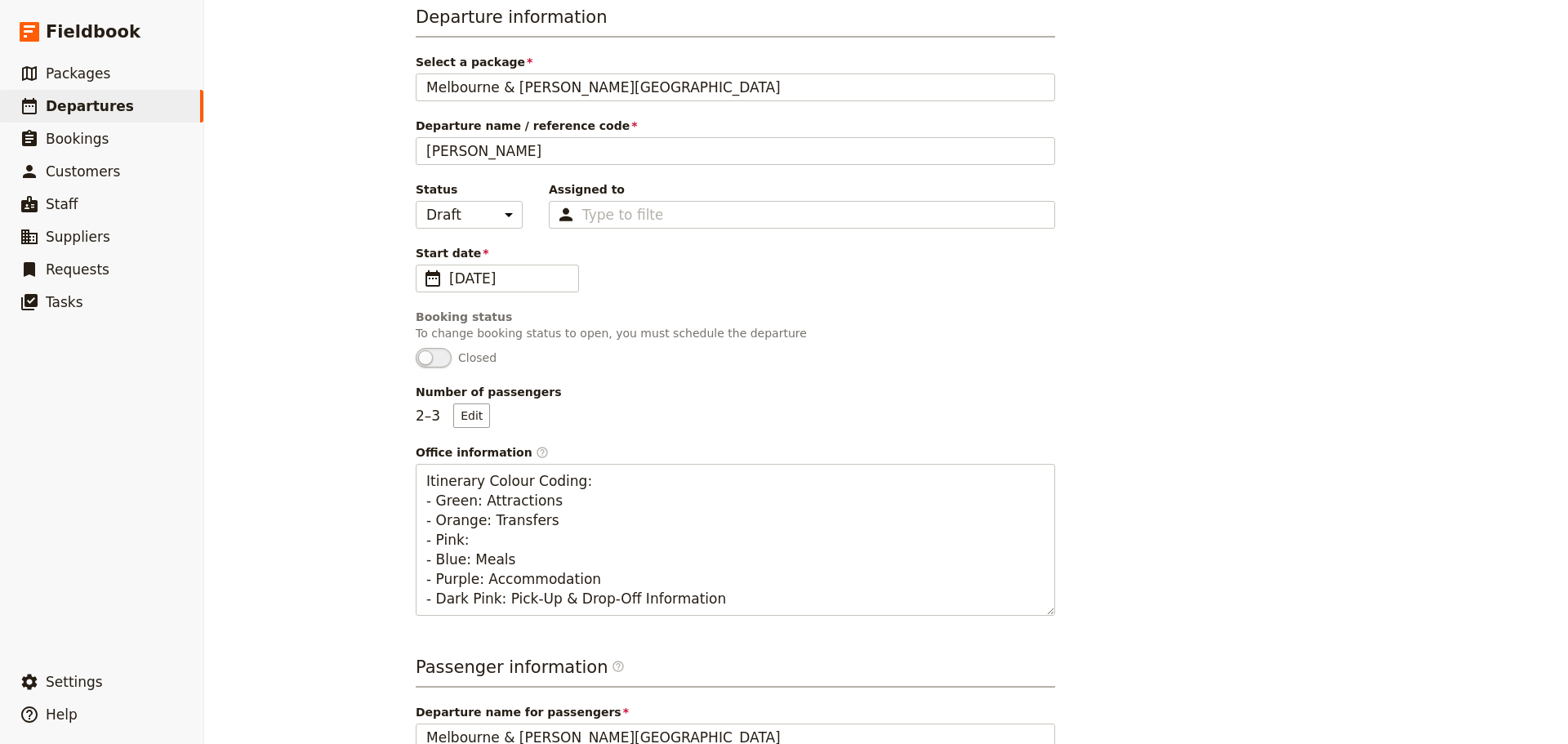
scroll to position [0, 0]
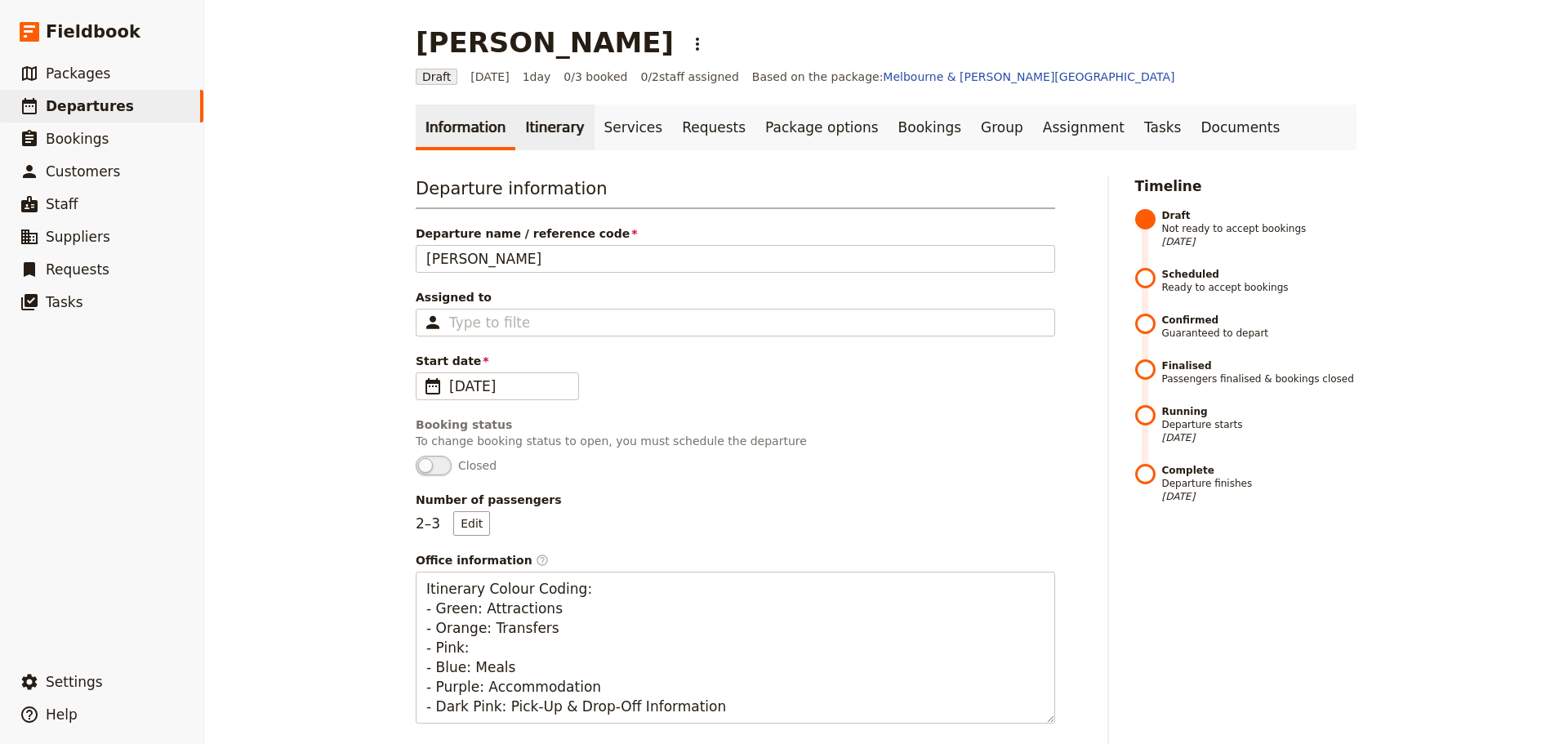
click at [553, 126] on link "Itinerary" at bounding box center [554, 127] width 78 height 45
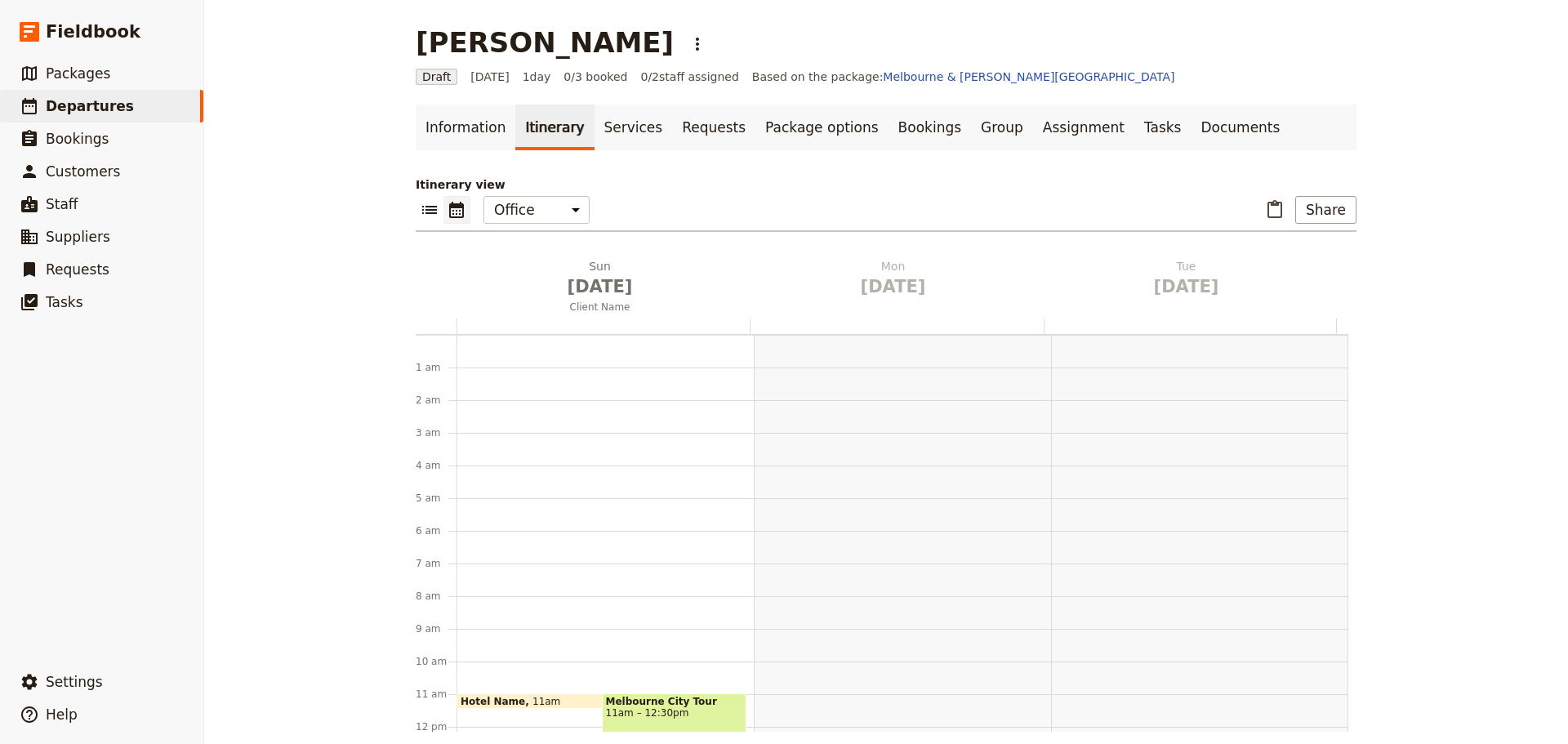
scroll to position [212, 0]
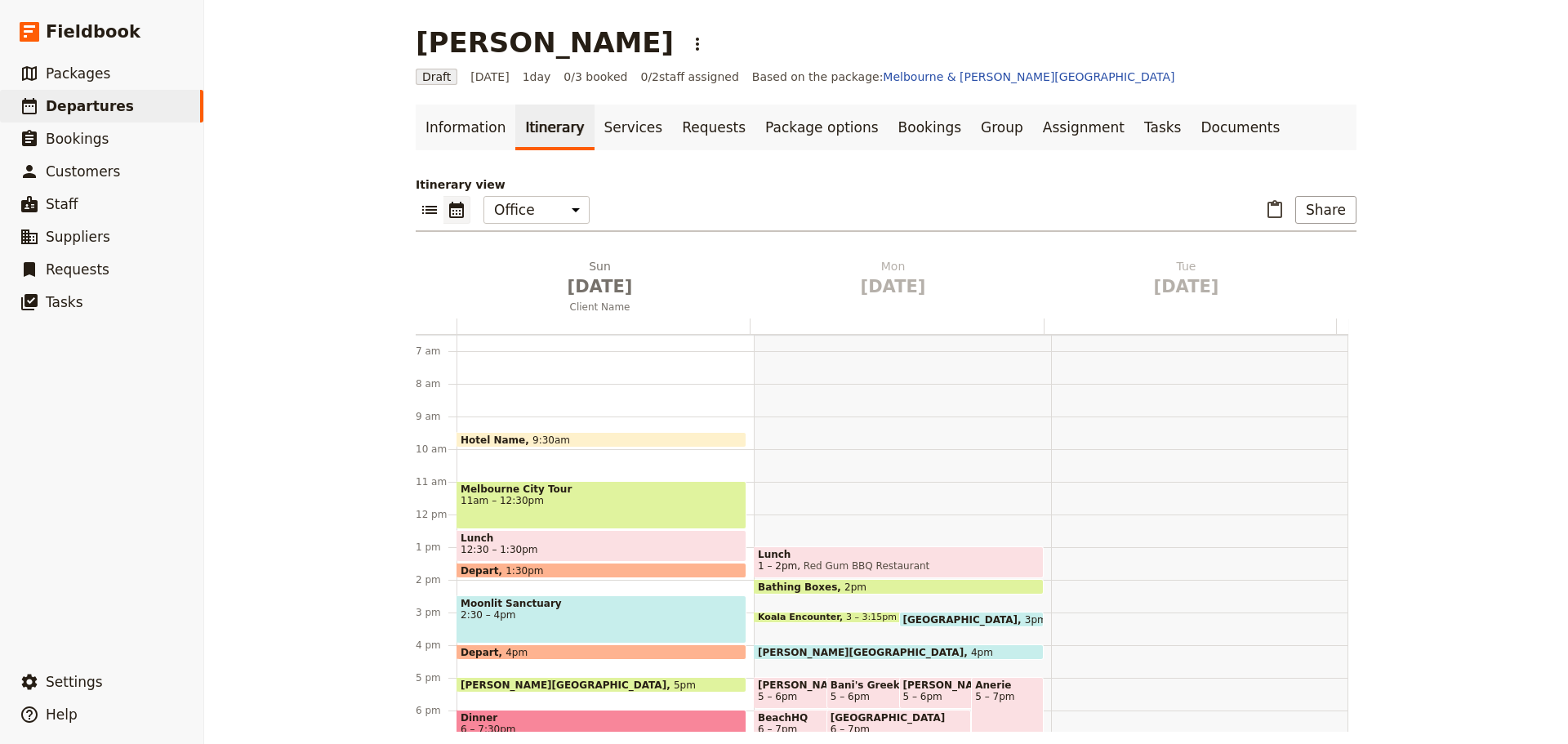
click at [496, 442] on span at bounding box center [601, 444] width 288 height 7
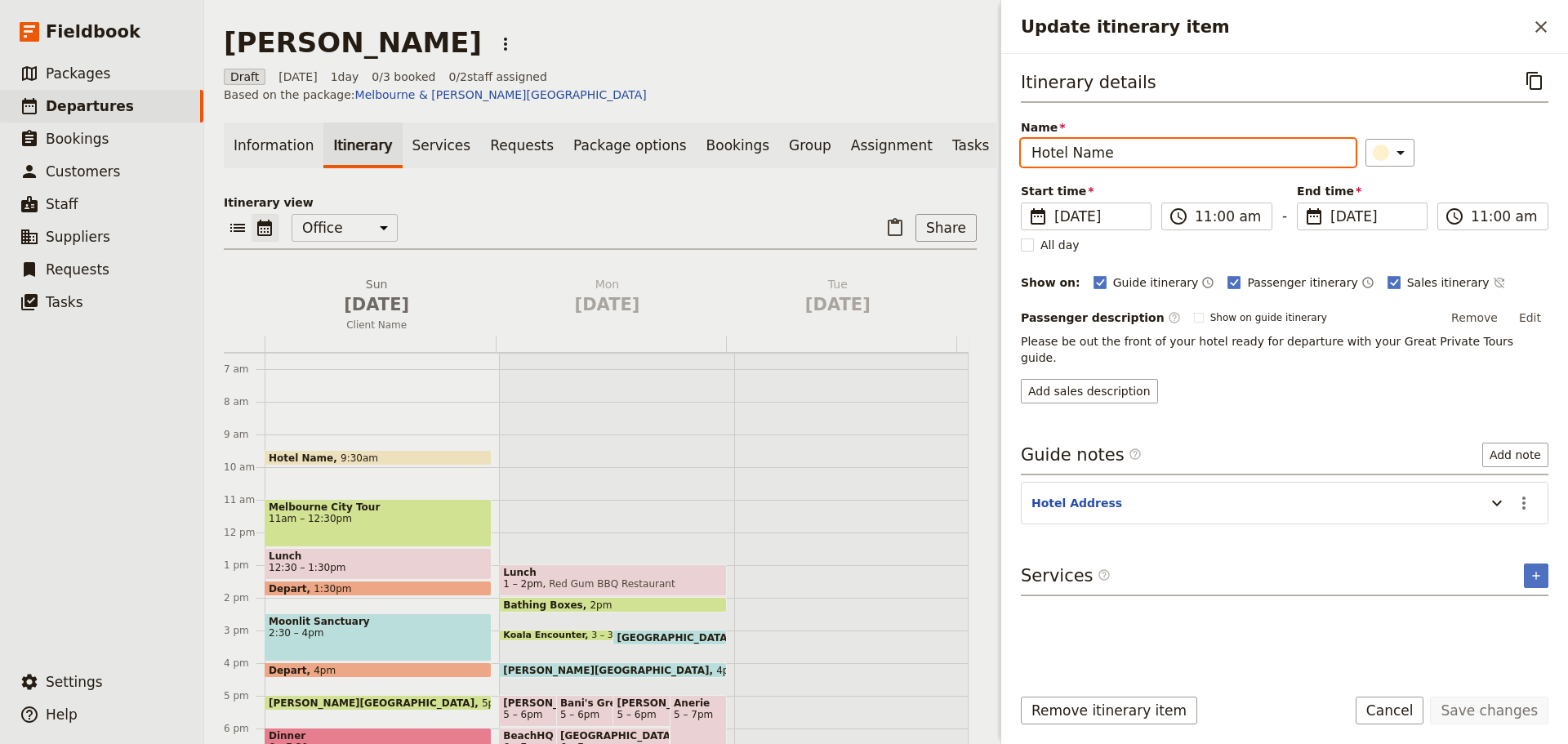
drag, startPoint x: 1055, startPoint y: 157, endPoint x: 965, endPoint y: 171, distance: 91.1
click at [970, 164] on div "Paul Liu ​ Draft 31 Aug 2025 1 day 0/3 booked 0 / 2 staff assigned Based on the…" at bounding box center [885, 372] width 1363 height 744
type input "Ritz Carlton [GEOGRAPHIC_DATA]"
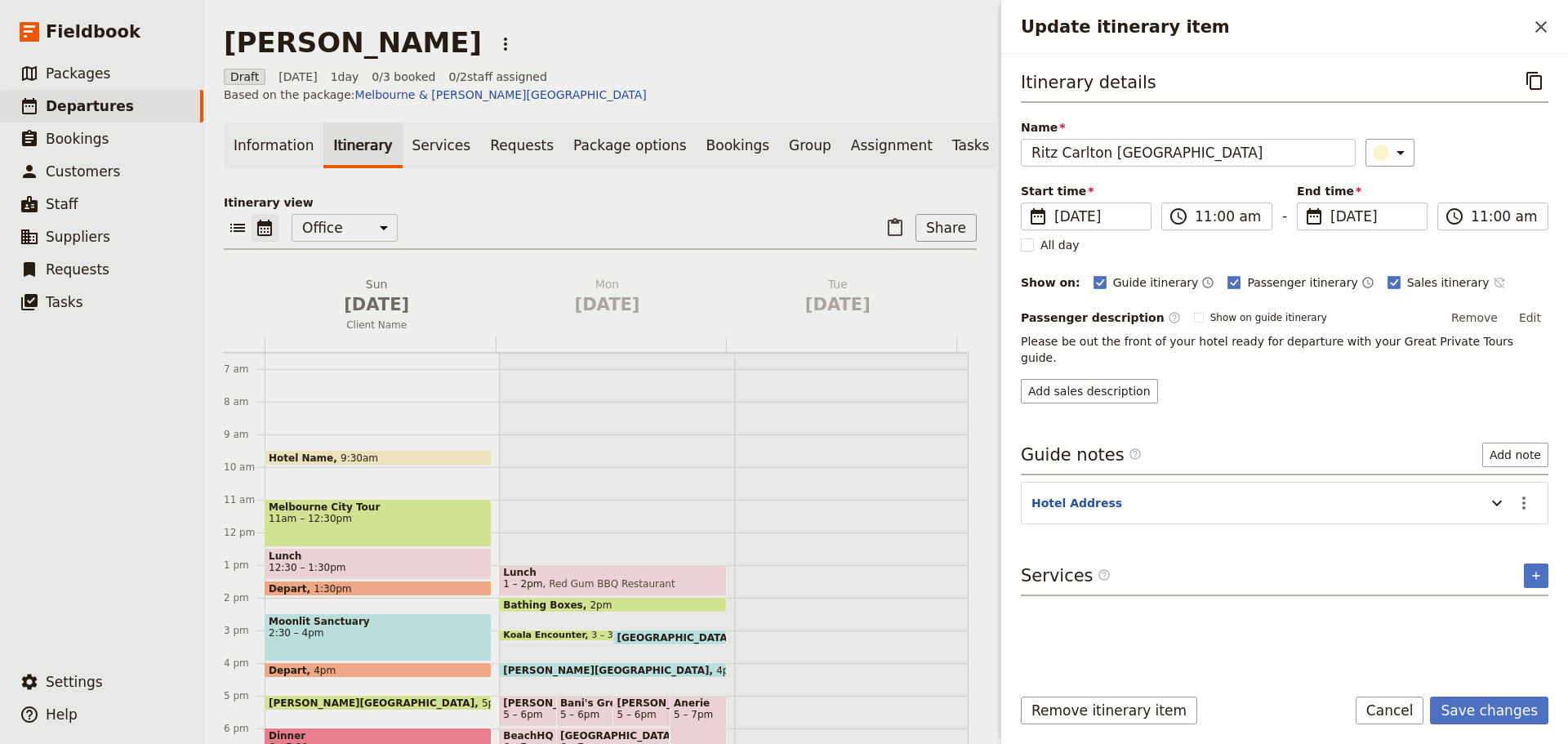
click at [1492, 273] on button "​" at bounding box center [1499, 282] width 13 height 19
click at [1518, 494] on icon "Actions" at bounding box center [1523, 503] width 19 height 19
click at [1508, 517] on span "Edit note" at bounding box center [1489, 522] width 76 height 16
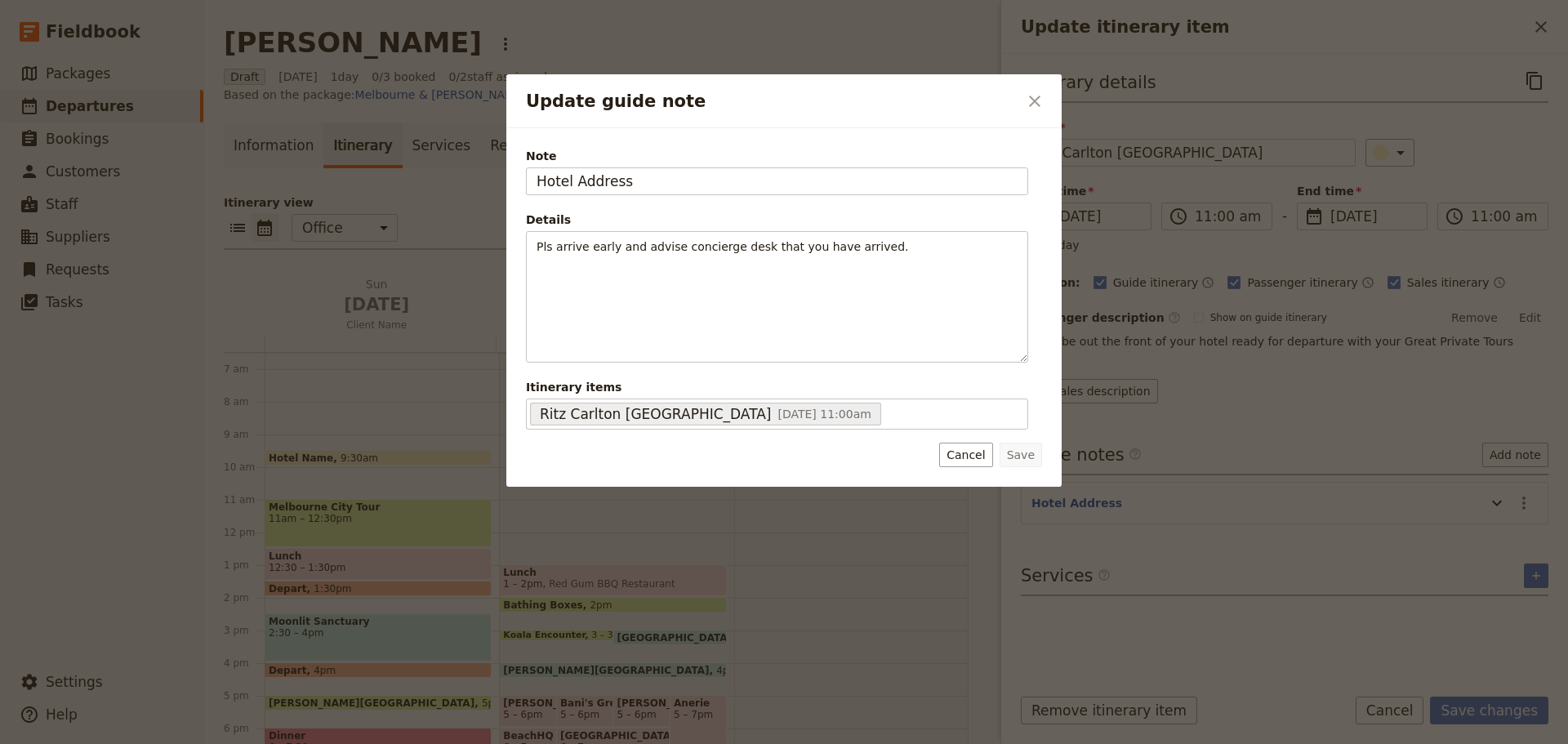
drag, startPoint x: 680, startPoint y: 188, endPoint x: 445, endPoint y: 188, distance: 235.0
click at [445, 743] on div "Update guide note ​ Note Hotel Address Details Pls arrive early and advise conc…" at bounding box center [784, 744] width 1568 height 0
type input "650 Lonsdale St"
drag, startPoint x: 1021, startPoint y: 463, endPoint x: 1043, endPoint y: 465, distance: 22.1
click at [1021, 463] on button "Save" at bounding box center [1021, 454] width 42 height 24
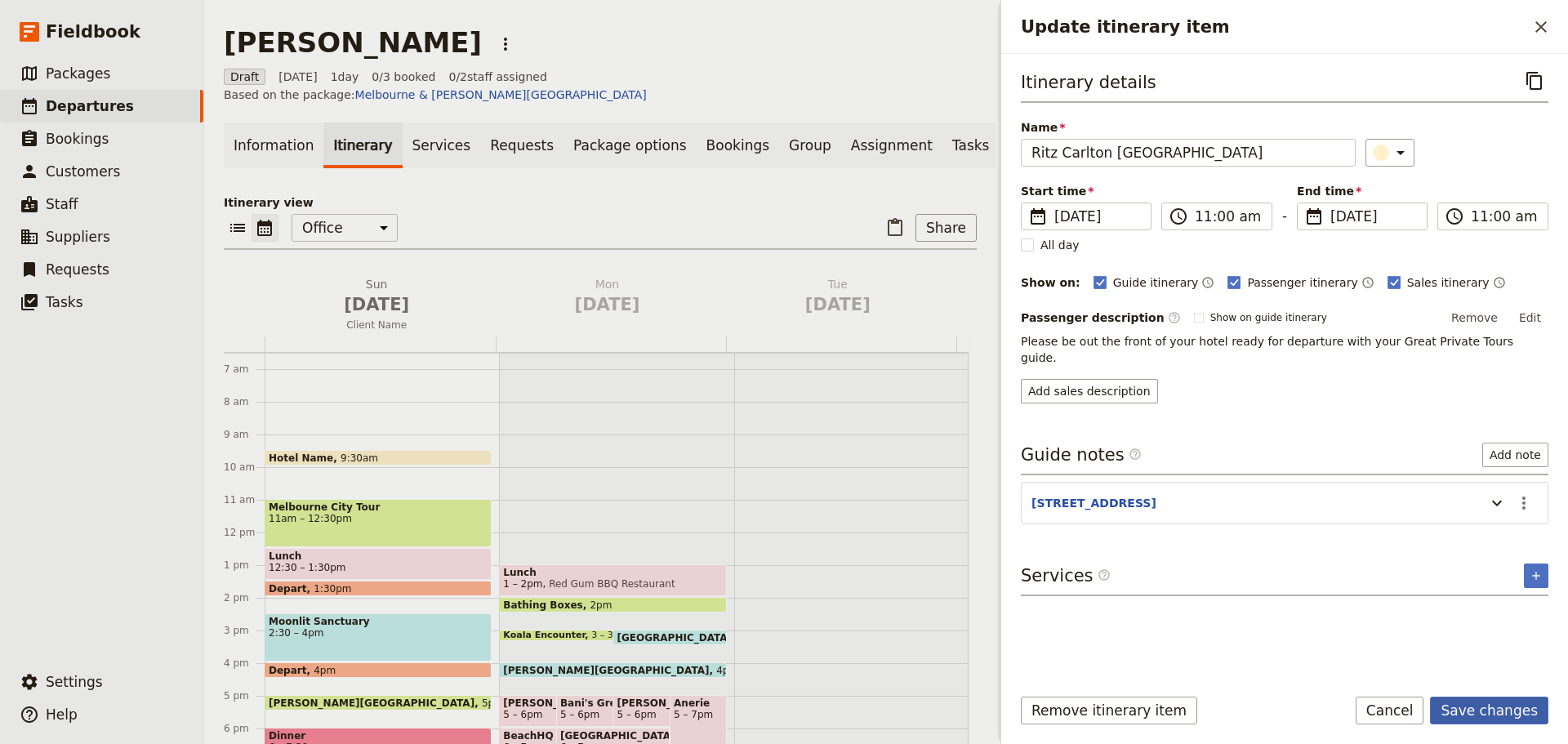
click at [1517, 722] on button "Save changes" at bounding box center [1489, 710] width 119 height 28
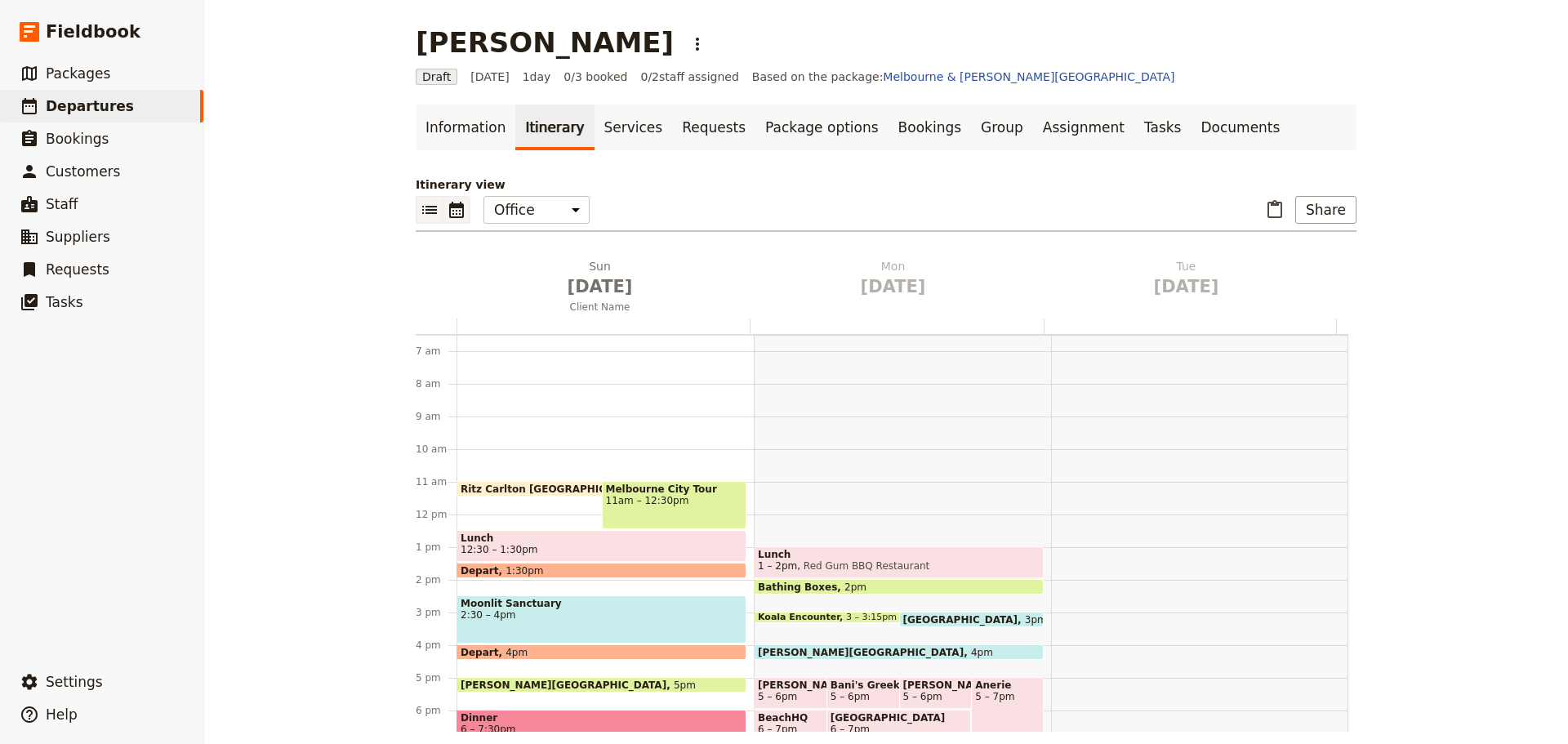
click at [429, 212] on icon "List view" at bounding box center [429, 210] width 14 height 8
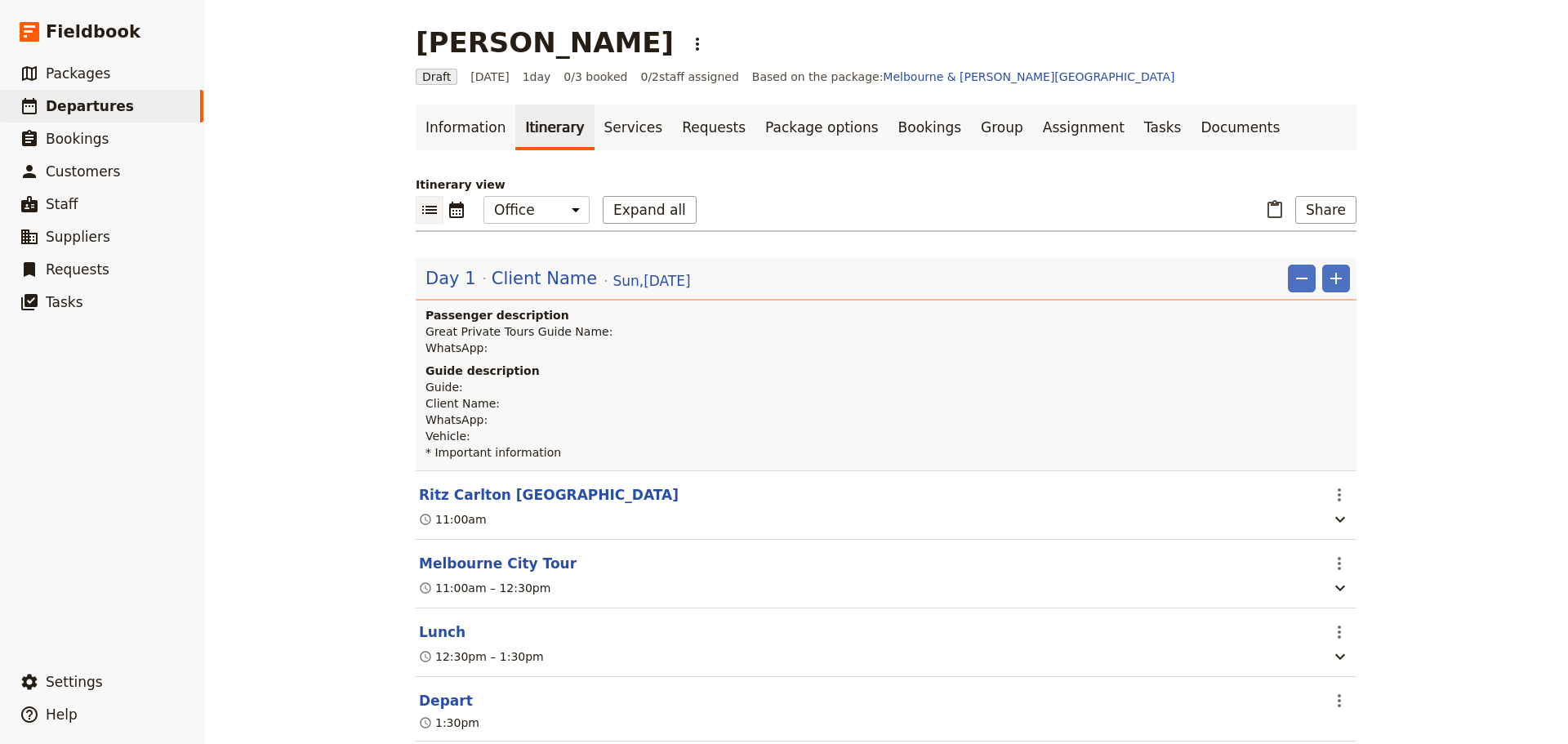
click at [547, 280] on span "Client Name" at bounding box center [544, 278] width 105 height 24
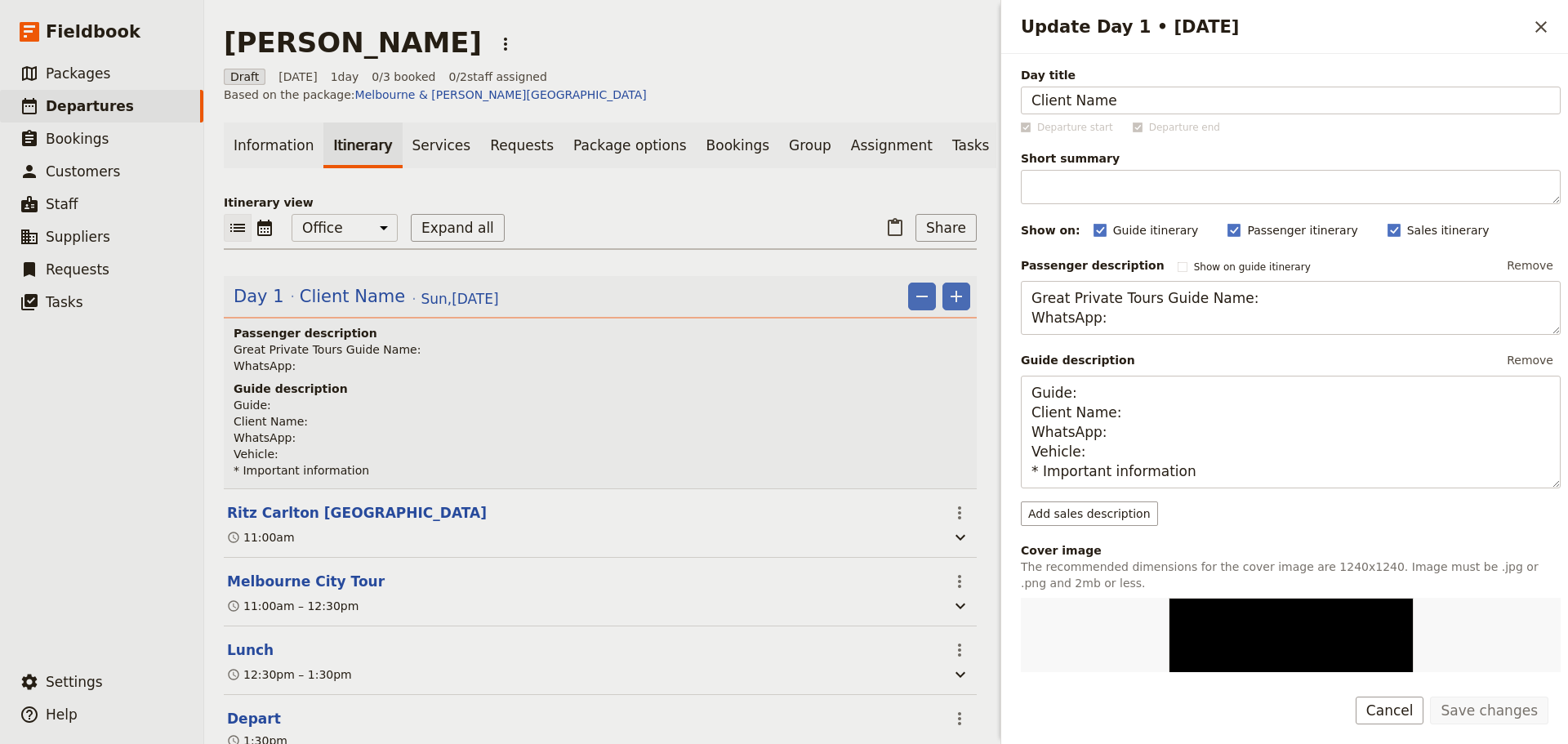
drag, startPoint x: 1164, startPoint y: 93, endPoint x: 798, endPoint y: 92, distance: 366.0
click at [804, 100] on div "Paul Liu ​ Draft 31 Aug 2025 1 day 0/3 booked 0 / 2 staff assigned Based on the…" at bounding box center [885, 372] width 1363 height 744
type input "[PERSON_NAME]"
click at [1498, 711] on button "Save changes" at bounding box center [1489, 710] width 119 height 28
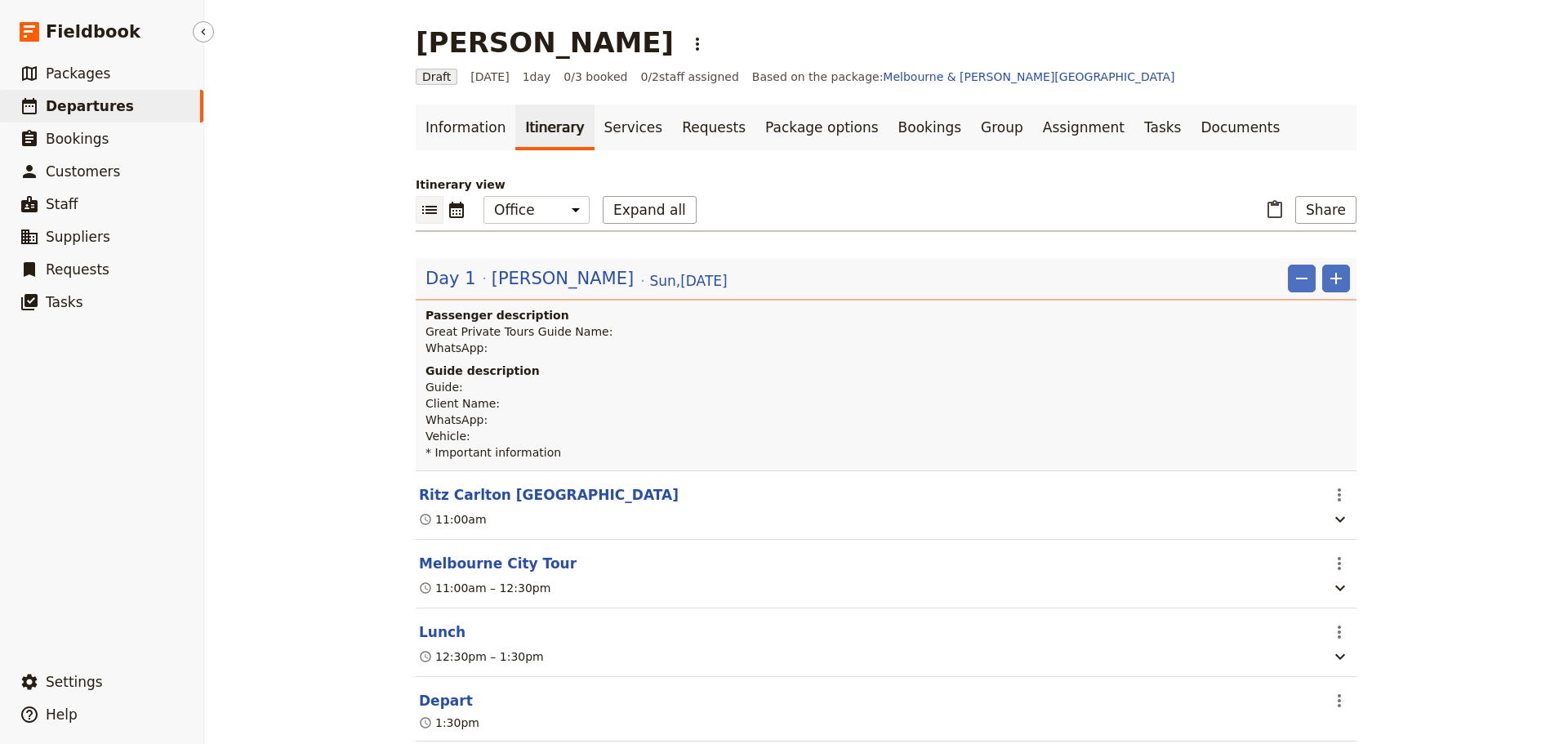
click at [93, 111] on span "Departures" at bounding box center [89, 105] width 88 height 16
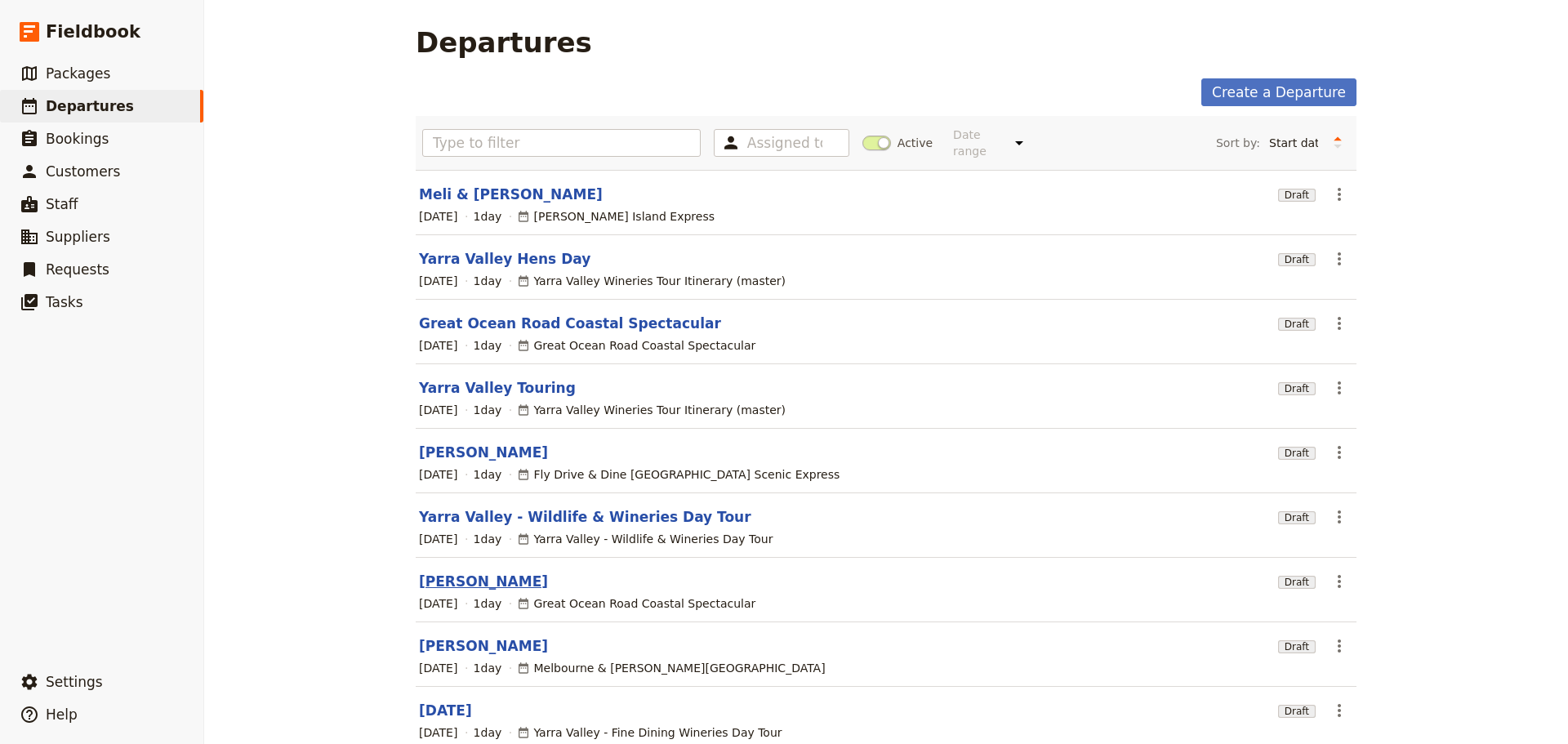
click at [442, 572] on link "[PERSON_NAME]" at bounding box center [483, 581] width 129 height 19
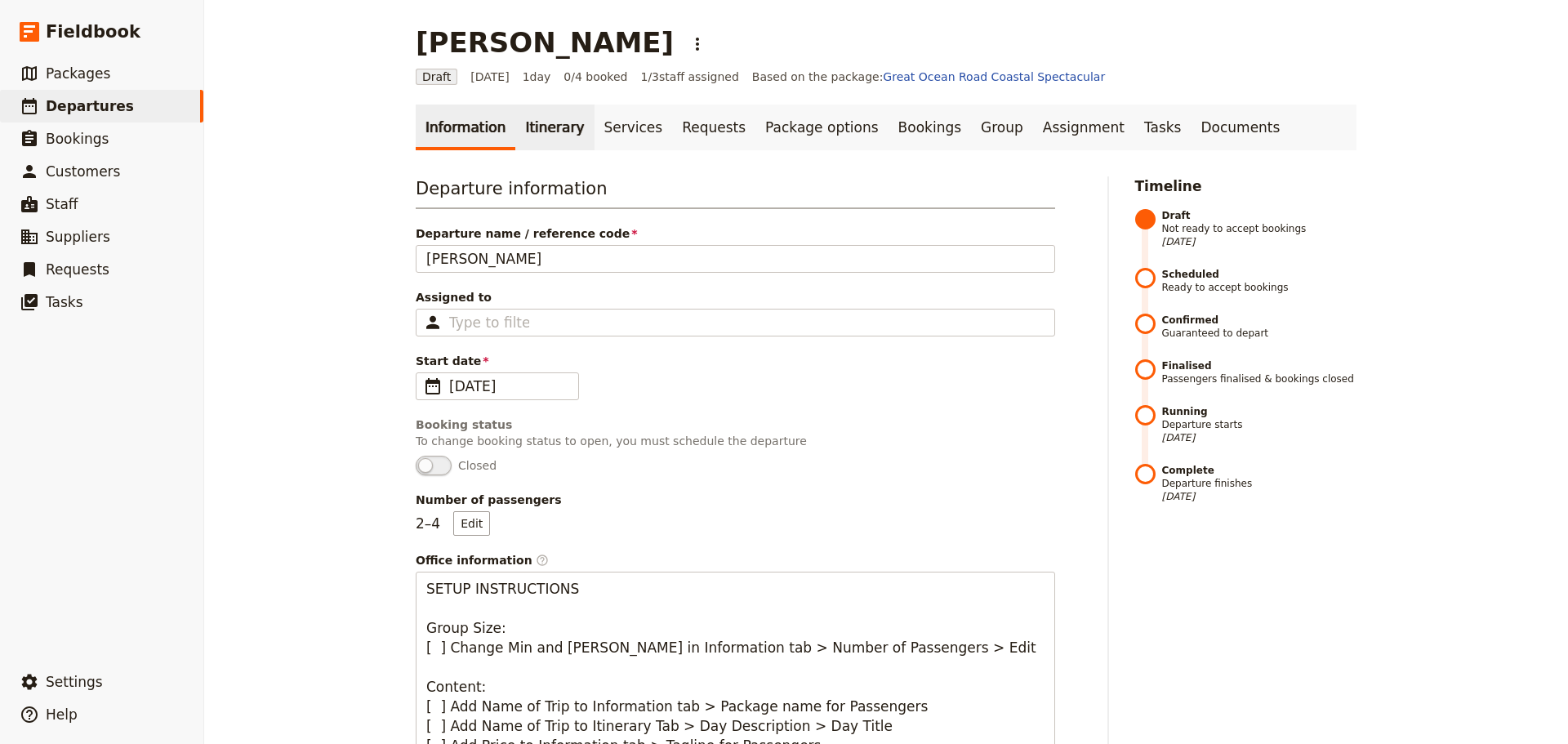
click at [547, 124] on link "Itinerary" at bounding box center [554, 127] width 78 height 45
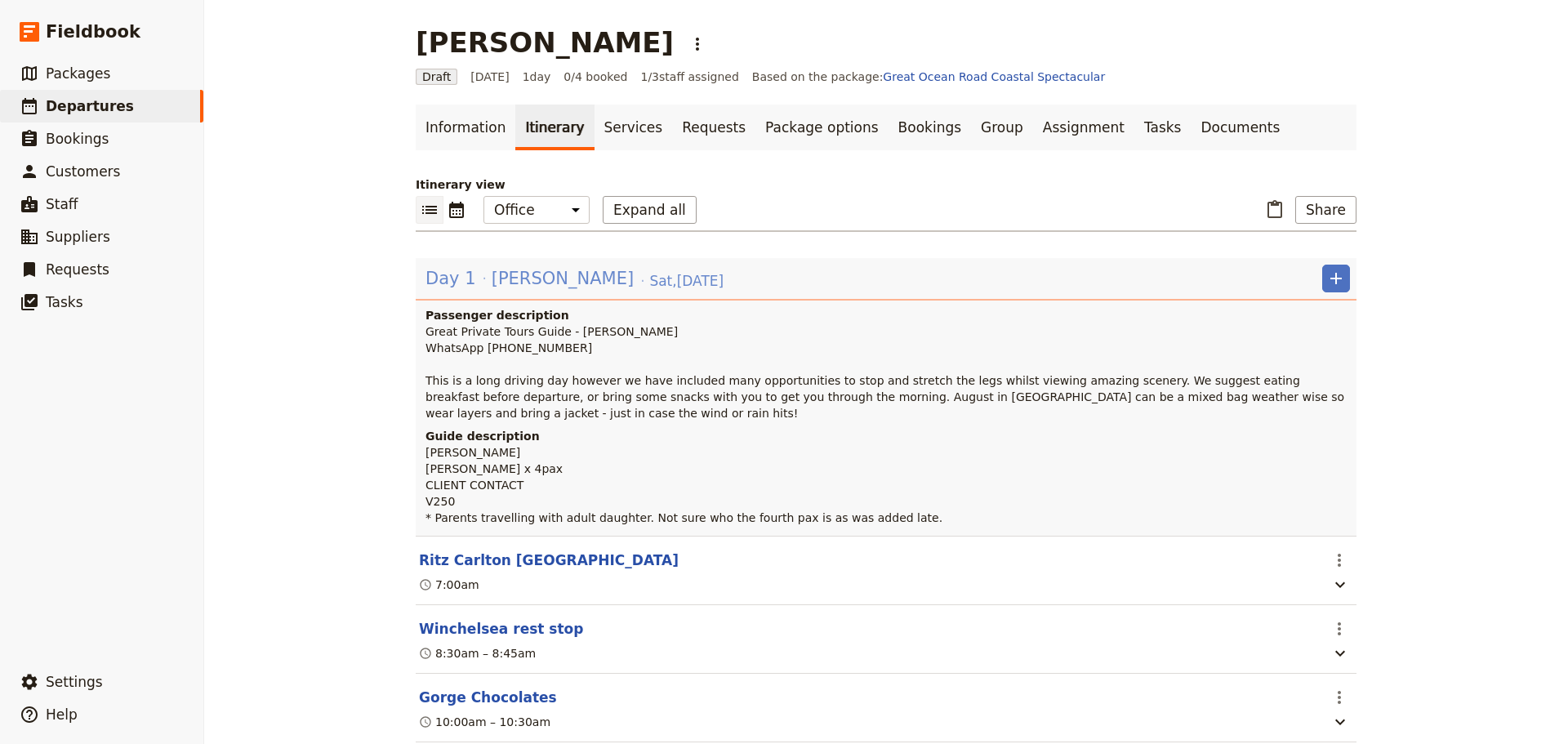
click at [532, 281] on span "[PERSON_NAME]" at bounding box center [563, 278] width 142 height 24
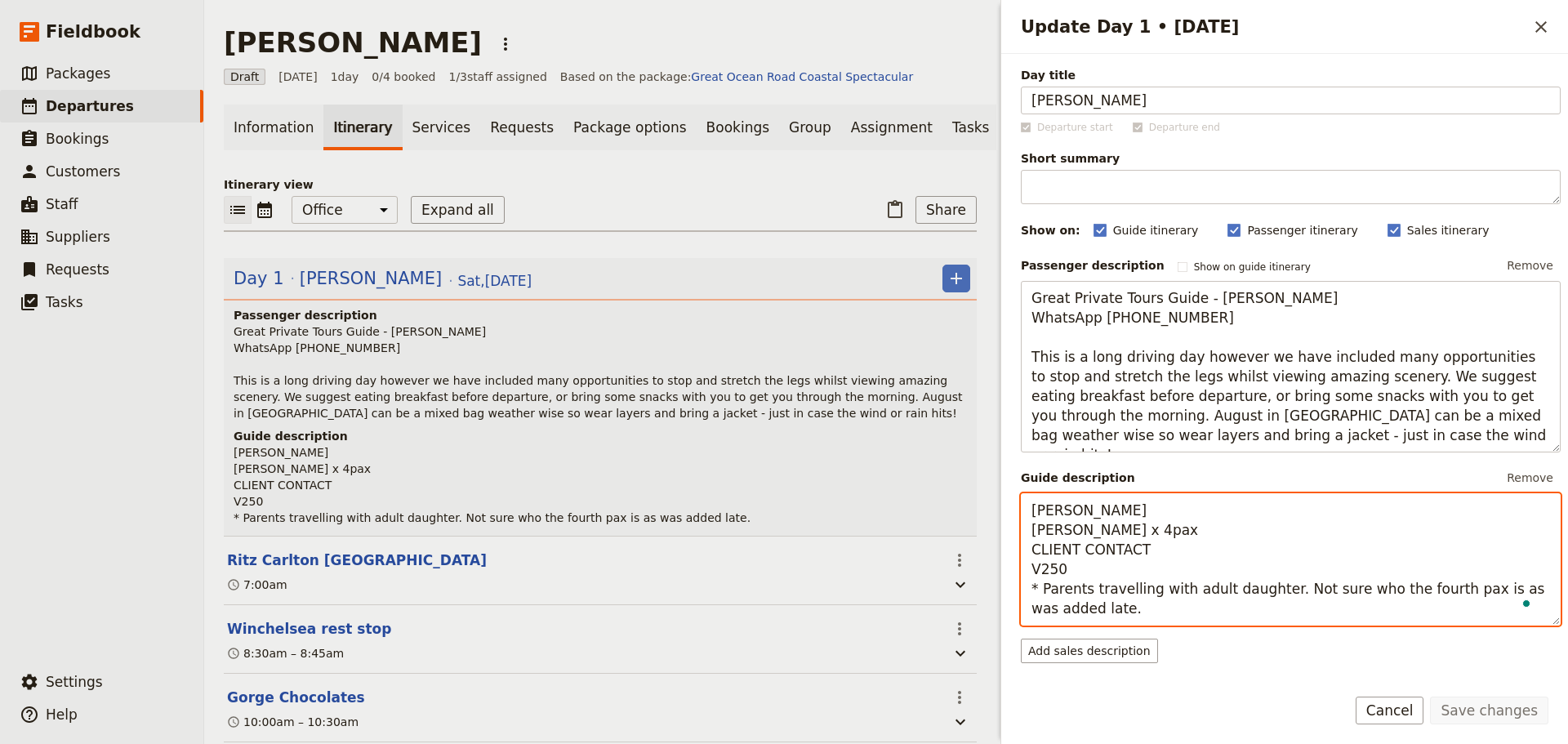
drag, startPoint x: 1075, startPoint y: 609, endPoint x: 1012, endPoint y: 509, distance: 118.2
click at [1012, 509] on div "Day title [PERSON_NAME] Departure start Departure end Short summary 150 / 150 c…" at bounding box center [1284, 363] width 567 height 618
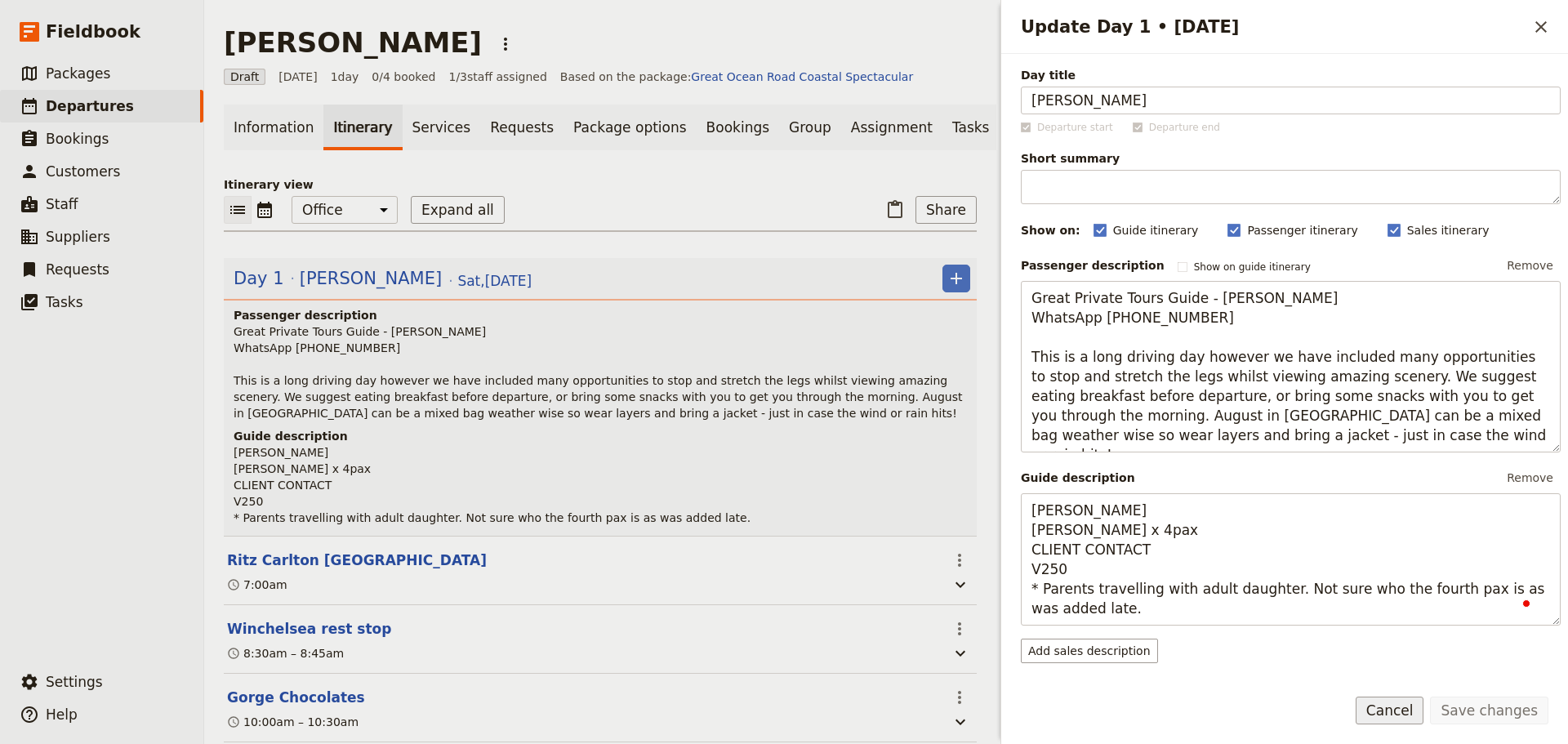
click at [1400, 706] on button "Cancel" at bounding box center [1389, 710] width 68 height 28
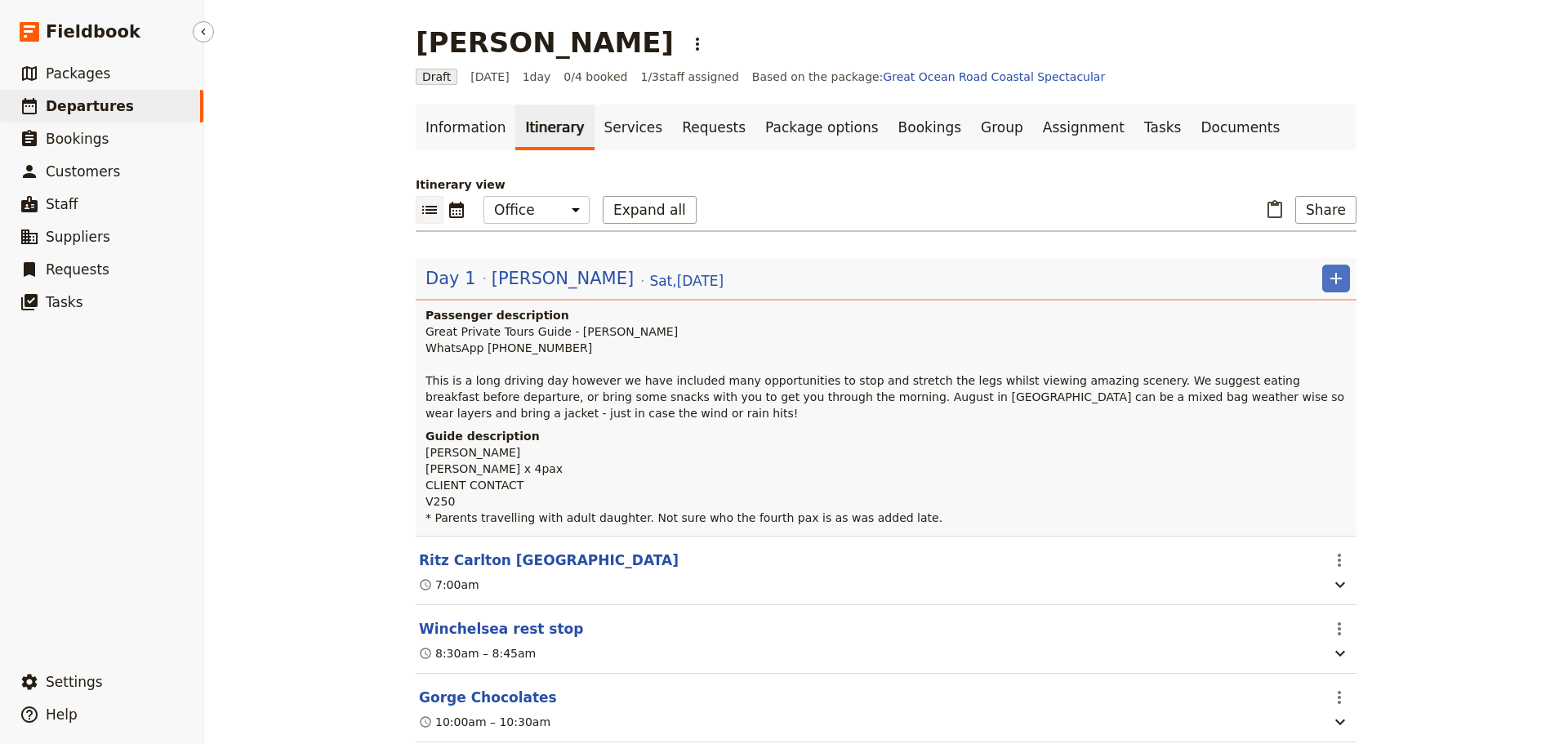
click at [110, 103] on span "Departures" at bounding box center [89, 105] width 88 height 16
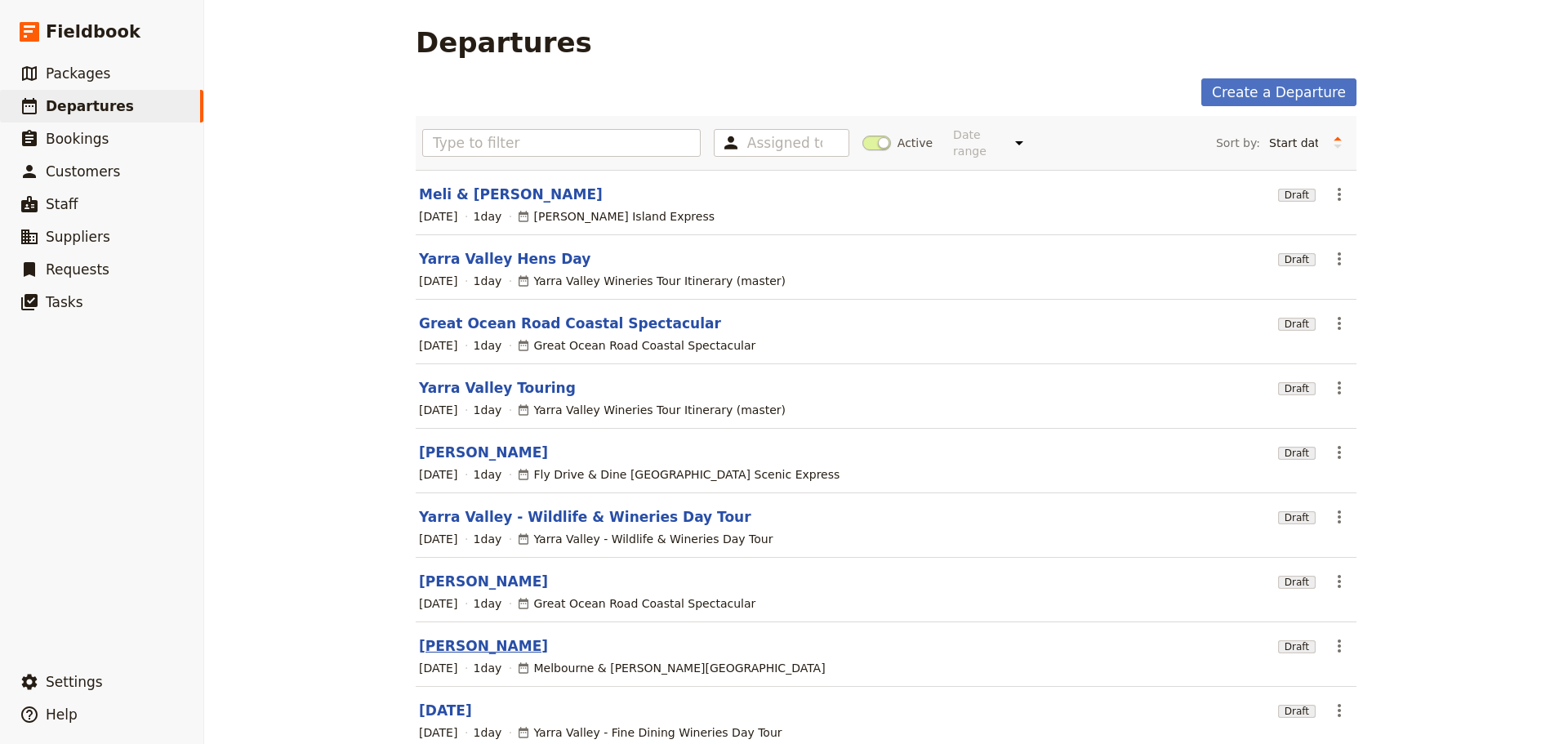
click at [432, 636] on link "[PERSON_NAME]" at bounding box center [483, 645] width 129 height 19
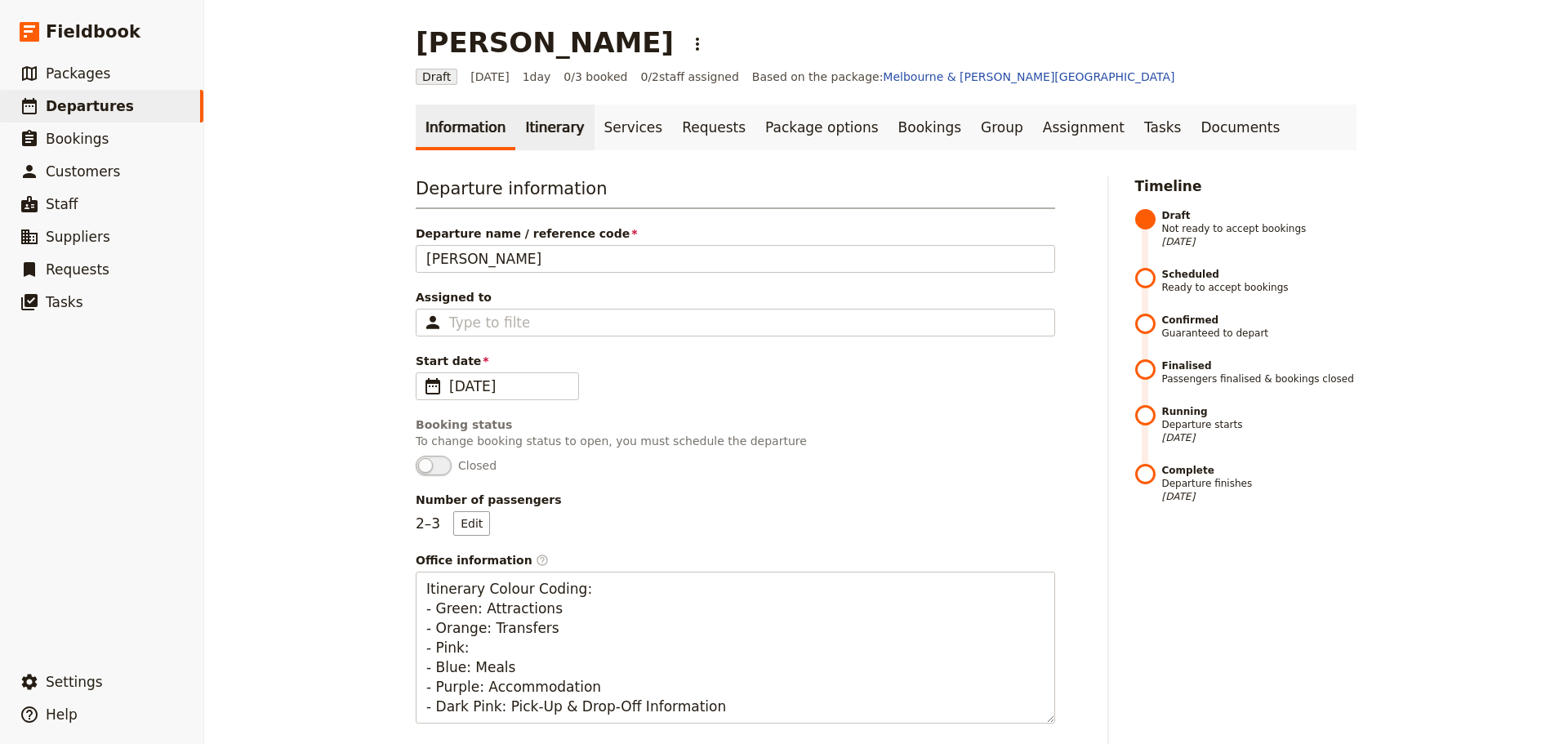
click at [542, 126] on link "Itinerary" at bounding box center [554, 127] width 78 height 45
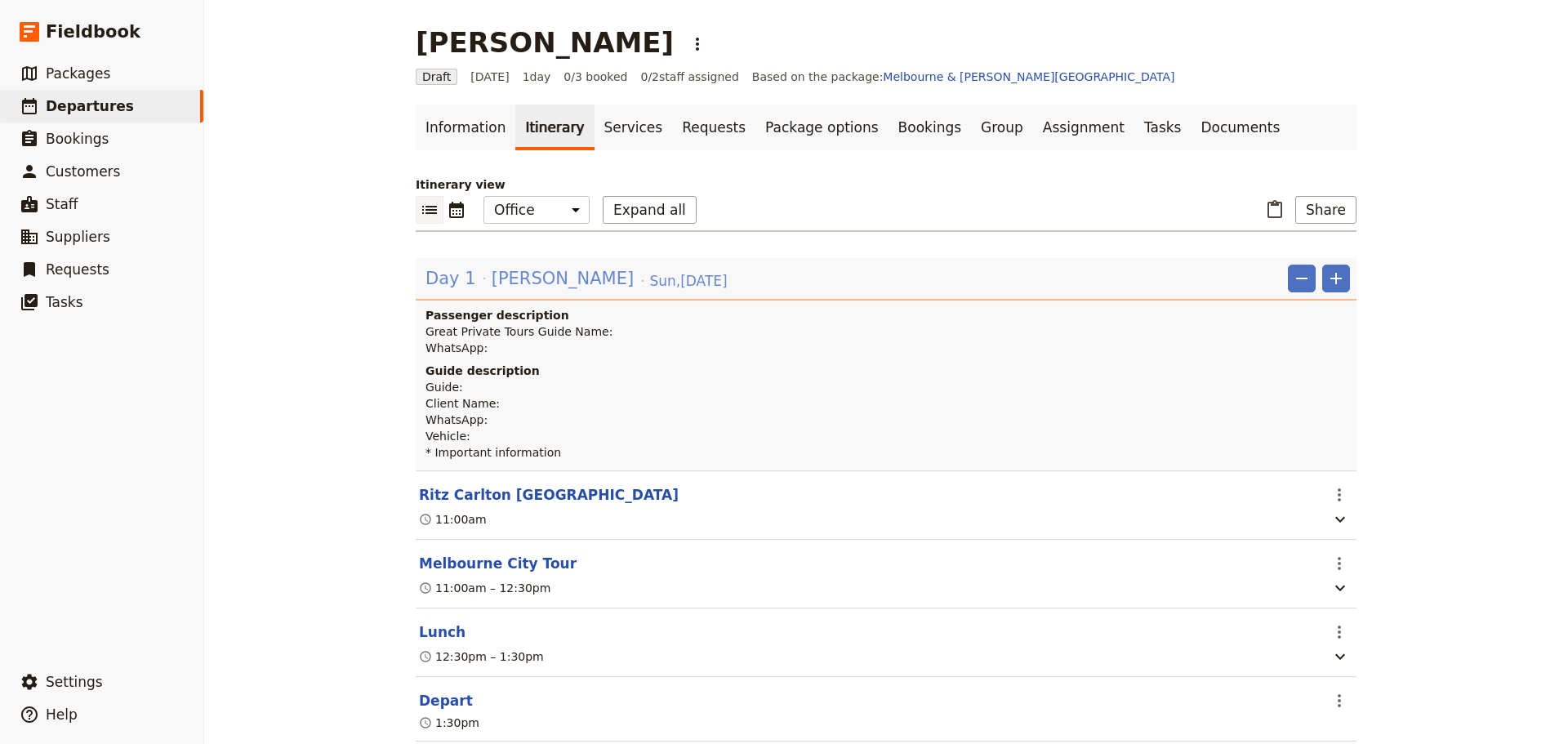
click at [530, 281] on span "[PERSON_NAME]" at bounding box center [563, 278] width 142 height 24
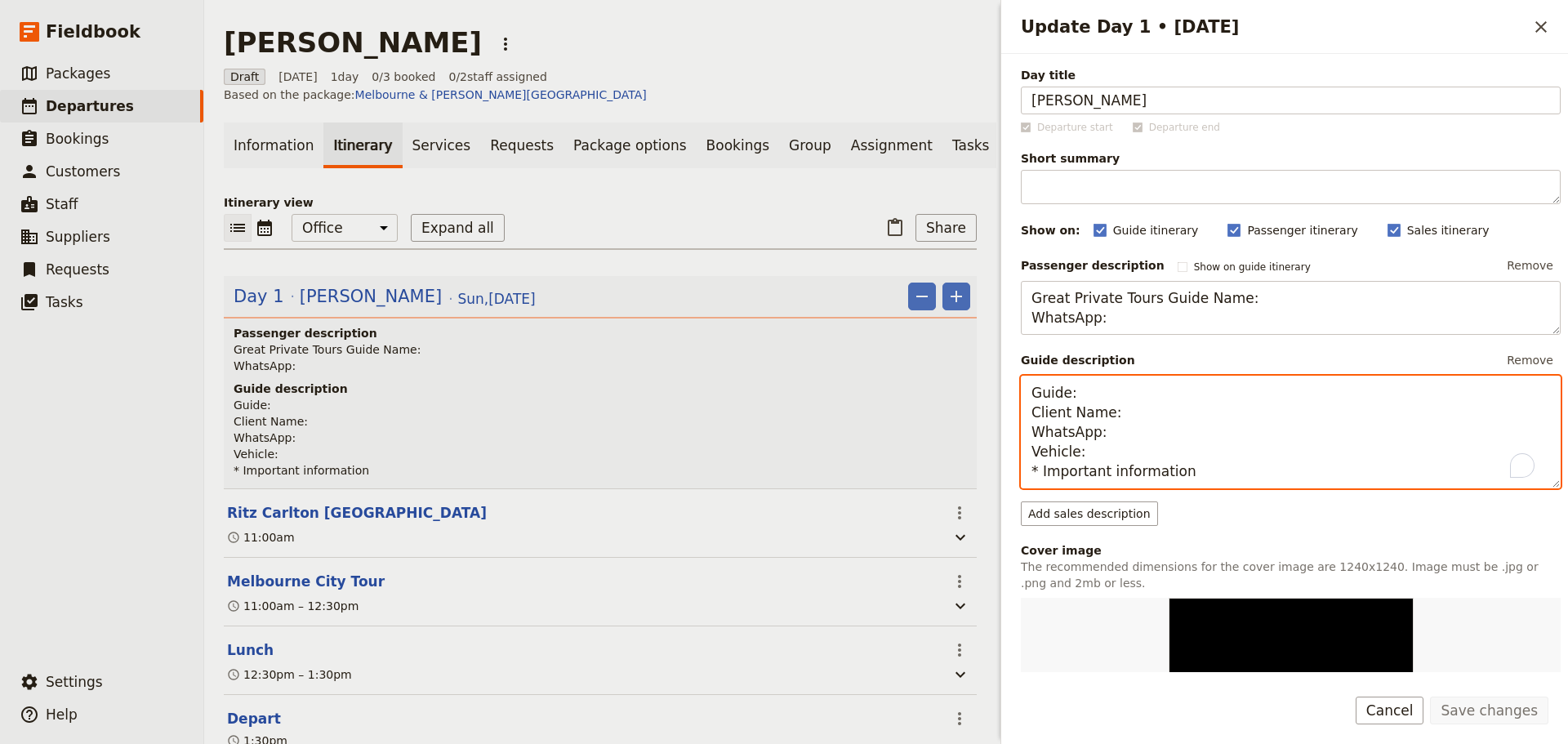
drag, startPoint x: 1187, startPoint y: 474, endPoint x: 935, endPoint y: 382, distance: 268.3
click at [935, 382] on div "Paul Liu ​ Draft 31 Aug 2025 1 day 0/3 booked 0 / 2 staff assigned Based on the…" at bounding box center [885, 372] width 1363 height 744
paste textarea "[PERSON_NAME] [PERSON_NAME] x 4pax CLIENT CONTACT V250 * Parents travelling wit…"
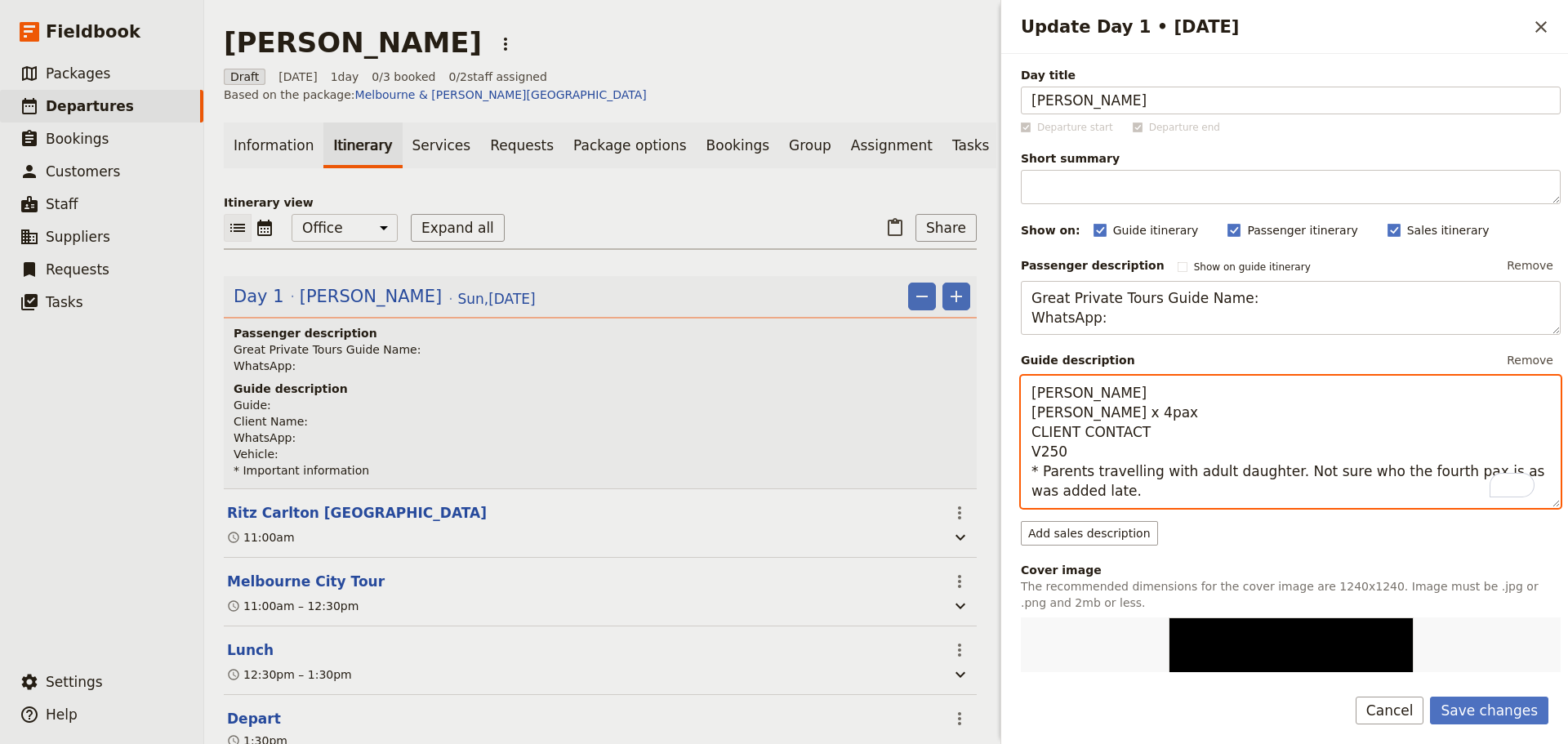
click at [1100, 414] on textarea "[PERSON_NAME] [PERSON_NAME] x 4pax CLIENT CONTACT V250 * Parents travelling wit…" at bounding box center [1290, 442] width 540 height 132
drag, startPoint x: 1260, startPoint y: 490, endPoint x: 1281, endPoint y: 495, distance: 21.6
click at [1270, 484] on textarea "Fiona Paul Liu x 3pax CLIENT CONTACT V250 * Parents travelling with adult daugh…" at bounding box center [1290, 442] width 540 height 132
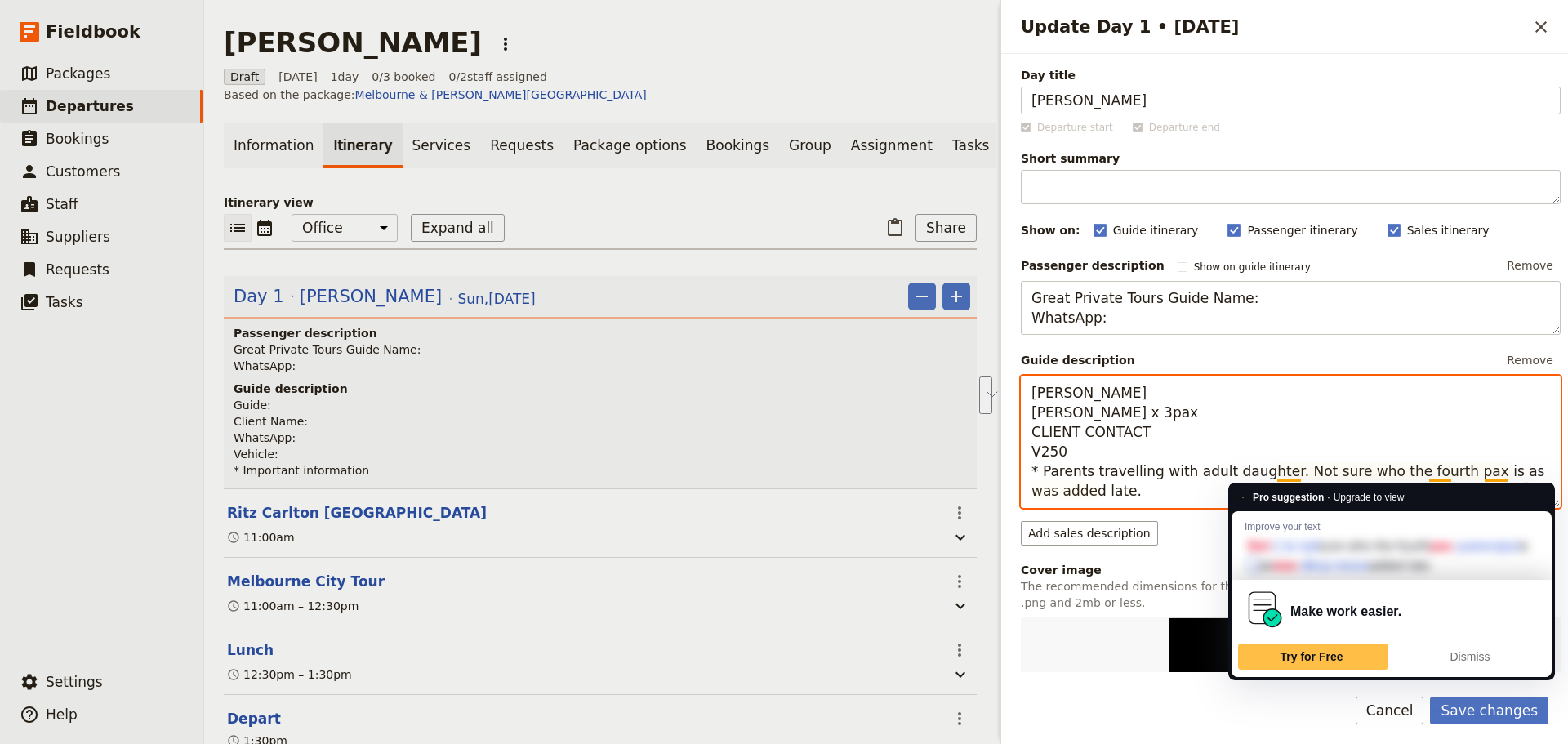
drag, startPoint x: 1284, startPoint y: 499, endPoint x: 1278, endPoint y: 471, distance: 28.6
click at [1278, 471] on textarea "Fiona Paul Liu x 3pax CLIENT CONTACT V250 * Parents travelling with adult daugh…" at bounding box center [1290, 442] width 540 height 132
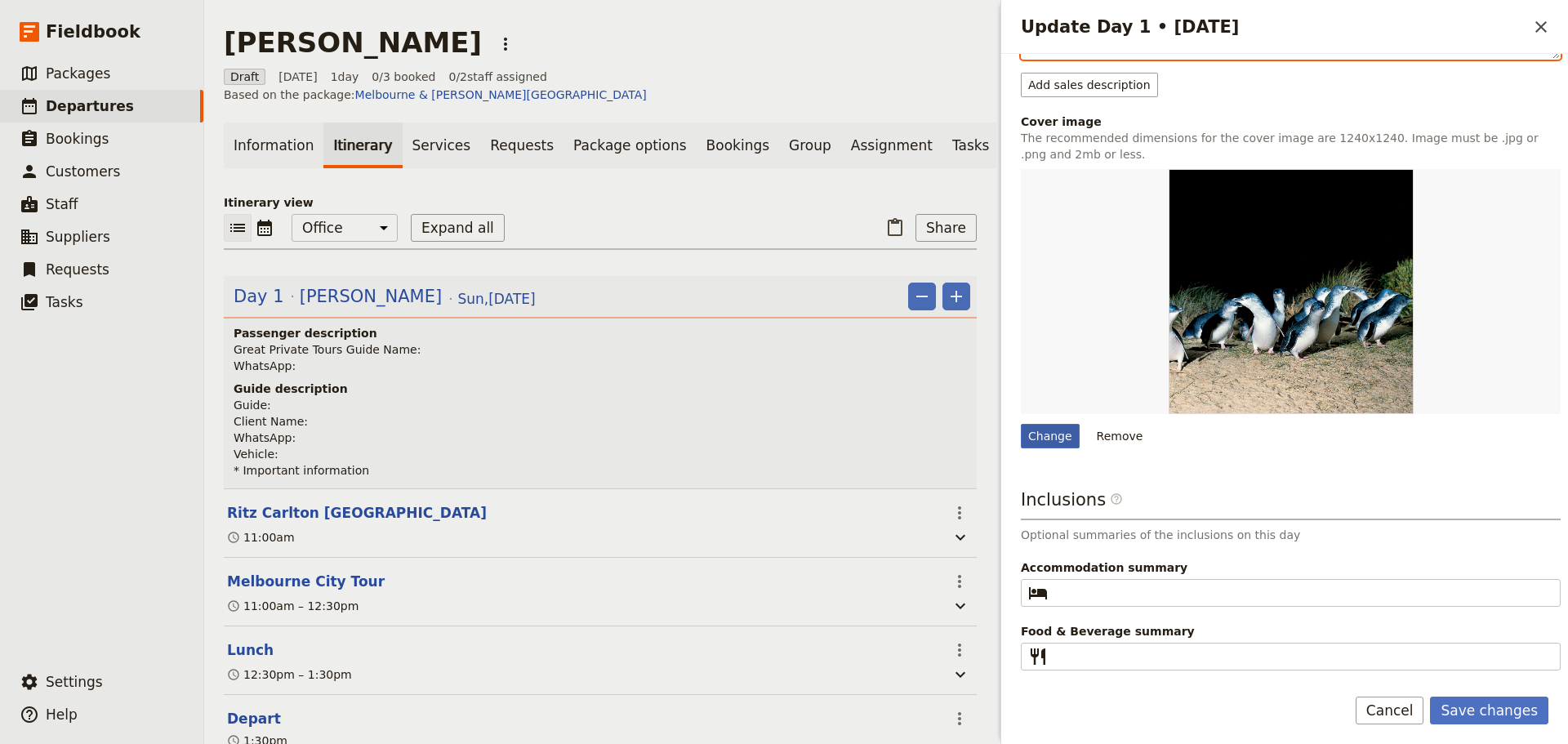
type textarea "[PERSON_NAME] [PERSON_NAME] x 3pax CLIENT CONTACT V250 * Parents travelling wit…"
click at [1037, 424] on div "Change" at bounding box center [1050, 436] width 59 height 24
click at [1021, 423] on input "Change" at bounding box center [1020, 423] width 1 height 1
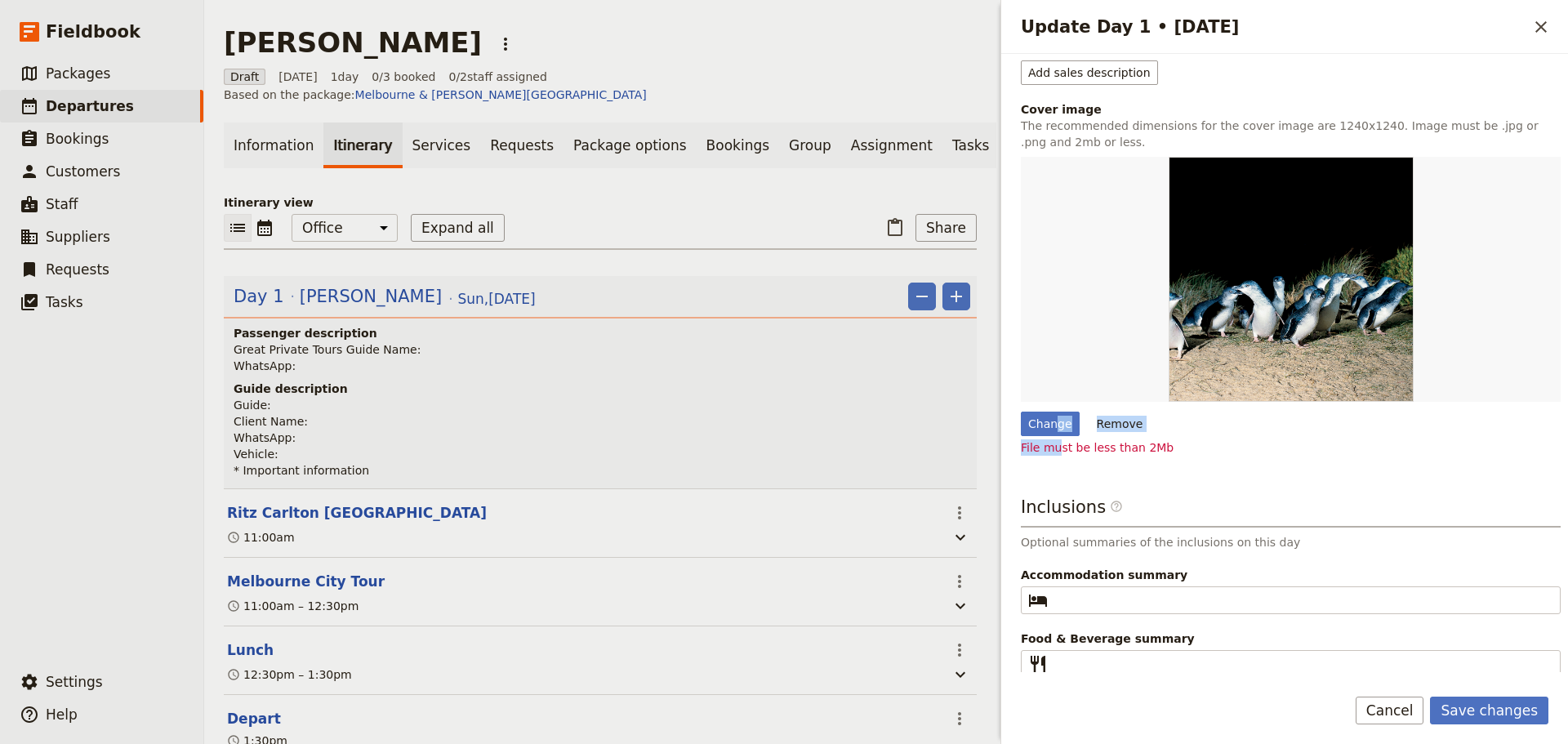
click at [1054, 438] on div "Change Remove File must be less than 2Mb" at bounding box center [1290, 306] width 540 height 299
click at [1054, 421] on div "Change" at bounding box center [1050, 424] width 59 height 24
click at [1021, 412] on input "Change" at bounding box center [1020, 411] width 1 height 1
type input "C:\fakepath\MS Koala Pat.jpg"
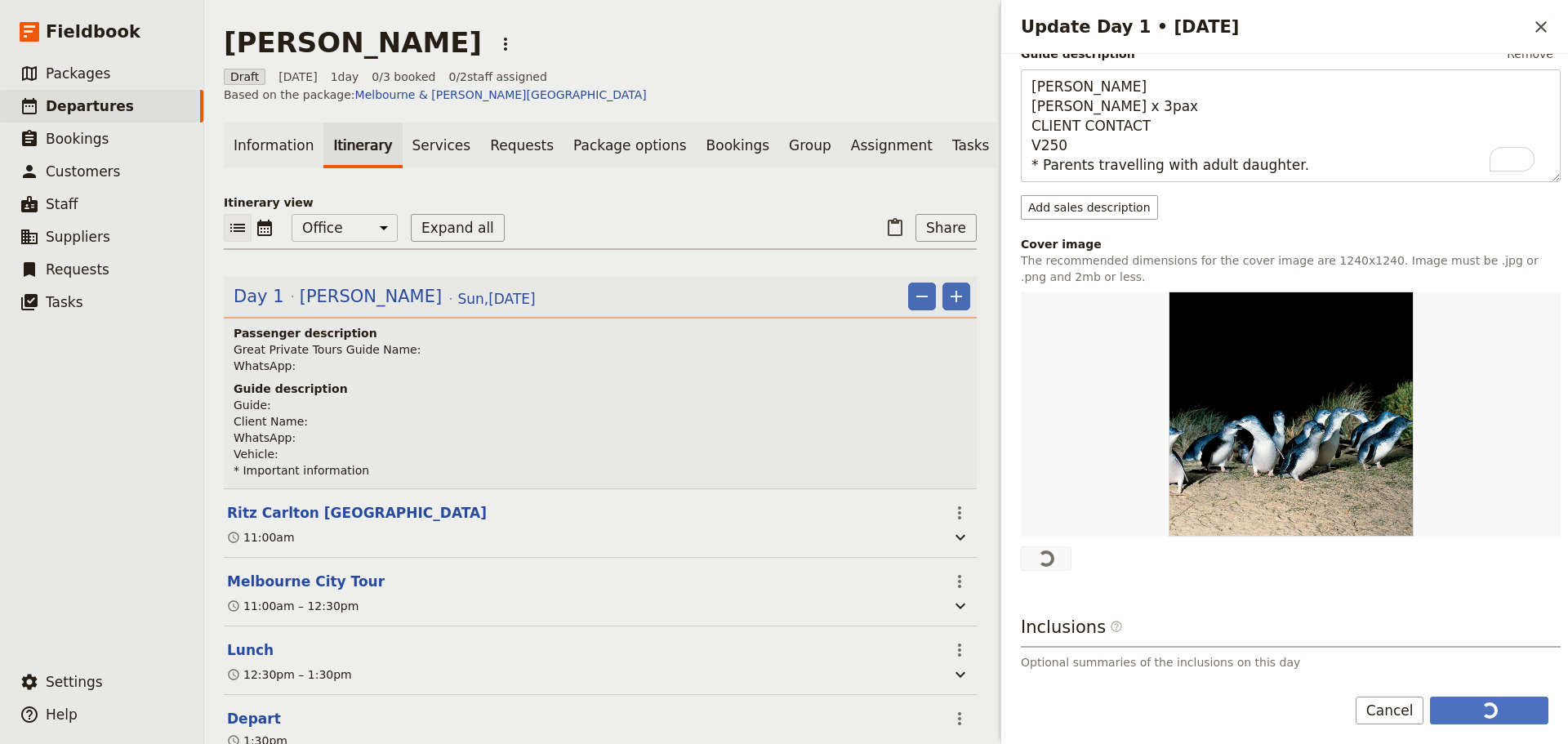
scroll to position [445, 0]
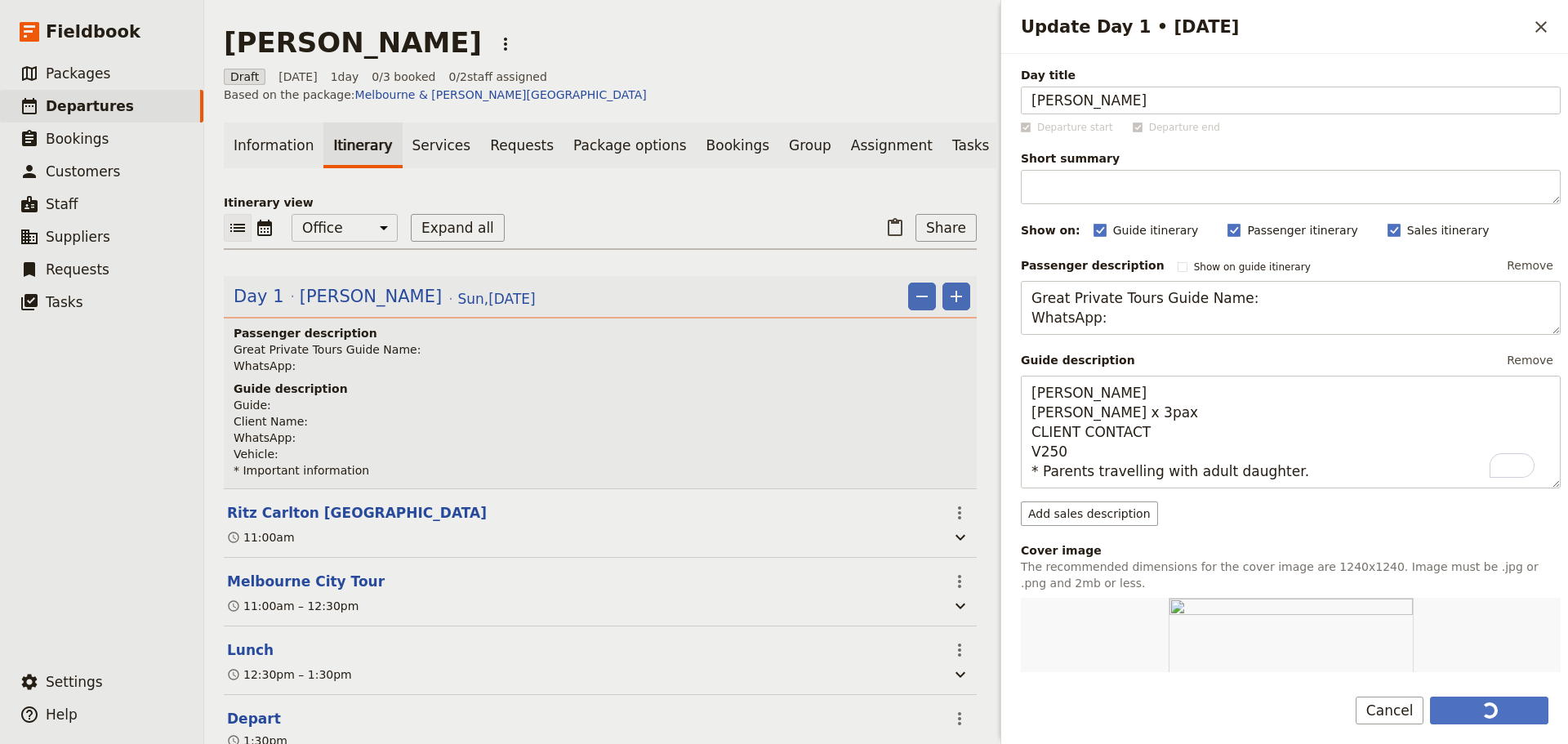
scroll to position [442, 0]
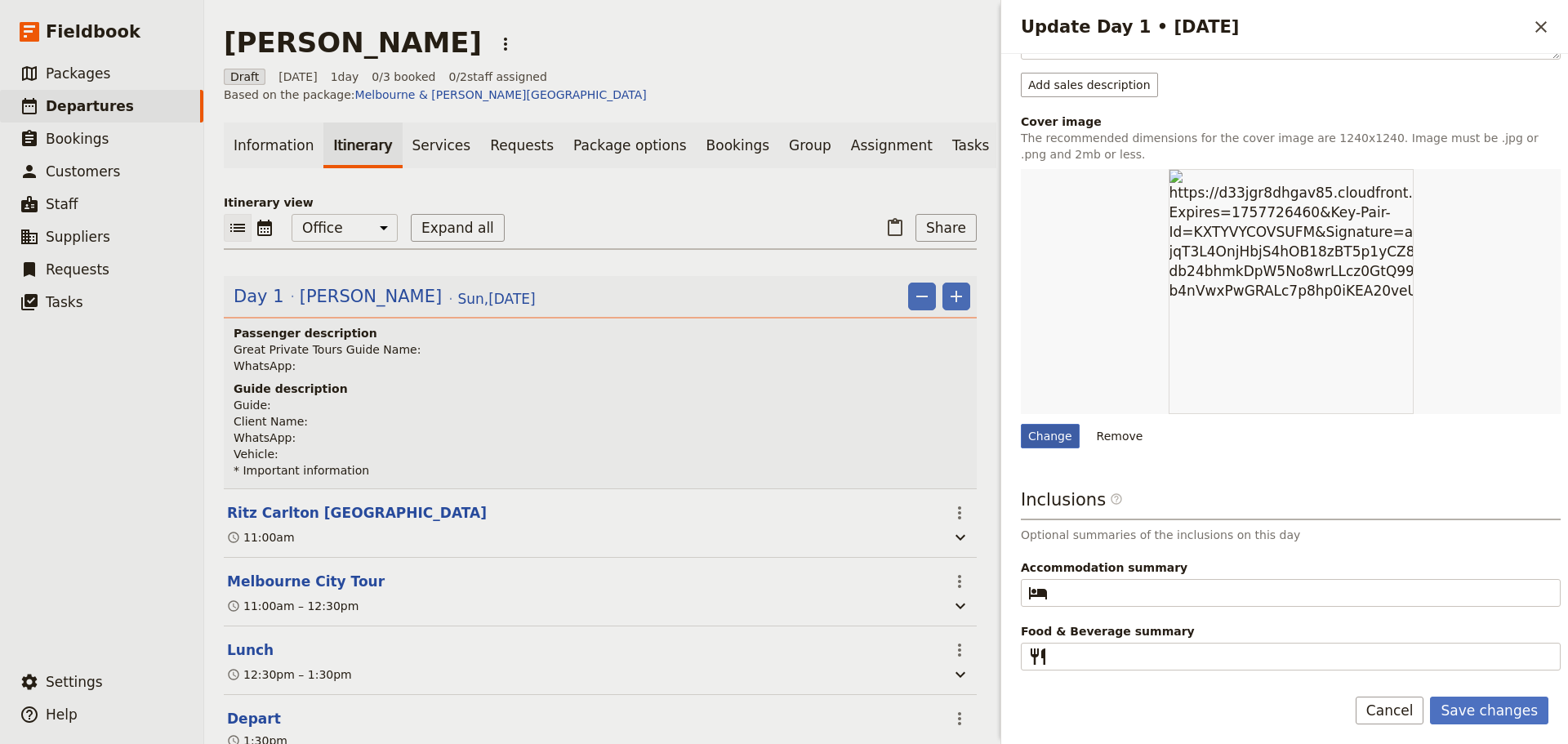
click at [1050, 430] on div "Change" at bounding box center [1050, 436] width 59 height 24
click at [1021, 424] on input "Change" at bounding box center [1020, 423] width 1 height 1
type input "C:\fakepath\Aerial city view.jpg"
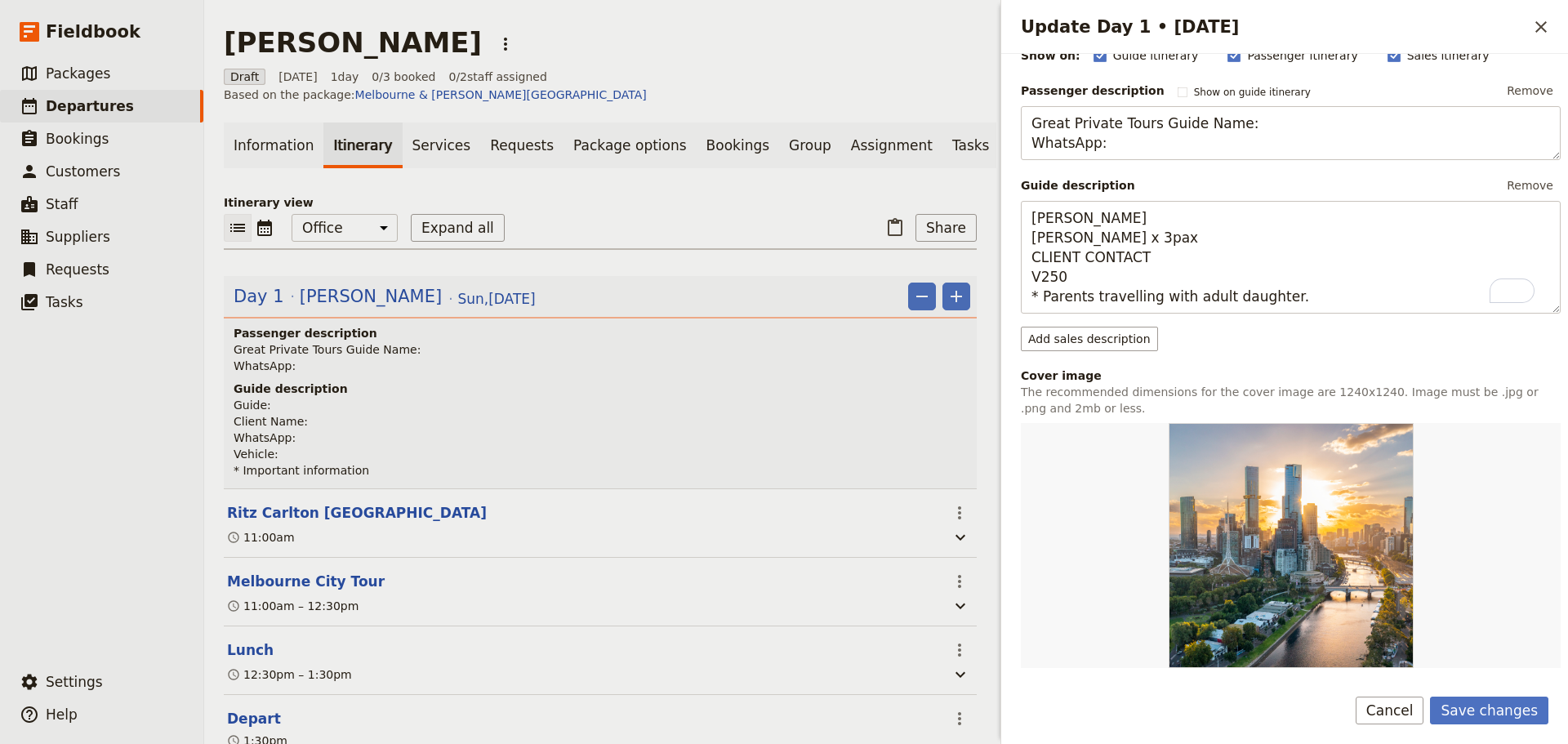
scroll to position [327, 0]
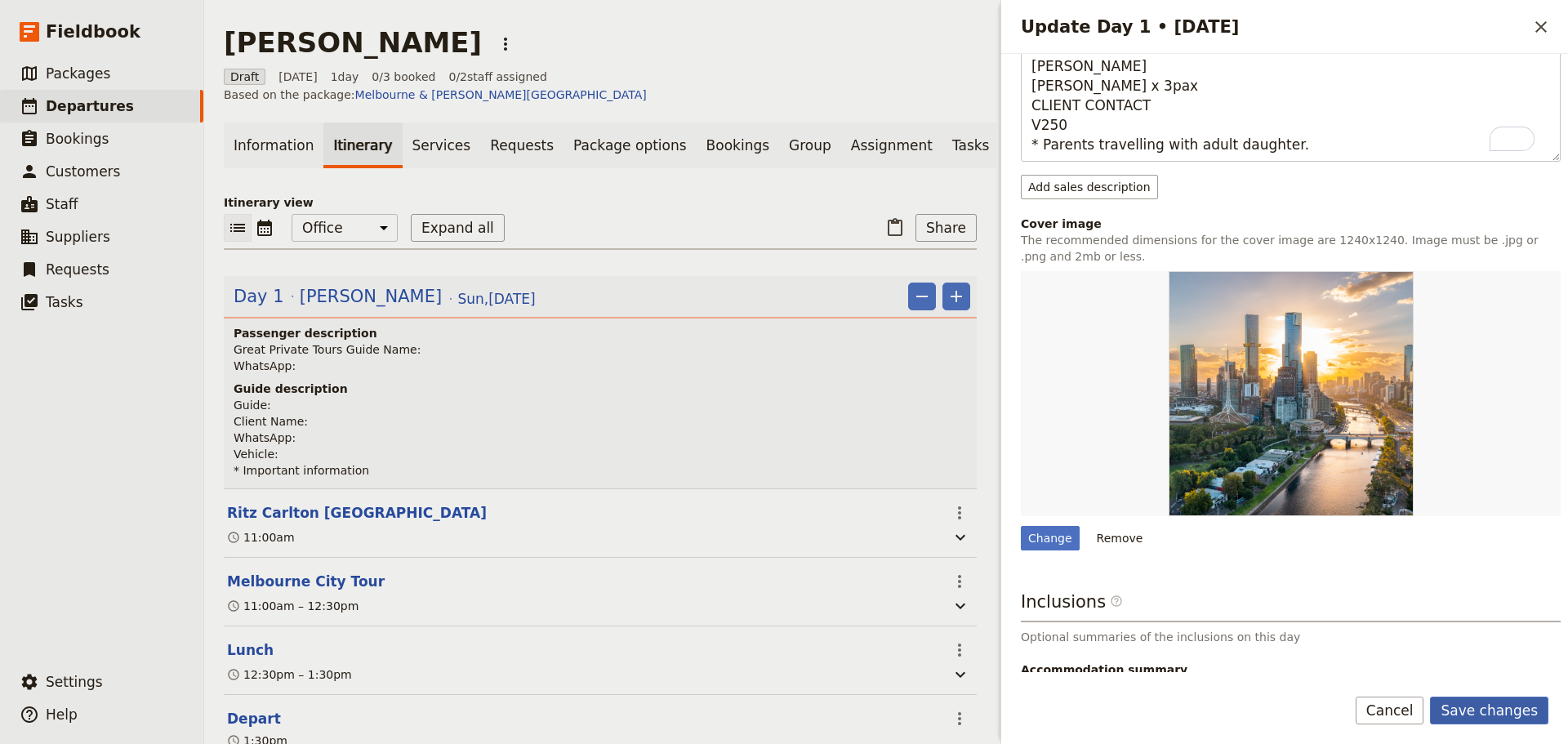
click at [1461, 697] on button "Save changes" at bounding box center [1489, 710] width 119 height 28
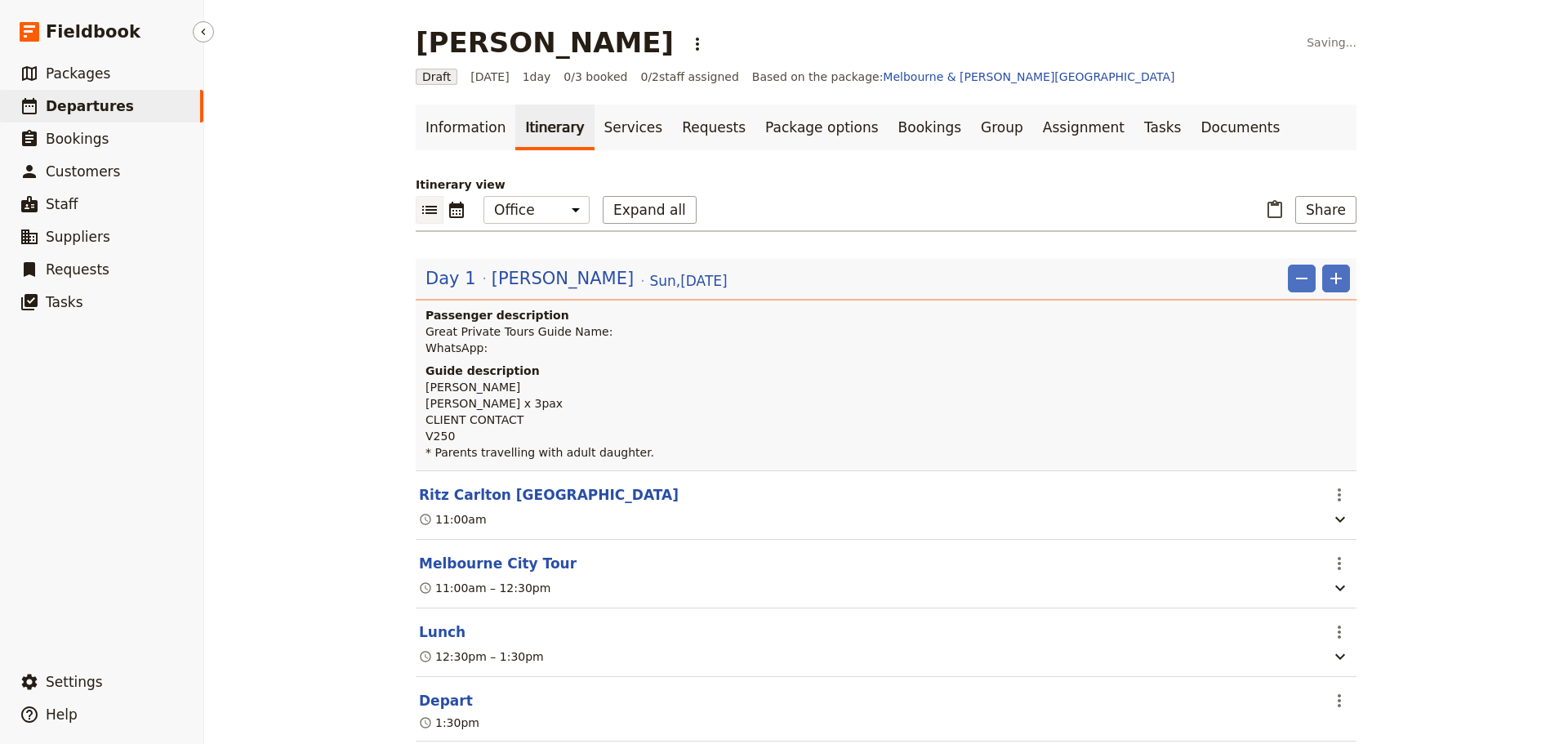
click at [110, 95] on link "​ Departures" at bounding box center [101, 106] width 203 height 33
click at [82, 101] on span "Departures" at bounding box center [89, 105] width 88 height 16
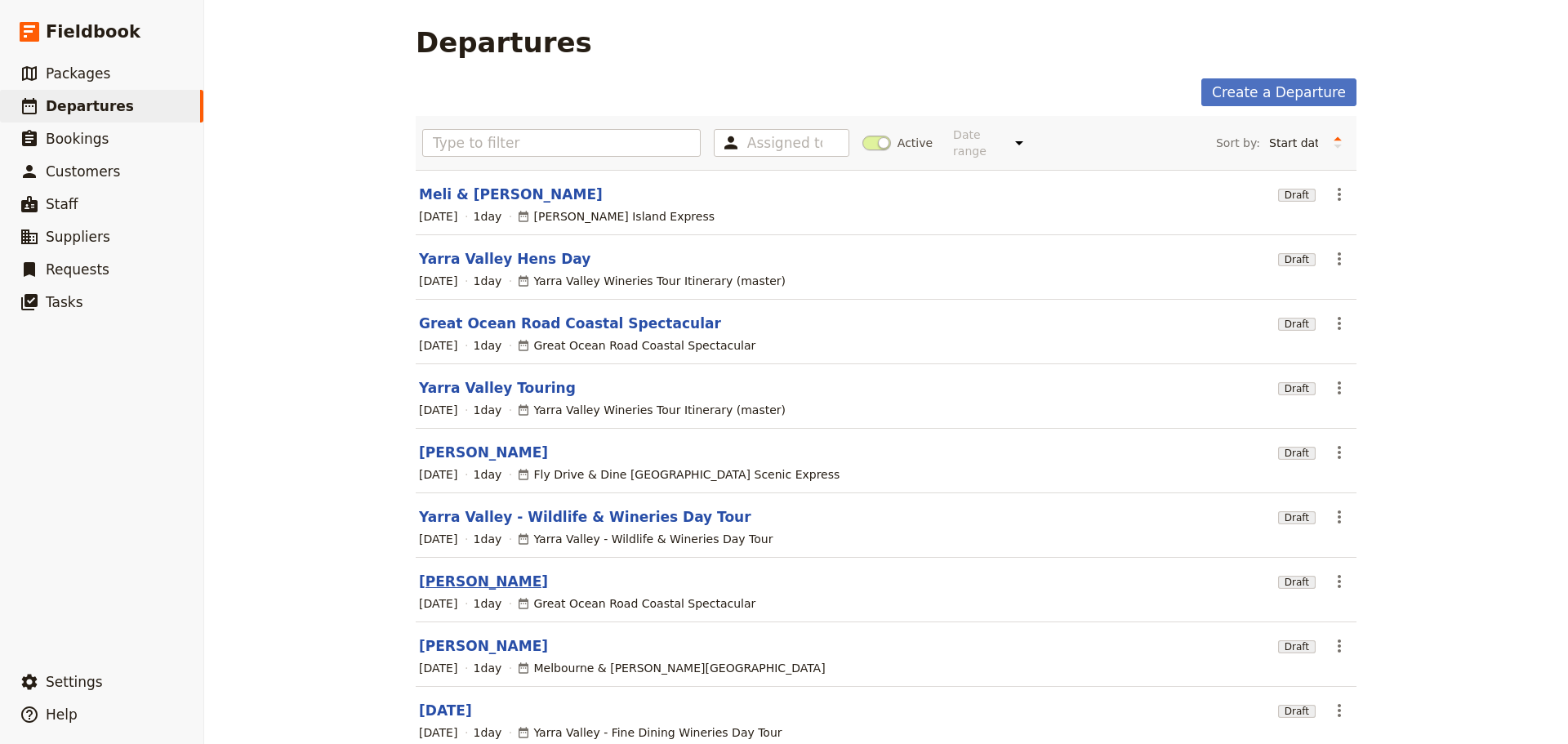
click at [438, 572] on link "[PERSON_NAME]" at bounding box center [483, 581] width 129 height 19
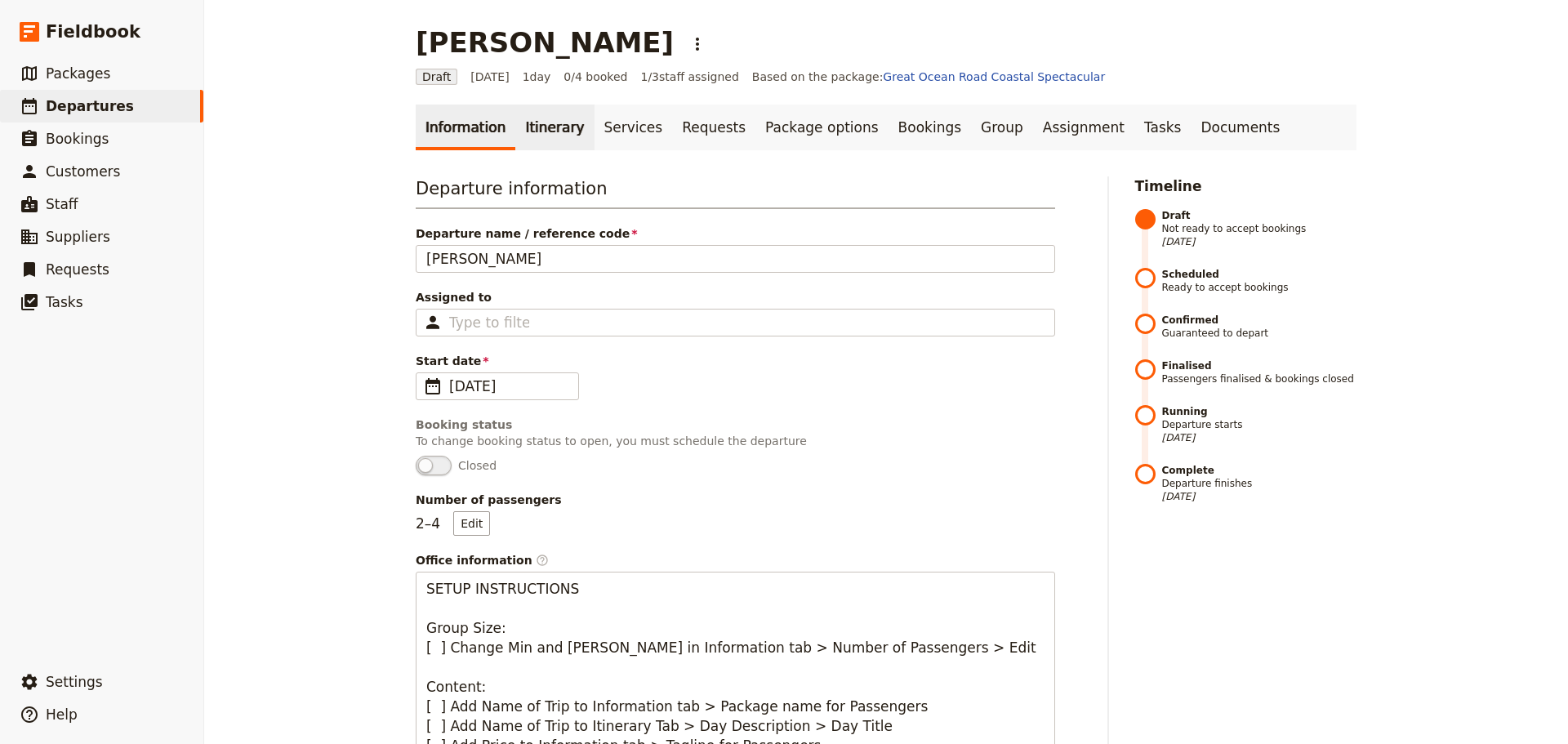
click at [520, 123] on link "Itinerary" at bounding box center [554, 127] width 78 height 45
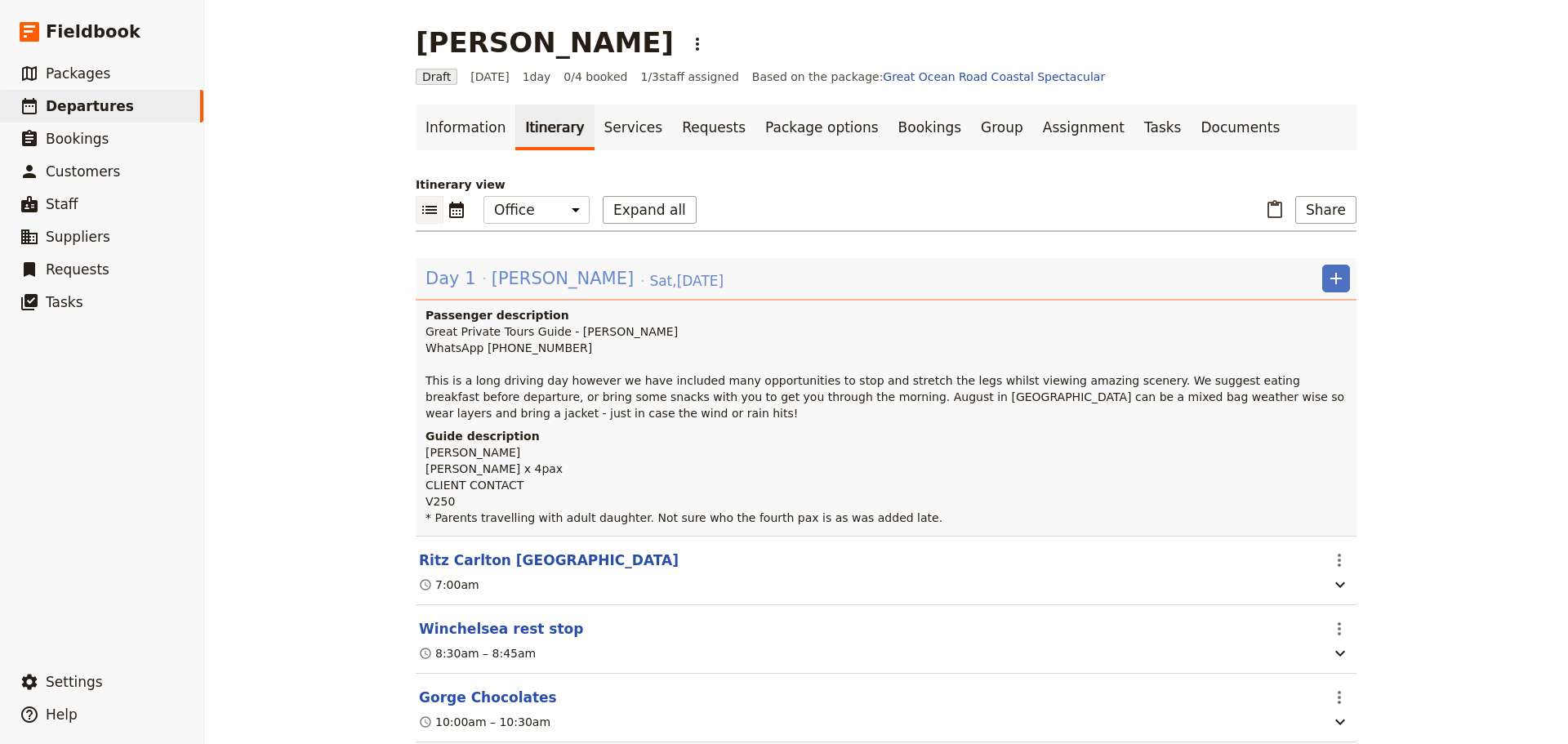
click at [492, 272] on span "[PERSON_NAME]" at bounding box center [563, 278] width 142 height 24
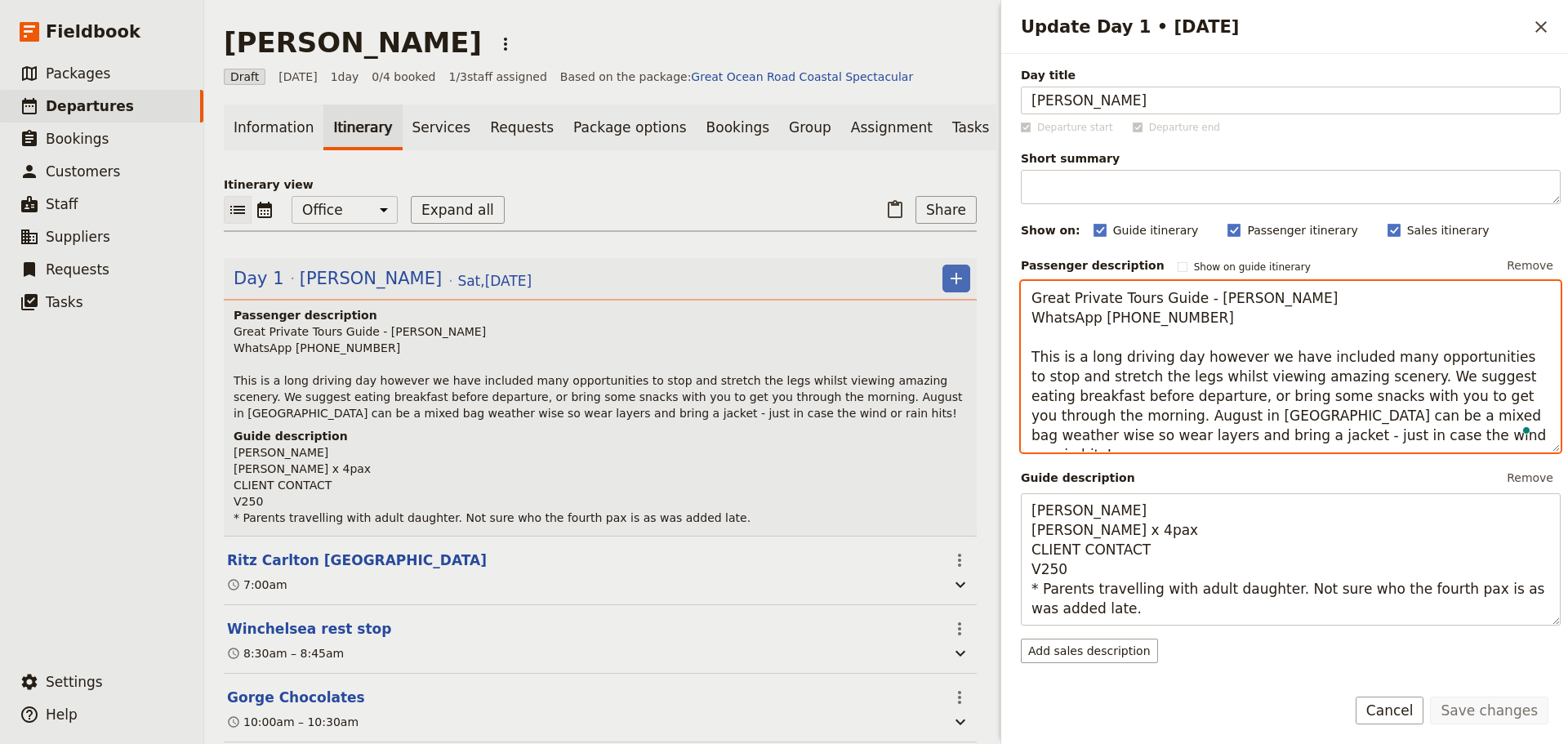
drag, startPoint x: 1220, startPoint y: 317, endPoint x: 1008, endPoint y: 307, distance: 212.2
click at [1008, 307] on div "Day title Paul Liu Departure start Departure end Short summary 150 / 150 charac…" at bounding box center [1284, 363] width 567 height 618
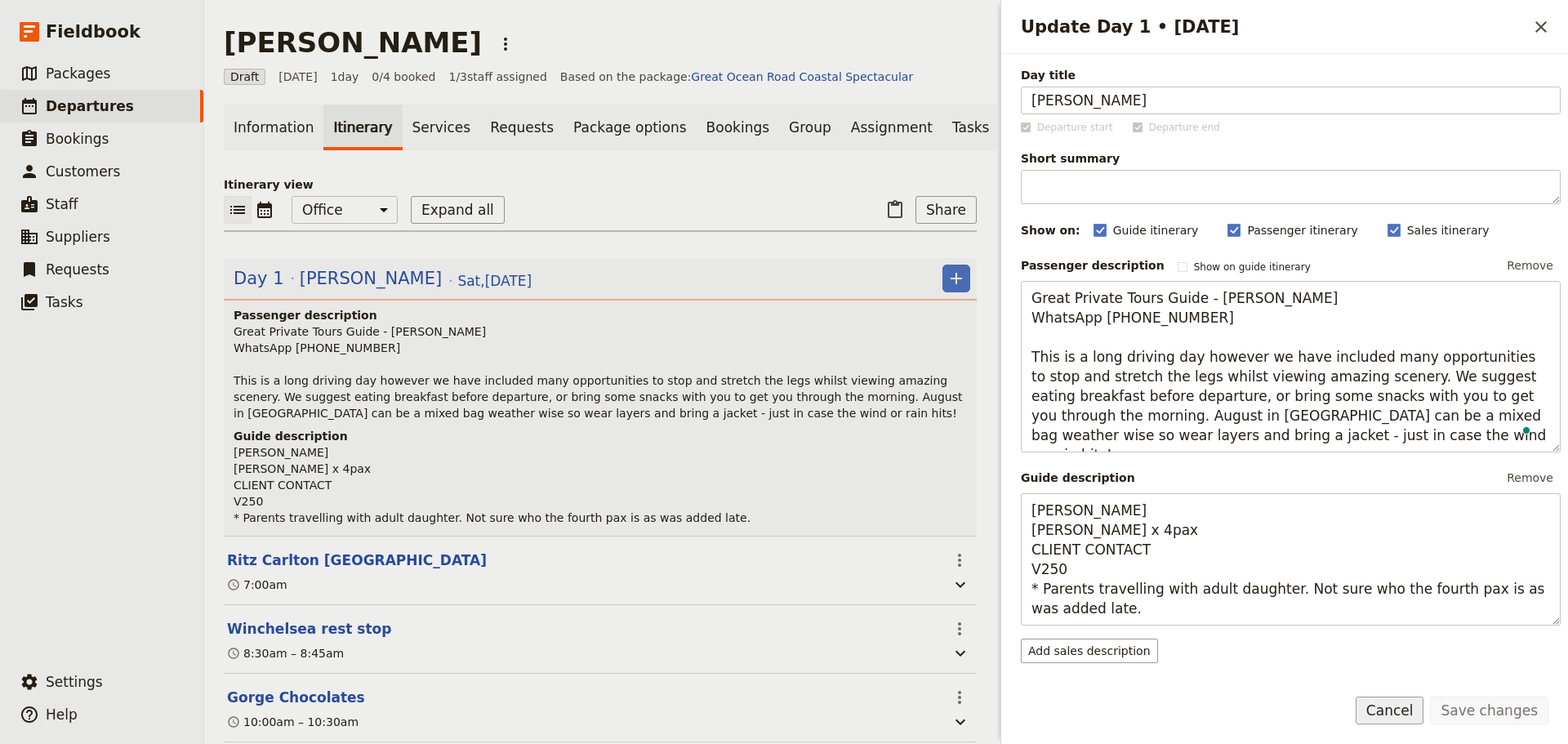
click at [1411, 719] on button "Cancel" at bounding box center [1389, 710] width 68 height 28
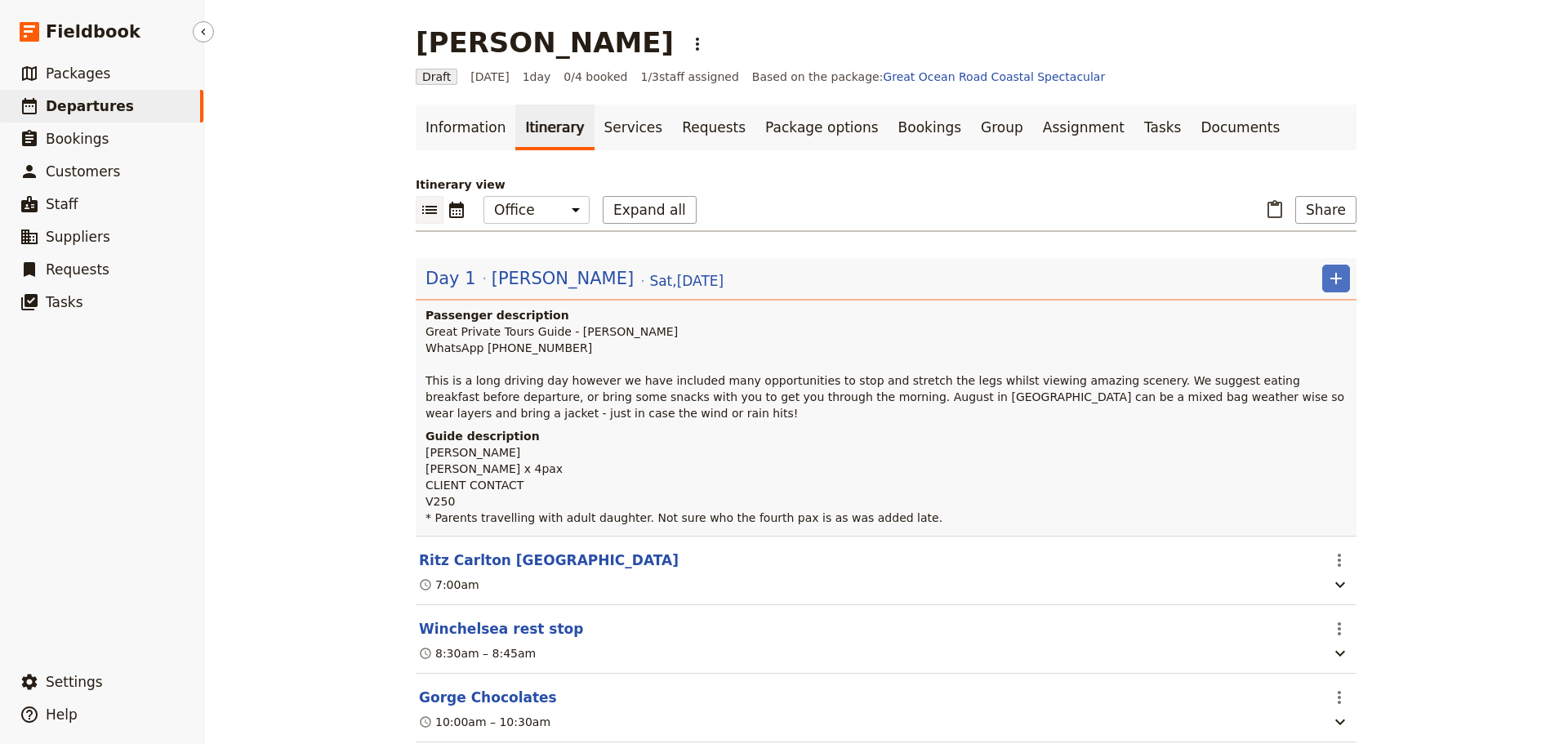
click at [105, 108] on span "Departures" at bounding box center [89, 105] width 88 height 16
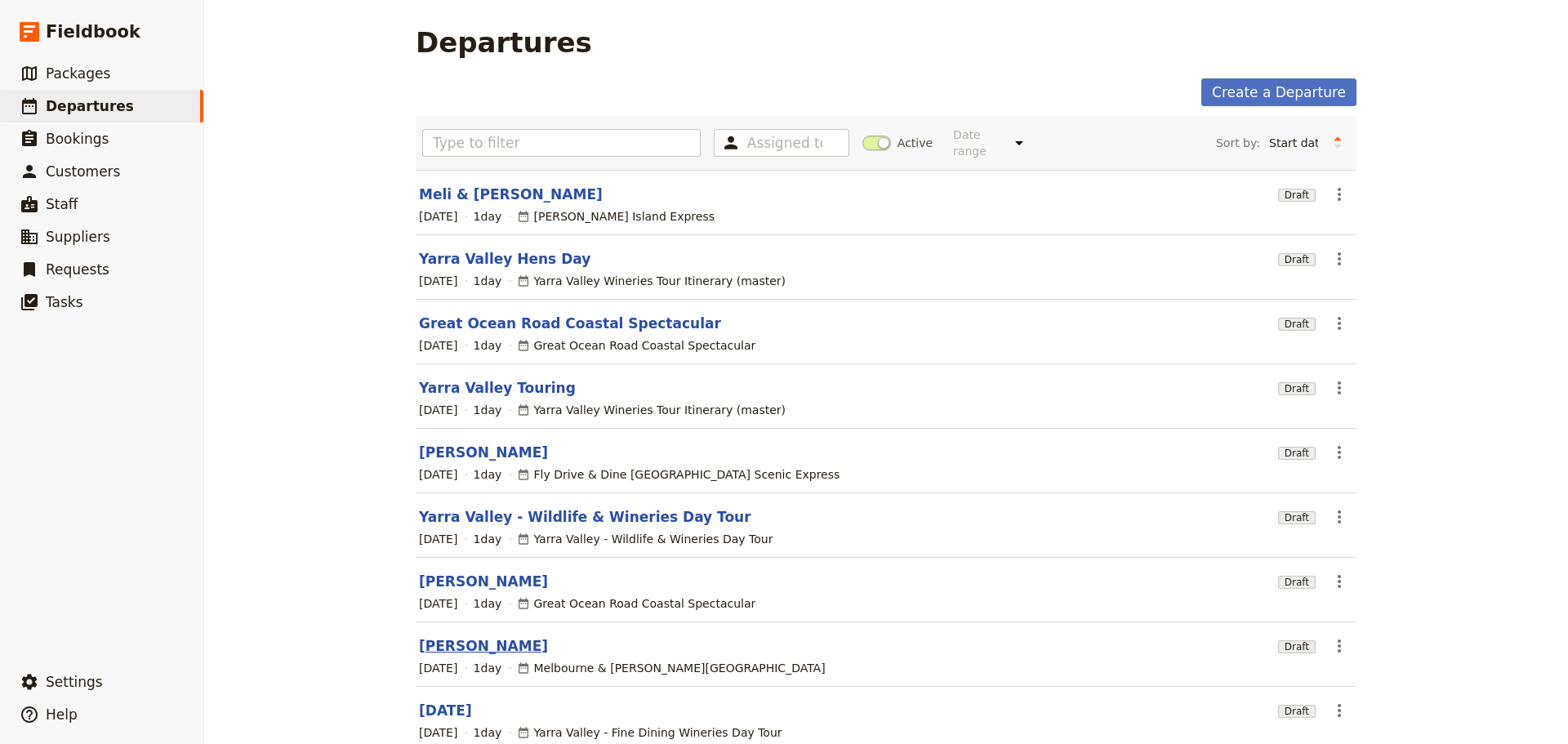
click at [421, 636] on link "[PERSON_NAME]" at bounding box center [483, 645] width 129 height 19
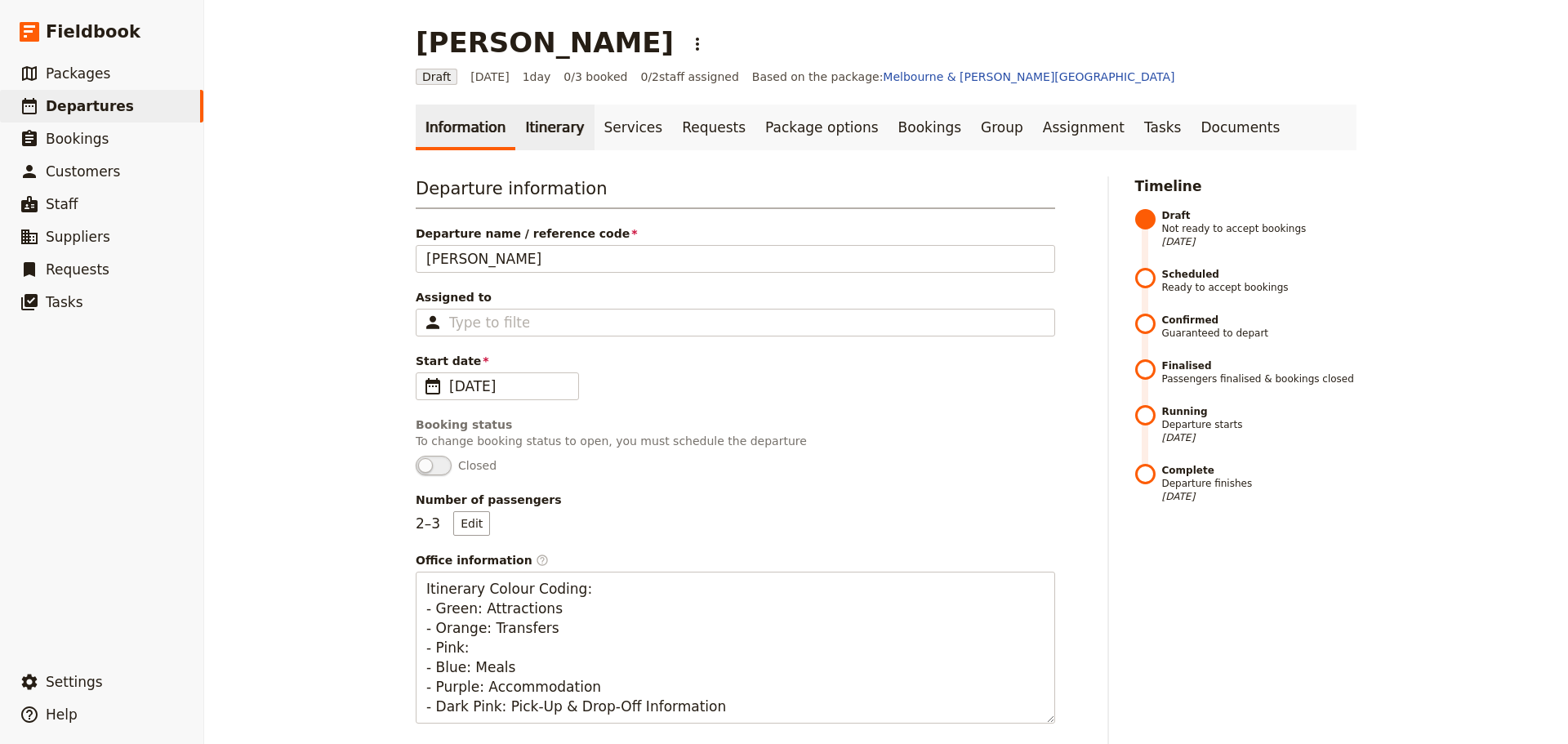
click at [531, 130] on link "Itinerary" at bounding box center [554, 127] width 78 height 45
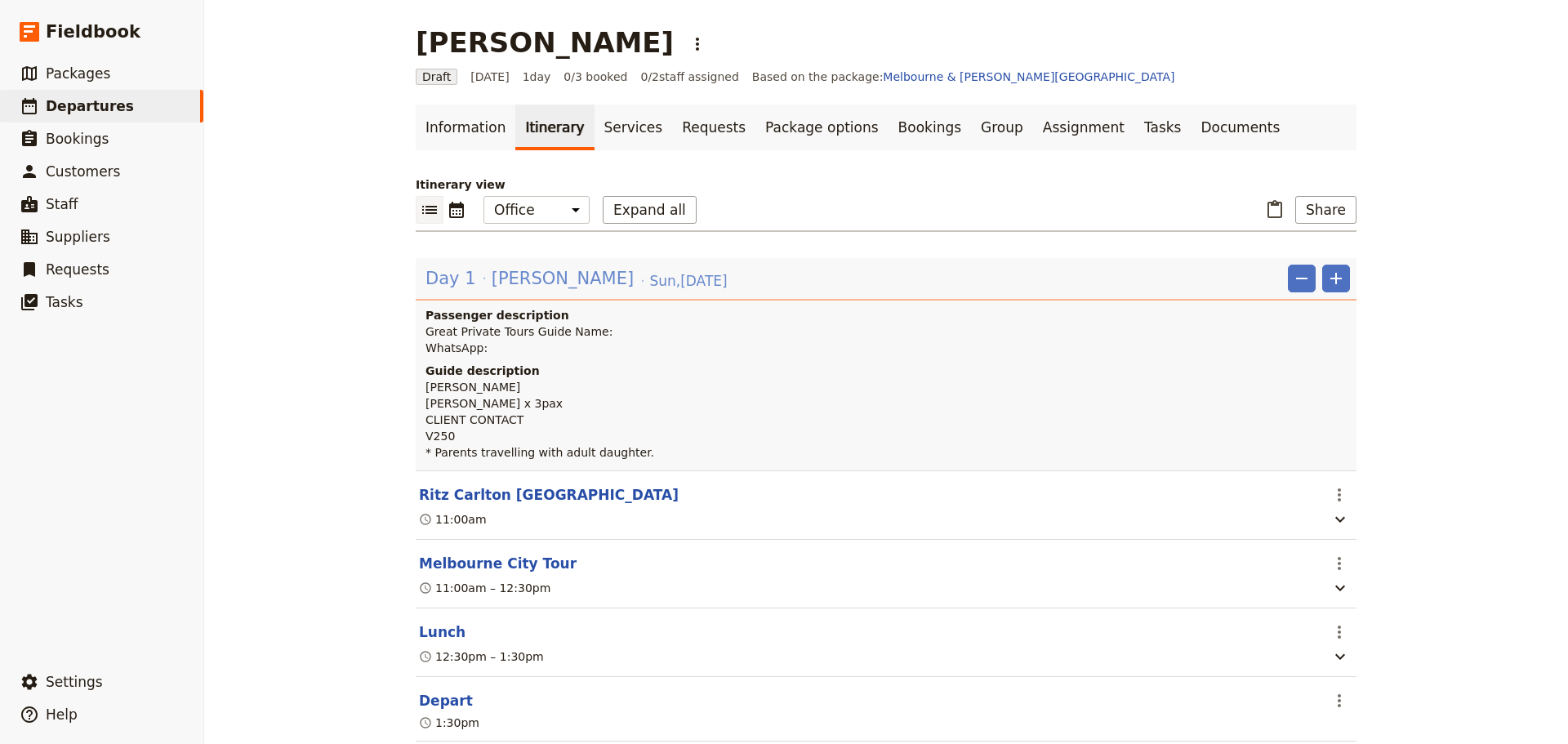
click at [492, 272] on span "[PERSON_NAME]" at bounding box center [563, 278] width 142 height 24
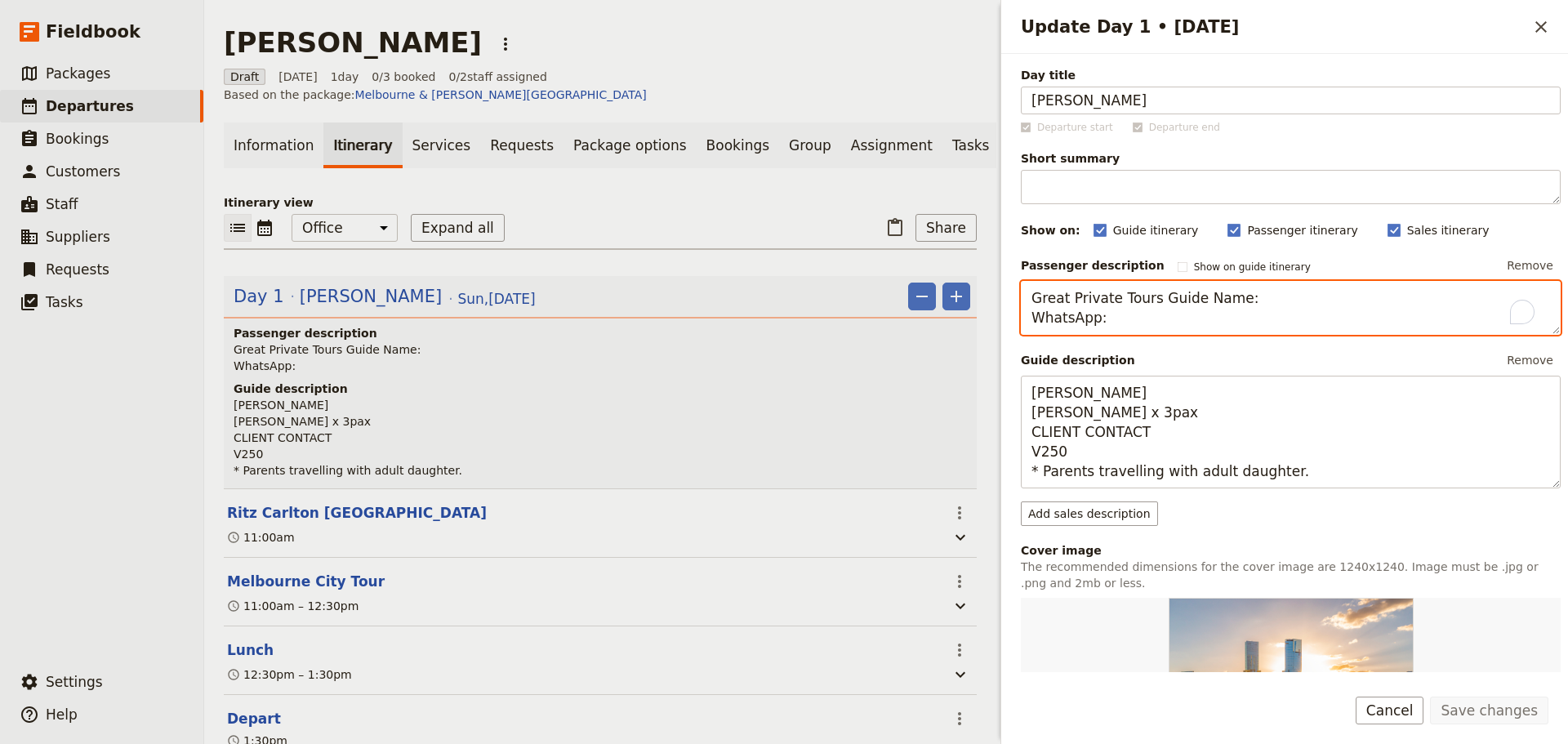
drag, startPoint x: 1099, startPoint y: 327, endPoint x: 984, endPoint y: 292, distance: 120.2
click at [984, 292] on div "Paul Liu ​ Draft 31 Aug 2025 1 day 0/3 booked 0 / 2 staff assigned Based on the…" at bounding box center [885, 372] width 1363 height 744
paste textarea "- Fiona Hennessey WhatsApp +61 414 830 270"
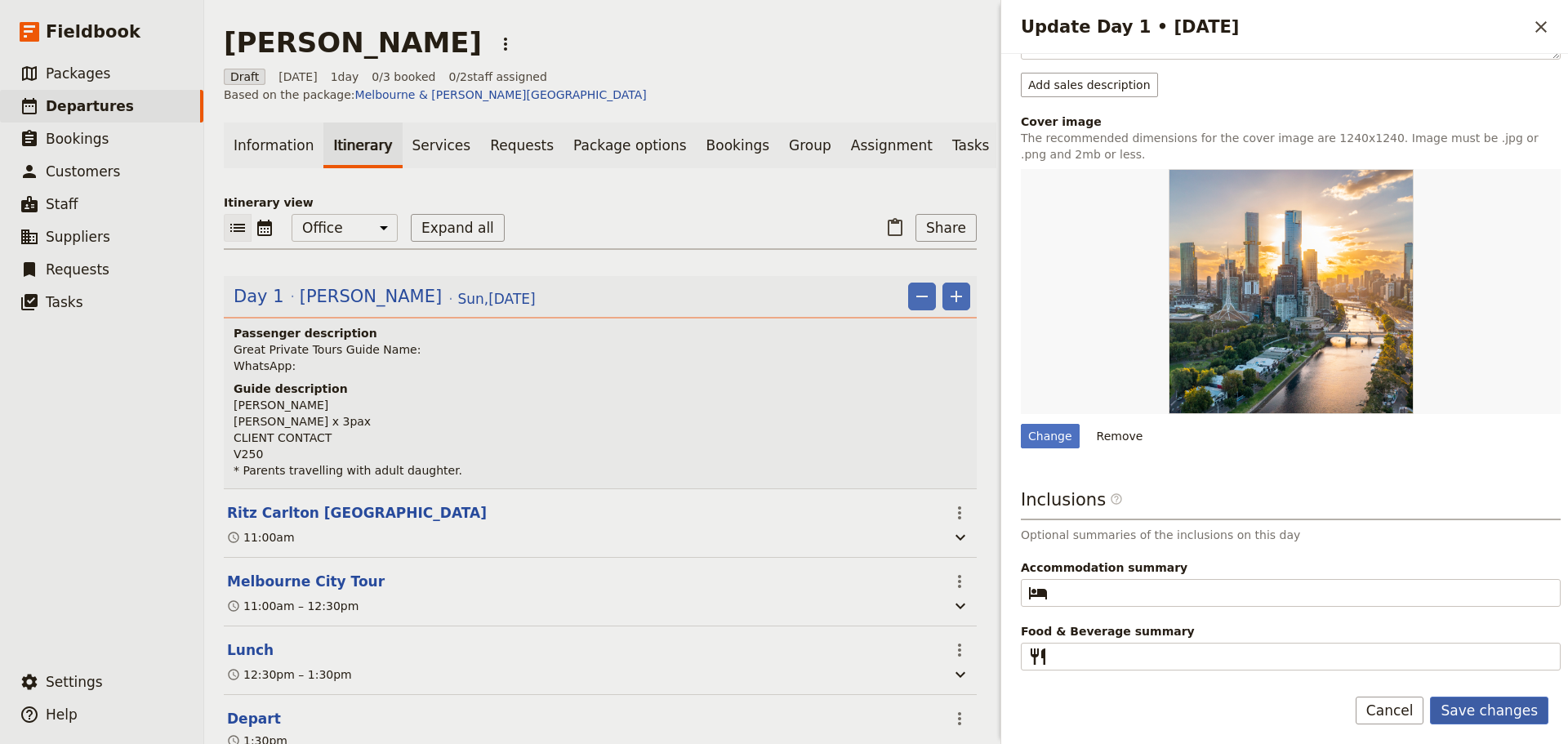
type textarea "Great Private Tours Guide - [PERSON_NAME] WhatsApp [PHONE_NUMBER] [DATE] is ano…"
drag, startPoint x: 1499, startPoint y: 700, endPoint x: 1466, endPoint y: 630, distance: 77.4
click at [1498, 701] on button "Save changes" at bounding box center [1489, 710] width 119 height 28
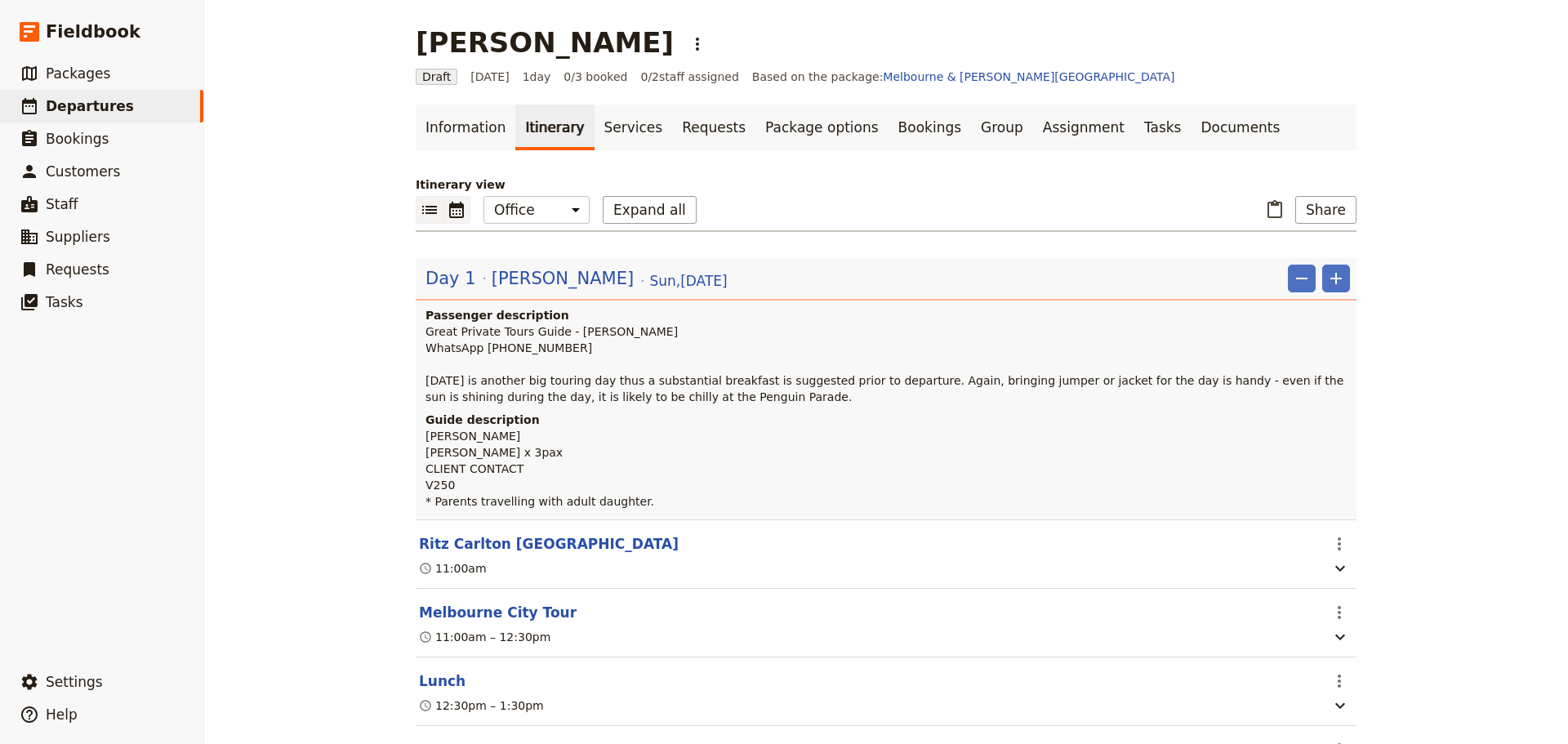
click at [451, 210] on icon "Calendar view" at bounding box center [456, 210] width 19 height 19
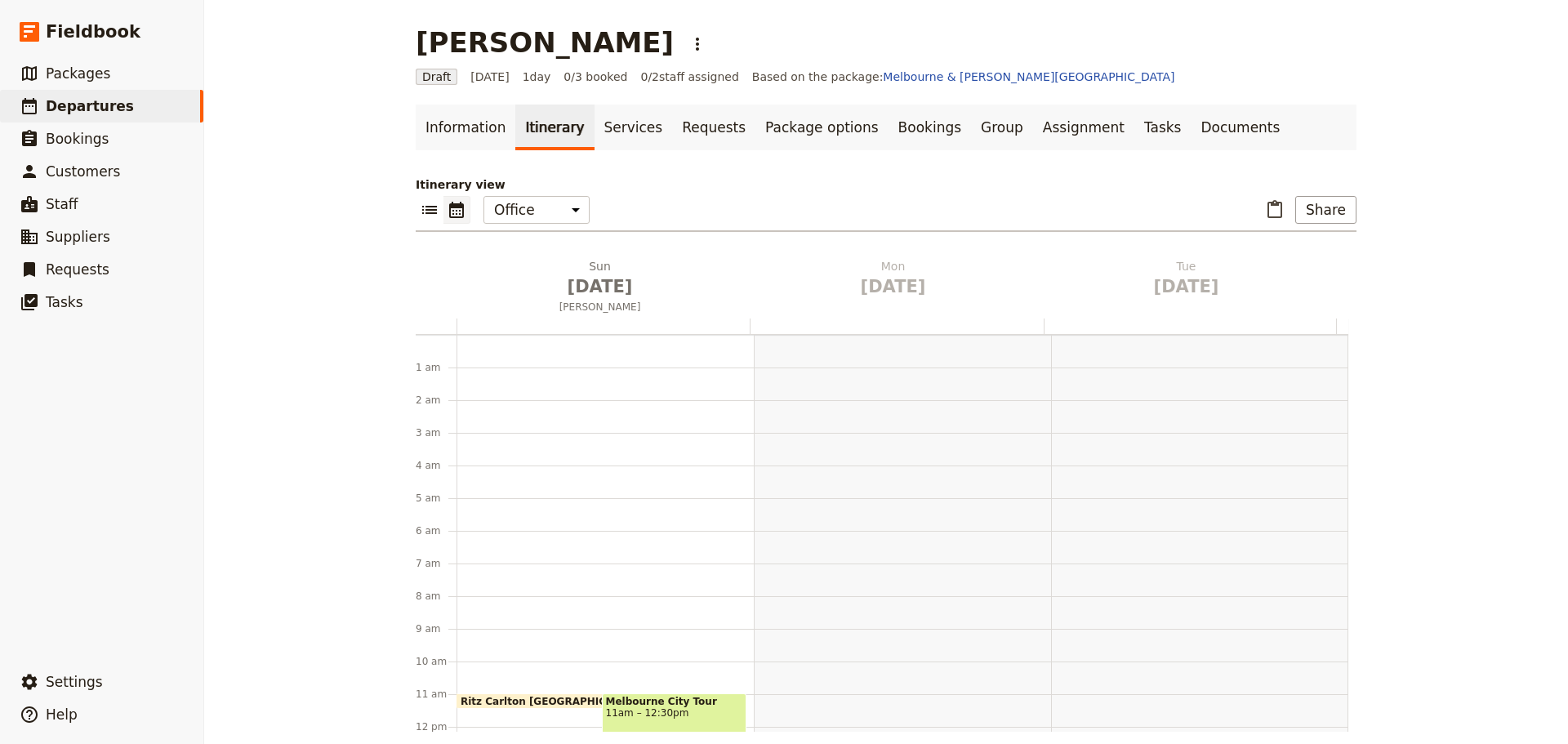
scroll to position [212, 0]
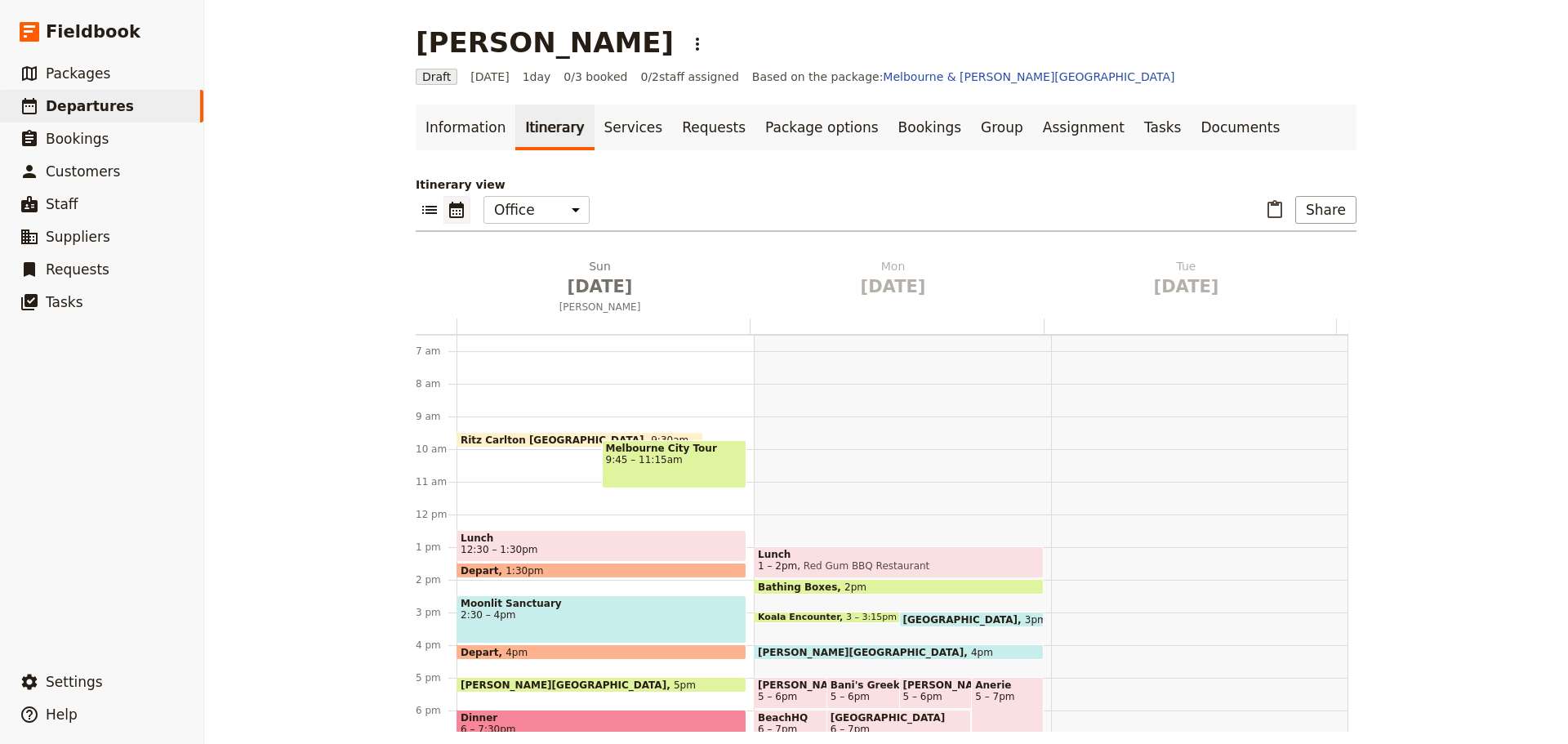
click at [648, 463] on span "9:45 – 11:15am" at bounding box center [674, 460] width 137 height 12
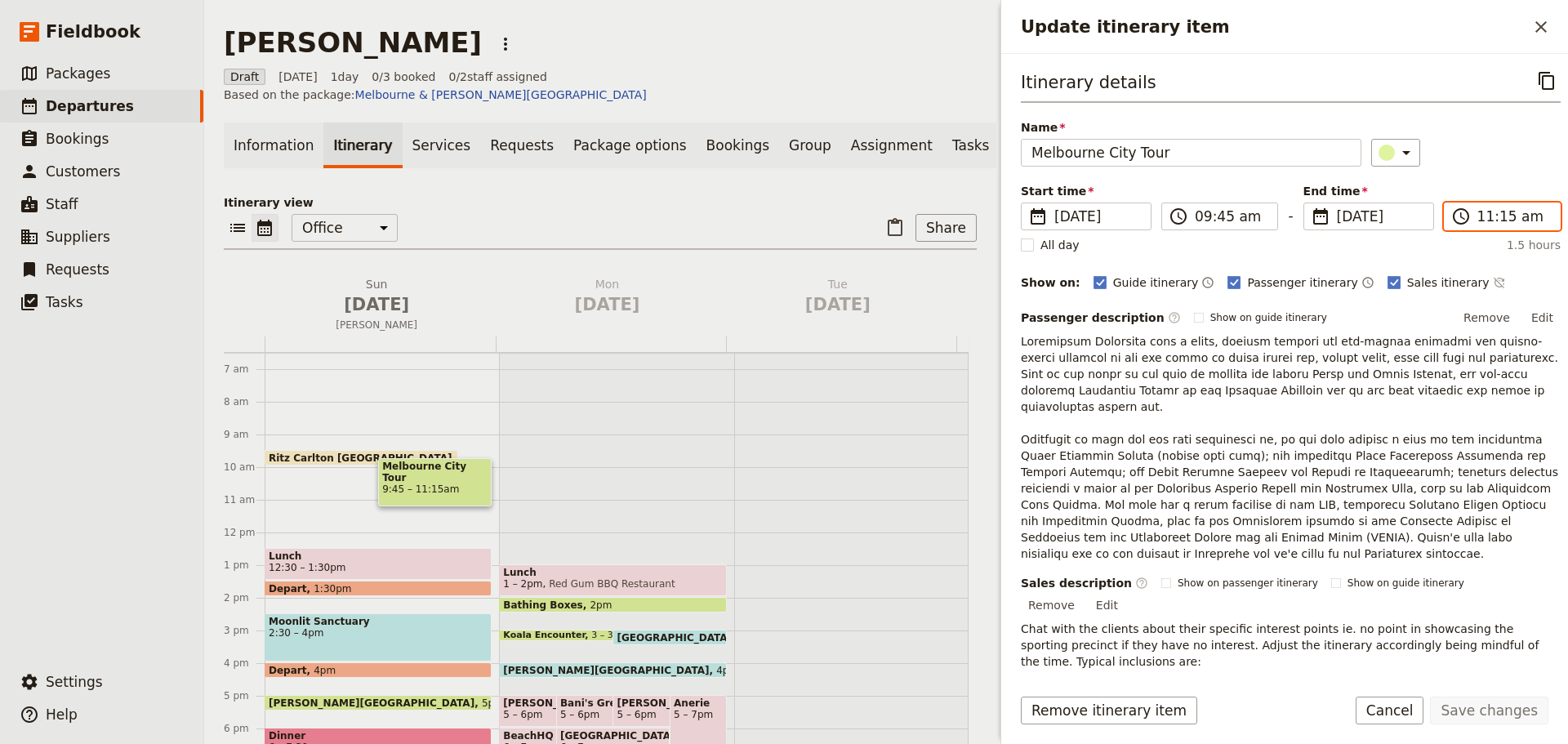
click at [1495, 212] on input "11:15 am" at bounding box center [1513, 216] width 72 height 19
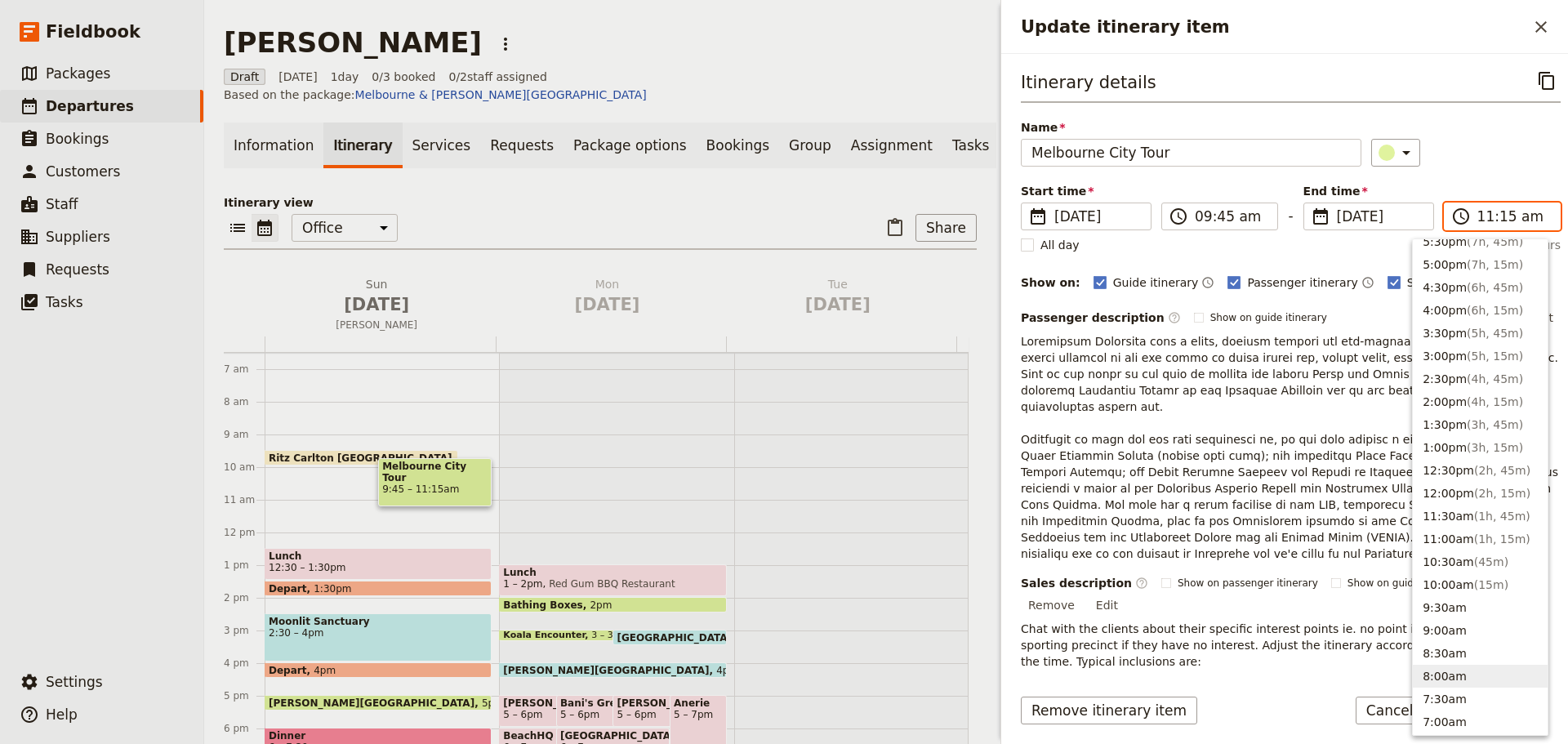
scroll to position [281, 0]
click at [1449, 524] on button "11:30am ( 1h, 45m )" at bounding box center [1480, 521] width 135 height 23
type input "11:30 am"
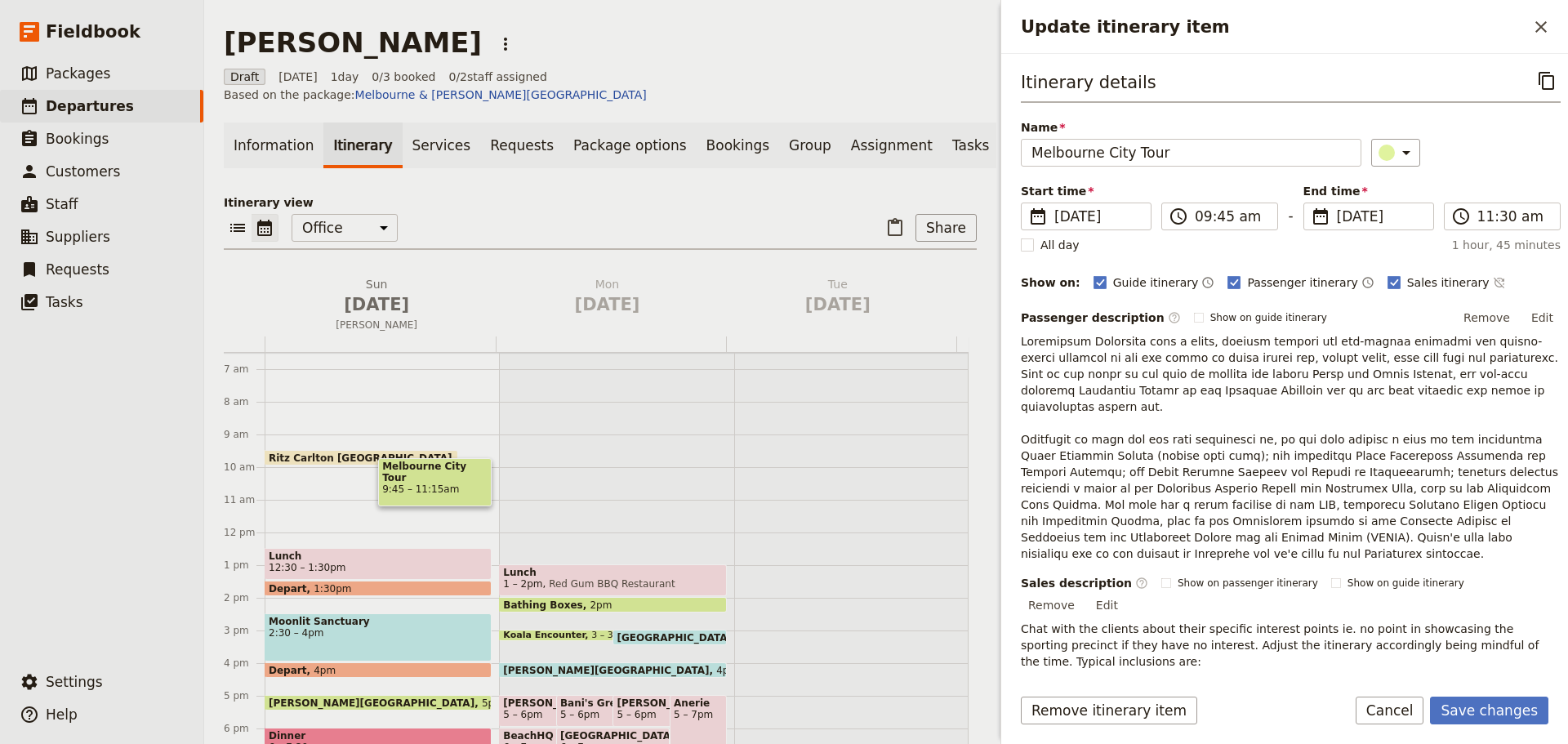
click at [1478, 159] on div "​" at bounding box center [1465, 153] width 189 height 28
click at [1492, 290] on button "​" at bounding box center [1499, 282] width 13 height 19
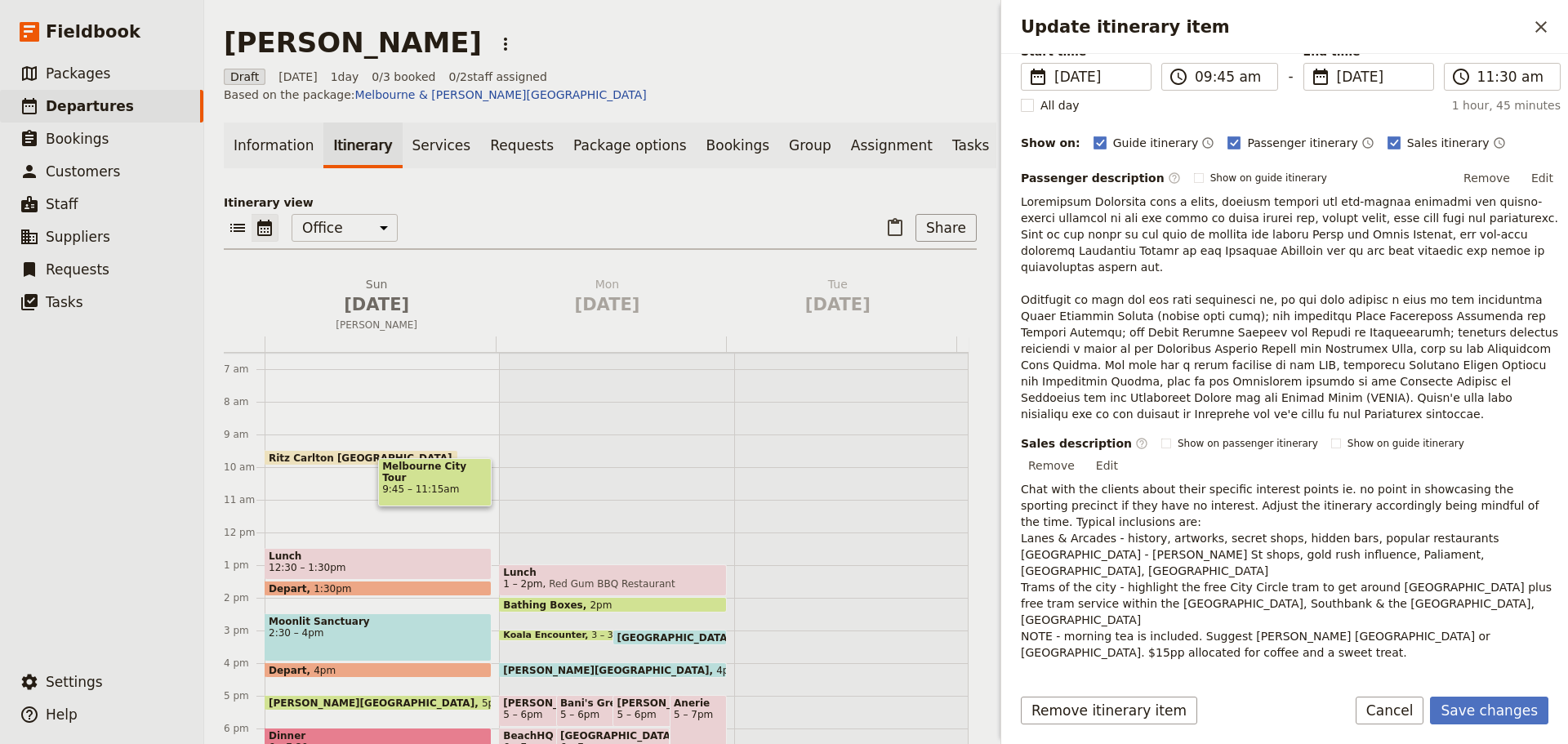
scroll to position [303, 0]
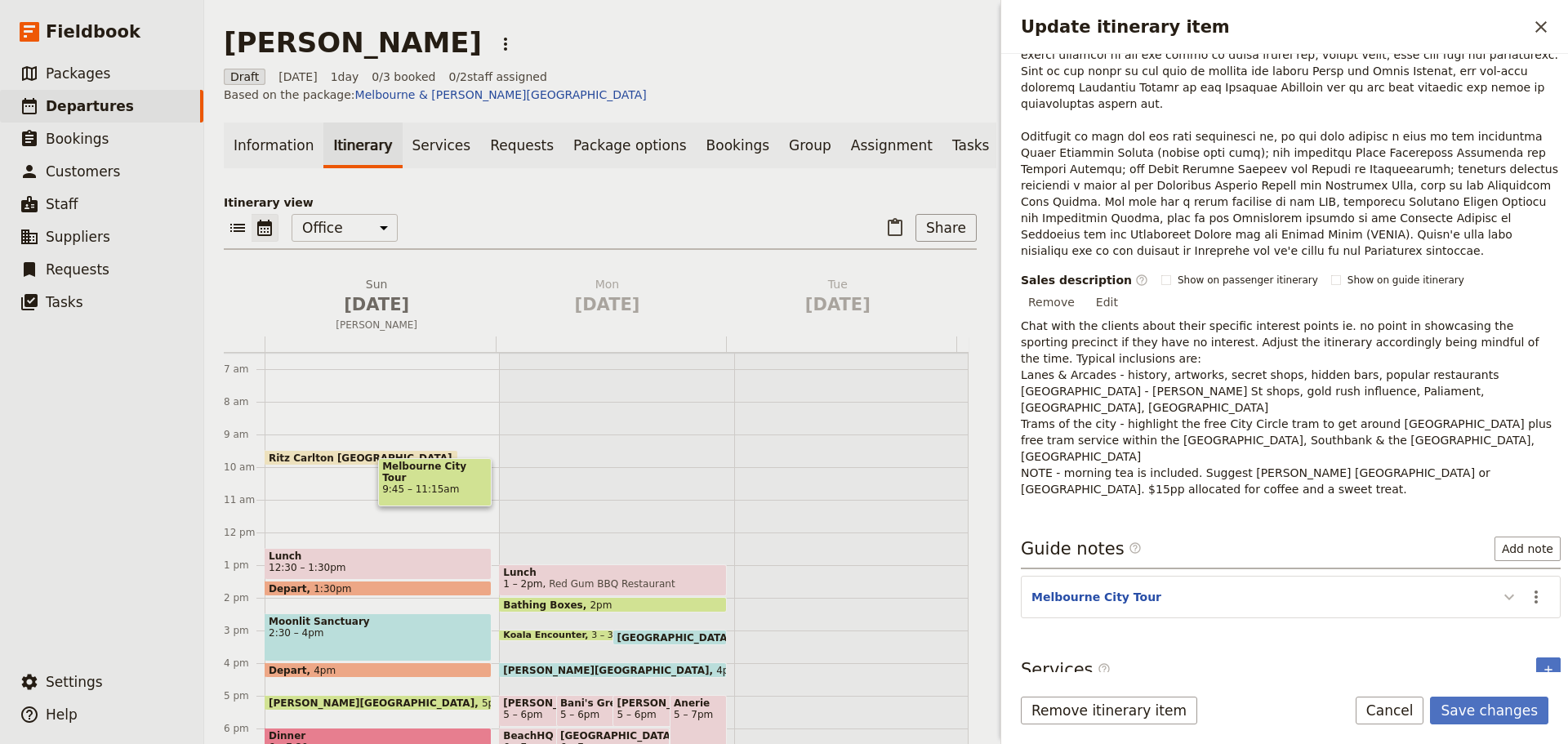
click at [1499, 587] on icon "Update itinerary item" at bounding box center [1508, 597] width 19 height 19
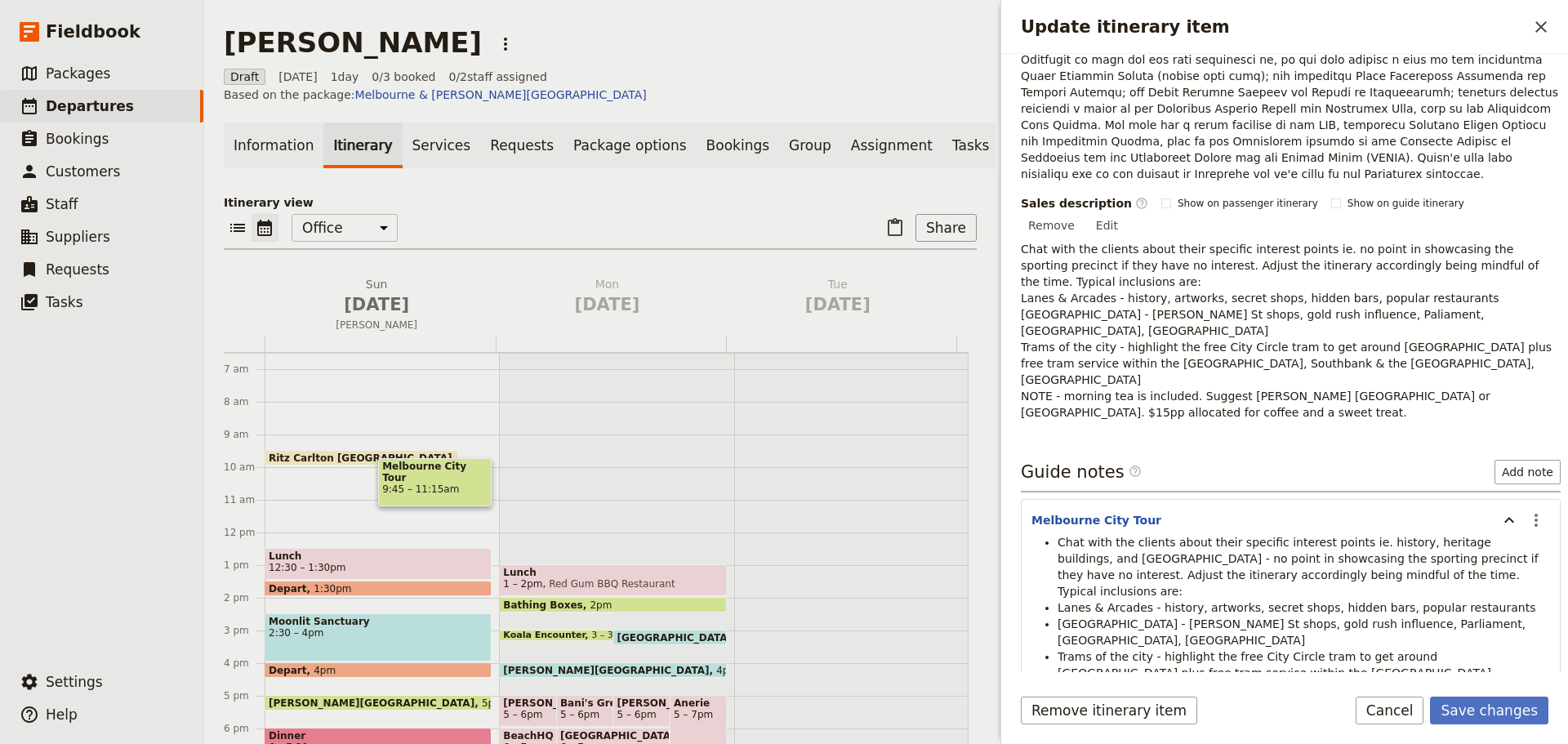
scroll to position [483, 0]
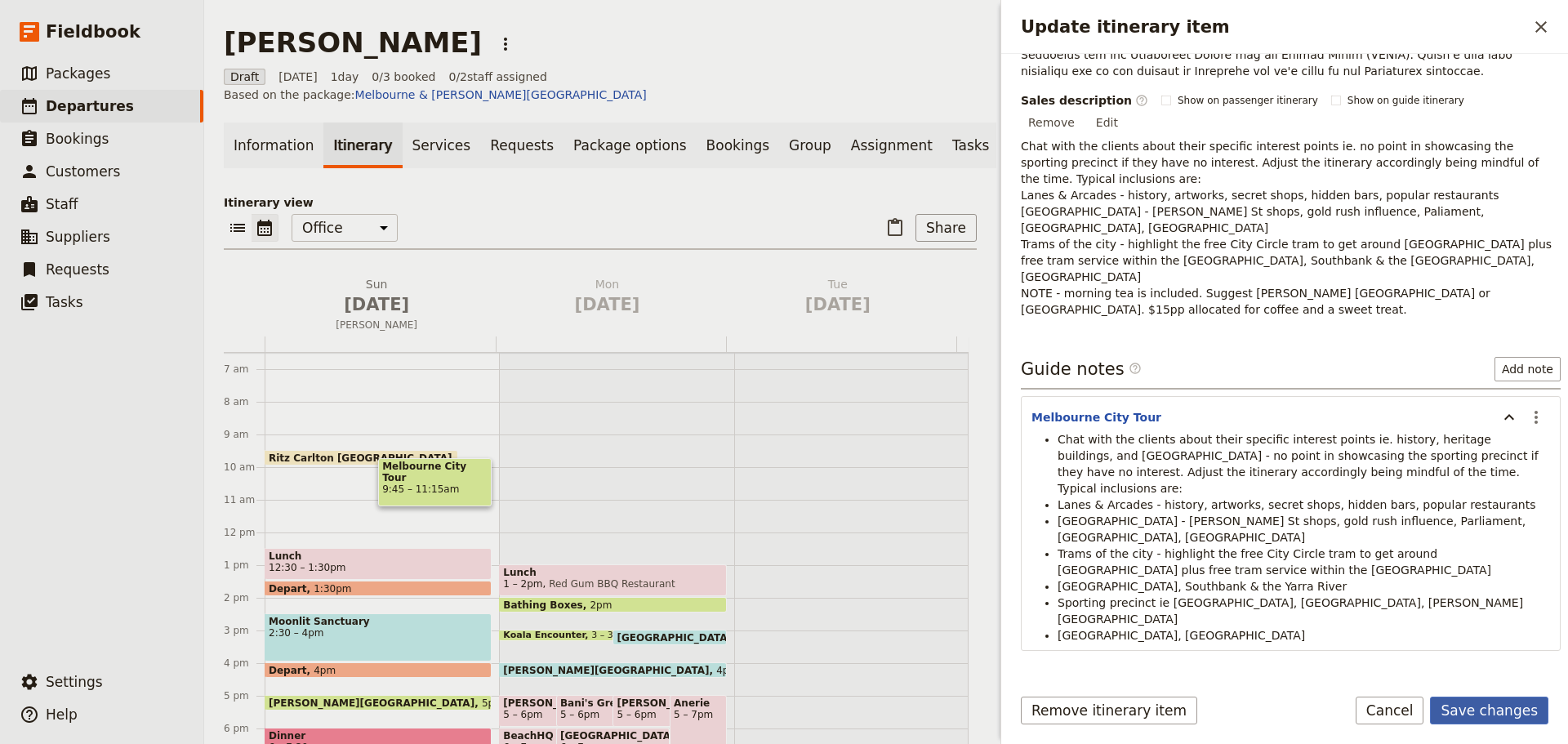
click at [1506, 711] on button "Save changes" at bounding box center [1489, 710] width 119 height 28
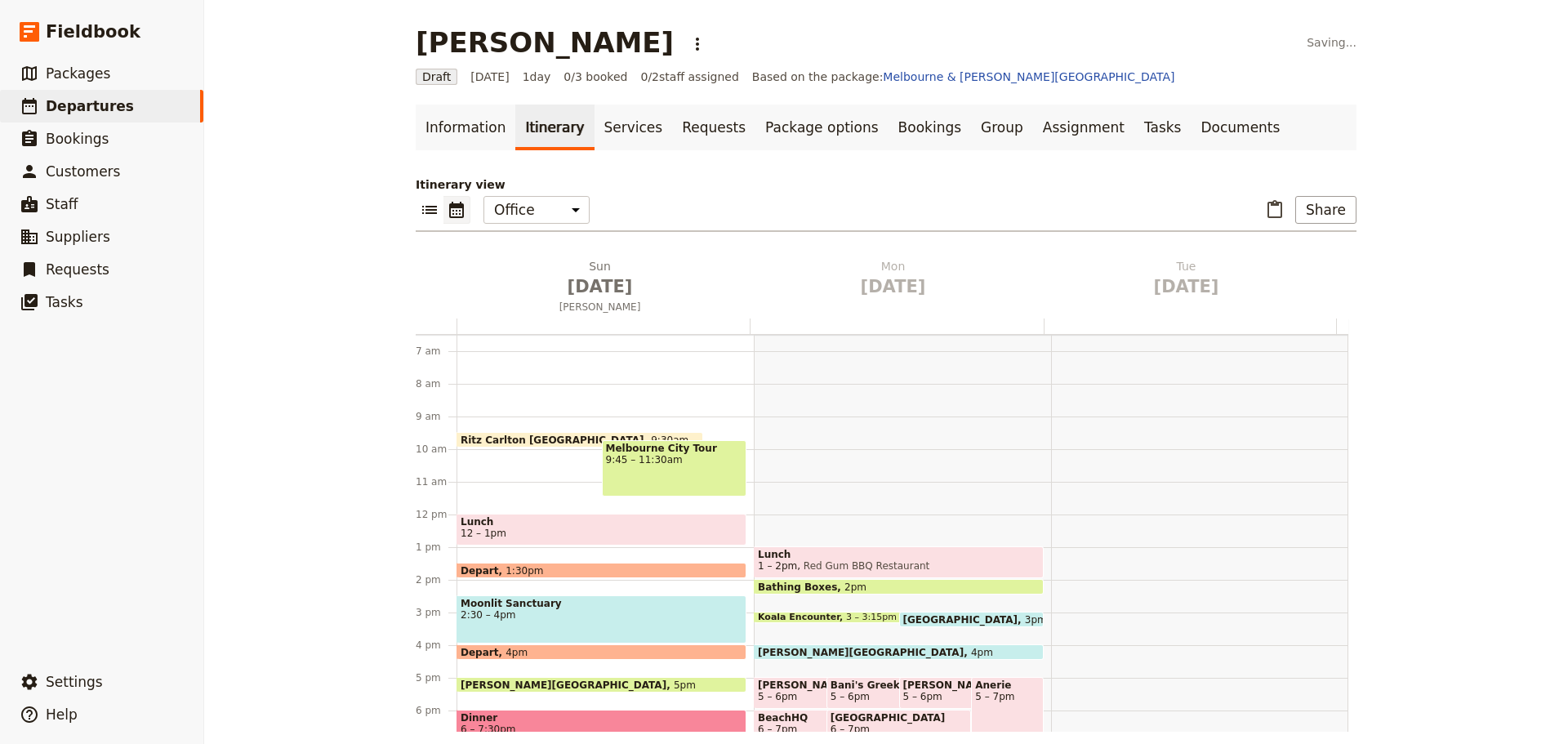
click at [554, 529] on span "12 – 1pm" at bounding box center [601, 533] width 281 height 12
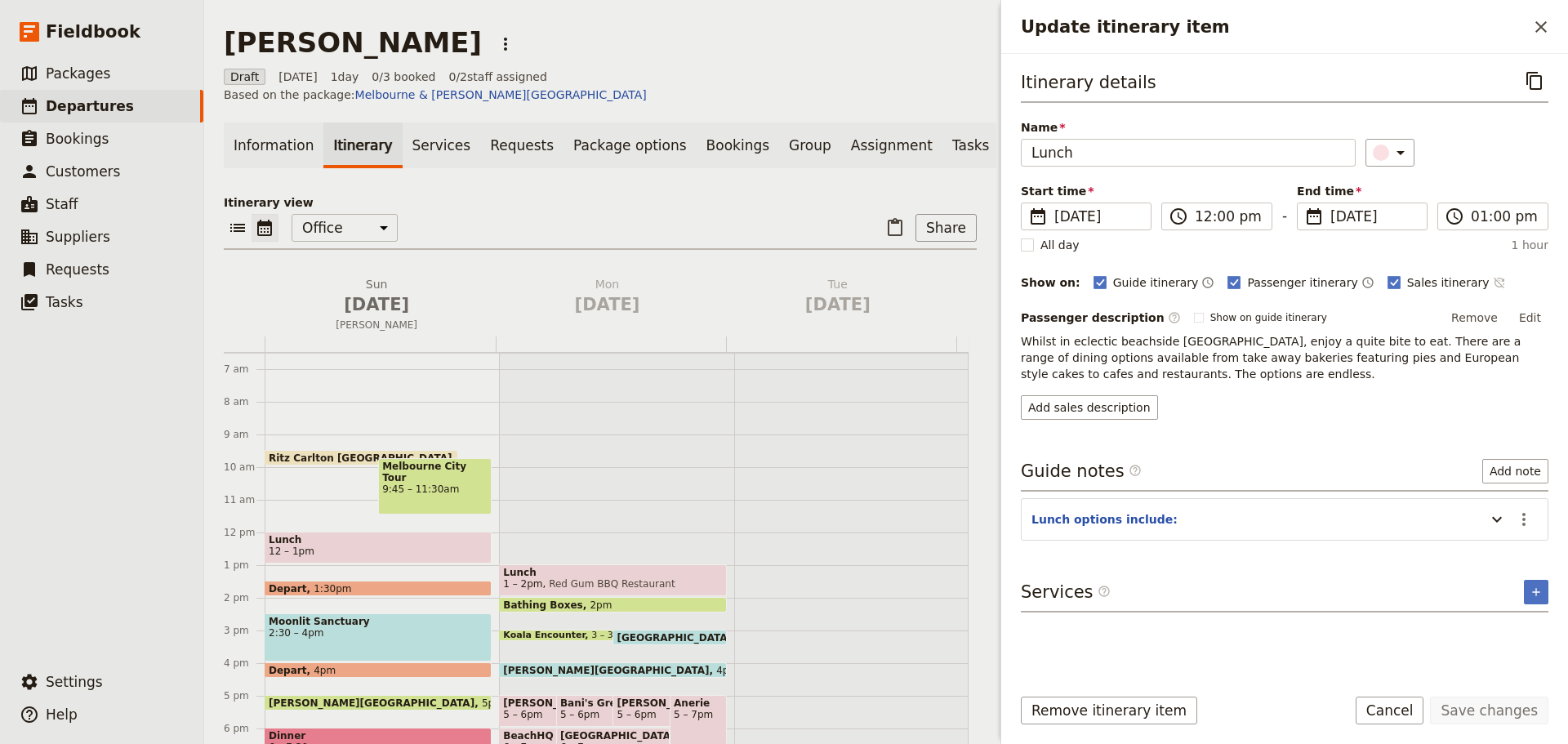
click at [1492, 281] on icon "Time not shown on sales itinerary" at bounding box center [1499, 283] width 13 height 13
click at [1534, 317] on button "Edit" at bounding box center [1530, 318] width 37 height 24
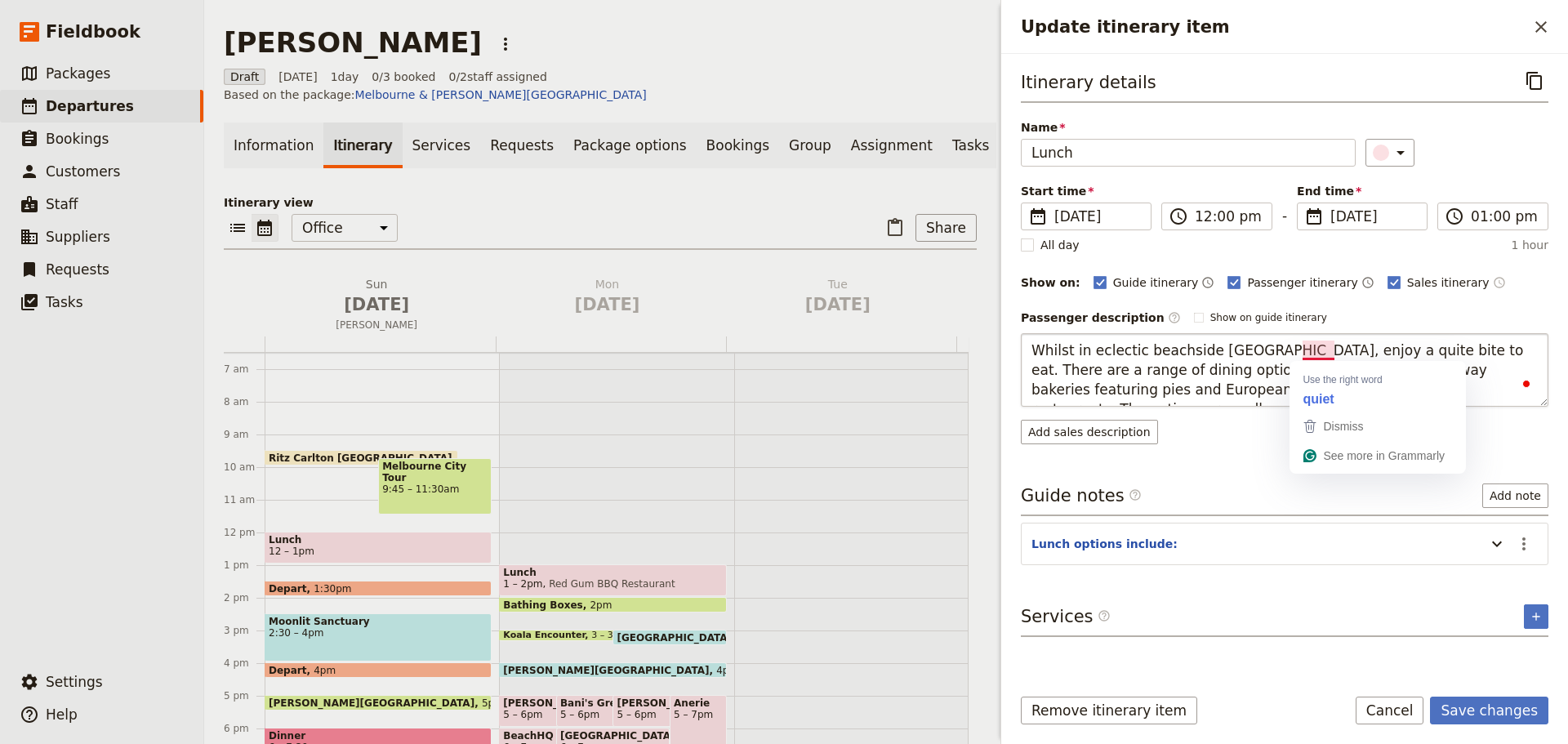
click at [1320, 351] on textarea "Whilst in eclectic beachside St Kilda, enjoy a quite bite to eat. There are a r…" at bounding box center [1284, 370] width 527 height 73
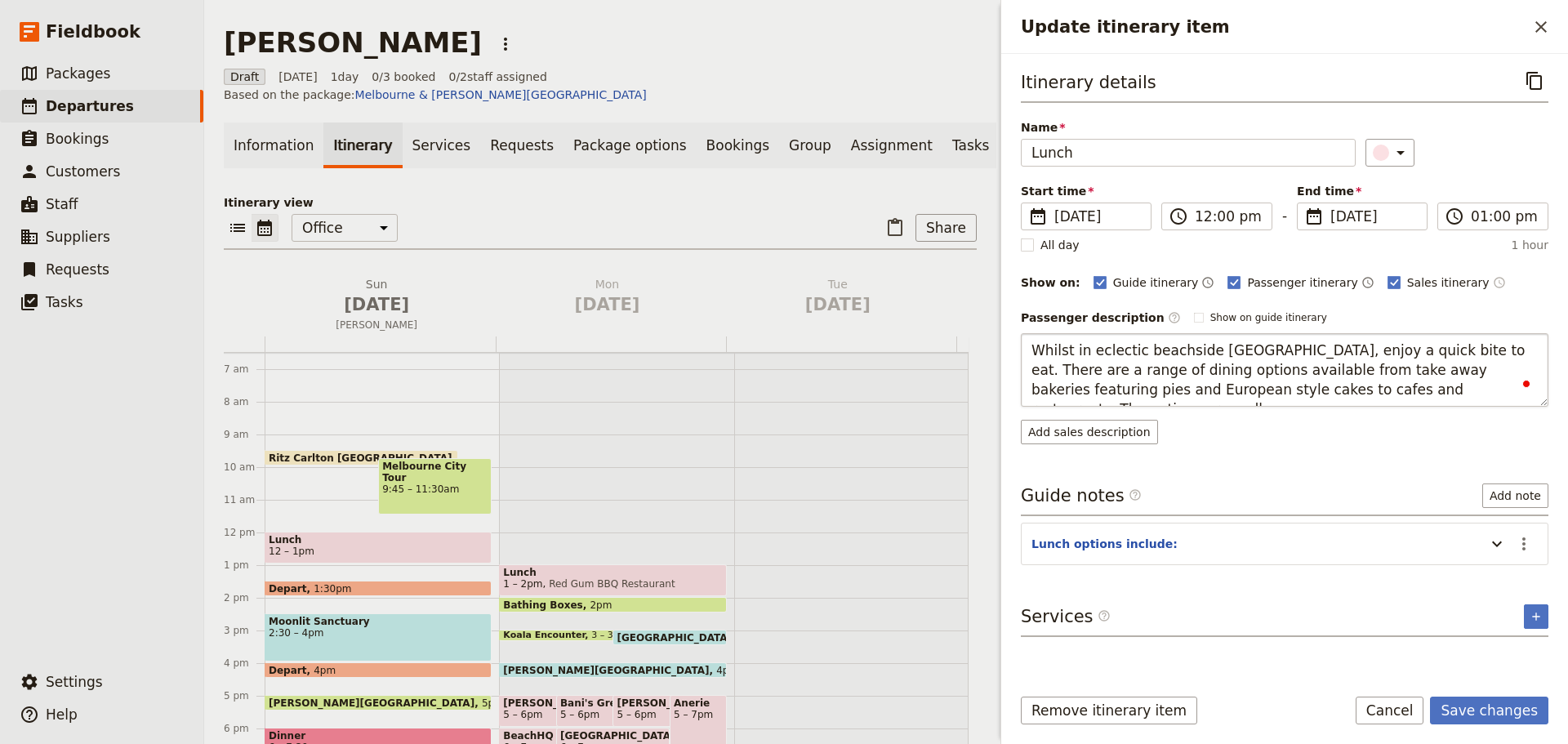
click at [1412, 353] on textarea "Whilst in eclectic beachside St Kilda, enjoy a quick bite to eat. There are a r…" at bounding box center [1284, 370] width 527 height 73
click at [1451, 395] on textarea "Whilst in eclectic beachside St Kilda, enjoy a quick bite to eat. There are a r…" at bounding box center [1284, 370] width 527 height 73
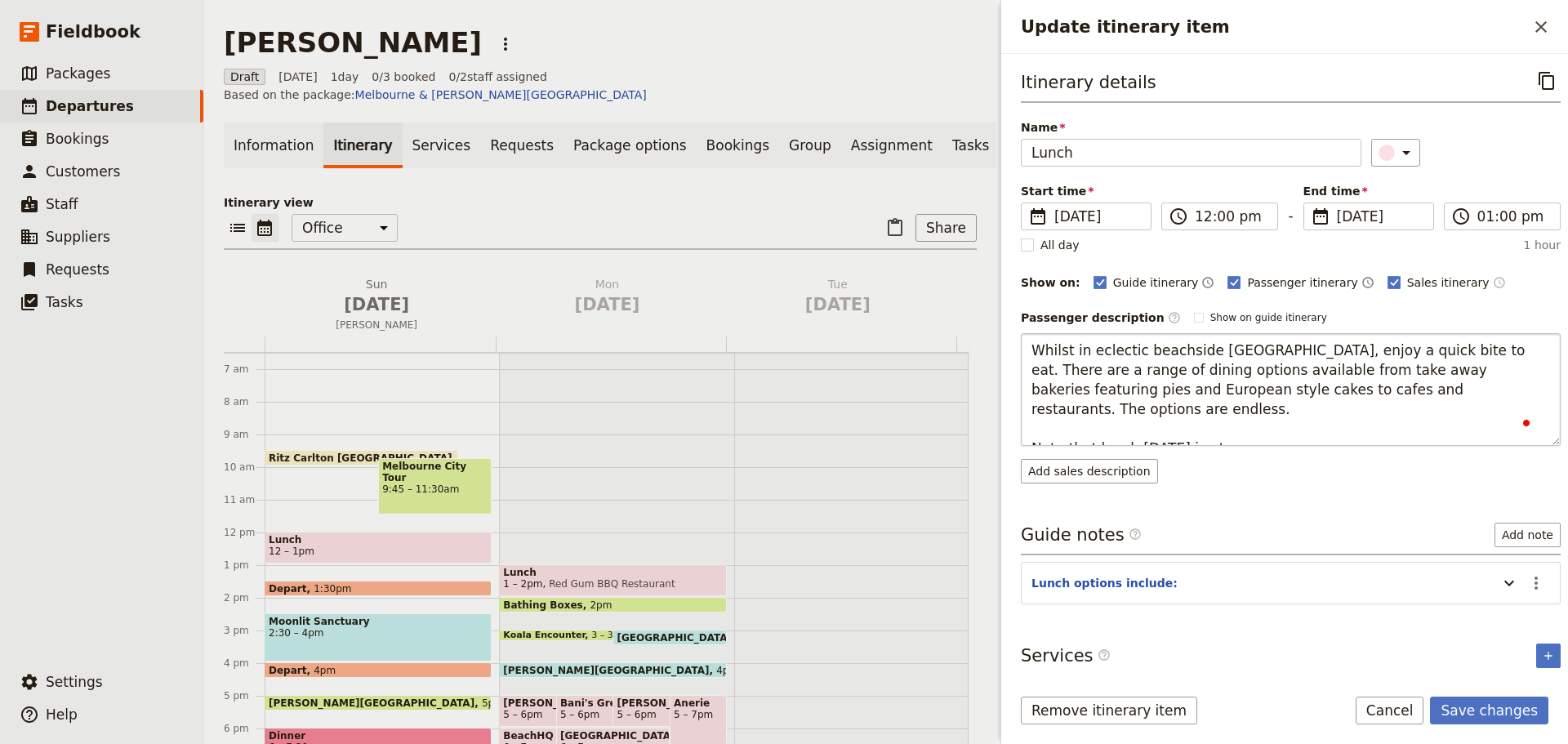
type textarea "Whilst in eclectic beachside St Kilda, enjoy a quick bite to eat. There are a r…"
click at [1497, 590] on div "Itinerary details ​ Name Lunch ​ Start time ​ 31 Aug 2025 31/08/2025 2025-08-31…" at bounding box center [1290, 369] width 540 height 603
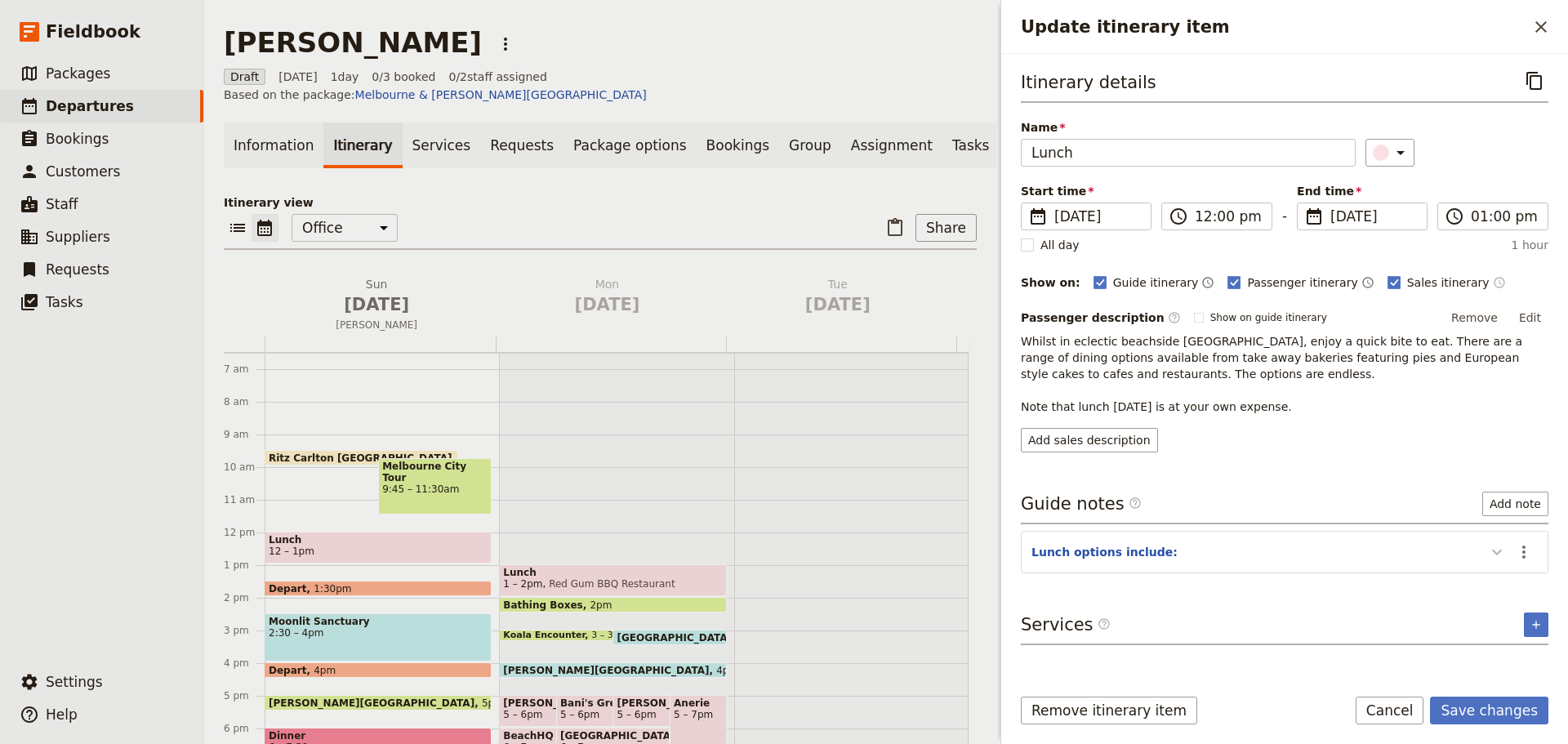
click at [1492, 558] on icon "Update itinerary item" at bounding box center [1496, 552] width 19 height 19
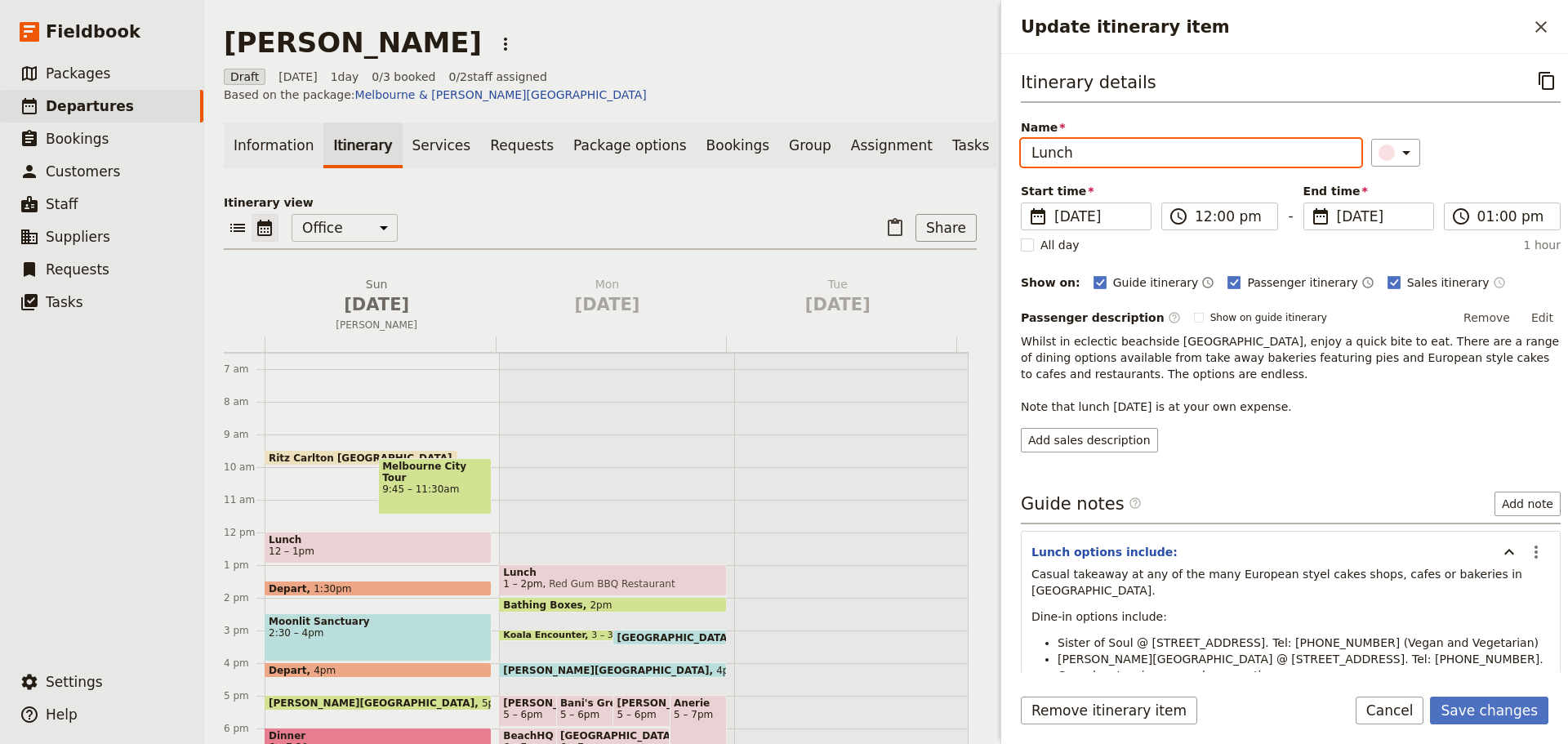
click at [1033, 158] on input "Lunch" at bounding box center [1191, 153] width 340 height 28
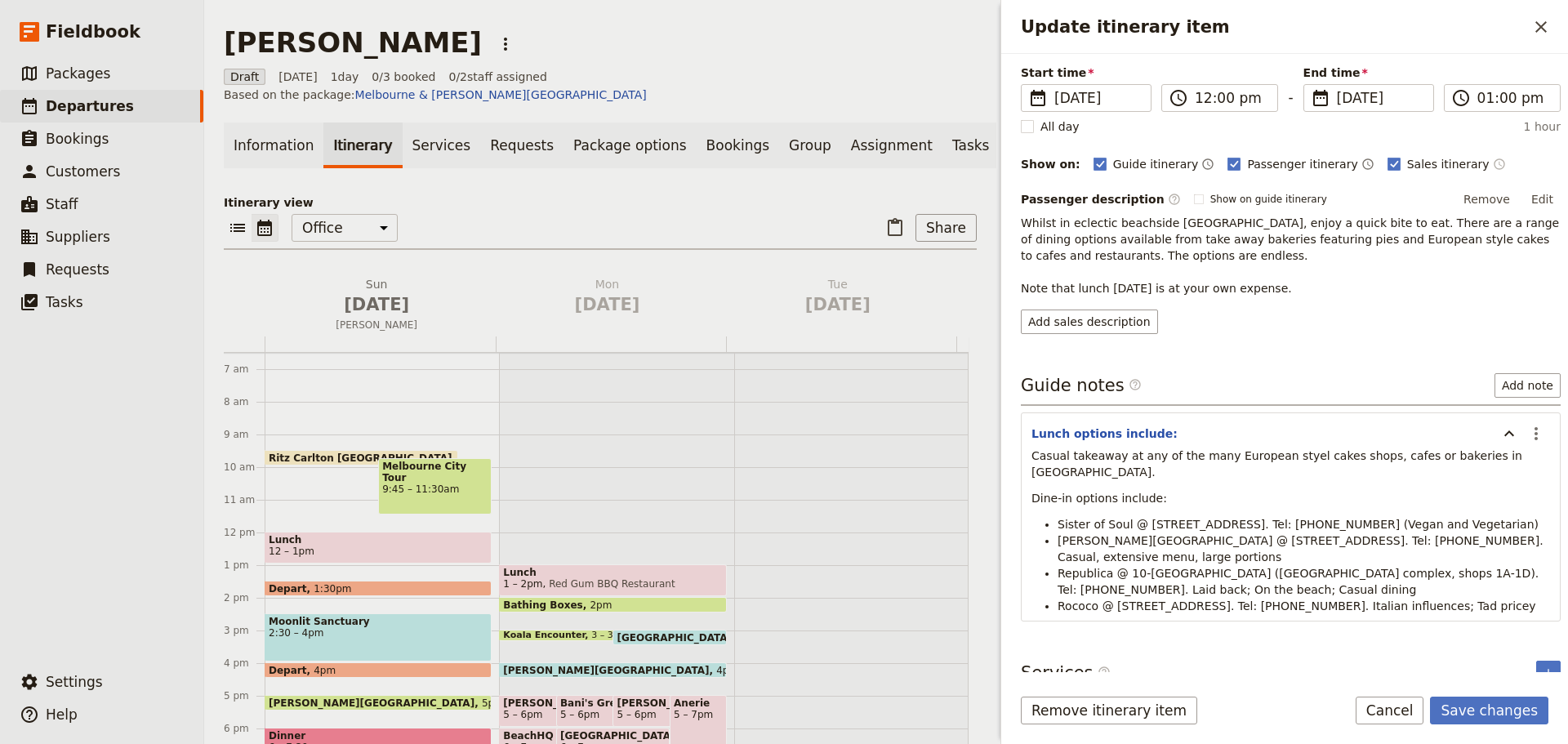
scroll to position [123, 0]
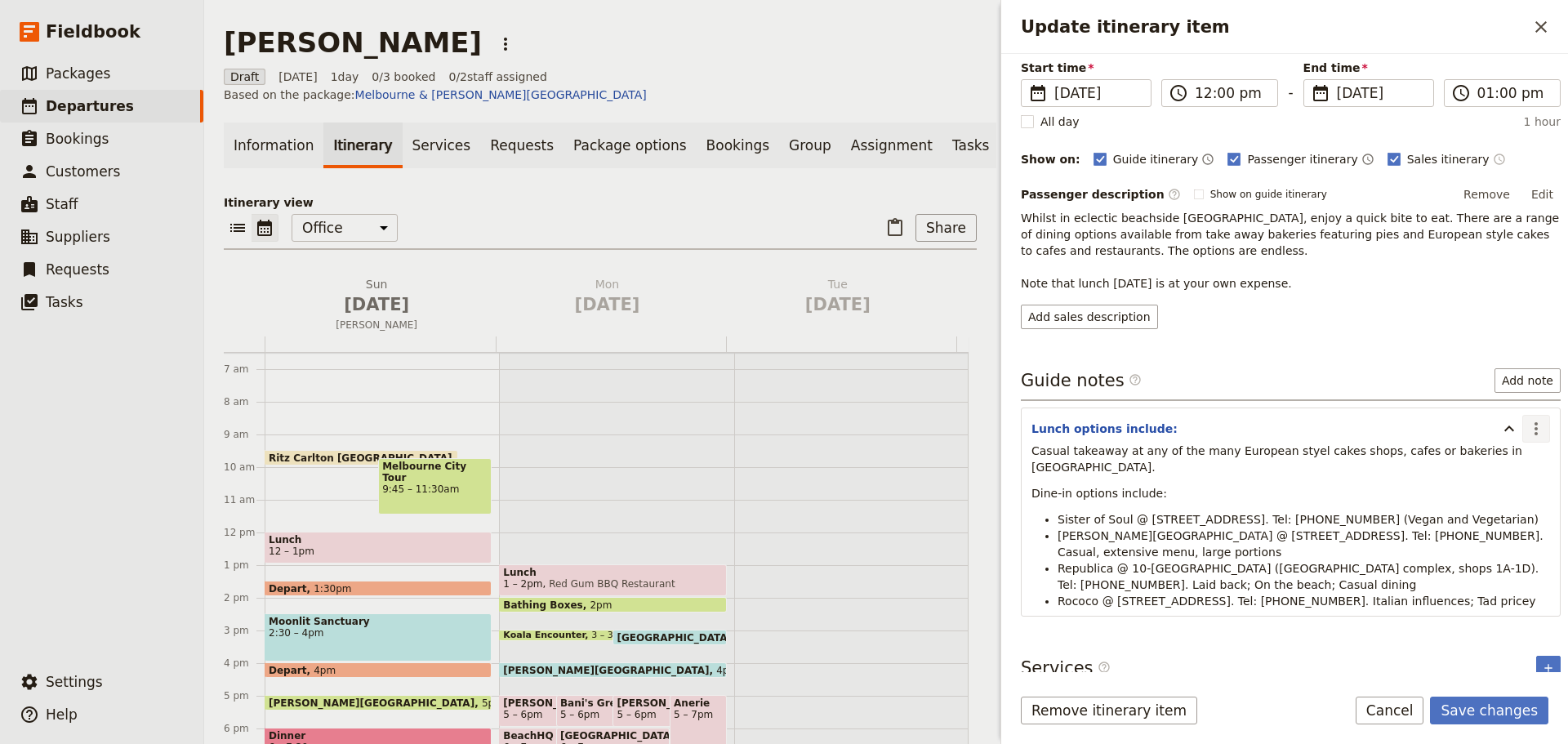
type input "St Kilda - Lunch"
click at [1531, 431] on icon "Actions" at bounding box center [1535, 428] width 19 height 19
click at [1502, 467] on span "Edit note" at bounding box center [1476, 463] width 51 height 16
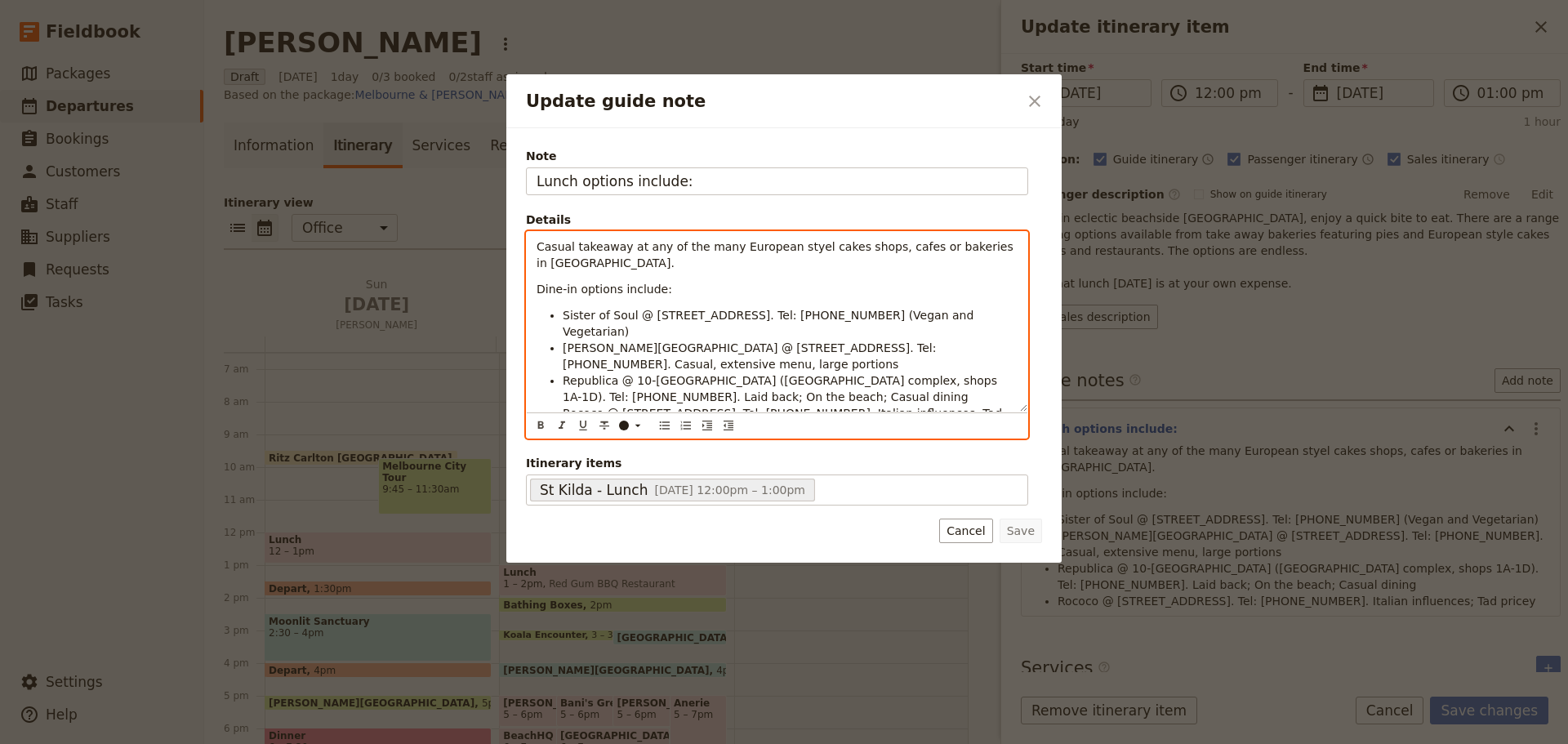
click at [787, 250] on span "Casual takeaway at any of the many European styel cakes shops, cafes or bakerie…" at bounding box center [776, 254] width 480 height 29
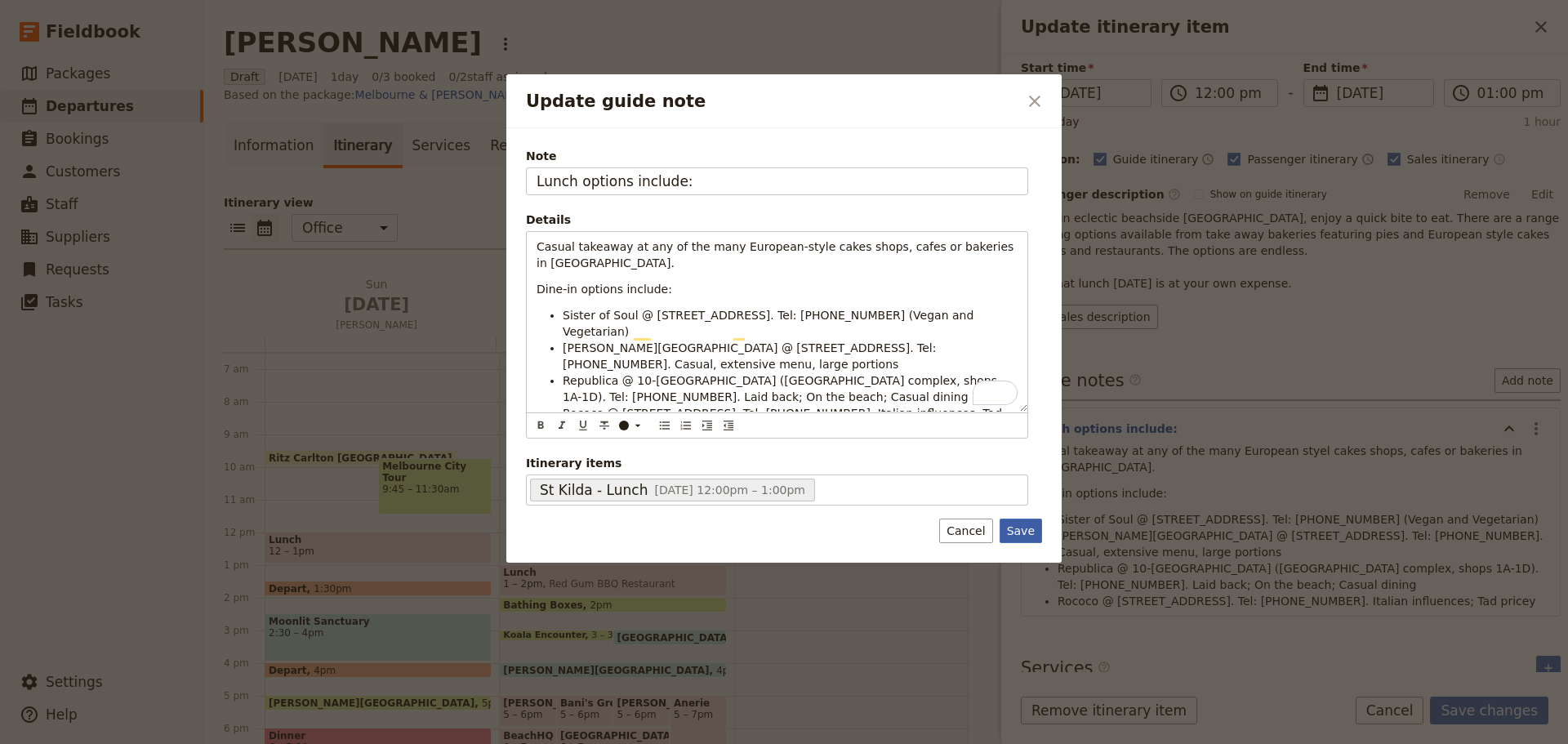
click at [1027, 526] on button "Save" at bounding box center [1021, 531] width 42 height 24
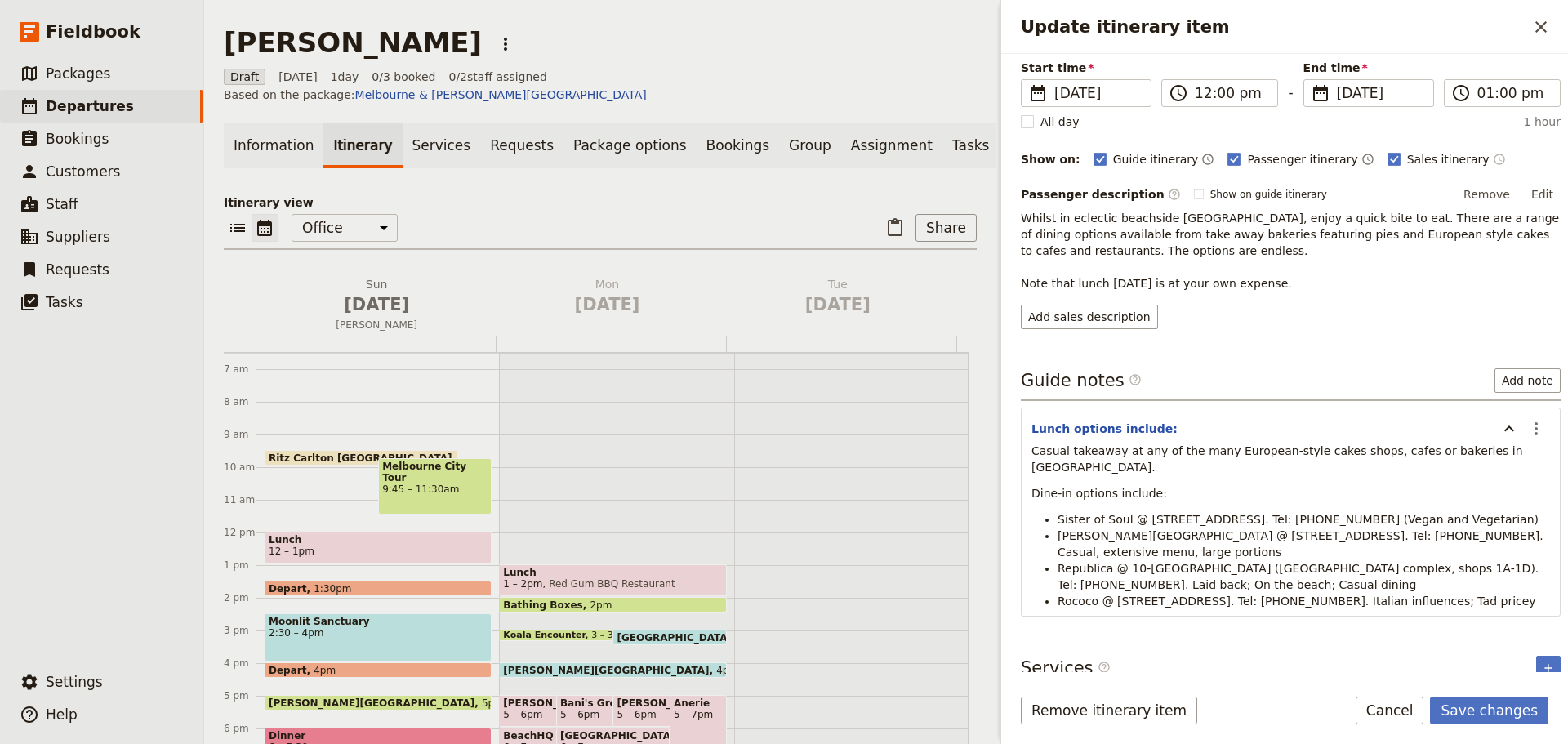
drag, startPoint x: 1482, startPoint y: 706, endPoint x: 1498, endPoint y: 685, distance: 26.4
click at [1483, 706] on button "Save changes" at bounding box center [1489, 710] width 119 height 28
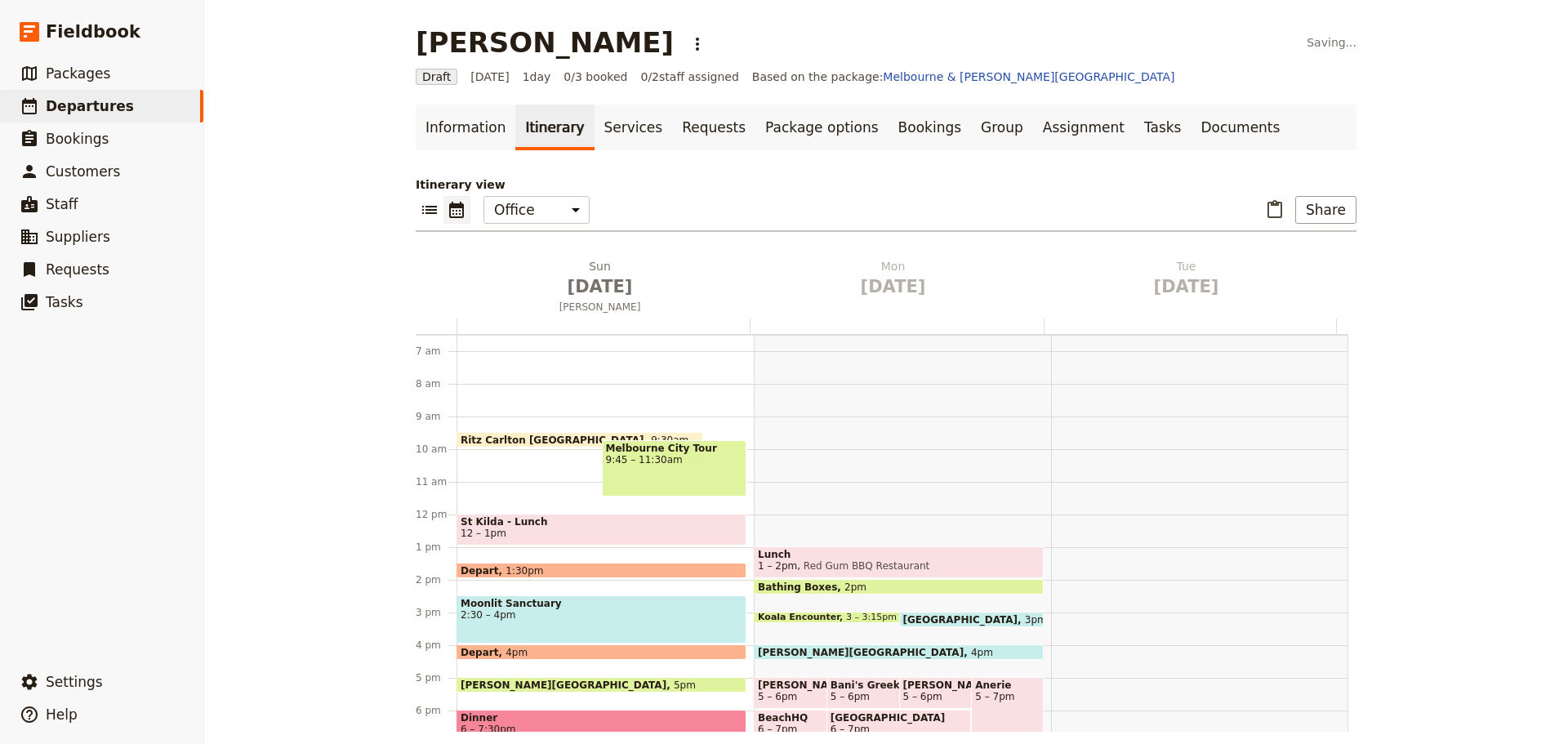
click at [574, 524] on span "St Kilda - Lunch" at bounding box center [601, 522] width 281 height 12
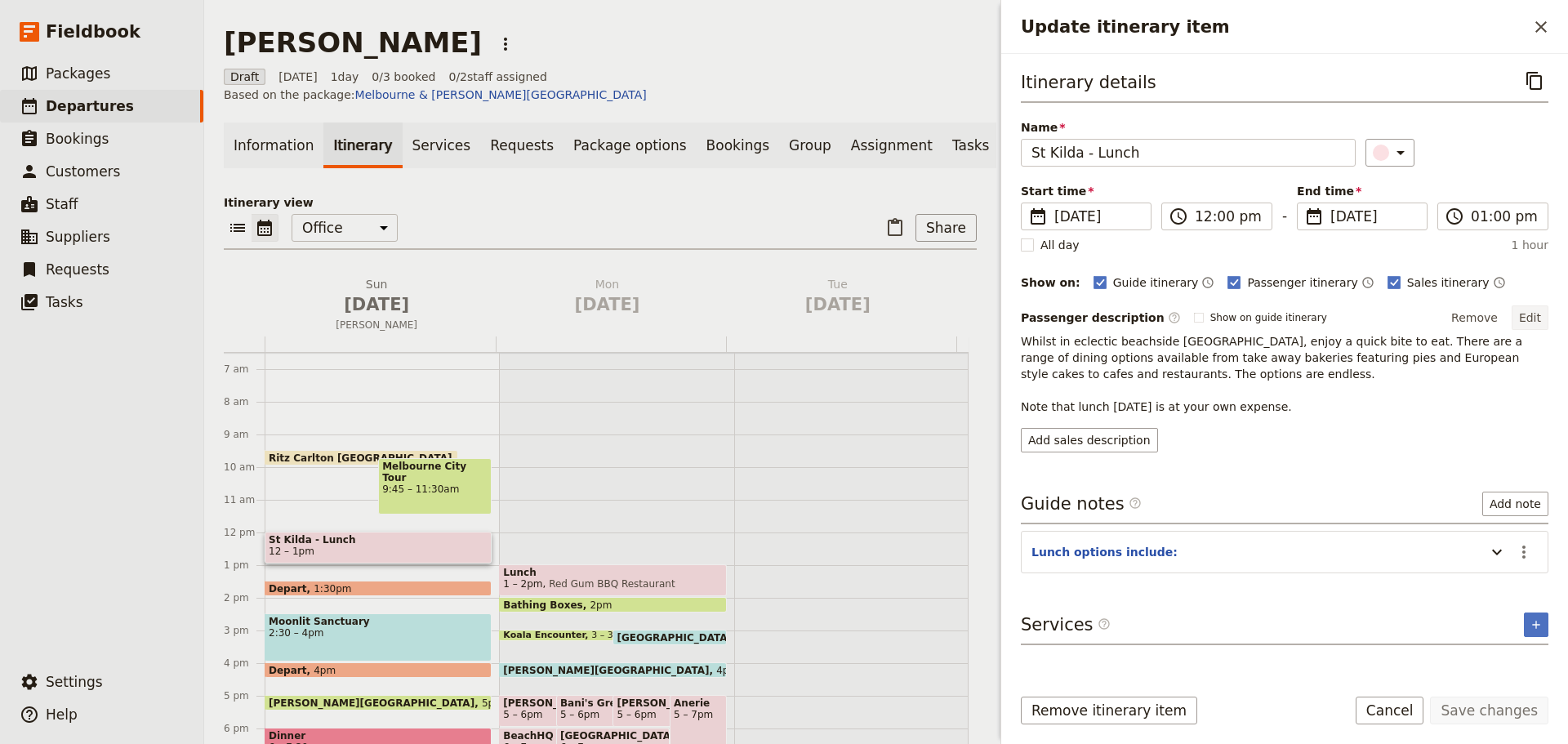
click at [1522, 313] on button "Edit" at bounding box center [1530, 318] width 37 height 24
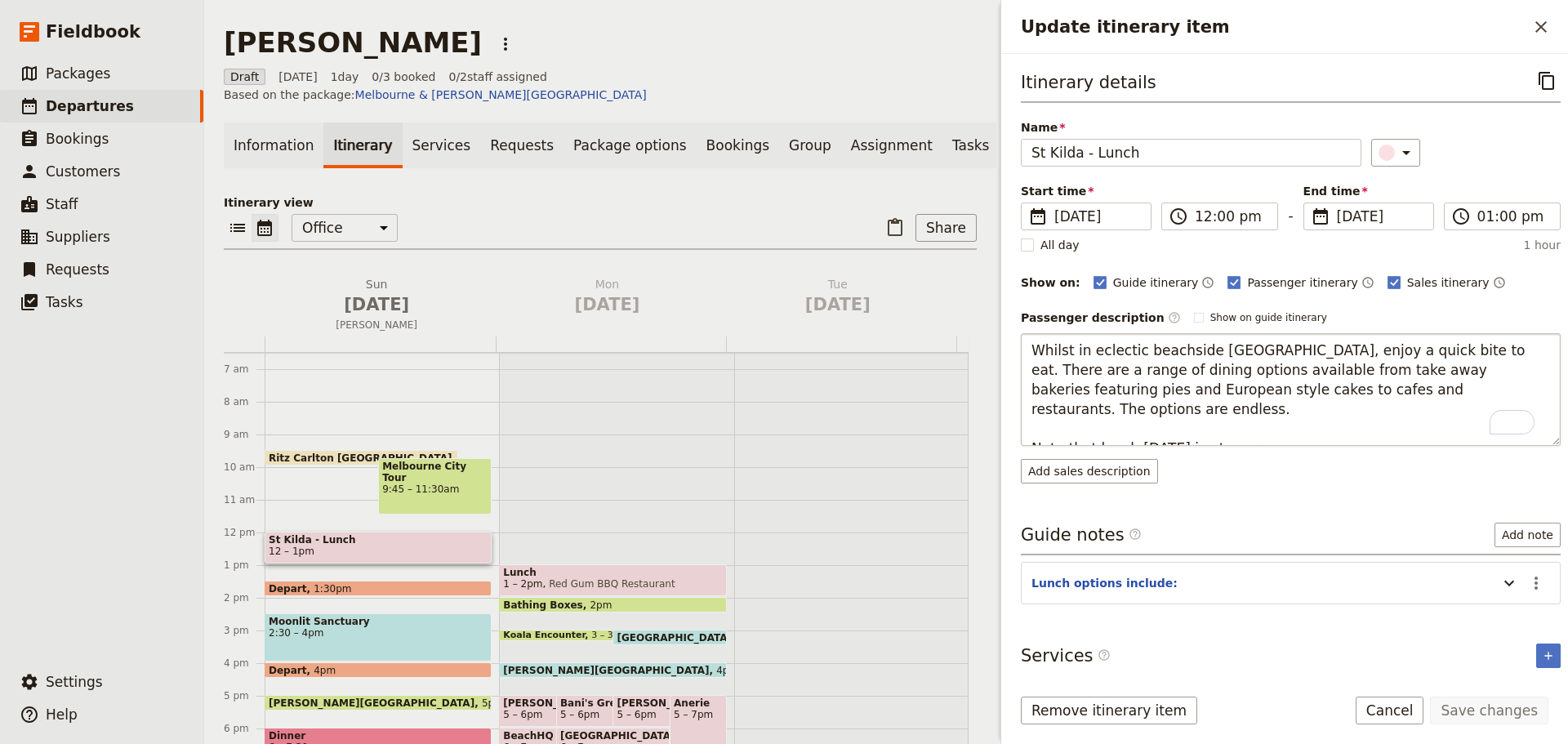
click at [1416, 386] on textarea "Whilst in eclectic beachside St Kilda, enjoy a quick bite to eat. There are a r…" at bounding box center [1290, 390] width 540 height 113
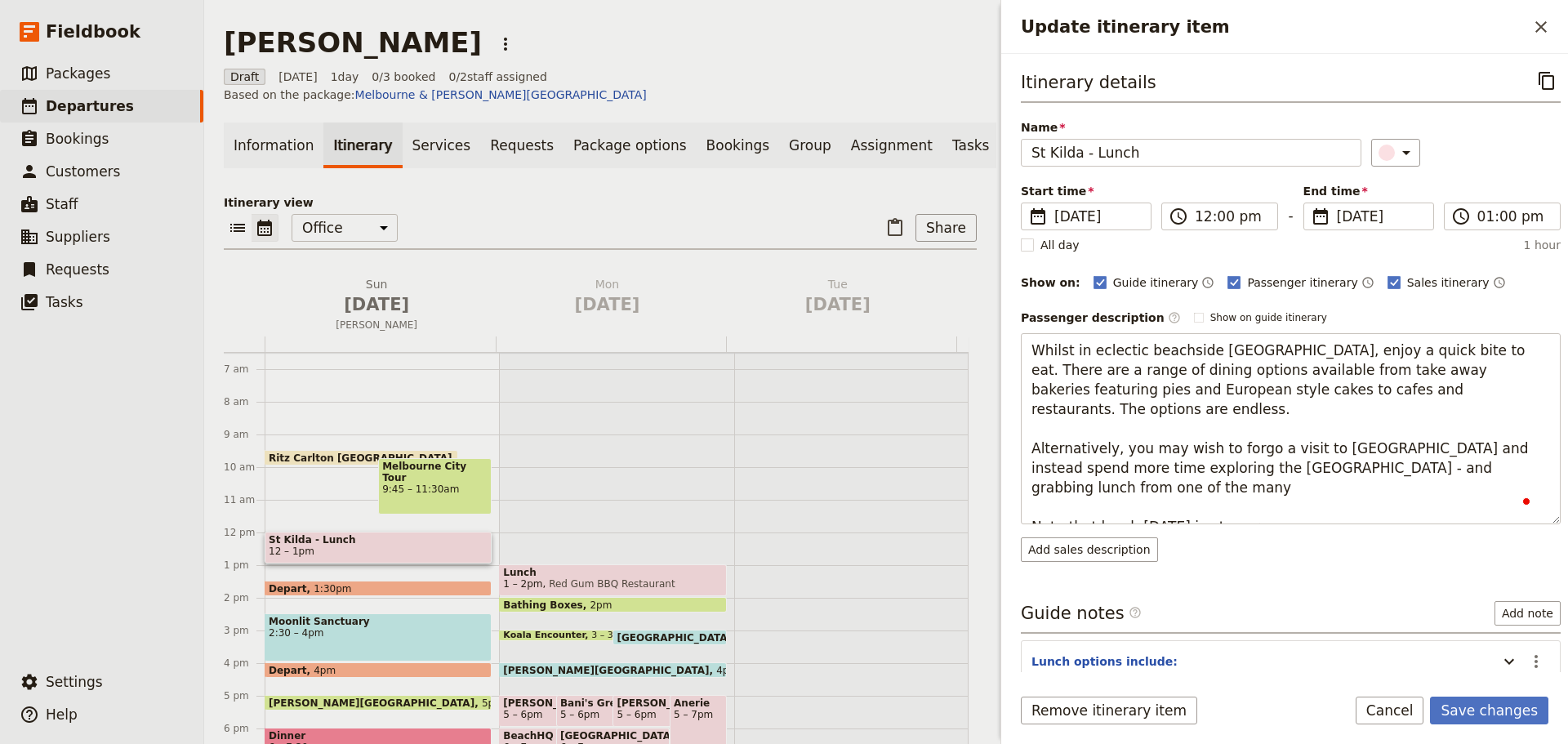
type textarea "Whilst in eclectic beachside St Kilda, enjoy a quick bite to eat. There are a r…"
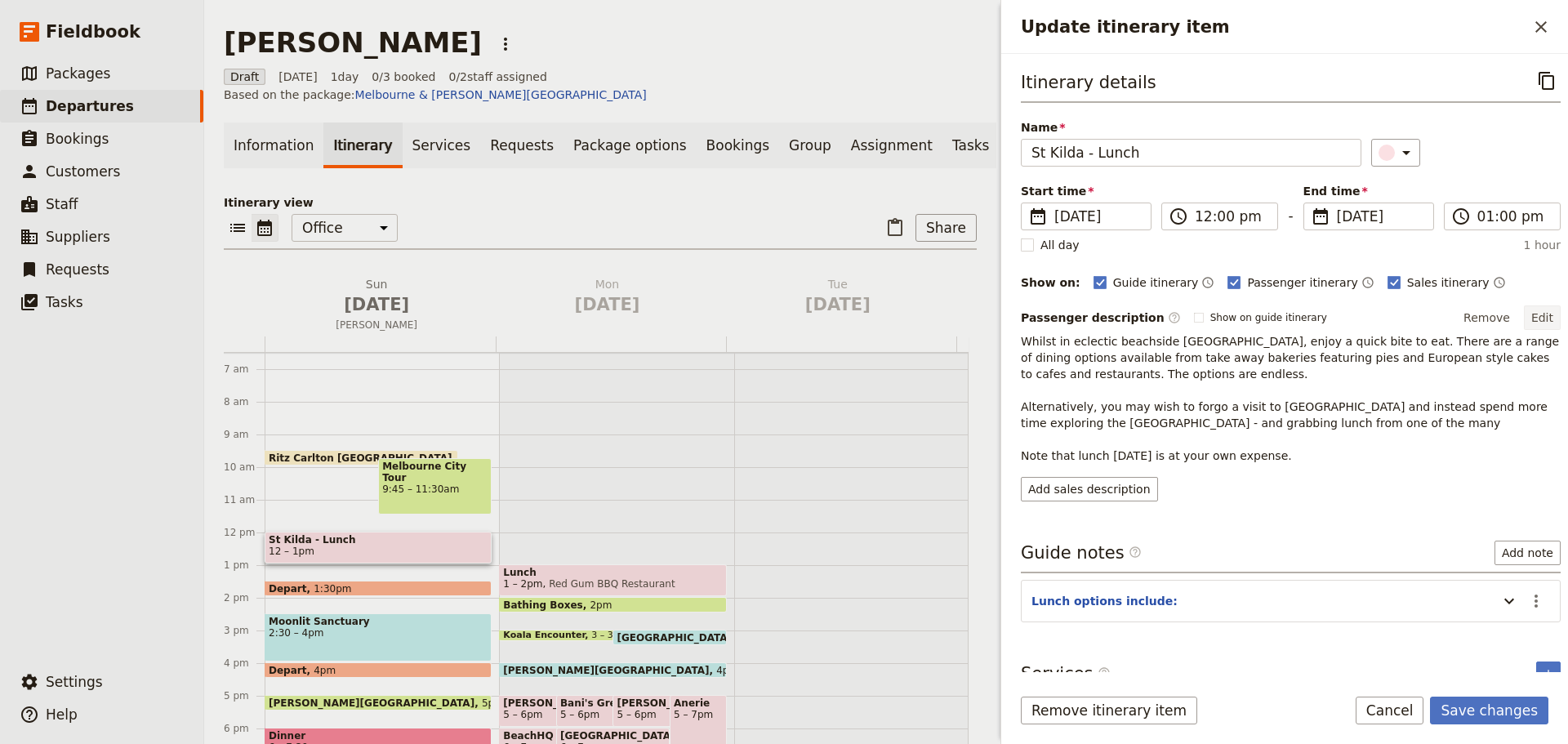
click at [1542, 311] on button "Edit" at bounding box center [1542, 318] width 37 height 24
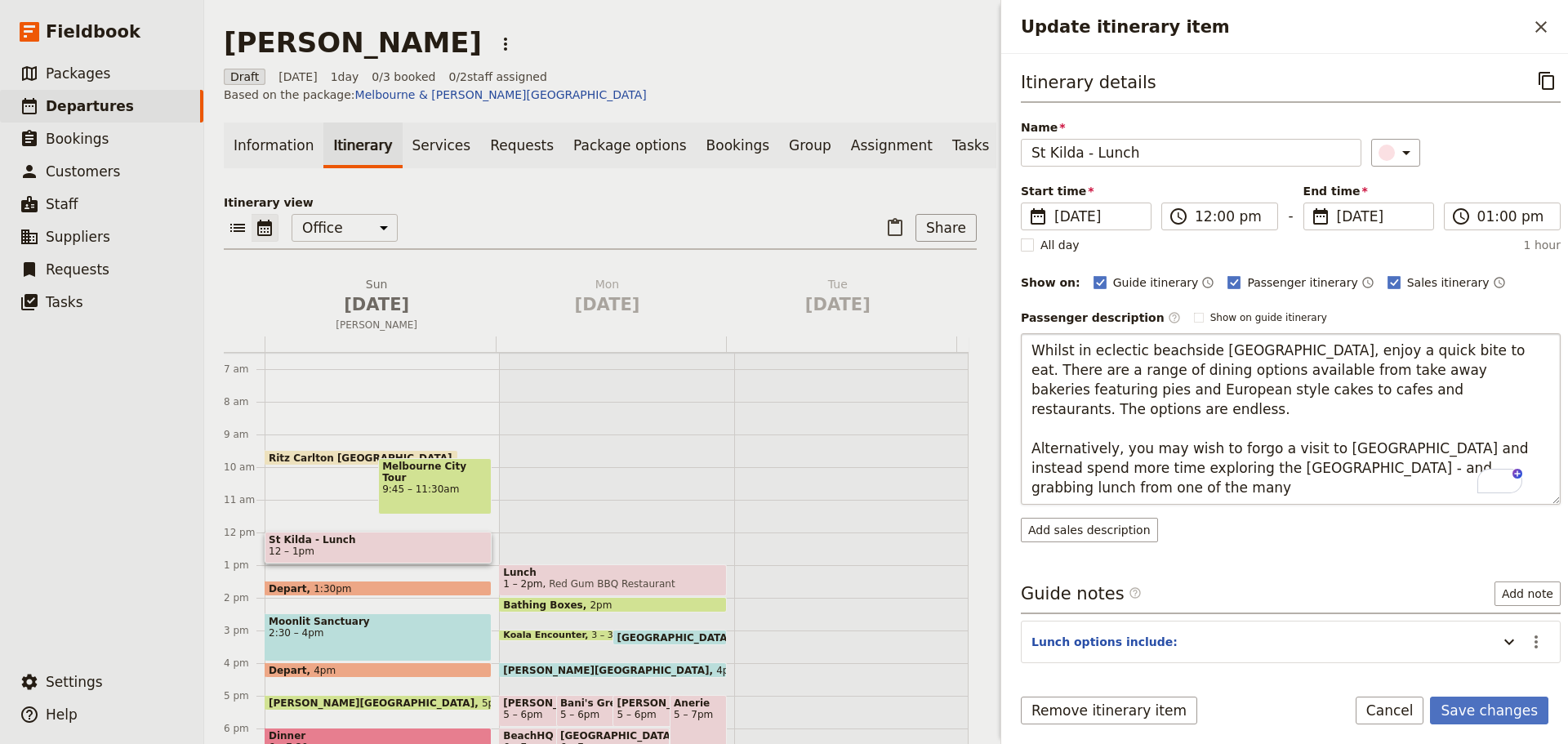
click at [1096, 466] on textarea "Whilst in eclectic beachside St Kilda, enjoy a quick bite to eat. There are a r…" at bounding box center [1290, 420] width 540 height 172
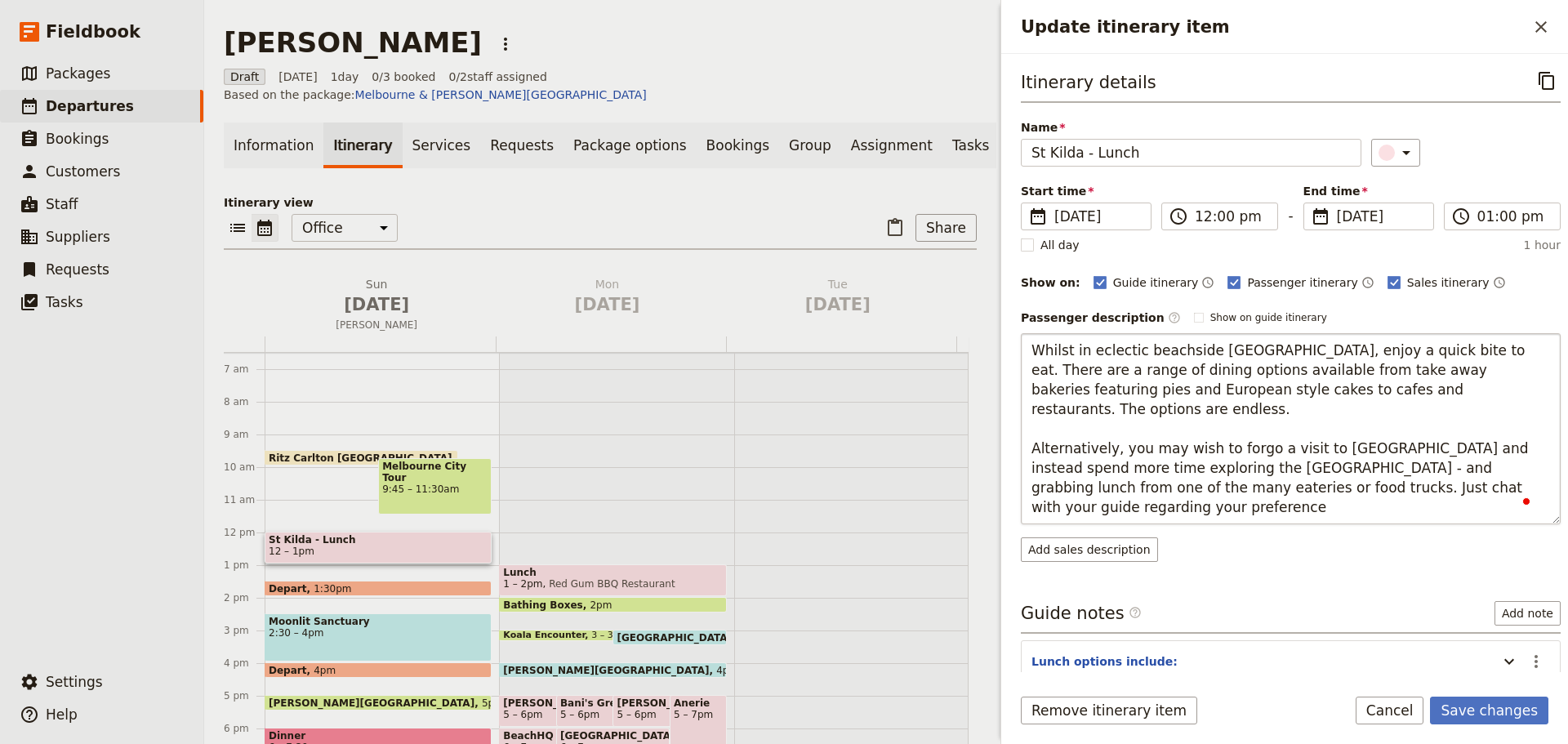
type textarea "Whilst in eclectic beachside St Kilda, enjoy a quick bite to eat. There are a r…"
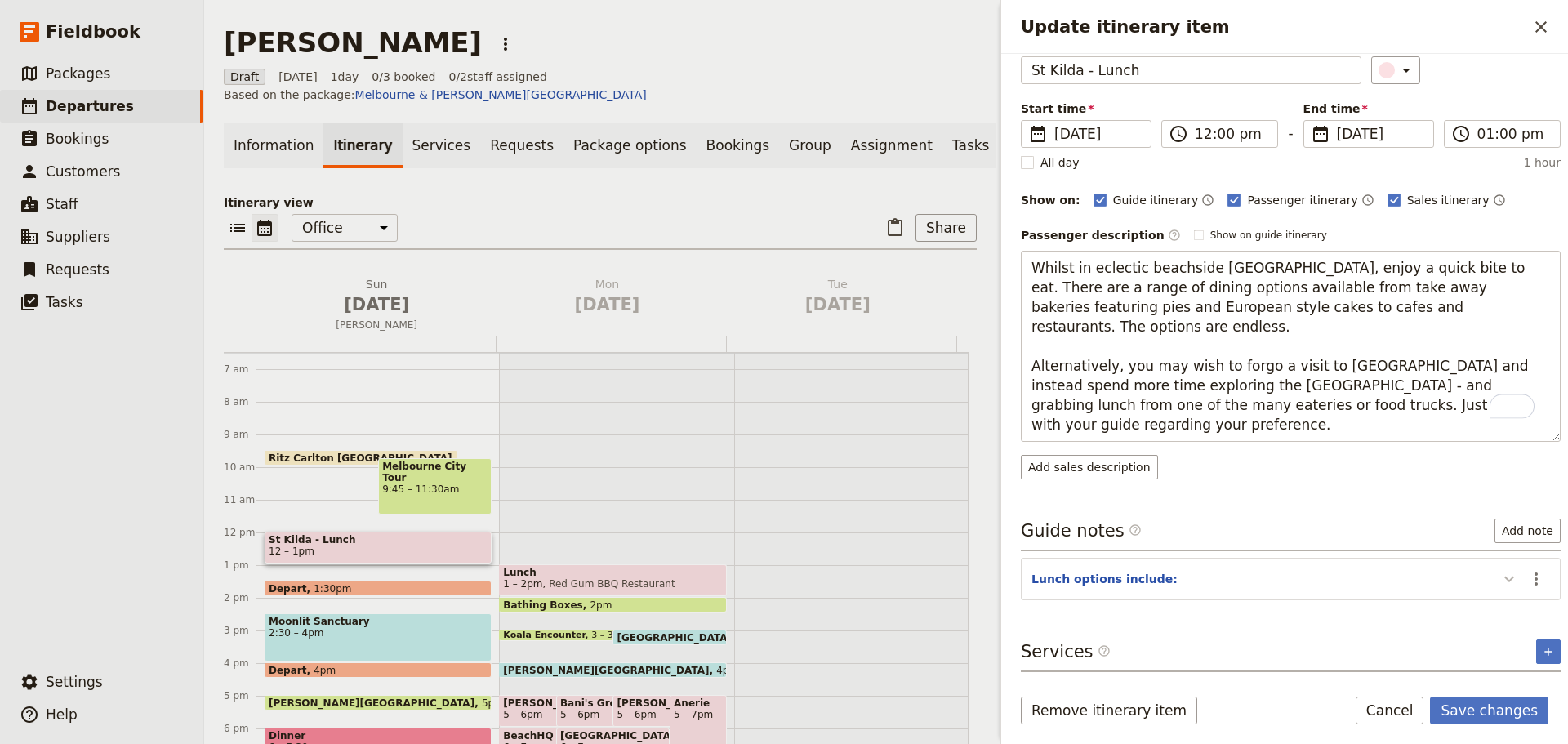
click at [1497, 568] on button "Update itinerary item" at bounding box center [1508, 579] width 26 height 27
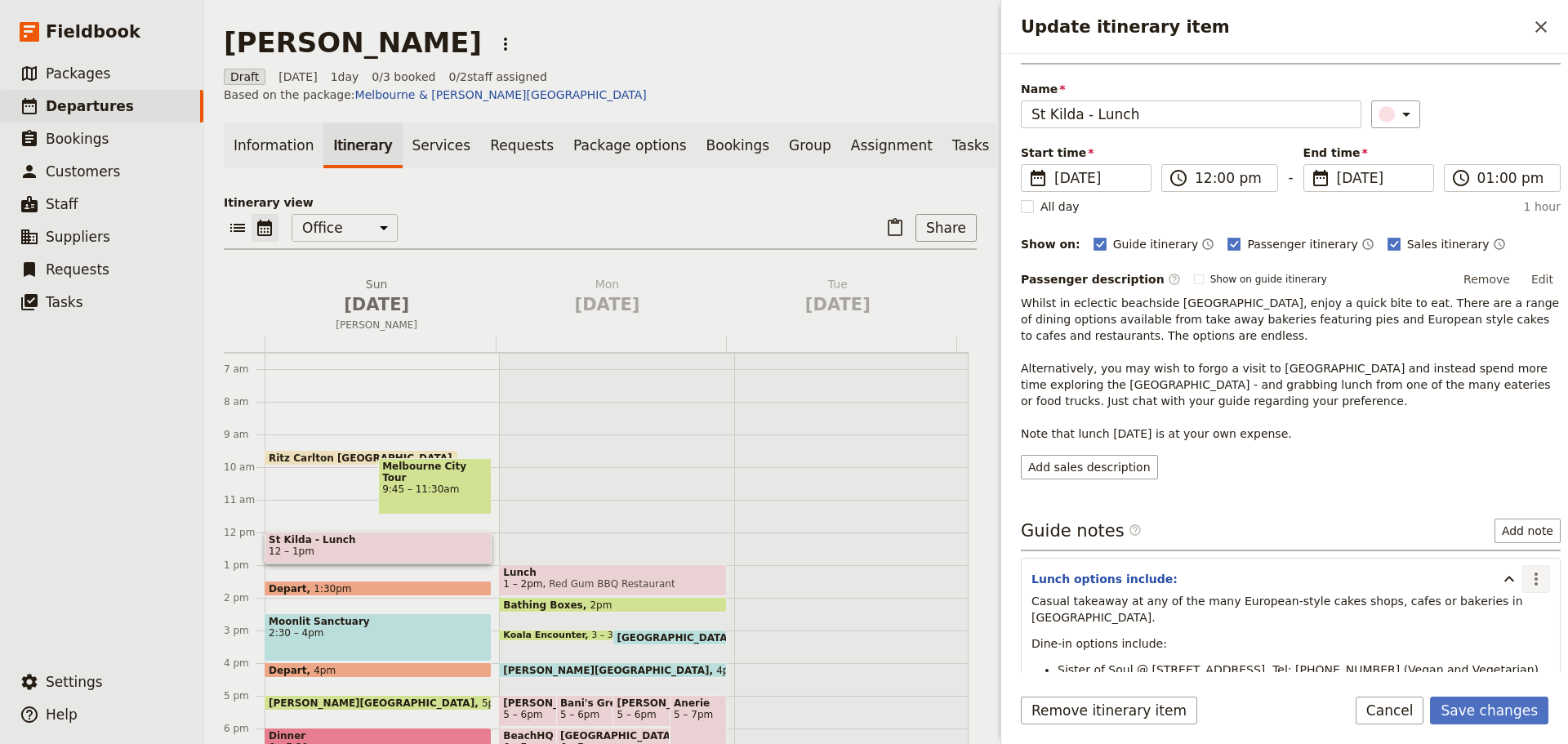
click at [1526, 574] on icon "Actions" at bounding box center [1535, 579] width 19 height 19
click at [1518, 606] on button "Edit note" at bounding box center [1488, 614] width 95 height 23
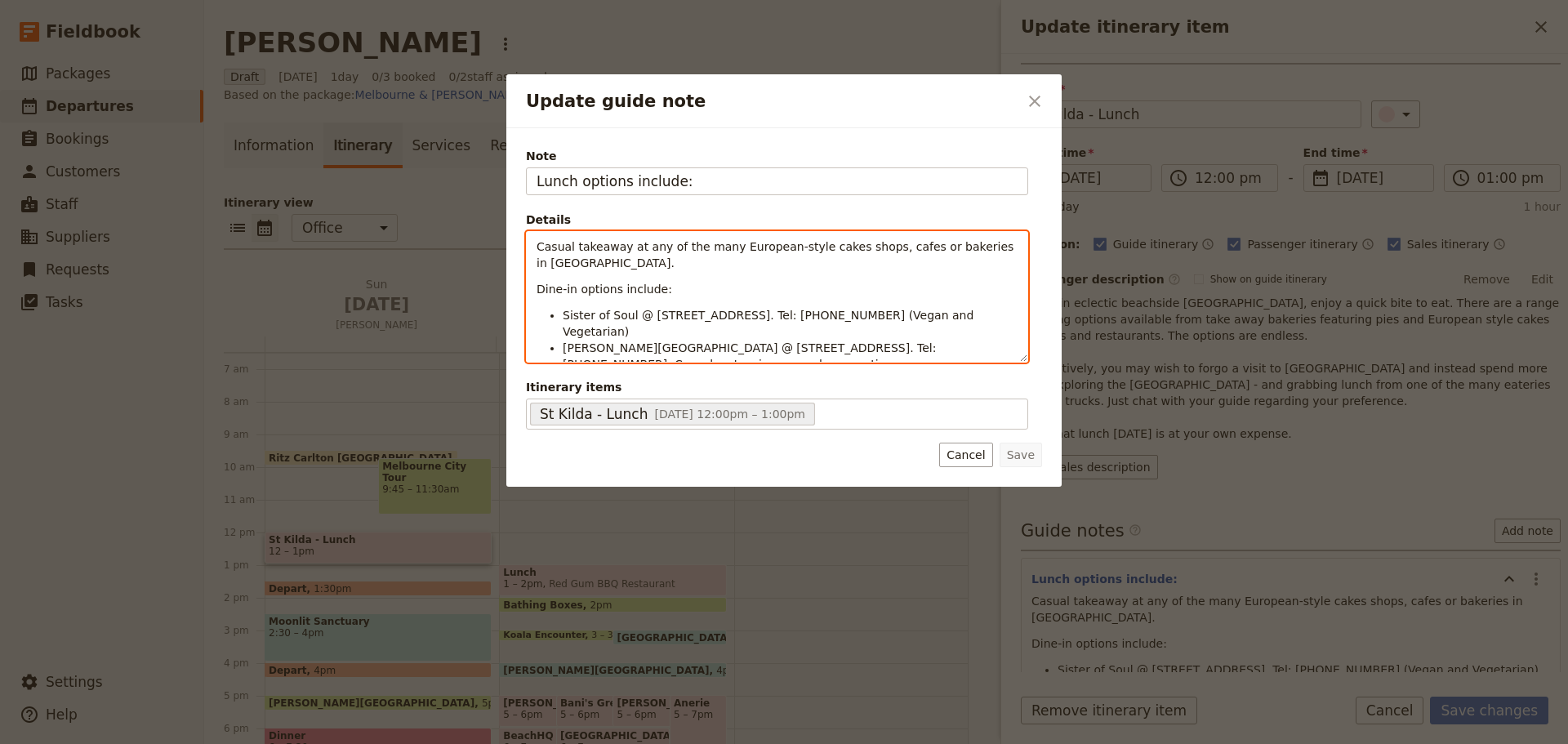
click at [538, 249] on span "Casual takeaway at any of the many European-style cakes shops, cafes or bakerie…" at bounding box center [776, 254] width 481 height 29
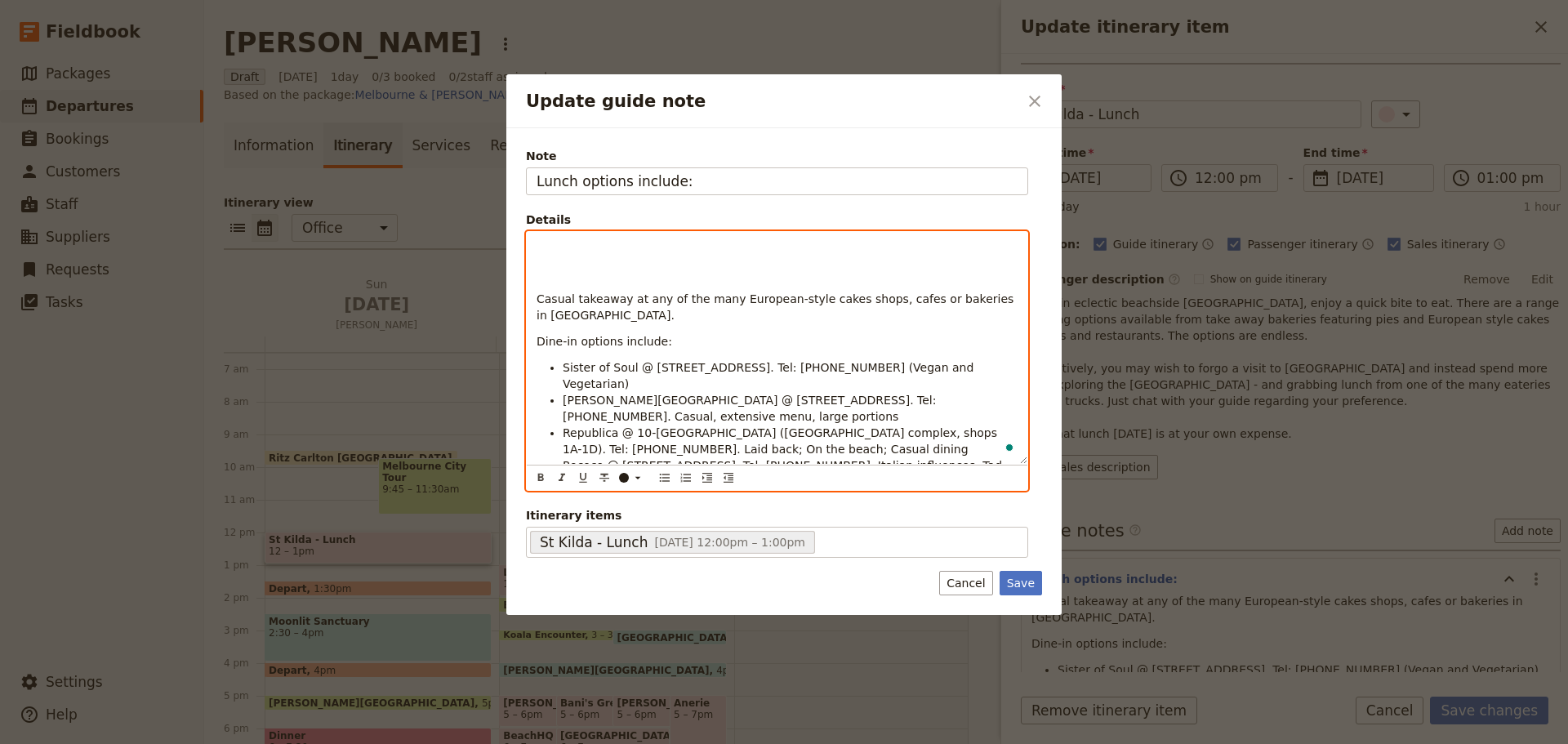
click at [544, 248] on p "To enrich screen reader interactions, please activate Accessibility in Grammarl…" at bounding box center [776, 246] width 481 height 16
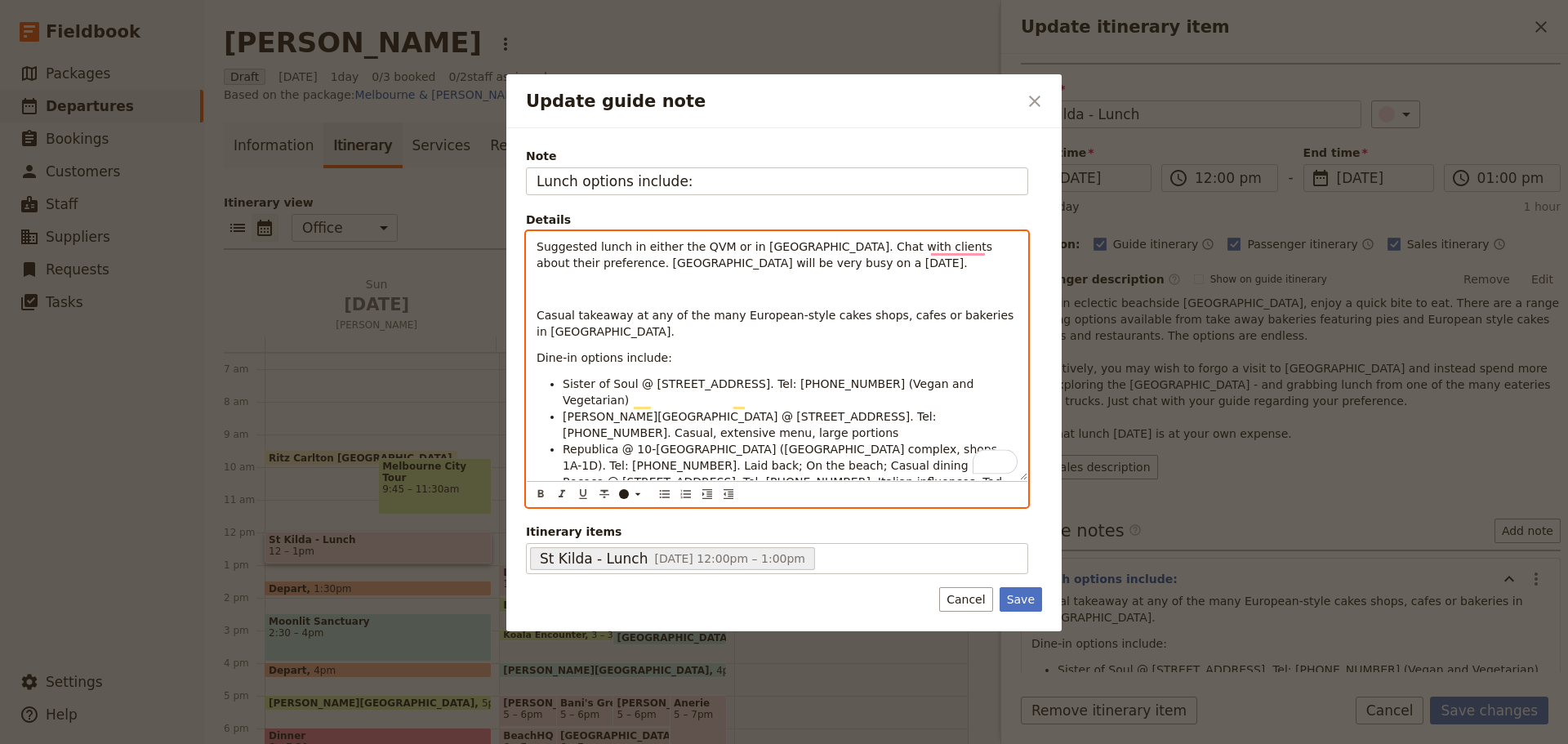
click at [588, 298] on div "Suggested lunch in either the QVM or in St Kilda. Chat with clients about their…" at bounding box center [776, 356] width 500 height 249
click at [593, 281] on div "Suggested lunch in either the QVM or in St Kilda. Chat with clients about their…" at bounding box center [776, 356] width 500 height 249
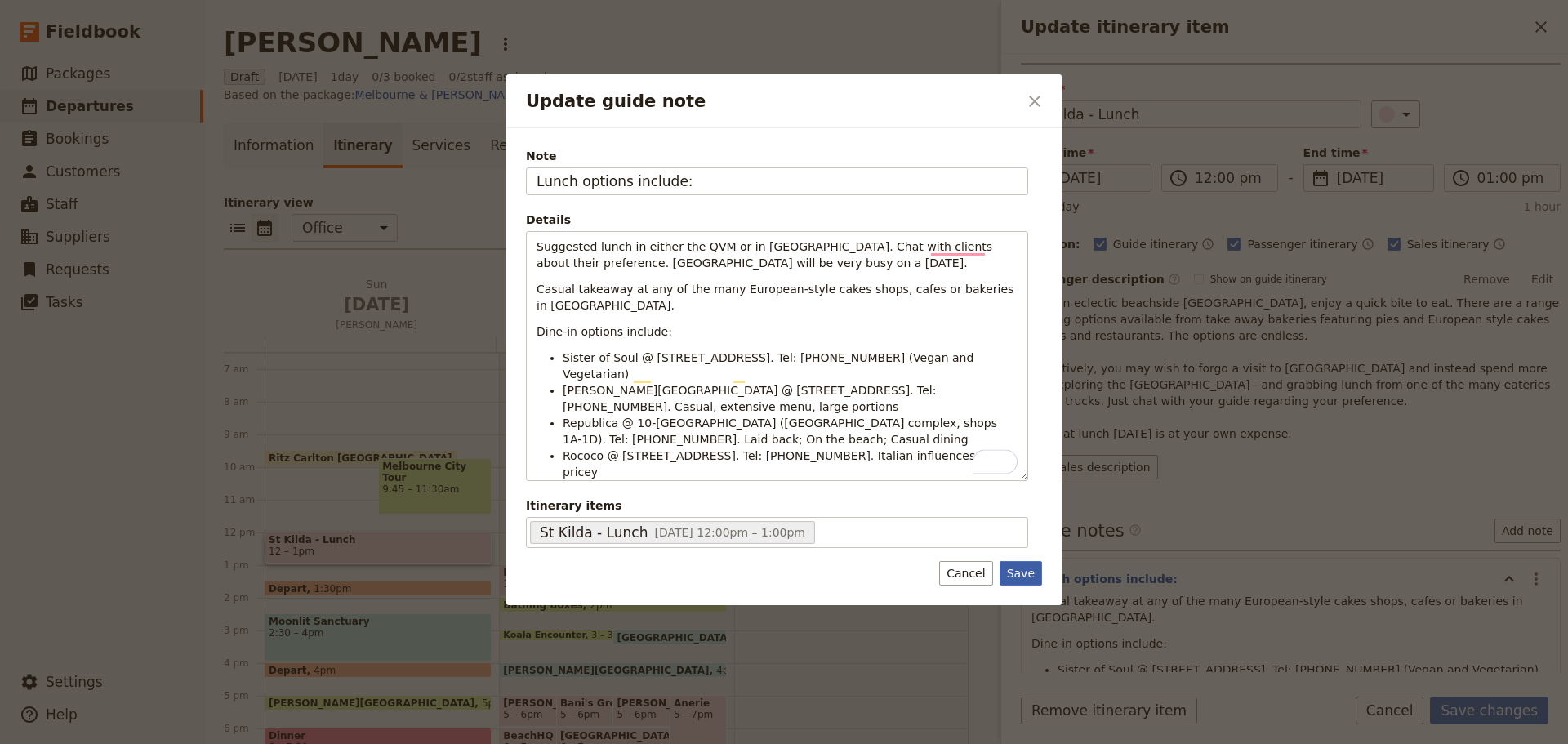
click at [1040, 572] on button "Save" at bounding box center [1021, 573] width 42 height 24
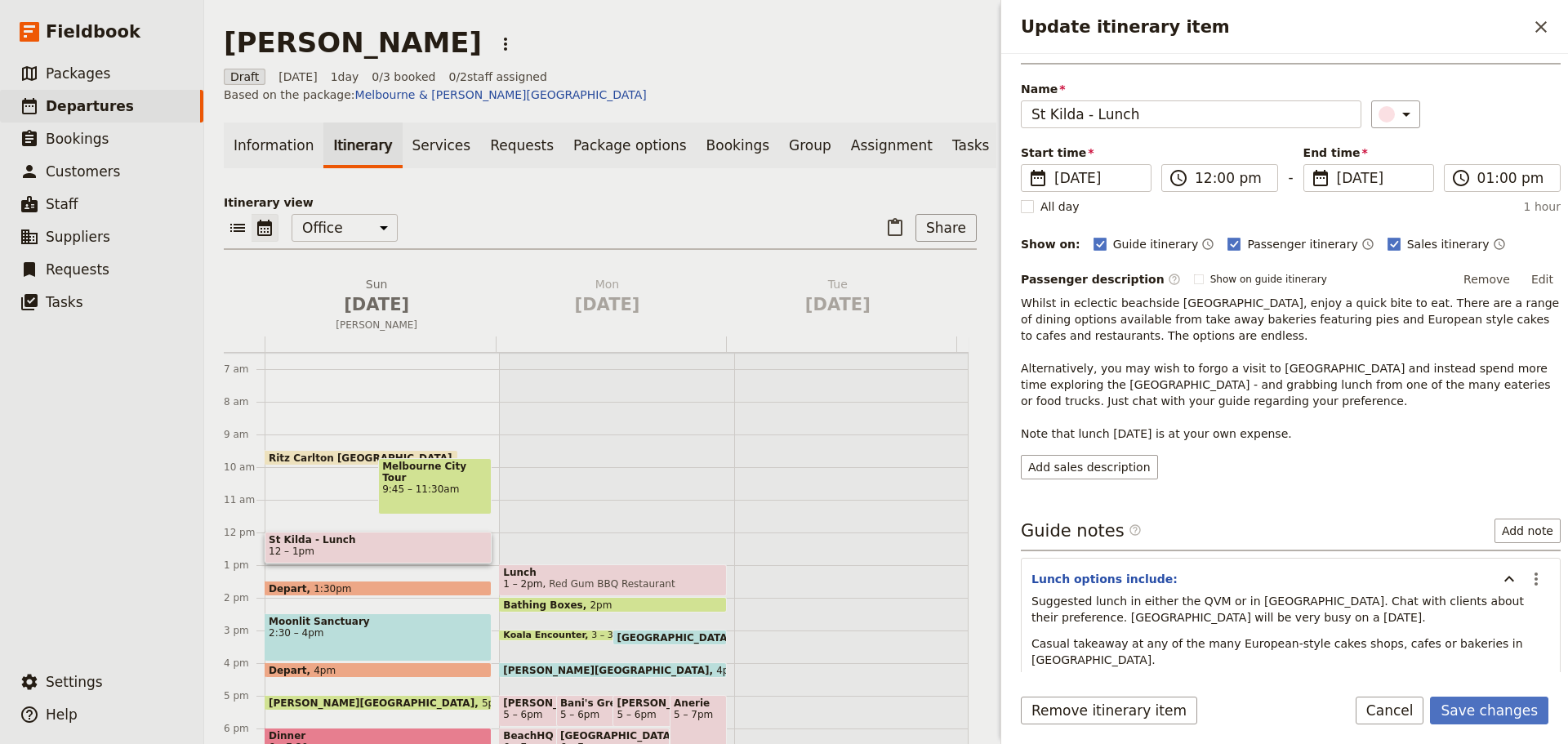
click at [1034, 572] on button "Lunch options include:" at bounding box center [1105, 579] width 147 height 16
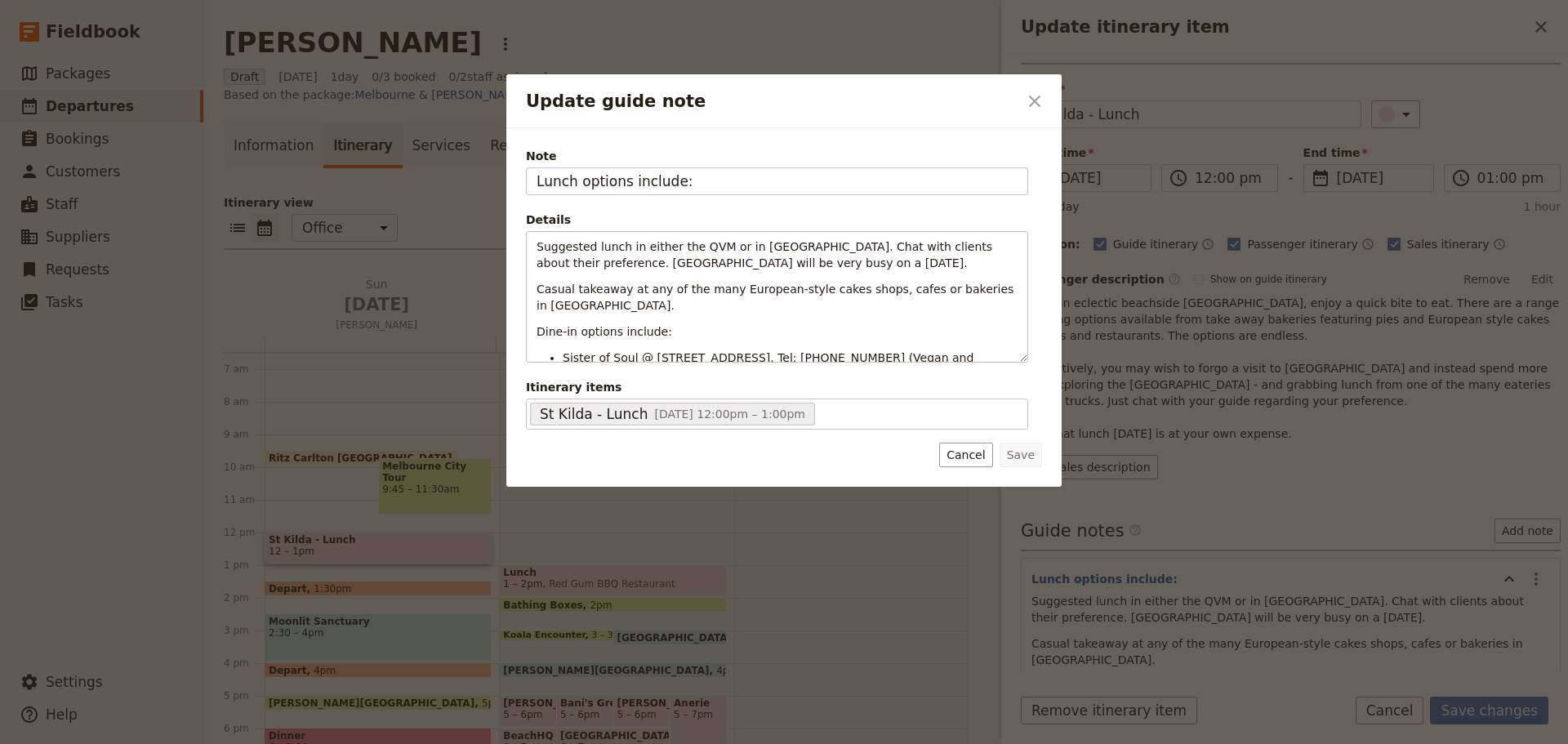
drag, startPoint x: 1043, startPoint y: 104, endPoint x: 1144, endPoint y: 217, distance: 151.6
click at [1043, 105] on icon "Close dialog" at bounding box center [1034, 101] width 19 height 19
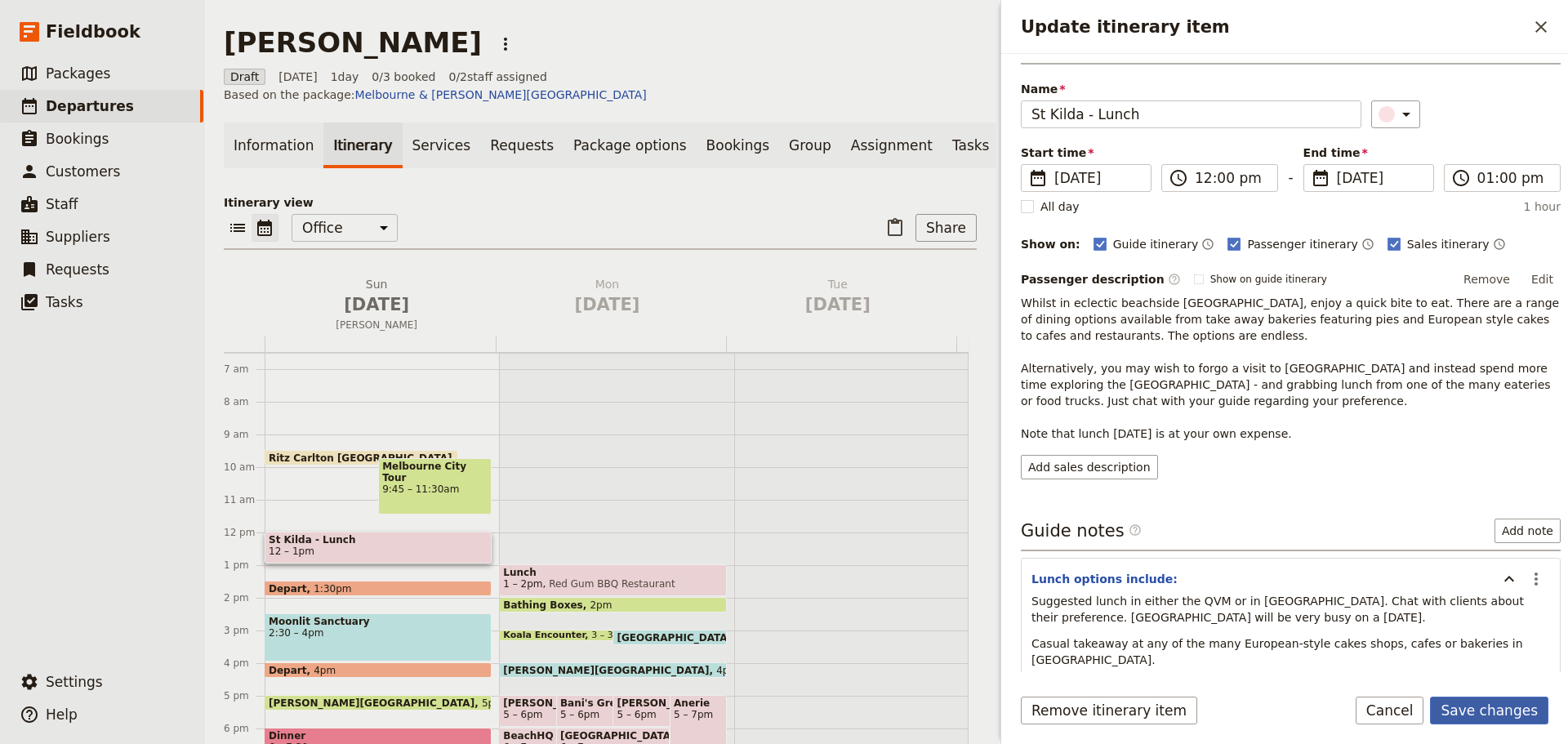
click at [1506, 711] on button "Save changes" at bounding box center [1489, 710] width 119 height 28
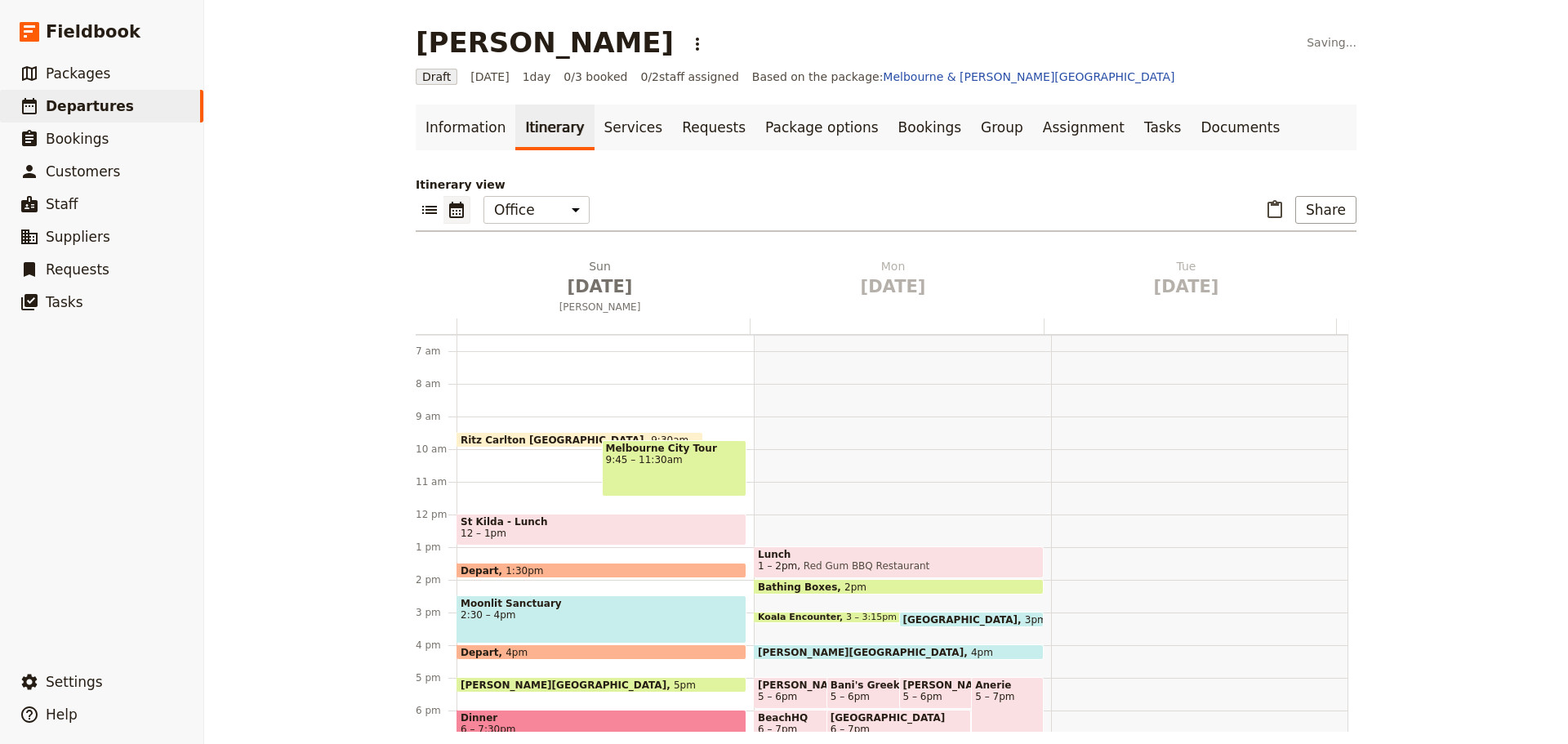
click at [525, 523] on span "St Kilda - Lunch" at bounding box center [601, 522] width 281 height 12
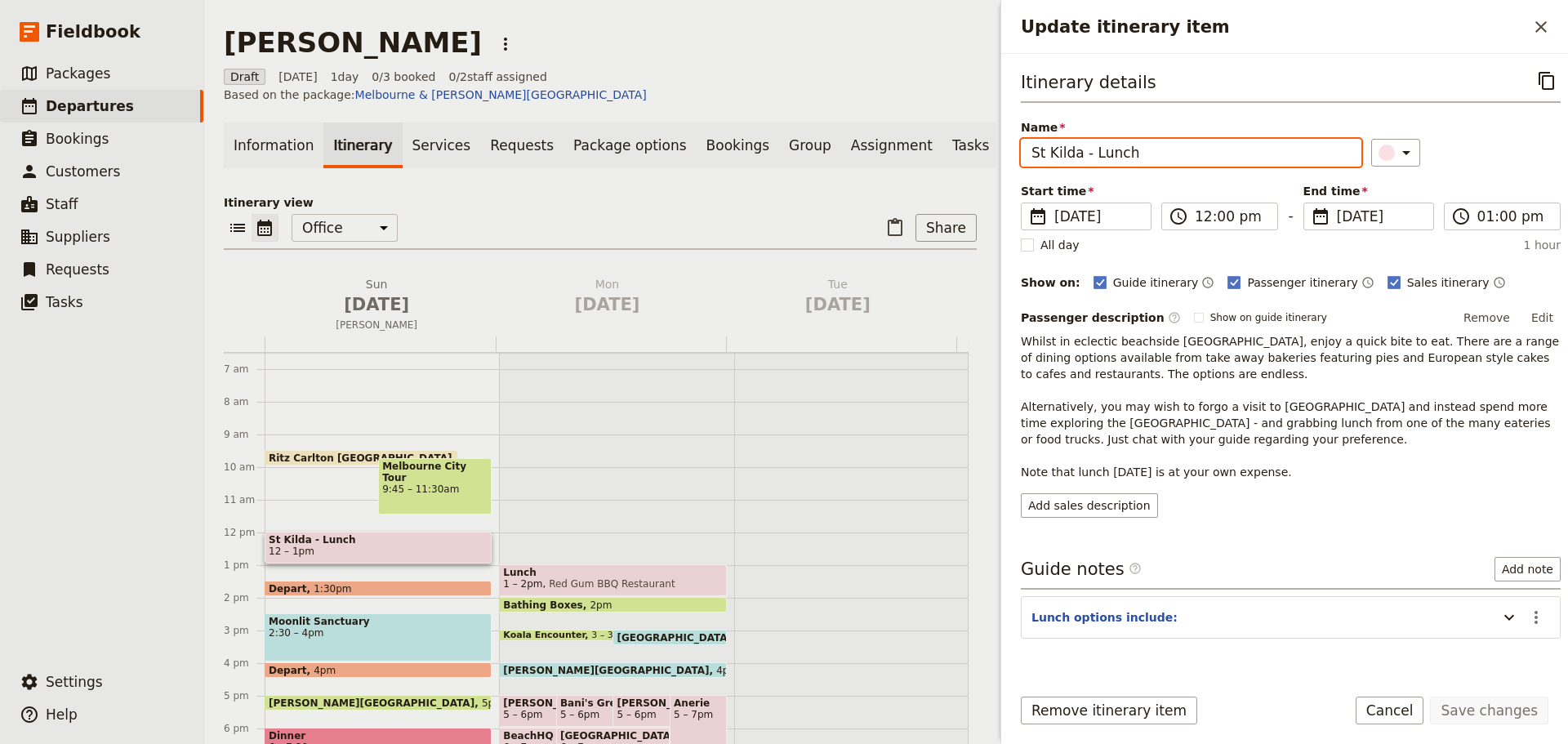
click at [1142, 156] on input "St Kilda - Lunch" at bounding box center [1191, 153] width 340 height 28
type input "St Kilda - Lunch Option"
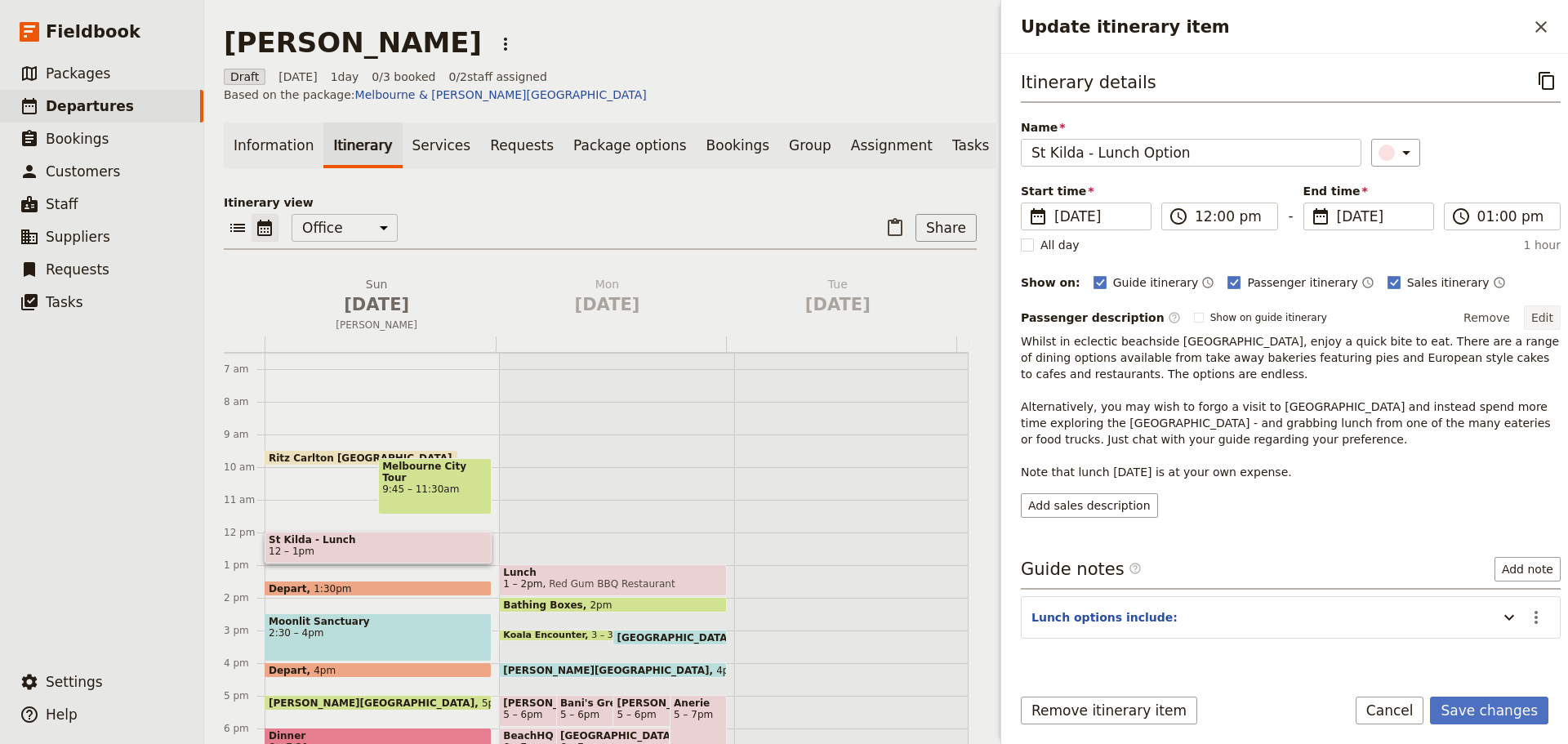
click at [1534, 317] on button "Edit" at bounding box center [1542, 318] width 37 height 24
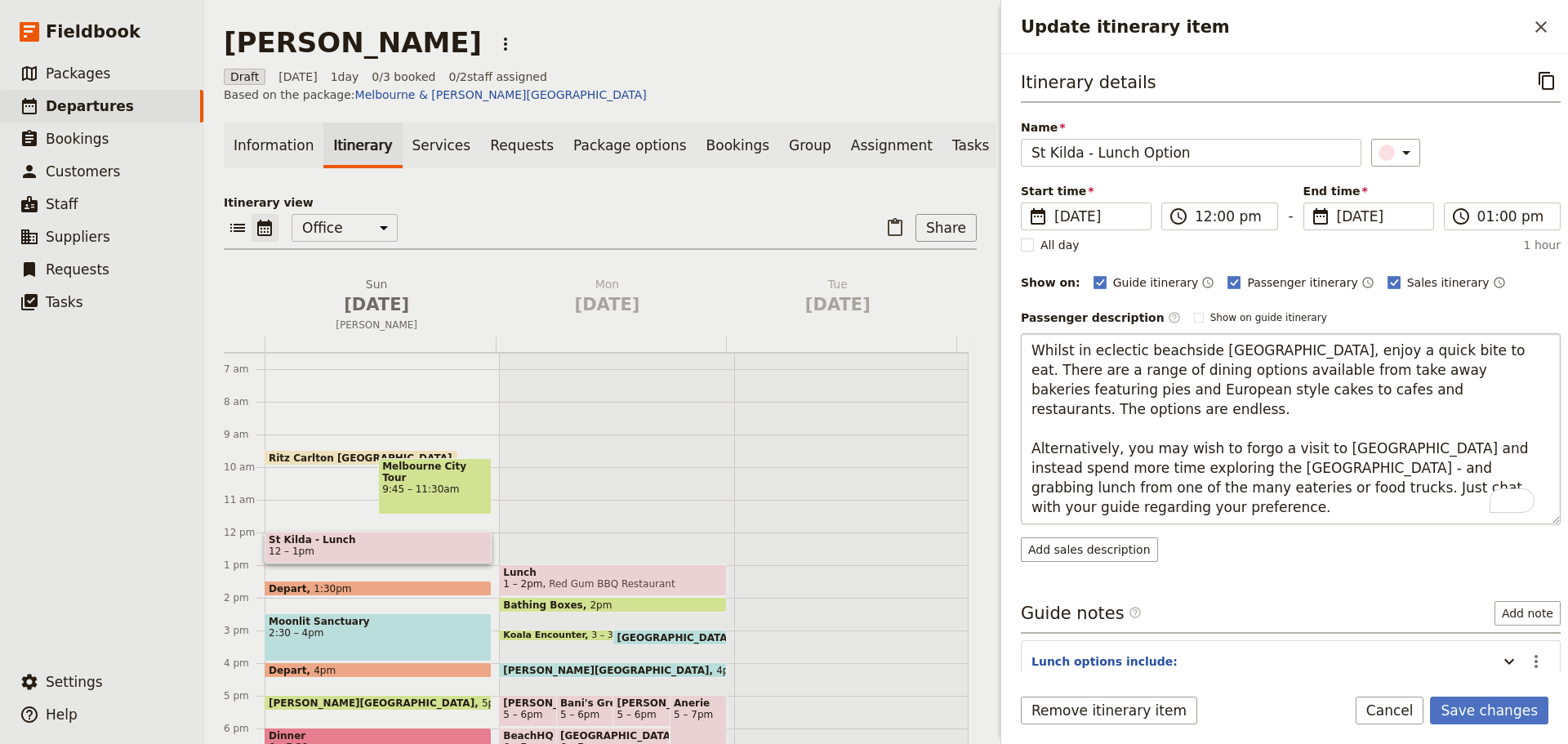
click at [1036, 345] on textarea "Whilst in eclectic beachside St Kilda, enjoy a quick bite to eat. There are a r…" at bounding box center [1290, 429] width 540 height 191
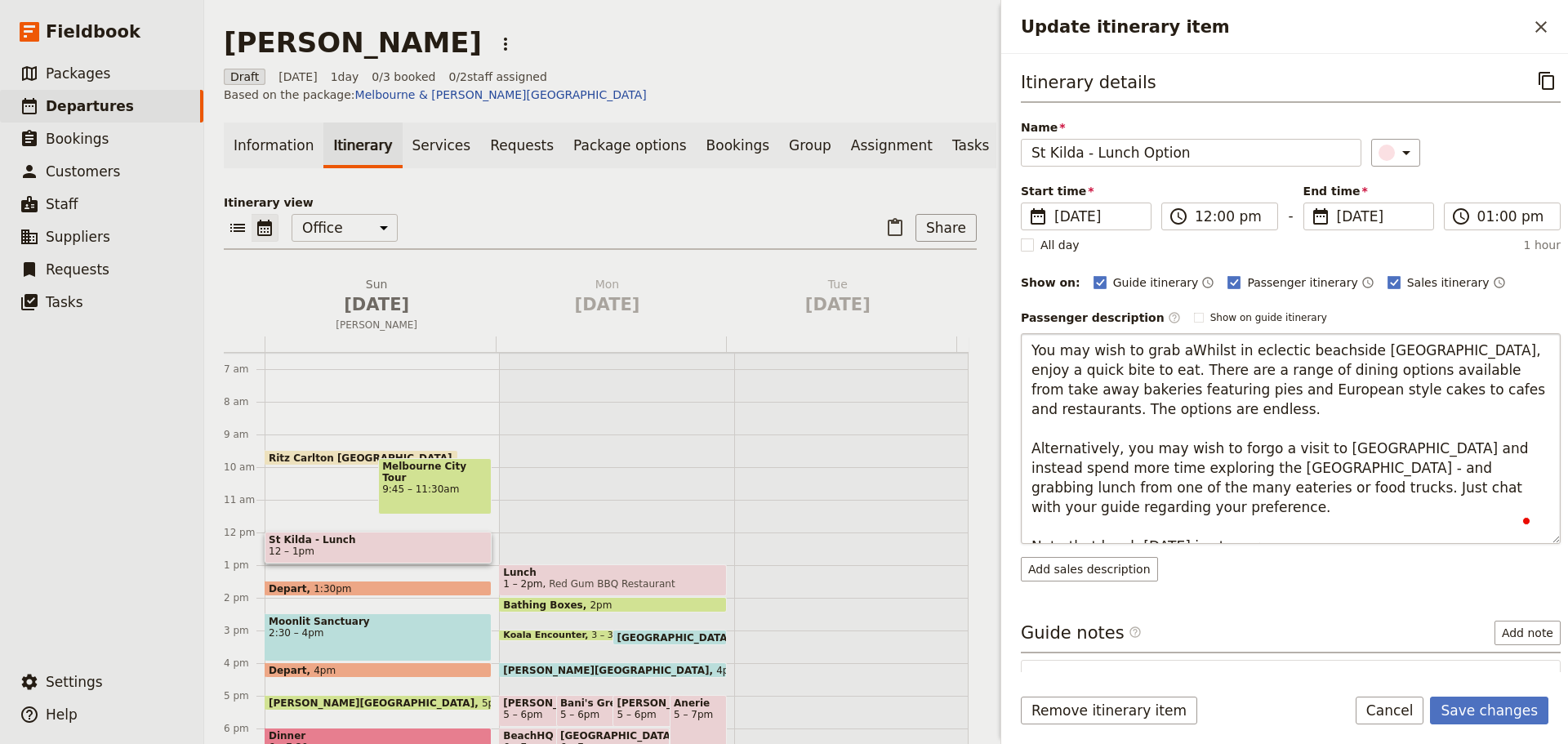
type textarea "You may wish to grab a Whilst in eclectic beachside St Kilda, enjoy a quick bit…"
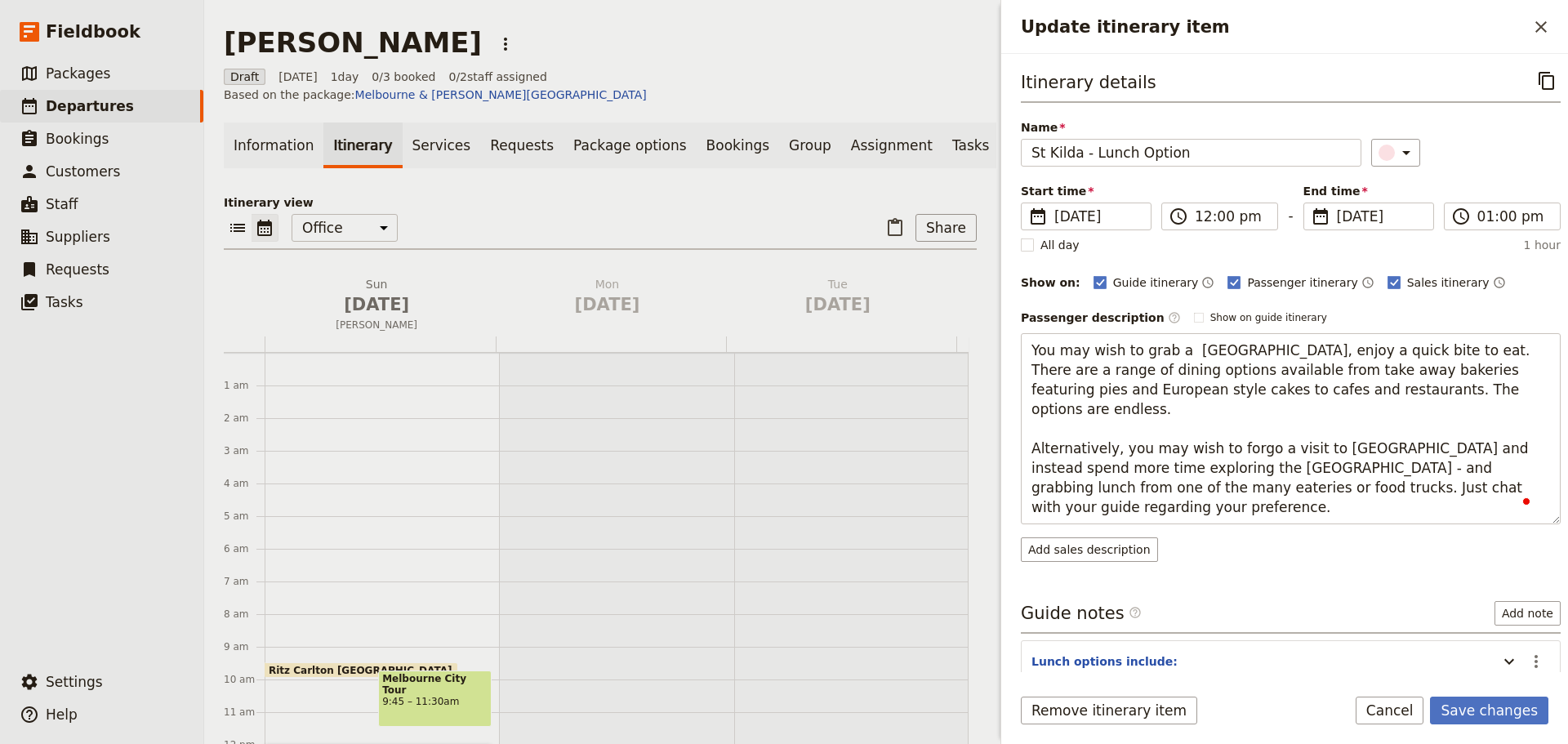
scroll to position [212, 0]
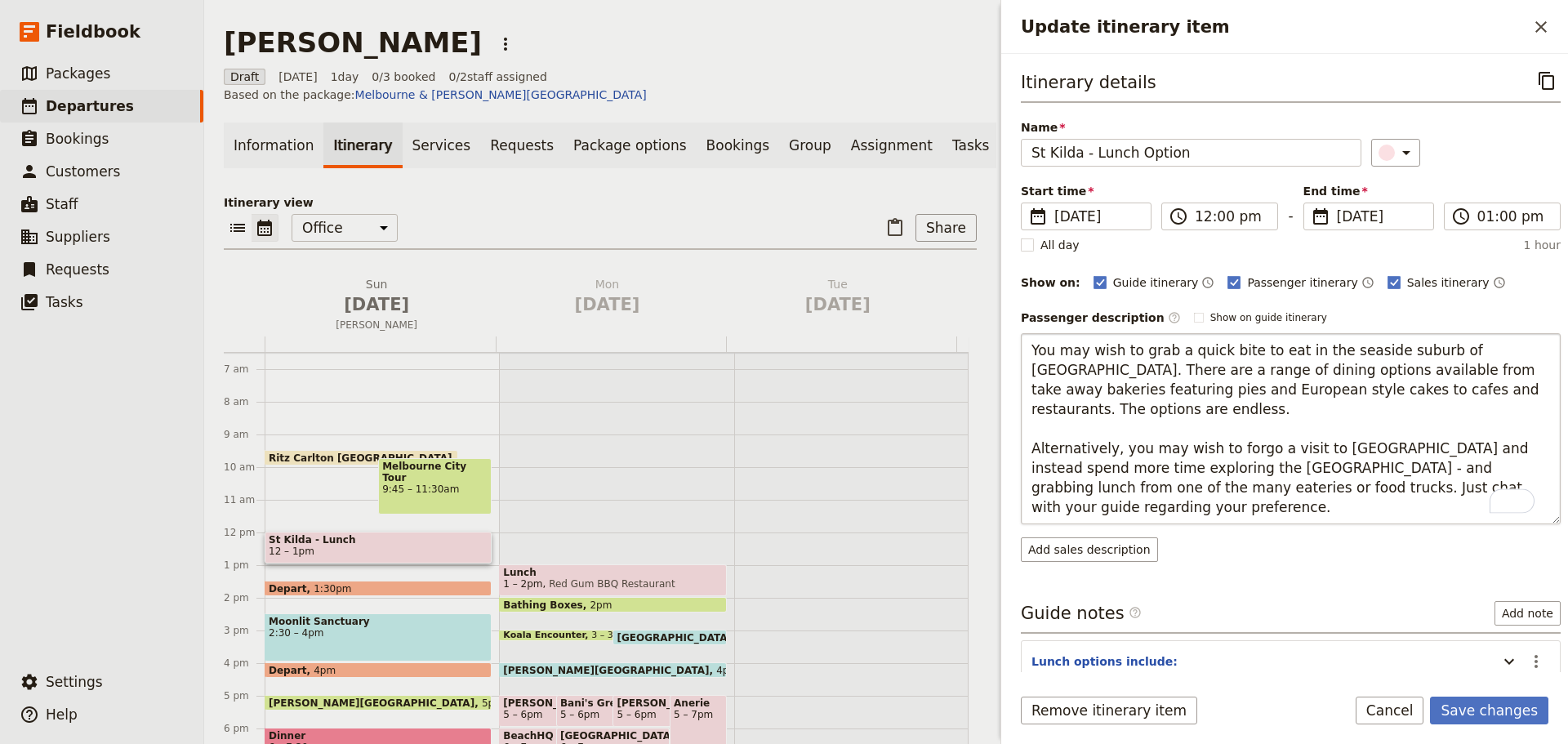
click at [1499, 390] on textarea "You may wish to grab a quick bite to eat in the seaside suburb of [GEOGRAPHIC_D…" at bounding box center [1290, 429] width 540 height 191
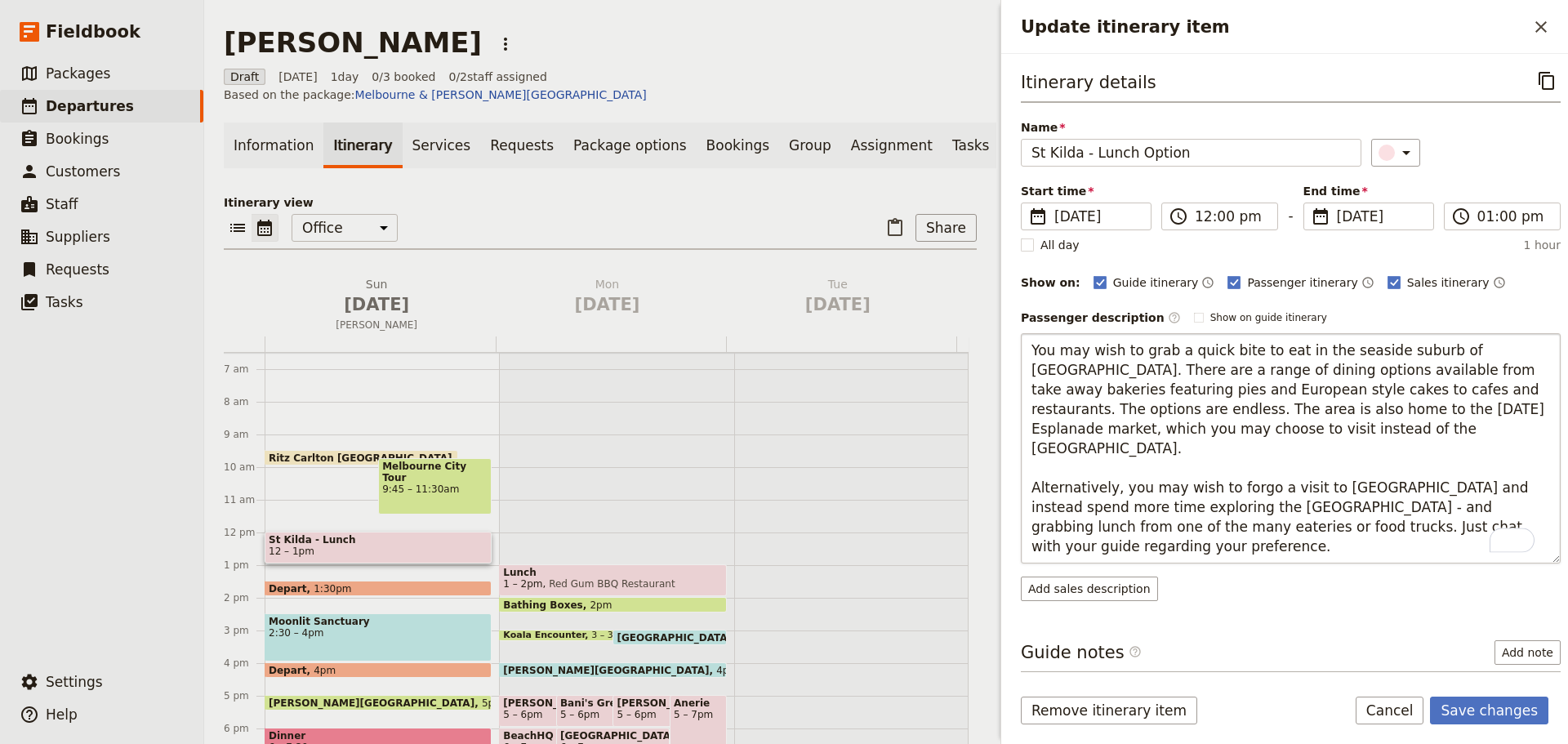
click at [1035, 551] on textarea "You may wish to grab a quick bite to eat in the seaside suburb of [GEOGRAPHIC_D…" at bounding box center [1290, 448] width 540 height 230
type textarea "You may wish to grab a quick bite to eat in the seaside suburb of St Kilda. The…"
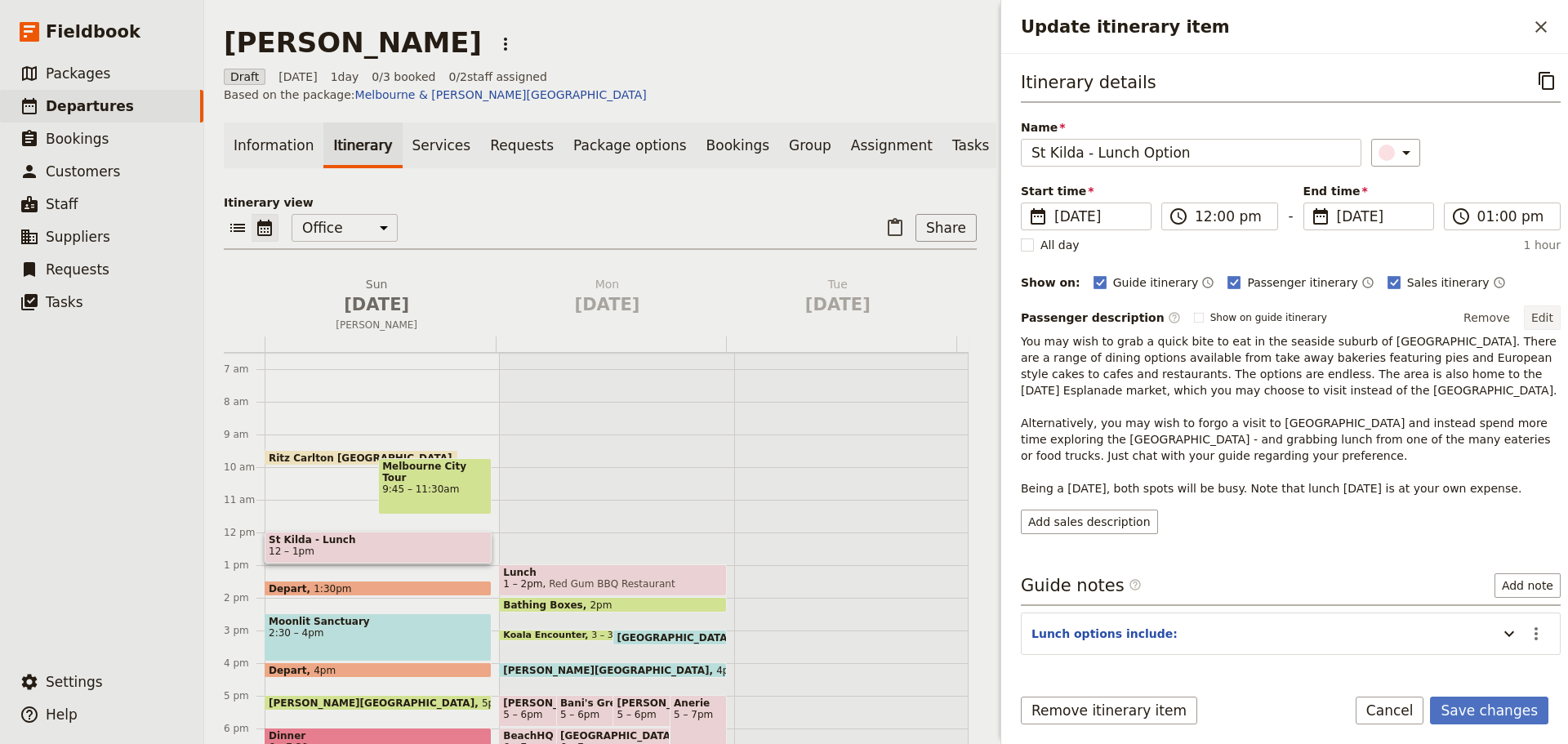
click at [1523, 315] on button "Edit" at bounding box center [1542, 318] width 37 height 24
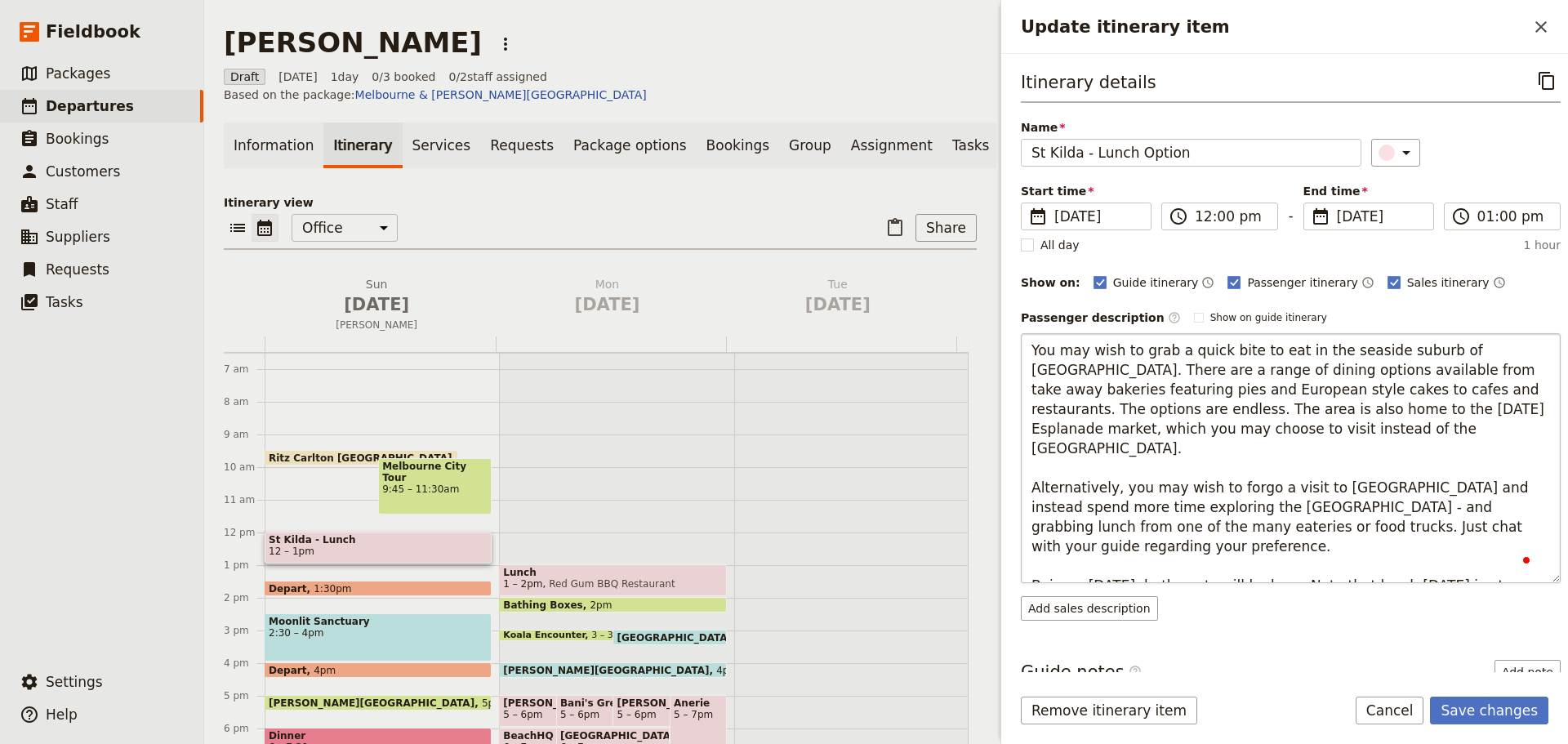
click at [1222, 429] on textarea "You may wish to grab a quick bite to eat in the seaside suburb of St Kilda. The…" at bounding box center [1290, 458] width 540 height 250
type textarea "You may wish to grab a quick bite to eat in the seaside suburb of St Kilda. The…"
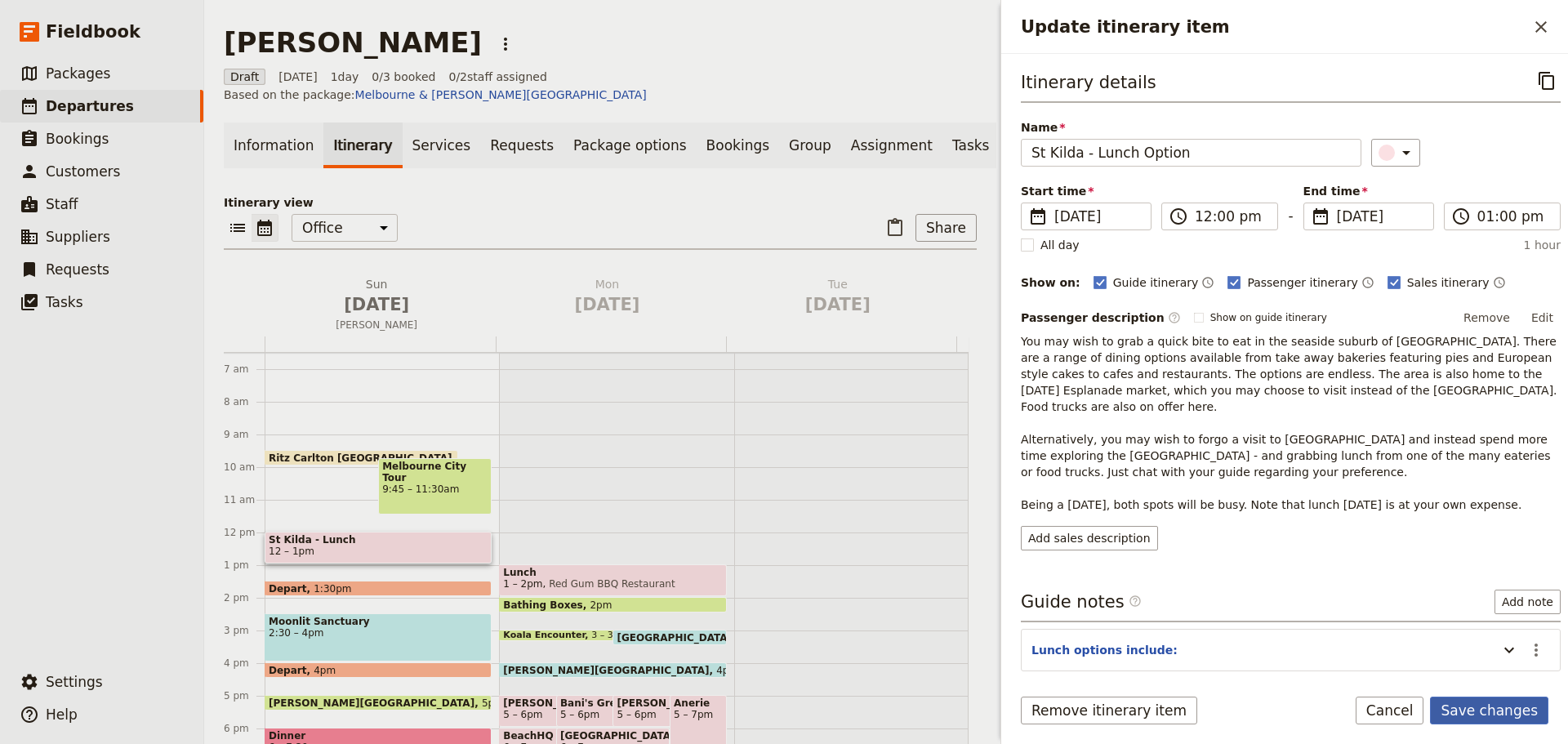
click at [1491, 699] on button "Save changes" at bounding box center [1489, 710] width 119 height 28
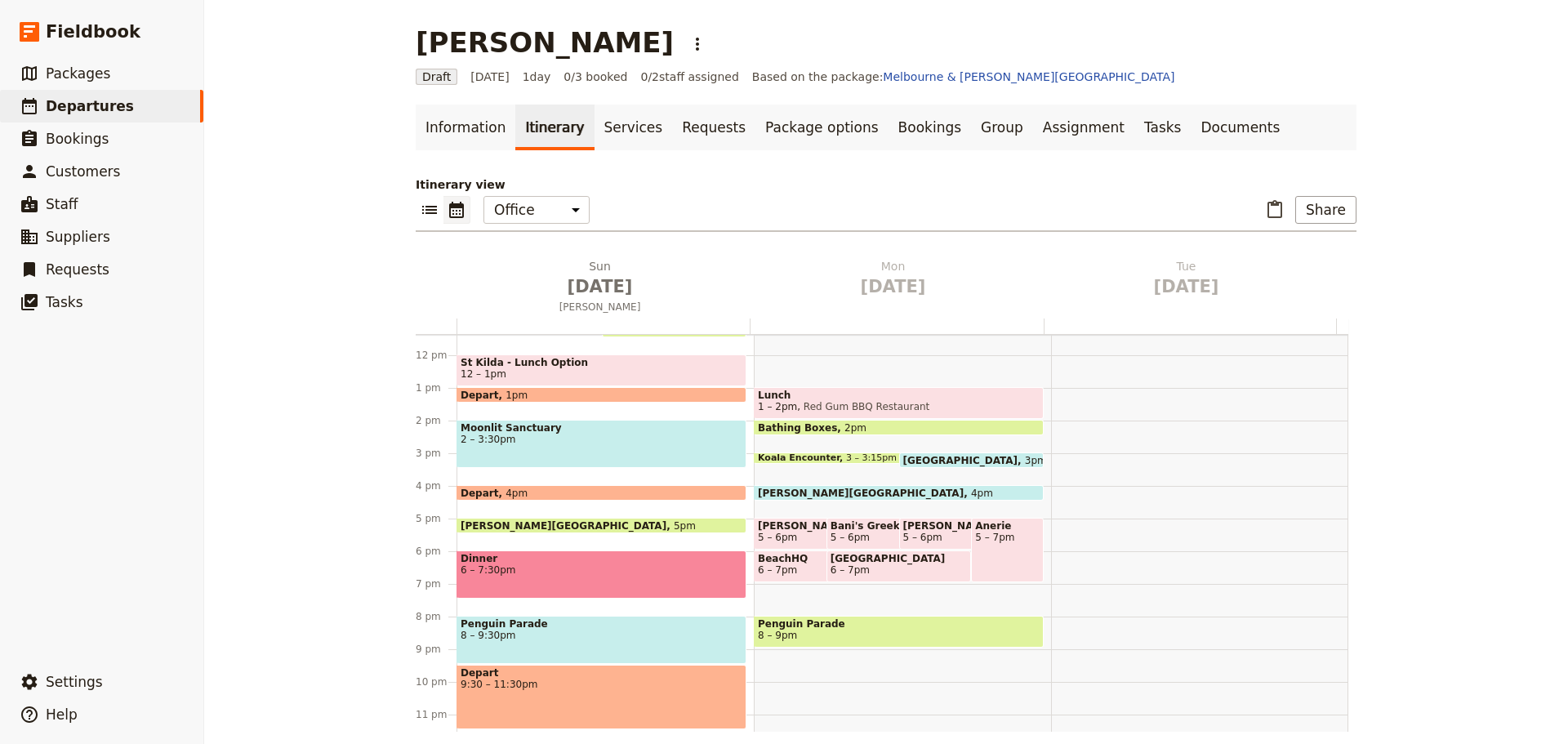
scroll to position [376, 0]
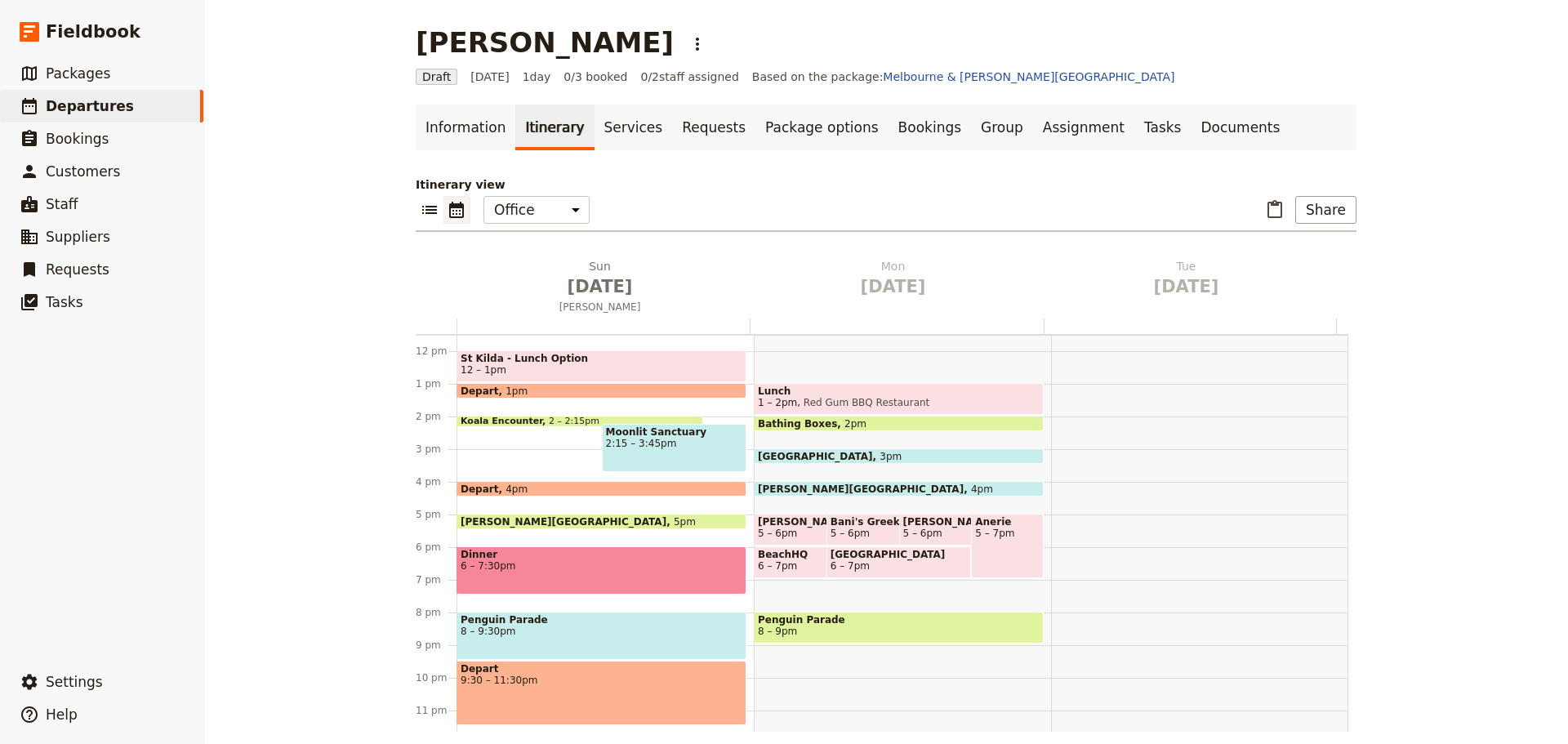
click at [567, 416] on span "2 – 2:15pm" at bounding box center [574, 421] width 51 height 10
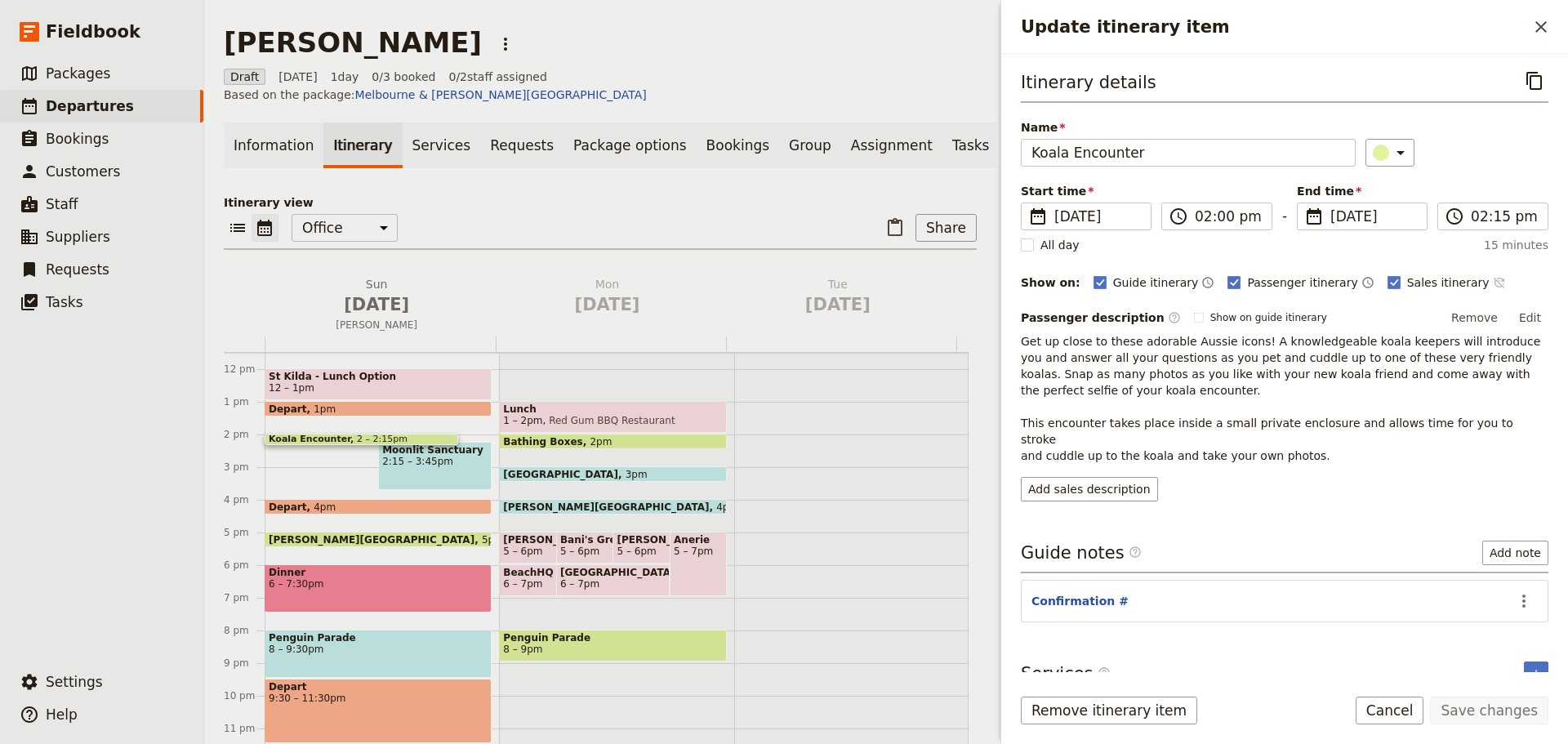
click at [1492, 281] on icon "Time not shown on sales itinerary" at bounding box center [1499, 283] width 13 height 13
click at [1488, 712] on button "Save changes" at bounding box center [1489, 710] width 119 height 28
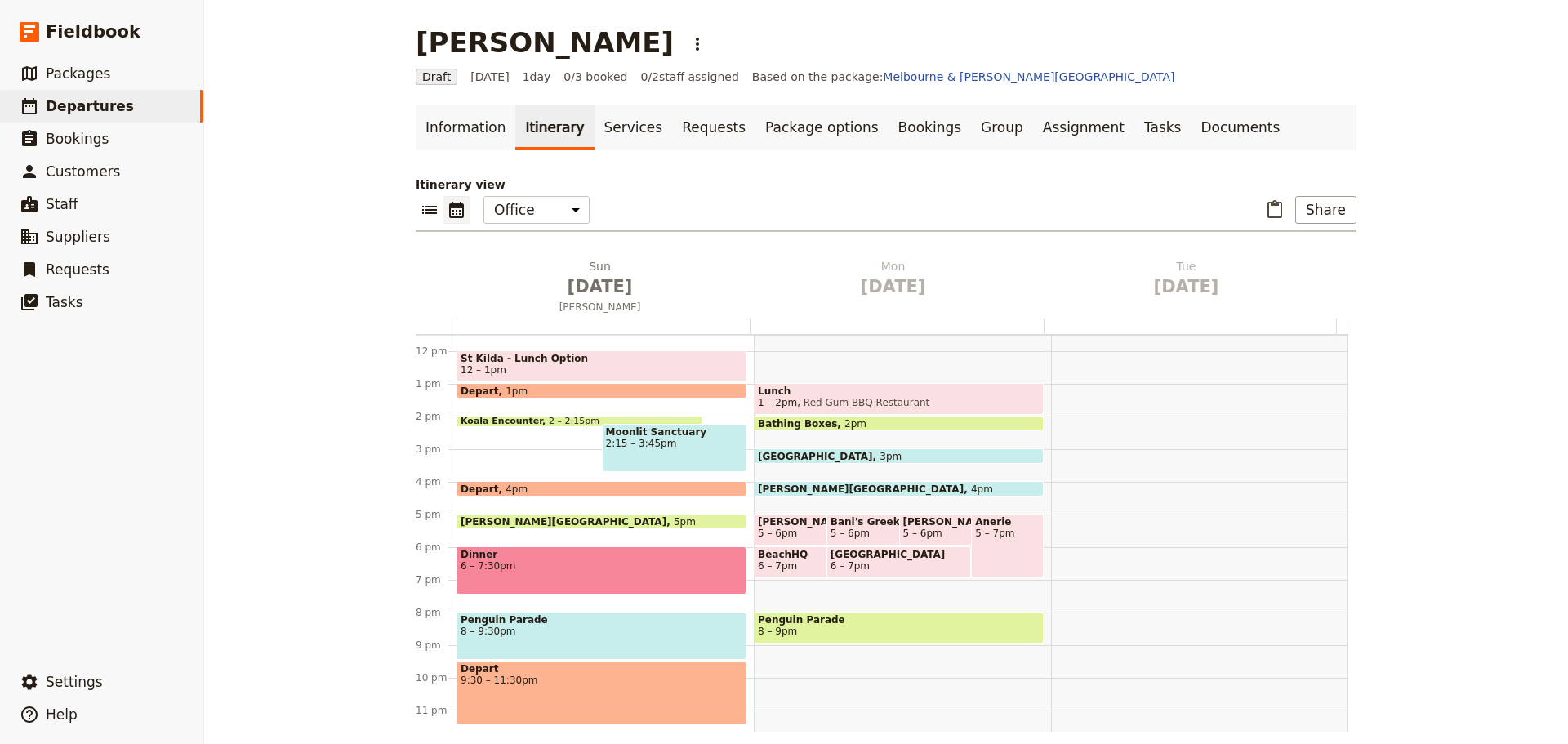
click at [519, 388] on div "Depart 1pm" at bounding box center [601, 391] width 290 height 15
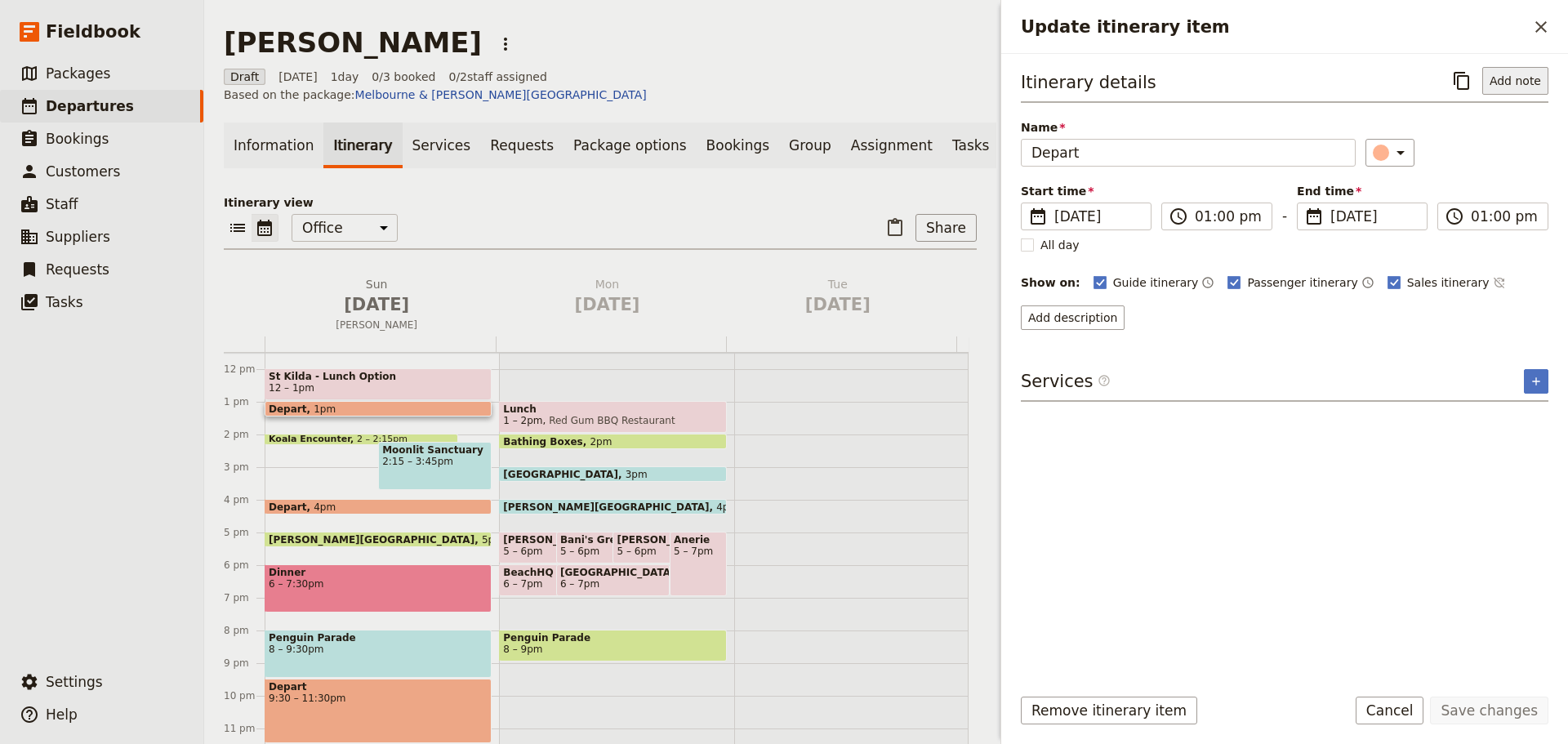
click at [1518, 80] on button "Add note" at bounding box center [1515, 81] width 67 height 28
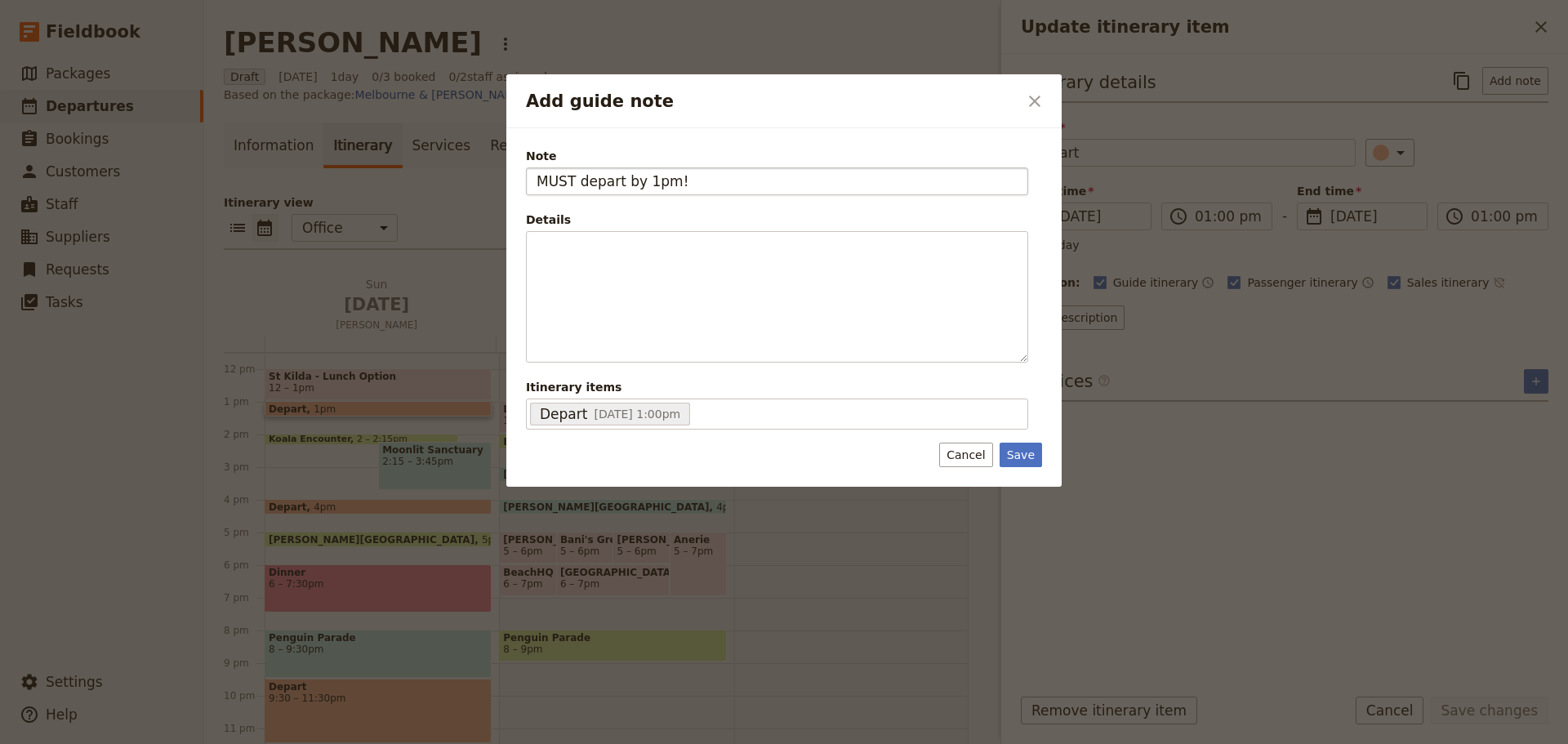
type input "MUST depart by 1pm!"
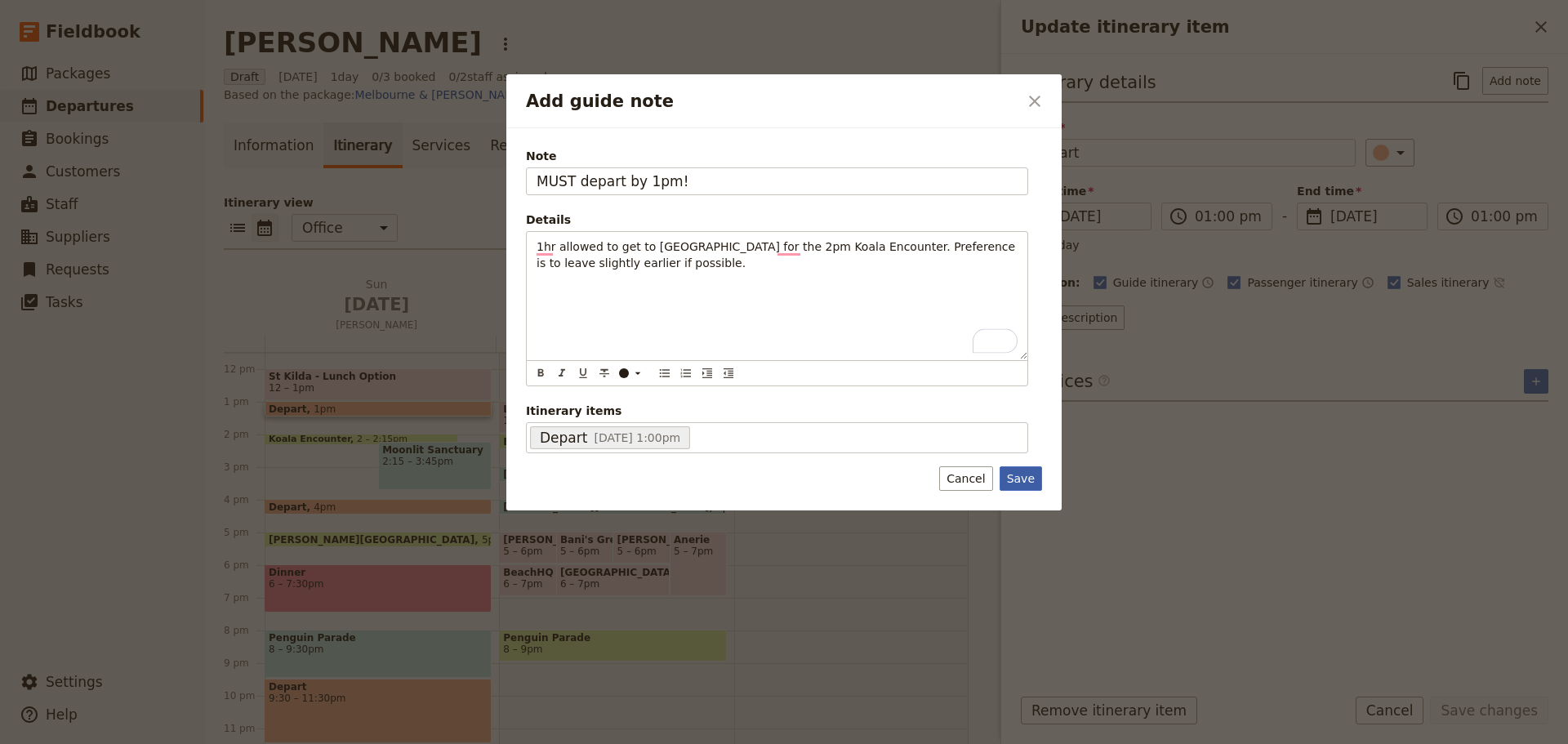
click at [1021, 485] on button "Save" at bounding box center [1021, 479] width 42 height 24
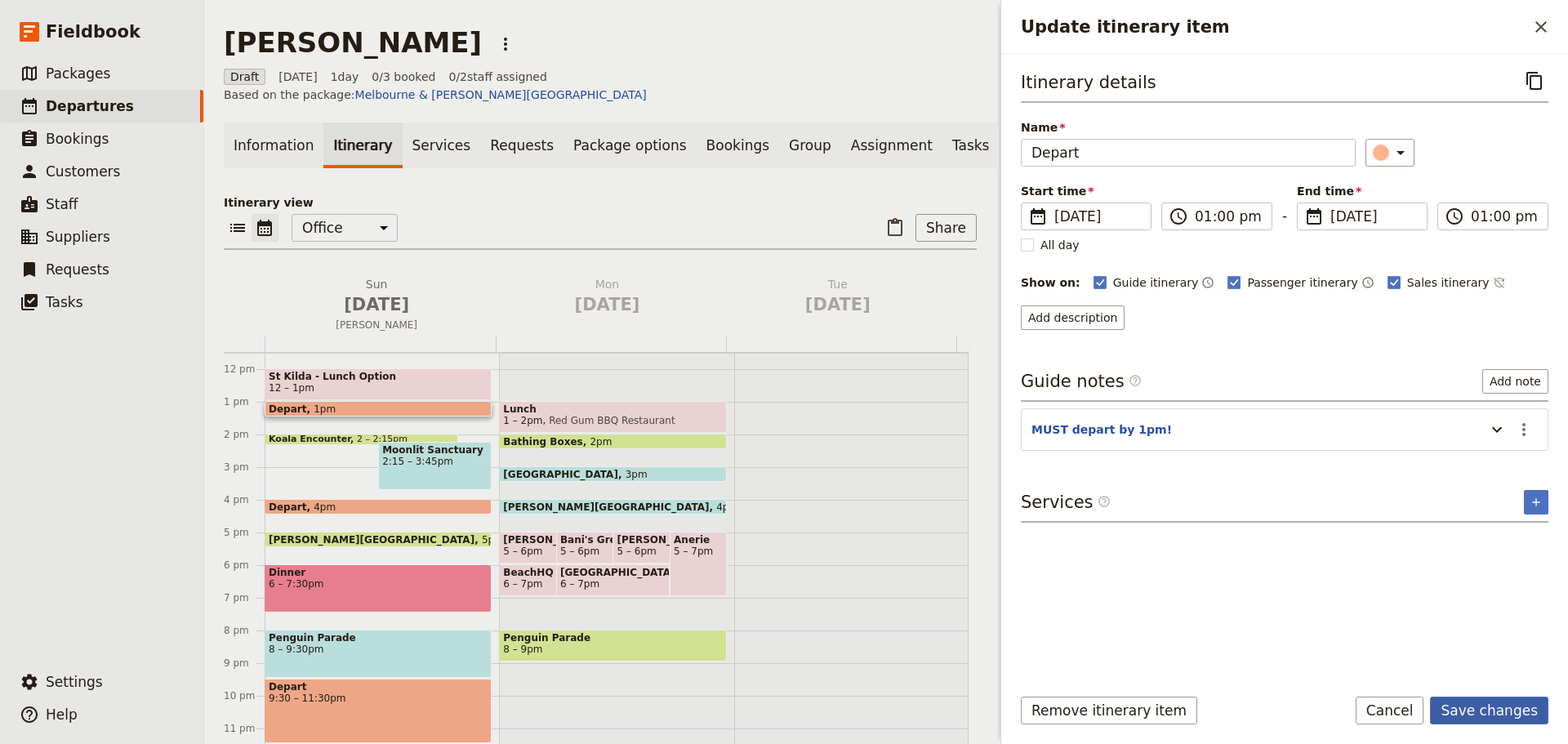
click at [1478, 708] on button "Save changes" at bounding box center [1489, 710] width 119 height 28
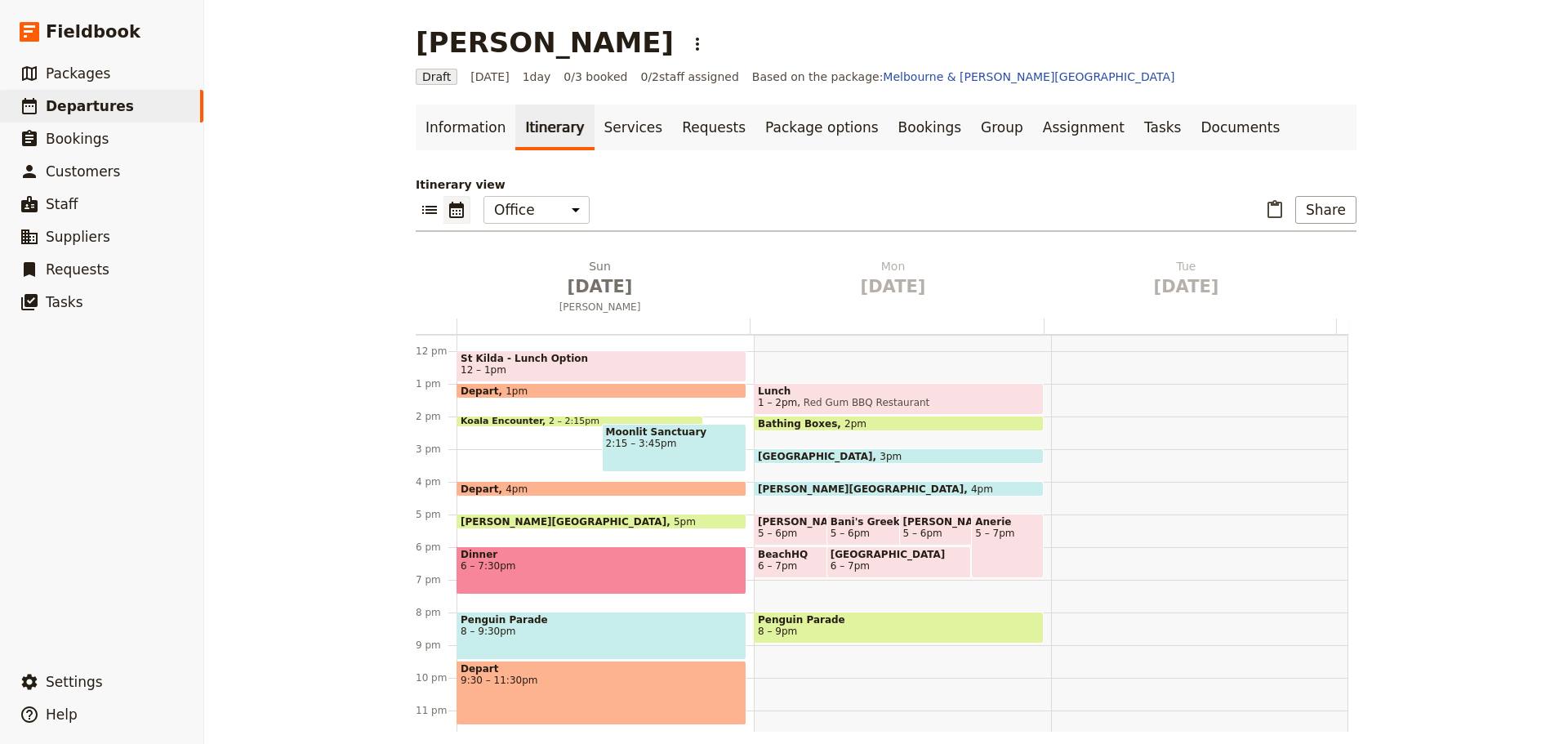
click at [648, 442] on span "2:15 – 3:45pm" at bounding box center [674, 444] width 137 height 12
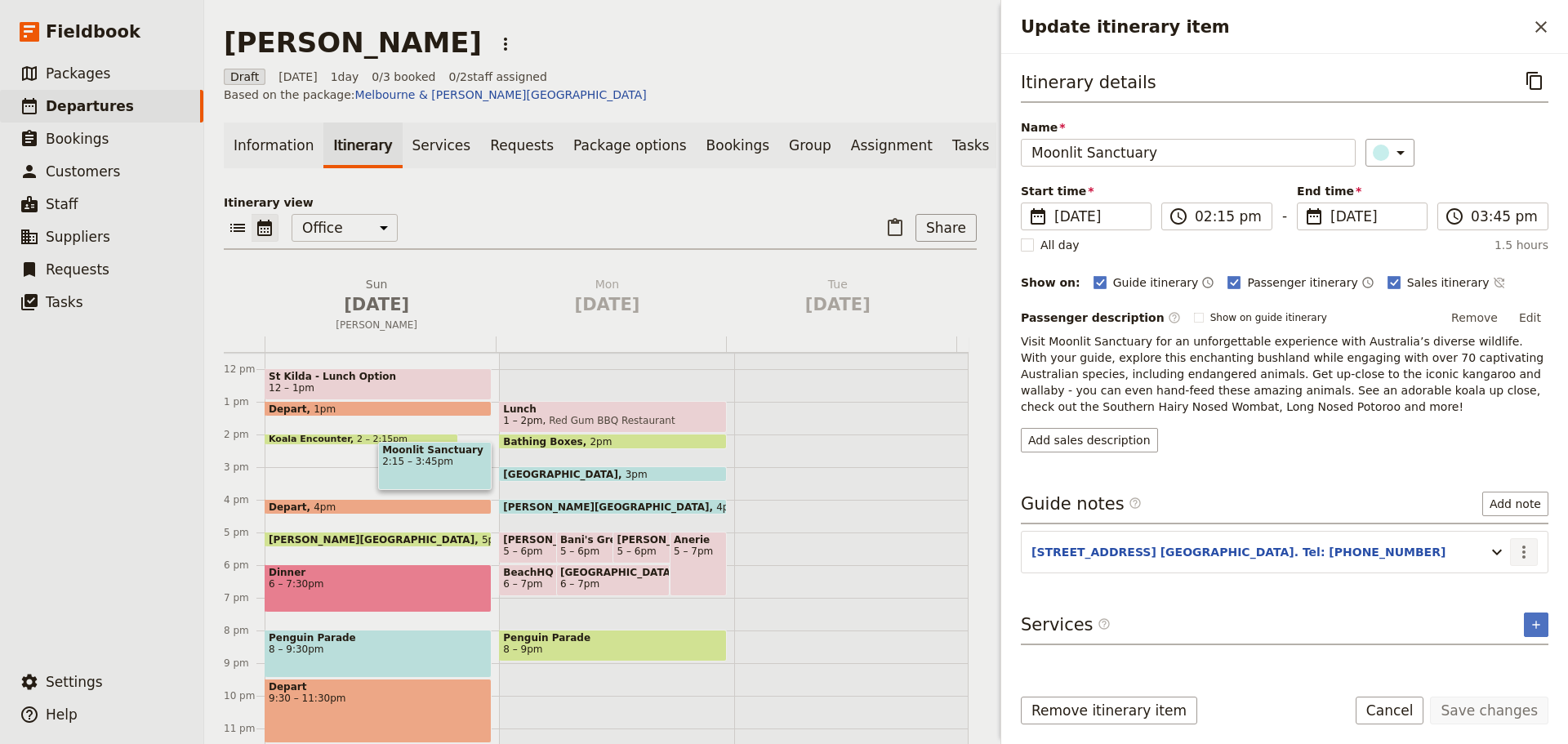
click at [1530, 549] on icon "Actions" at bounding box center [1523, 552] width 19 height 19
click at [1508, 582] on span "Edit note" at bounding box center [1489, 586] width 76 height 16
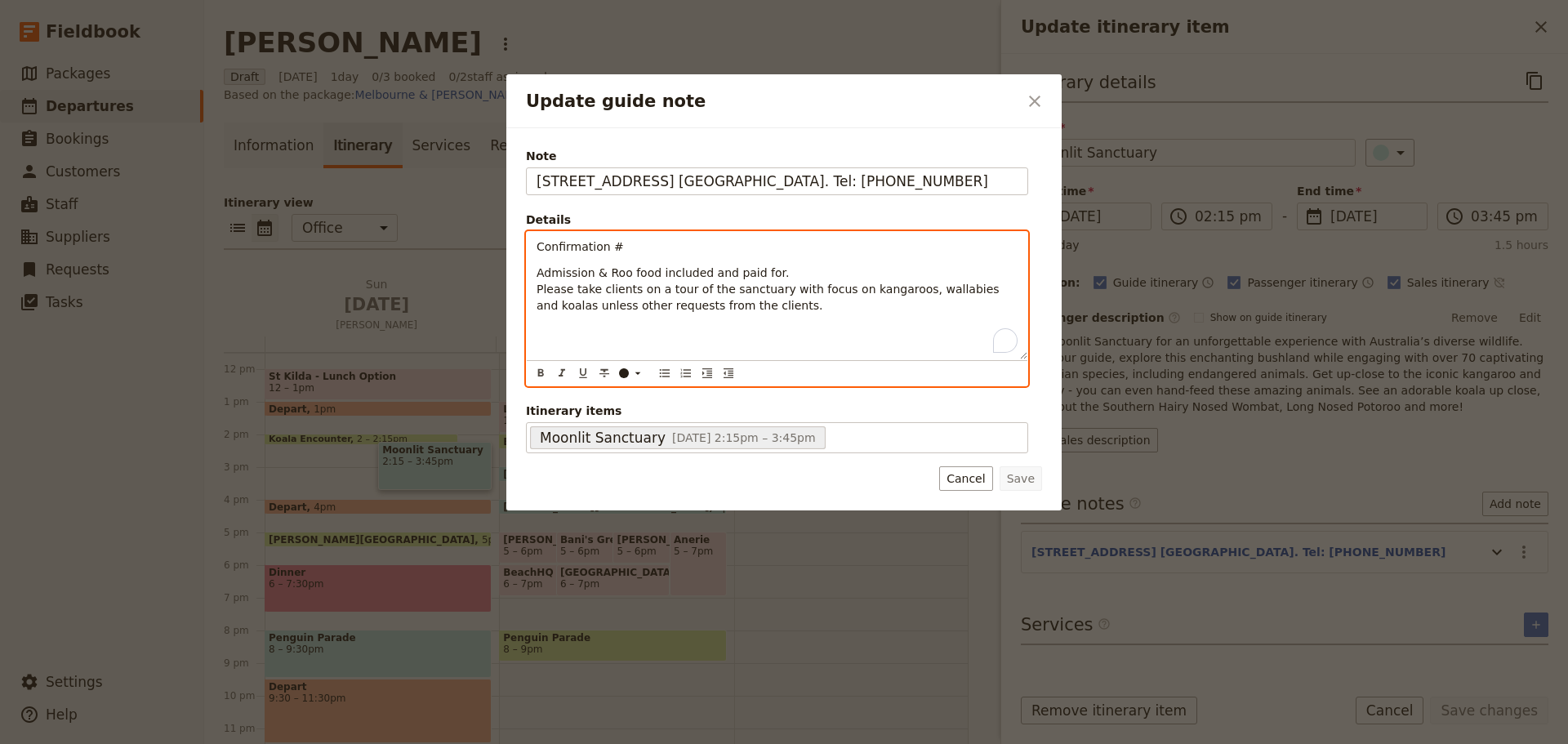
click at [640, 249] on p "Confirmation #" at bounding box center [776, 246] width 481 height 16
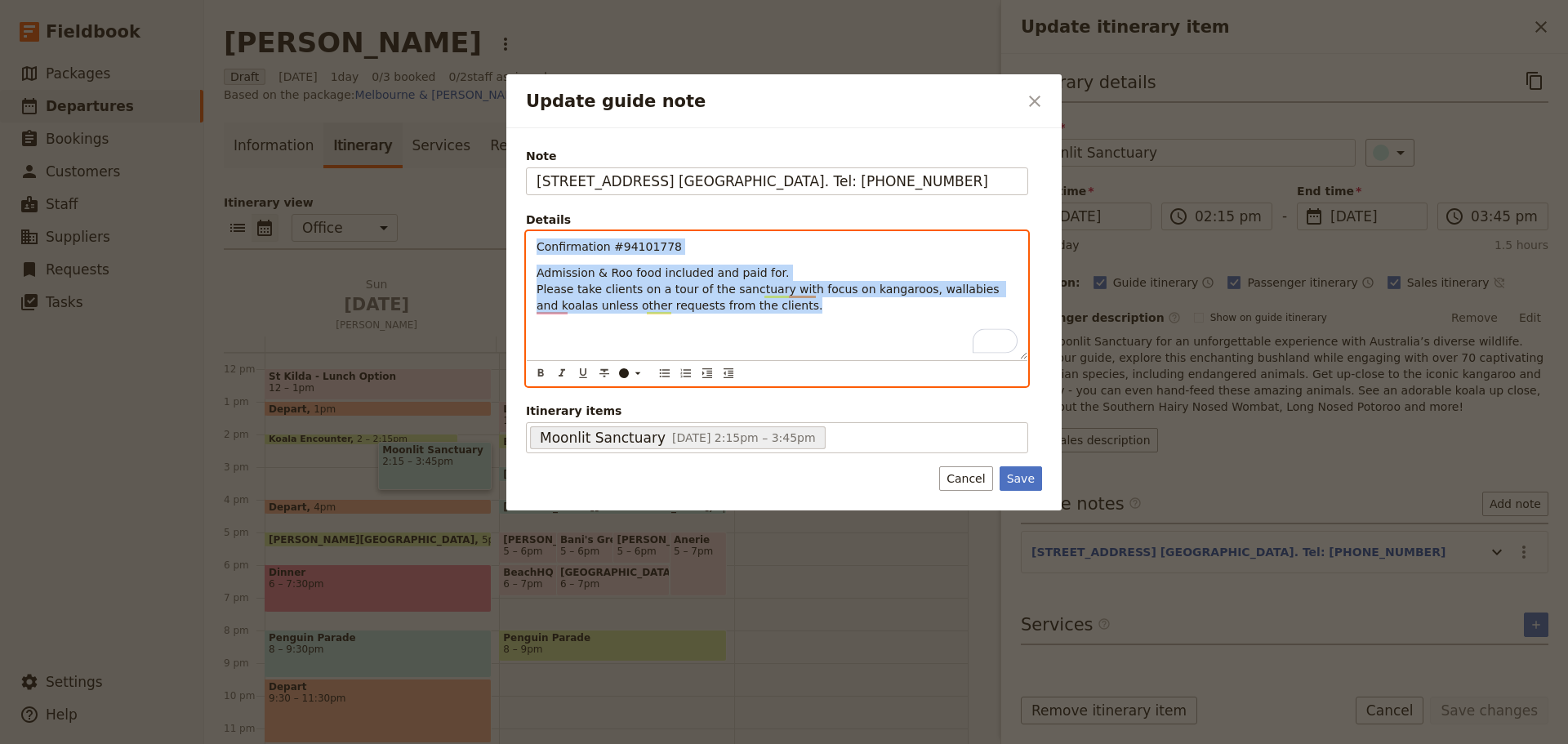
drag, startPoint x: 746, startPoint y: 308, endPoint x: 459, endPoint y: 242, distance: 294.5
click at [459, 743] on div "Update guide note ​ Note 550 Tyabb-Tooradin Rd. Pearcedale. Tel: 5978 7935 Deta…" at bounding box center [784, 744] width 1568 height 0
click at [665, 372] on icon "Bulleted list" at bounding box center [664, 373] width 13 height 13
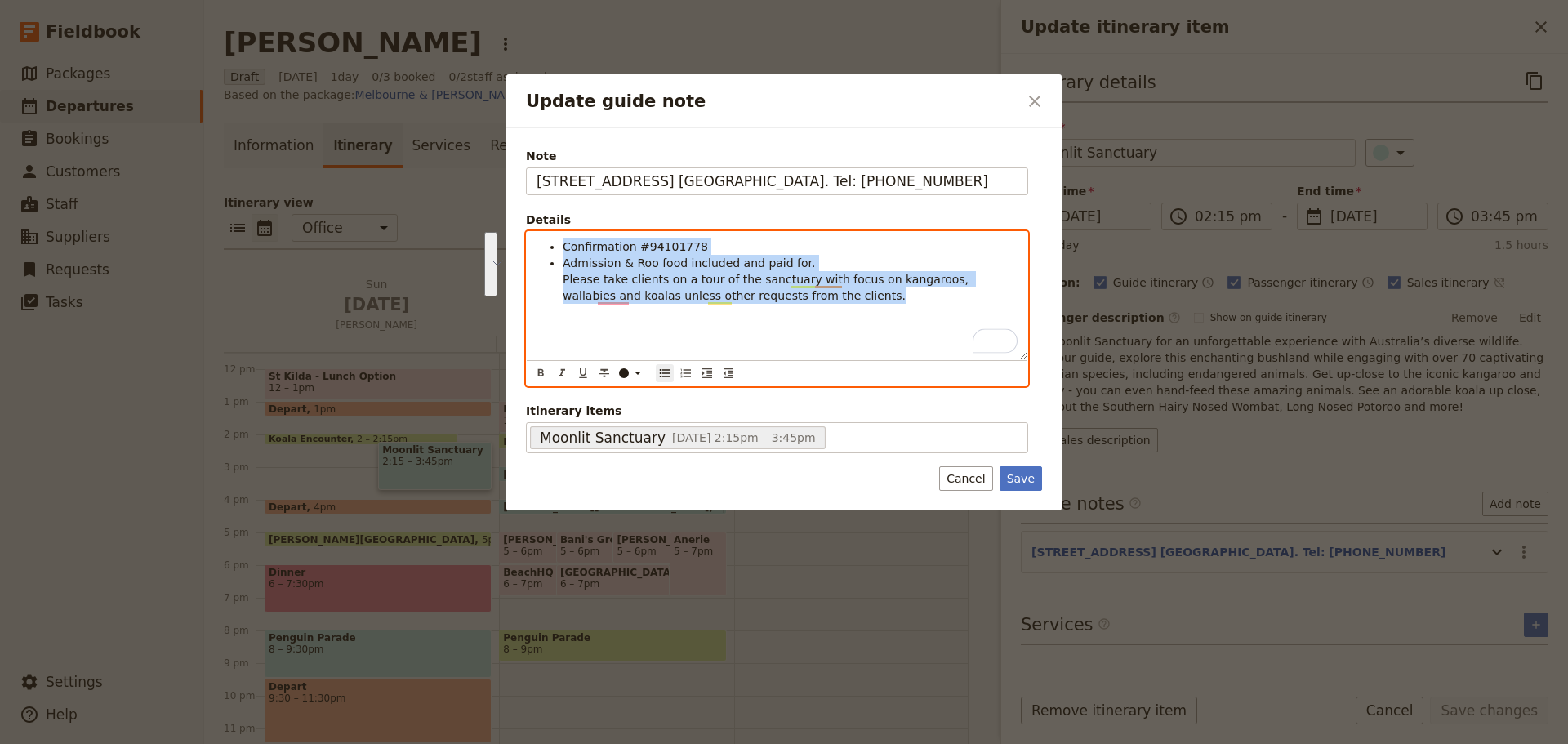
click at [634, 306] on div "Confirmation #94101778 Admission & Roo food included and paid for. Please take …" at bounding box center [776, 295] width 500 height 127
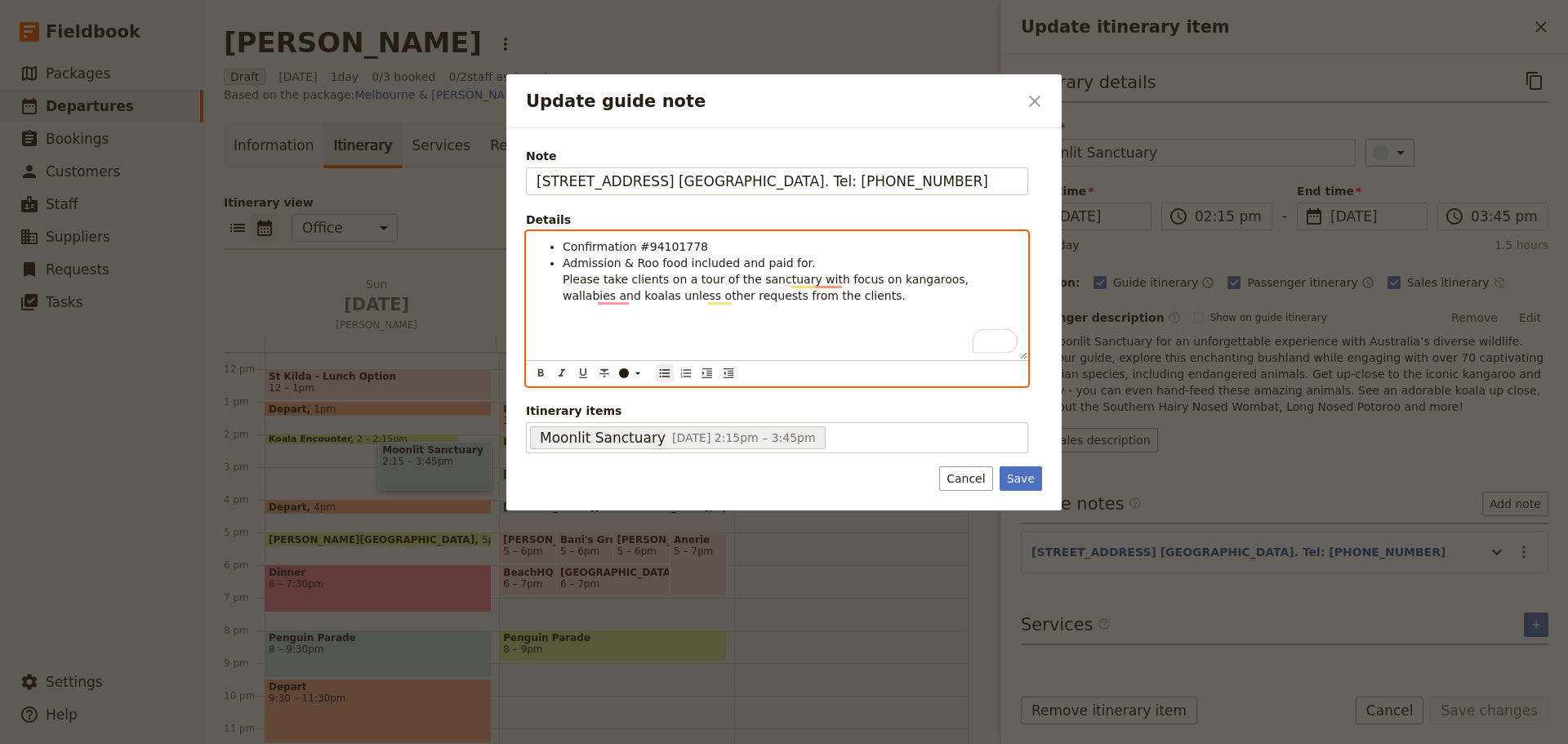
click at [562, 282] on ul "Confirmation #94101778 Admission & Roo food included and paid for. Please take …" at bounding box center [776, 271] width 481 height 66
click at [818, 264] on li "Admission & Roo food included and paid for." at bounding box center [790, 262] width 455 height 16
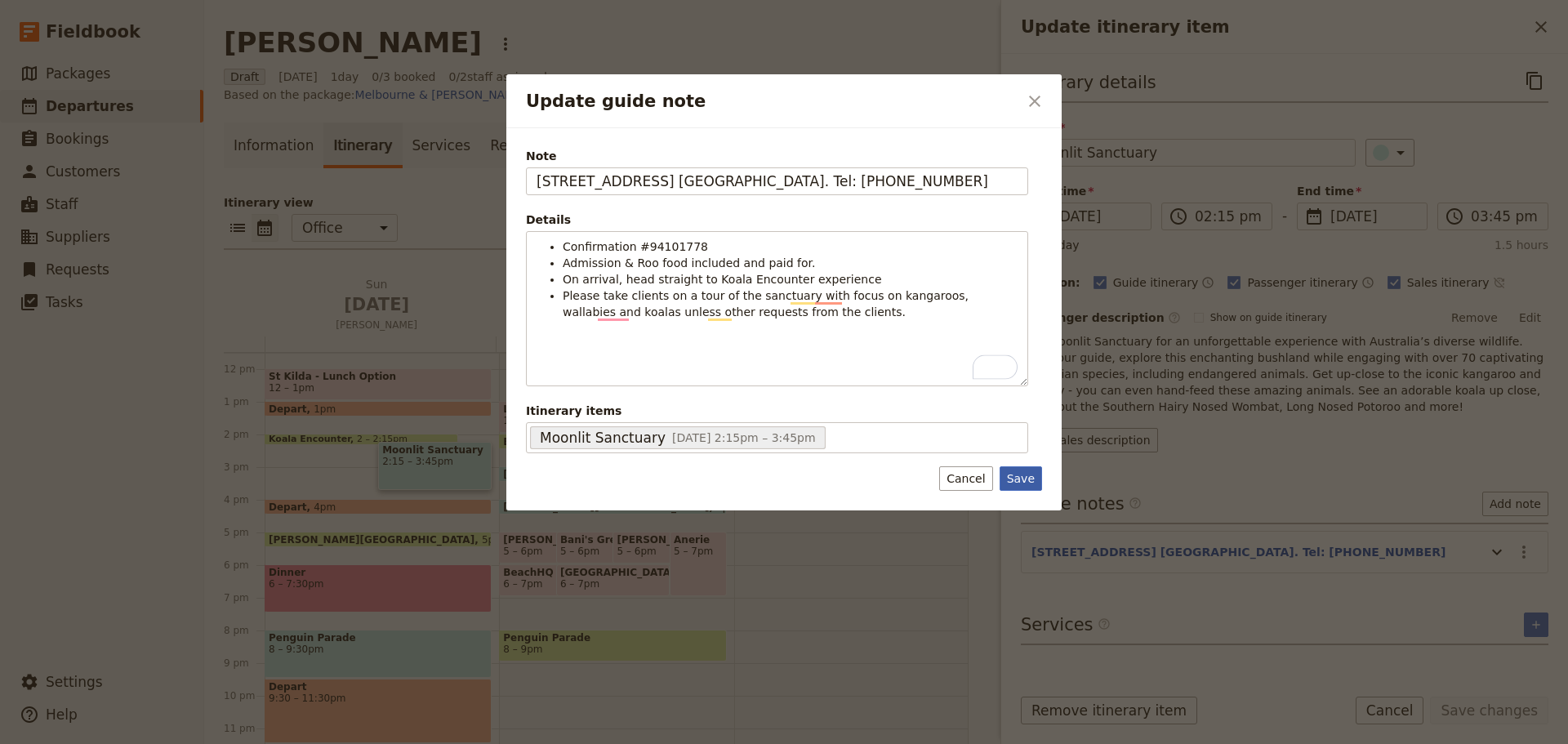
click at [1016, 481] on button "Save" at bounding box center [1021, 479] width 42 height 24
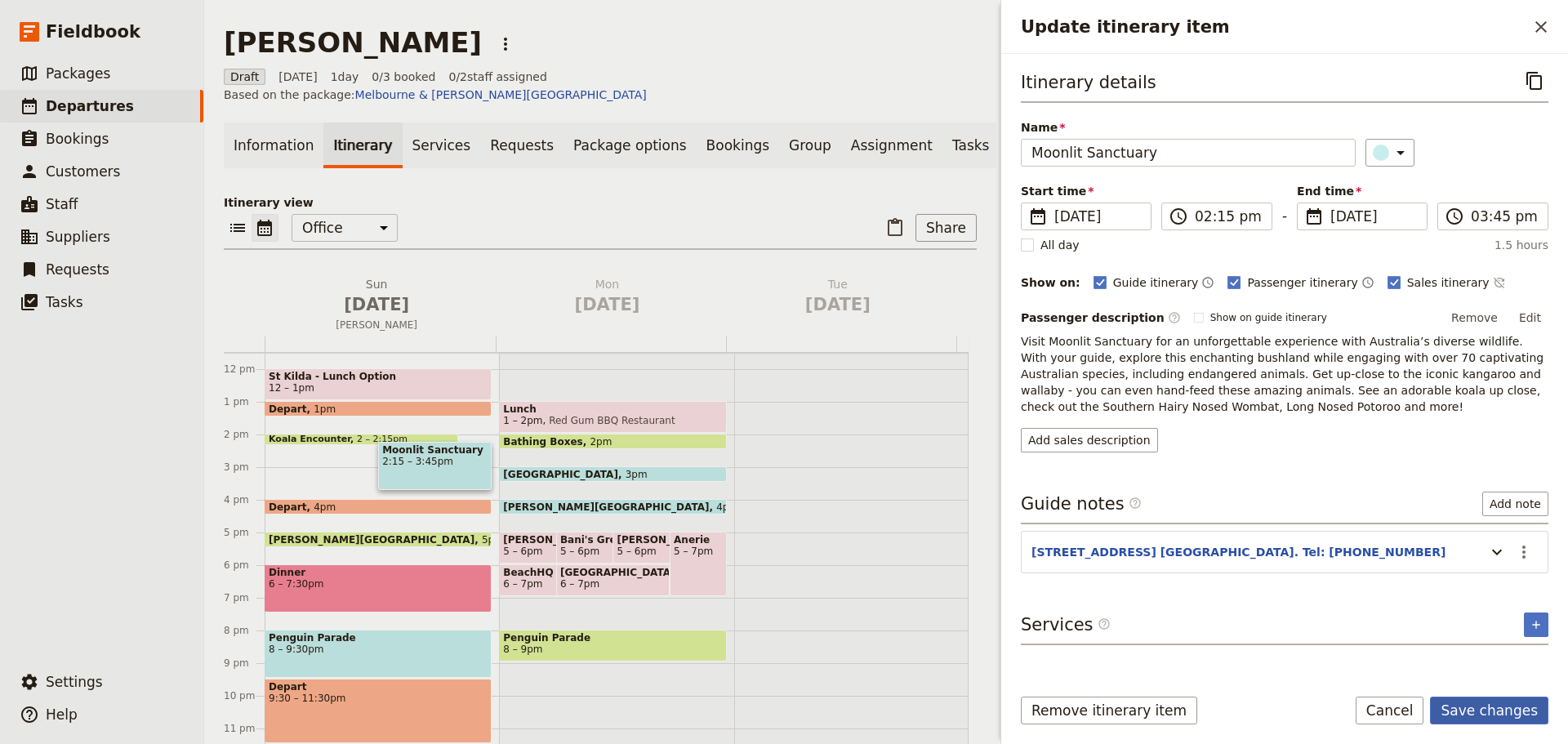
click at [1482, 709] on button "Save changes" at bounding box center [1489, 710] width 119 height 28
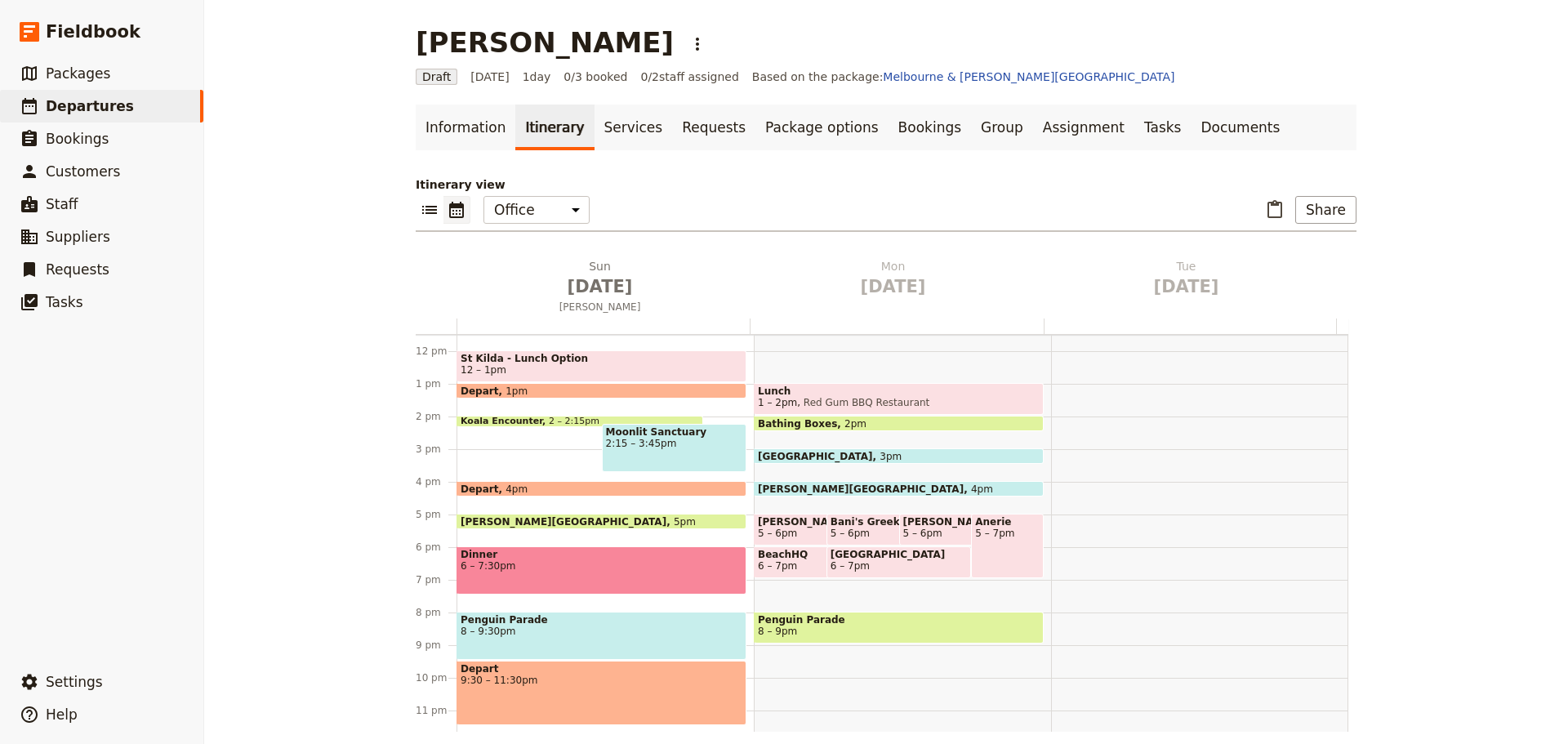
click at [549, 416] on span "2 – 2:15pm" at bounding box center [574, 421] width 51 height 10
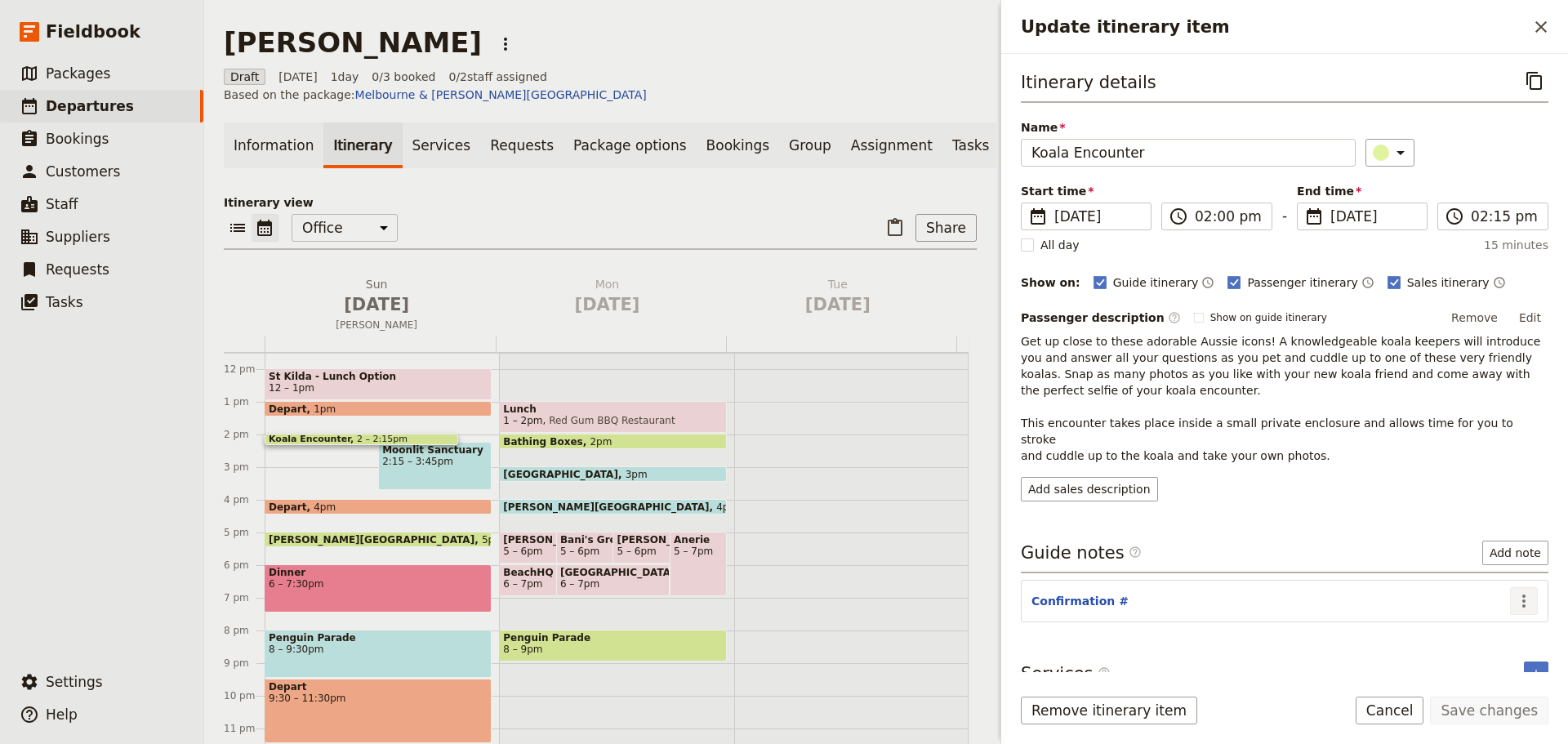
click at [1516, 591] on icon "Actions" at bounding box center [1523, 601] width 19 height 19
click at [1491, 612] on button "Edit note" at bounding box center [1476, 619] width 95 height 23
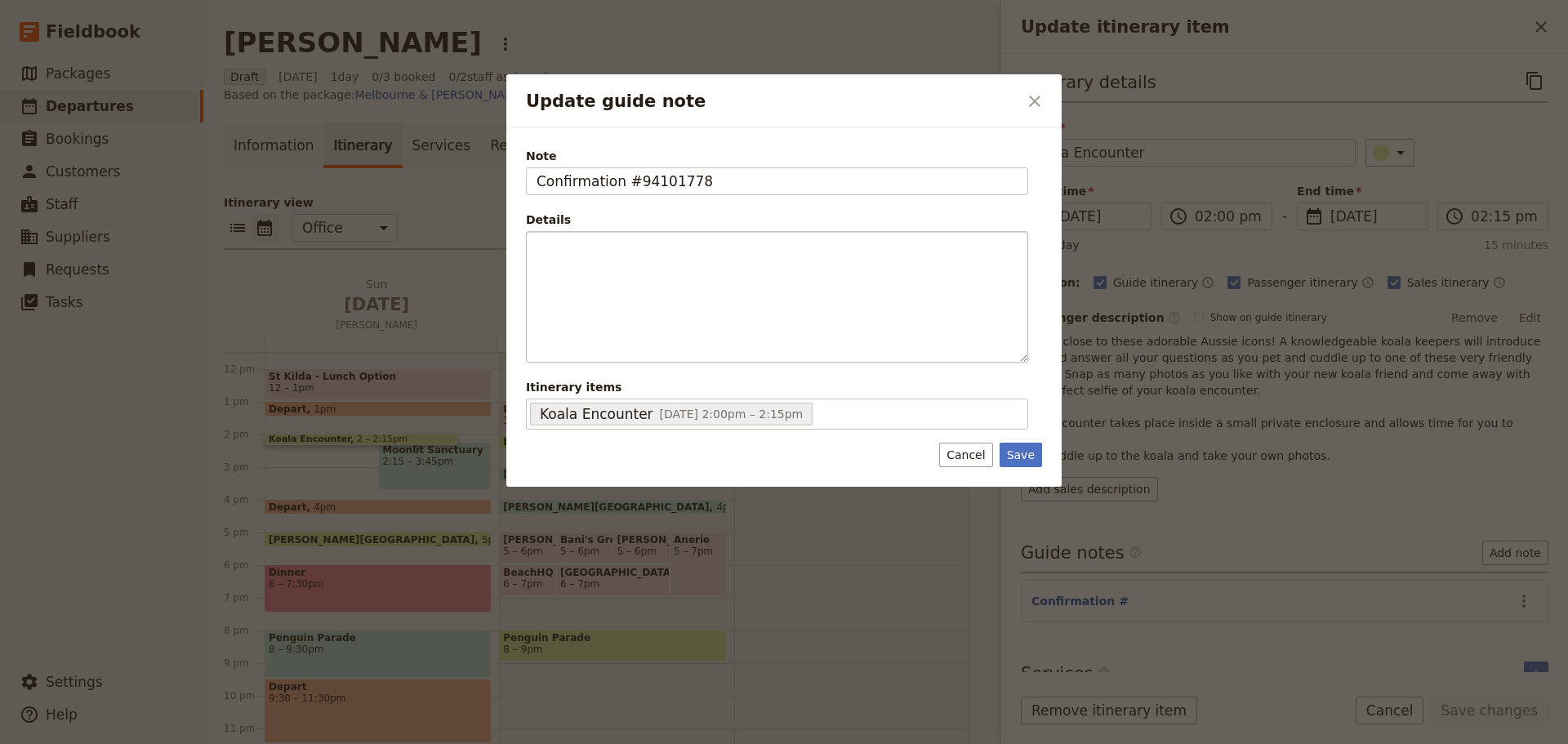
type input "Confirmation #94101778"
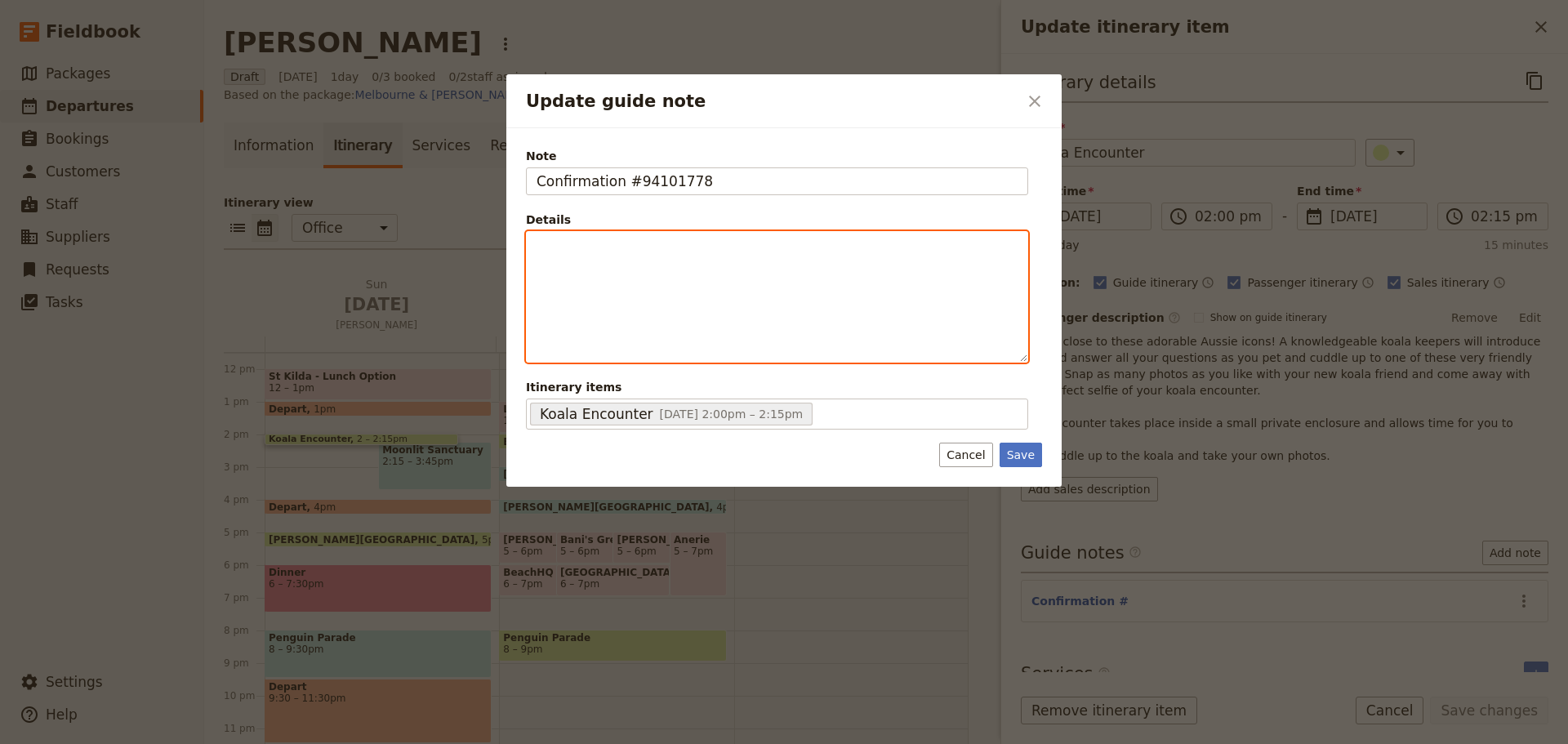
click at [659, 268] on div "Update guide note" at bounding box center [776, 297] width 500 height 130
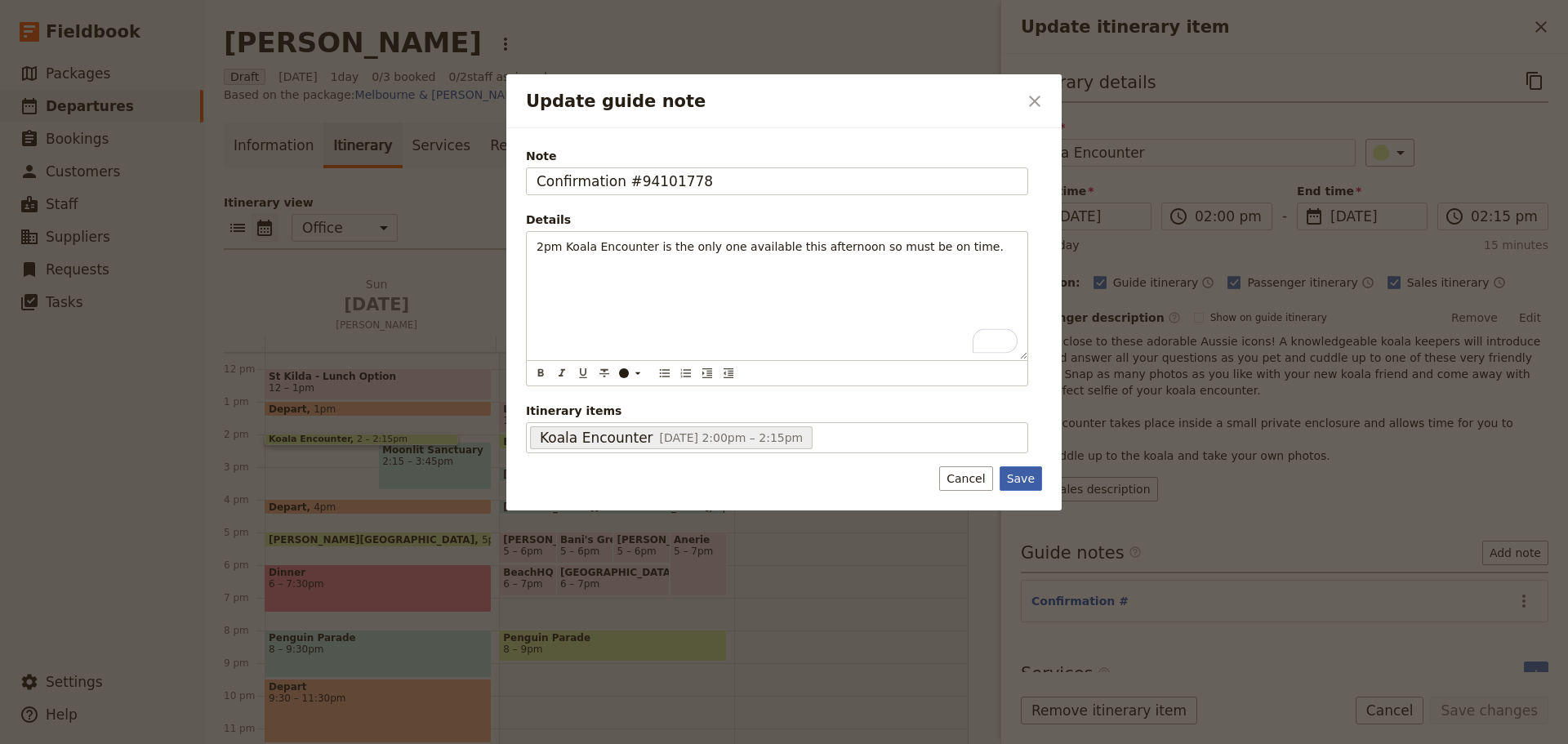
click at [1028, 484] on button "Save" at bounding box center [1021, 479] width 42 height 24
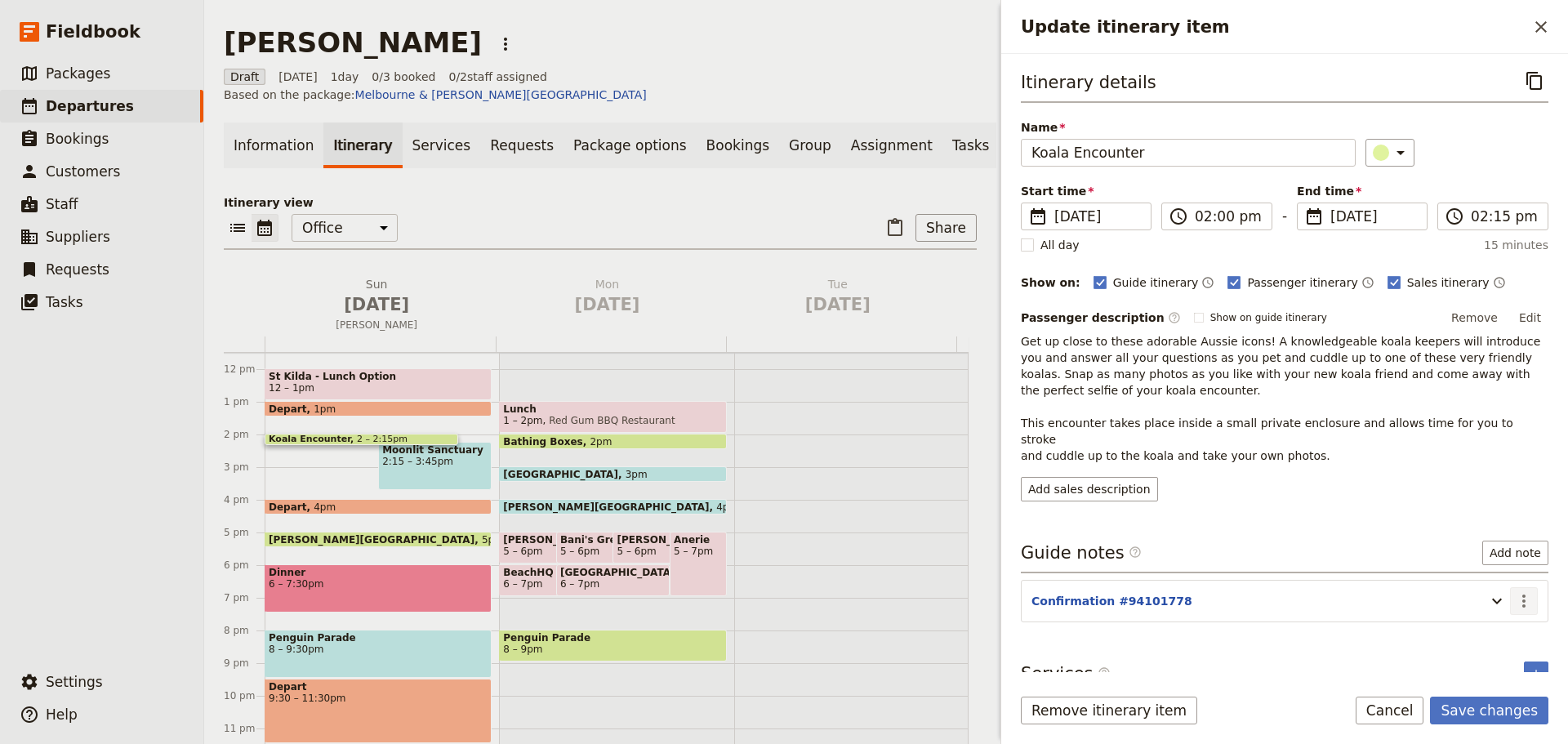
click at [1515, 596] on button "​" at bounding box center [1523, 601] width 28 height 28
click at [1487, 619] on span "Edit note" at bounding box center [1464, 619] width 51 height 16
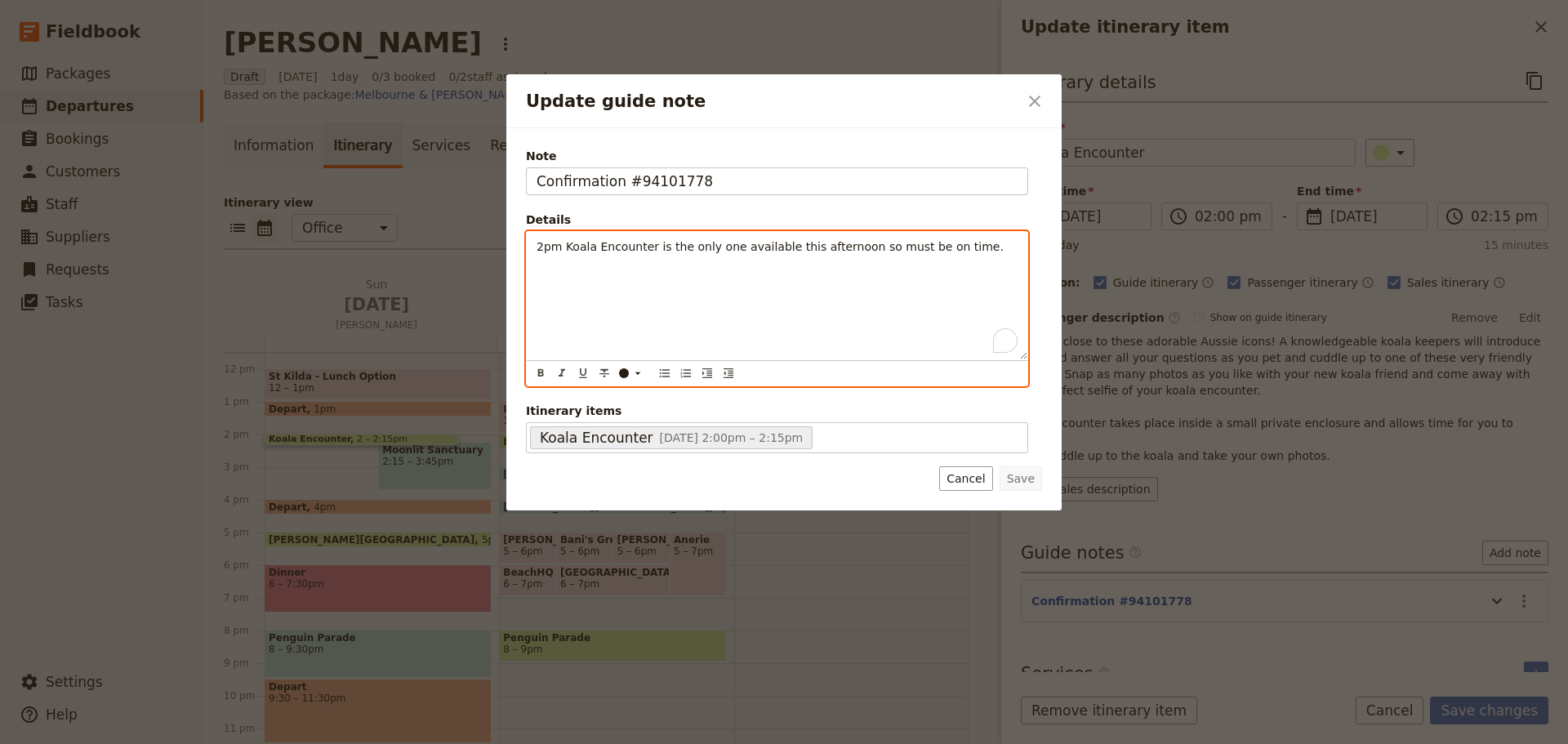
click at [649, 240] on span "2pm Koala Encounter is the only one available this afternoon so must be on time." at bounding box center [770, 247] width 467 height 13
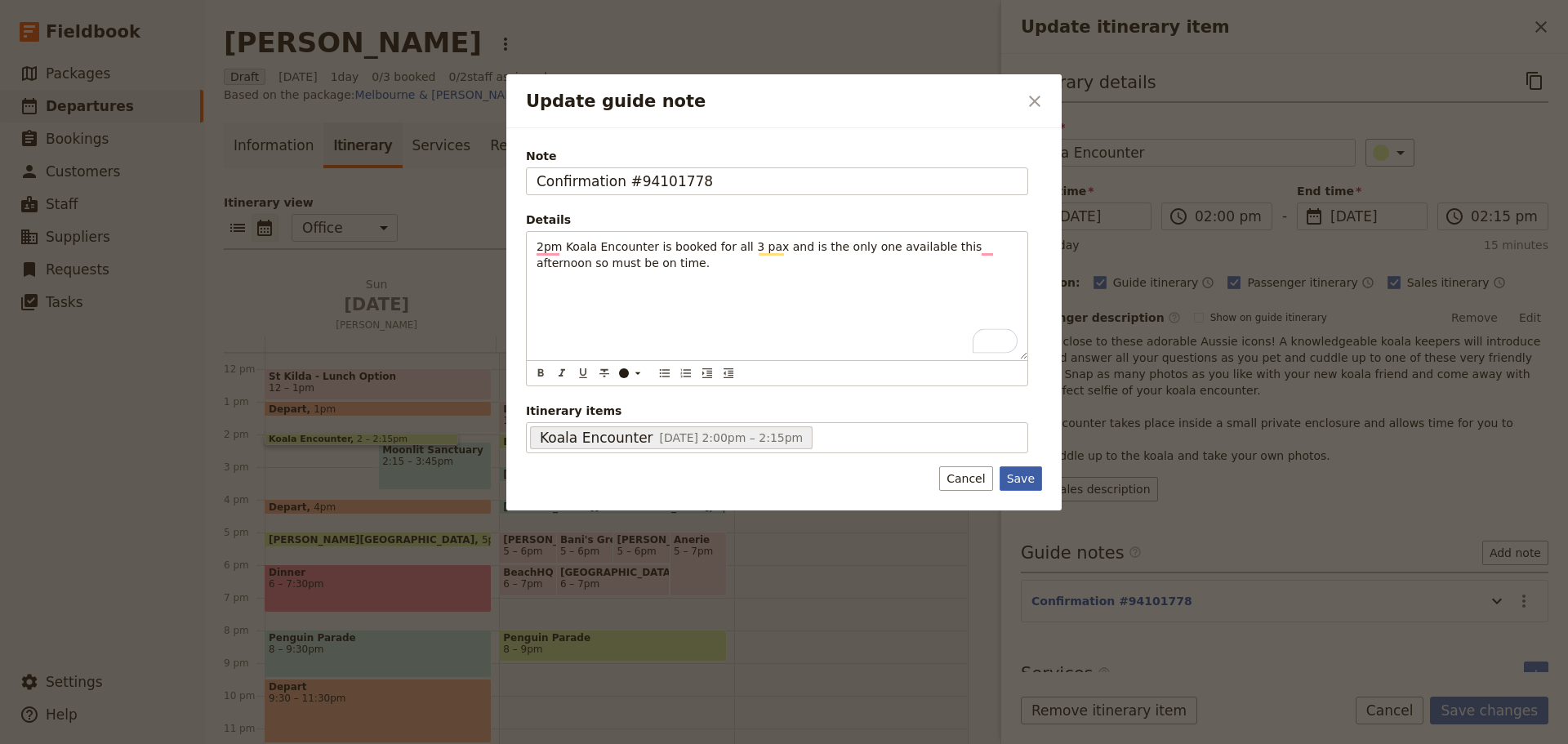
click at [1033, 474] on button "Save" at bounding box center [1021, 479] width 42 height 24
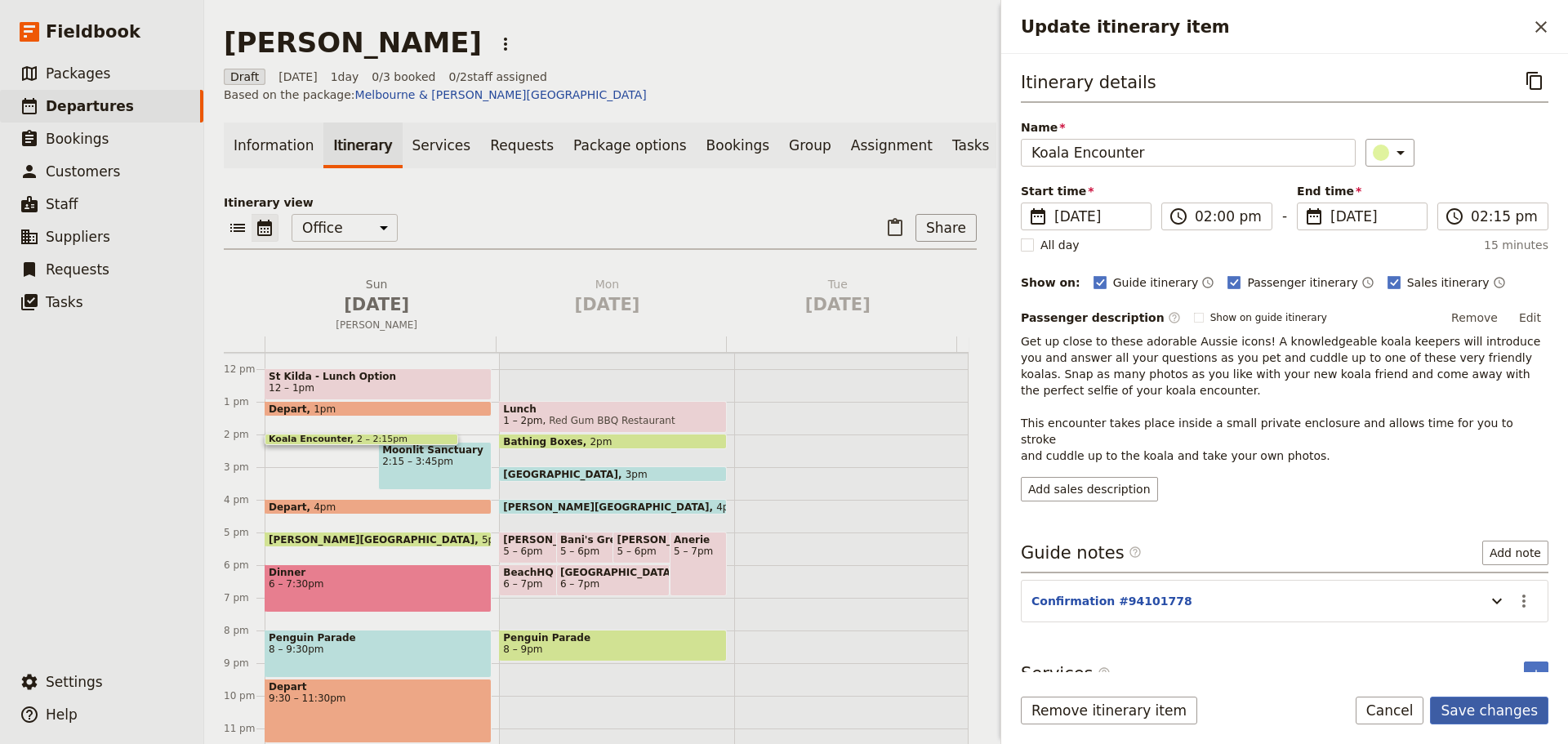
click at [1477, 699] on form "Itinerary details ​ Name Koala Encounter ​ Start time ​ 31 Aug 2025 31/08/2025 …" at bounding box center [1284, 399] width 567 height 690
click at [1479, 703] on button "Save changes" at bounding box center [1489, 710] width 119 height 28
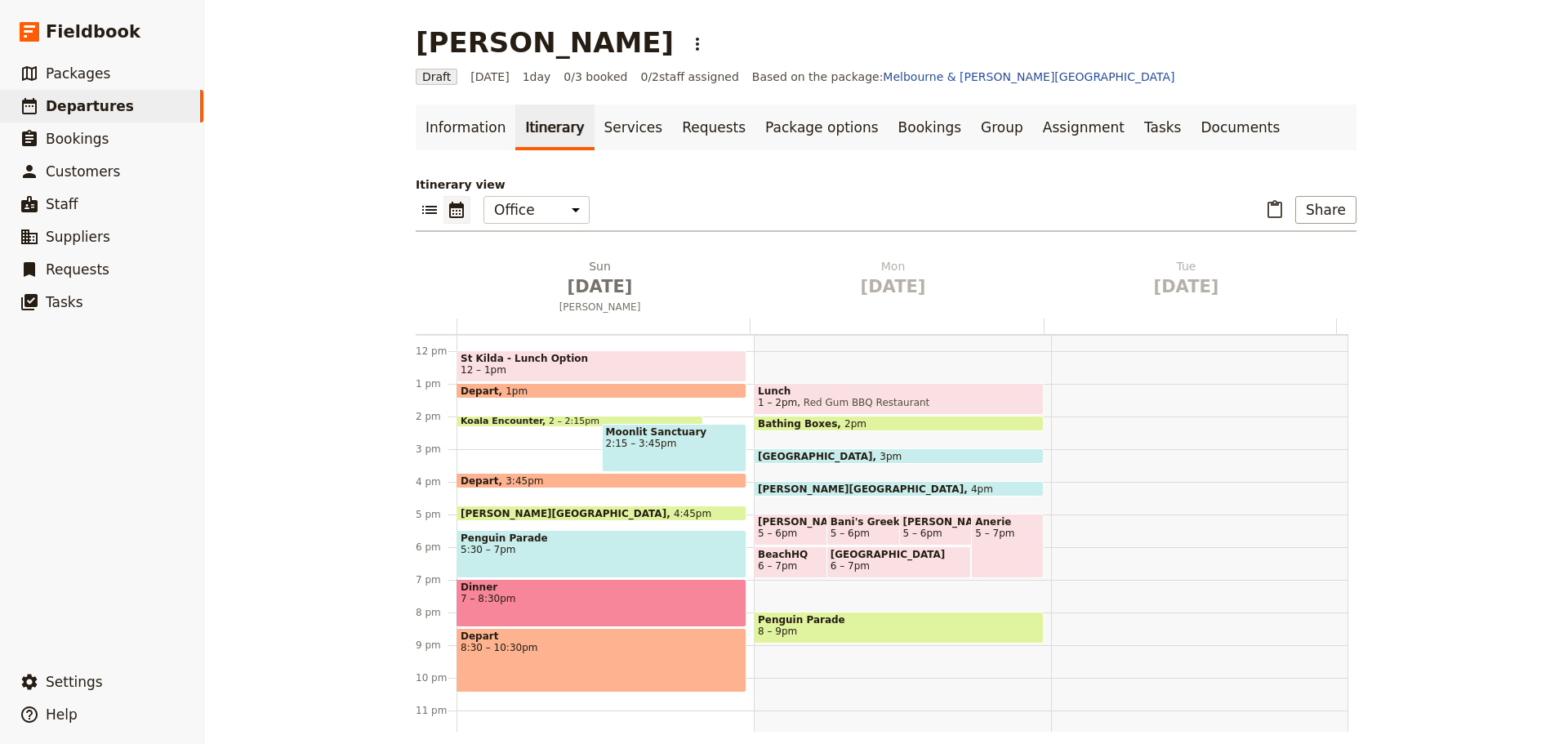
click at [674, 509] on span "4:45pm" at bounding box center [692, 513] width 38 height 11
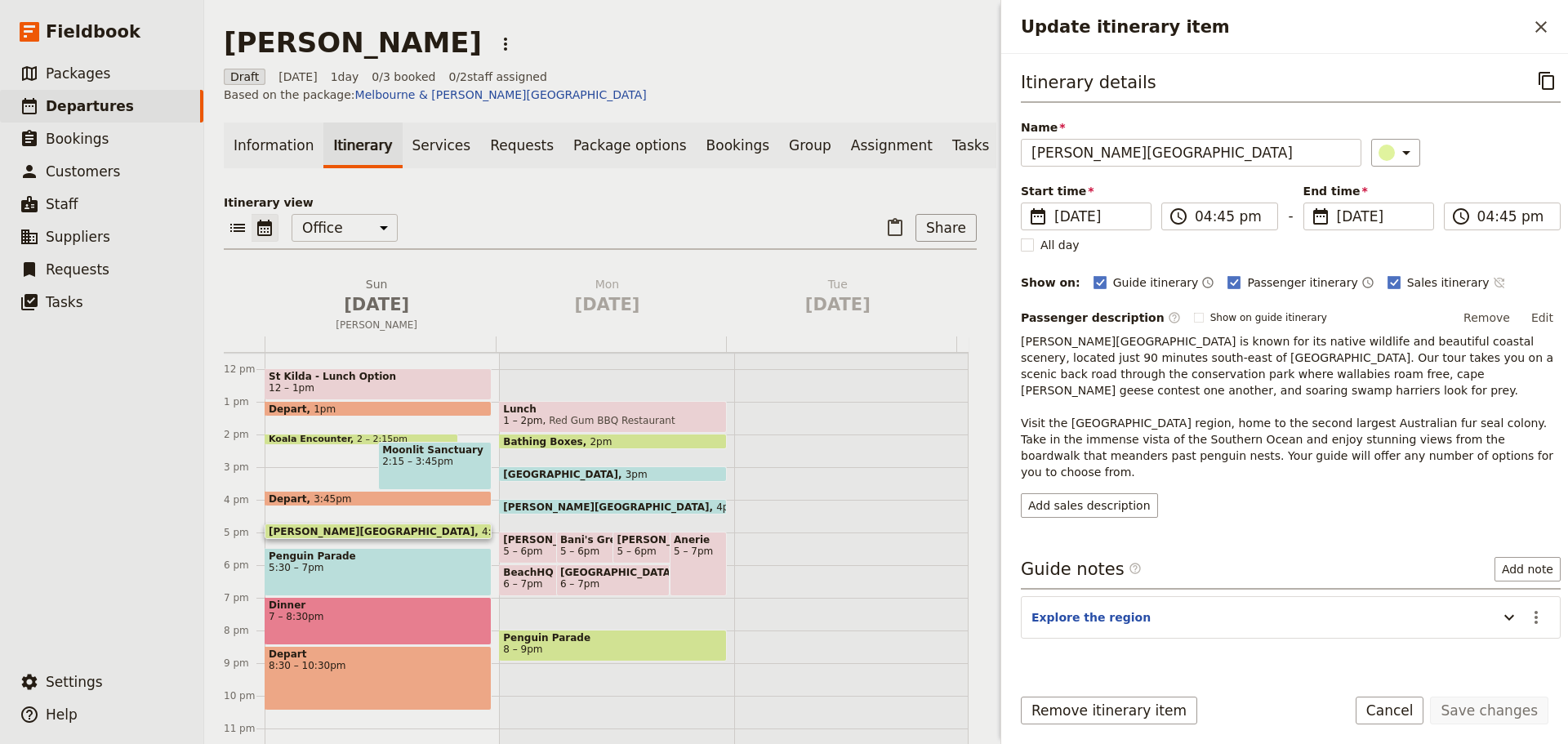
click at [1492, 281] on icon "Time not shown on sales itinerary" at bounding box center [1497, 283] width 11 height 11
click at [1499, 608] on icon "Update itinerary item" at bounding box center [1508, 617] width 19 height 19
click at [1534, 611] on icon "Actions" at bounding box center [1536, 618] width 3 height 13
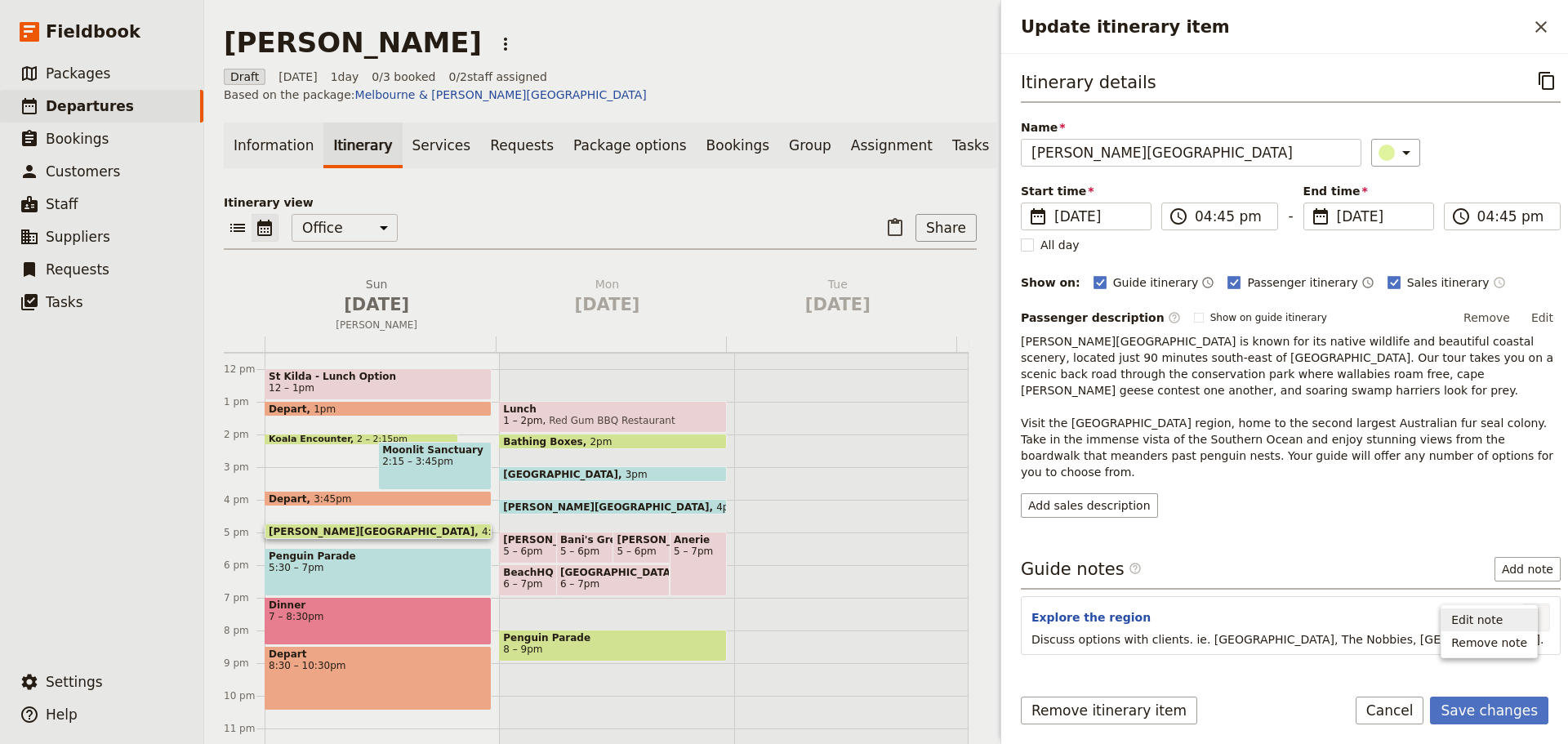
click at [1508, 616] on span "Edit note" at bounding box center [1489, 619] width 76 height 16
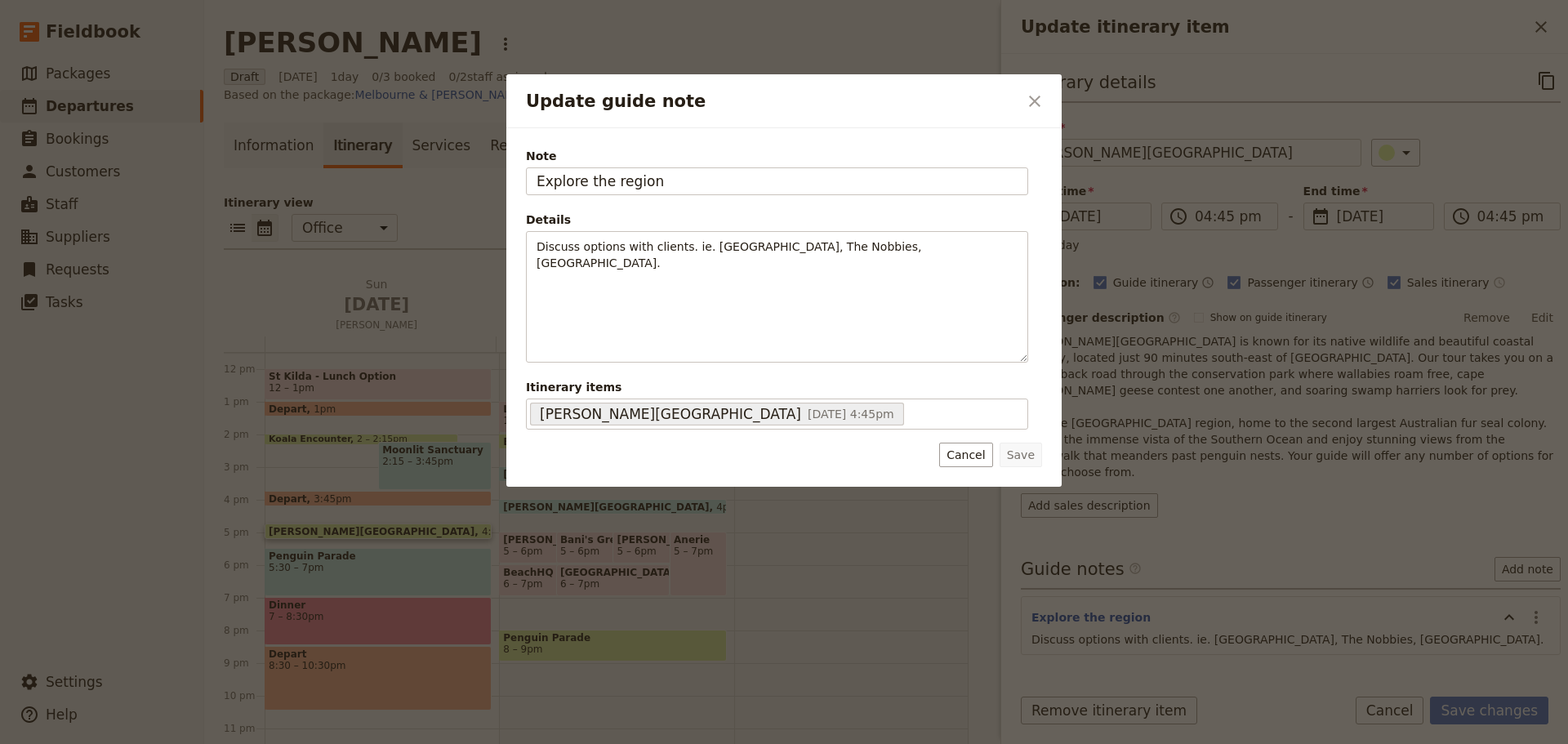
drag, startPoint x: 674, startPoint y: 184, endPoint x: 410, endPoint y: 42, distance: 299.8
click at [368, 743] on div "Update guide note ​ Note Explore the region Details Discuss options with client…" at bounding box center [784, 744] width 1568 height 0
type input "Take clients to the Nobbies if they're interested"
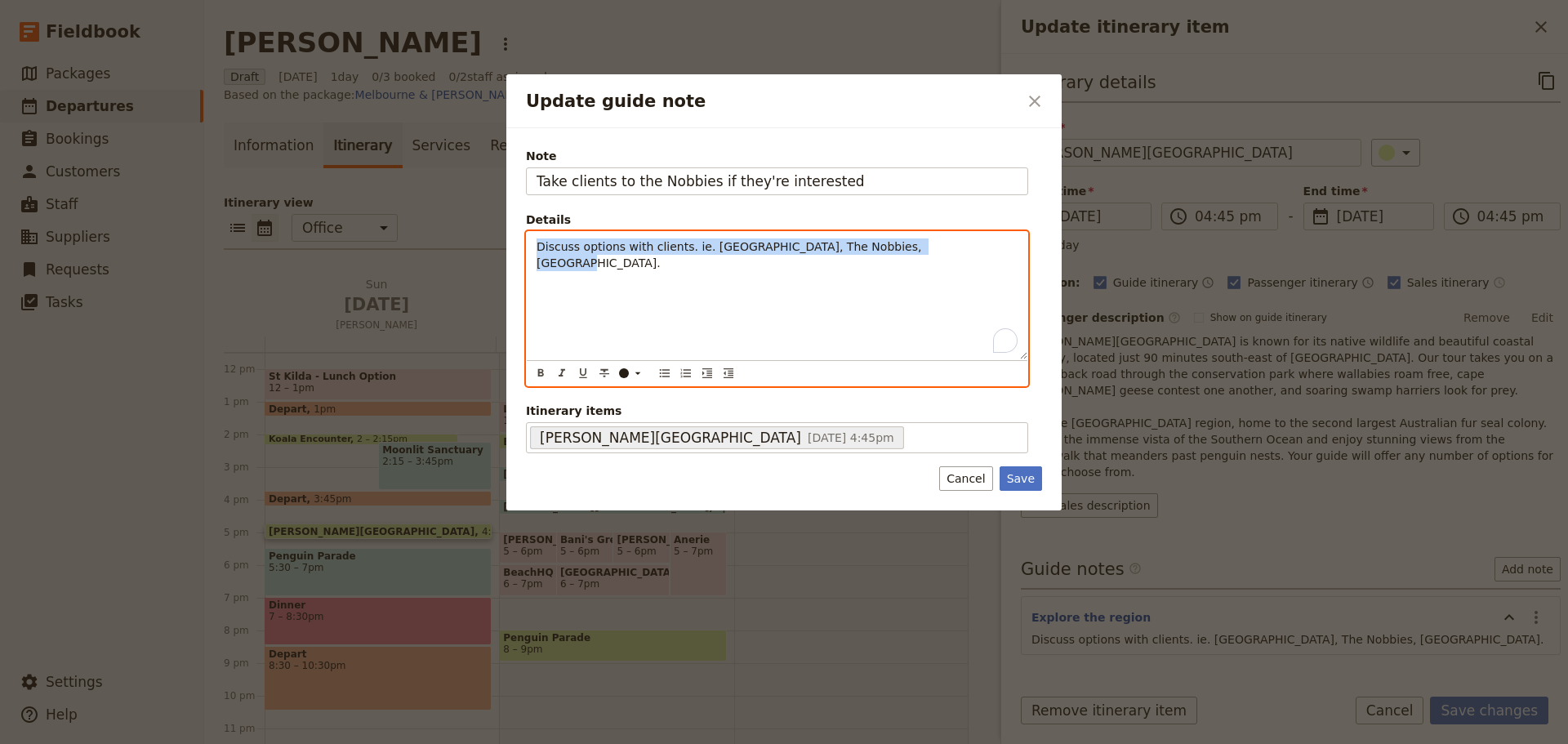
drag, startPoint x: 883, startPoint y: 248, endPoint x: 358, endPoint y: 228, distance: 525.4
click at [358, 743] on div "Update guide note ​ Note Take clients to the Nobbies if they're interested Deta…" at bounding box center [784, 744] width 1568 height 0
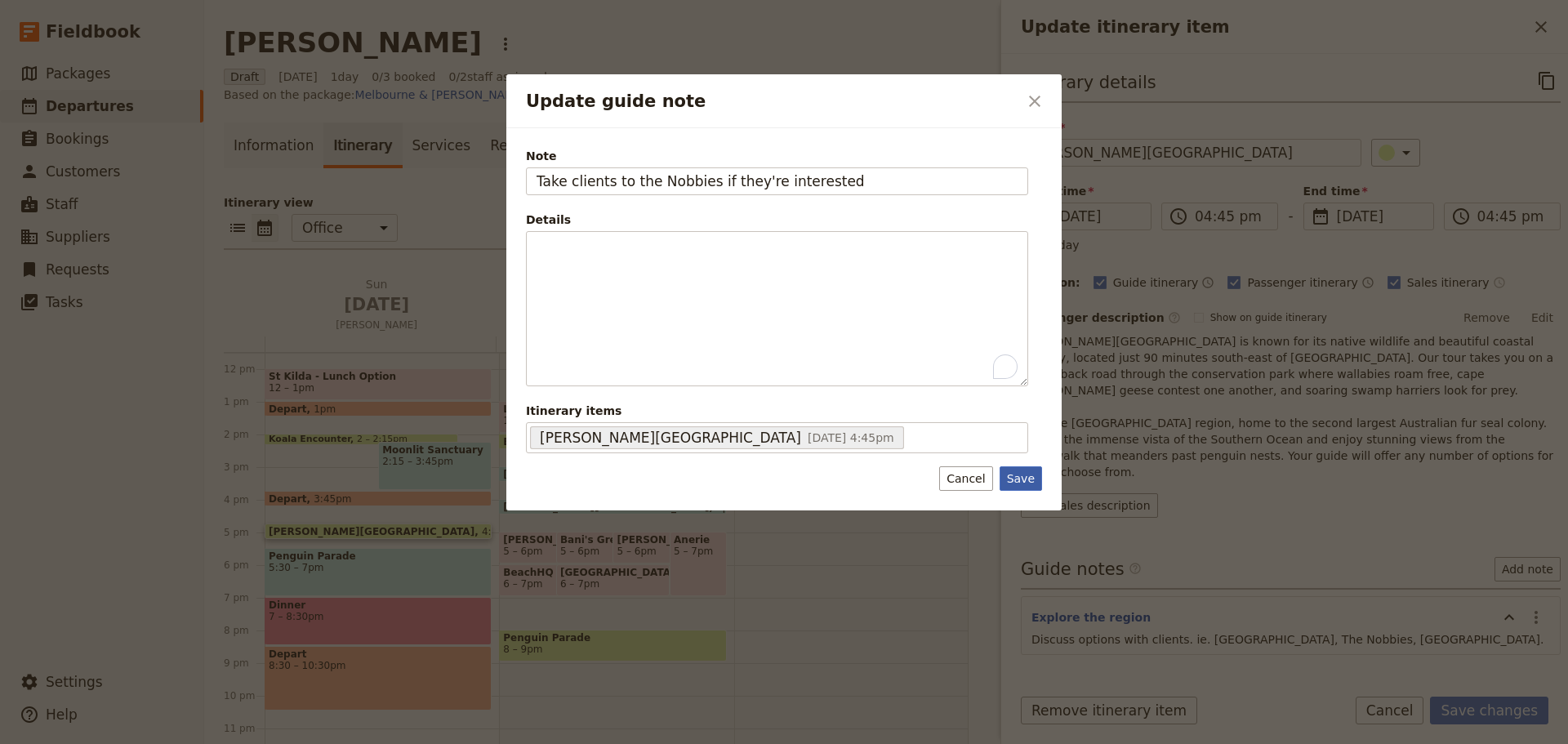
click at [1023, 480] on button "Save" at bounding box center [1021, 479] width 42 height 24
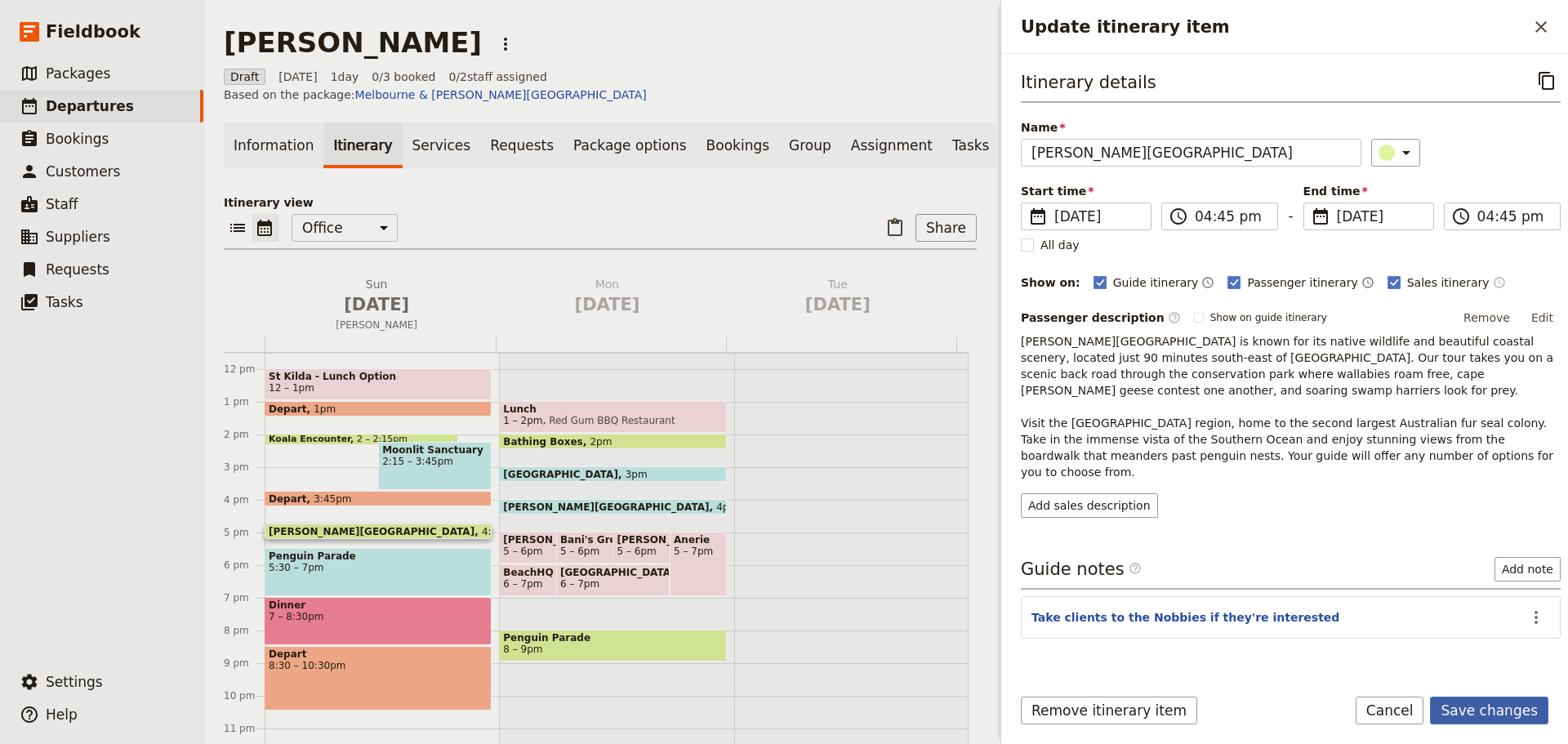
click at [1516, 718] on button "Save changes" at bounding box center [1489, 710] width 119 height 28
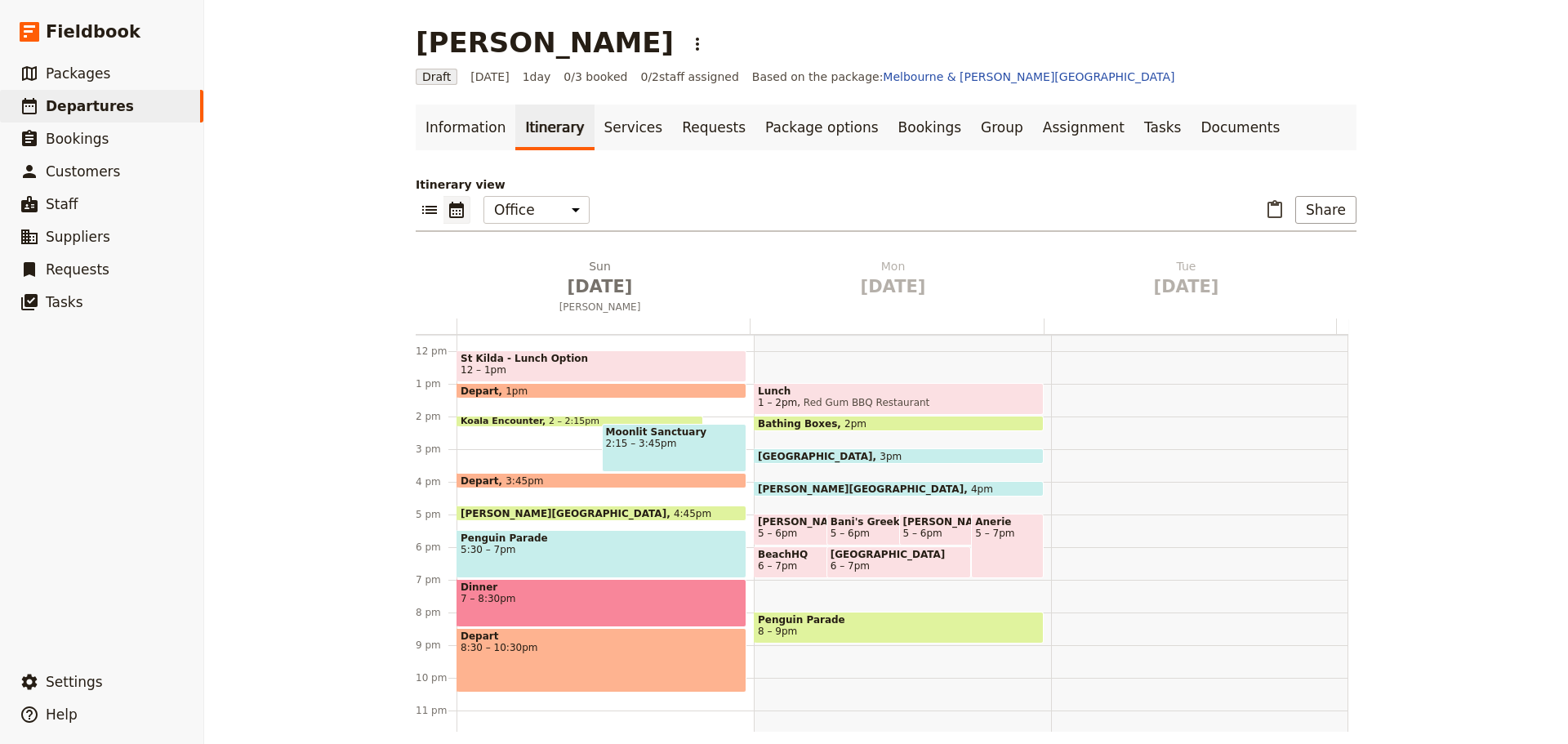
click at [521, 559] on div "Penguin Parade 5:30 – 7pm" at bounding box center [601, 554] width 290 height 48
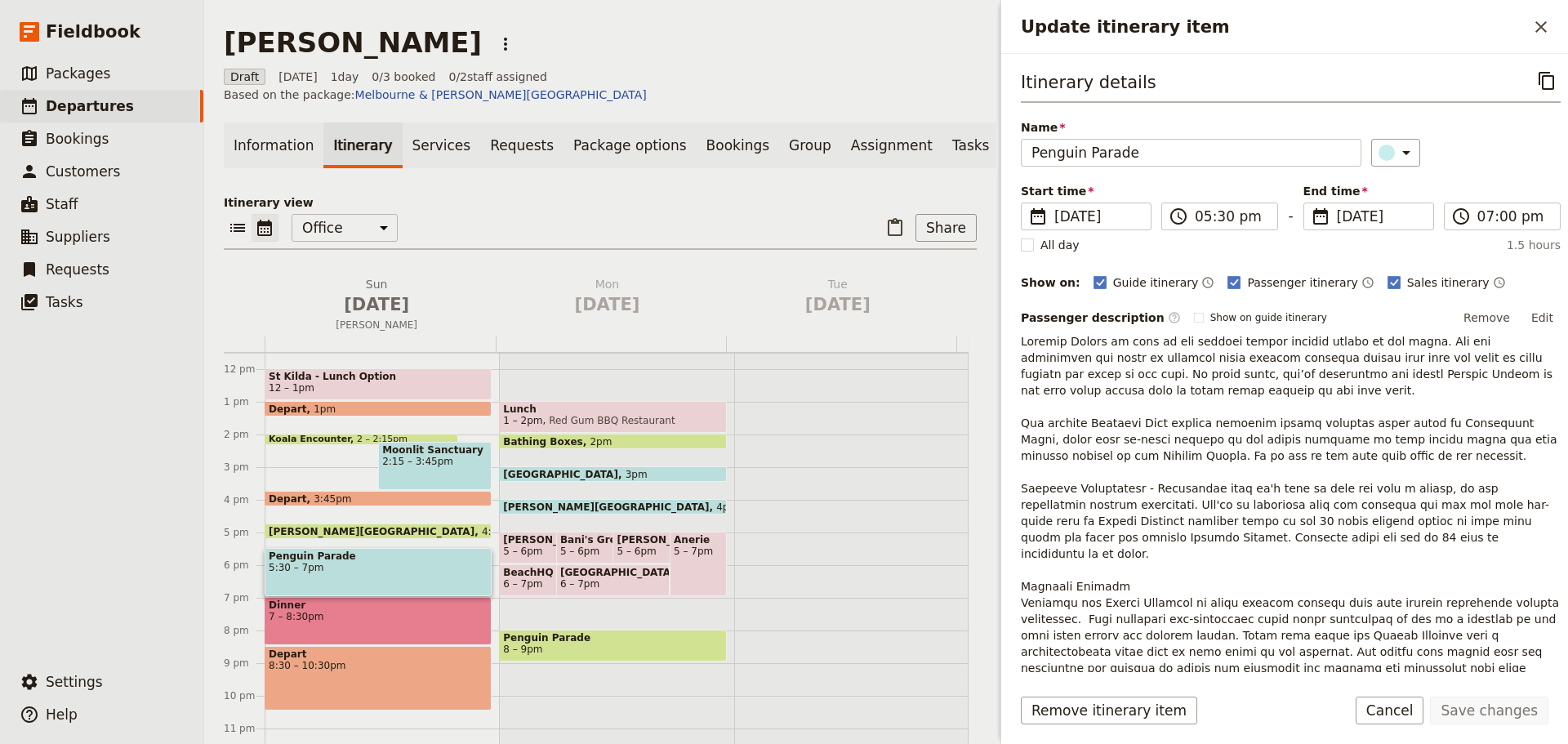
click at [1539, 319] on button "Edit" at bounding box center [1542, 318] width 37 height 24
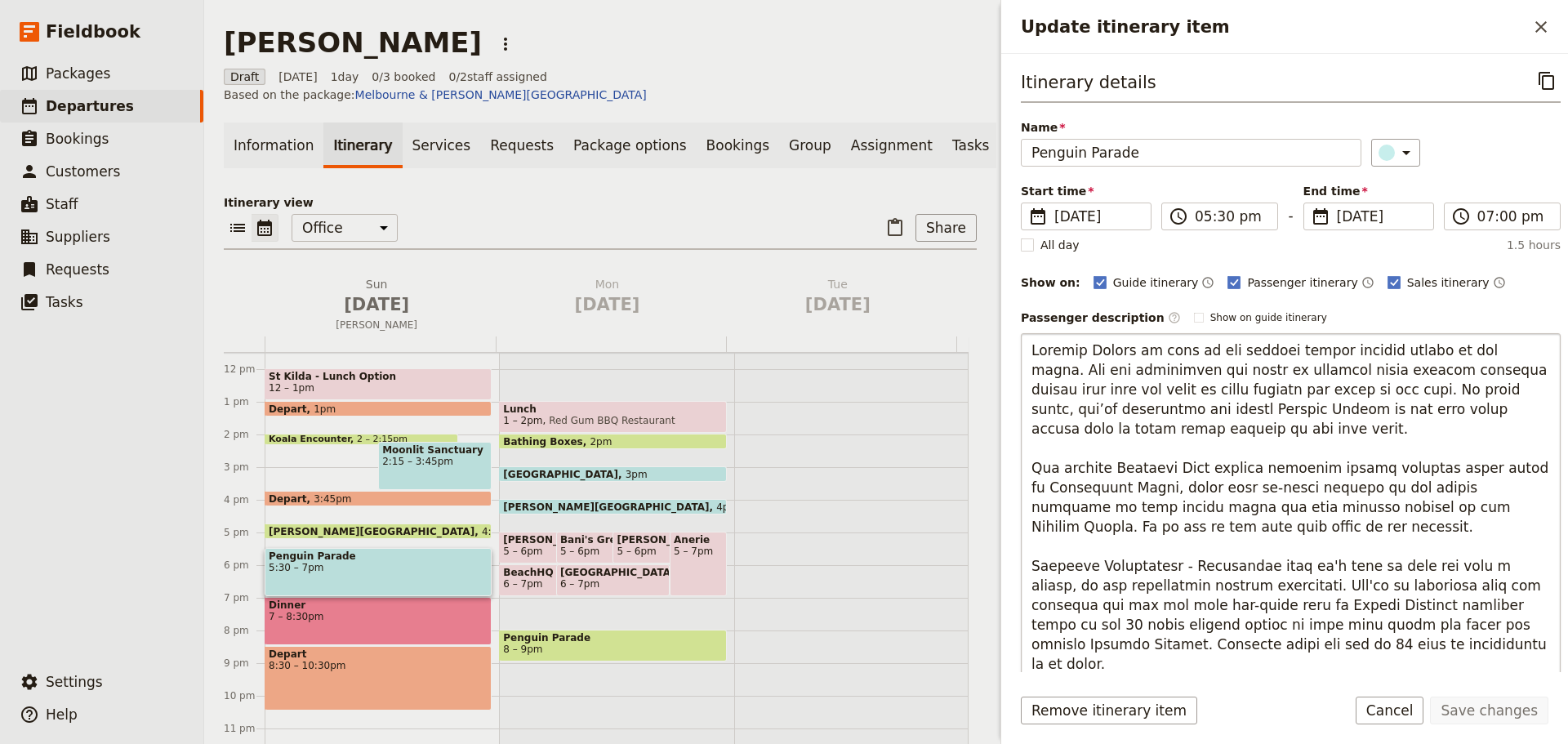
drag, startPoint x: 1226, startPoint y: 531, endPoint x: 1032, endPoint y: 464, distance: 205.2
click at [1032, 464] on textarea "To enrich screen reader interactions, please activate Accessibility in Grammarl…" at bounding box center [1290, 595] width 540 height 523
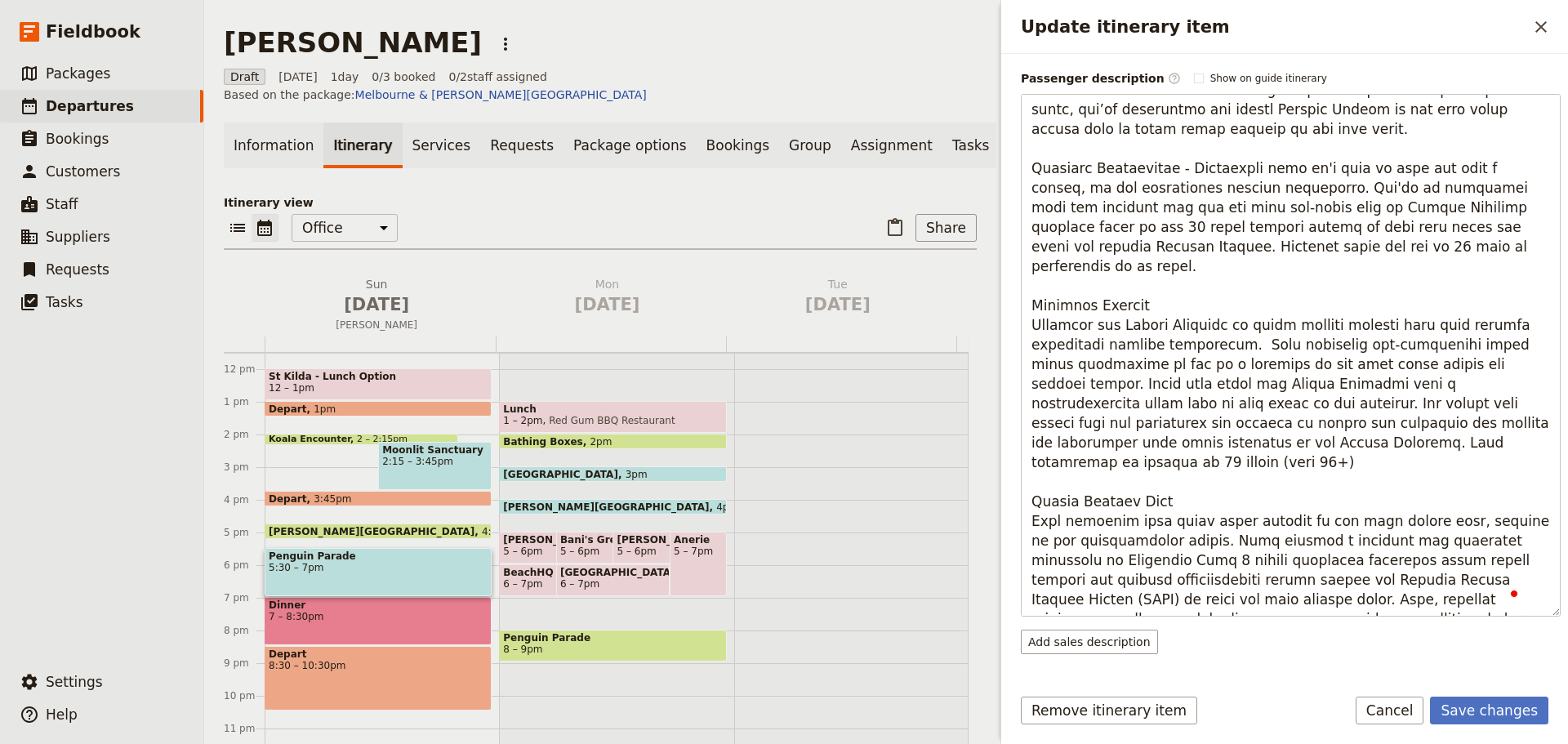
scroll to position [0, 0]
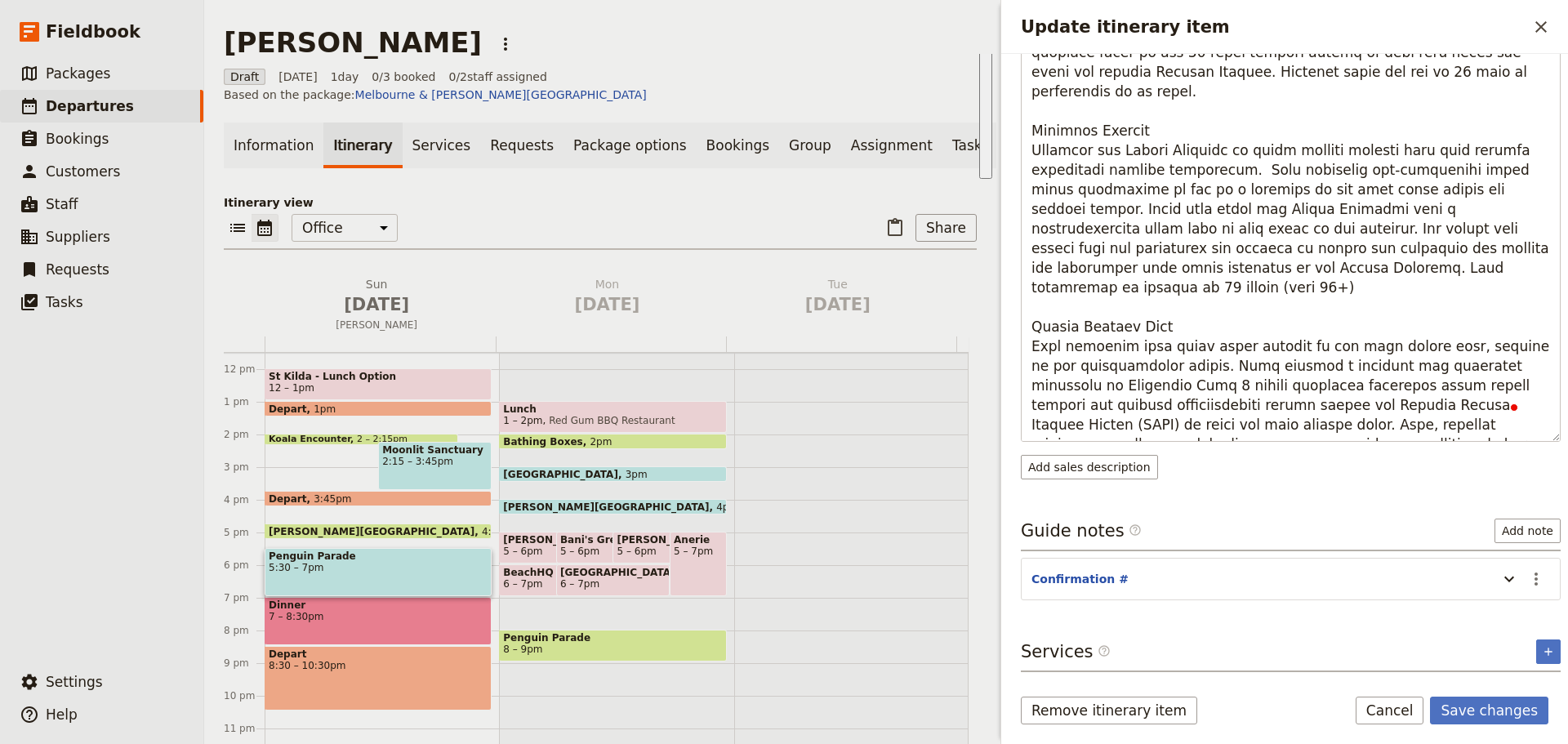
drag, startPoint x: 1088, startPoint y: 614, endPoint x: 1432, endPoint y: 729, distance: 362.7
click at [1428, 743] on html "Fieldbook ​ ​ Fieldbook ​ ​ Packages ​ Departures ​ Bookings ​ Customers ​ Staf…" at bounding box center [784, 372] width 1568 height 744
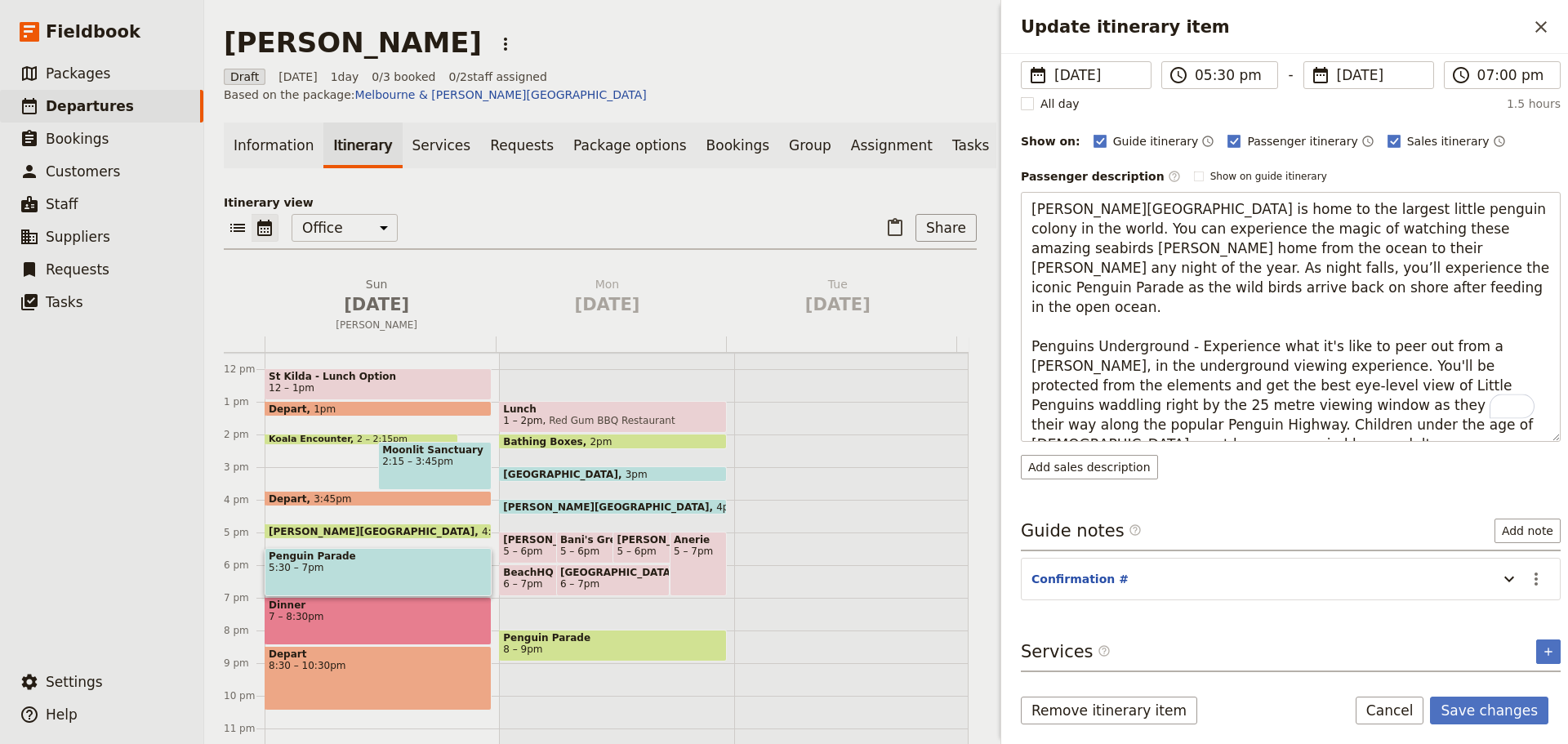
scroll to position [134, 0]
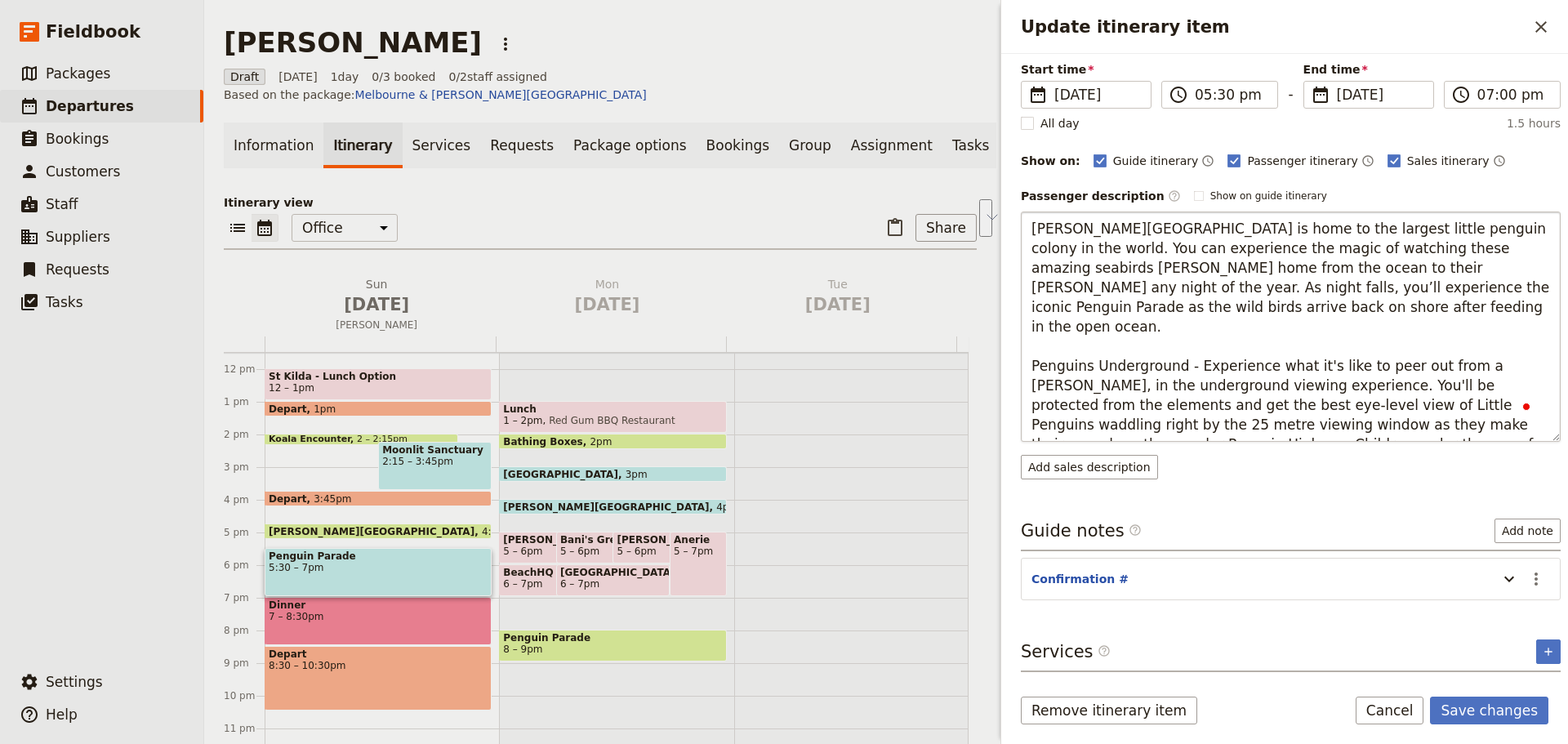
drag, startPoint x: 1429, startPoint y: 417, endPoint x: 1457, endPoint y: 396, distance: 35.0
click at [1457, 396] on textarea "Phillip Island is home to the largest little penguin colony in the world. You c…" at bounding box center [1290, 326] width 540 height 230
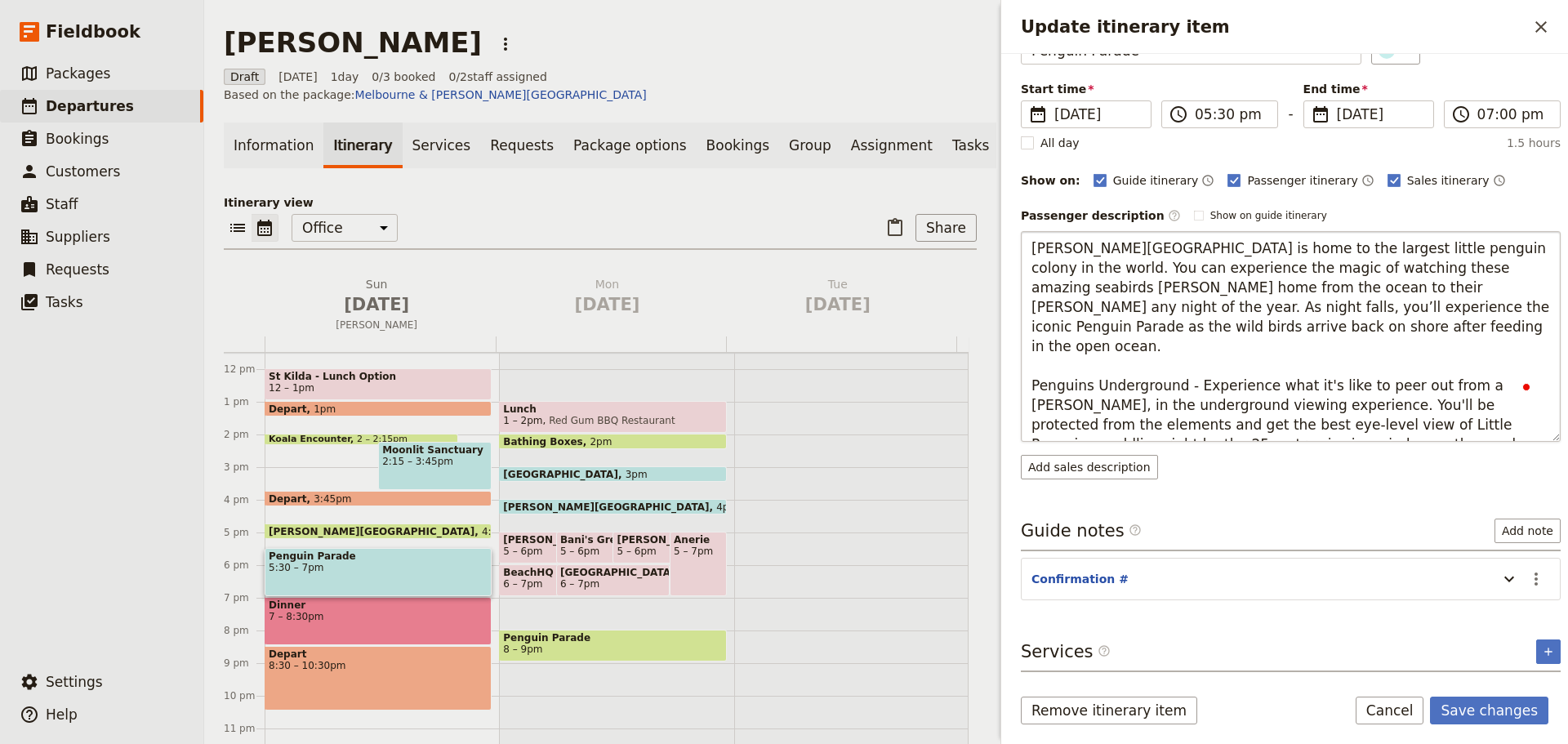
scroll to position [115, 0]
click at [1188, 351] on textarea "Phillip Island is home to the largest little penguin colony in the world. You c…" at bounding box center [1290, 336] width 540 height 211
type textarea "Phillip Island is home to the largest little penguin colony in the world. You c…"
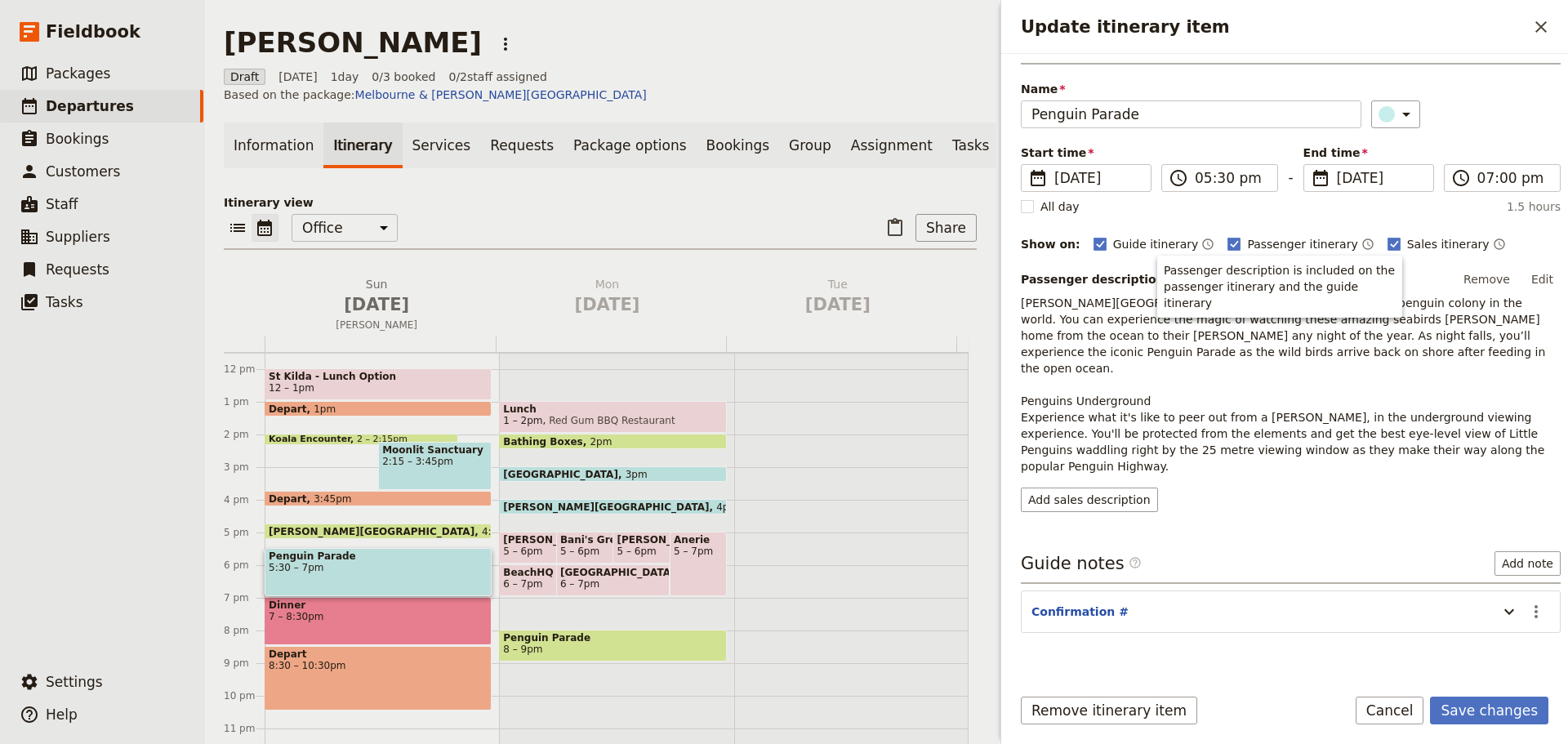
click at [1538, 591] on section "Confirmation # ​" at bounding box center [1290, 612] width 540 height 42
click at [1532, 602] on icon "Actions" at bounding box center [1535, 612] width 19 height 19
click at [1499, 612] on span "Edit note" at bounding box center [1476, 613] width 51 height 16
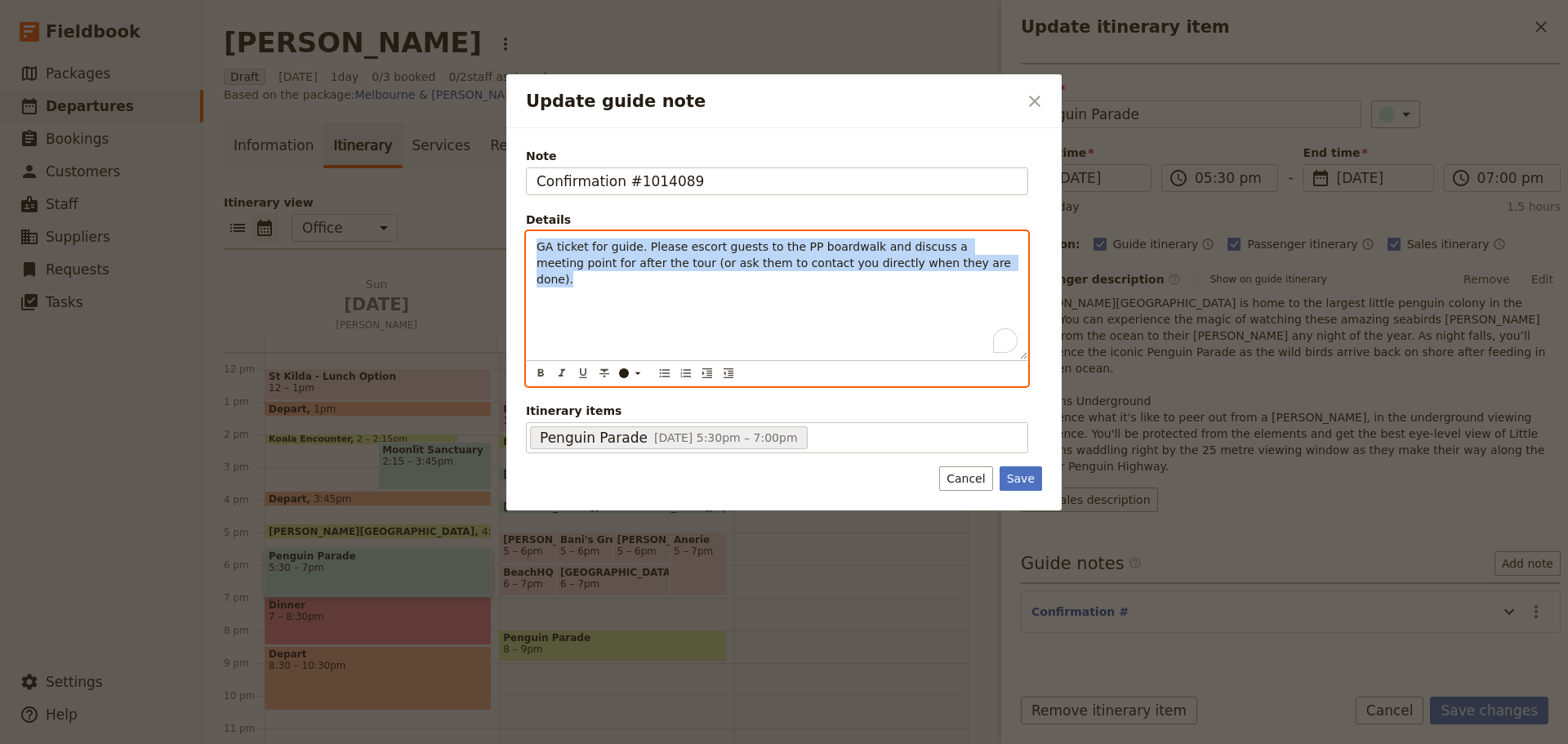
drag, startPoint x: 888, startPoint y: 264, endPoint x: 430, endPoint y: 243, distance: 458.5
click at [430, 743] on div "Update guide note ​ Note Confirmation #1014089 Details GA ticket for guide. Ple…" at bounding box center [784, 744] width 1568 height 0
click at [668, 379] on icon "Bulleted list" at bounding box center [664, 373] width 13 height 13
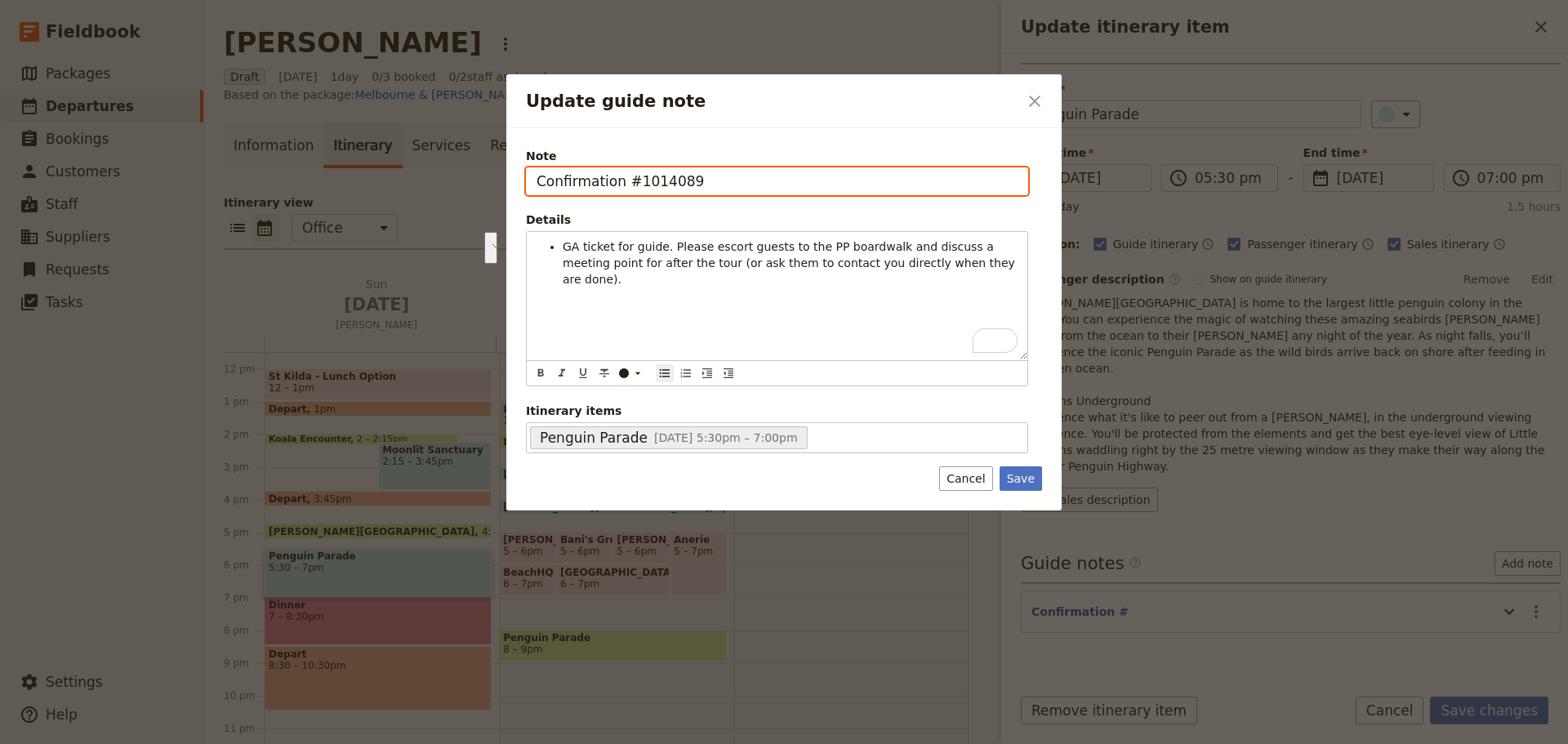
click at [537, 189] on input "Confirmation #1014089" at bounding box center [776, 181] width 502 height 28
type input "Penguins Underground - Confirmation #1014089"
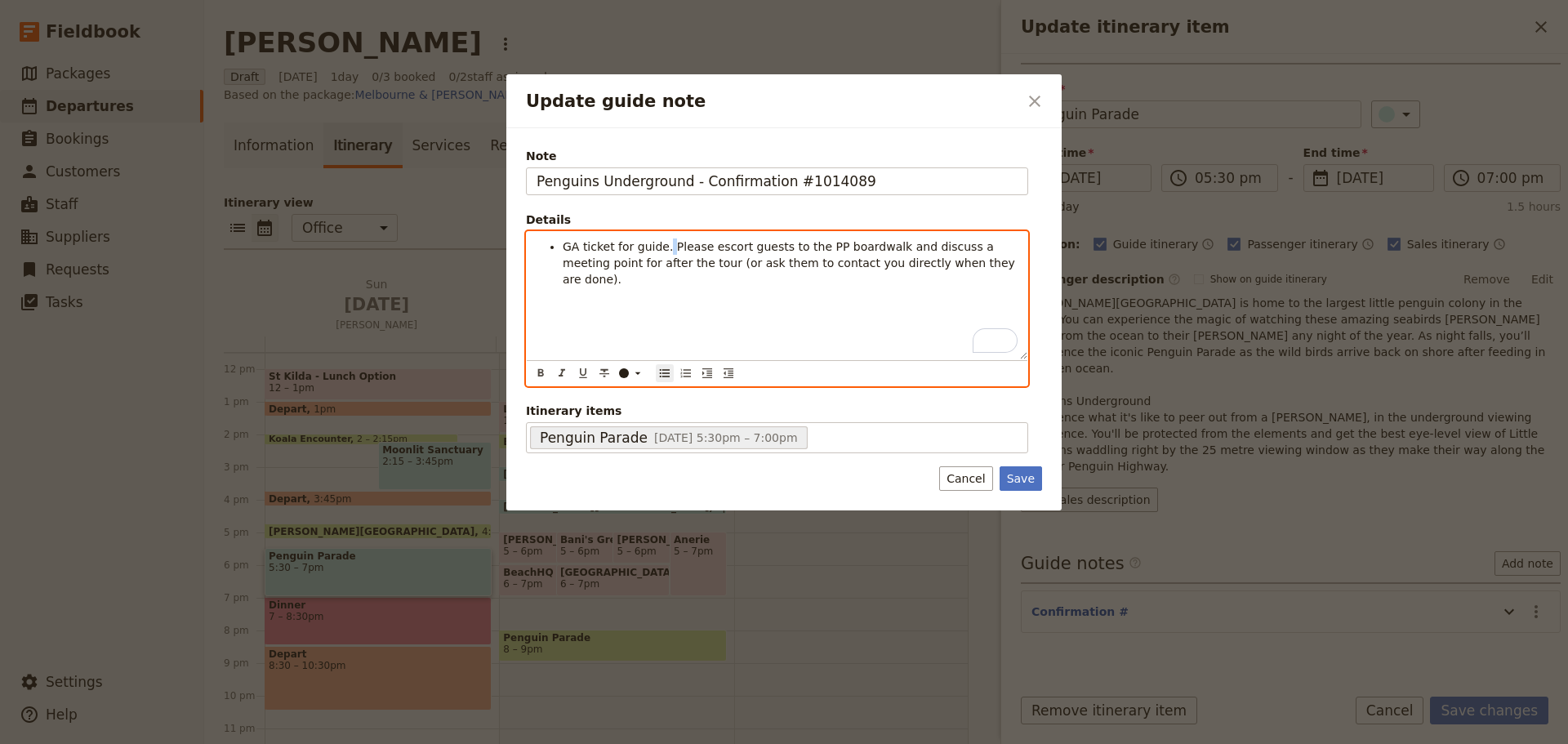
click at [664, 248] on span "GA ticket for guide. Please escort guests to the PP boardwalk and discuss a mee…" at bounding box center [790, 263] width 456 height 45
click at [664, 249] on span "GA ticket for guide. Please escort guests to the PP boardwalk and discuss a mee…" at bounding box center [790, 263] width 456 height 45
drag, startPoint x: 712, startPoint y: 263, endPoint x: 701, endPoint y: 265, distance: 11.2
click at [701, 265] on span "Please escort guests to the PP boardwalk and discuss a meeting point for after …" at bounding box center [789, 270] width 454 height 29
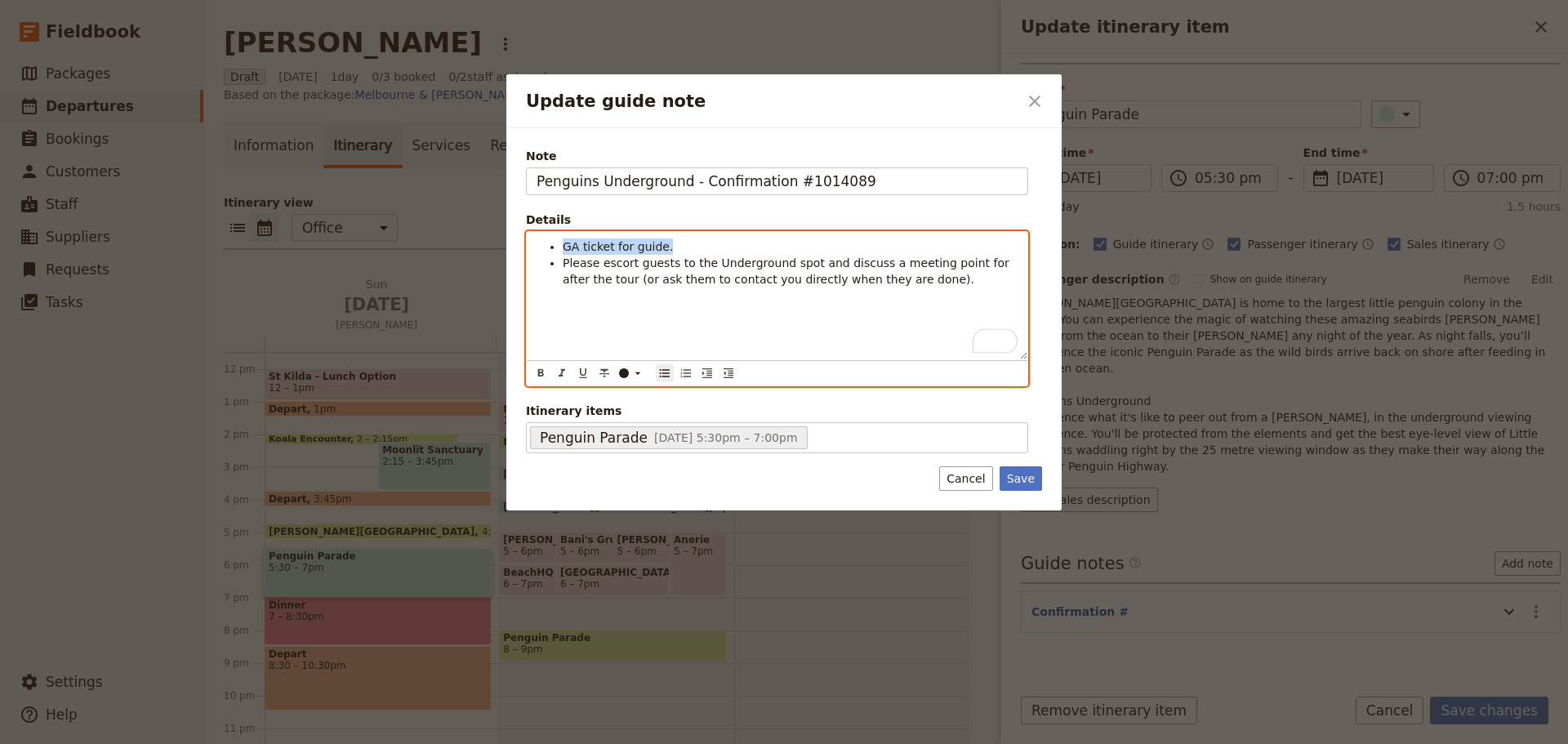
drag, startPoint x: 679, startPoint y: 248, endPoint x: 551, endPoint y: 239, distance: 128.3
click at [563, 239] on li "GA ticket for guide." at bounding box center [790, 246] width 455 height 16
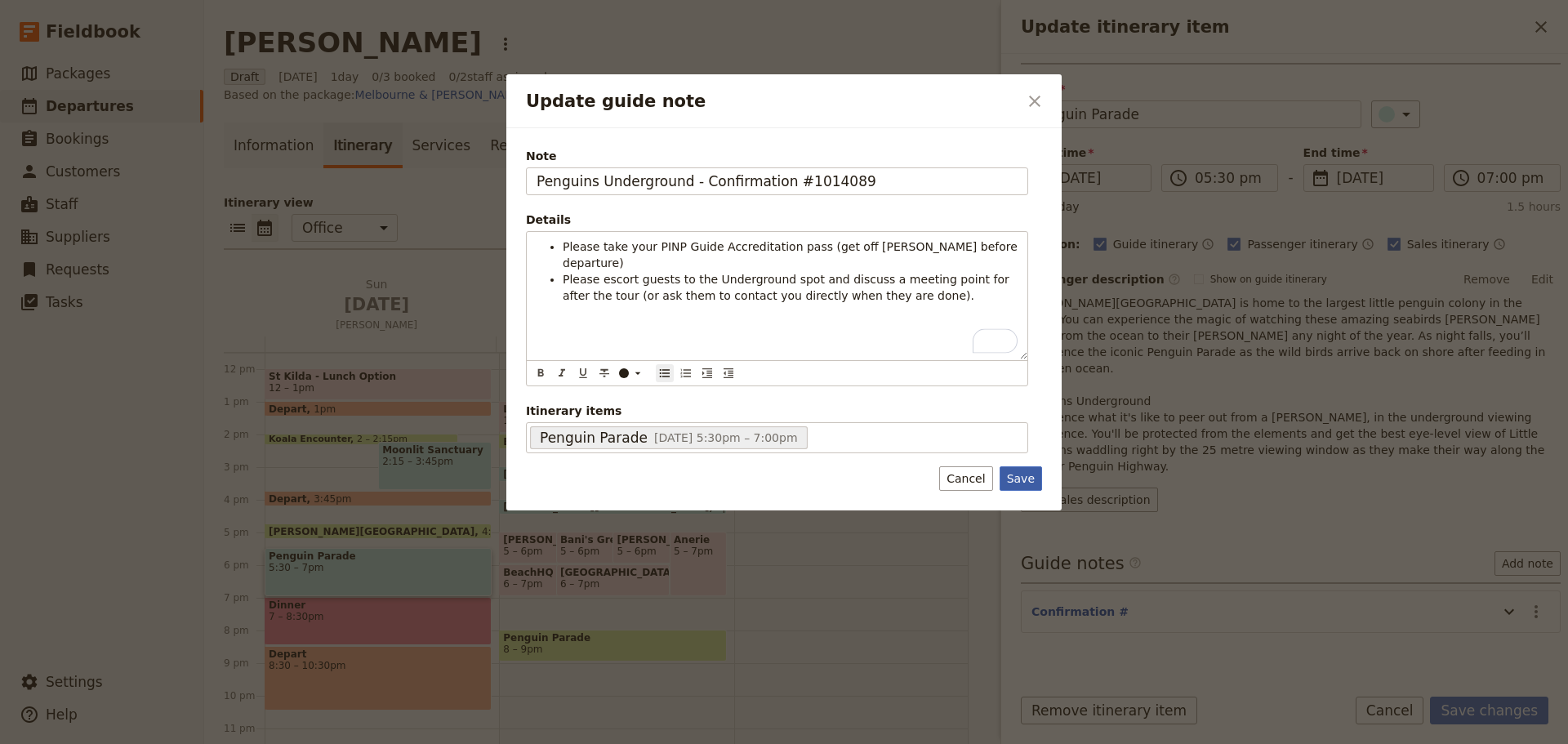
click at [1032, 487] on button "Save" at bounding box center [1021, 479] width 42 height 24
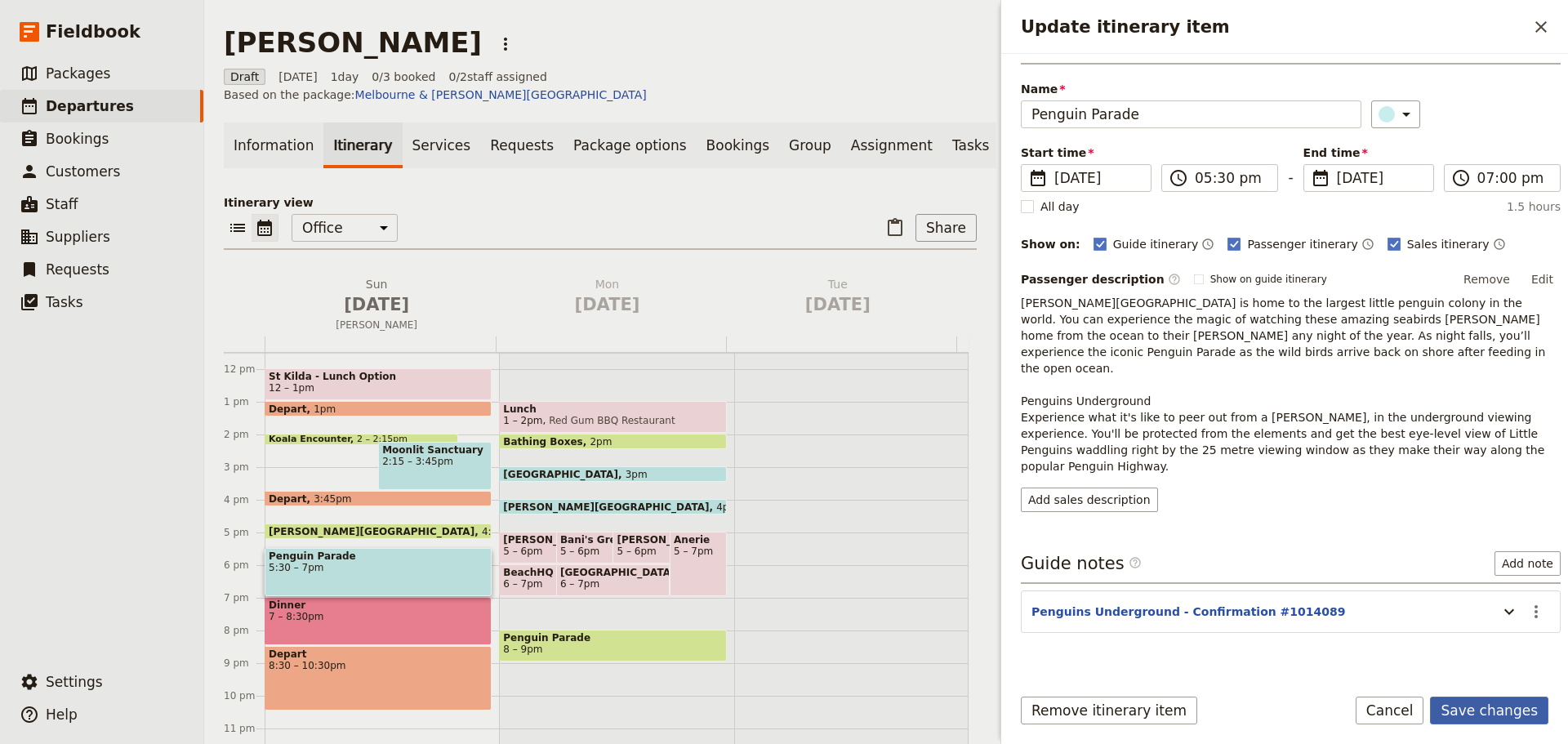
click at [1486, 707] on button "Save changes" at bounding box center [1489, 710] width 119 height 28
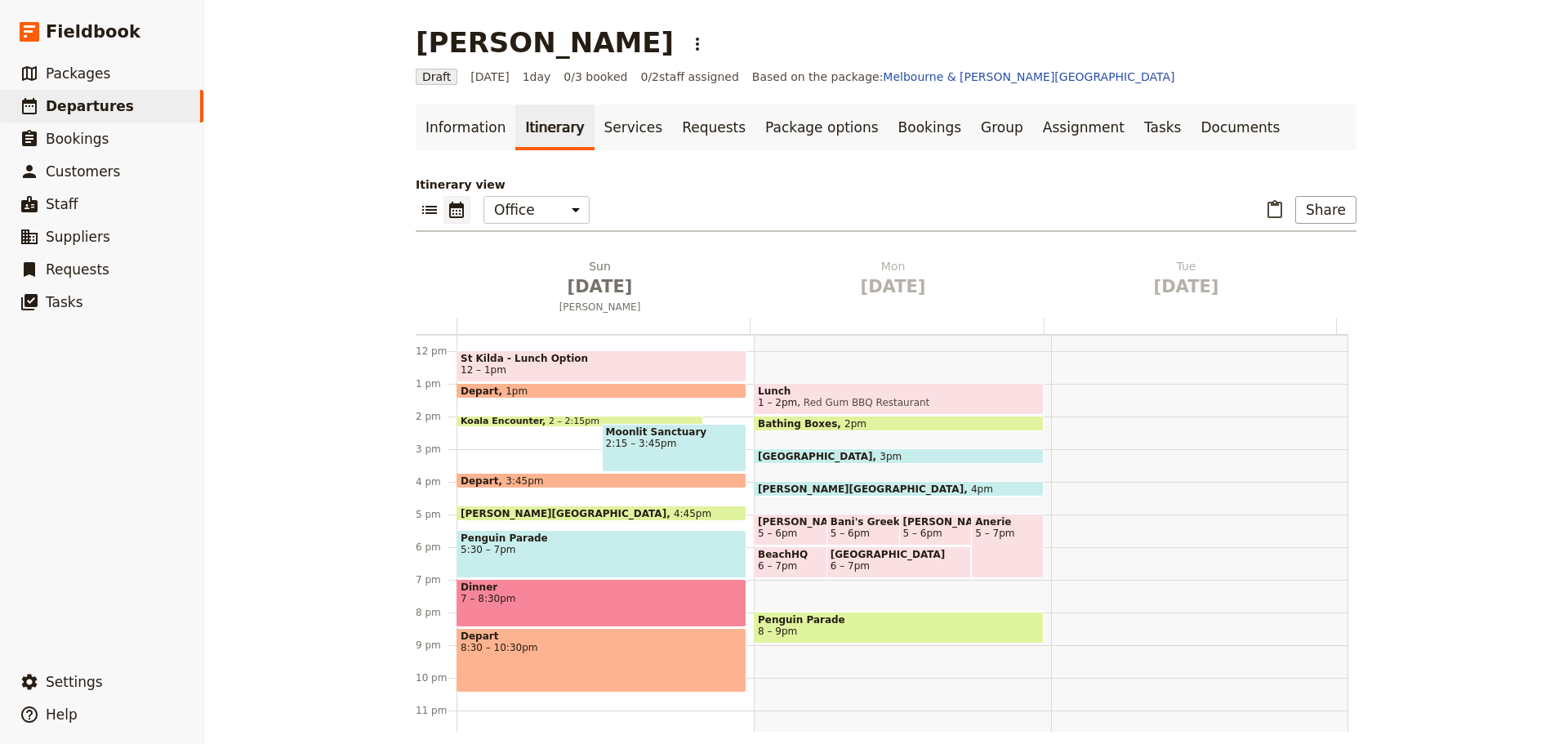
click at [536, 545] on span "5:30 – 7pm" at bounding box center [601, 550] width 281 height 12
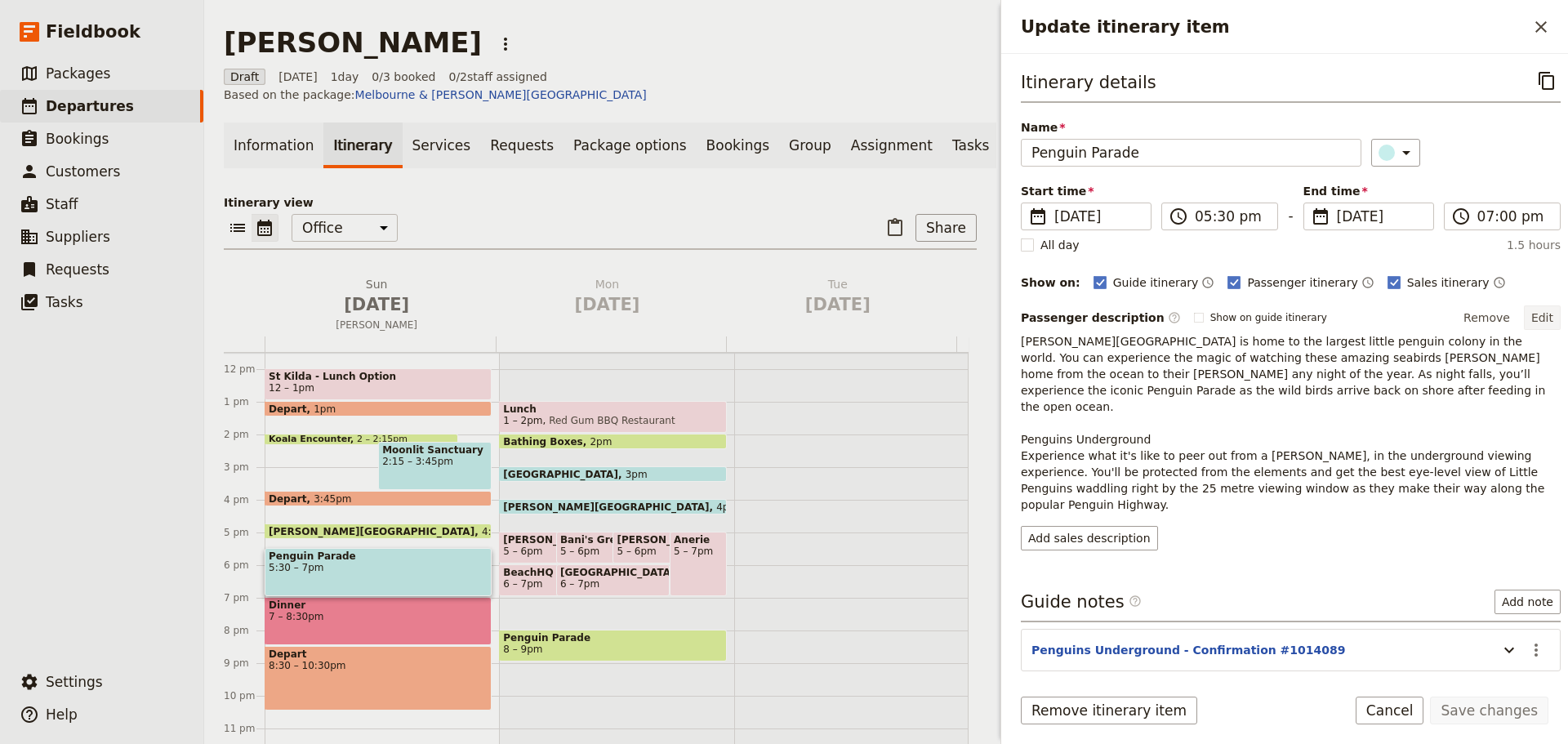
click at [1536, 316] on button "Edit" at bounding box center [1542, 318] width 37 height 24
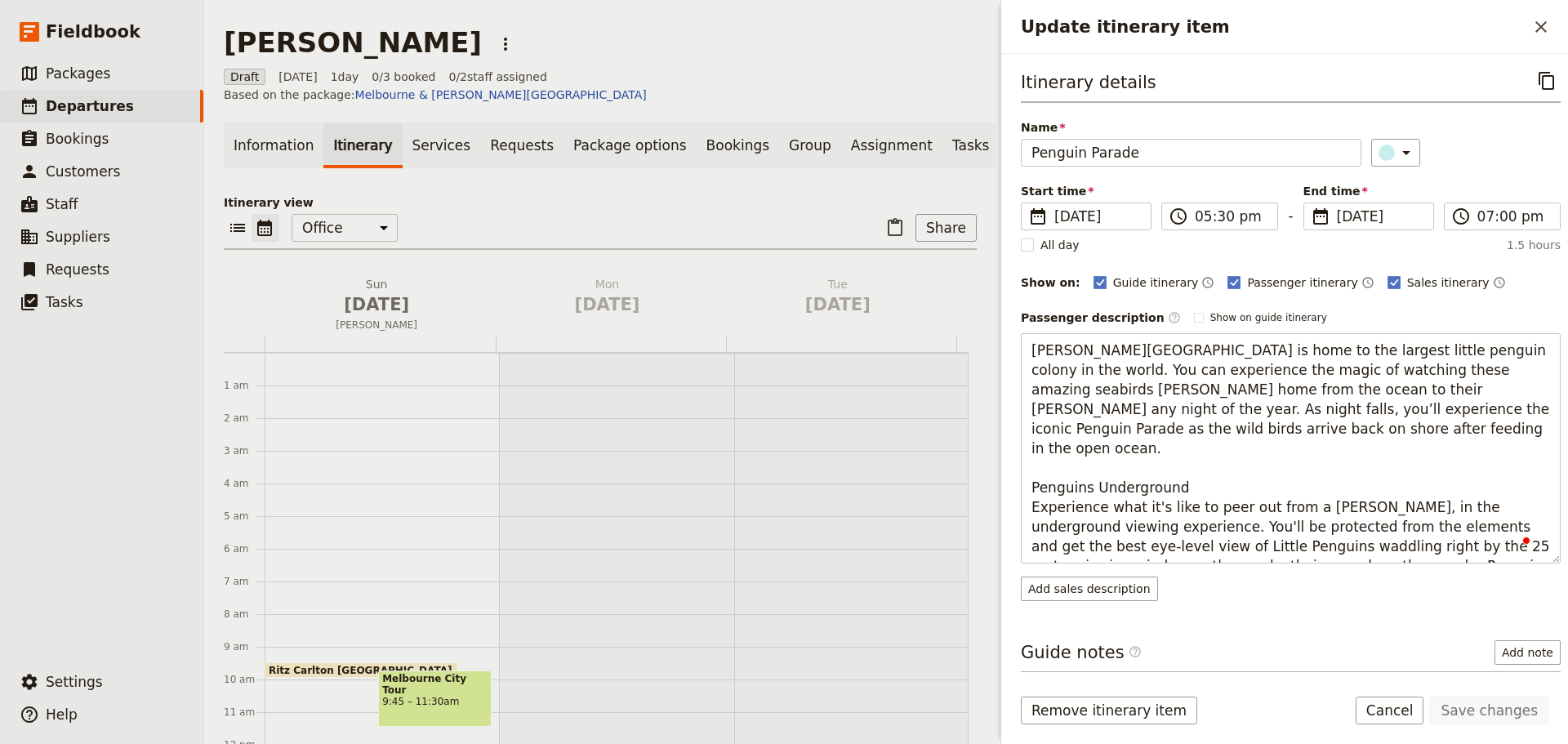
scroll to position [376, 0]
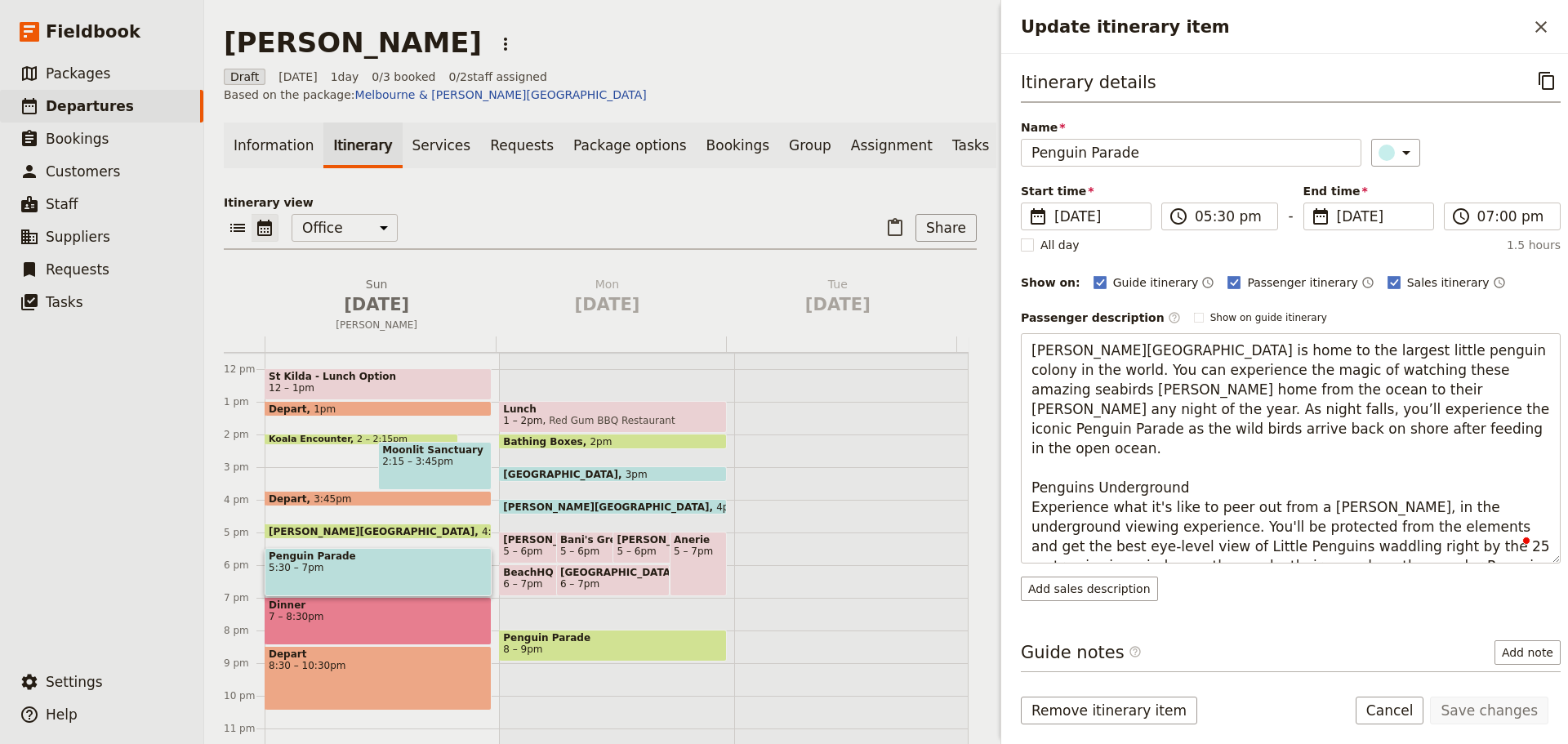
click at [1138, 432] on textarea "[PERSON_NAME][GEOGRAPHIC_DATA] is home to the largest little penguin colony in …" at bounding box center [1290, 448] width 540 height 230
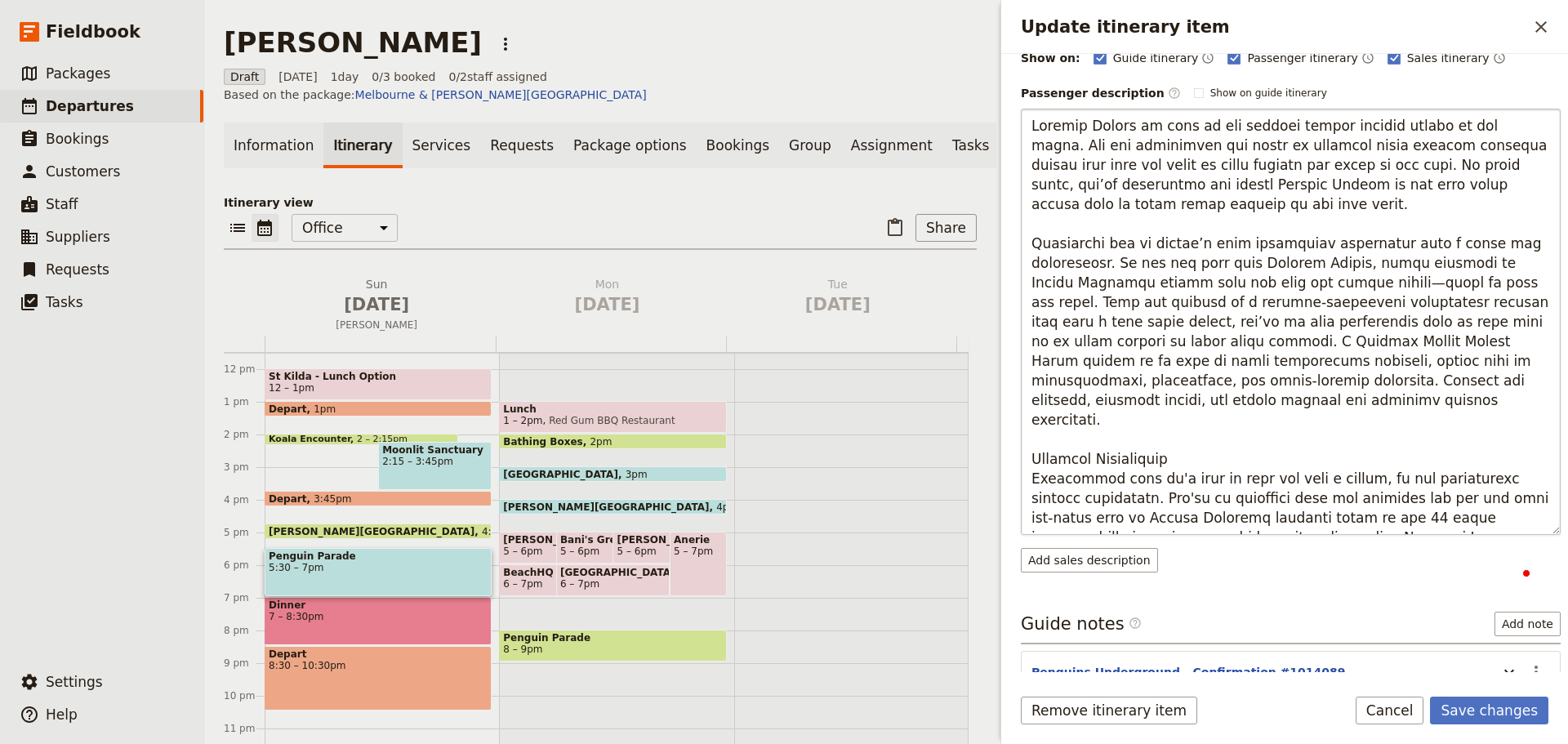
scroll to position [245, 0]
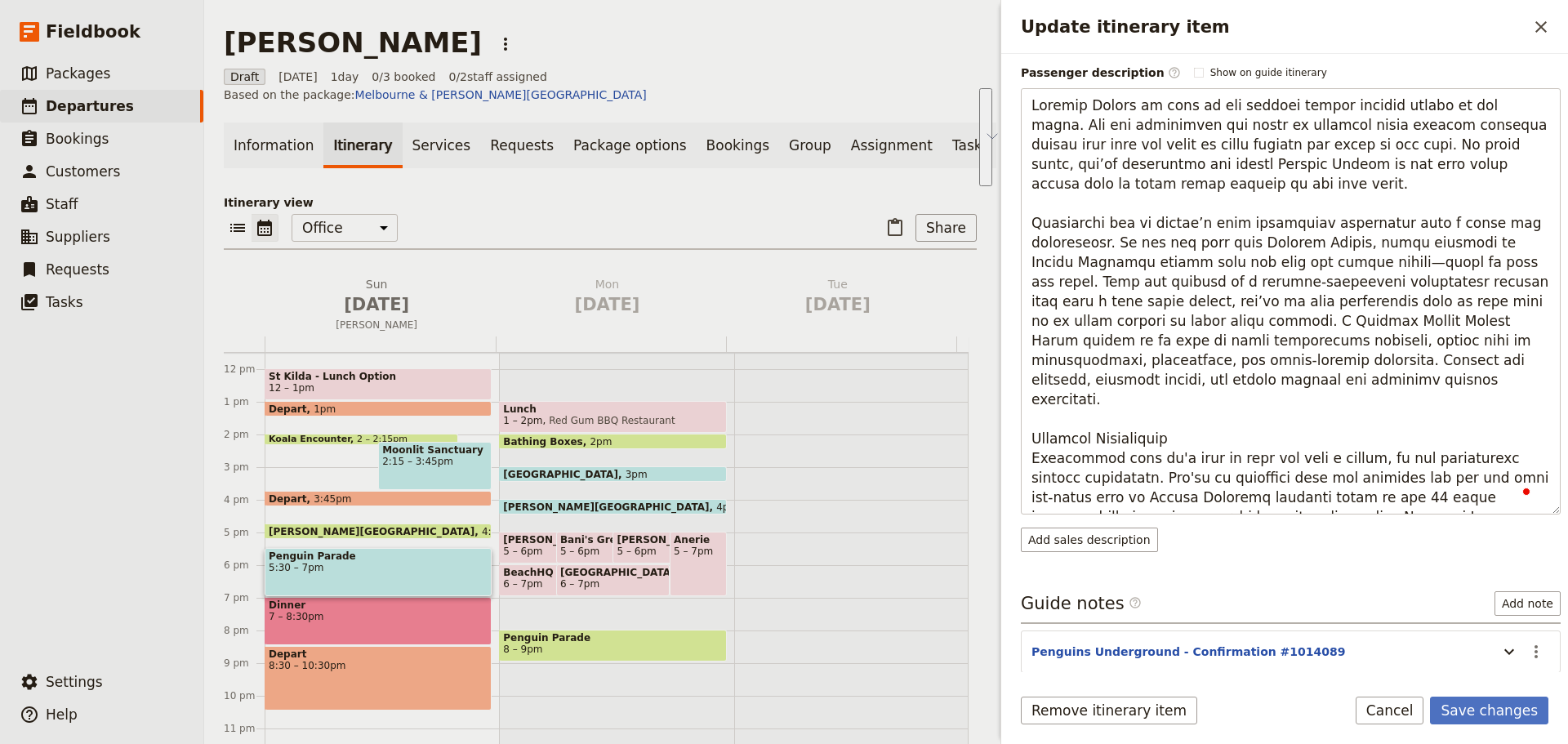
drag, startPoint x: 1327, startPoint y: 501, endPoint x: 1017, endPoint y: 399, distance: 326.3
click at [1017, 399] on div "Itinerary details ​ Name Penguin Parade ​ Start time ​ [DATE] [DATE] [DATE] 17:…" at bounding box center [1284, 363] width 567 height 618
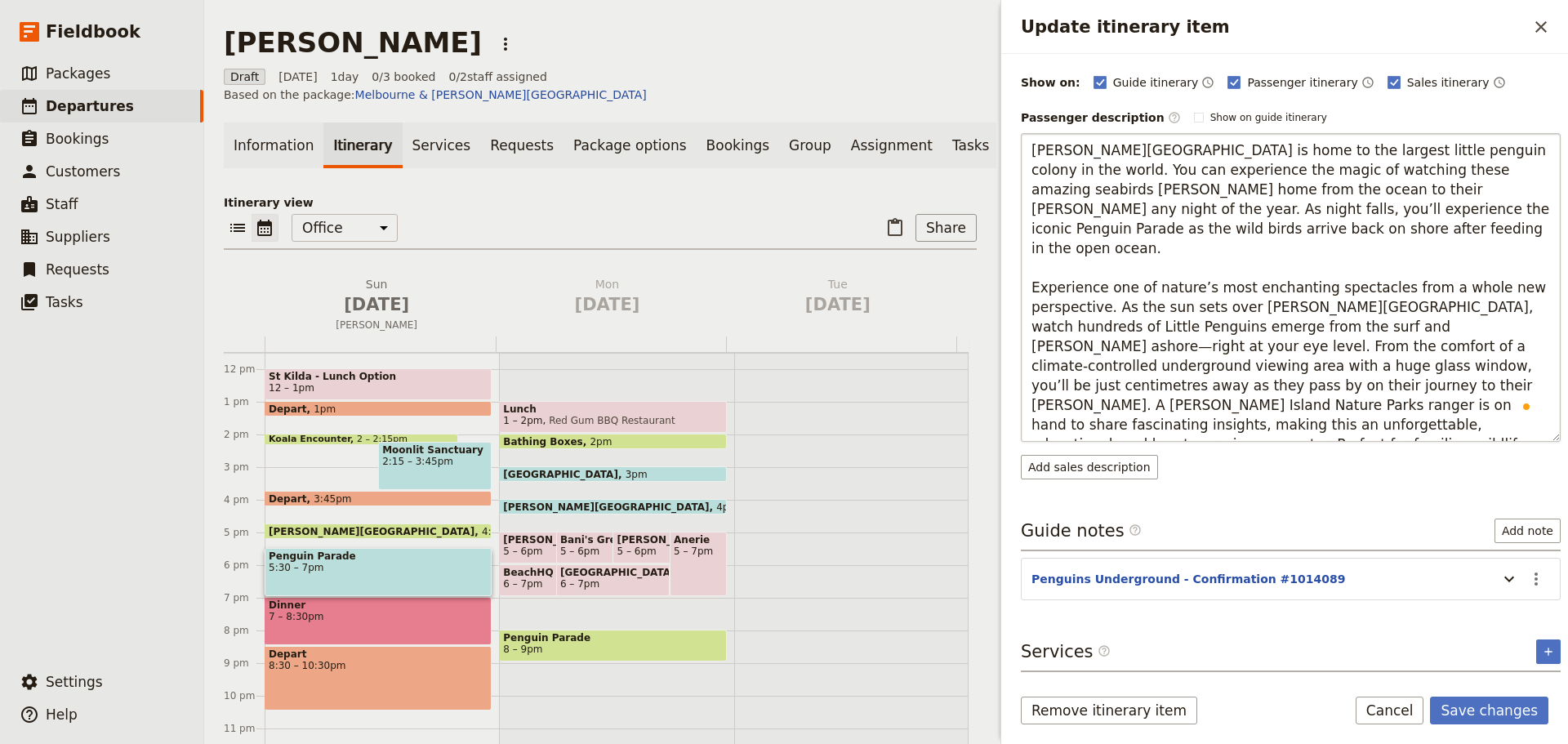
scroll to position [232, 0]
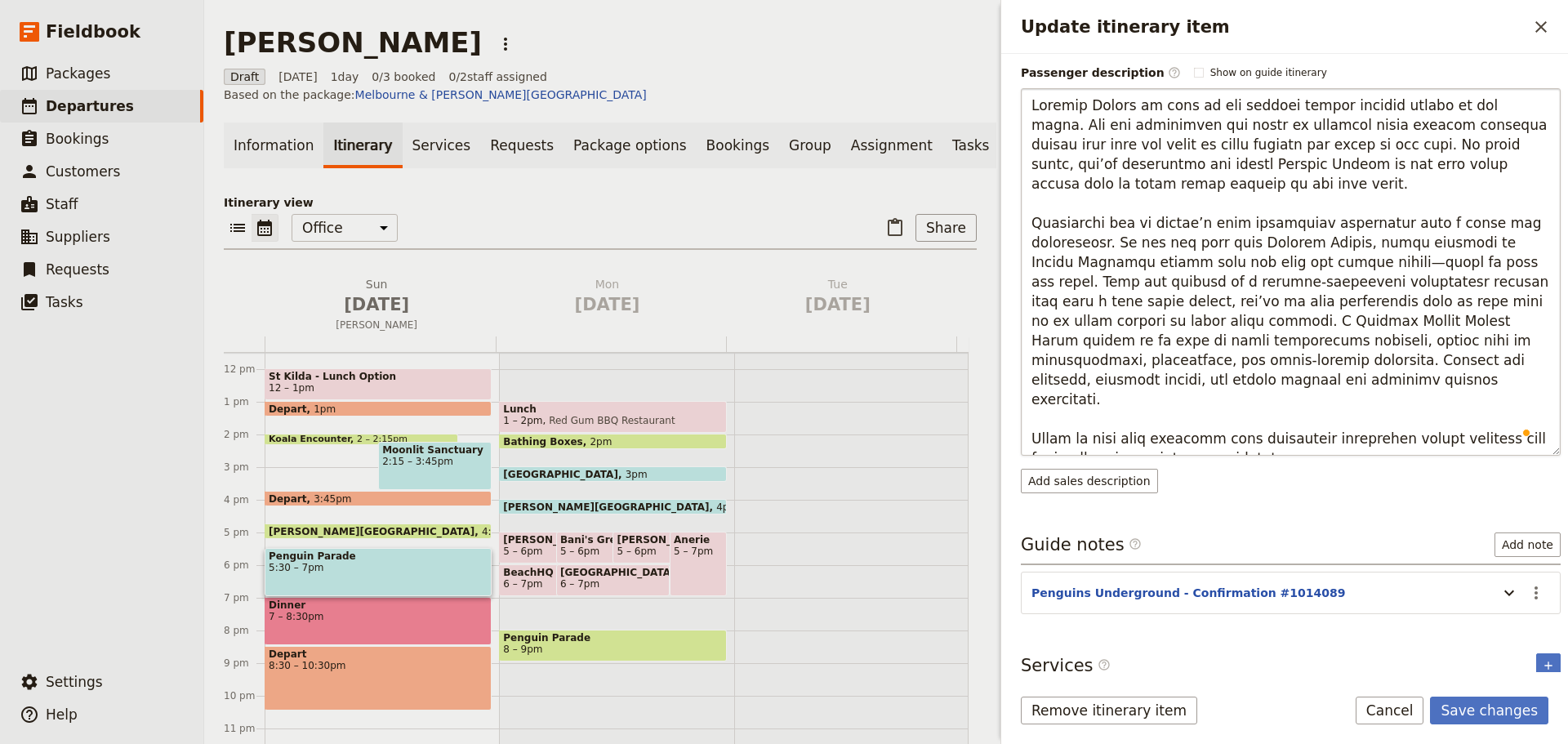
type textarea "Loremip Dolors am cons ad eli seddoei tempor incidid utlabo et dol magna. Ali e…"
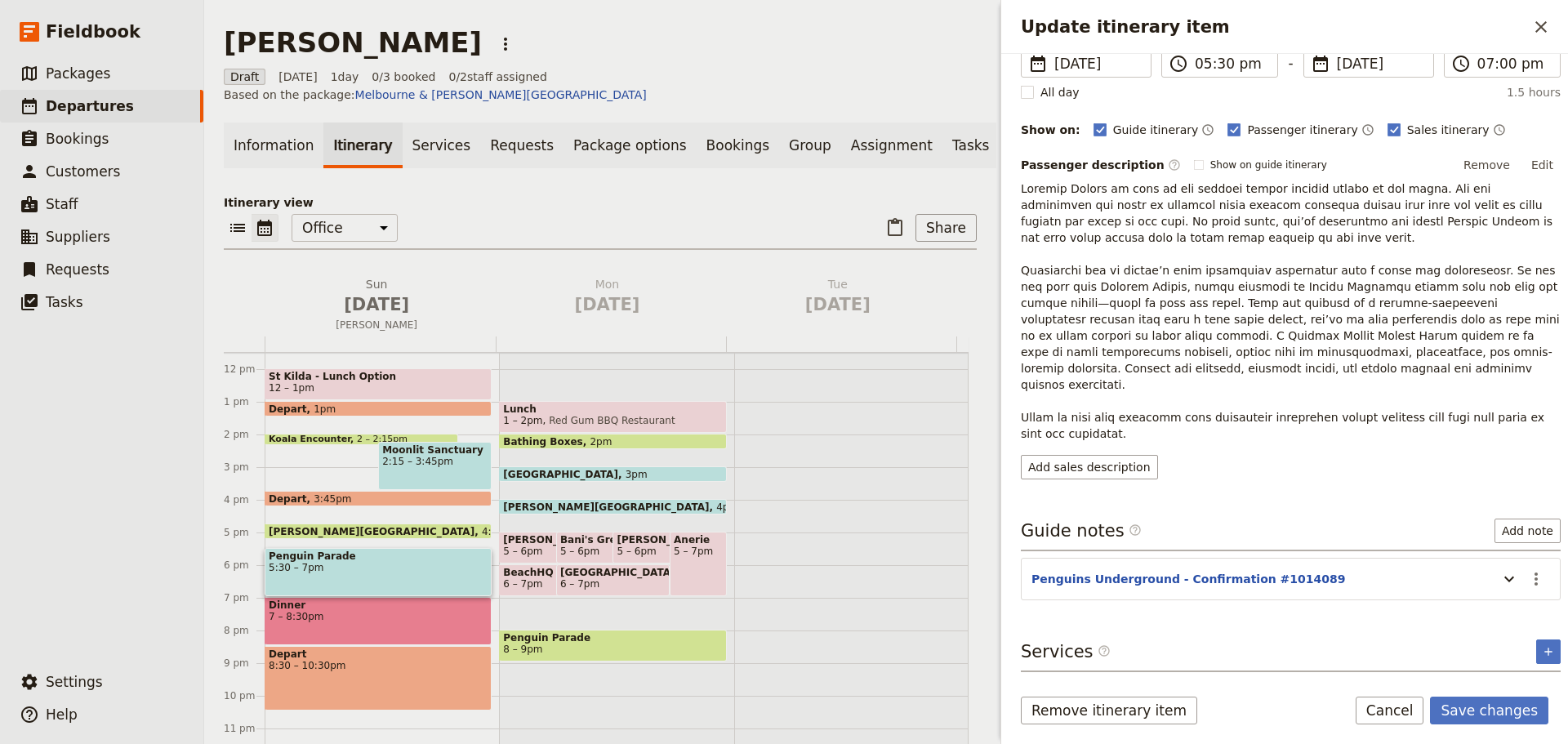
click at [1500, 598] on section "Penguins Underground - Confirmation #1014089 ​" at bounding box center [1290, 579] width 540 height 42
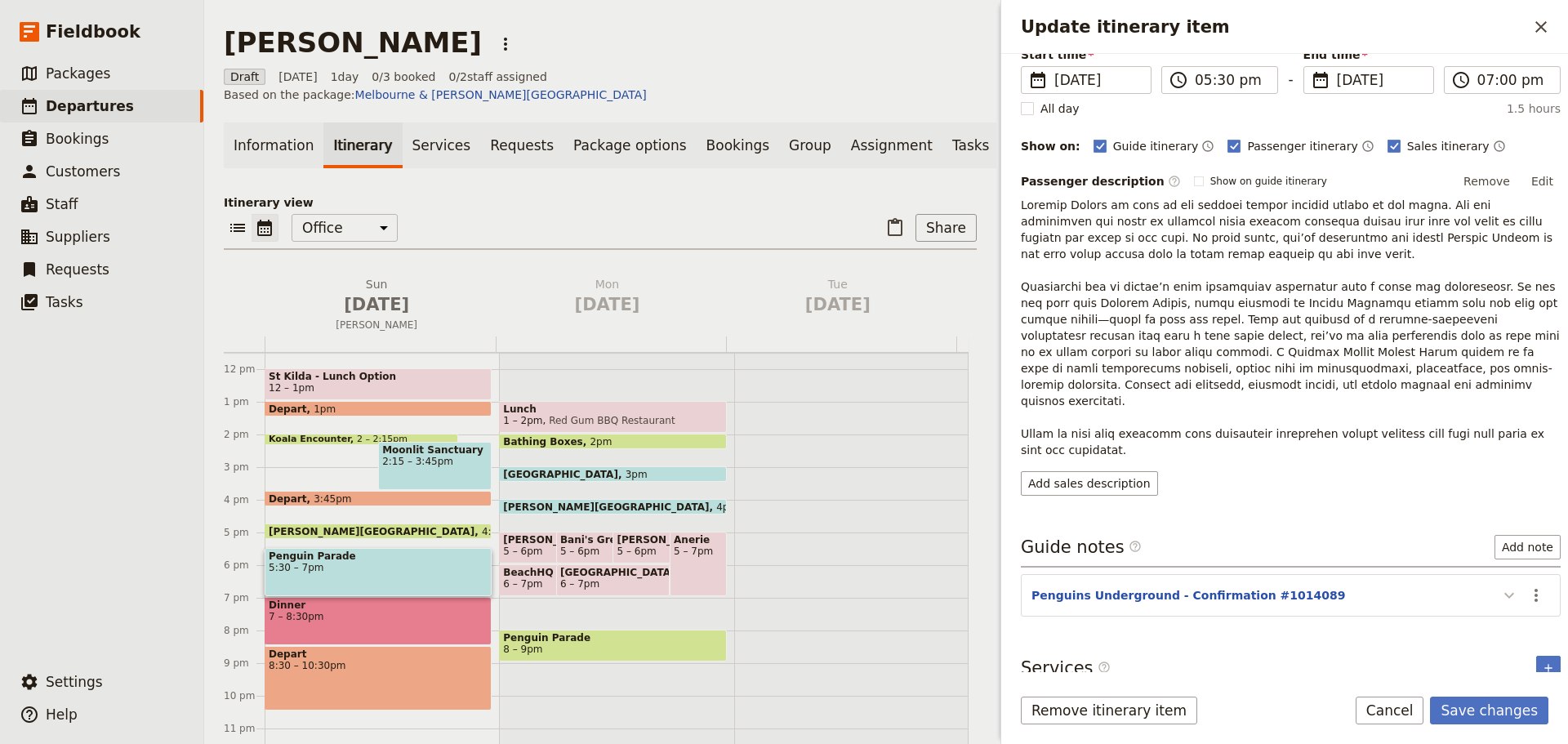
click at [1499, 586] on icon "Update itinerary item" at bounding box center [1508, 595] width 19 height 19
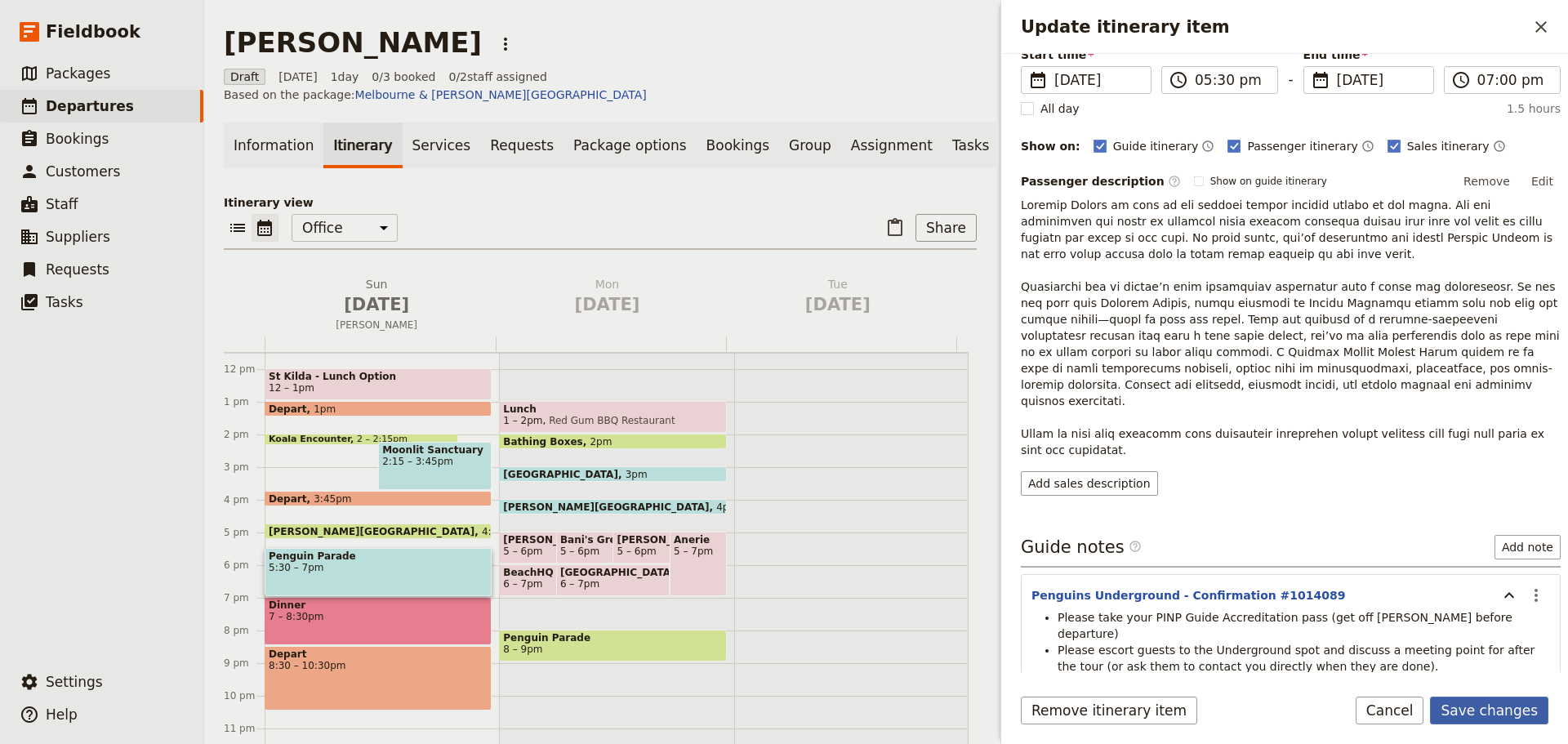
click at [1499, 715] on button "Save changes" at bounding box center [1489, 710] width 119 height 28
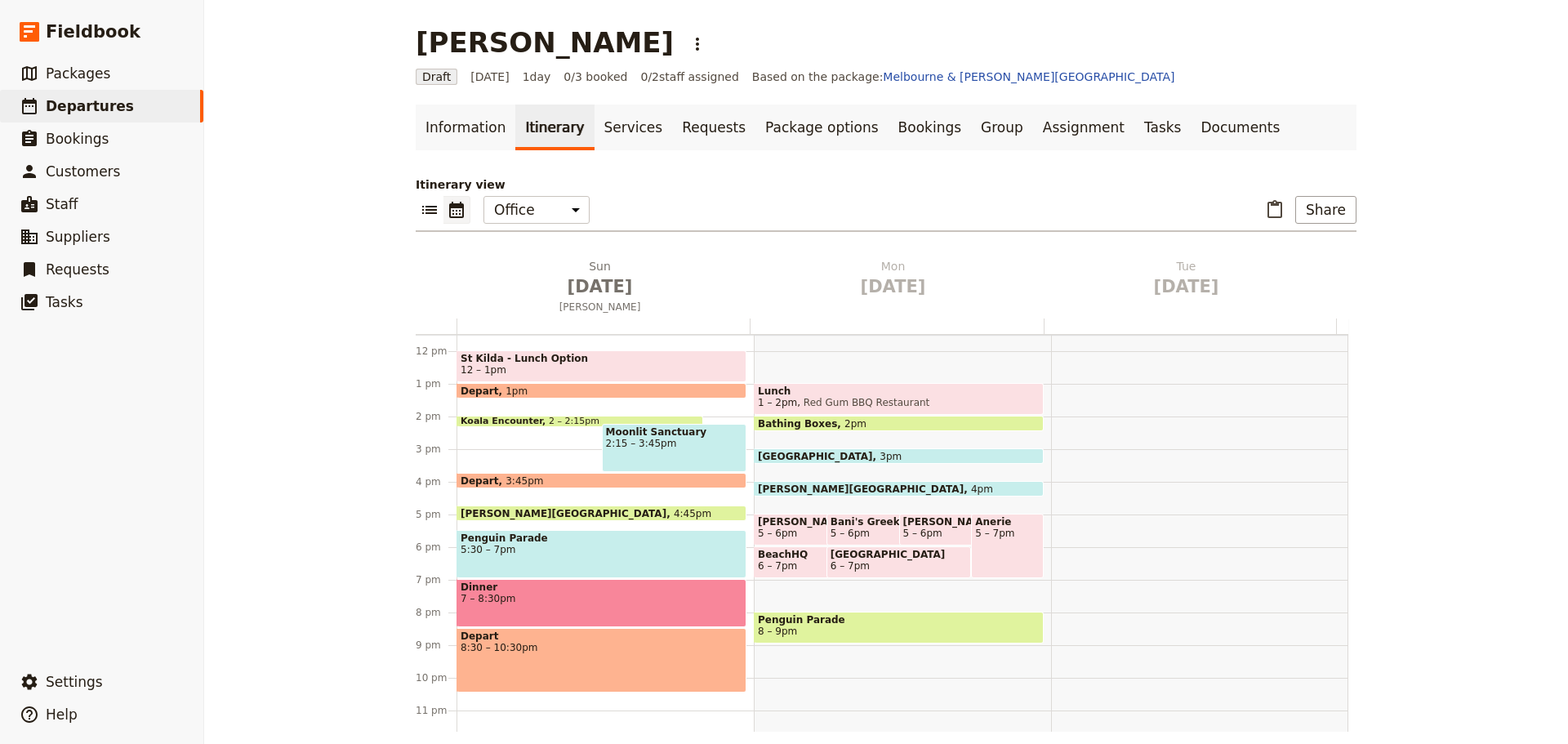
click at [509, 591] on span "Dinner" at bounding box center [601, 587] width 281 height 12
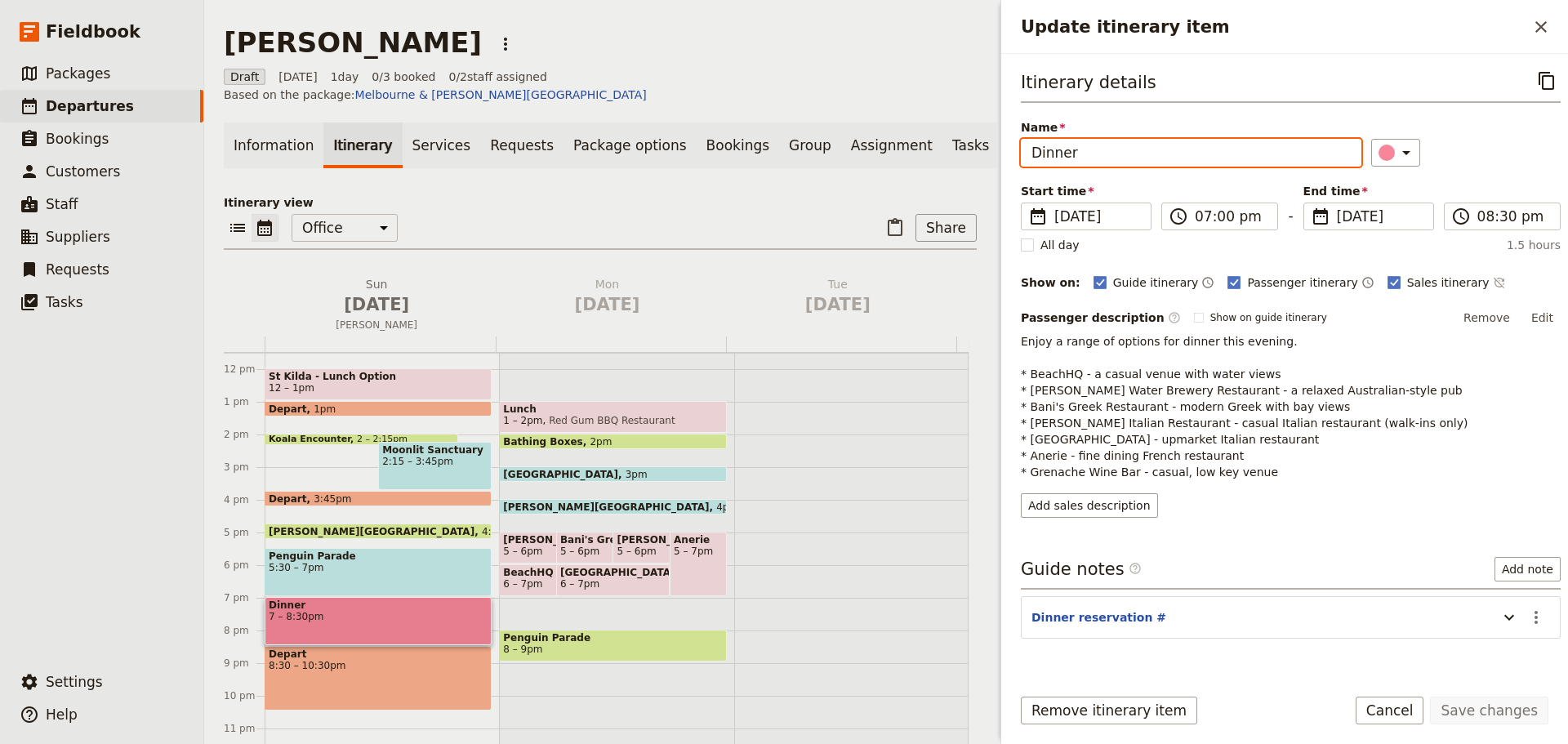
click at [1097, 153] on input "Dinner" at bounding box center [1191, 153] width 340 height 28
click at [1492, 281] on icon "Time not shown on sales itinerary" at bounding box center [1499, 283] width 13 height 13
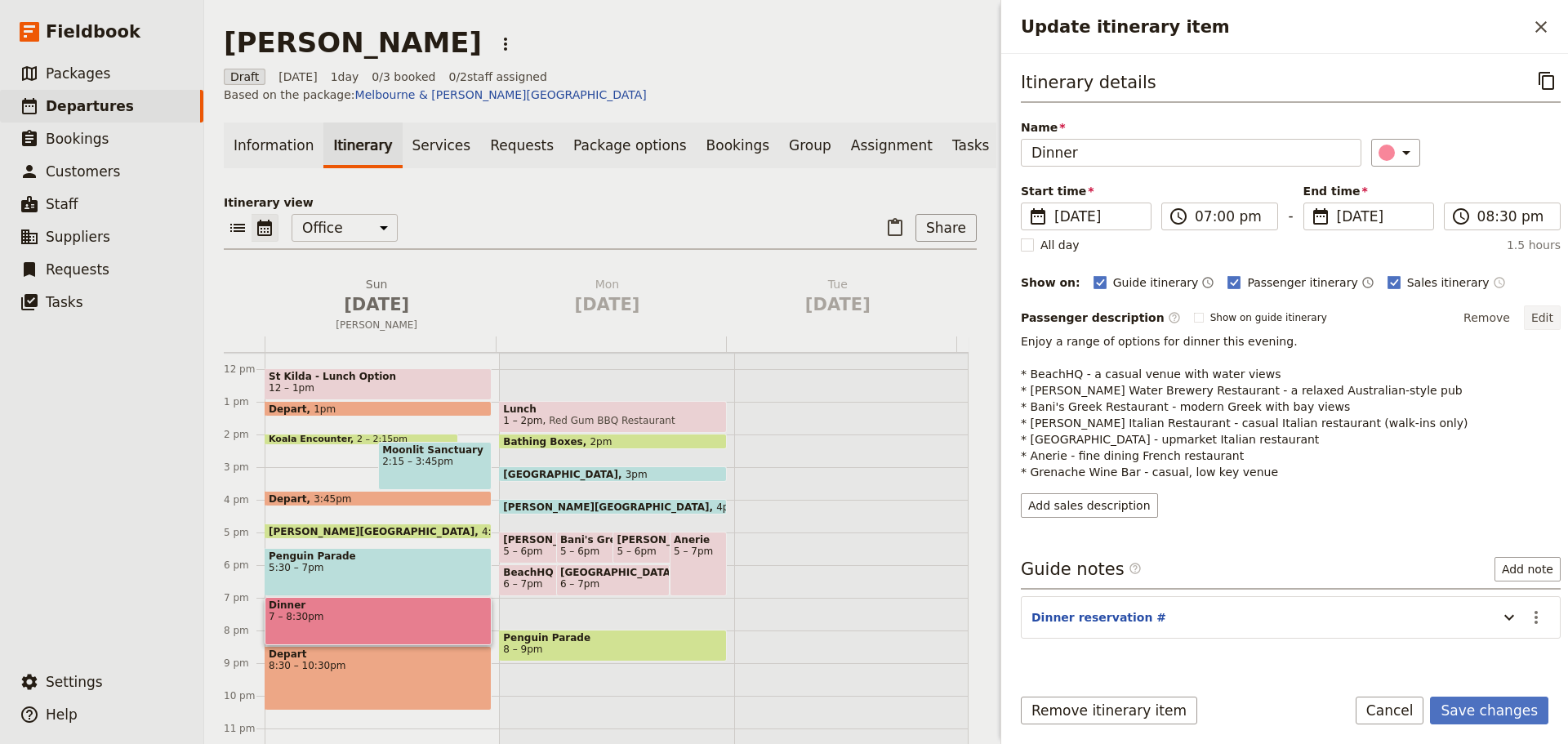
click at [1535, 317] on button "Edit" at bounding box center [1542, 318] width 37 height 24
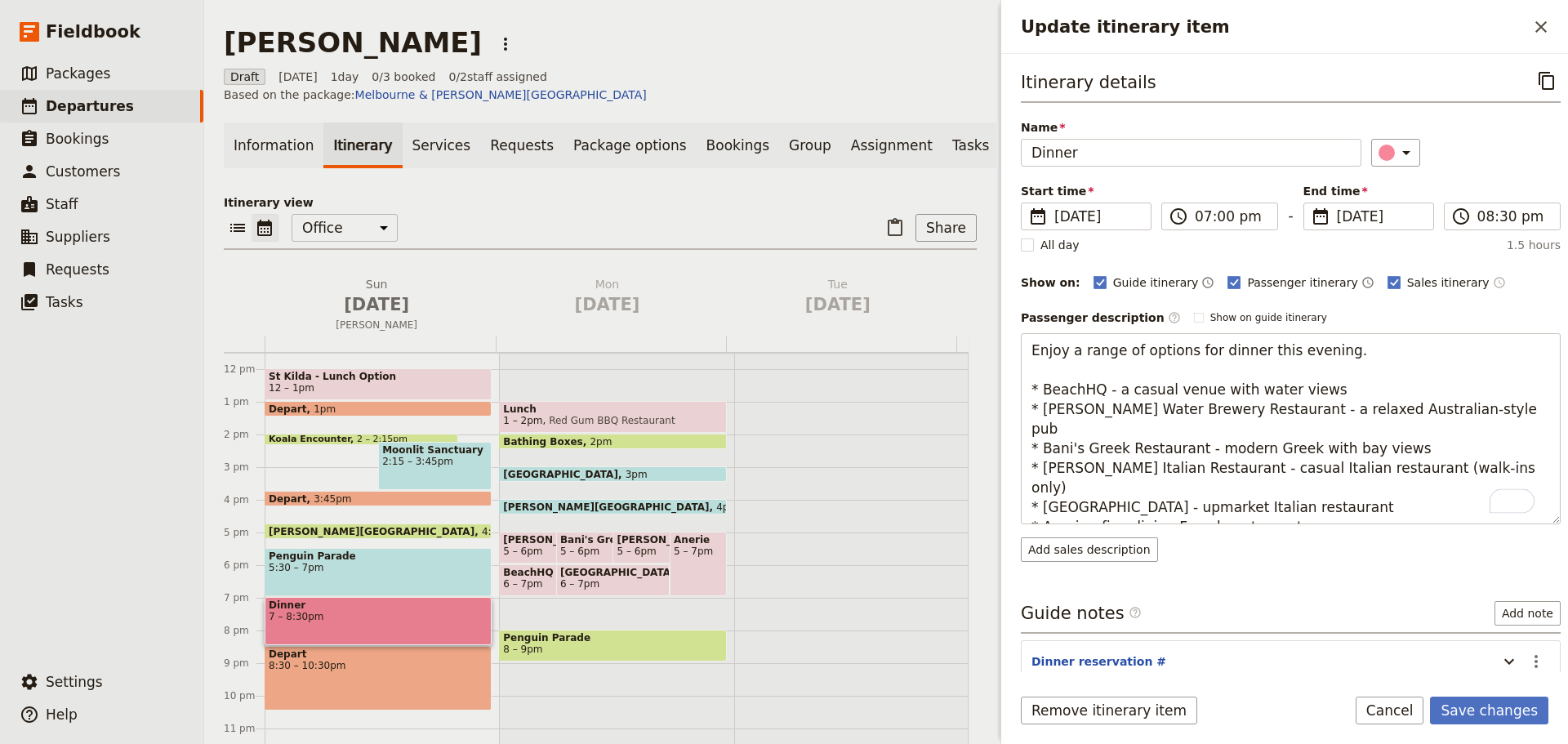
drag, startPoint x: 1330, startPoint y: 387, endPoint x: 1015, endPoint y: 388, distance: 315.0
click at [1015, 388] on div "Itinerary details ​ Name Dinner ​ Start time ​ [DATE] [DATE] [DATE] 19:00 ​ 07:…" at bounding box center [1284, 363] width 567 height 618
type textarea "Enjoy a range of options for dinner this evening. * [PERSON_NAME] Water Brewery…"
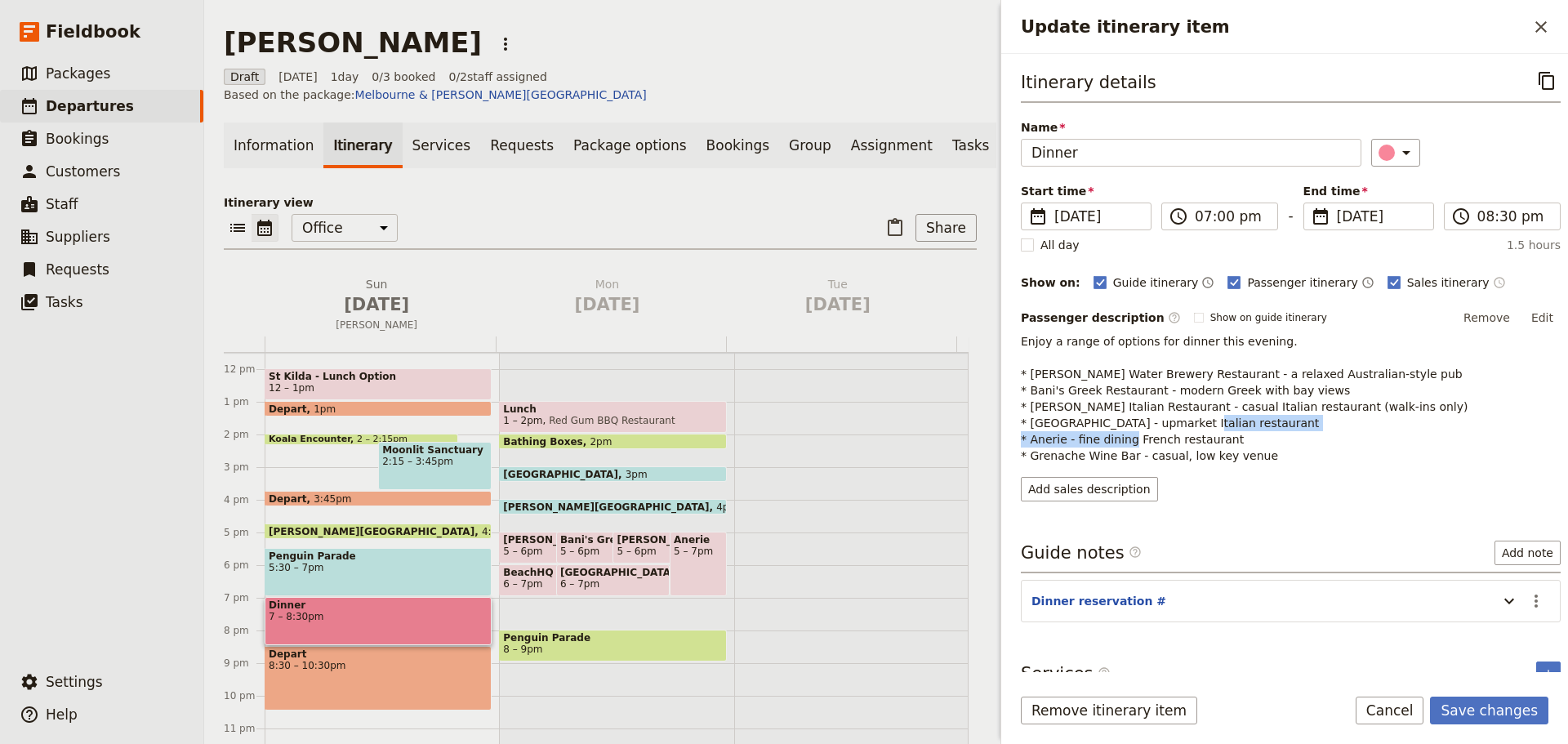
drag, startPoint x: 1231, startPoint y: 437, endPoint x: 1019, endPoint y: 446, distance: 212.2
click at [1019, 446] on div "Itinerary details ​ Name Dinner ​ Start time ​ [DATE] [DATE] [DATE] 19:00 ​ 07:…" at bounding box center [1284, 363] width 567 height 618
click at [1542, 309] on button "Edit" at bounding box center [1542, 318] width 37 height 24
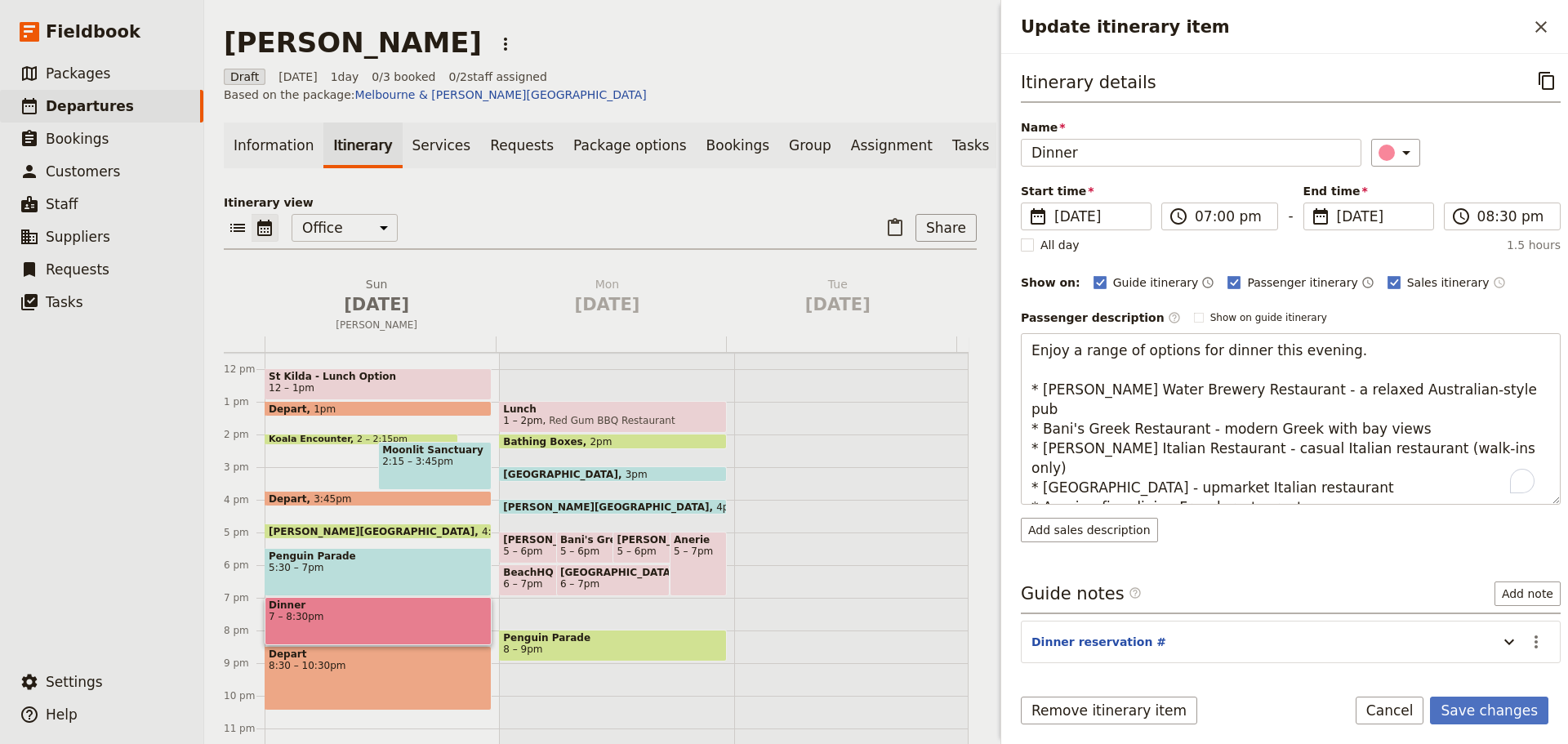
drag, startPoint x: 1281, startPoint y: 471, endPoint x: 1014, endPoint y: 471, distance: 267.0
click at [1014, 471] on div "Itinerary details ​ Name Dinner ​ Start time ​ [DATE] [DATE] [DATE] 19:00 ​ 07:…" at bounding box center [1284, 363] width 567 height 618
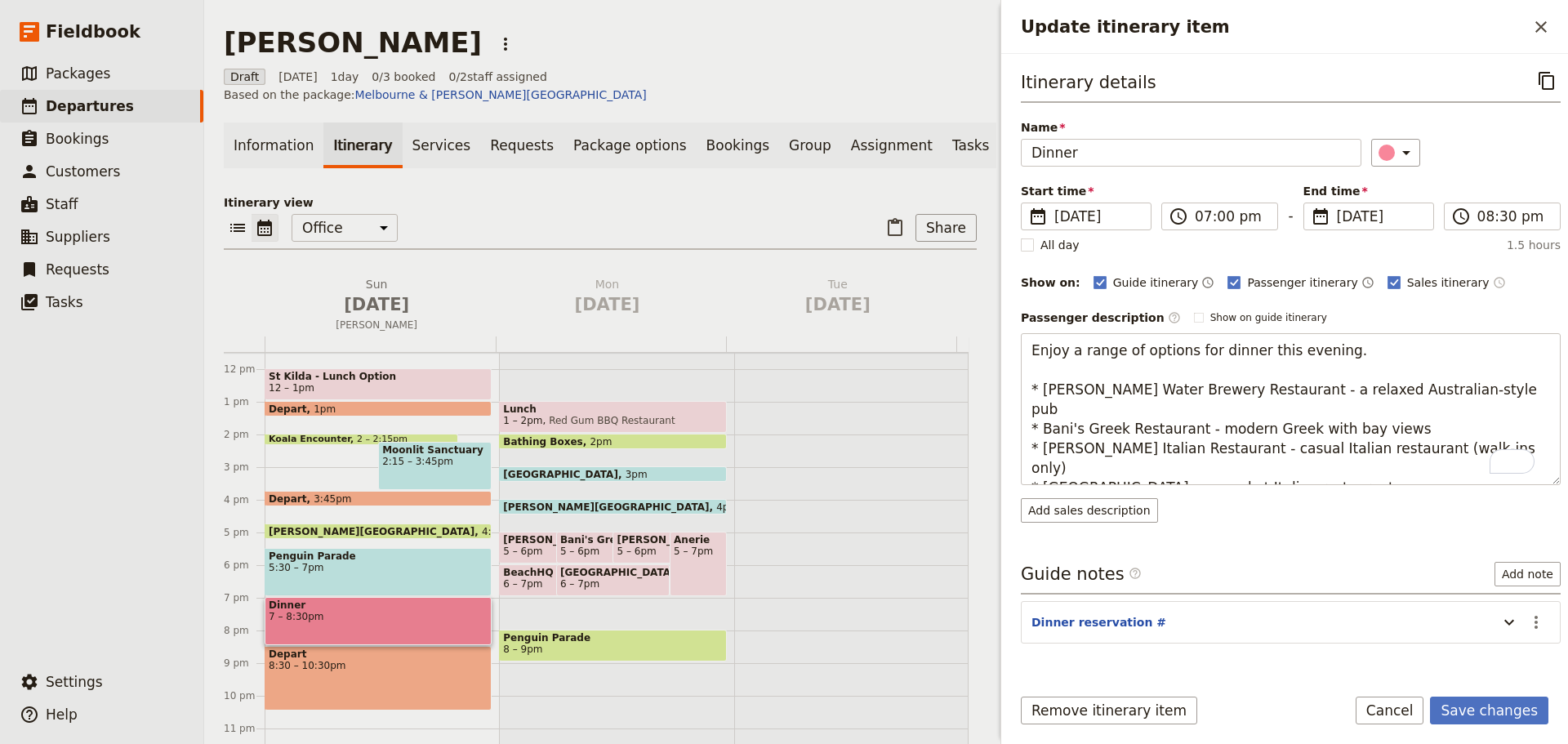
click at [1000, 353] on div "Update itinerary item ​ Itinerary details ​ Name Dinner ​ Start time ​ [DATE] […" at bounding box center [1282, 372] width 572 height 744
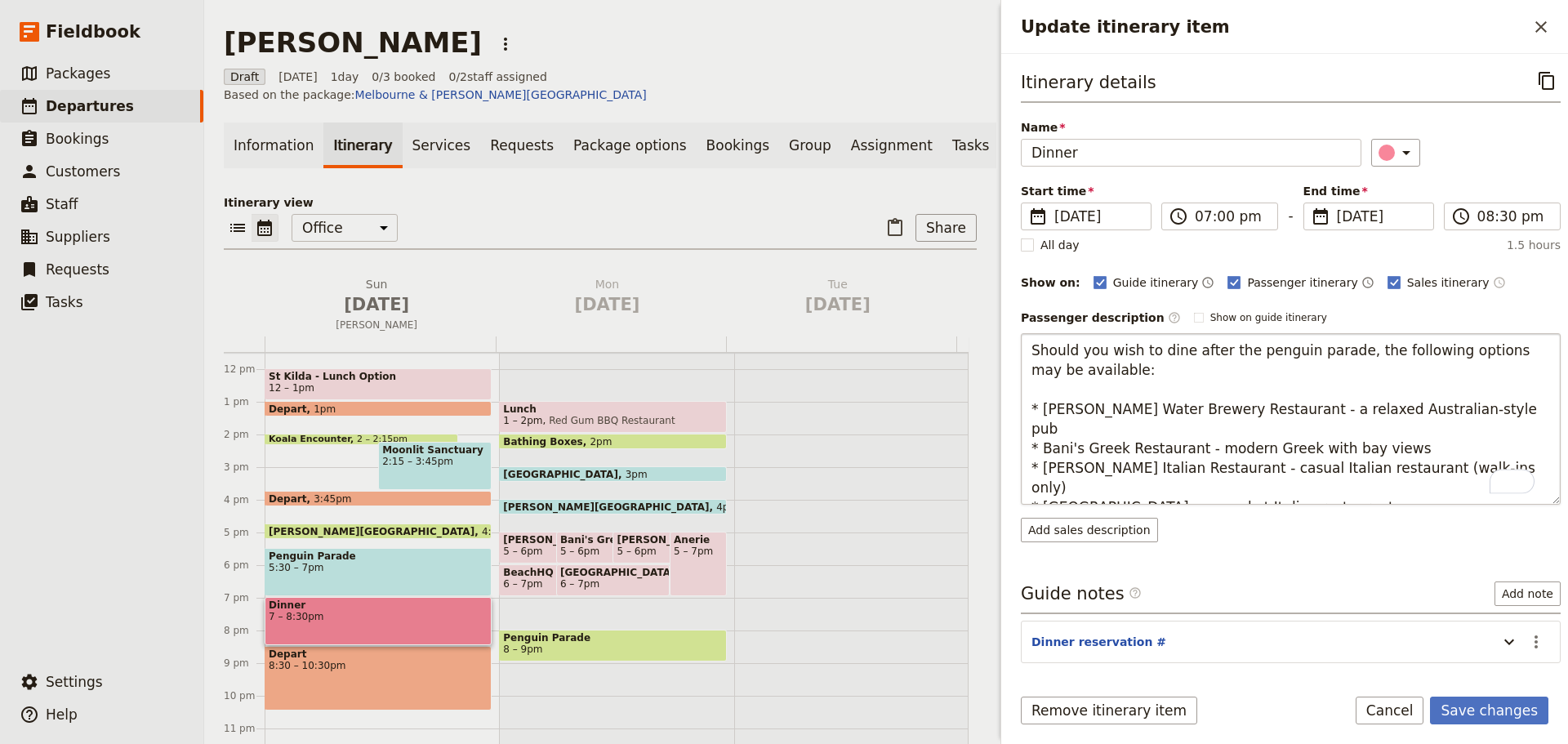
click at [1331, 497] on textarea "Should you wish to dine after the penguin parade, the following options may be …" at bounding box center [1290, 420] width 540 height 172
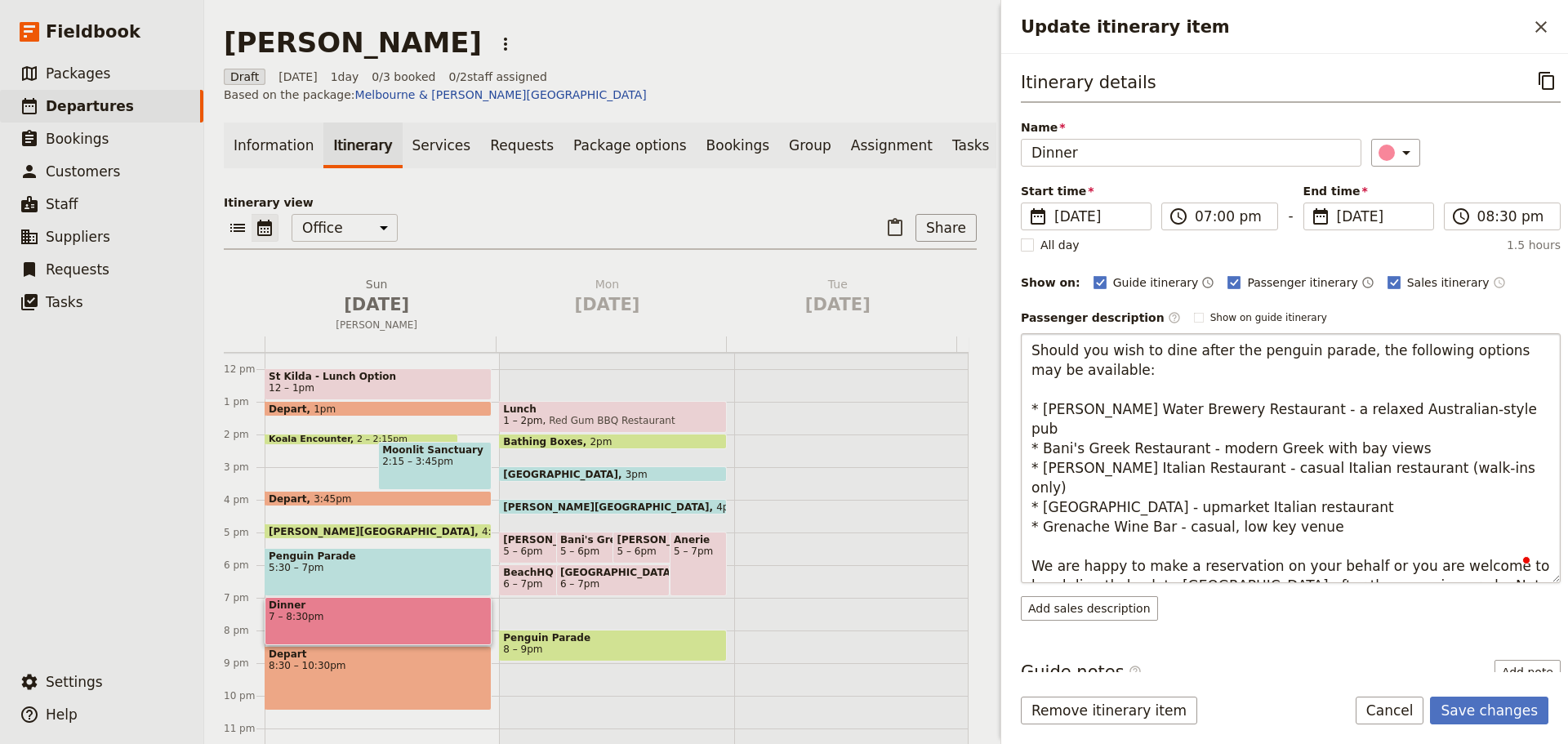
type textarea "Should you wish to dine after the penguin parade, the following options may be …"
click at [1494, 695] on form "Itinerary details ​ Name Dinner ​ Start time ​ [DATE] [DATE] [DATE] 19:00 ​ 07:…" at bounding box center [1284, 399] width 567 height 690
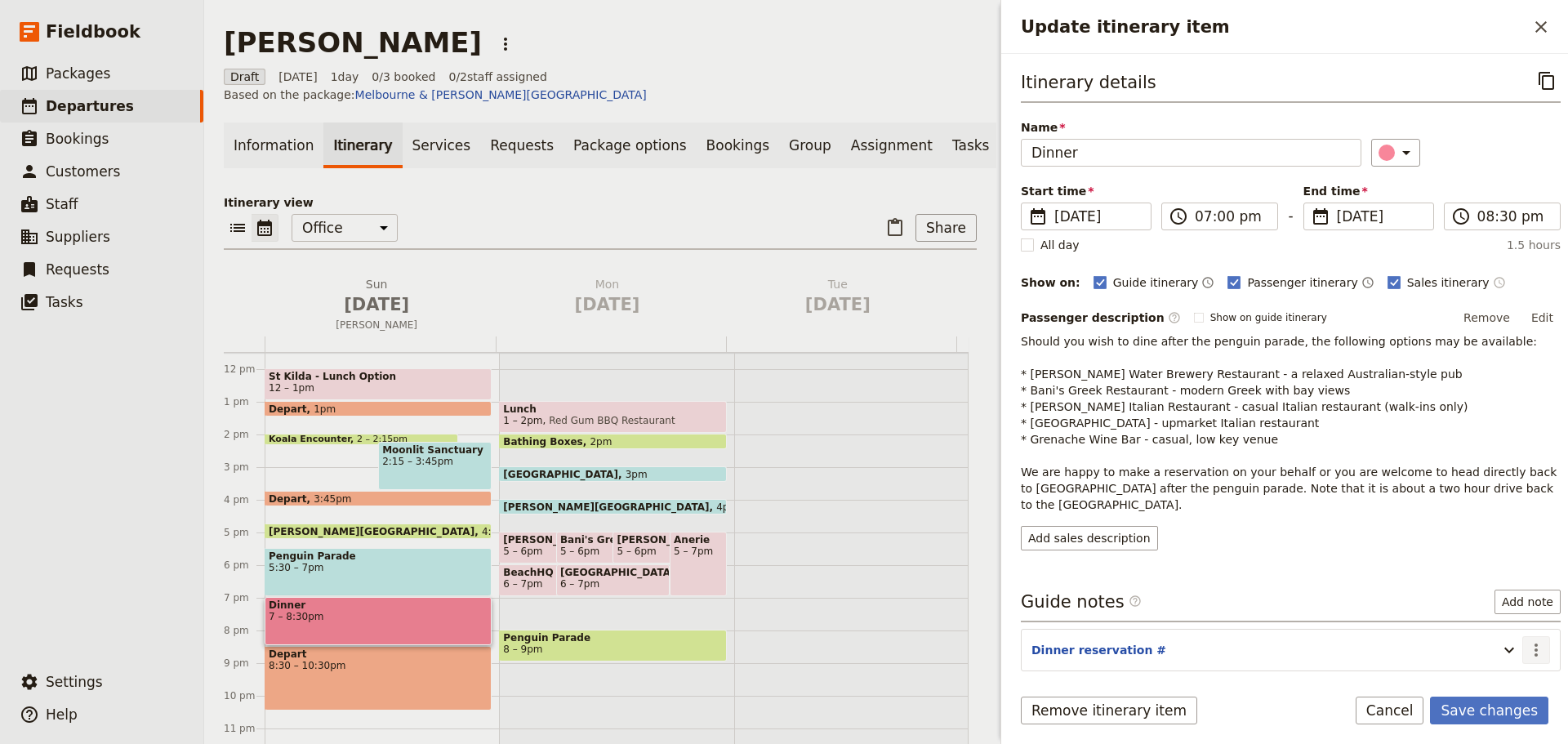
click at [1526, 640] on icon "Actions" at bounding box center [1535, 650] width 19 height 19
click at [1497, 670] on span "Edit note" at bounding box center [1476, 668] width 51 height 16
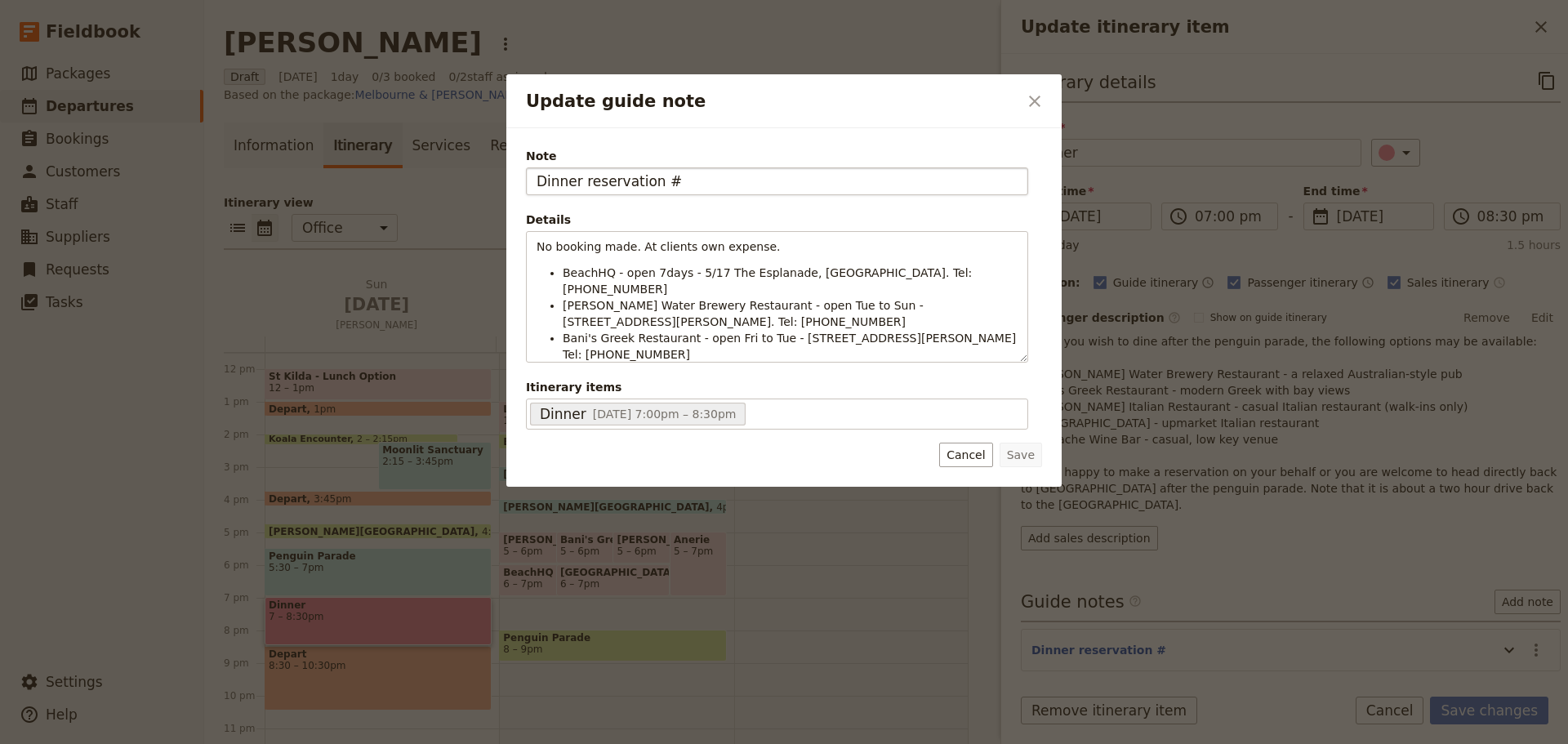
drag, startPoint x: 705, startPoint y: 187, endPoint x: 530, endPoint y: 186, distance: 175.0
click at [530, 186] on input "Dinner reservation #" at bounding box center [776, 181] width 502 height 28
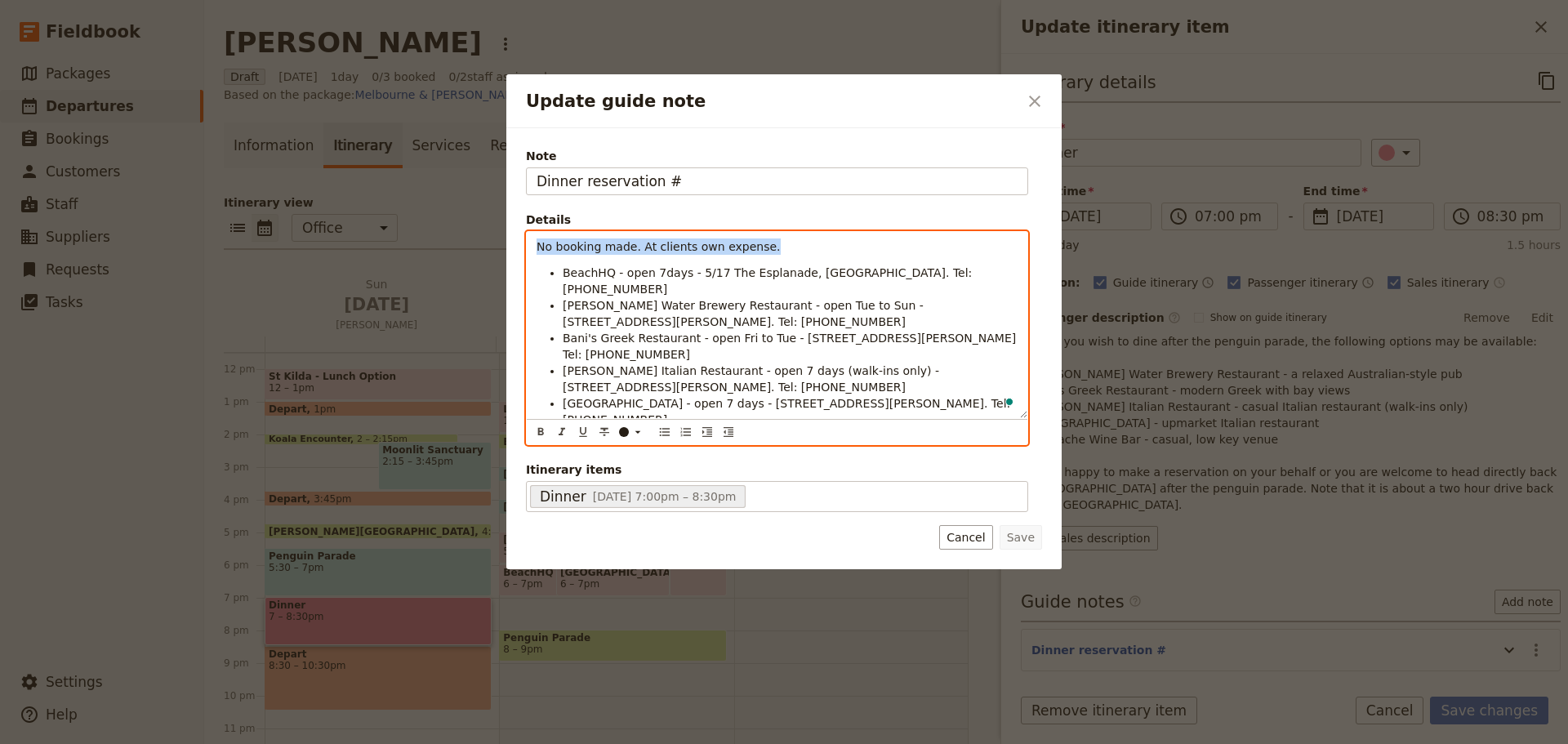
drag, startPoint x: 785, startPoint y: 251, endPoint x: 504, endPoint y: 254, distance: 281.0
click at [504, 743] on div "Update guide note ​ Note Dinner reservation # Details No booking made. At clien…" at bounding box center [784, 744] width 1568 height 0
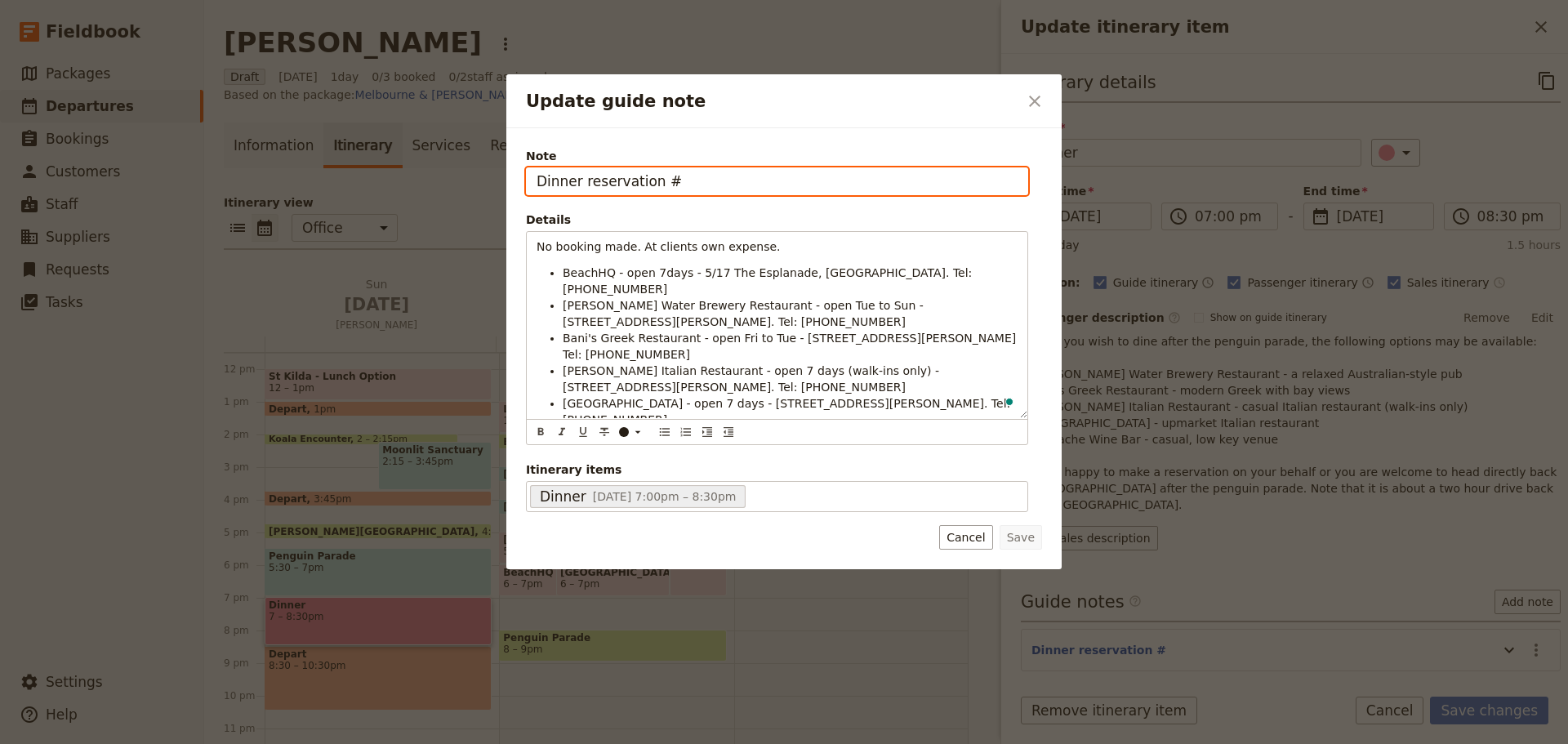
click at [674, 186] on input "Dinner reservation #" at bounding box center [776, 181] width 502 height 28
drag, startPoint x: 680, startPoint y: 181, endPoint x: 531, endPoint y: 185, distance: 149.1
click at [531, 185] on input "Dinner reservation #" at bounding box center [776, 181] width 502 height 28
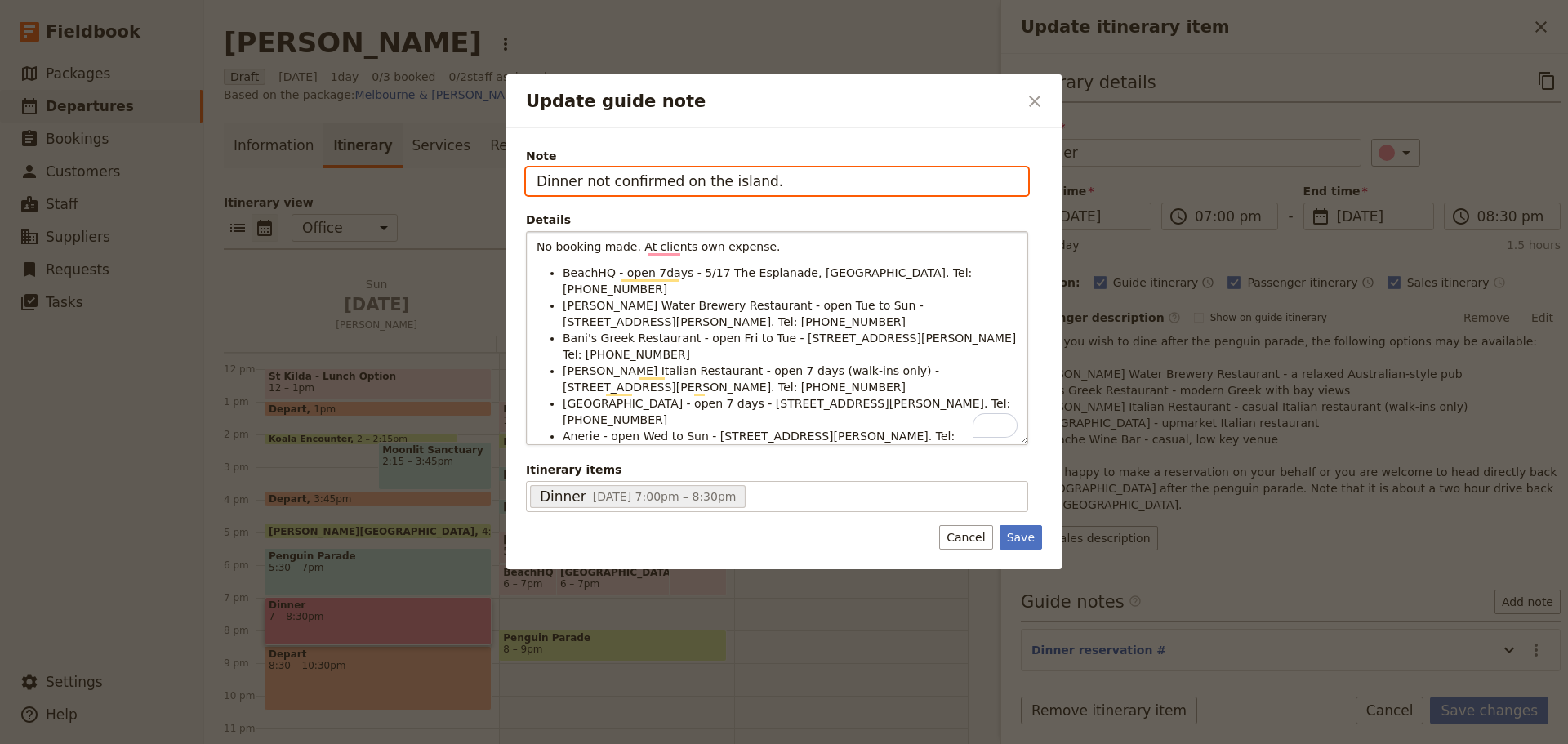
type input "Dinner not confirmed on the island."
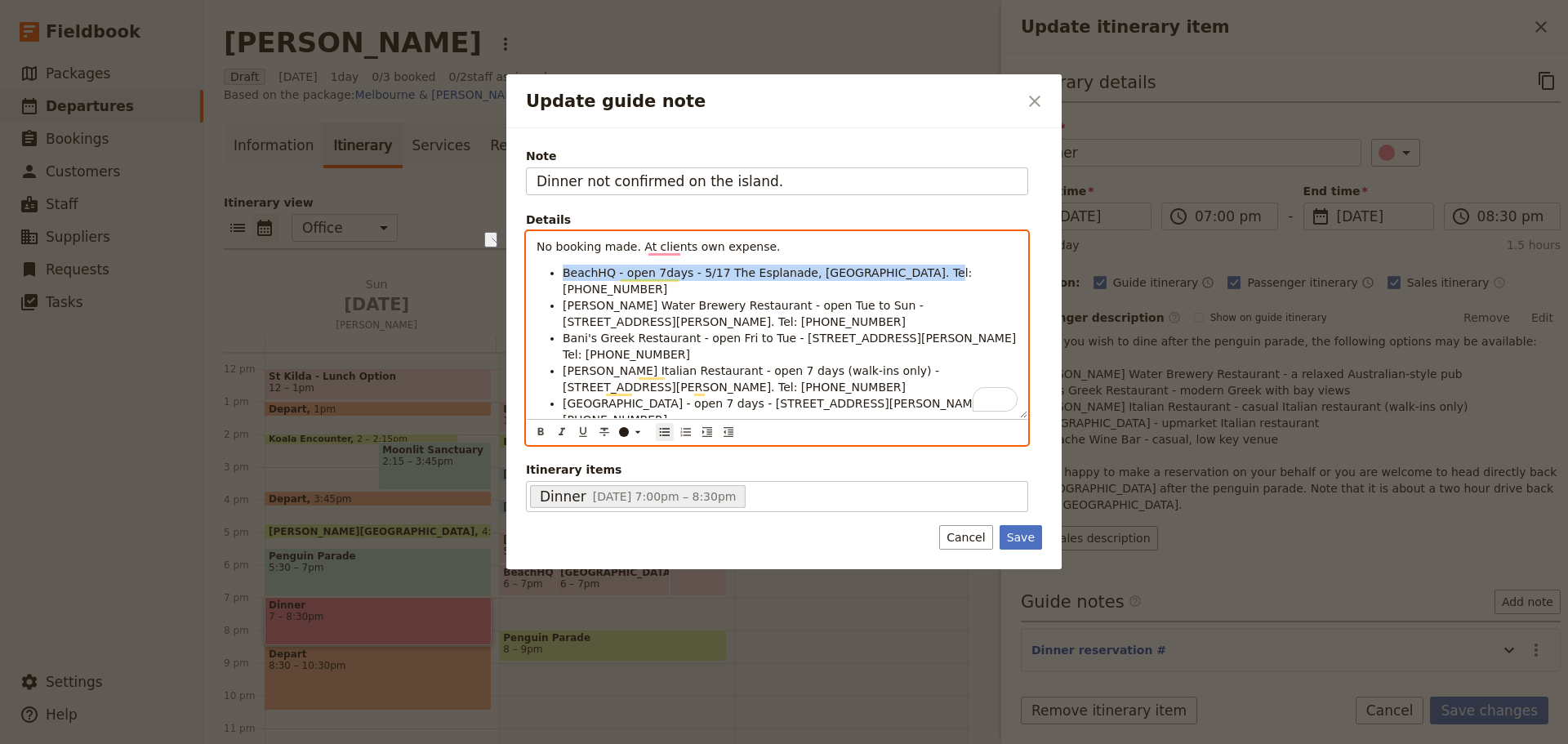
drag, startPoint x: 925, startPoint y: 275, endPoint x: 548, endPoint y: 279, distance: 377.0
click at [563, 279] on li "BeachHQ - open 7days - 5/17 The Esplanade, [GEOGRAPHIC_DATA]. Tel: [PHONE_NUMBE…" at bounding box center [790, 281] width 455 height 33
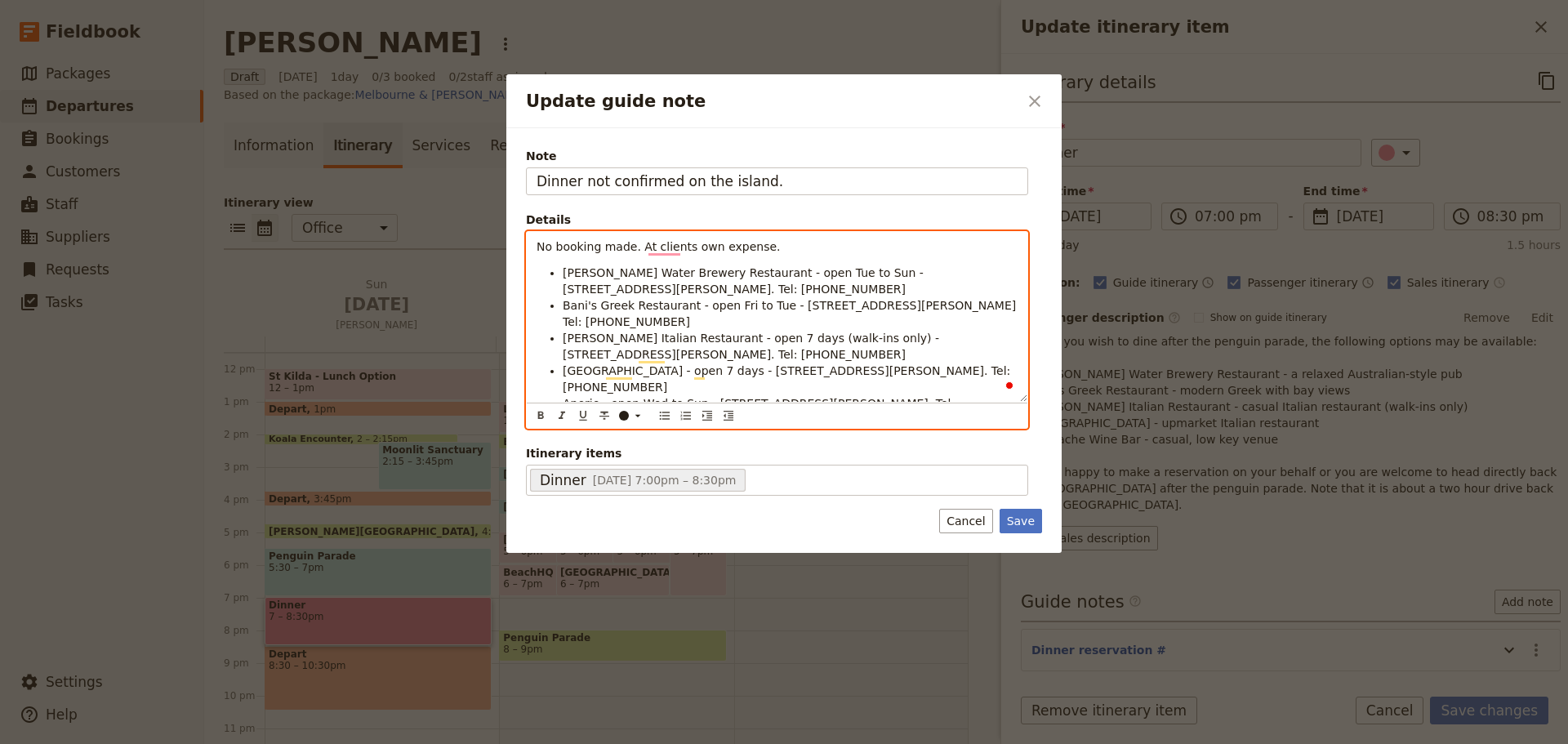
click at [536, 247] on div "No booking made. At clients own expense. [PERSON_NAME] Water Brewery Restaurant…" at bounding box center [776, 317] width 500 height 170
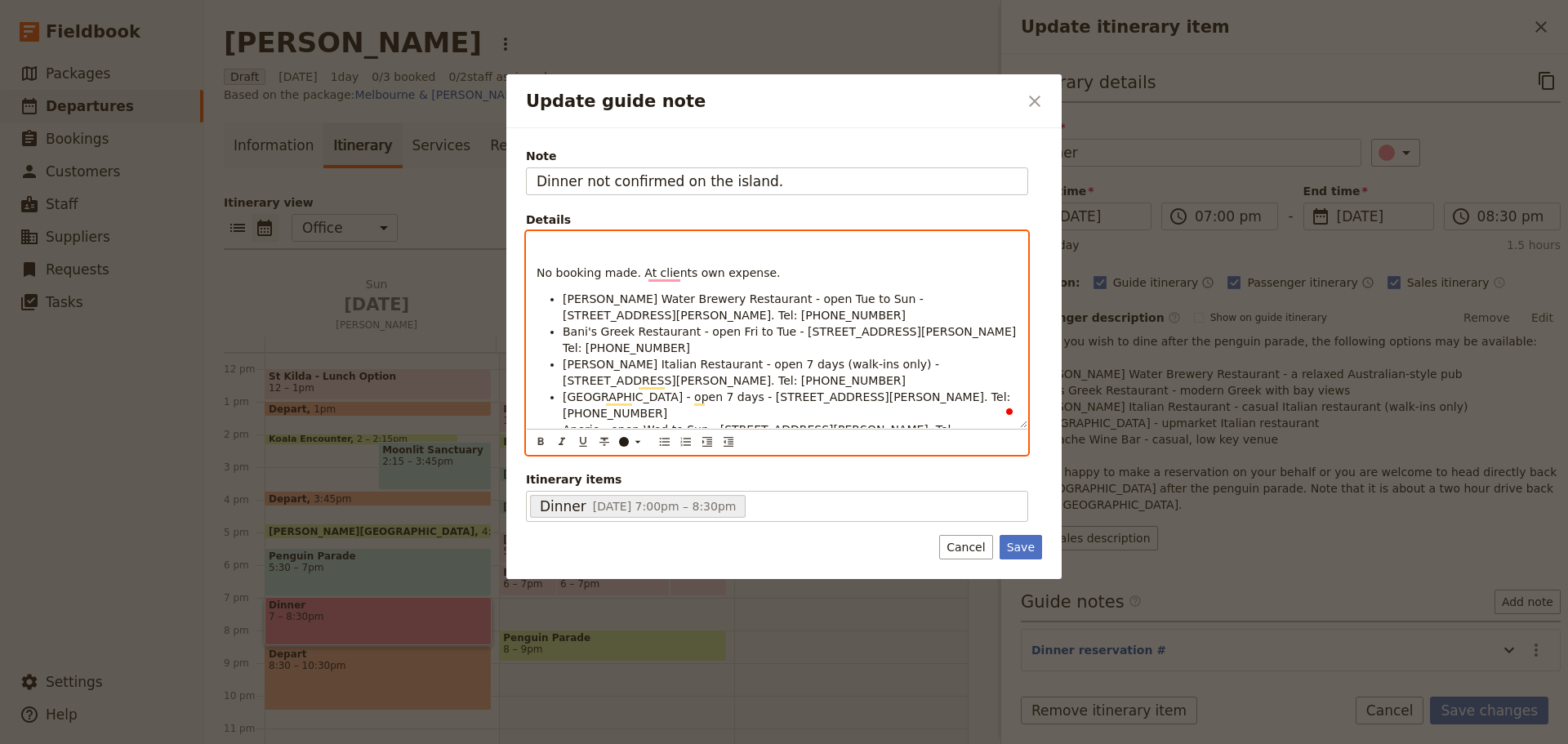
click at [547, 247] on p "To enrich screen reader interactions, please activate Accessibility in Grammarl…" at bounding box center [776, 246] width 481 height 16
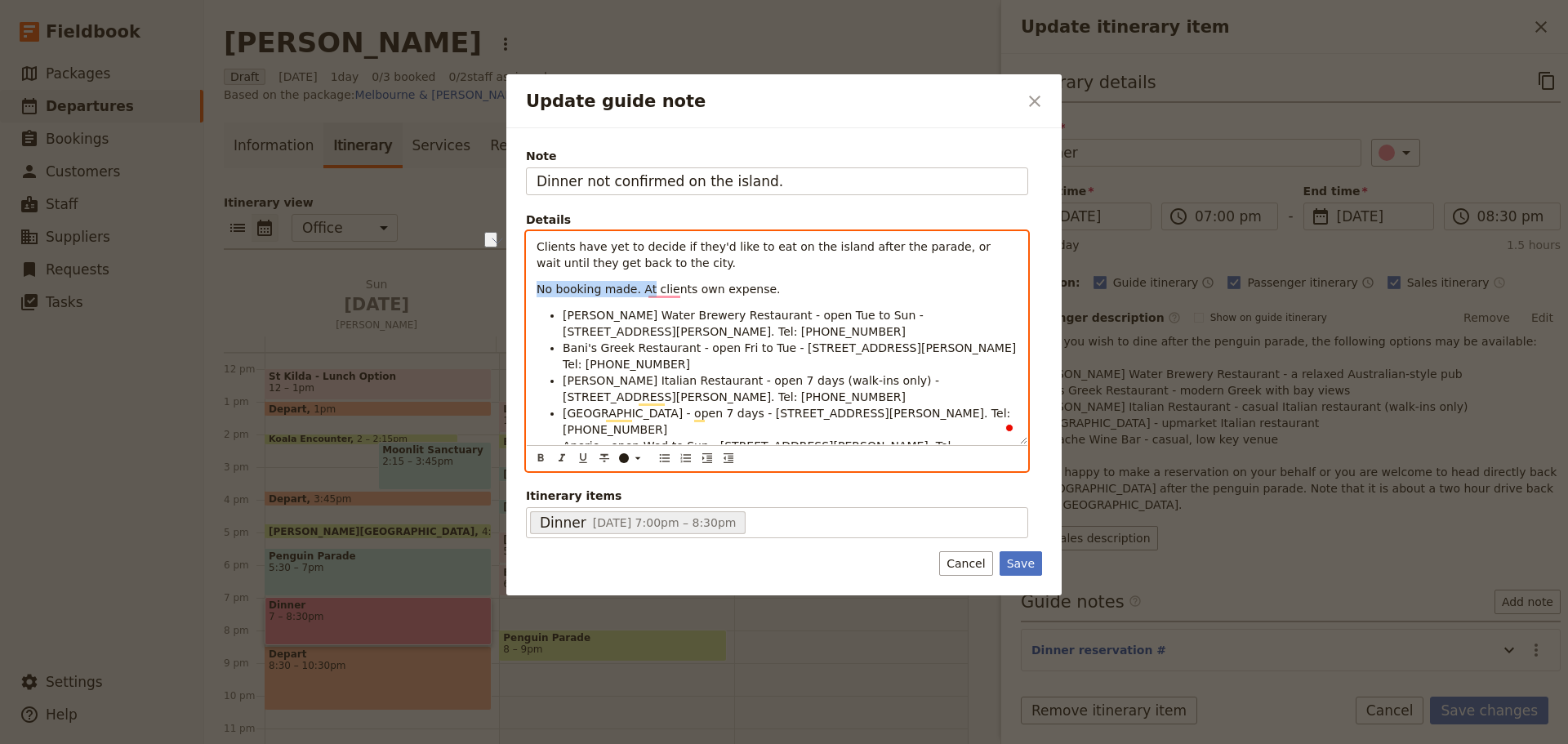
drag, startPoint x: 645, startPoint y: 287, endPoint x: 520, endPoint y: 261, distance: 127.7
click at [525, 287] on div "Clients have yet to decide if they'd like to eat on the island after the parade…" at bounding box center [776, 351] width 502 height 240
click at [790, 291] on p "Dinner is at the clients own expense." at bounding box center [776, 289] width 481 height 16
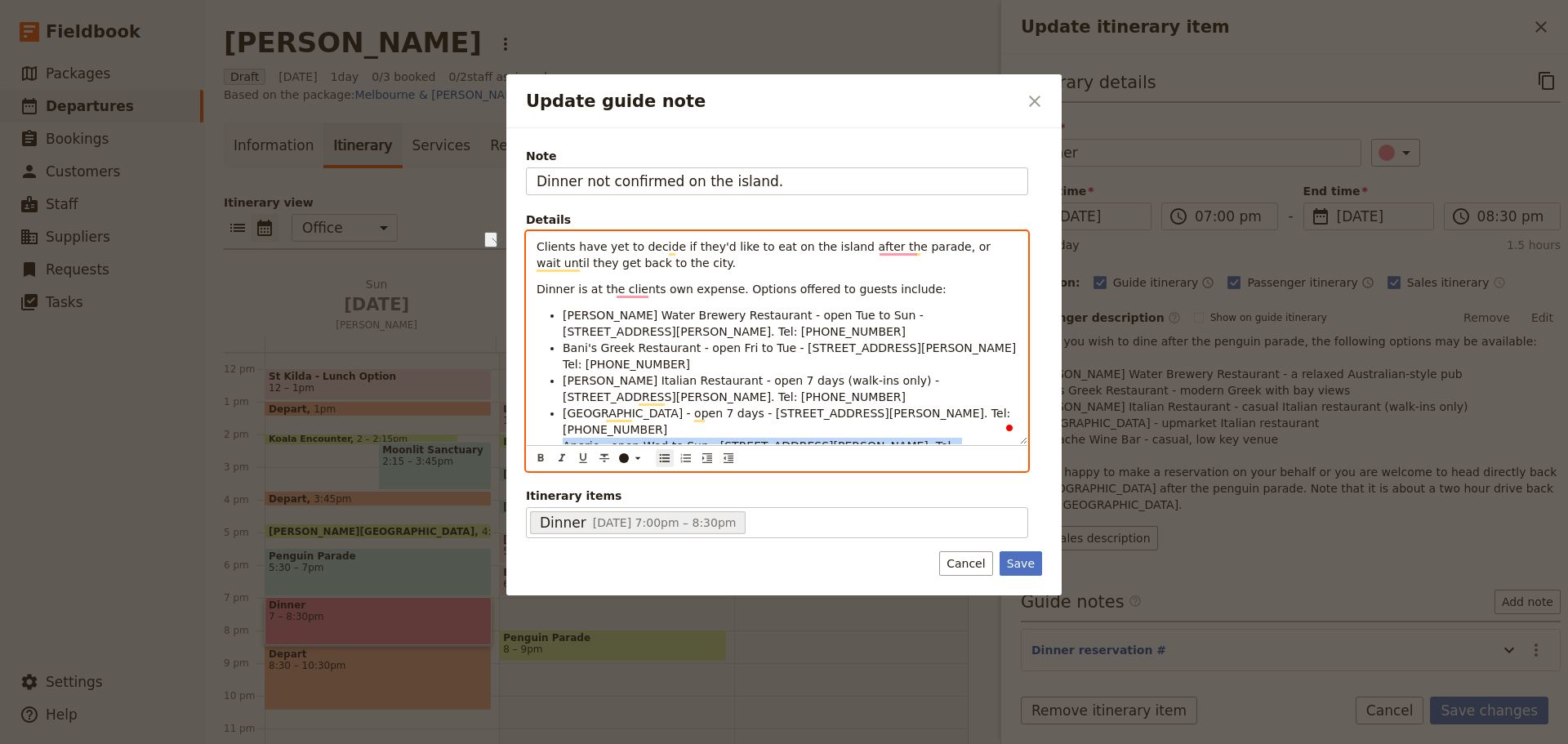
drag, startPoint x: 942, startPoint y: 415, endPoint x: 536, endPoint y: 415, distance: 406.0
click at [538, 415] on ul "[PERSON_NAME] Water Brewery Restaurant - open Tue to Sun - [STREET_ADDRESS][PER…" at bounding box center [776, 405] width 481 height 196
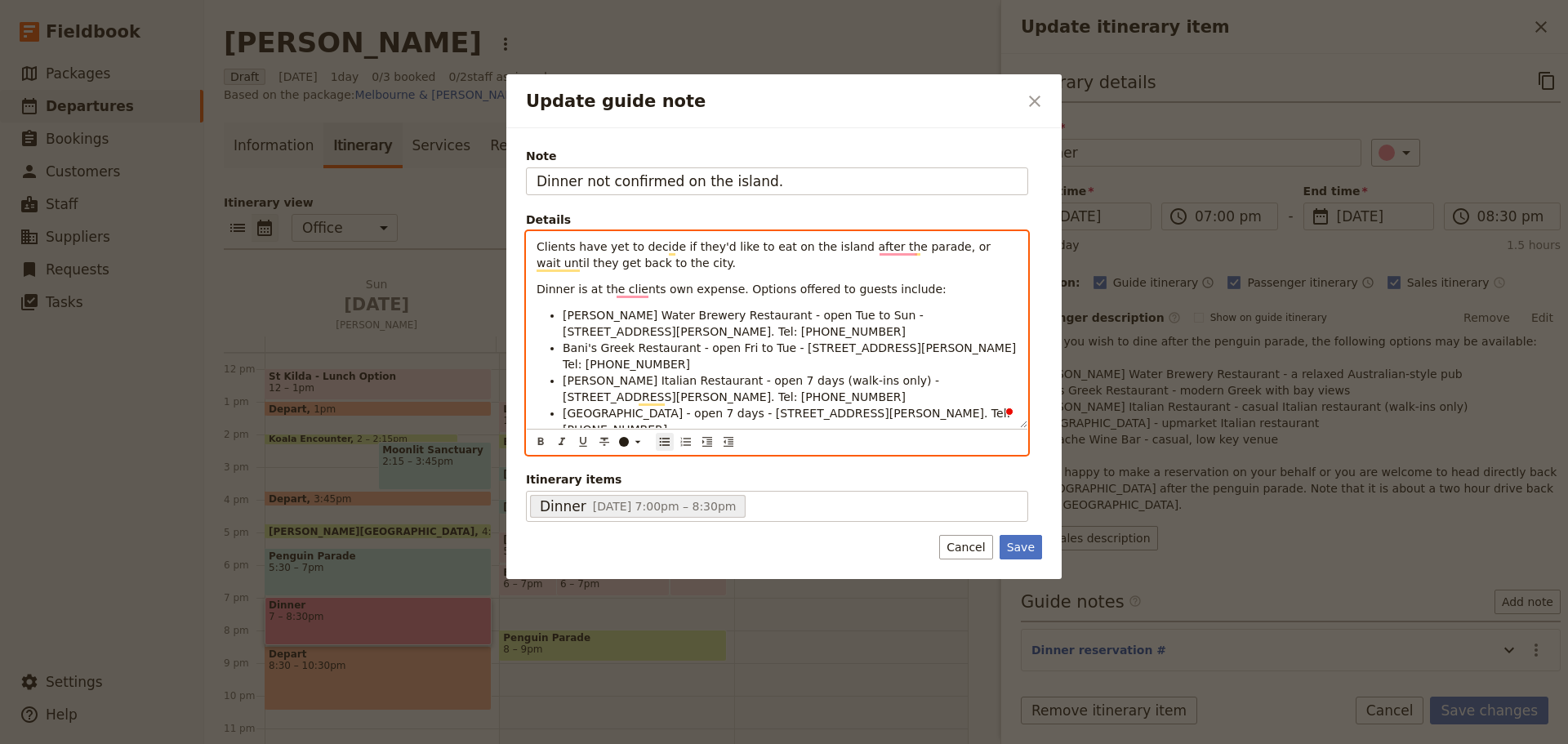
click at [869, 440] on span "Grenache Wine Bar - open Mon to Sat - [STREET_ADDRESS][PERSON_NAME] Tel: [PHONE…" at bounding box center [782, 454] width 440 height 29
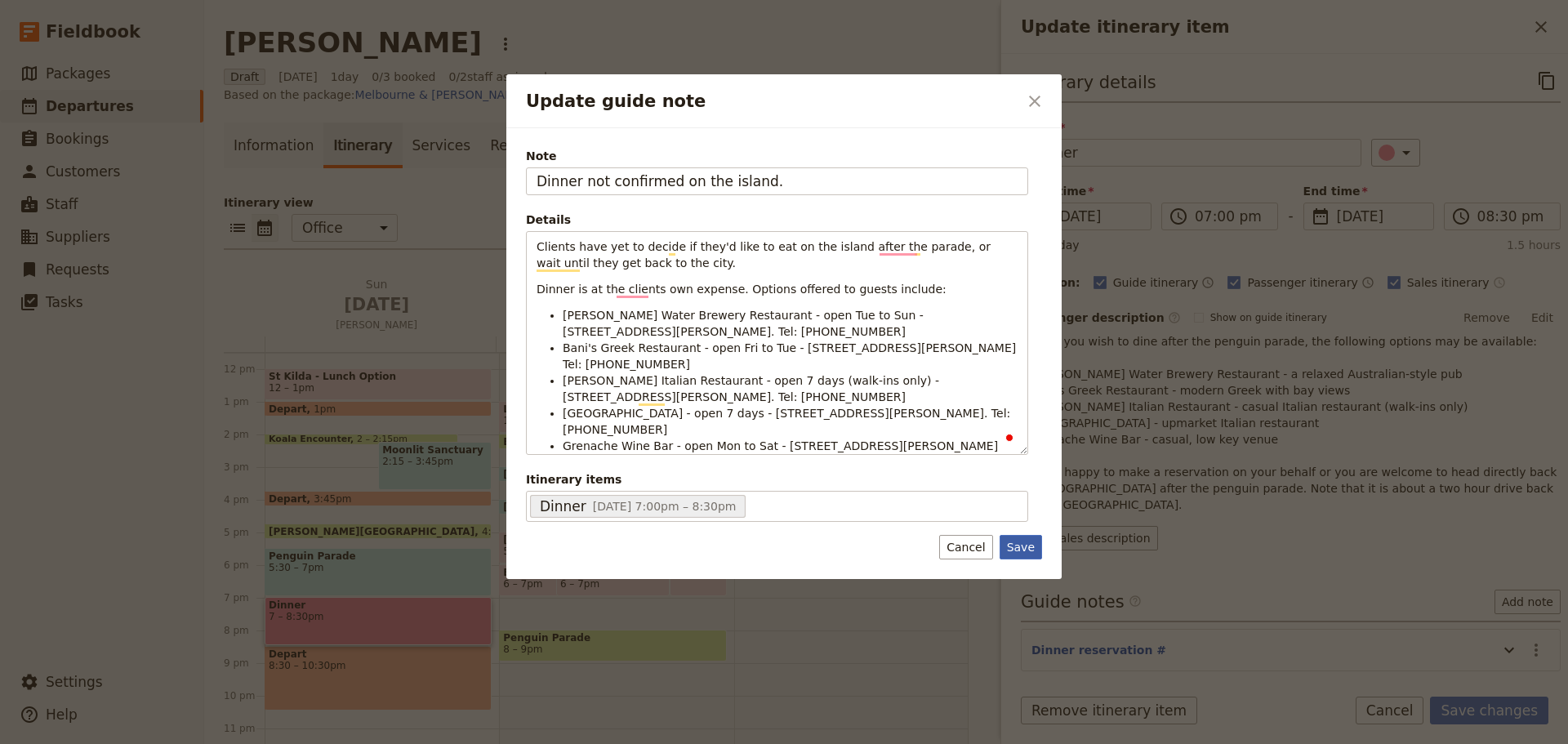
click at [1023, 549] on button "Save" at bounding box center [1021, 547] width 42 height 24
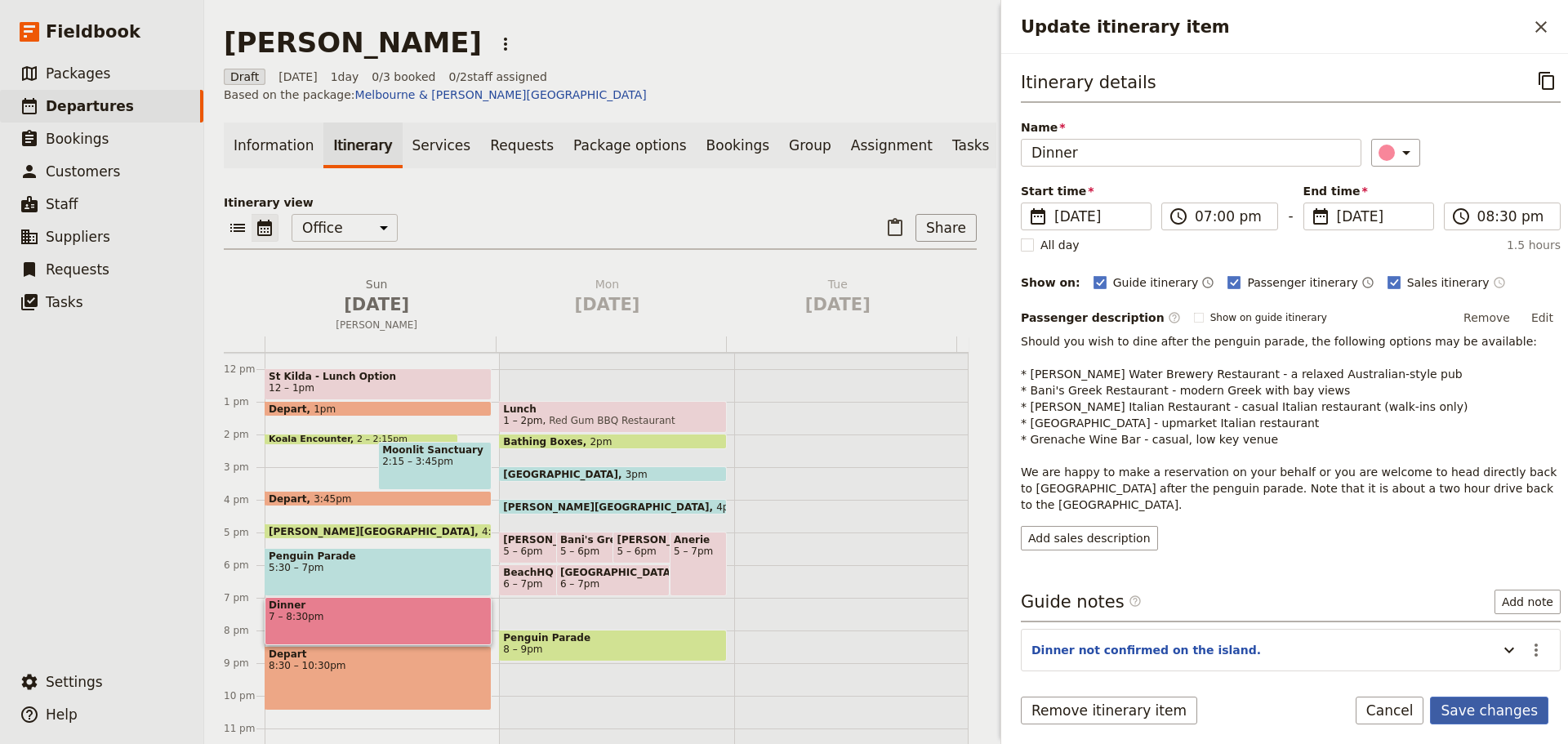
click at [1509, 712] on button "Save changes" at bounding box center [1489, 710] width 119 height 28
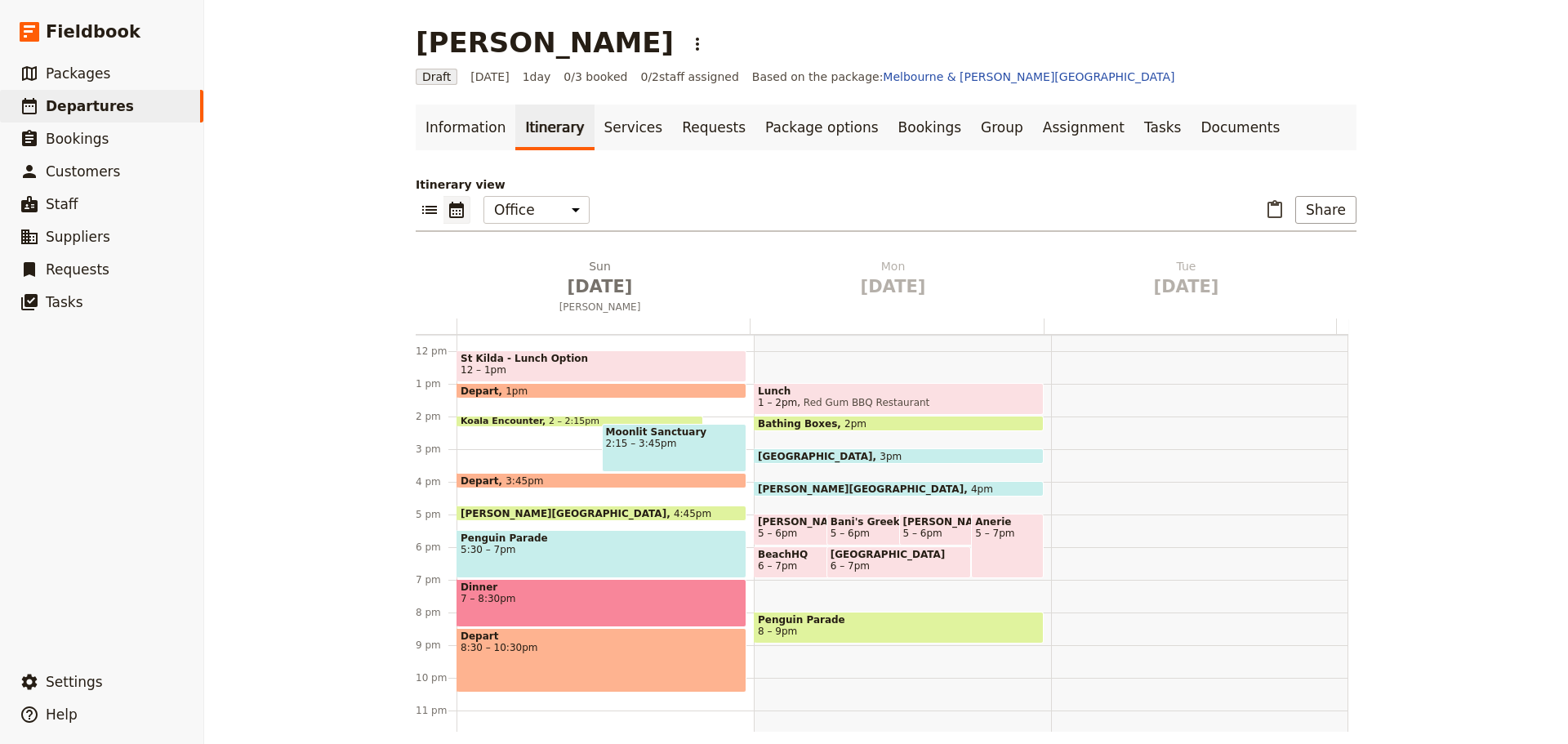
click at [562, 657] on div "Depart 8:30 – 10:30pm" at bounding box center [601, 661] width 290 height 65
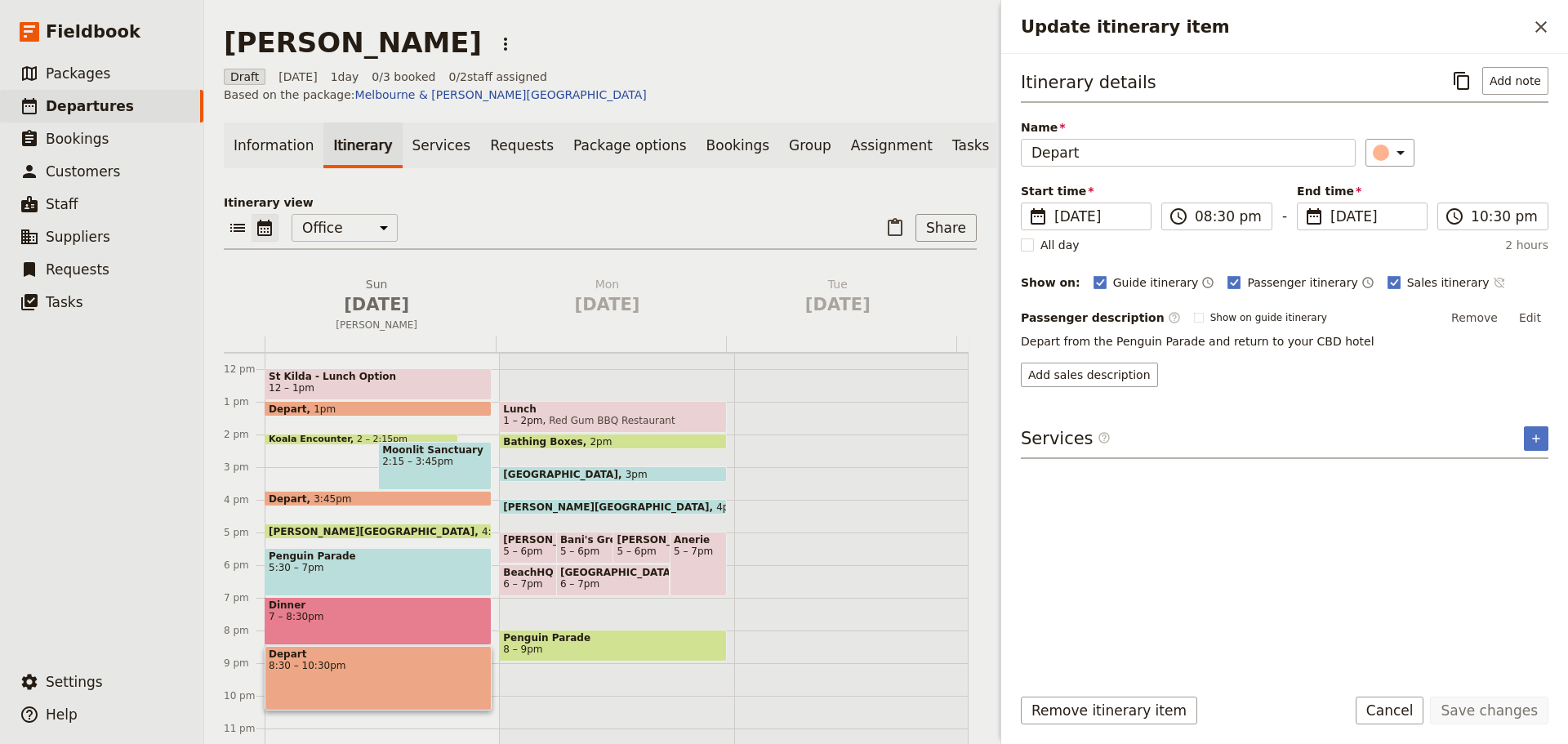
click at [1492, 286] on icon "Time not shown on sales itinerary" at bounding box center [1499, 283] width 13 height 13
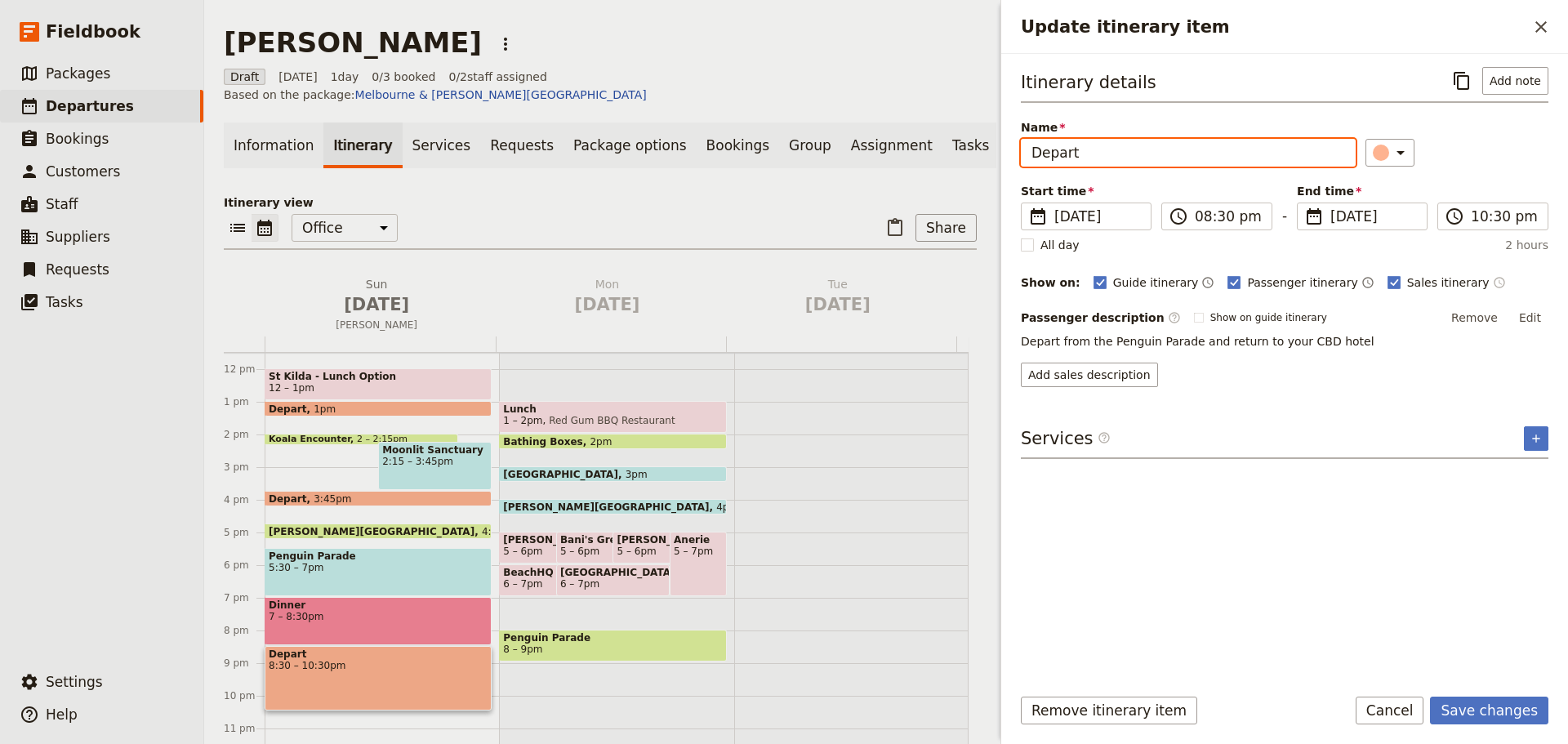
click at [1150, 150] on input "Depart" at bounding box center [1188, 153] width 335 height 28
click at [1531, 311] on button "Edit" at bounding box center [1530, 318] width 37 height 24
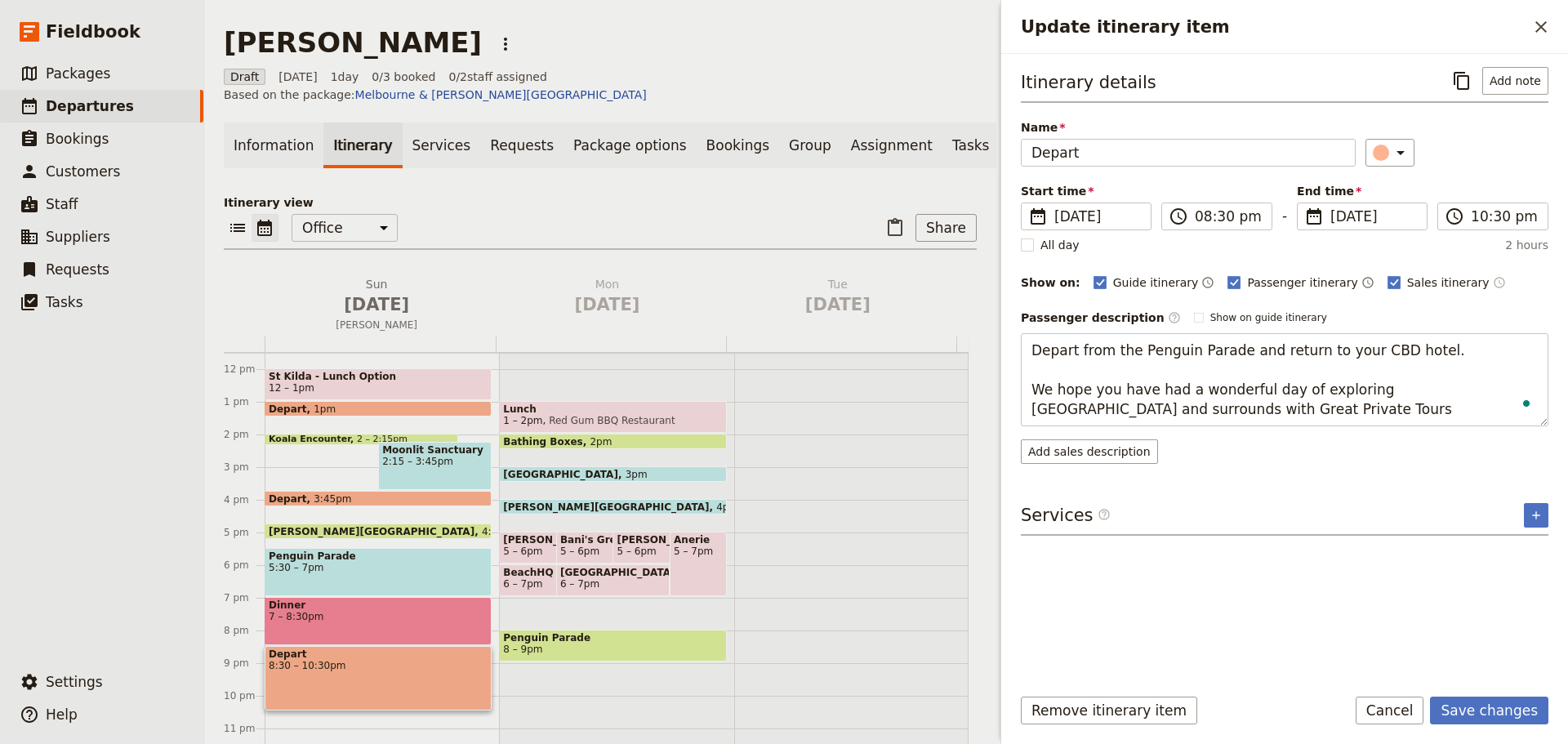
type textarea "Depart from the Penguin Parade and return to your CBD hotel. We hope you have h…"
click at [1465, 696] on form "Itinerary details ​ Add note Name Depart ​ Start time ​ [DATE] [DATE] [DATE] 20…" at bounding box center [1284, 399] width 567 height 690
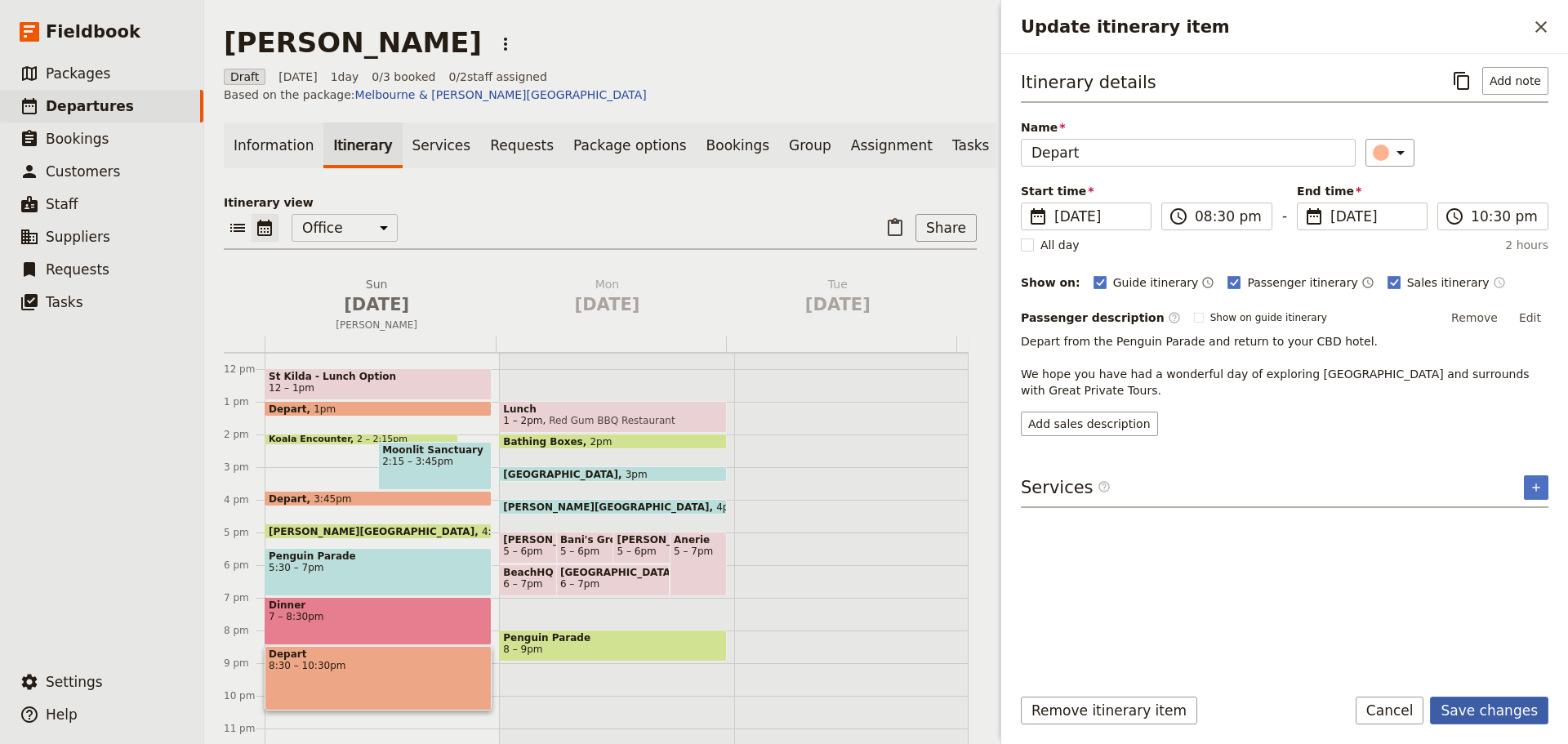
click at [1501, 715] on button "Save changes" at bounding box center [1489, 710] width 119 height 28
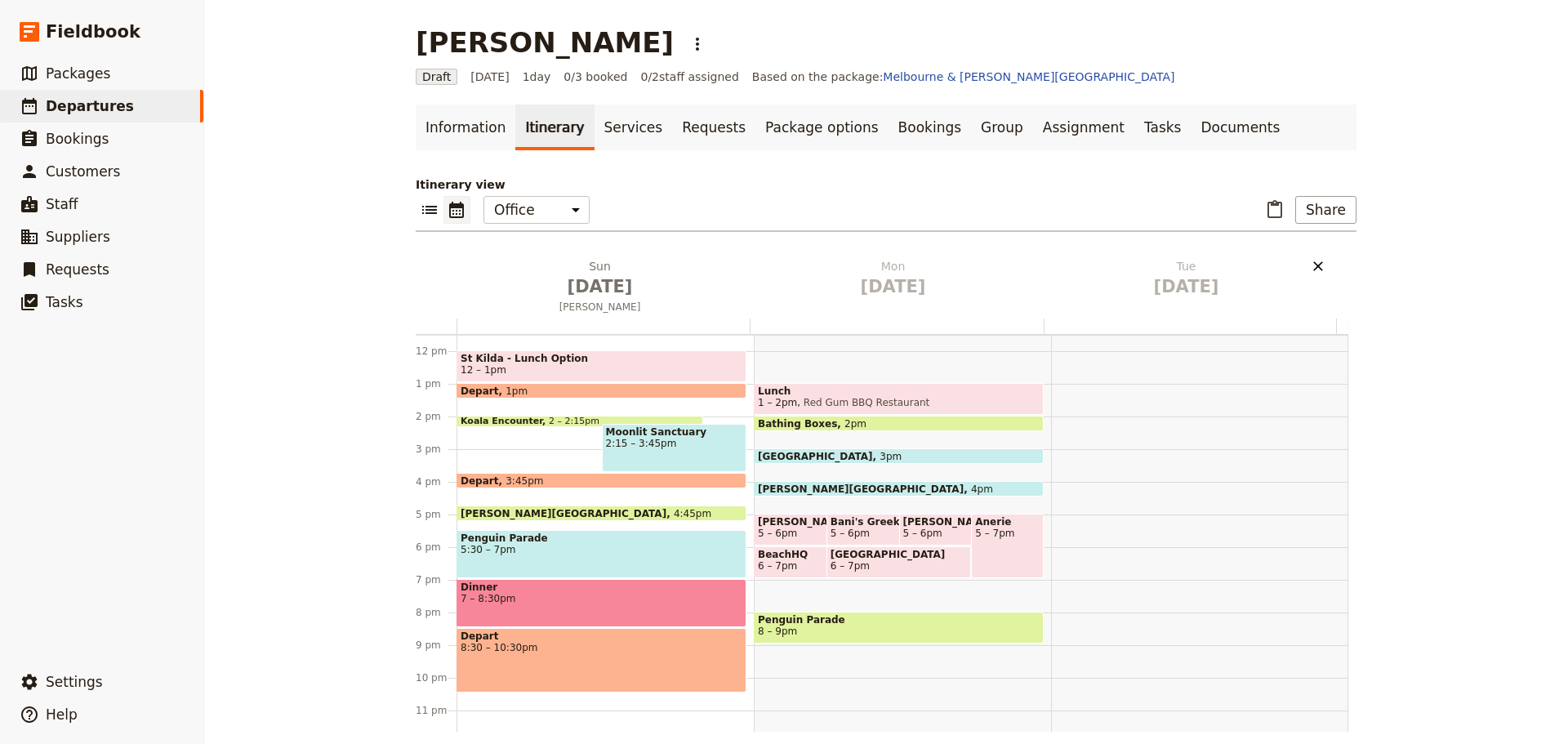
click at [1309, 263] on icon "Delete Tue Sep 2" at bounding box center [1317, 265] width 16 height 16
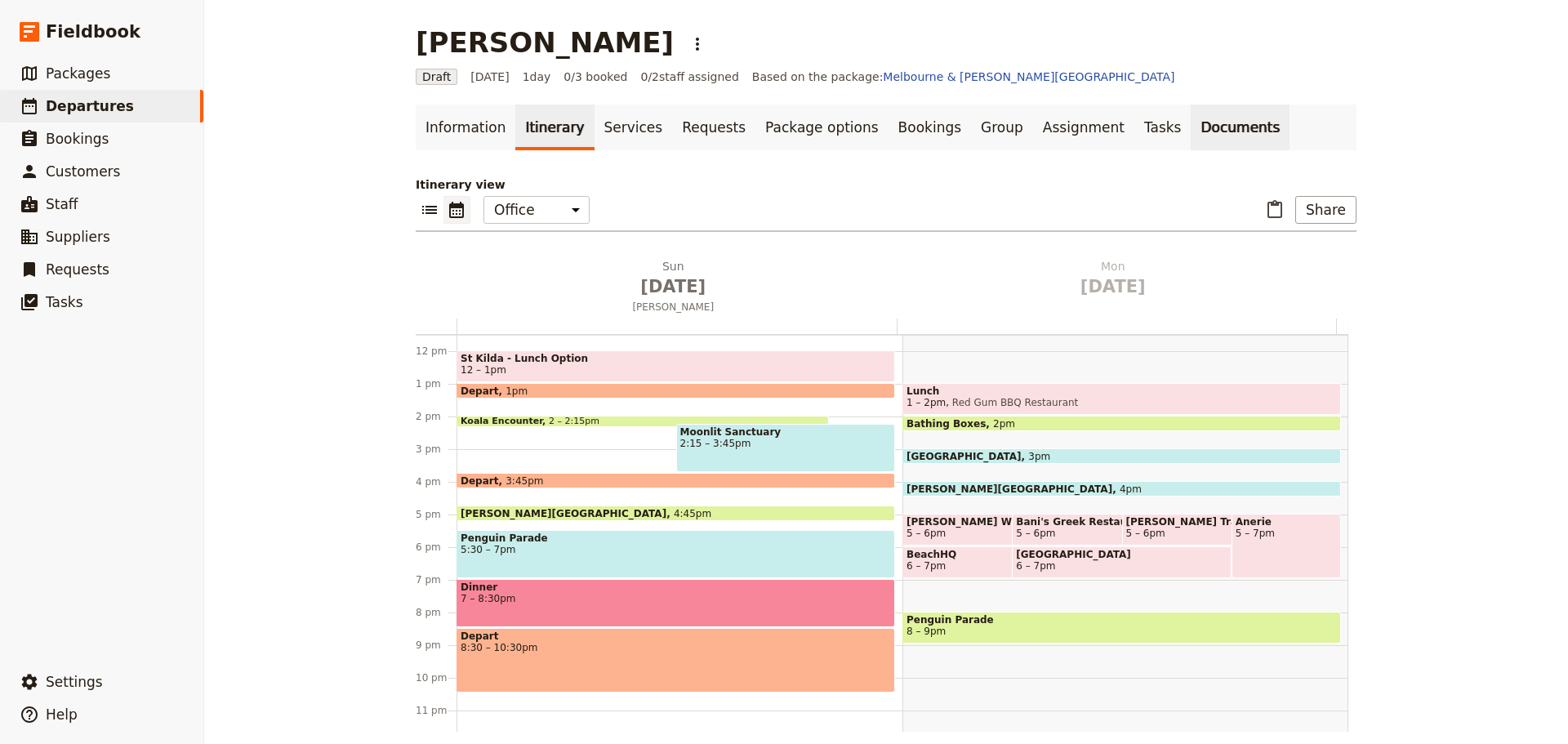
click at [1191, 131] on link "Documents" at bounding box center [1240, 127] width 99 height 45
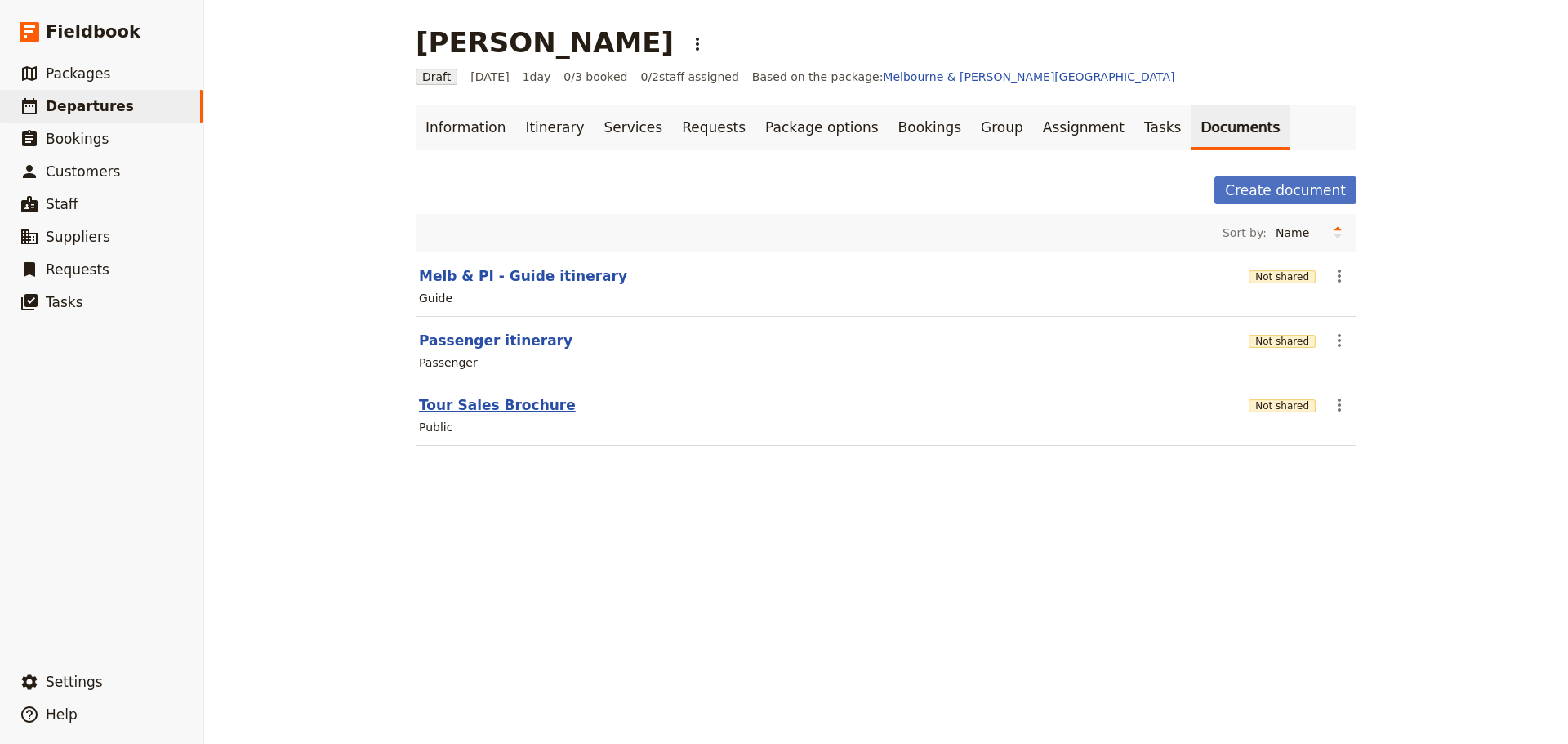
click at [511, 411] on button "Tour Sales Brochure" at bounding box center [497, 404] width 157 height 19
select select "DEFAULT"
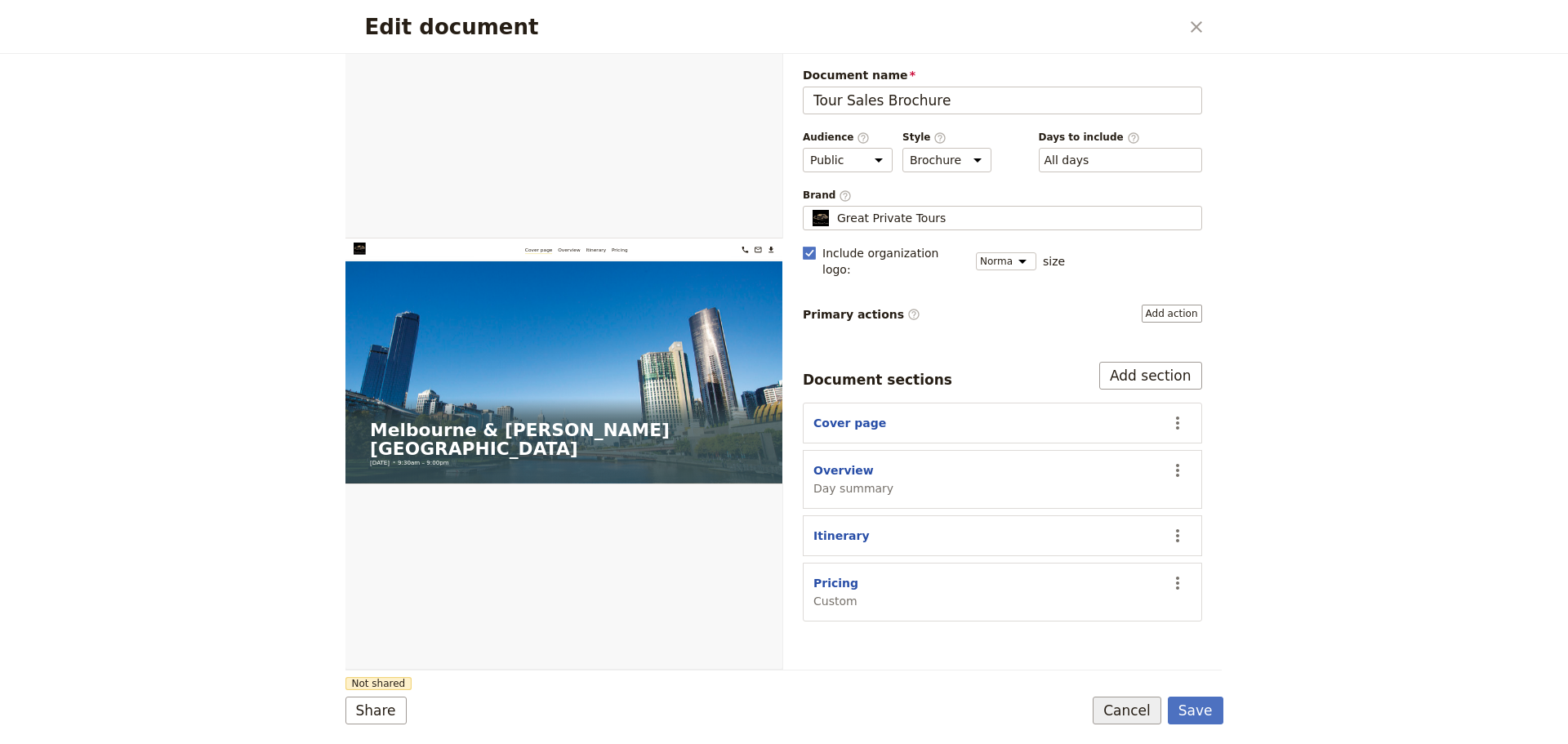
click at [1158, 705] on button "Cancel" at bounding box center [1126, 710] width 68 height 28
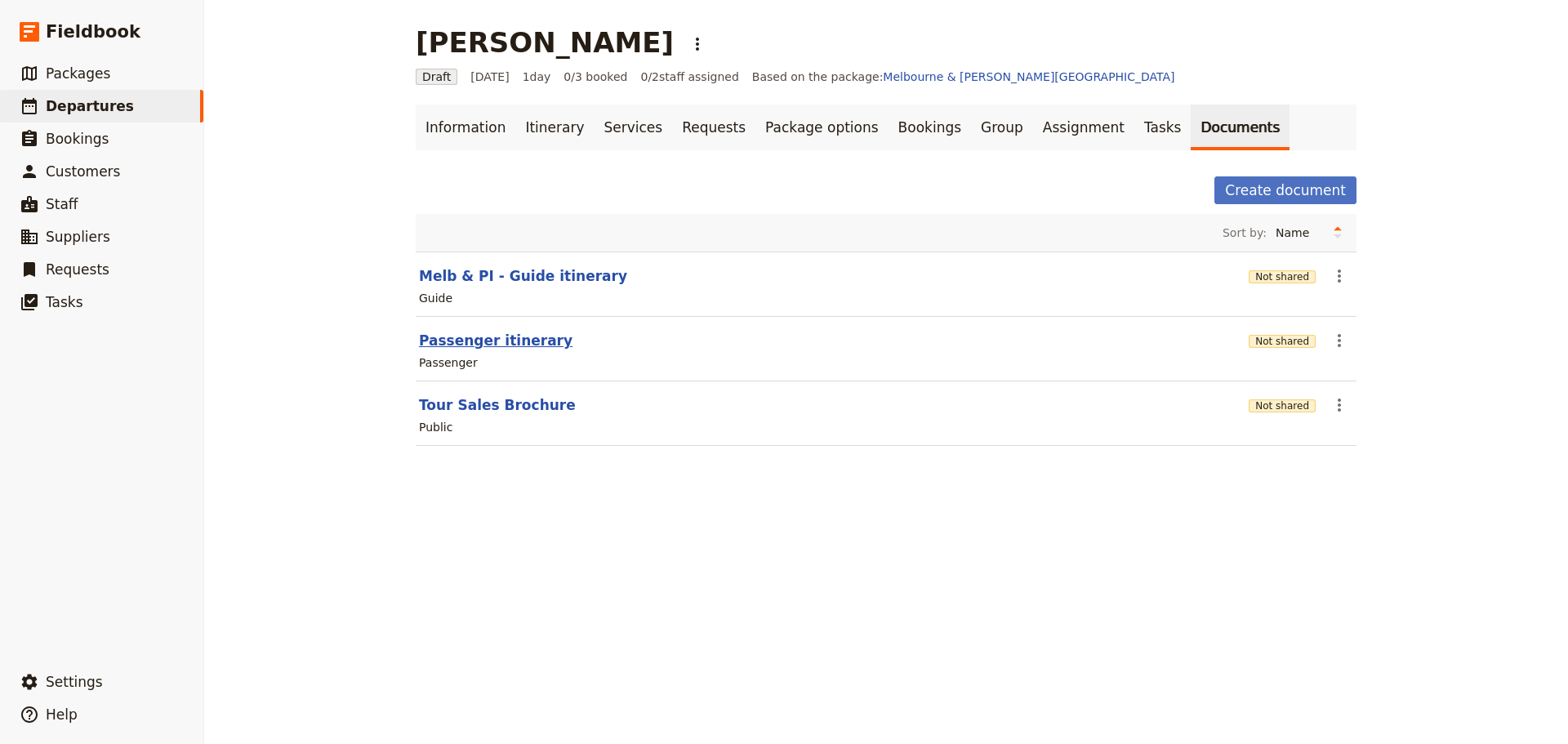
click at [477, 342] on button "Passenger itinerary" at bounding box center [495, 340] width 153 height 19
select select "PASSENGER"
select select "DEFAULT"
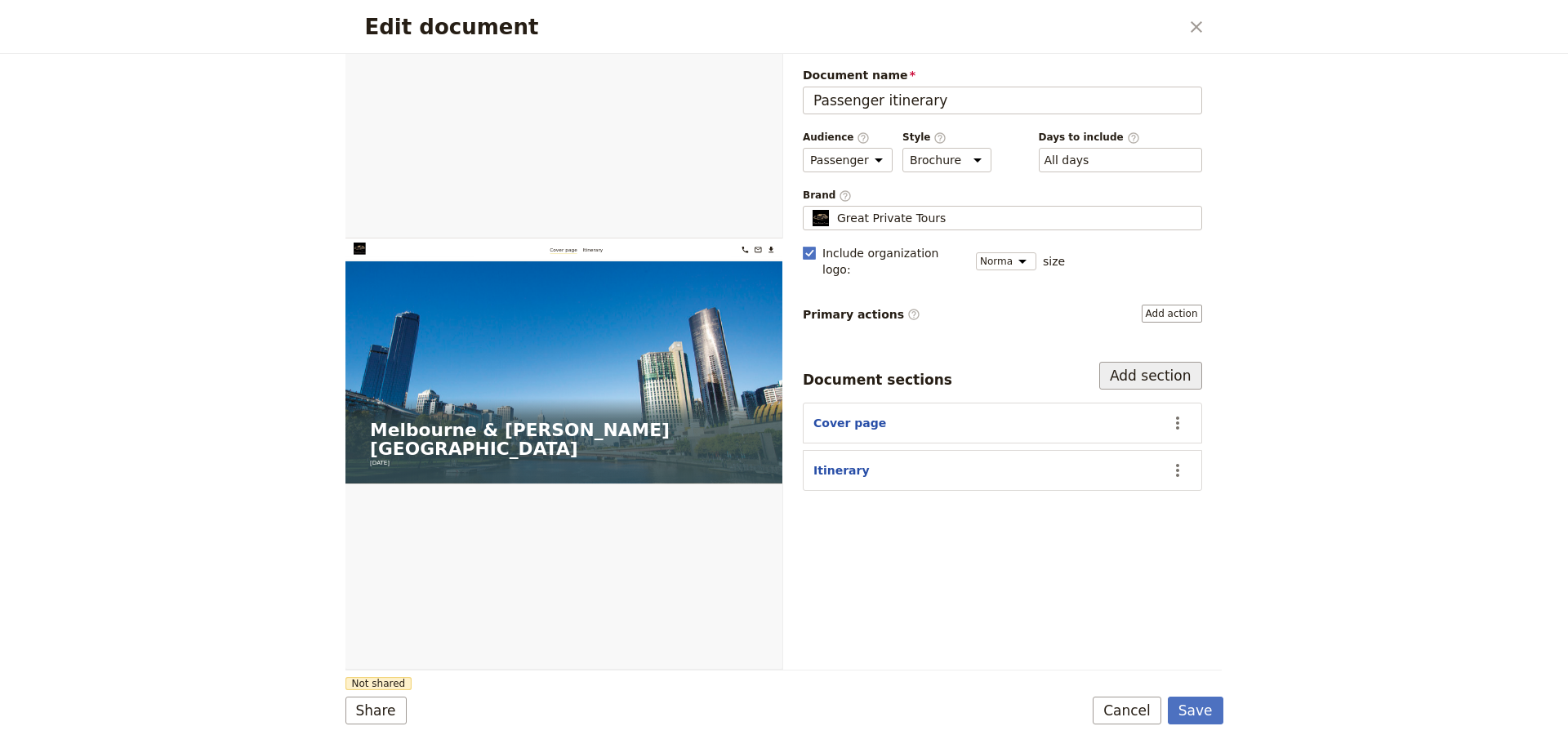
click at [1150, 362] on button "Add section" at bounding box center [1150, 376] width 103 height 28
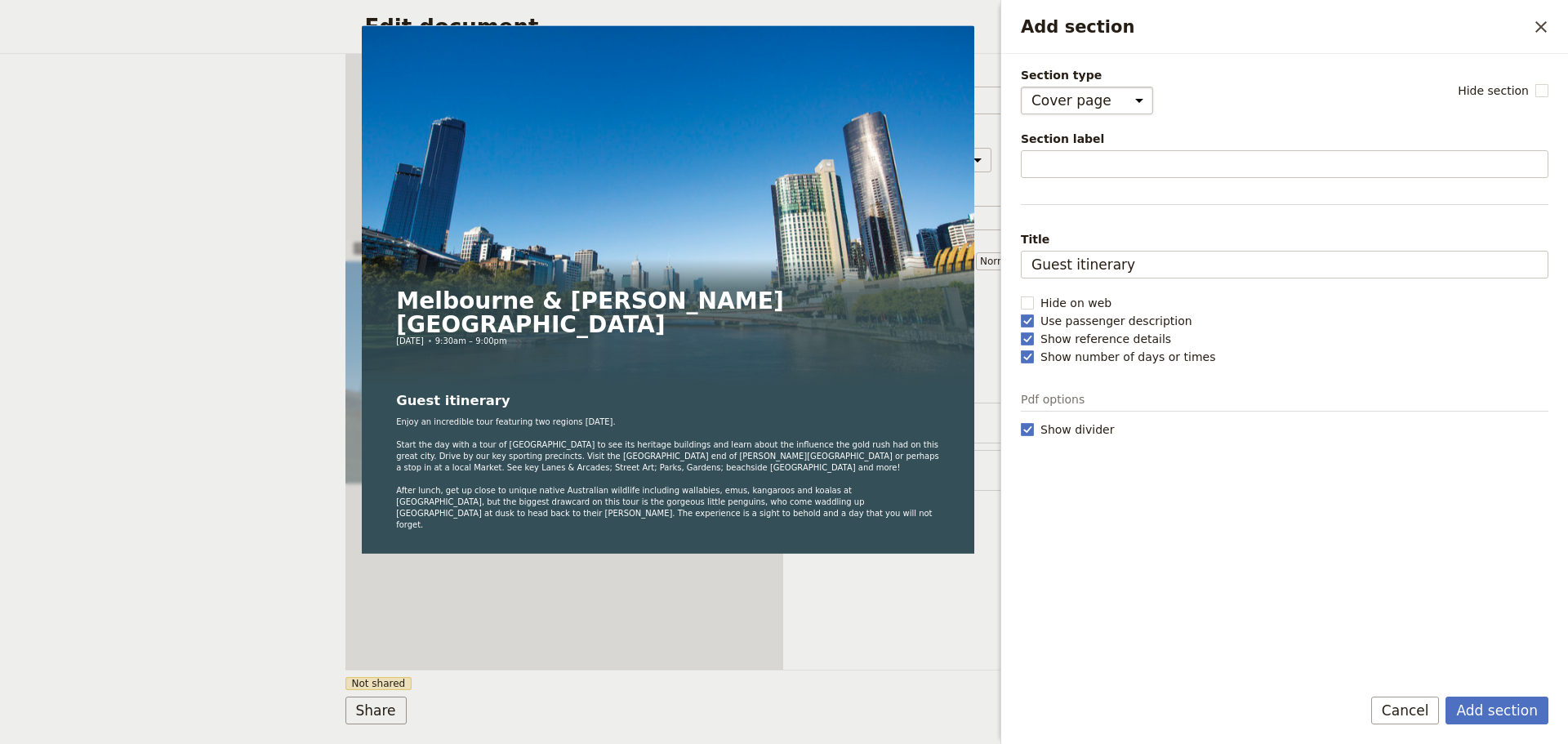
click at [1128, 109] on select "Cover page Day summary Itinerary Custom" at bounding box center [1086, 100] width 132 height 28
drag, startPoint x: 1096, startPoint y: 214, endPoint x: 1102, endPoint y: 207, distance: 9.2
click at [1096, 214] on div "Section type Cover page Day summary Itinerary Custom Hide section Section label…" at bounding box center [1284, 369] width 527 height 603
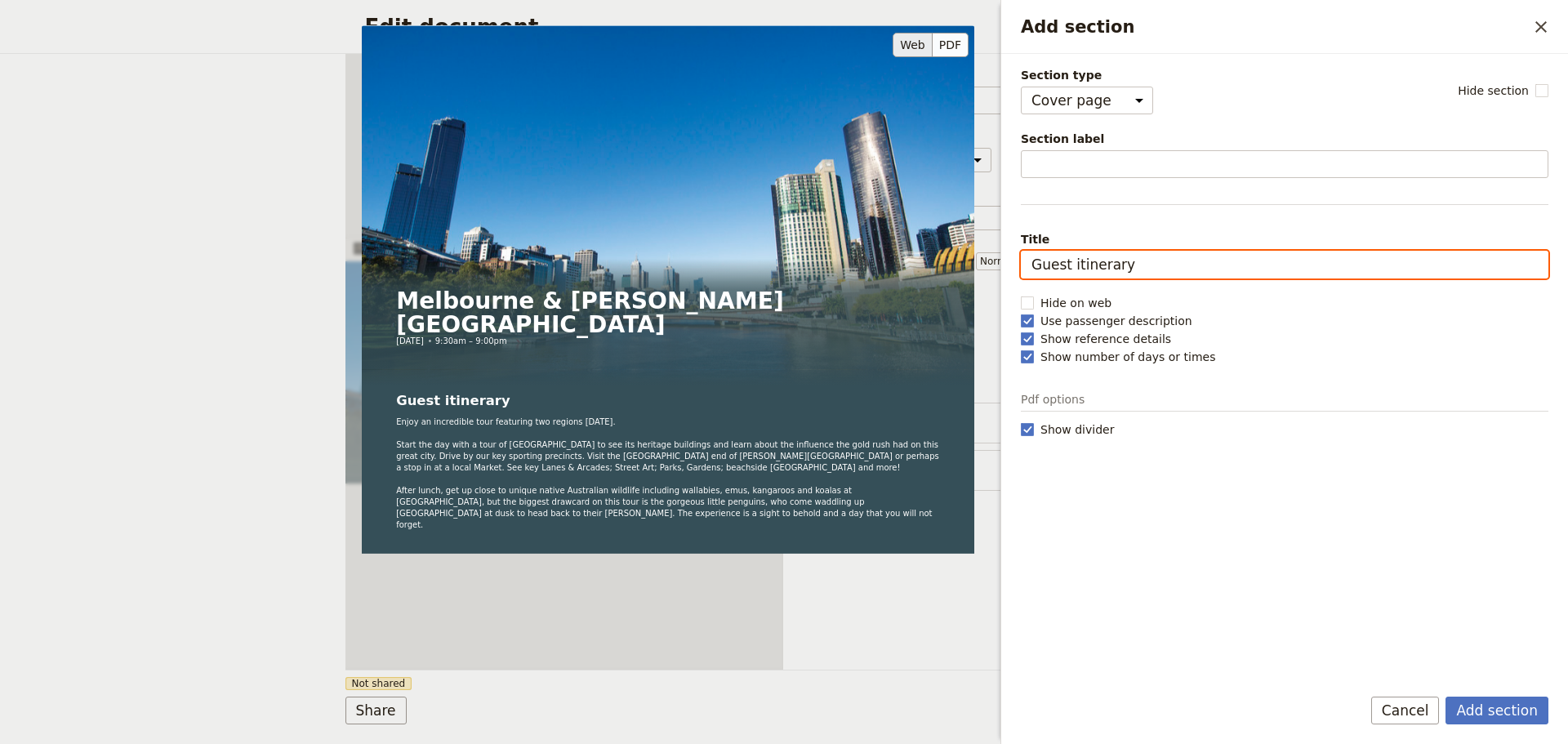
drag, startPoint x: 1159, startPoint y: 260, endPoint x: 908, endPoint y: 258, distance: 251.0
click at [1021, 271] on div "Section type Cover page Day summary Itinerary Custom Hide section Section label…" at bounding box center [1284, 369] width 527 height 603
click at [1156, 260] on input "Guest itinerary" at bounding box center [1284, 265] width 527 height 28
drag, startPoint x: 1129, startPoint y: 270, endPoint x: 893, endPoint y: 244, distance: 237.4
click at [1021, 245] on div "Section type Cover page Day summary Itinerary Custom Hide section Section label…" at bounding box center [1284, 369] width 527 height 603
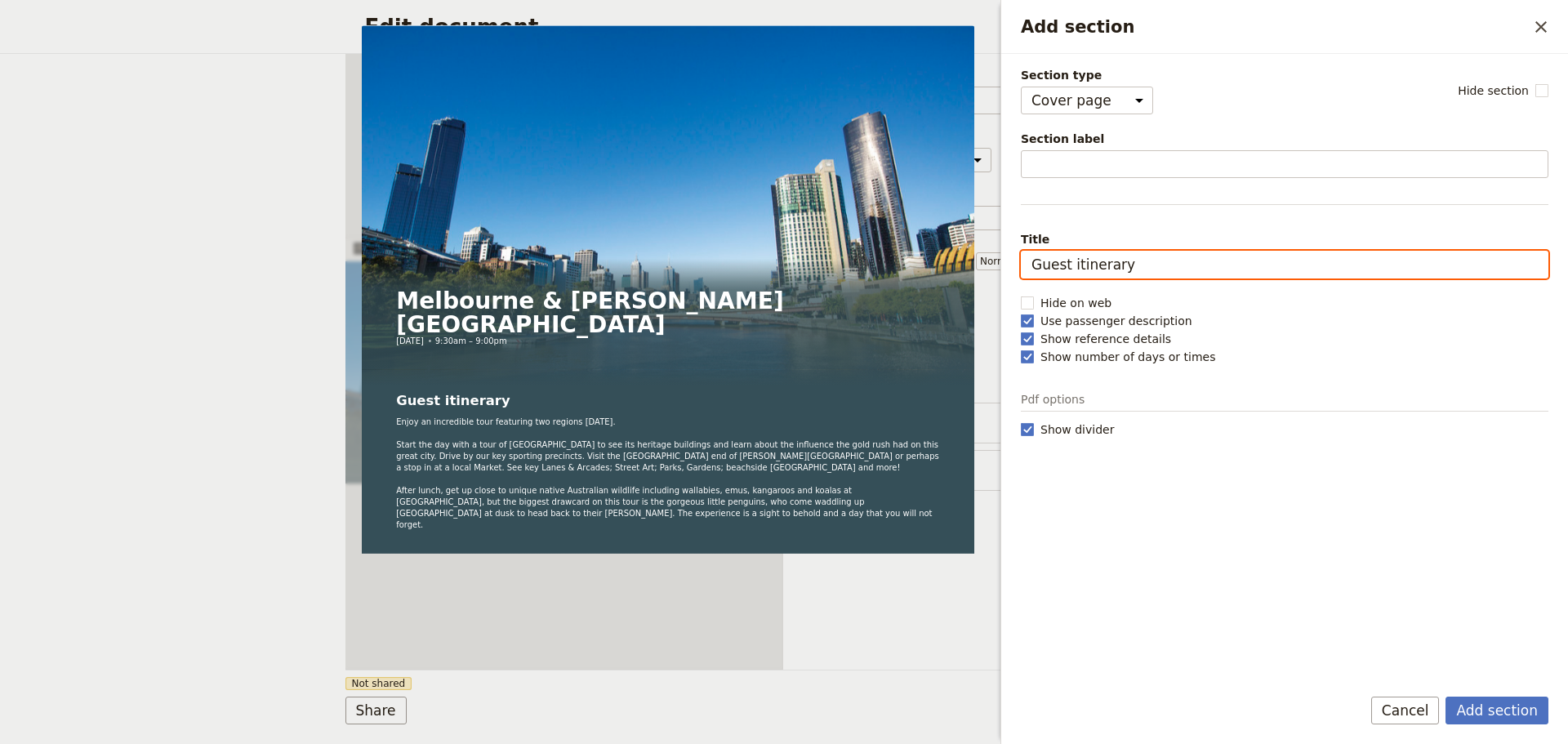
click at [1083, 268] on input "Guest itinerary" at bounding box center [1284, 265] width 527 height 28
drag, startPoint x: 1151, startPoint y: 260, endPoint x: 1024, endPoint y: 264, distance: 127.1
click at [1024, 264] on input "Guest itinerary" at bounding box center [1284, 265] width 527 height 28
type input "P"
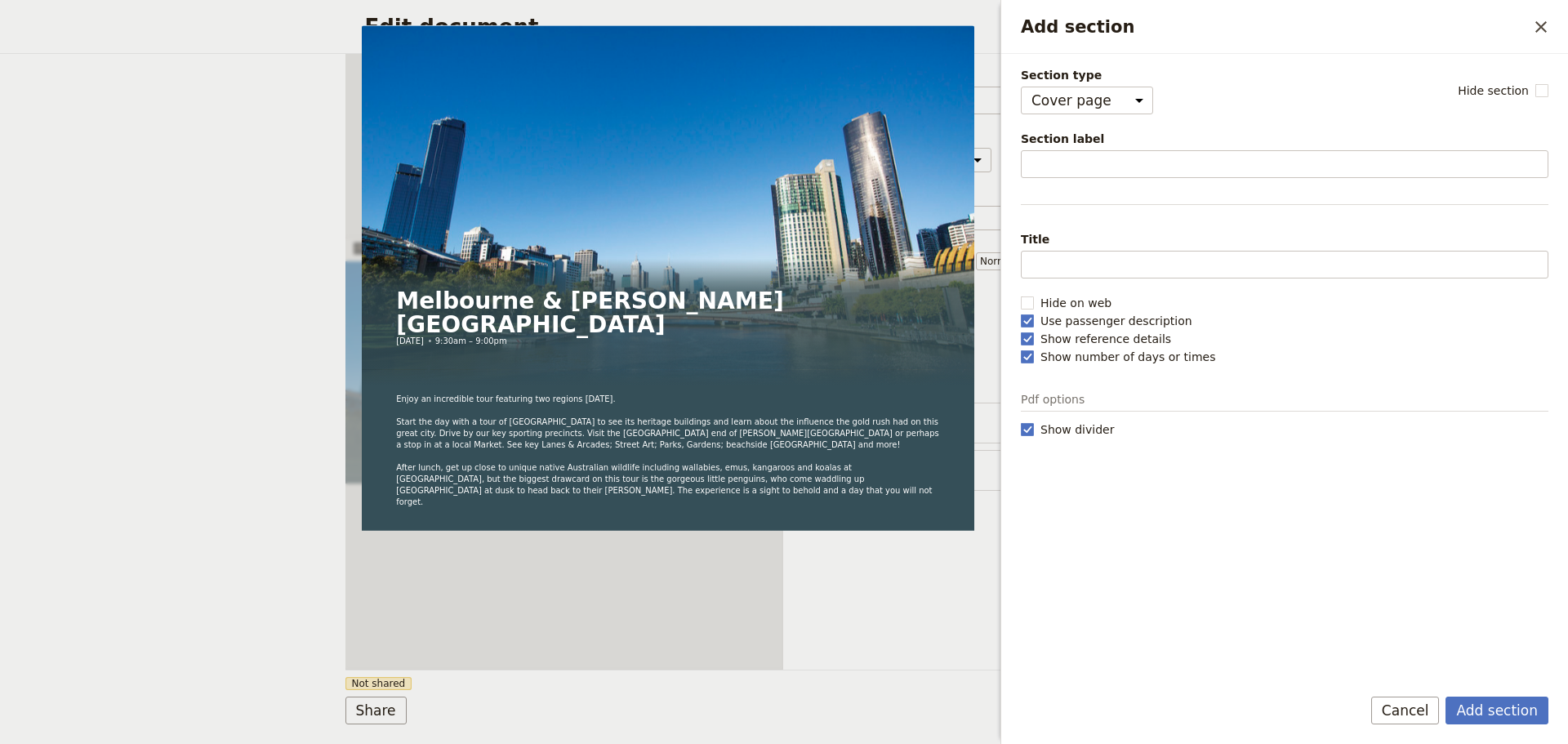
click at [1420, 702] on button "Cancel" at bounding box center [1405, 710] width 68 height 28
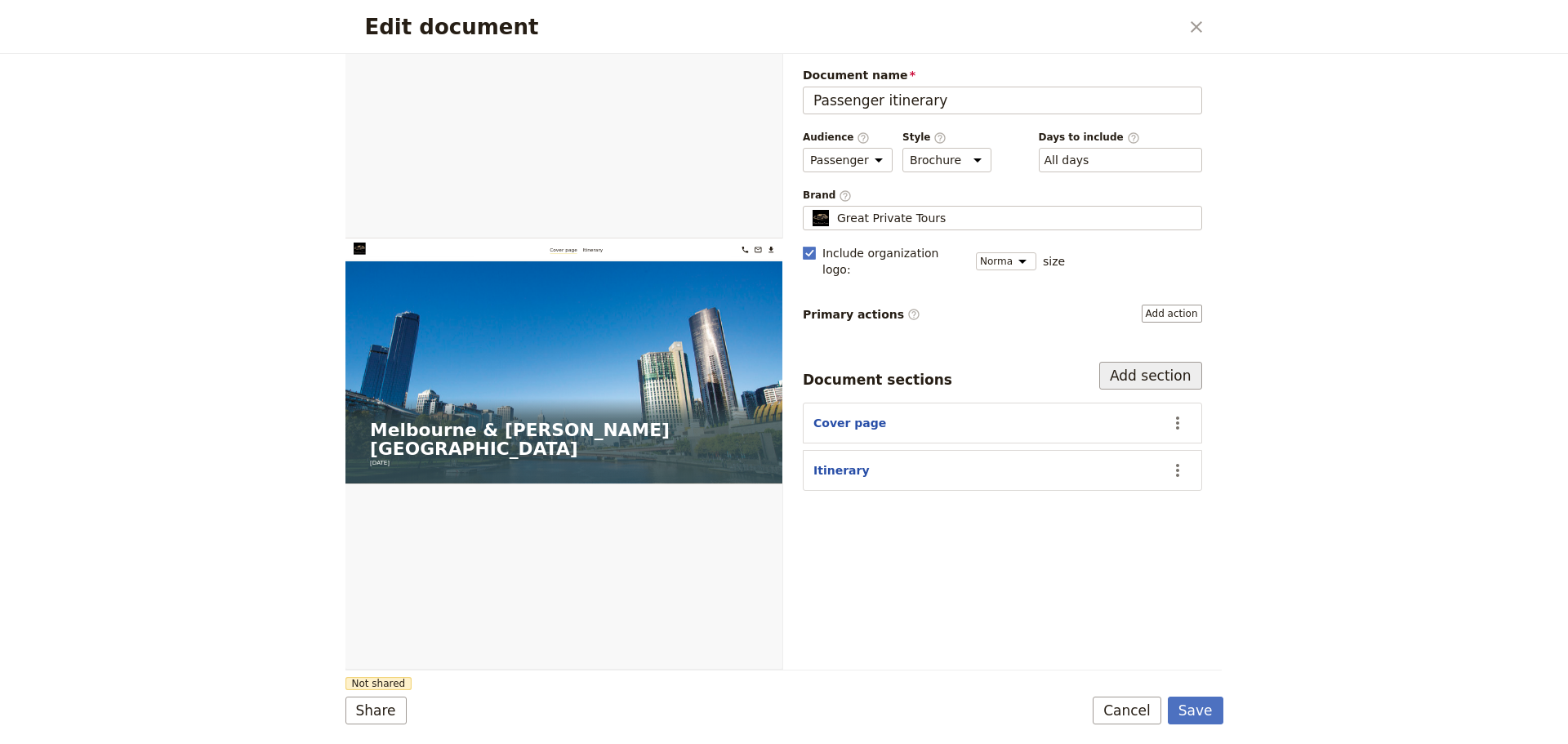
click at [1161, 362] on button "Add section" at bounding box center [1150, 376] width 103 height 28
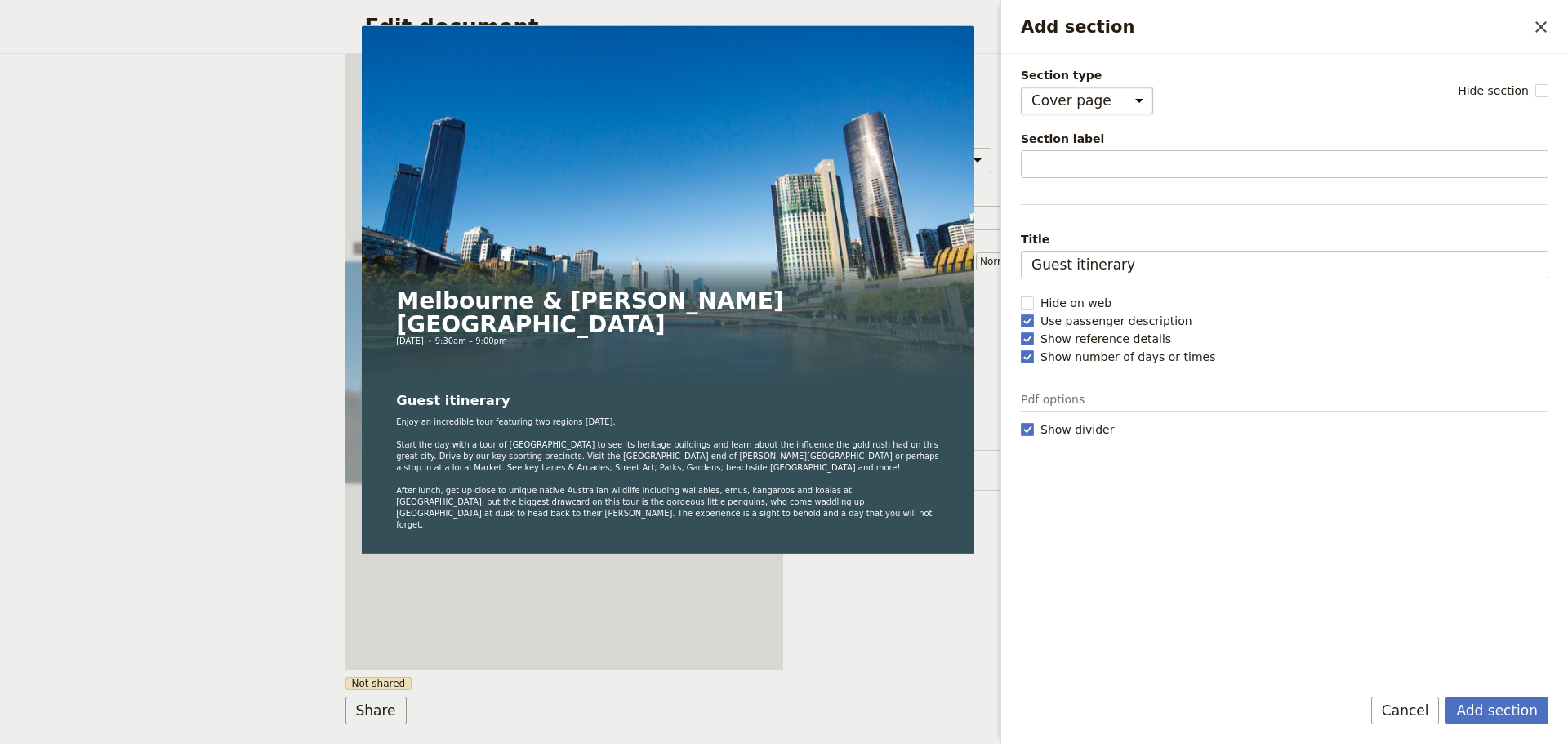
click at [1121, 103] on select "Cover page Day summary Itinerary Custom" at bounding box center [1086, 100] width 132 height 28
select select "CUSTOM"
click at [1021, 87] on select "Cover page Day summary Itinerary Custom" at bounding box center [1086, 100] width 132 height 28
select select "default"
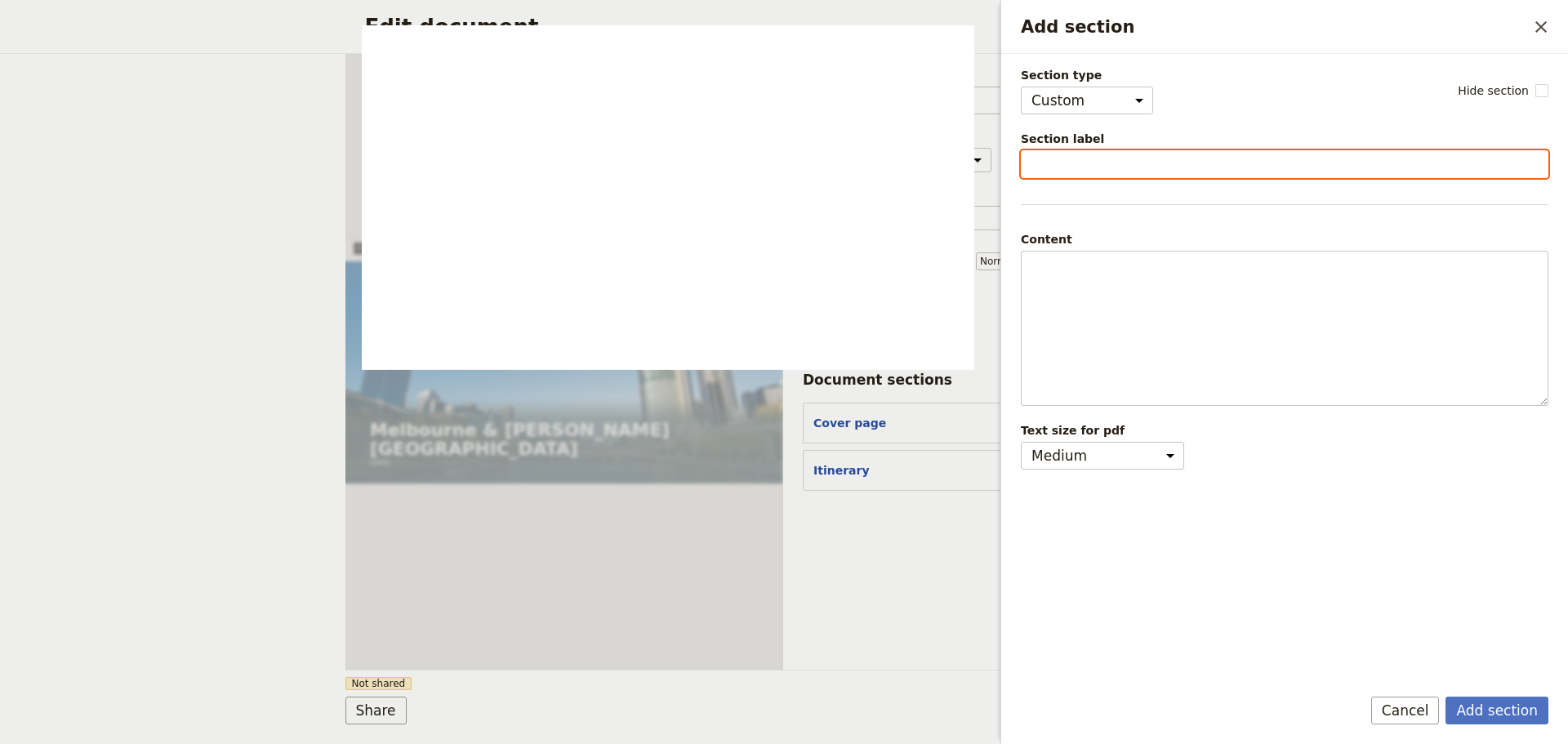
click at [1055, 162] on input "Section label" at bounding box center [1284, 163] width 527 height 28
type input "DINNER OPTIONS"
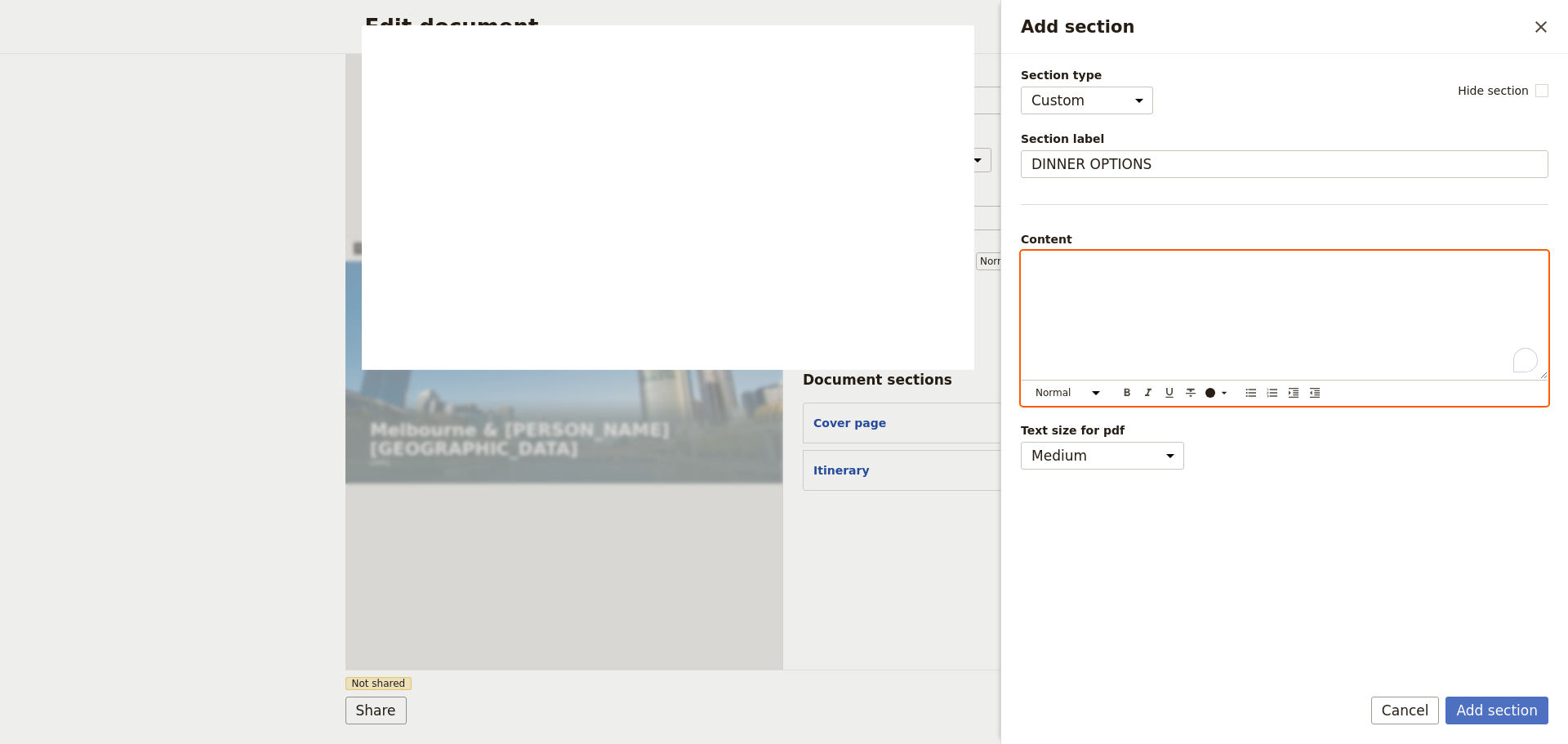
click at [1124, 296] on div "To enrich screen reader interactions, please activate Accessibility in Grammarl…" at bounding box center [1284, 315] width 525 height 127
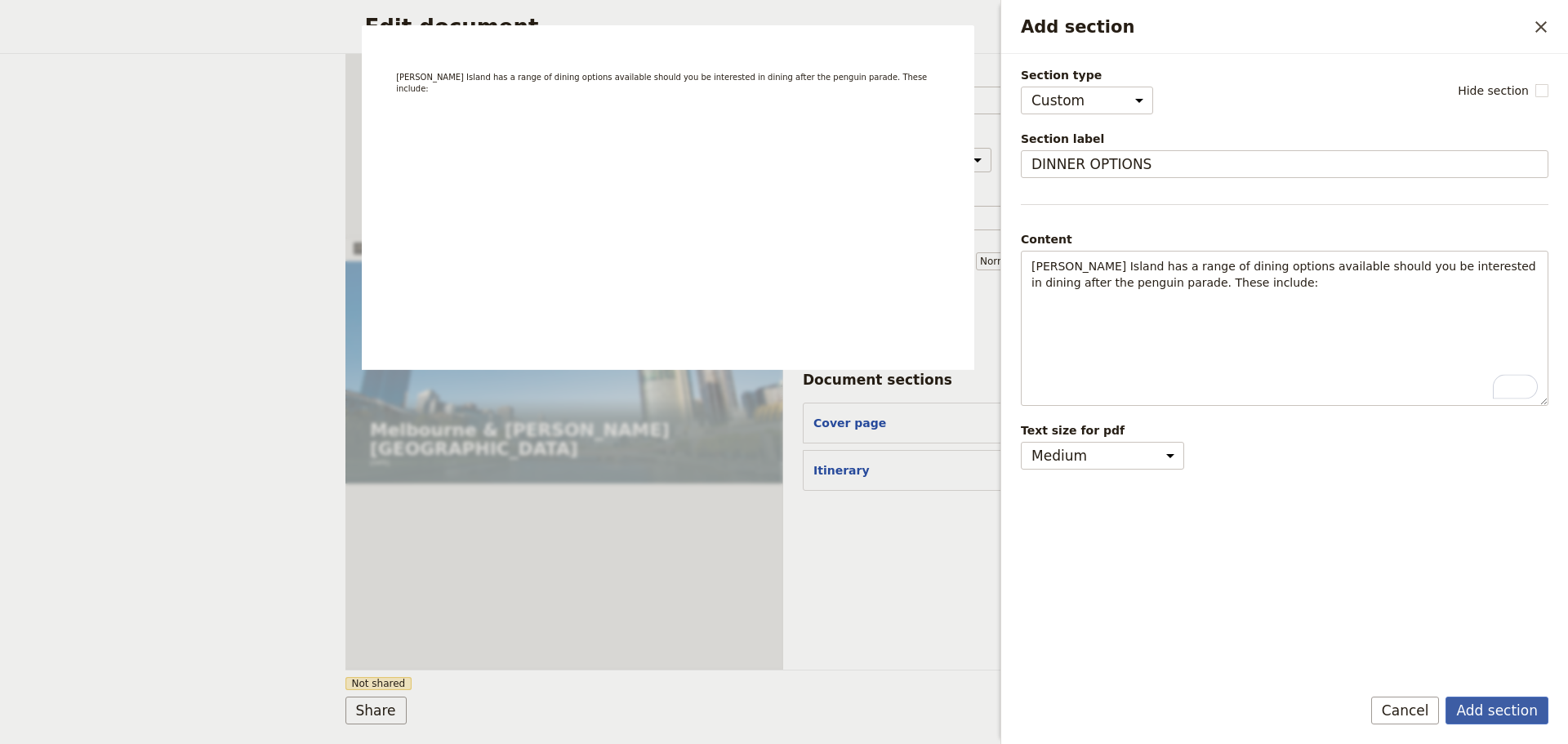
click at [1485, 697] on button "Add section" at bounding box center [1496, 710] width 103 height 28
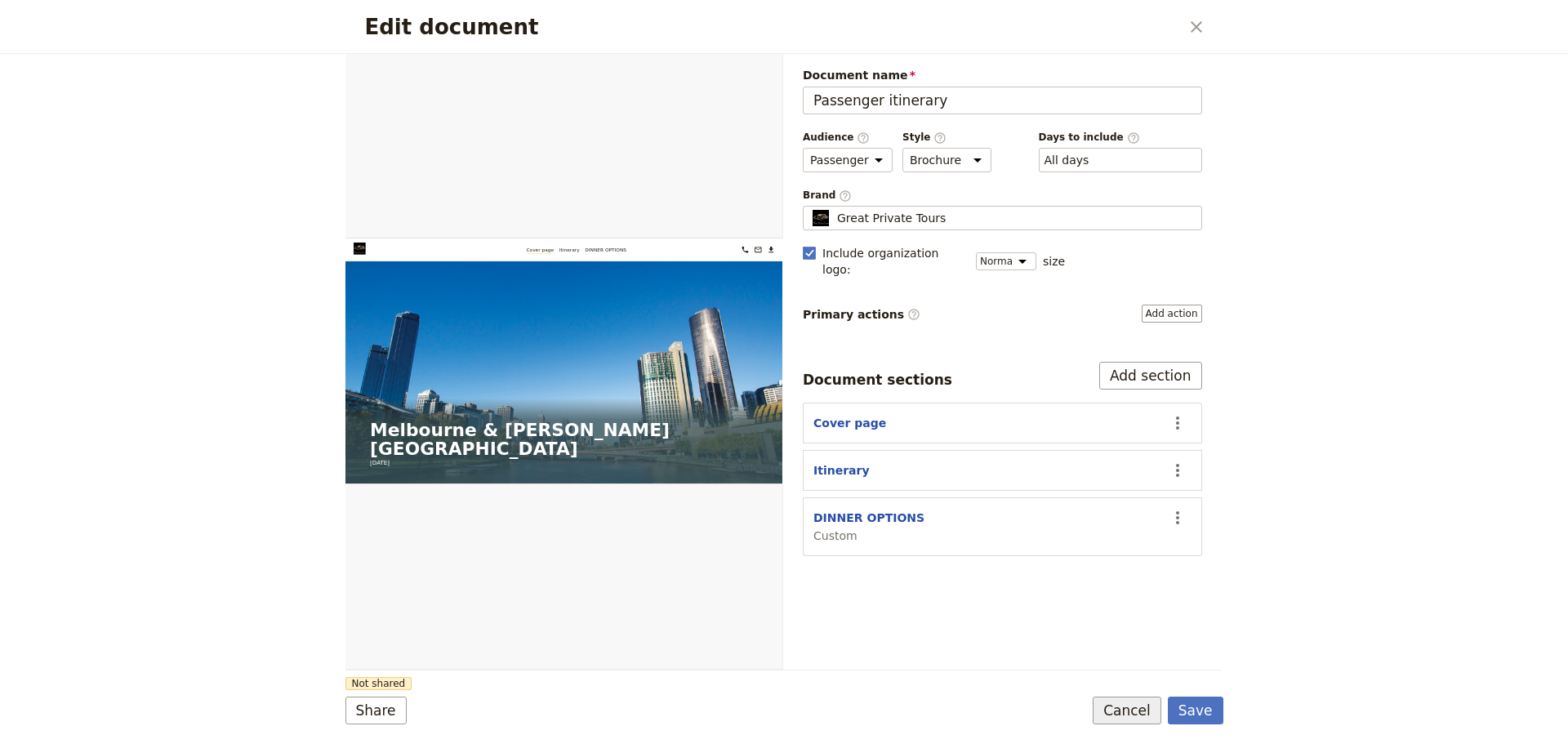
click at [1132, 712] on button "Cancel" at bounding box center [1126, 710] width 68 height 28
click at [1185, 707] on button "Save" at bounding box center [1195, 710] width 56 height 28
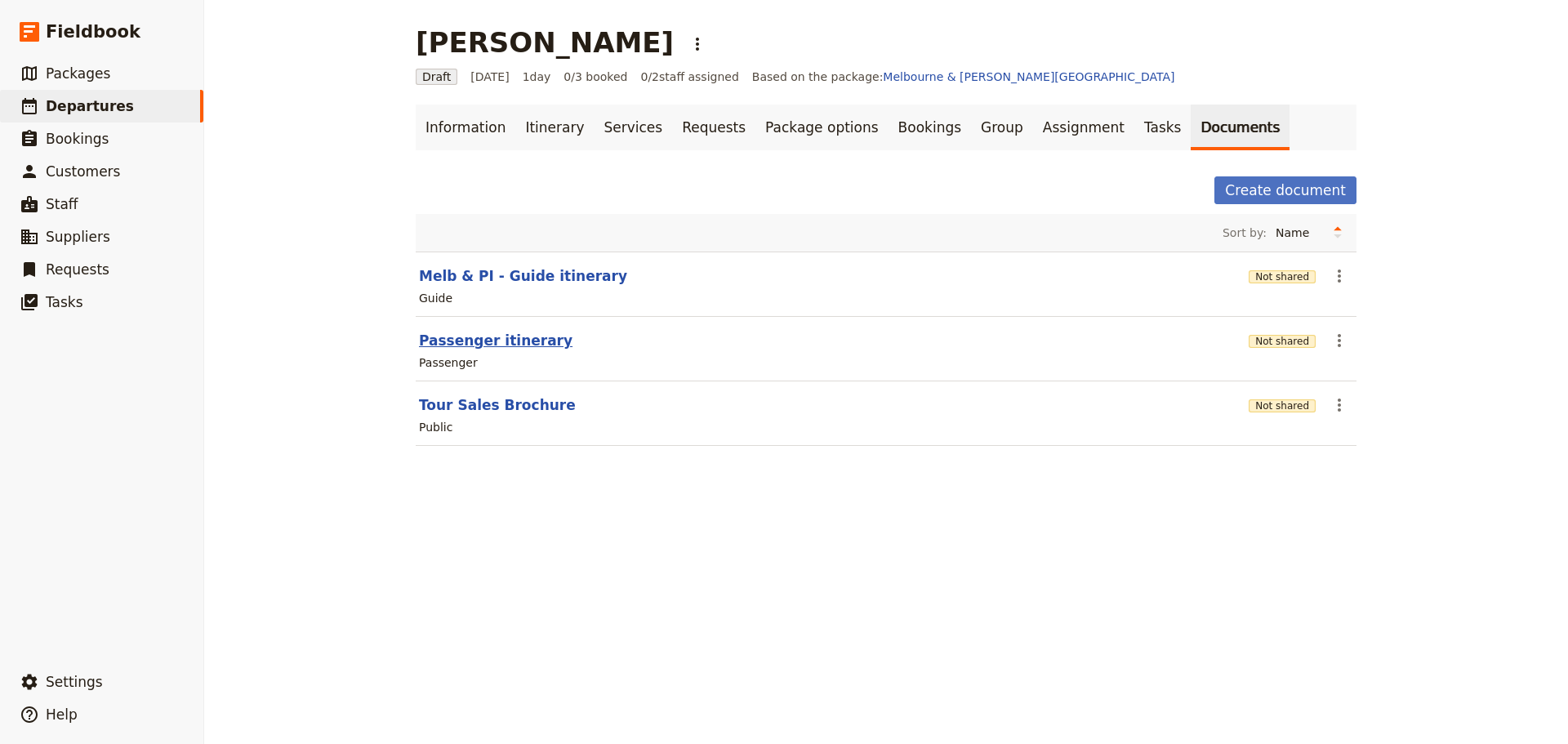
click at [468, 344] on button "Passenger itinerary" at bounding box center [495, 340] width 153 height 19
select select "PASSENGER"
select select "DEFAULT"
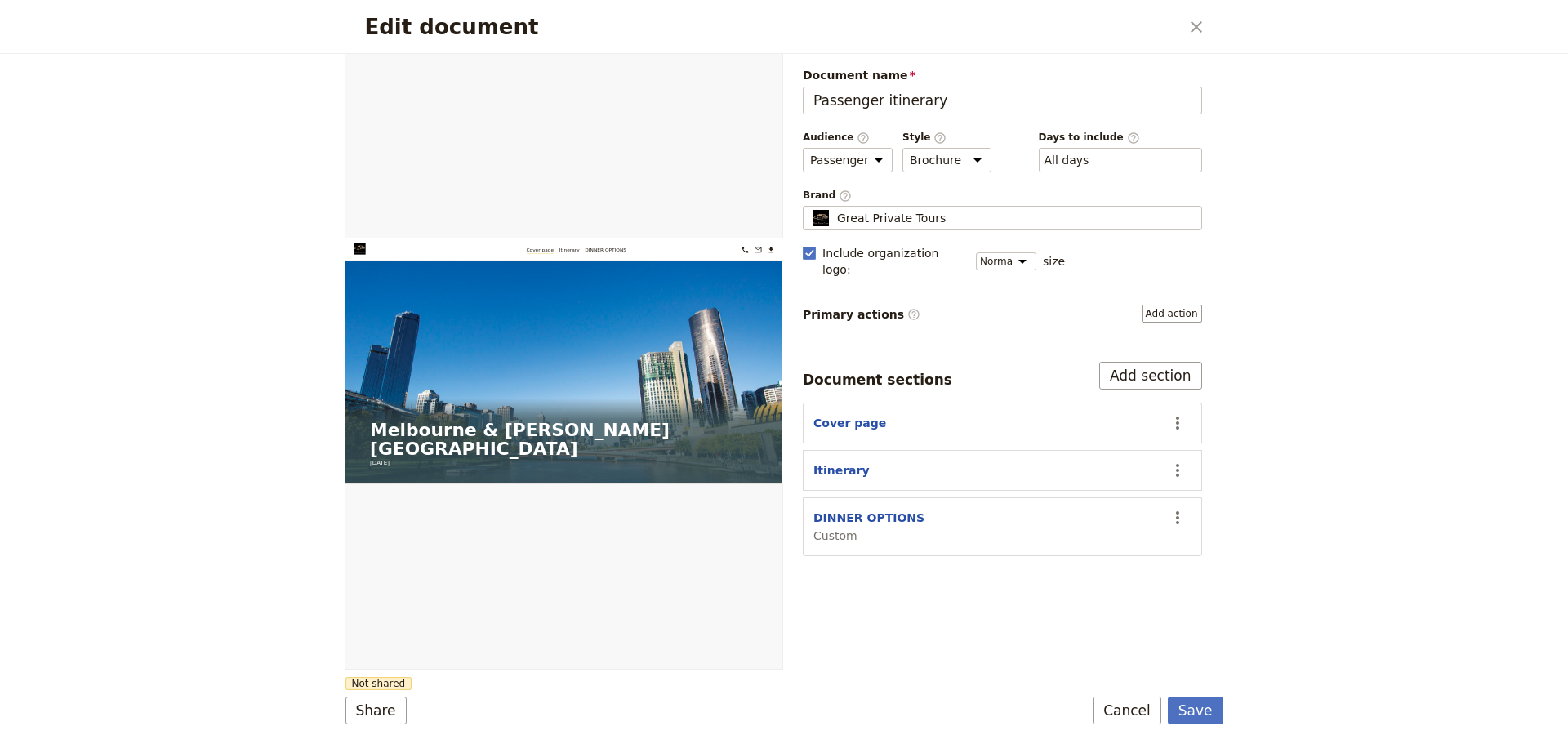
click at [1103, 709] on button "Cancel" at bounding box center [1126, 710] width 68 height 28
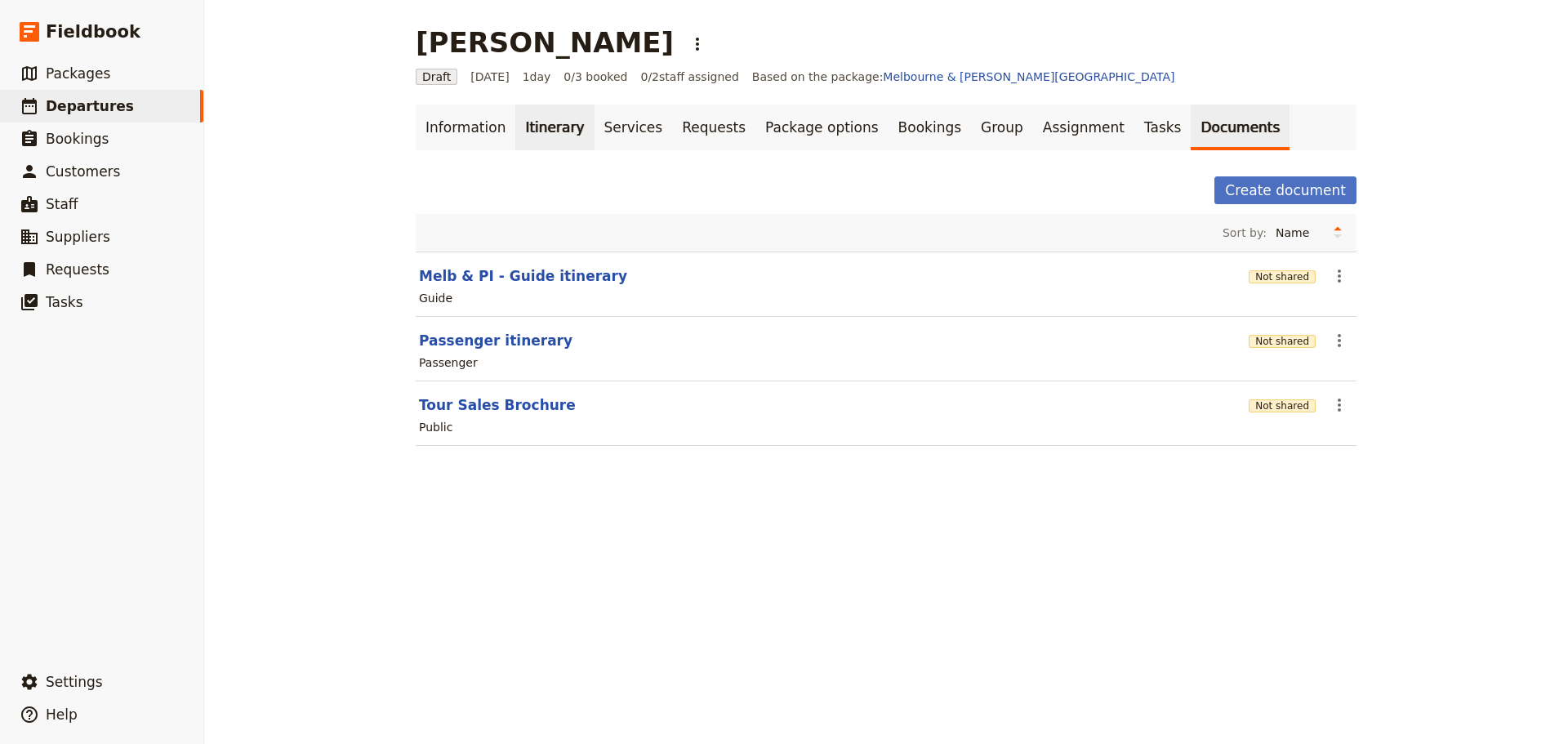
click at [548, 125] on link "Itinerary" at bounding box center [554, 127] width 78 height 45
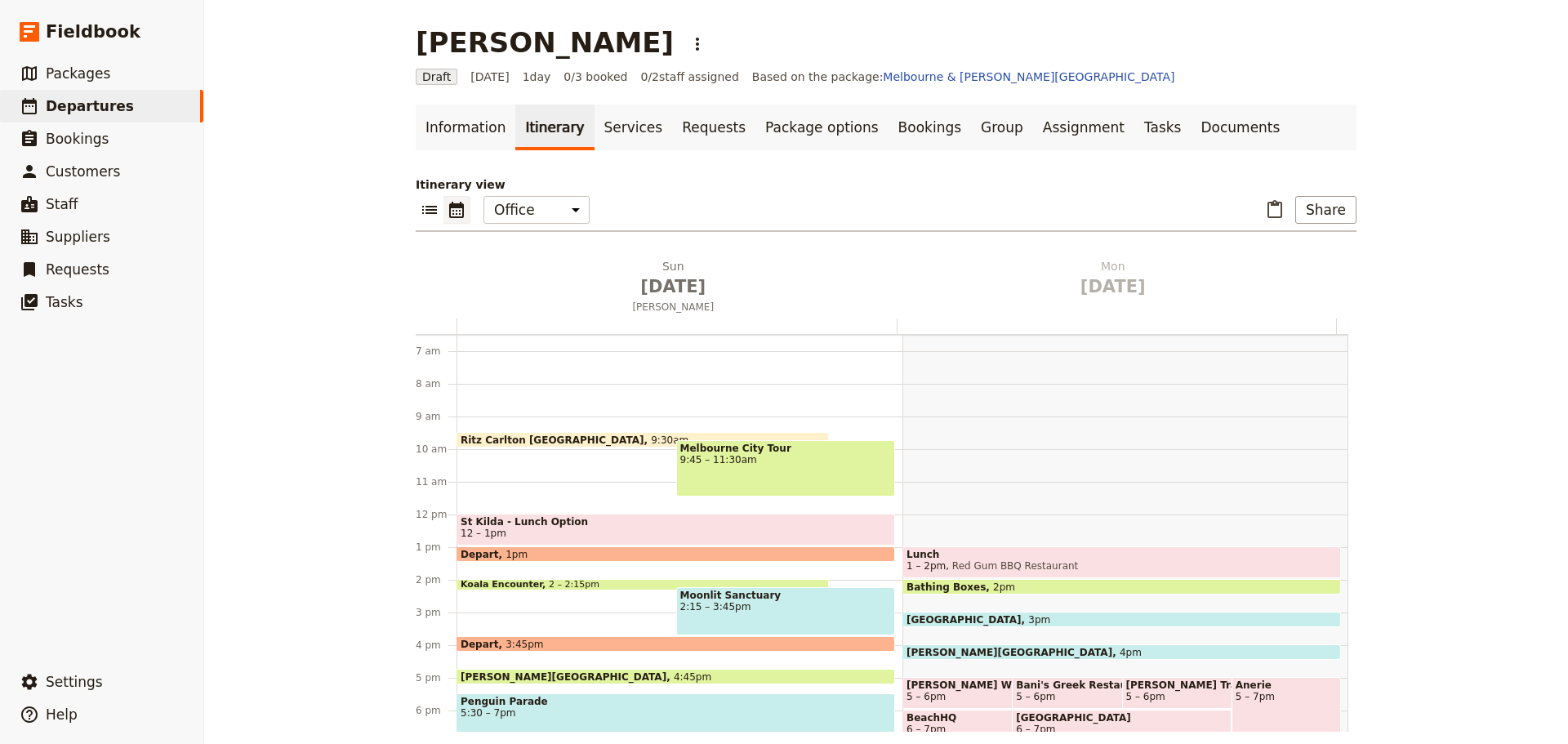
scroll to position [376, 0]
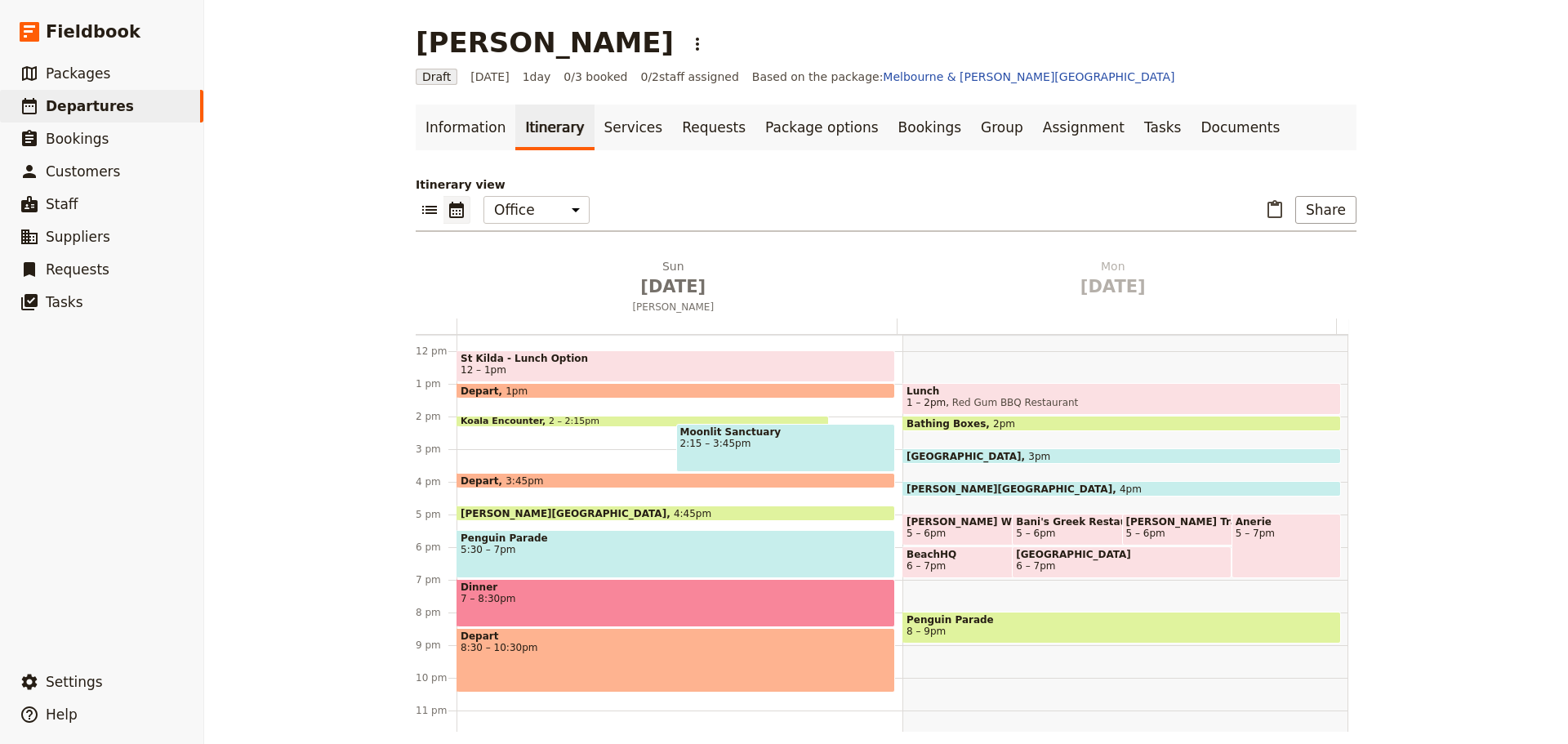
click at [927, 527] on span "5 – 6pm" at bounding box center [925, 533] width 40 height 12
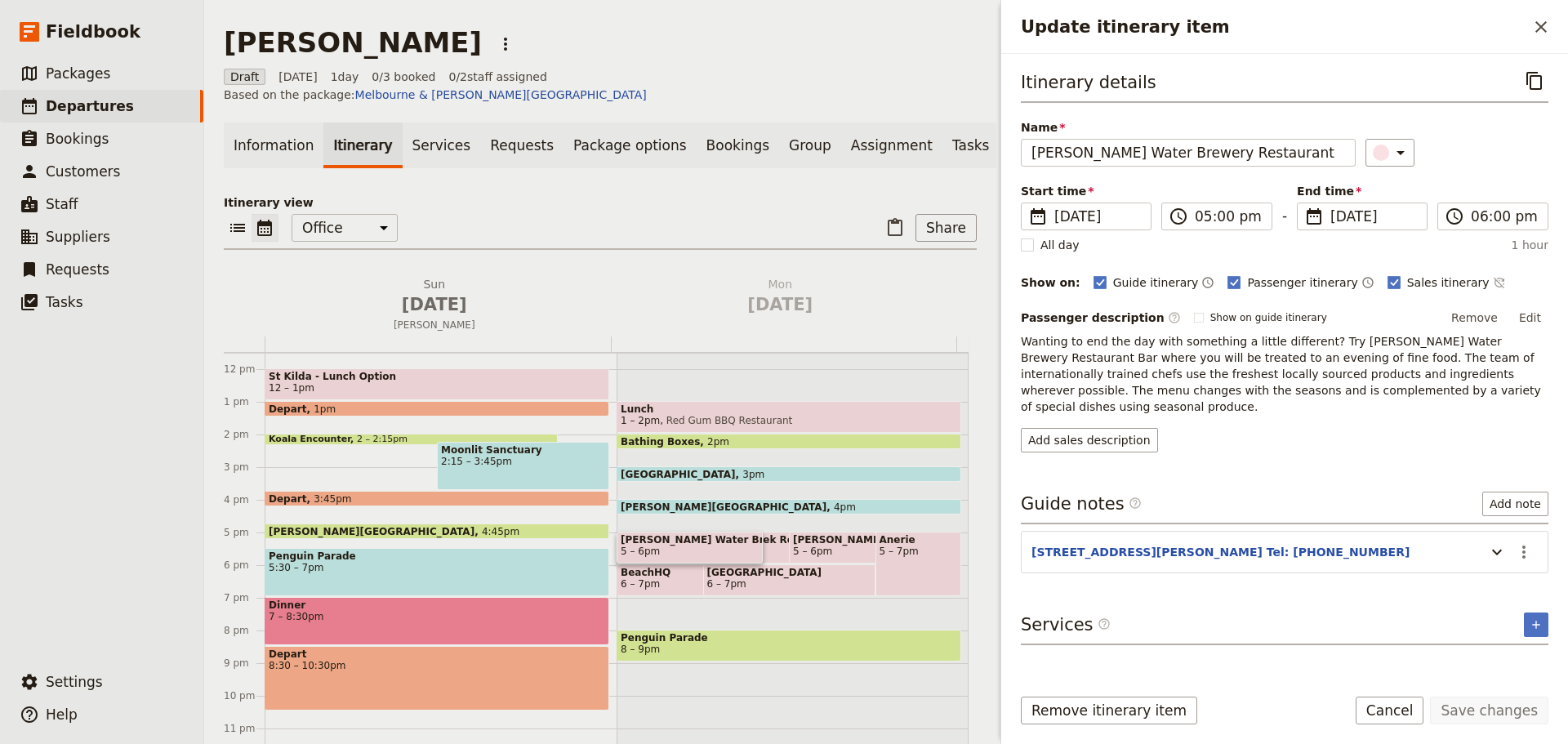
click at [1533, 322] on button "Edit" at bounding box center [1530, 318] width 37 height 24
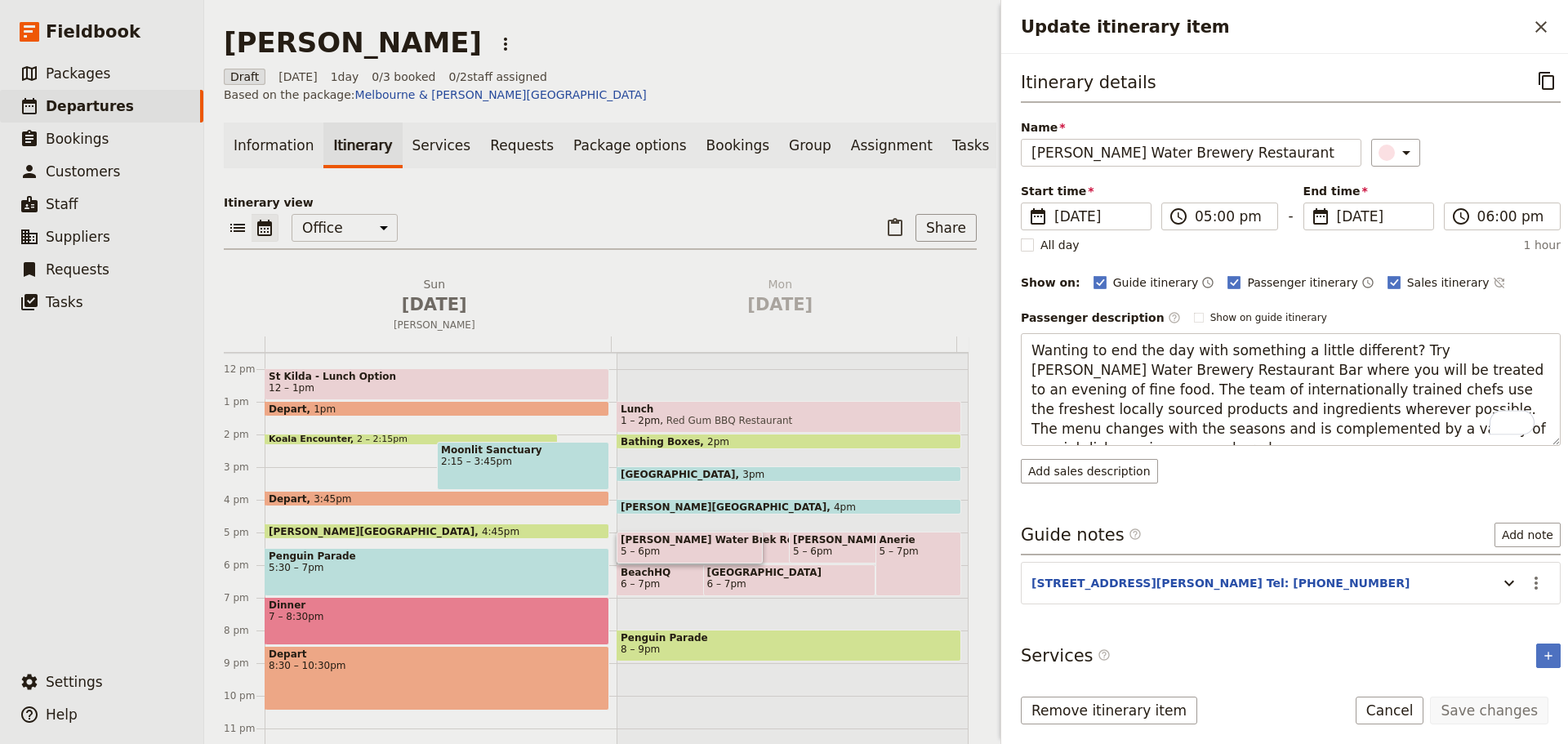
drag, startPoint x: 1463, startPoint y: 432, endPoint x: 1001, endPoint y: 340, distance: 471.1
click at [1001, 340] on div "Itinerary details ​ Name [PERSON_NAME] Water Brewery Restaurant ​ Start time ​ …" at bounding box center [1284, 363] width 567 height 618
click at [1379, 690] on form "Itinerary details ​ Name [PERSON_NAME] Water Brewery Restaurant ​ Start time ​ …" at bounding box center [1284, 399] width 567 height 690
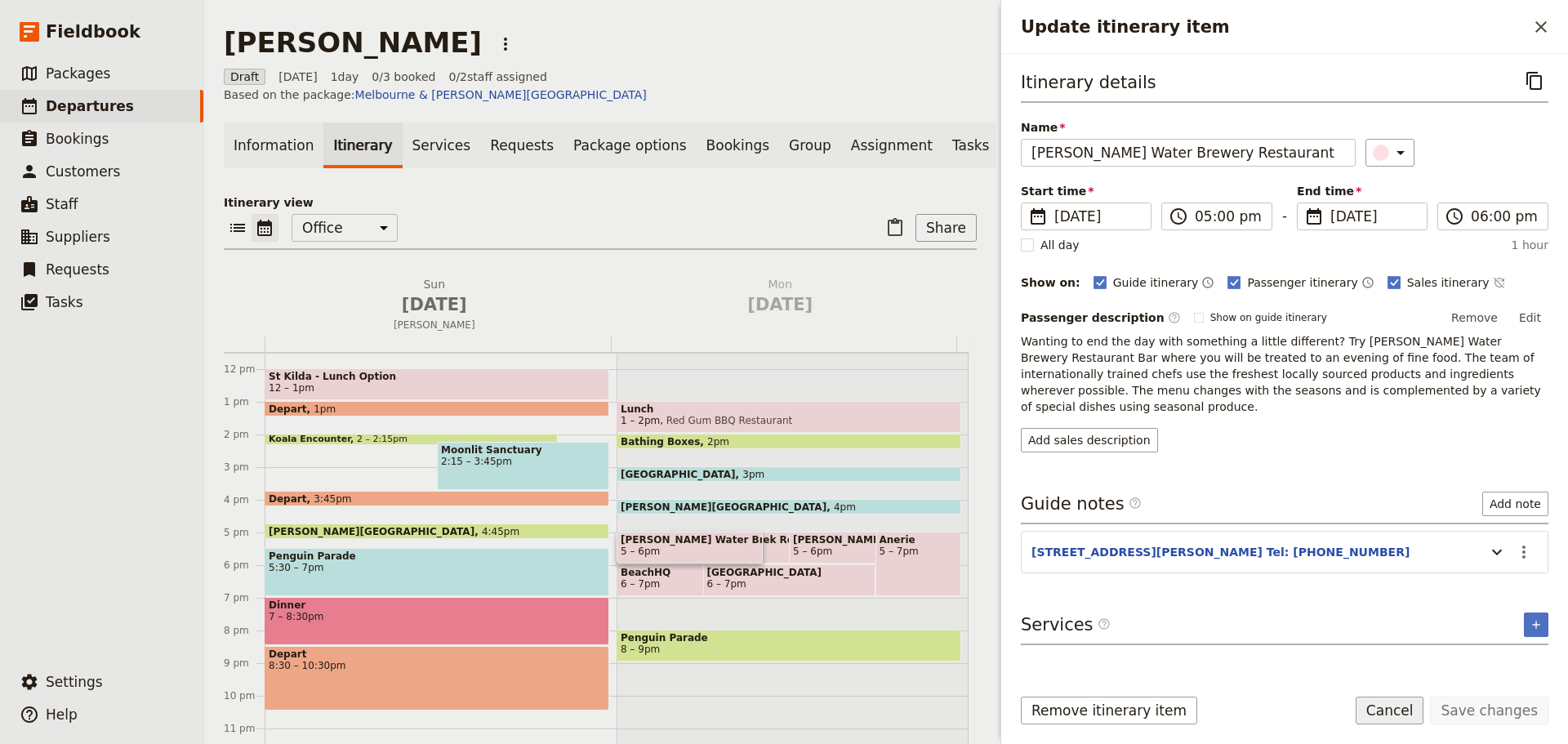
click at [1409, 714] on button "Cancel" at bounding box center [1389, 710] width 68 height 28
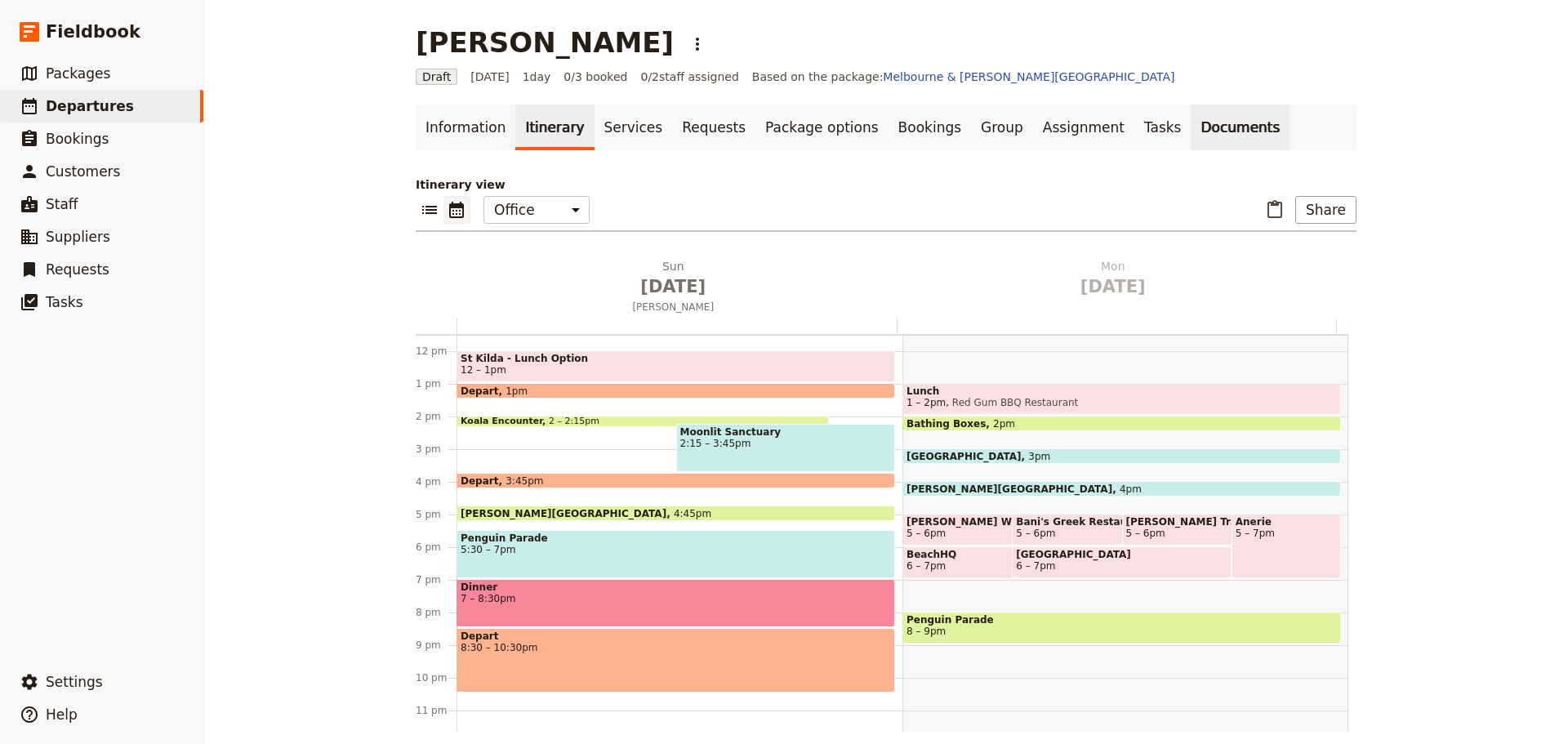
click at [1191, 131] on link "Documents" at bounding box center [1240, 127] width 99 height 45
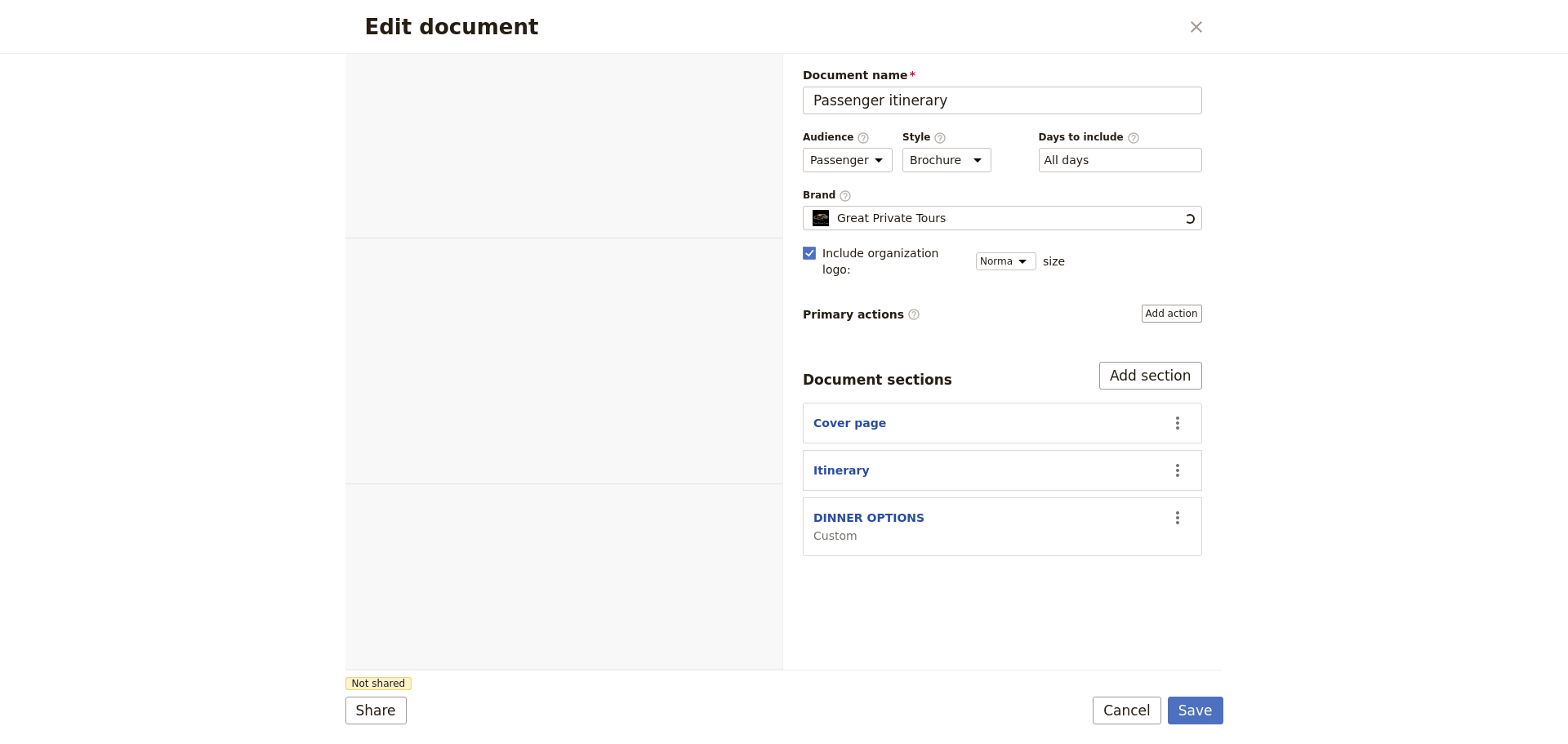
select select "PASSENGER"
select select "DEFAULT"
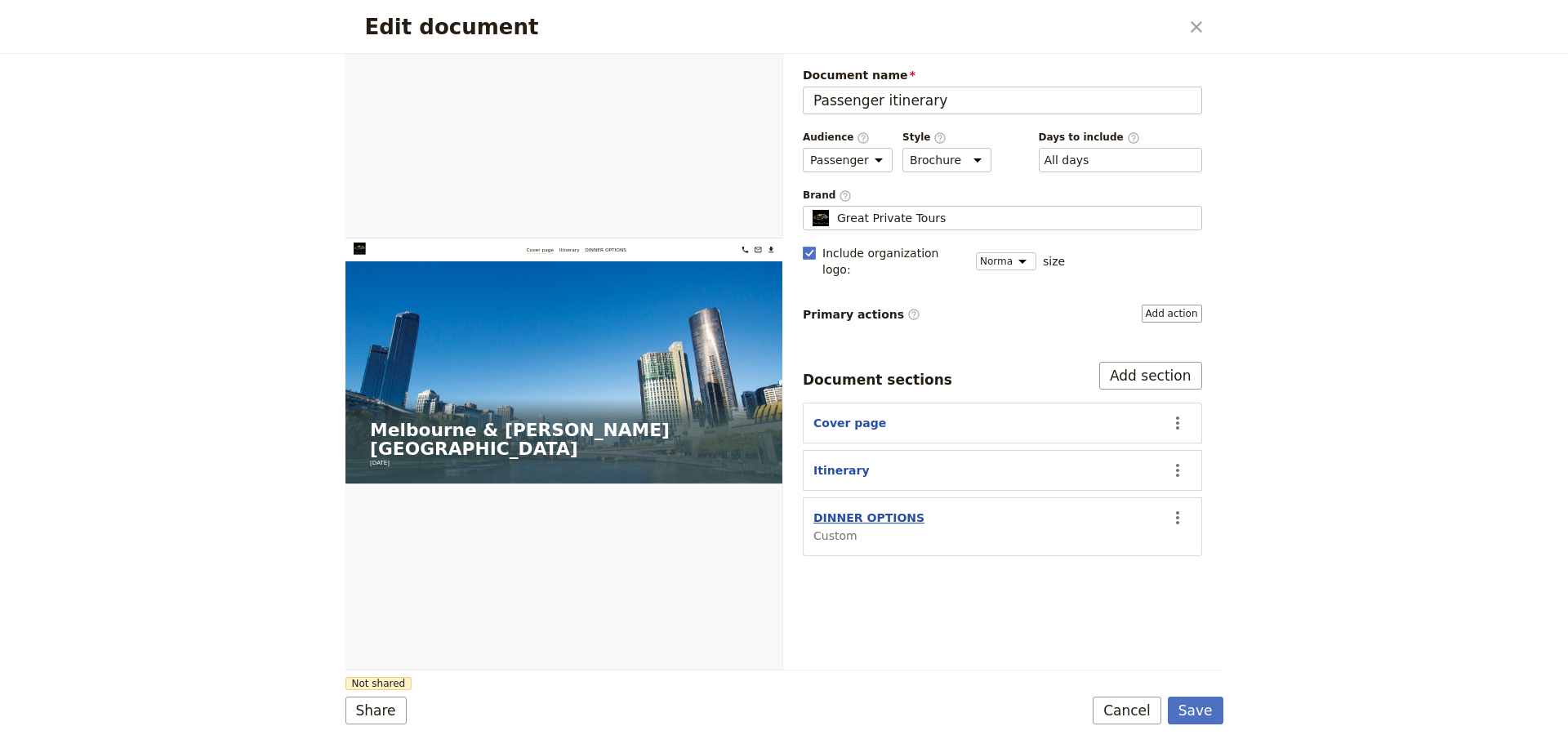
click at [859, 510] on button "DINNER OPTIONS" at bounding box center [869, 517] width 111 height 16
select select "CUSTOM"
select select "default"
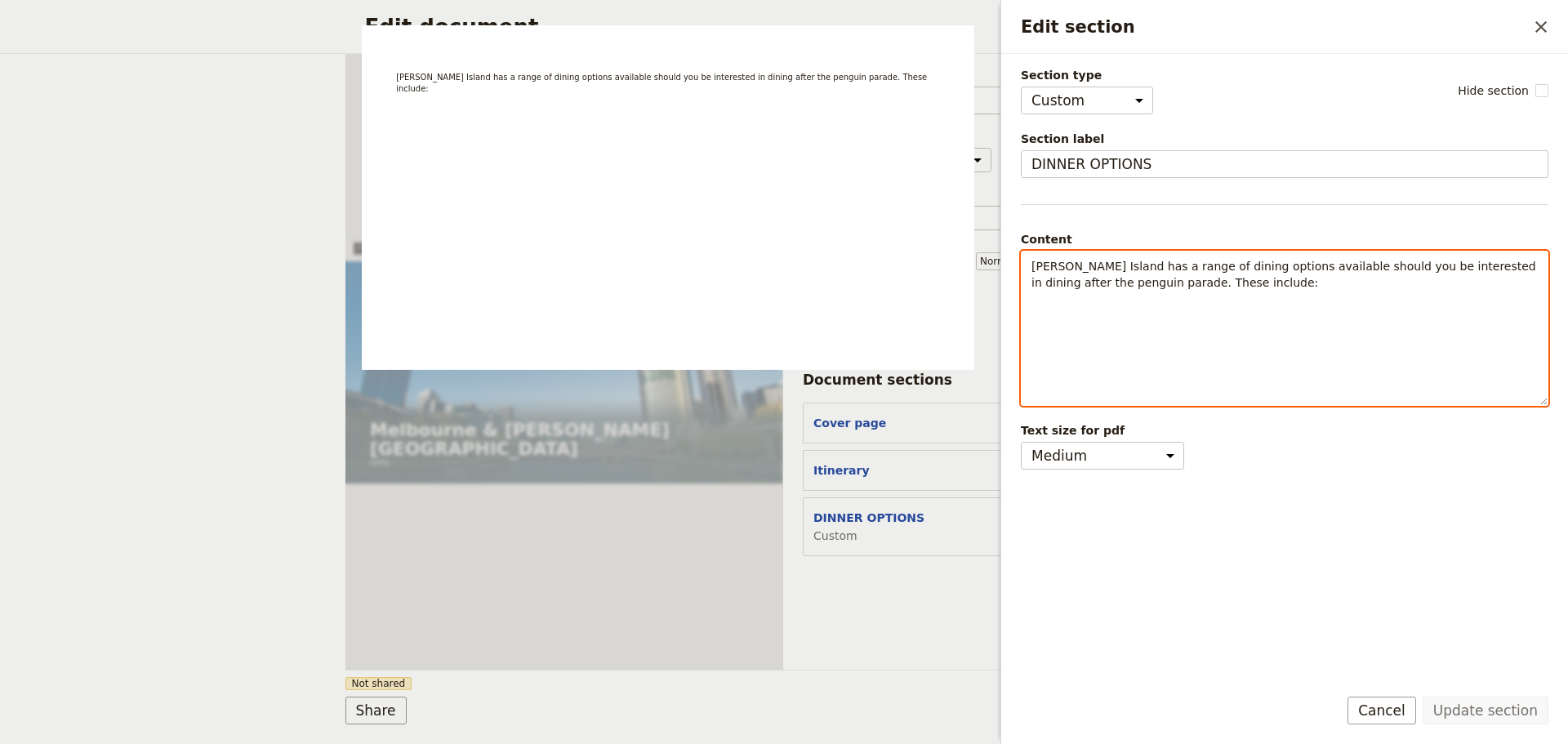
click at [1245, 292] on div "[PERSON_NAME] Island has a range of dining options available should you be inte…" at bounding box center [1284, 329] width 525 height 153
click at [1252, 393] on icon "Bulleted list" at bounding box center [1251, 393] width 13 height 13
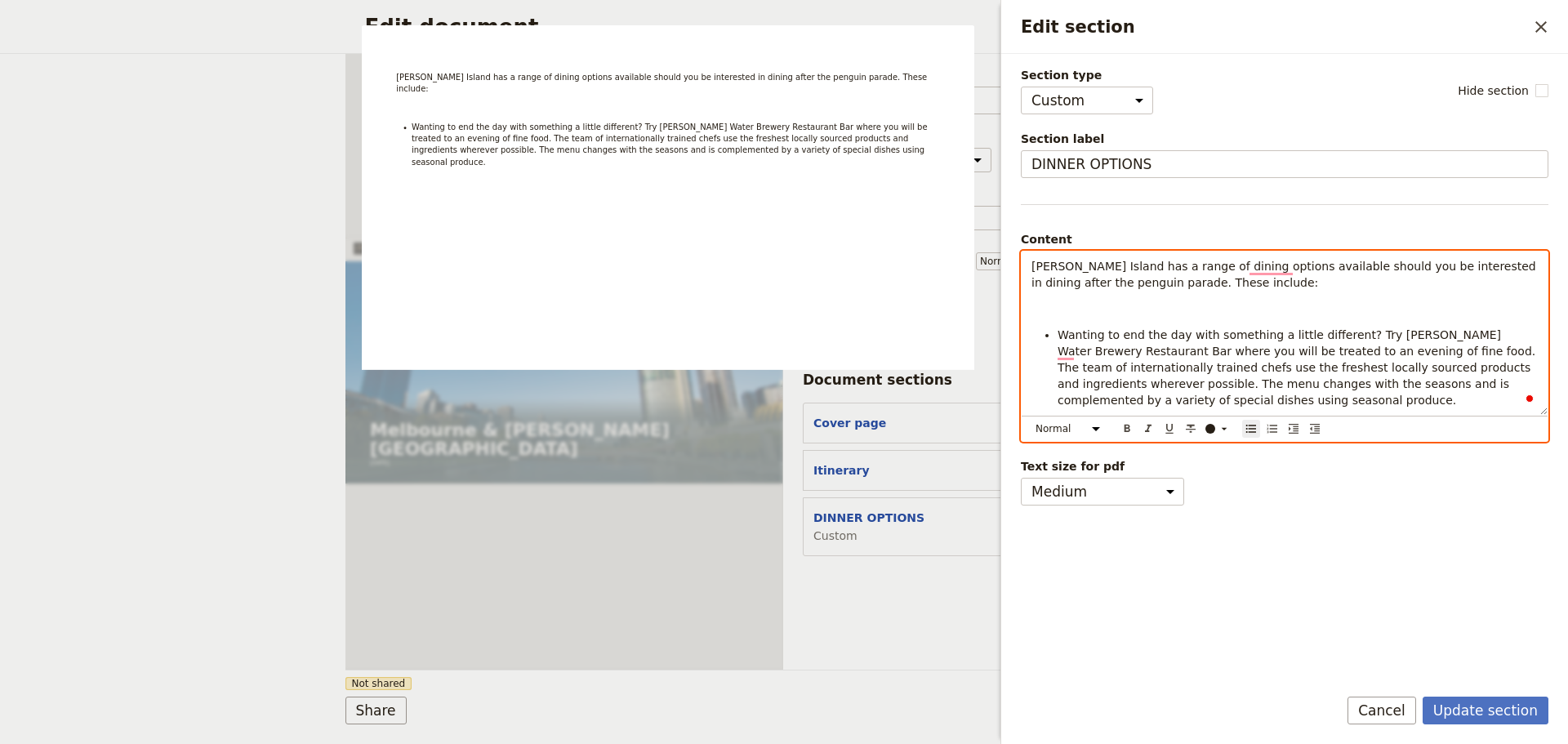
click at [1055, 337] on ul "Wanting to end the day with something a little different? Try [PERSON_NAME] Wat…" at bounding box center [1284, 367] width 506 height 82
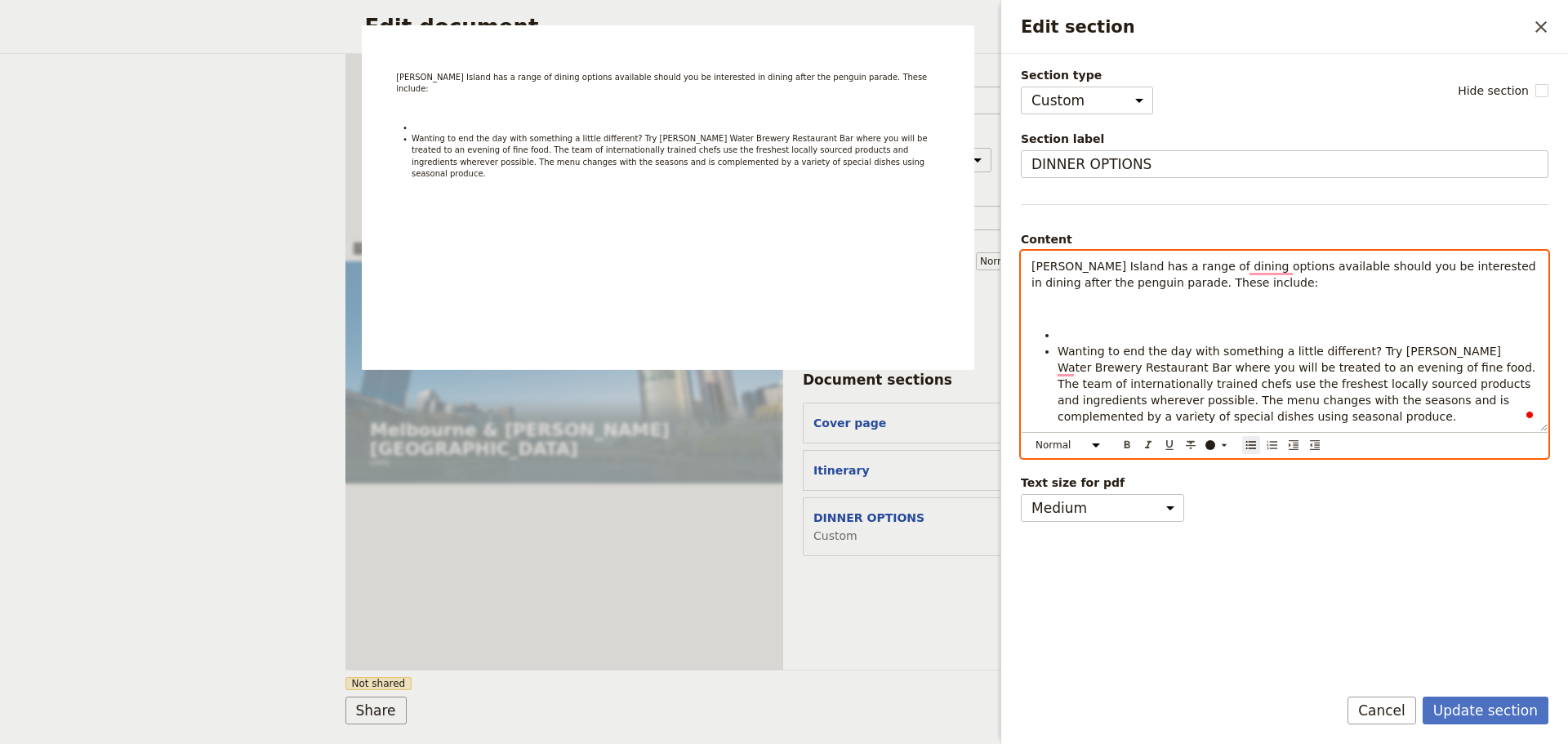
click at [1064, 336] on li "To enrich screen reader interactions, please activate Accessibility in Grammarl…" at bounding box center [1298, 335] width 480 height 16
click at [1059, 353] on span "Wanting to end the day with something a little different? Try [PERSON_NAME] Wat…" at bounding box center [1299, 383] width 482 height 78
click at [1249, 447] on icon "Bulleted list" at bounding box center [1251, 446] width 13 height 13
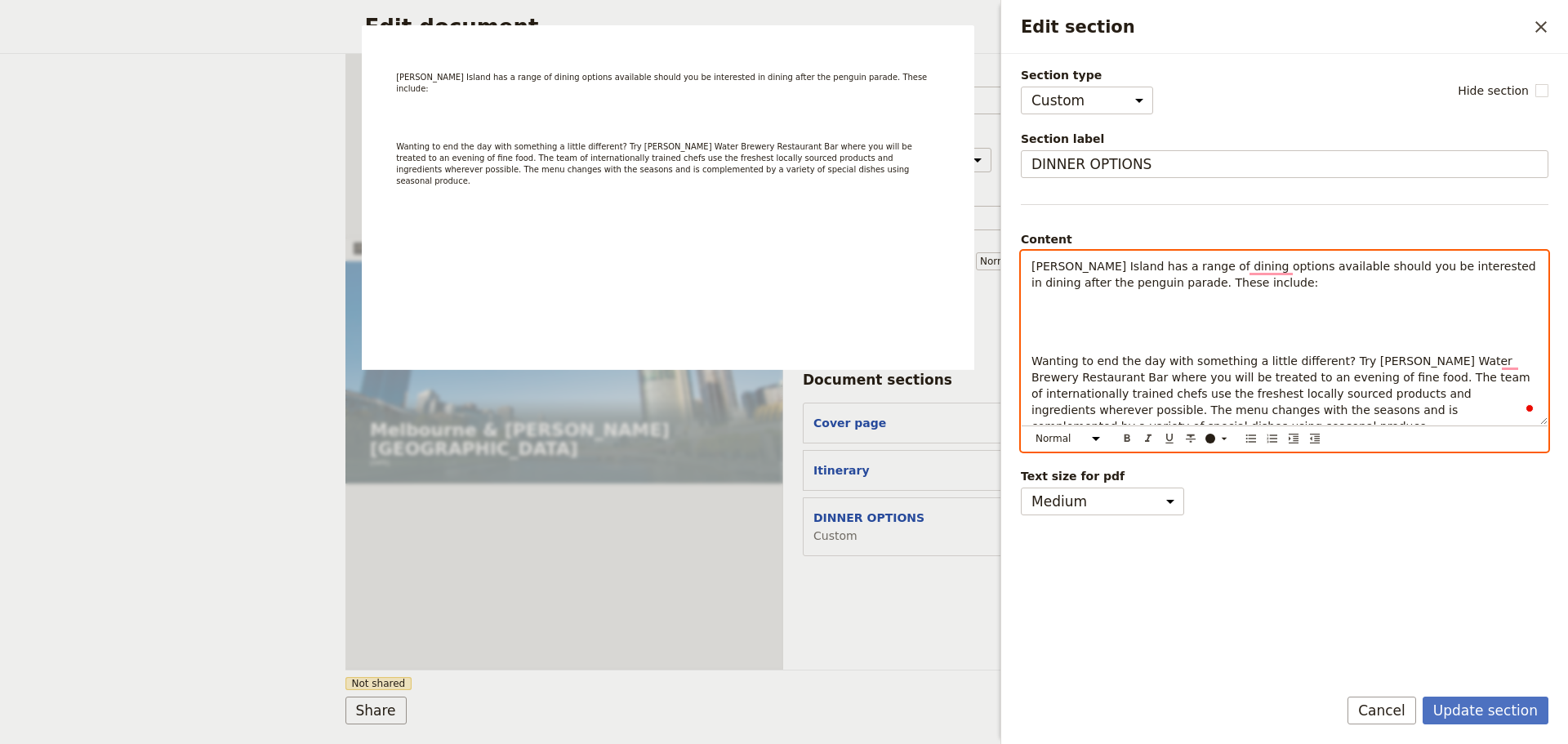
click at [1085, 339] on p "To enrich screen reader interactions, please activate Accessibility in Grammarl…" at bounding box center [1284, 335] width 506 height 16
click at [1033, 363] on span "Wanting to end the day with something a little different? Try [PERSON_NAME] Wat…" at bounding box center [1283, 393] width 502 height 78
click at [1128, 436] on icon "Format bold" at bounding box center [1127, 438] width 6 height 8
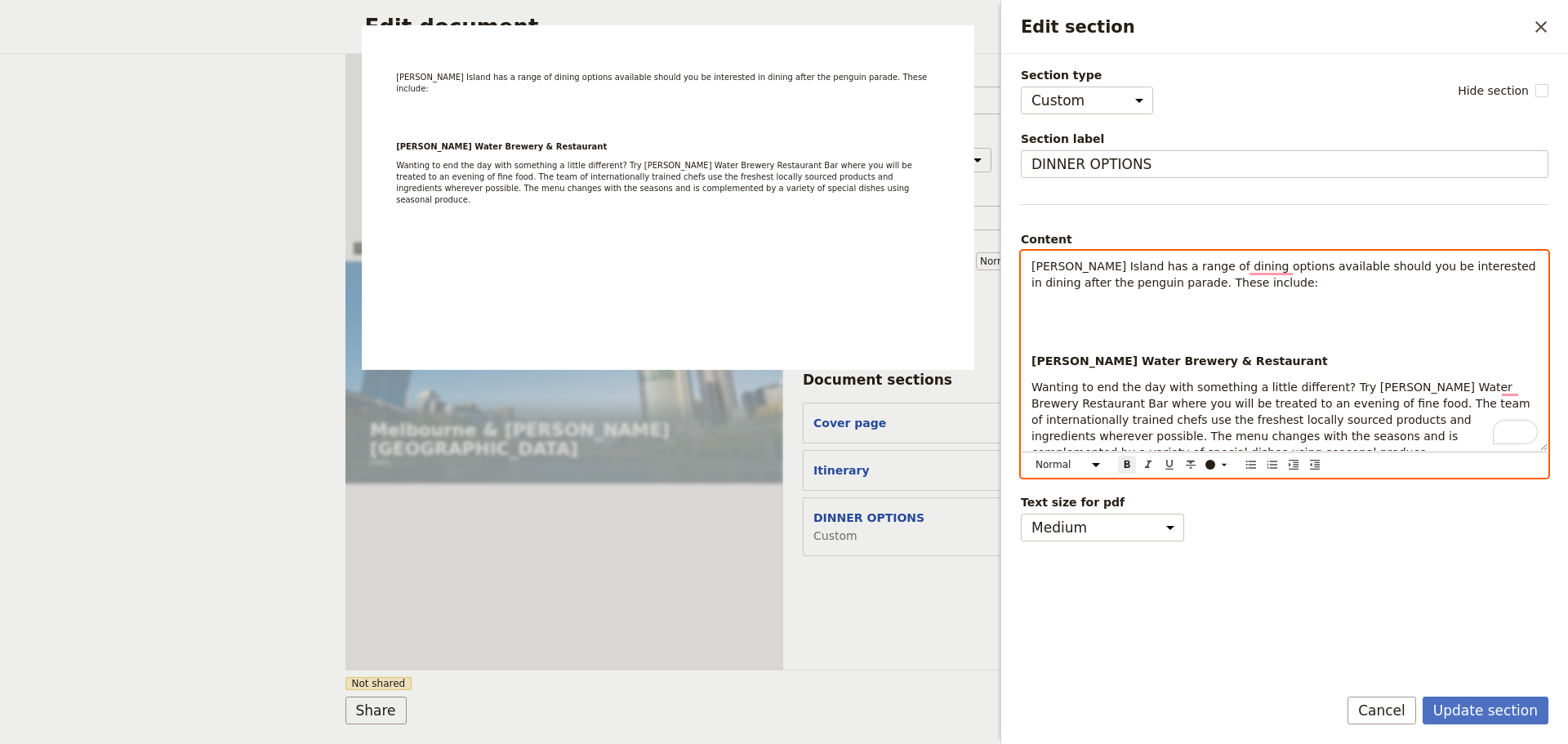
click at [1032, 389] on span "Wanting to end the day with something a little different? Try [PERSON_NAME] Wat…" at bounding box center [1283, 420] width 502 height 78
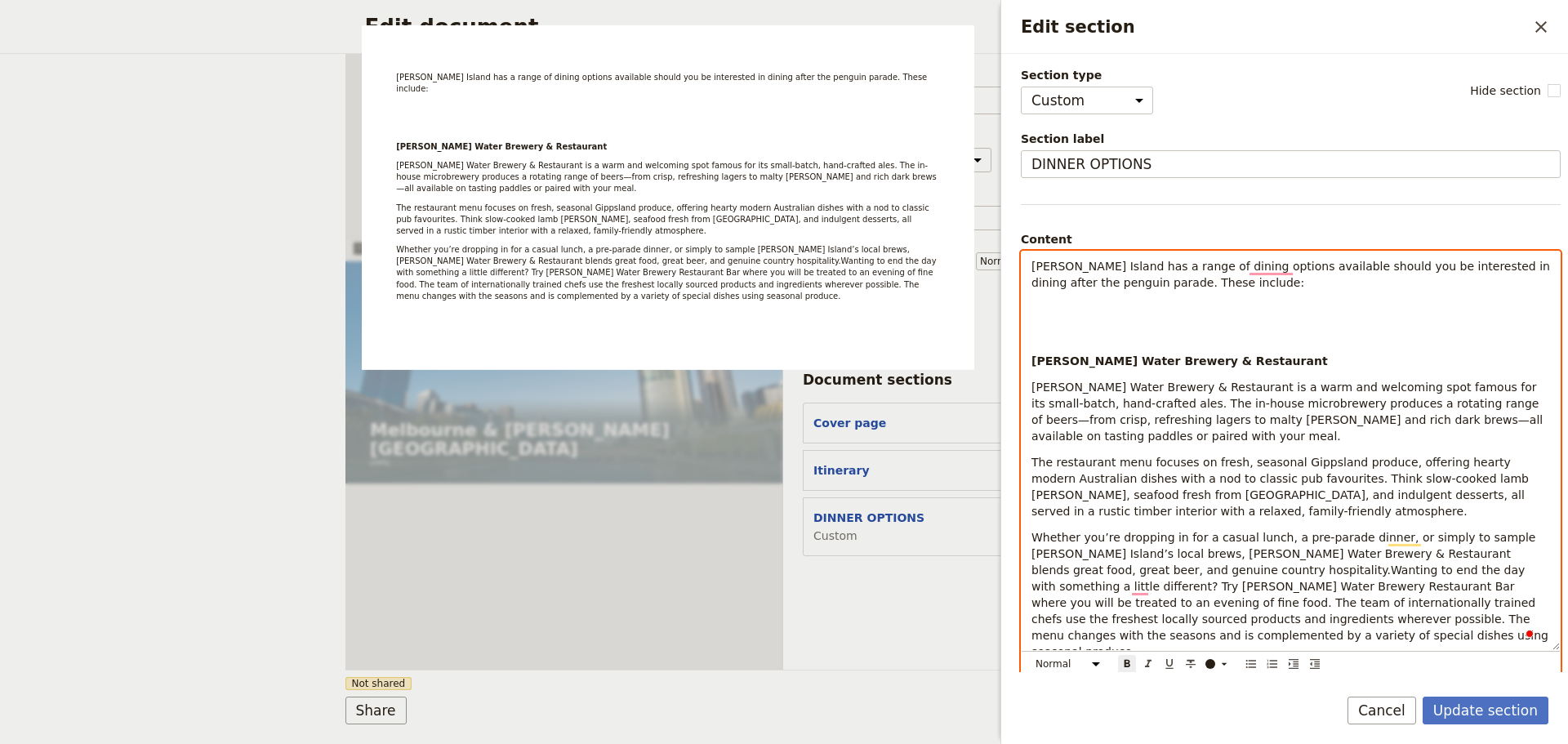
click at [1099, 441] on p "[PERSON_NAME] Water Brewery & Restaurant is a warm and welcoming spot famous fo…" at bounding box center [1291, 412] width 519 height 66
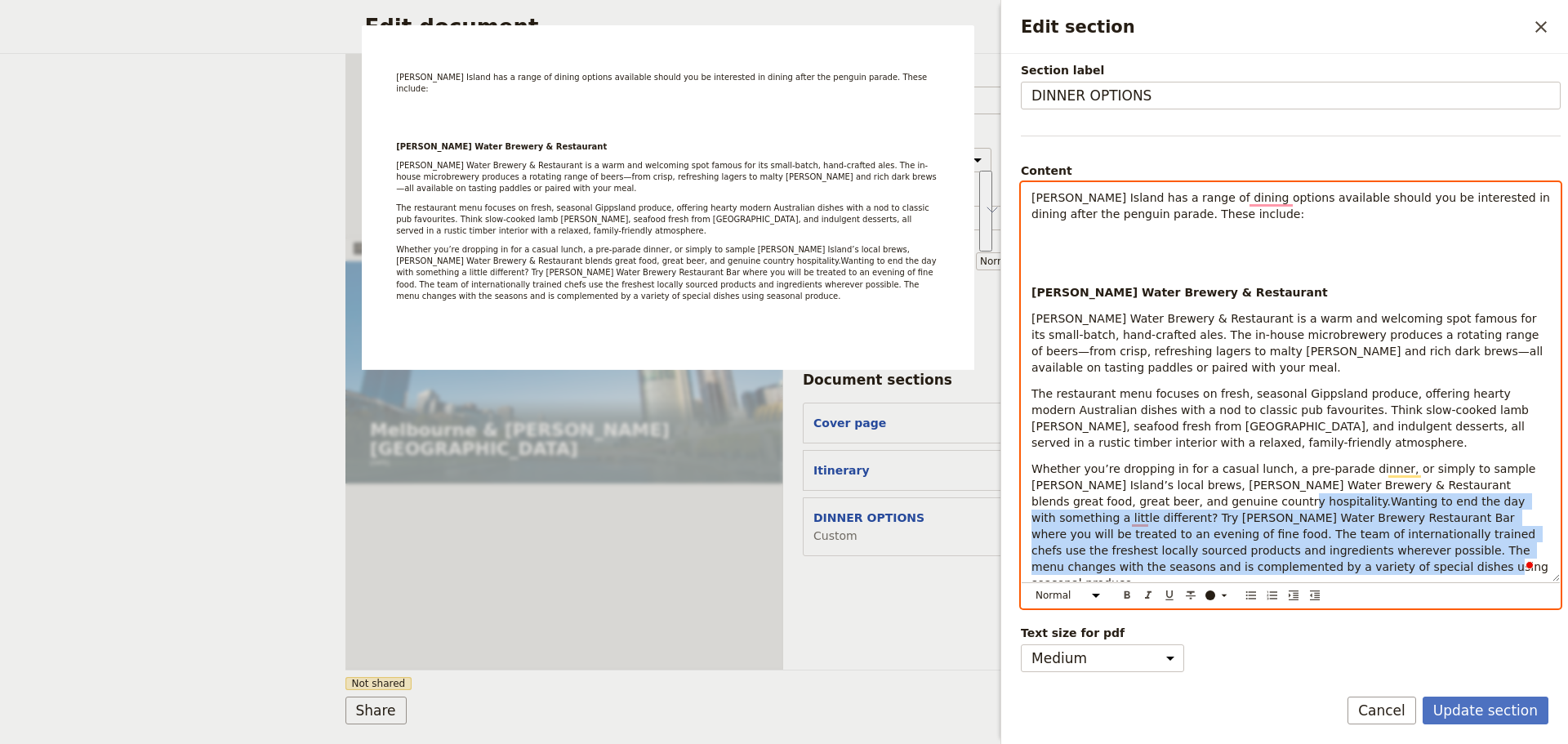
drag, startPoint x: 1129, startPoint y: 492, endPoint x: 1343, endPoint y: 568, distance: 227.1
click at [1343, 568] on div "[PERSON_NAME] Island has a range of dining options available should you be inte…" at bounding box center [1290, 382] width 538 height 399
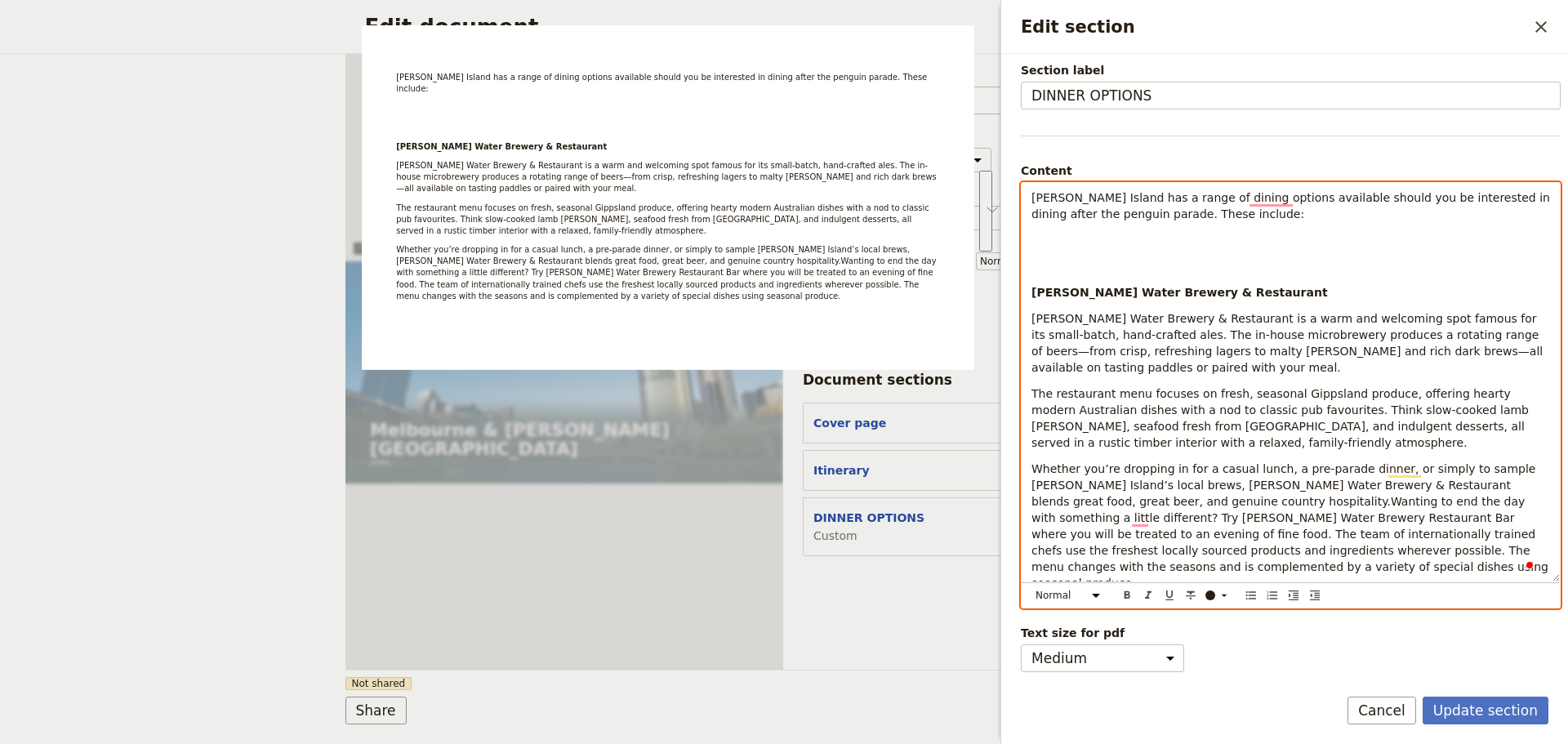
scroll to position [15, 0]
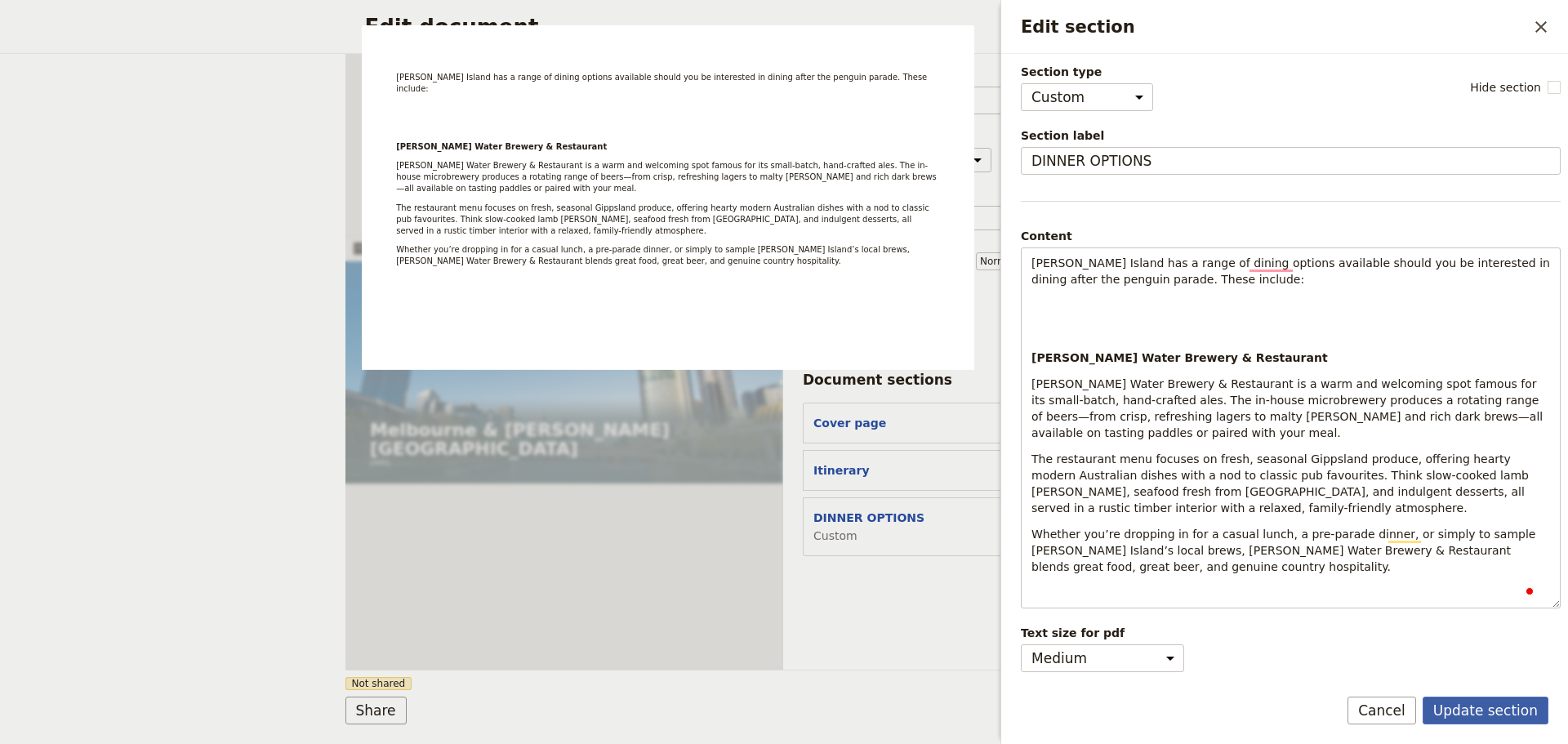
click at [1471, 700] on button "Update section" at bounding box center [1485, 710] width 125 height 28
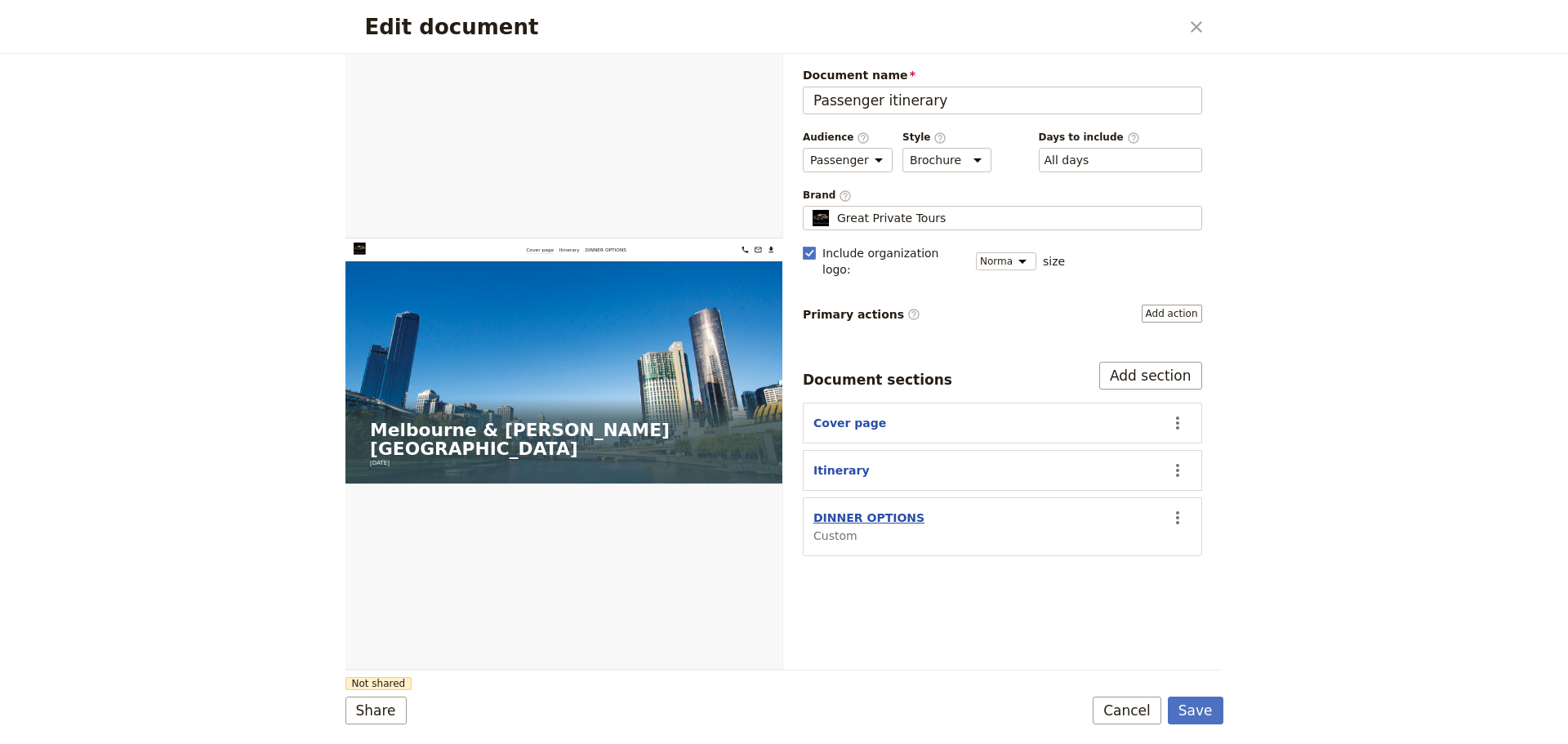
click at [852, 510] on button "DINNER OPTIONS" at bounding box center [869, 517] width 111 height 16
select select "CUSTOM"
select select "default"
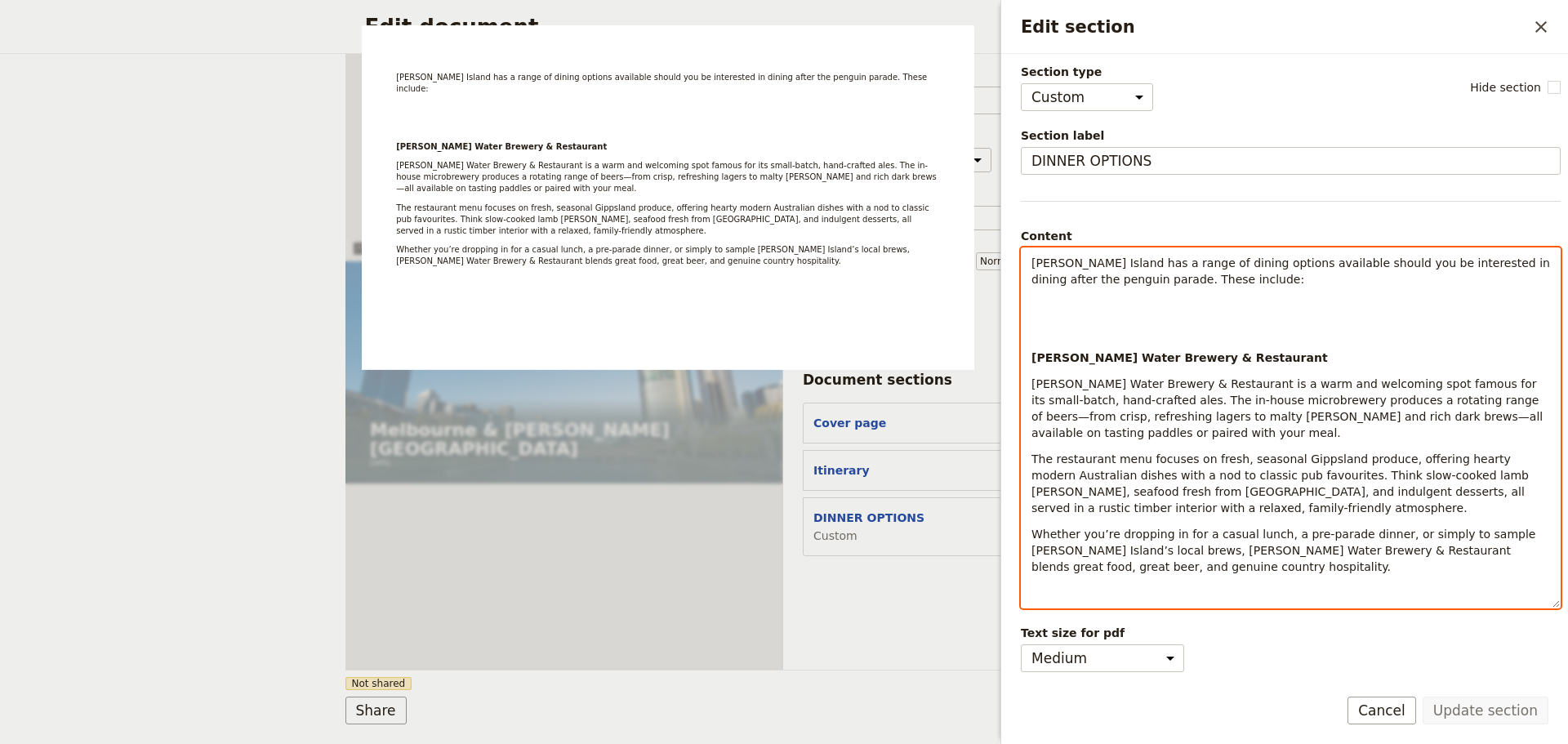
scroll to position [0, 0]
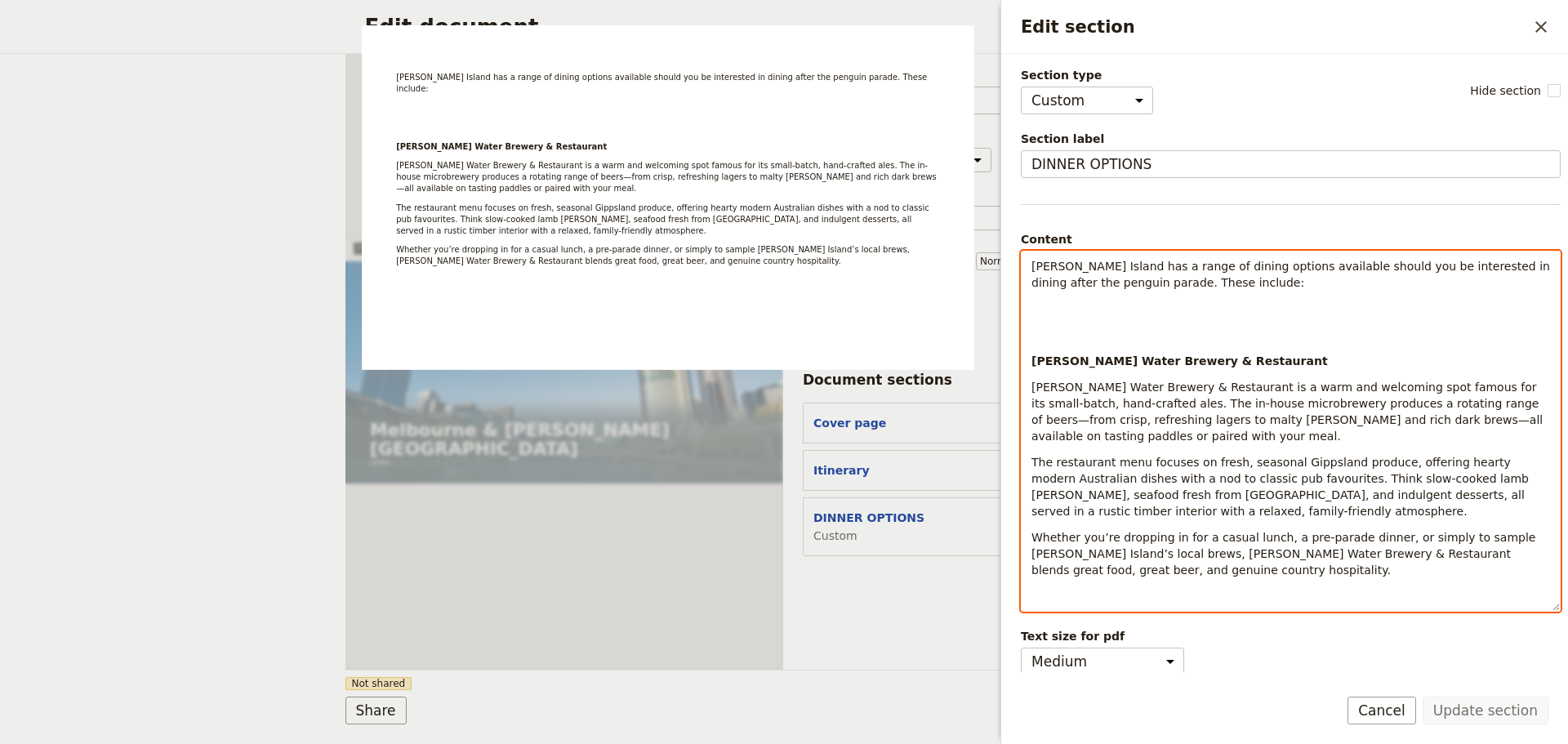
click at [1150, 562] on p "Whether you’re dropping in for a casual lunch, a pre-parade dinner, or simply t…" at bounding box center [1291, 554] width 519 height 49
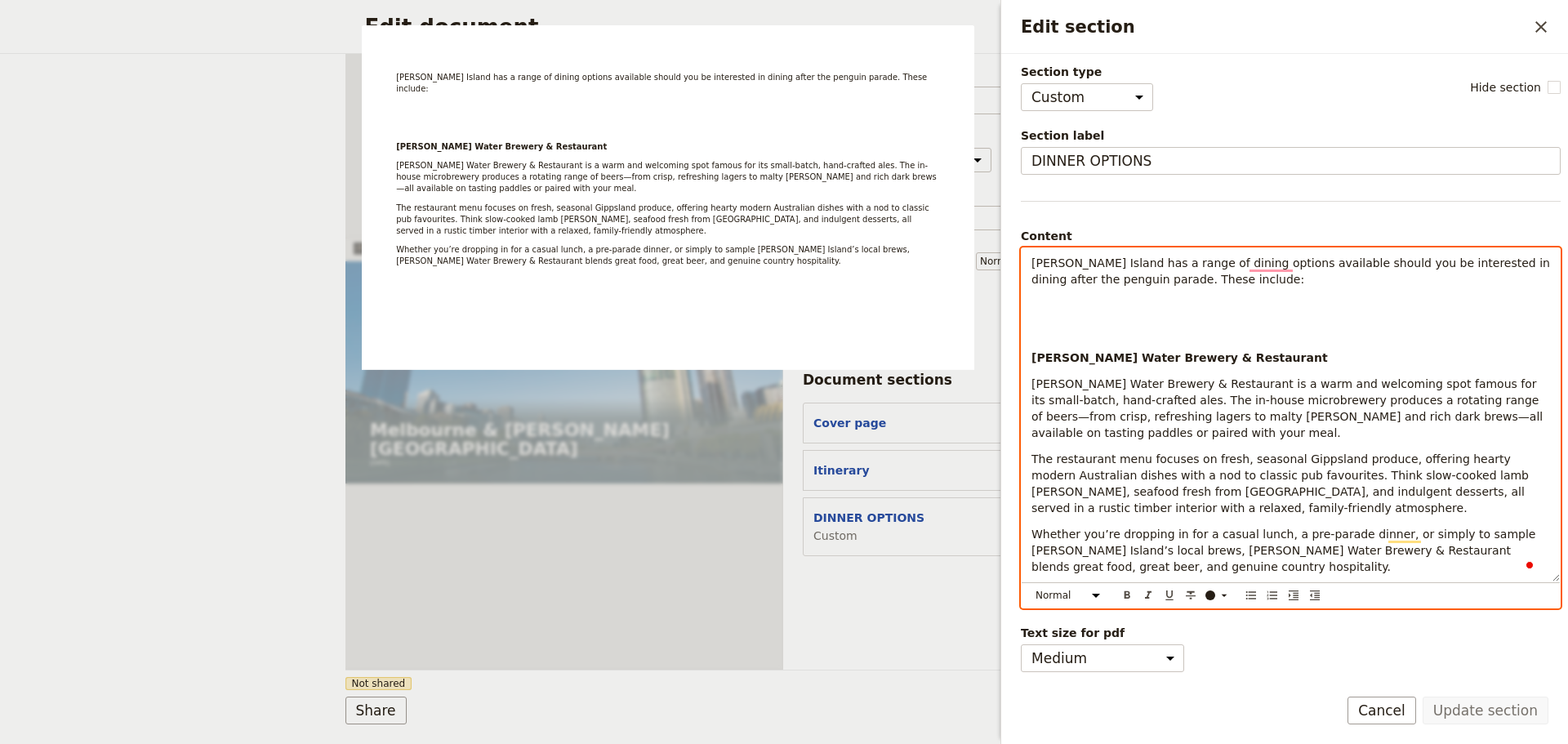
scroll to position [15, 0]
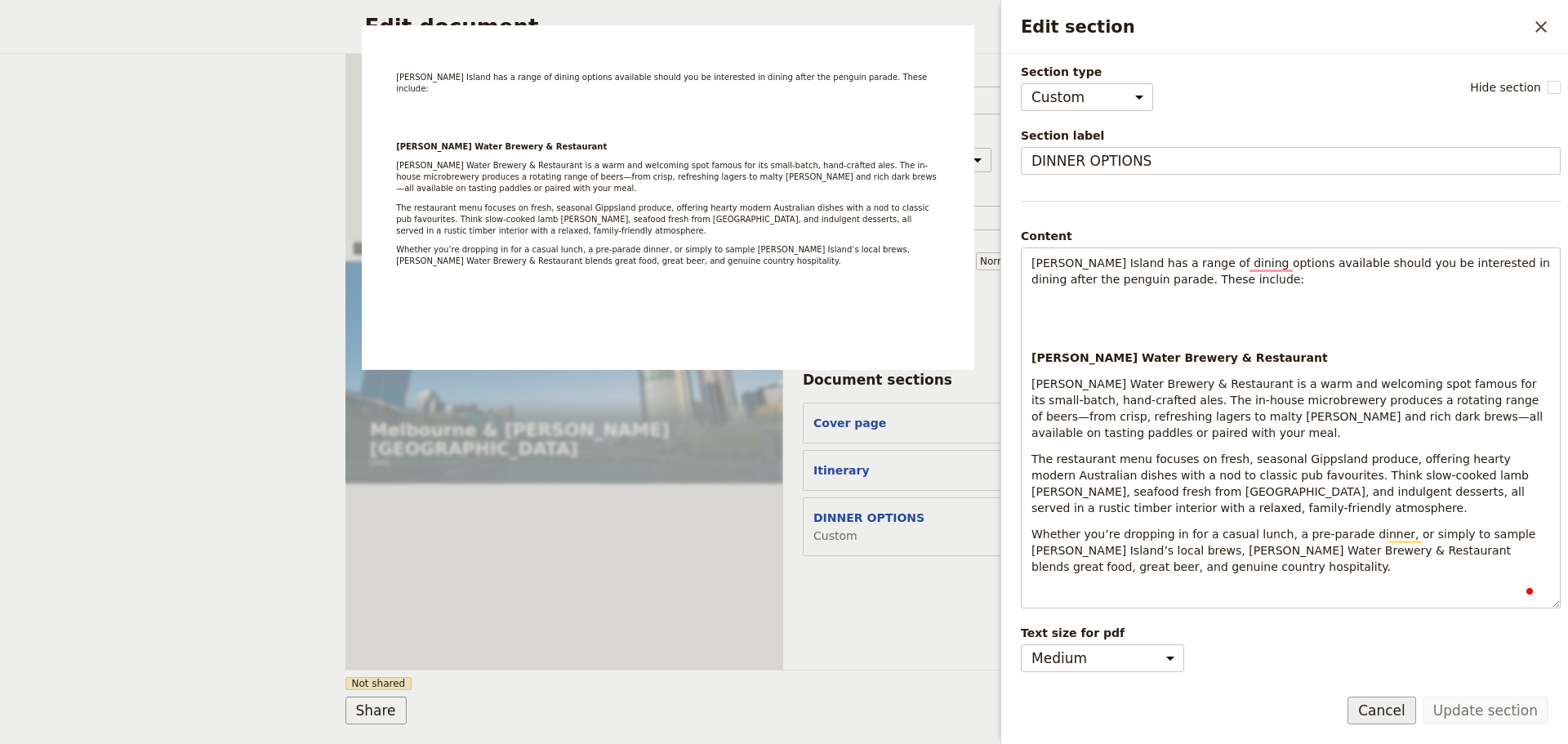
click at [1394, 699] on button "Cancel" at bounding box center [1381, 710] width 68 height 28
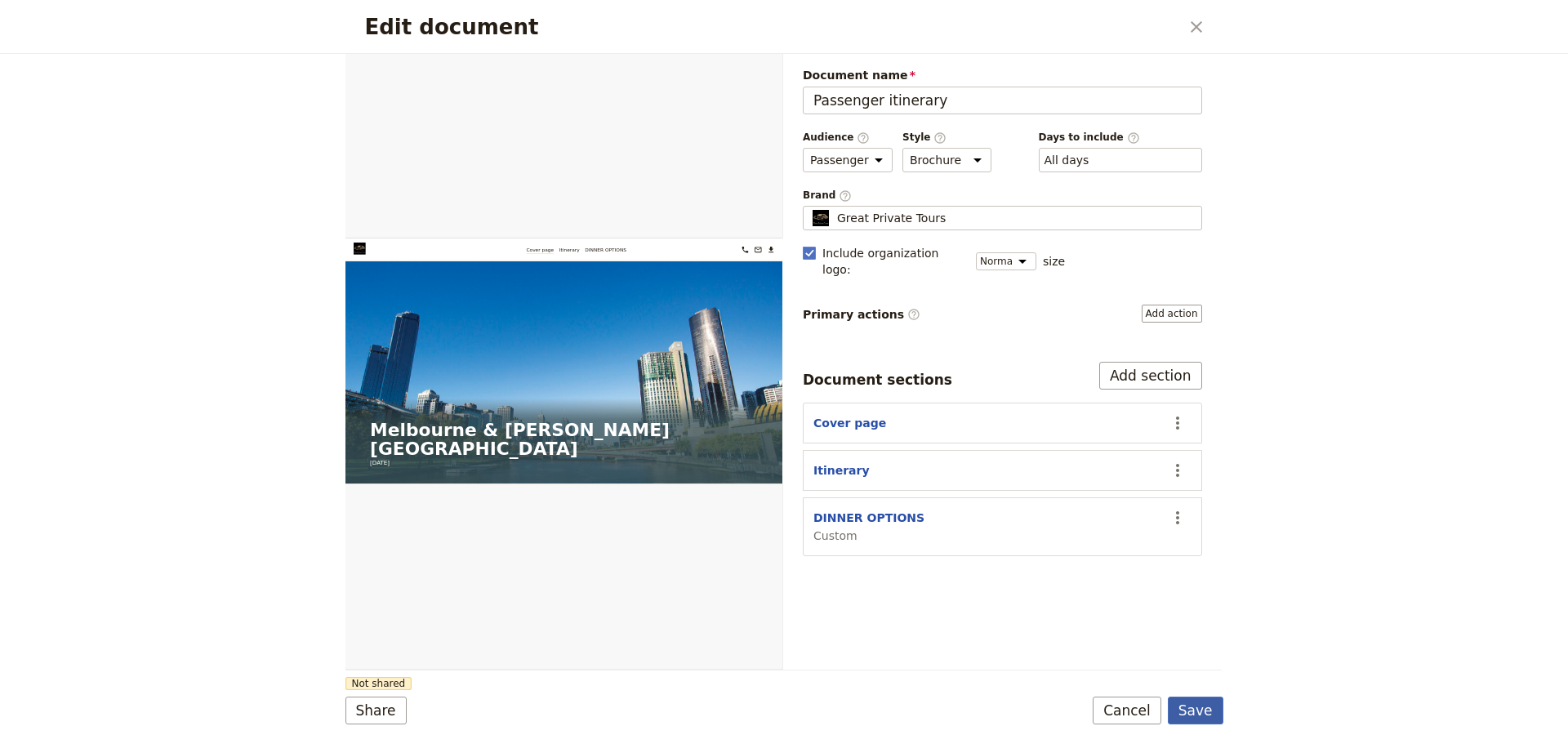
click at [1187, 711] on button "Save" at bounding box center [1195, 710] width 56 height 28
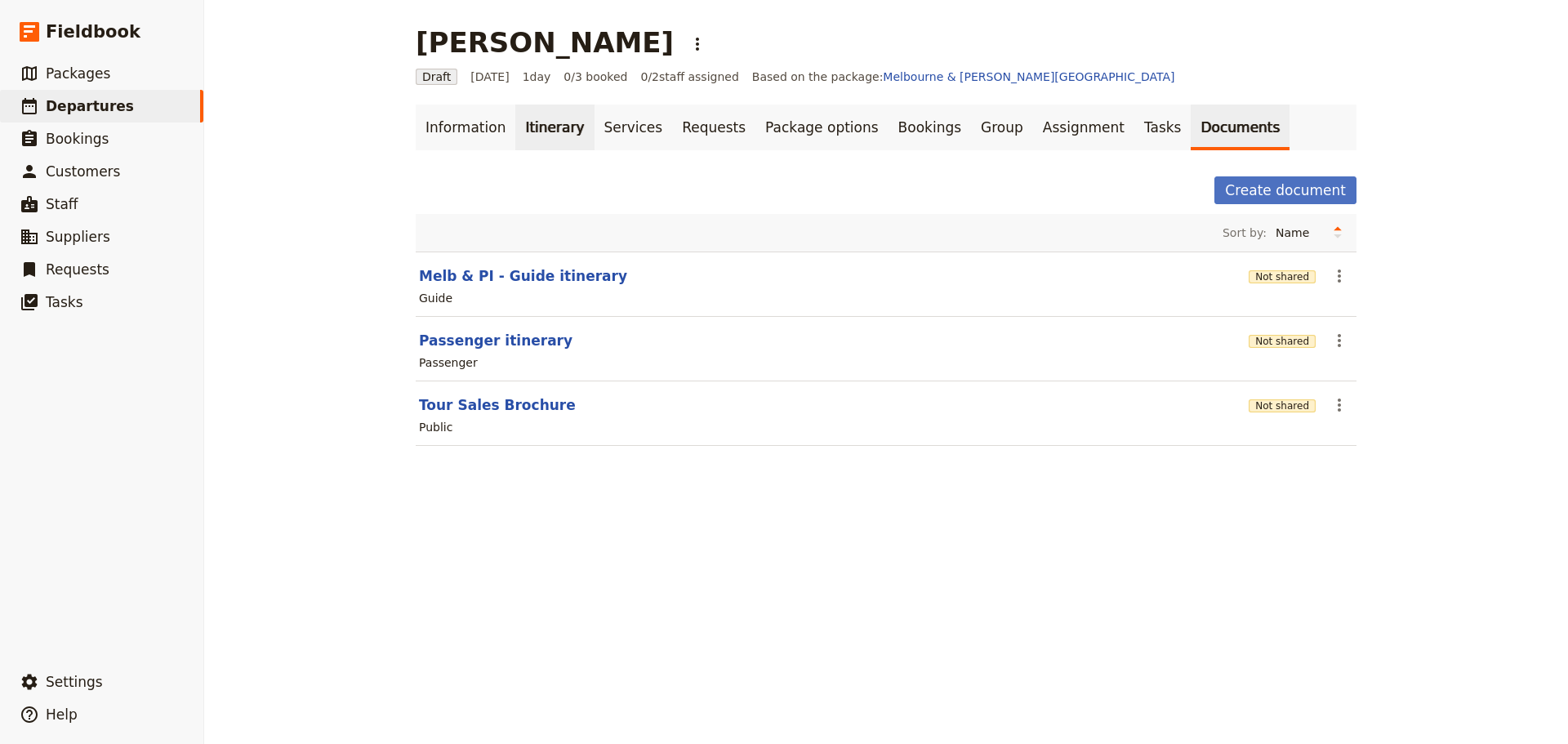
click at [520, 134] on link "Itinerary" at bounding box center [554, 127] width 78 height 45
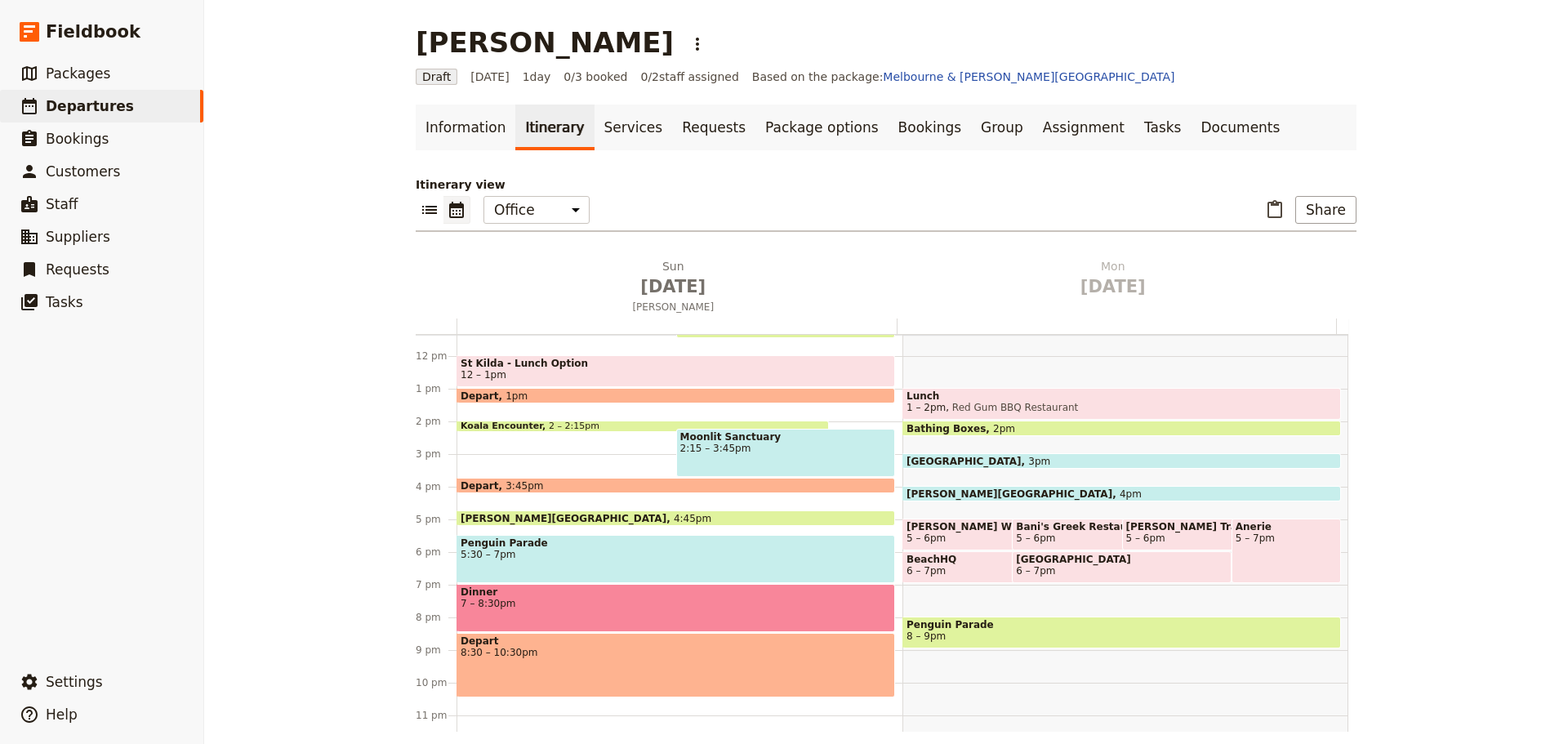
scroll to position [388, 0]
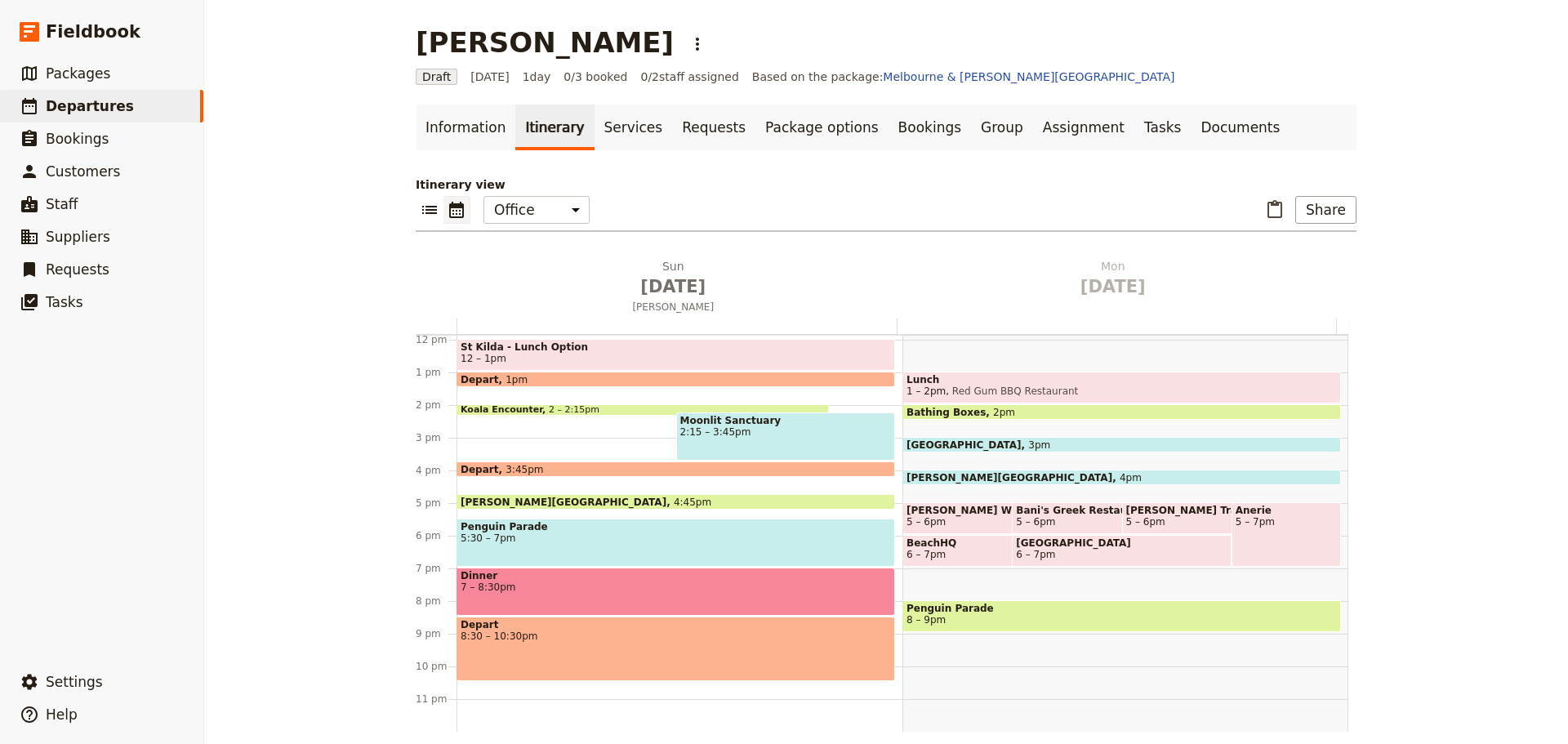
click at [1055, 522] on span "5 – 6pm" at bounding box center [1104, 522] width 178 height 12
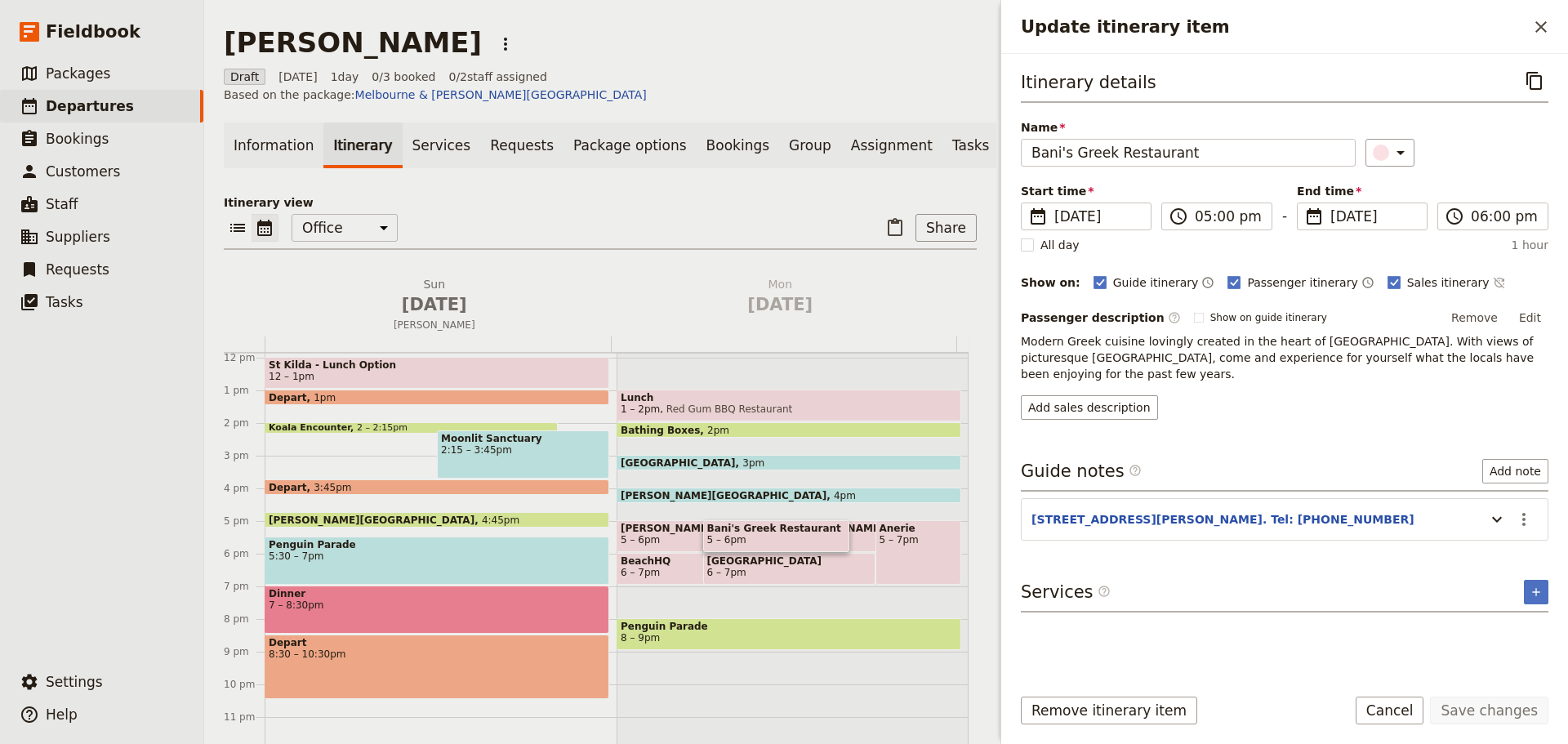
click at [1394, 711] on button "Cancel" at bounding box center [1389, 710] width 68 height 28
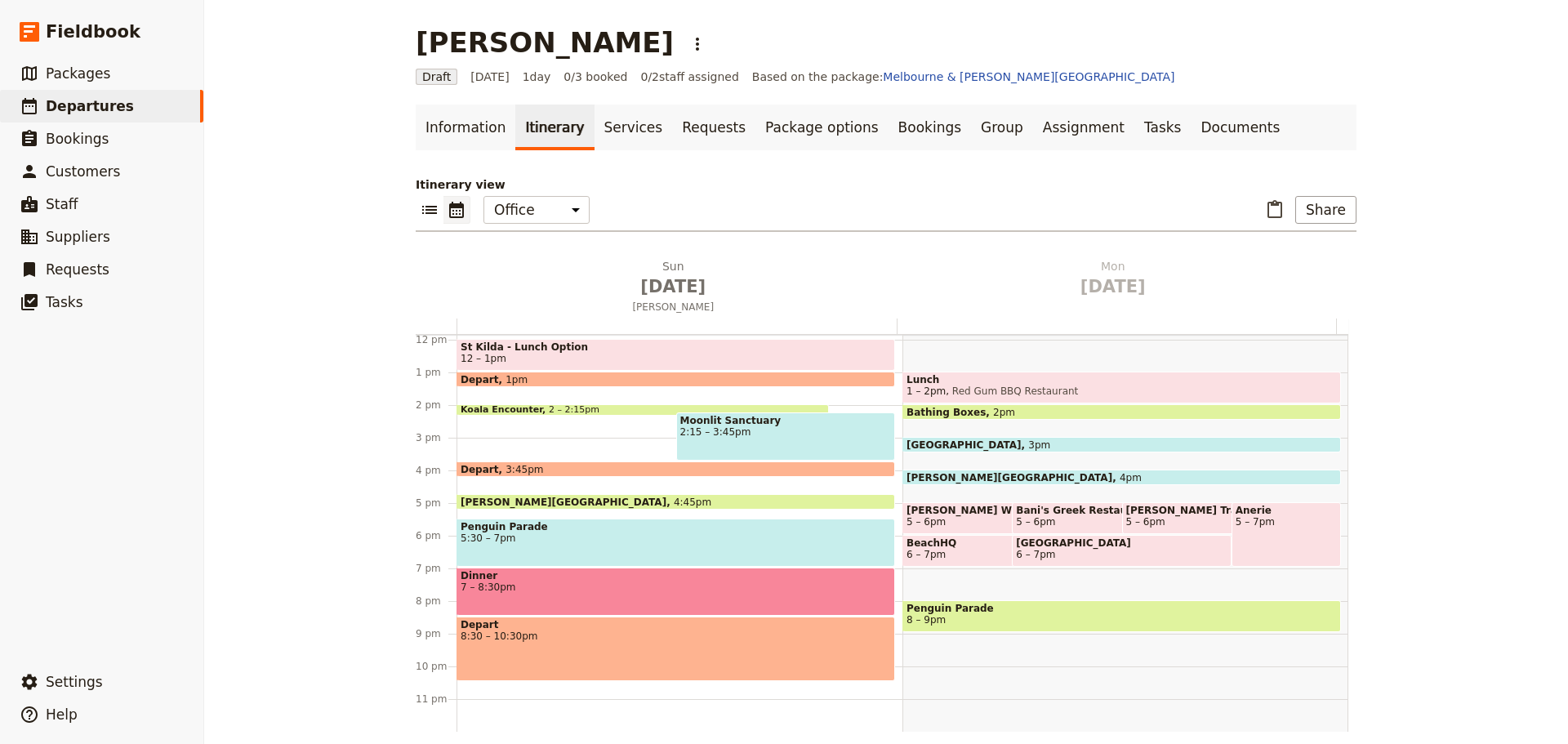
click at [1145, 517] on span "[PERSON_NAME] Trattoria" at bounding box center [1214, 511] width 178 height 12
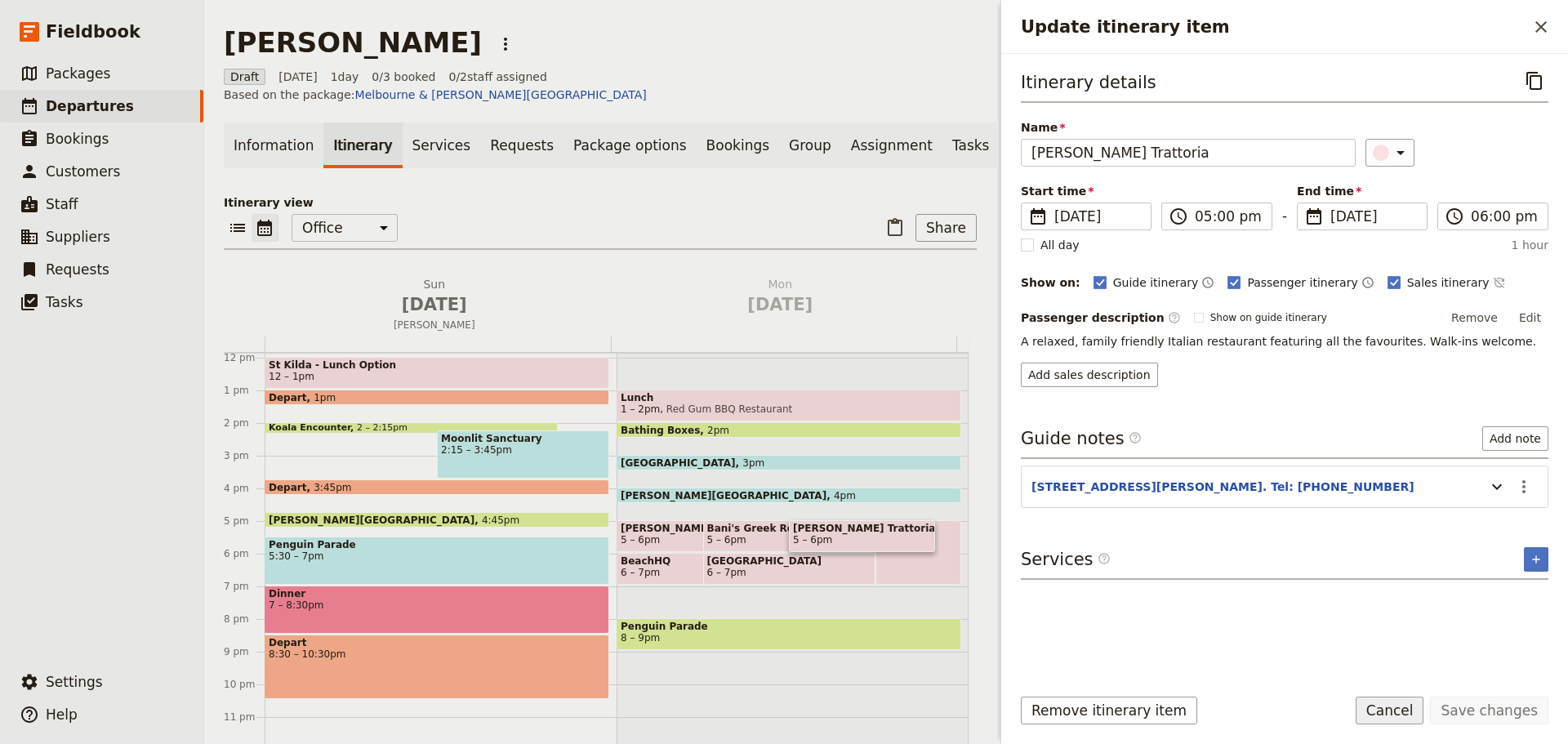
click at [1404, 720] on button "Cancel" at bounding box center [1389, 710] width 68 height 28
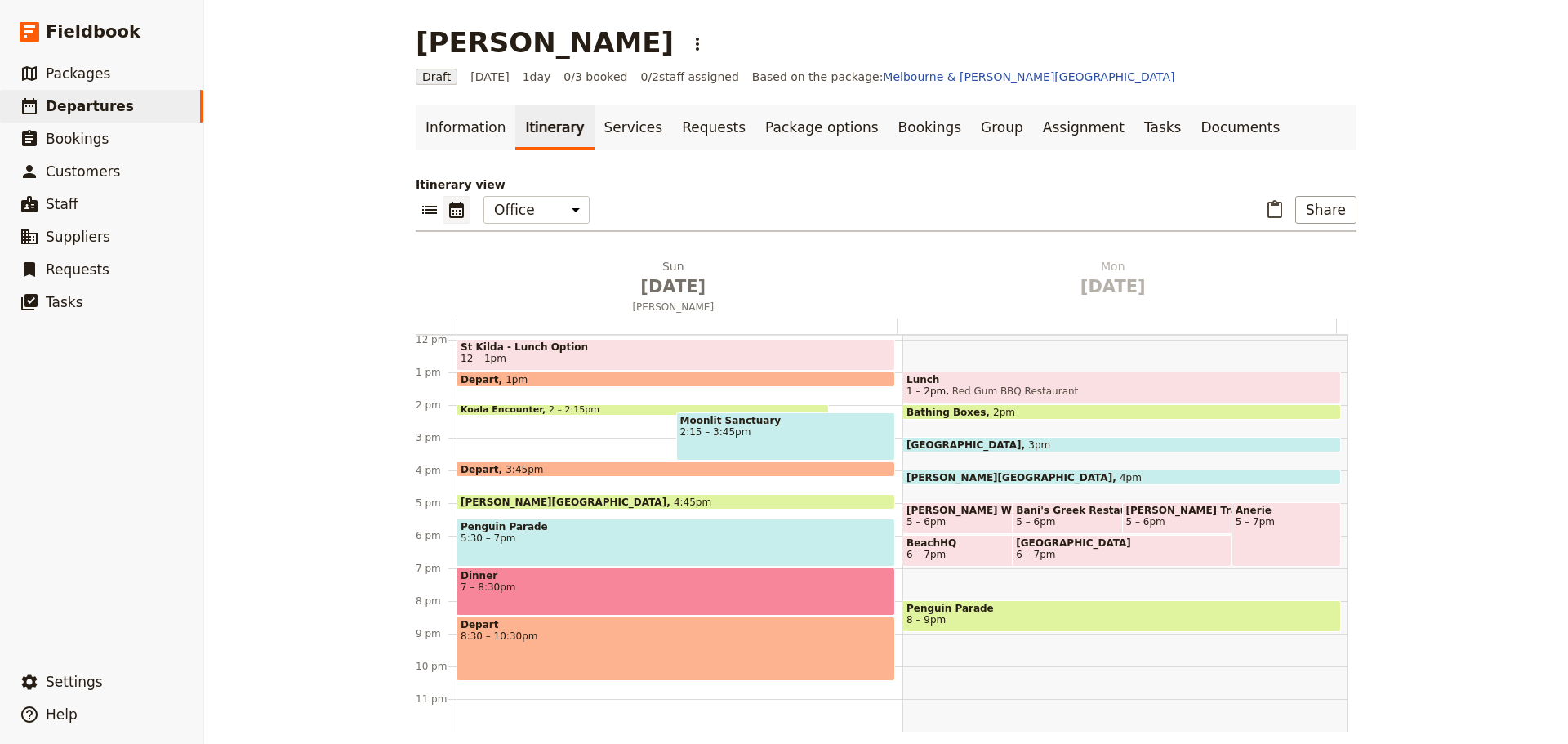
click at [1237, 534] on div "Anerie 5 – 7pm" at bounding box center [1286, 534] width 109 height 65
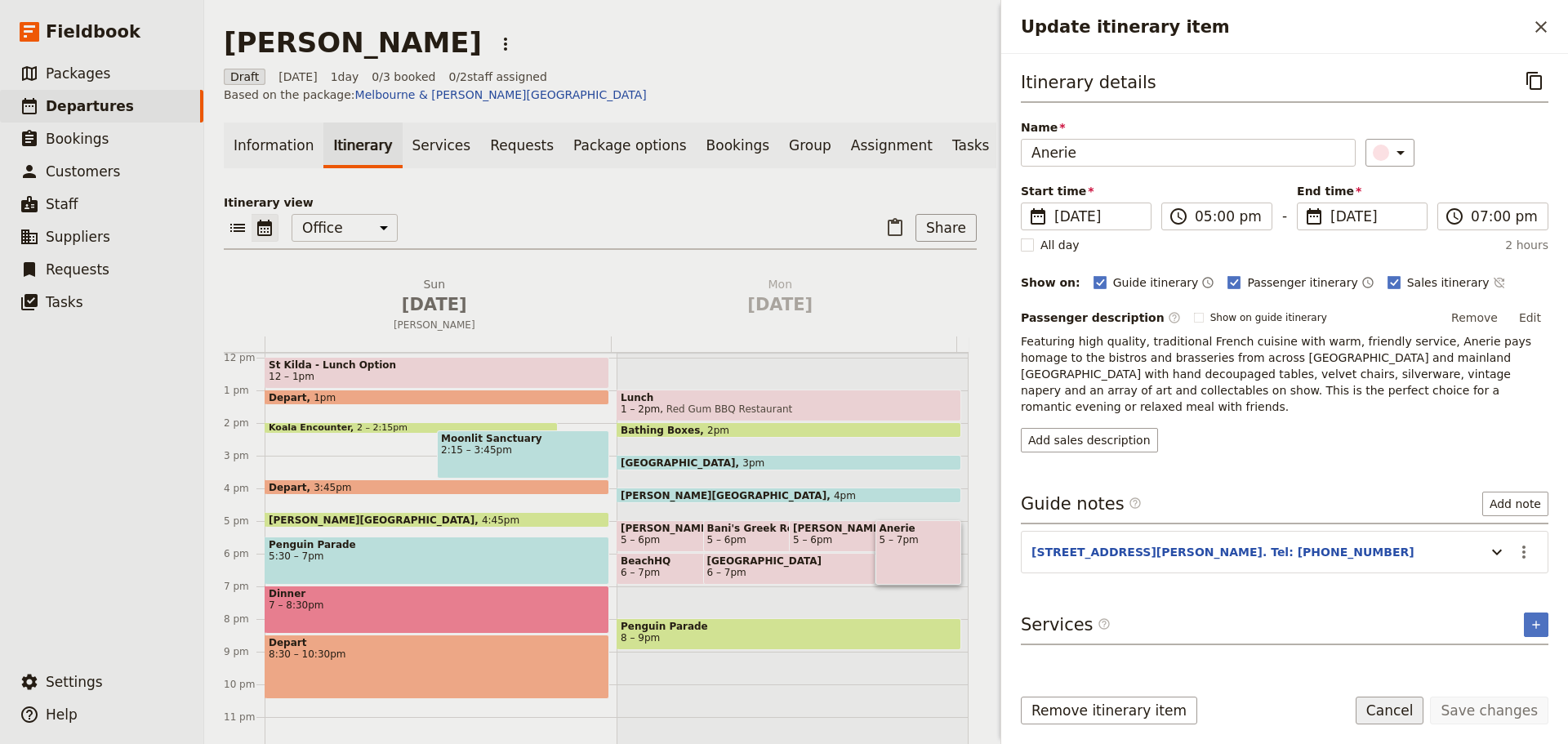
click at [1423, 716] on button "Cancel" at bounding box center [1389, 710] width 68 height 28
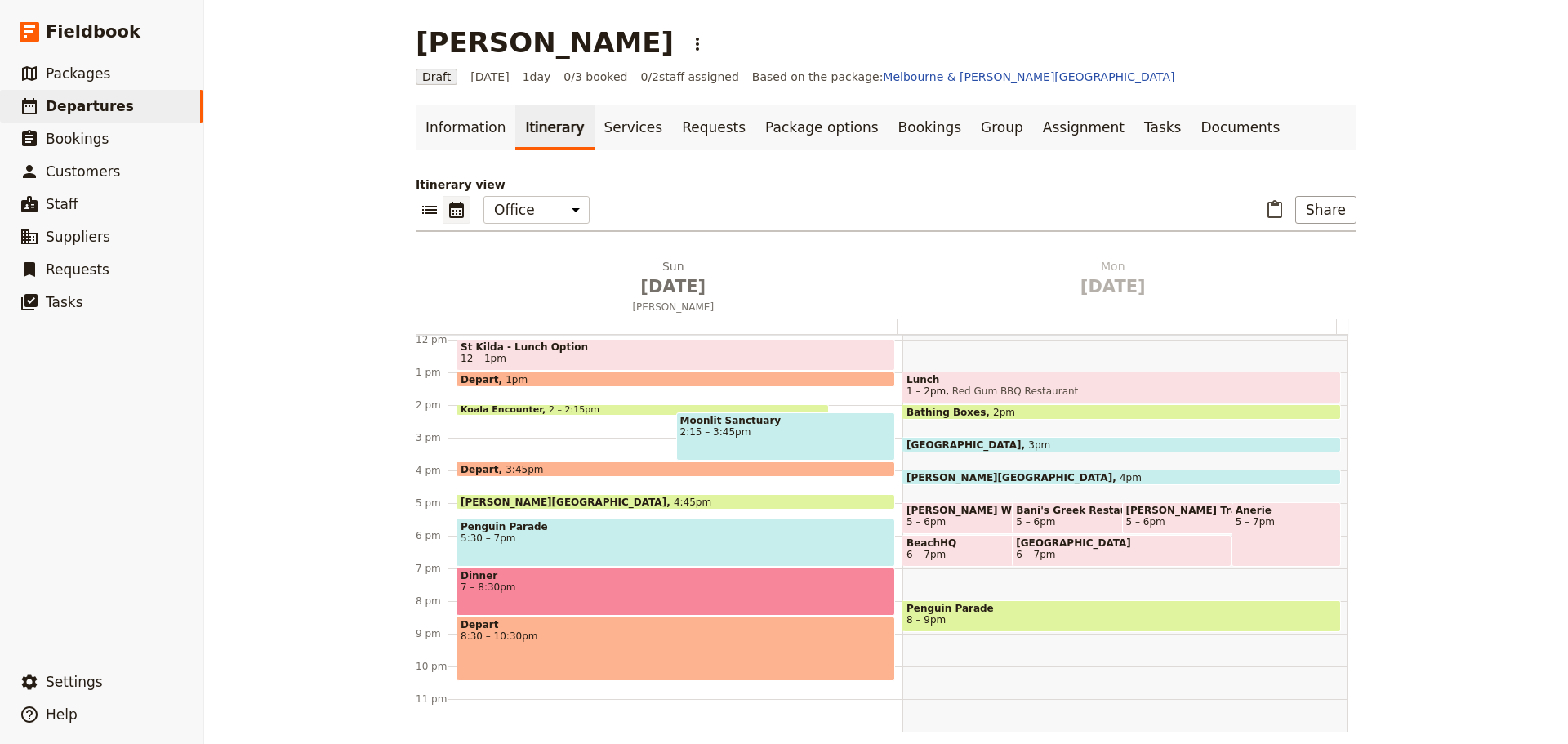
click at [939, 554] on span "6 – 7pm" at bounding box center [995, 555] width 178 height 12
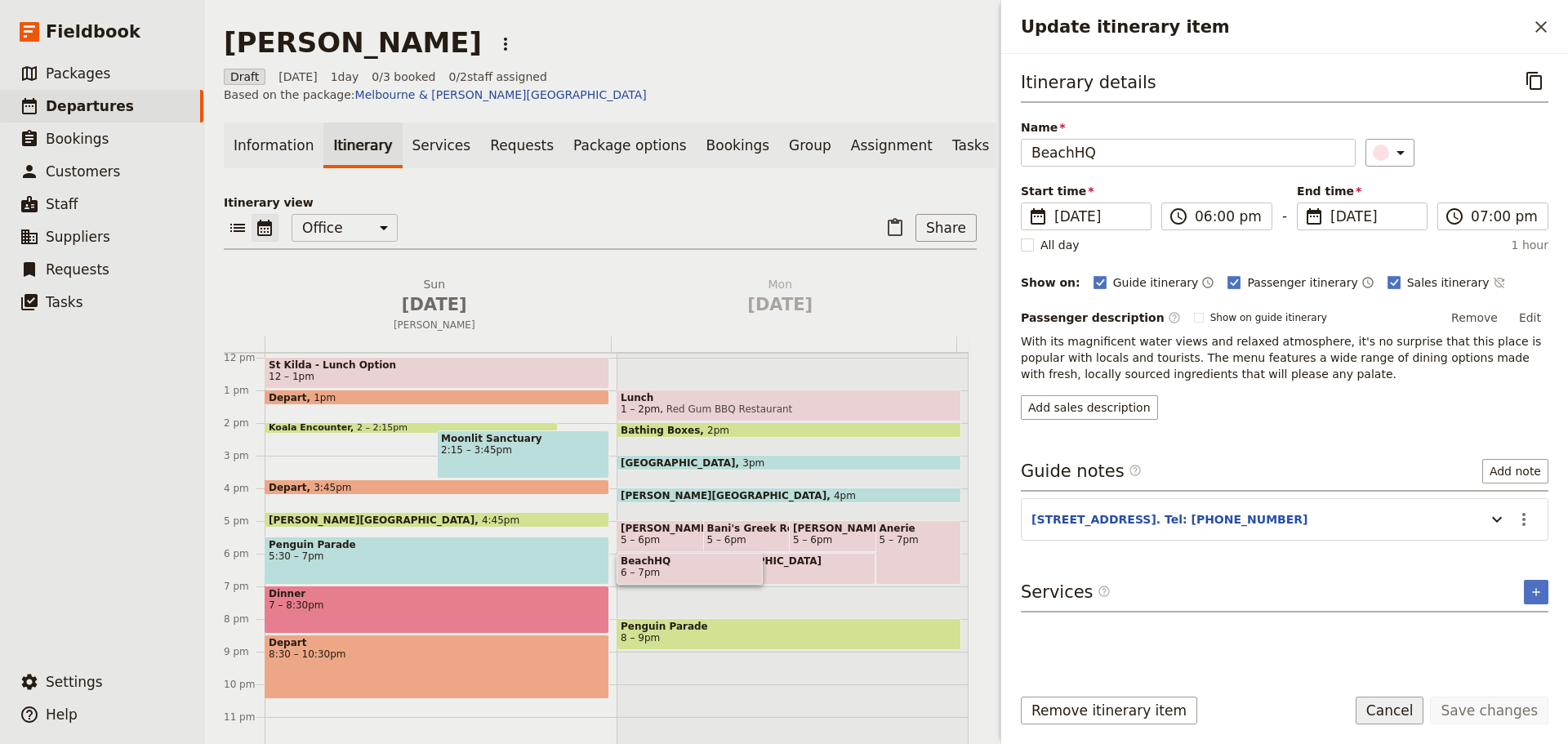
click at [1379, 704] on button "Cancel" at bounding box center [1389, 710] width 68 height 28
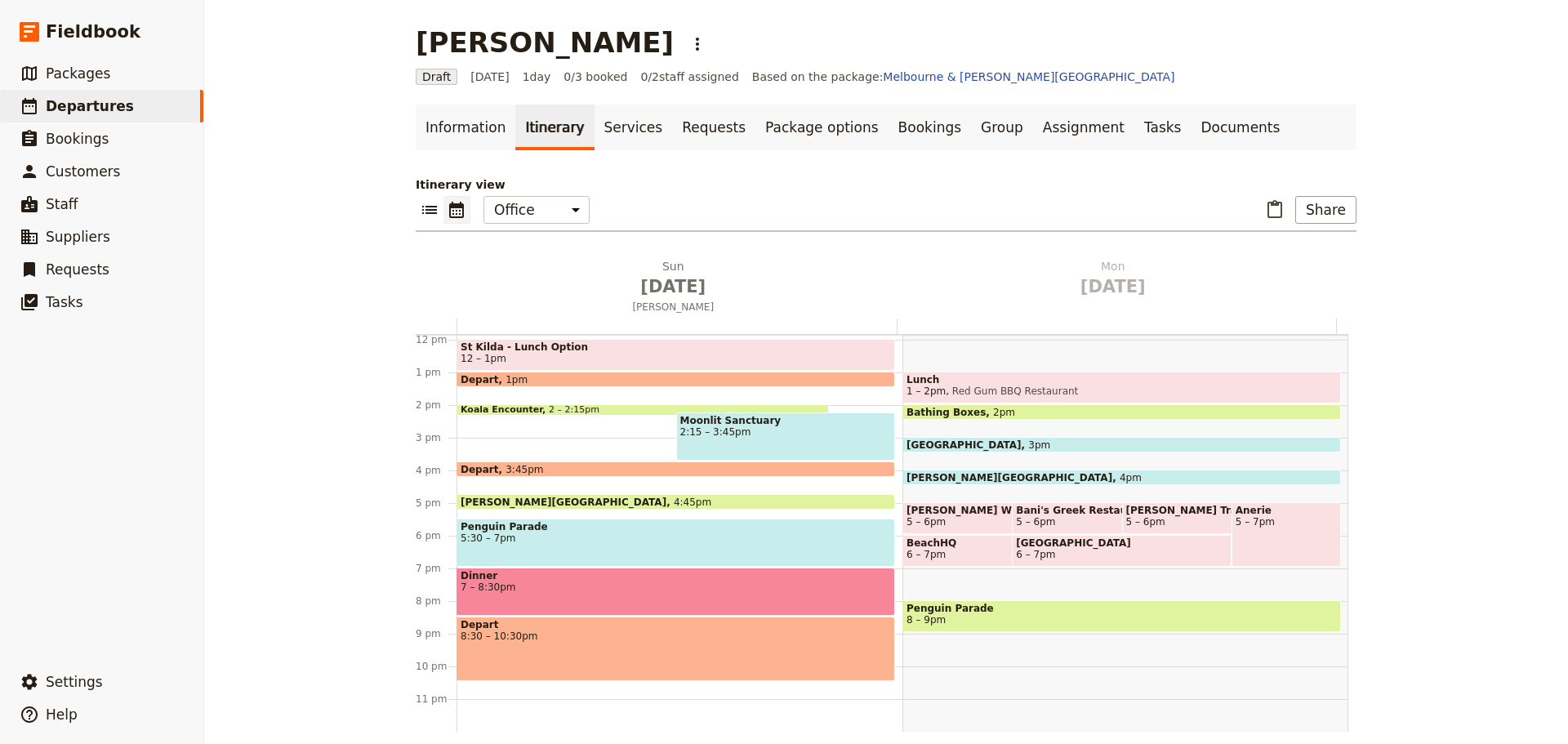
click at [1058, 554] on span "6 – 7pm" at bounding box center [1121, 555] width 211 height 12
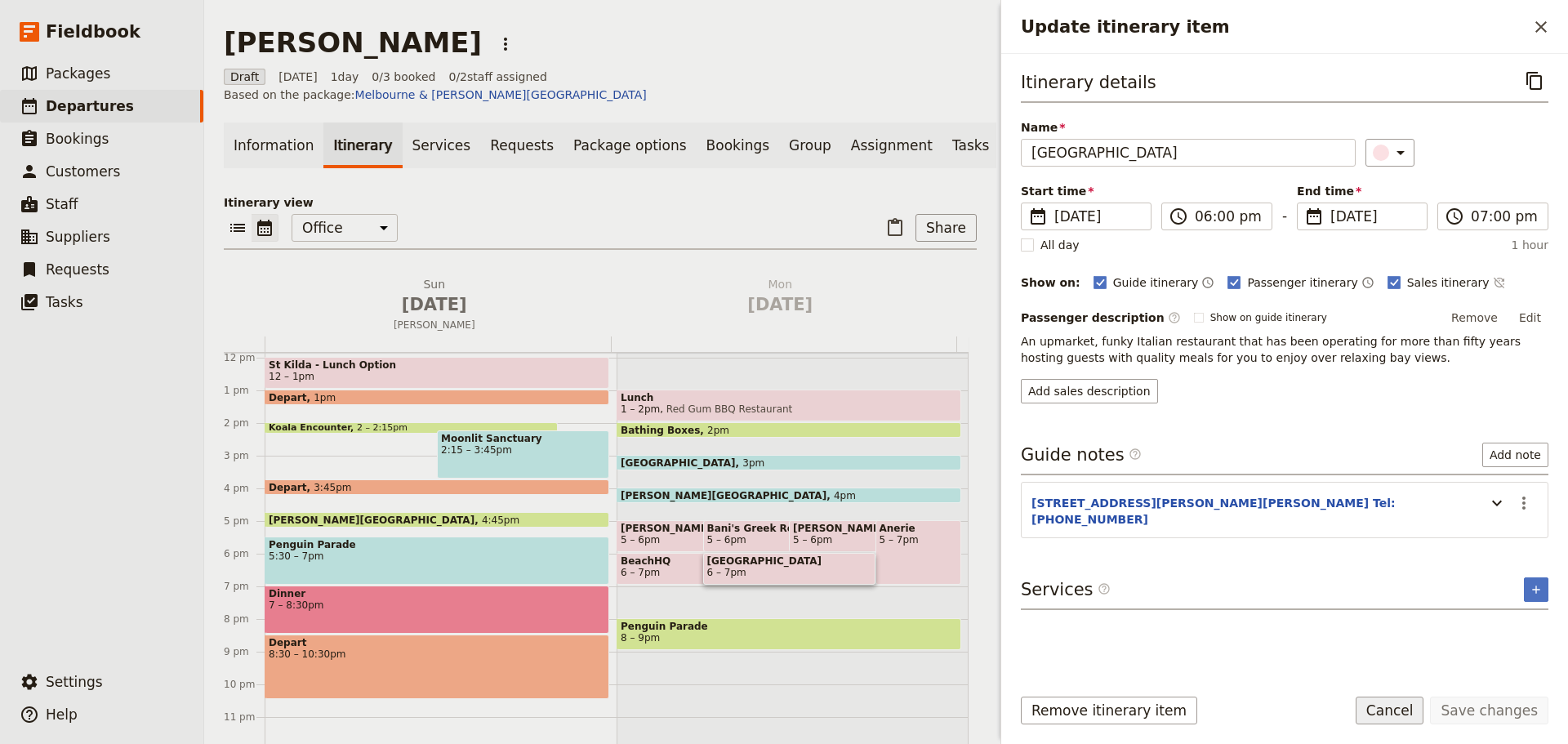
click at [1422, 712] on button "Cancel" at bounding box center [1389, 710] width 68 height 28
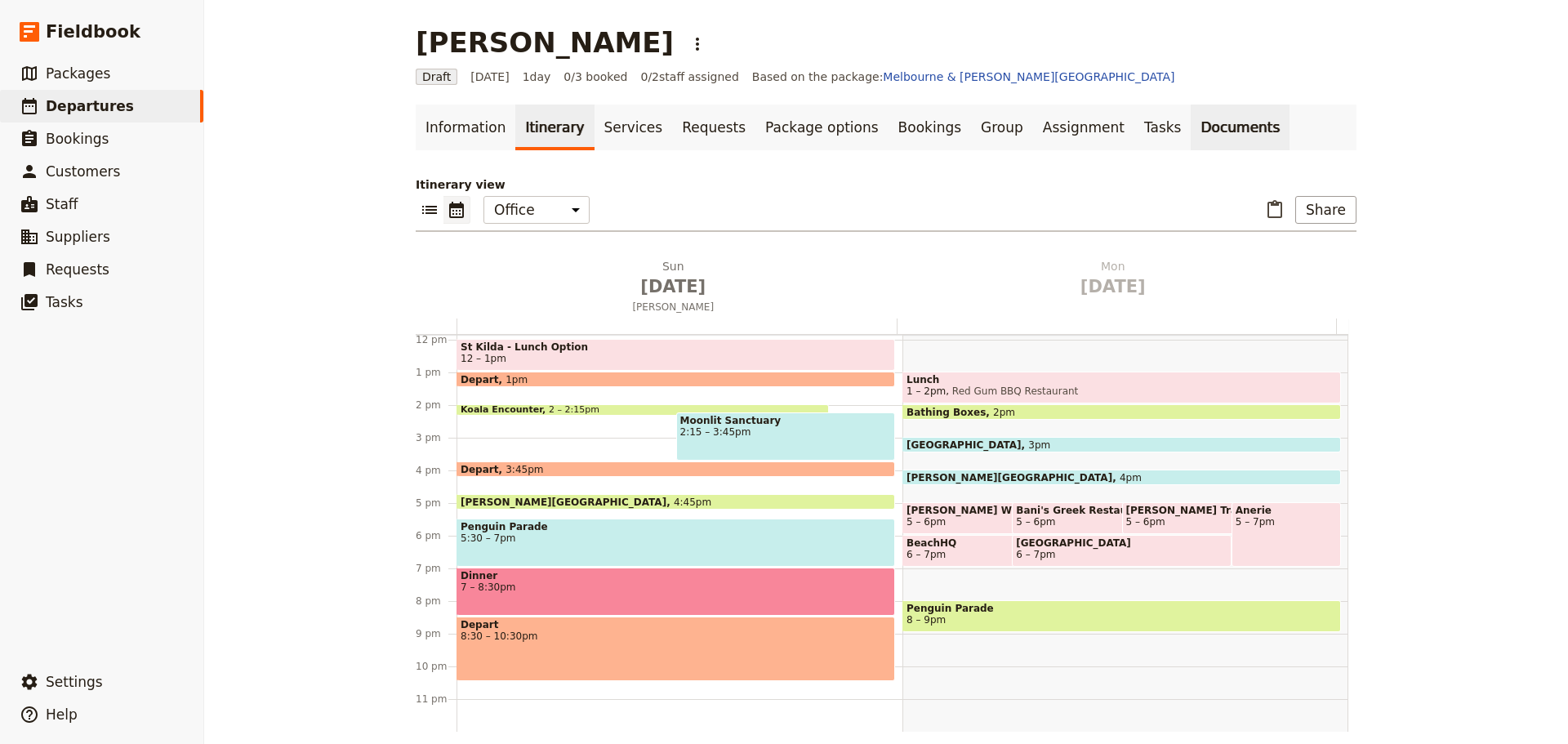
click at [1191, 120] on link "Documents" at bounding box center [1240, 127] width 99 height 45
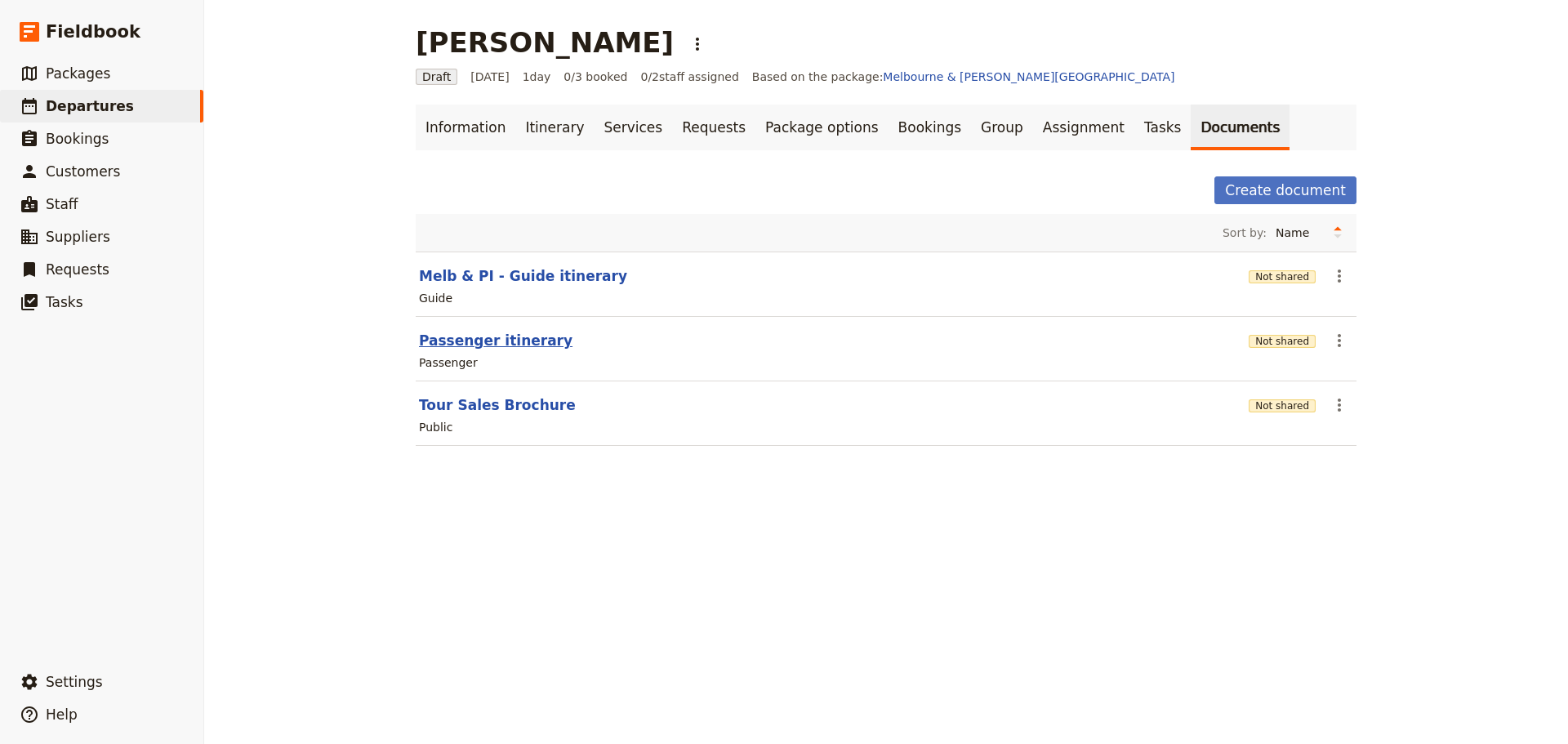
click at [483, 334] on button "Passenger itinerary" at bounding box center [495, 340] width 153 height 19
select select "PASSENGER"
select select "DEFAULT"
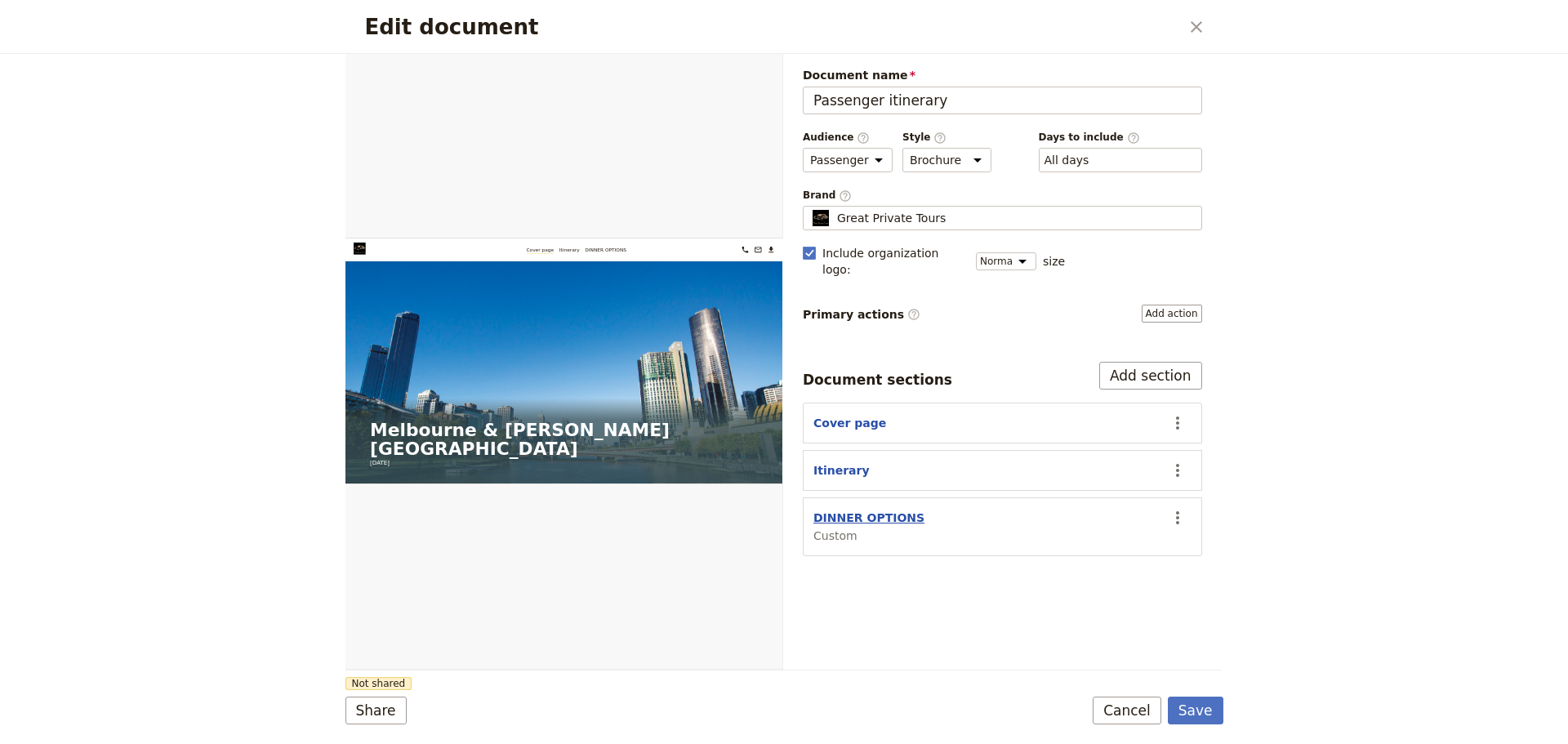
click at [869, 510] on button "DINNER OPTIONS" at bounding box center [869, 517] width 111 height 16
select select "CUSTOM"
select select "default"
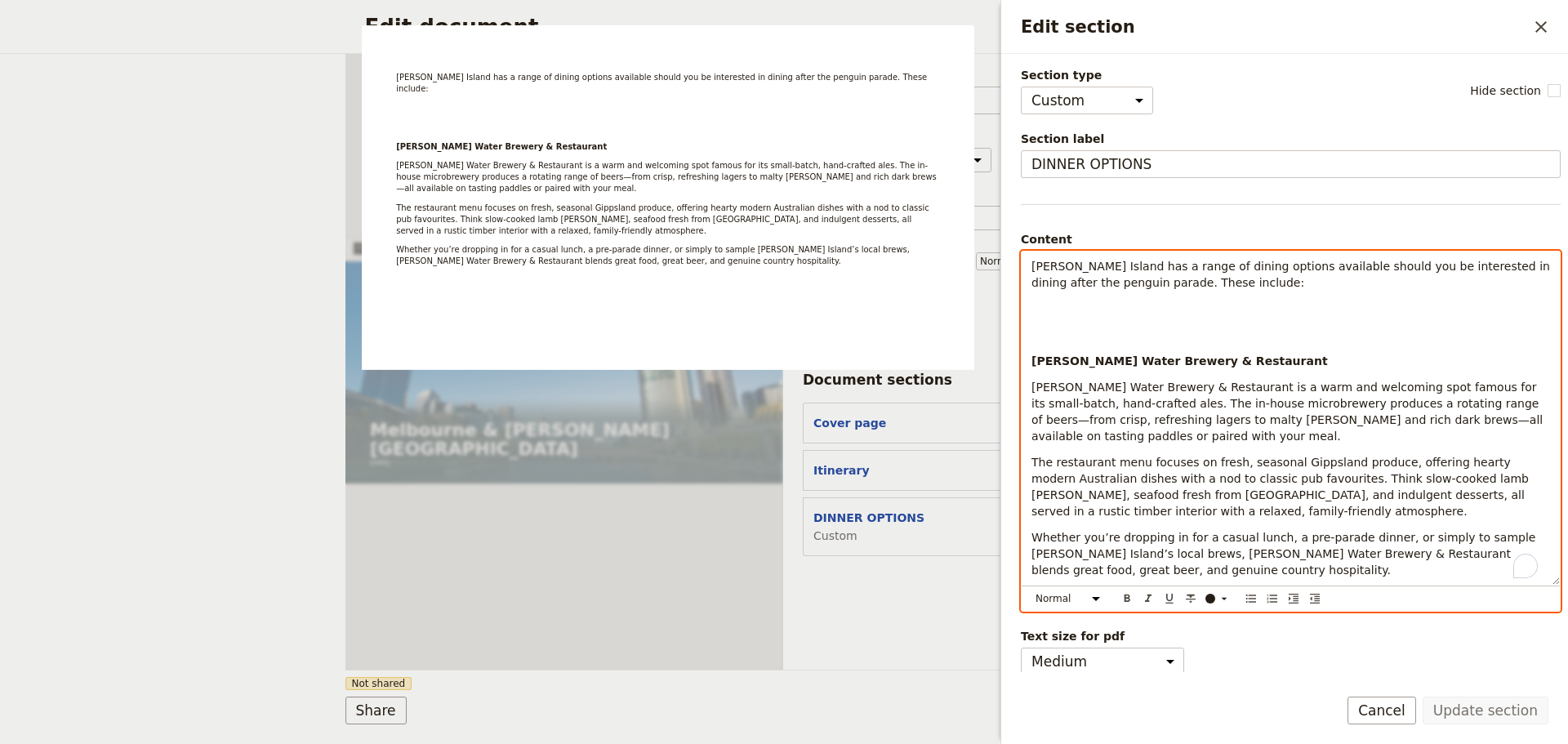
click at [1059, 326] on div "[PERSON_NAME] Island has a range of dining options available should you be inte…" at bounding box center [1290, 419] width 538 height 334
click at [1133, 593] on button "​" at bounding box center [1126, 598] width 18 height 18
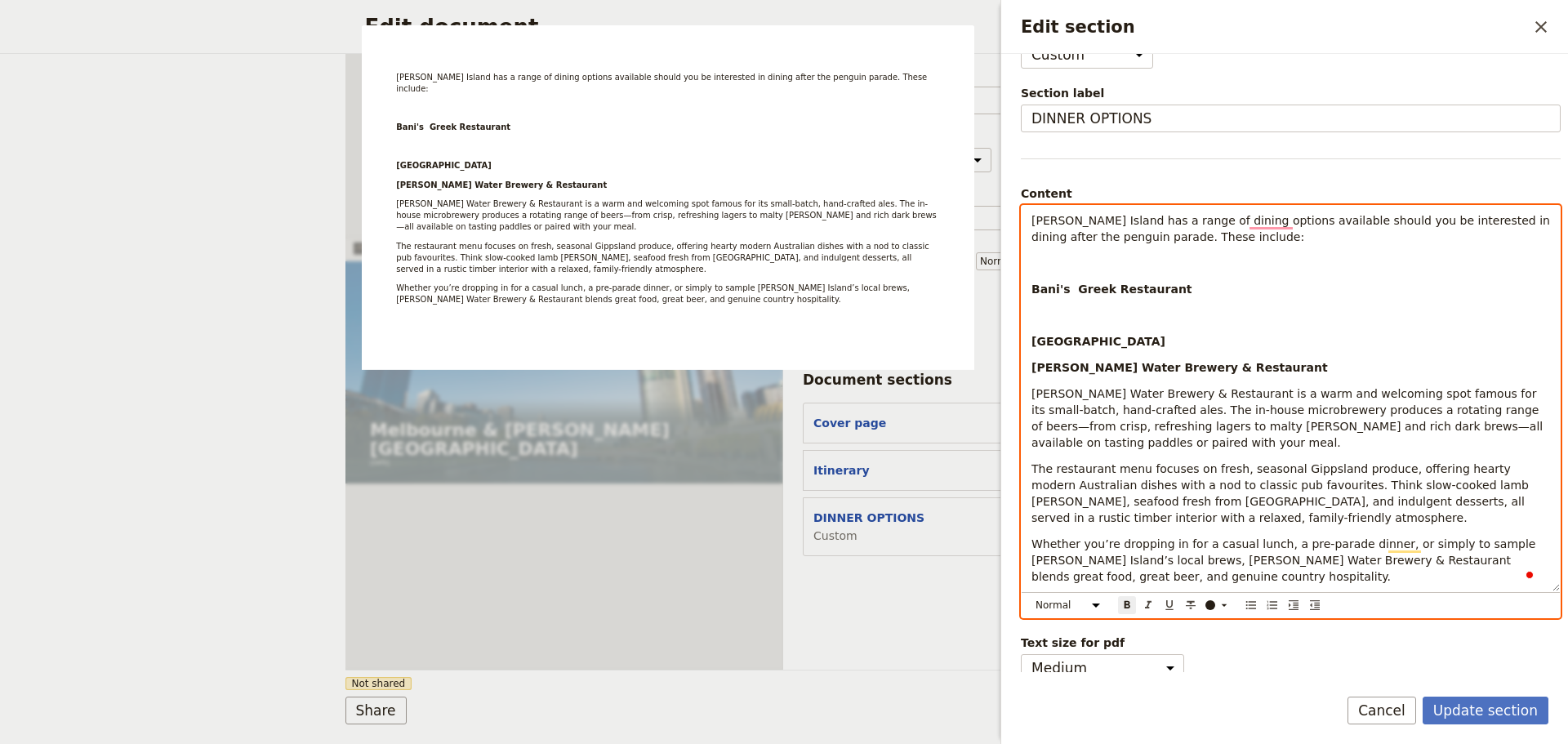
scroll to position [67, 0]
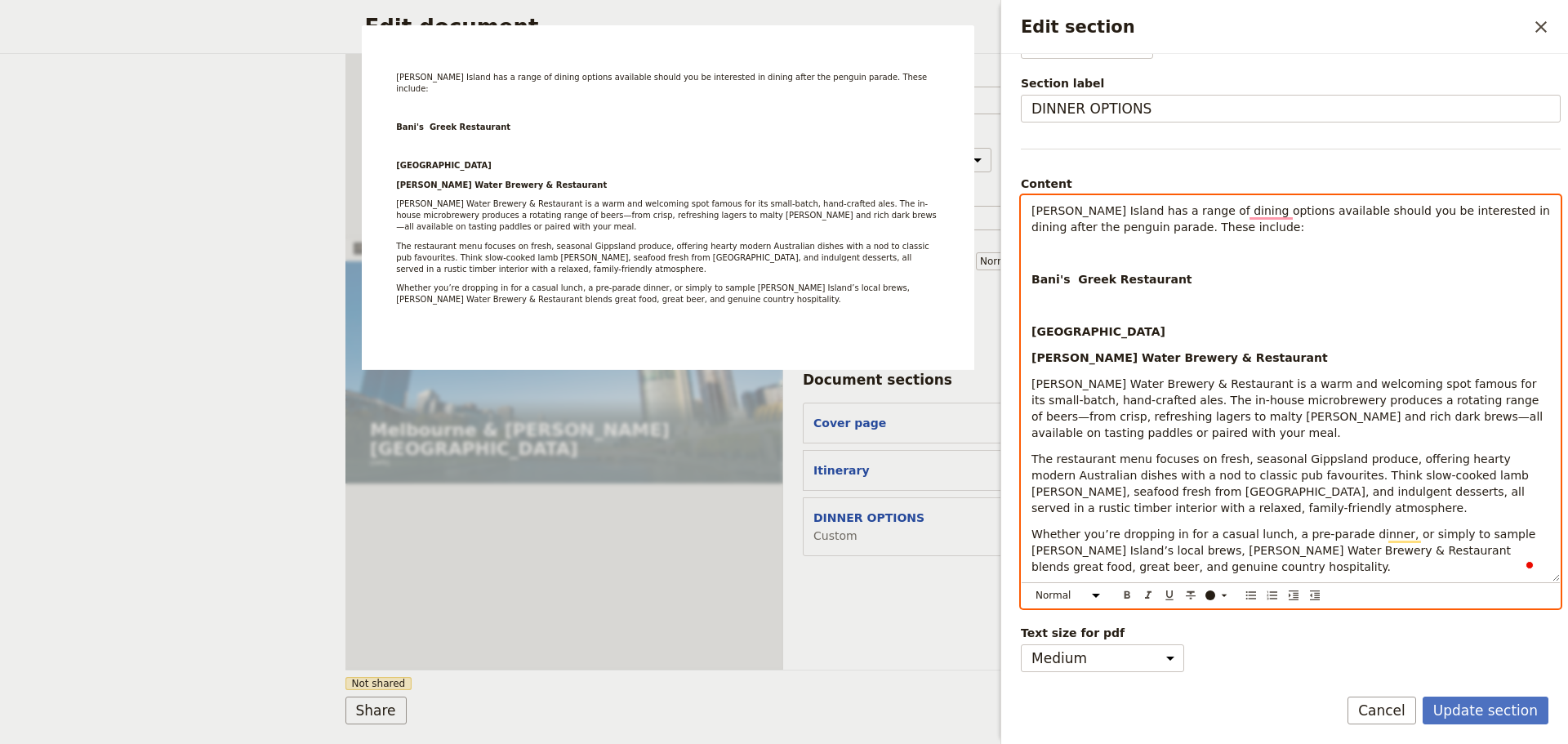
click at [1155, 563] on div "[PERSON_NAME] Island has a range of dining options available should you be inte…" at bounding box center [1290, 389] width 538 height 386
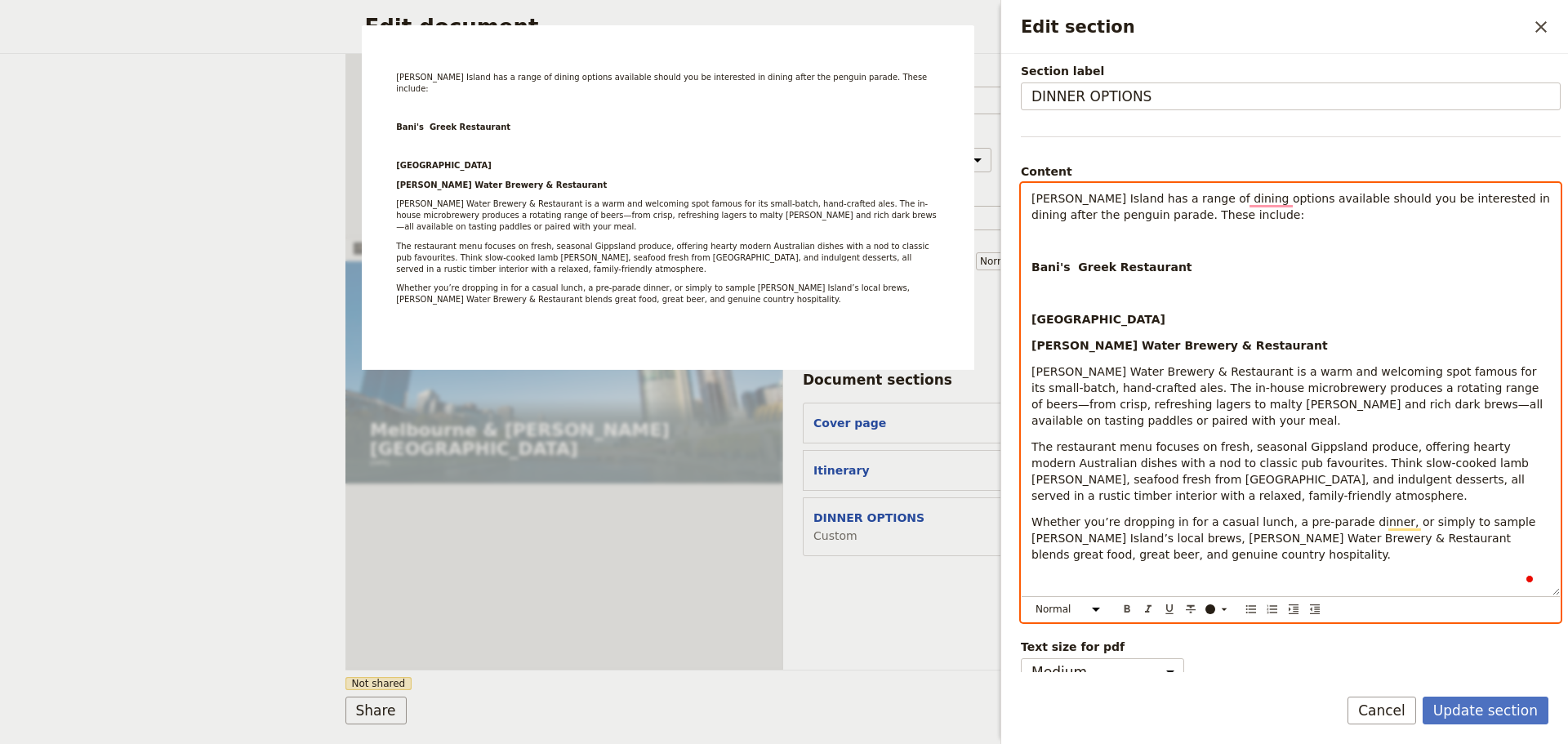
scroll to position [0, 0]
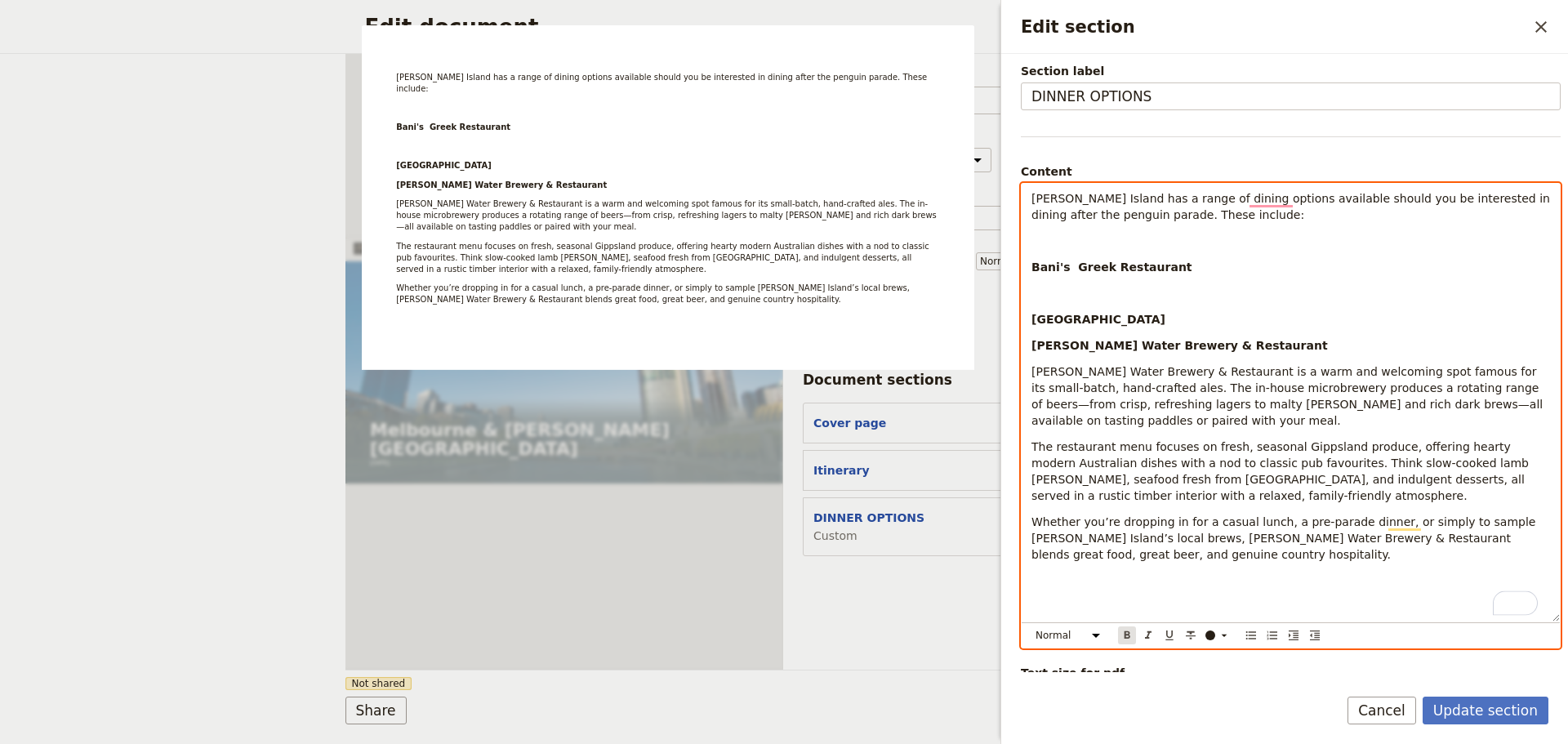
click at [1127, 635] on icon "Format bold" at bounding box center [1127, 634] width 6 height 8
click at [1040, 286] on p "To enrich screen reader interactions, please activate Accessibility in Grammarl…" at bounding box center [1291, 292] width 519 height 16
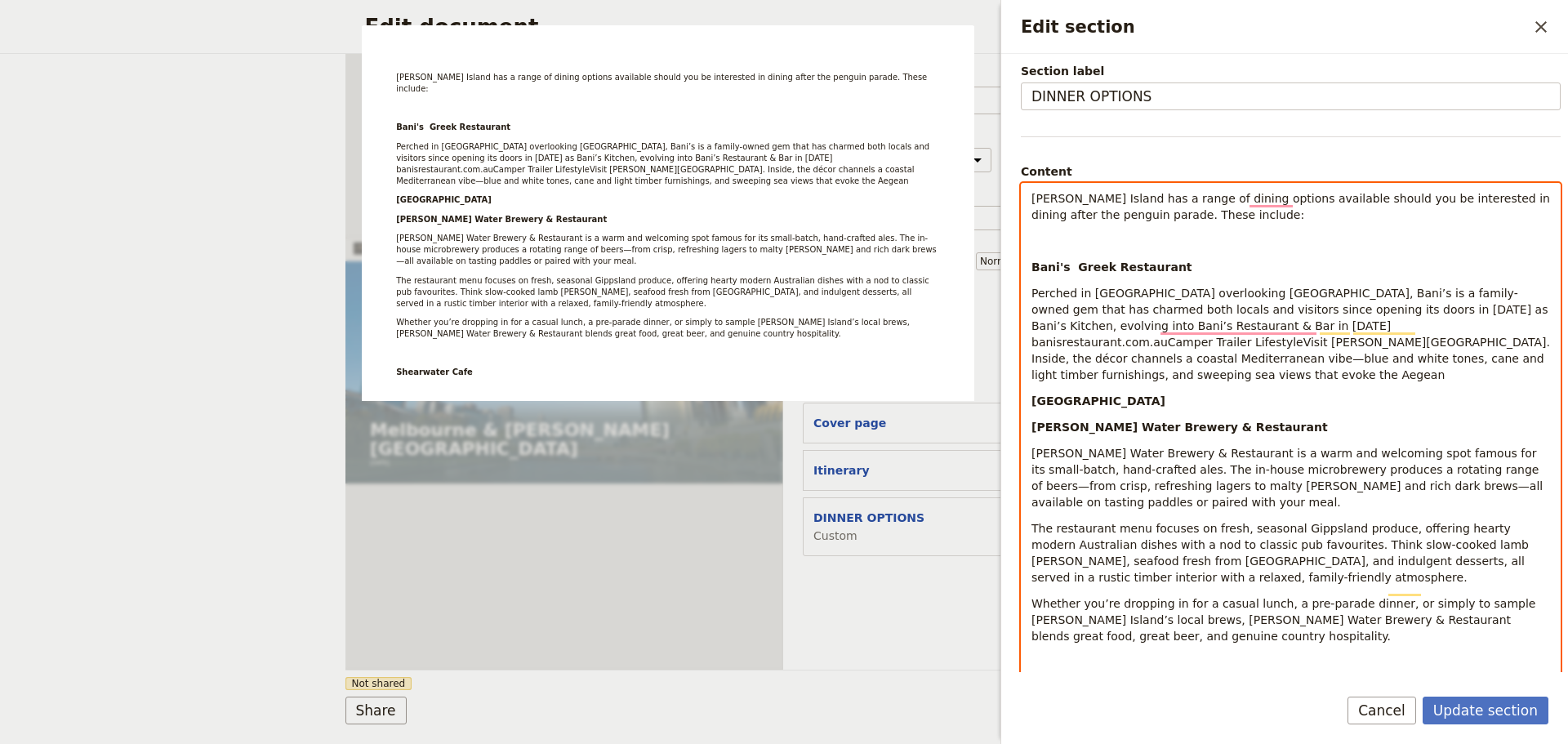
click at [1357, 365] on p "Perched in [GEOGRAPHIC_DATA] overlooking [GEOGRAPHIC_DATA], Bani’s is a family-…" at bounding box center [1291, 334] width 519 height 98
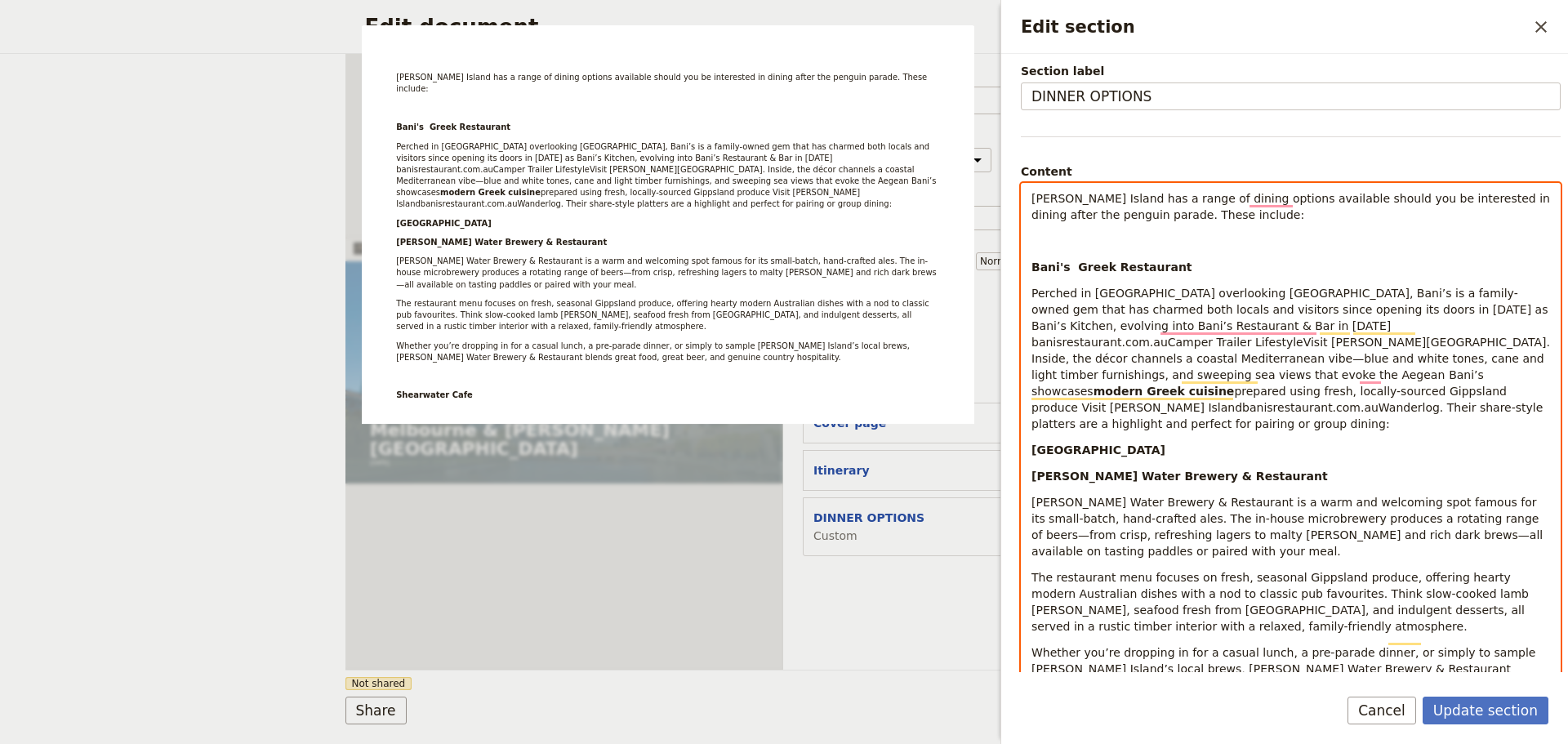
click at [1155, 328] on span "Perched in [GEOGRAPHIC_DATA] overlooking [GEOGRAPHIC_DATA], Bani’s is a family-…" at bounding box center [1293, 334] width 522 height 94
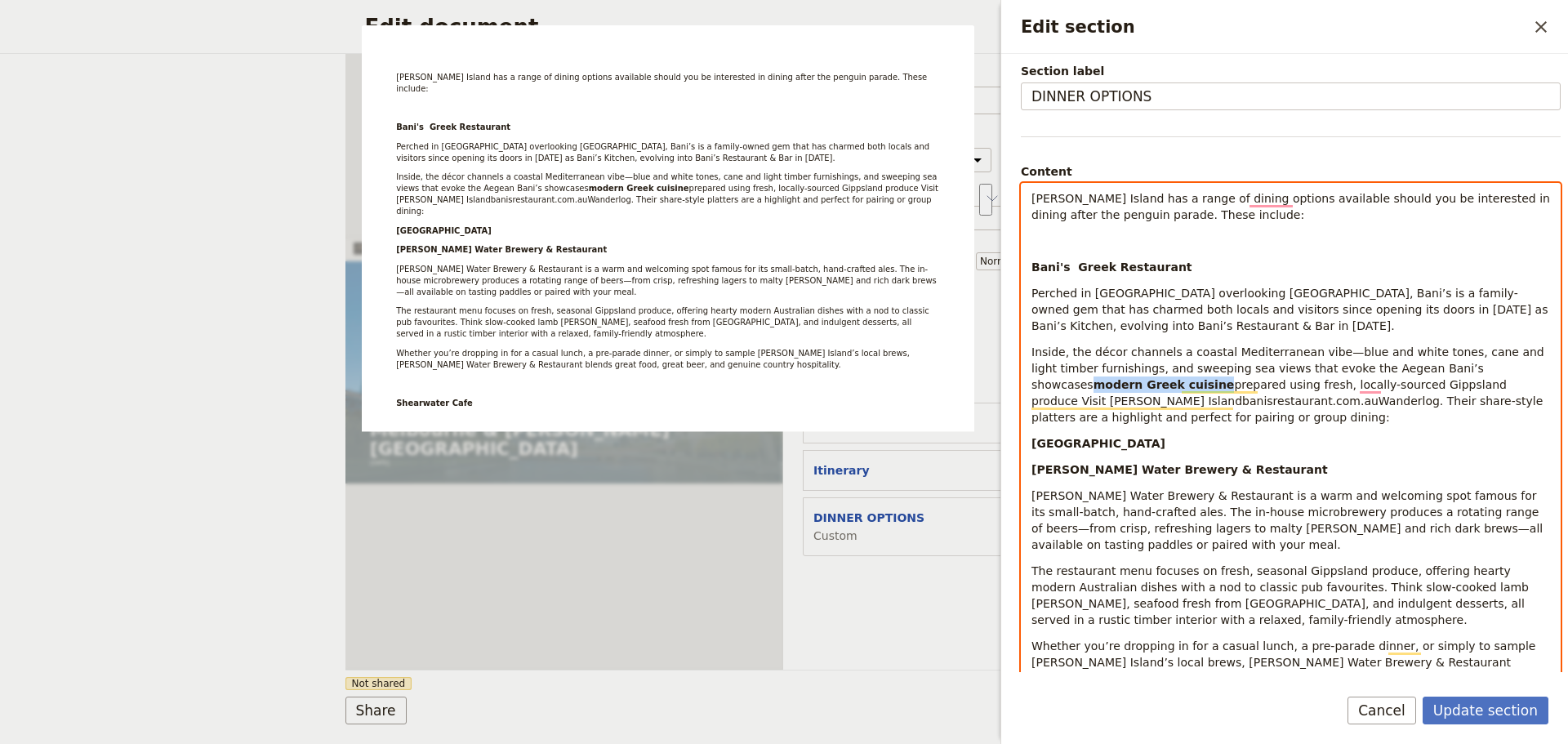
drag, startPoint x: 1069, startPoint y: 391, endPoint x: 1460, endPoint y: 372, distance: 391.5
click at [1460, 372] on p "Inside, the décor channels a coastal Mediterranean vibe—blue and white tones, c…" at bounding box center [1291, 384] width 519 height 82
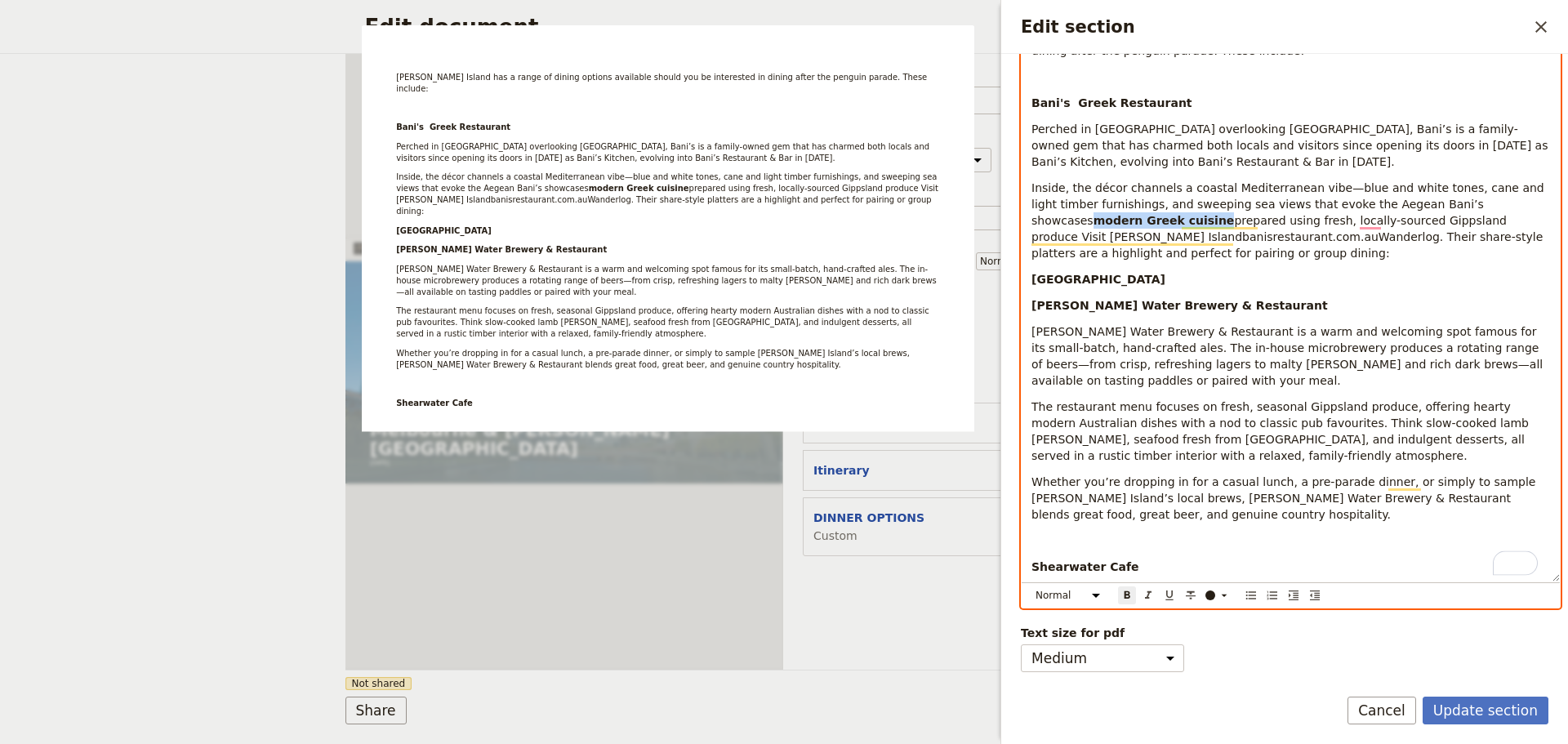
scroll to position [244, 0]
click at [1123, 589] on icon "Format bold" at bounding box center [1127, 596] width 13 height 13
click at [1286, 297] on p "[PERSON_NAME] Water Brewery & Restaurant" at bounding box center [1291, 305] width 519 height 16
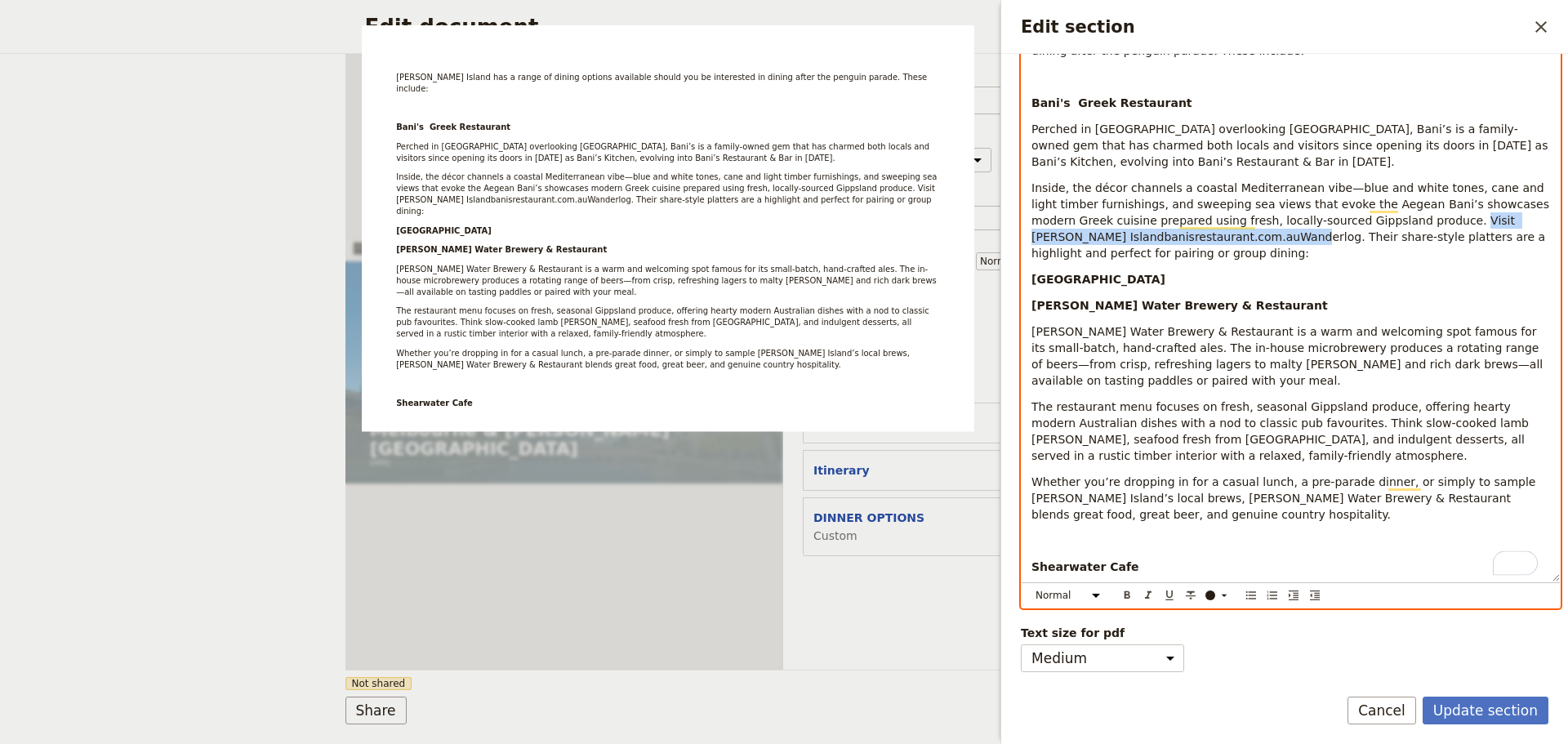
drag, startPoint x: 1235, startPoint y: 228, endPoint x: 1360, endPoint y: 212, distance: 126.0
click at [1360, 212] on span "Bani’s showcases modern Greek cuisine prepared using fresh, locally-sourced Gip…" at bounding box center [1292, 229] width 521 height 62
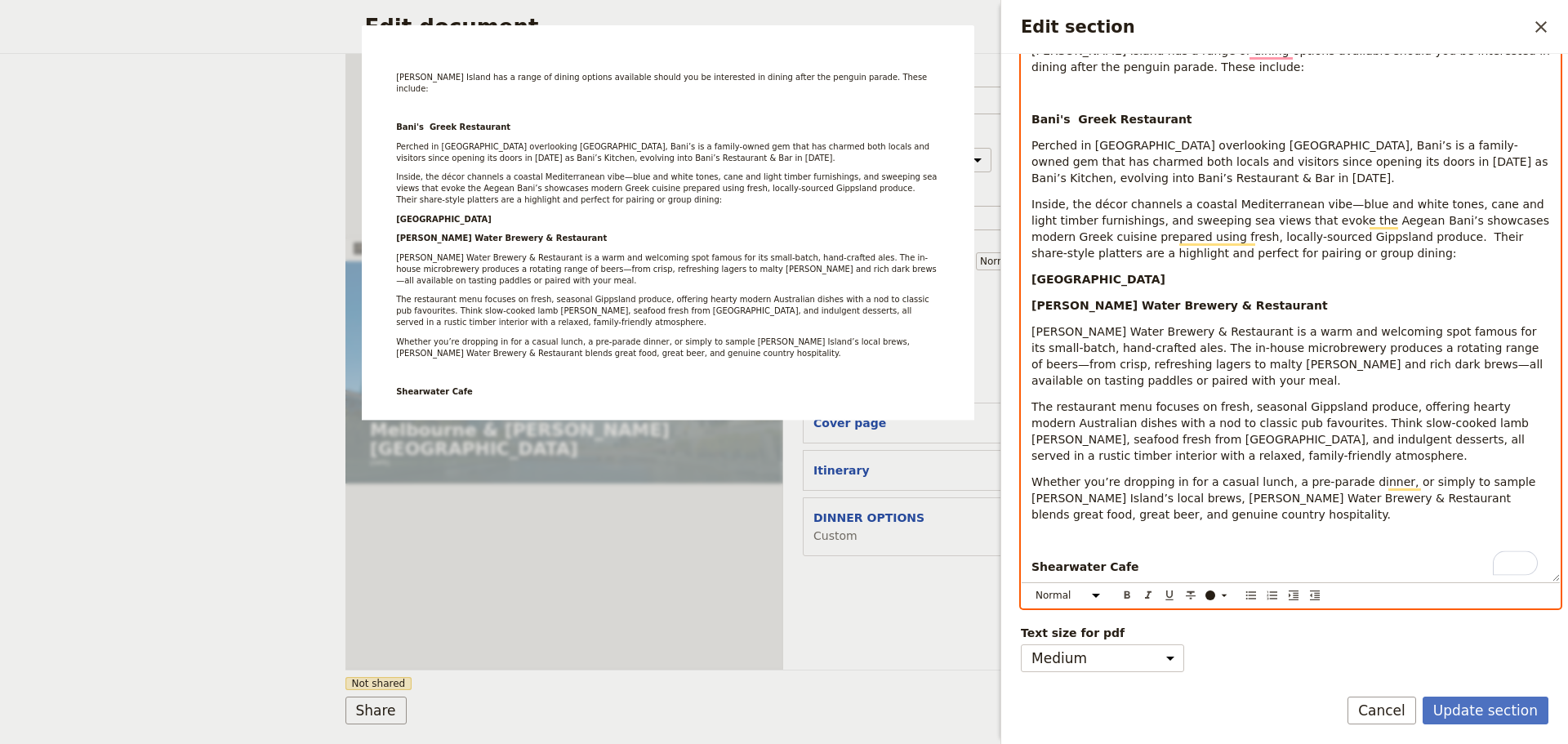
scroll to position [228, 0]
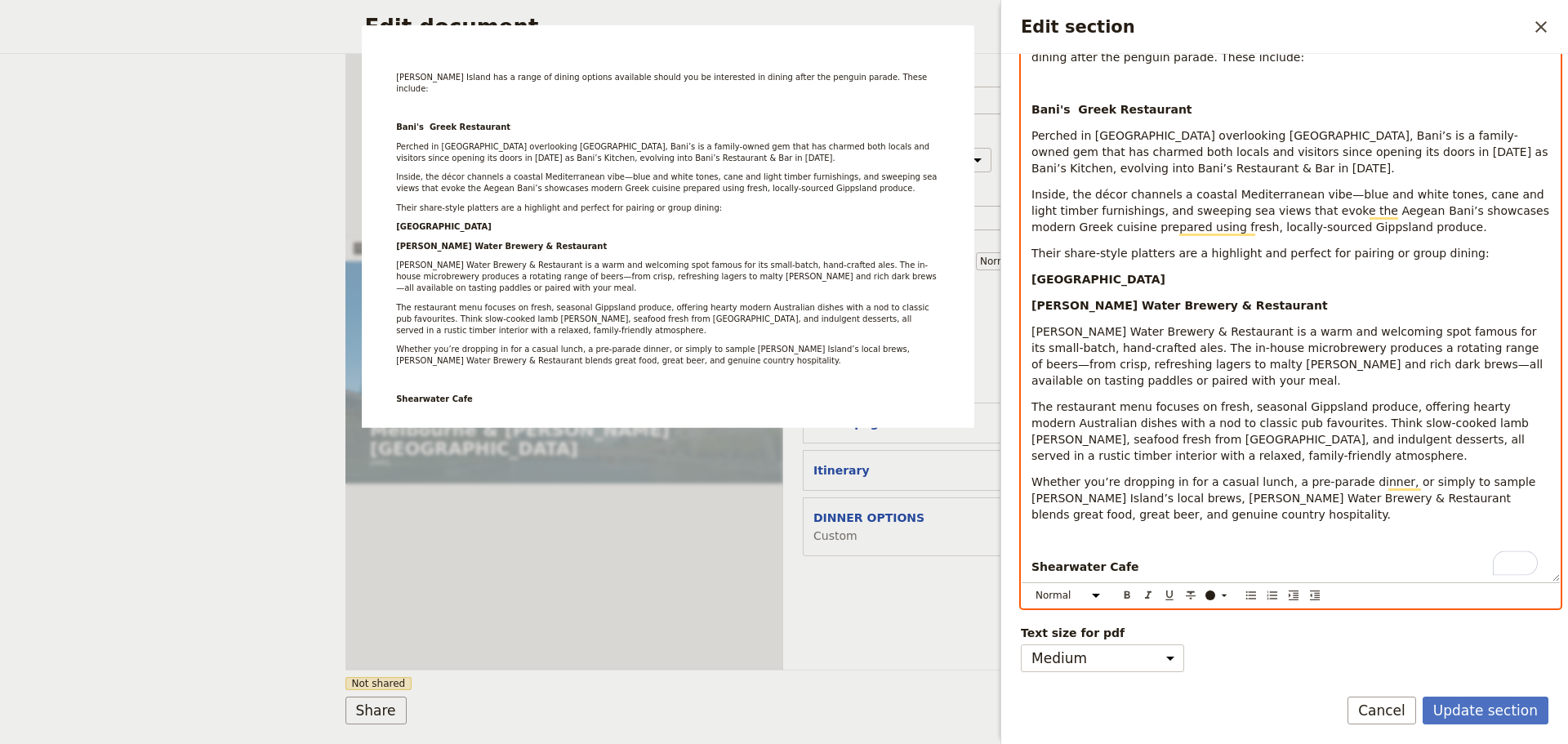
click at [1033, 253] on span "Their share-style platters are a highlight and perfect for pairing or group din…" at bounding box center [1261, 254] width 458 height 13
click at [1448, 256] on p "Their share-style platters are a highlight and perfect for pairing or group din…" at bounding box center [1291, 253] width 519 height 16
click at [1135, 281] on div "[PERSON_NAME] Island has a range of dining options available should you be inte…" at bounding box center [1290, 317] width 538 height 581
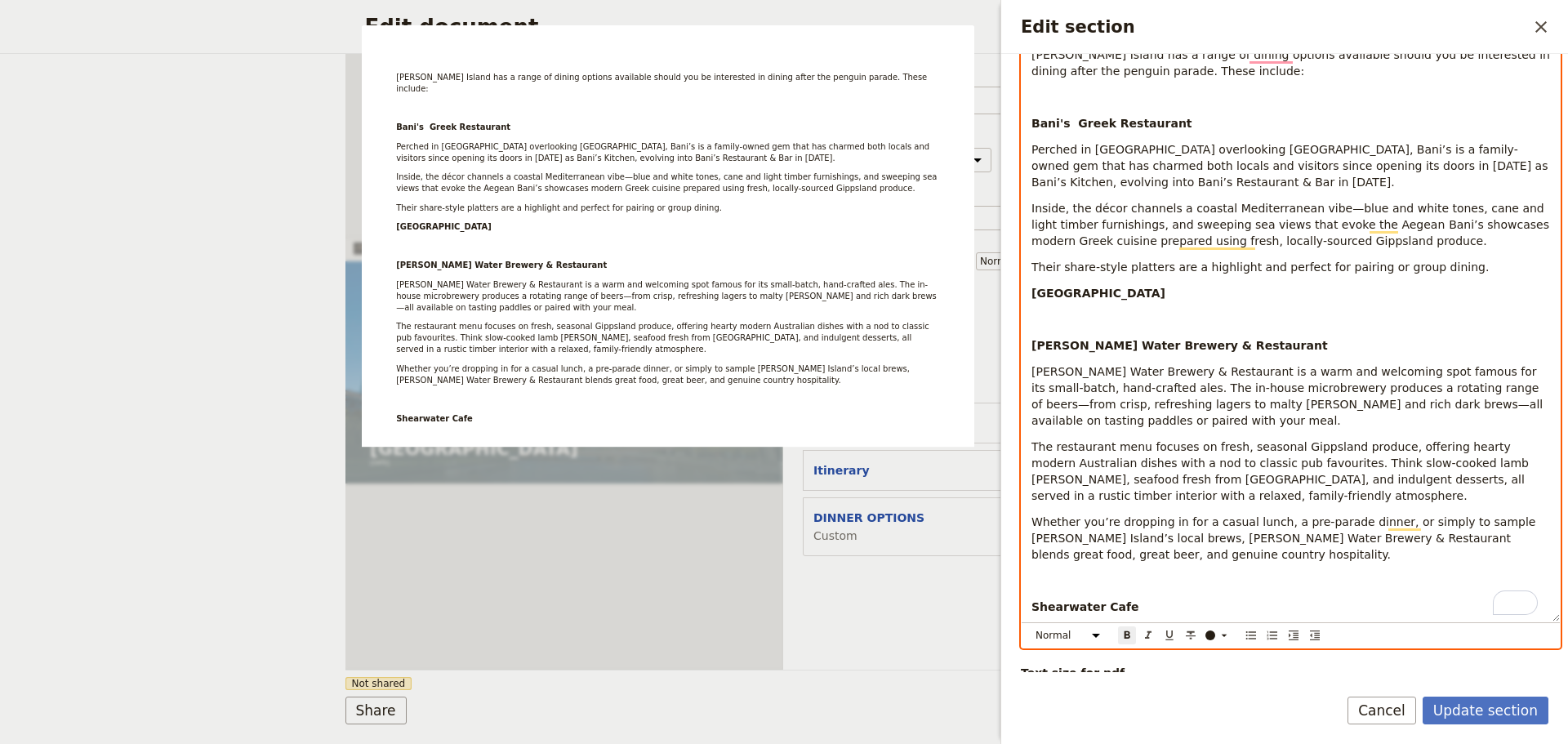
click at [1055, 313] on p "To enrich screen reader interactions, please activate Accessibility in Grammarl…" at bounding box center [1291, 318] width 519 height 16
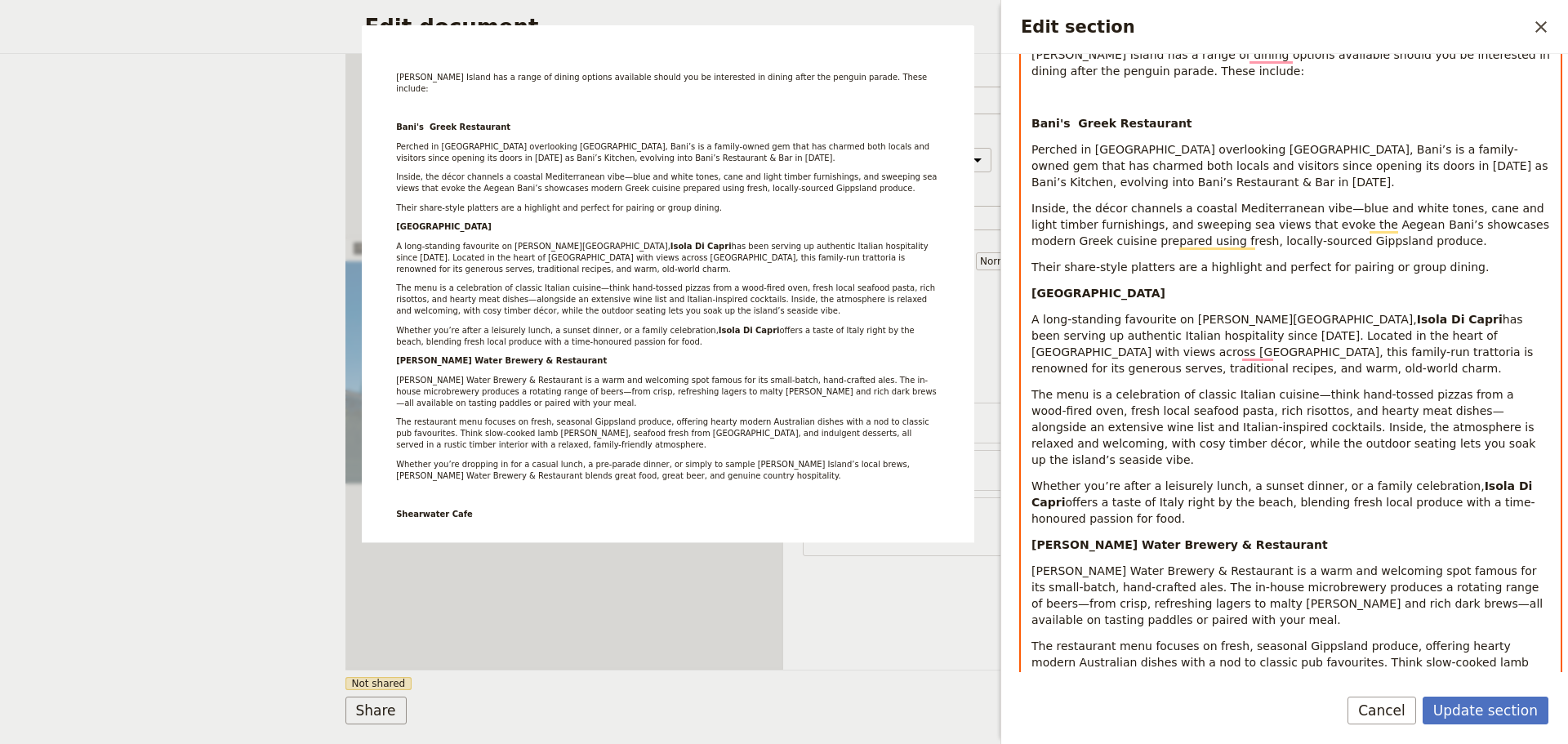
click at [1416, 323] on strong "Isola Di Capri" at bounding box center [1459, 319] width 86 height 13
drag, startPoint x: 1277, startPoint y: 150, endPoint x: 1307, endPoint y: 150, distance: 30.0
click at [1307, 150] on span "Perched in [GEOGRAPHIC_DATA] overlooking [GEOGRAPHIC_DATA], Bani’s is a family-…" at bounding box center [1292, 166] width 520 height 45
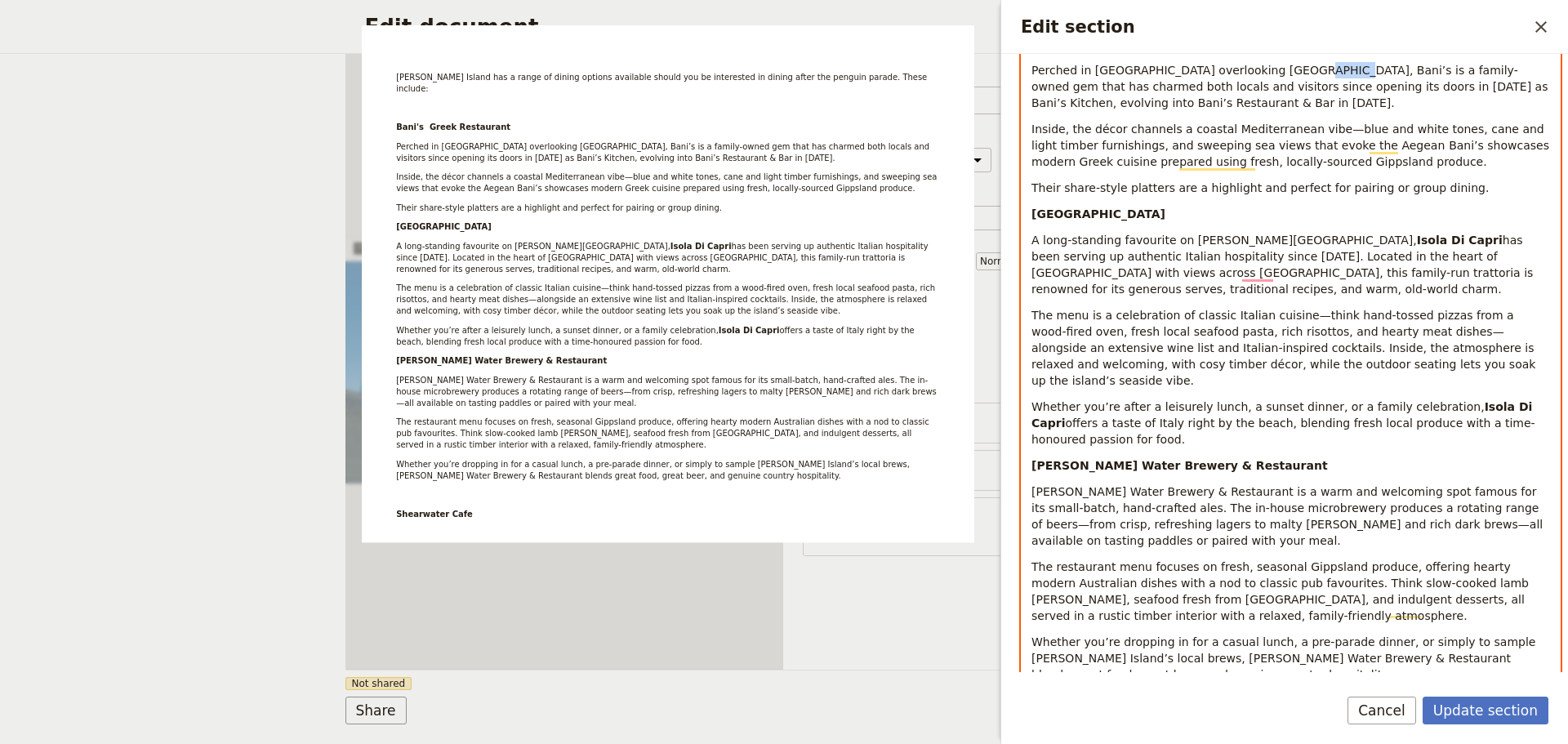
scroll to position [431, 0]
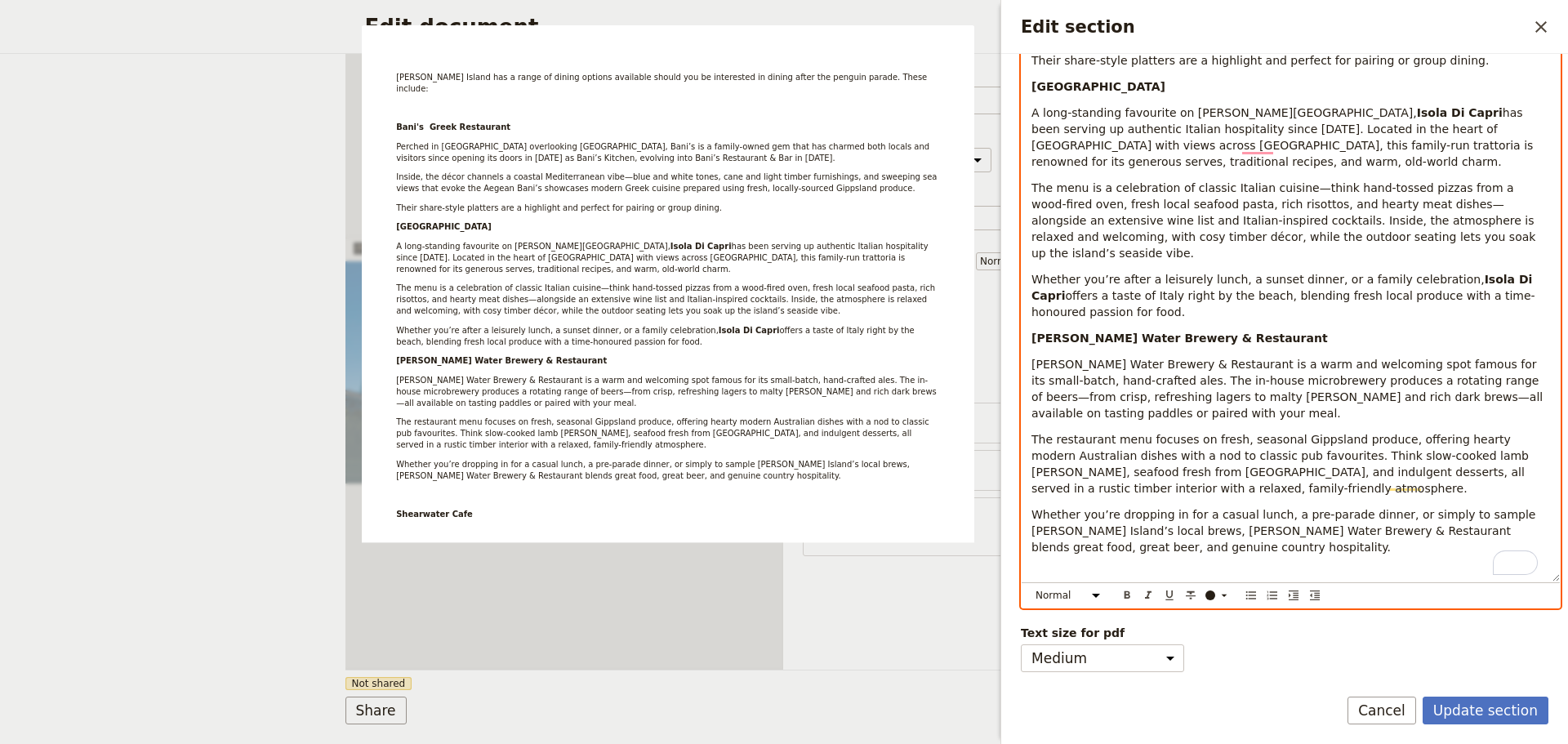
click at [1124, 585] on div "Normal Small text Heading 1 Heading 2 Heading 3 ​ ​ ​ ​ ​ ​ ​ ​ ​" at bounding box center [1290, 595] width 531 height 21
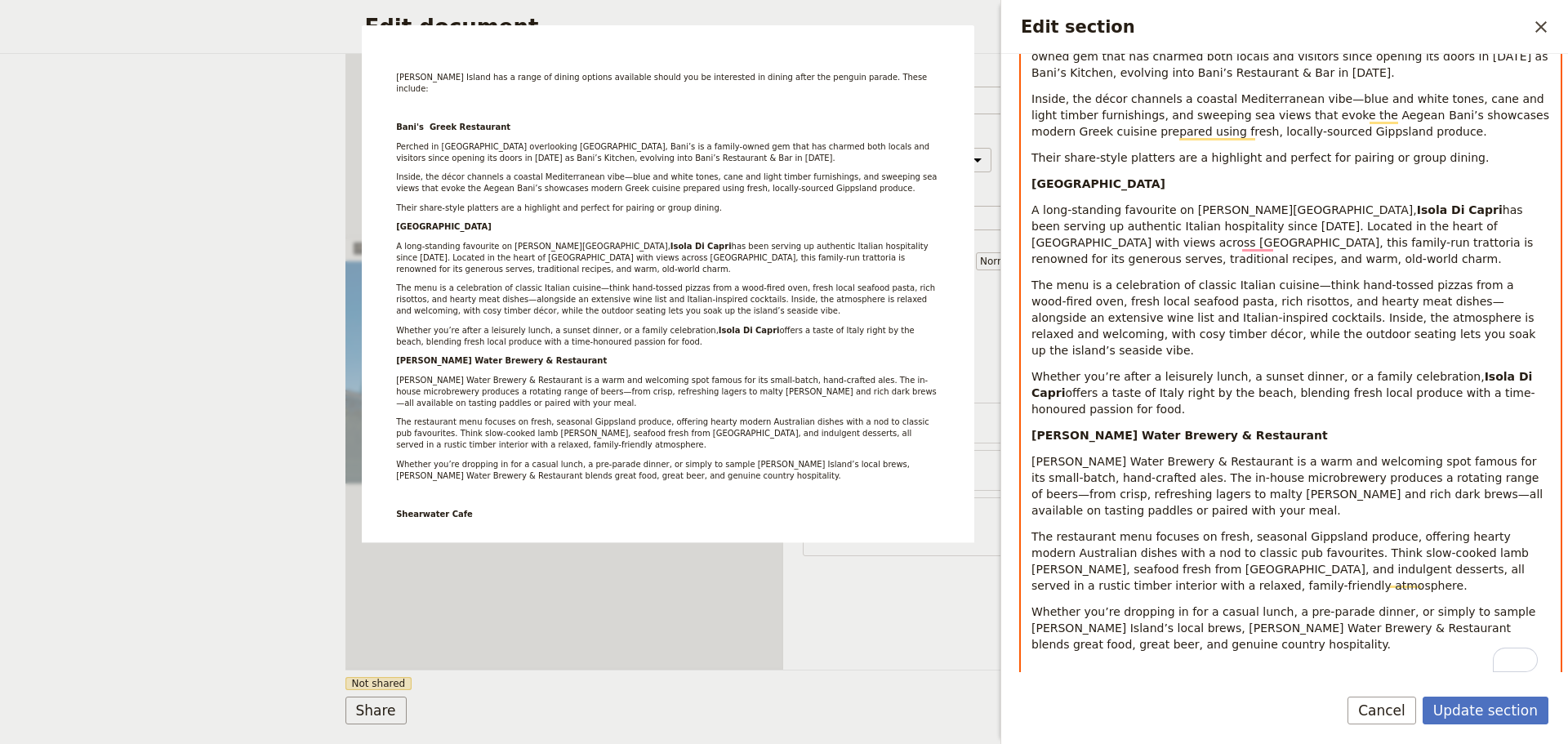
scroll to position [185, 0]
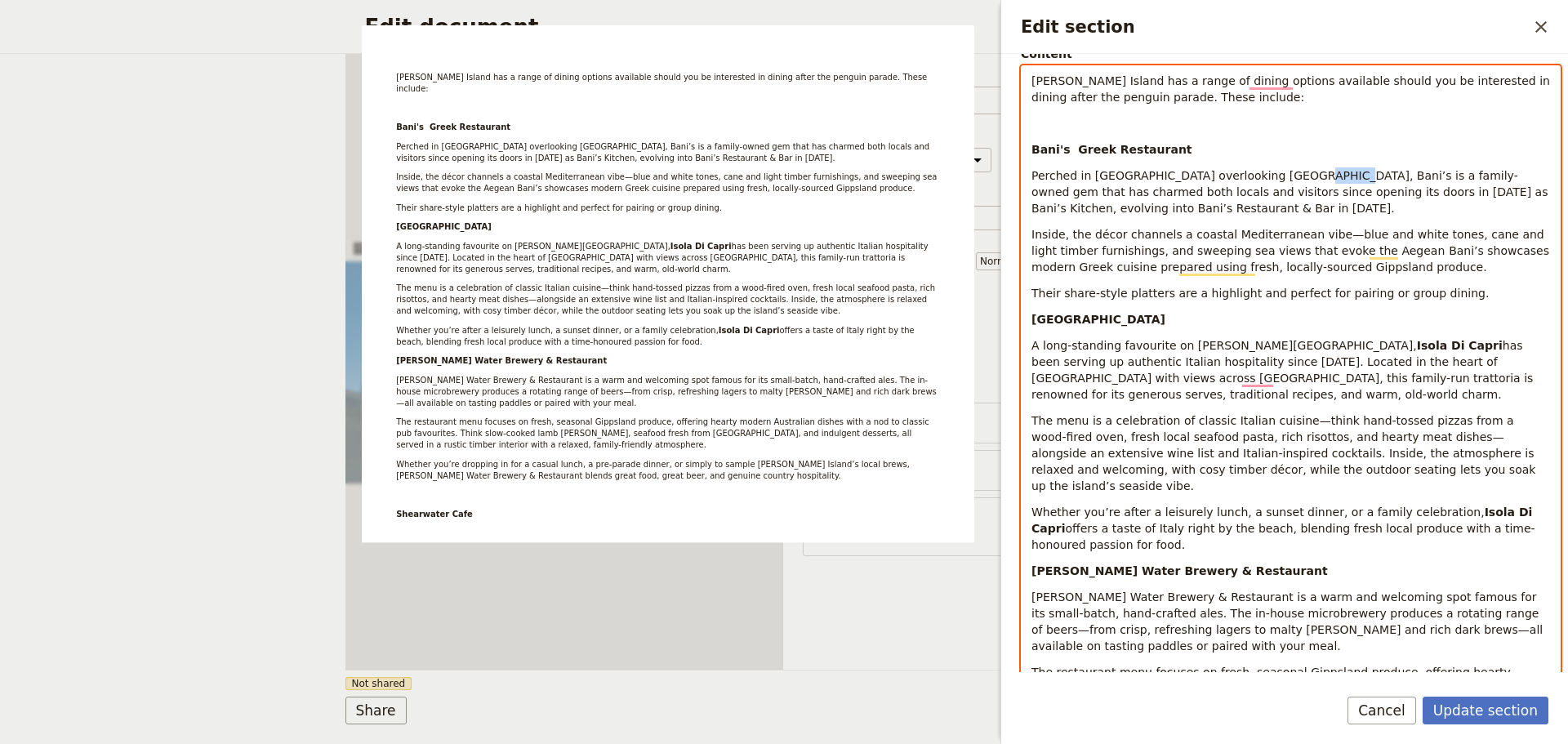
drag, startPoint x: 1307, startPoint y: 176, endPoint x: 1280, endPoint y: 181, distance: 27.5
click at [1280, 181] on span "Perched in [GEOGRAPHIC_DATA] overlooking [GEOGRAPHIC_DATA], Bani’s is a family-…" at bounding box center [1292, 192] width 520 height 45
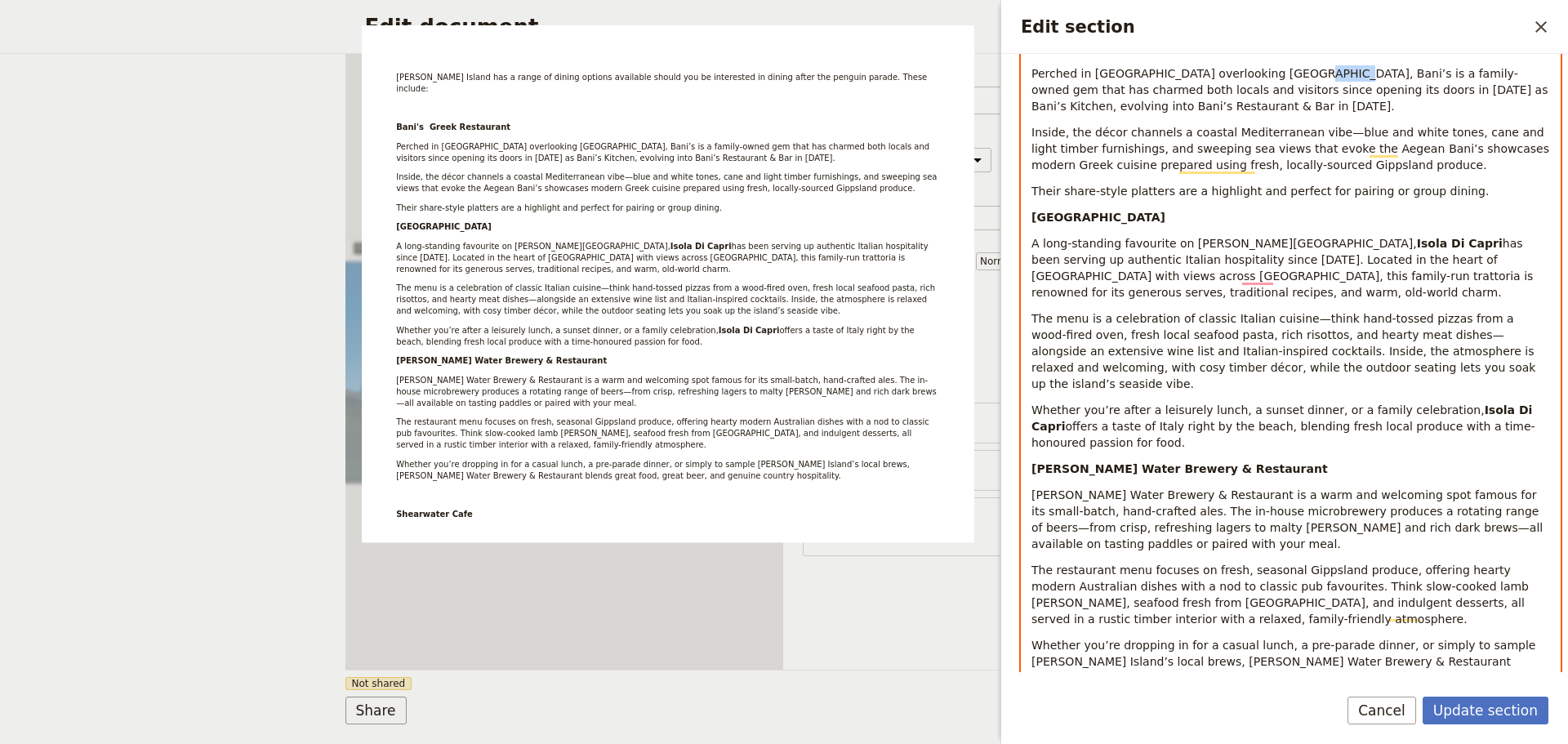
scroll to position [431, 0]
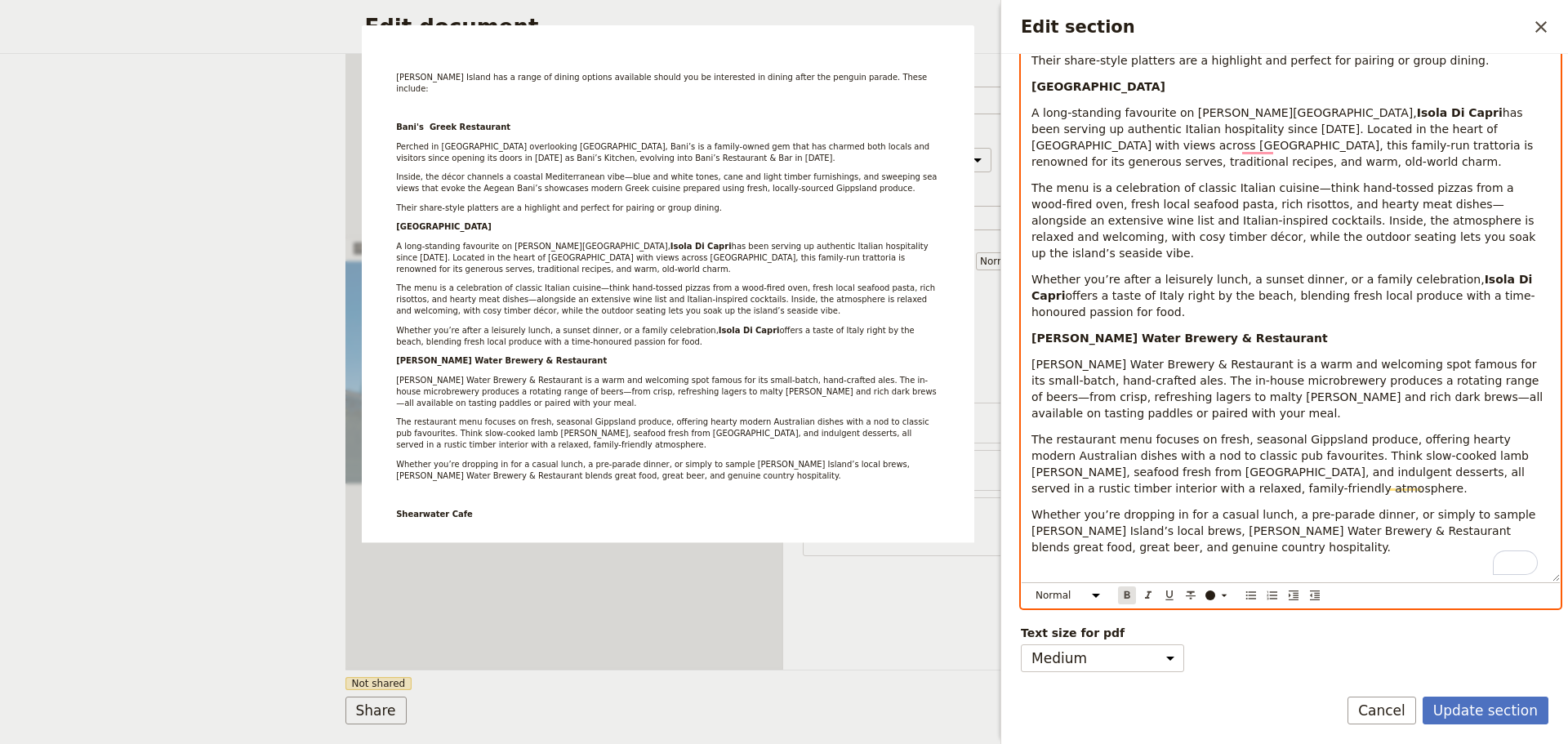
click at [1124, 591] on icon "Format bold" at bounding box center [1127, 595] width 6 height 8
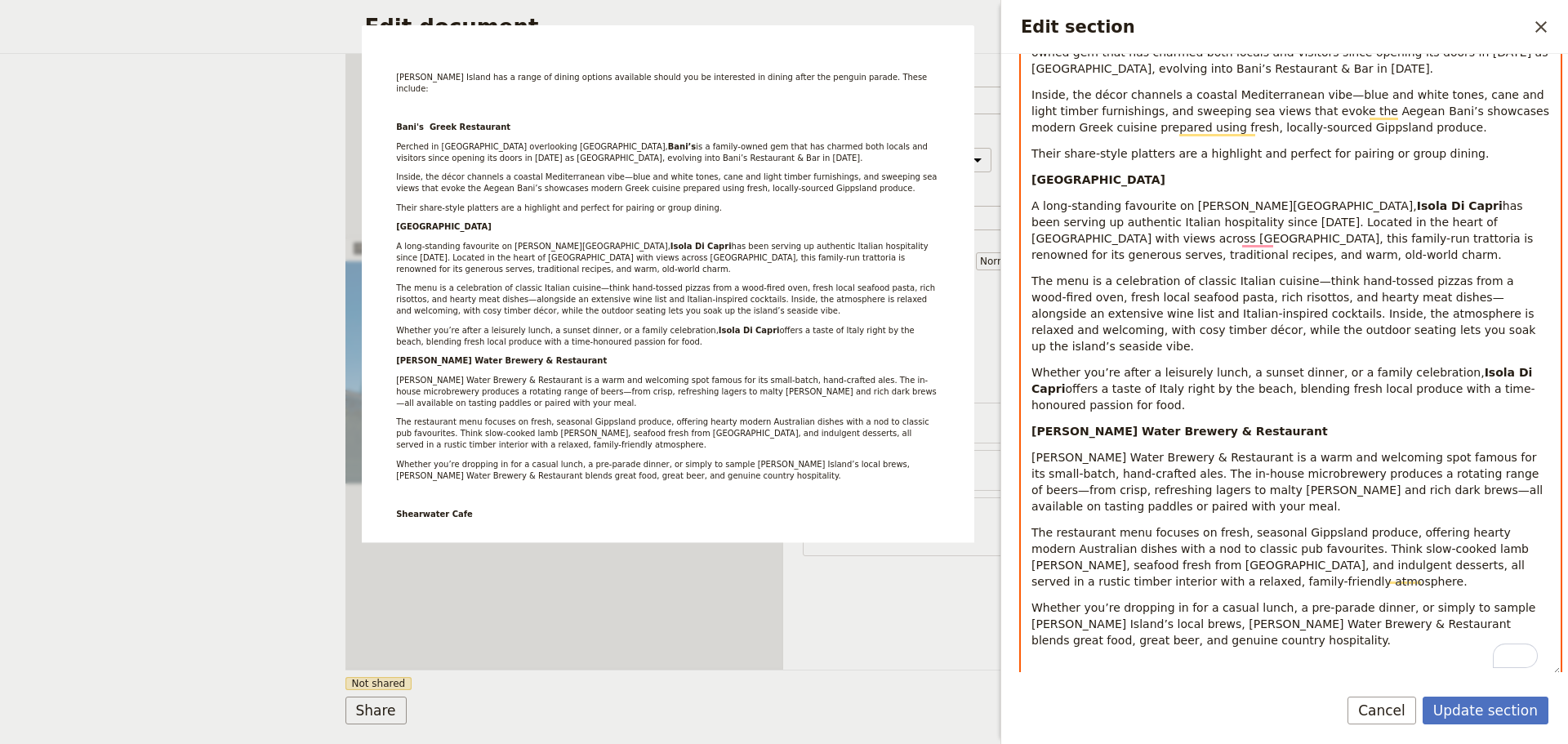
scroll to position [185, 0]
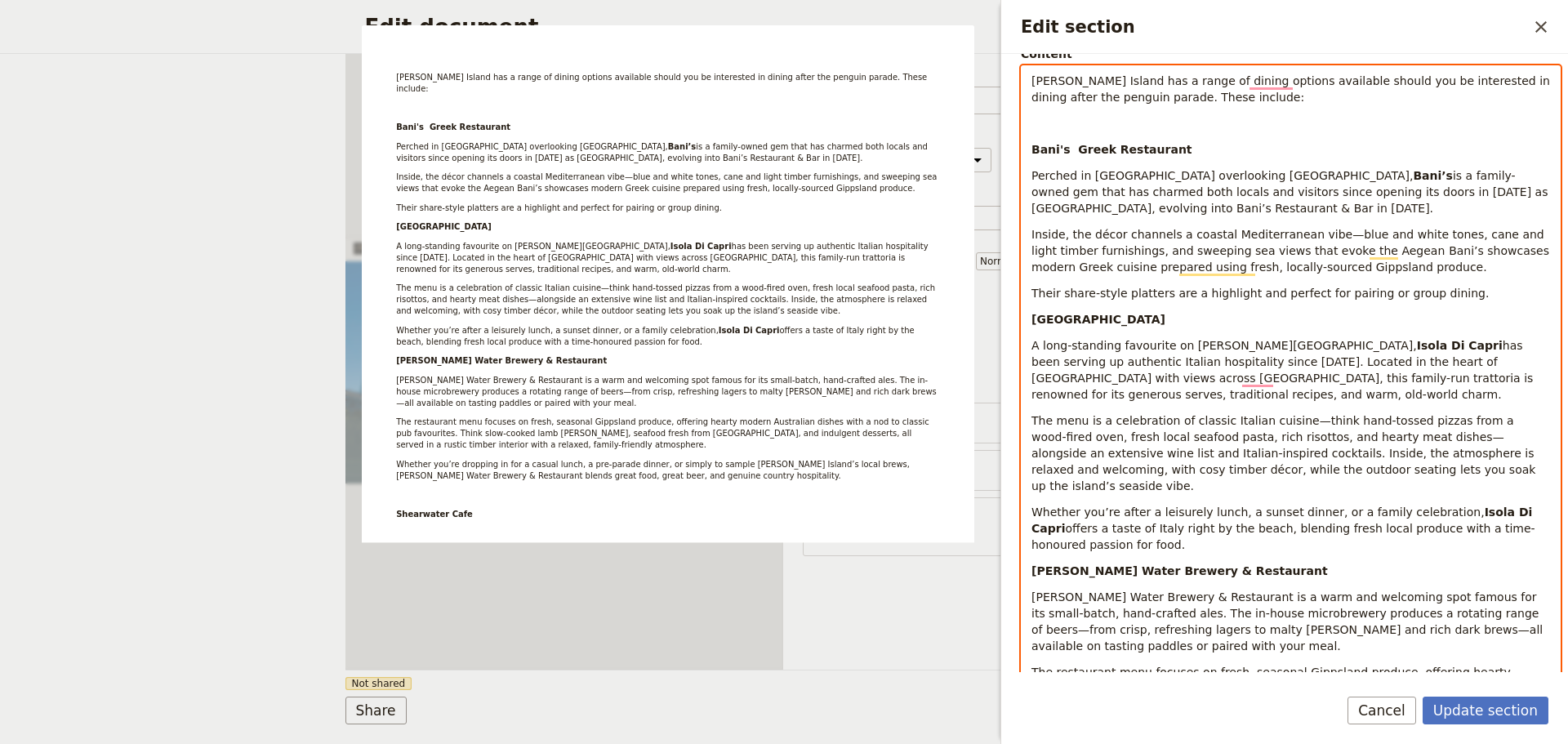
click at [1065, 155] on strong "Bani's Greek Restaurant" at bounding box center [1112, 150] width 161 height 13
click at [1079, 147] on strong "Bani's Greek Restaurant" at bounding box center [1112, 150] width 161 height 13
drag, startPoint x: 1467, startPoint y: 200, endPoint x: 1117, endPoint y: 206, distance: 350.1
click at [1117, 206] on p "Perched in [GEOGRAPHIC_DATA] overlooking [GEOGRAPHIC_DATA], Bani’s is a family-…" at bounding box center [1291, 192] width 519 height 49
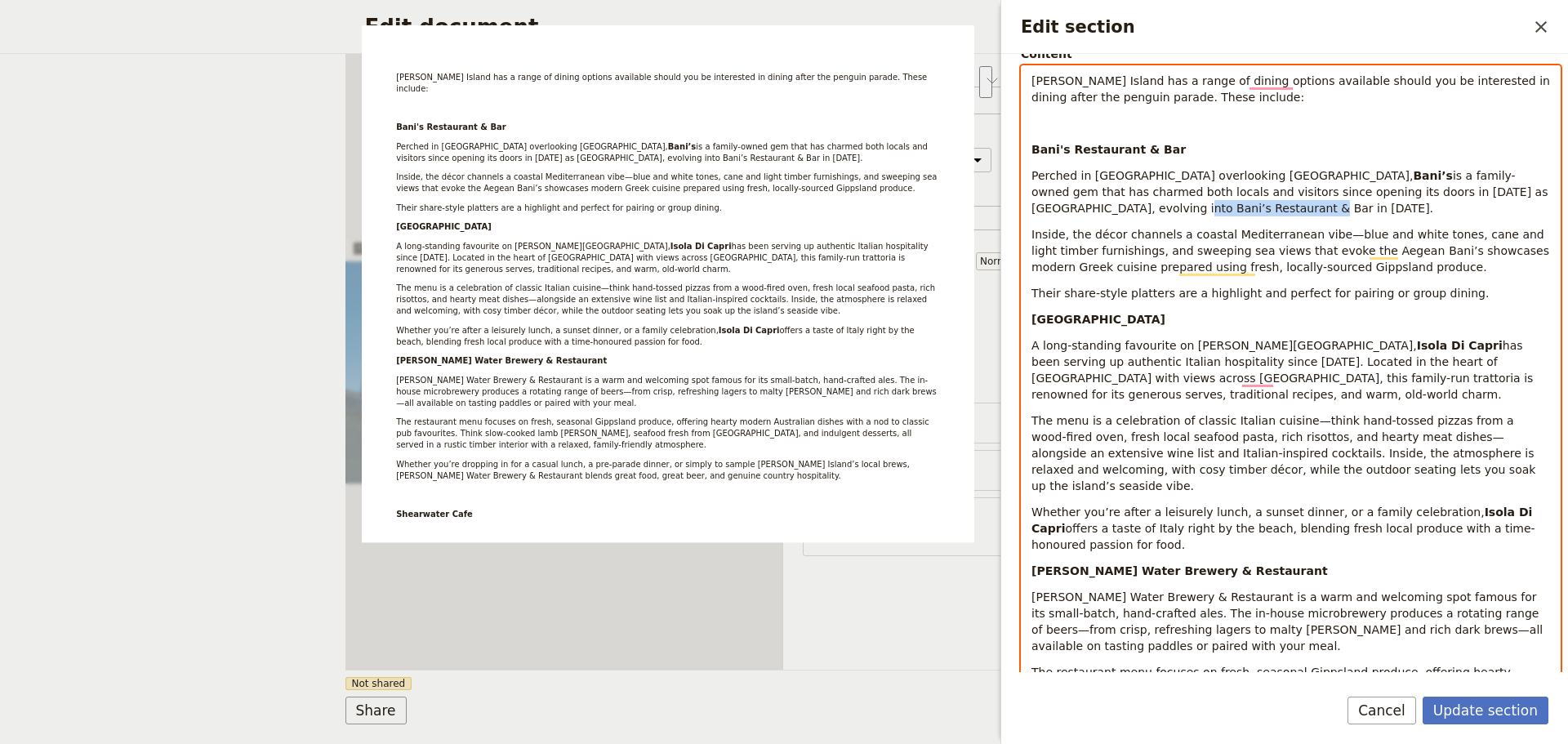
scroll to position [0, 0]
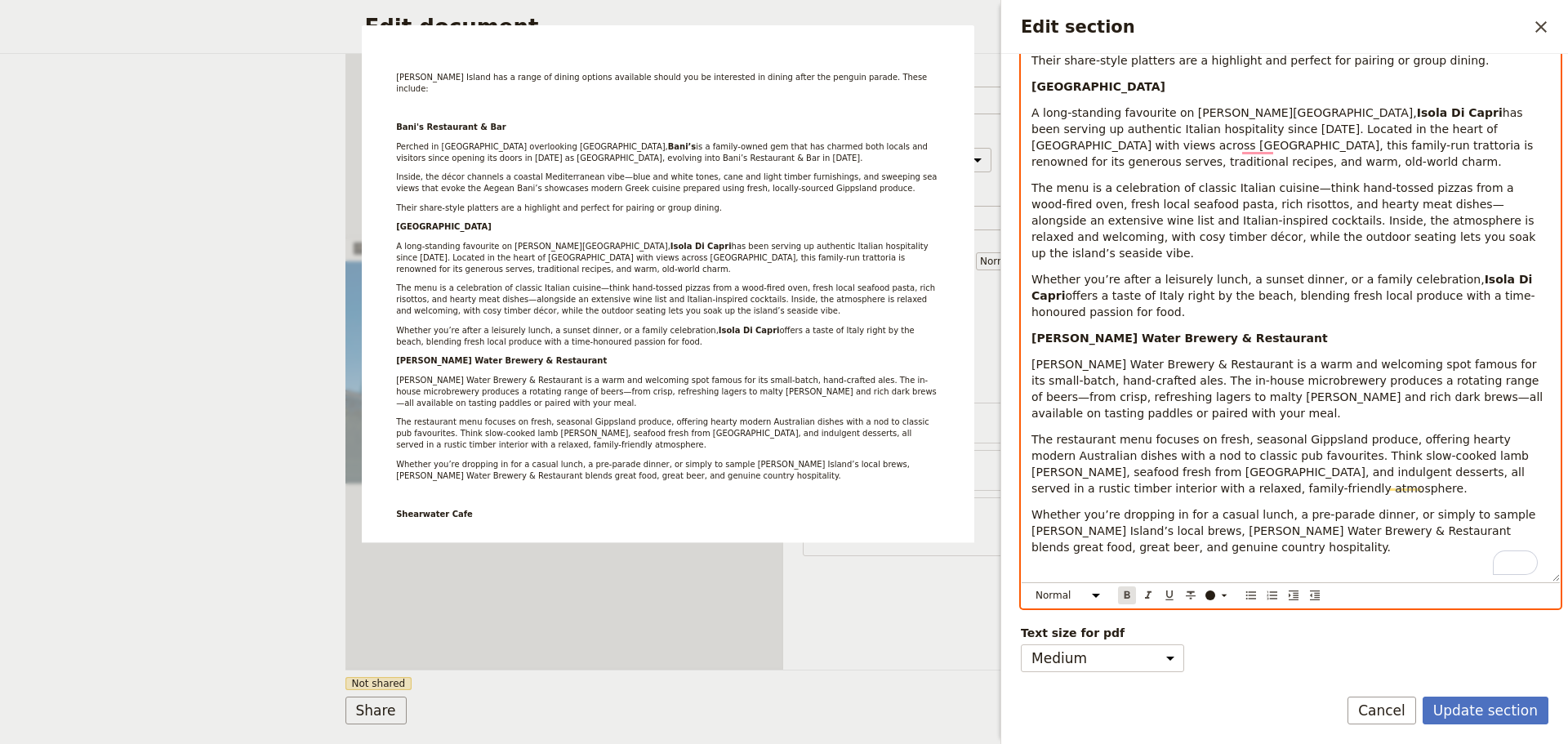
click at [1128, 591] on icon "Format bold" at bounding box center [1127, 595] width 6 height 8
click at [1293, 358] on span "[PERSON_NAME] Water Brewery & Restaurant is a warm and welcoming spot famous fo…" at bounding box center [1289, 389] width 515 height 62
click at [1048, 538] on div "[PERSON_NAME] Island has a range of dining options available should you be inte…" at bounding box center [1290, 207] width 538 height 748
click at [1050, 565] on p "To enrich screen reader interactions, please activate Accessibility in Grammarl…" at bounding box center [1291, 573] width 519 height 16
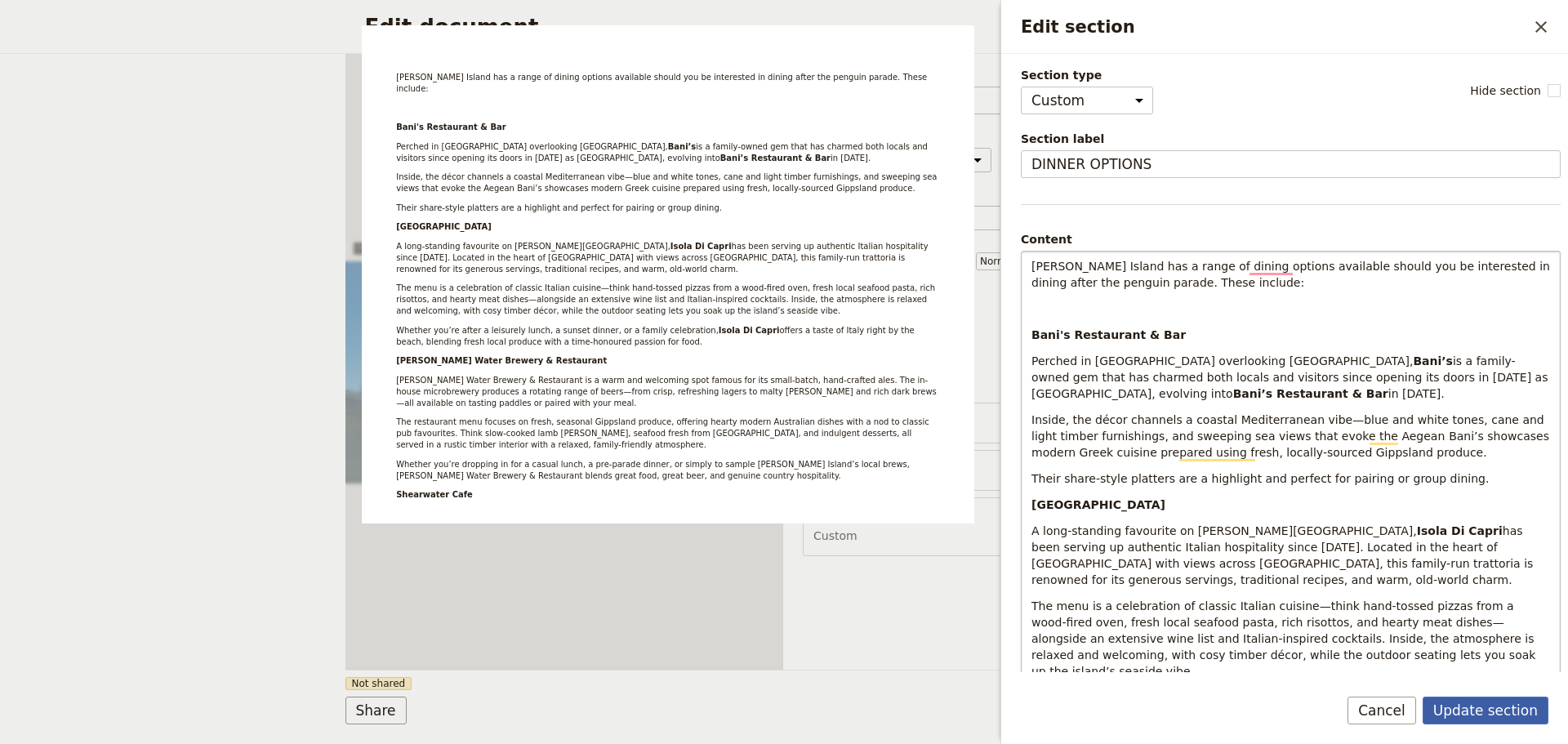
click at [1487, 698] on button "Update section" at bounding box center [1485, 710] width 125 height 28
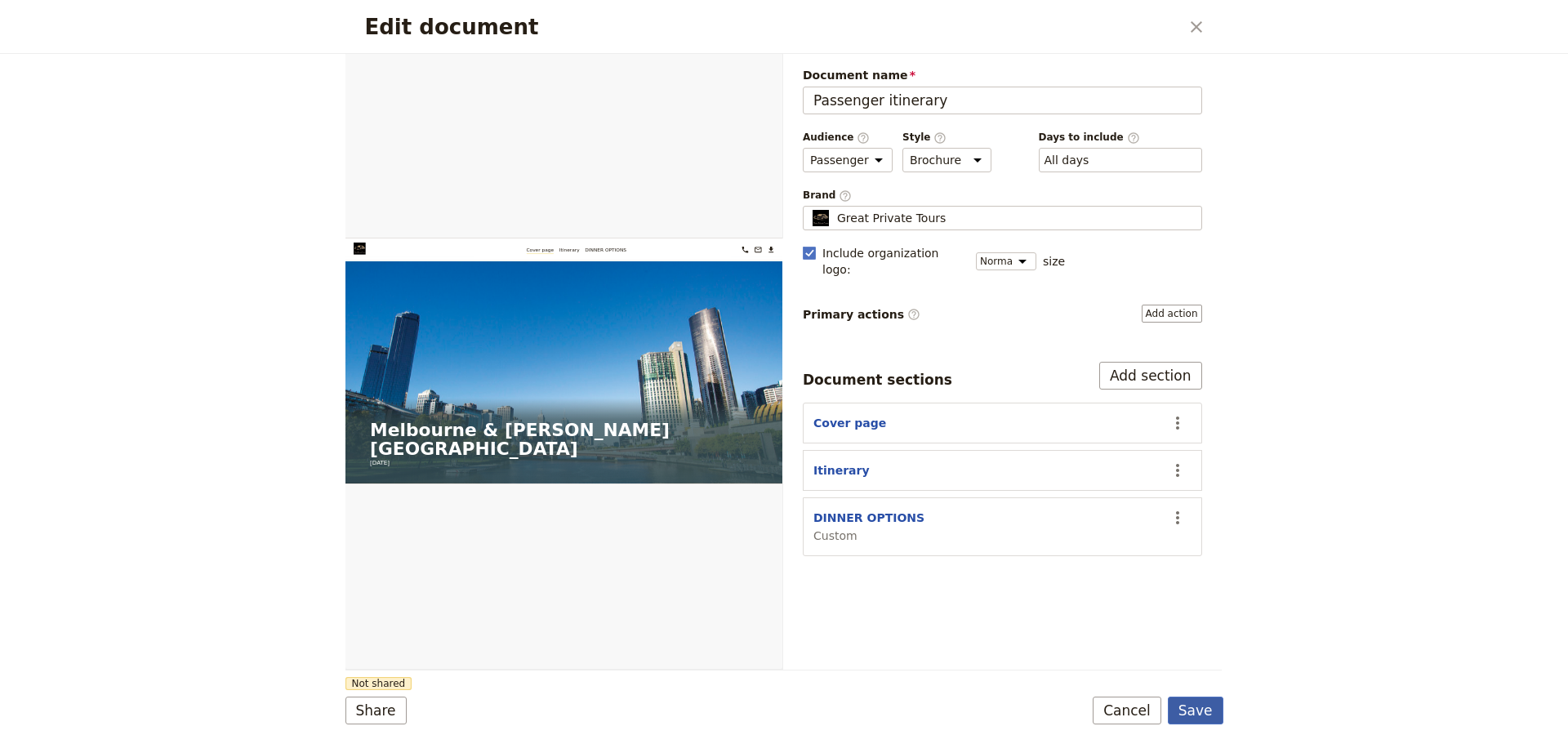
click at [1203, 716] on button "Save" at bounding box center [1195, 710] width 56 height 28
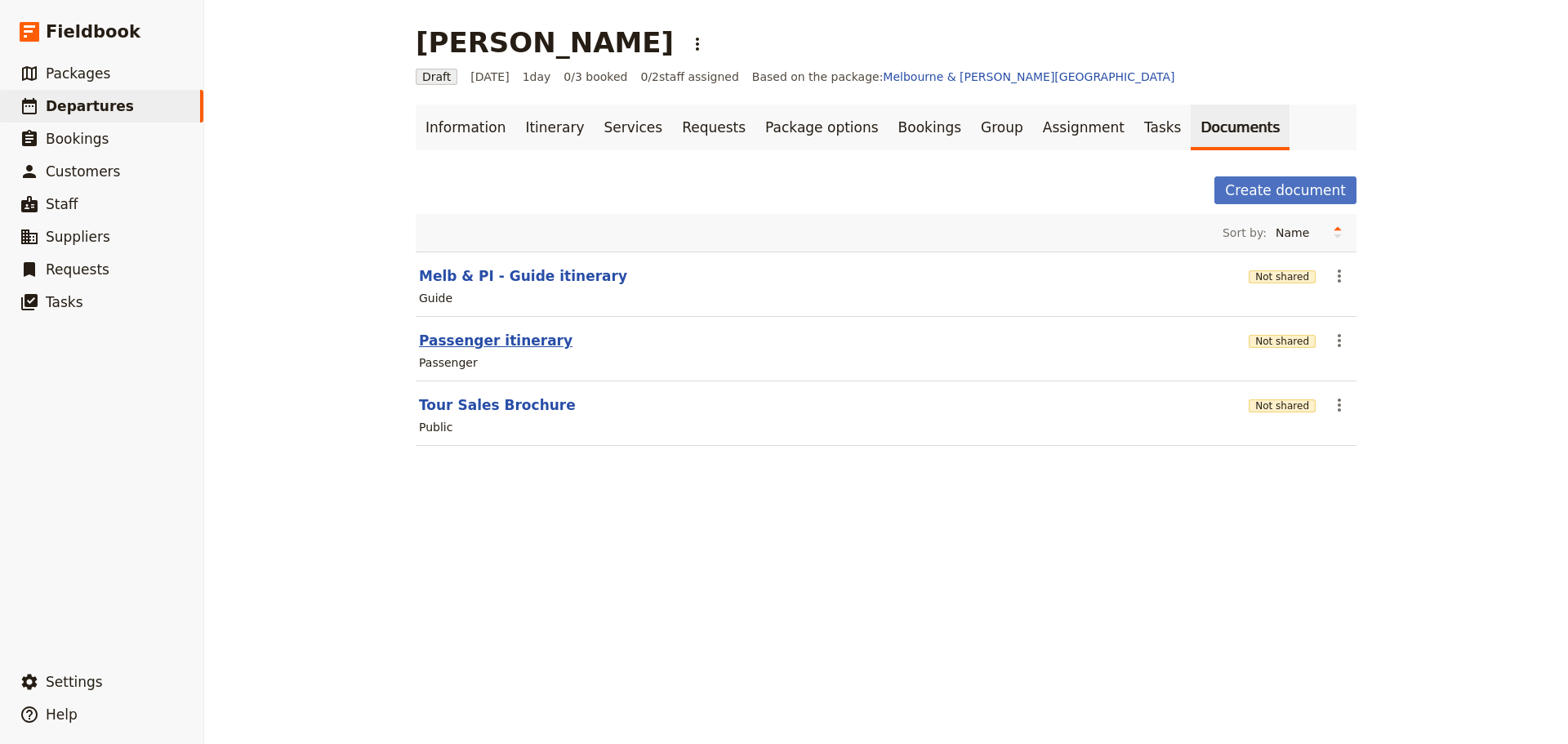
click at [467, 346] on button "Passenger itinerary" at bounding box center [495, 340] width 153 height 19
select select "PASSENGER"
select select "DEFAULT"
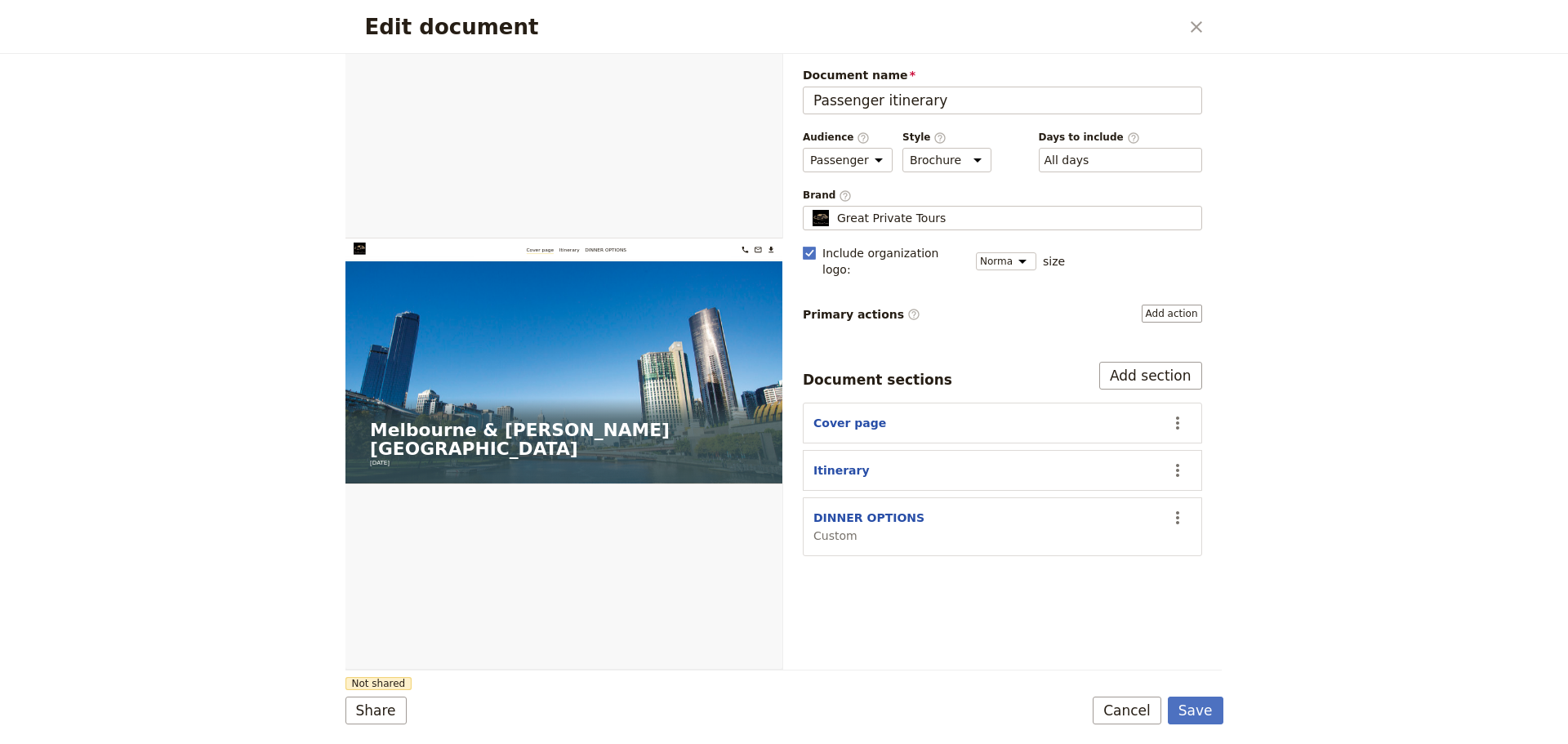
drag, startPoint x: 1122, startPoint y: 711, endPoint x: 737, endPoint y: 334, distance: 538.8
click at [1122, 711] on button "Cancel" at bounding box center [1126, 710] width 68 height 28
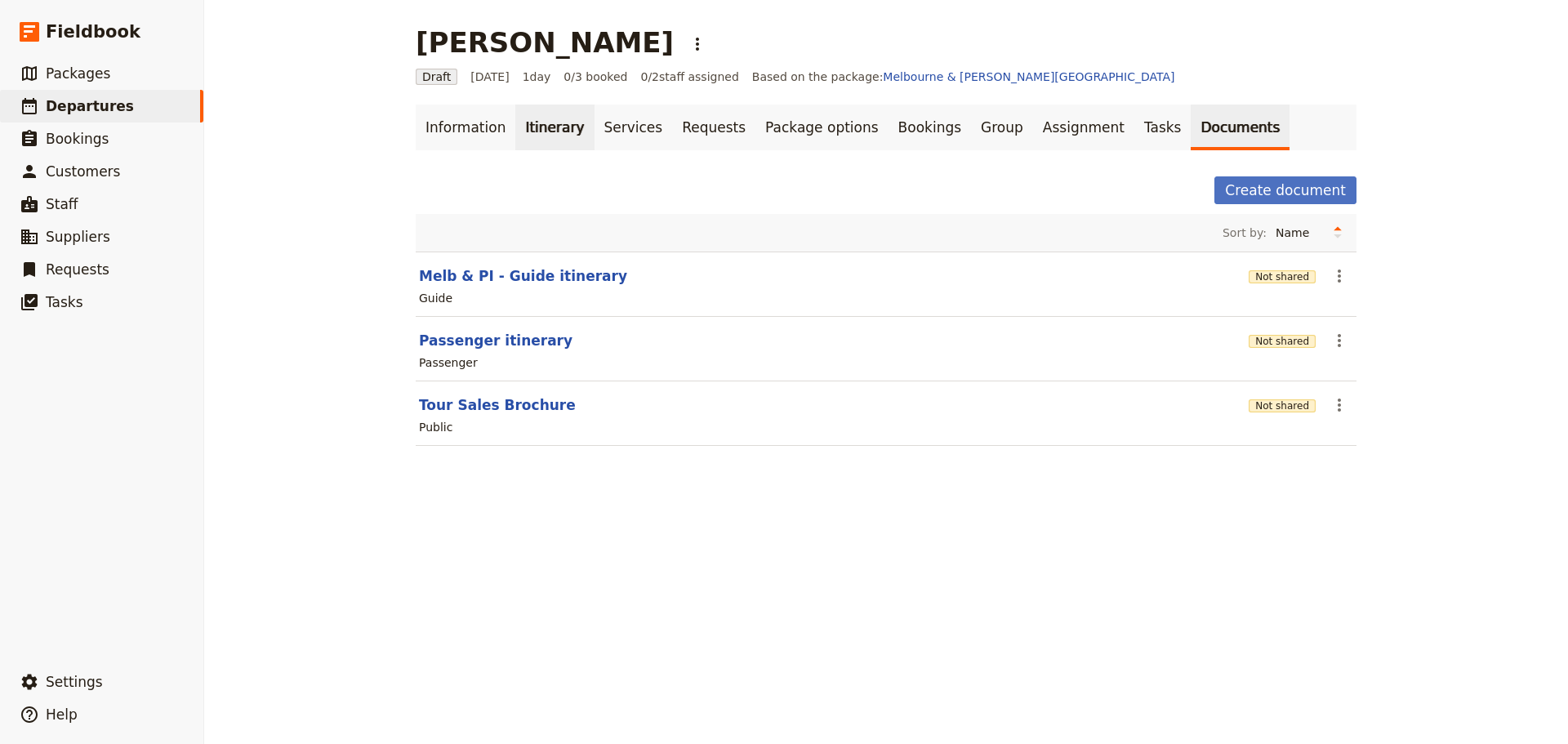
click at [523, 117] on link "Itinerary" at bounding box center [554, 127] width 78 height 45
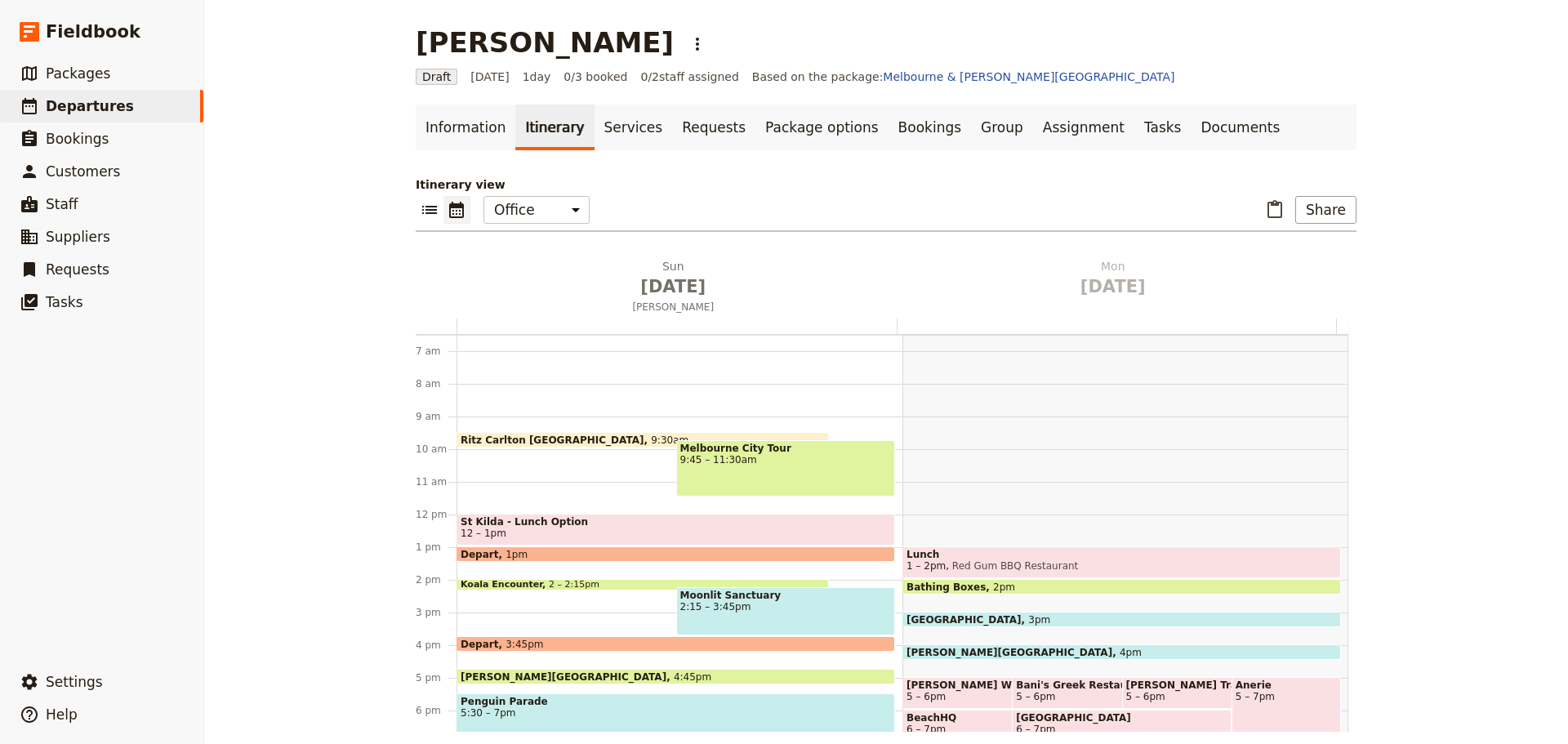
scroll to position [294, 0]
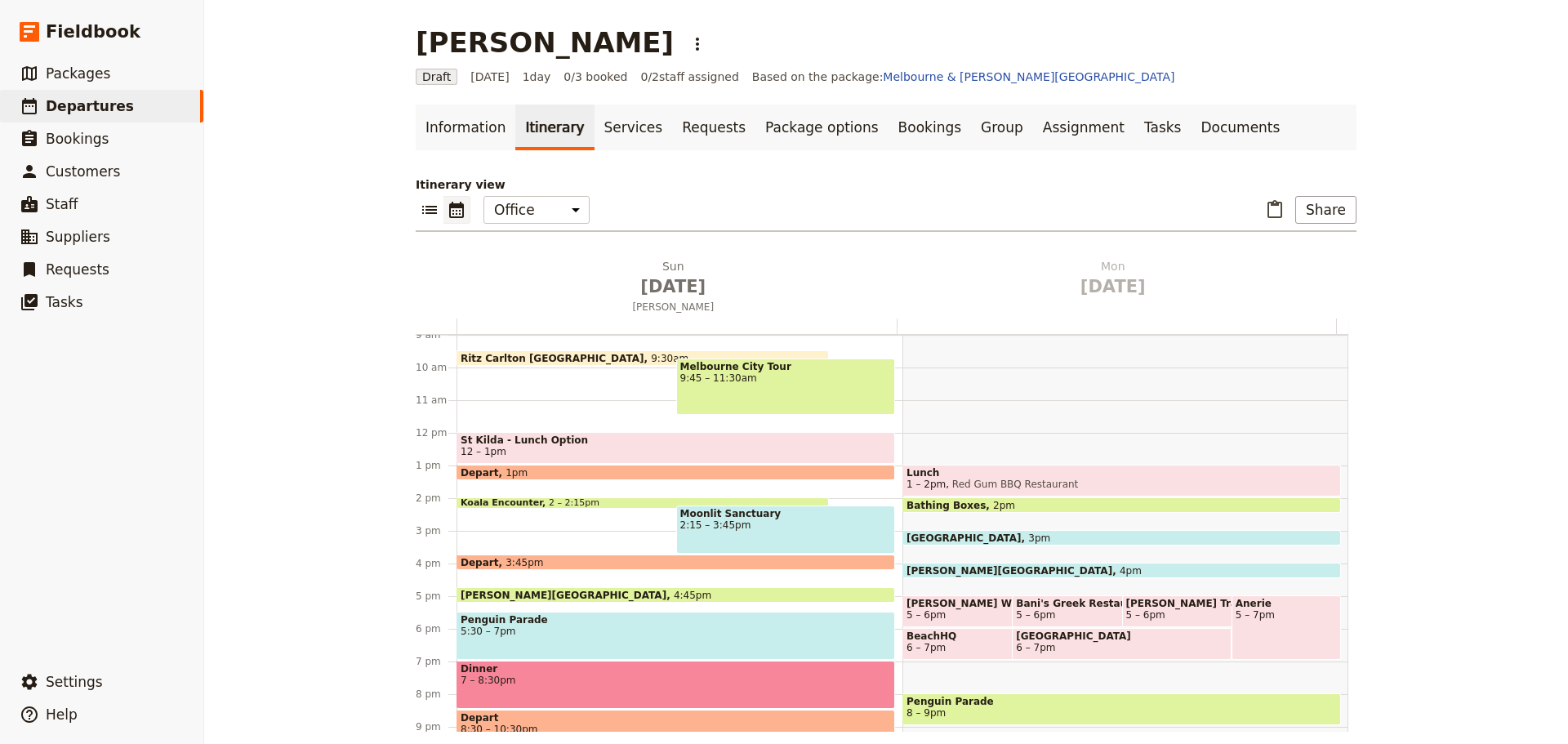
click at [551, 682] on span "7 – 8:30pm" at bounding box center [675, 681] width 430 height 12
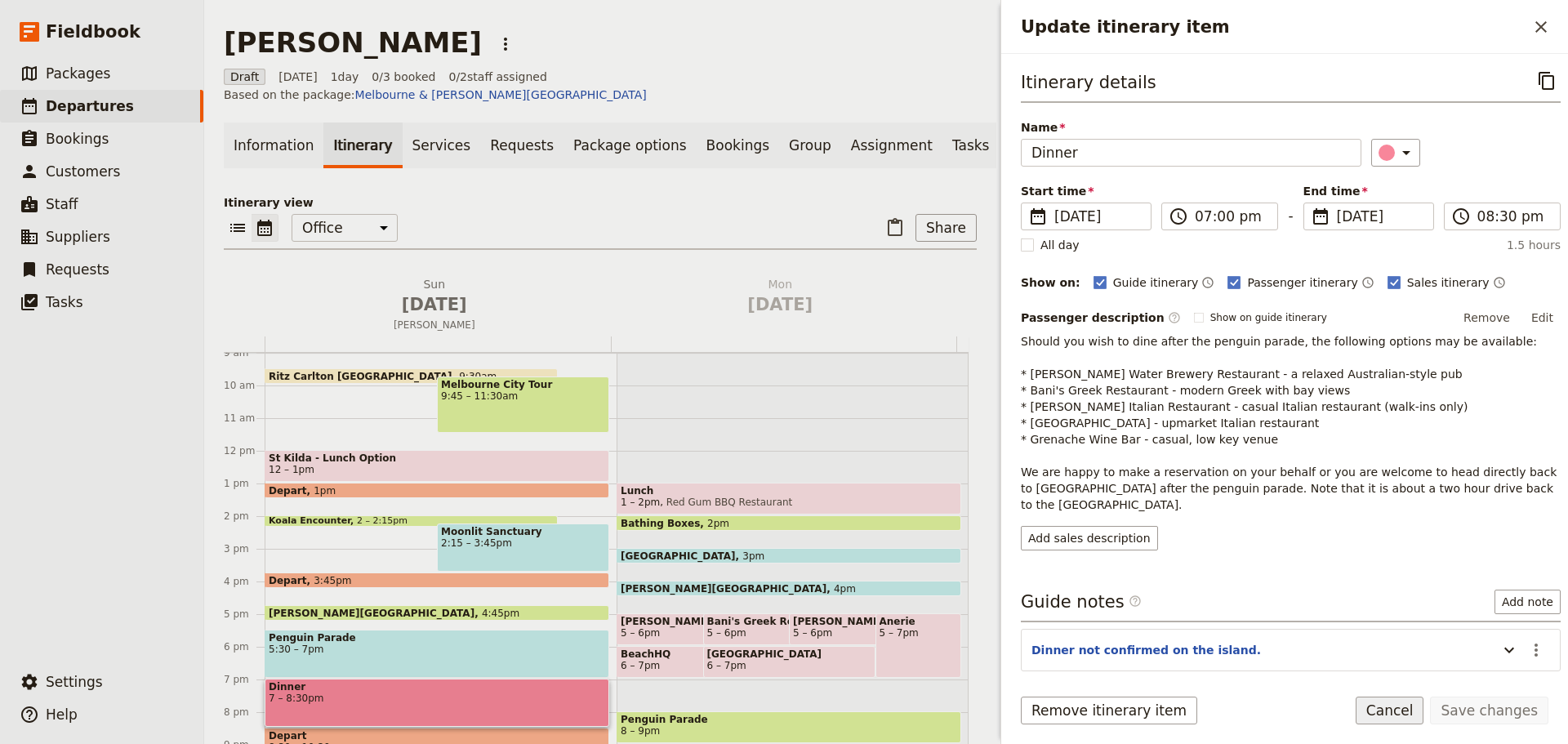
click at [1390, 706] on button "Cancel" at bounding box center [1389, 710] width 68 height 28
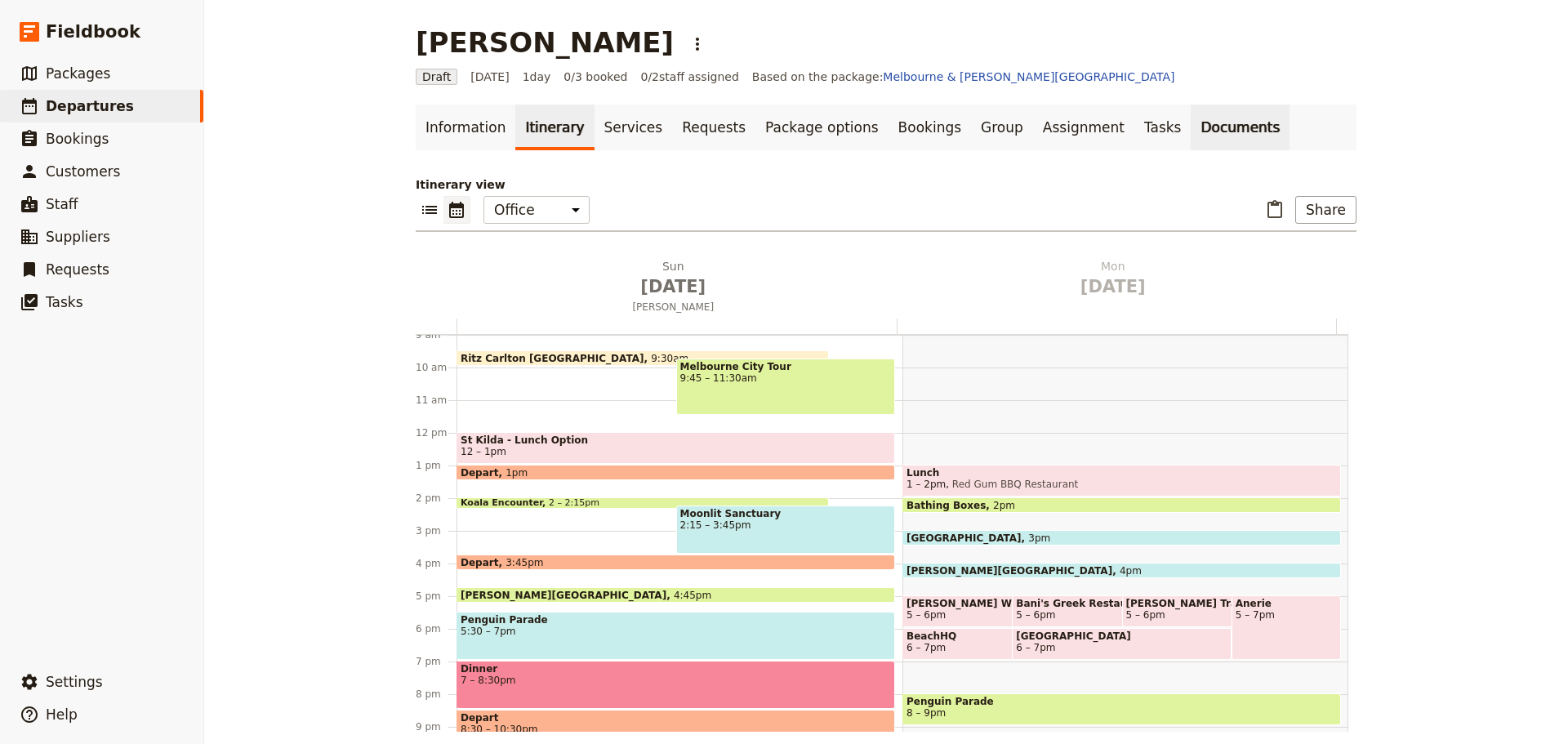
click at [1191, 136] on link "Documents" at bounding box center [1240, 127] width 99 height 45
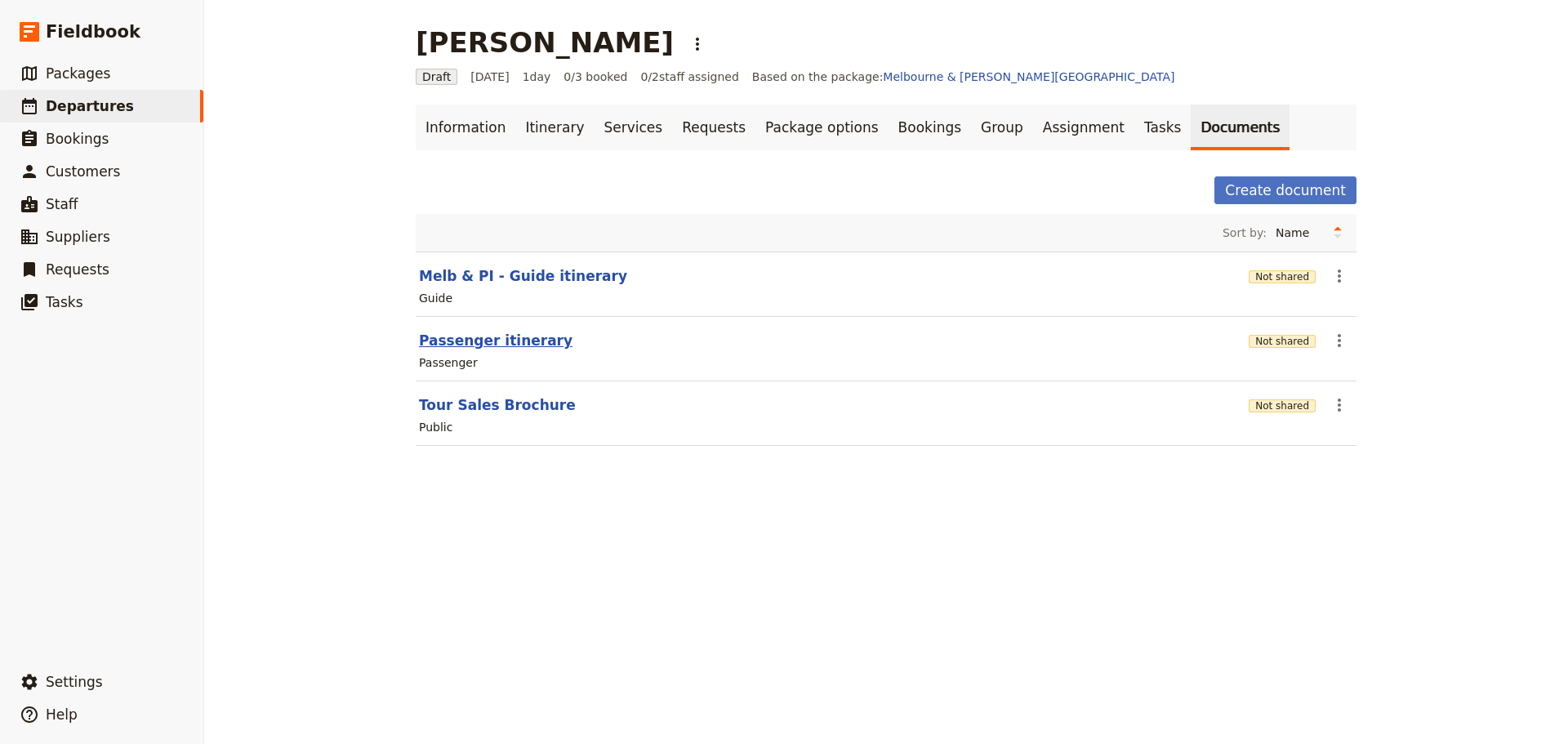
click at [482, 340] on button "Passenger itinerary" at bounding box center [495, 340] width 153 height 19
select select "PASSENGER"
select select "DEFAULT"
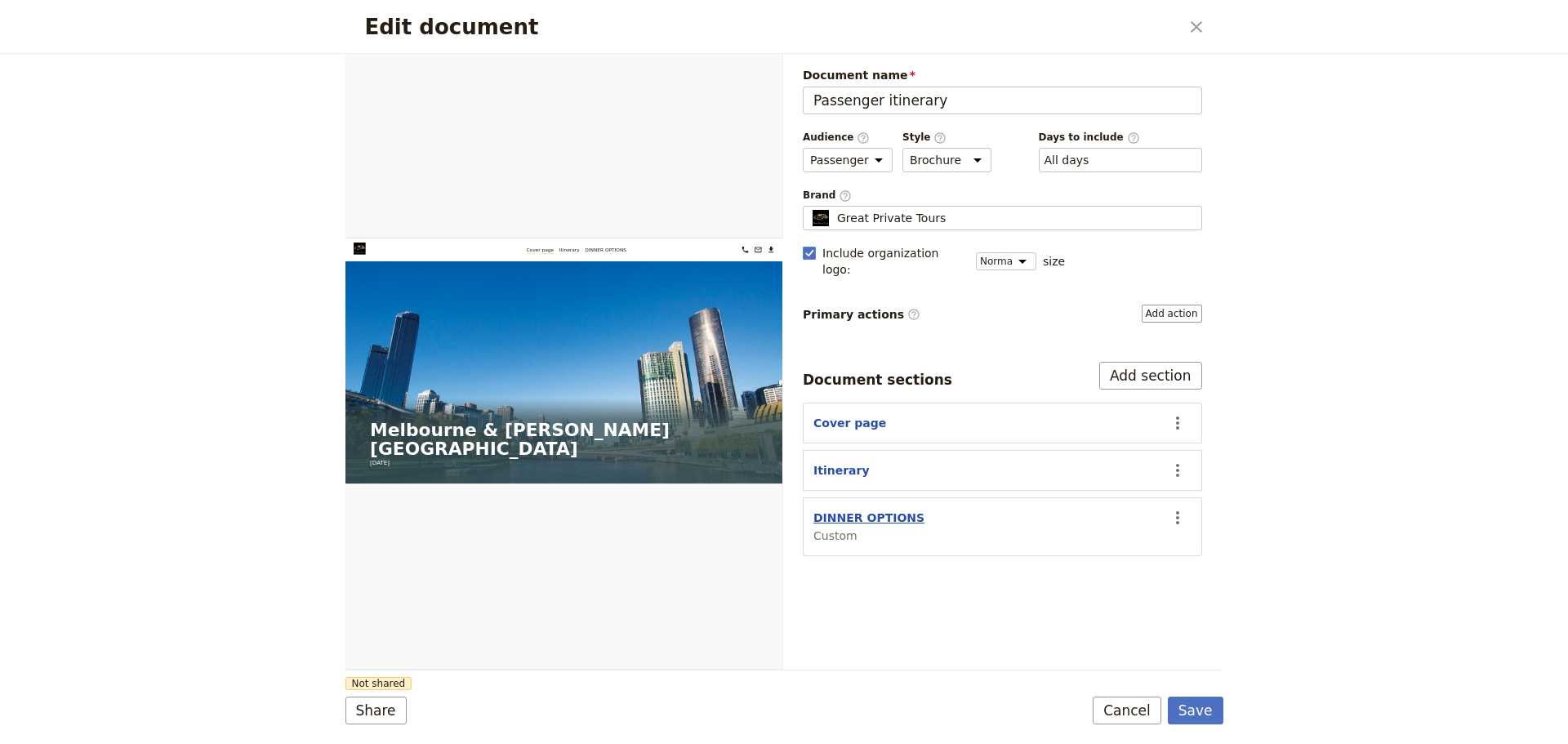
click at [834, 510] on button "DINNER OPTIONS" at bounding box center [869, 517] width 111 height 16
select select "CUSTOM"
select select "default"
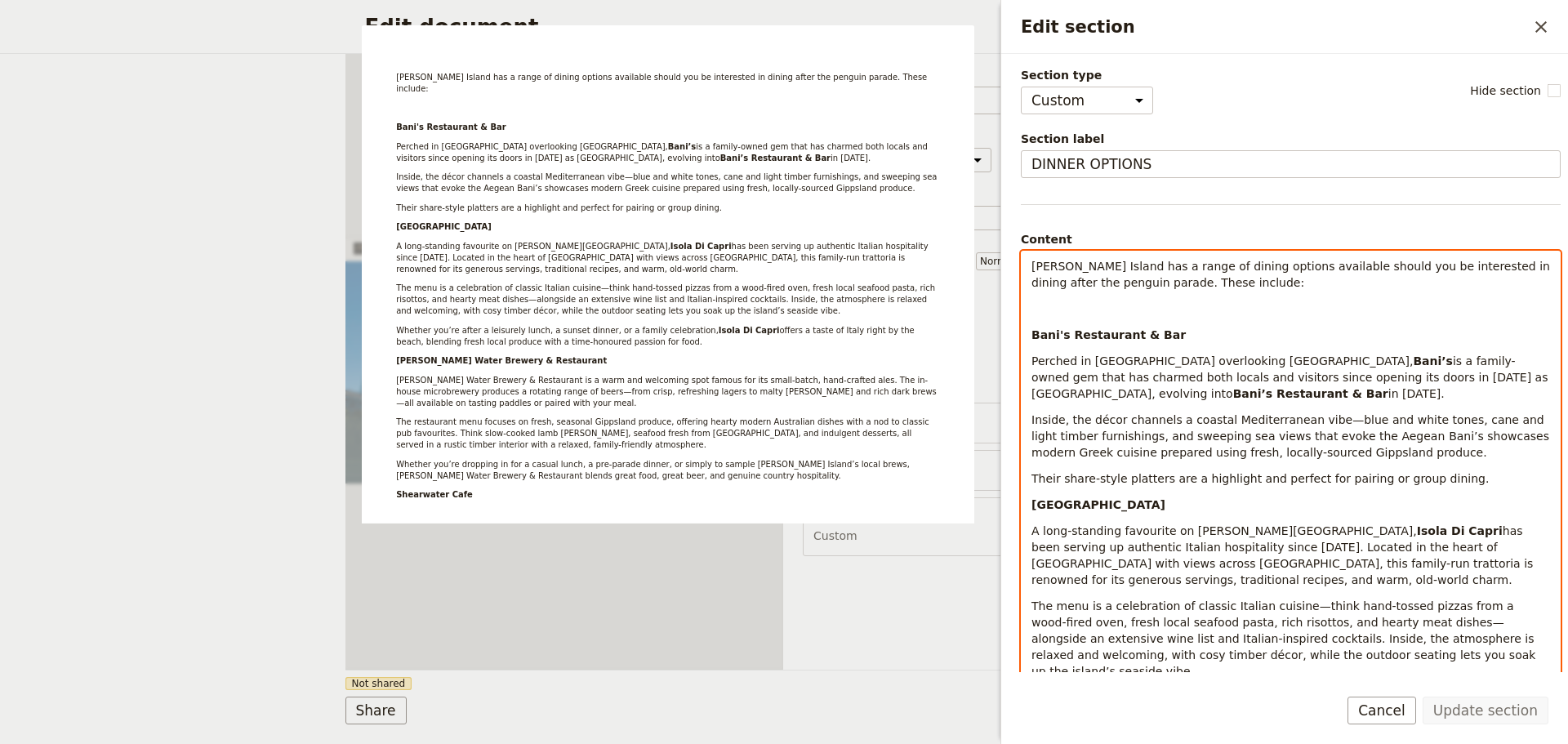
click at [1032, 507] on strong "[GEOGRAPHIC_DATA]" at bounding box center [1098, 505] width 134 height 13
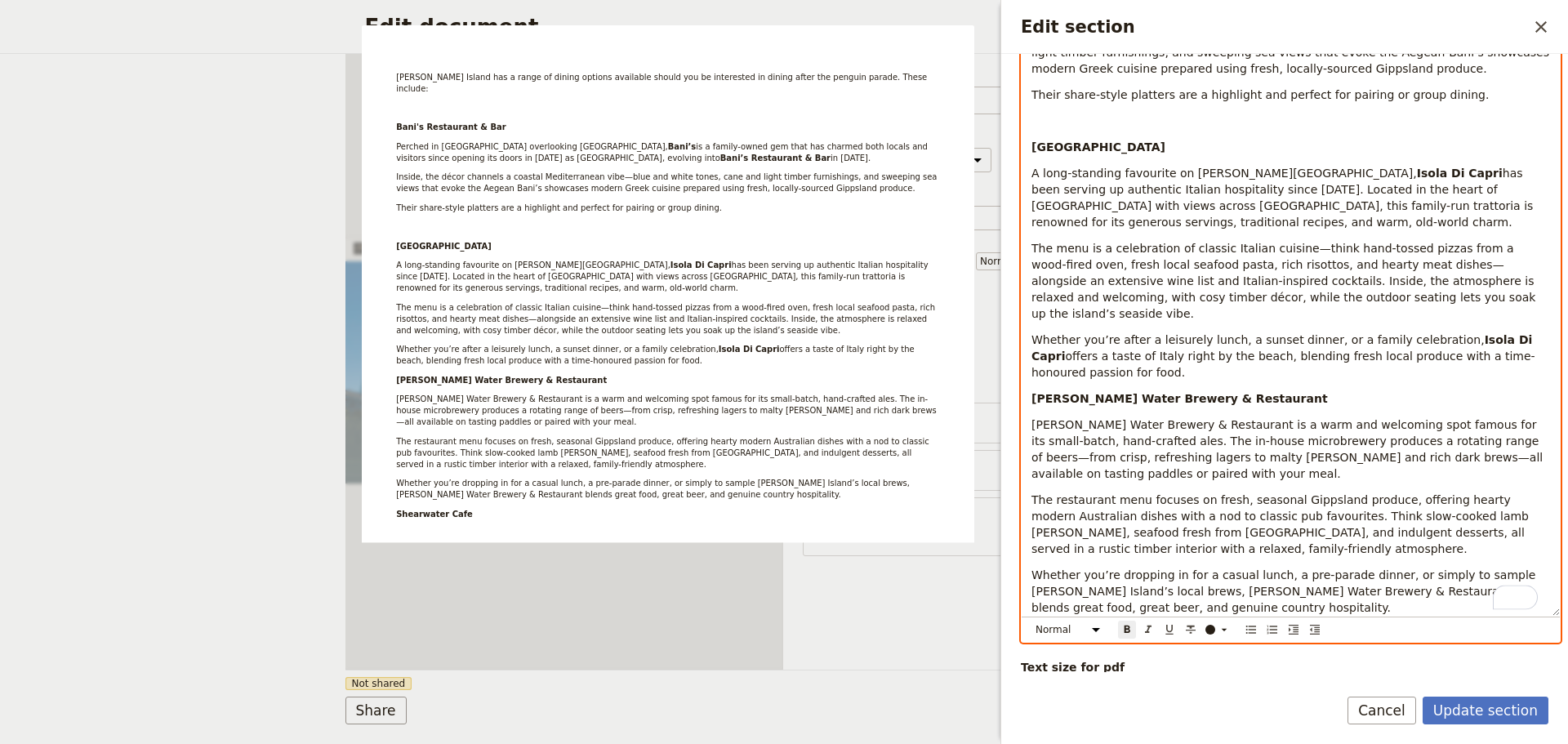
scroll to position [409, 0]
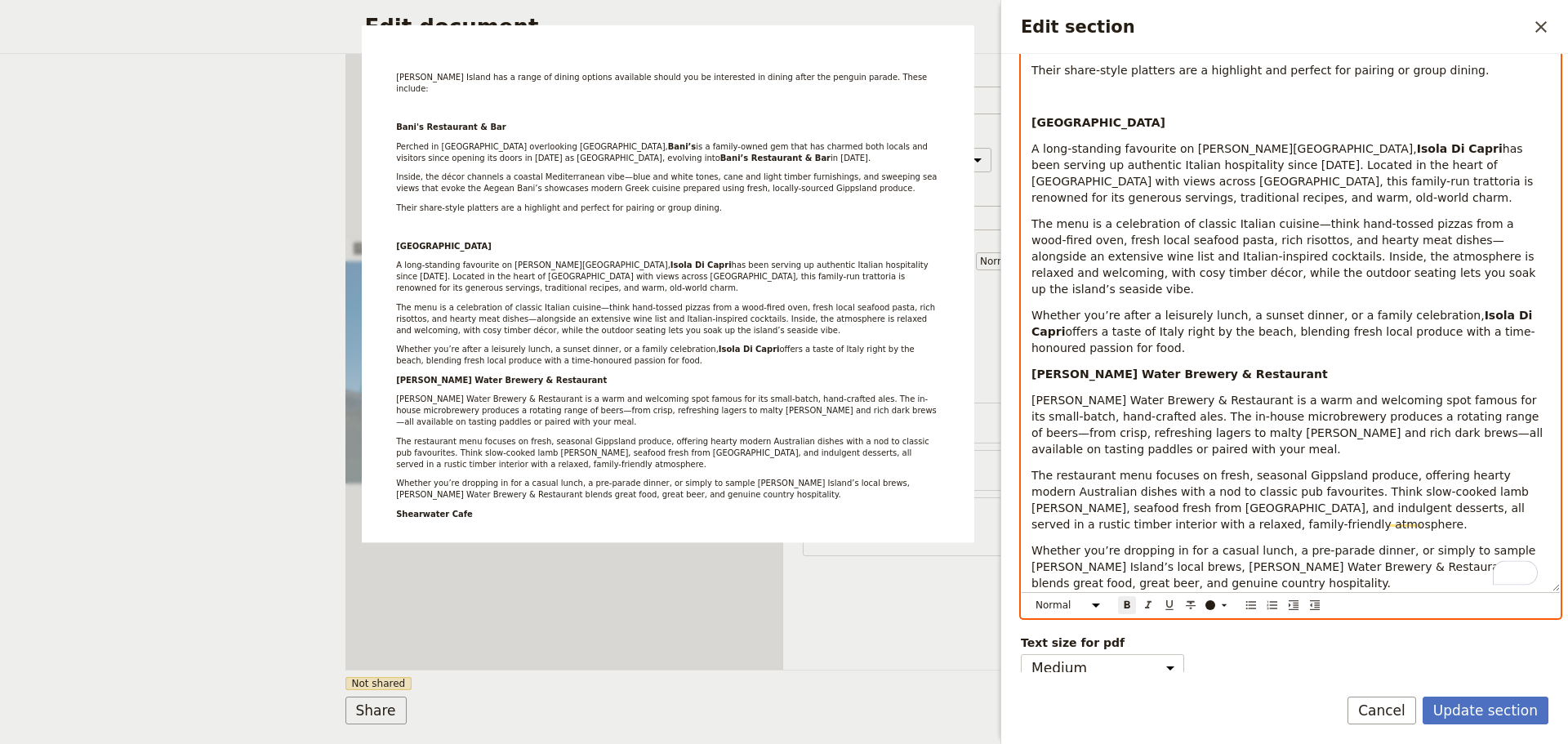
click at [1034, 367] on strong "[PERSON_NAME] Water Brewery & Restaurant" at bounding box center [1180, 374] width 296 height 13
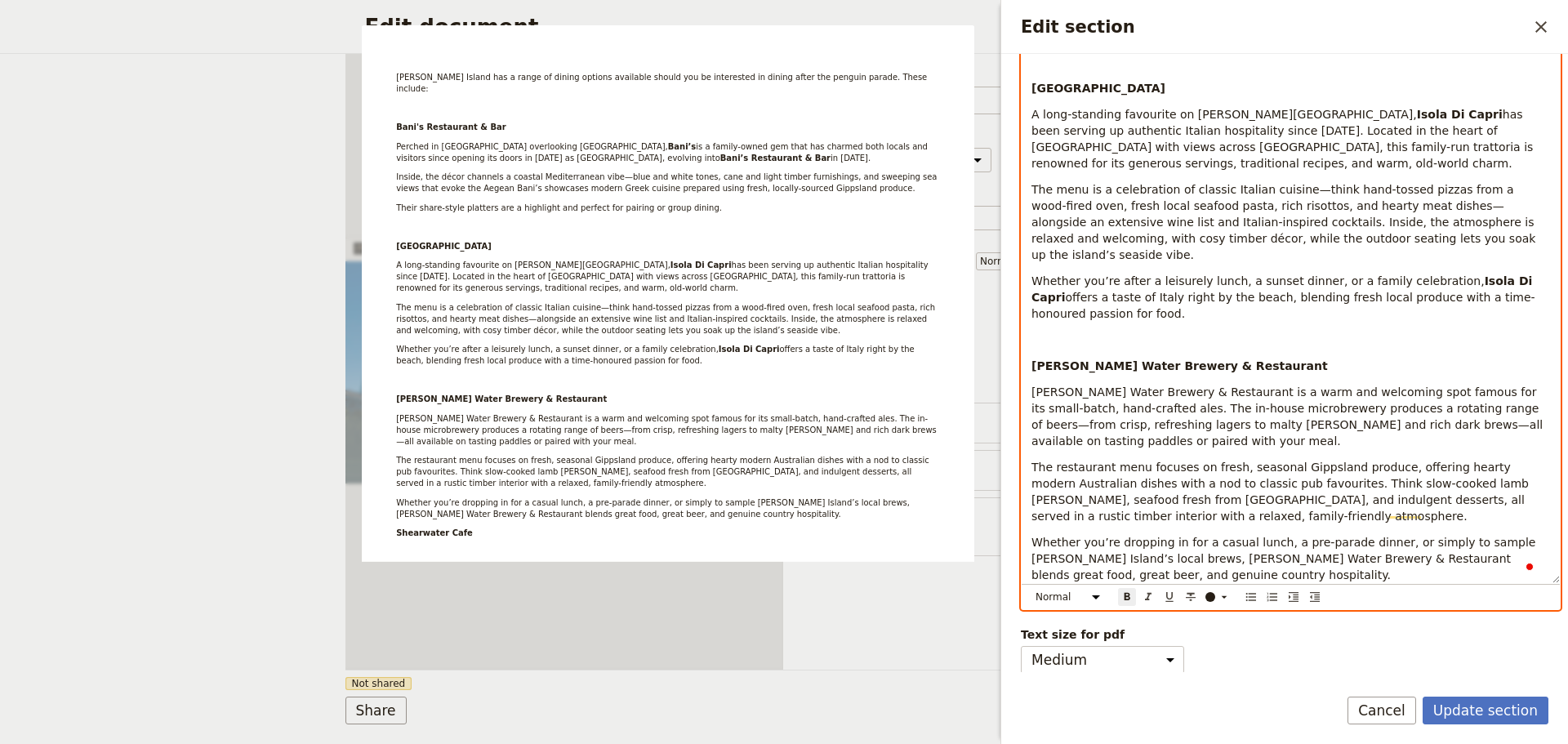
scroll to position [457, 0]
click at [1032, 593] on strong "Shearwater Cafe" at bounding box center [1085, 600] width 108 height 13
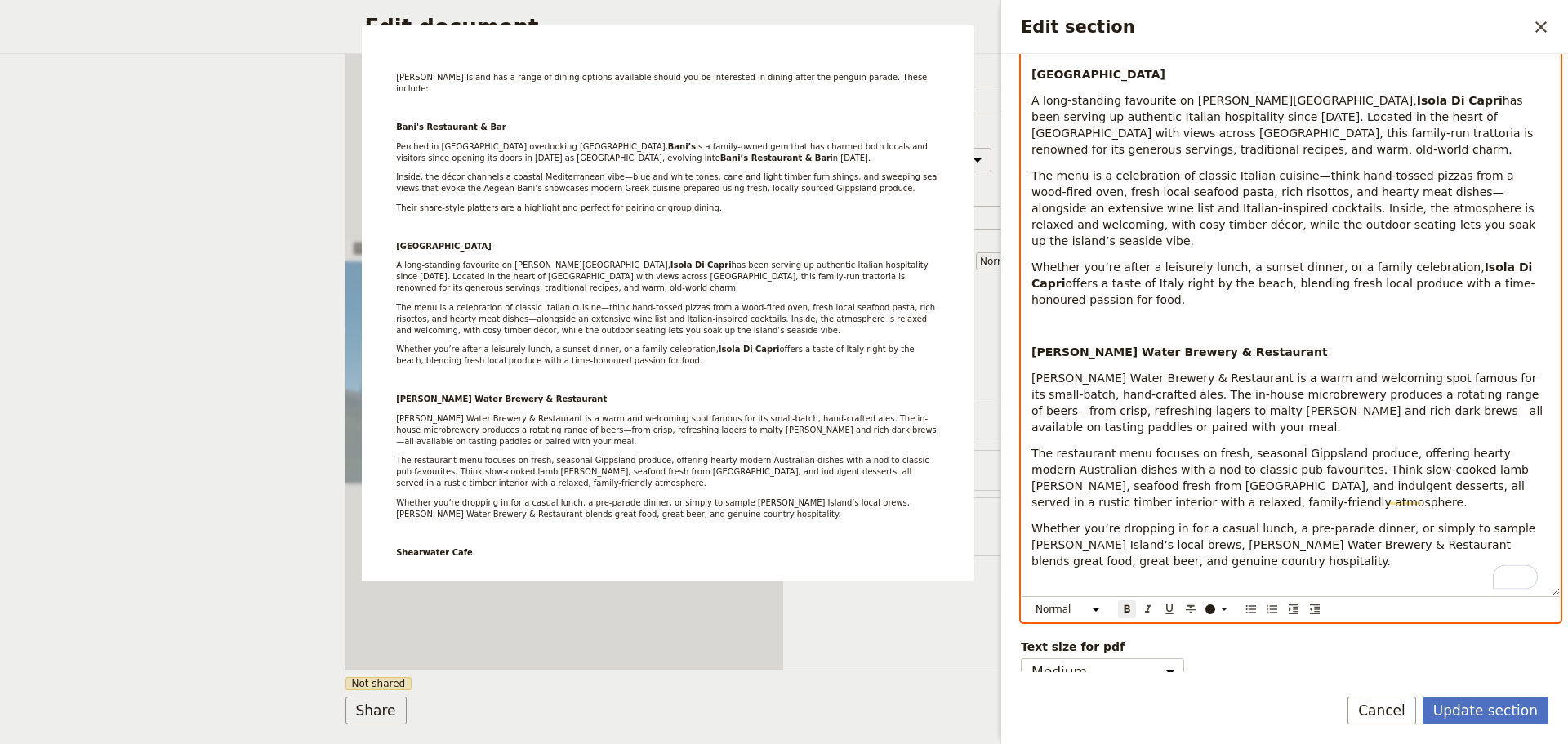
click at [1139, 605] on p "Shearwater Cafe" at bounding box center [1291, 613] width 519 height 16
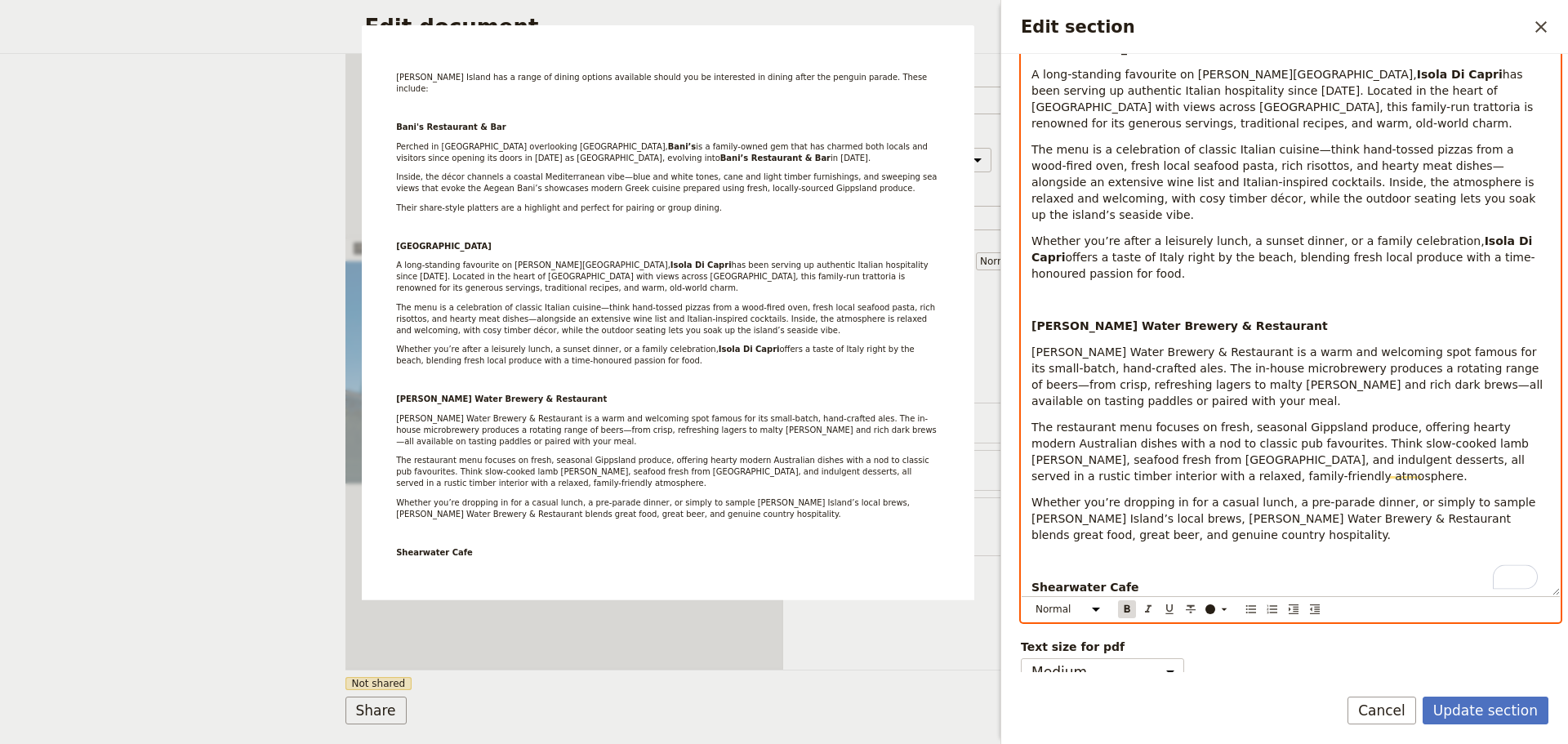
click at [1126, 608] on icon "Format bold" at bounding box center [1127, 610] width 13 height 13
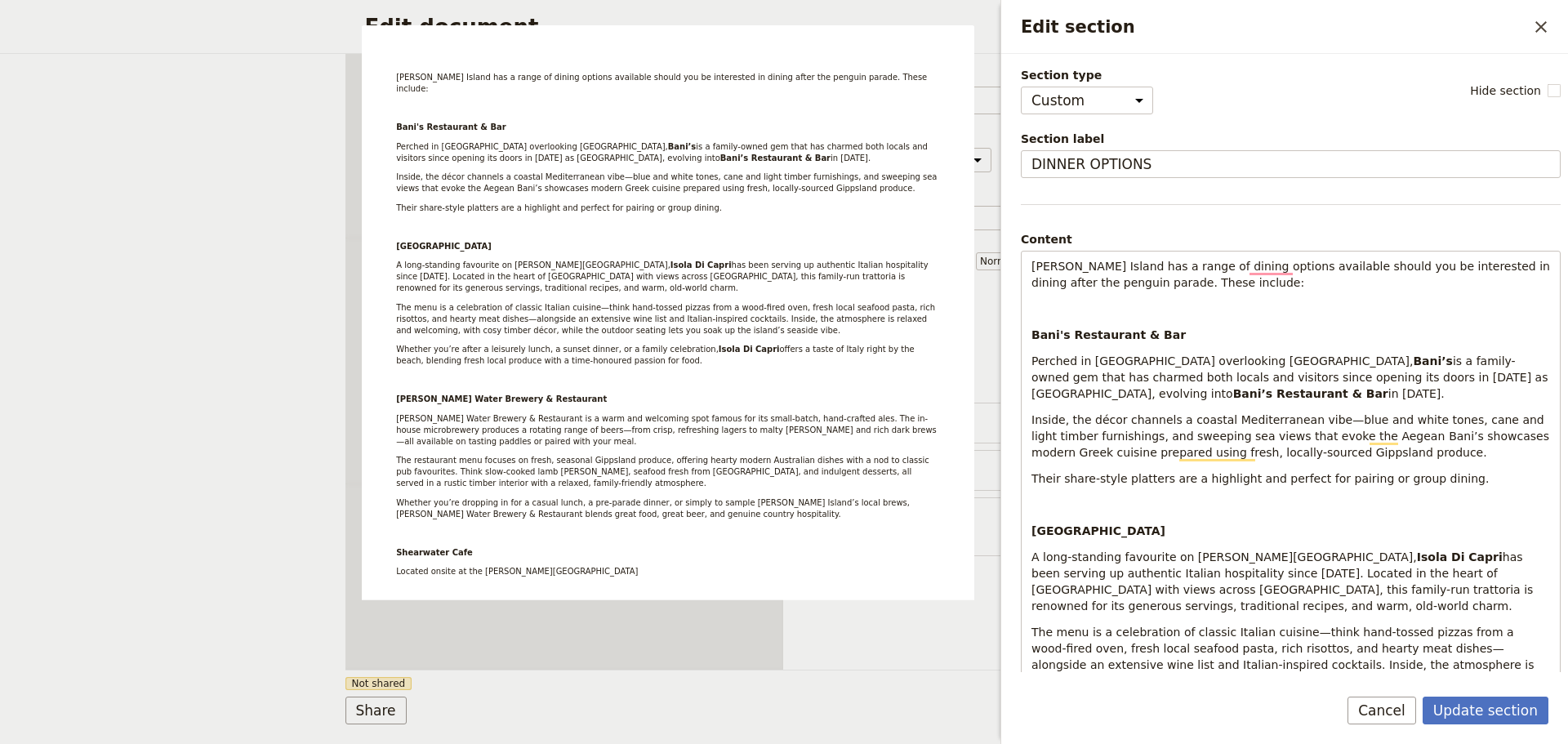
select select "CUSTOM"
select select "default"
select select "PASSENGER"
select select "DEFAULT"
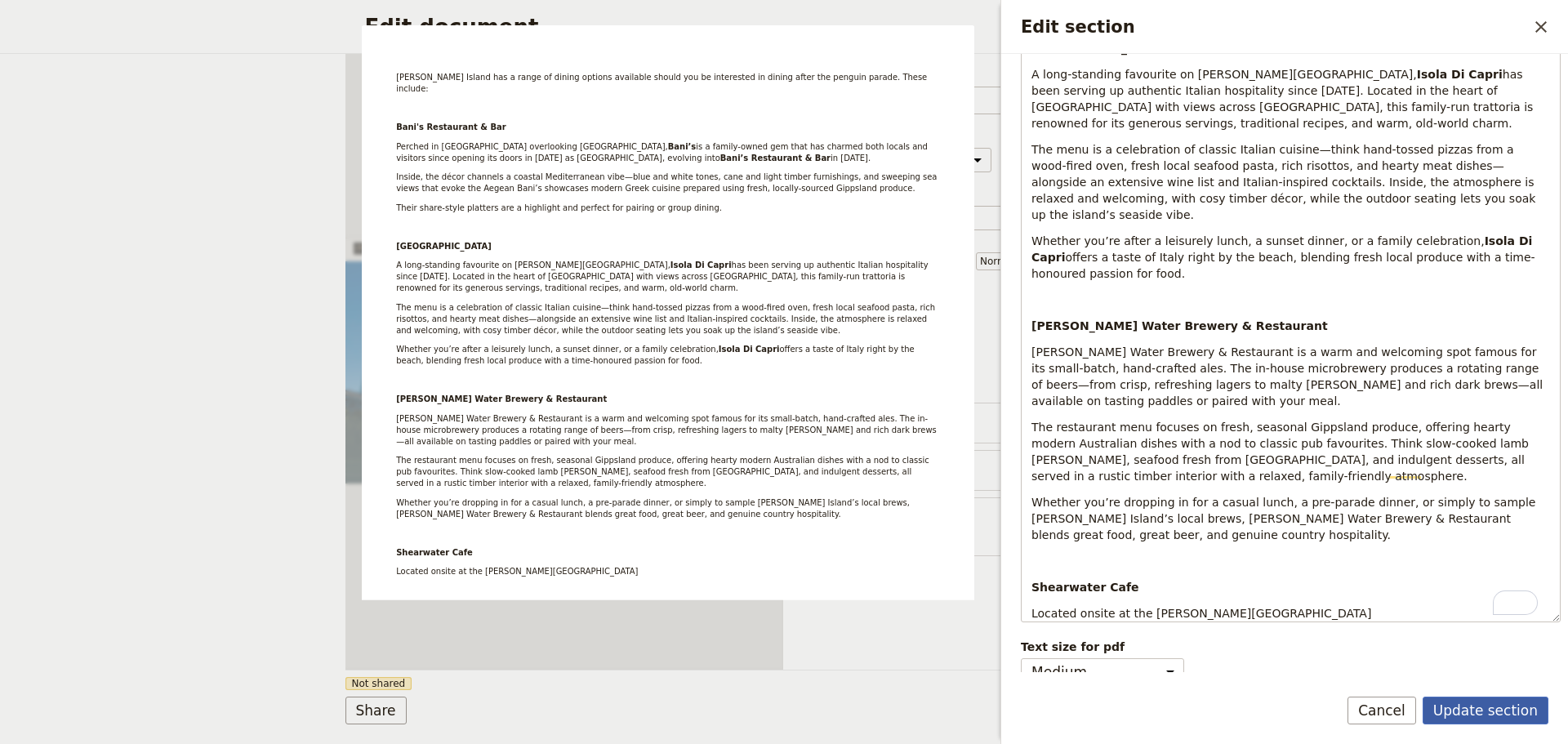
click at [1457, 707] on button "Update section" at bounding box center [1485, 710] width 125 height 28
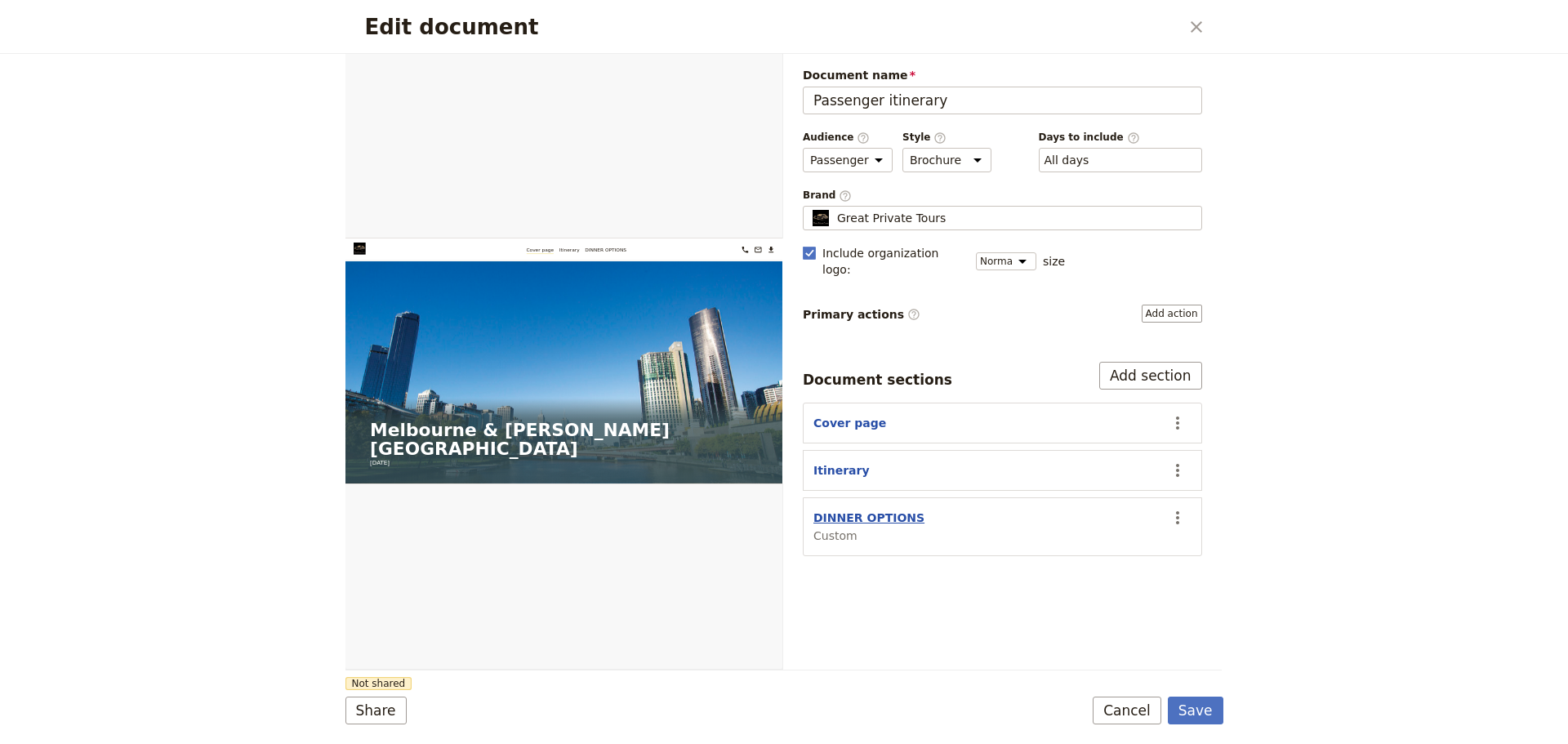
click at [855, 510] on button "DINNER OPTIONS" at bounding box center [869, 517] width 111 height 16
select select "CUSTOM"
select select "default"
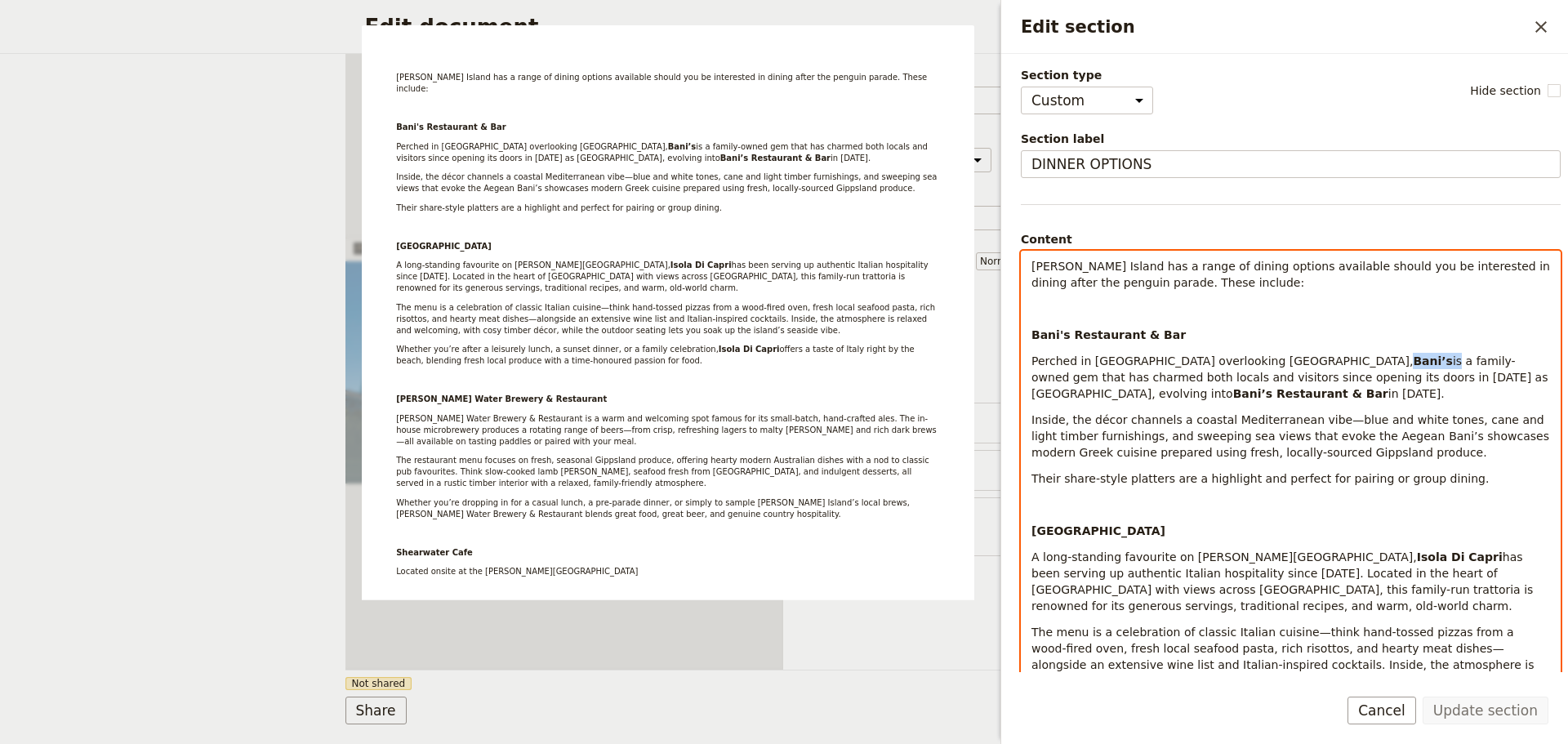
drag, startPoint x: 1316, startPoint y: 363, endPoint x: 1279, endPoint y: 368, distance: 37.3
click at [1279, 368] on p "Perched in [GEOGRAPHIC_DATA] overlooking [GEOGRAPHIC_DATA], Bani’s is a family-…" at bounding box center [1291, 377] width 519 height 49
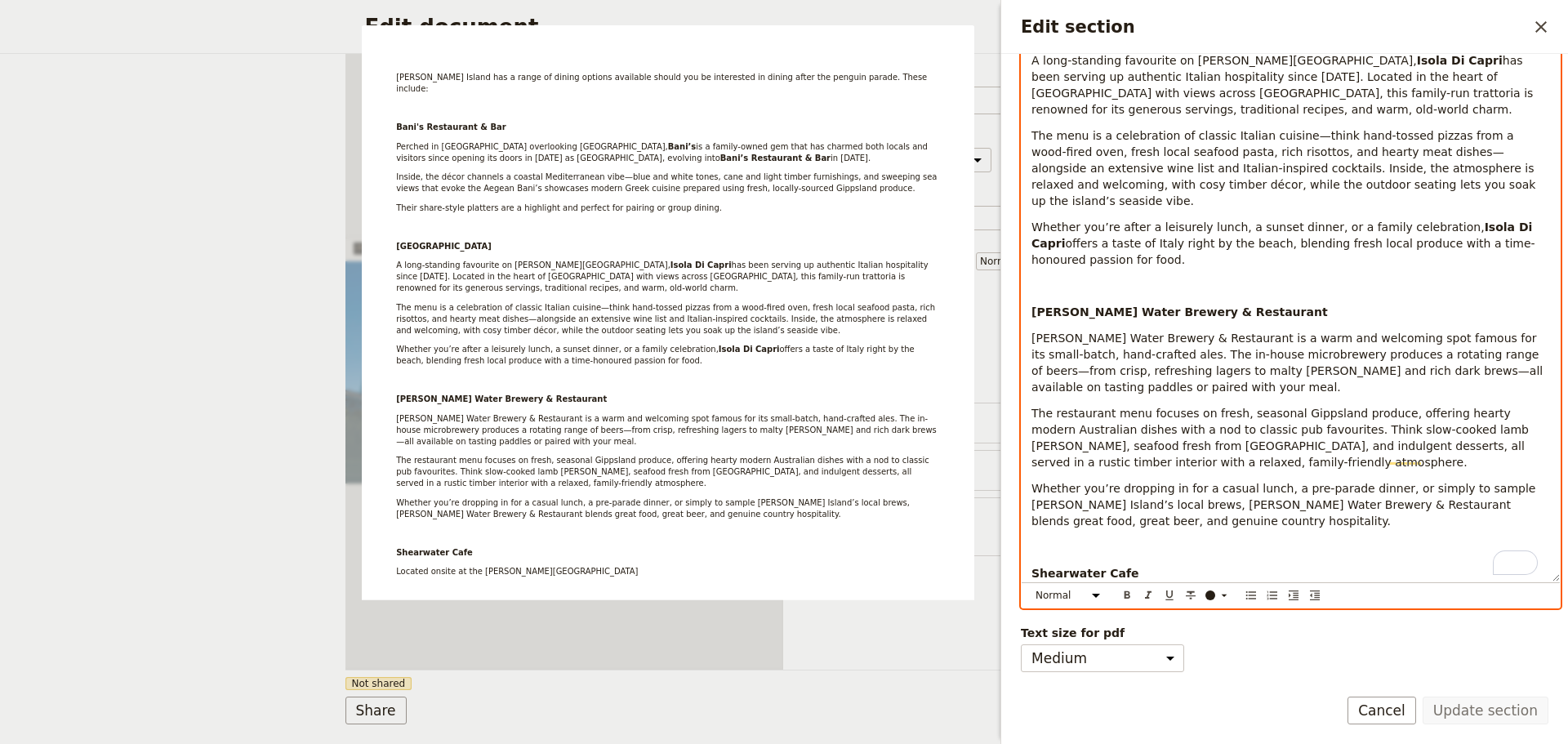
scroll to position [509, 0]
click at [1124, 589] on icon "Format bold" at bounding box center [1127, 596] width 13 height 13
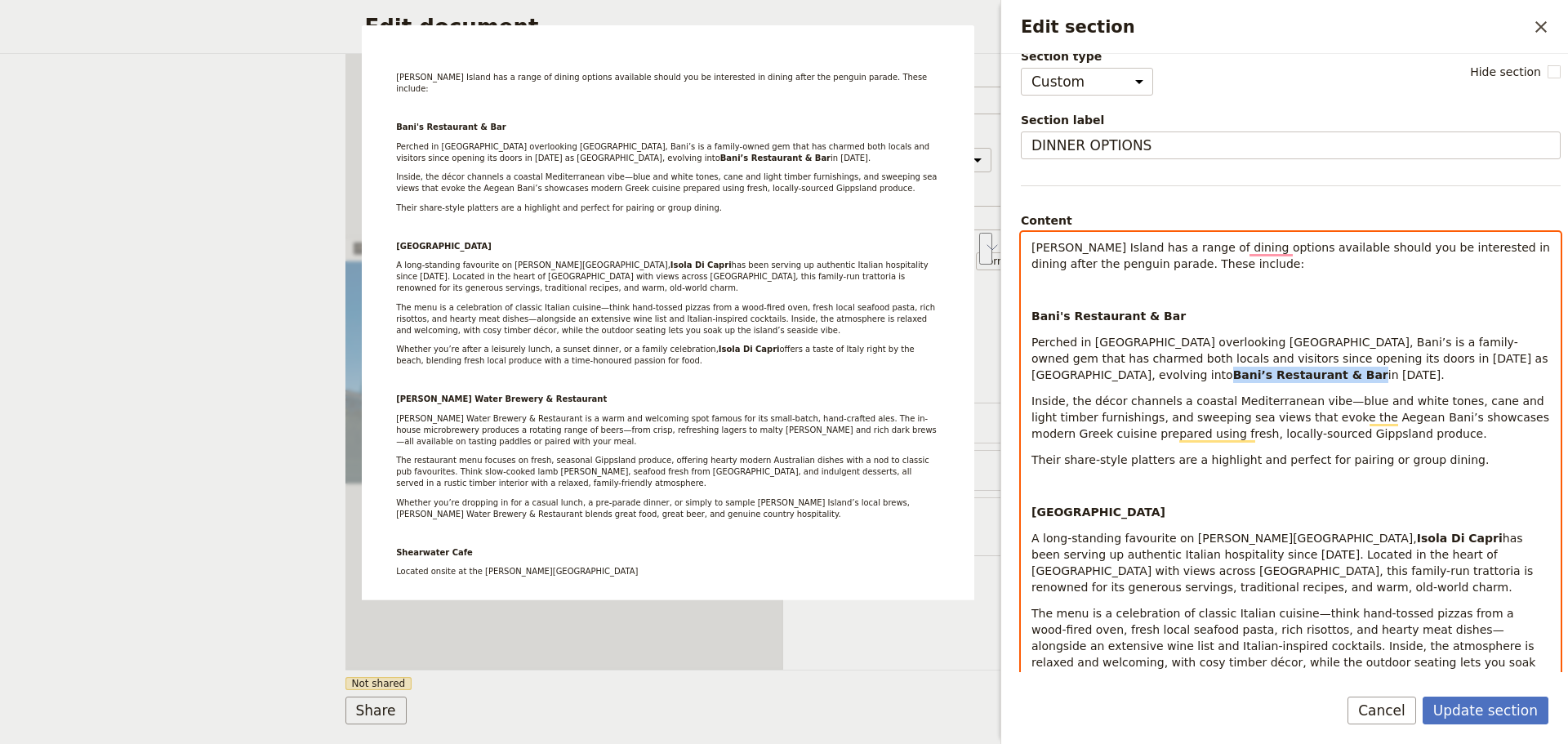
drag, startPoint x: 1122, startPoint y: 377, endPoint x: 1469, endPoint y: 351, distance: 348.0
click at [1388, 368] on strong "Bani’s Restaurant & Bar" at bounding box center [1310, 375] width 155 height 13
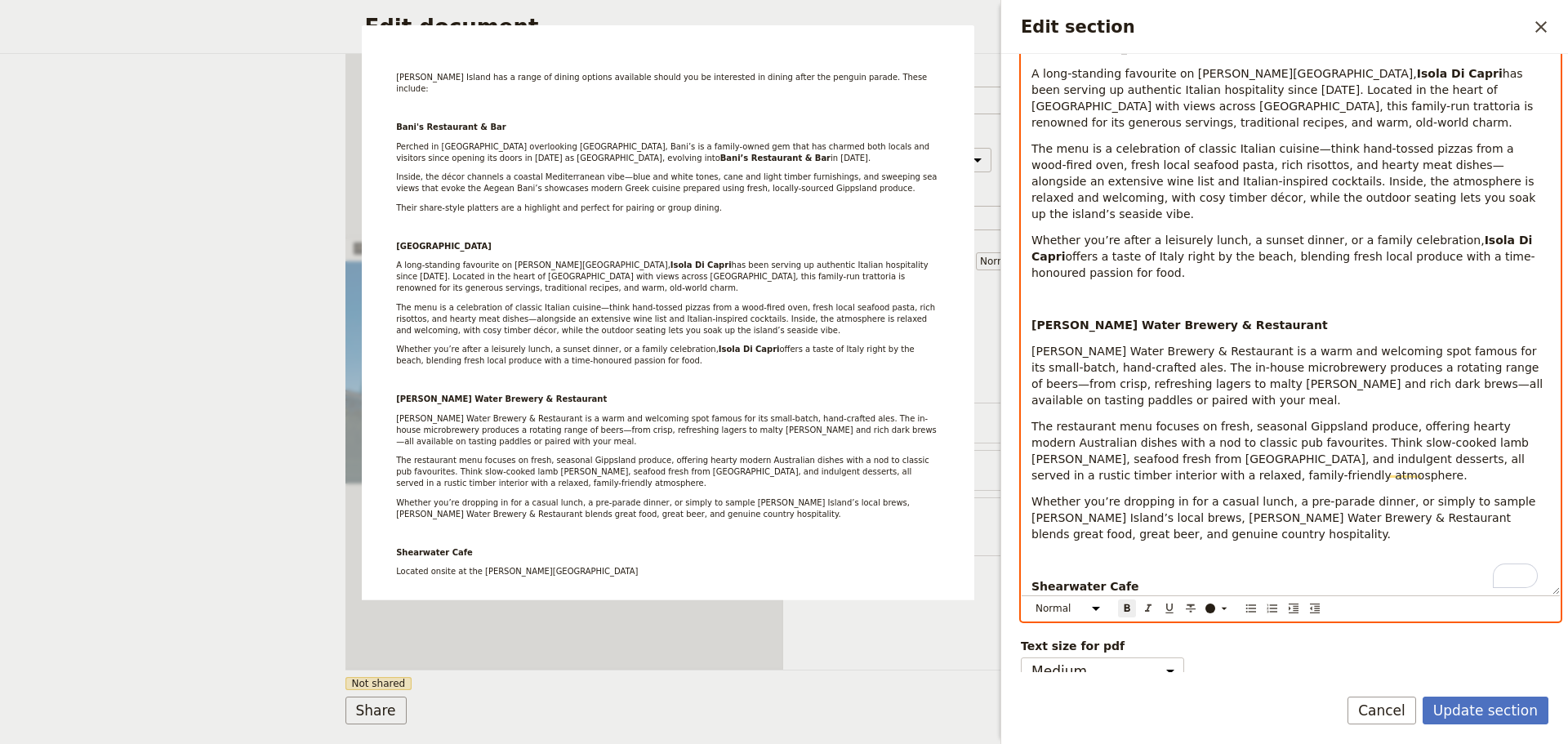
scroll to position [509, 0]
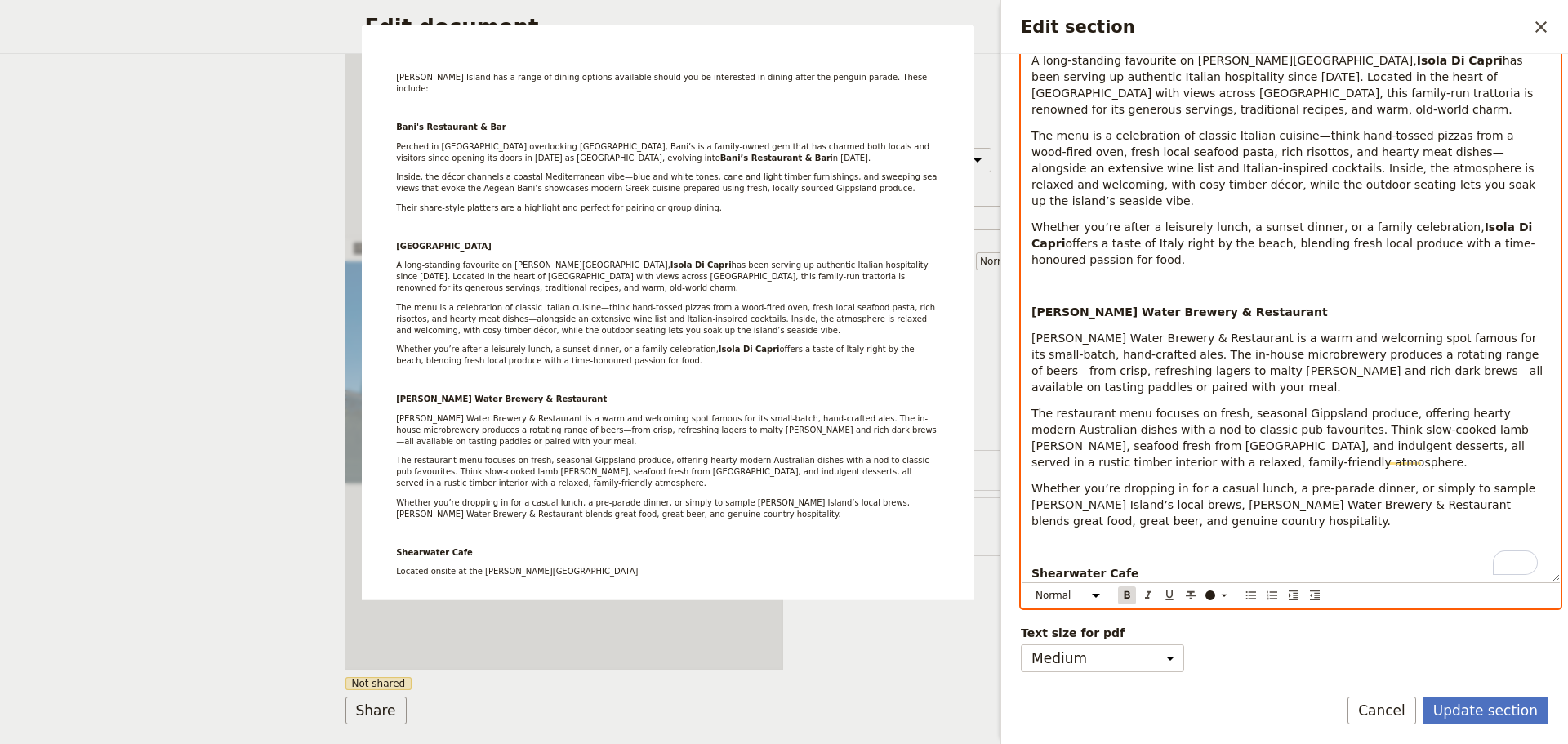
click at [1123, 589] on icon "Format bold" at bounding box center [1127, 596] width 13 height 13
drag, startPoint x: 1499, startPoint y: 177, endPoint x: 1426, endPoint y: 185, distance: 73.4
click at [1426, 219] on p "Whether you’re after a leisurely lunch, a sunset dinner, or a family celebratio…" at bounding box center [1291, 244] width 519 height 49
click at [1131, 589] on icon "Format bold" at bounding box center [1127, 596] width 13 height 13
click at [1273, 364] on div "Phillip Island has a range of dining options available should you be interested…" at bounding box center [1290, 168] width 538 height 827
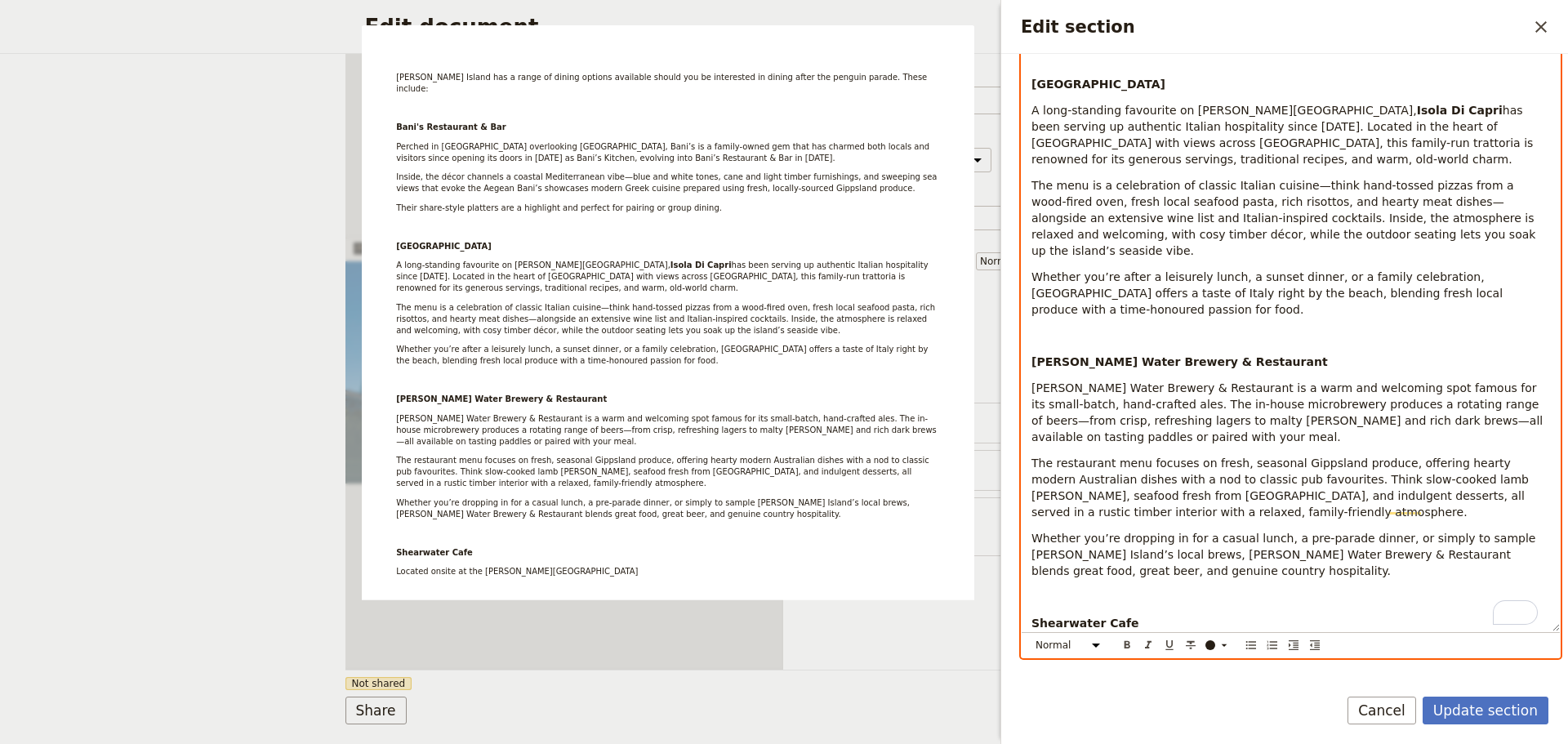
scroll to position [345, 0]
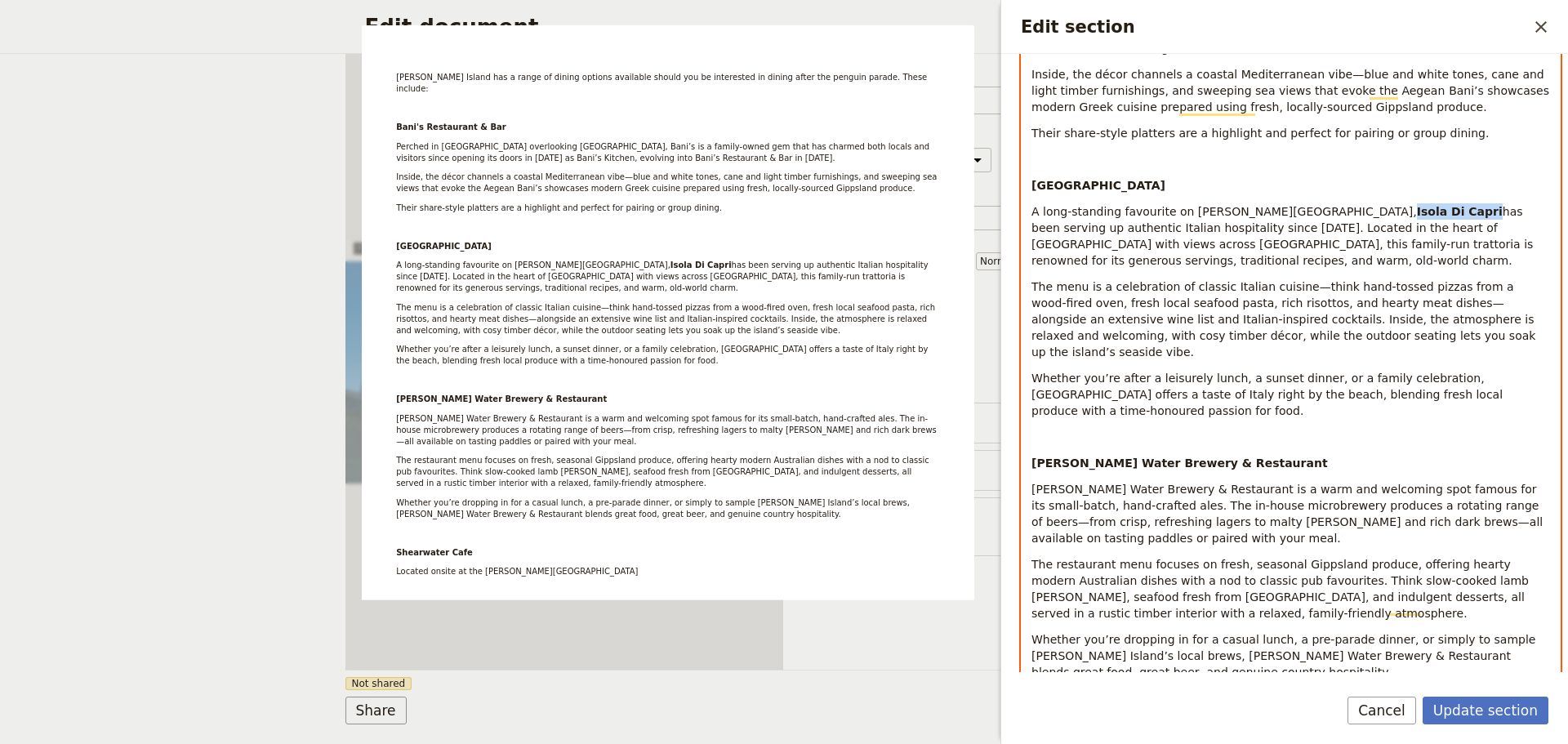
drag, startPoint x: 1321, startPoint y: 209, endPoint x: 1247, endPoint y: 215, distance: 74.2
click at [1247, 215] on p "A long-standing favourite on Phillip Island, Isola Di Capri has been serving up…" at bounding box center [1291, 236] width 519 height 66
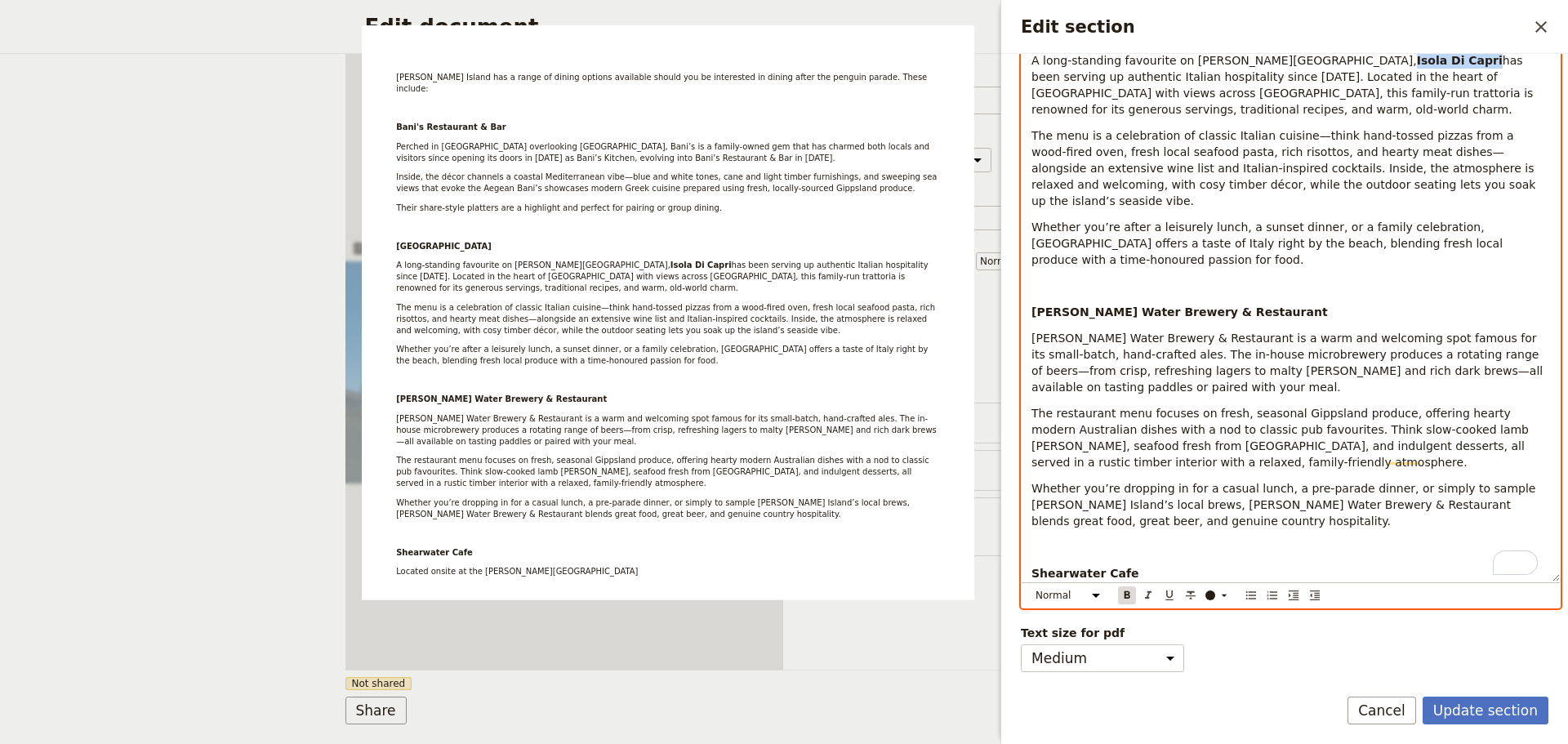
click at [1125, 591] on icon "Format bold" at bounding box center [1127, 595] width 6 height 8
click at [1422, 332] on span "[PERSON_NAME] Water Brewery & Restaurant is a warm and welcoming spot famous fo…" at bounding box center [1289, 363] width 515 height 62
click at [1304, 591] on p "Located onsite at the Phillip Island Penguin Parade" at bounding box center [1291, 599] width 519 height 16
click at [1317, 565] on p "Shearwater Cafe" at bounding box center [1291, 573] width 519 height 16
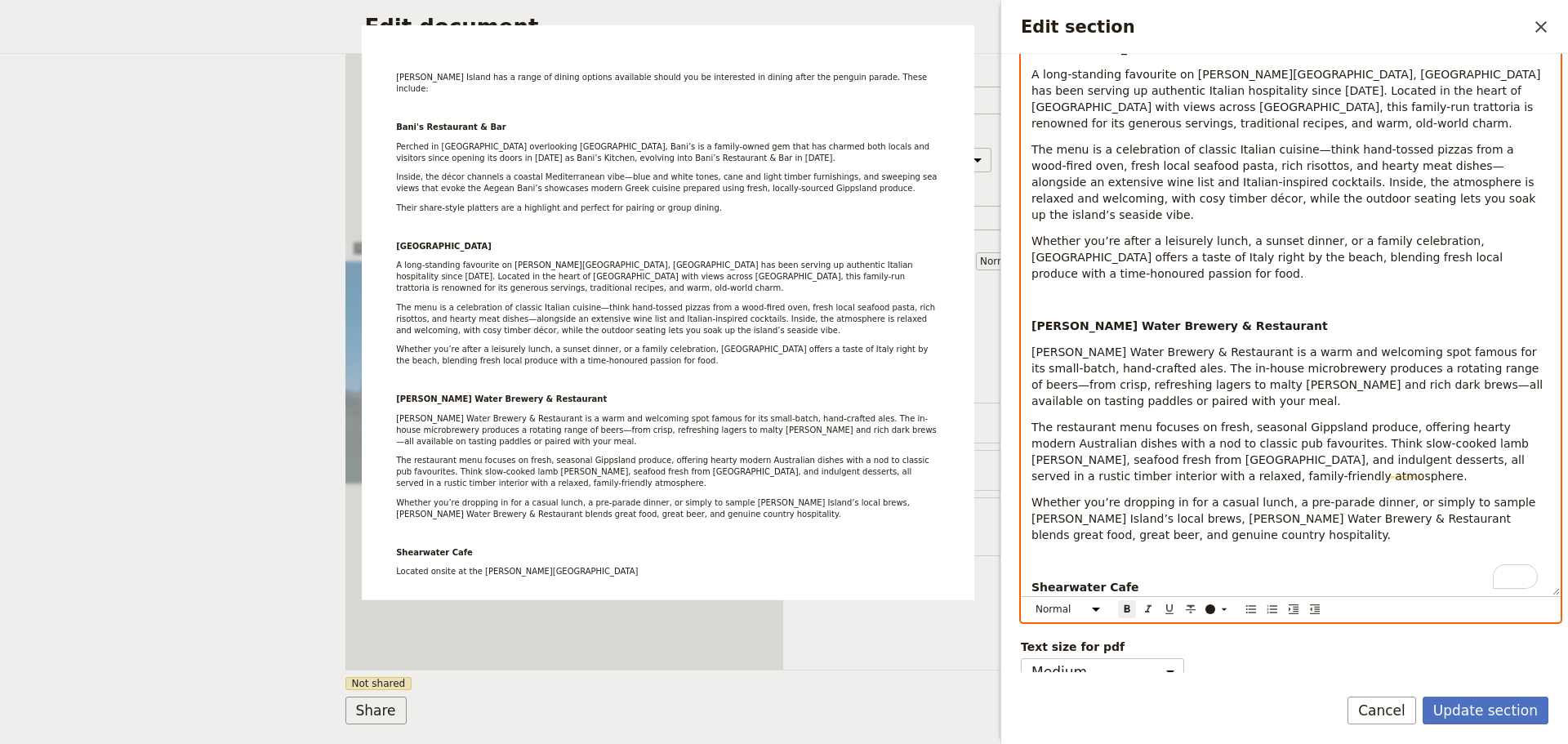
click at [1293, 605] on p "Located onsite at the Phillip Island Penguin Parade" at bounding box center [1291, 613] width 519 height 16
drag, startPoint x: 1298, startPoint y: 580, endPoint x: 1293, endPoint y: 538, distance: 42.3
click at [1298, 605] on p "Located onsite at the Phillip Island Penguin Parade" at bounding box center [1291, 613] width 519 height 16
click at [1351, 605] on p "Located onsite at the Phillip Island Penguin Parade, teh" at bounding box center [1291, 613] width 519 height 16
click at [1352, 605] on p "Located onsite at the Phillip Island Penguin Parade, the" at bounding box center [1291, 613] width 519 height 16
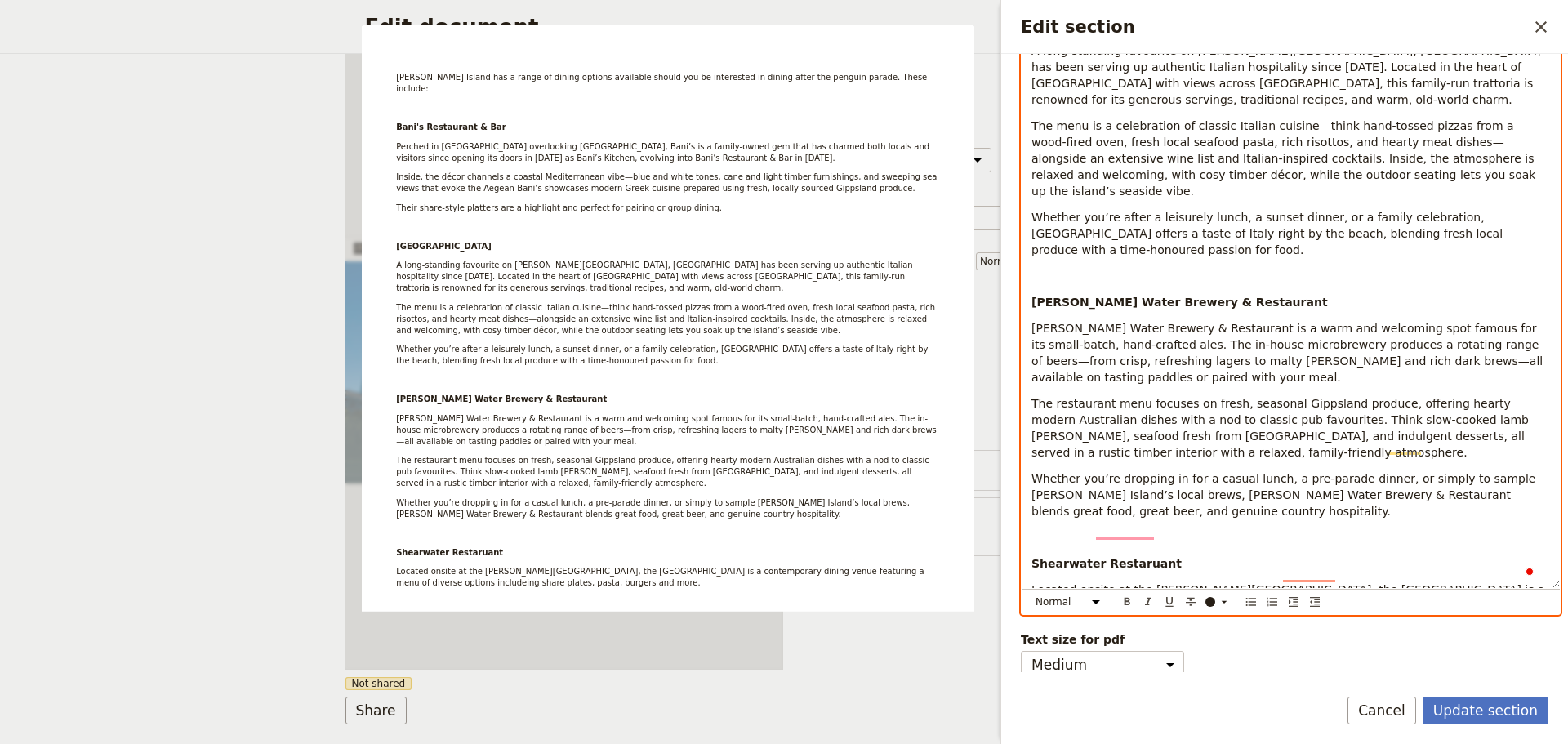
scroll to position [525, 0]
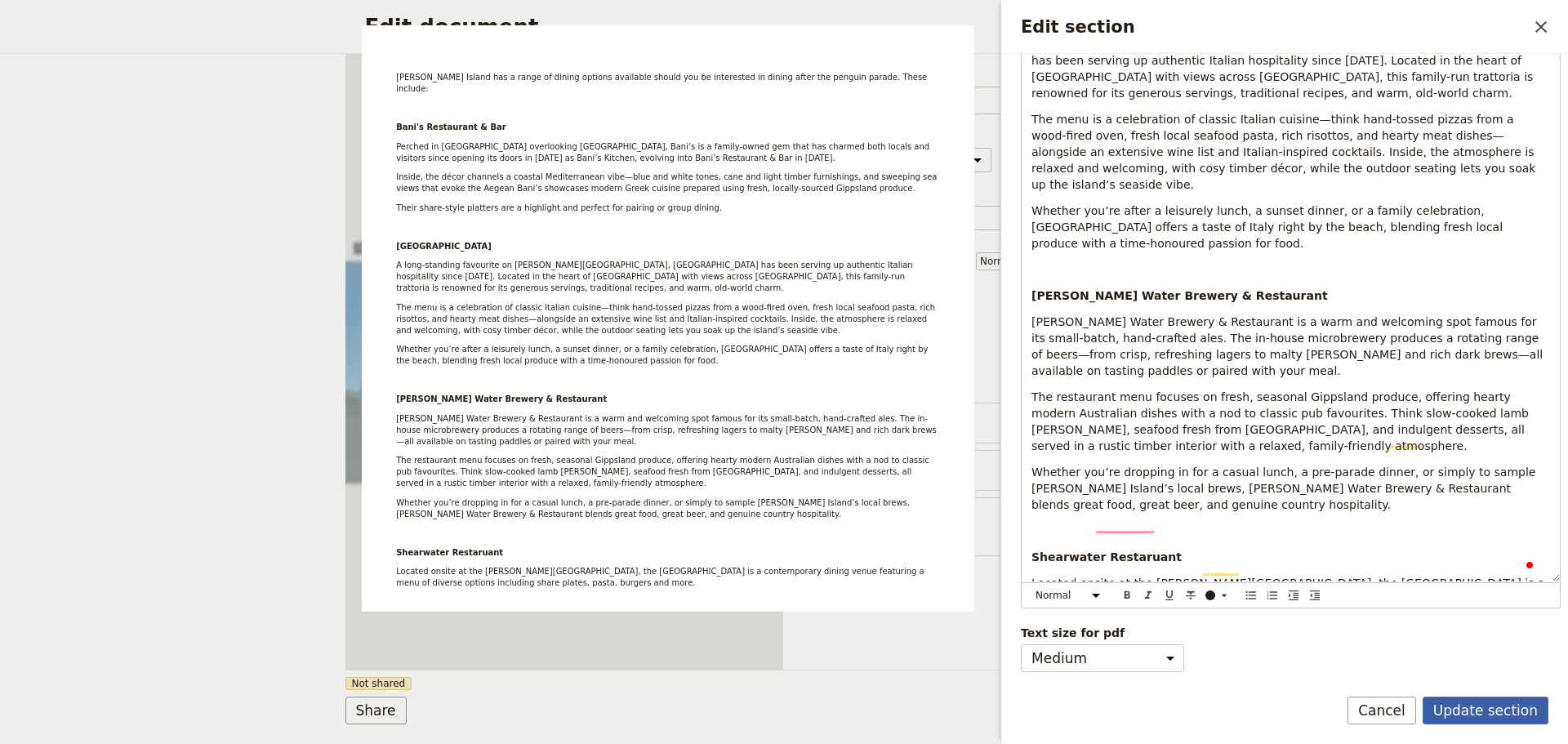
click at [1480, 702] on button "Update section" at bounding box center [1485, 710] width 125 height 28
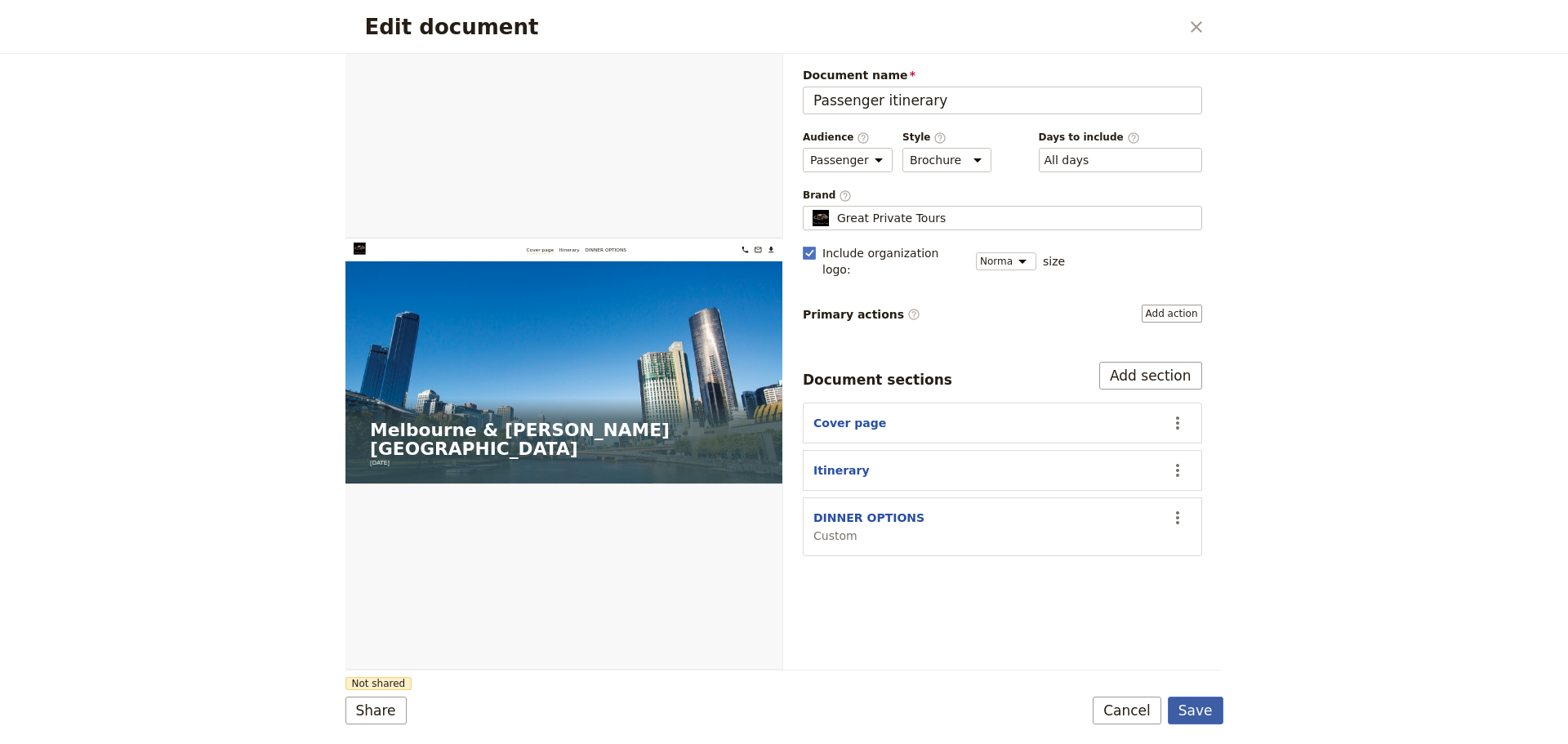
click at [1207, 715] on button "Save" at bounding box center [1195, 710] width 56 height 28
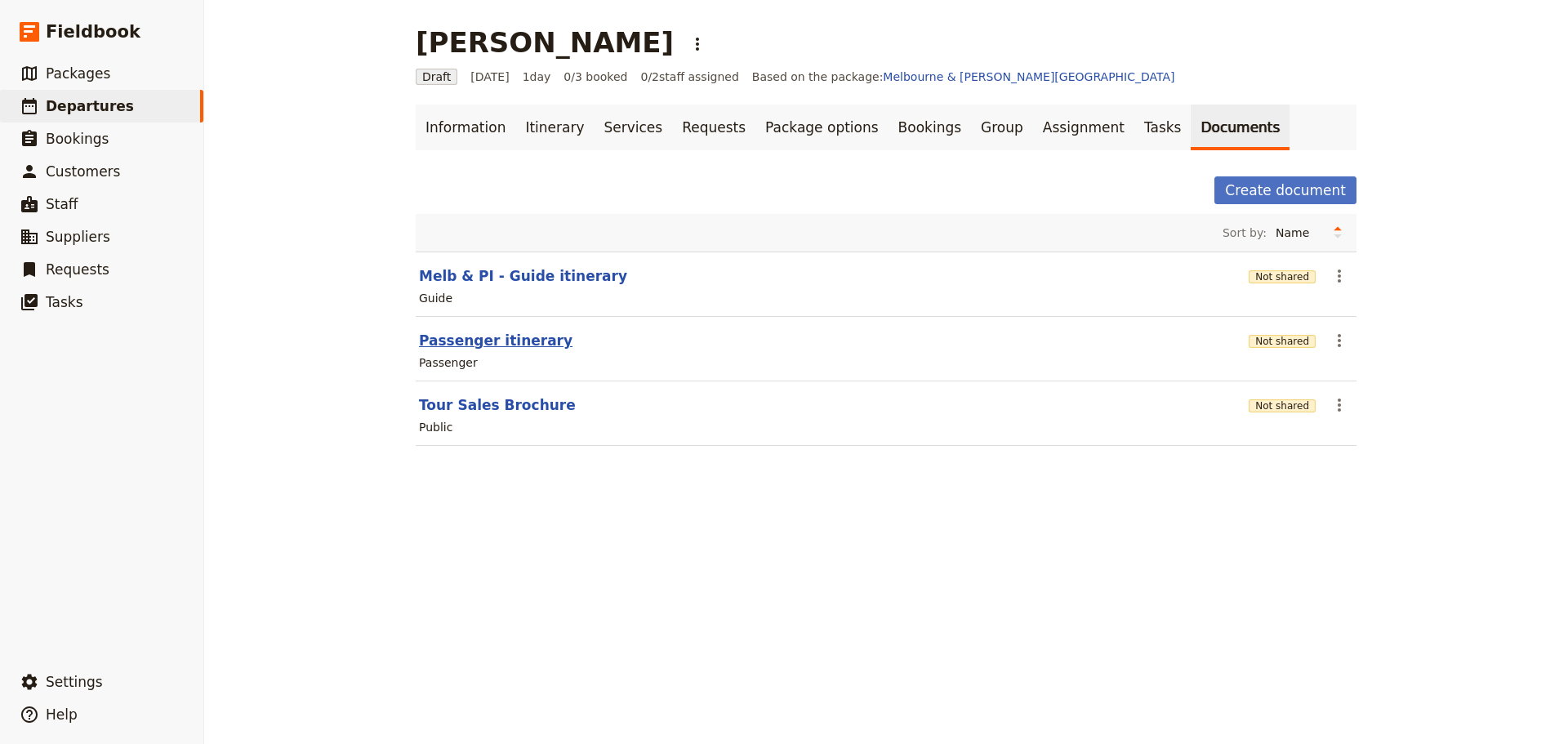
click at [488, 335] on button "Passenger itinerary" at bounding box center [495, 340] width 153 height 19
select select "PASSENGER"
select select "DEFAULT"
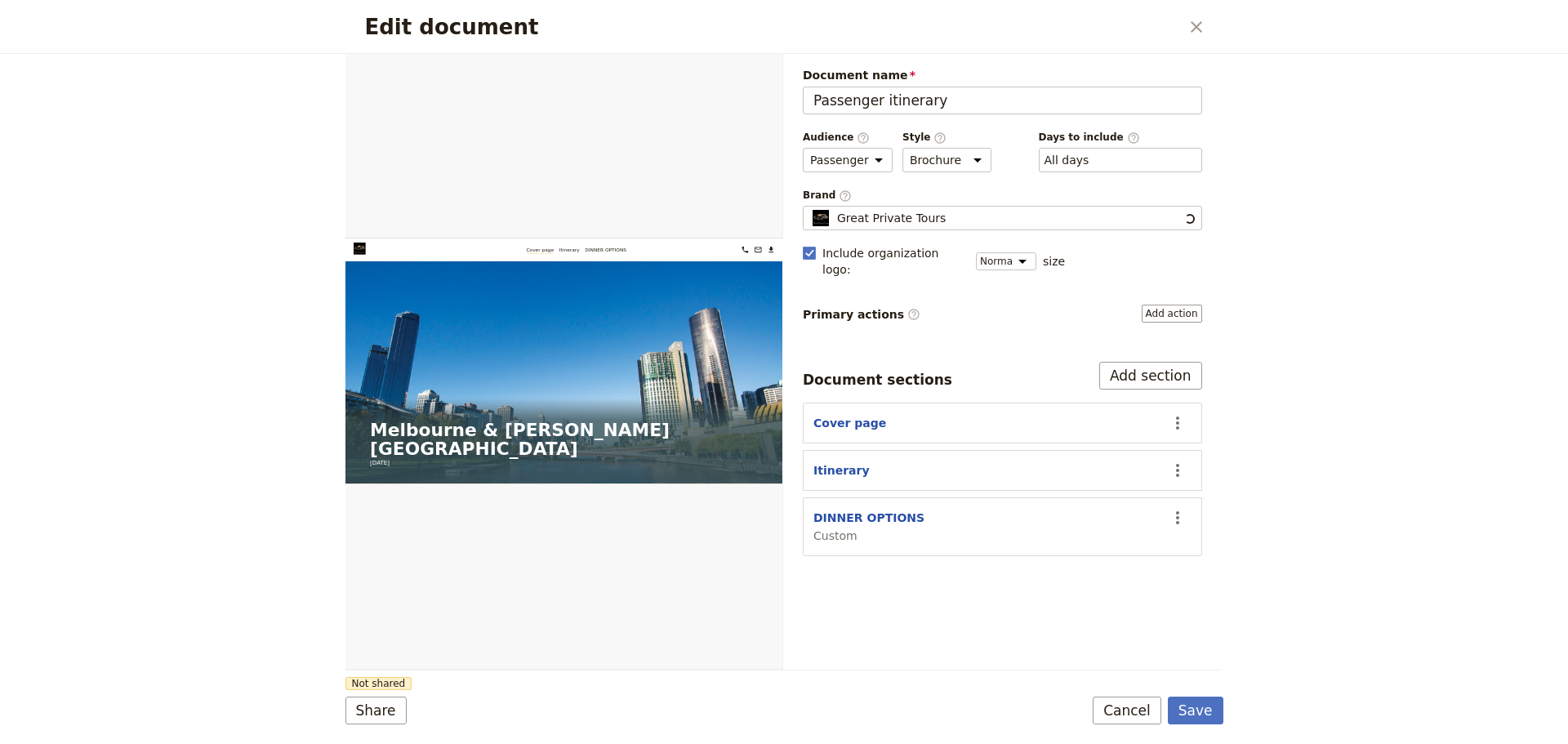
scroll to position [0, 0]
click at [767, 75] on icon "Open full preview" at bounding box center [764, 72] width 10 height 10
click at [1138, 708] on button "Cancel" at bounding box center [1126, 710] width 68 height 28
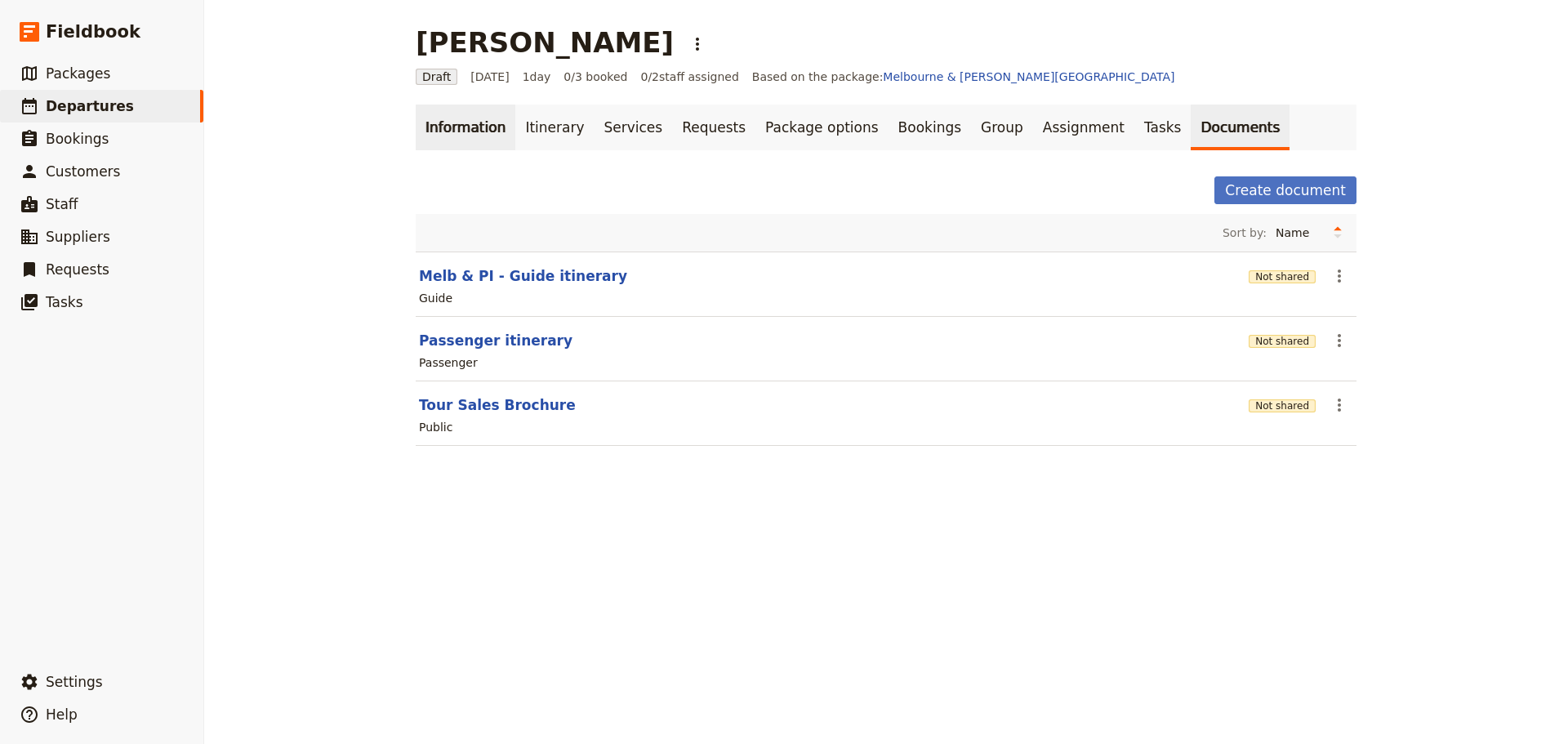
click at [456, 133] on link "Information" at bounding box center [465, 127] width 99 height 45
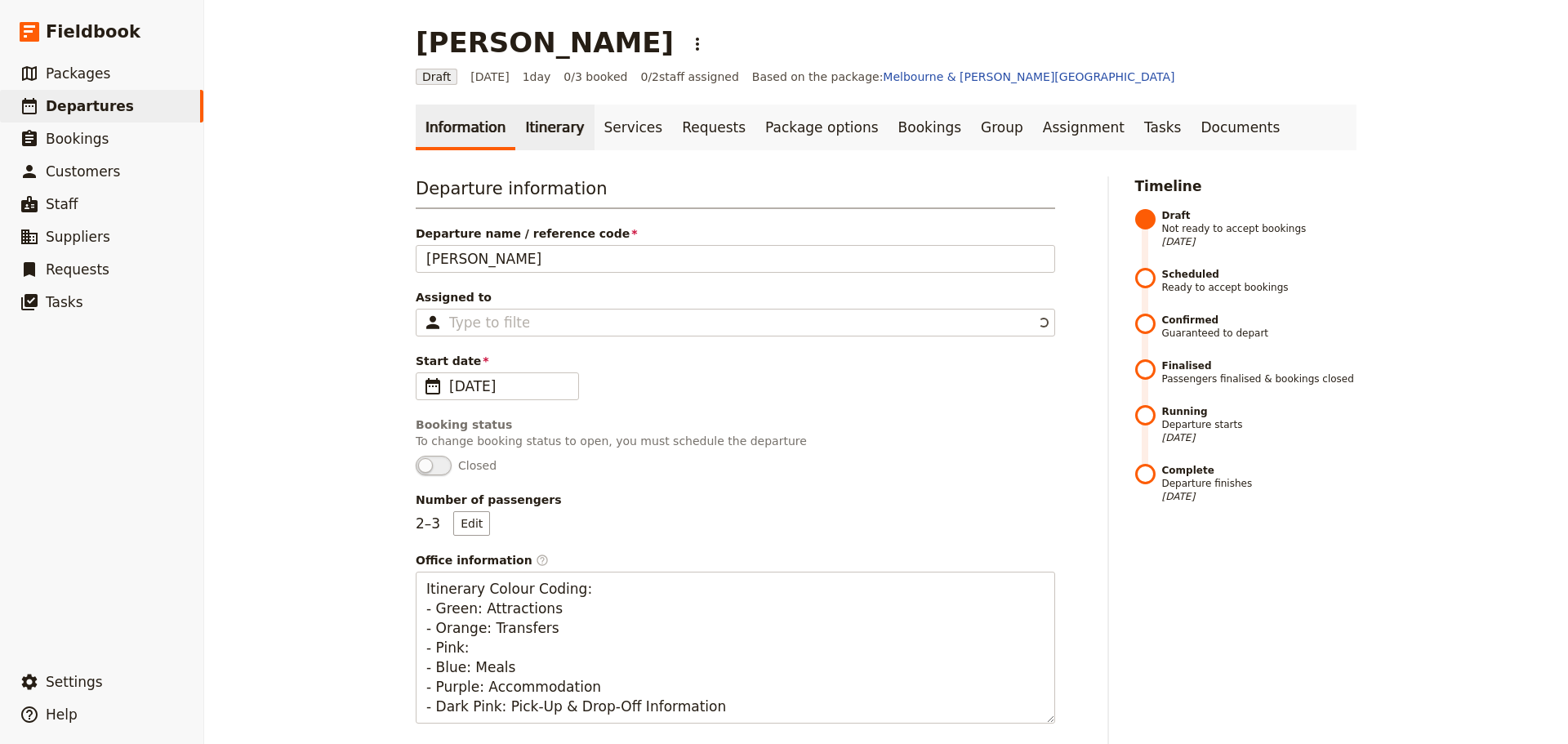
click at [519, 120] on link "Itinerary" at bounding box center [554, 127] width 78 height 45
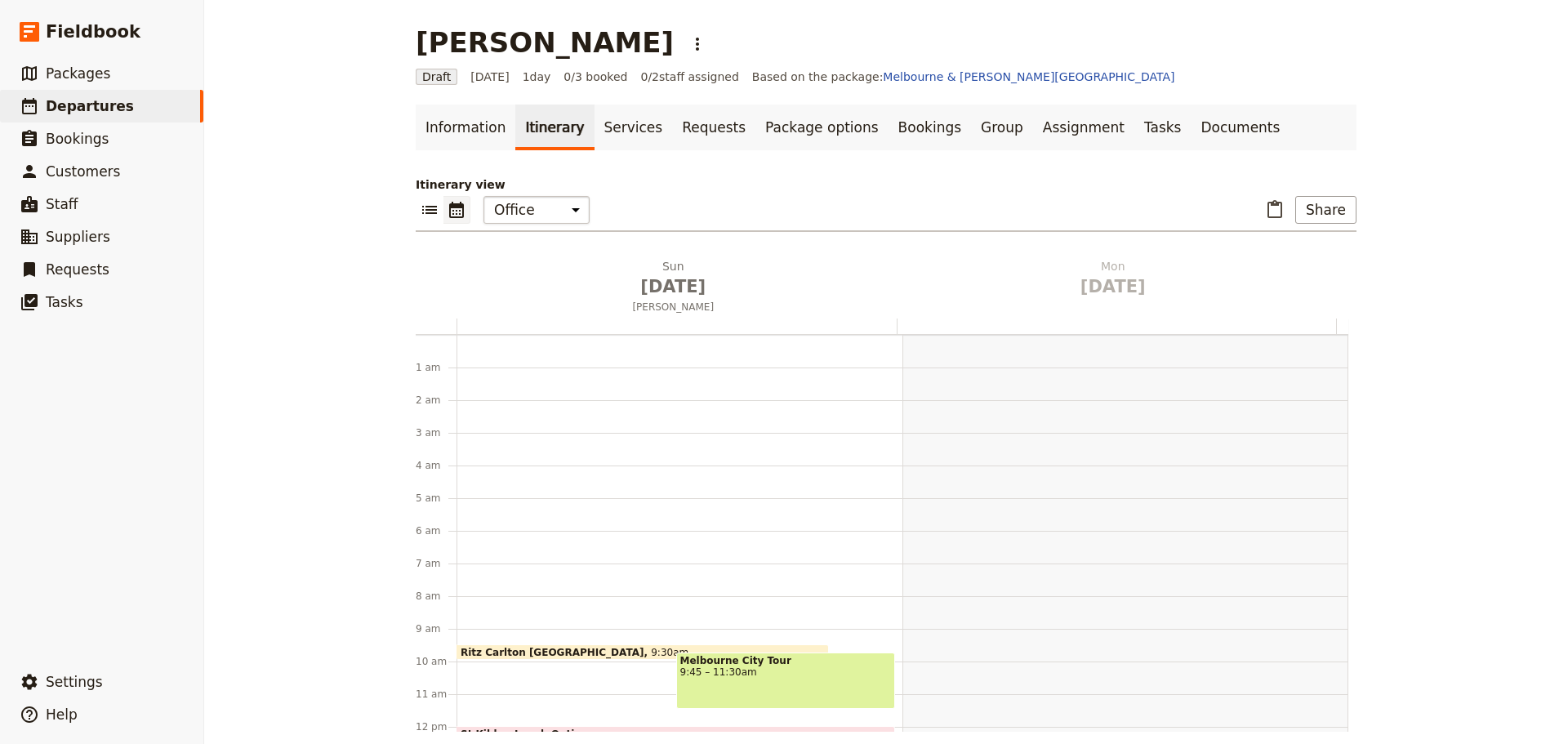
scroll to position [212, 0]
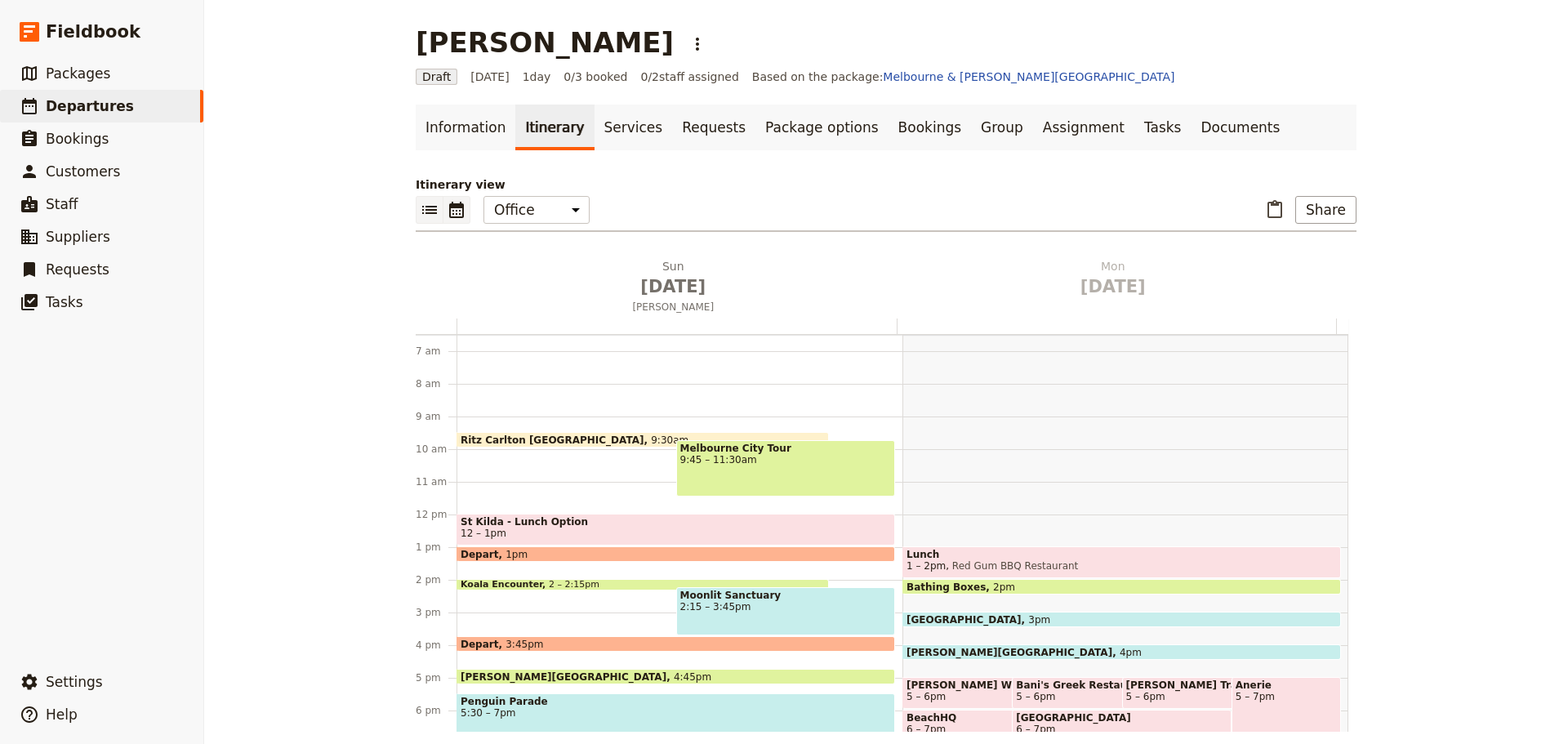
click at [415, 201] on button "​" at bounding box center [429, 210] width 28 height 28
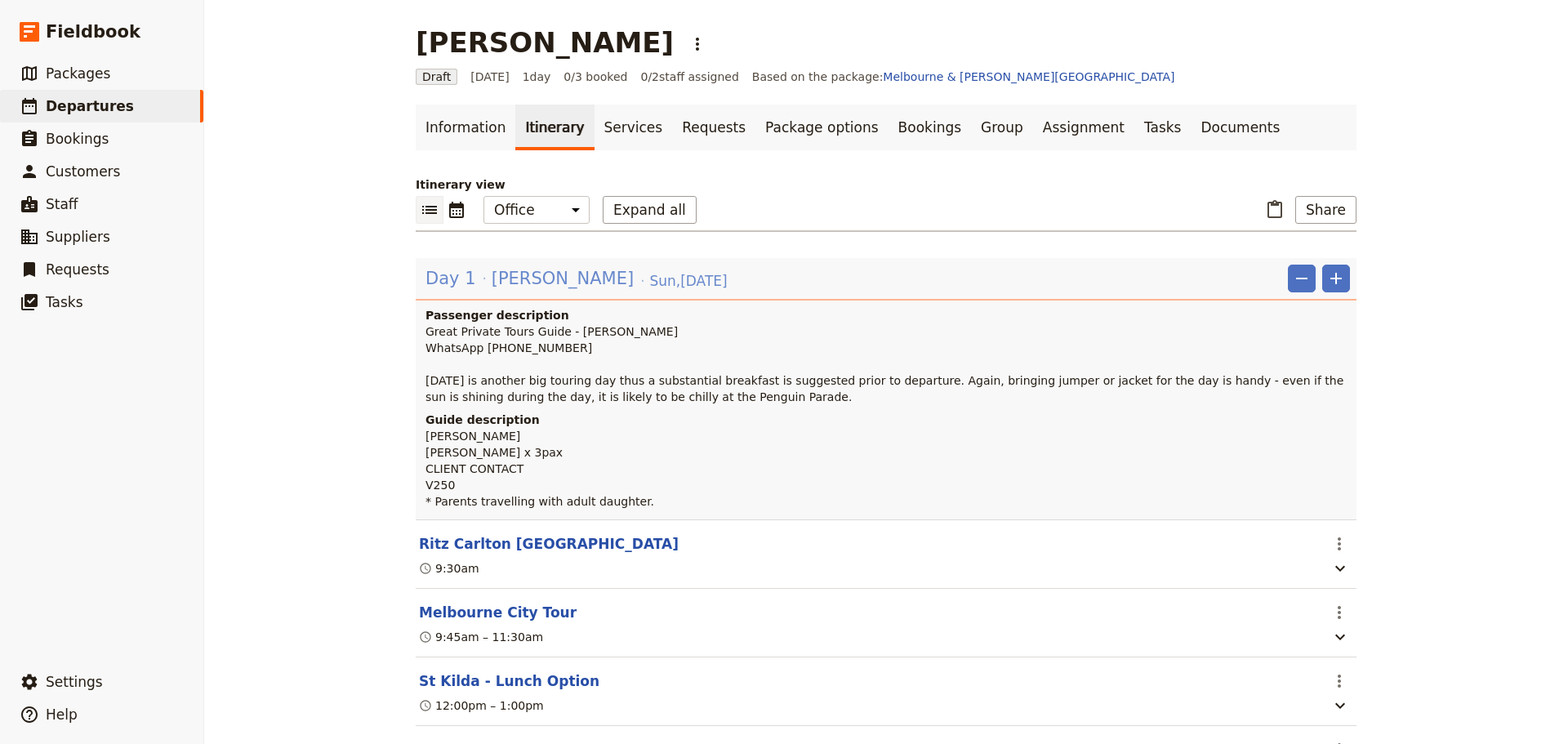
click at [527, 283] on span "[PERSON_NAME]" at bounding box center [563, 278] width 142 height 24
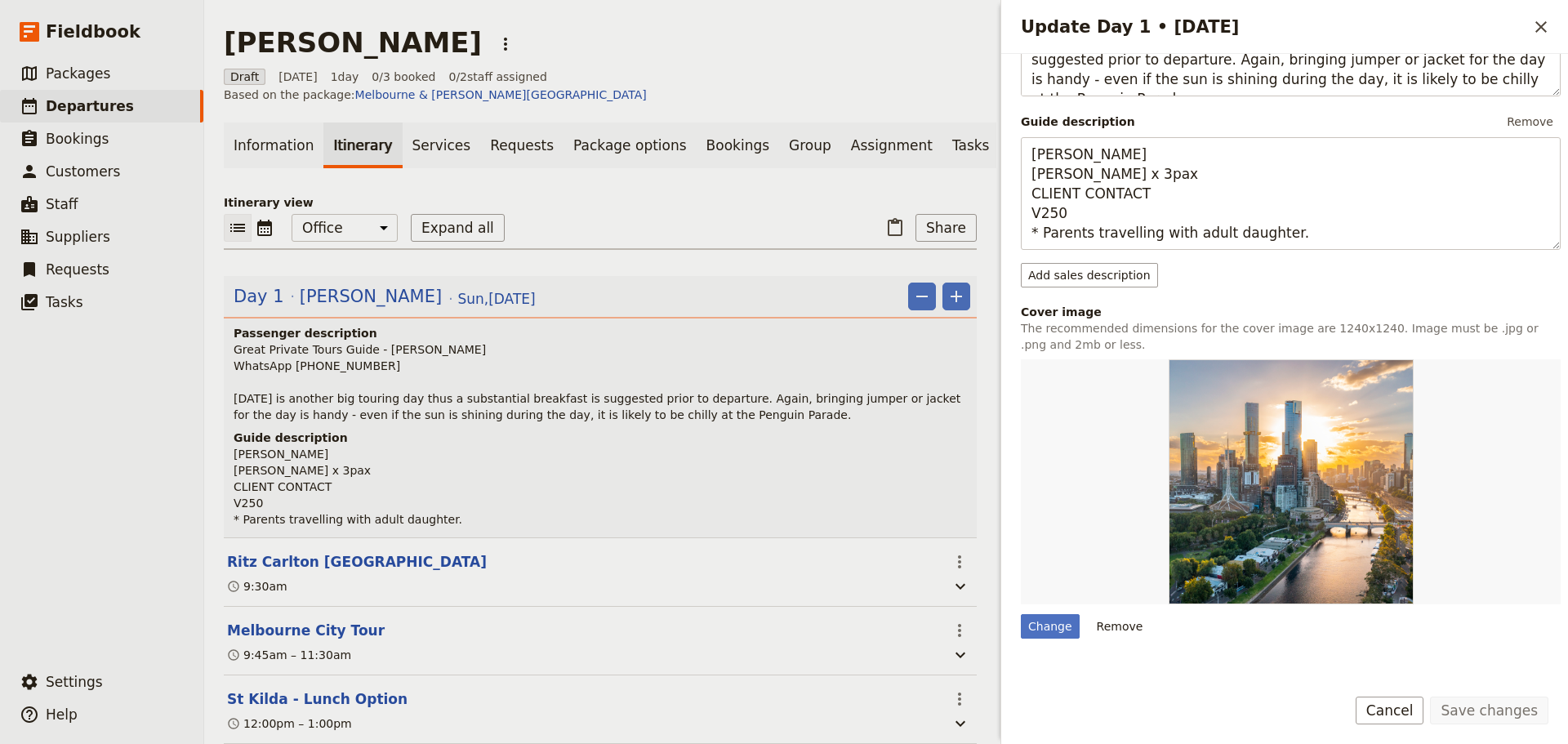
scroll to position [490, 0]
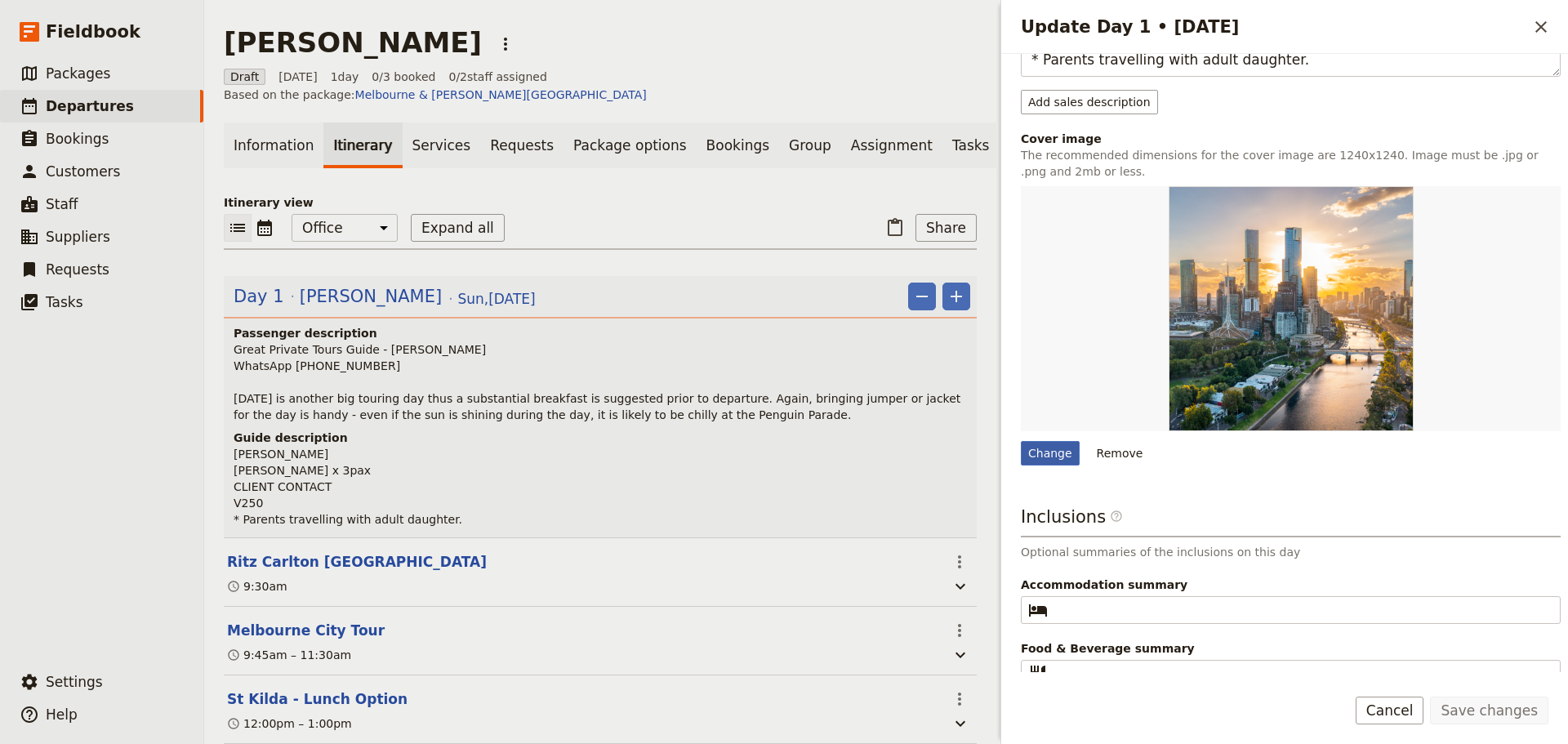
click at [1035, 460] on div "Change" at bounding box center [1050, 453] width 59 height 24
click at [1021, 442] on input "Change" at bounding box center [1020, 441] width 1 height 1
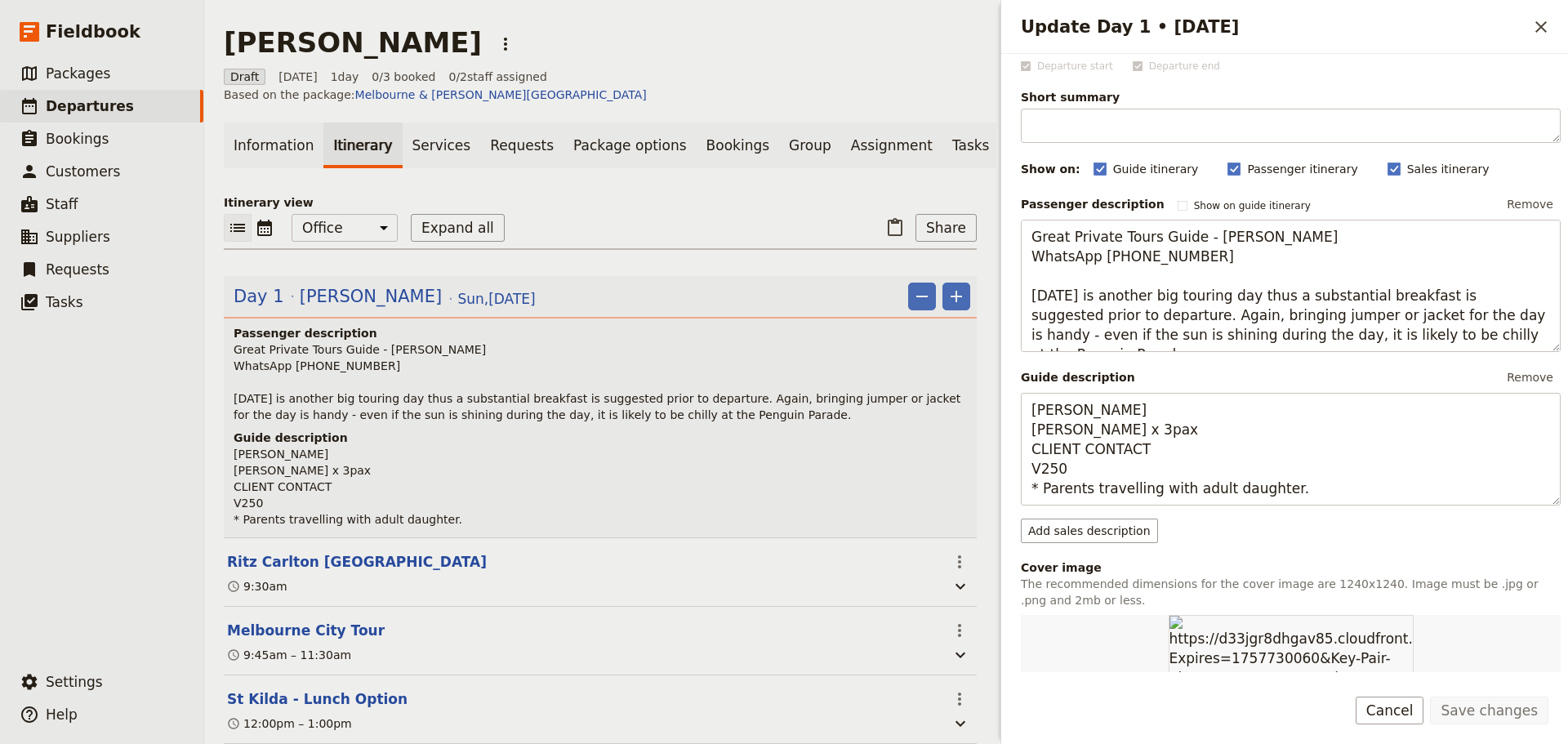
scroll to position [409, 0]
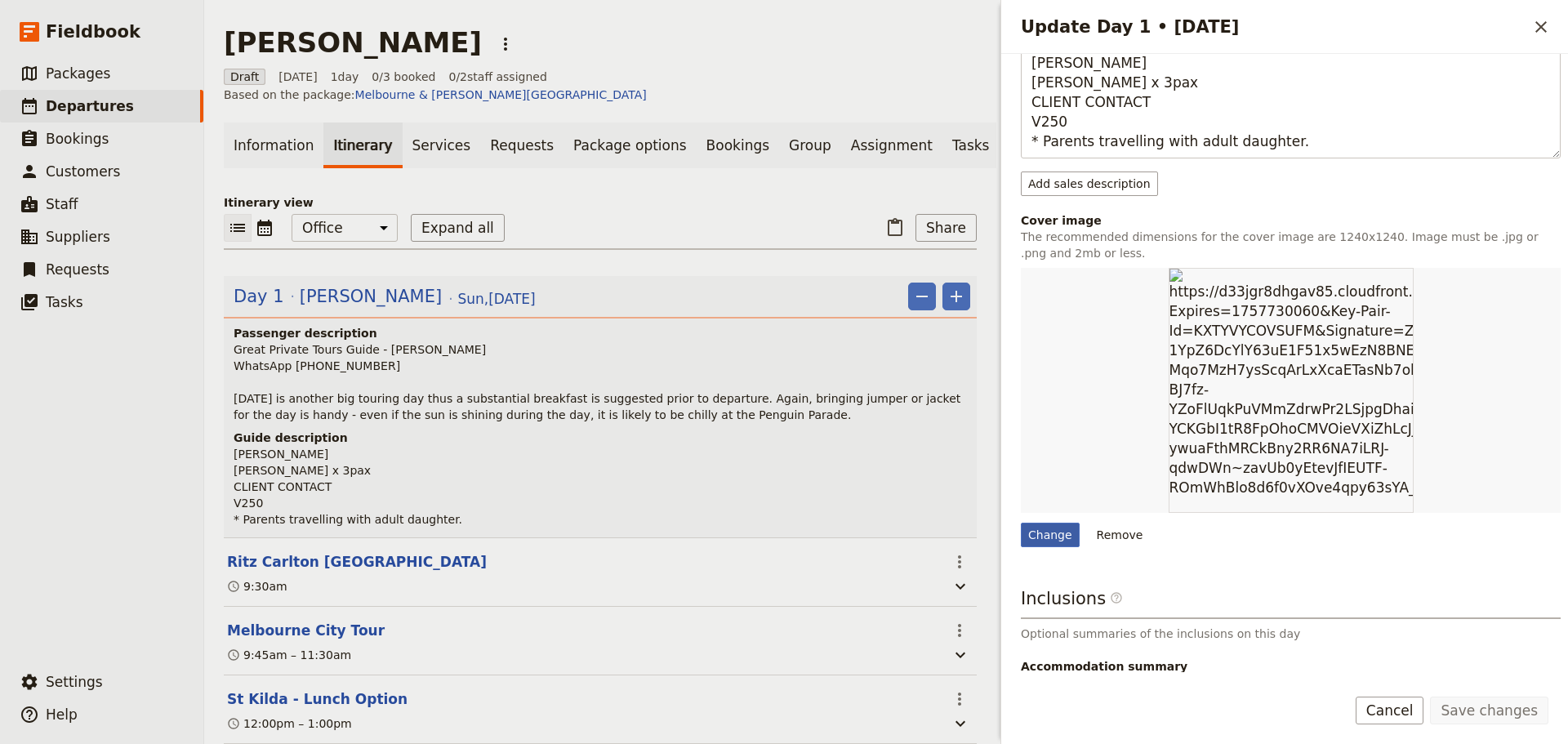
click at [1036, 527] on div "Change" at bounding box center [1050, 535] width 59 height 24
click at [1021, 523] on input "Change" at bounding box center [1020, 522] width 1 height 1
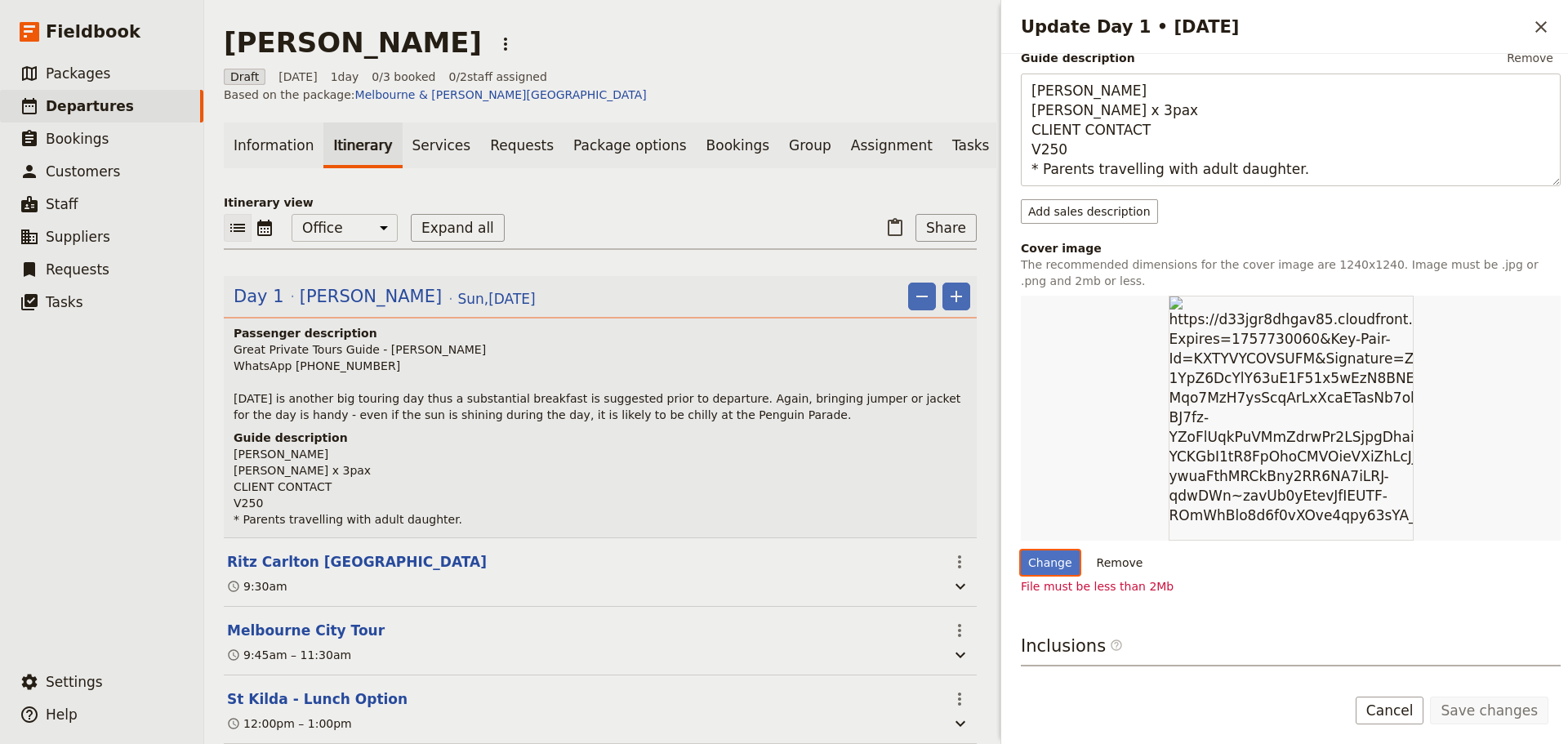
scroll to position [490, 0]
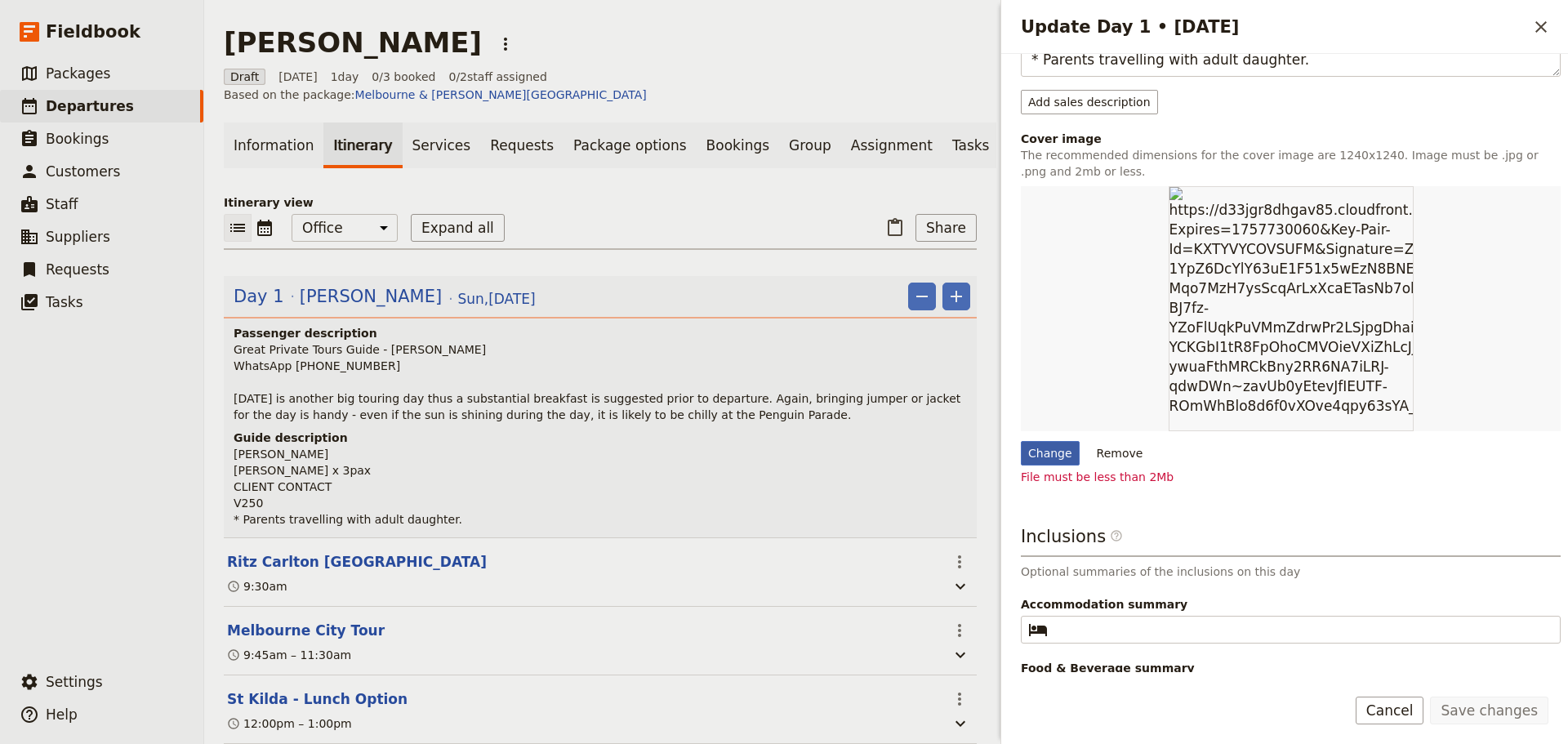
click at [1048, 450] on div "Change" at bounding box center [1050, 453] width 59 height 24
click at [1021, 442] on input "Change" at bounding box center [1020, 441] width 1 height 1
click at [1053, 455] on div "Change" at bounding box center [1050, 453] width 59 height 24
click at [1021, 442] on input "Change" at bounding box center [1020, 441] width 1 height 1
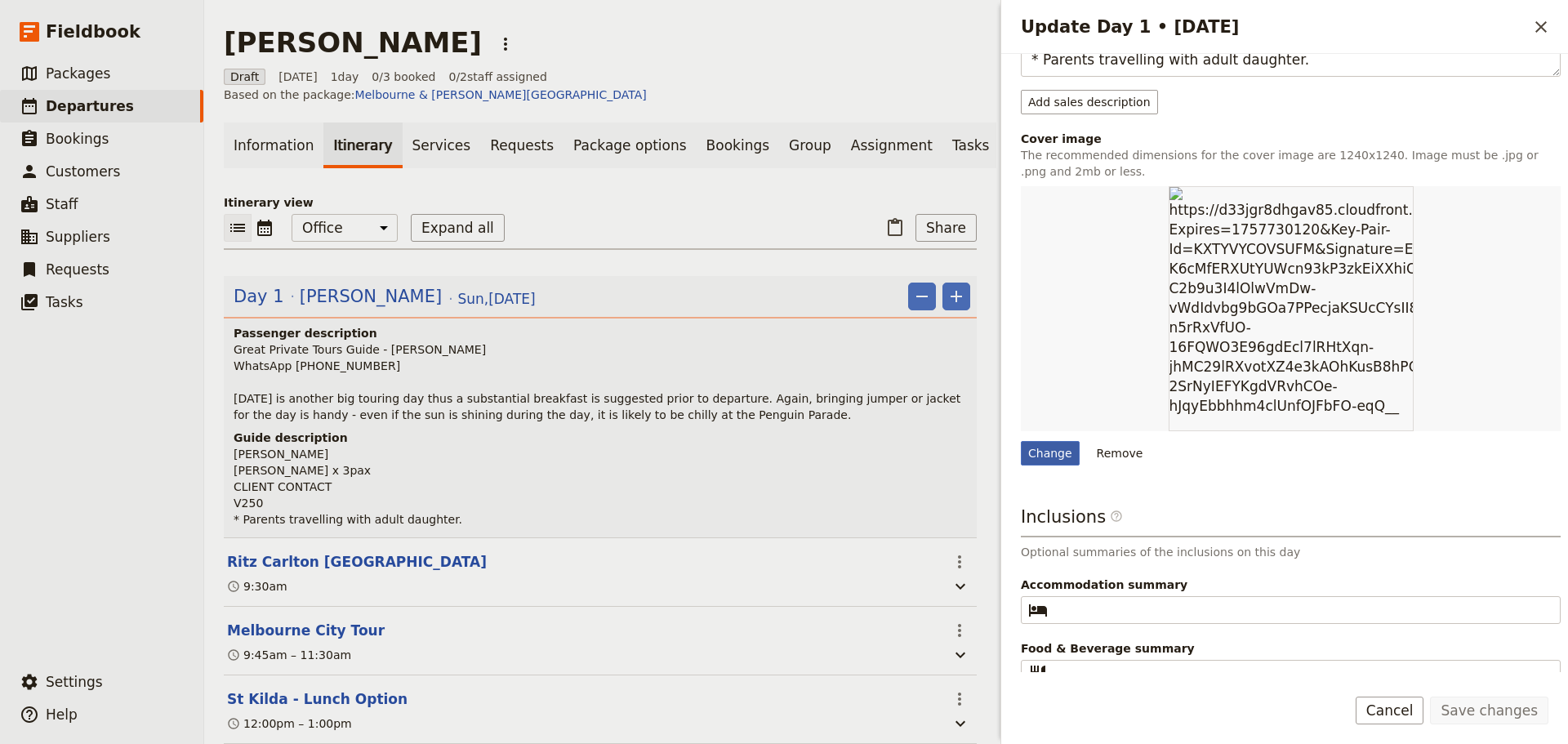
click at [1035, 457] on div "Change" at bounding box center [1050, 453] width 59 height 24
click at [1021, 442] on input "Change" at bounding box center [1020, 441] width 1 height 1
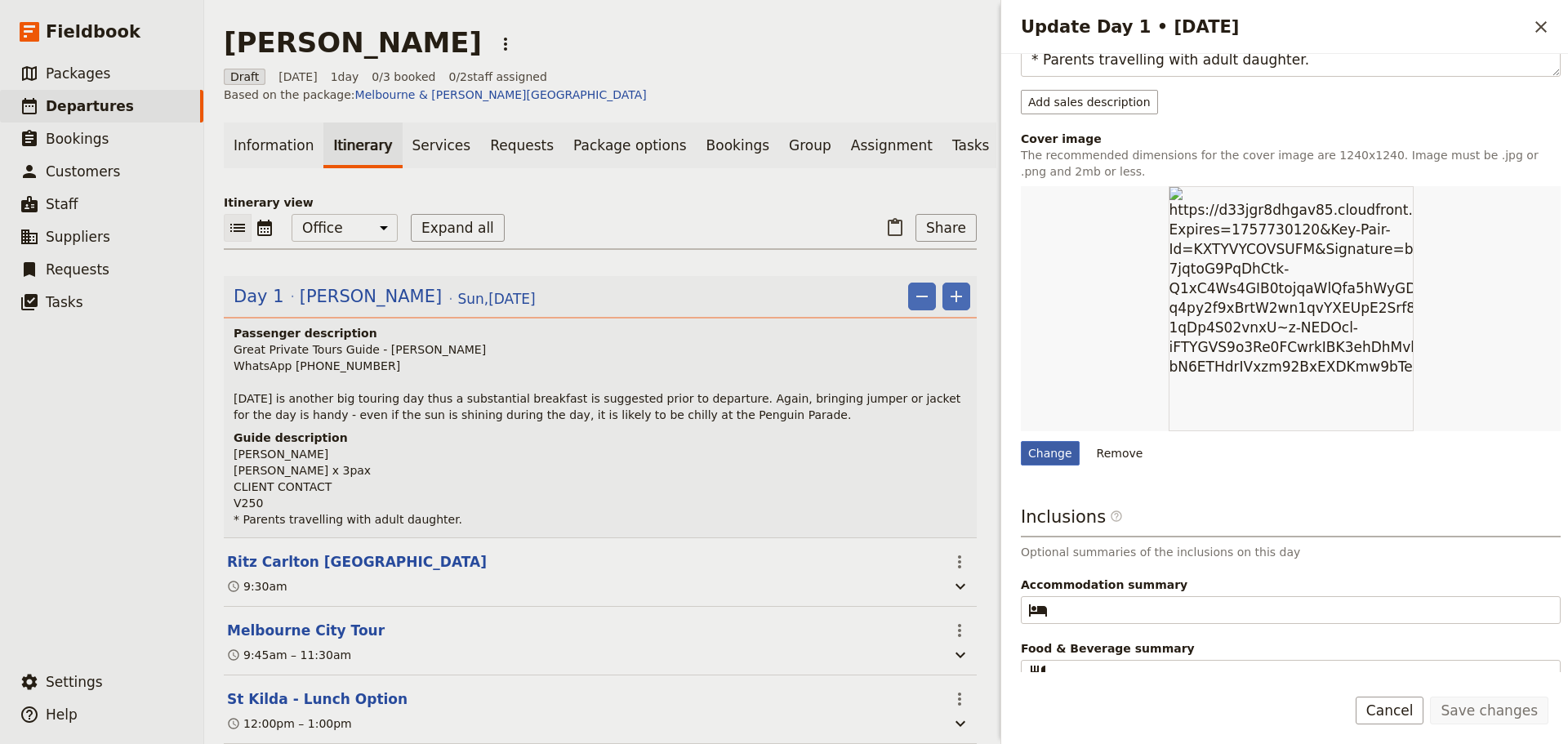
click at [1050, 456] on div "Change" at bounding box center [1050, 453] width 59 height 24
click at [1021, 442] on input "Change" at bounding box center [1020, 441] width 1 height 1
type input "C:\fakepath\Penguins Plus.jpg"
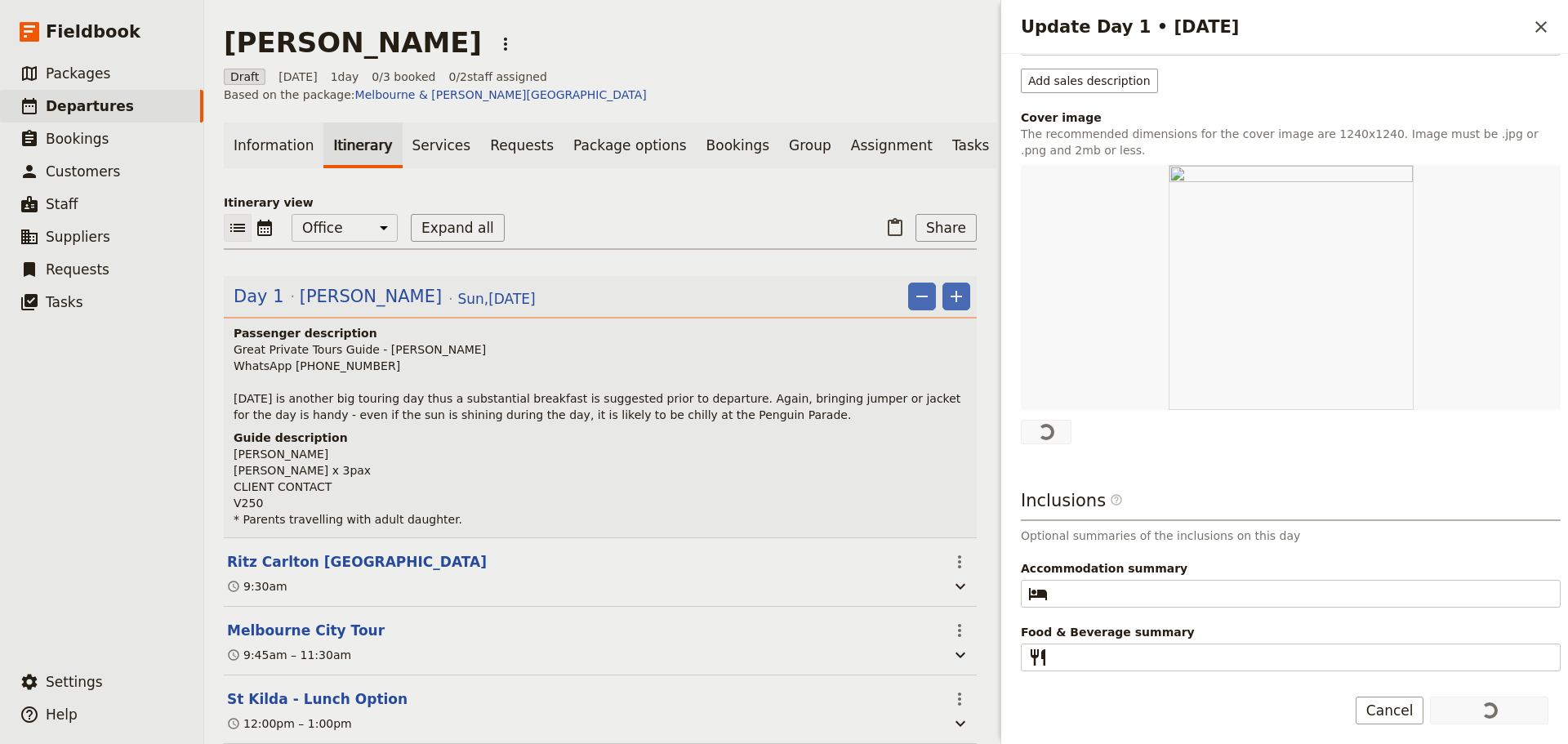
scroll to position [507, 0]
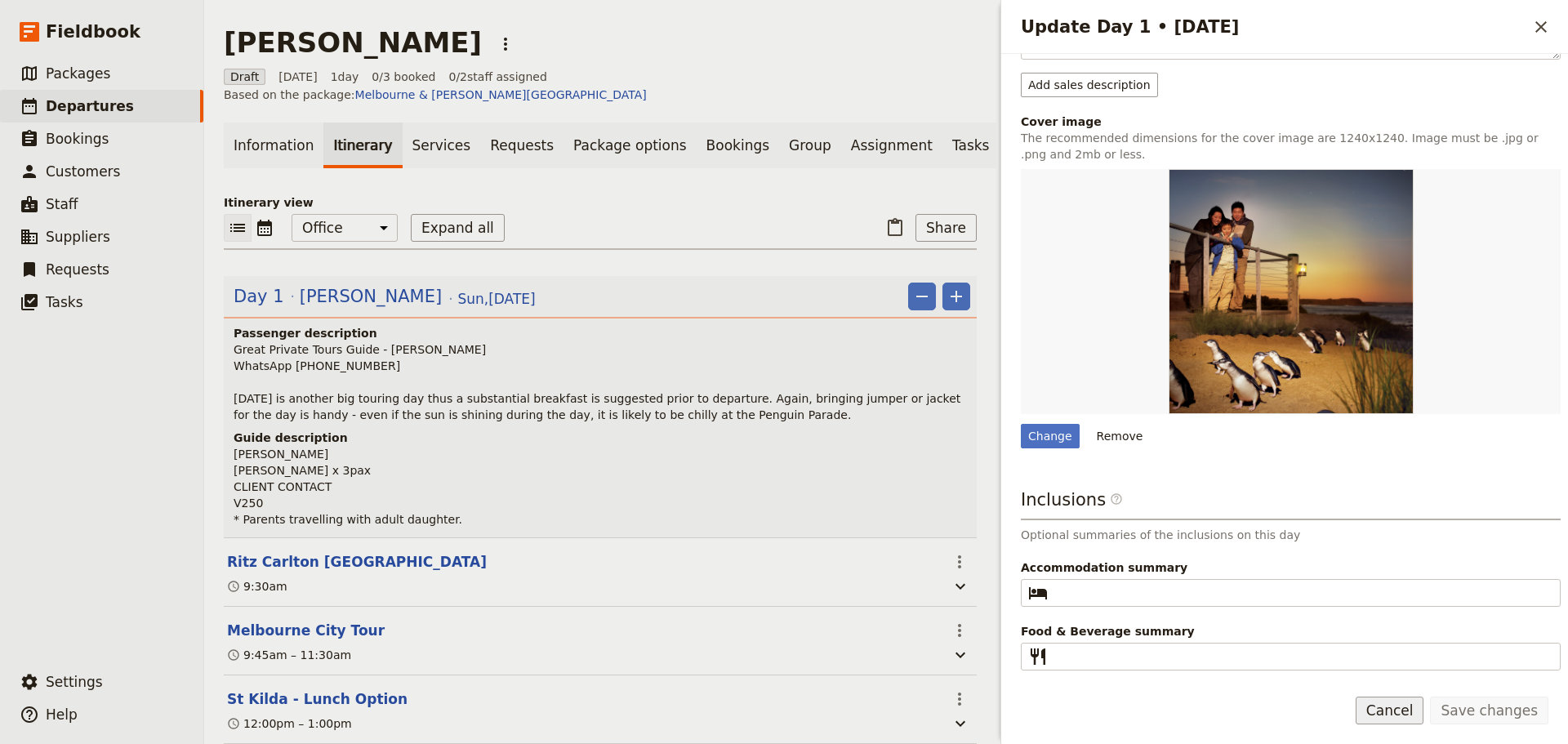
click at [1423, 712] on button "Cancel" at bounding box center [1389, 710] width 68 height 28
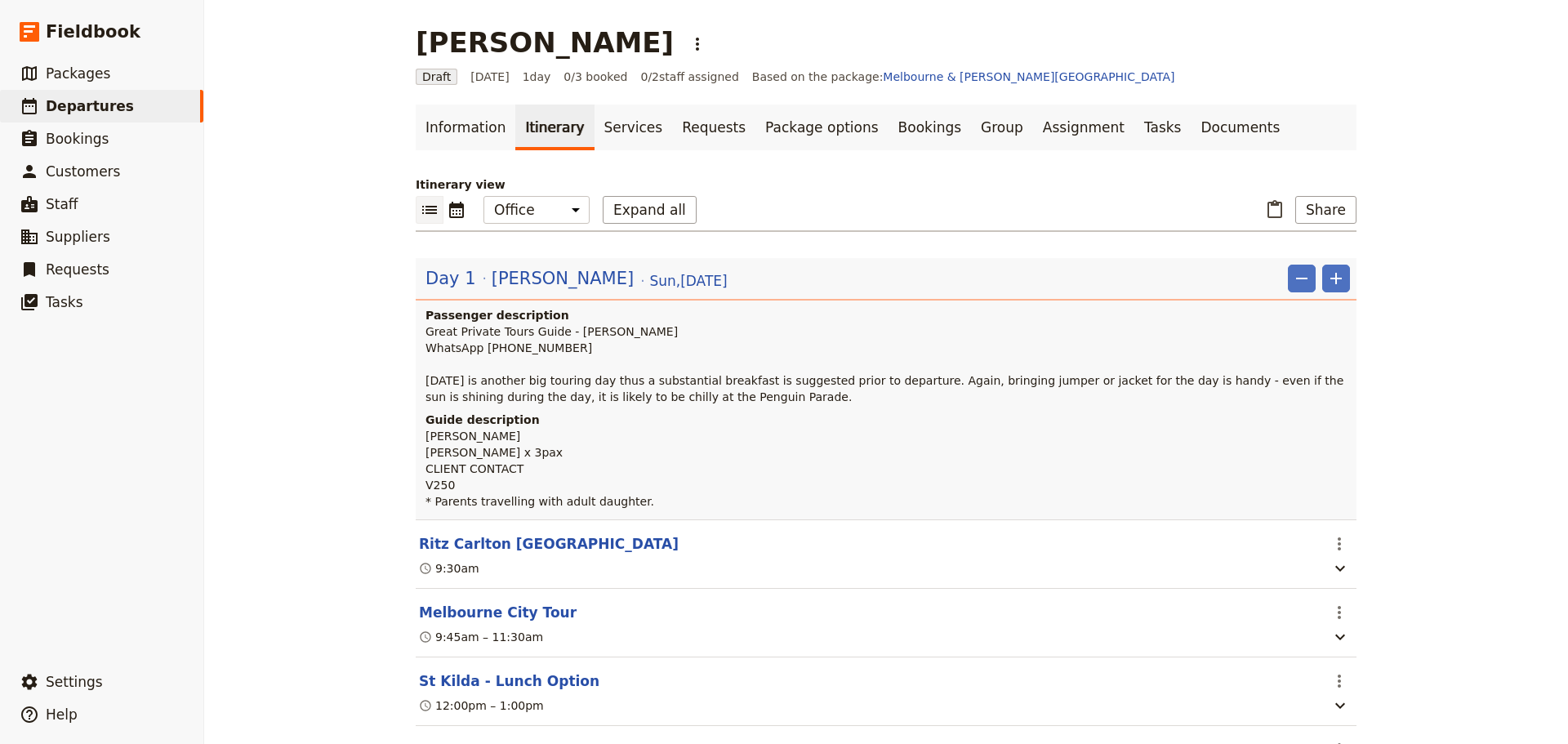
click at [508, 542] on button "Ritz Carlton [GEOGRAPHIC_DATA]" at bounding box center [548, 543] width 259 height 19
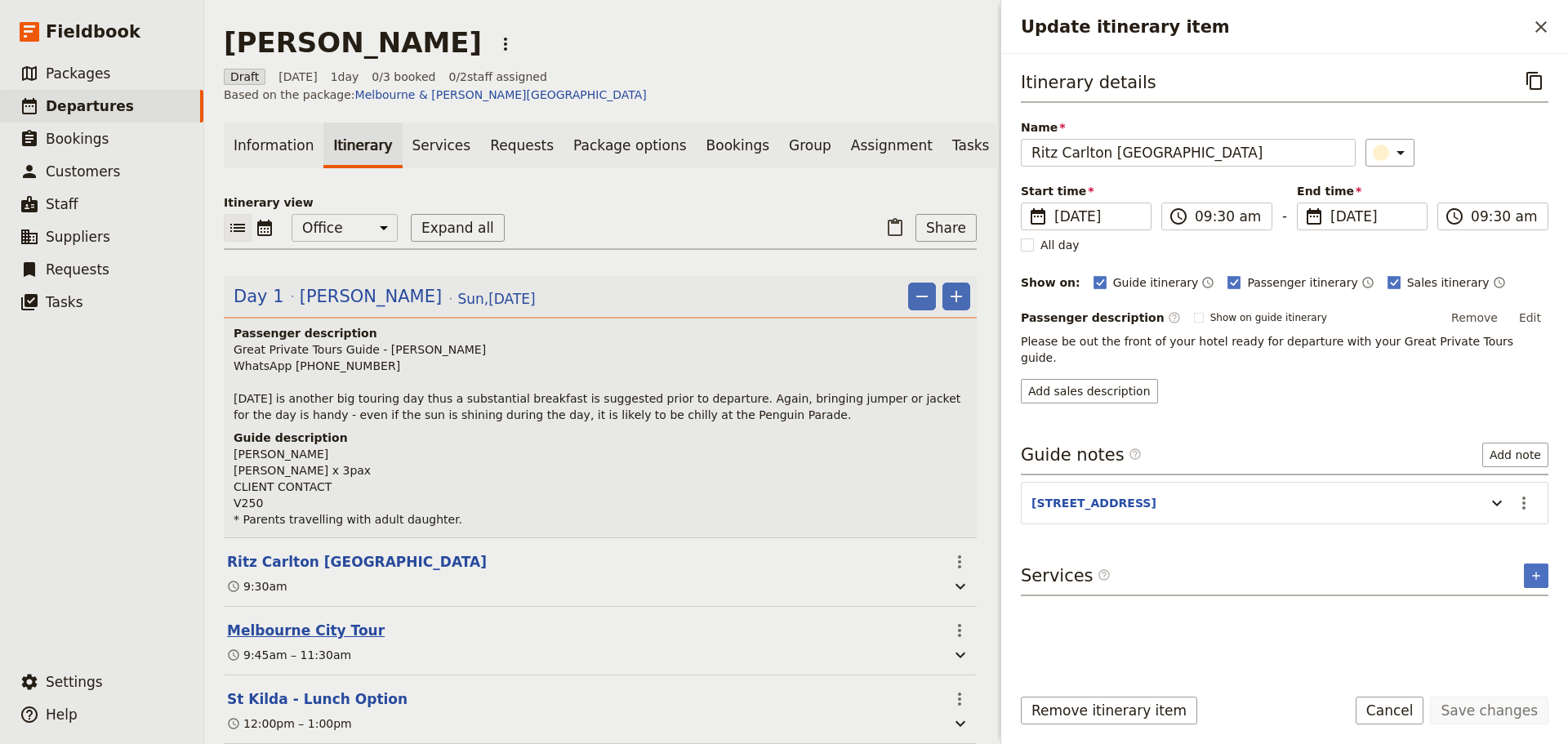
click at [296, 623] on button "Melbourne City Tour" at bounding box center [306, 630] width 157 height 19
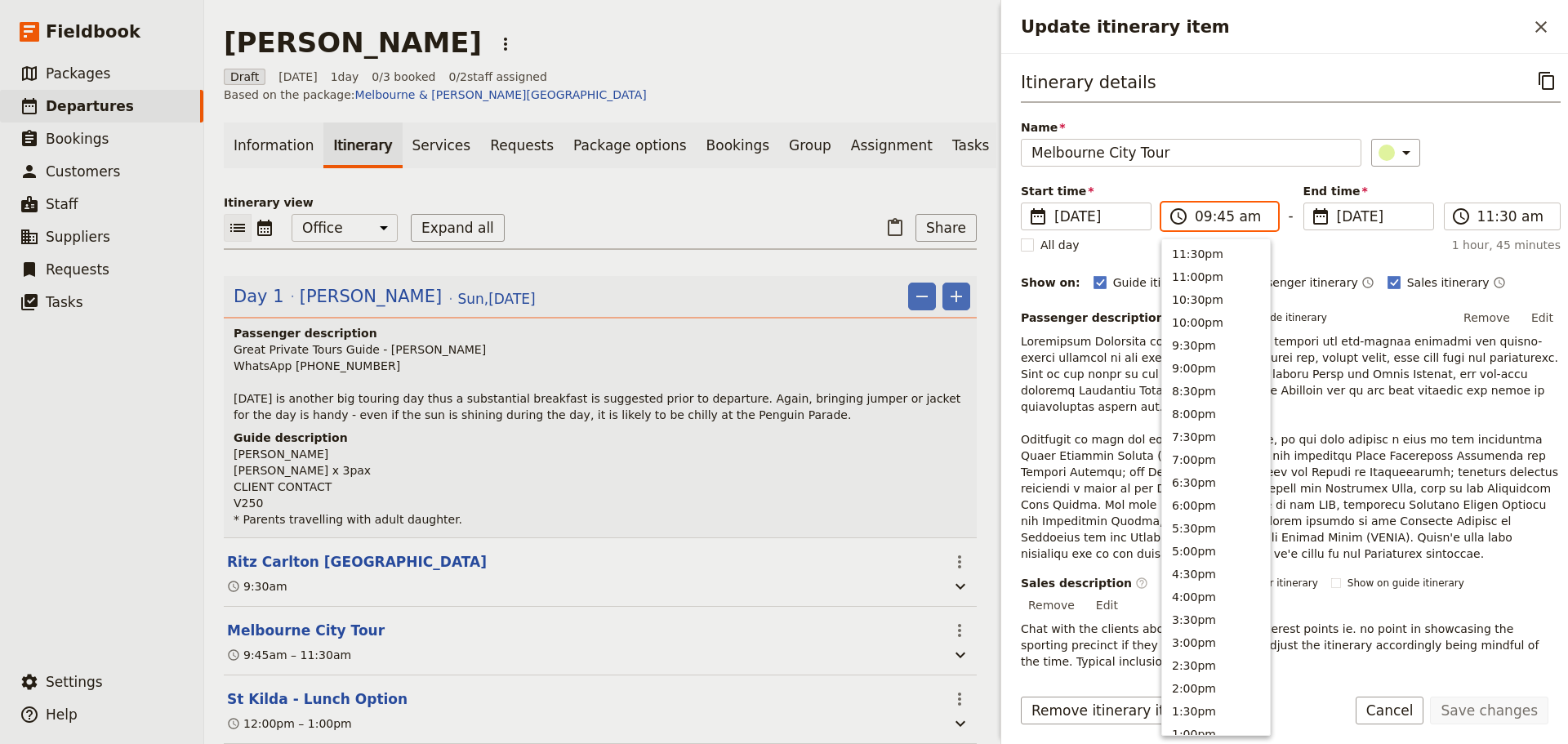
click at [1235, 215] on input "09:45 am" at bounding box center [1230, 216] width 72 height 19
click at [1198, 297] on button "9:30am" at bounding box center [1216, 295] width 108 height 23
type input "09:30 am"
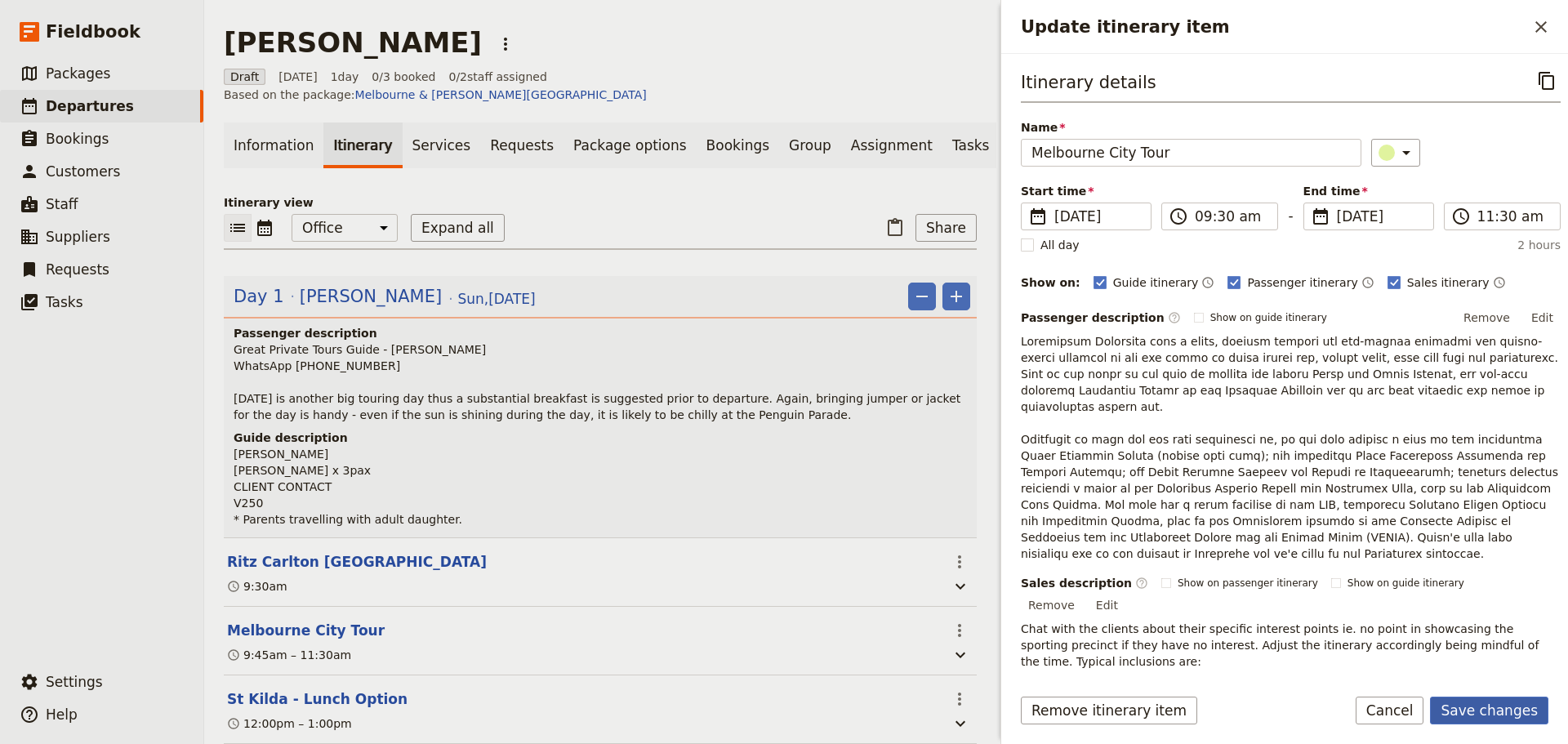
click at [1519, 707] on button "Save changes" at bounding box center [1489, 710] width 119 height 28
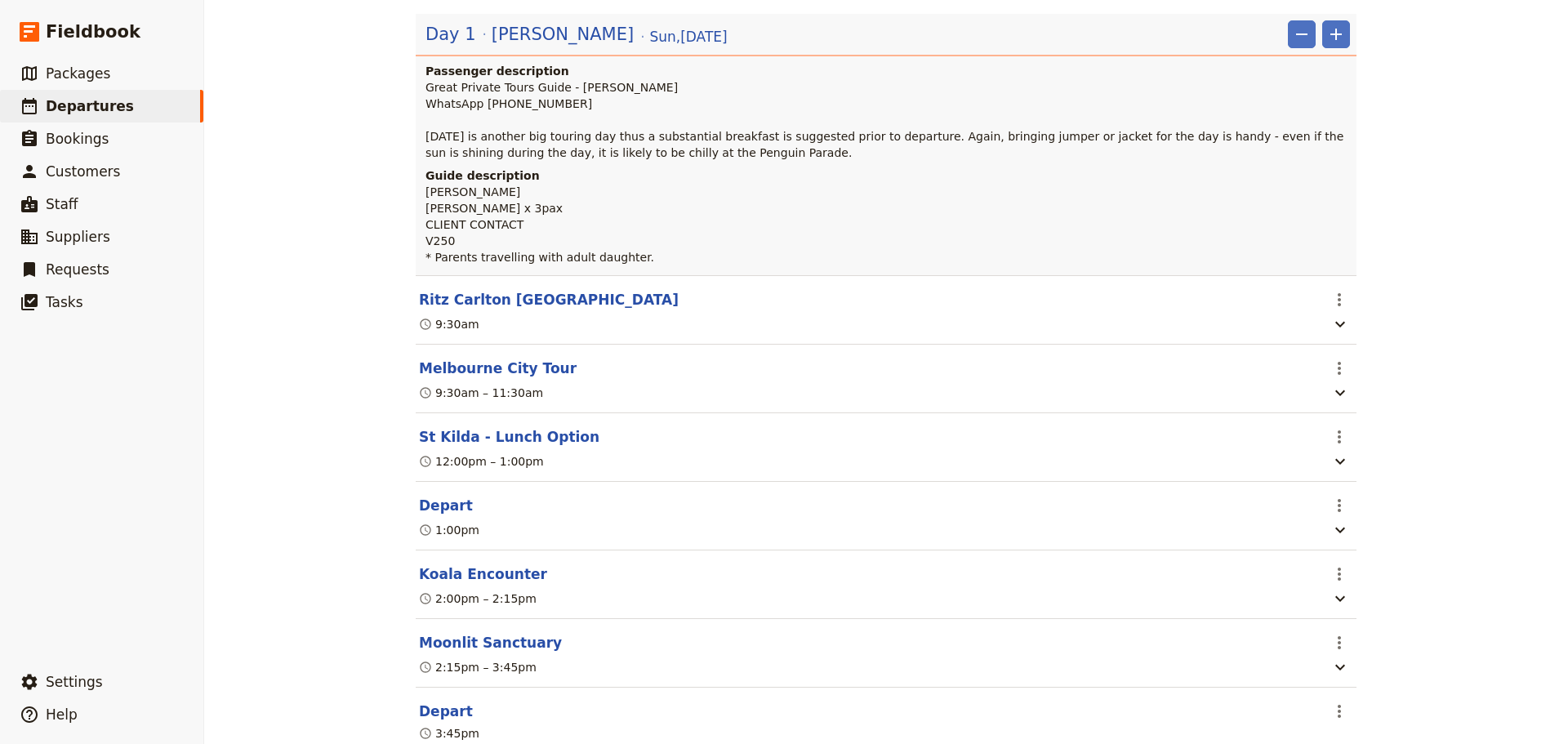
scroll to position [245, 0]
click at [515, 443] on button "St Kilda - Lunch Option" at bounding box center [509, 436] width 180 height 19
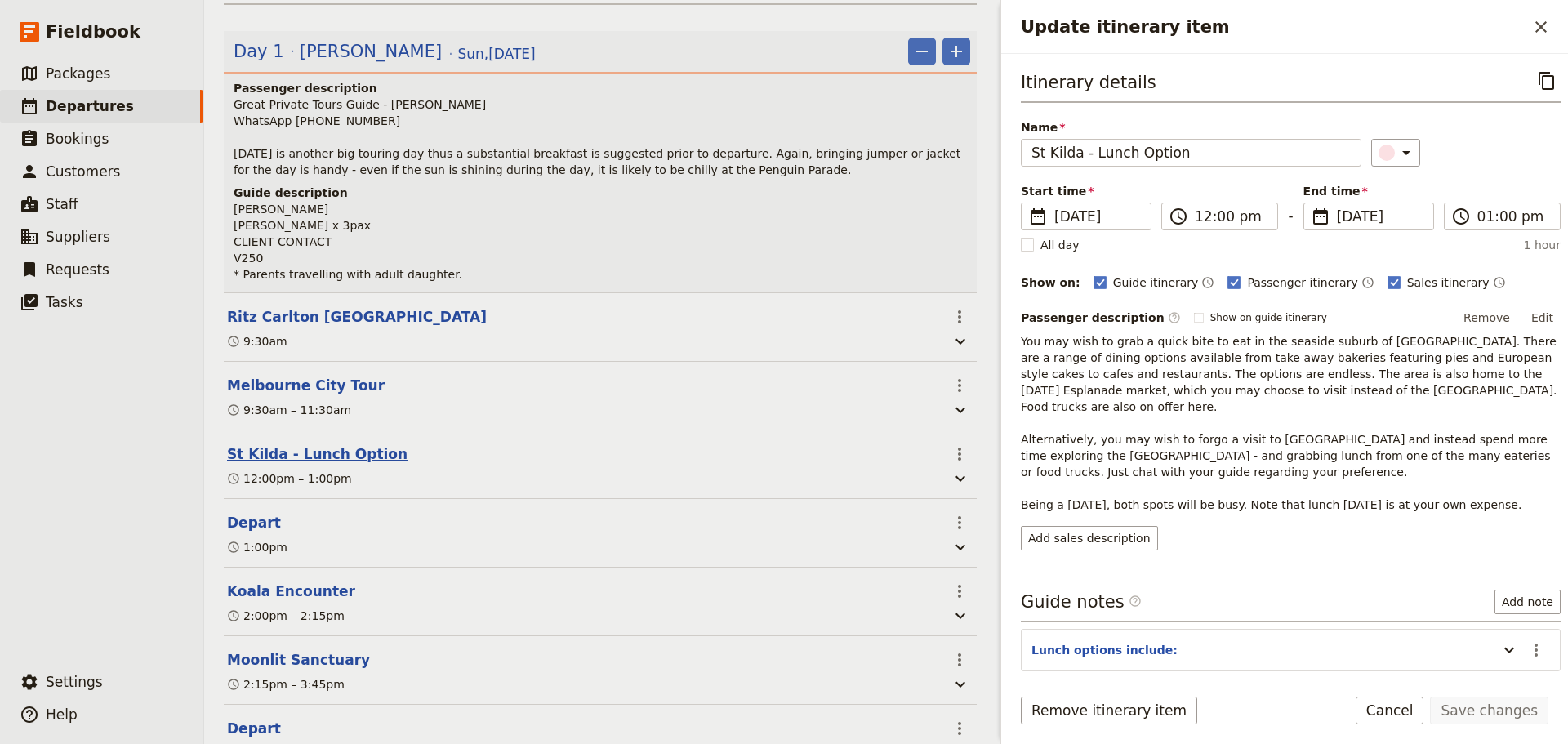
scroll to position [254, 0]
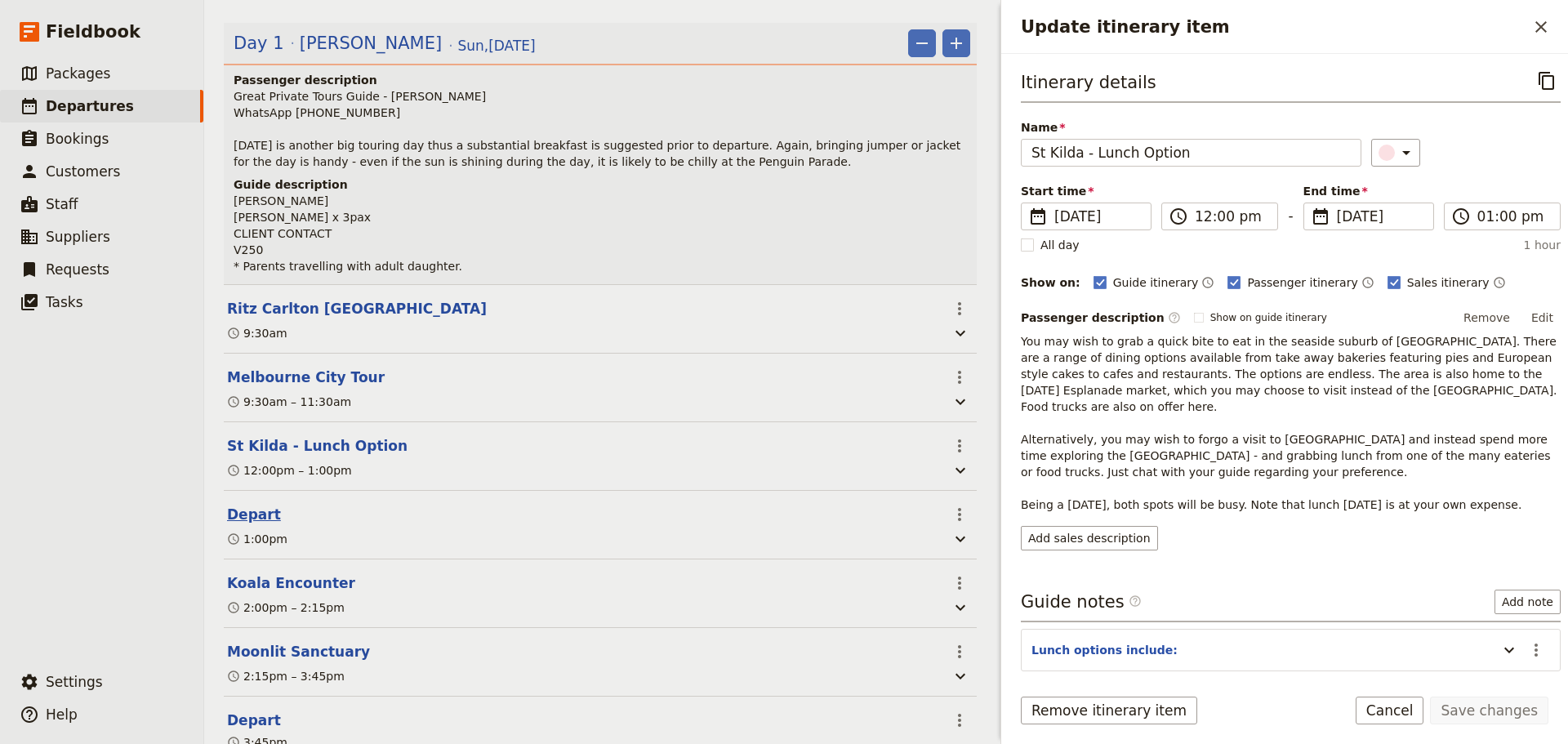
click at [253, 513] on button "Depart" at bounding box center [254, 514] width 54 height 19
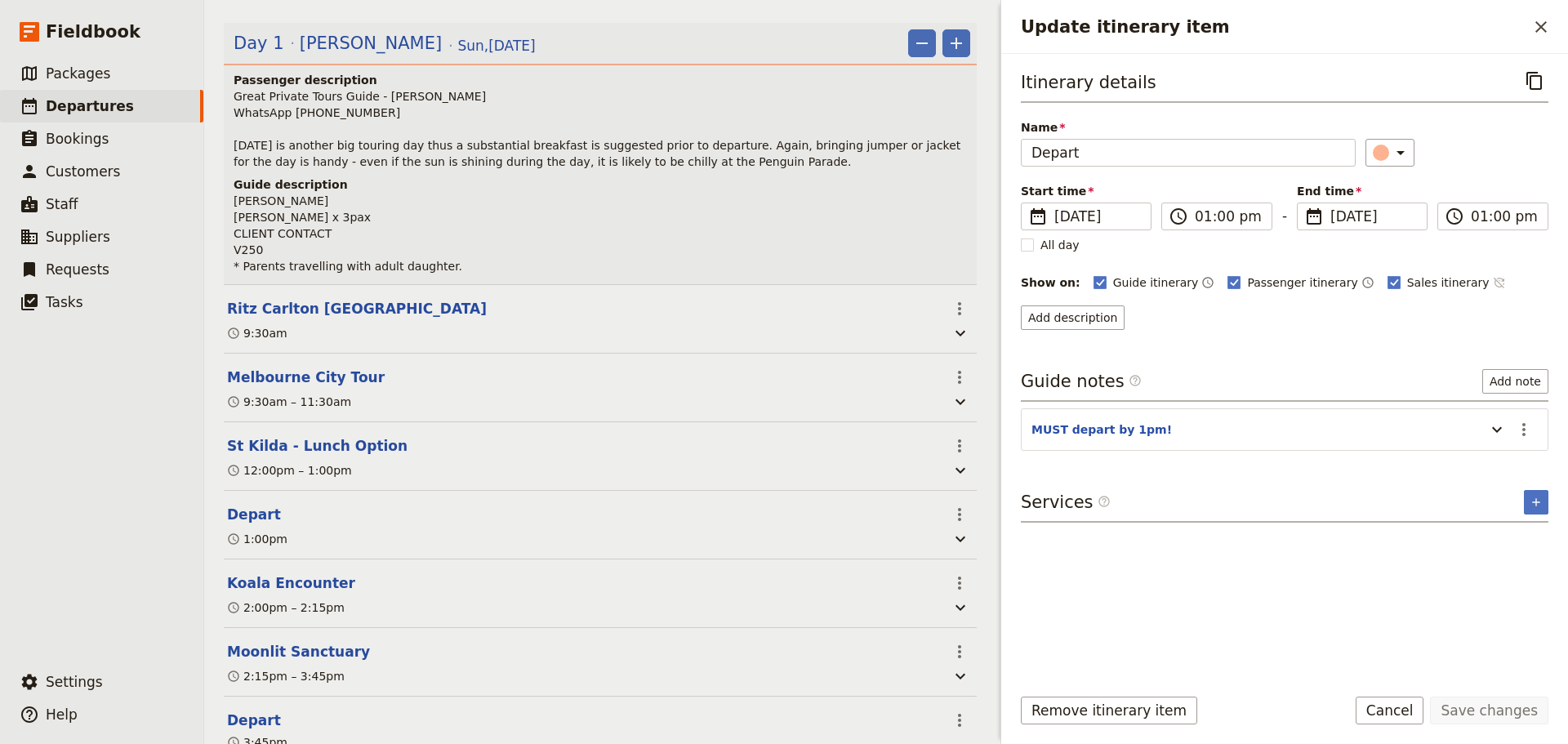
click at [1492, 281] on icon "Time not shown on sales itinerary" at bounding box center [1499, 283] width 13 height 13
click at [1505, 705] on button "Save changes" at bounding box center [1489, 710] width 119 height 28
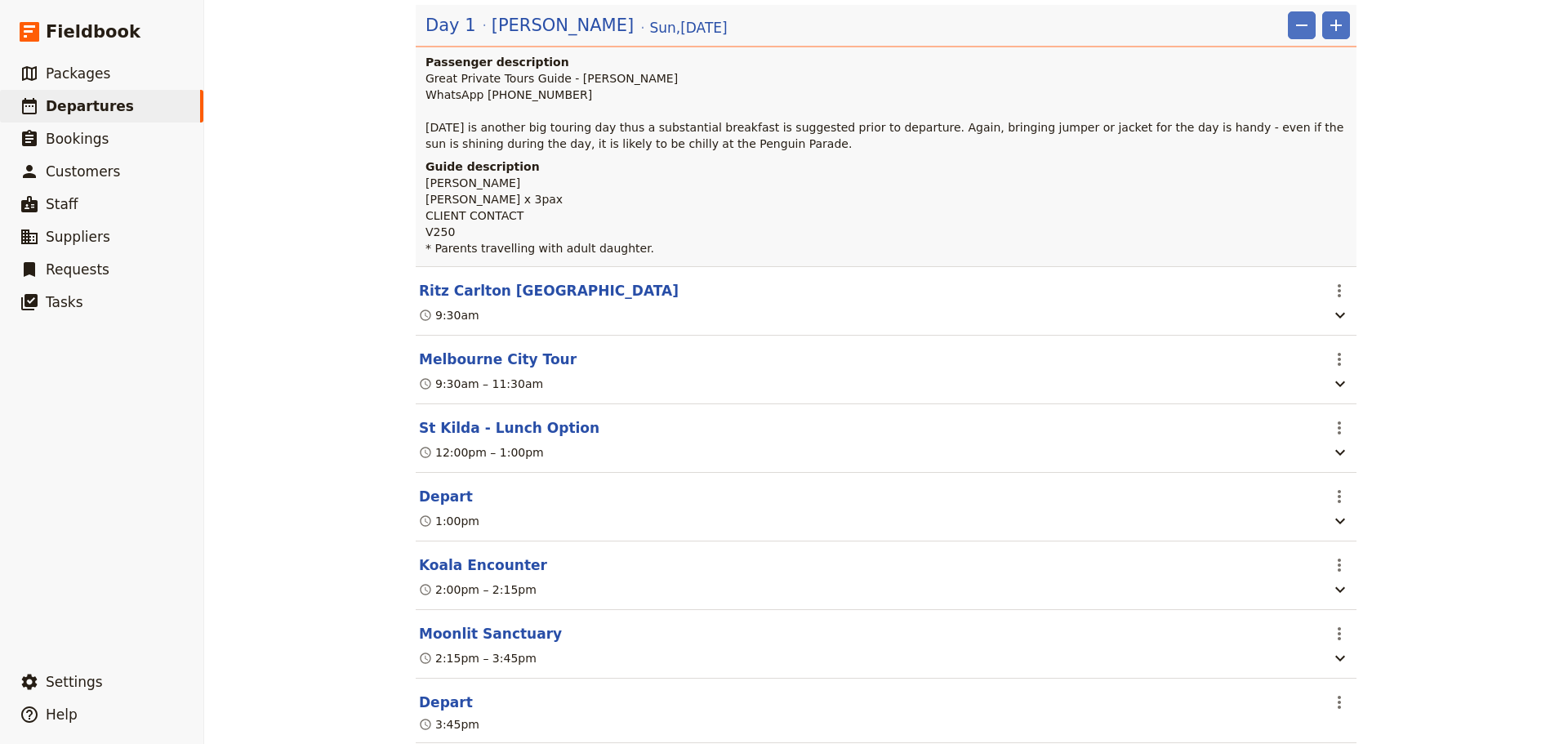
scroll to position [0, 0]
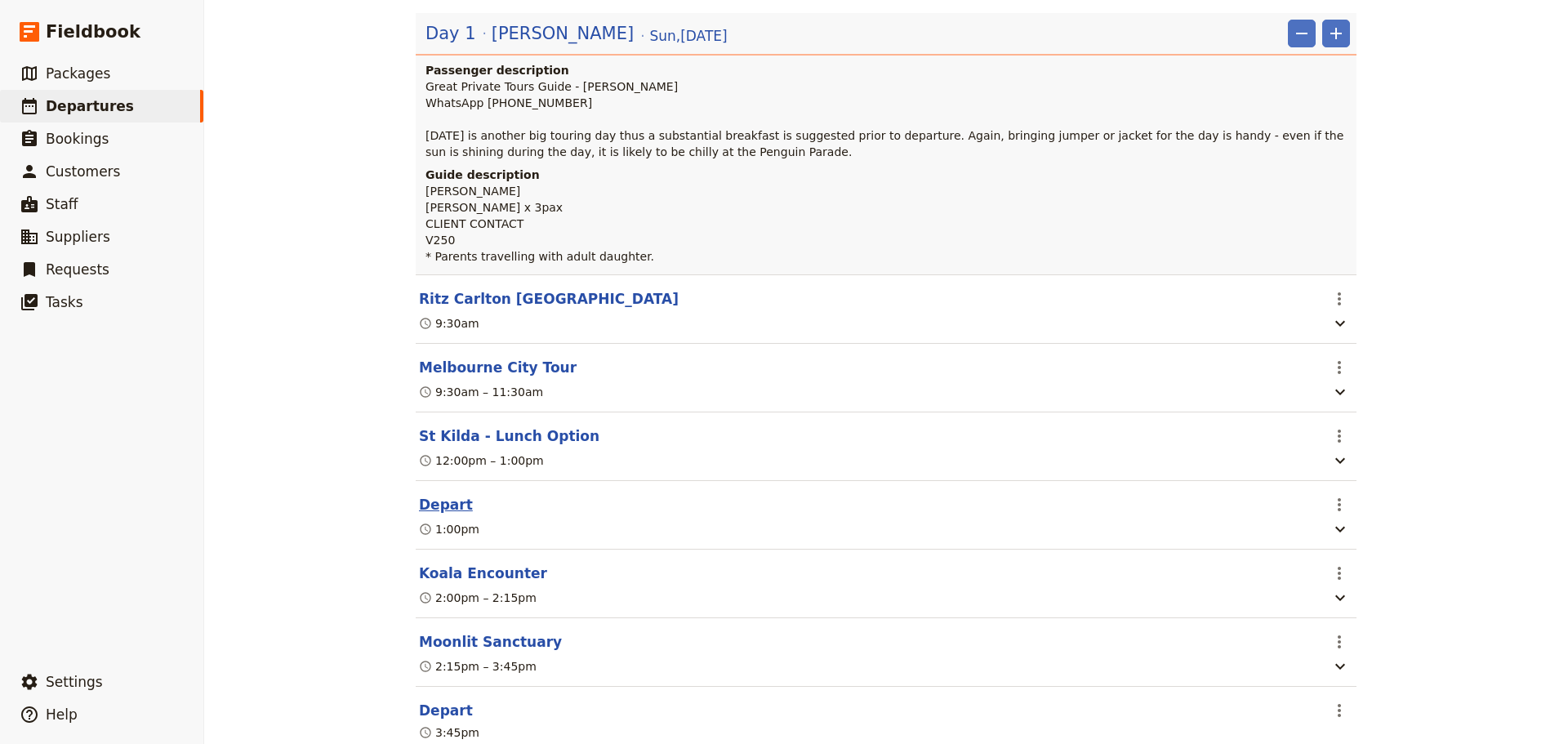
click at [434, 514] on button "Depart" at bounding box center [445, 505] width 54 height 19
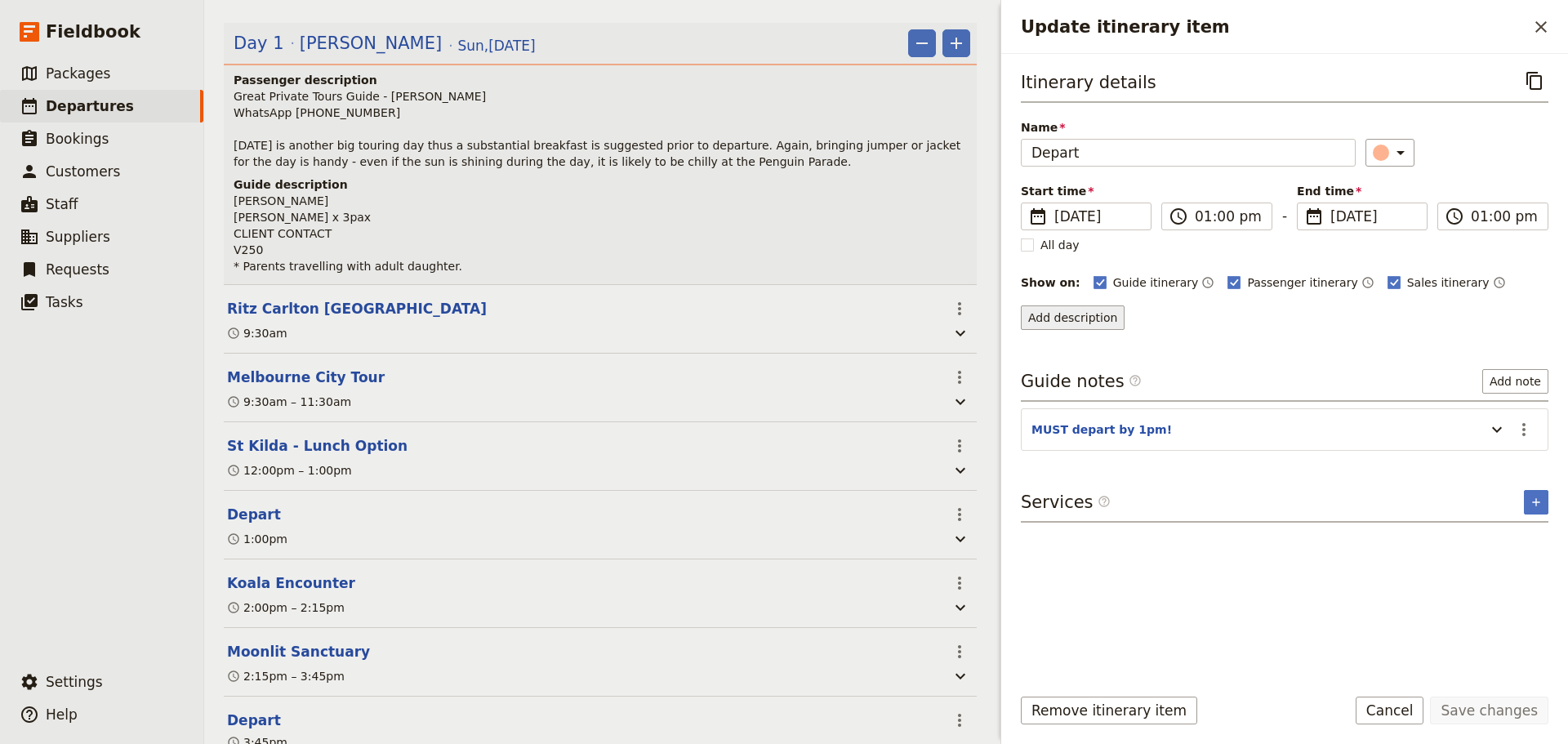
click at [1069, 320] on button "Add description" at bounding box center [1072, 318] width 104 height 24
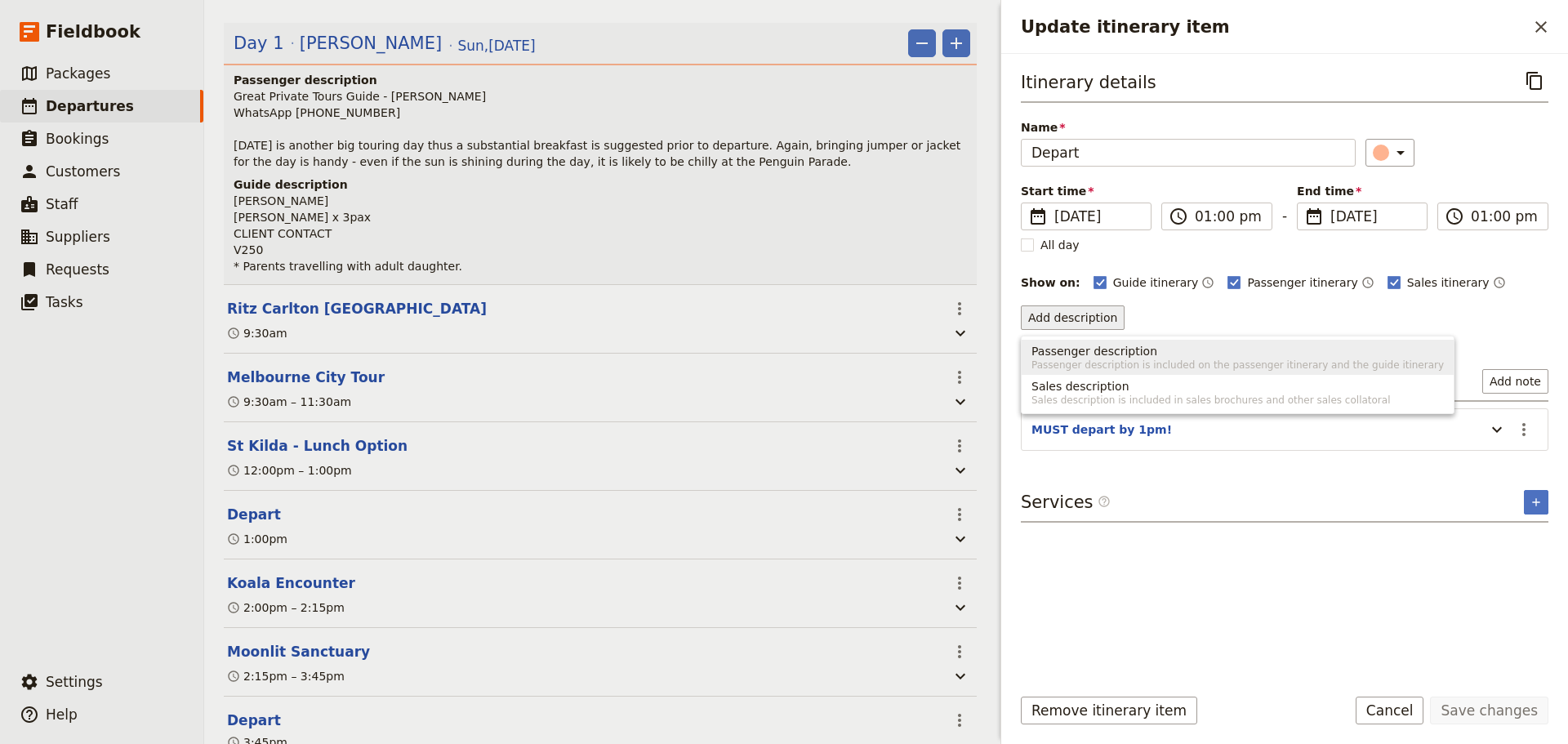
click at [1124, 361] on span "Passenger description is included on the passenger itinerary and the guide itin…" at bounding box center [1238, 366] width 413 height 13
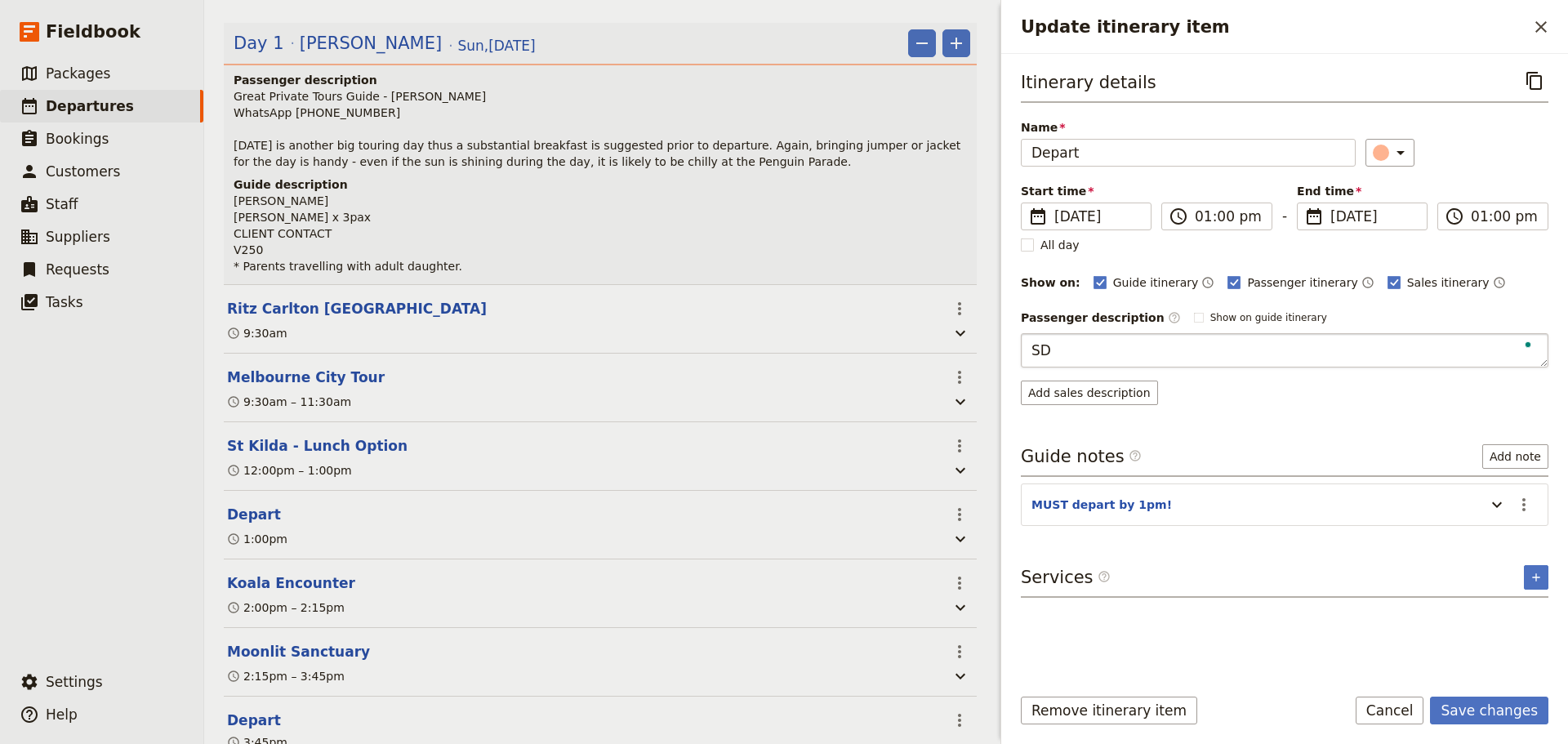
type textarea "S"
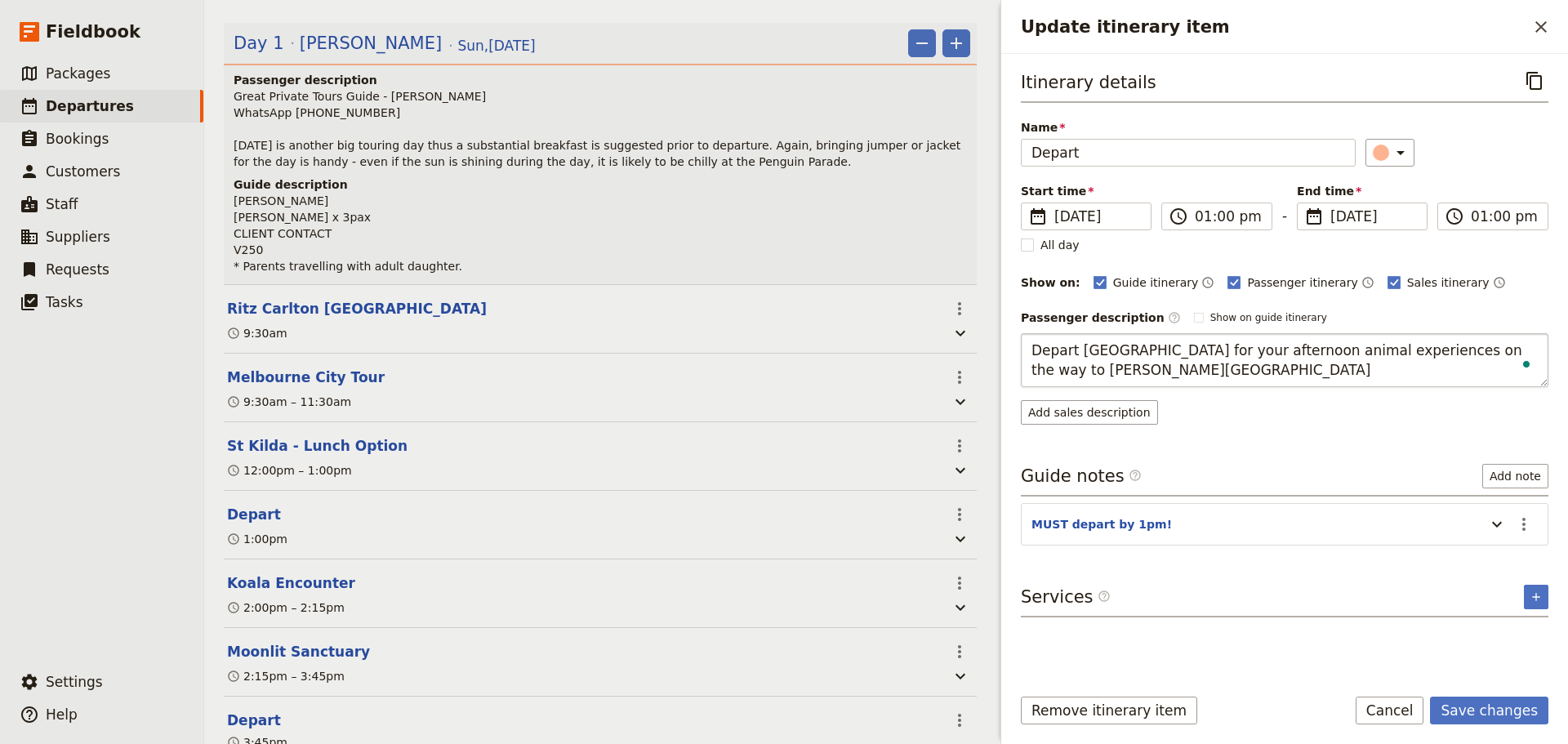
type textarea "Depart [GEOGRAPHIC_DATA] for your afternoon animal experiences on the way to [P…"
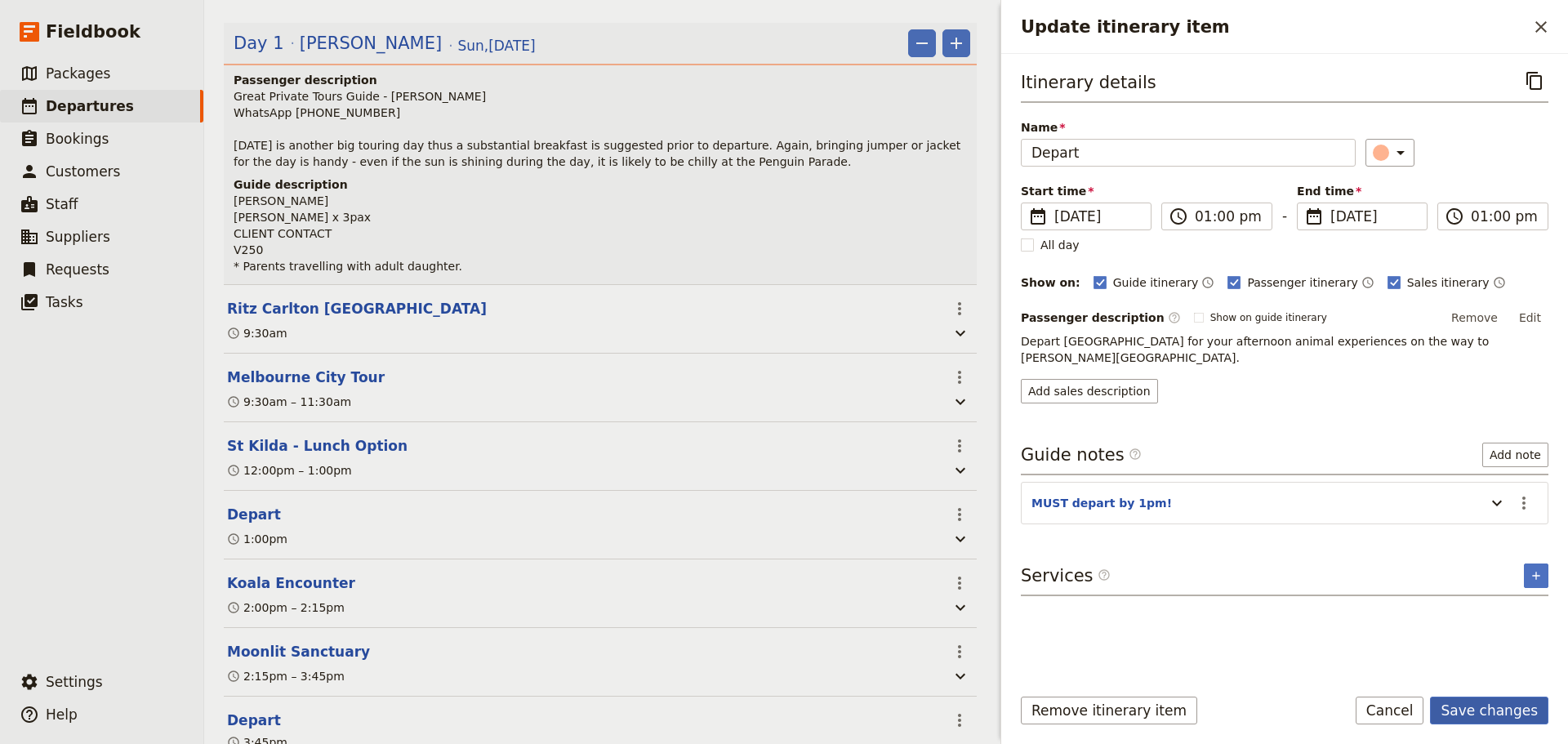
click at [1469, 693] on form "Itinerary details ​ Name Depart ​ Start time ​ 31 Aug 2025 31/08/2025 2025-08-3…" at bounding box center [1284, 399] width 567 height 690
click at [1486, 715] on button "Save changes" at bounding box center [1489, 710] width 119 height 28
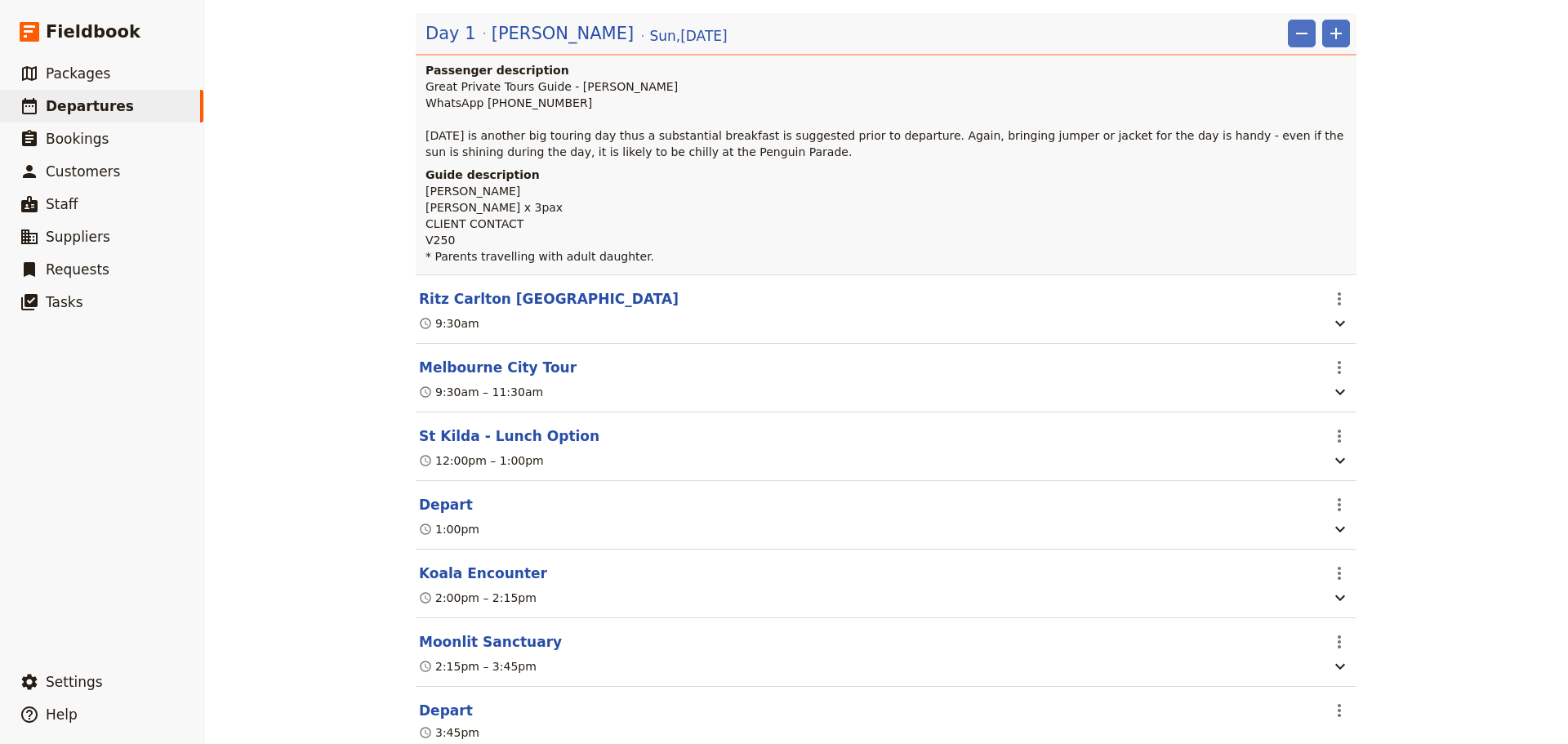
scroll to position [572, 0]
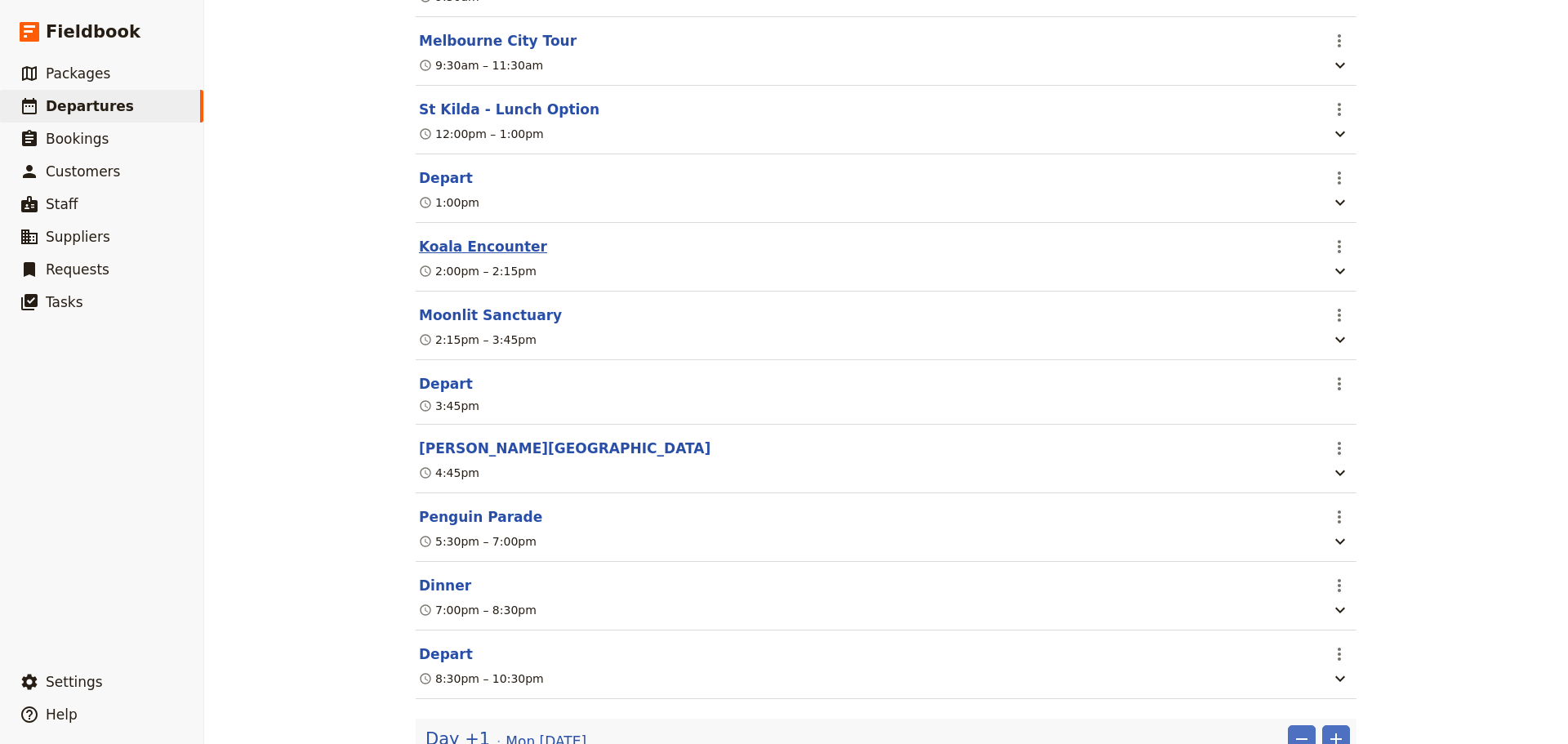
click at [431, 249] on button "Koala Encounter" at bounding box center [483, 246] width 128 height 19
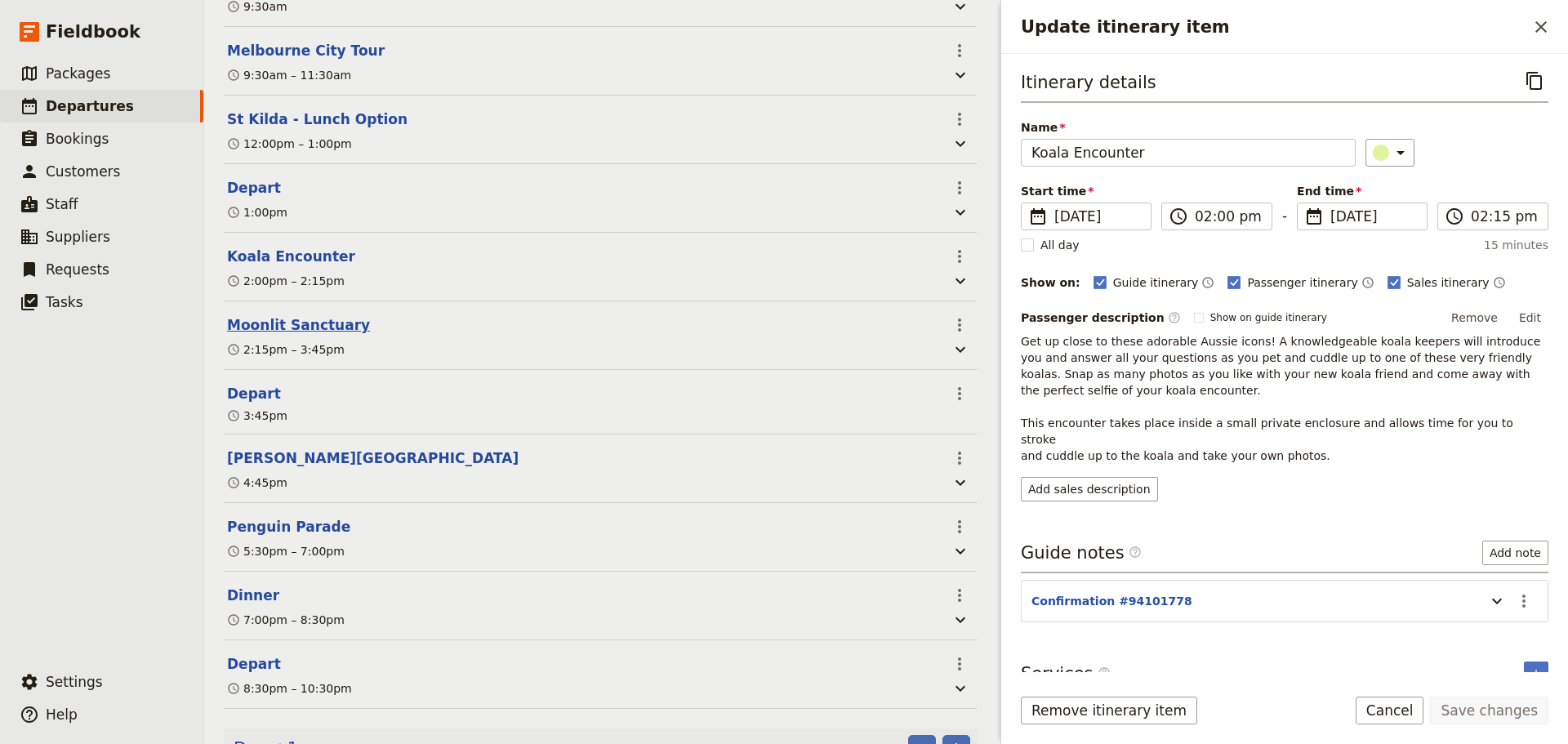
click at [296, 327] on button "Moonlit Sanctuary" at bounding box center [299, 324] width 143 height 19
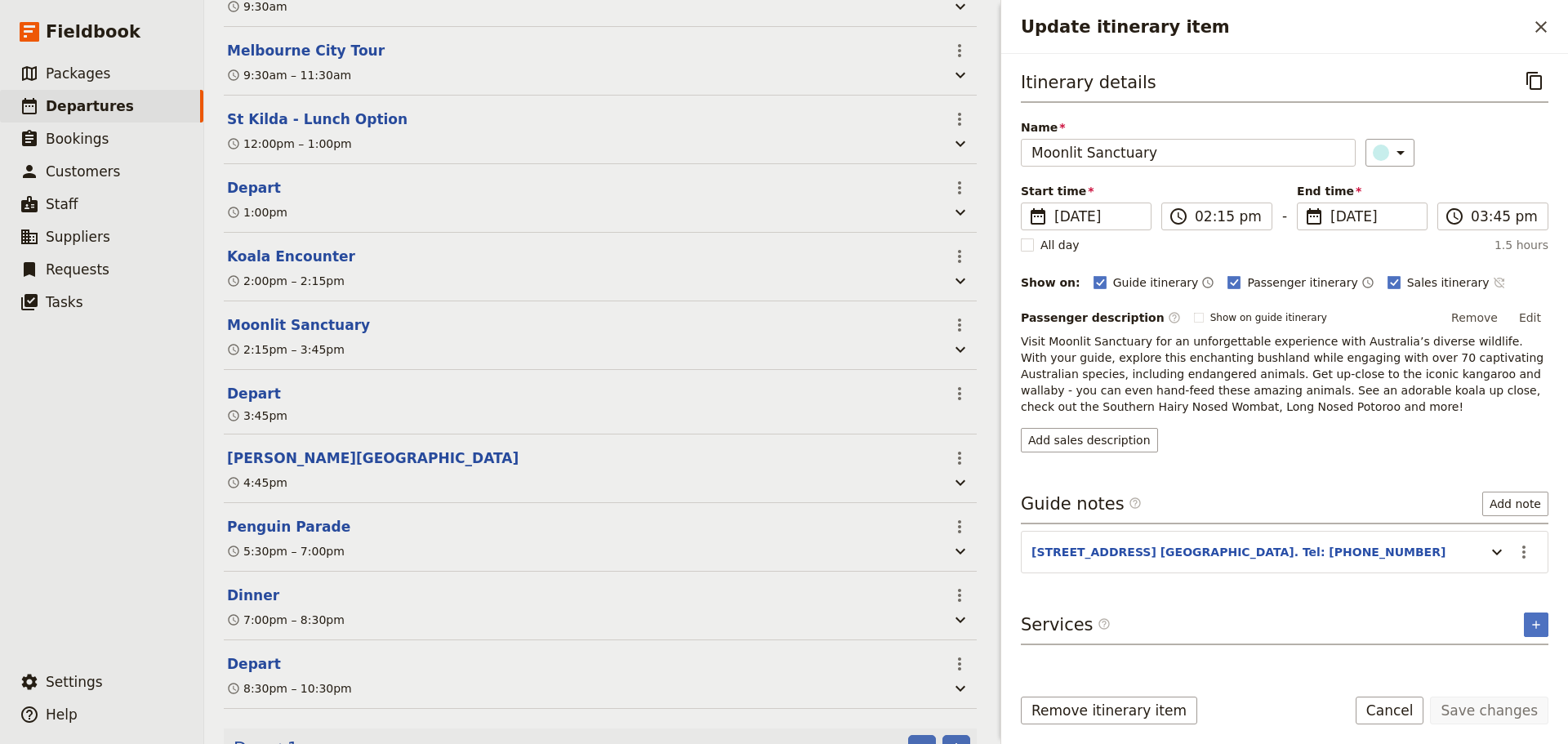
click at [1492, 283] on icon "Time not shown on sales itinerary" at bounding box center [1499, 283] width 13 height 13
click at [1539, 313] on button "Edit" at bounding box center [1530, 318] width 37 height 24
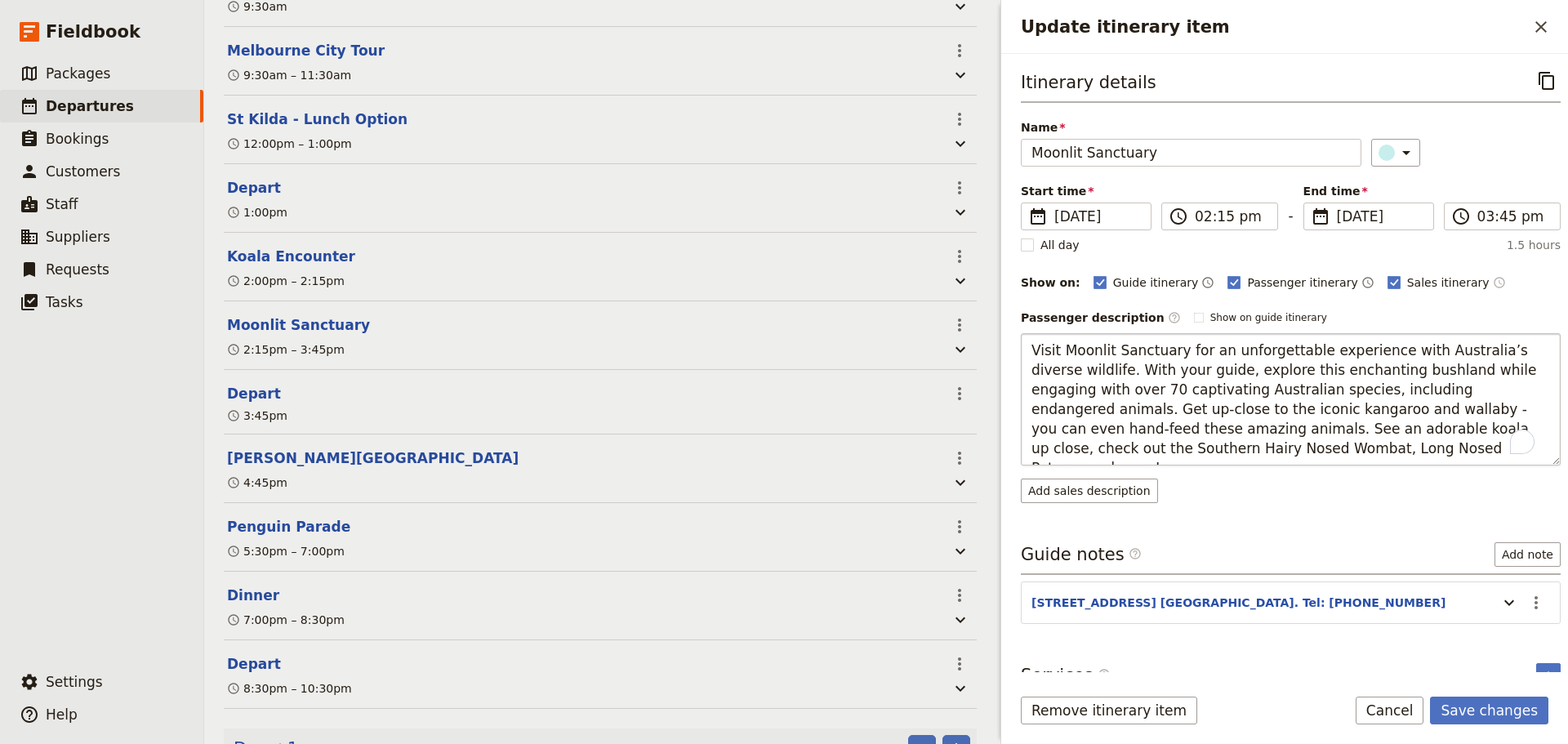
click at [1081, 367] on textarea "Visit Moonlit Sanctuary for an unforgettable experience with Australia’s divers…" at bounding box center [1290, 399] width 540 height 132
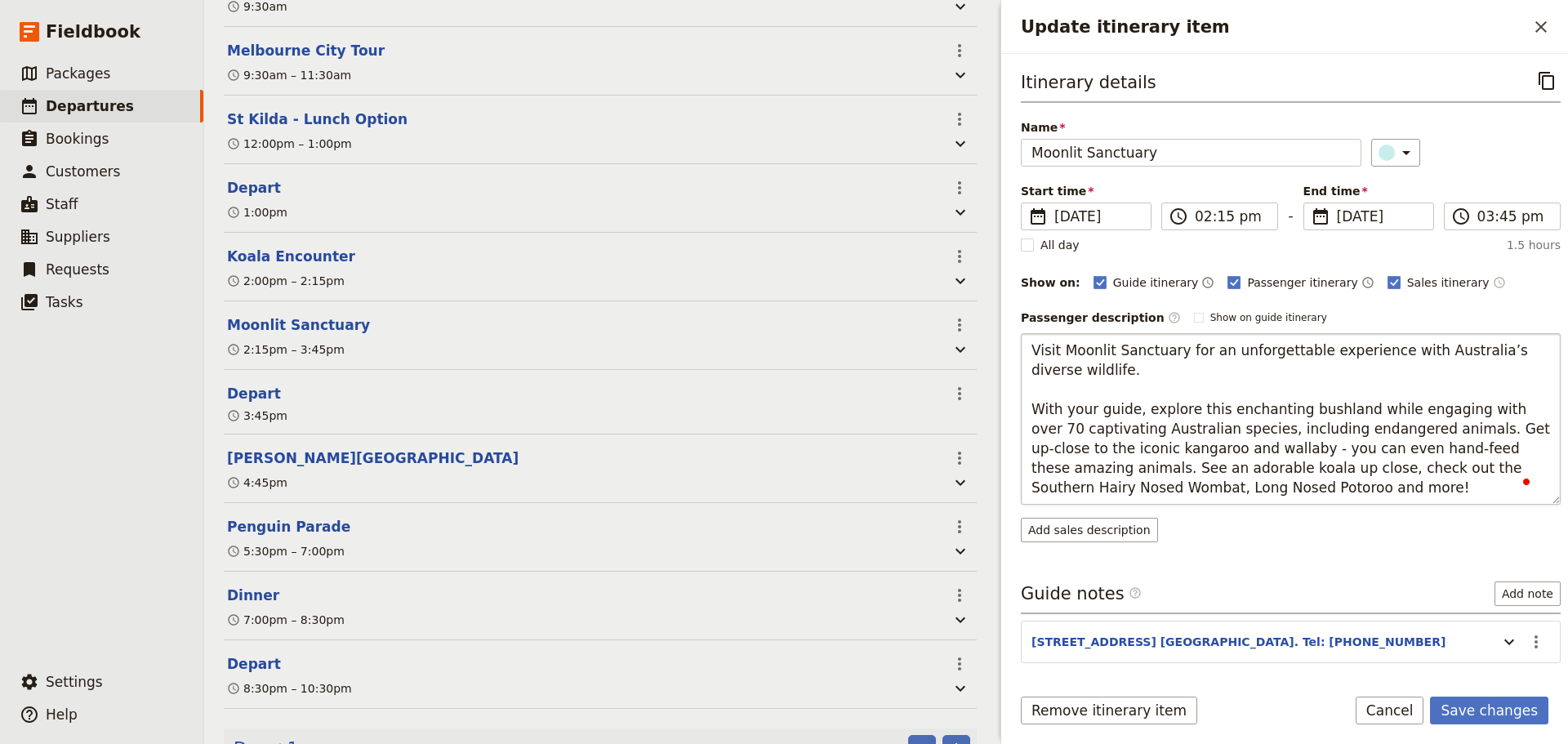
click at [1126, 410] on textarea "Visit Moonlit Sanctuary for an unforgettable experience with Australia’s divers…" at bounding box center [1290, 420] width 540 height 172
click at [1346, 452] on textarea "Visit Moonlit Sanctuary for an unforgettable experience with Australia’s divers…" at bounding box center [1290, 420] width 540 height 172
click at [1411, 427] on textarea "Visit Moonlit Sanctuary for an unforgettable experience with Australia’s divers…" at bounding box center [1290, 420] width 540 height 172
type textarea "Visit Moonlit Sanctuary for an unforgettable experience with Australia’s divers…"
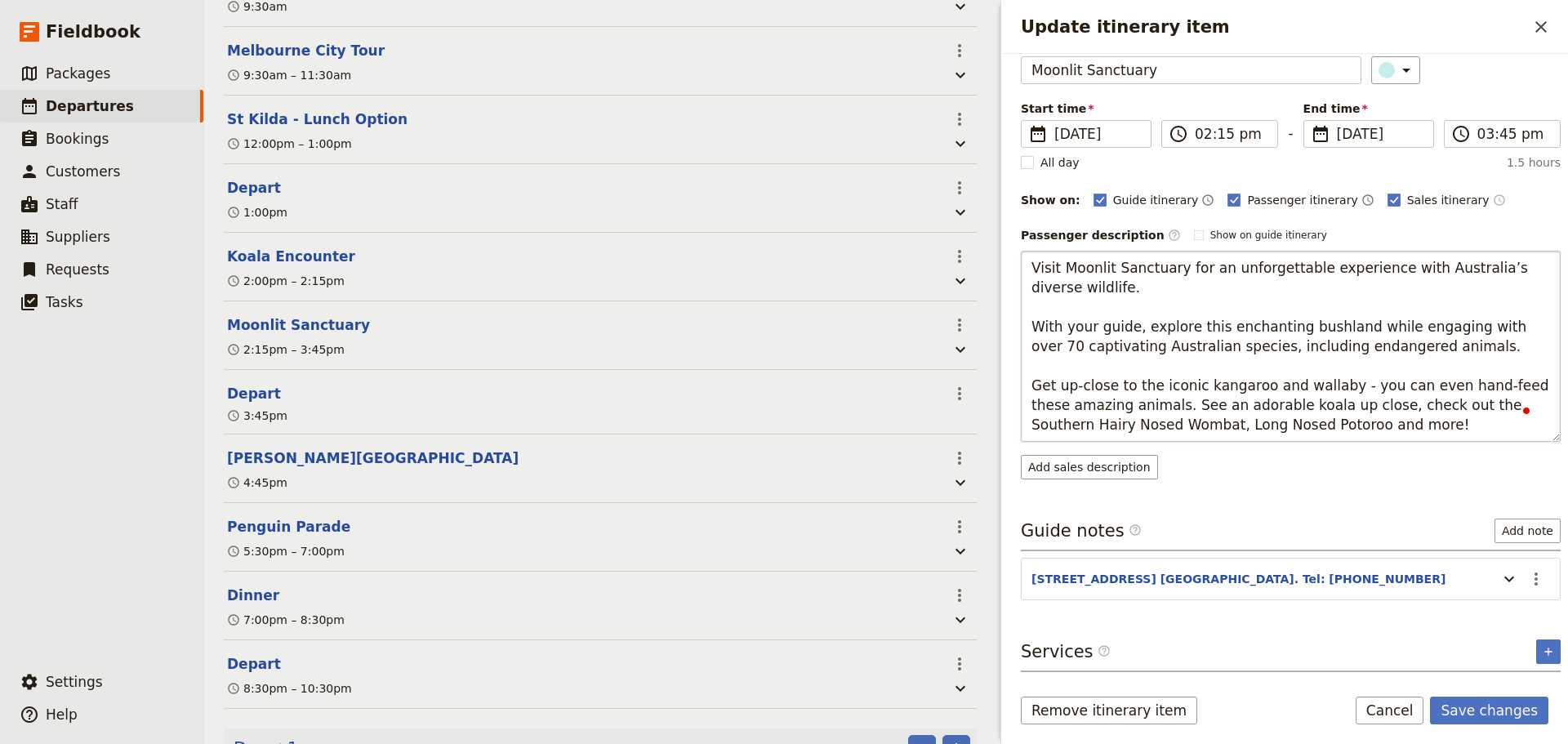
scroll to position [94, 0]
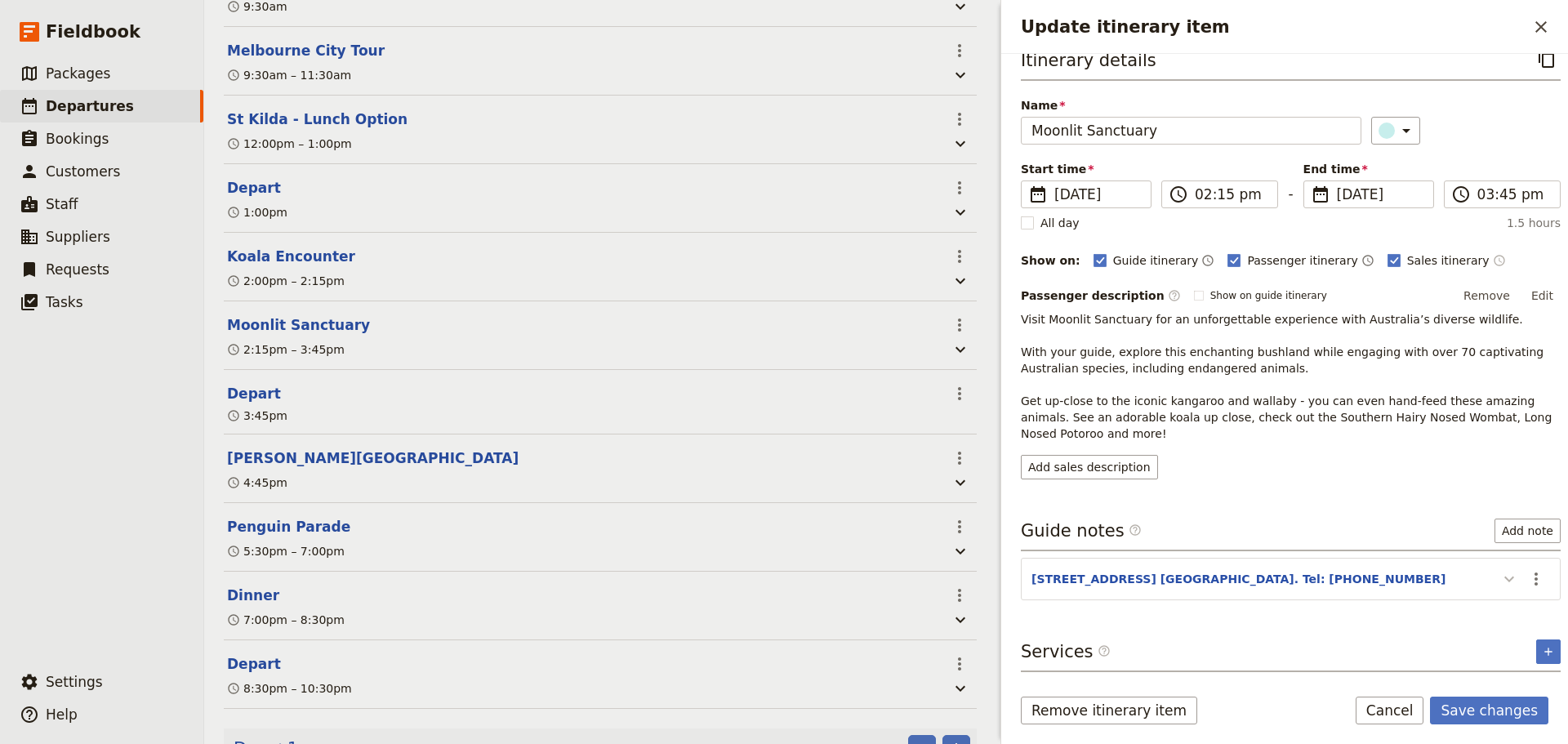
click at [1504, 570] on icon "Update itinerary item" at bounding box center [1508, 579] width 19 height 19
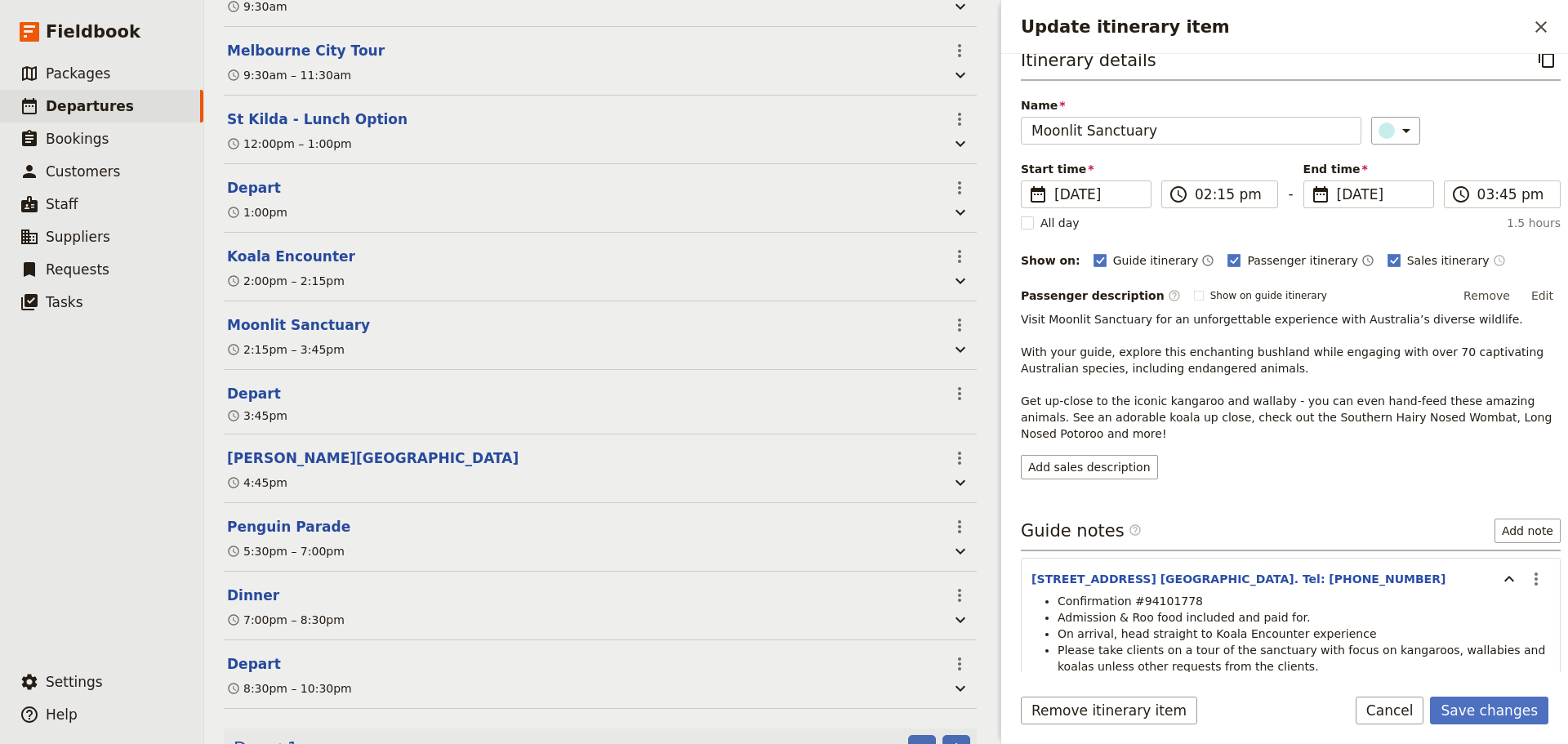
scroll to position [104, 0]
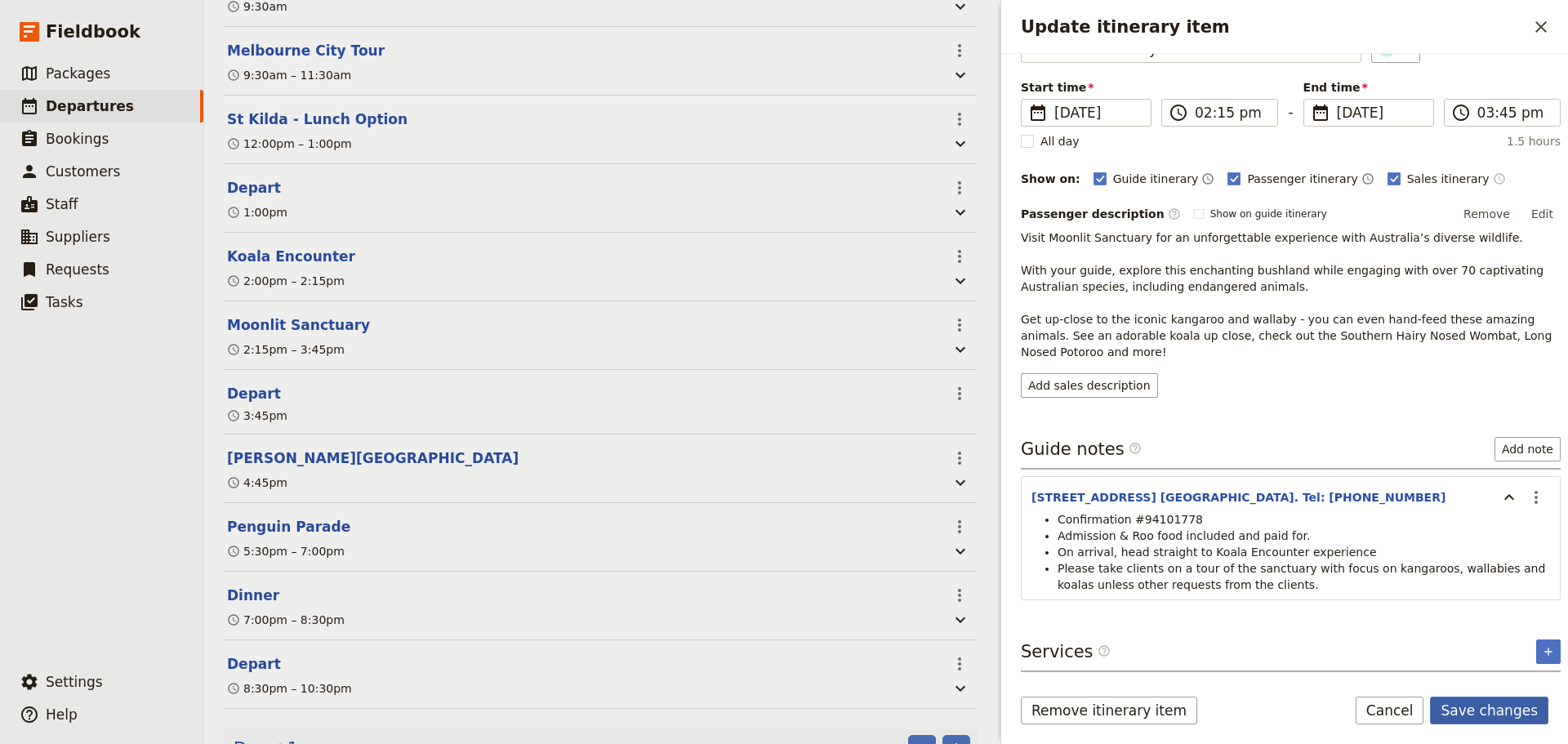
click at [1479, 708] on button "Save changes" at bounding box center [1489, 710] width 119 height 28
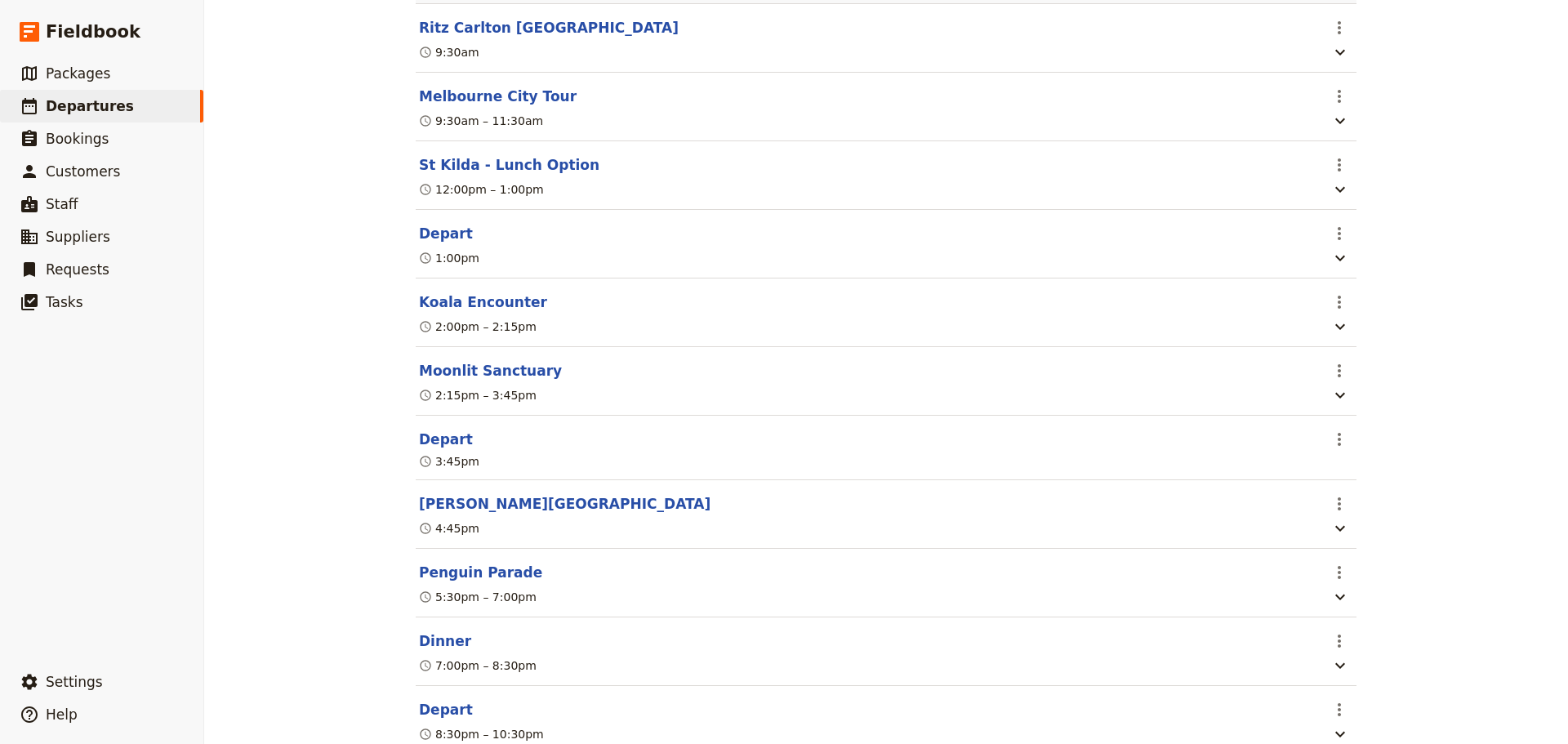
scroll to position [572, 0]
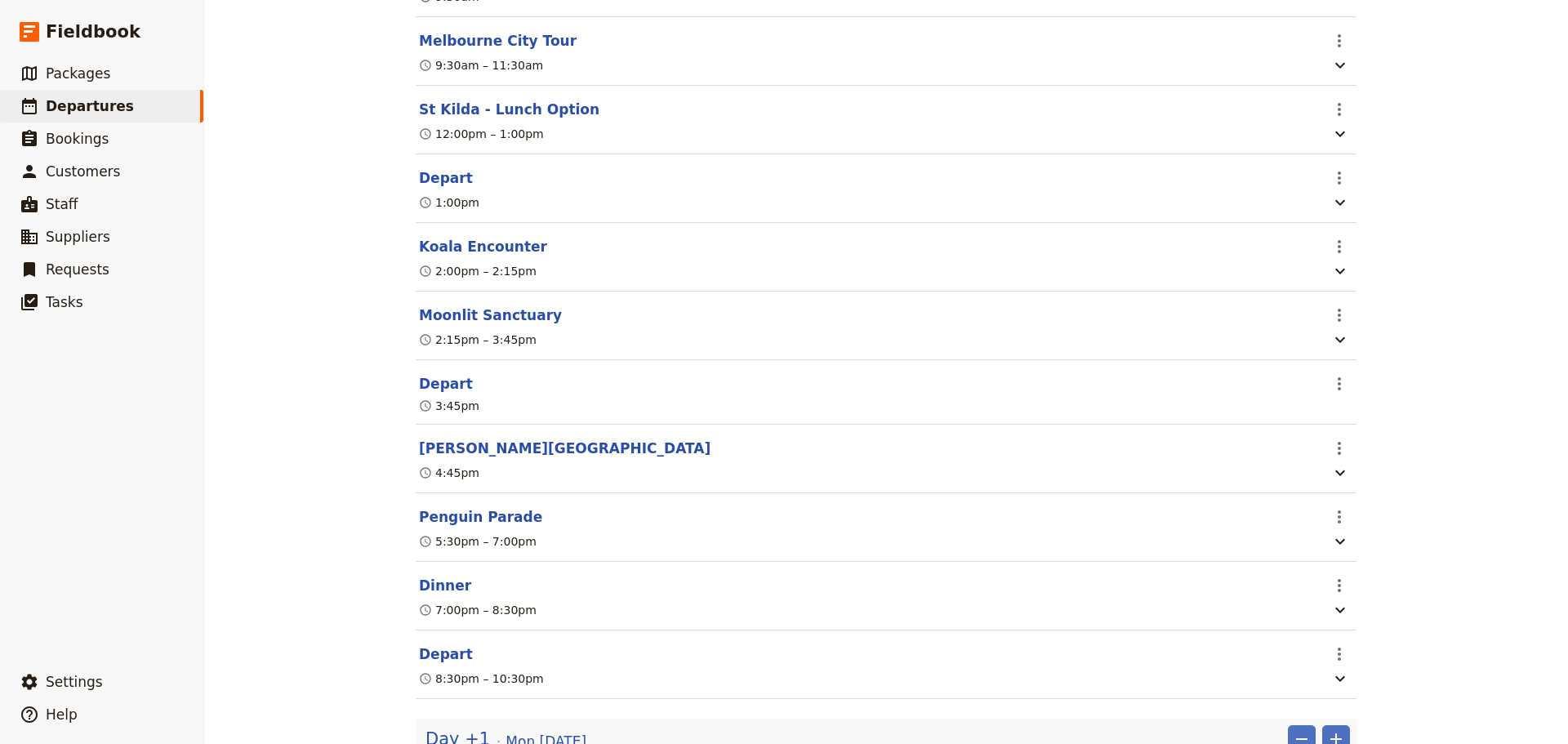
click at [419, 390] on button "Depart" at bounding box center [445, 383] width 54 height 19
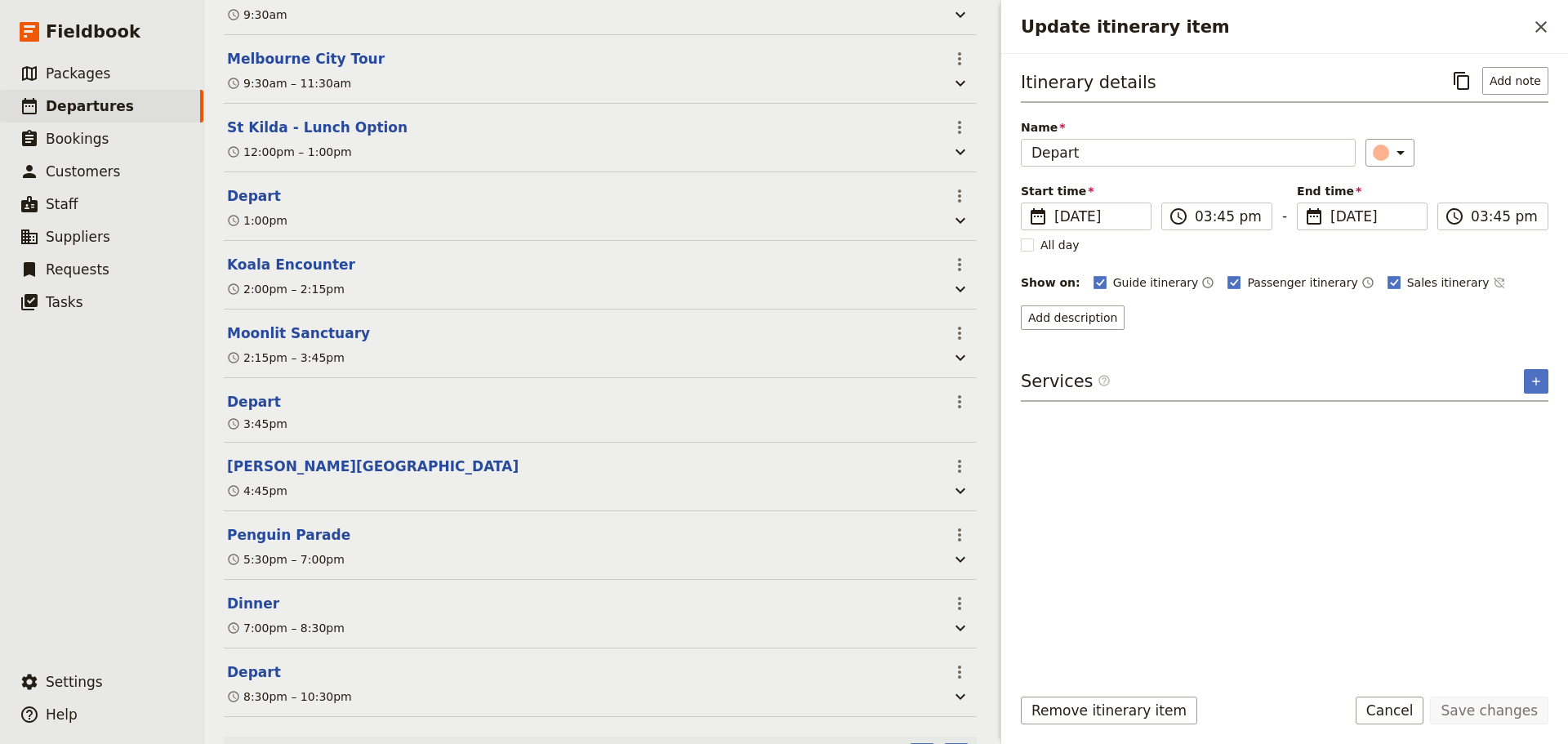
scroll to position [580, 0]
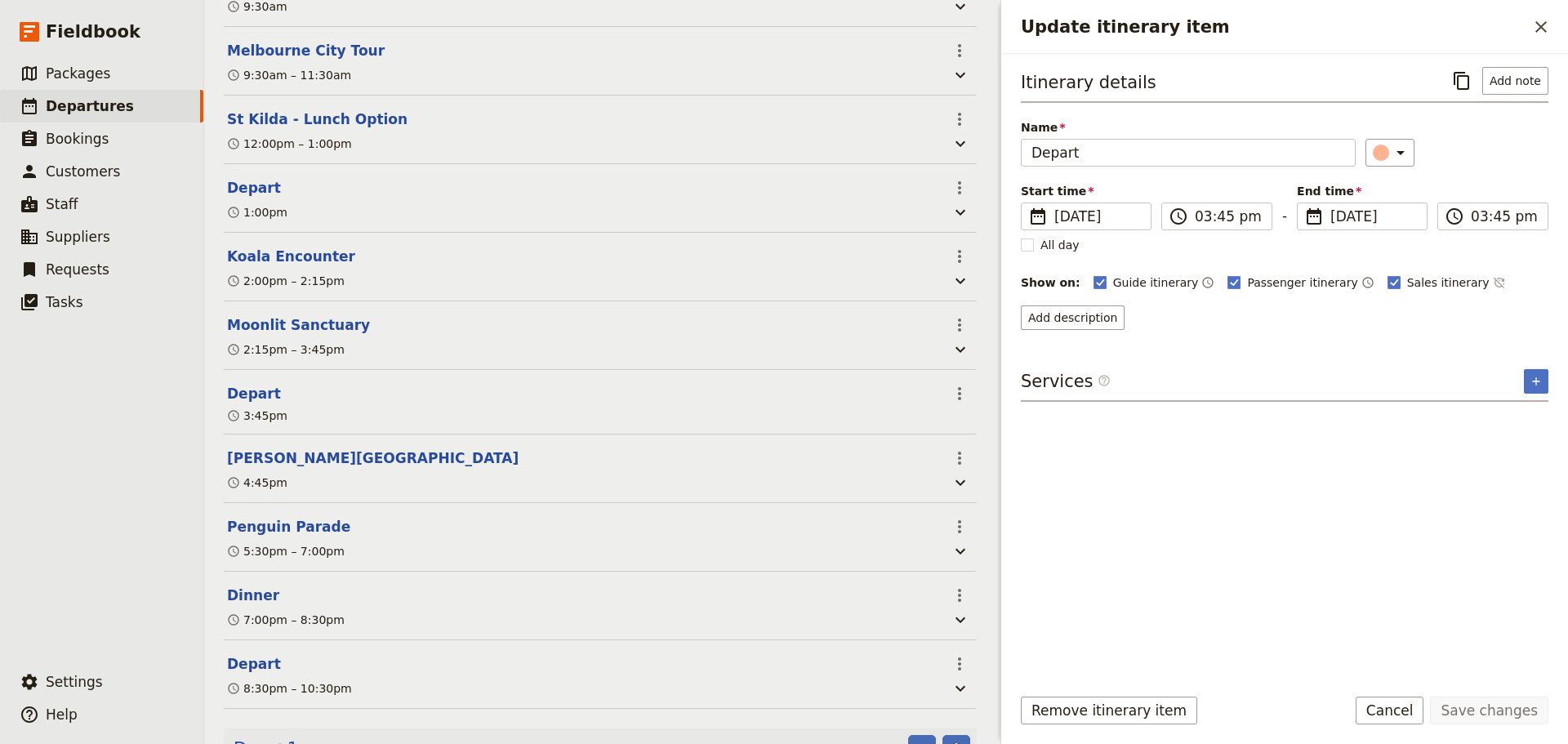
click at [1437, 284] on div "Sales itinerary ​" at bounding box center [1446, 282] width 119 height 19
click at [1492, 282] on icon "Time not shown on sales itinerary" at bounding box center [1499, 283] width 13 height 13
click at [1497, 703] on button "Save changes" at bounding box center [1489, 710] width 119 height 28
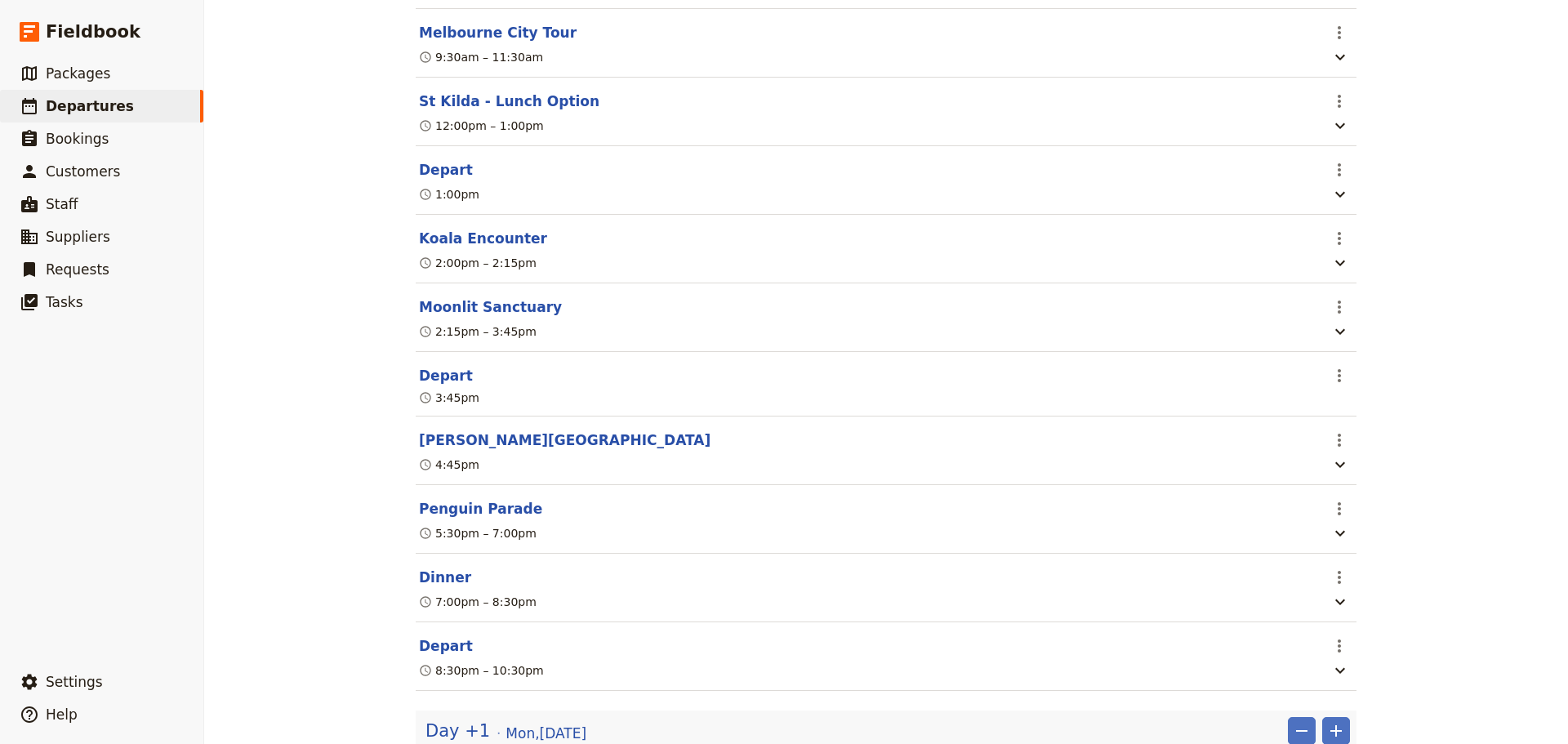
scroll to position [572, 0]
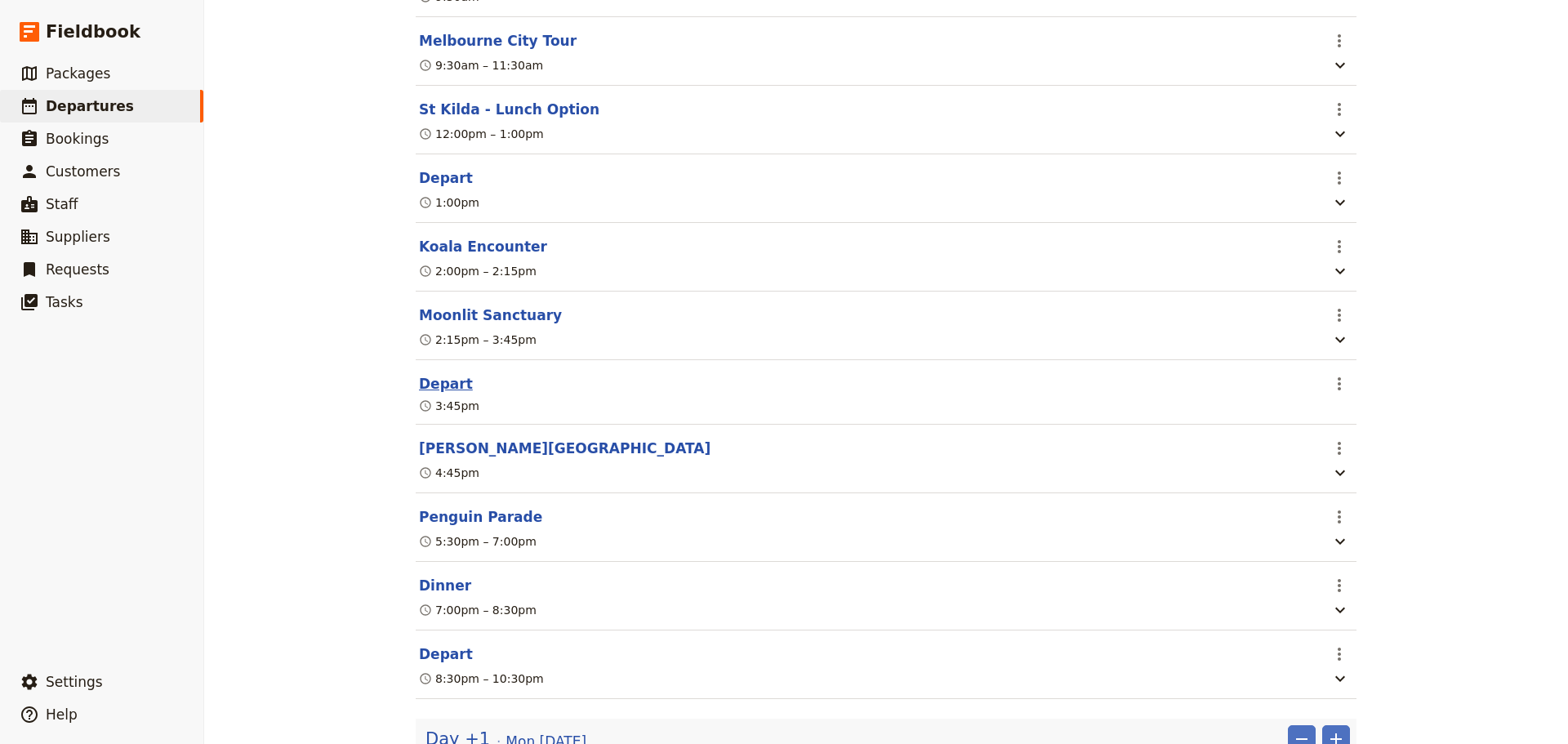
click at [449, 389] on button "Depart" at bounding box center [445, 383] width 54 height 19
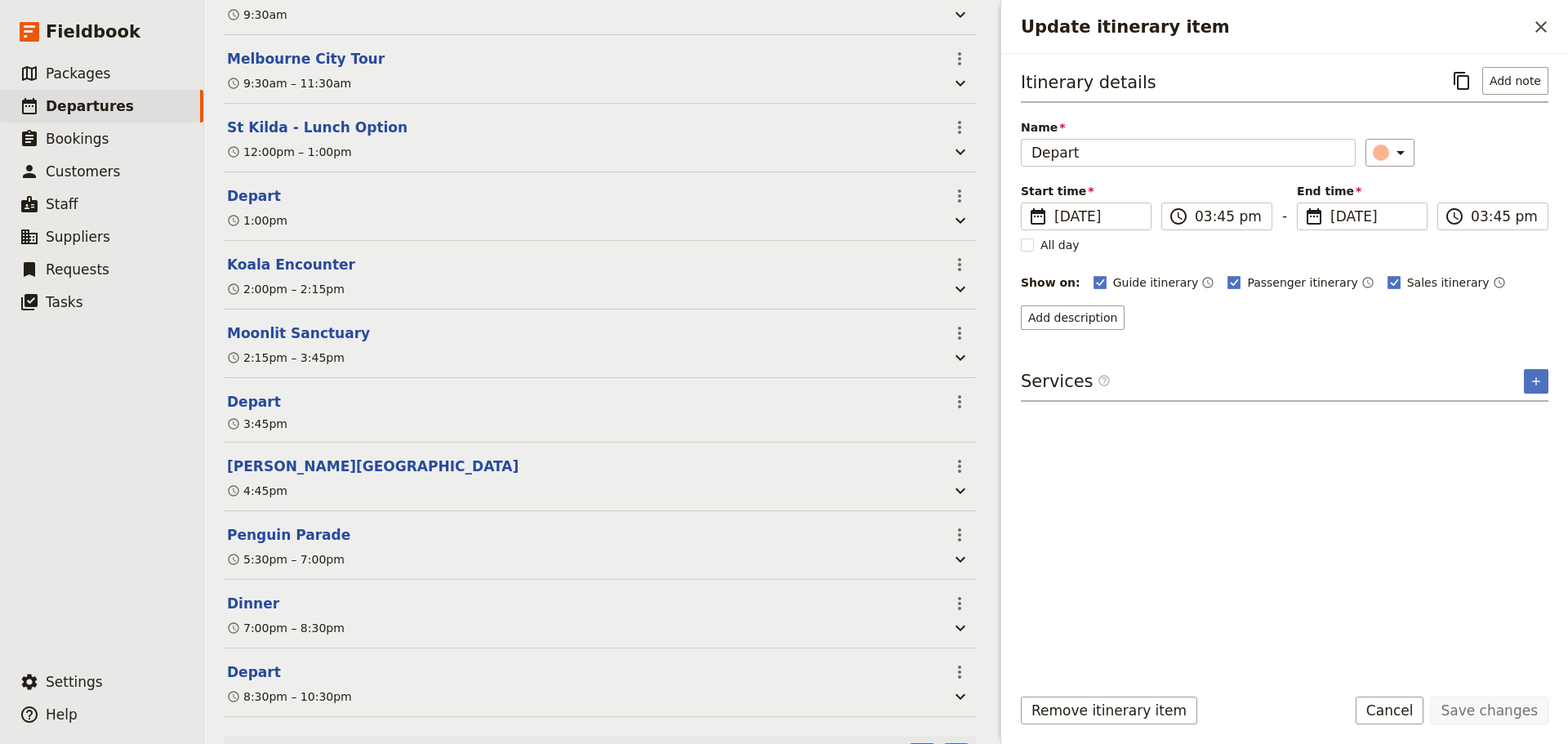
scroll to position [580, 0]
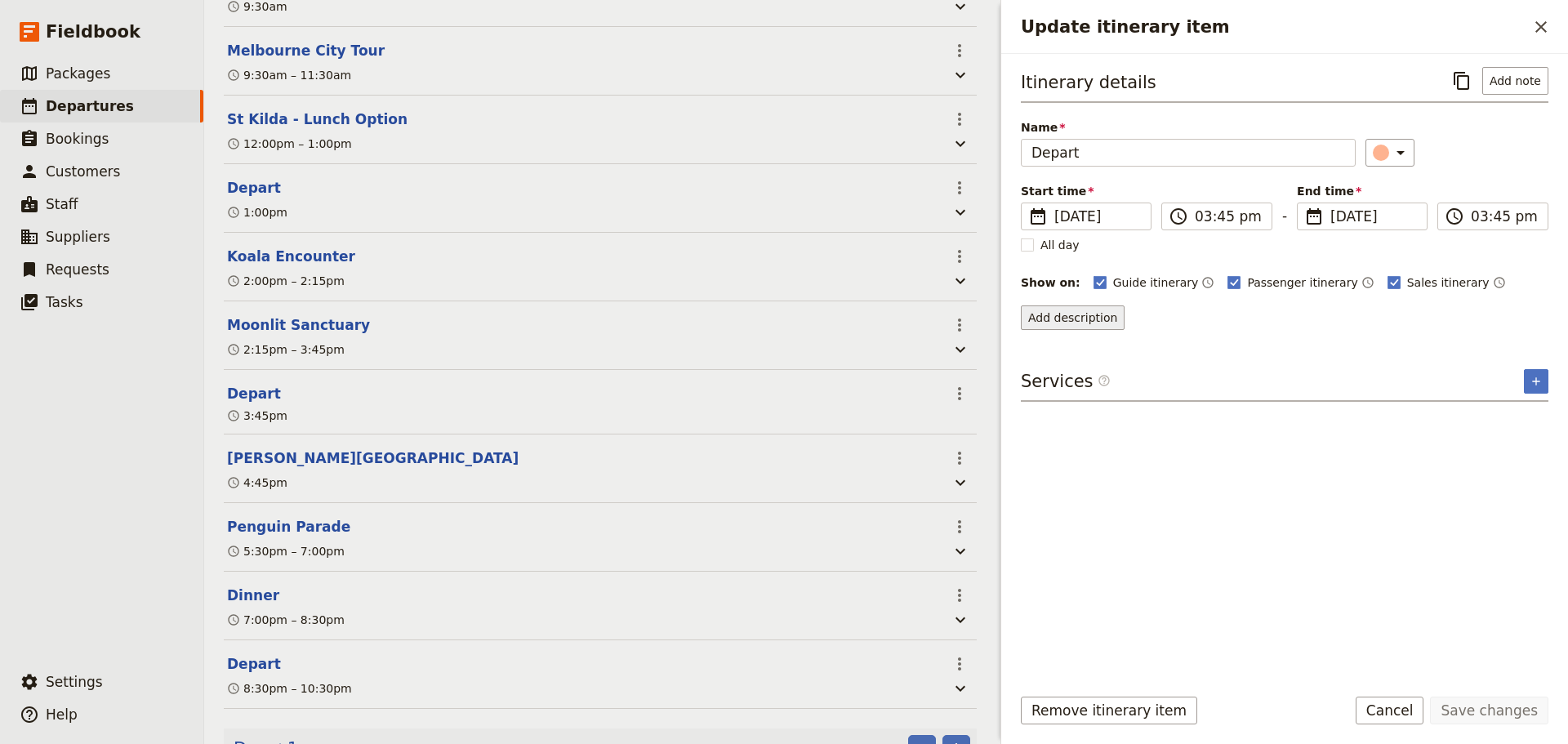
click at [1091, 314] on button "Add description" at bounding box center [1072, 318] width 104 height 24
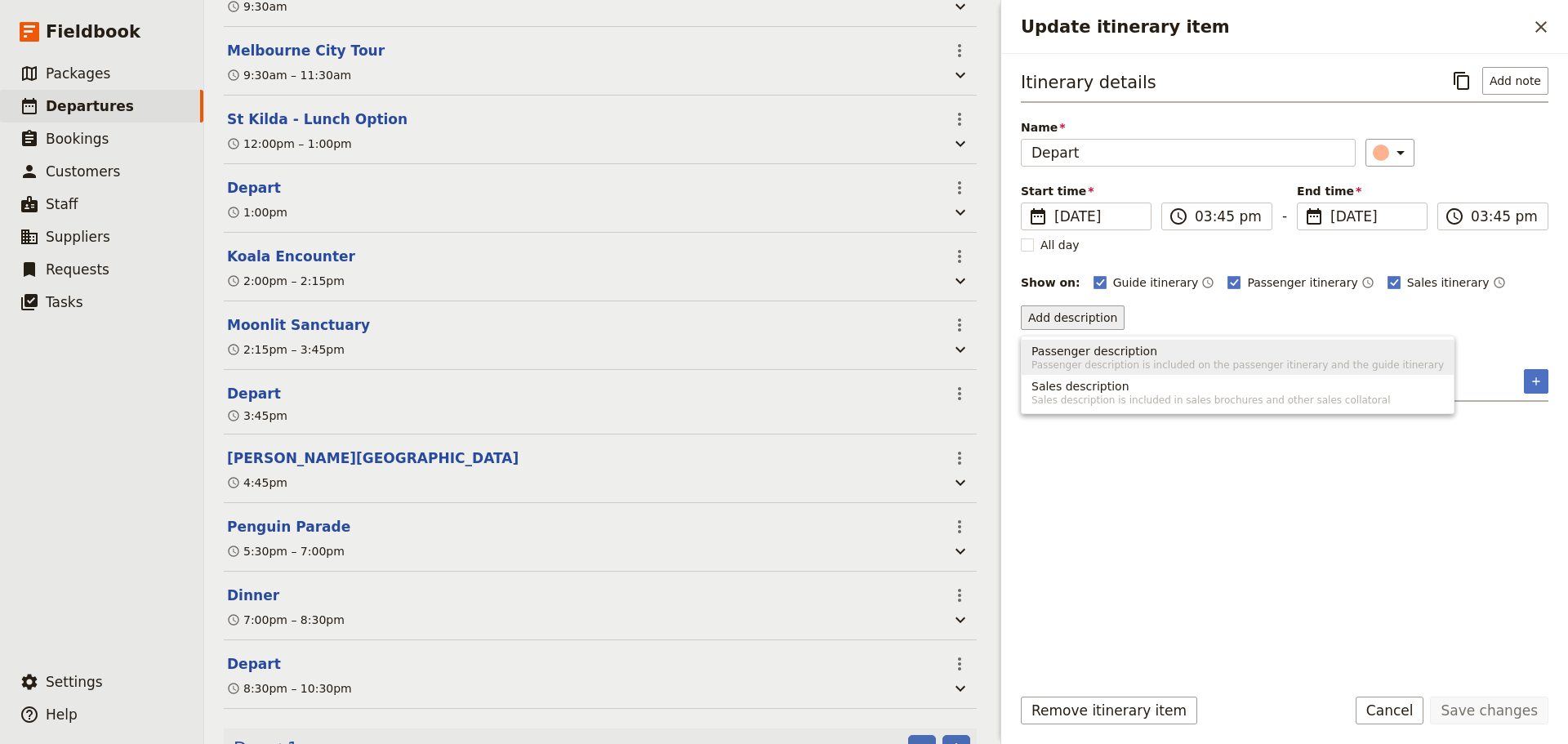
click at [1101, 362] on span "Passenger description is included on the passenger itinerary and the guide itin…" at bounding box center [1238, 366] width 413 height 13
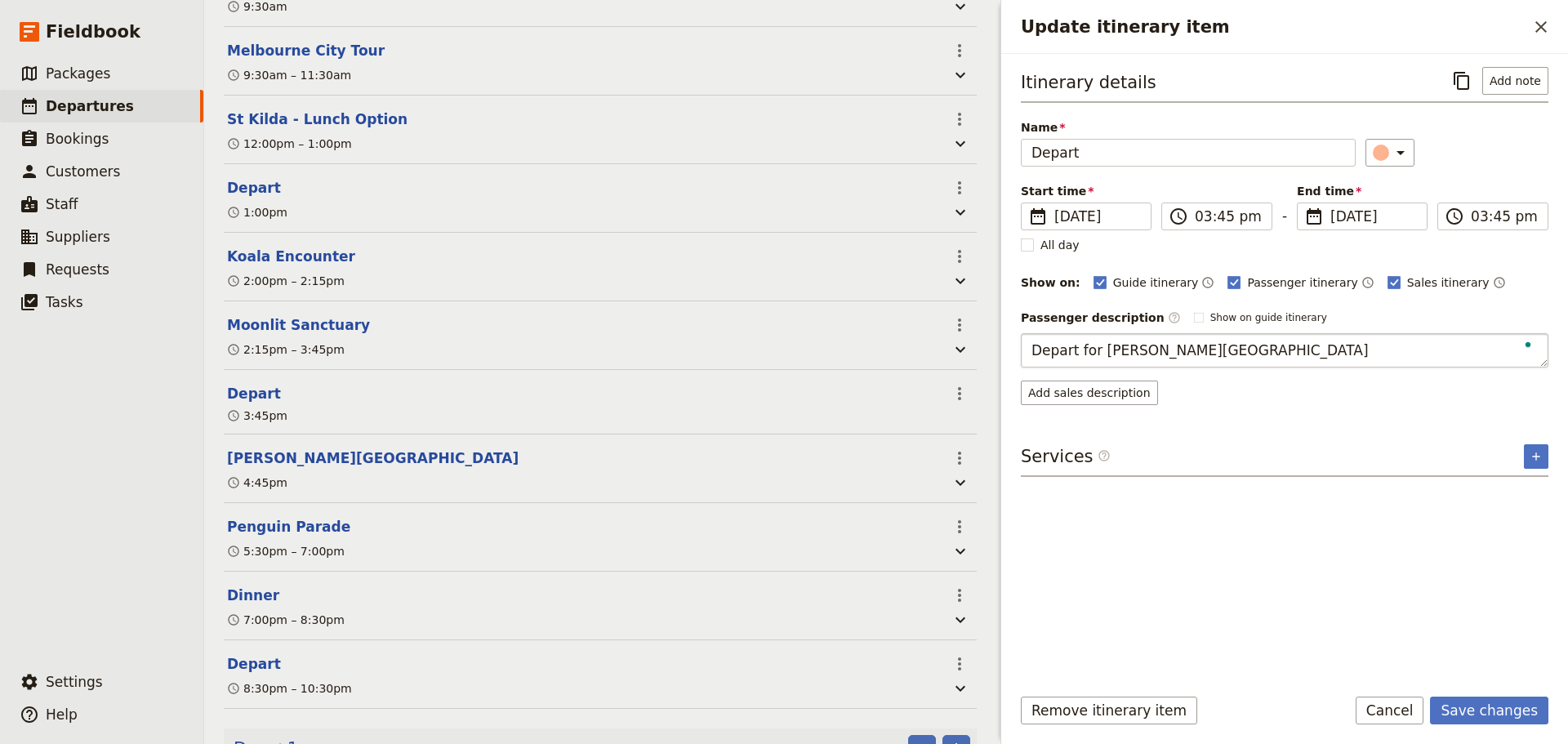
type textarea "Depart for [PERSON_NAME][GEOGRAPHIC_DATA]"
click at [1506, 706] on button "Save changes" at bounding box center [1489, 710] width 119 height 28
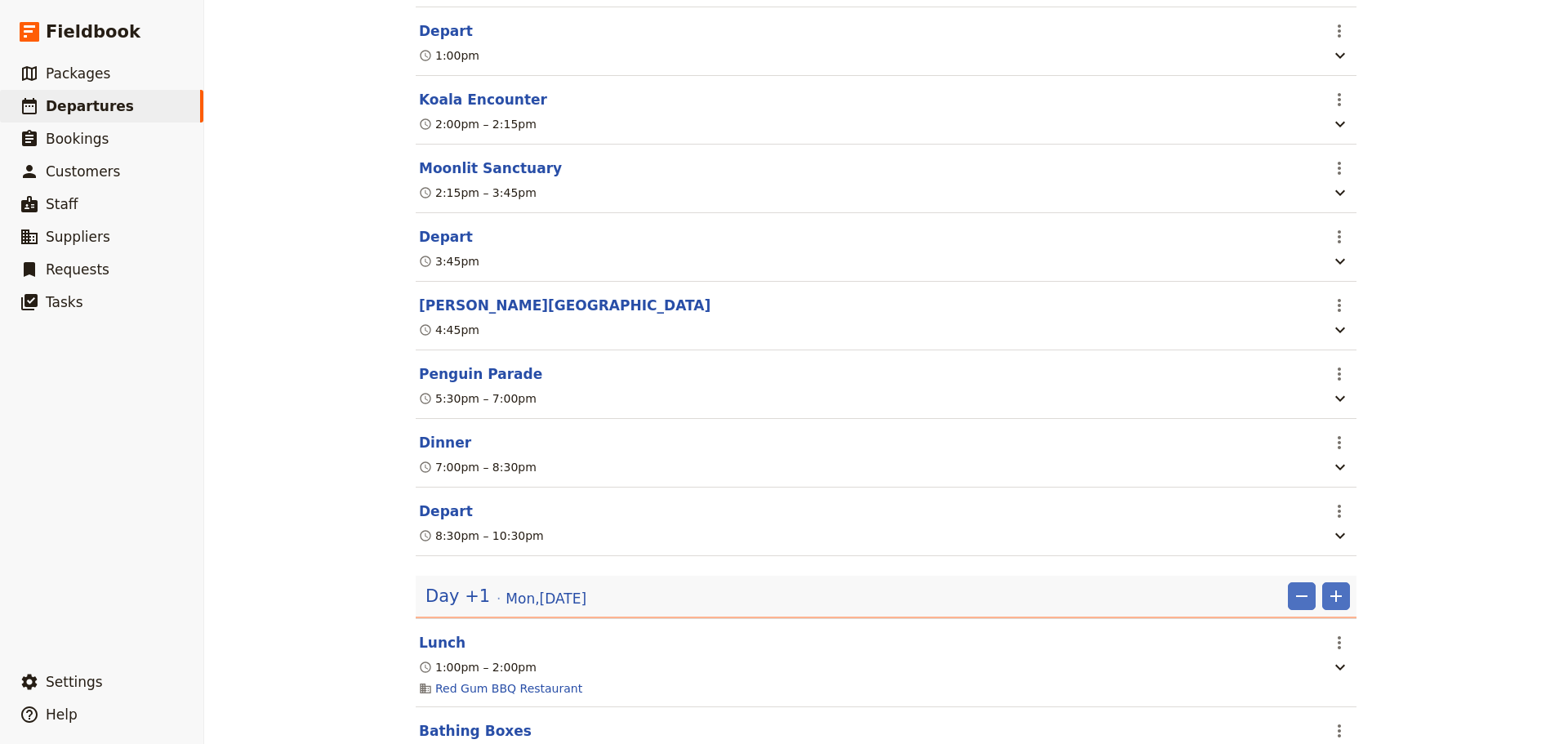
scroll to position [736, 0]
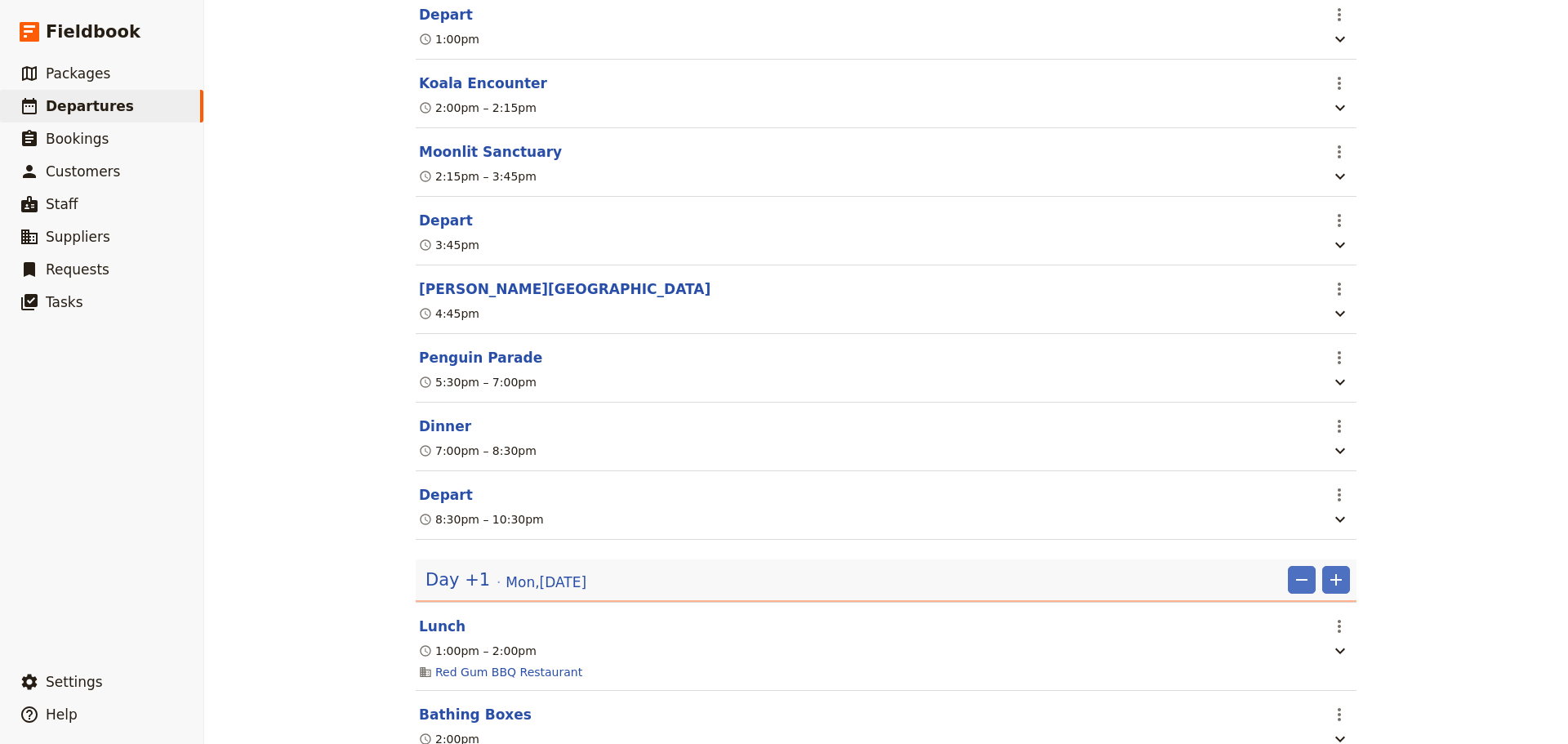
click at [447, 299] on button "[PERSON_NAME][GEOGRAPHIC_DATA]" at bounding box center [564, 289] width 291 height 19
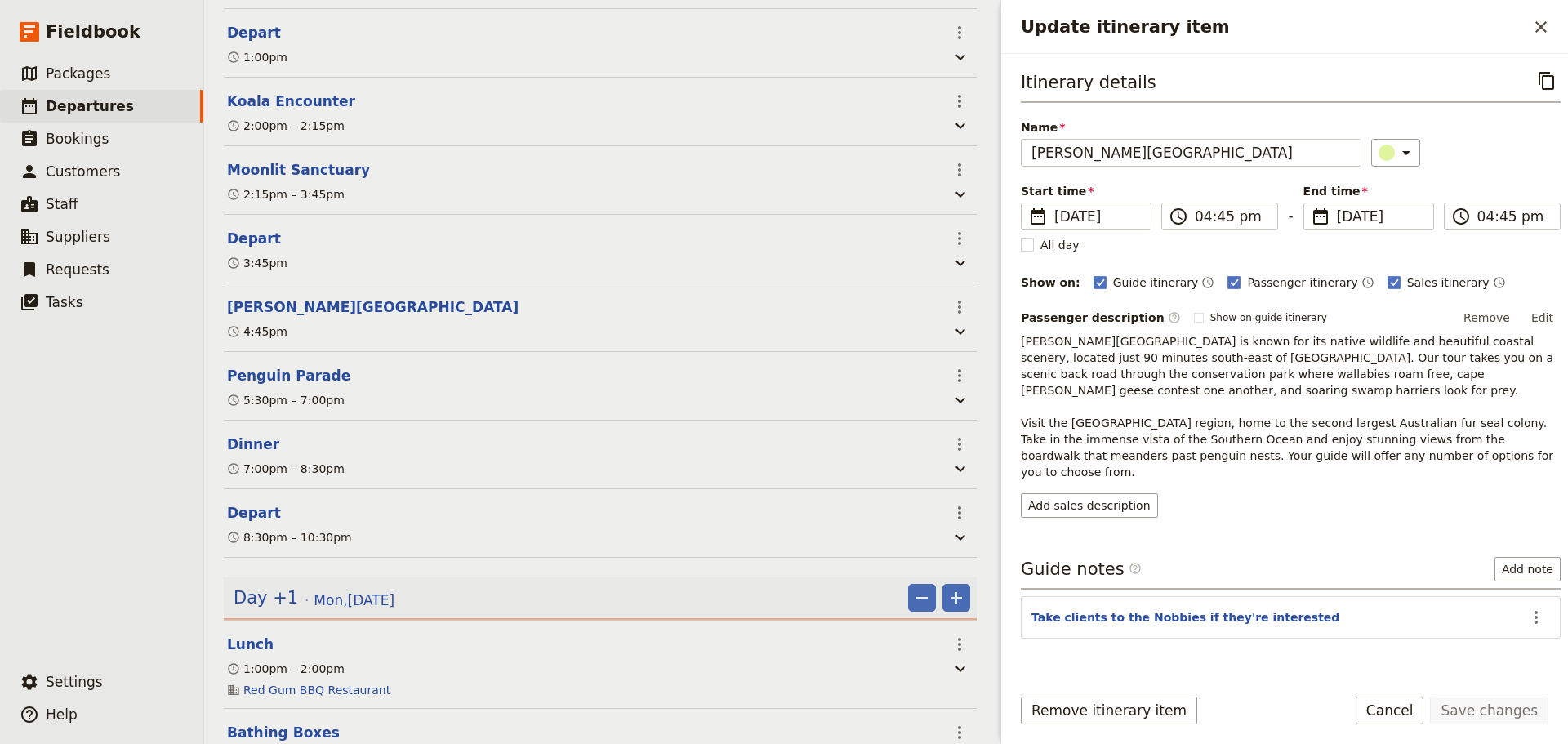
scroll to position [743, 0]
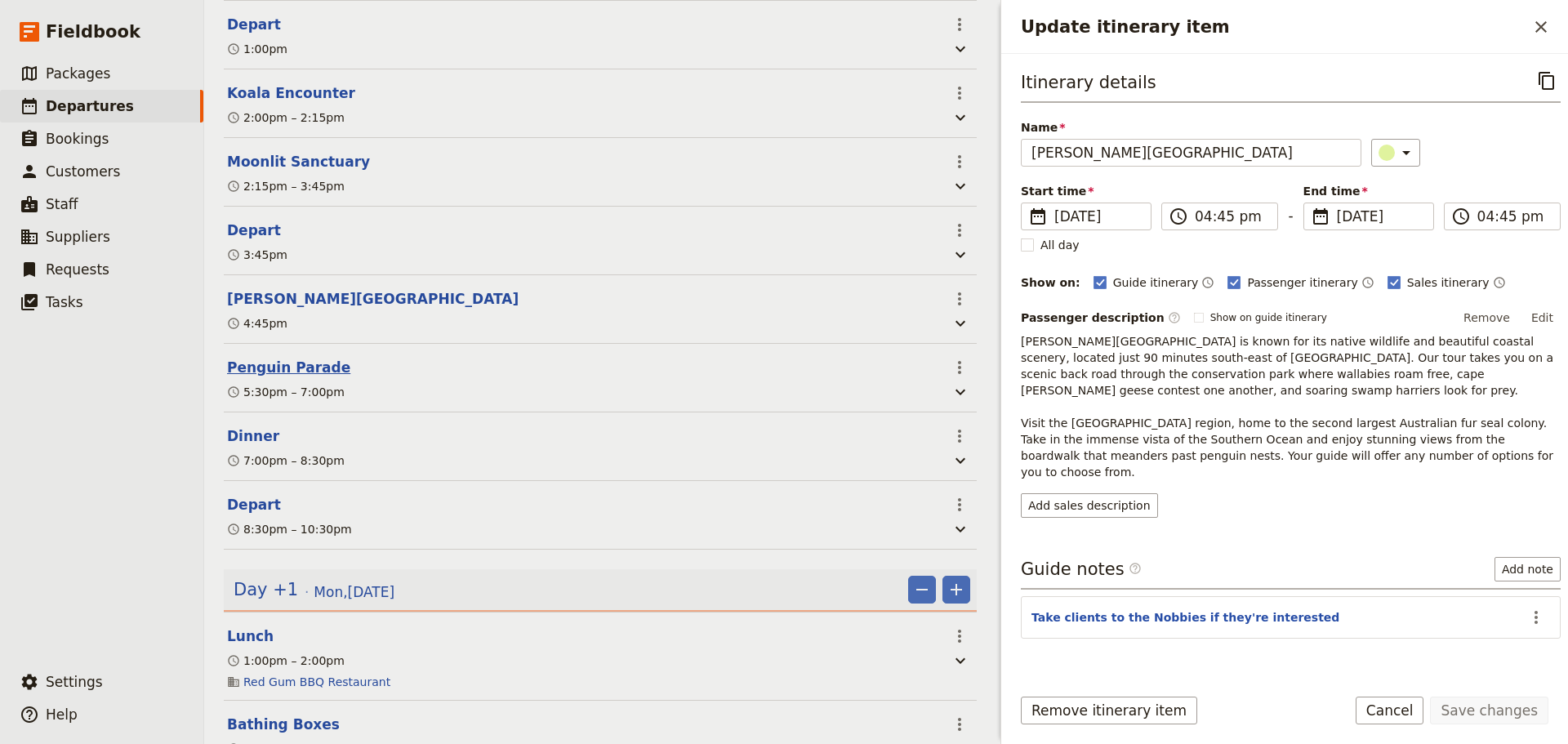
click at [277, 370] on button "Penguin Parade" at bounding box center [289, 367] width 123 height 19
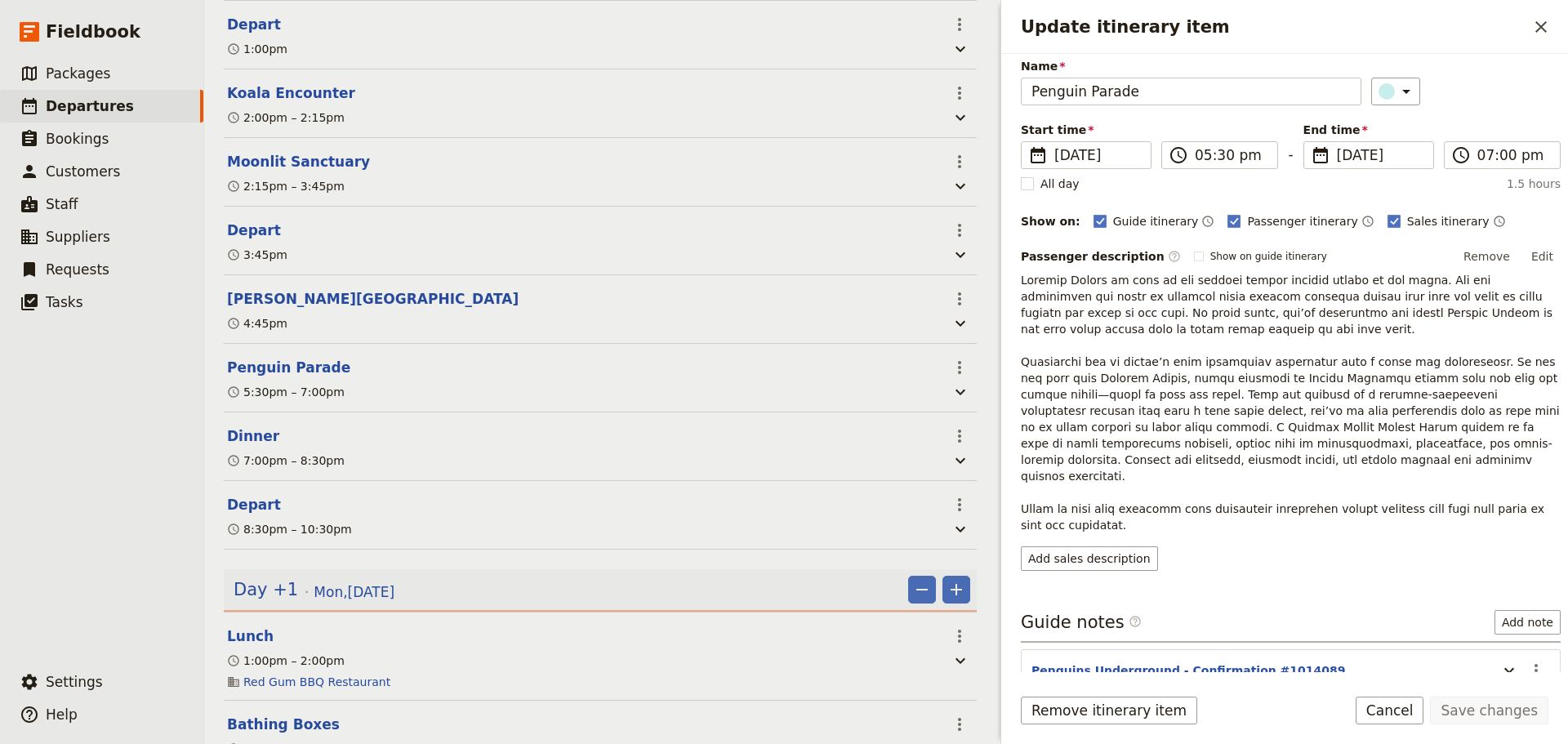
scroll to position [136, 0]
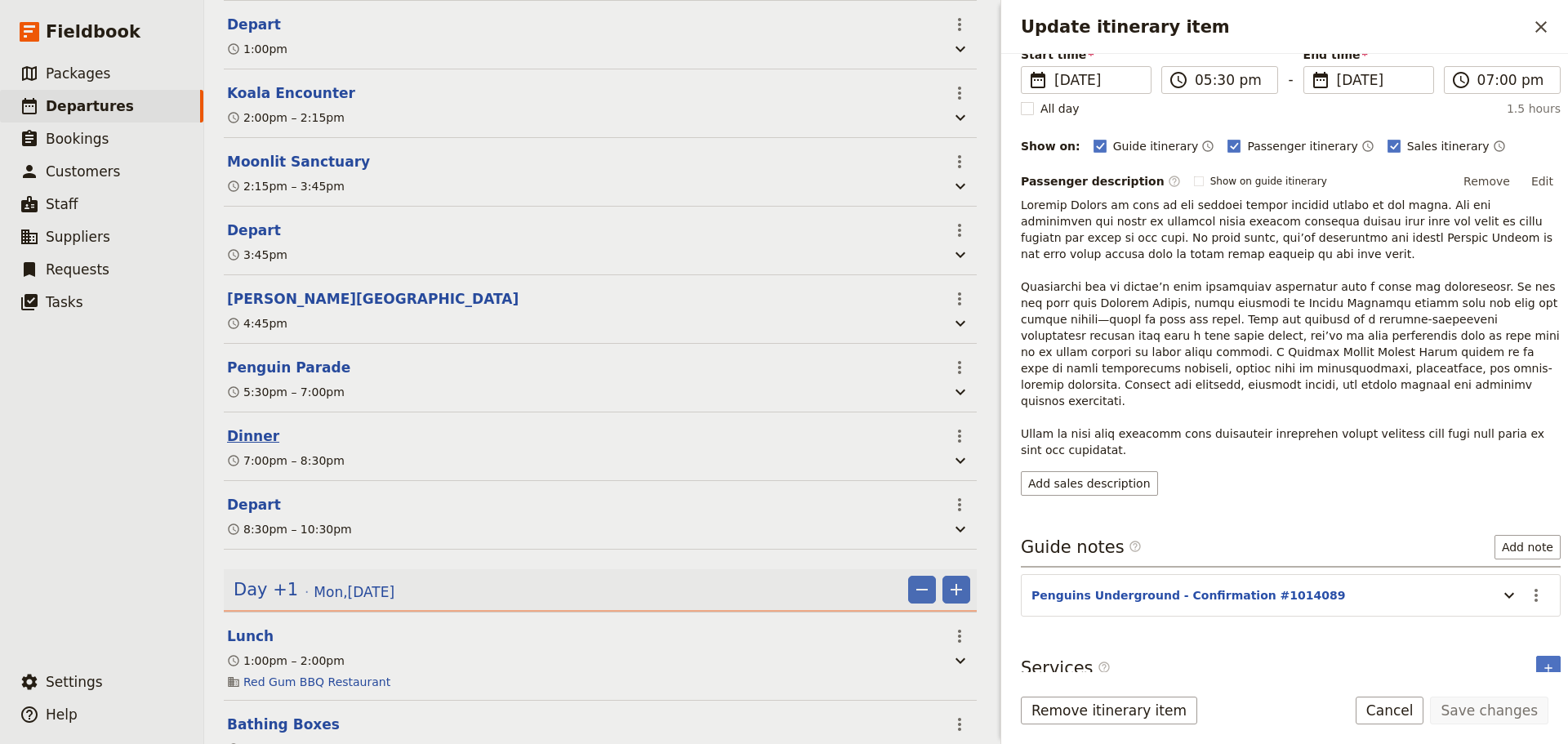
click at [239, 443] on button "Dinner" at bounding box center [253, 436] width 52 height 19
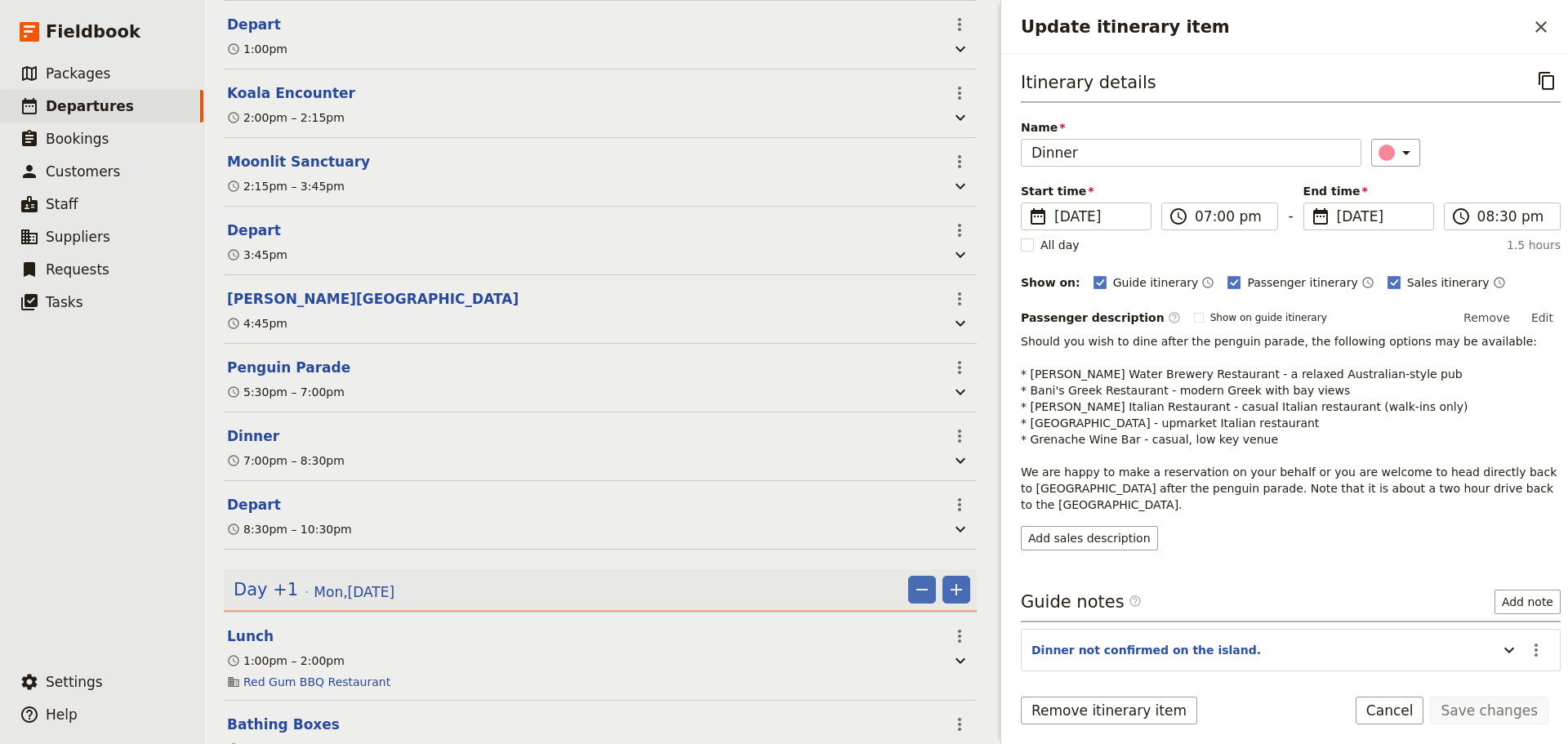
click at [1543, 314] on button "Edit" at bounding box center [1542, 318] width 37 height 24
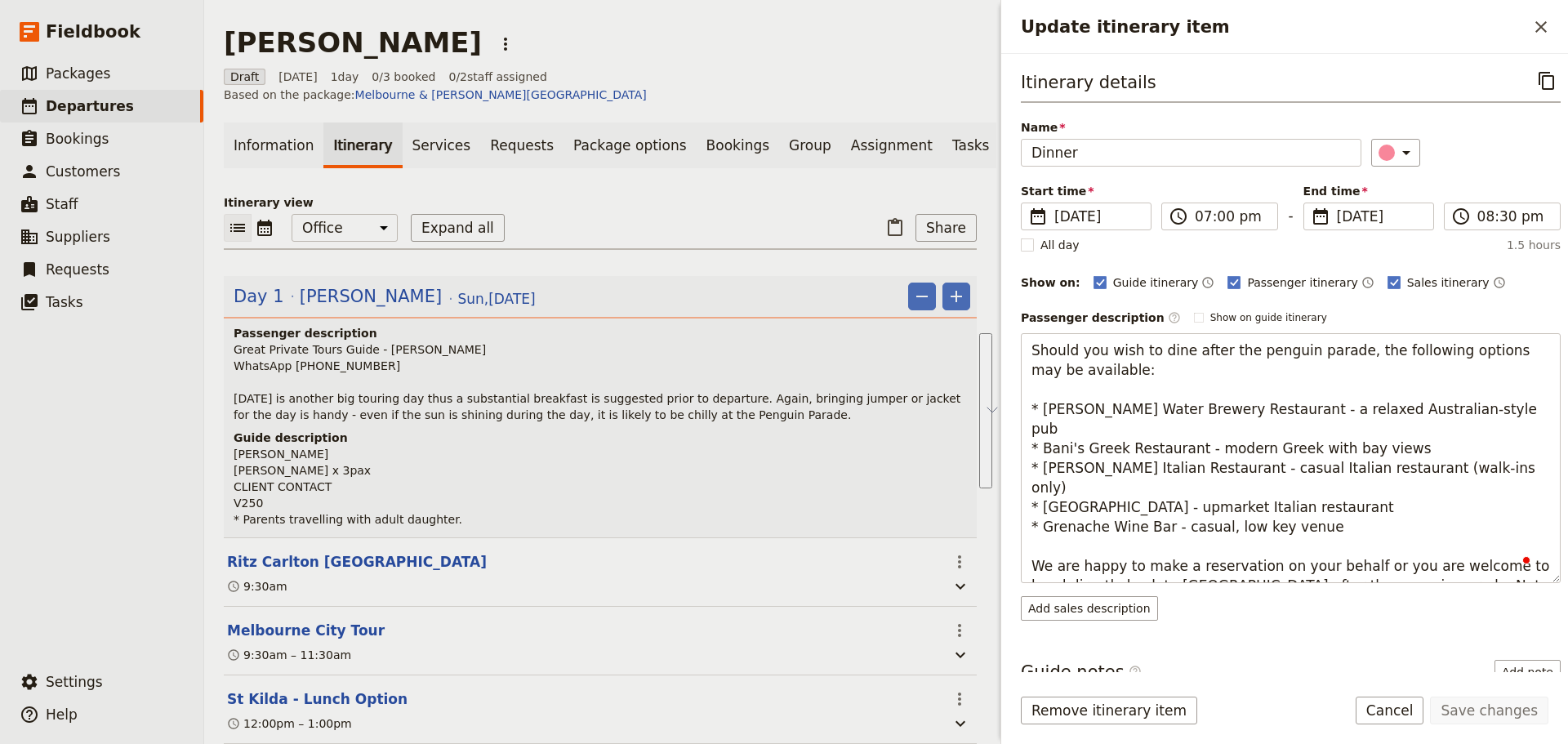
scroll to position [743, 0]
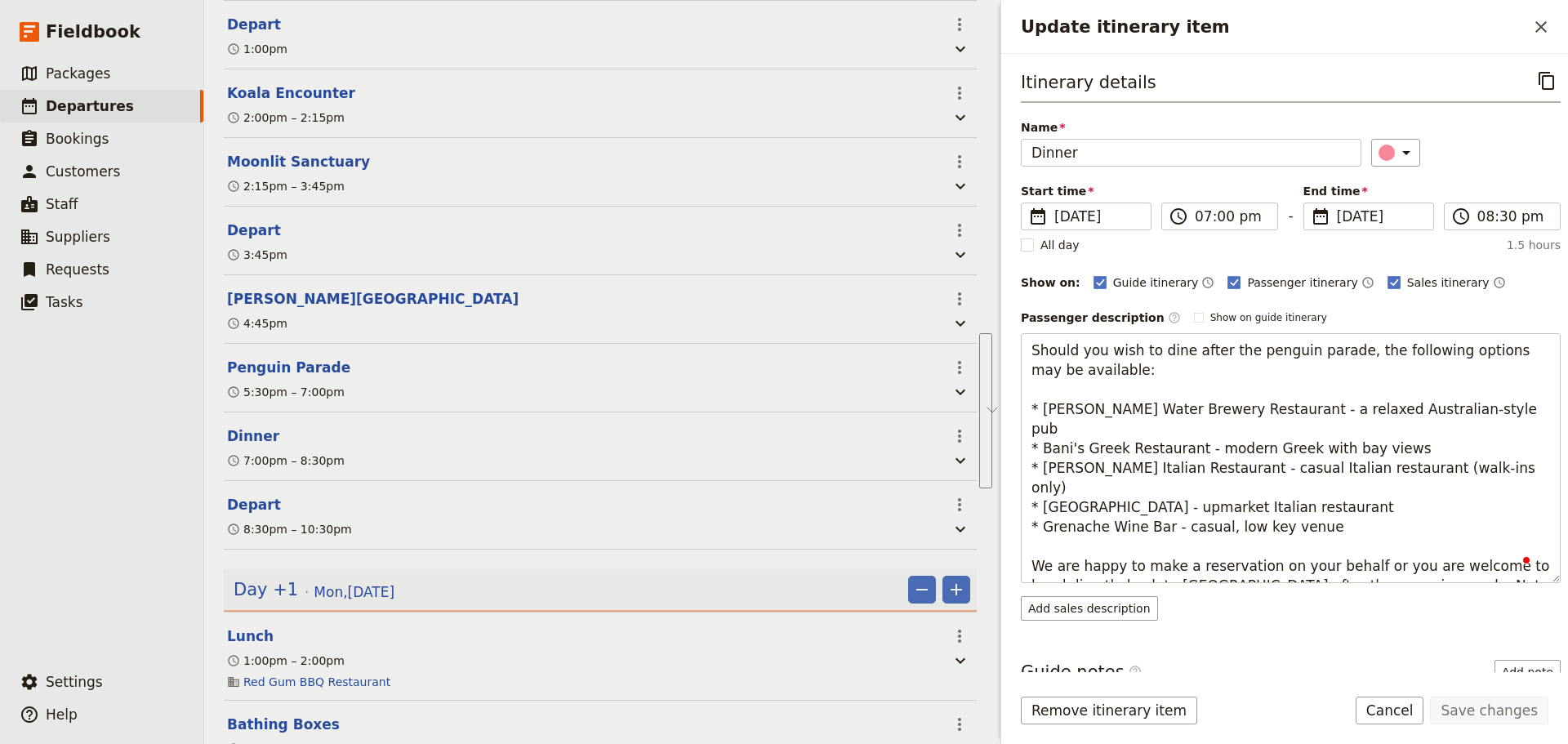
click at [1341, 351] on textarea "Should you wish to dine after the penguin parade, the following options may be …" at bounding box center [1290, 458] width 540 height 250
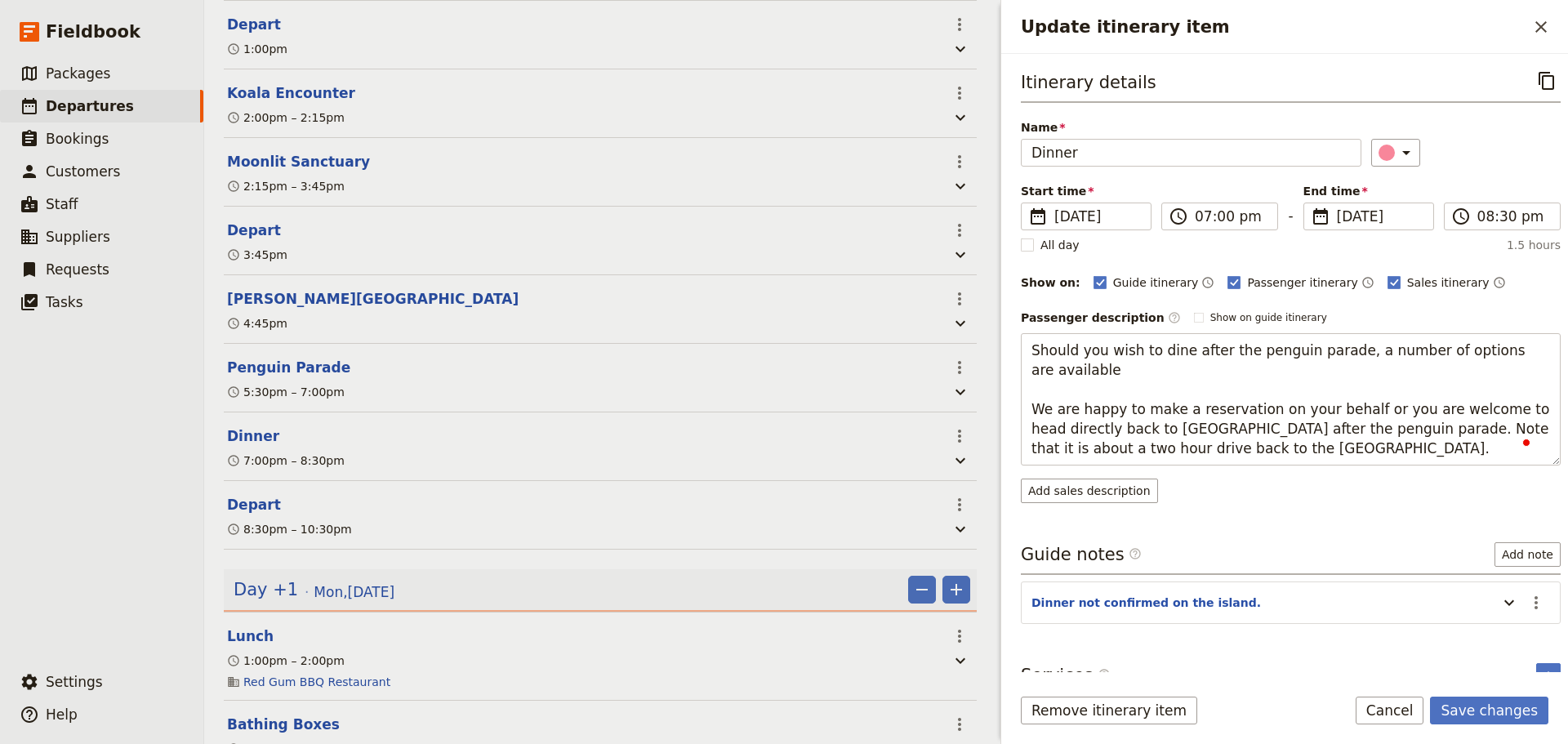
type textarea "Should you wish to dine after the penguin parade, a number of options are avail…"
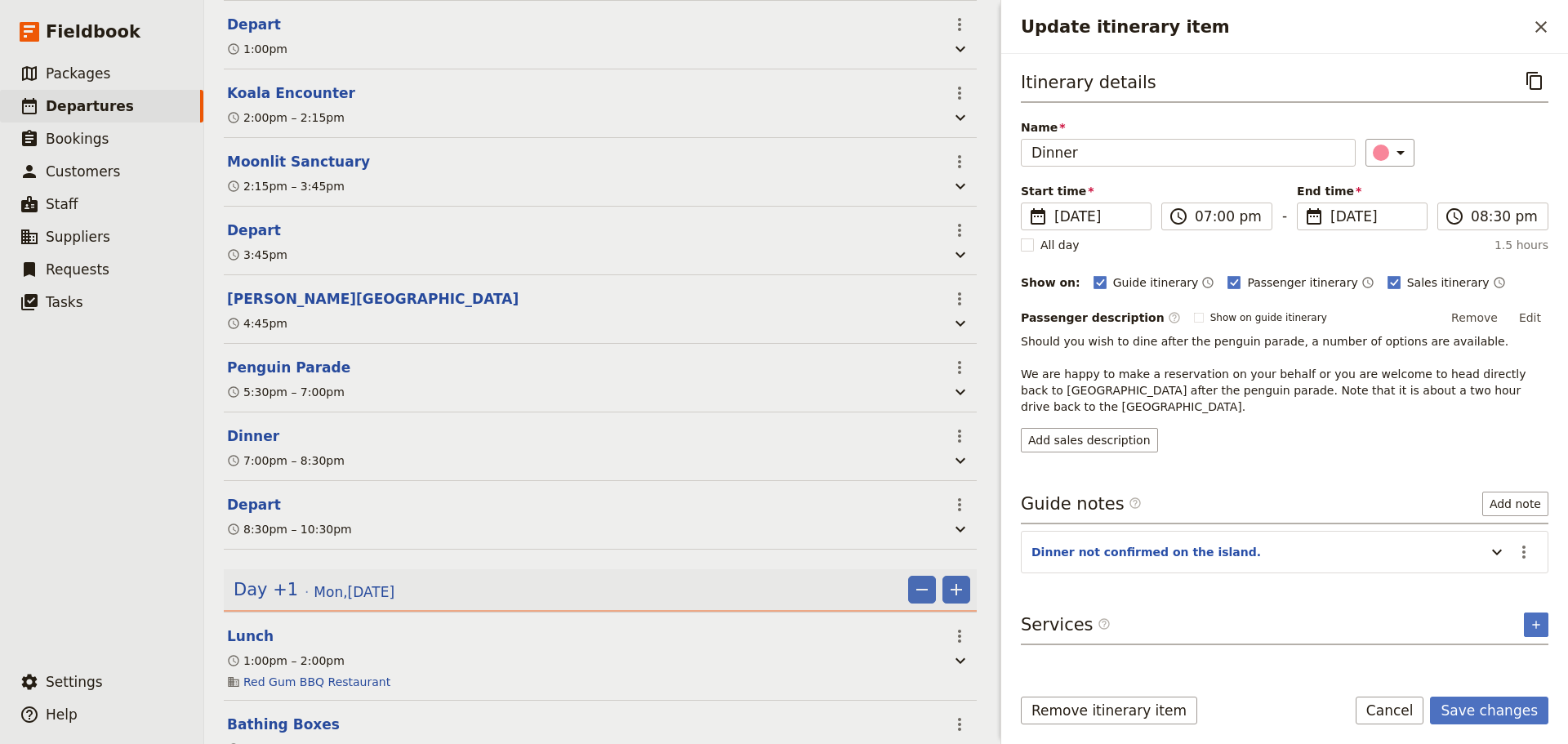
click at [1467, 693] on form "Itinerary details ​ Name Dinner ​ Start time ​ [DATE] [DATE] [DATE] 19:00 ​ 07:…" at bounding box center [1284, 399] width 567 height 690
click at [1503, 717] on button "Save changes" at bounding box center [1489, 710] width 119 height 28
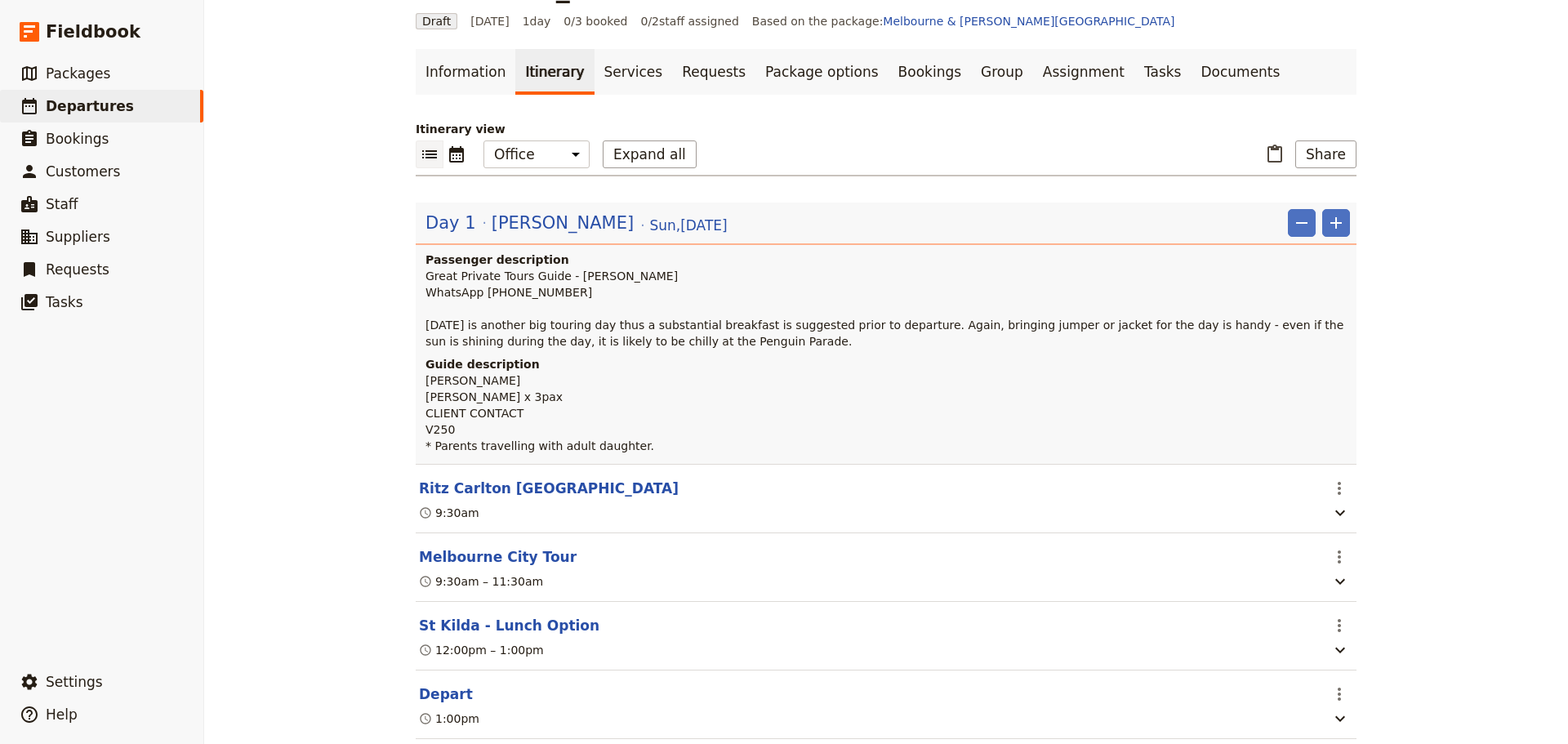
scroll to position [0, 0]
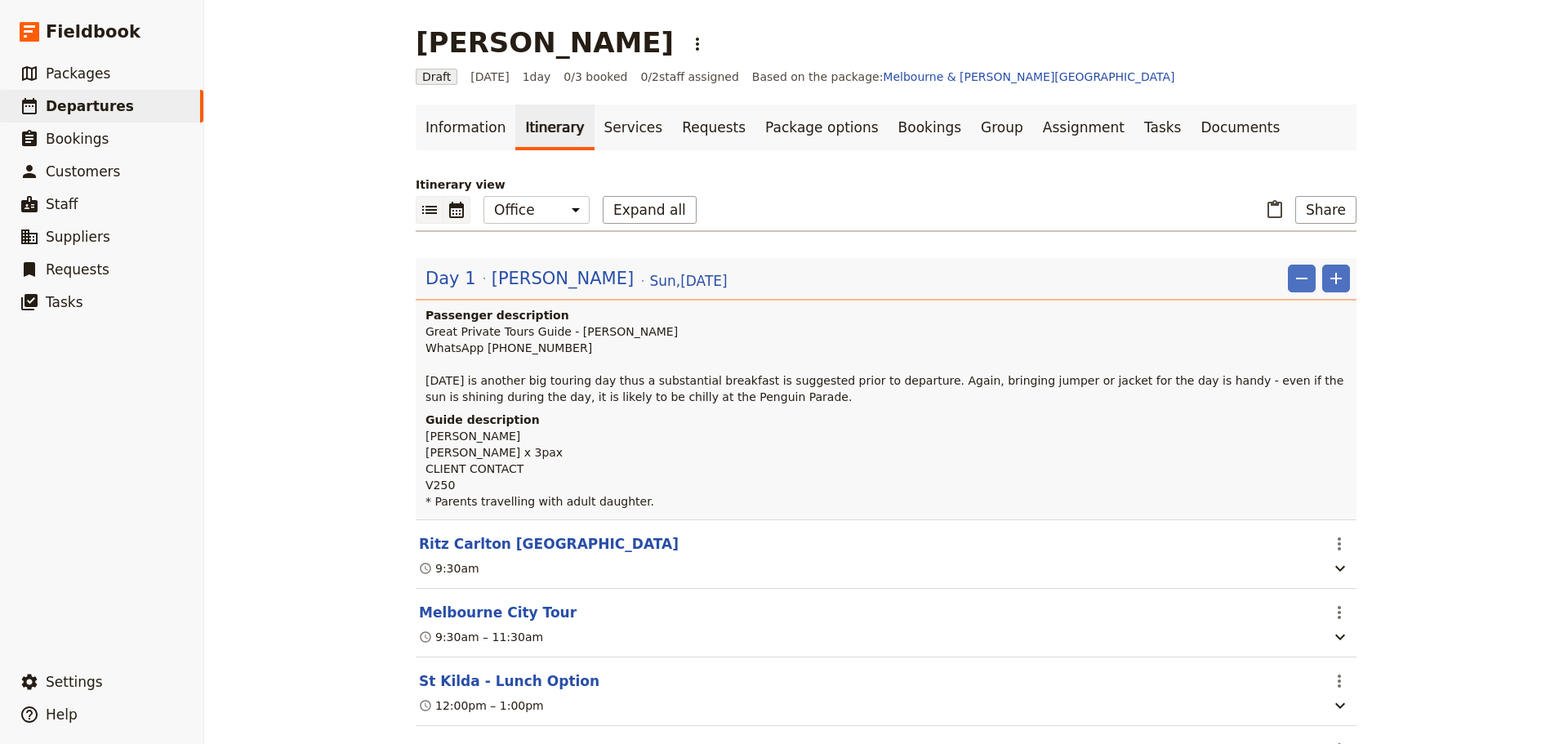
click at [450, 211] on icon "Calendar view" at bounding box center [456, 209] width 14 height 16
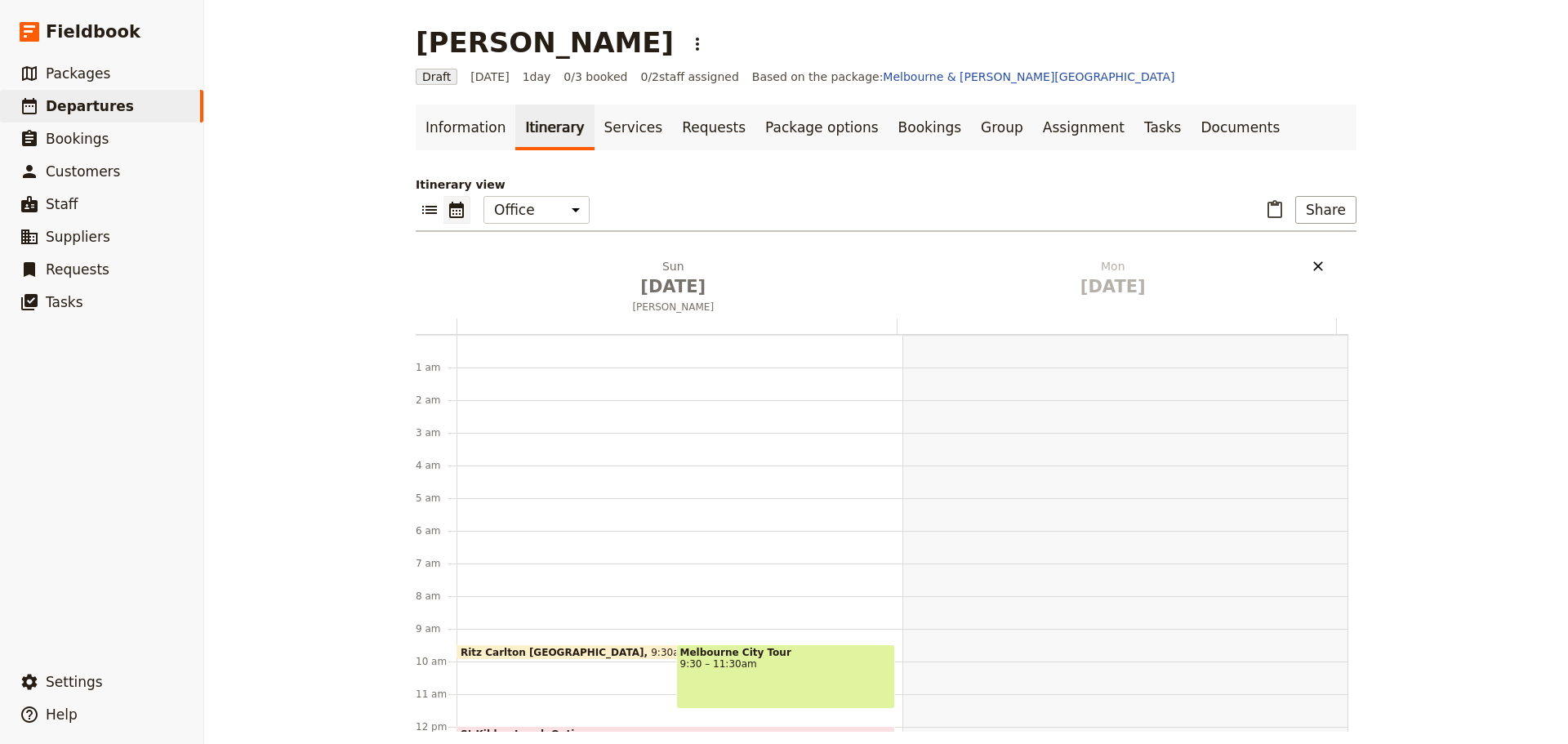
click at [1311, 268] on icon "Delete Mon Sep 1" at bounding box center [1317, 265] width 16 height 16
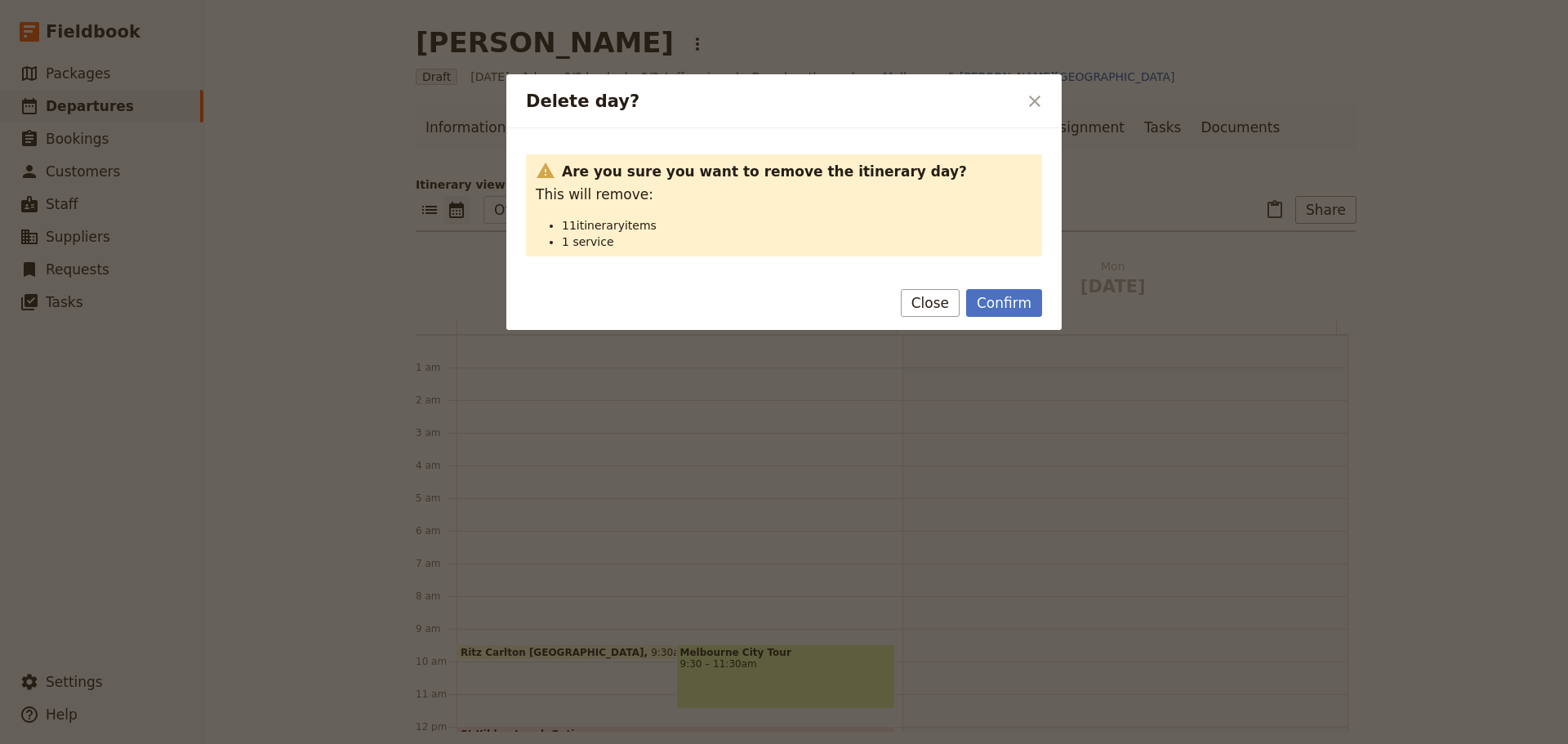
click at [1014, 300] on button "Confirm" at bounding box center [1004, 302] width 76 height 28
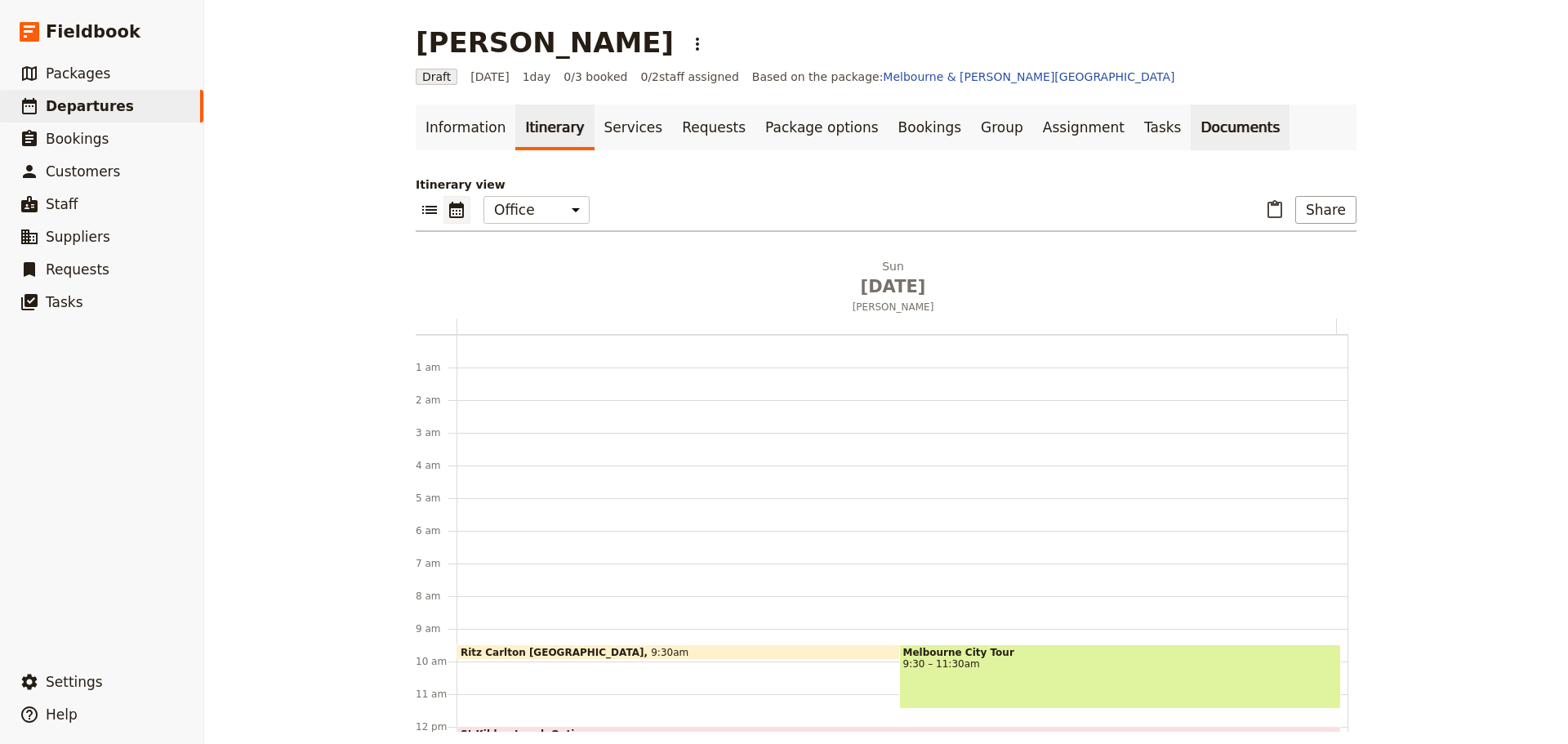
click at [1191, 126] on link "Documents" at bounding box center [1240, 127] width 99 height 45
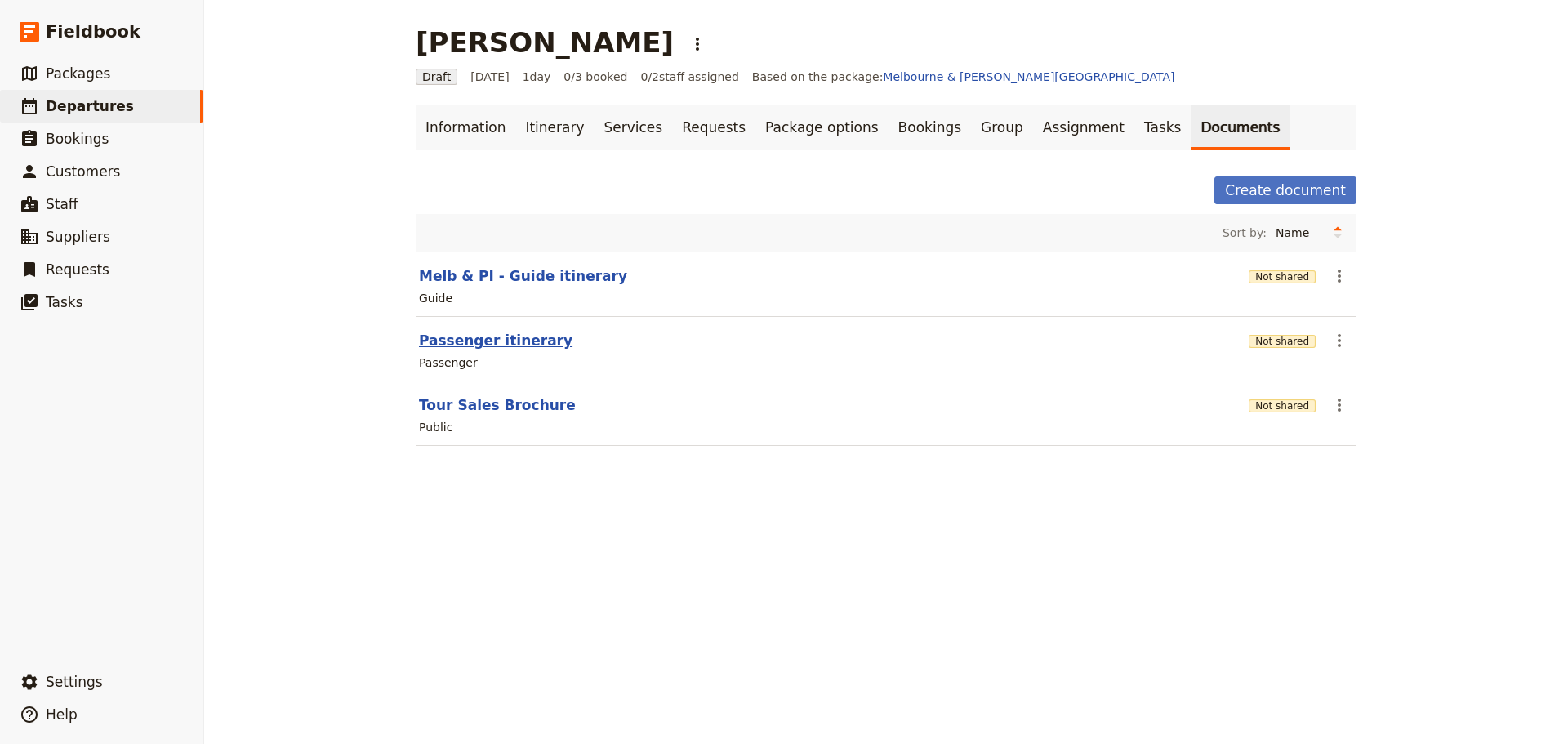
click at [492, 339] on button "Passenger itinerary" at bounding box center [495, 340] width 153 height 19
select select "PASSENGER"
select select "DEFAULT"
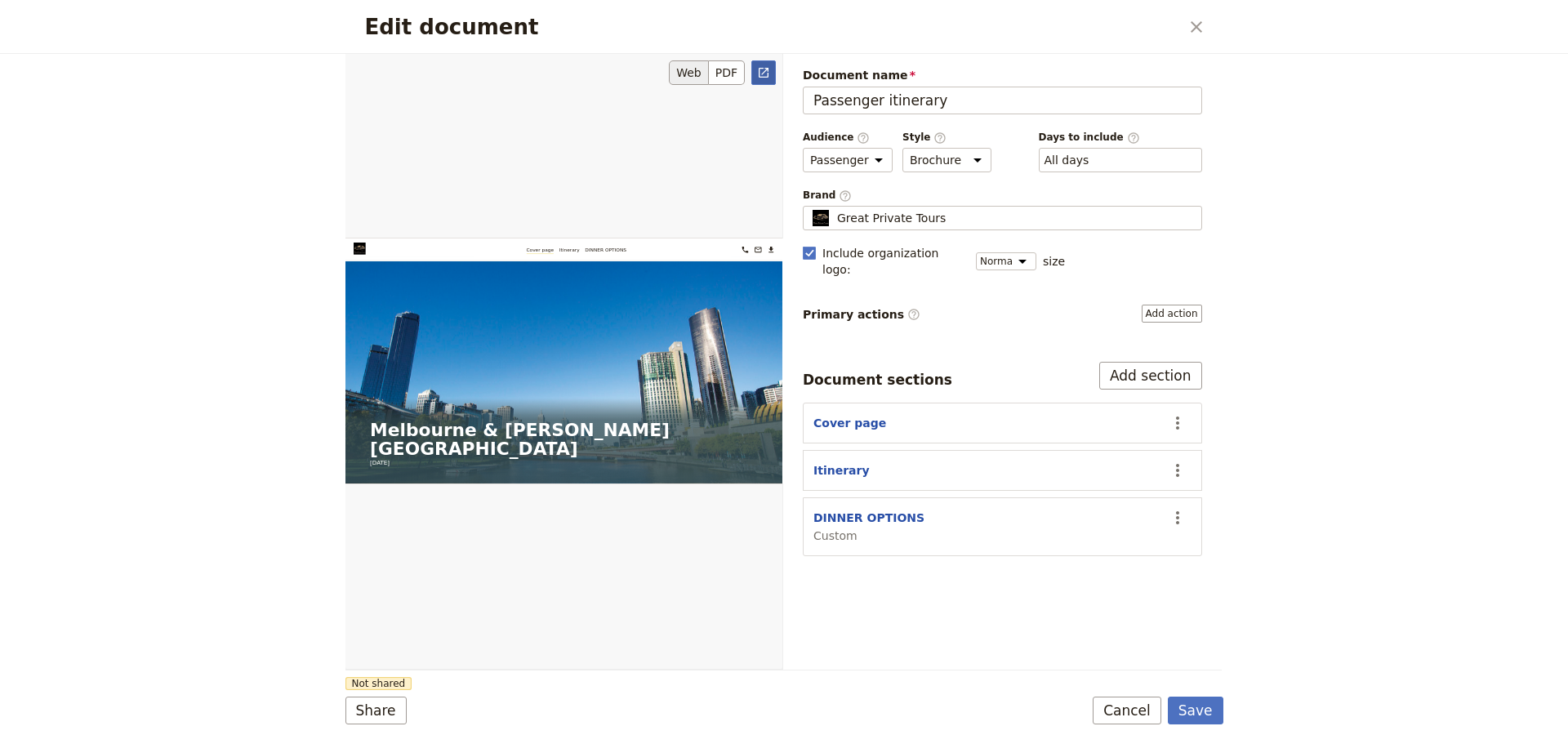
click at [765, 72] on icon "Open full preview" at bounding box center [764, 73] width 13 height 13
click at [1134, 699] on button "Cancel" at bounding box center [1126, 710] width 68 height 28
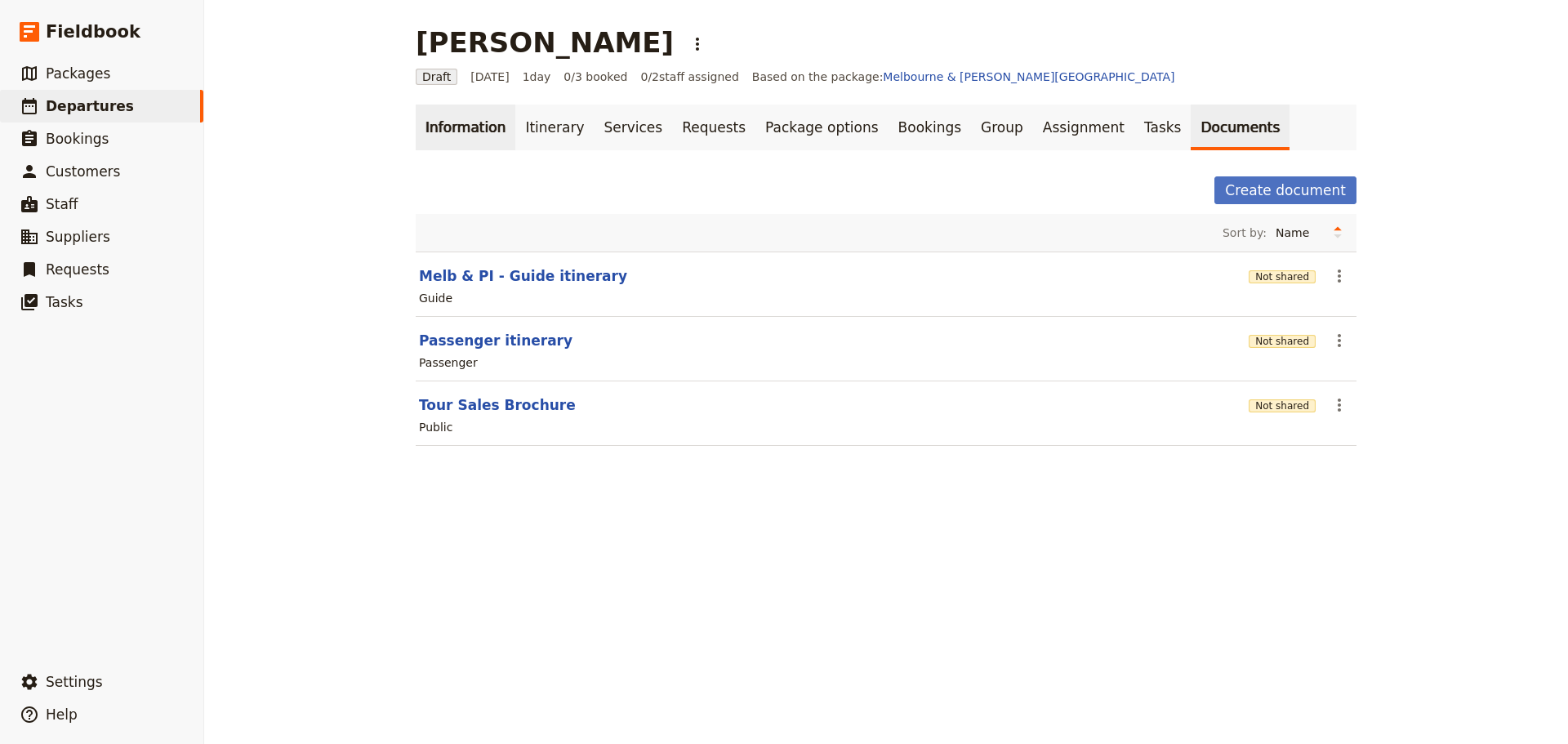
click at [433, 117] on link "Information" at bounding box center [465, 127] width 99 height 45
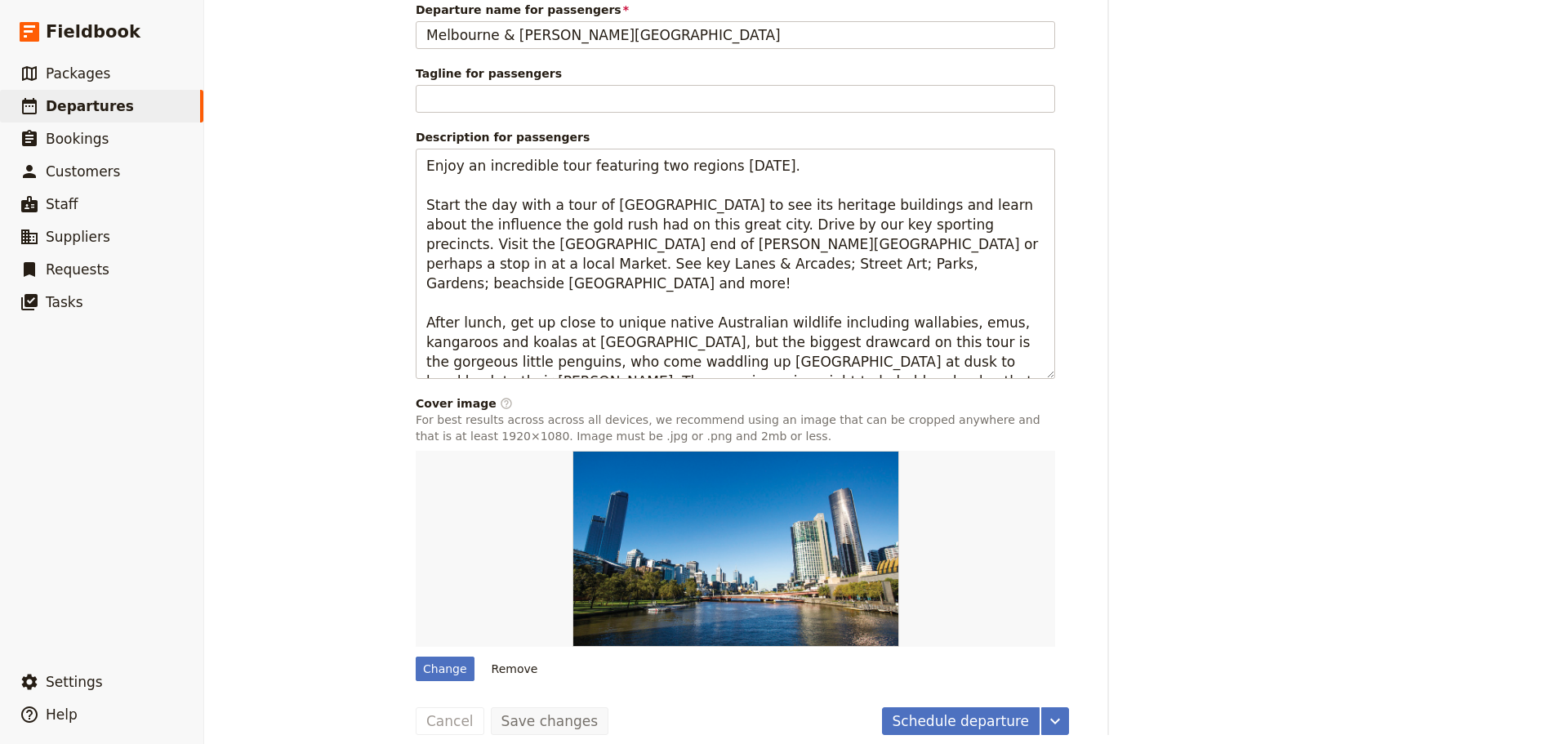
scroll to position [827, 0]
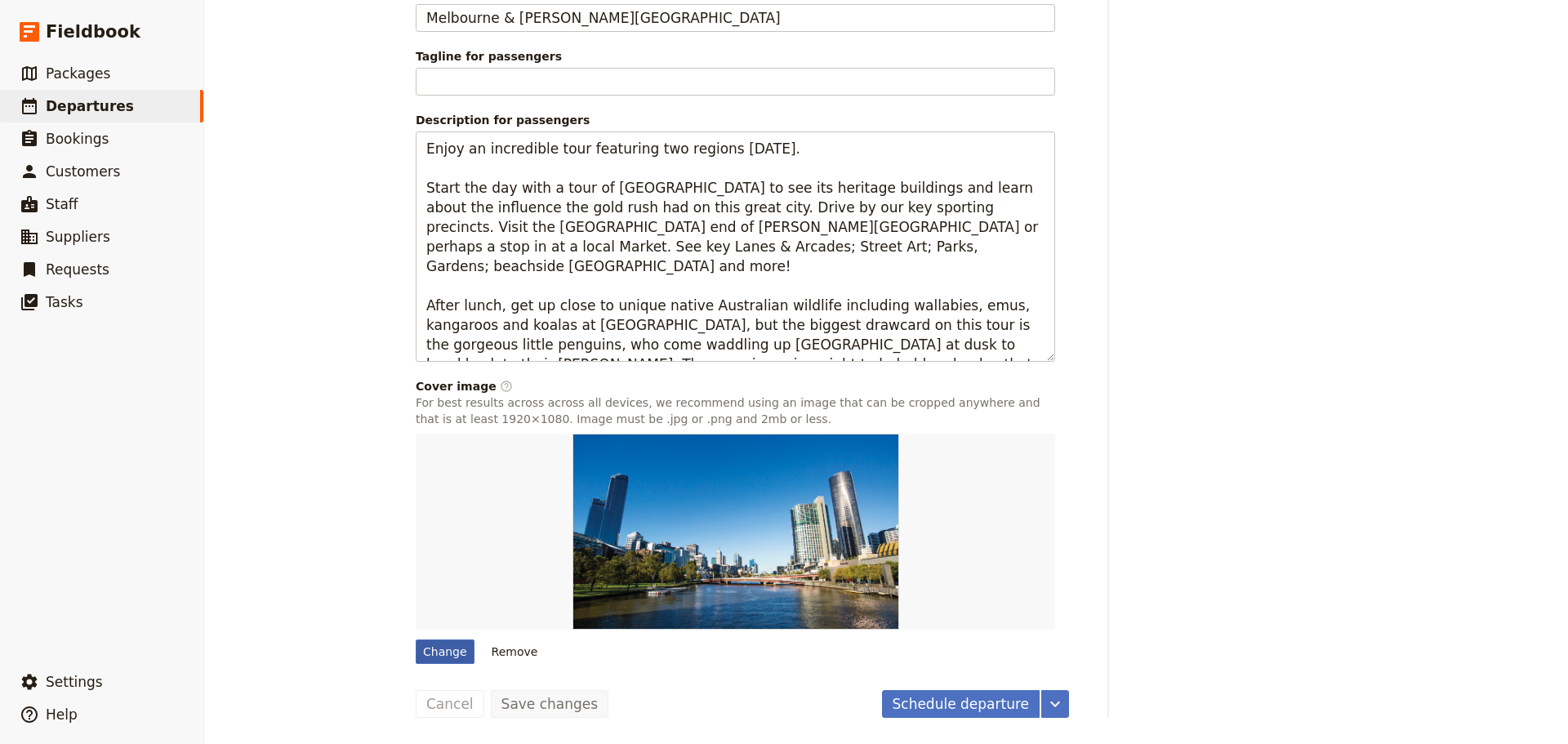
click at [435, 644] on div "Change" at bounding box center [445, 651] width 59 height 24
click at [415, 640] on input "Change" at bounding box center [415, 639] width 1 height 1
type input "C:\fakepath\City, River & Rowers.jpg"
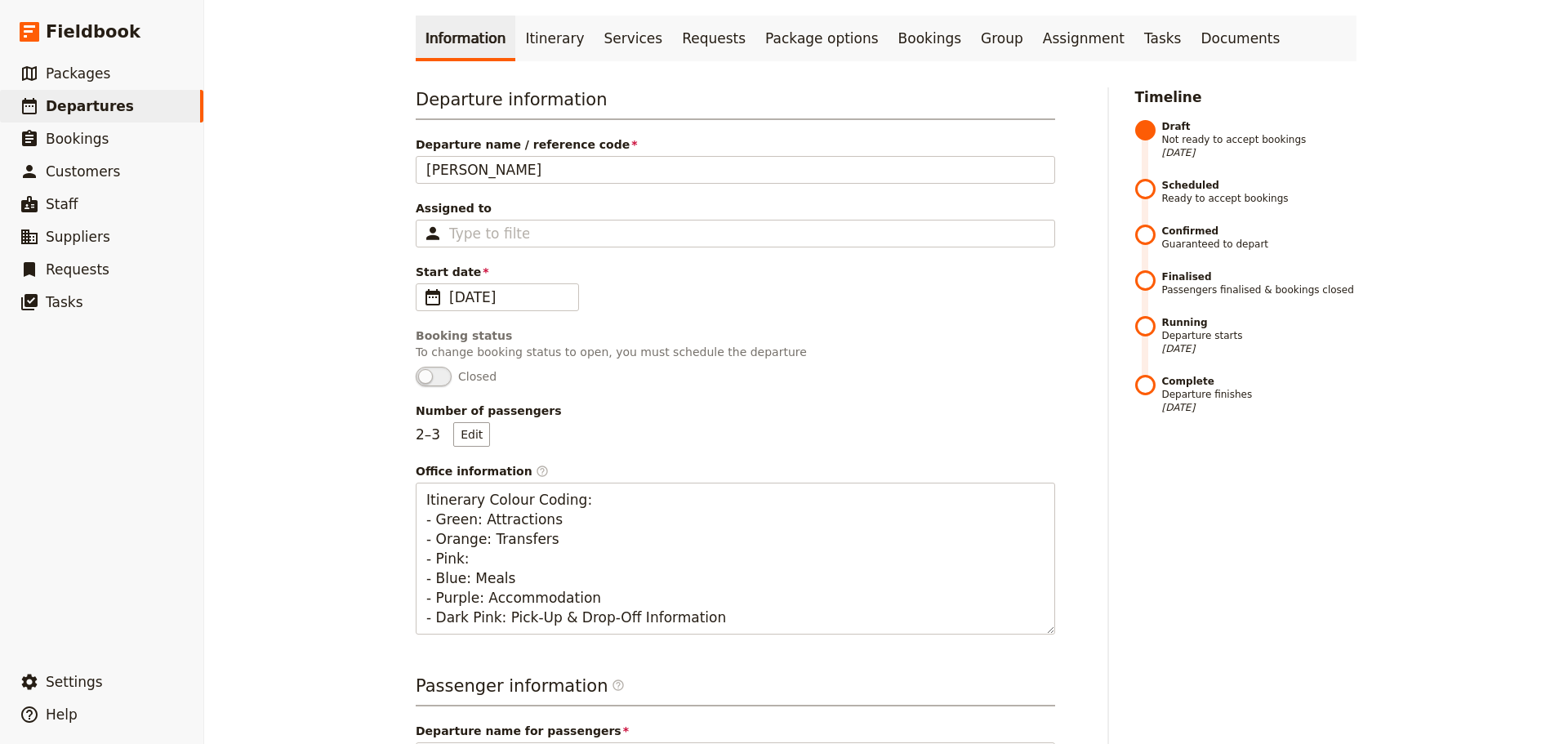
scroll to position [0, 0]
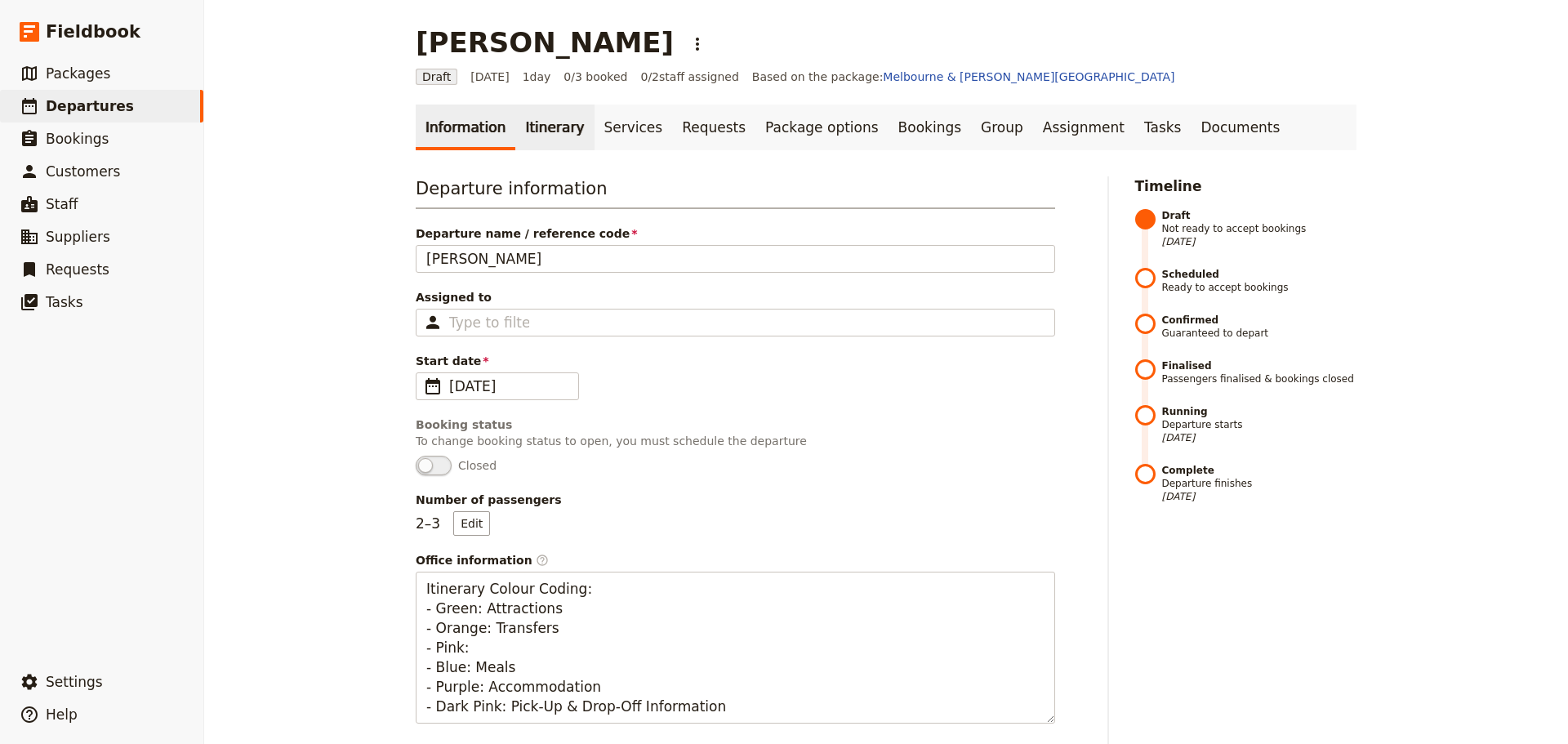
click at [544, 123] on link "Itinerary" at bounding box center [554, 127] width 78 height 45
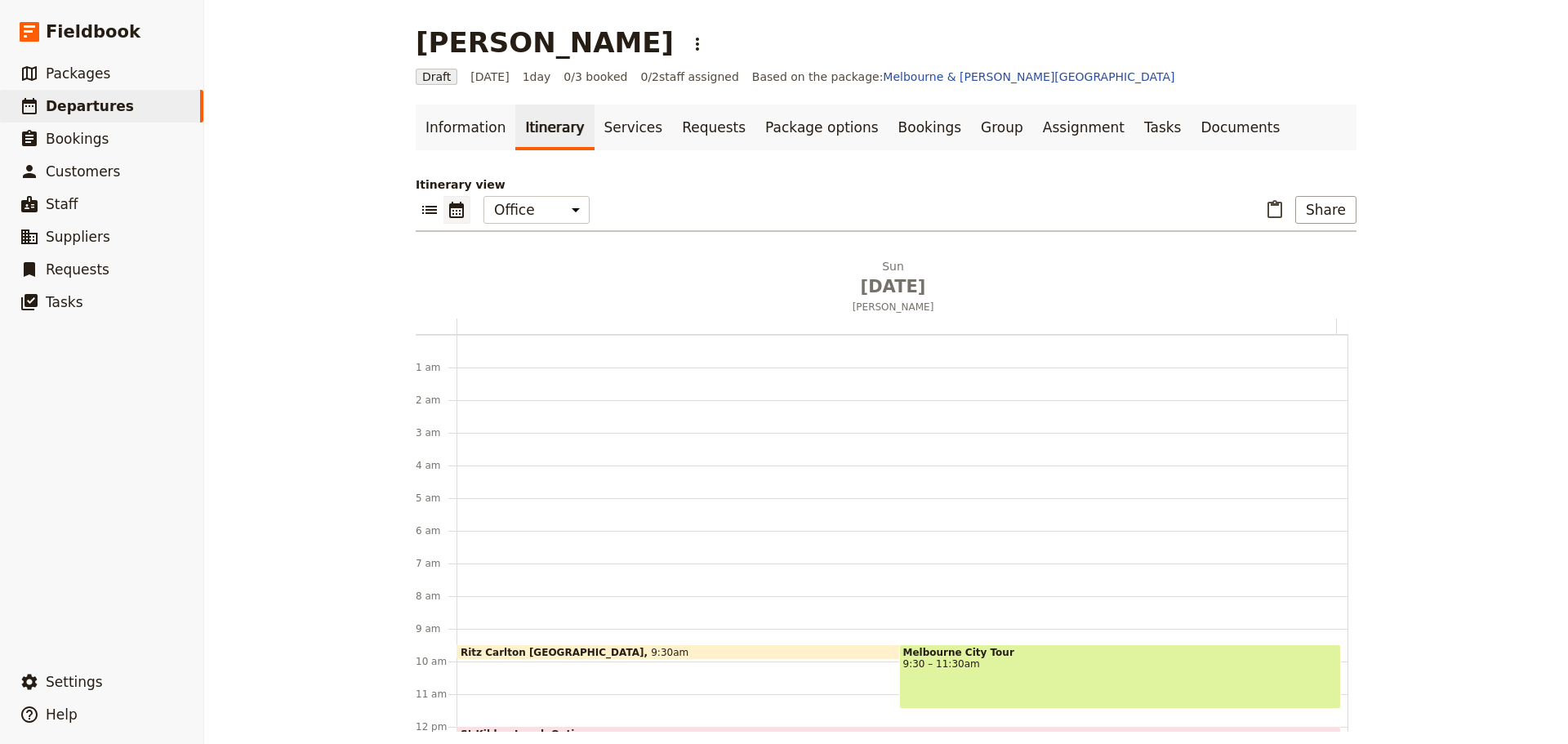
scroll to position [212, 0]
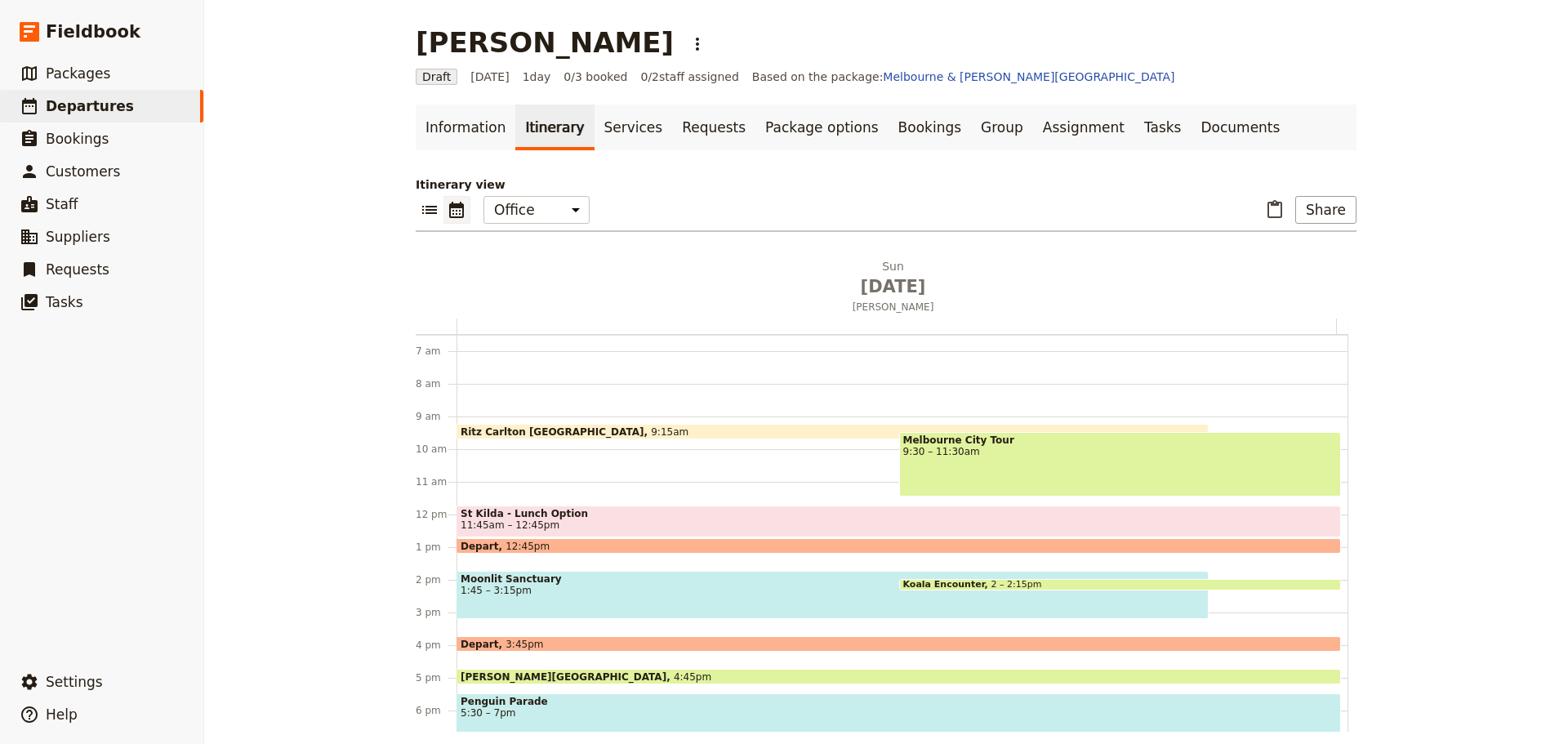
click at [773, 586] on span "1:45 – 3:15pm" at bounding box center [832, 591] width 744 height 12
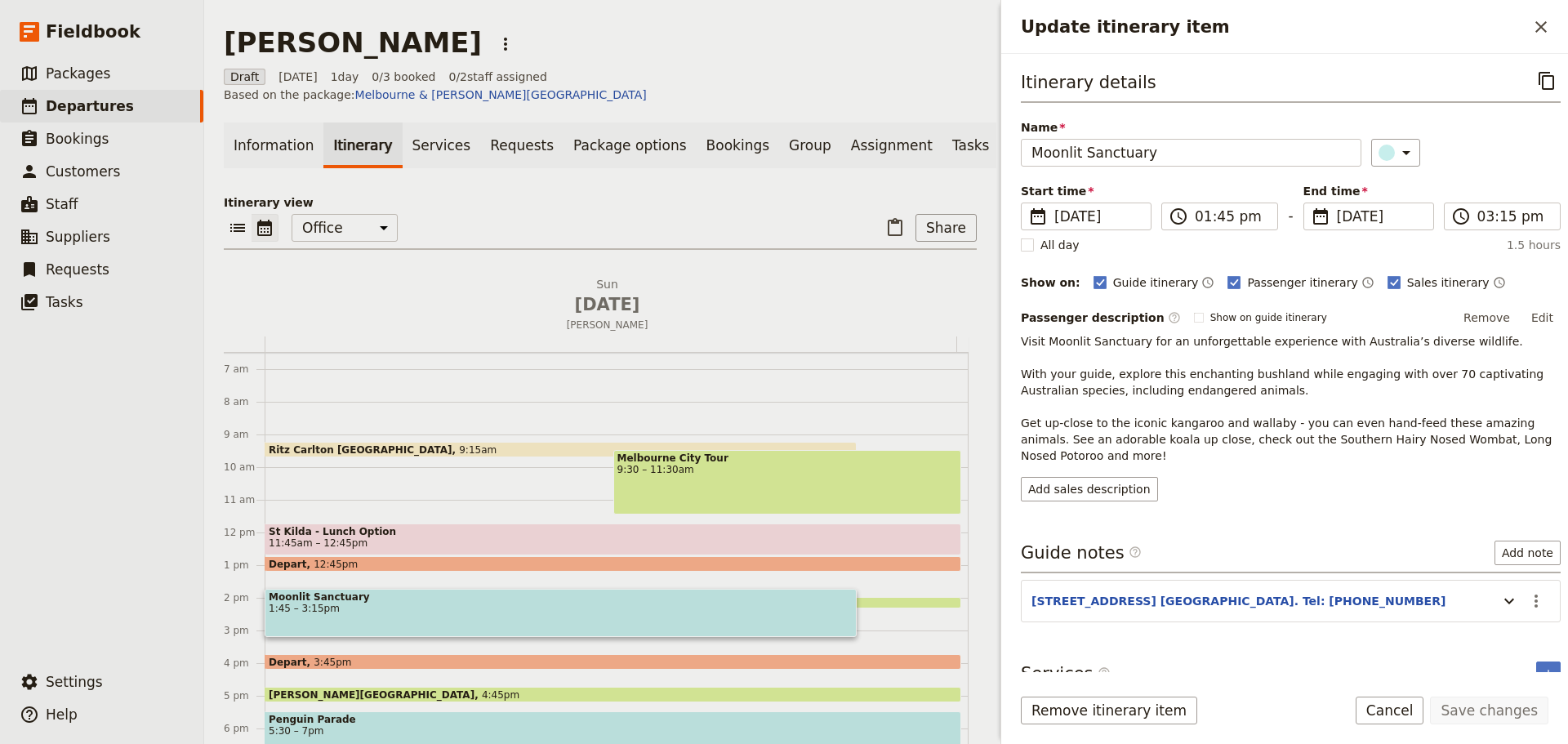
click at [1395, 704] on button "Cancel" at bounding box center [1389, 710] width 68 height 28
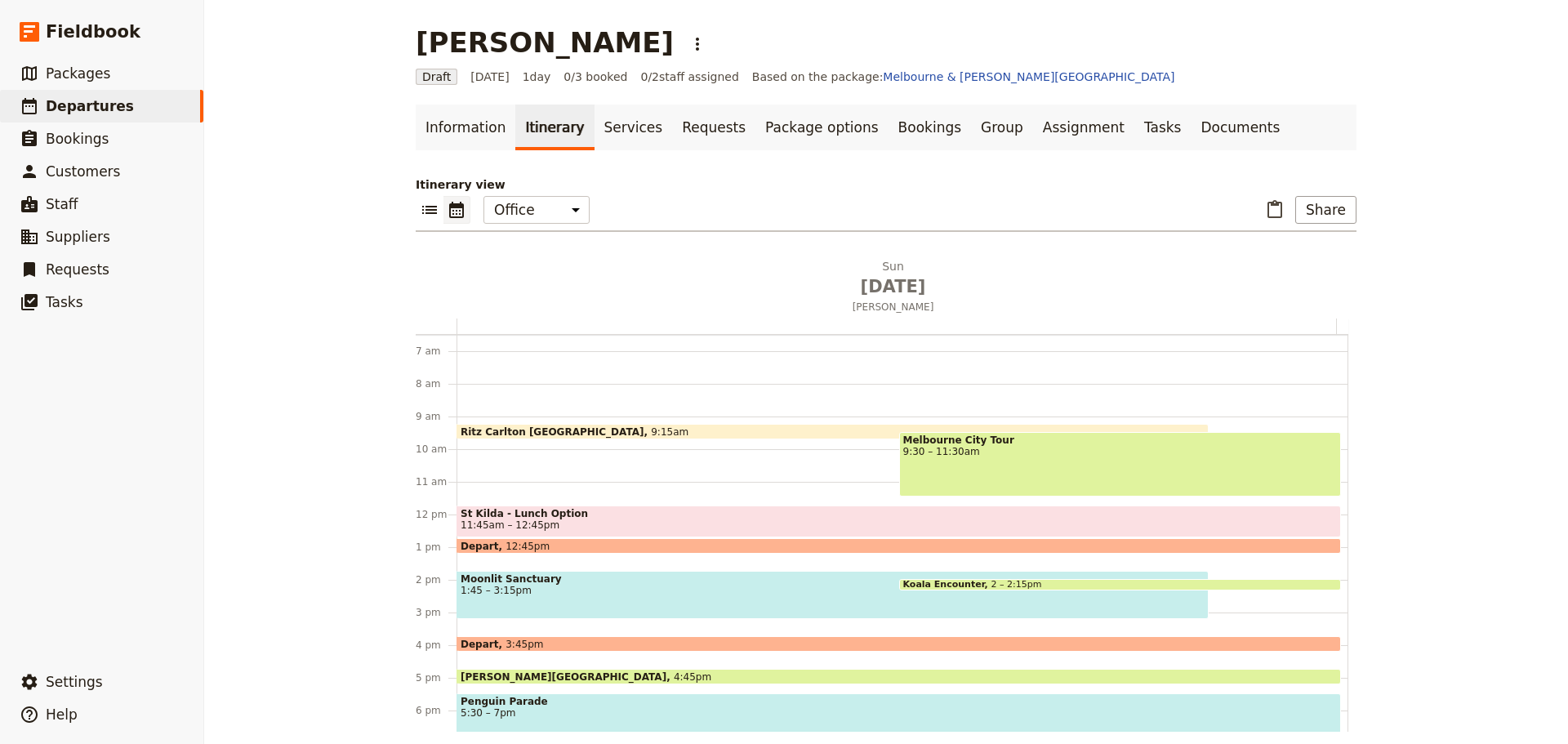
click at [1002, 583] on span at bounding box center [1120, 586] width 441 height 7
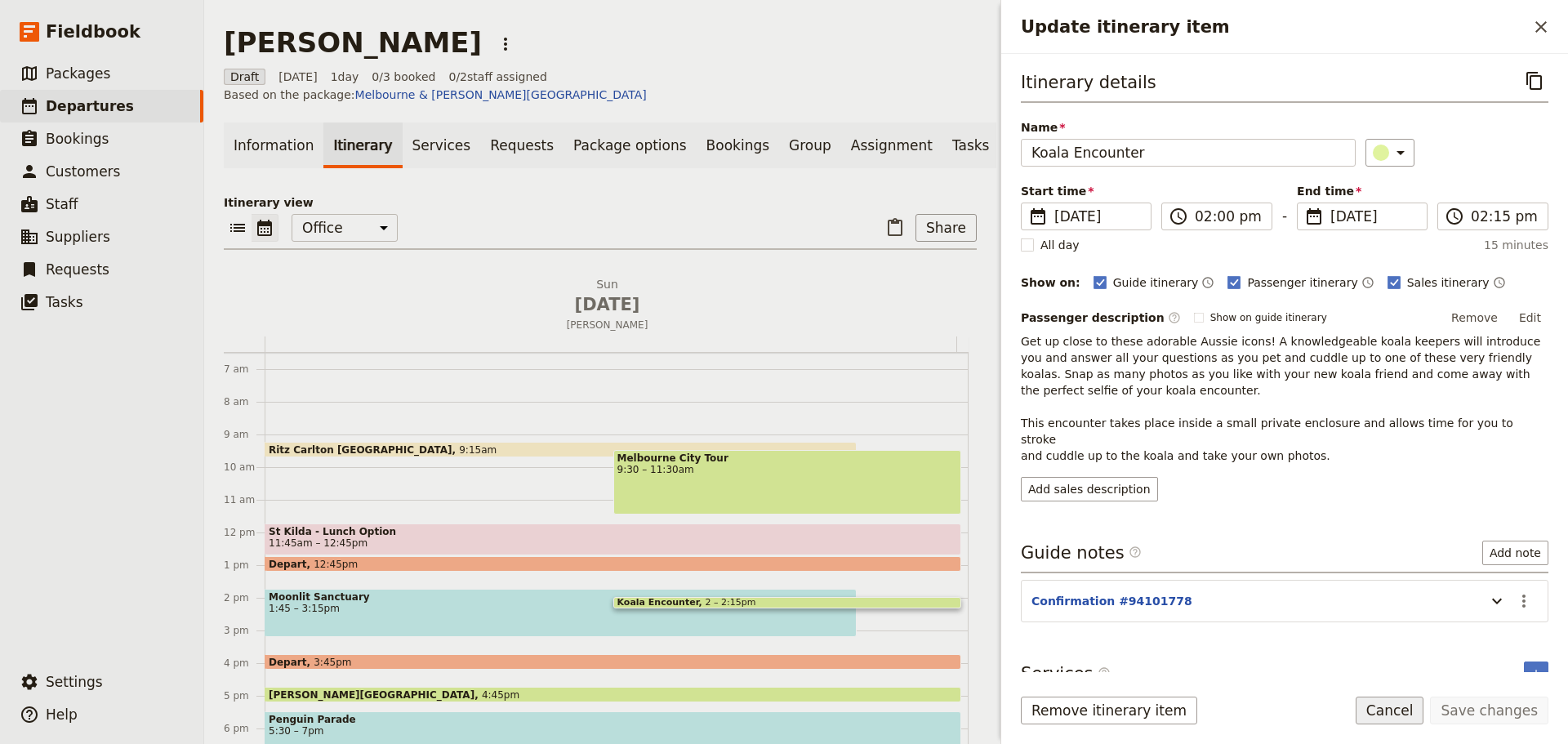
click at [1397, 711] on button "Cancel" at bounding box center [1389, 710] width 68 height 28
